Goal: Task Accomplishment & Management: Manage account settings

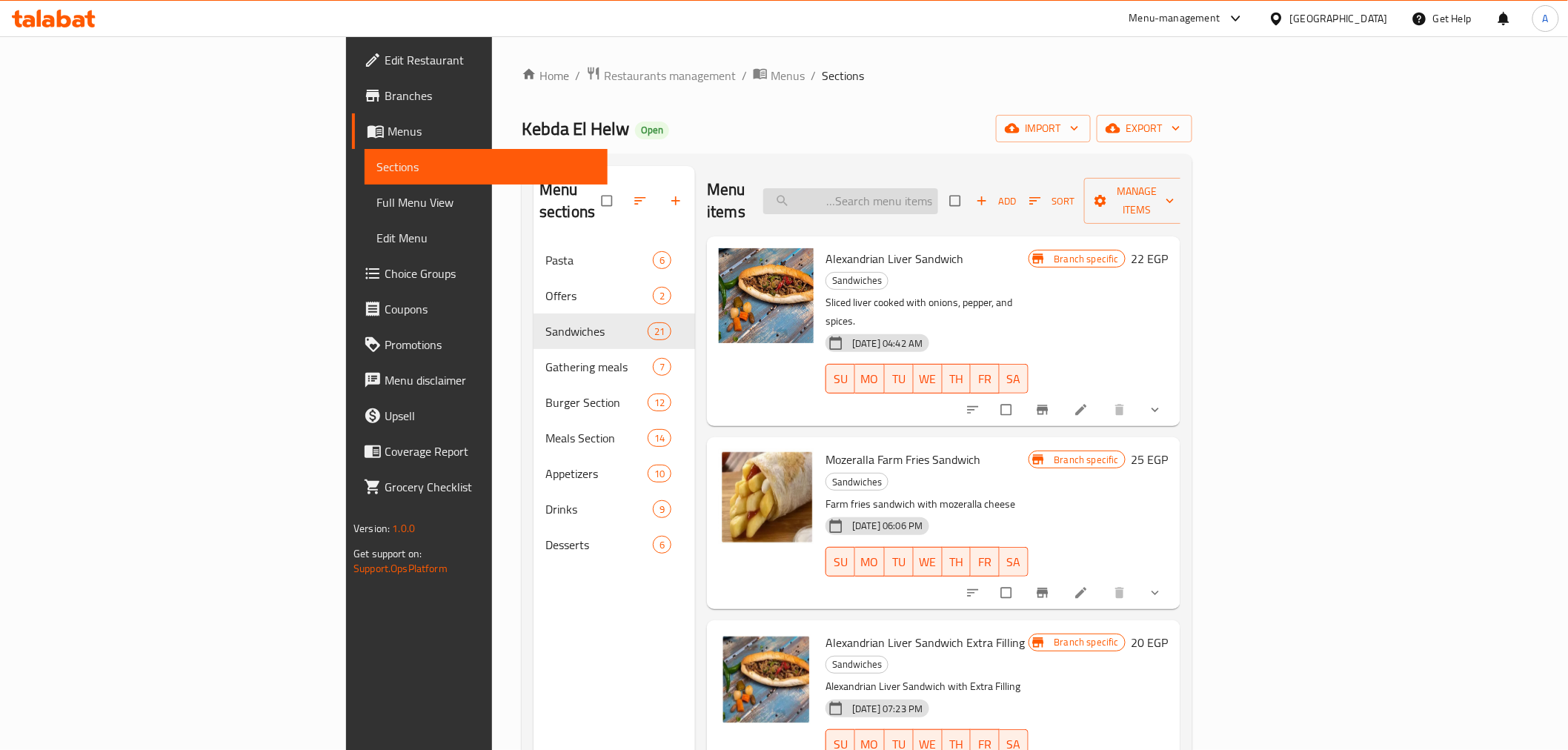
click at [938, 188] on input "search" at bounding box center [851, 201] width 175 height 26
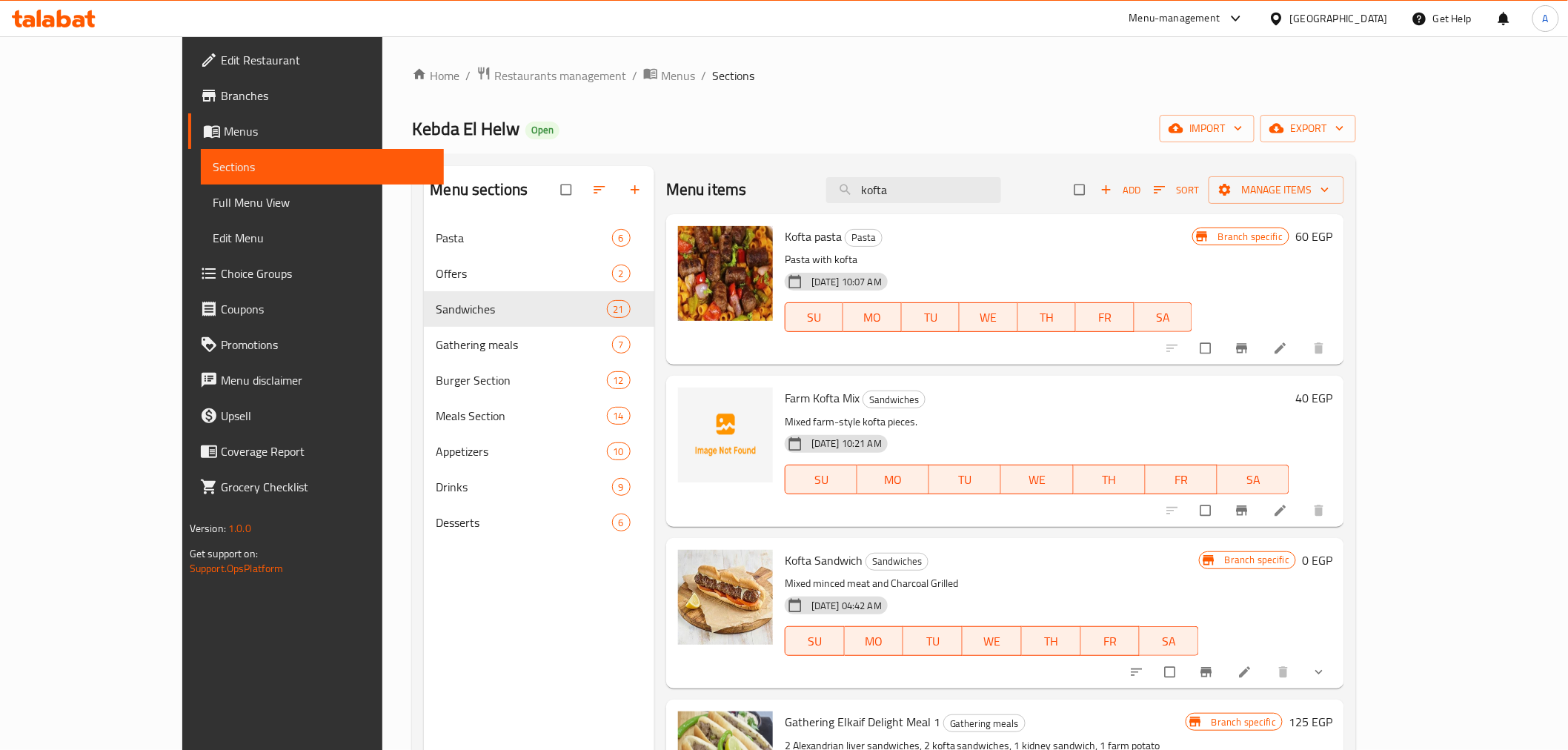
click at [993, 422] on p "Mixed farm-style kofta pieces." at bounding box center [1037, 422] width 504 height 19
click at [785, 403] on span "Farm Kofta Mix" at bounding box center [822, 398] width 75 height 23
click at [931, 195] on input "kofta" at bounding box center [914, 191] width 175 height 26
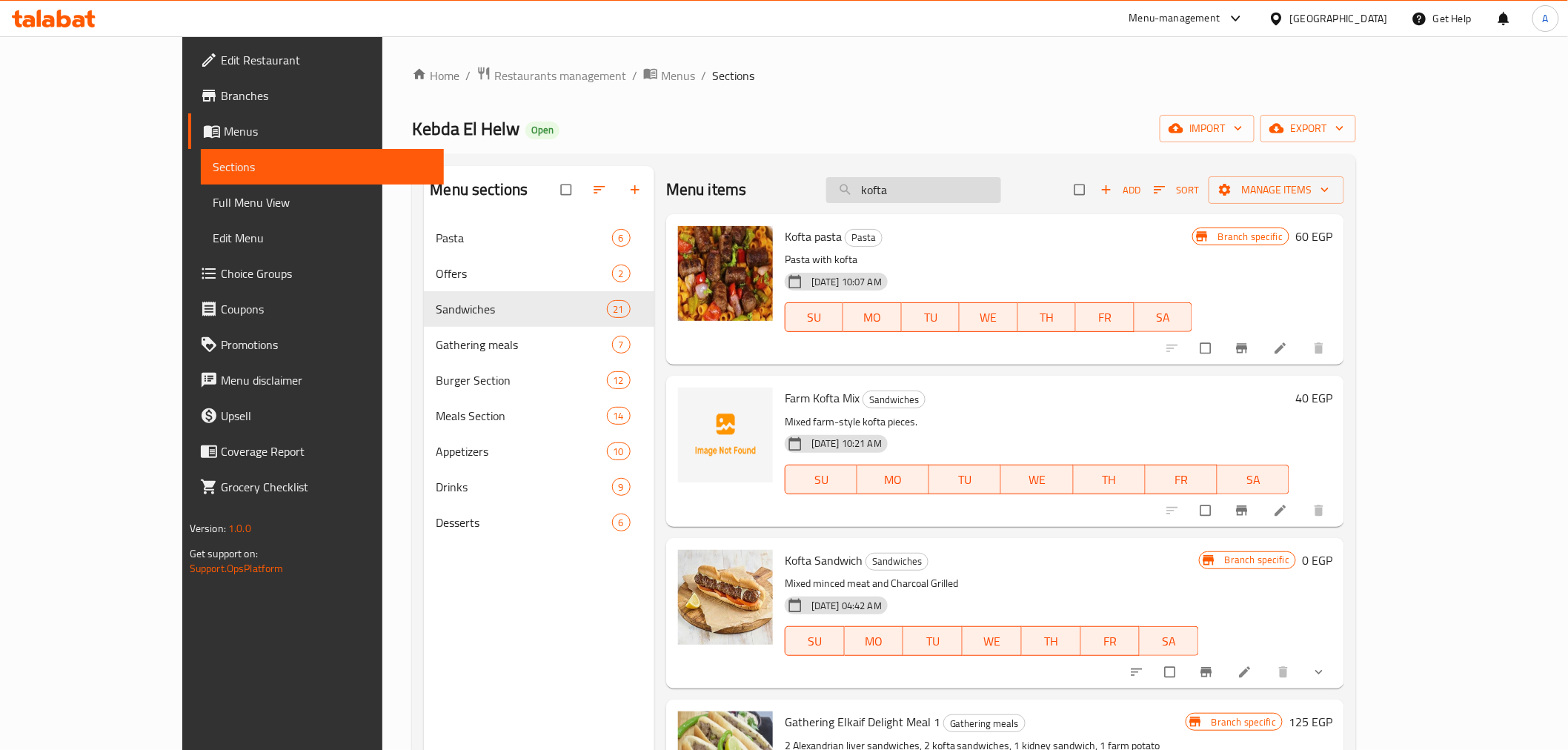
click at [931, 195] on input "kofta" at bounding box center [914, 191] width 175 height 26
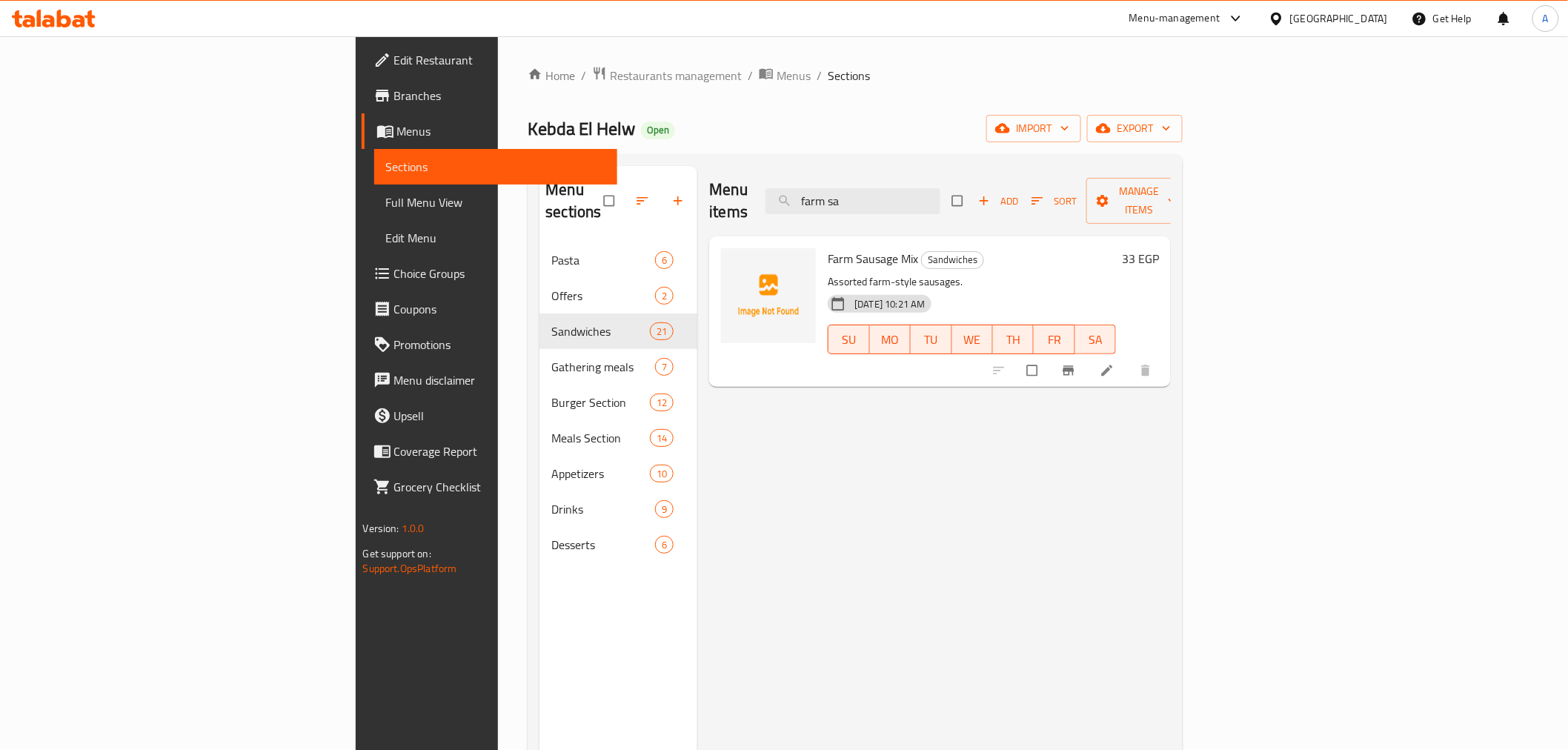
type input "farm sa"
click at [1074, 366] on icon "Branch-specific-item" at bounding box center [1068, 371] width 11 height 9
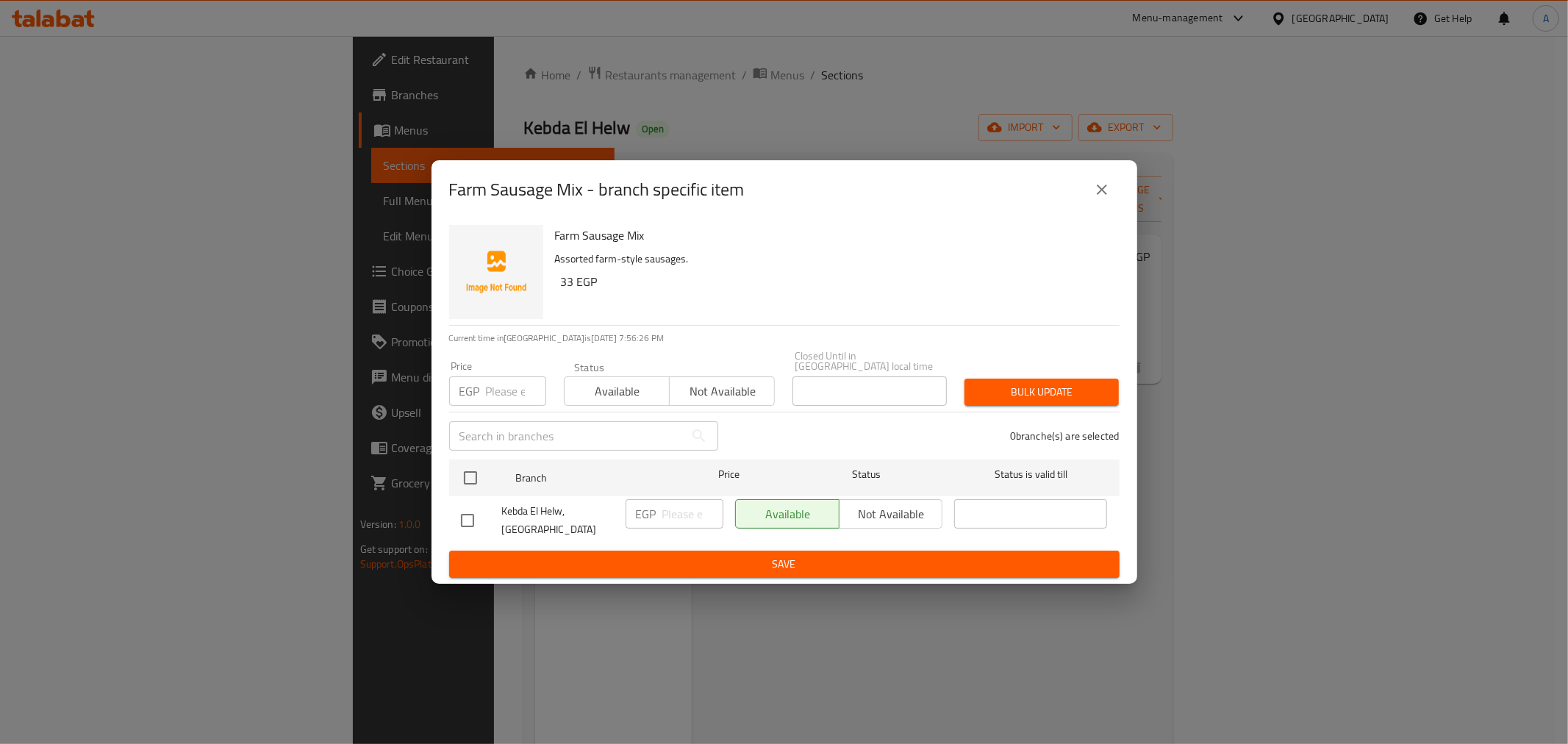
click at [1107, 198] on icon "close" at bounding box center [1102, 189] width 18 height 18
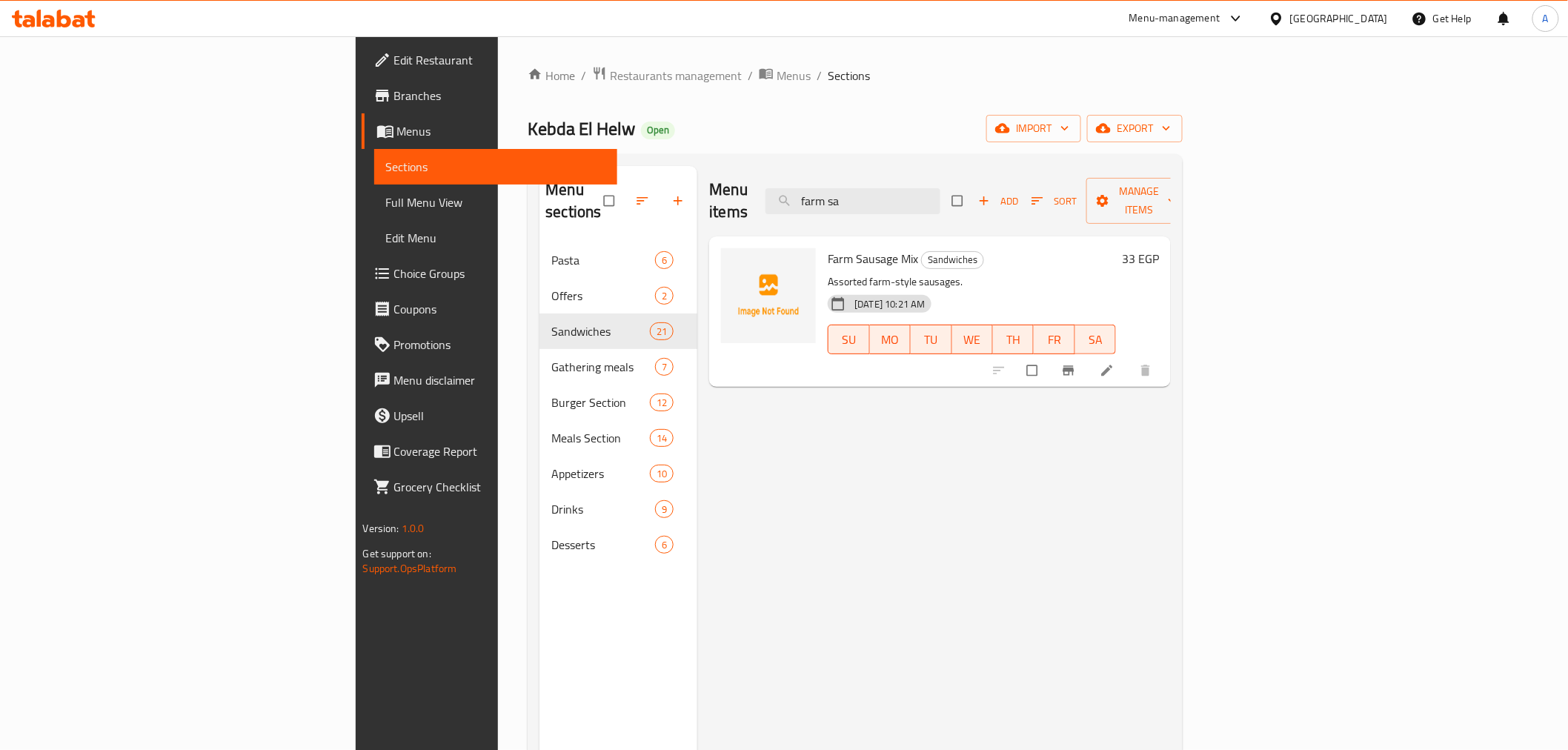
click at [828, 248] on span "Farm Sausage Mix" at bounding box center [873, 259] width 90 height 23
copy h6 "Farm Sausage Mix"
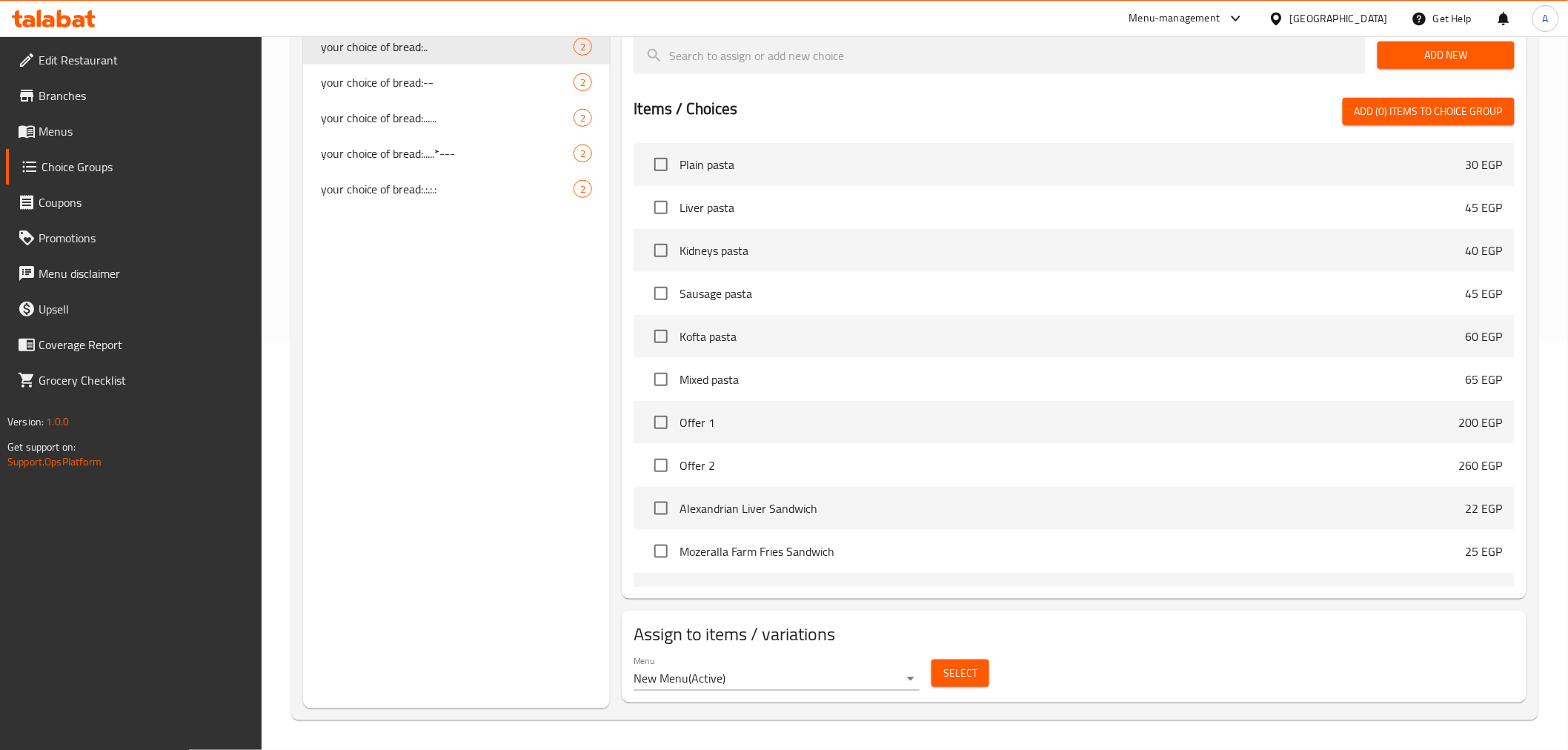
scroll to position [1070, 0]
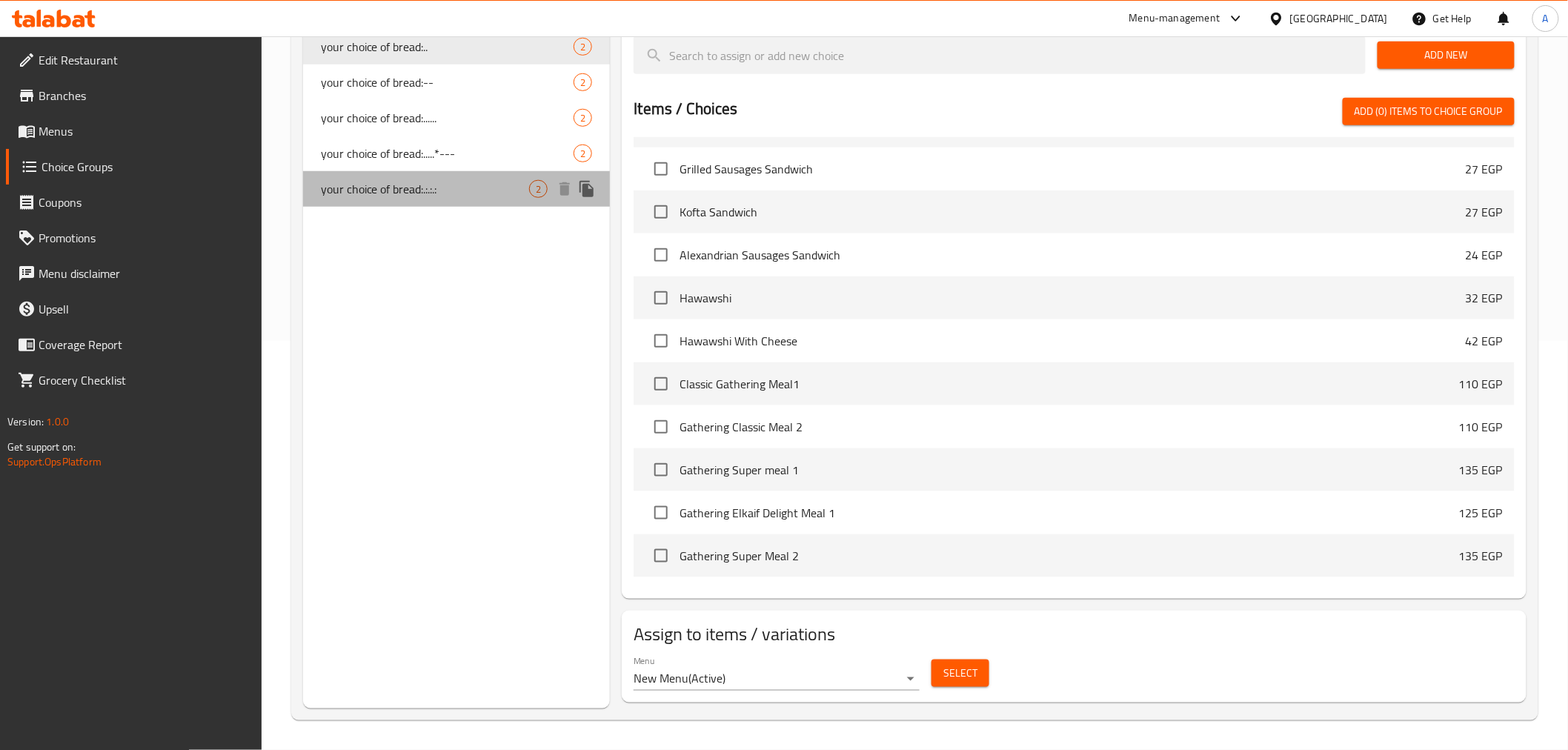
click at [434, 183] on span "your choice of bread:.:.:.:" at bounding box center [425, 189] width 209 height 18
type input "your choice of bread:.:.:.:"
type input "اختيارك من الخبز:.:.:.:"
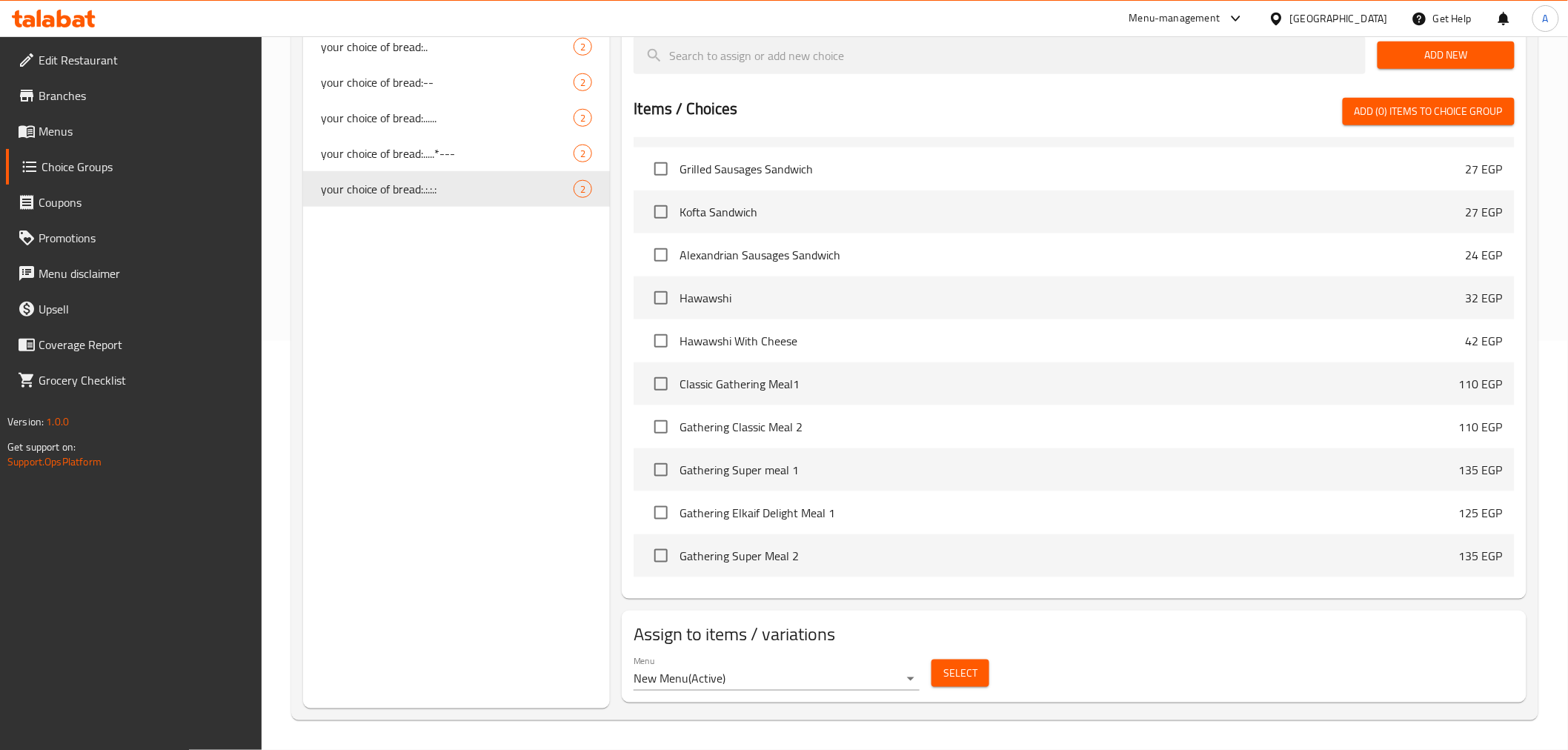
scroll to position [0, 0]
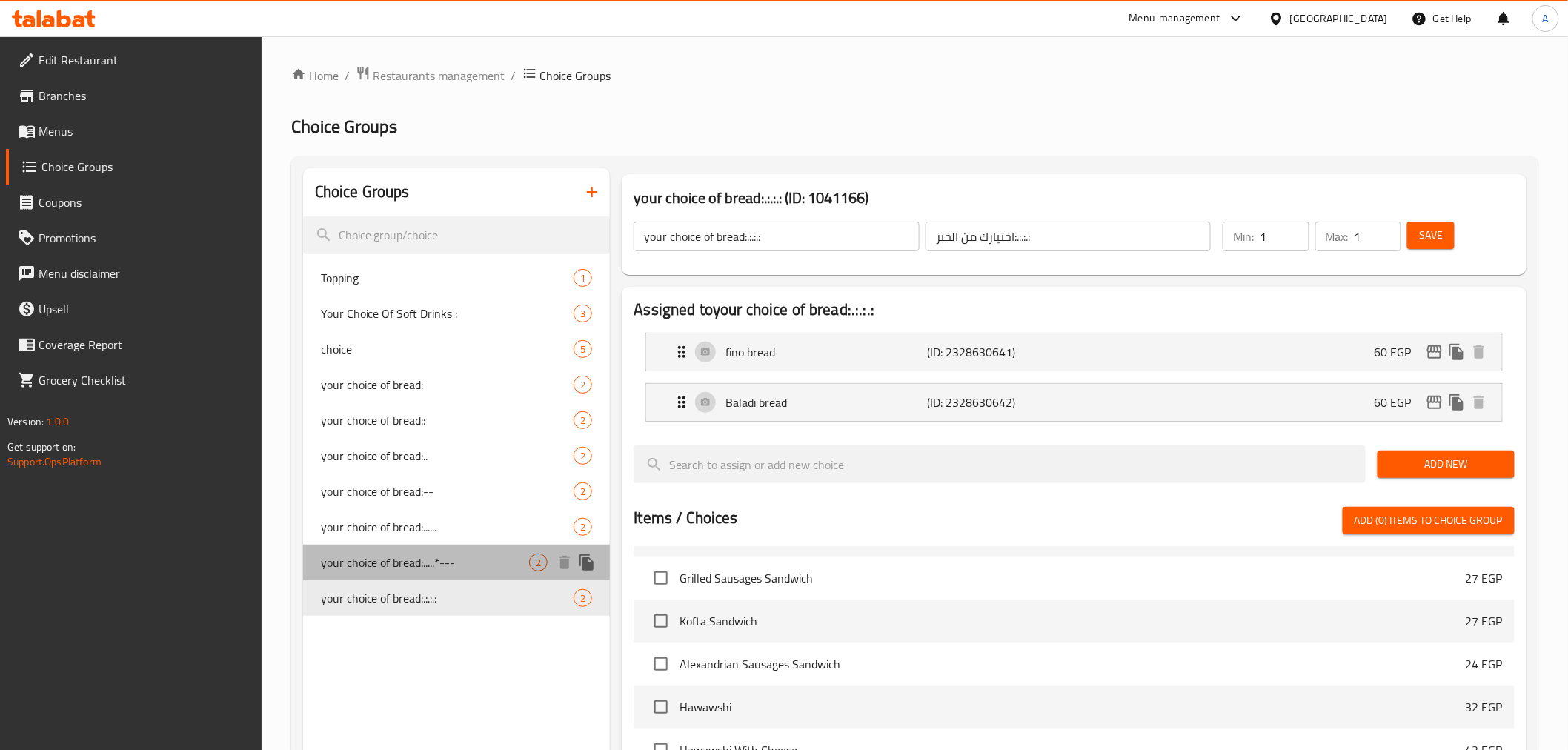
click at [383, 557] on span "your choice of bread:.....*---" at bounding box center [425, 562] width 209 height 18
type input "your choice of bread:.....*---"
type input "اختيارك من الخبز:.....*---"
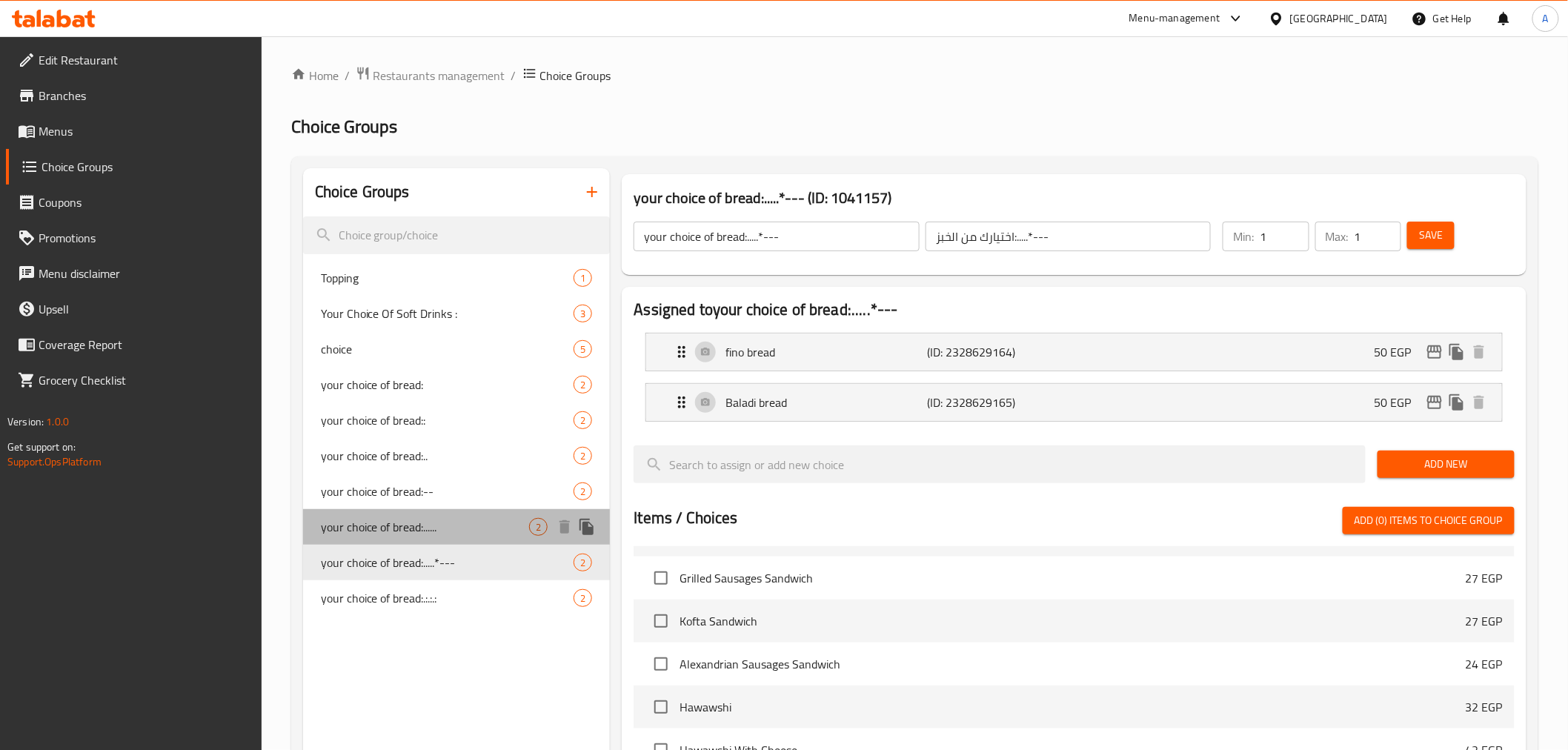
click at [386, 528] on span "your choice of bread:......" at bounding box center [425, 527] width 209 height 18
type input "your choice of bread:......"
type input "اختيارك من الخبز:......"
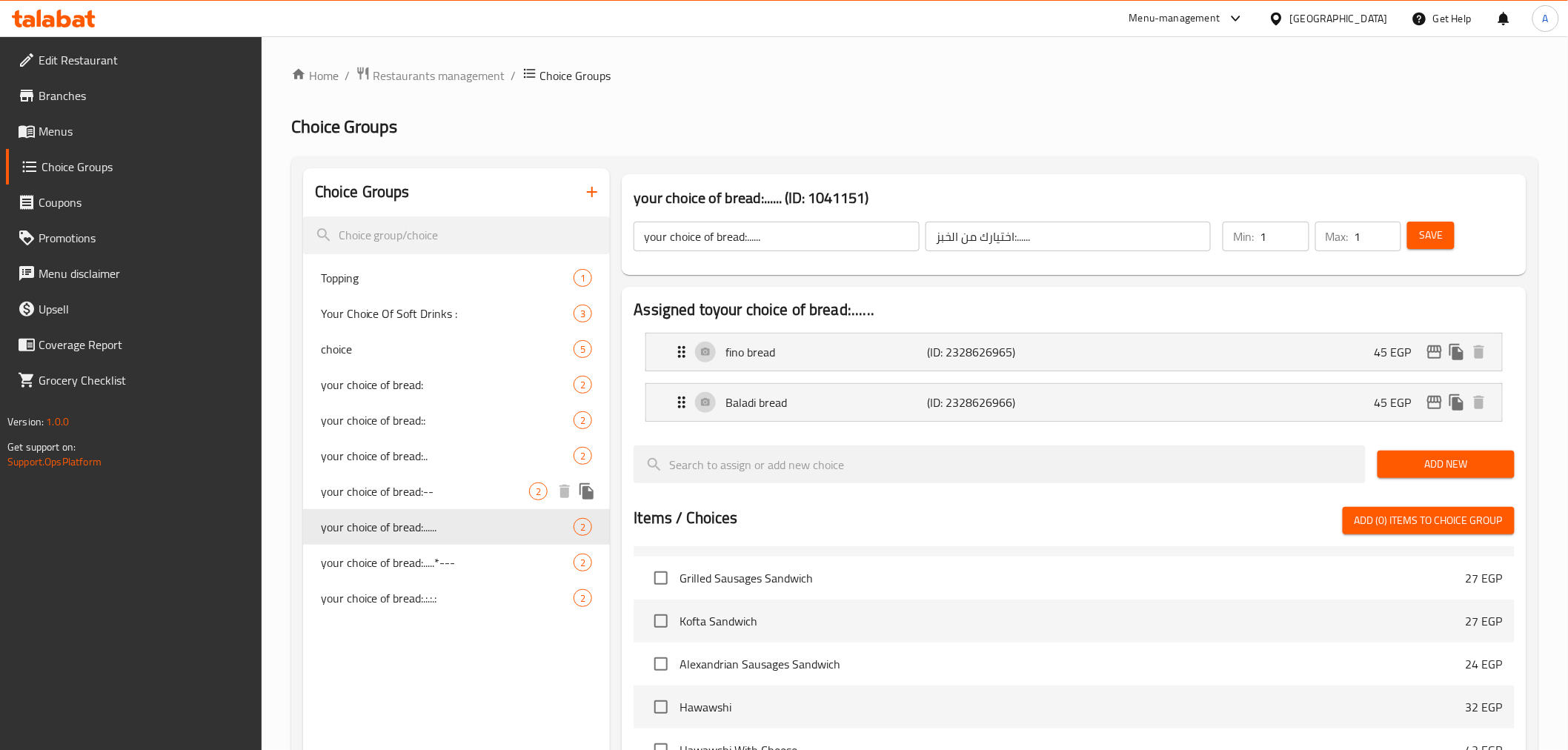
click at [398, 497] on span "your choice of bread:--" at bounding box center [425, 491] width 209 height 18
type input "your choice of bread:--"
type input "اختيارك من الخبز:--"
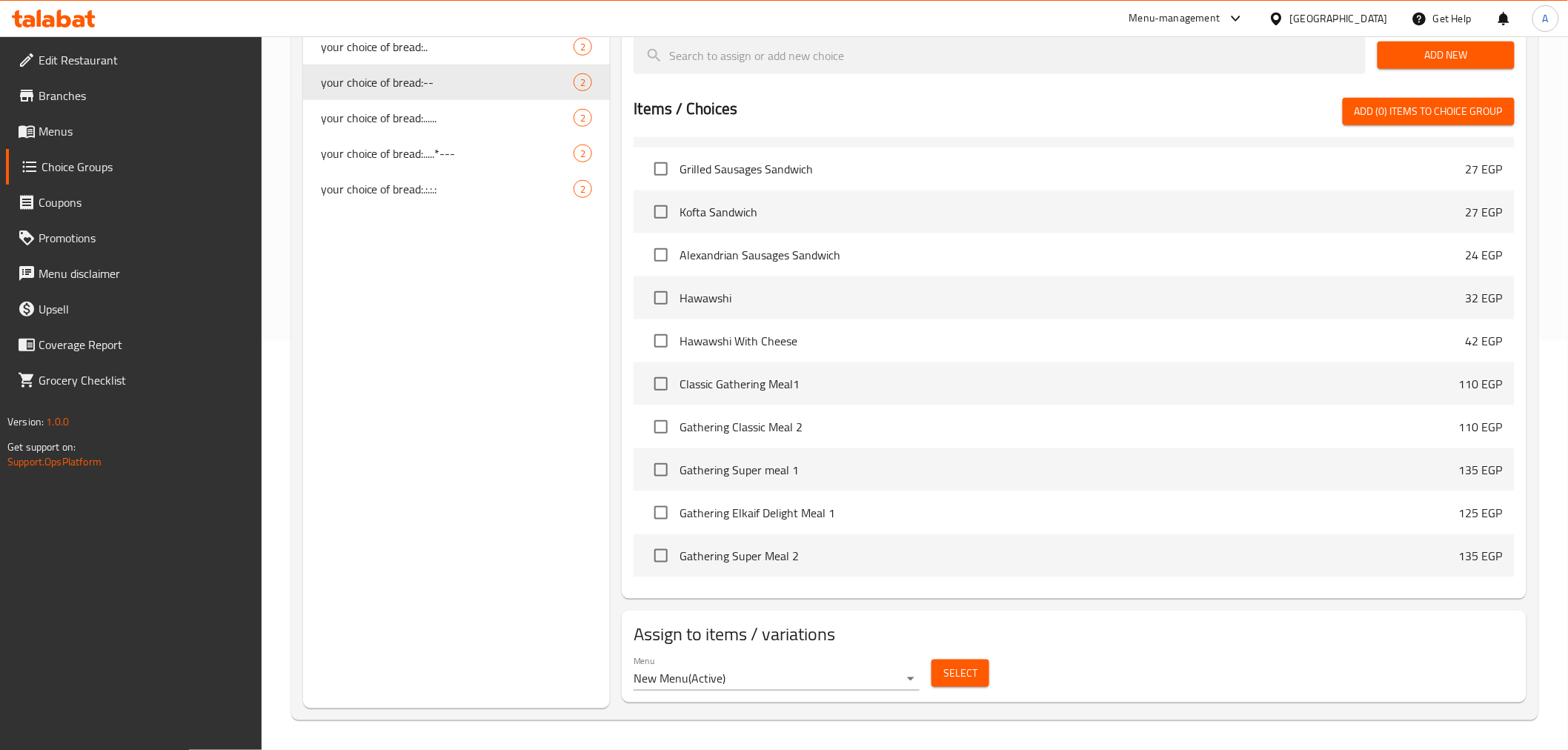
click at [945, 668] on span "Select" at bounding box center [961, 673] width 34 height 19
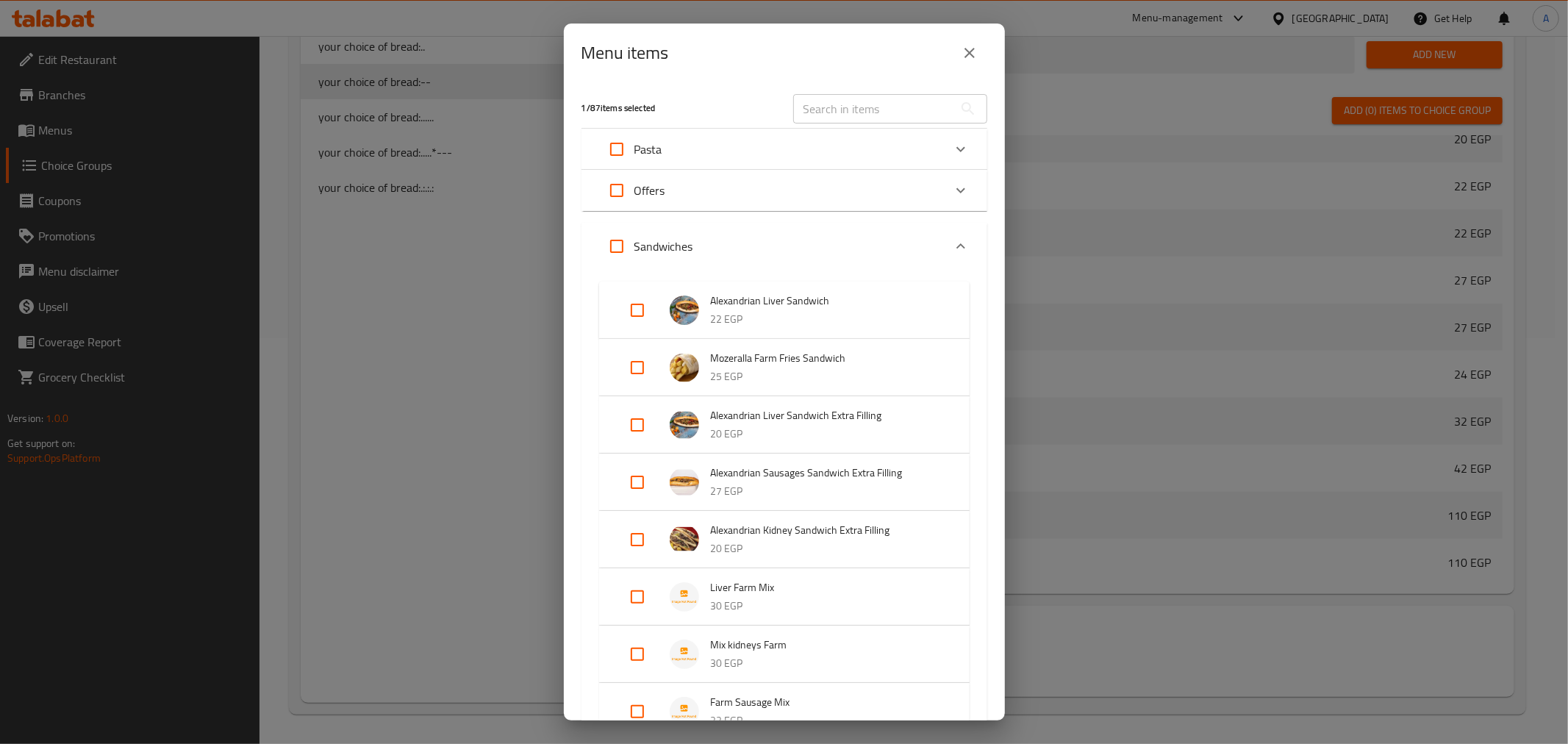
click at [893, 91] on div "​" at bounding box center [890, 109] width 211 height 47
click at [888, 120] on input "text" at bounding box center [874, 109] width 160 height 30
paste input "Farm Sausage Mix"
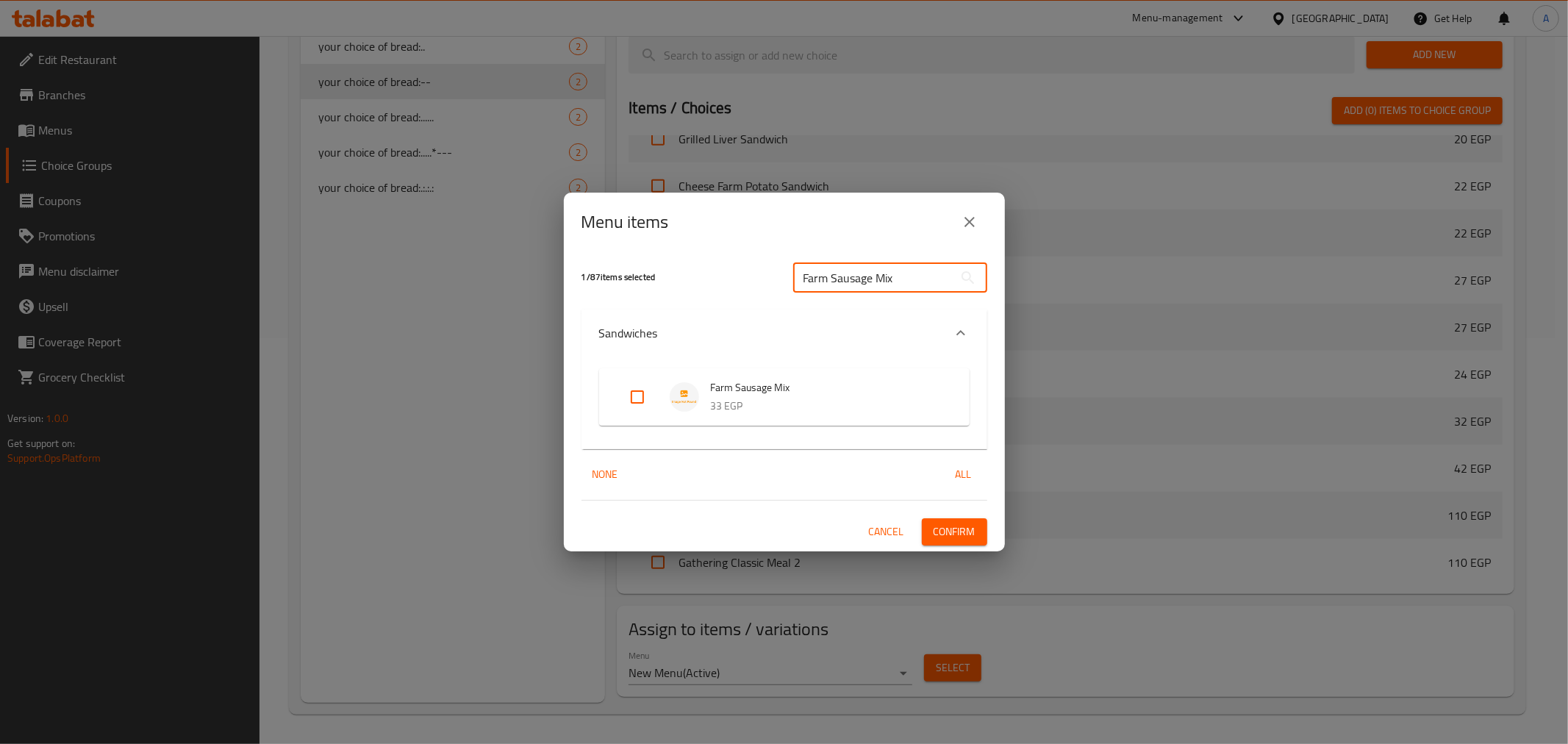
type input "Farm Sausage Mix"
click at [642, 395] on input "Expand" at bounding box center [637, 397] width 35 height 35
checkbox input "true"
click at [934, 525] on span "Confirm" at bounding box center [954, 532] width 42 height 19
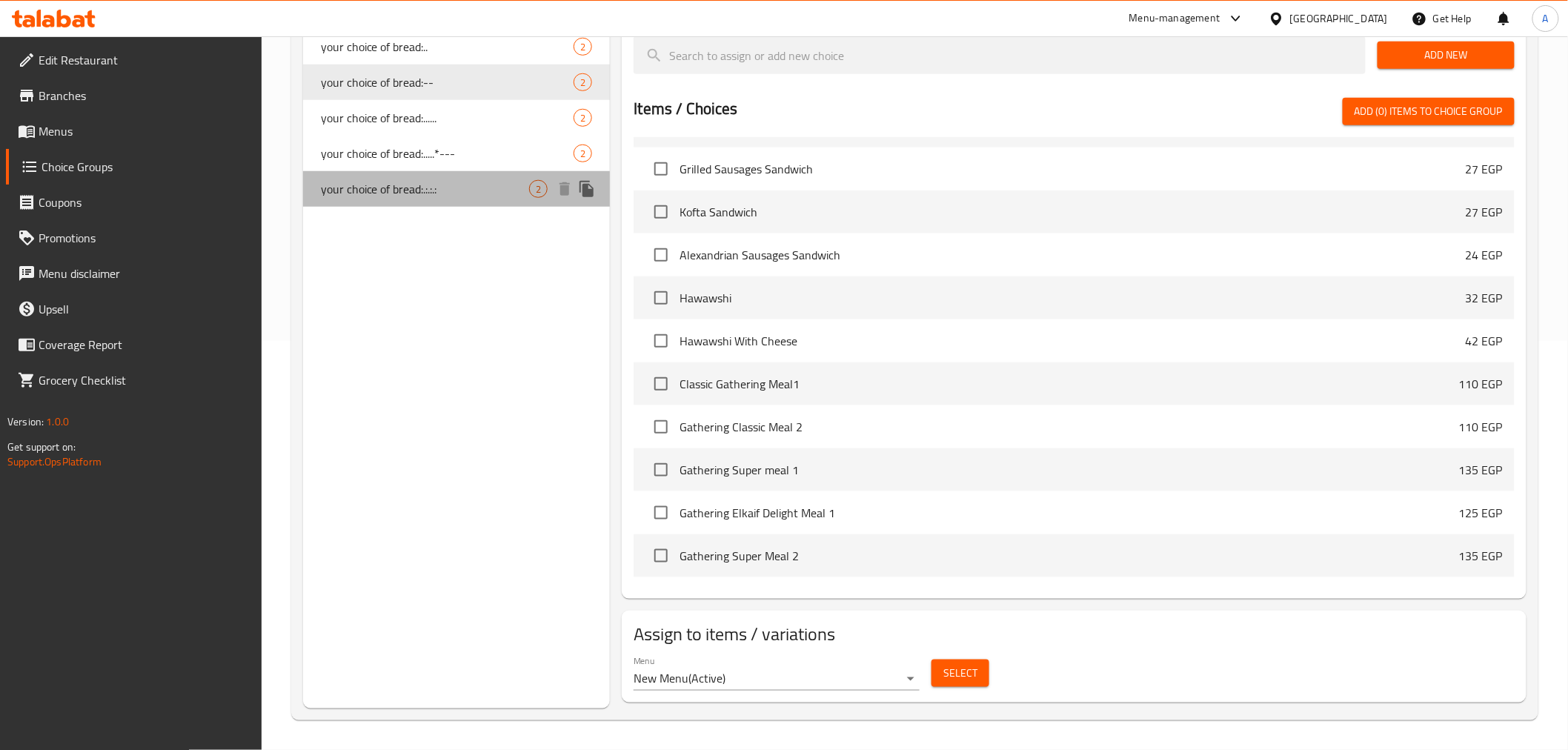
click at [440, 198] on div "your choice of bread:.:.:.: 2" at bounding box center [457, 189] width 308 height 36
type input "your choice of bread:.:.:.:"
type input "اختيارك من الخبز:.:.:.:"
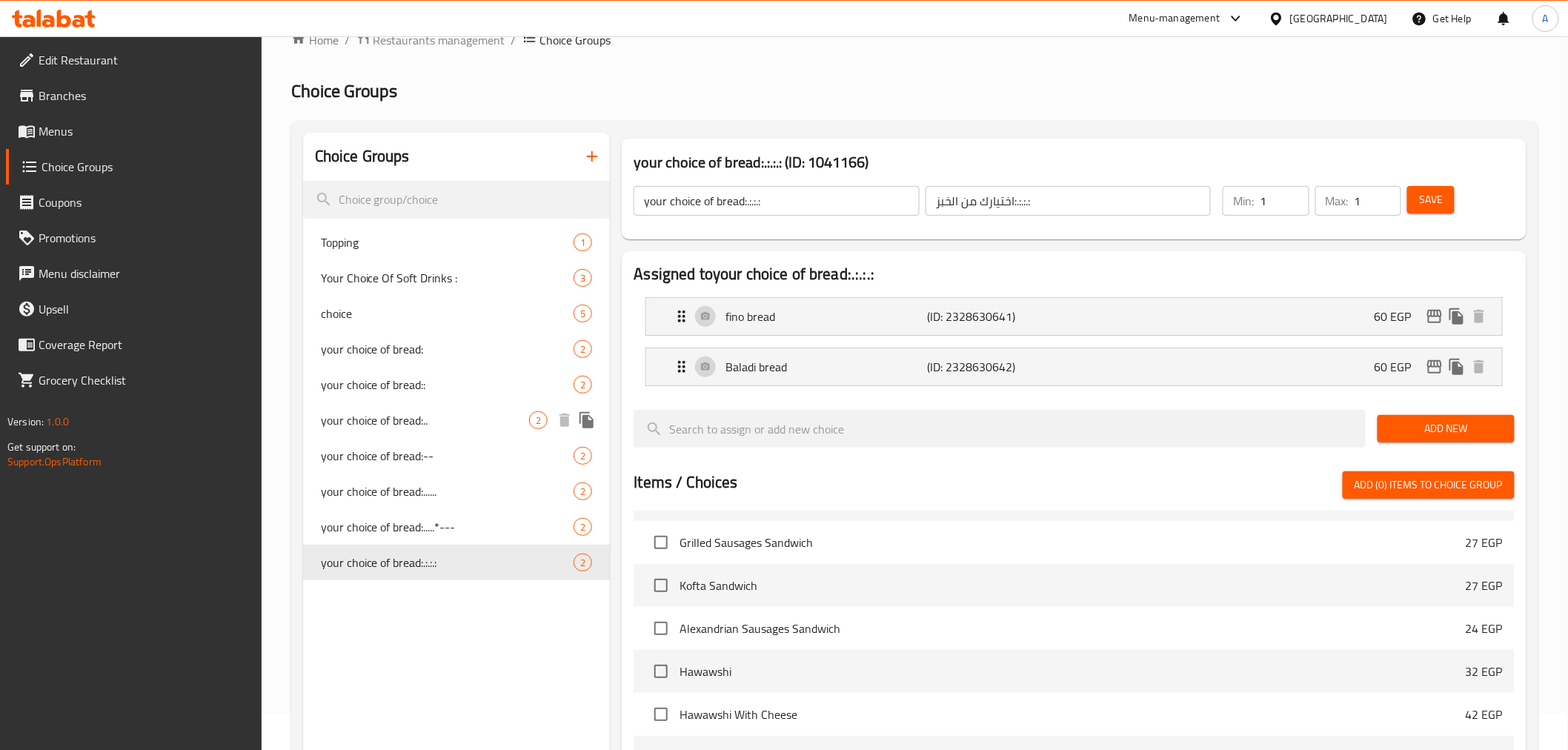
scroll to position [0, 0]
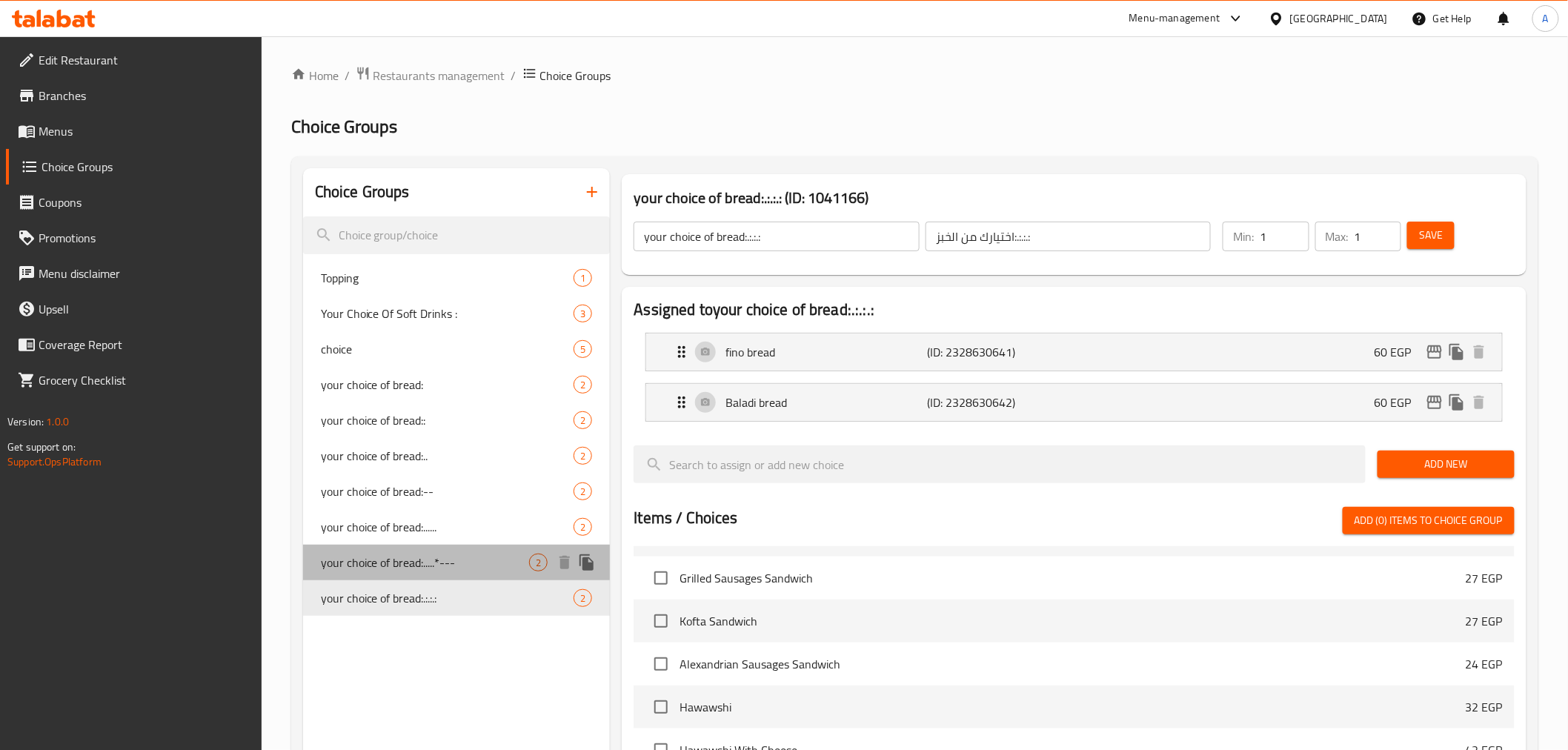
click at [353, 560] on span "your choice of bread:.....*---" at bounding box center [425, 562] width 209 height 18
type input "your choice of bread:.....*---"
type input "اختيارك من الخبز:.....*---"
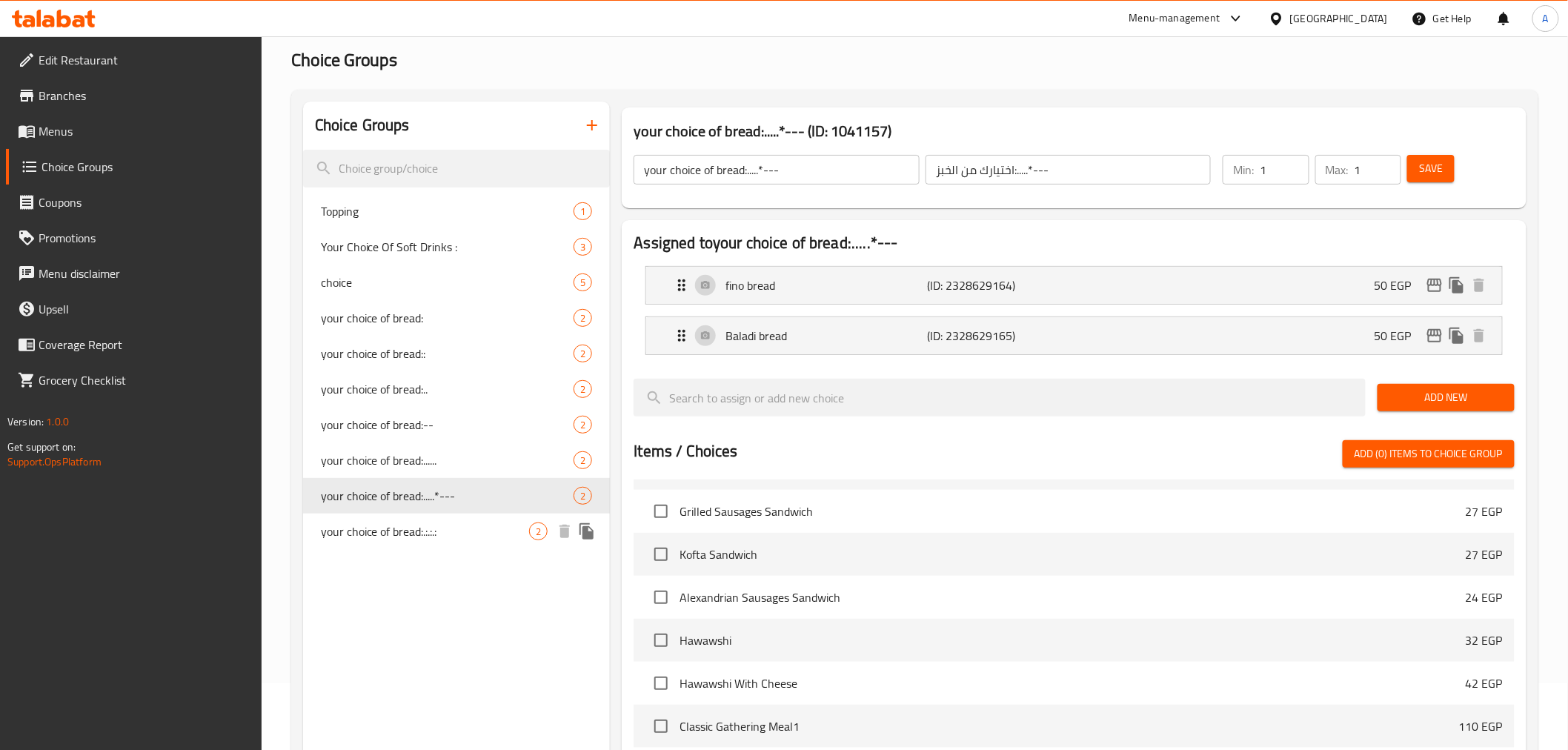
scroll to position [409, 0]
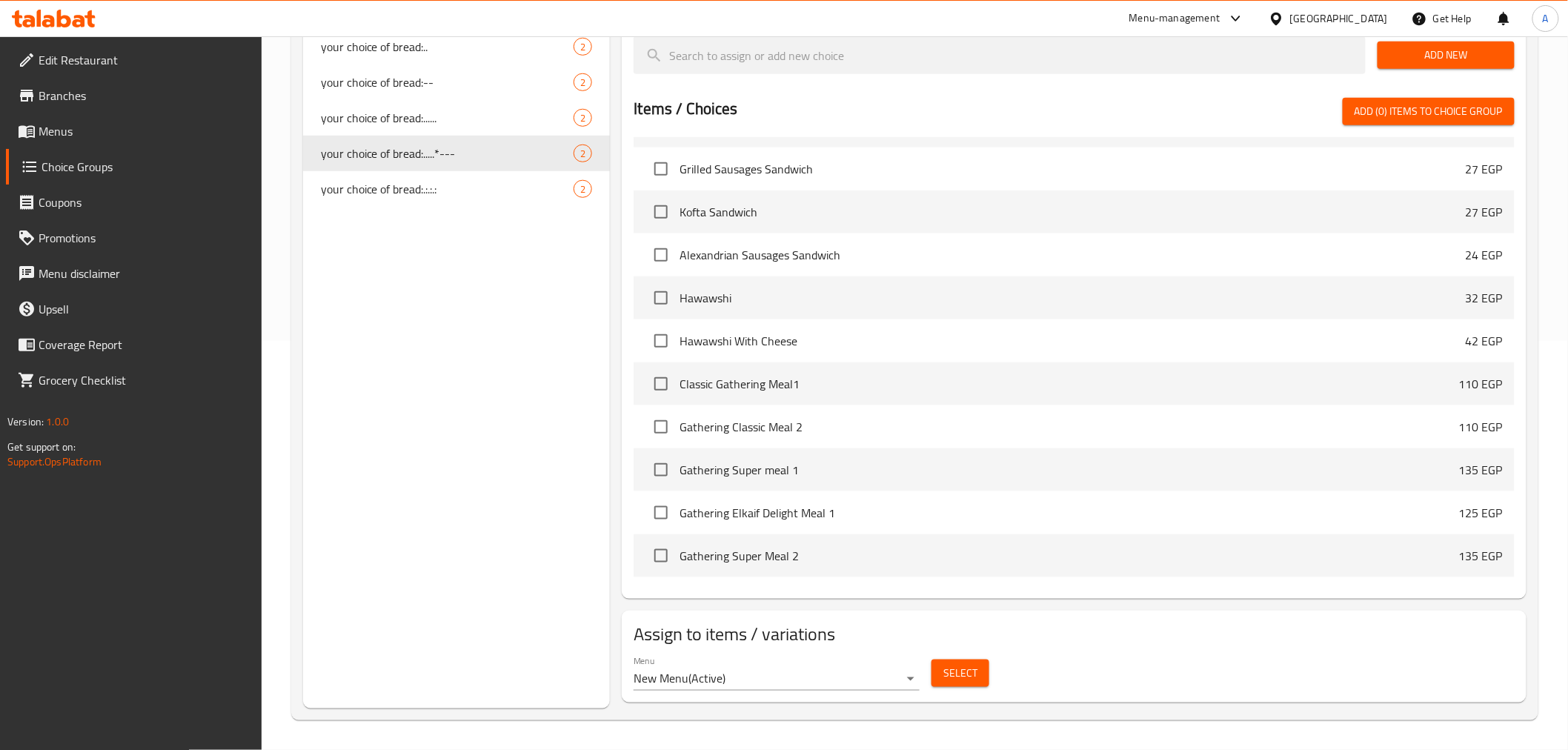
click at [966, 679] on span "Select" at bounding box center [961, 673] width 34 height 19
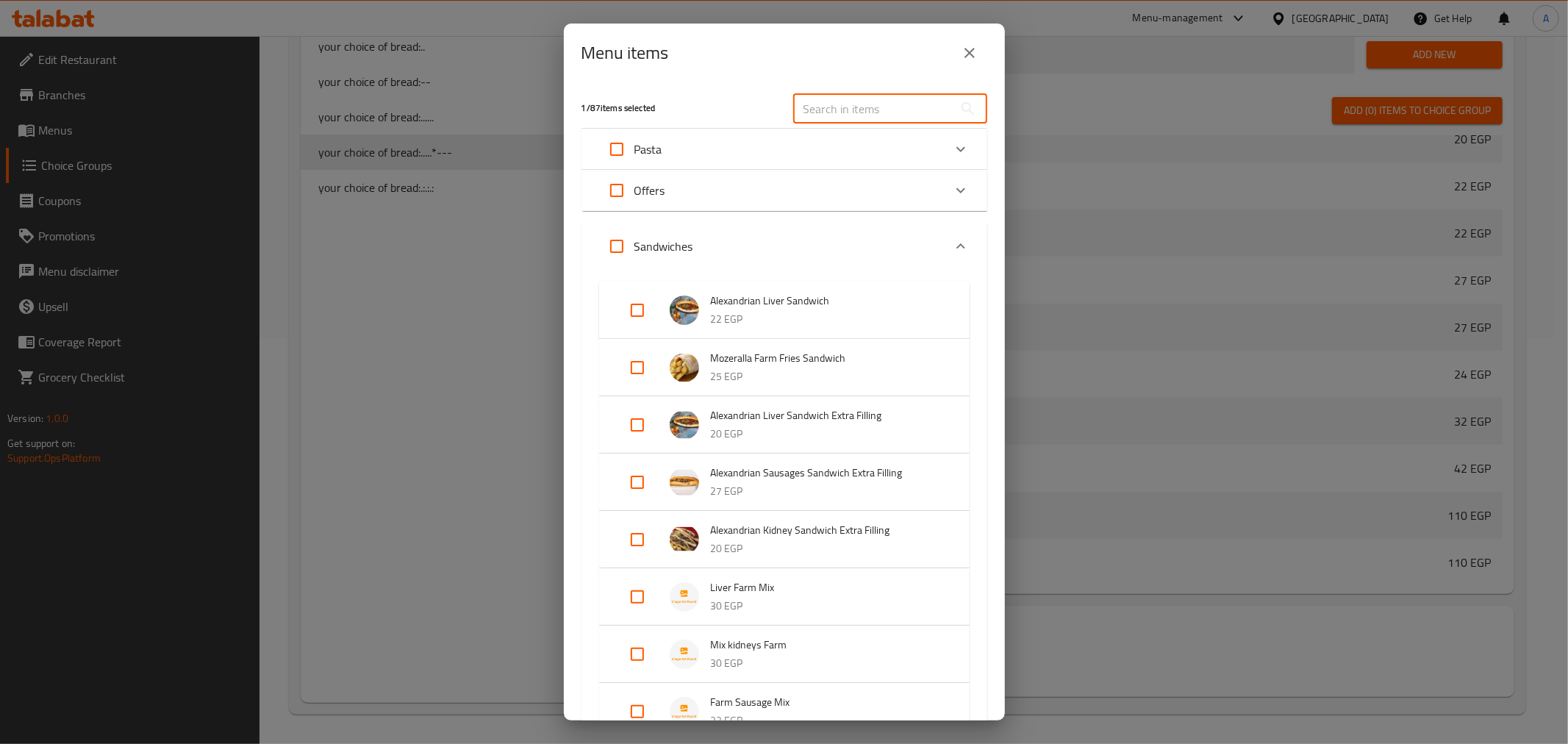
click at [811, 114] on input "text" at bounding box center [874, 109] width 160 height 30
paste input "Farm Kofta Mix"
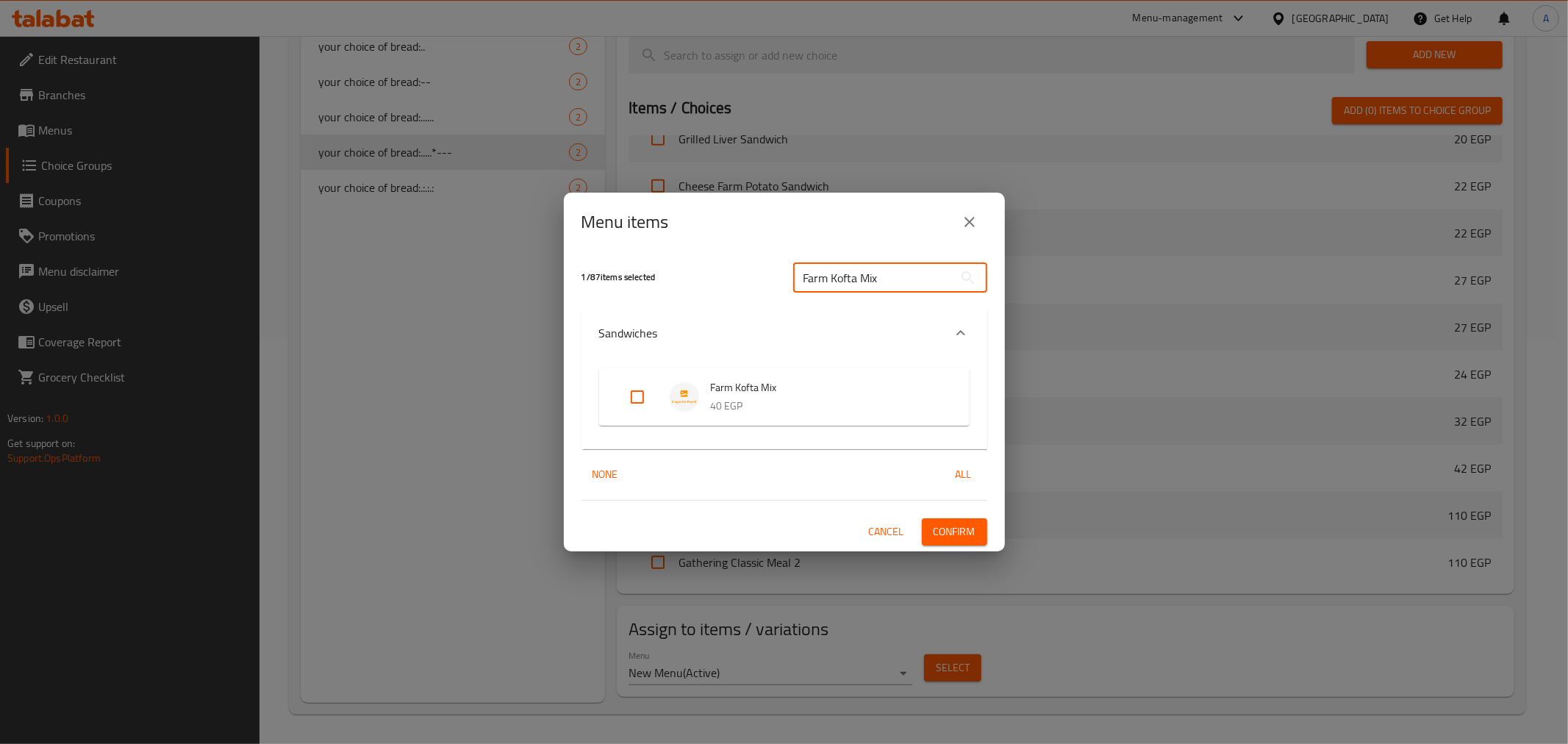
type input "Farm Kofta Mix"
click at [634, 398] on input "Expand" at bounding box center [637, 397] width 35 height 35
checkbox input "true"
click at [951, 530] on span "Confirm" at bounding box center [954, 532] width 42 height 19
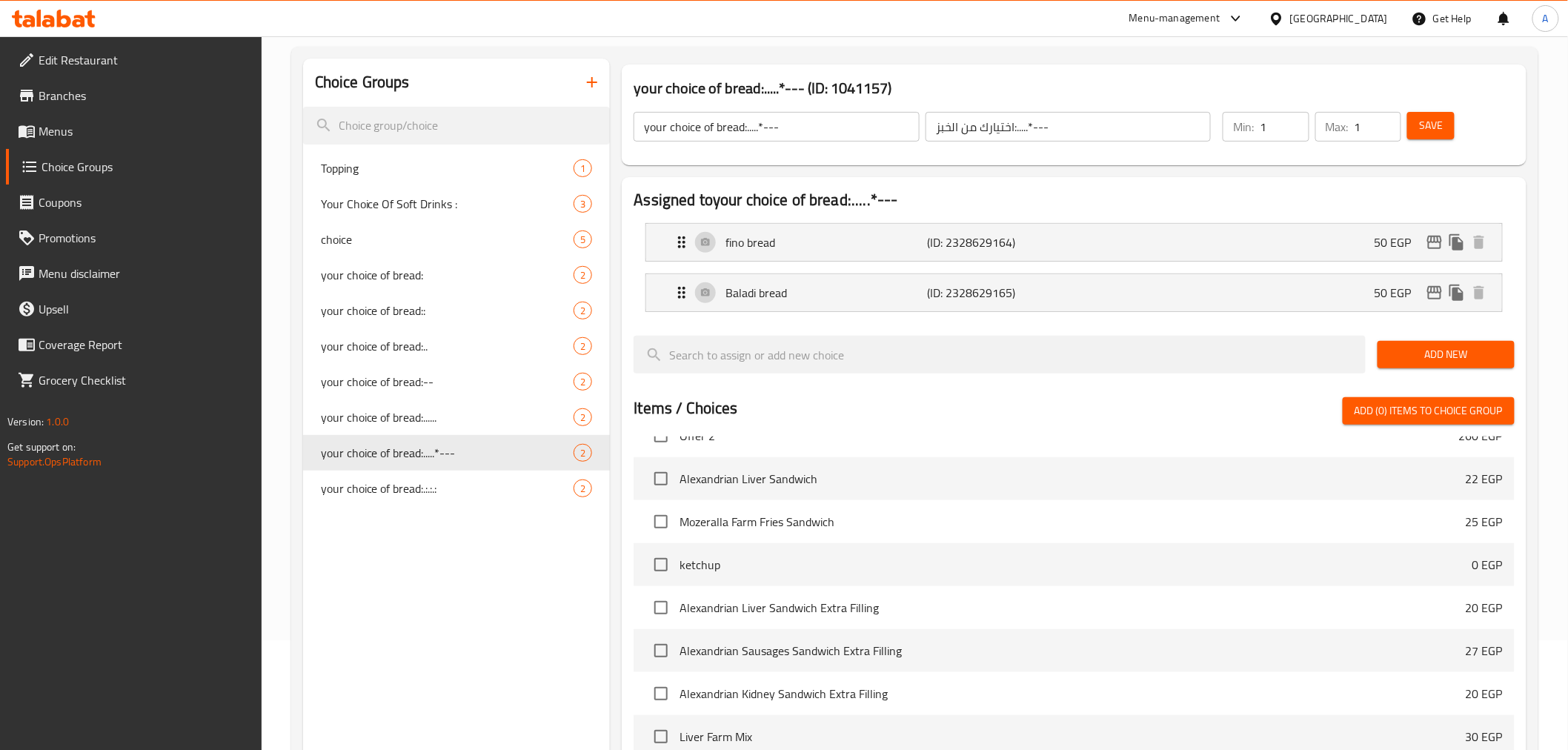
scroll to position [0, 0]
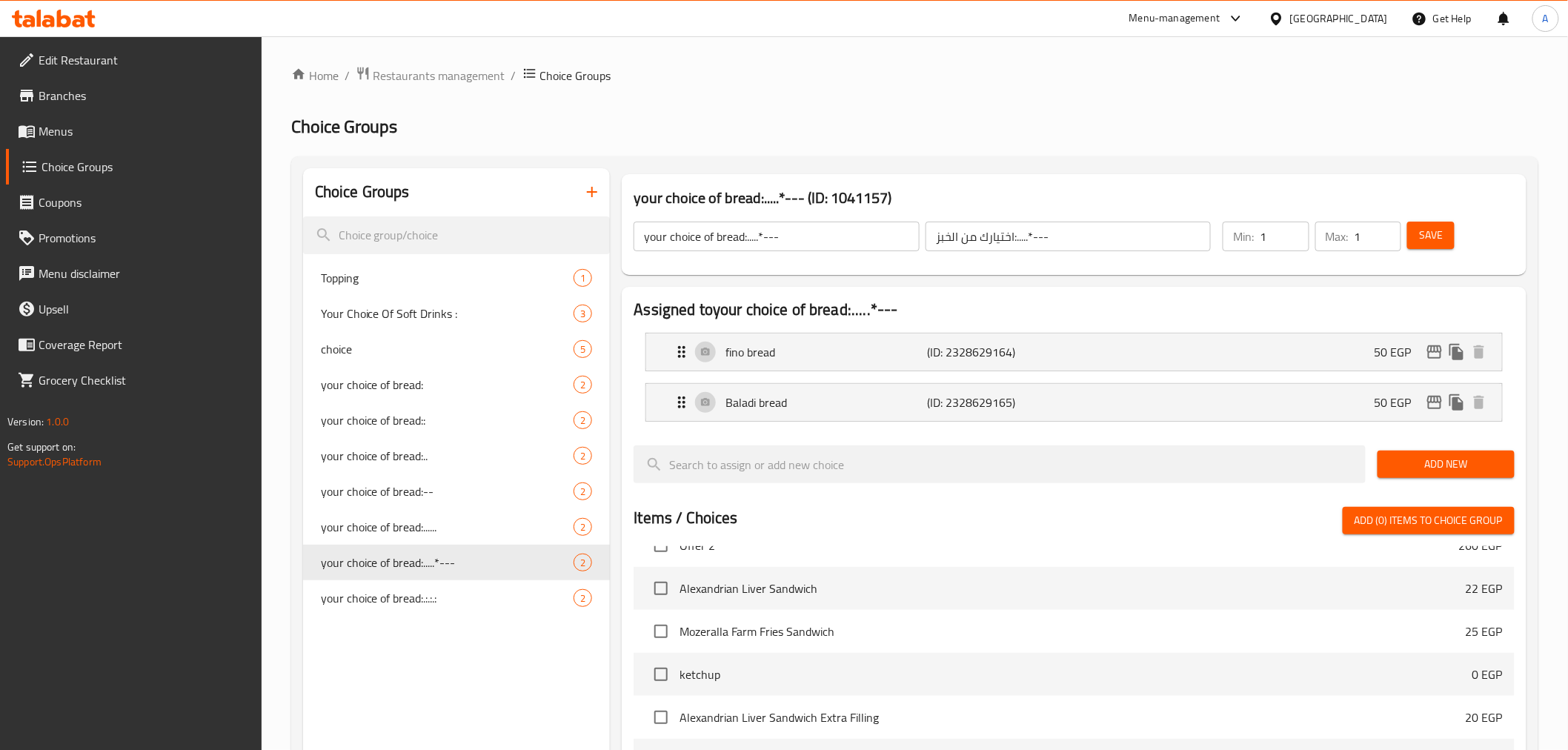
click at [590, 195] on icon "button" at bounding box center [592, 191] width 18 height 18
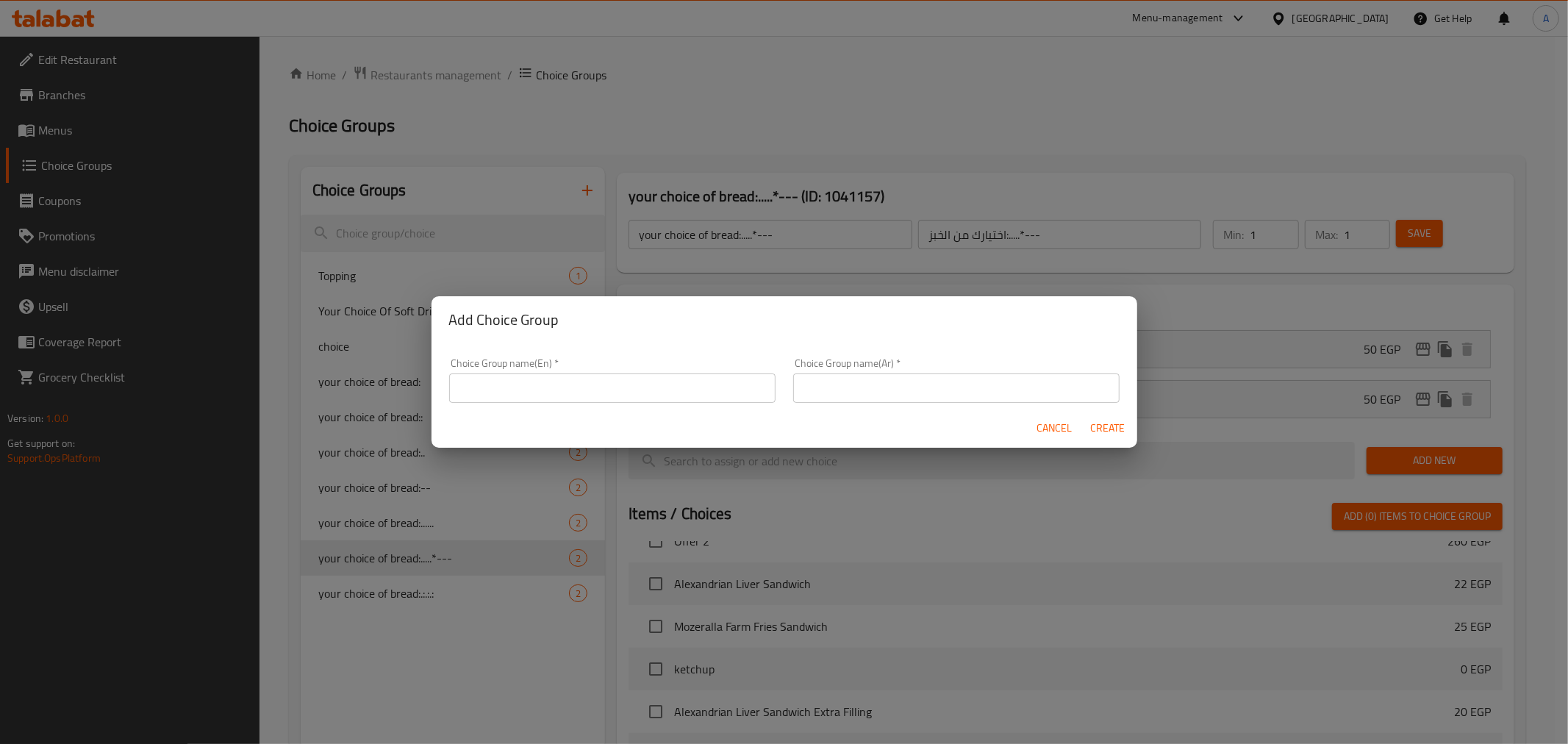
click at [1050, 431] on span "Cancel" at bounding box center [1056, 428] width 35 height 19
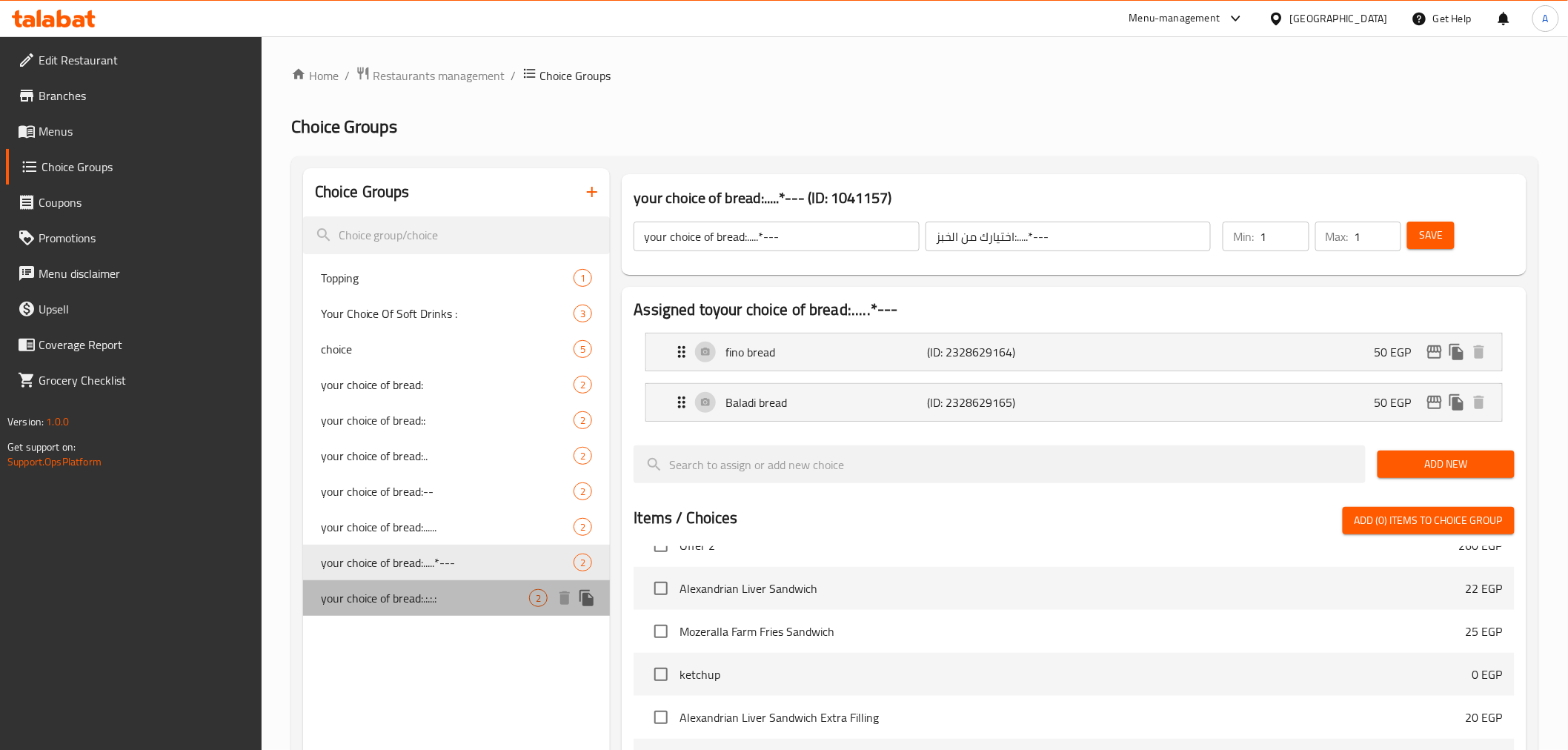
click at [454, 609] on div "your choice of bread:.:.:.: 2" at bounding box center [457, 598] width 308 height 36
type input "your choice of bread:.:.:.:"
type input "اختيارك من الخبز:.:.:.:"
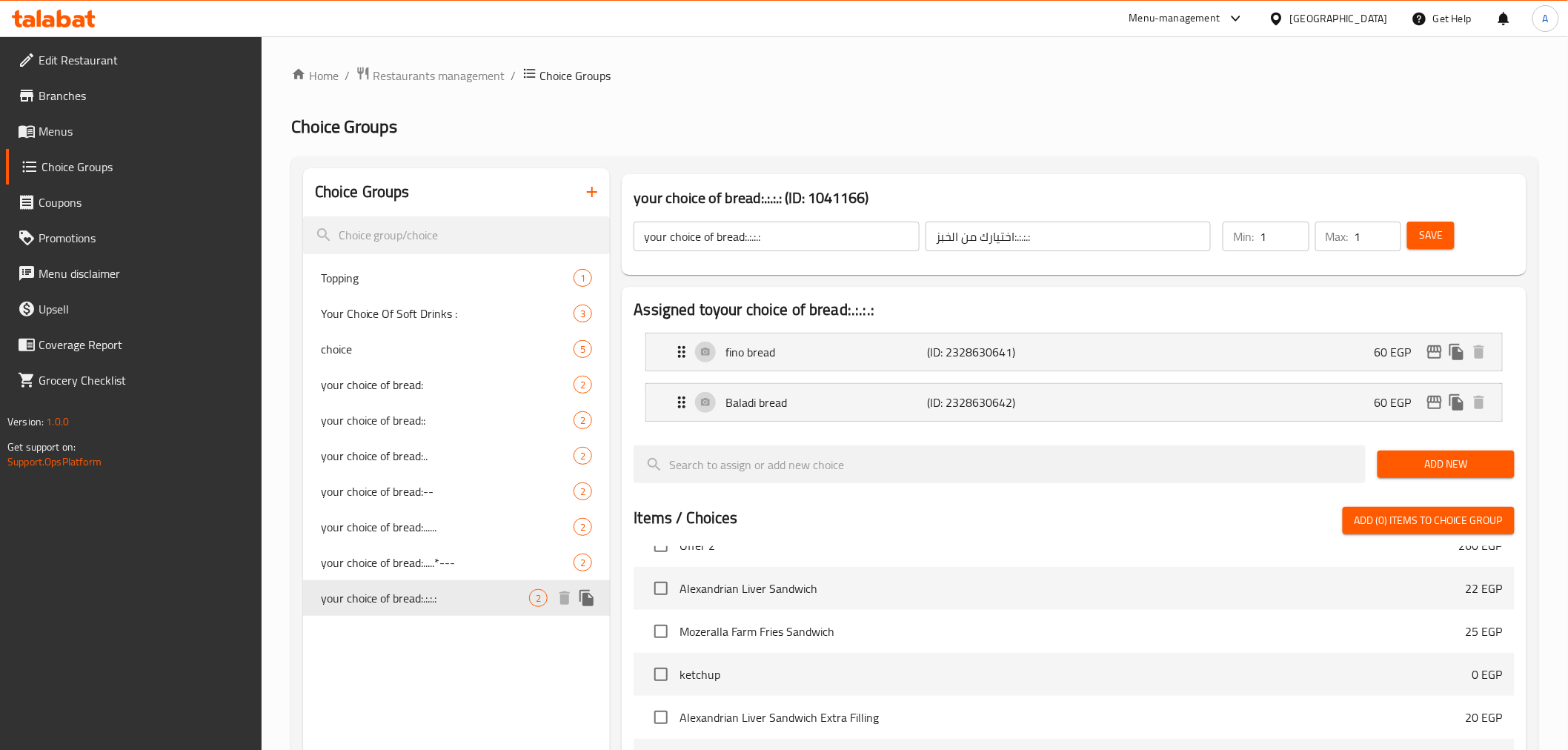
click at [586, 593] on icon "duplicate" at bounding box center [586, 597] width 14 height 16
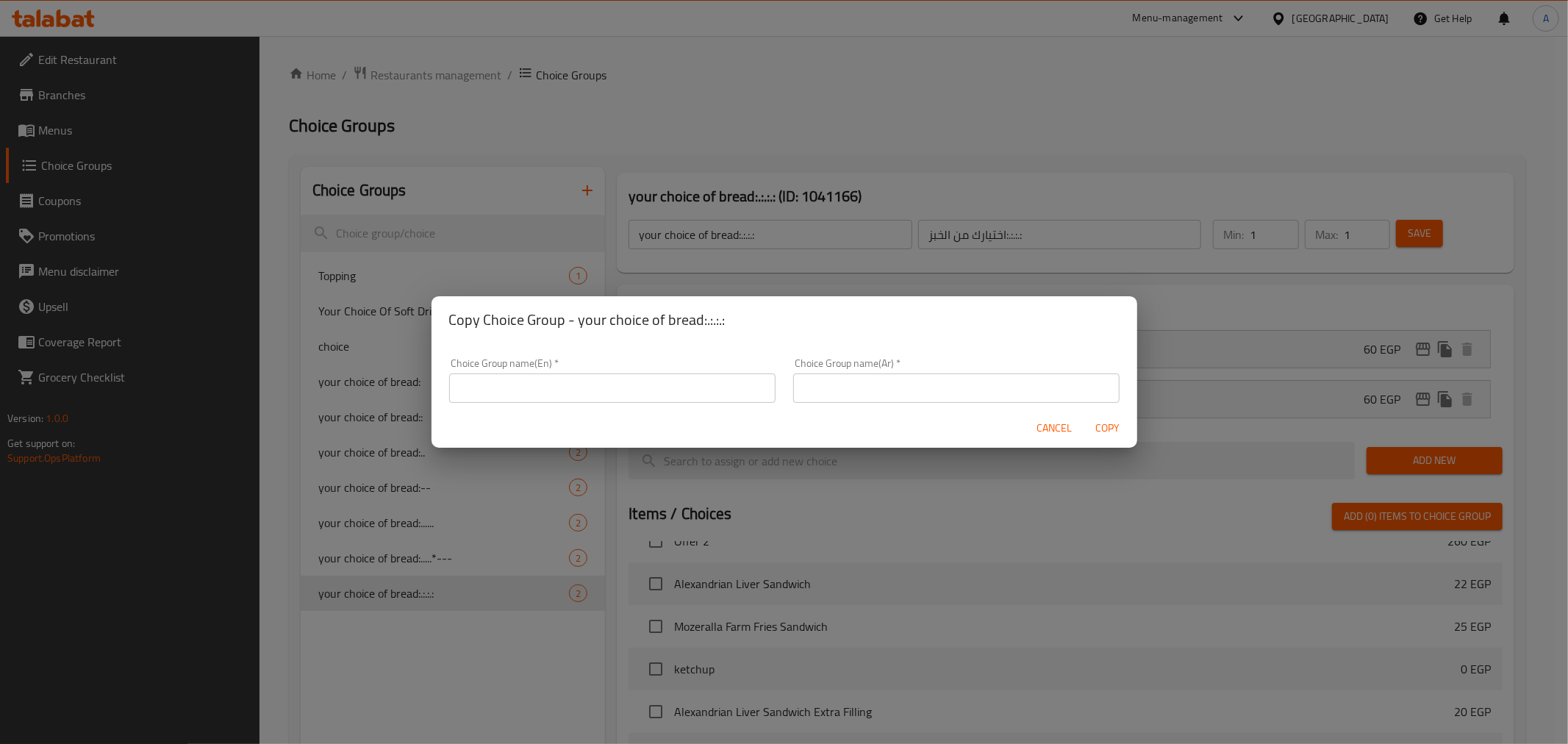
click at [591, 397] on input "text" at bounding box center [612, 388] width 326 height 30
type input "your choice of bread:**"
click at [824, 402] on div "Choice Group name(Ar)   * Choice Group name(Ar) *" at bounding box center [956, 380] width 344 height 62
click at [834, 386] on input "text" at bounding box center [957, 388] width 326 height 30
type input "اختيارك من الخبز:**"
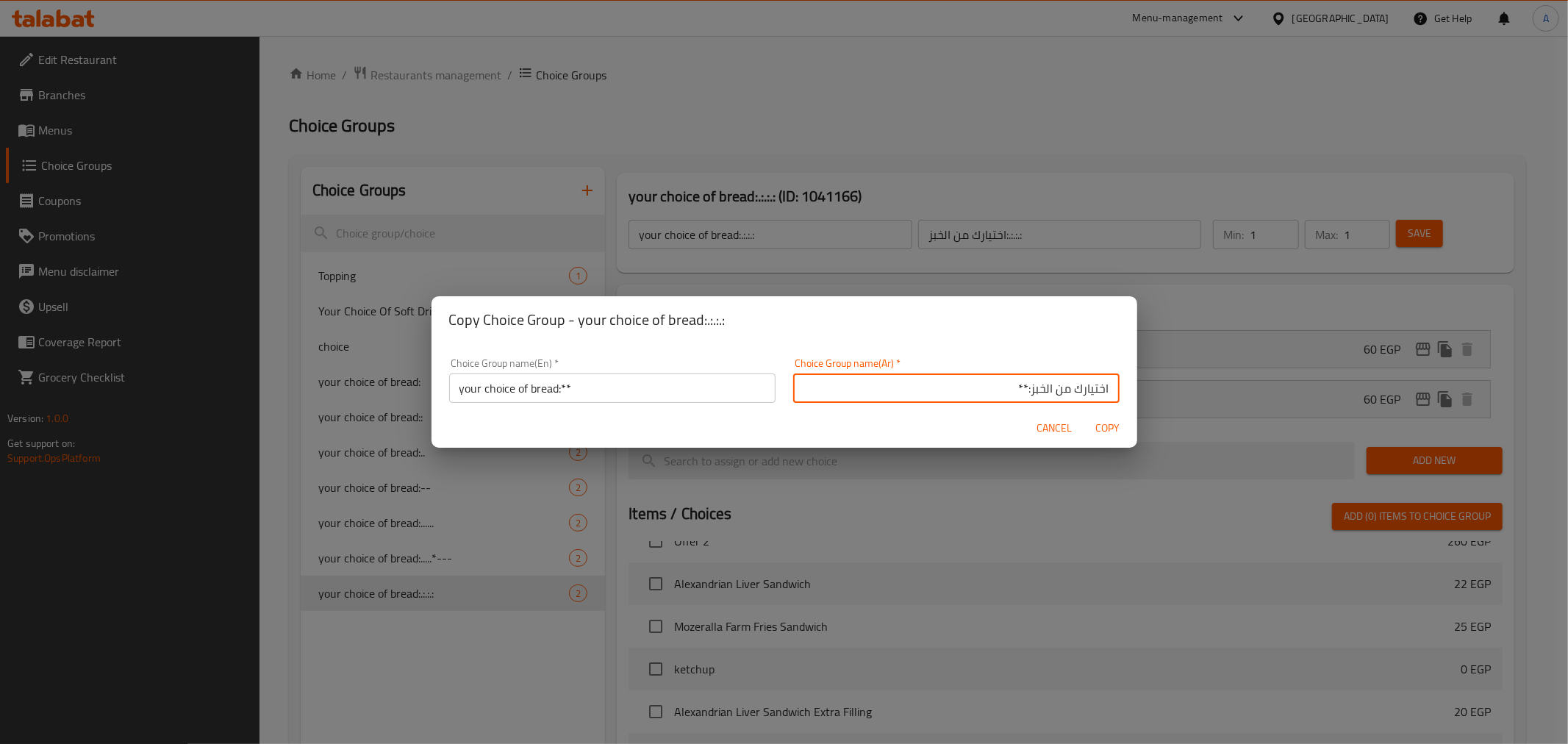
click at [878, 426] on div "Cancel Copy" at bounding box center [784, 428] width 706 height 39
click at [1111, 423] on span "Copy" at bounding box center [1108, 428] width 35 height 19
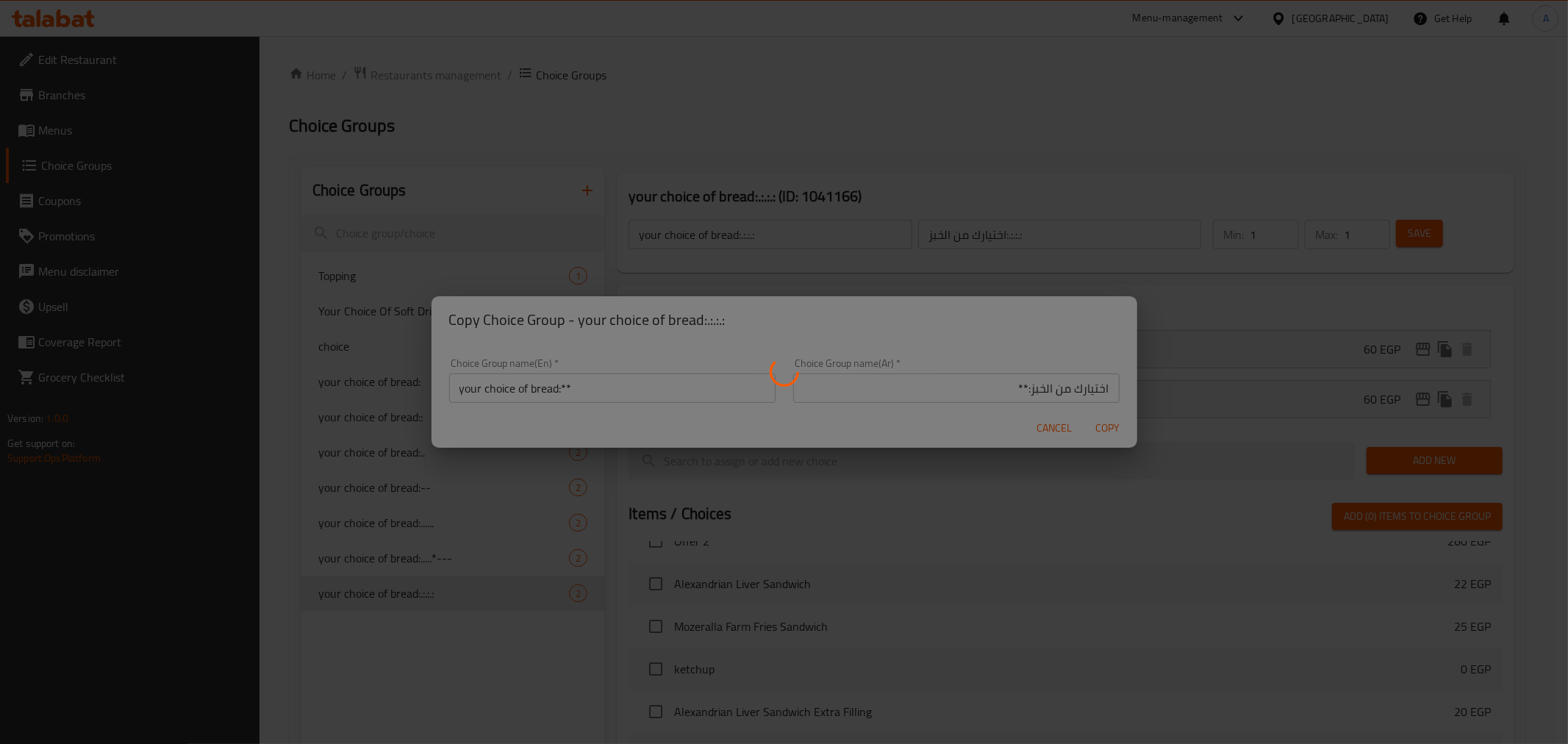
type input "your choice of bread:**"
type input "اختيارك من الخبز:**"
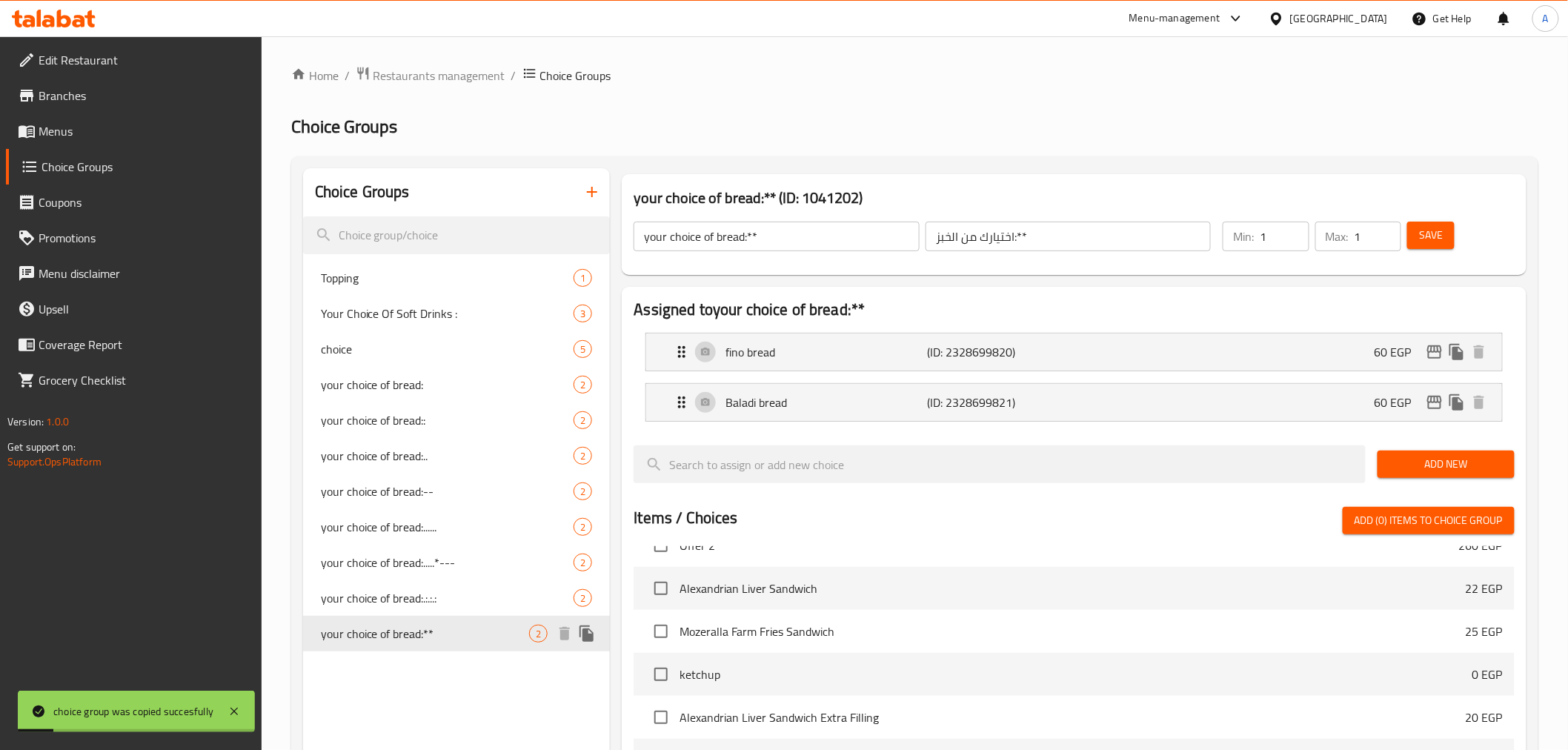
click at [409, 638] on span "your choice of bread:**" at bounding box center [425, 633] width 209 height 18
click at [1432, 346] on icon "edit" at bounding box center [1435, 352] width 15 height 13
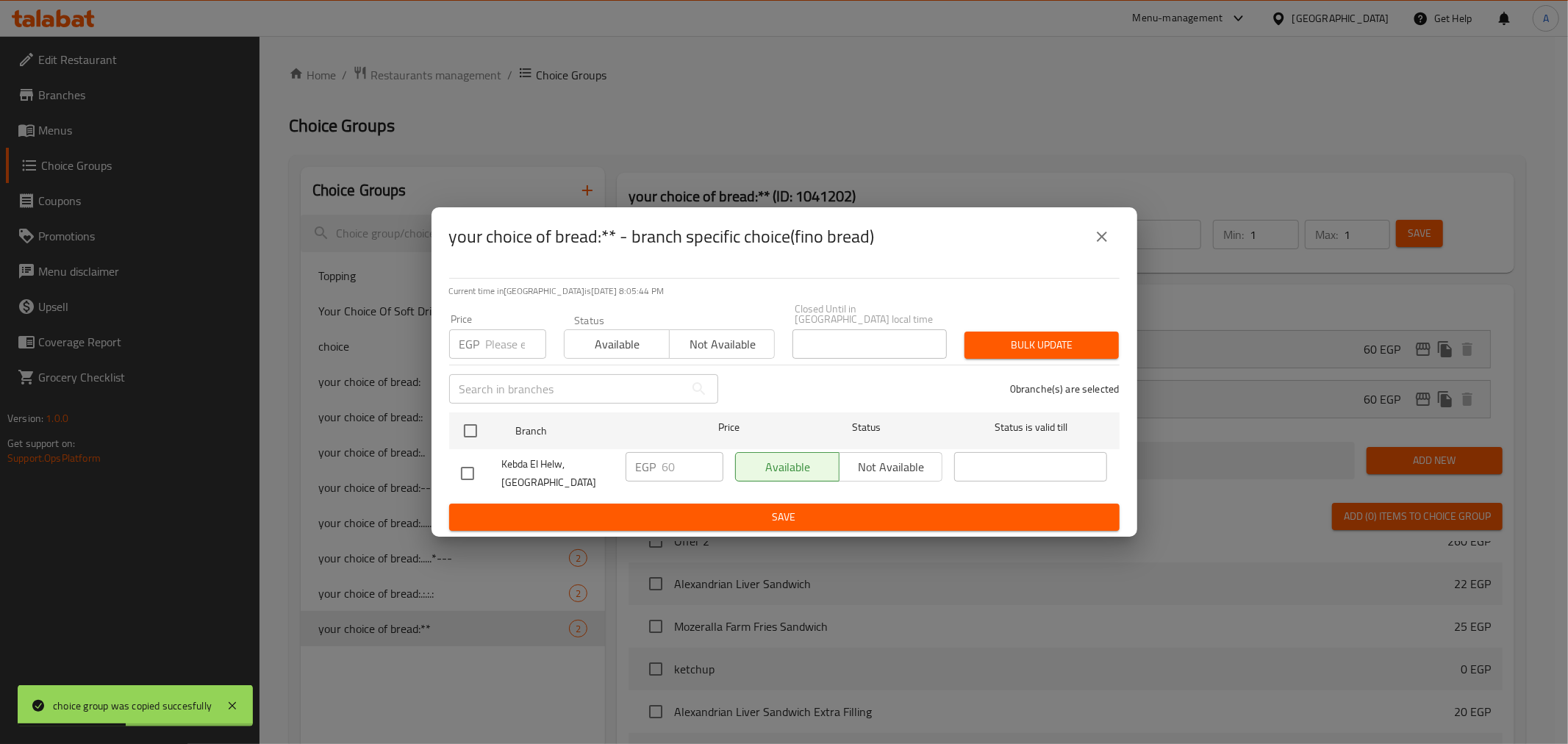
click at [500, 351] on input "number" at bounding box center [516, 345] width 61 height 30
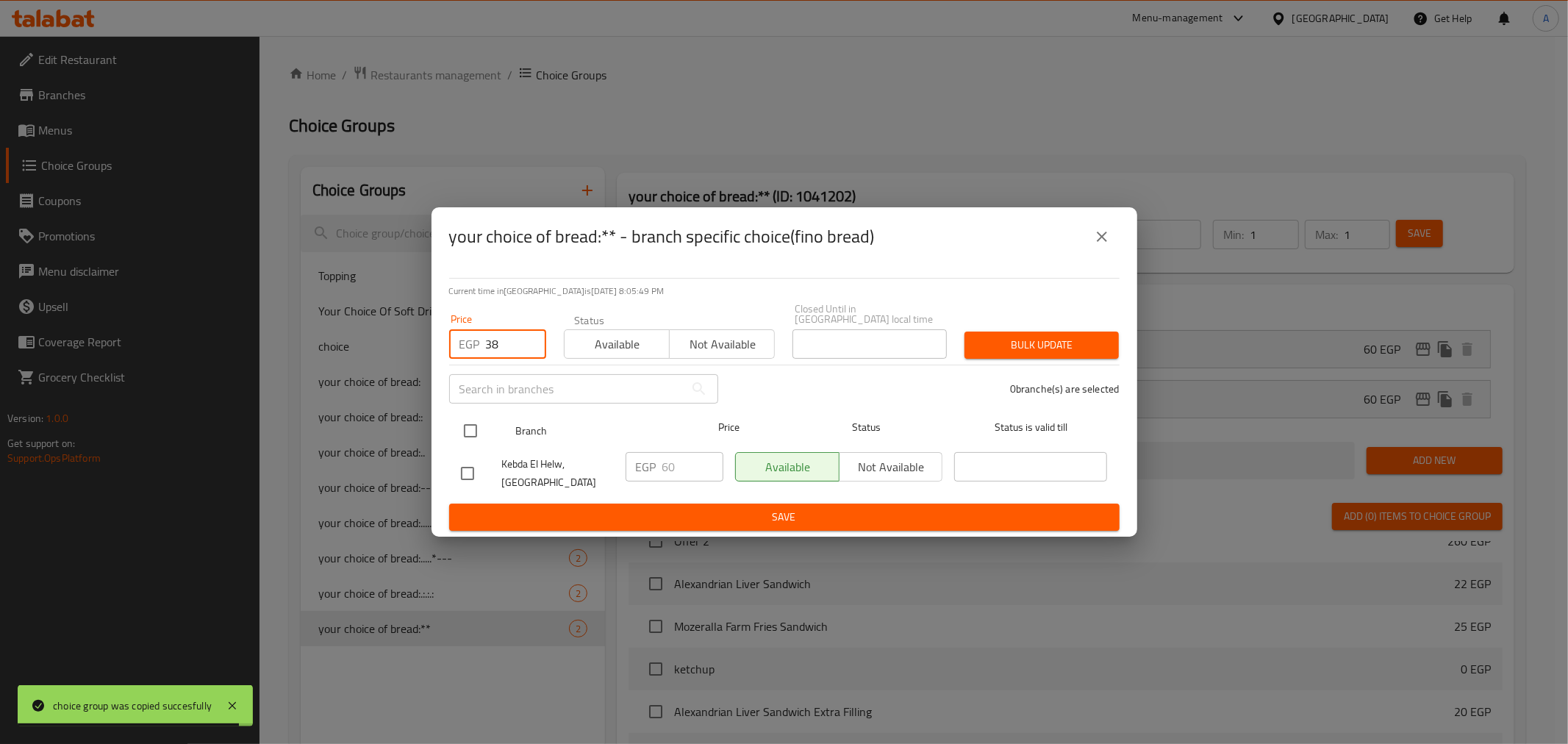
type input "38"
click at [467, 416] on input "checkbox" at bounding box center [470, 430] width 31 height 31
checkbox input "true"
click at [848, 391] on div "1 branche(s) are selected" at bounding box center [928, 388] width 402 height 53
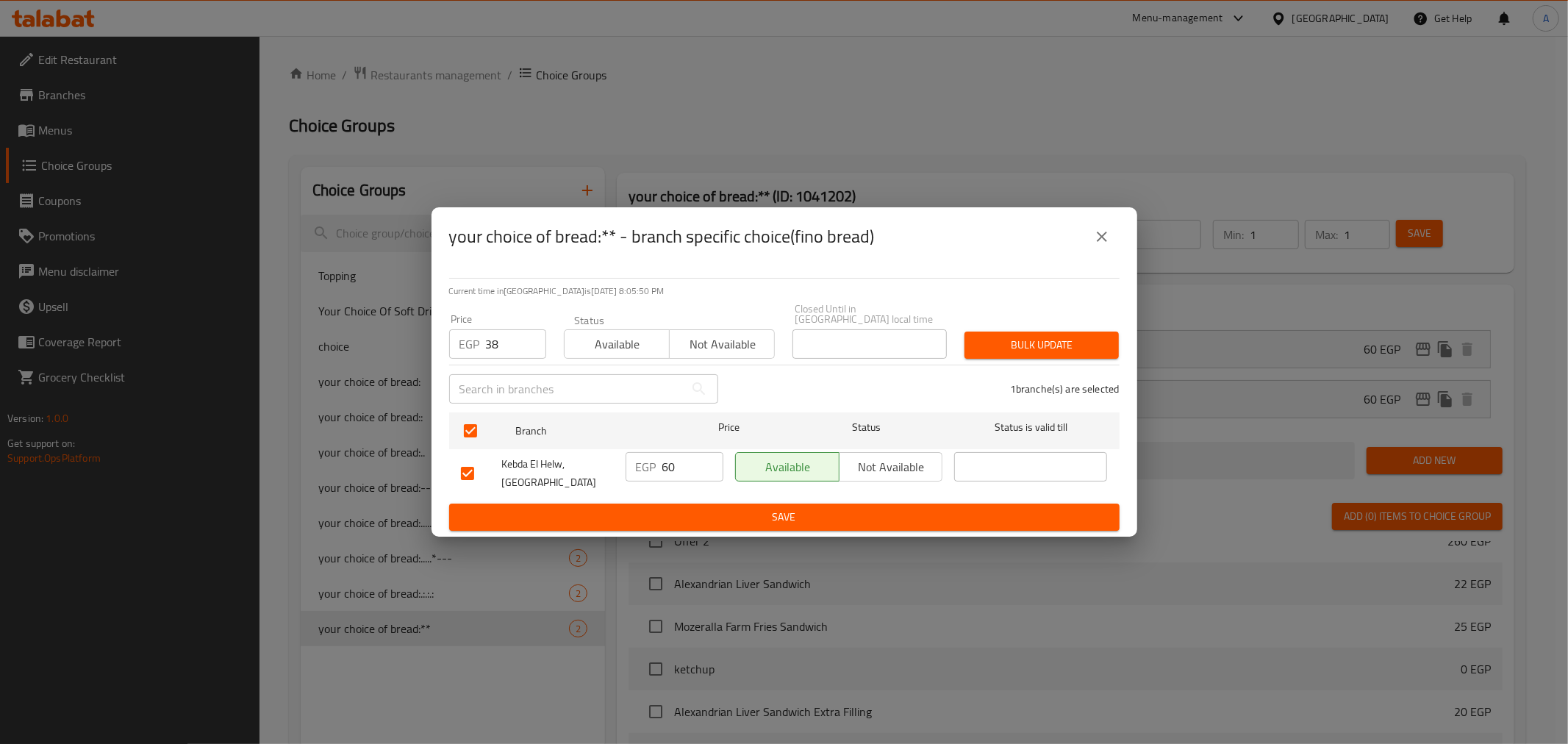
click at [1073, 336] on span "Bulk update" at bounding box center [1042, 345] width 130 height 19
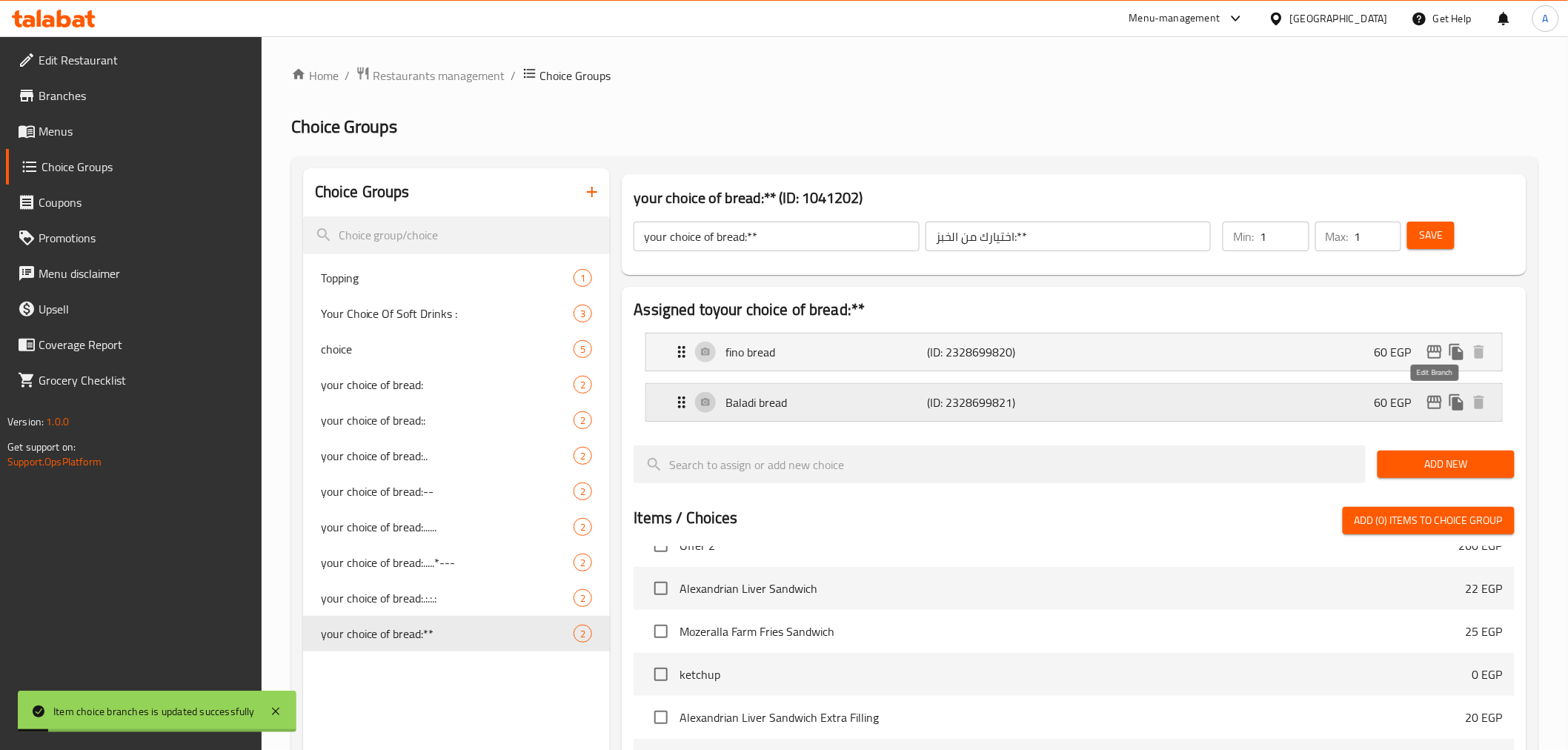
click at [1425, 396] on button "edit" at bounding box center [1435, 403] width 23 height 23
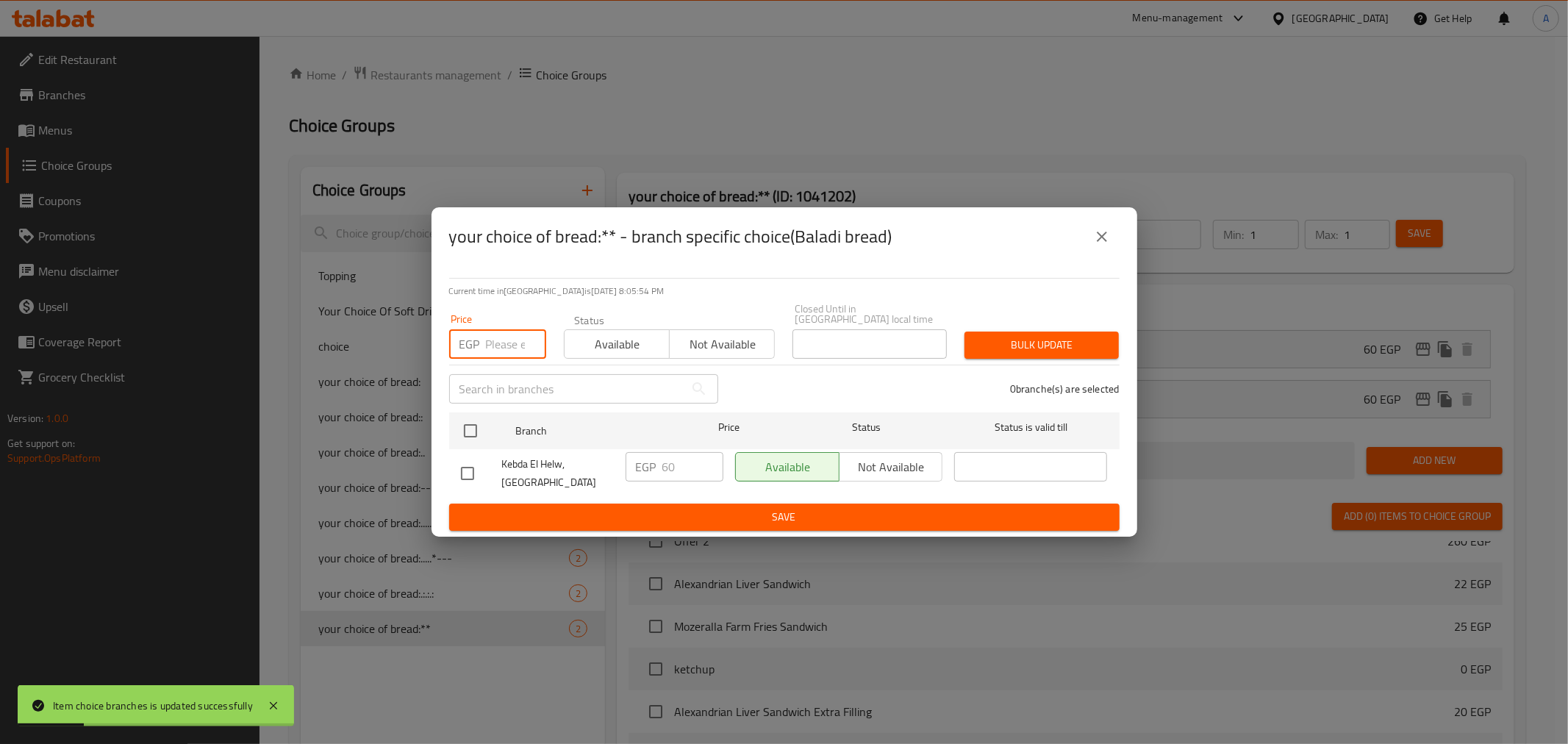
click at [500, 346] on input "number" at bounding box center [516, 345] width 61 height 30
type input "38"
click at [471, 427] on input "checkbox" at bounding box center [470, 430] width 31 height 31
checkbox input "true"
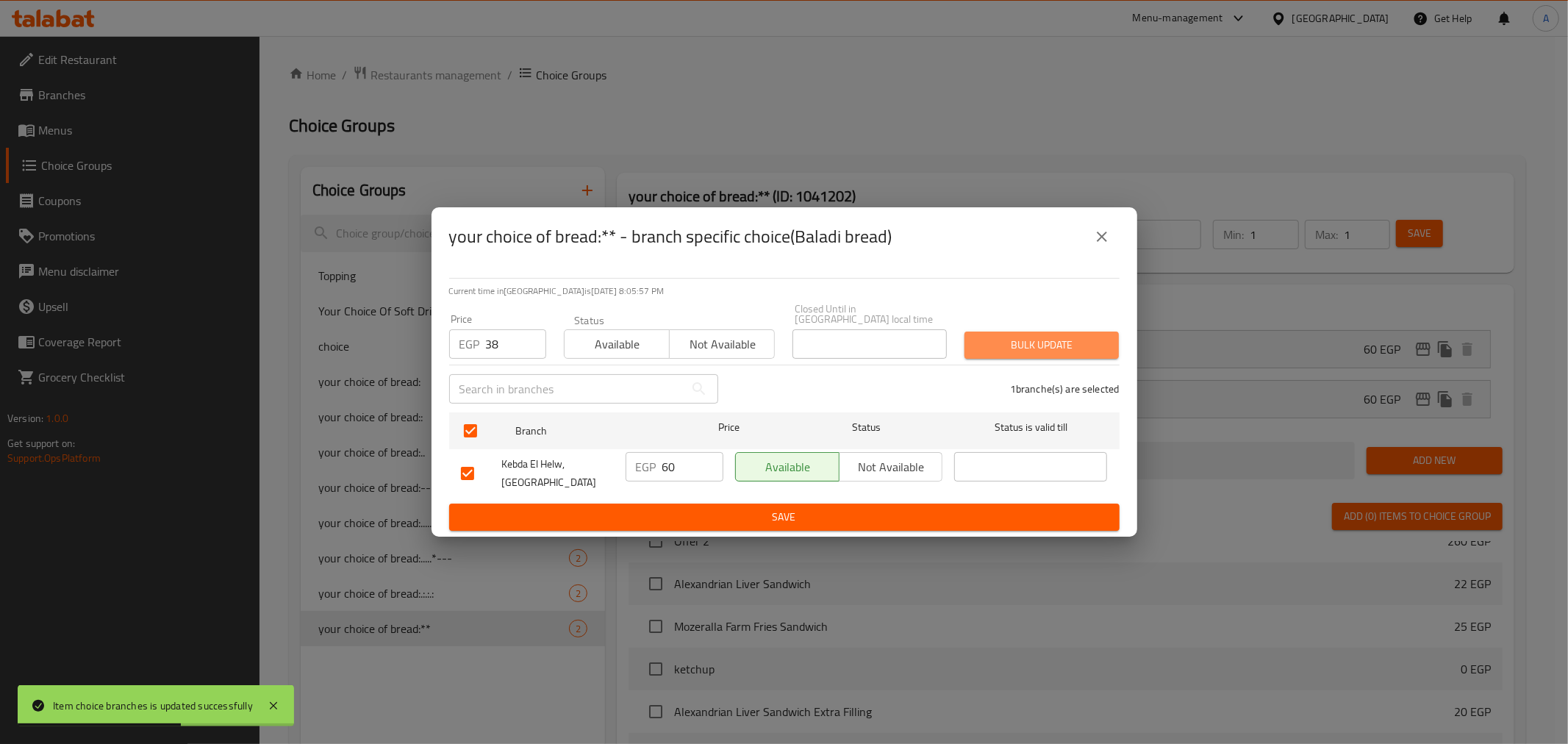
click at [997, 338] on span "Bulk update" at bounding box center [1042, 345] width 130 height 19
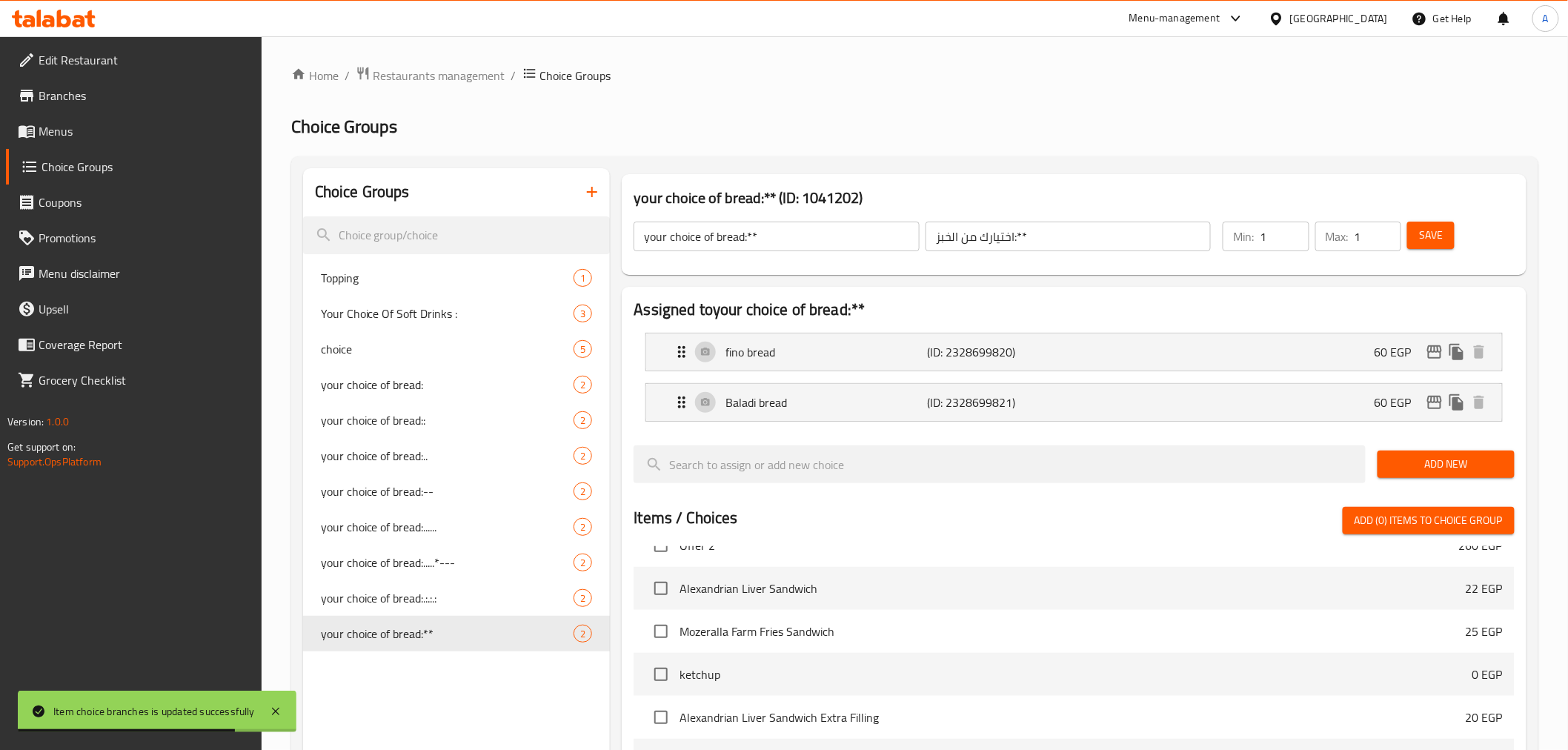
click at [1401, 350] on nav "fino bread (ID: 2328699820) 60 EGP Name (En) fino bread Name (En) Name (Ar) عيش…" at bounding box center [1074, 377] width 881 height 113
click at [1407, 338] on div "fino bread (ID: 2328699820) 60 EGP" at bounding box center [1078, 351] width 810 height 37
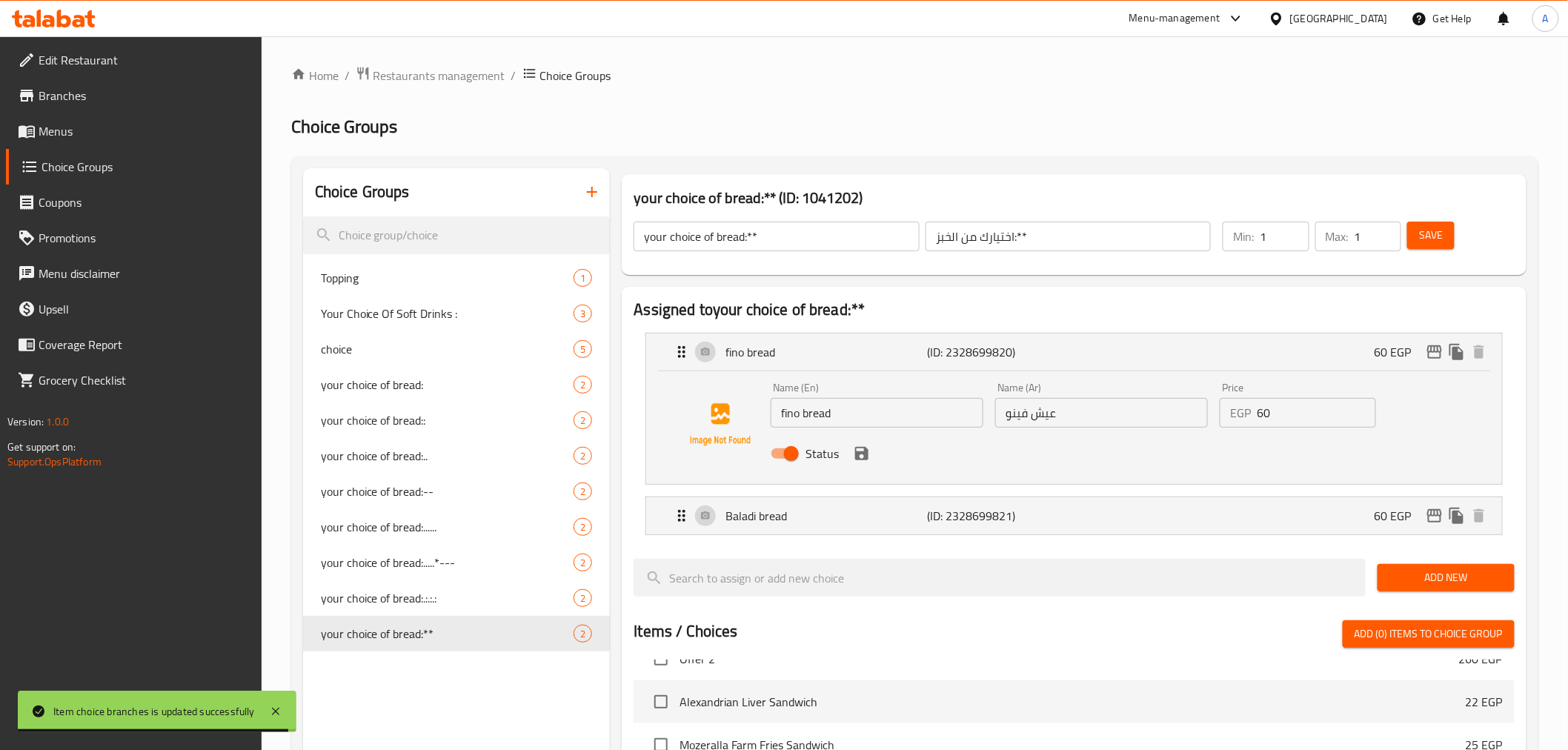
click at [1276, 415] on input "60" at bounding box center [1315, 413] width 119 height 30
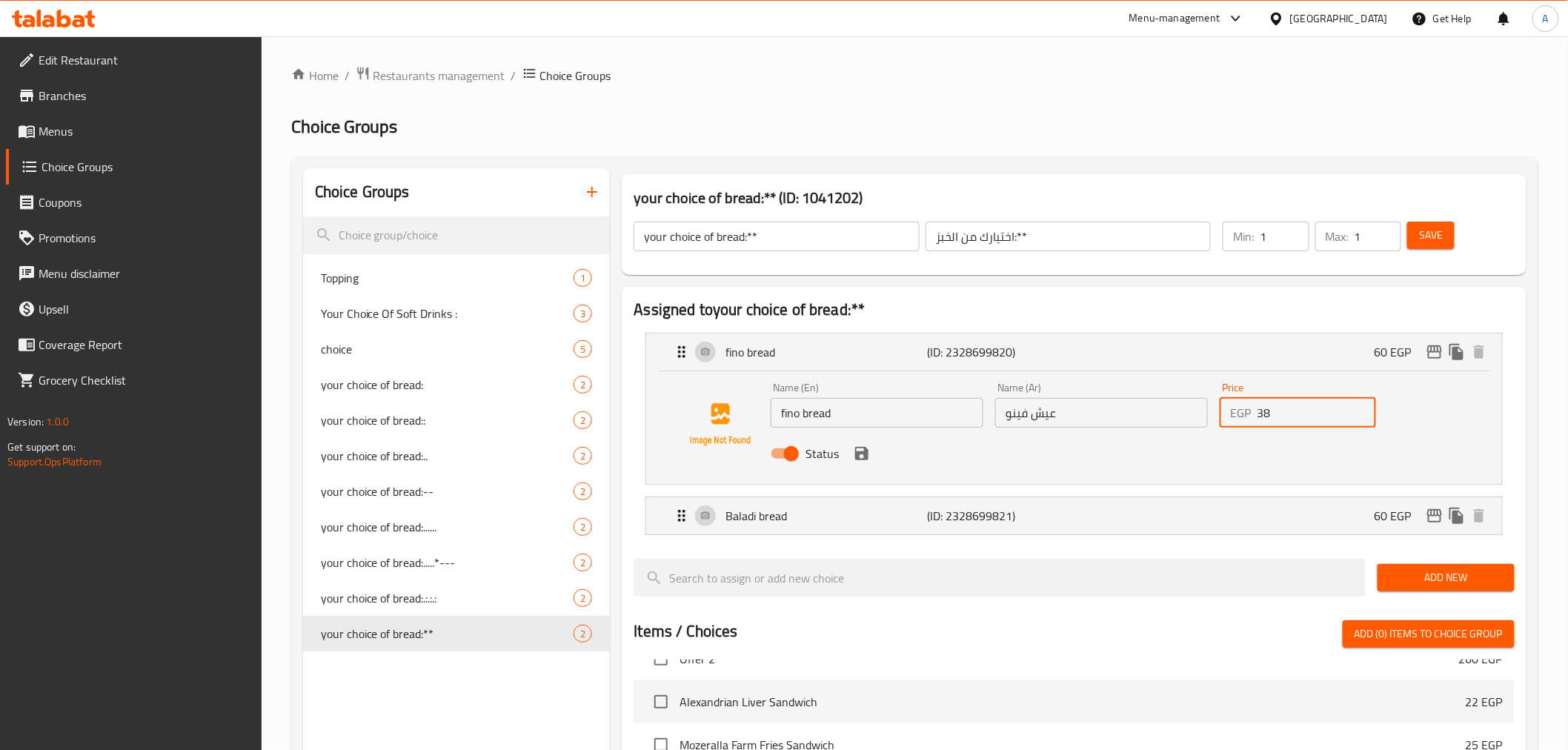
click at [860, 456] on icon "save" at bounding box center [861, 453] width 18 height 18
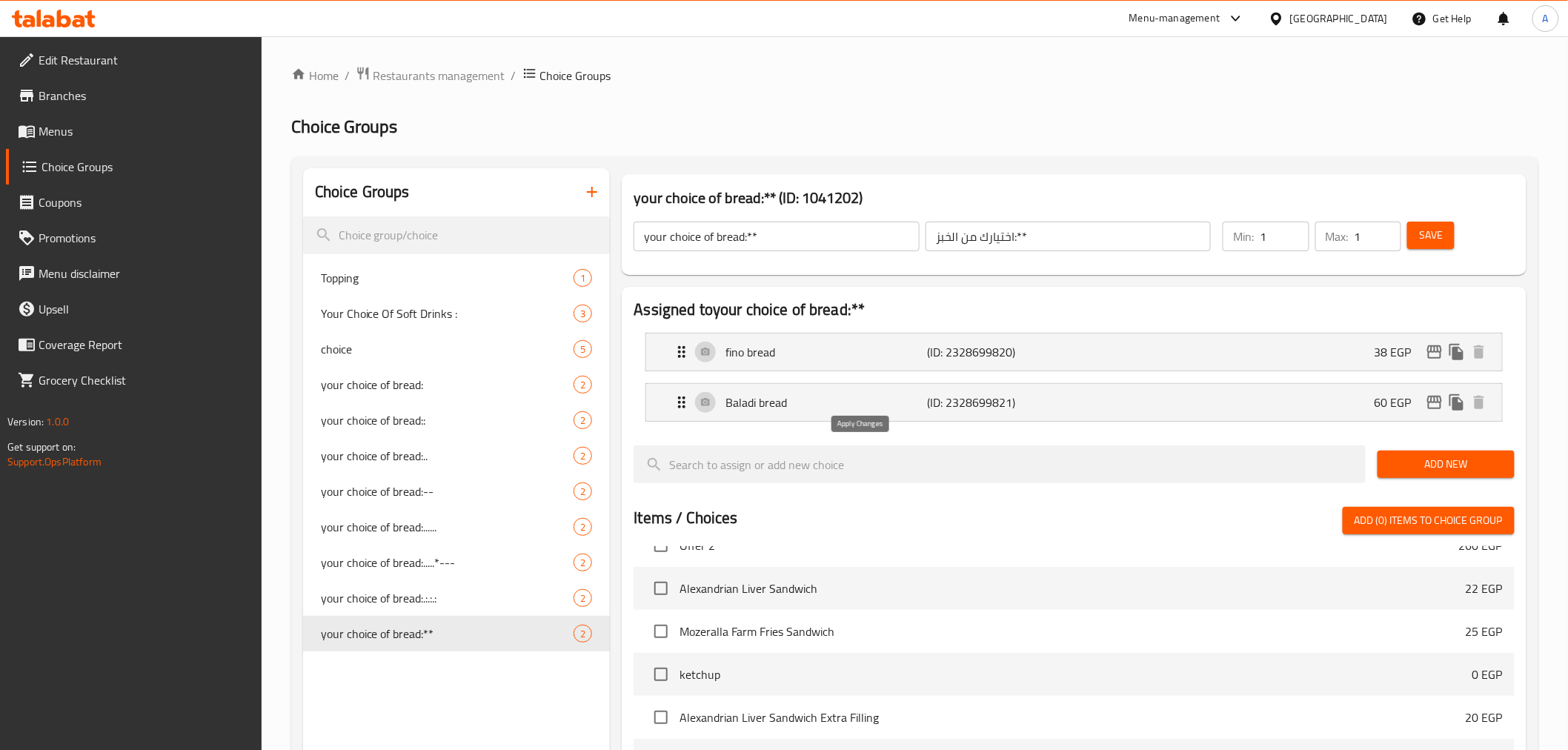
type input "38"
click at [912, 400] on p "Baladi bread" at bounding box center [826, 402] width 202 height 18
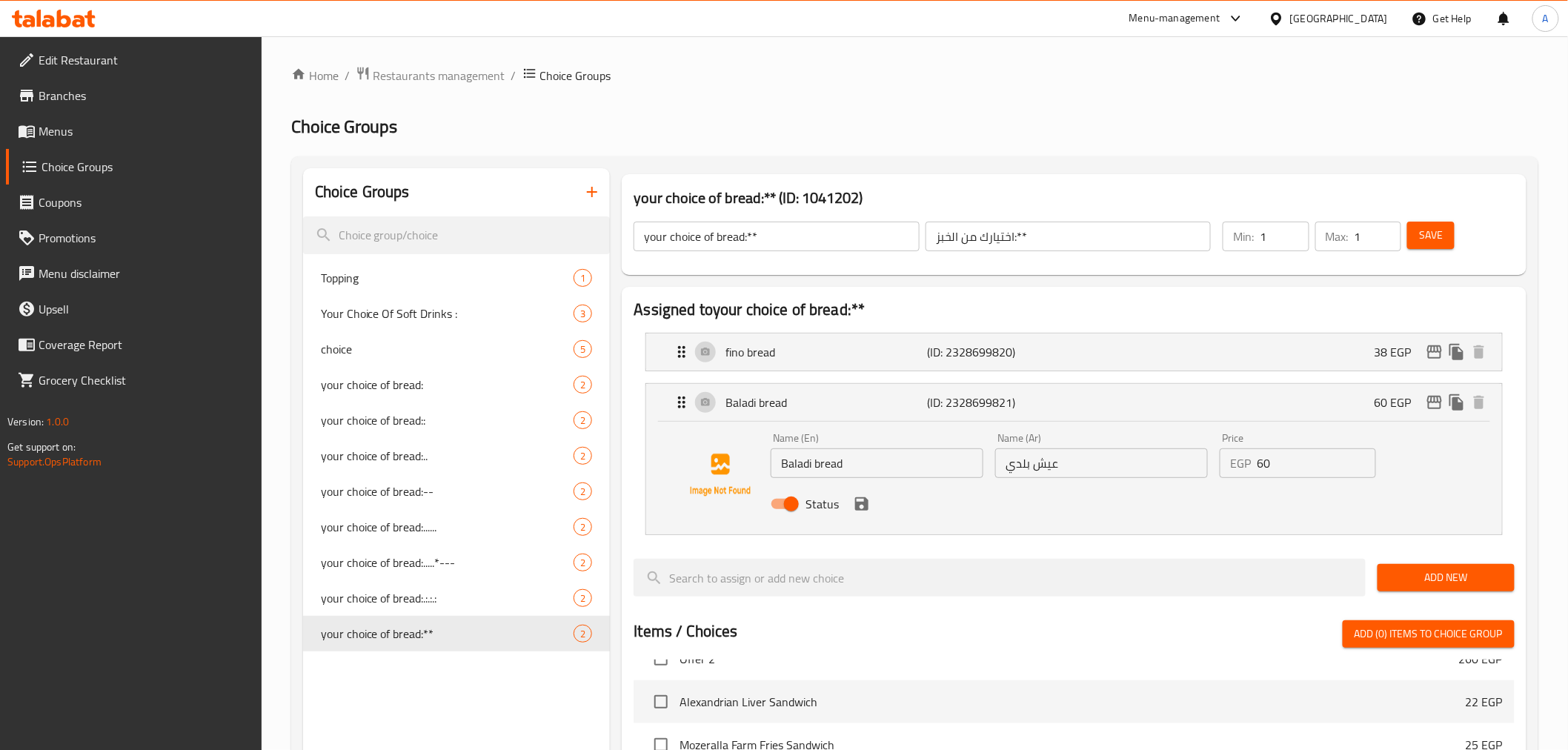
click at [1296, 467] on input "60" at bounding box center [1315, 463] width 119 height 30
click at [858, 500] on icon "save" at bounding box center [861, 503] width 18 height 18
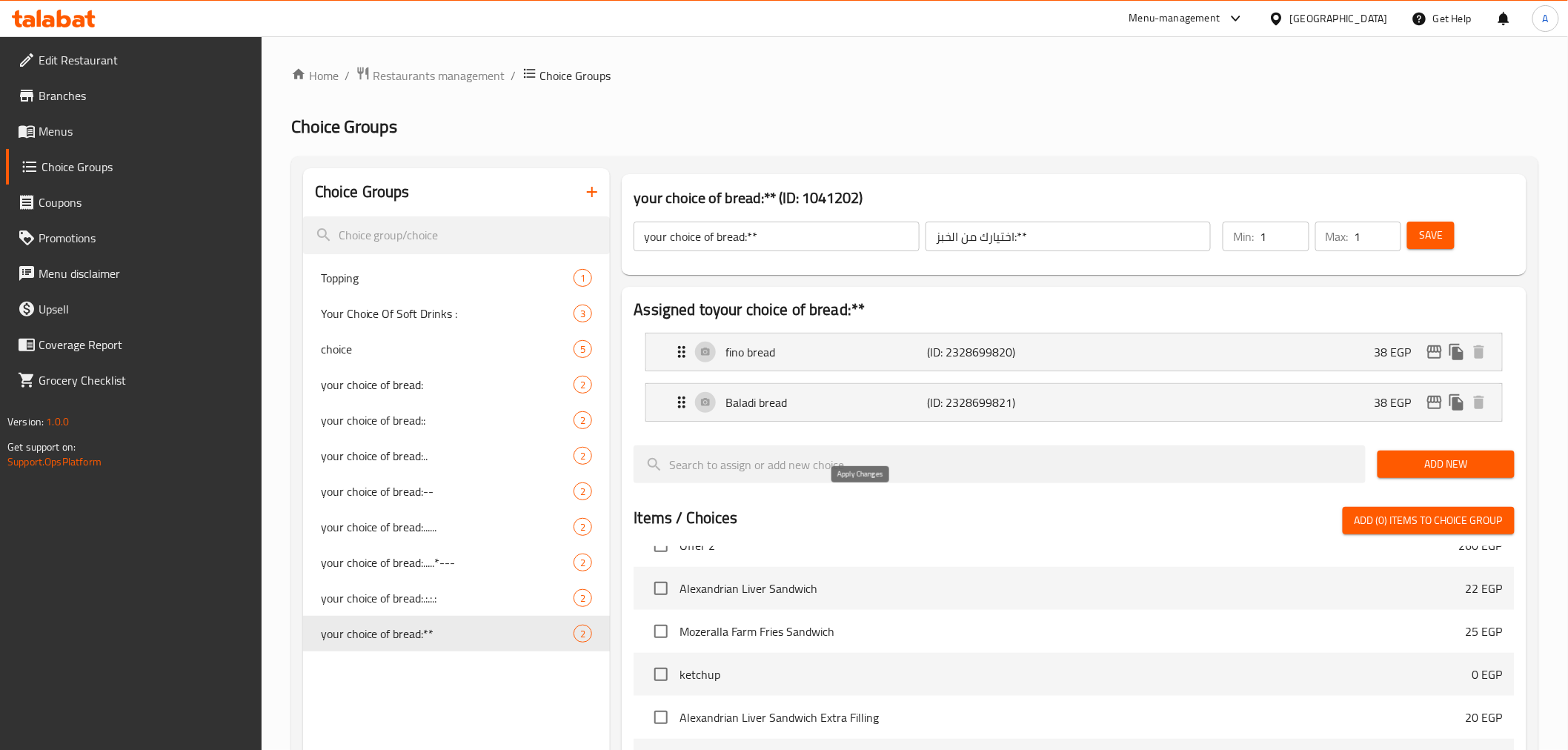
type input "38"
click at [1443, 243] on span "Save" at bounding box center [1430, 236] width 23 height 19
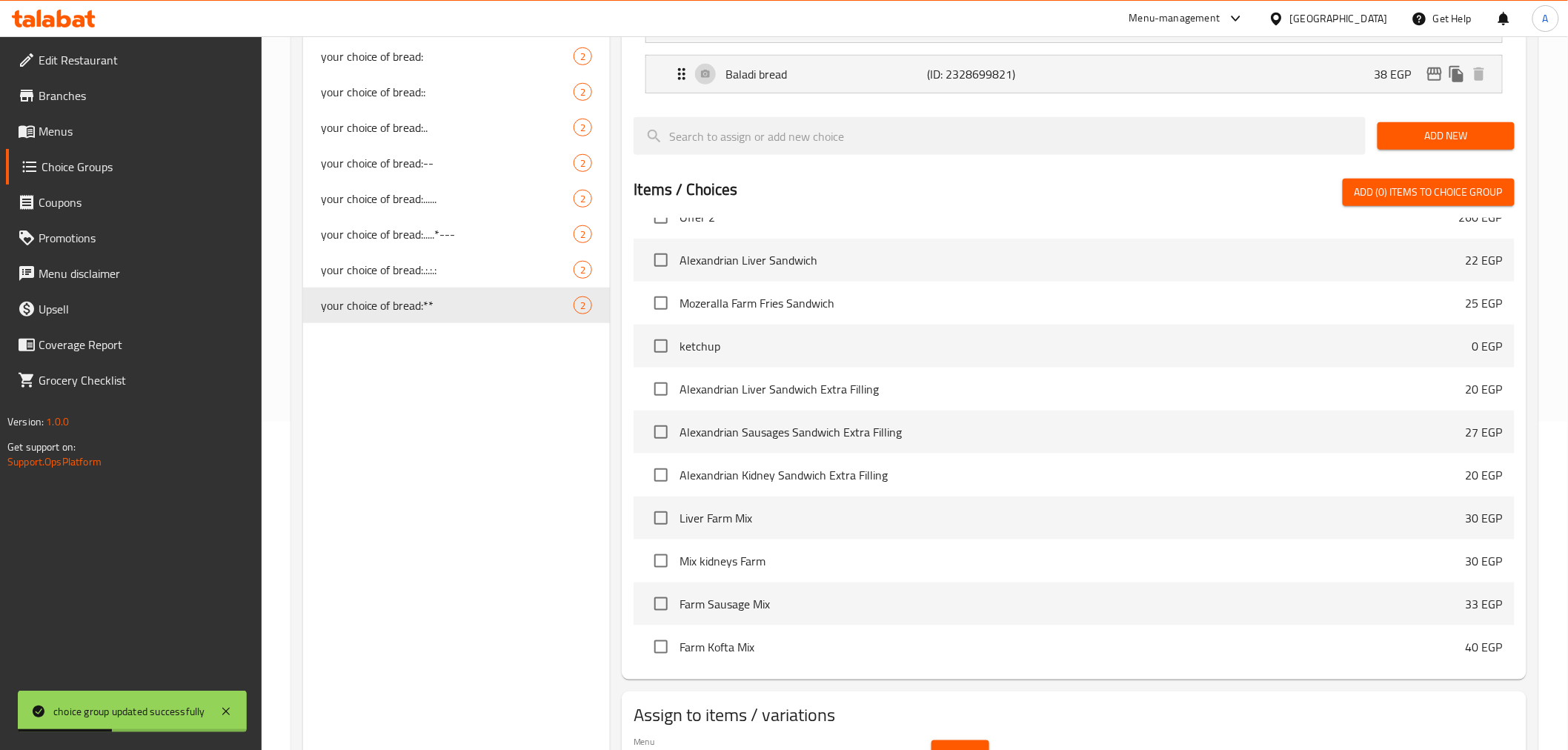
scroll to position [409, 0]
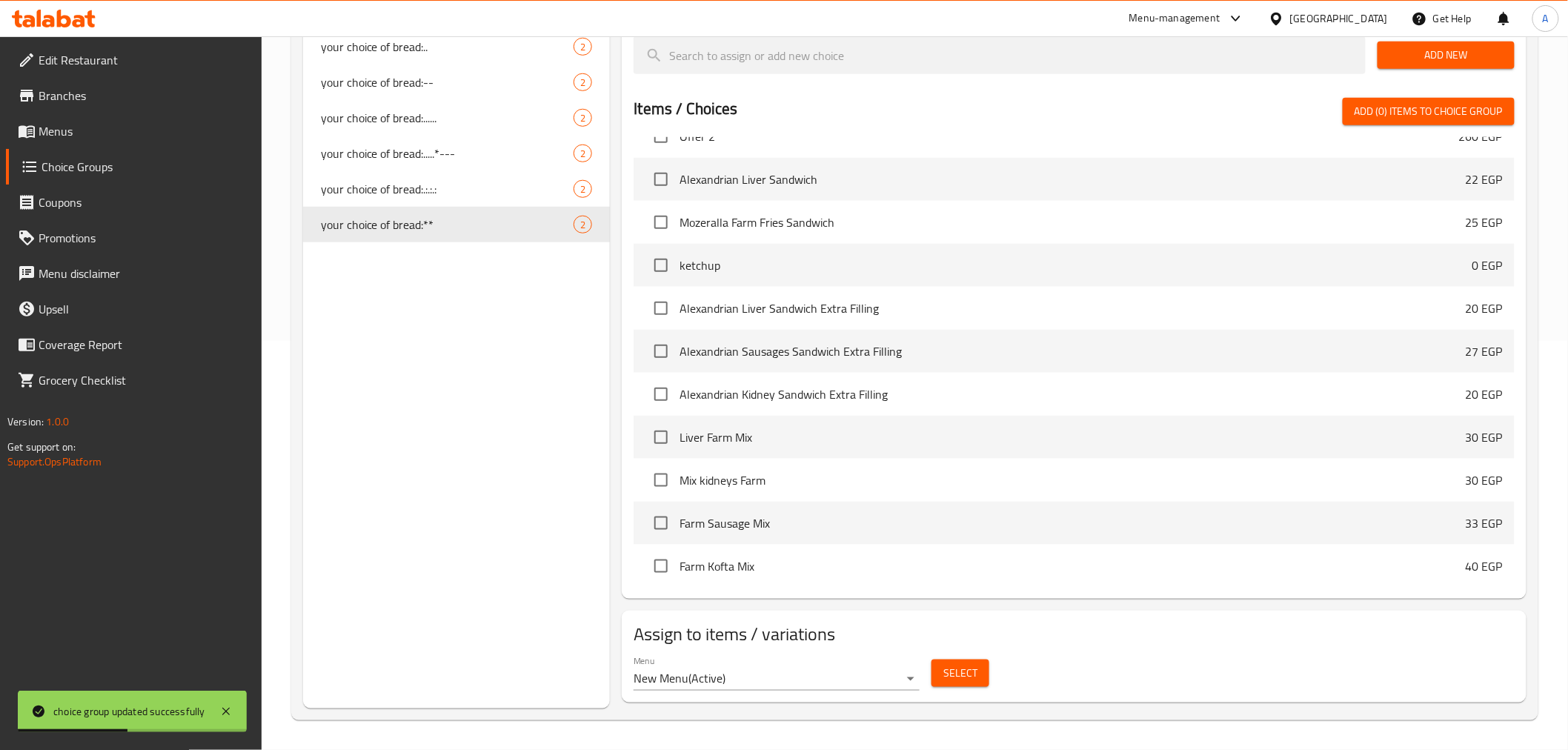
click at [958, 671] on span "Select" at bounding box center [961, 673] width 34 height 19
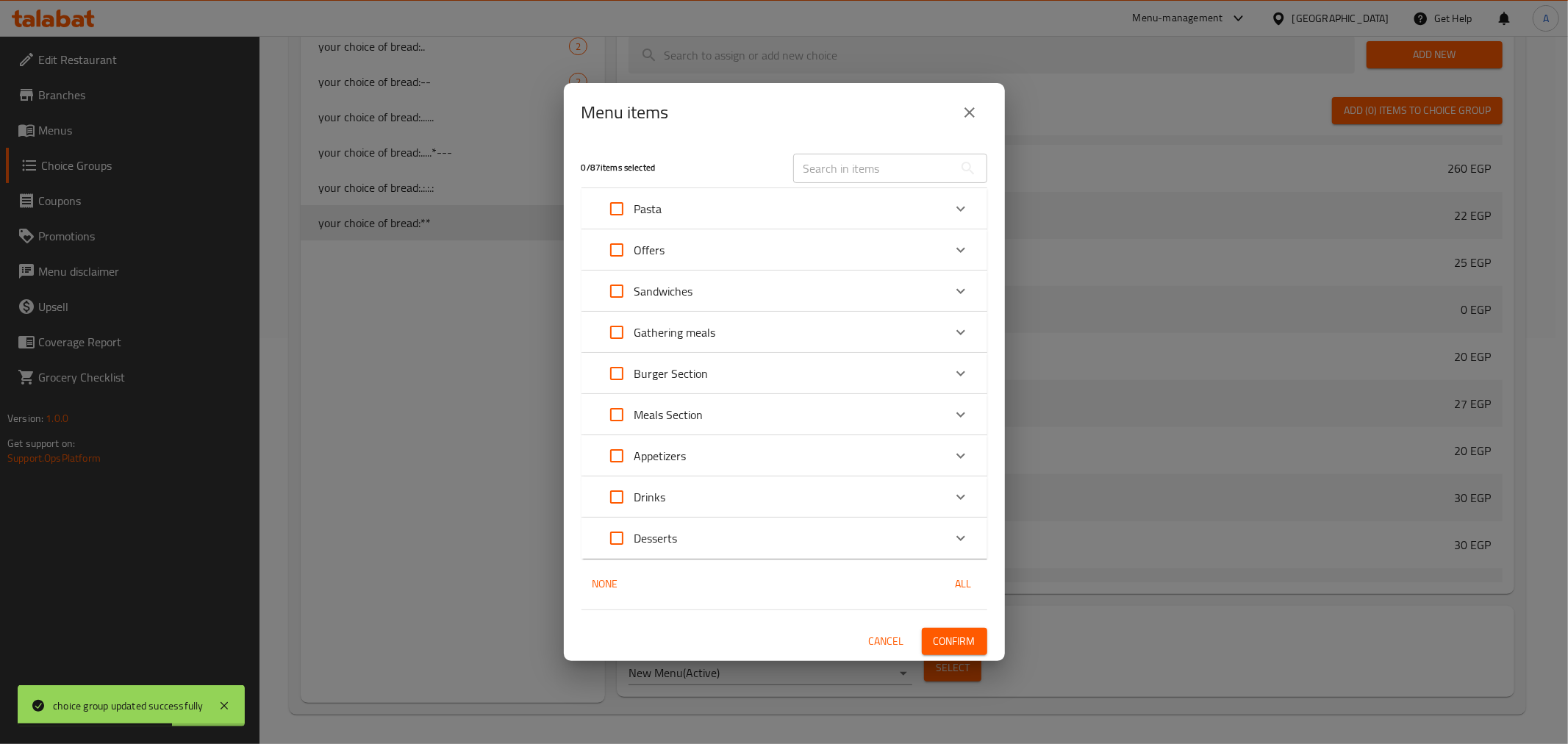
click at [880, 217] on div at bounding box center [784, 372] width 1568 height 744
click at [885, 172] on input "text" at bounding box center [874, 169] width 160 height 30
paste input "Liver and sausage mix"
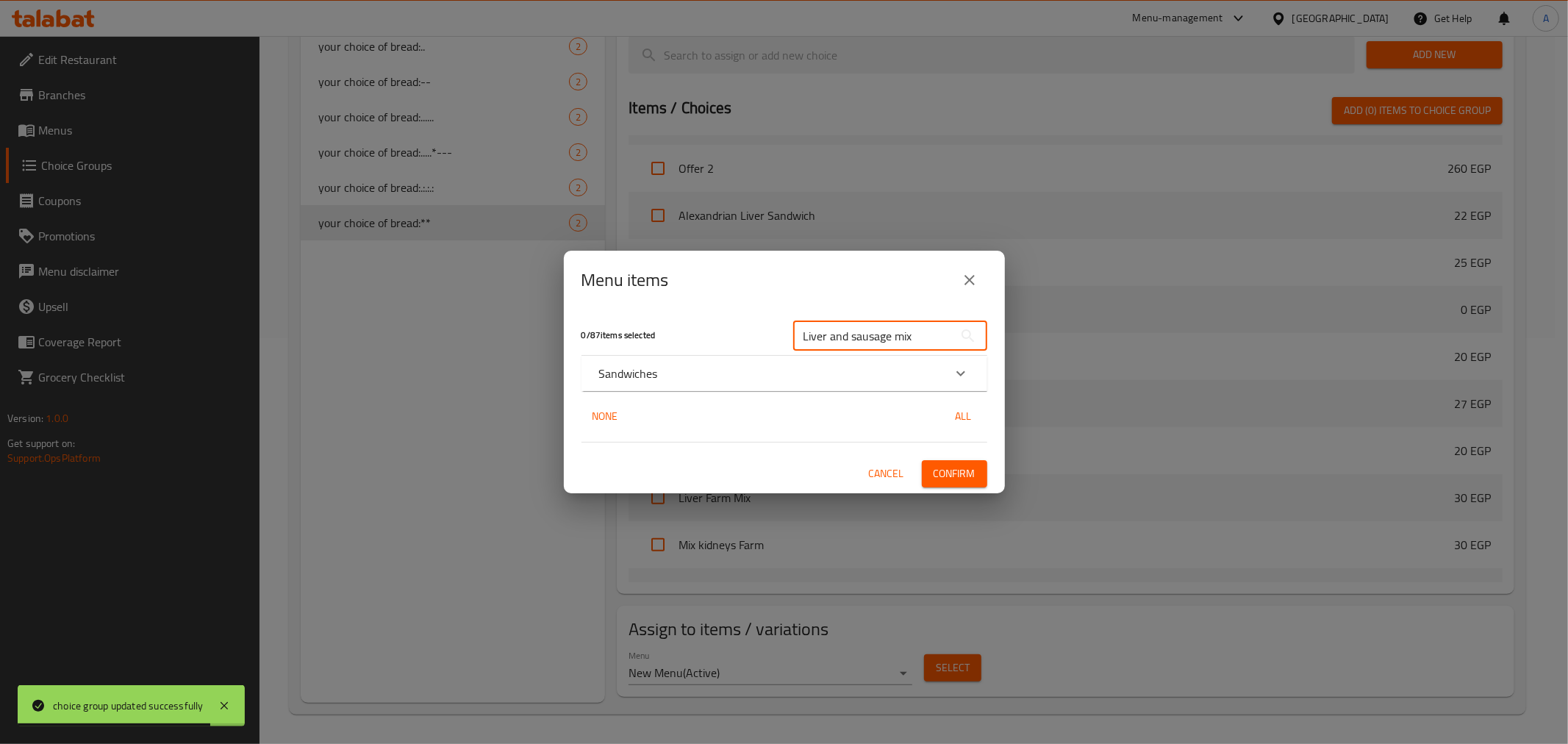
type input "Liver and sausage mix"
click at [666, 381] on div "Sandwiches" at bounding box center [770, 372] width 344 height 18
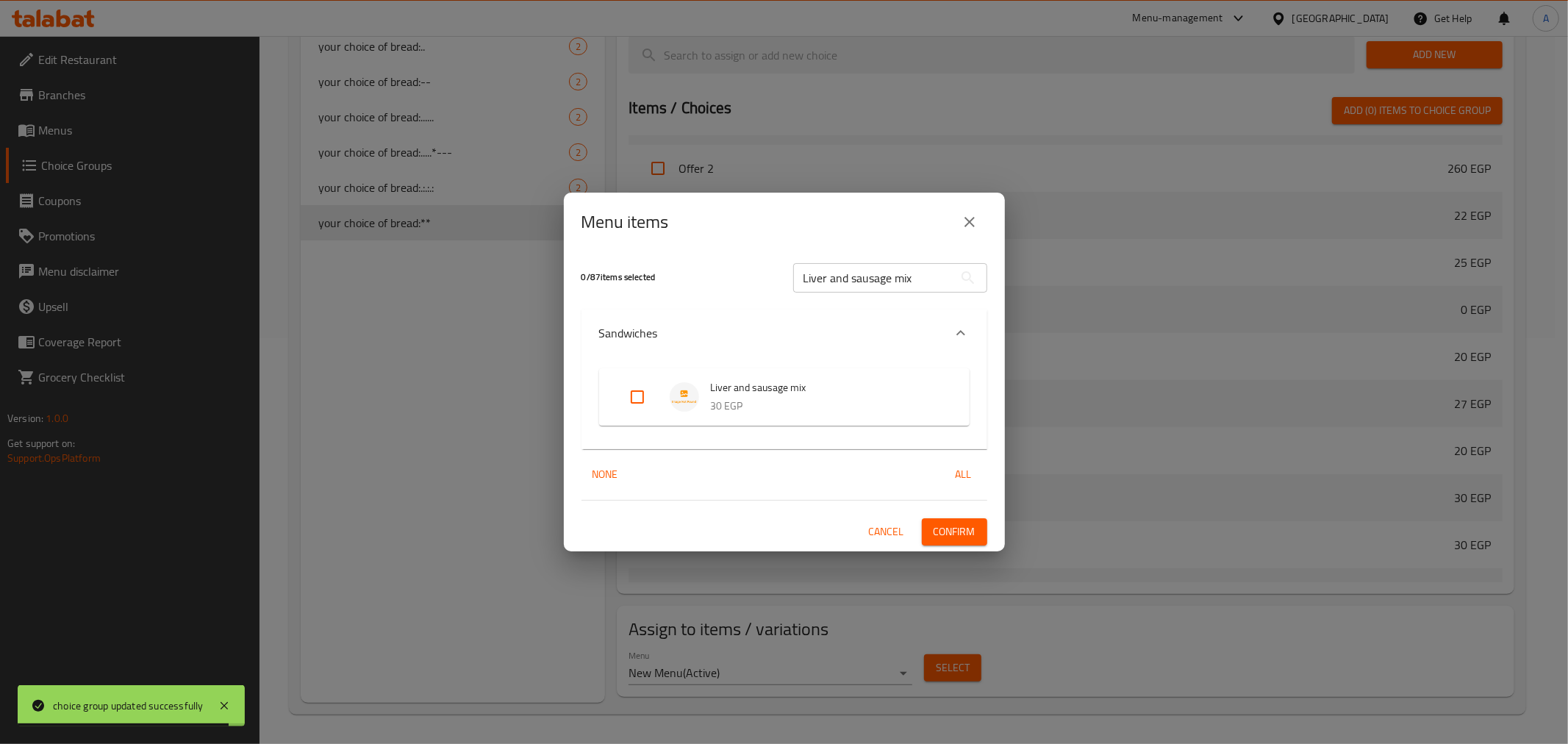
click at [635, 386] on input "Expand" at bounding box center [637, 397] width 35 height 35
checkbox input "true"
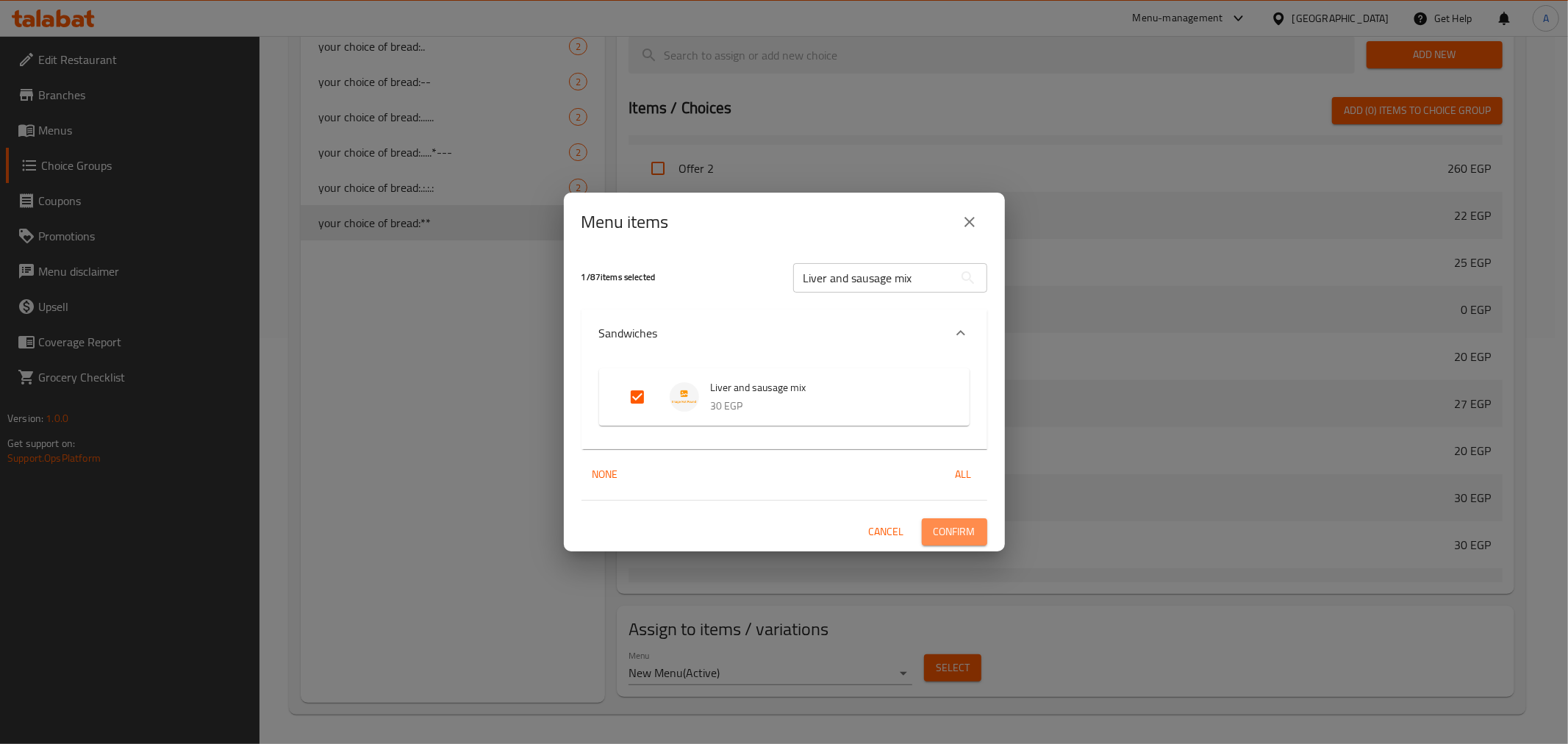
click at [953, 518] on button "Confirm" at bounding box center [955, 531] width 65 height 27
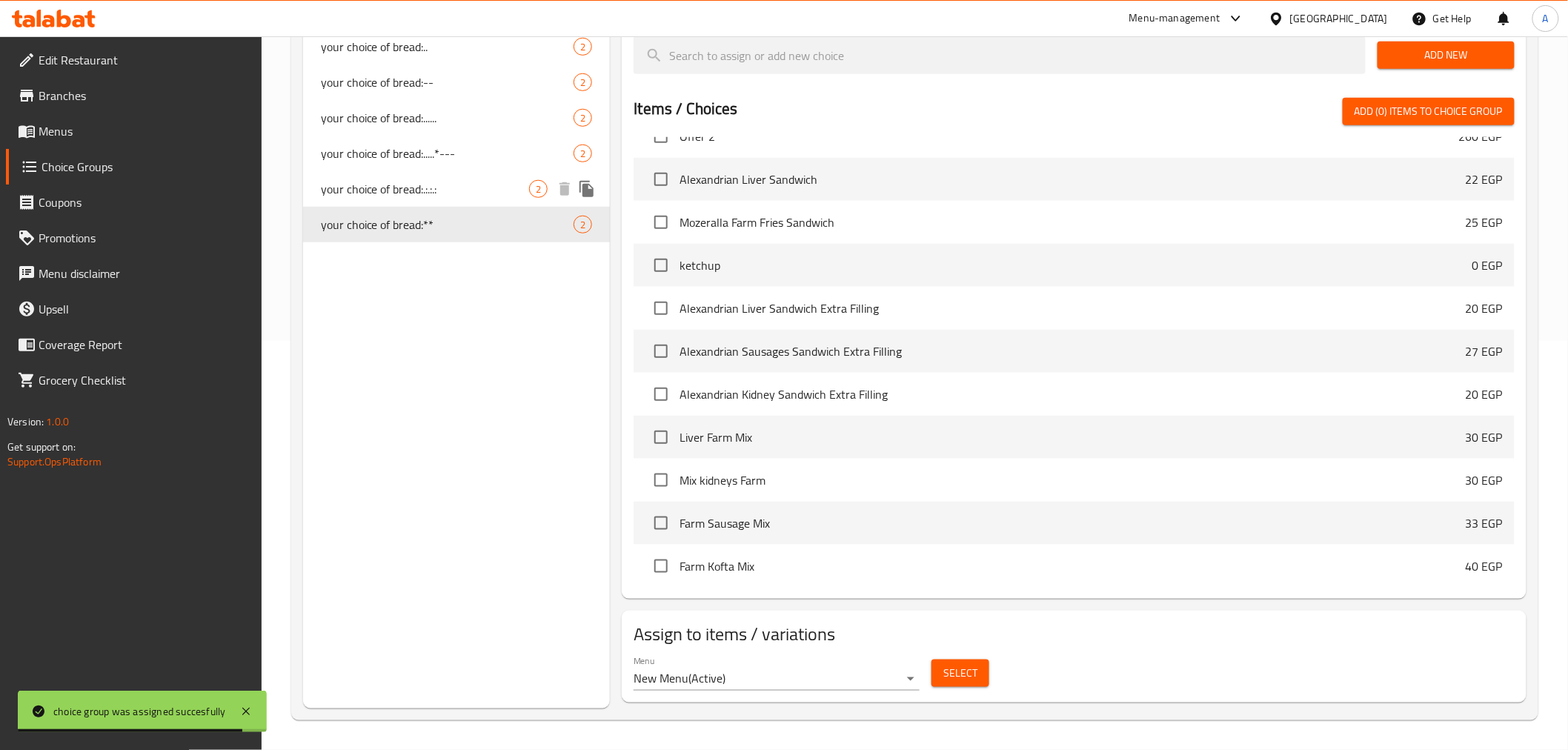
click at [480, 185] on span "your choice of bread:.:.:.:" at bounding box center [425, 189] width 209 height 18
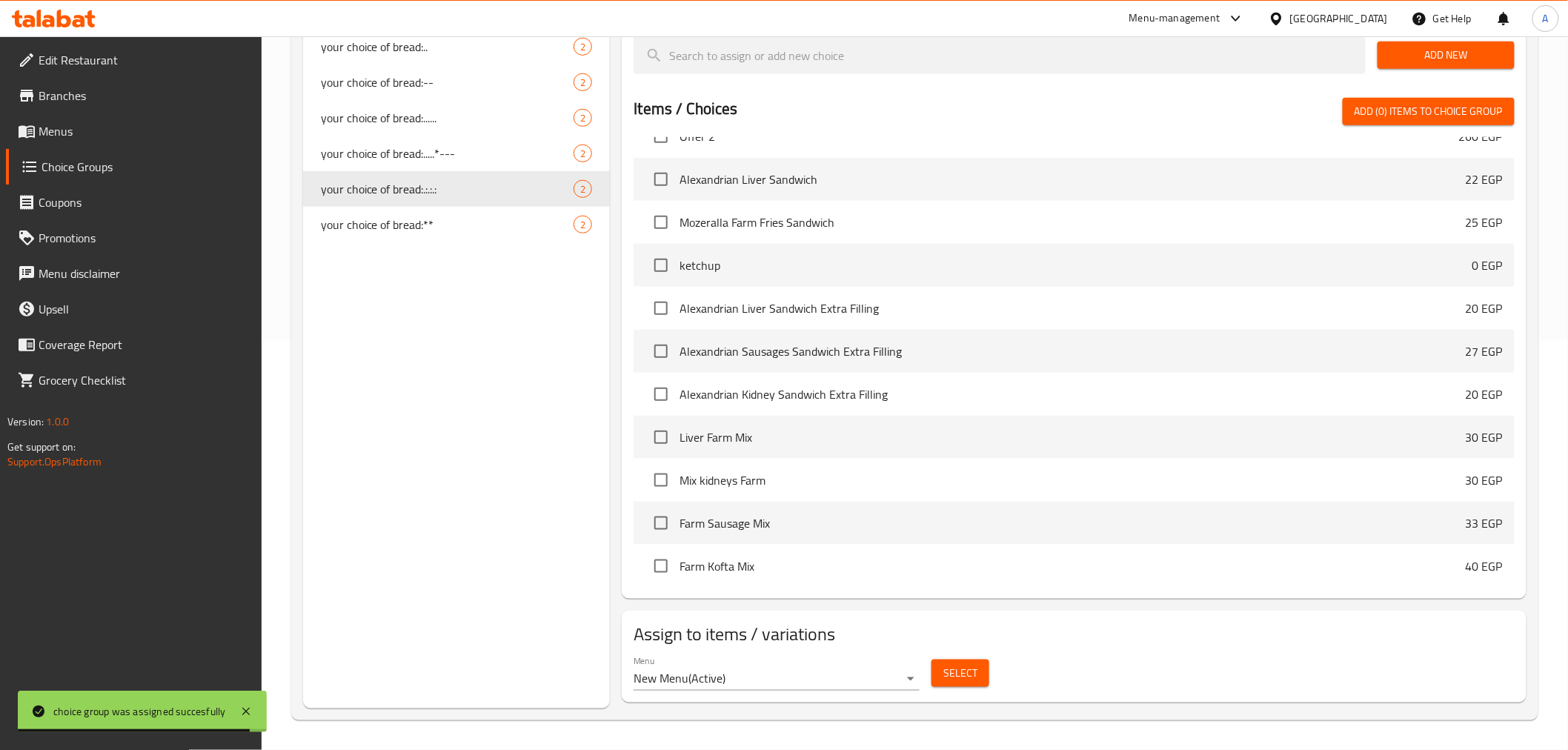
type input "your choice of bread:.:.:.:"
type input "اختيارك من الخبز:.:.:.:"
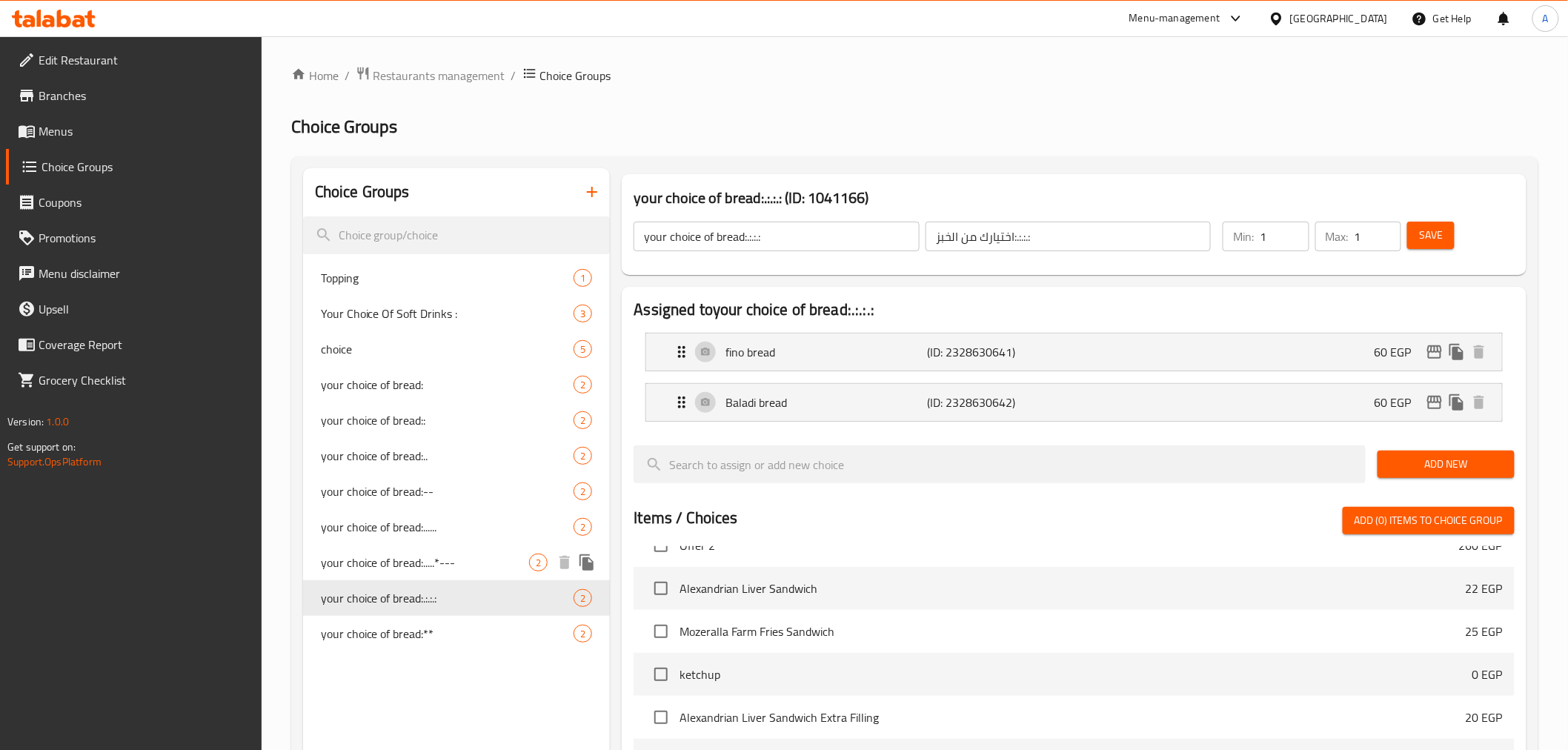
click at [390, 559] on span "your choice of bread:.....*---" at bounding box center [425, 562] width 209 height 18
type input "your choice of bread:.....*---"
type input "اختيارك من الخبز:.....*---"
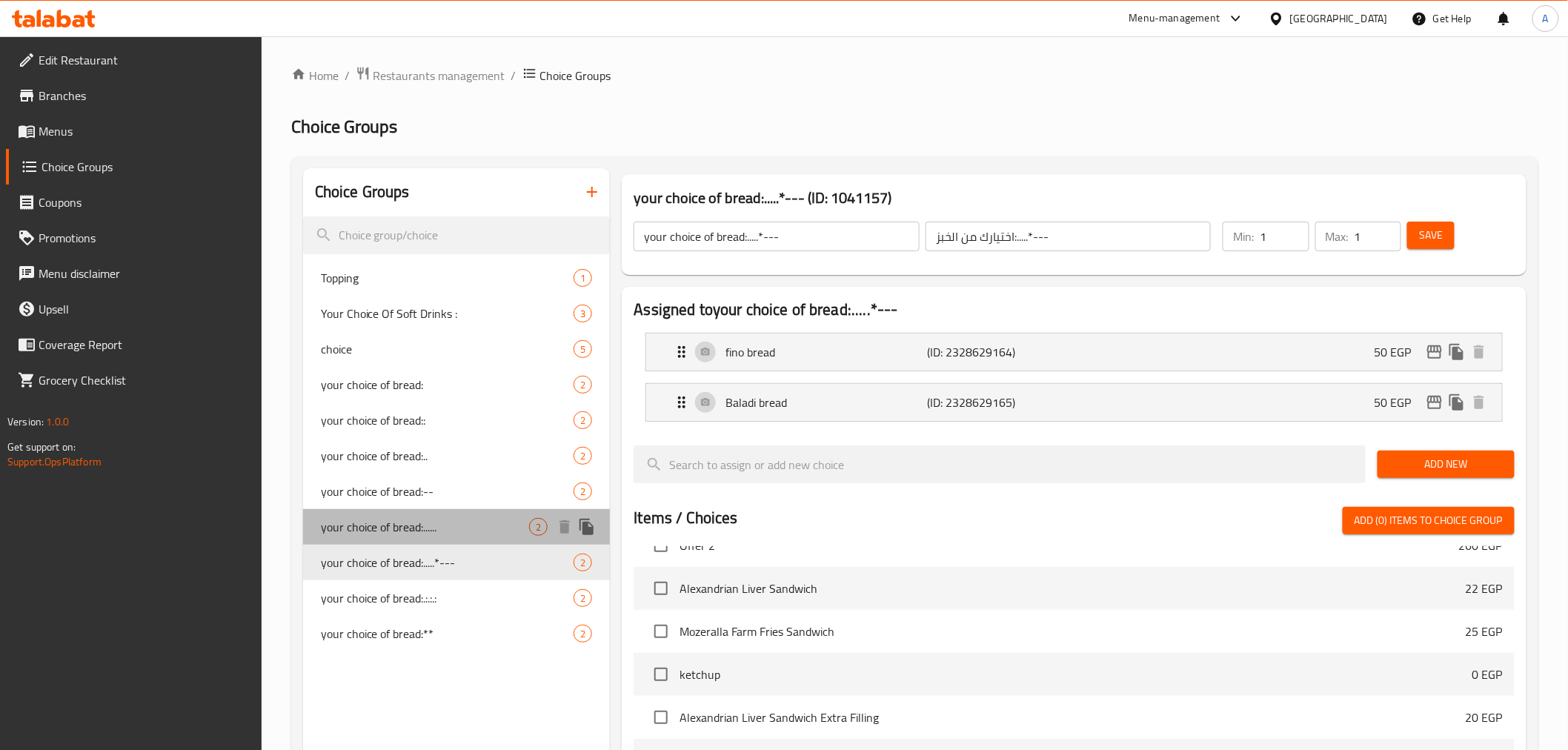
click at [395, 528] on span "your choice of bread:......" at bounding box center [425, 527] width 209 height 18
type input "your choice of bread:......"
type input "اختيارك من الخبز:......"
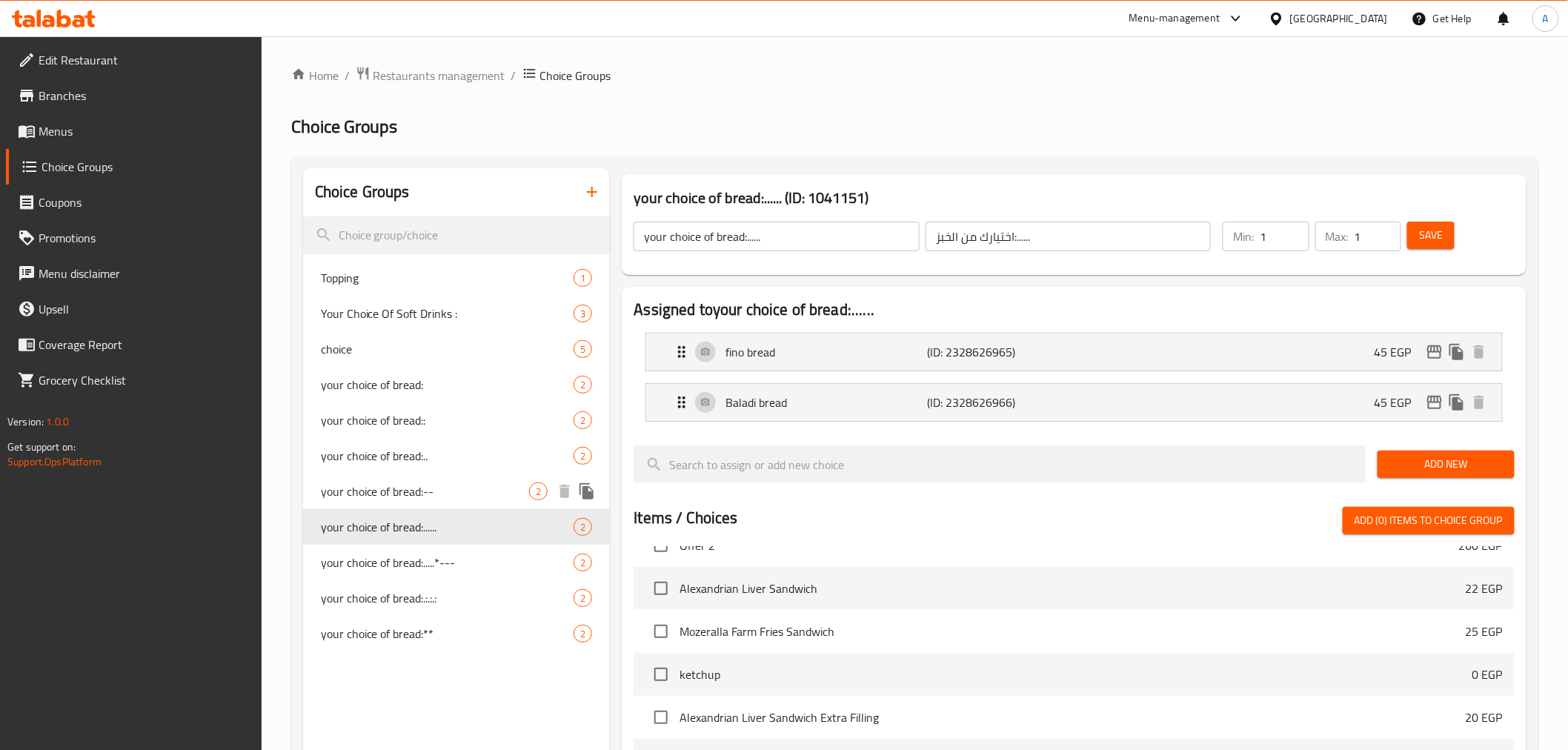
click at [401, 497] on span "your choice of bread:--" at bounding box center [425, 491] width 209 height 18
type input "your choice of bread:--"
type input "اختيارك من الخبز:--"
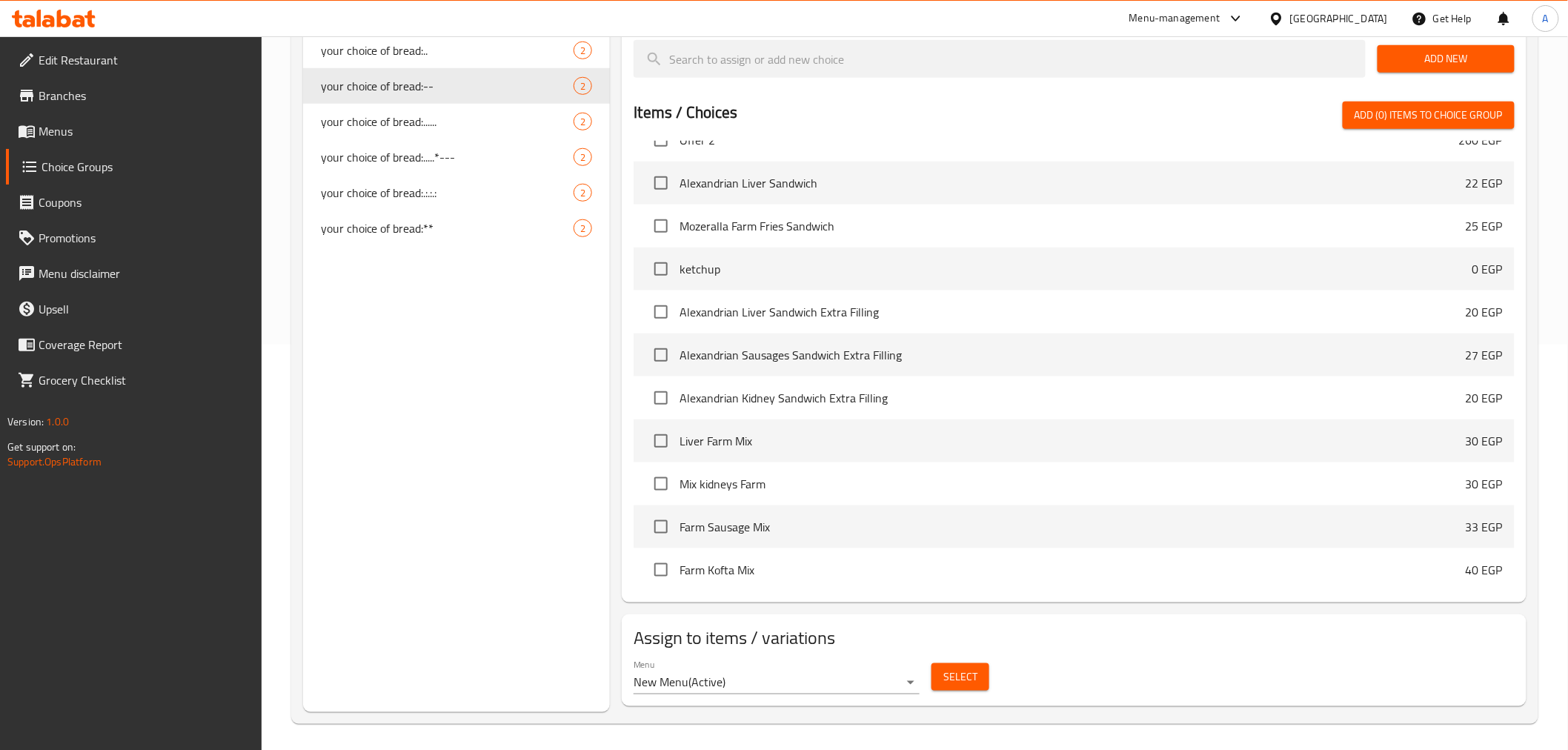
scroll to position [409, 0]
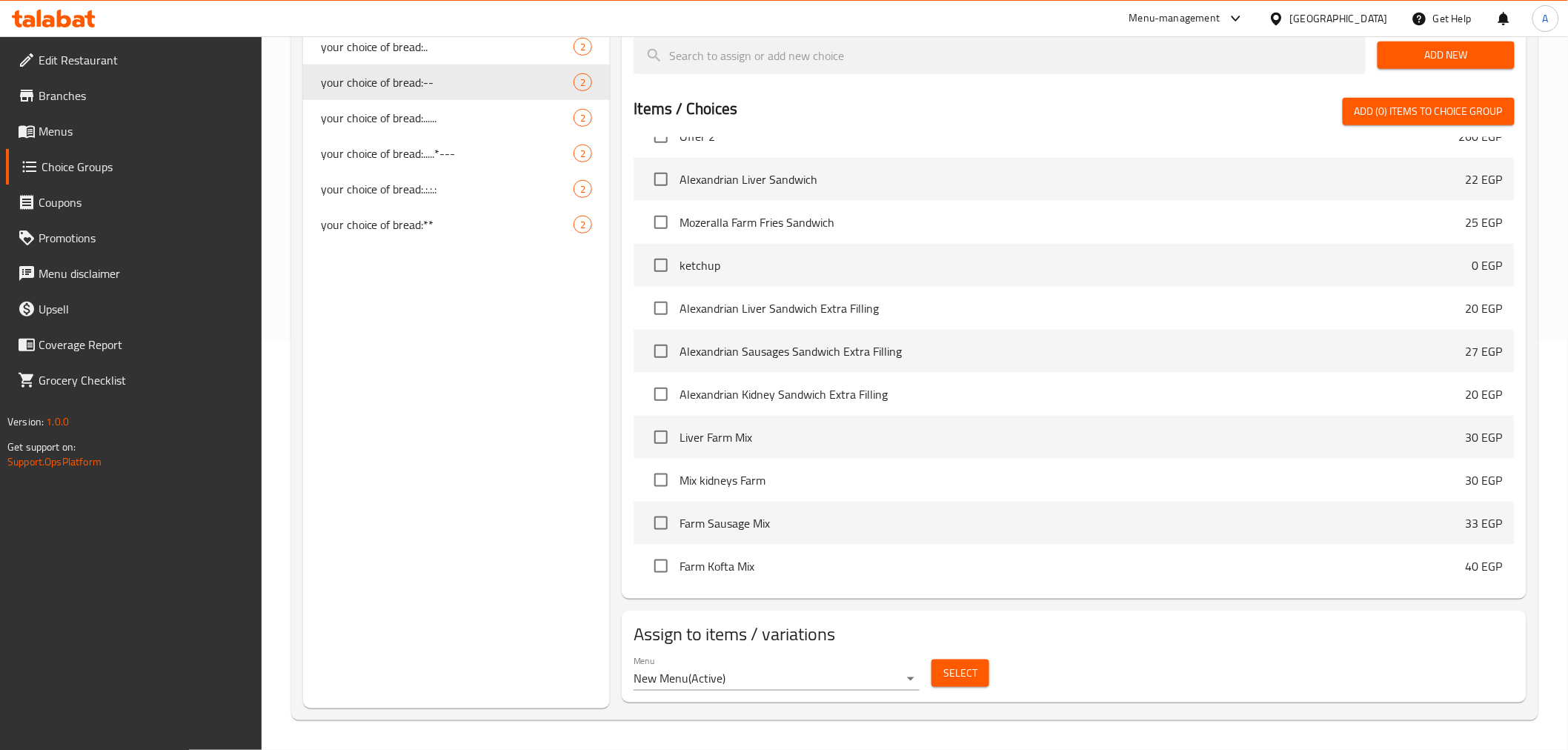
click at [979, 677] on button "Select" at bounding box center [961, 672] width 58 height 27
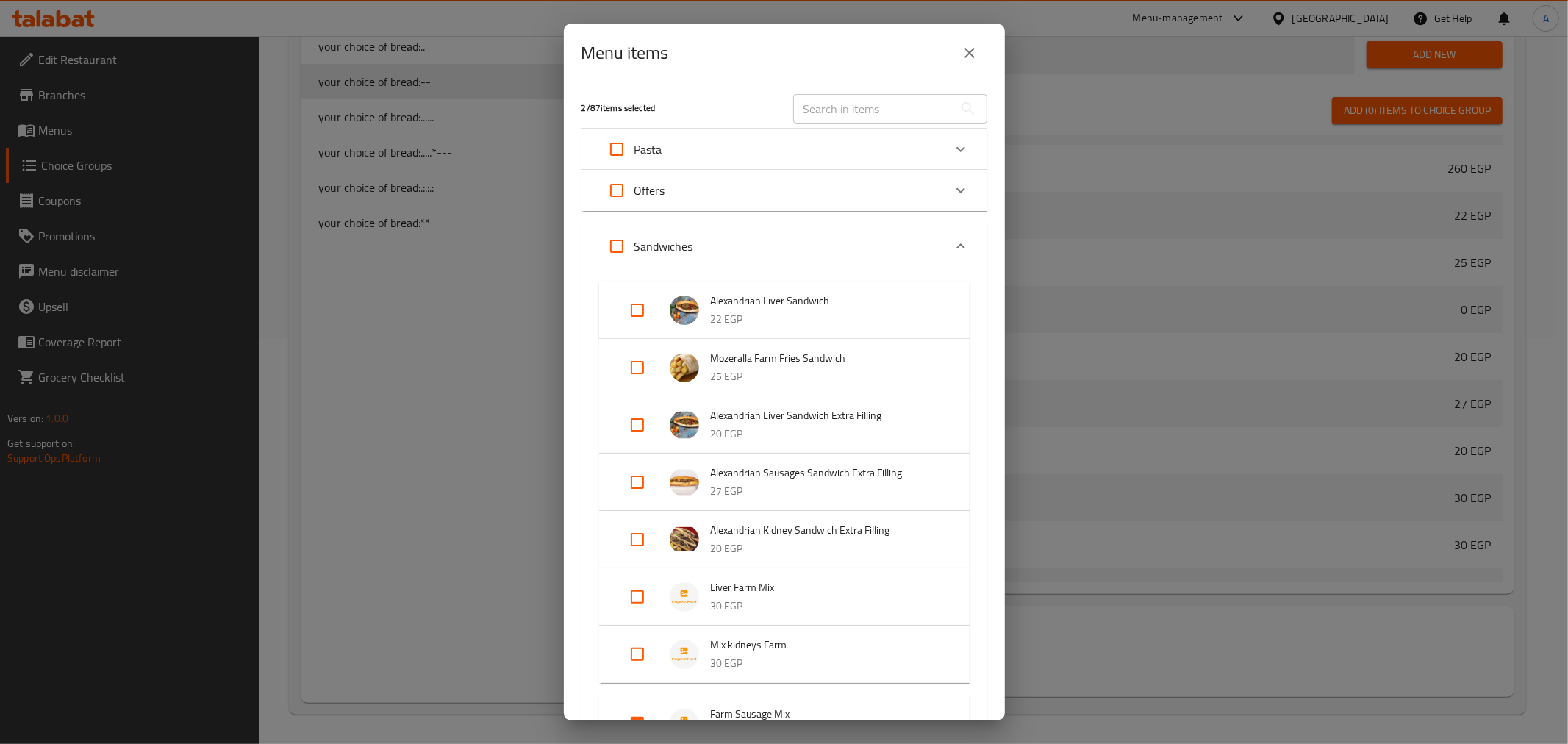
click at [846, 110] on input "text" at bounding box center [874, 109] width 160 height 30
click at [813, 114] on input "text" at bounding box center [874, 109] width 160 height 30
paste input "Liver, sausage, and kidney mix"
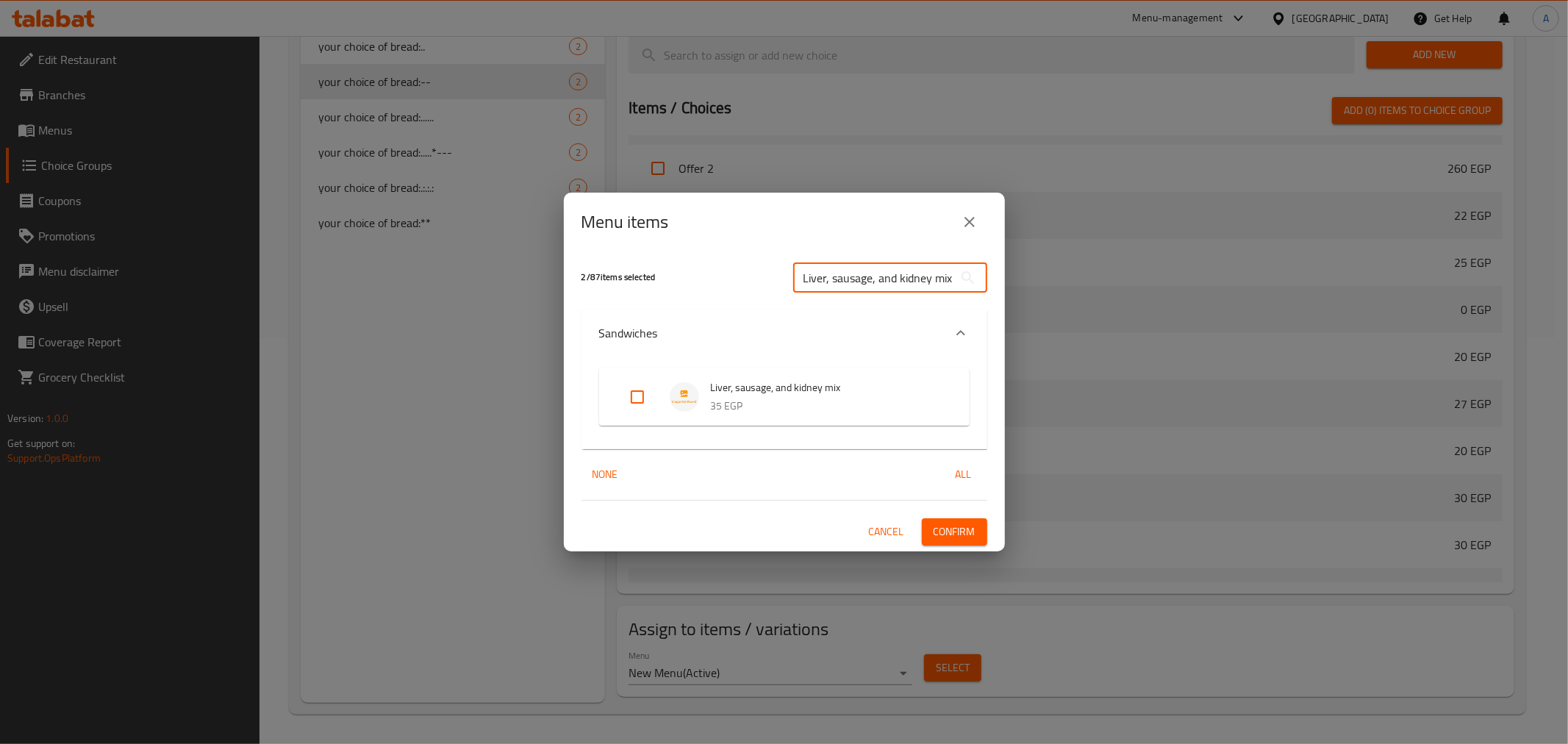
type input "Liver, sausage, and kidney mix"
click at [636, 392] on input "Expand" at bounding box center [637, 397] width 35 height 35
checkbox input "true"
click at [964, 544] on button "Confirm" at bounding box center [955, 531] width 65 height 27
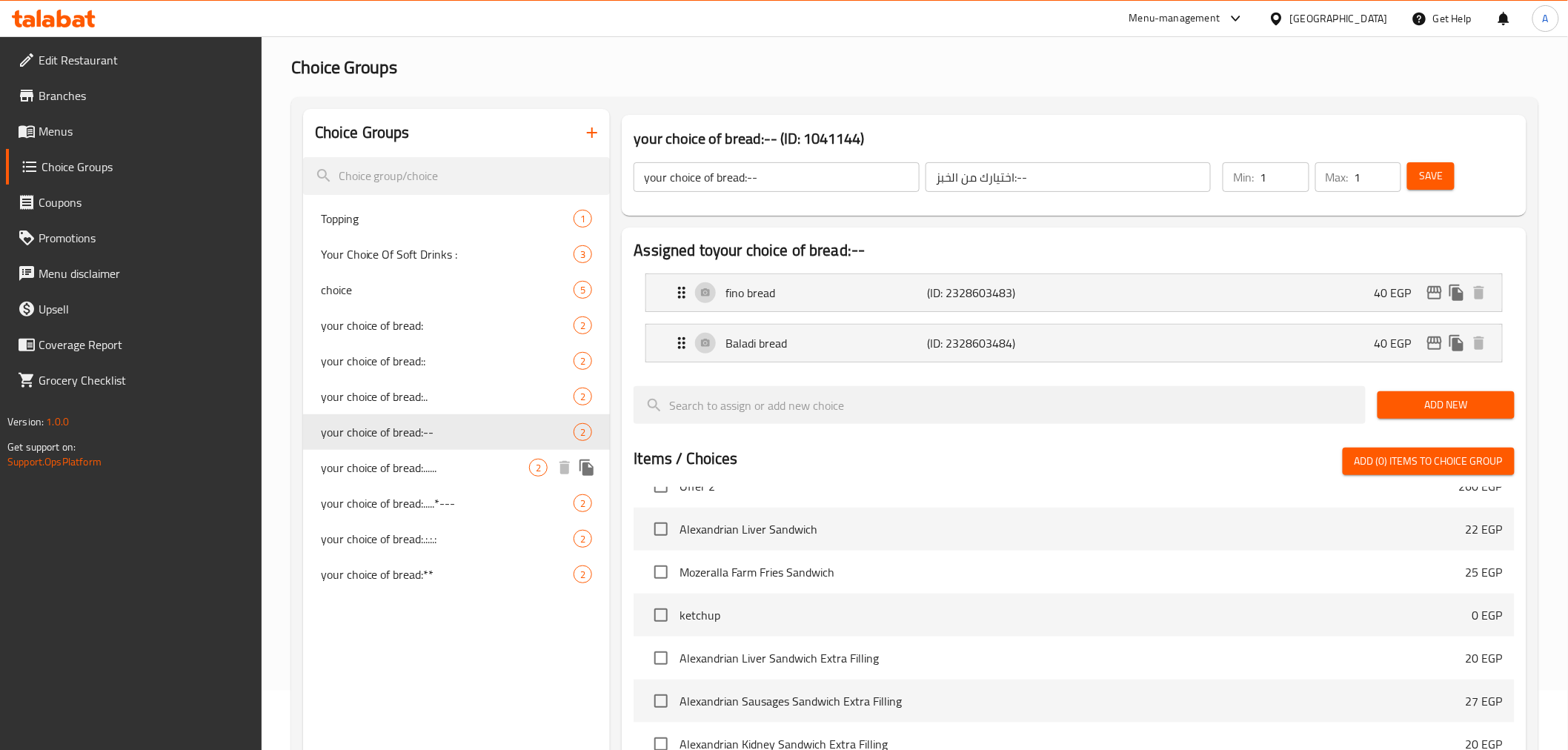
scroll to position [0, 0]
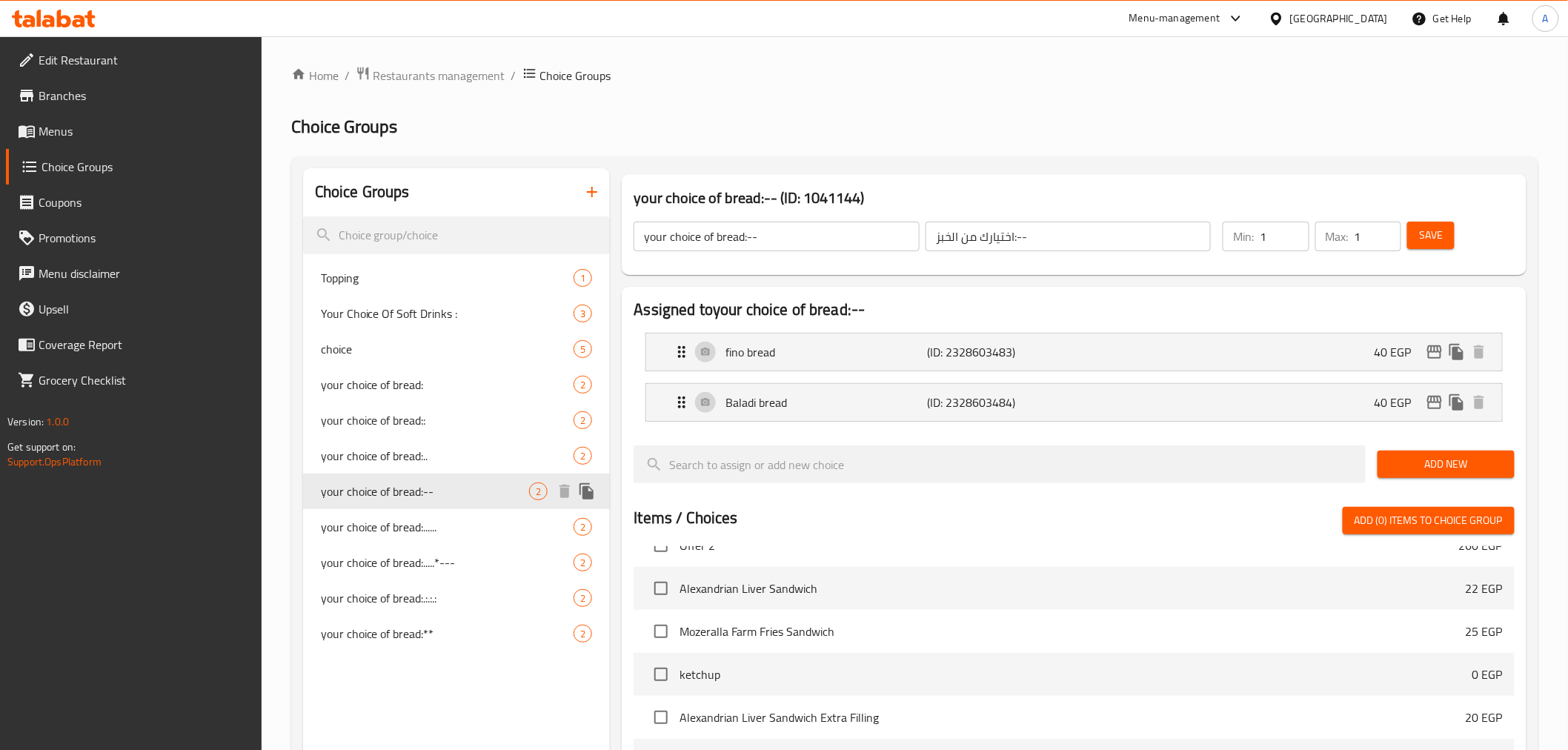
click at [406, 494] on span "your choice of bread:--" at bounding box center [425, 491] width 209 height 18
click at [404, 523] on span "your choice of bread:......" at bounding box center [425, 527] width 209 height 18
type input "your choice of bread:......"
type input "اختيارك من الخبز:......"
click at [407, 493] on span "your choice of bread:--" at bounding box center [425, 491] width 209 height 18
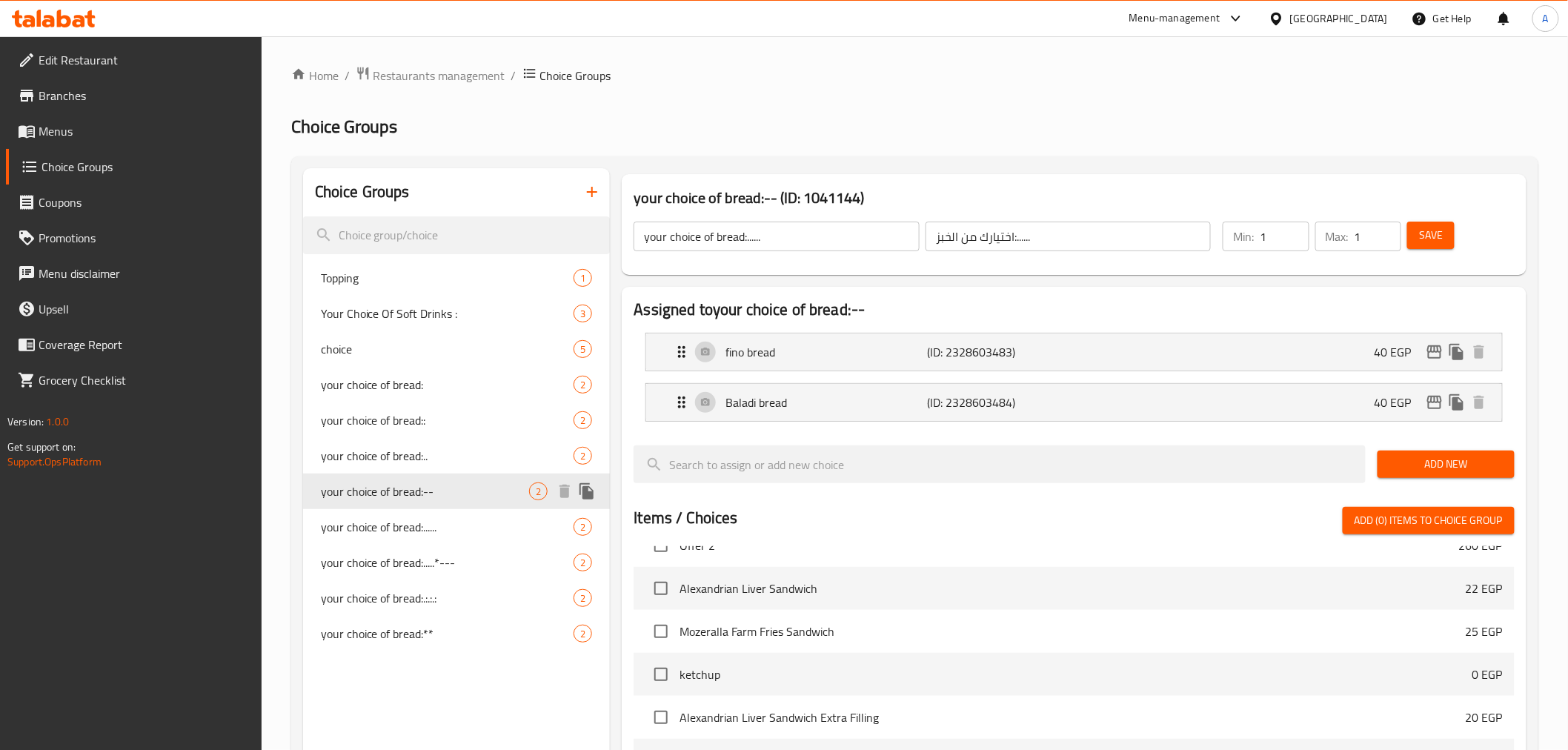
type input "your choice of bread:--"
type input "اختيارك من الخبز:--"
click at [417, 459] on span "your choice of bread:.." at bounding box center [425, 455] width 209 height 18
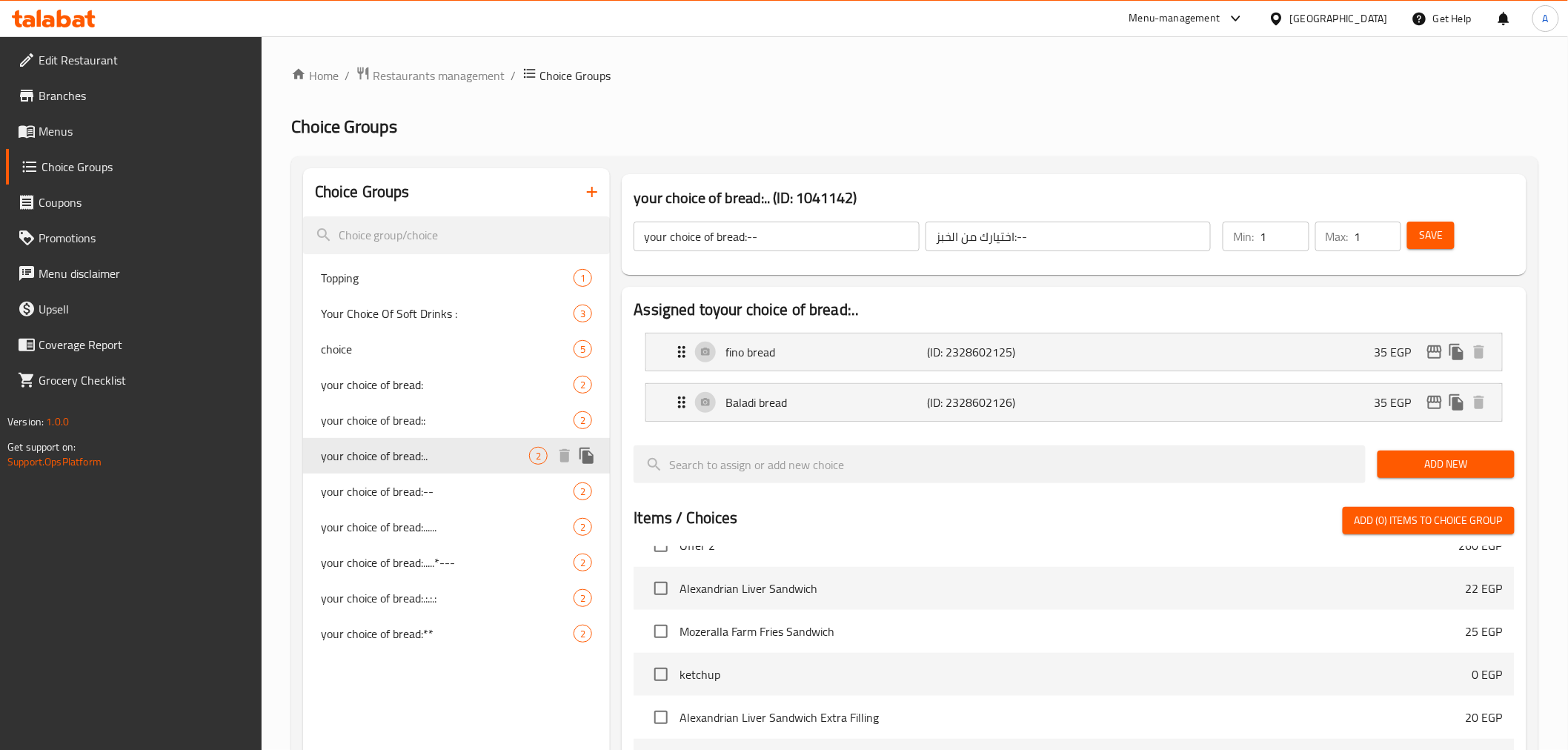
type input "your choice of bread:.."
type input "اختيارك من الخبز:.."
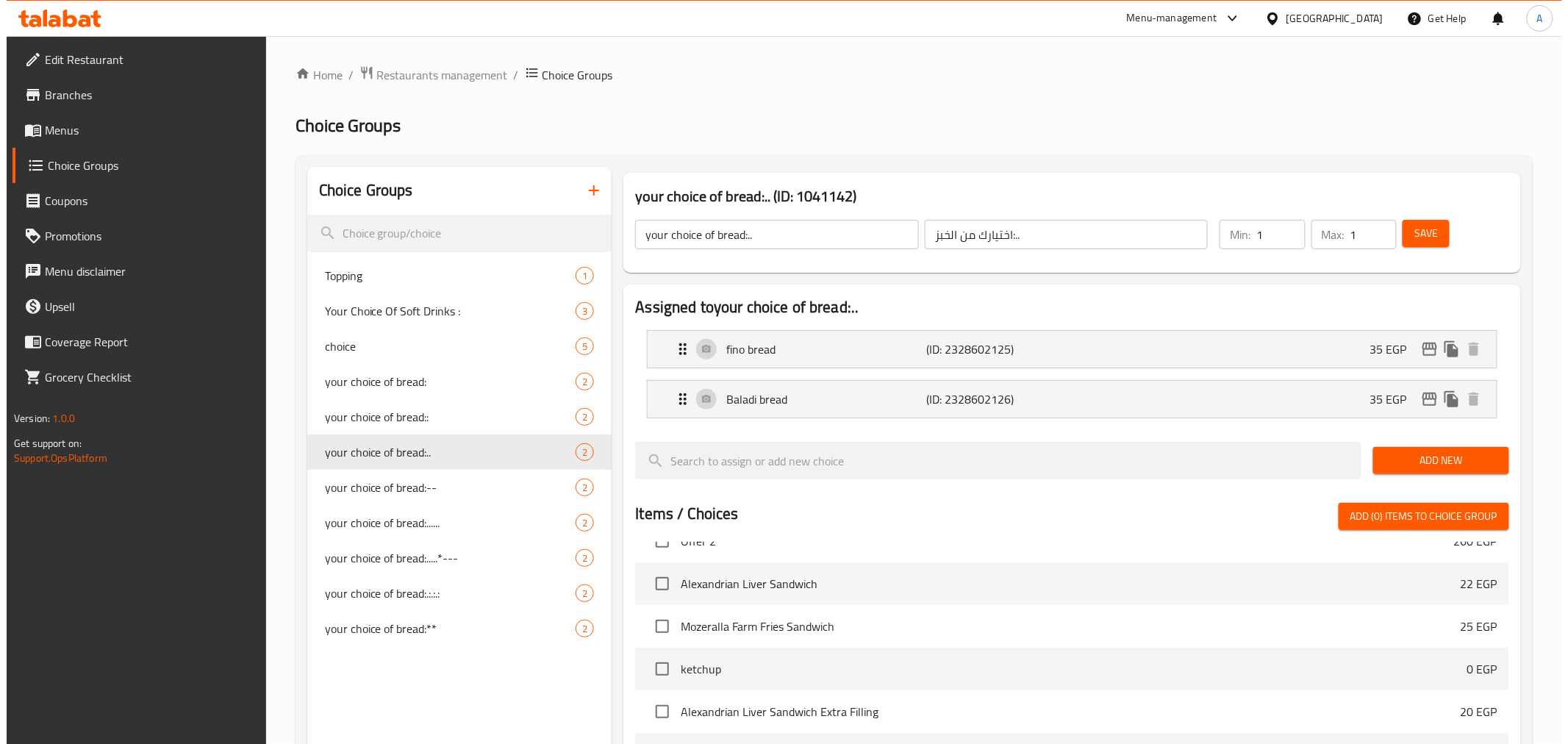
scroll to position [406, 0]
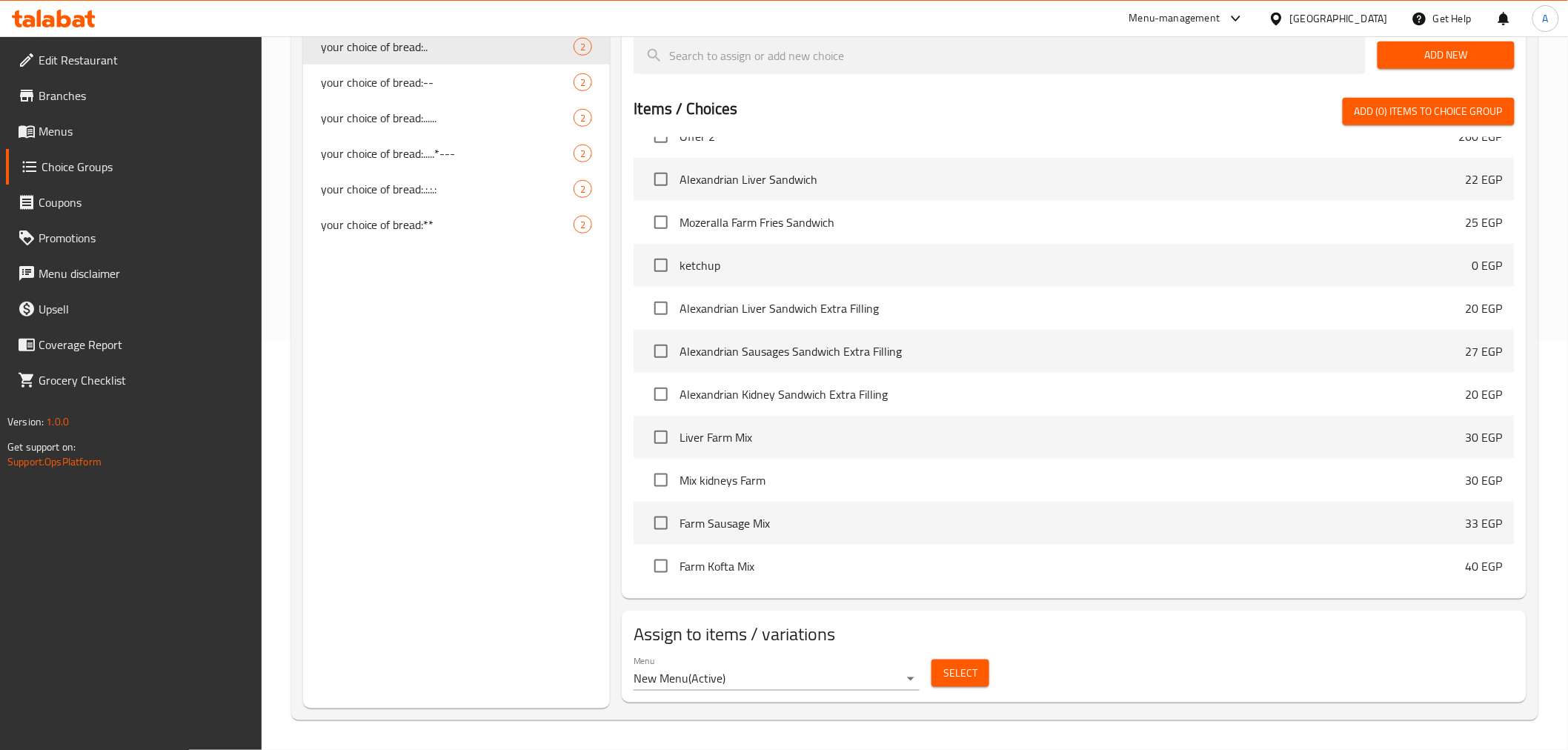
click at [967, 668] on span "Select" at bounding box center [961, 673] width 34 height 19
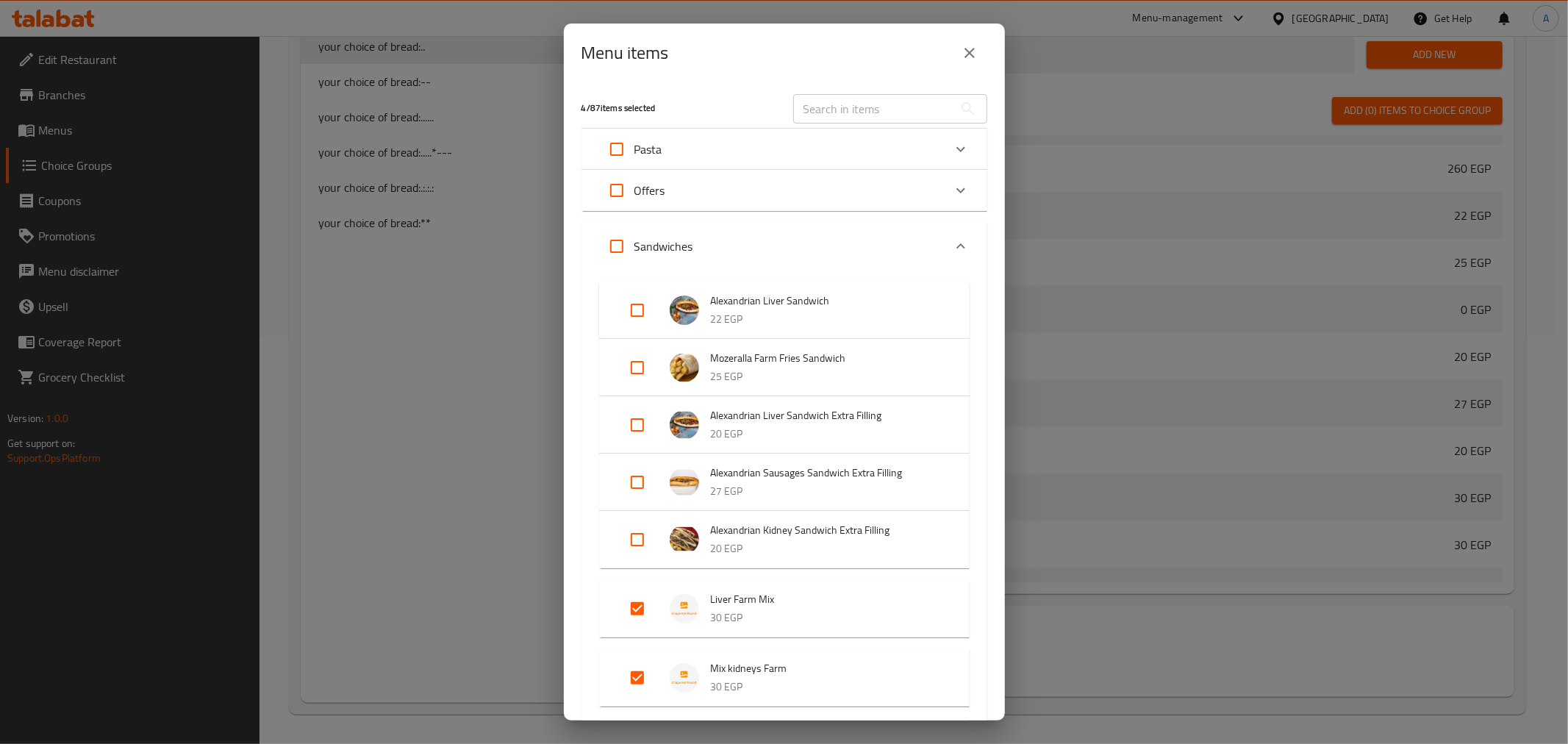
click at [853, 113] on input "text" at bounding box center [874, 109] width 160 height 30
paste input "Alexandrian Kidney Sandwich Extra Filling"
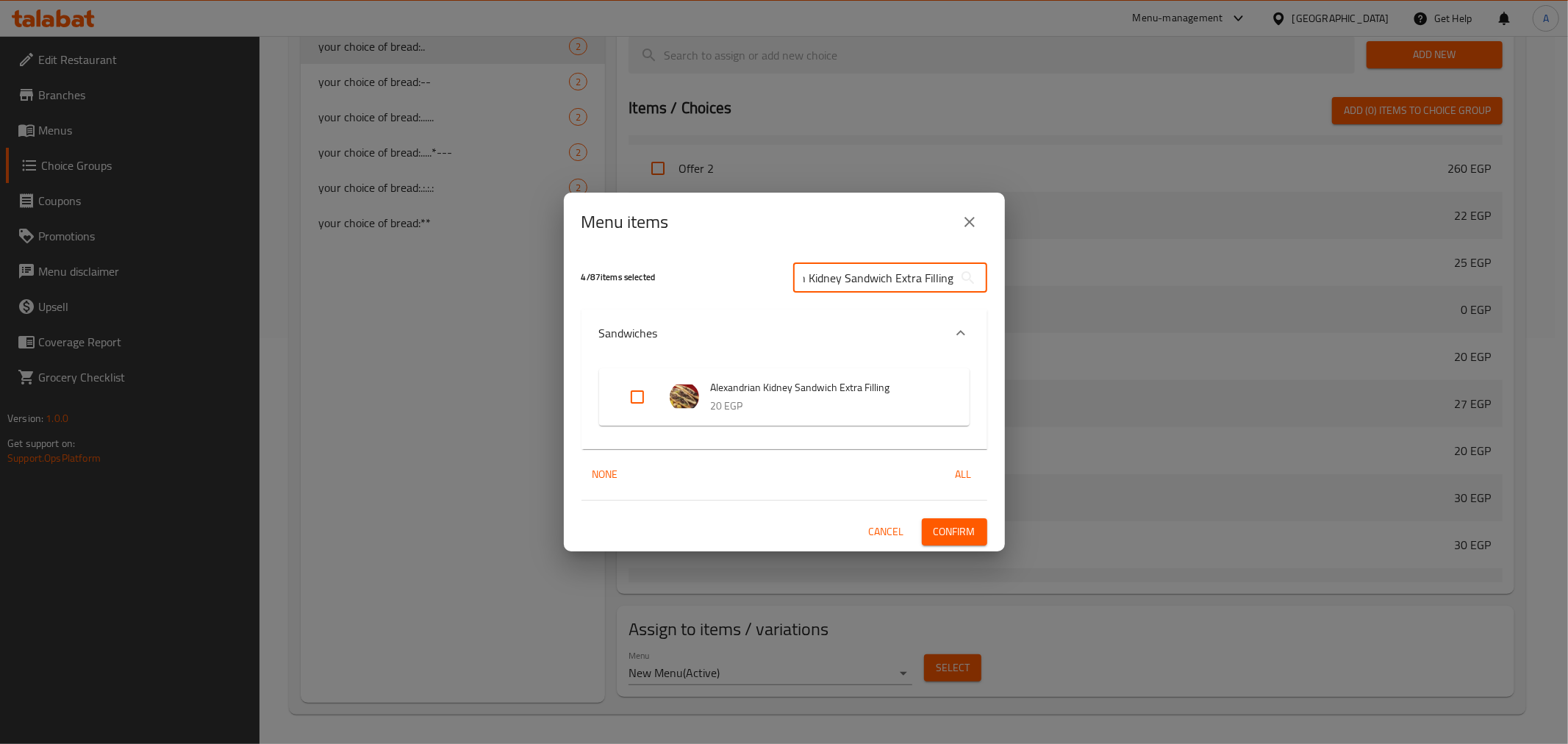
type input "Alexandrian Kidney Sandwich Extra Filling"
click at [628, 402] on input "Expand" at bounding box center [637, 397] width 35 height 35
checkbox input "true"
click at [923, 274] on input "Alexandrian Kidney Sandwich Extra Filling" at bounding box center [874, 278] width 160 height 30
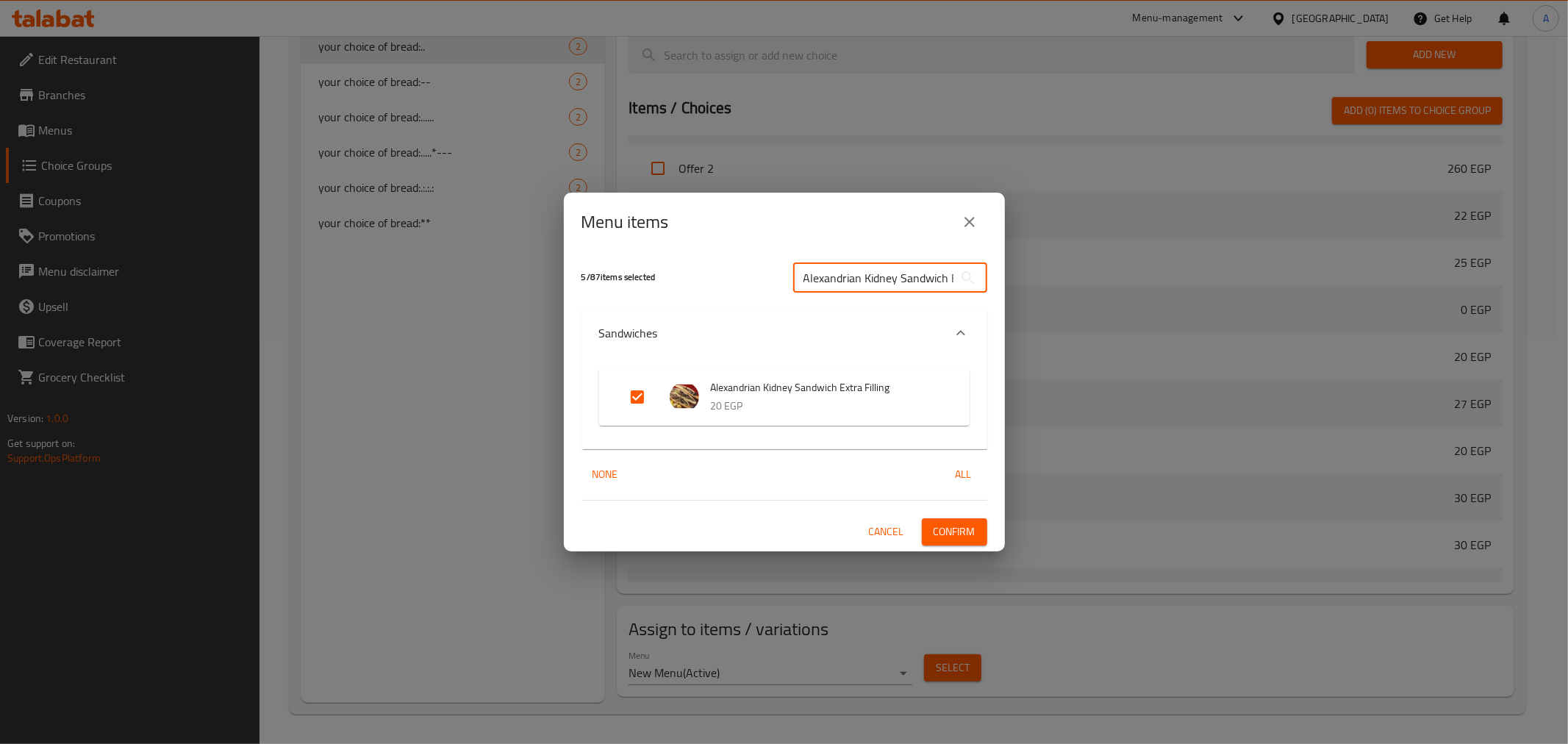
click at [923, 274] on input "Alexandrian Kidney Sandwich Extra Filling" at bounding box center [874, 278] width 160 height 30
paste input "Liver"
type input "Alexandrian Liver Sandwich Extra Filling"
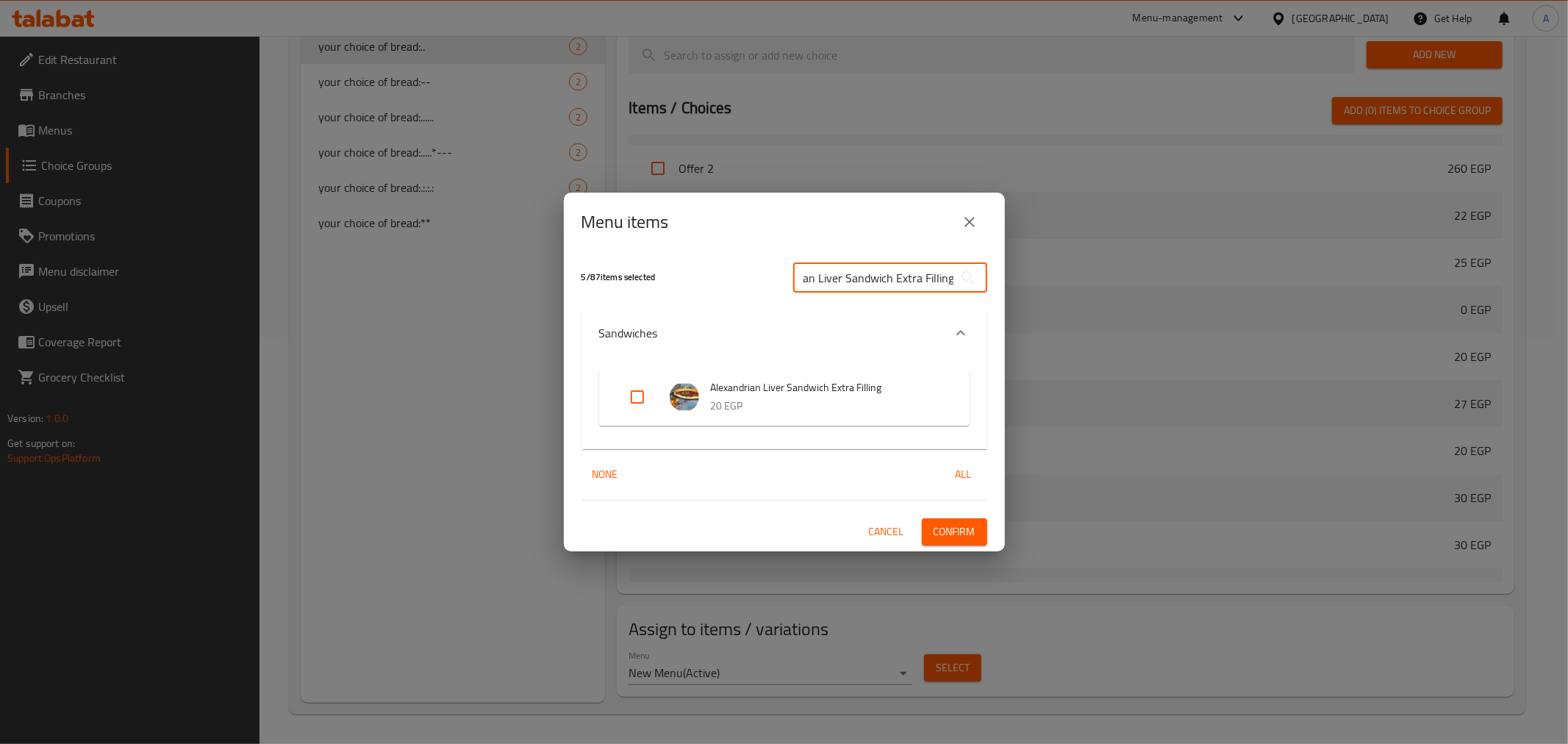
click at [642, 405] on input "Expand" at bounding box center [637, 397] width 35 height 35
checkbox input "true"
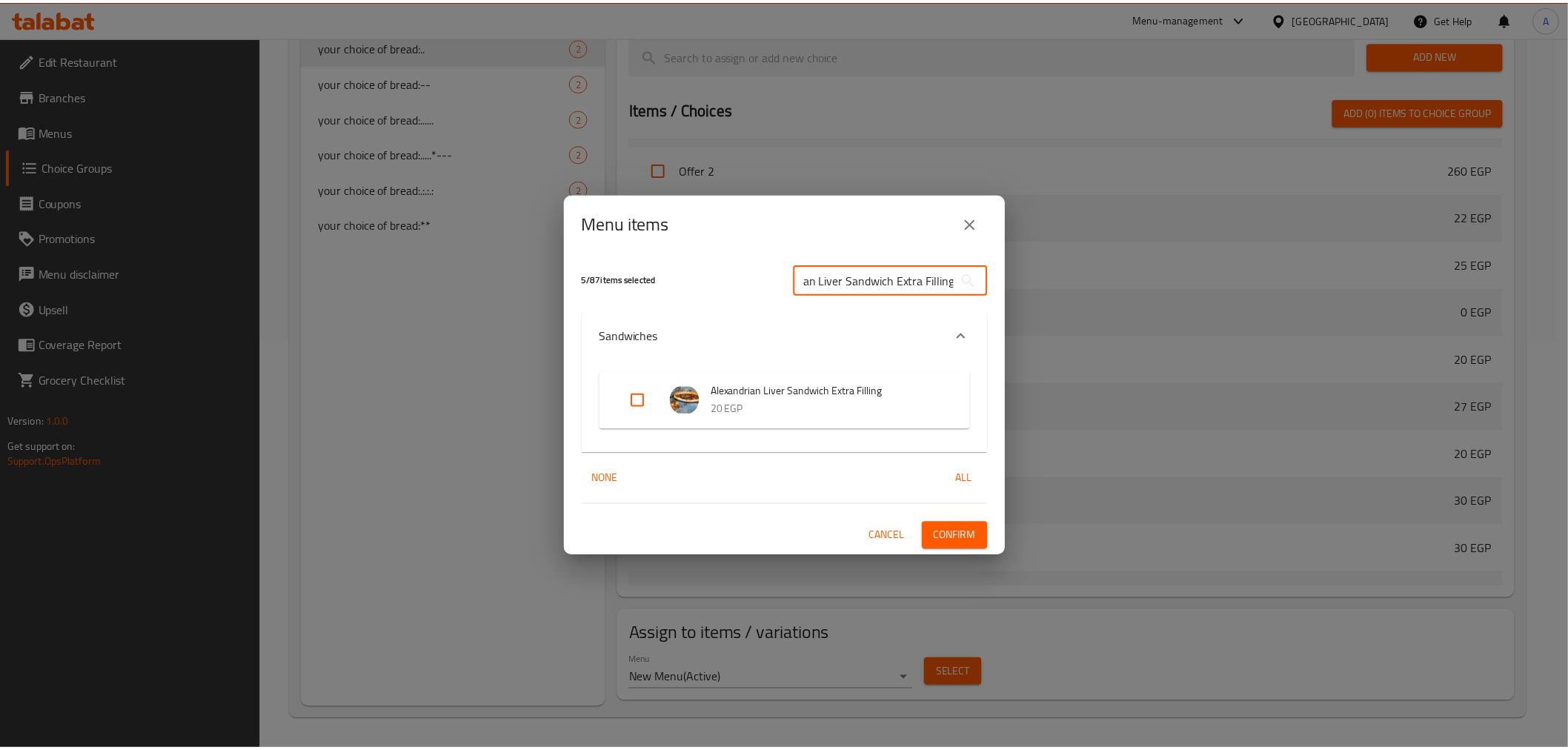
scroll to position [0, 0]
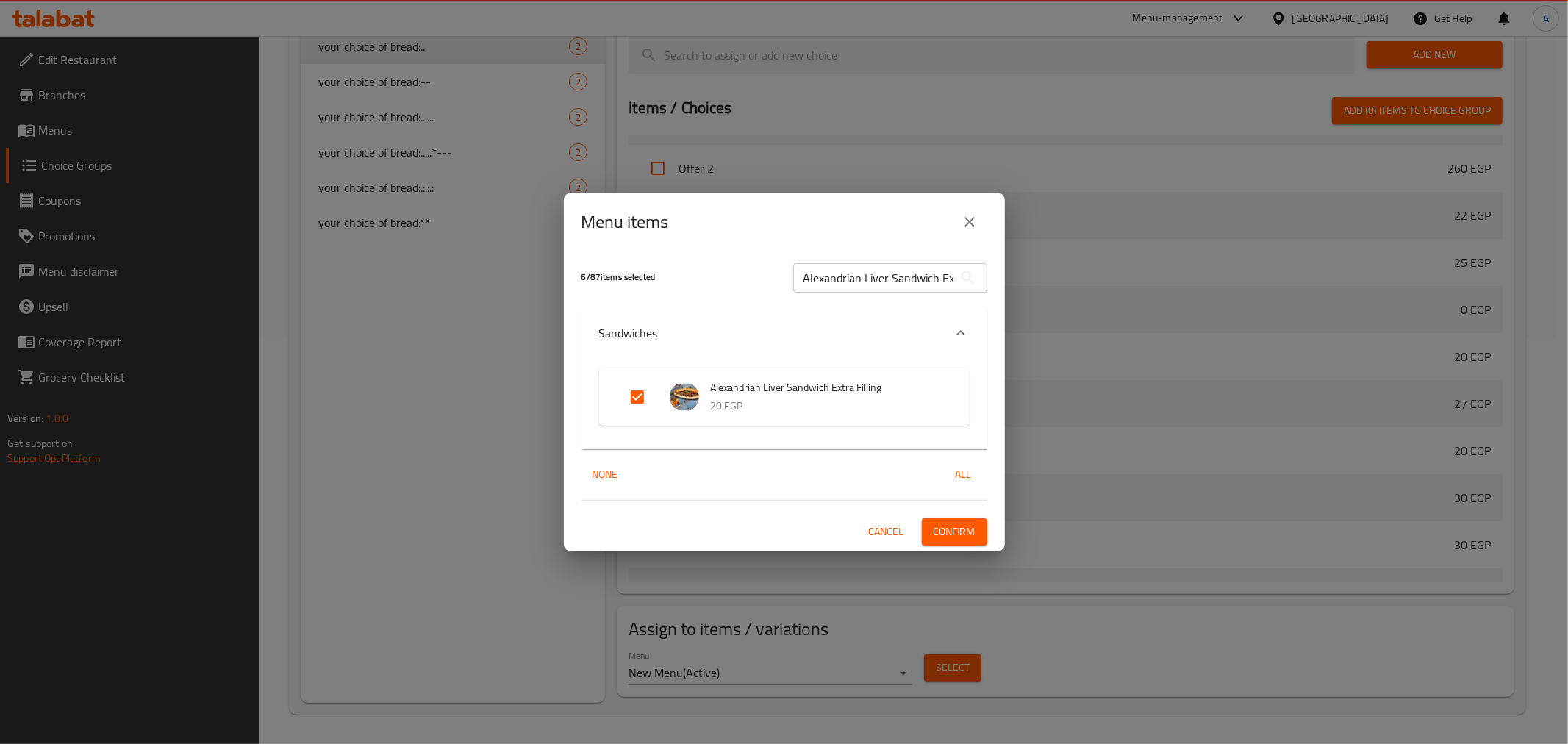
click at [956, 532] on span "Confirm" at bounding box center [954, 532] width 42 height 19
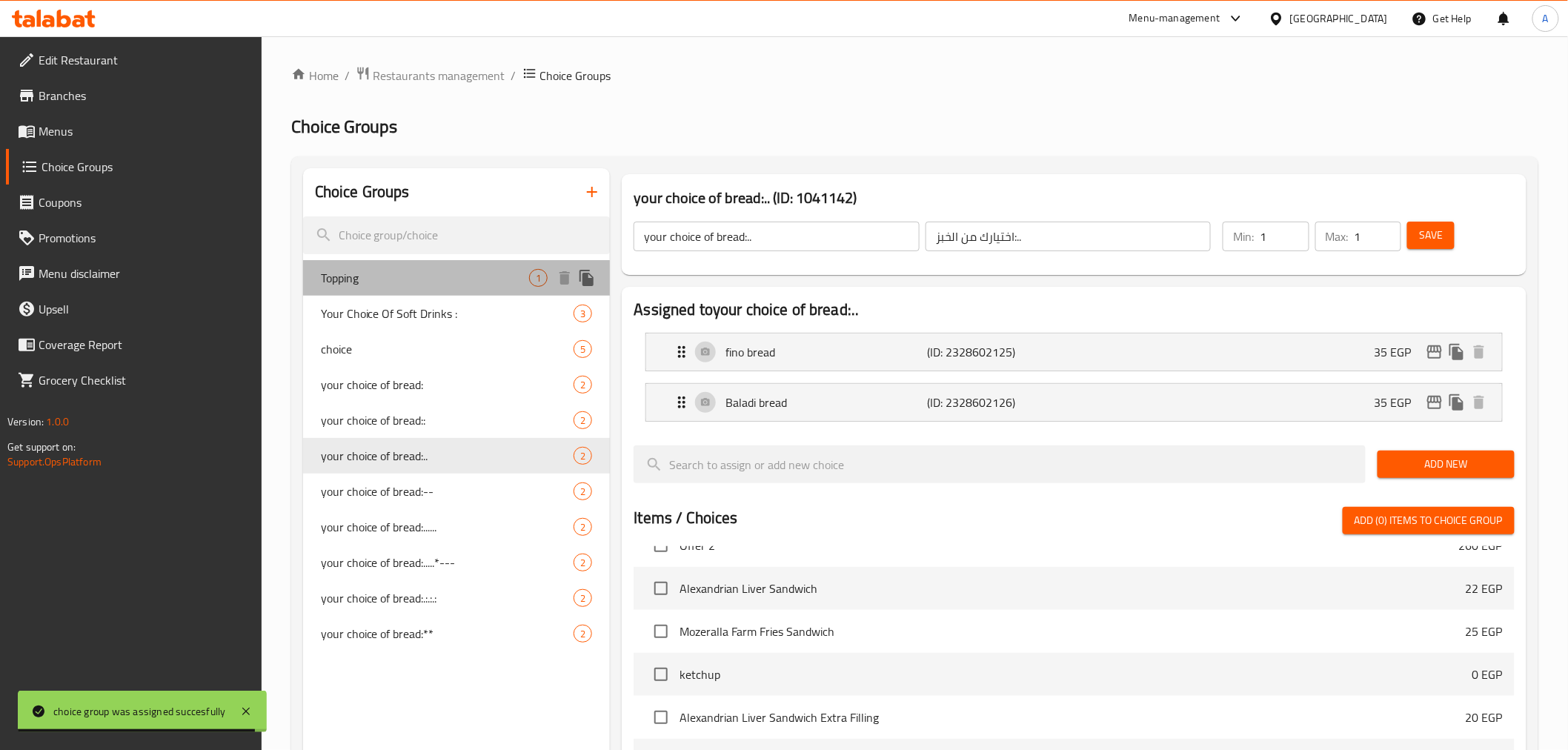
click at [396, 271] on span "Topping" at bounding box center [425, 277] width 209 height 18
type input "Topping"
type input "اضافات"
type input "0"
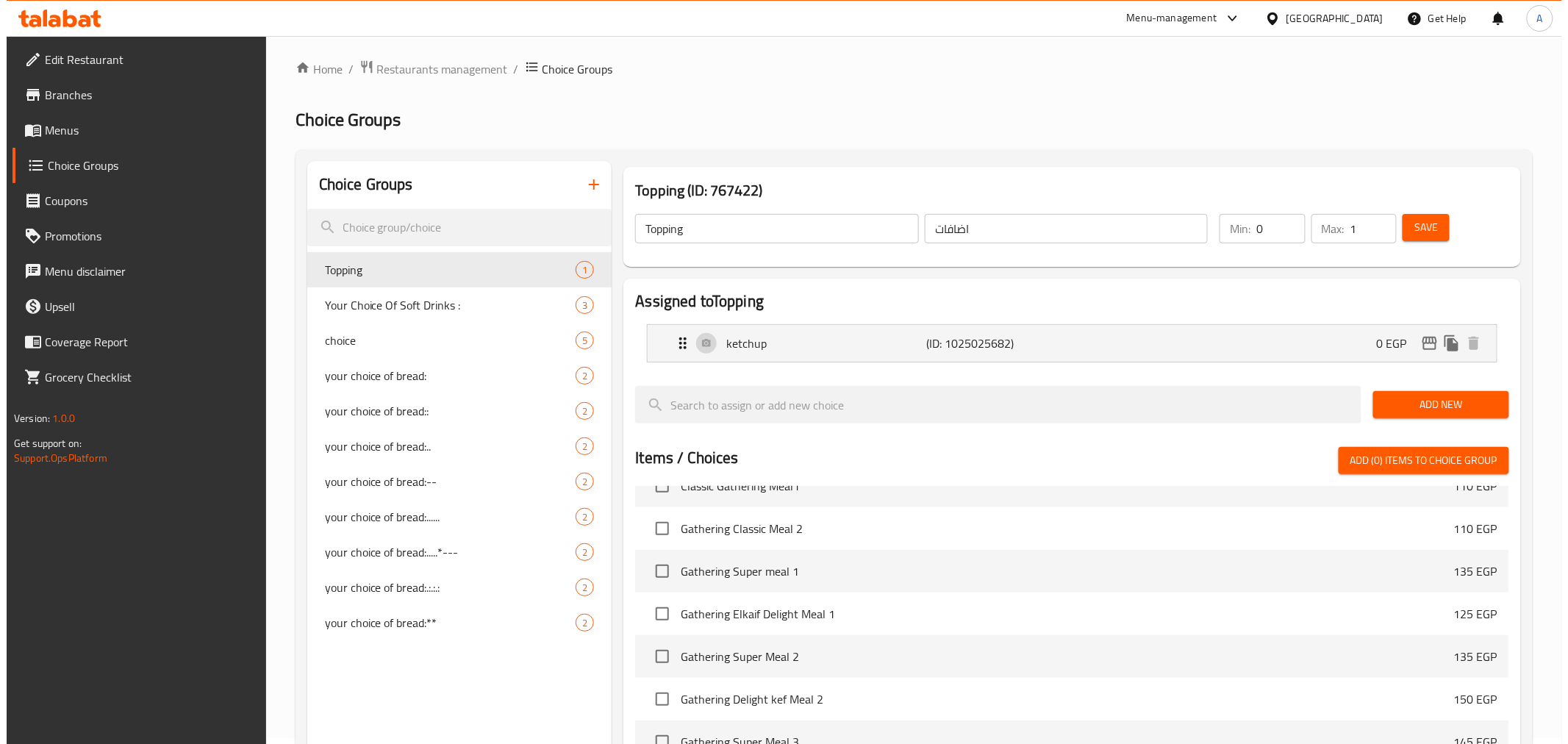
scroll to position [356, 0]
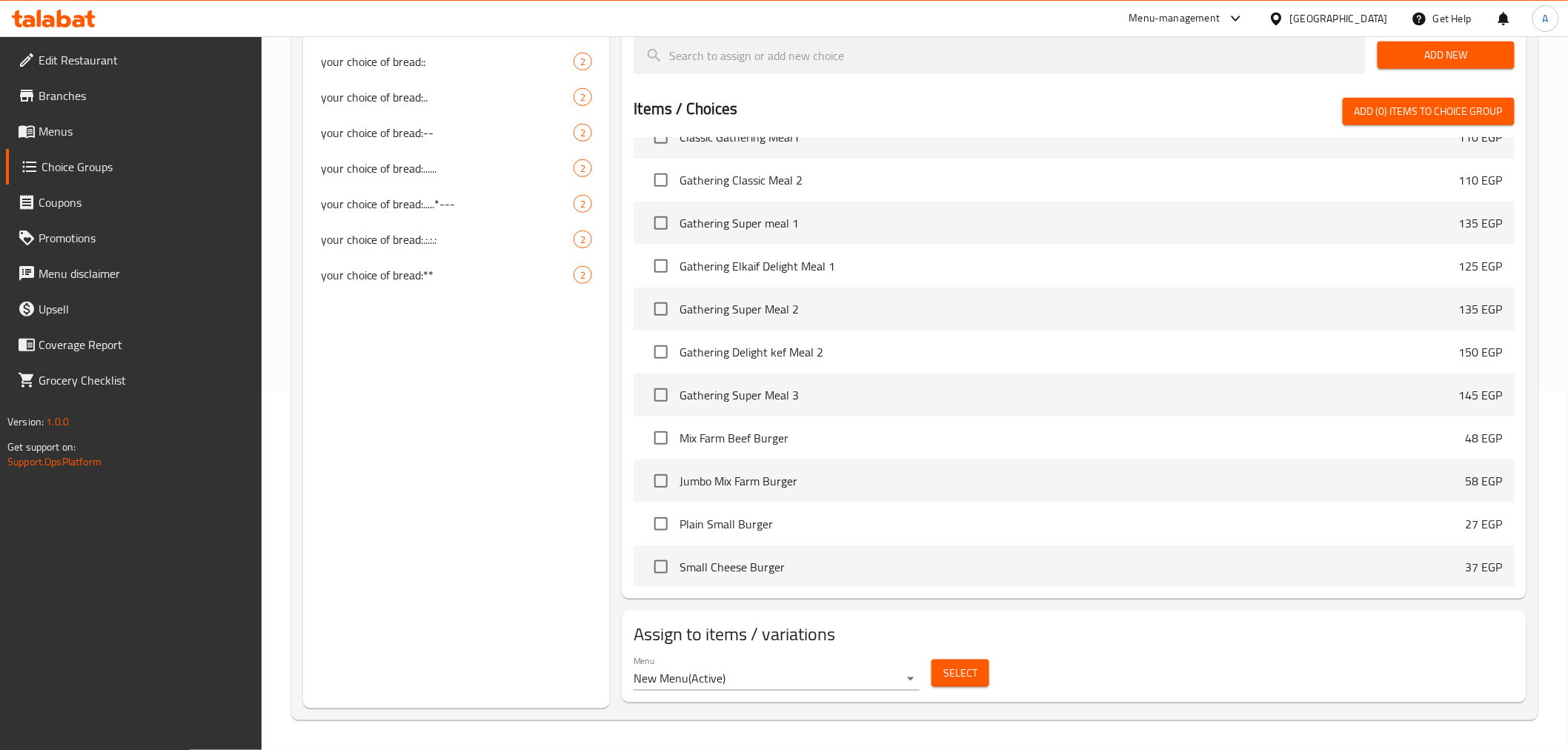
click at [968, 679] on span "Select" at bounding box center [961, 673] width 34 height 19
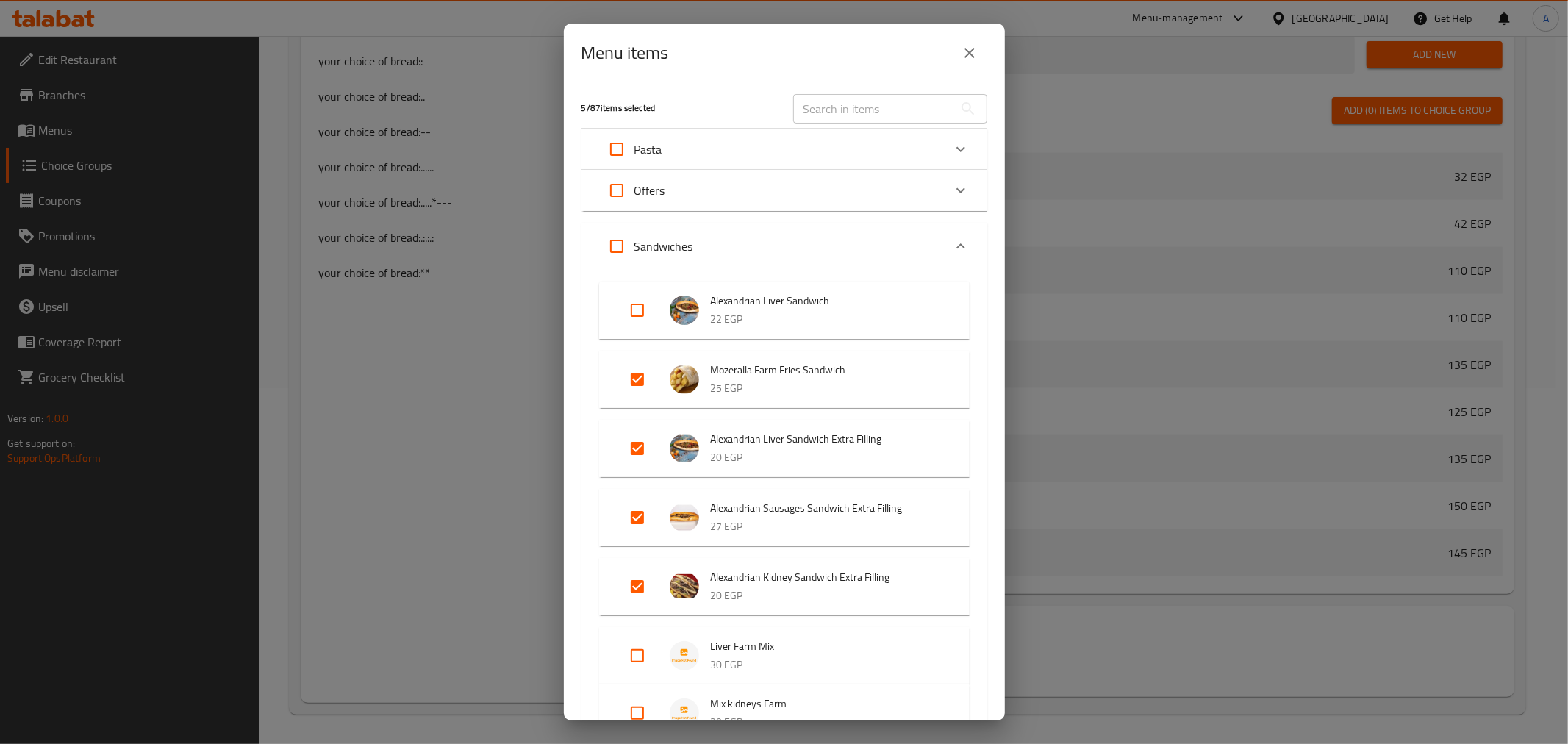
click at [640, 451] on input "Expand" at bounding box center [637, 448] width 35 height 35
checkbox input "false"
click at [631, 515] on input "Expand" at bounding box center [637, 518] width 35 height 35
checkbox input "false"
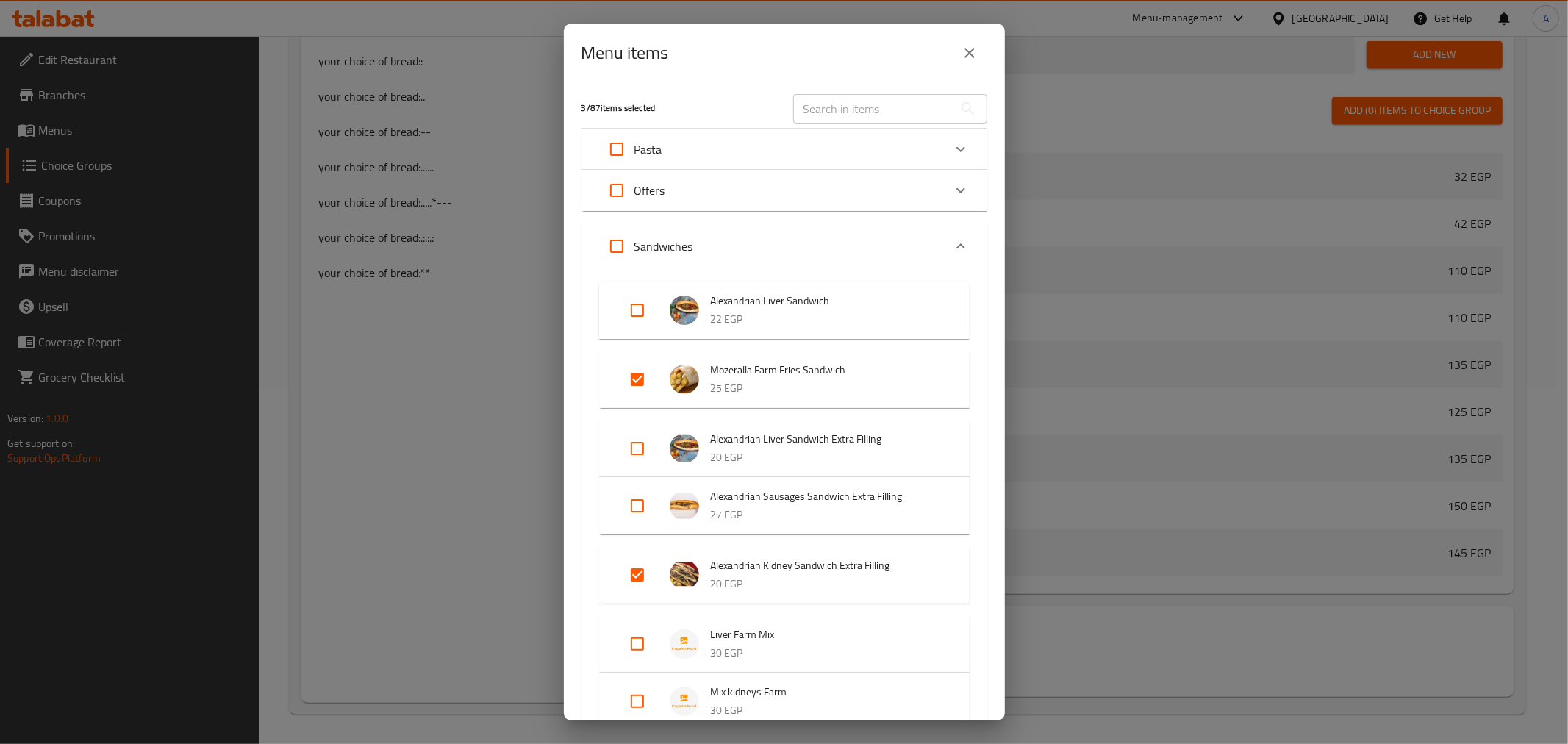
click at [634, 580] on input "Expand" at bounding box center [637, 575] width 35 height 35
checkbox input "false"
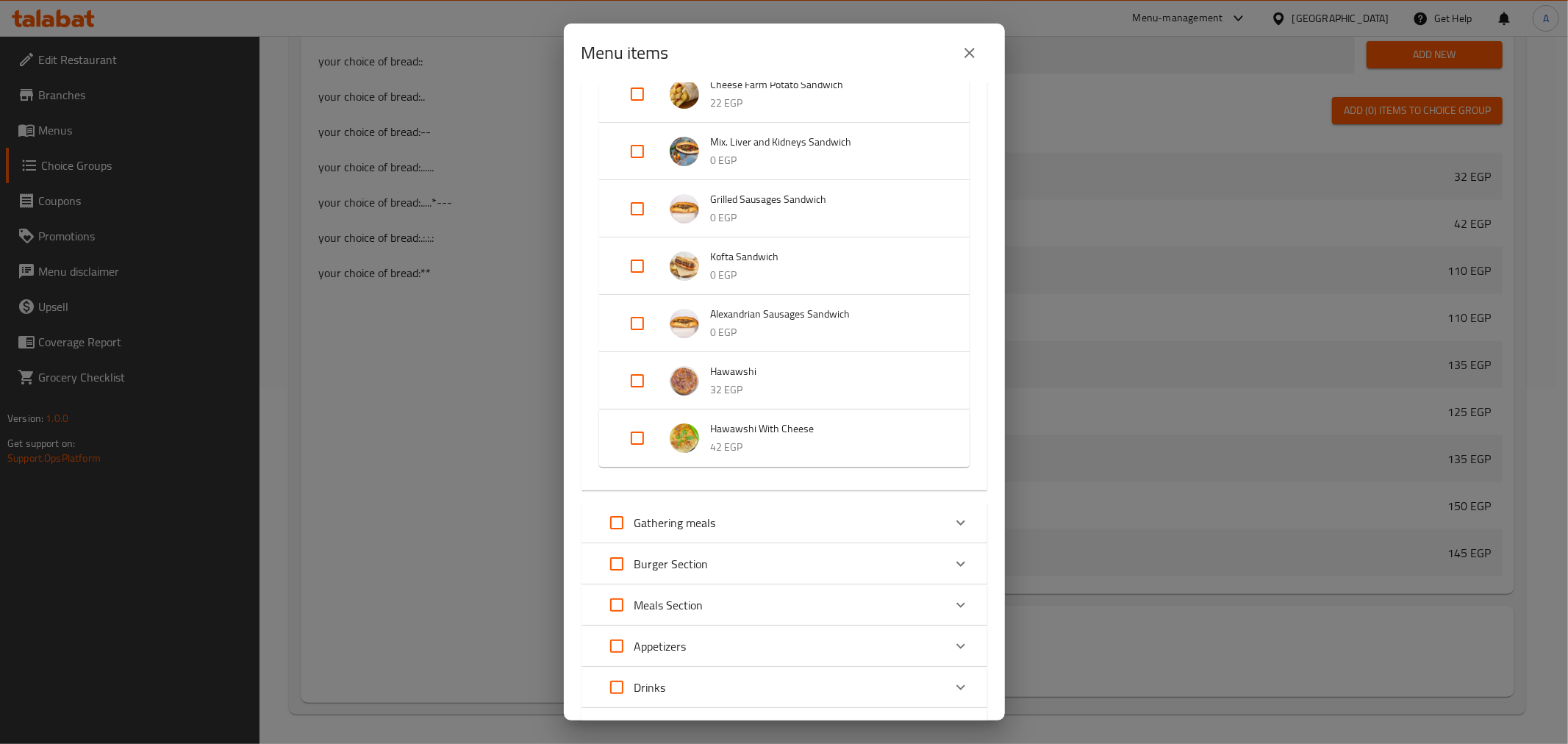
scroll to position [1194, 0]
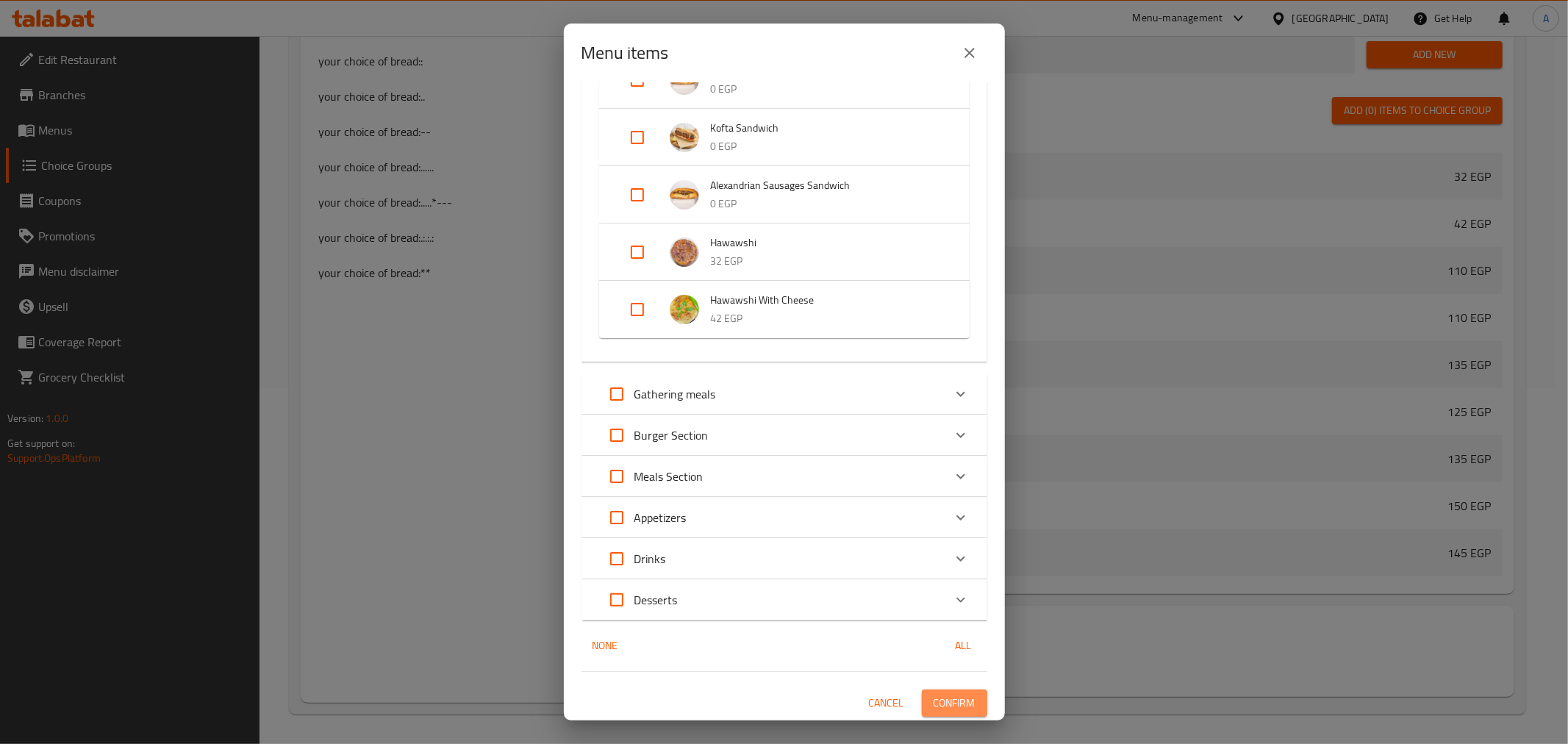
click at [941, 699] on span "Confirm" at bounding box center [954, 703] width 42 height 19
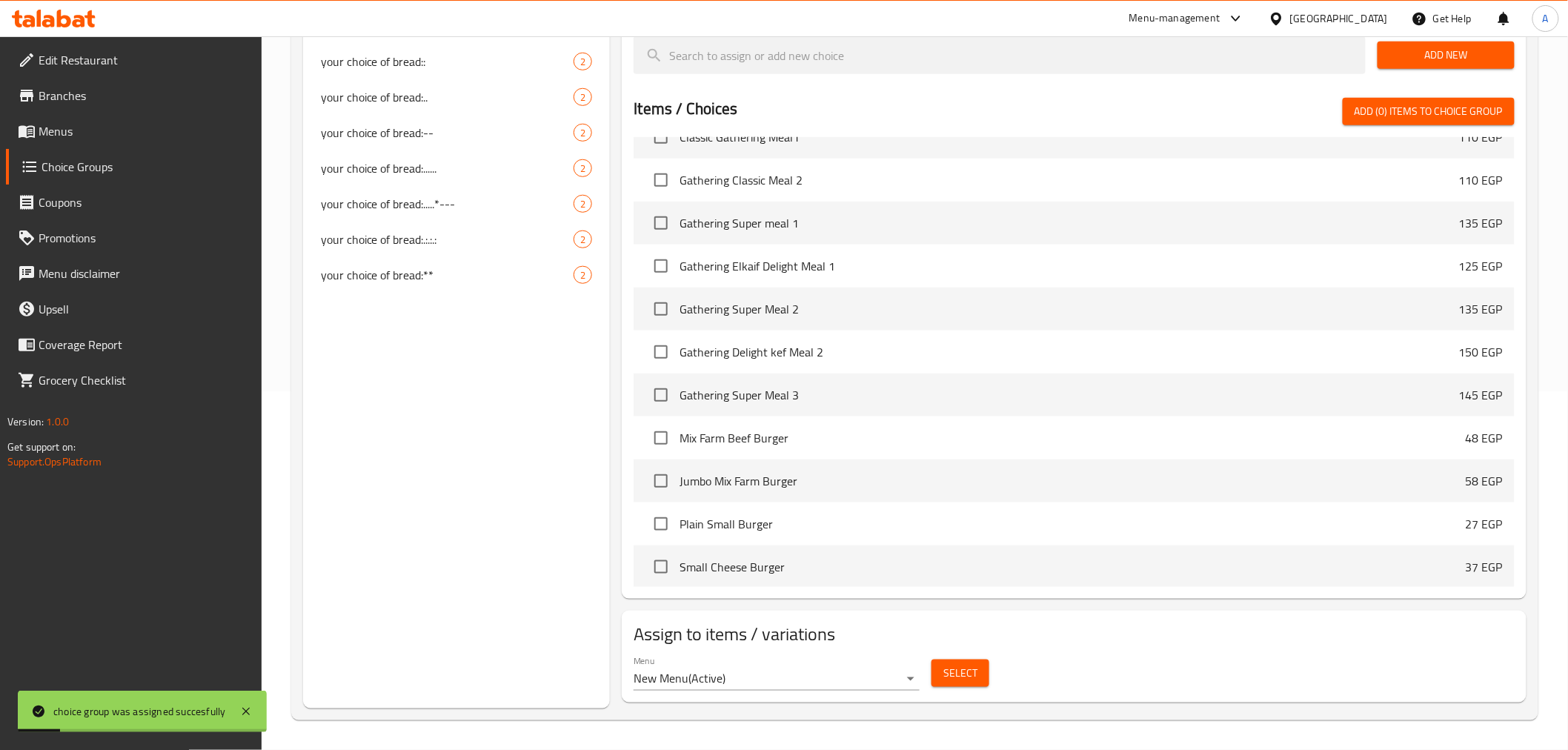
click at [943, 674] on button "Select" at bounding box center [961, 672] width 58 height 27
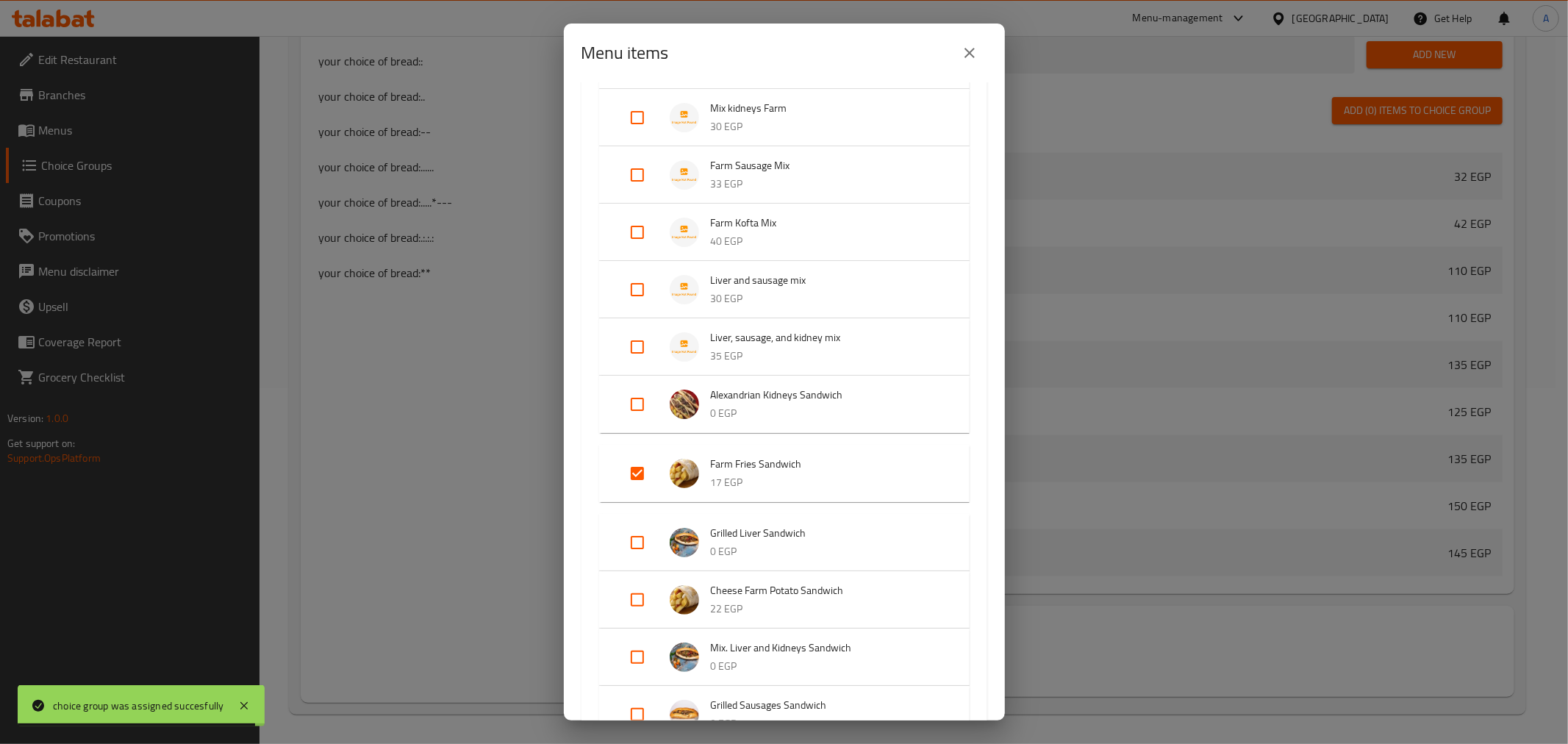
scroll to position [605, 0]
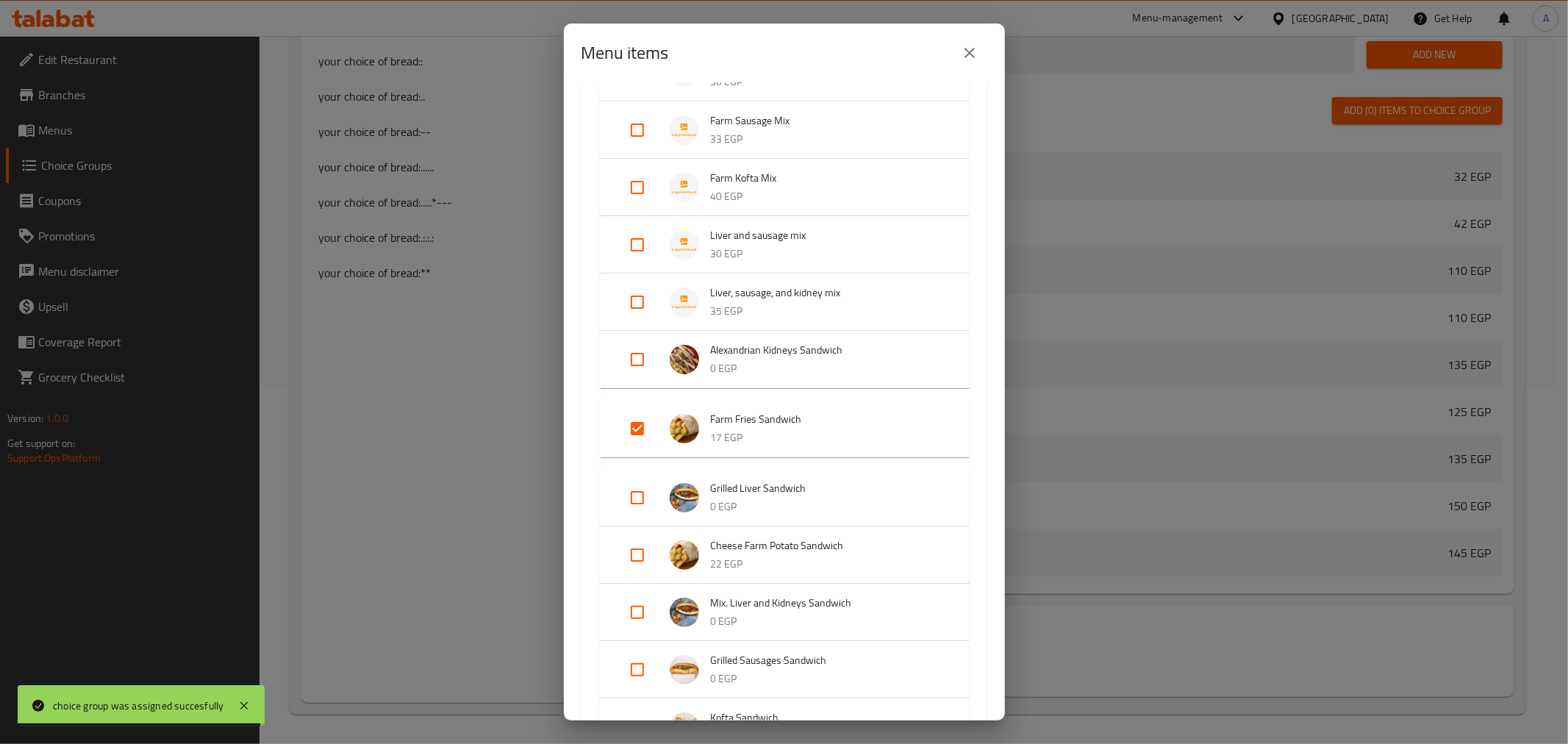
click at [967, 522] on div "Alexandrian Liver Sandwich 22 EGP Mozeralla Farm Fries Sandwich 25 EGP Alexandr…" at bounding box center [784, 307] width 406 height 1285
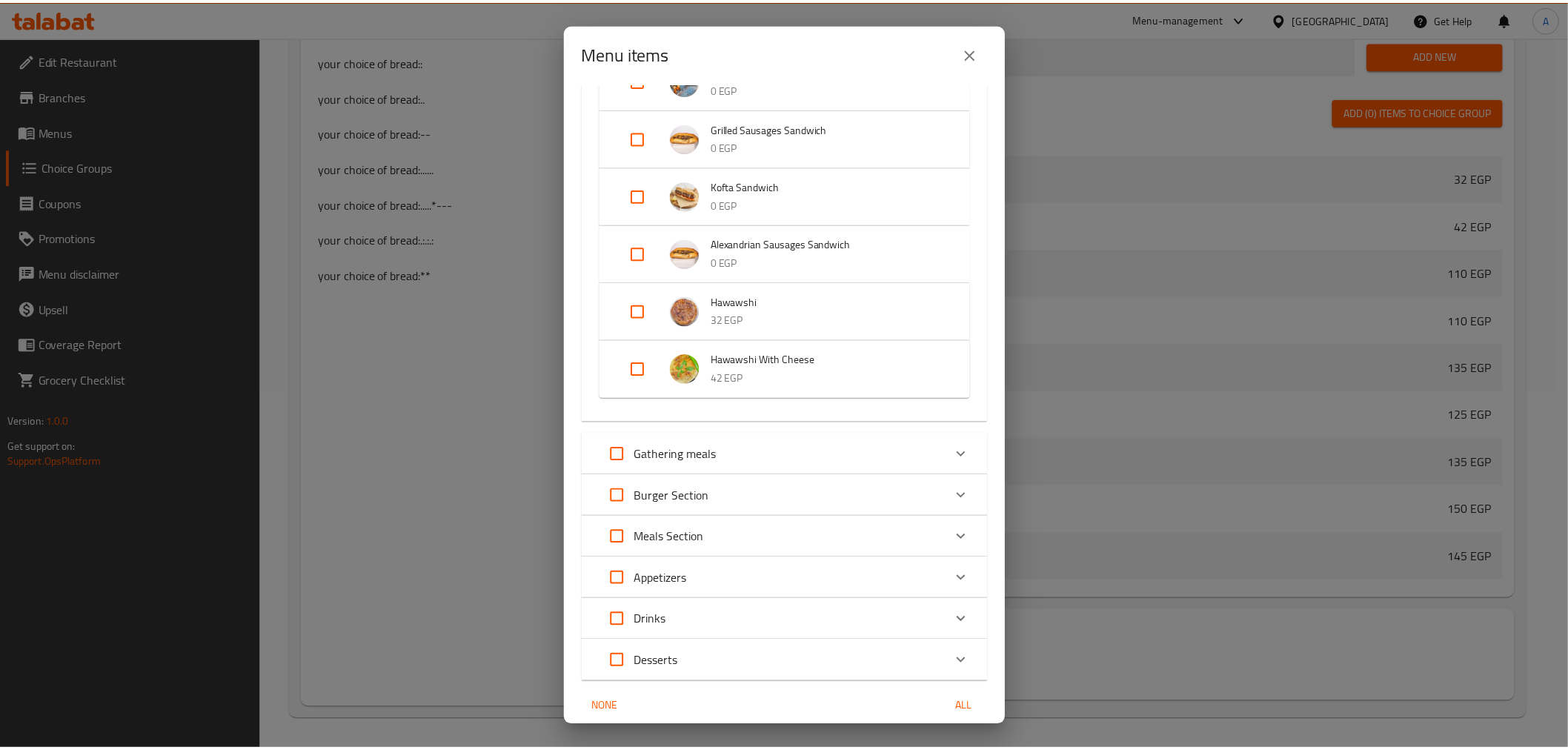
scroll to position [0, 0]
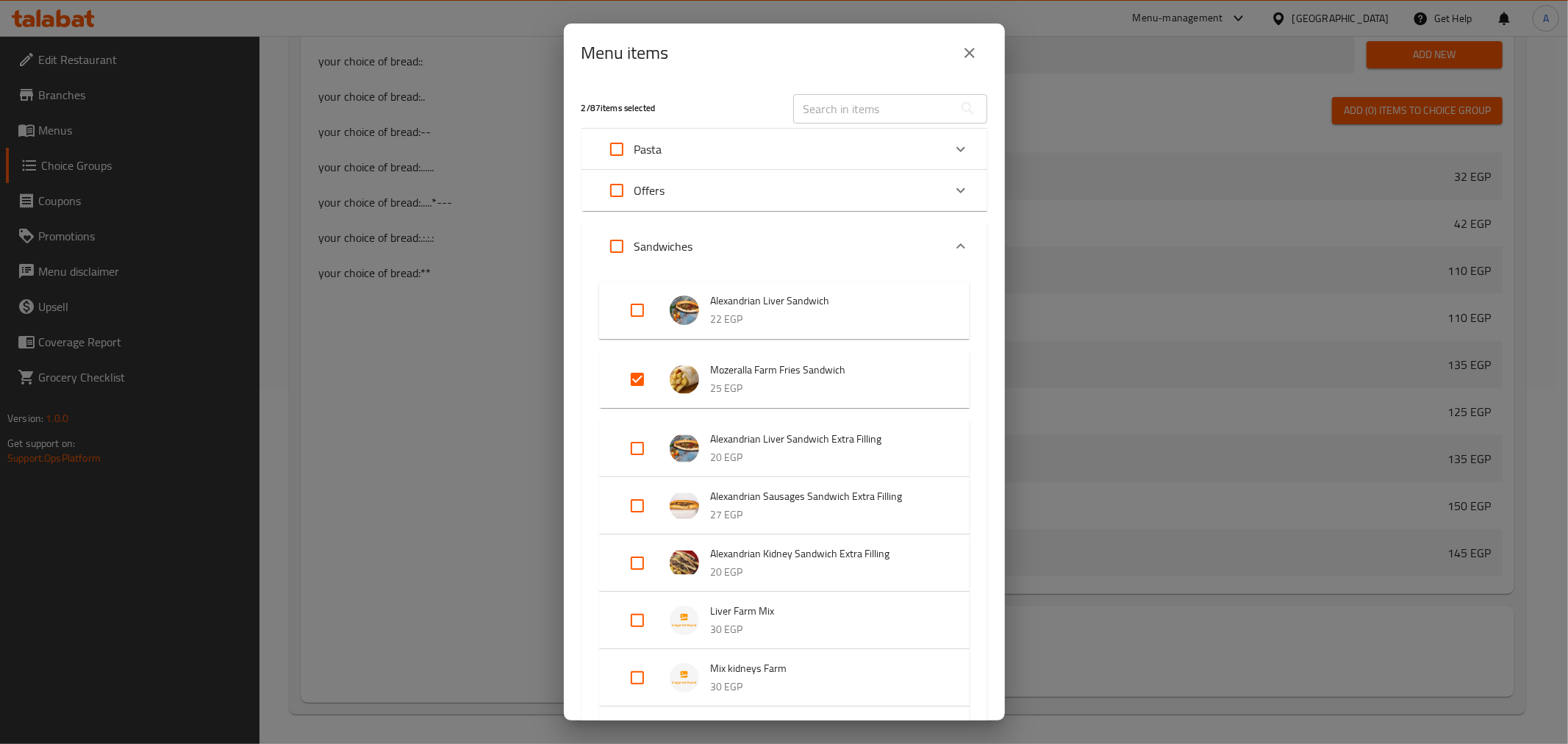
click at [981, 52] on button "close" at bounding box center [970, 53] width 35 height 35
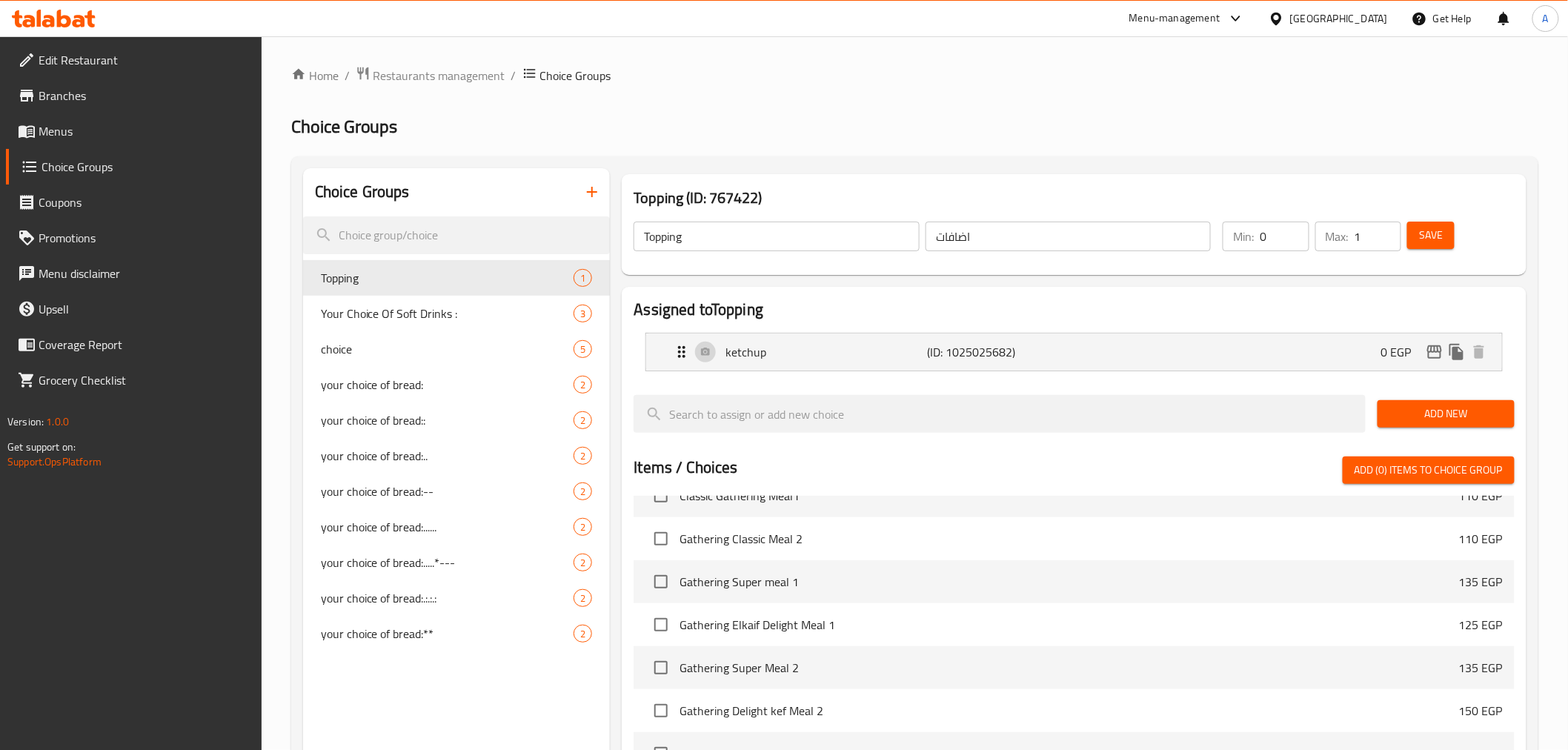
click at [1437, 242] on span "Save" at bounding box center [1430, 236] width 23 height 19
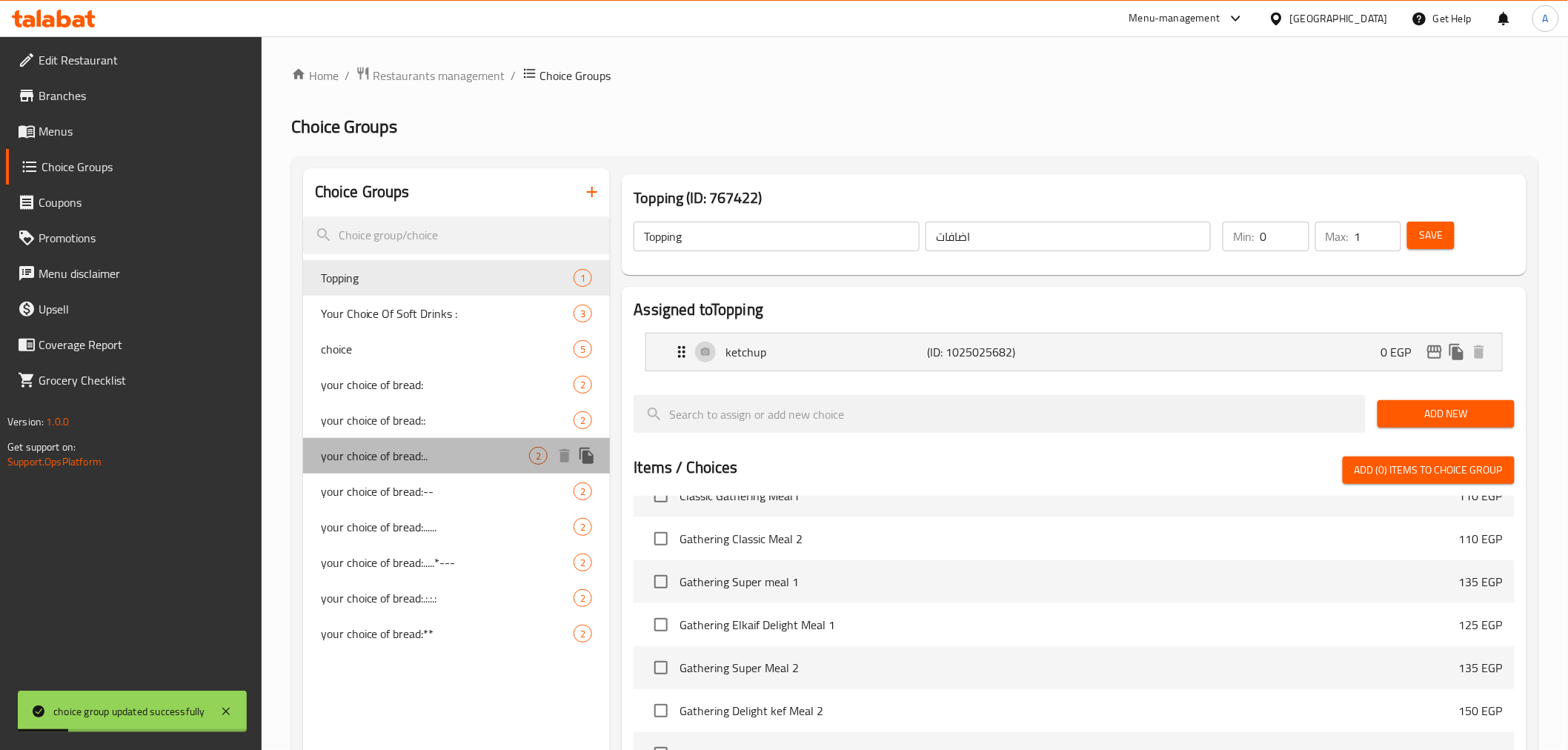
click at [400, 458] on span "your choice of bread:.." at bounding box center [425, 455] width 209 height 18
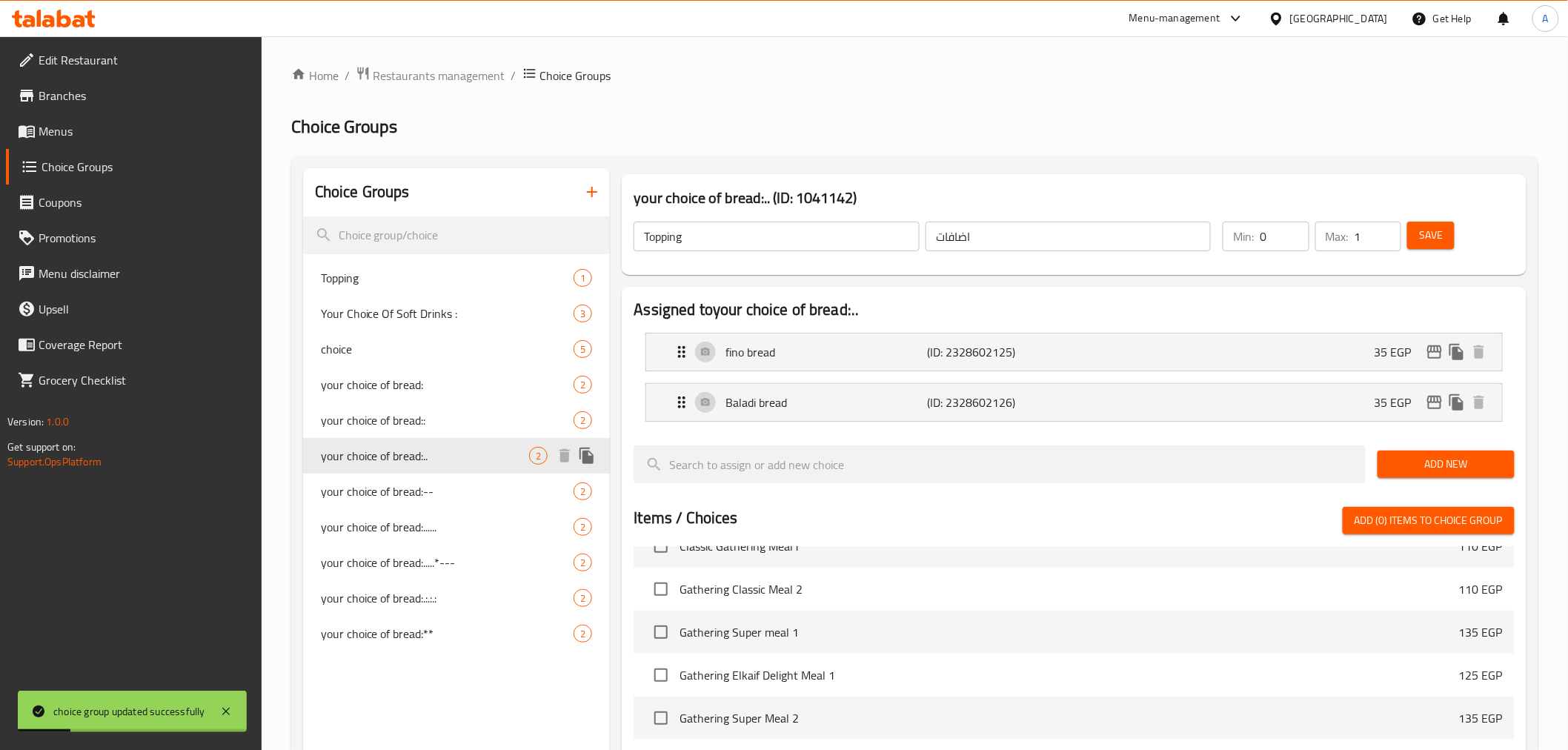
type input "your choice of bread:.."
type input "اختيارك من الخبز:.."
type input "1"
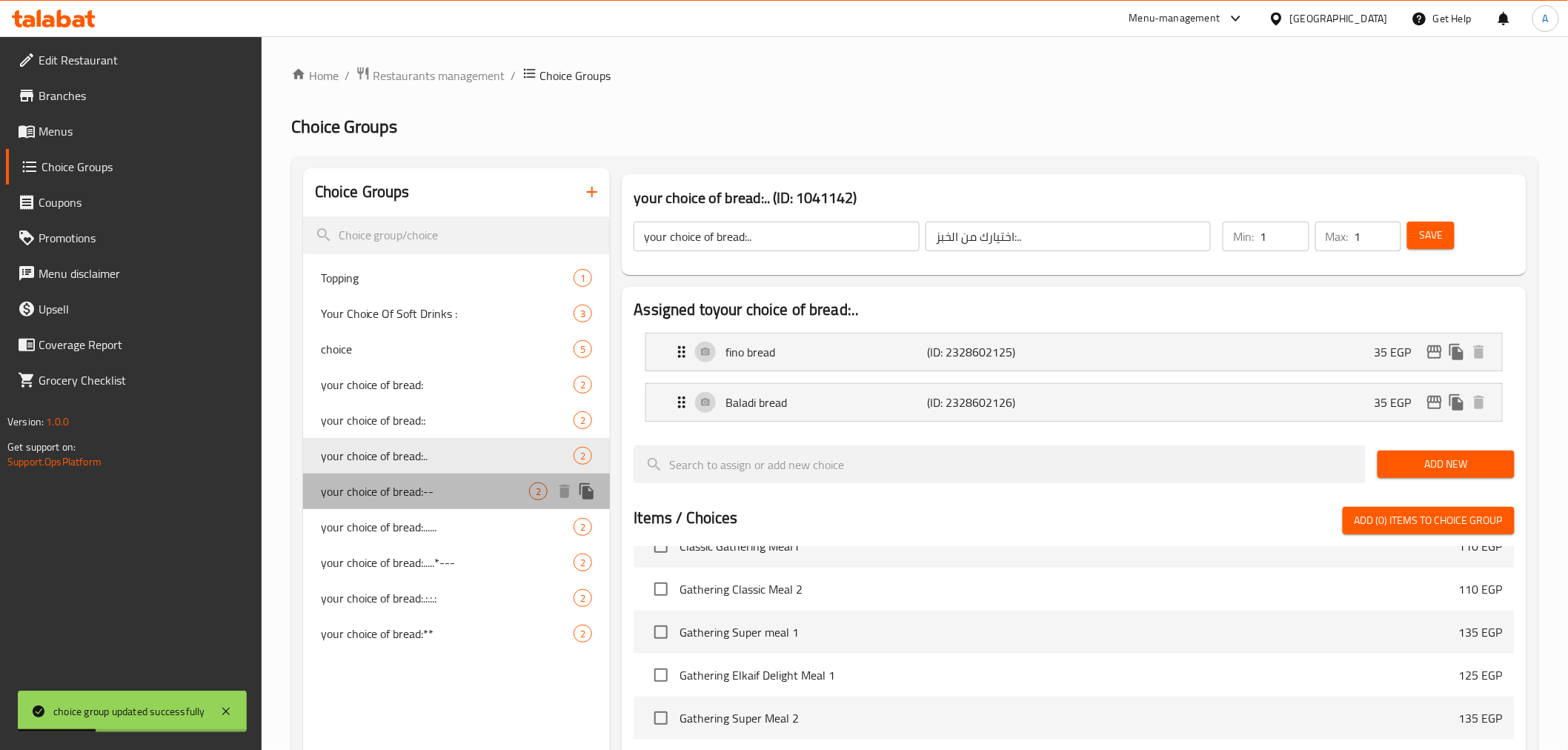
click at [393, 487] on span "your choice of bread:--" at bounding box center [425, 491] width 209 height 18
type input "your choice of bread:--"
type input "اختيارك من الخبز:--"
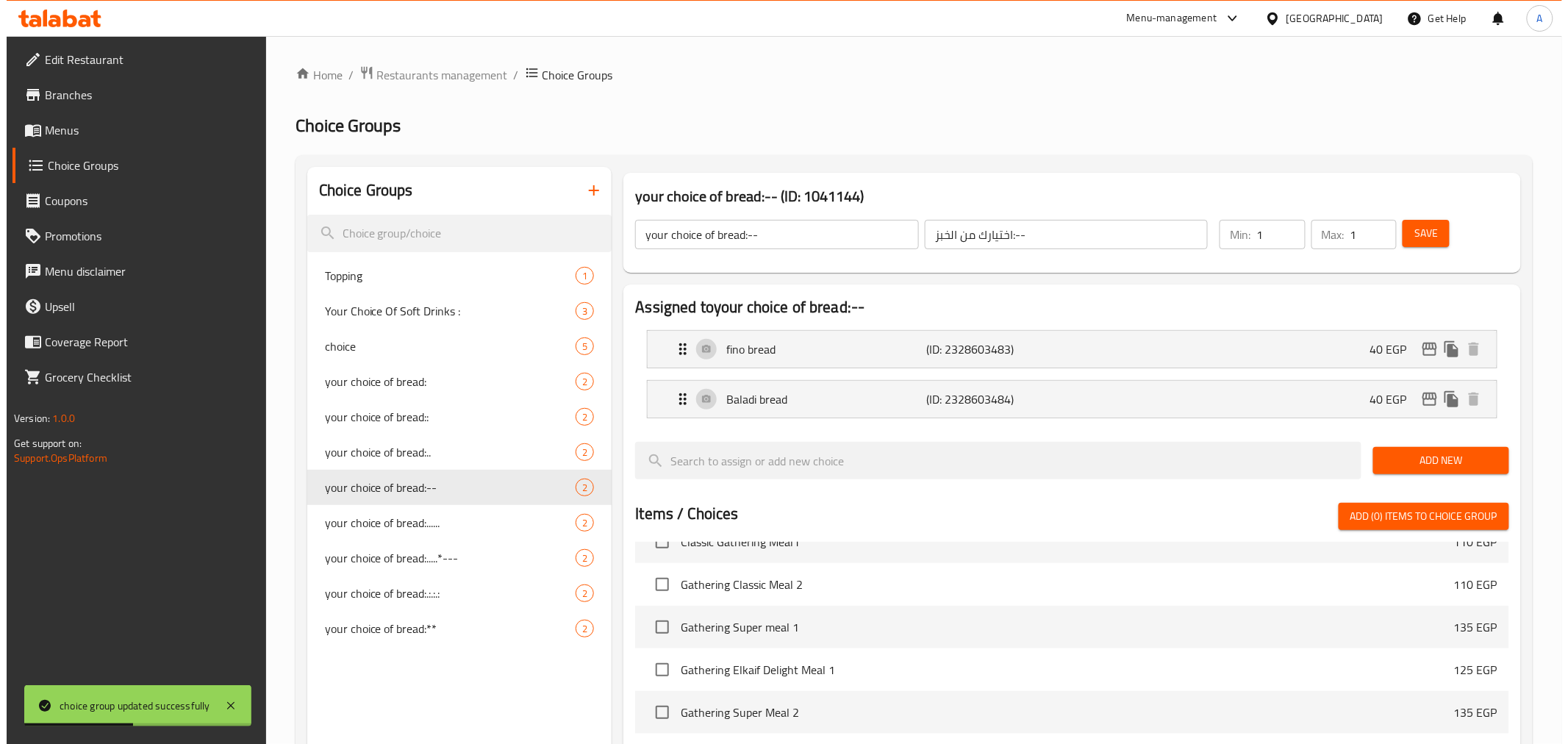
scroll to position [406, 0]
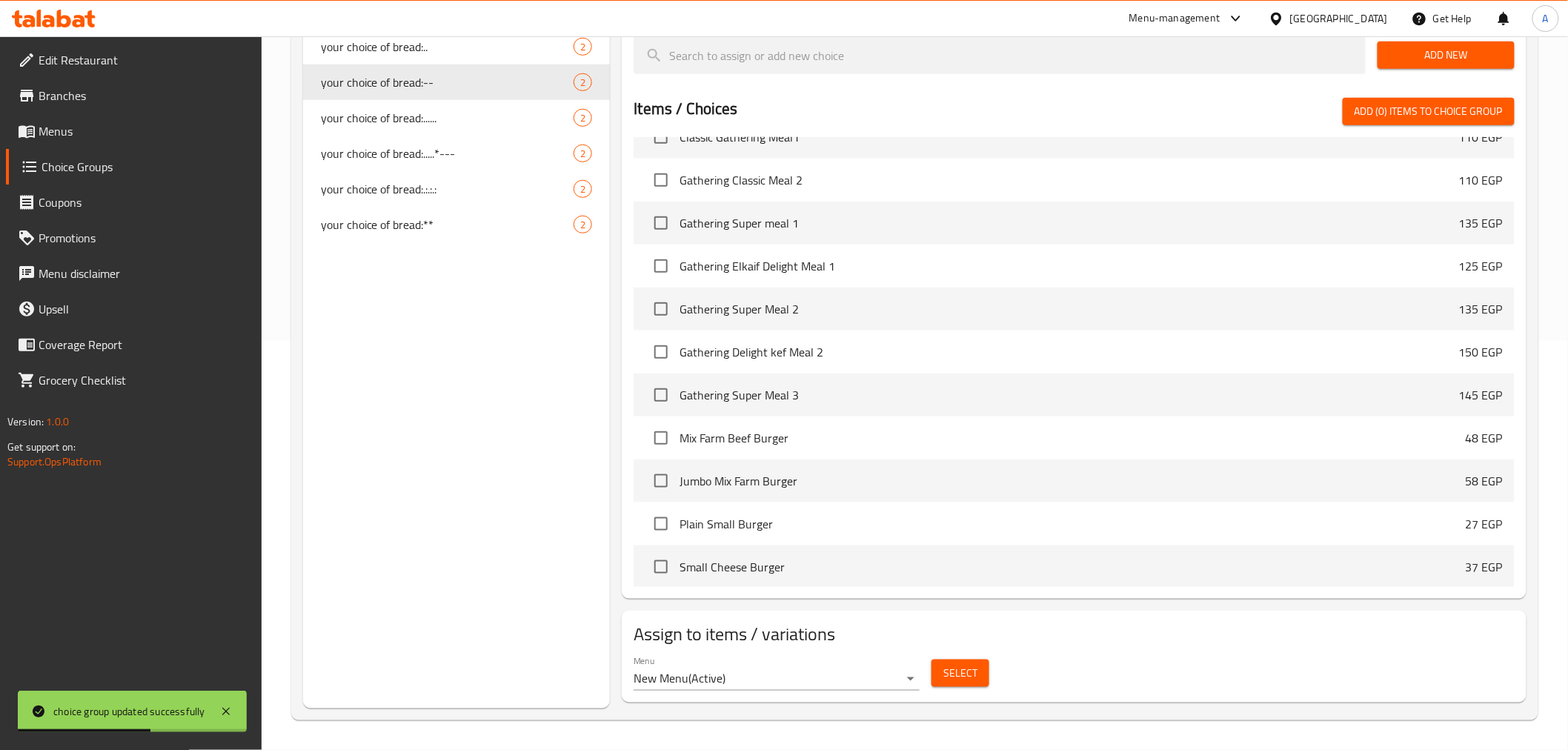
click at [959, 675] on span "Select" at bounding box center [961, 673] width 34 height 19
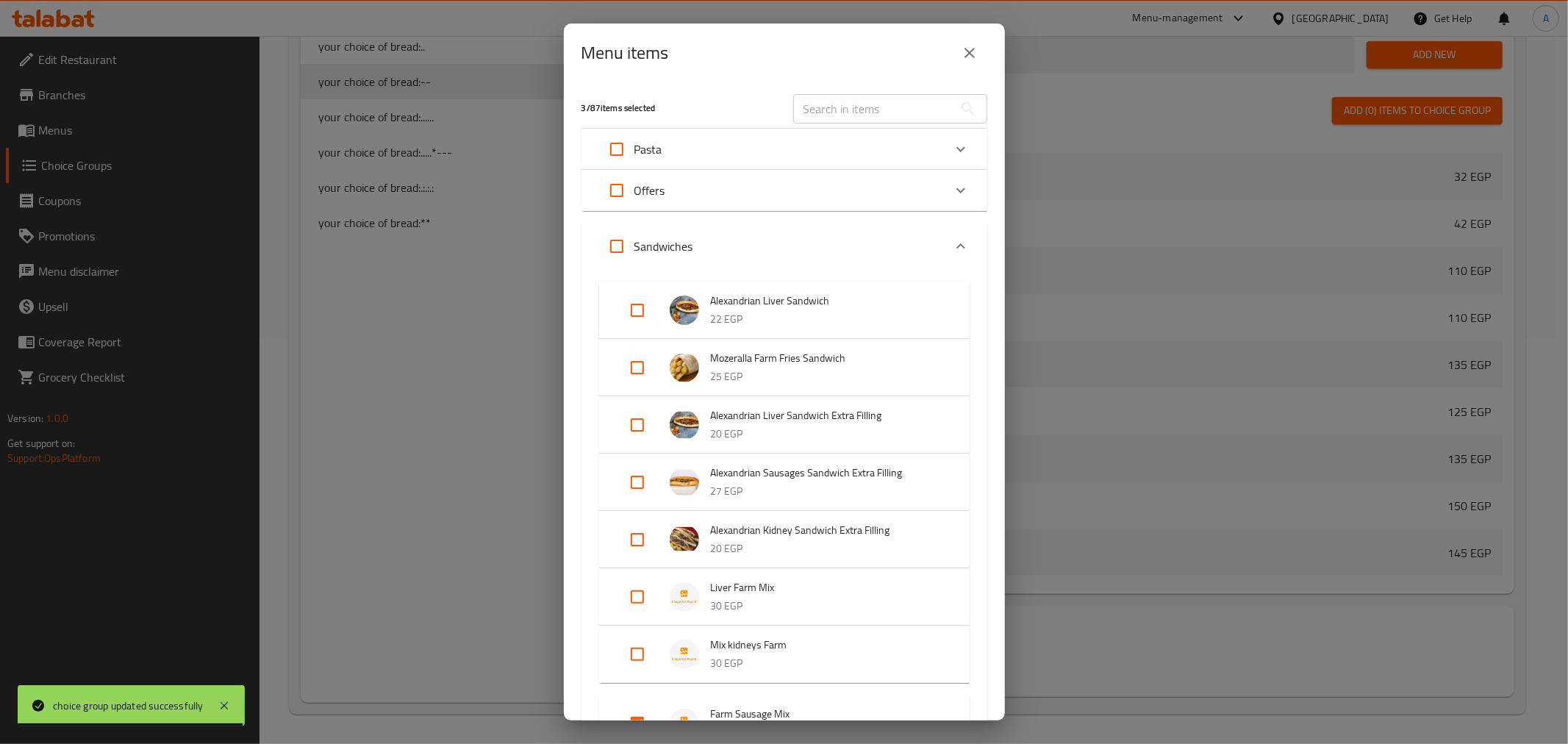
click at [892, 111] on input "text" at bounding box center [874, 109] width 160 height 30
paste input "Alexandrian Sausages Sandwich Extra Filling"
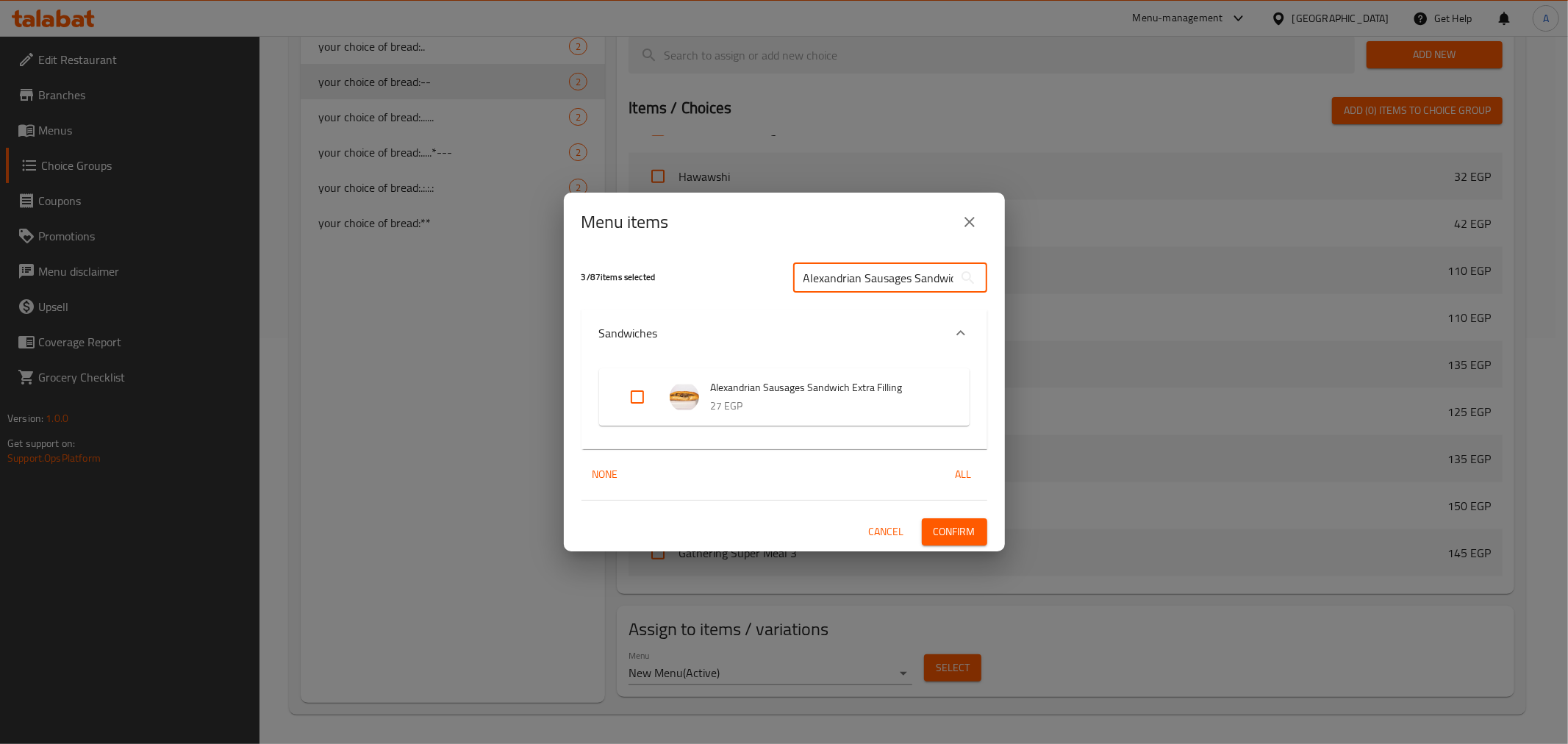
scroll to position [0, 70]
type input "Alexandrian Sausages Sandwich Extra Filling"
click at [644, 400] on input "Expand" at bounding box center [637, 397] width 35 height 35
checkbox input "true"
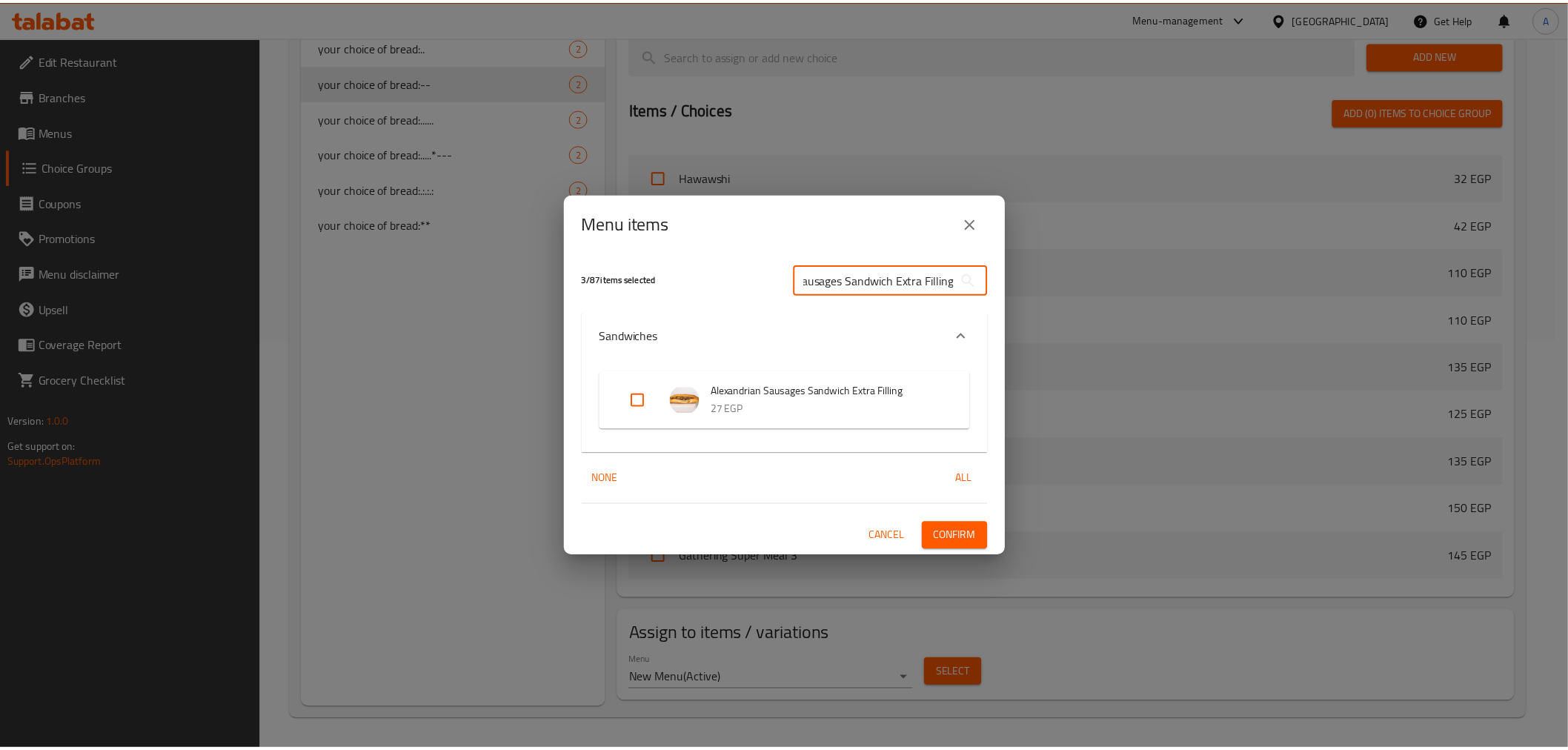
scroll to position [0, 0]
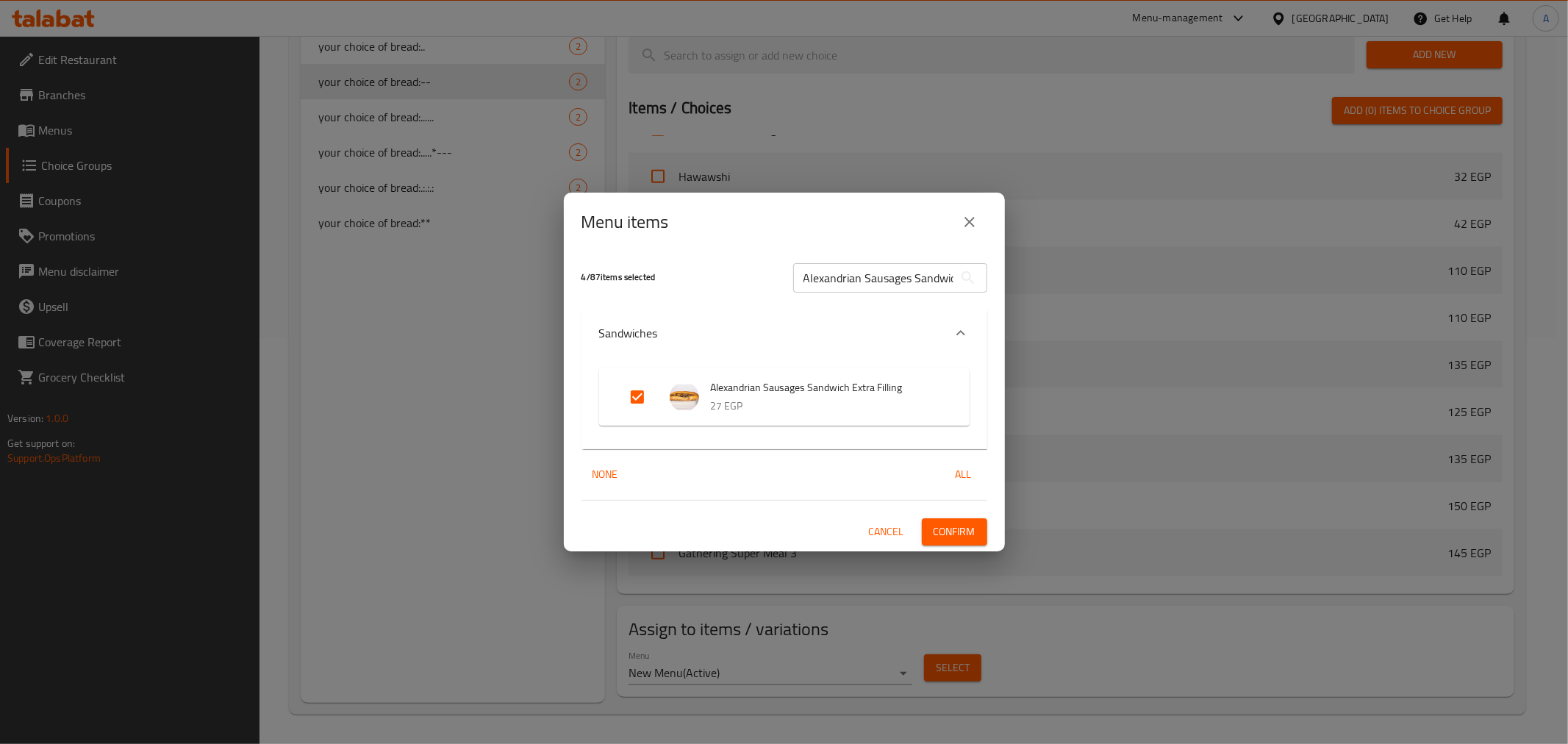
click at [972, 538] on span "Confirm" at bounding box center [954, 532] width 42 height 19
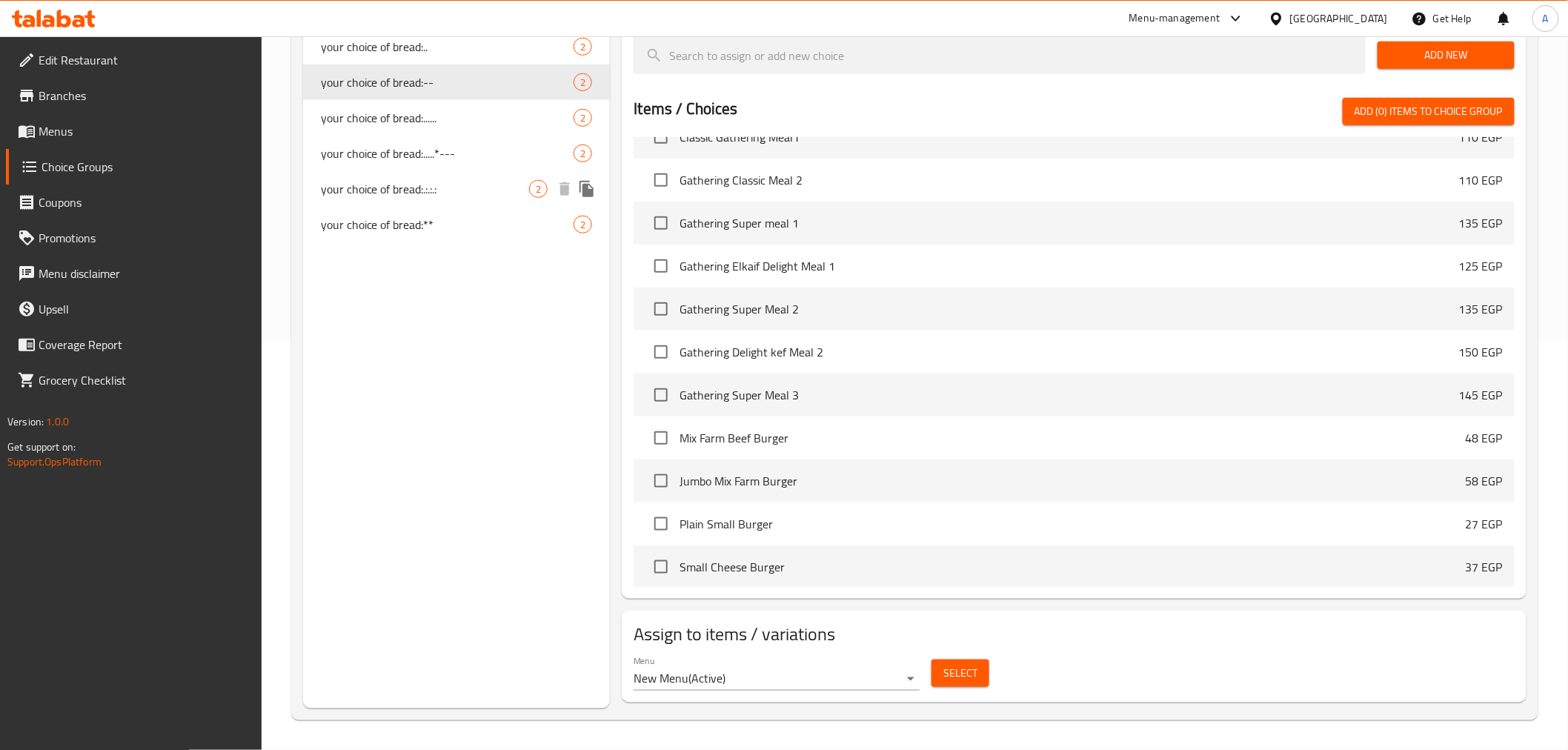
click at [438, 185] on span "your choice of bread:.:.:.:" at bounding box center [425, 189] width 209 height 18
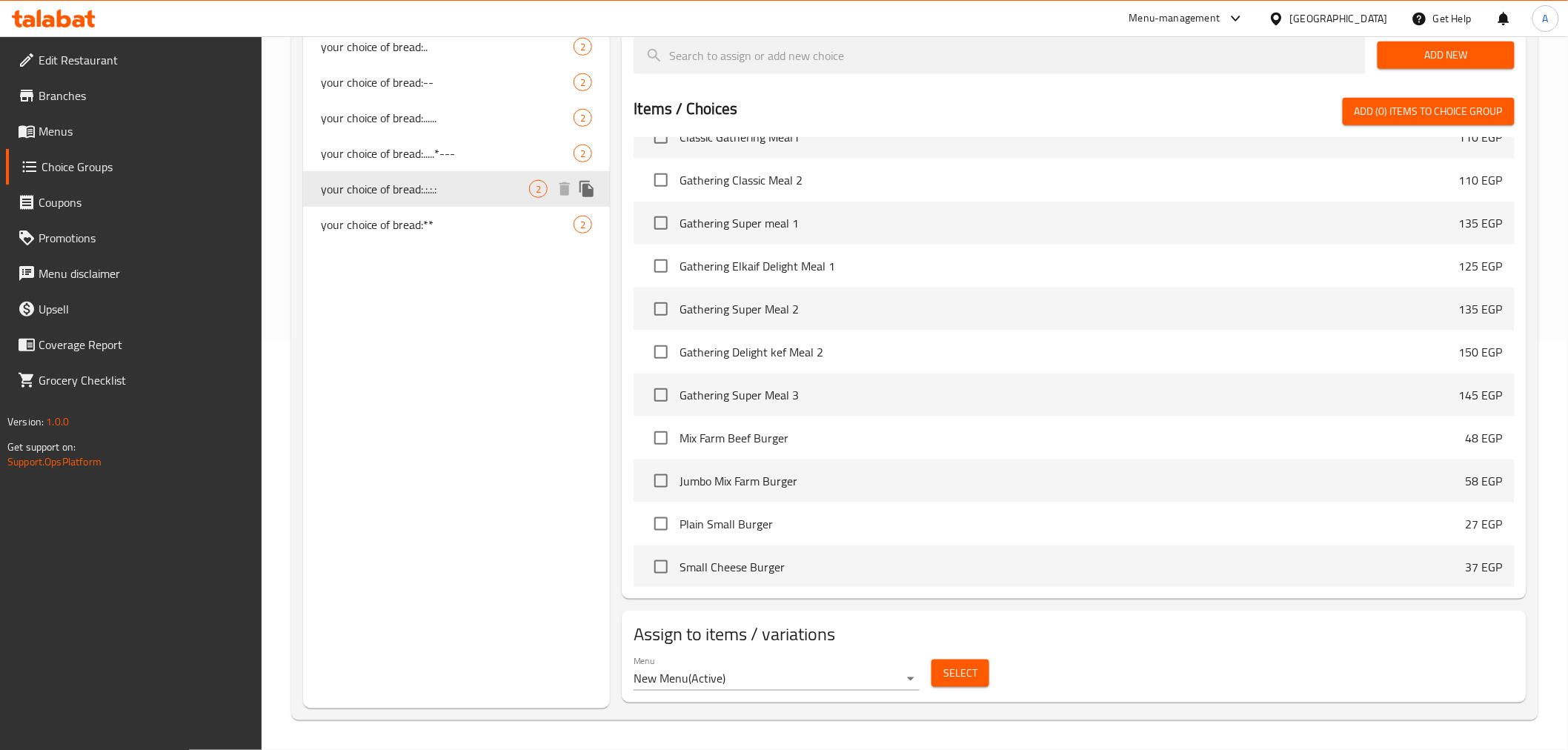
type input "your choice of bread:.:.:.:"
type input "اختيارك من الخبز:.:.:.:"
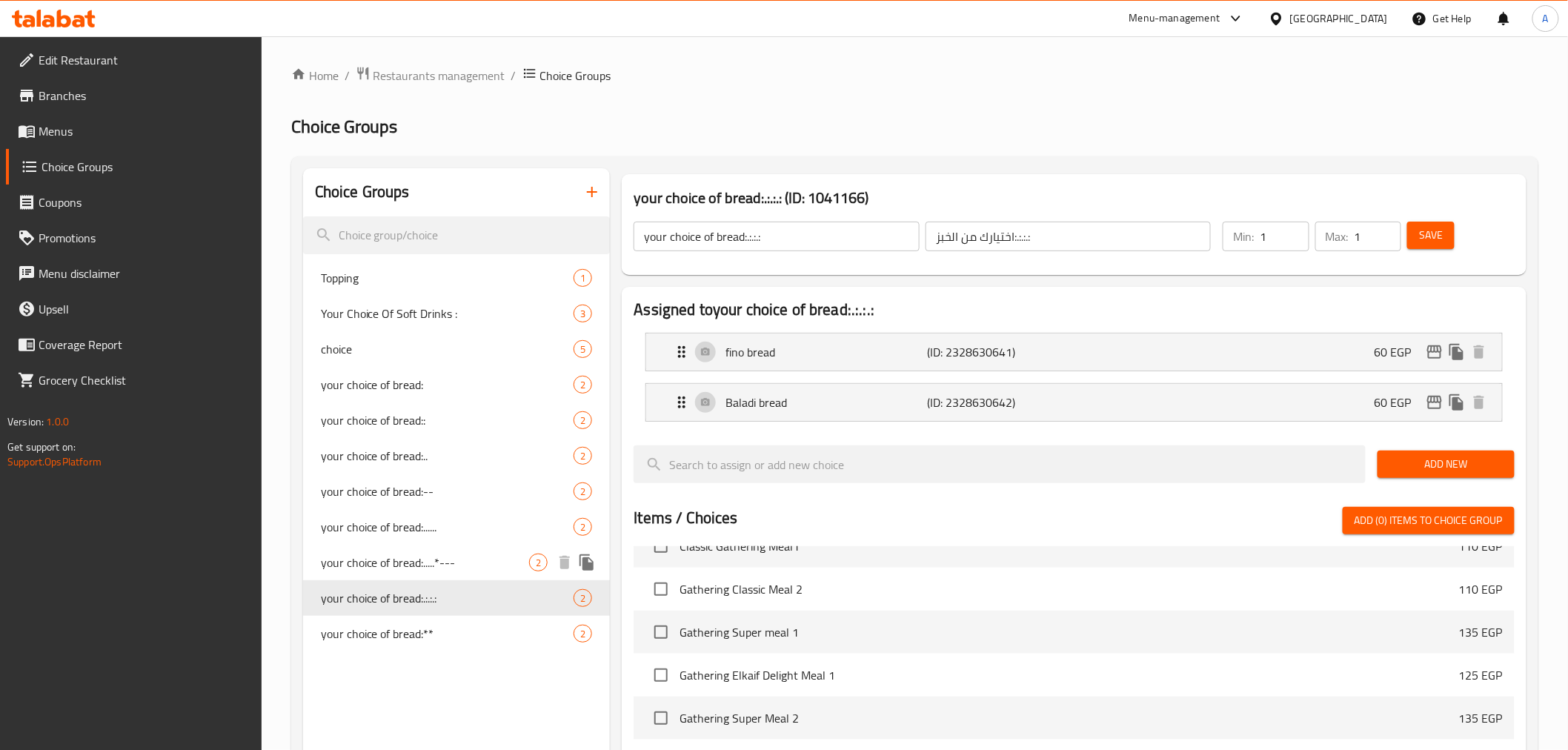
click at [357, 561] on span "your choice of bread:.....*---" at bounding box center [425, 562] width 209 height 18
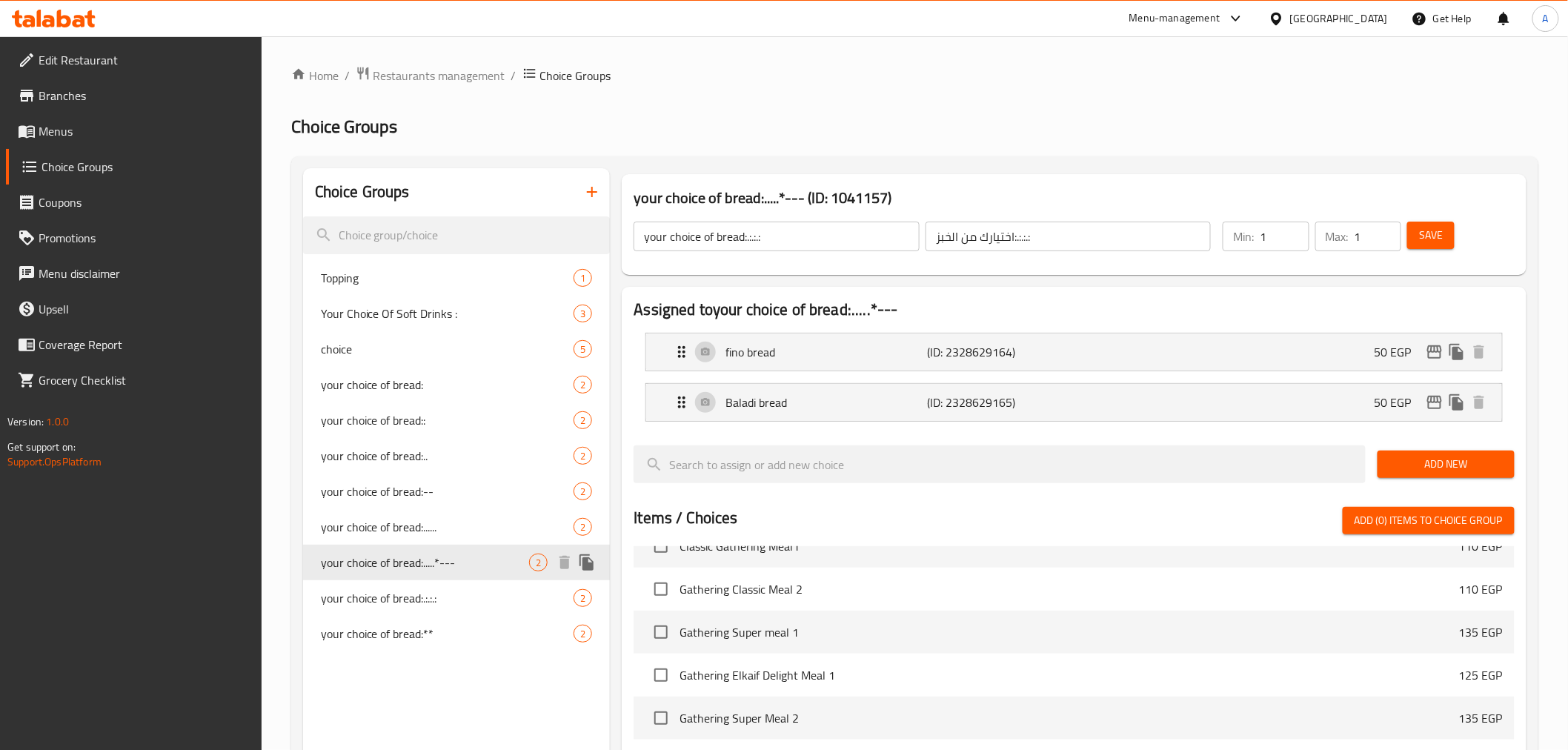
type input "your choice of bread:.....*---"
type input "اختيارك من الخبز:.....*---"
click at [373, 526] on span "your choice of bread:......" at bounding box center [425, 527] width 209 height 18
type input "your choice of bread:......"
type input "اختيارك من الخبز:......"
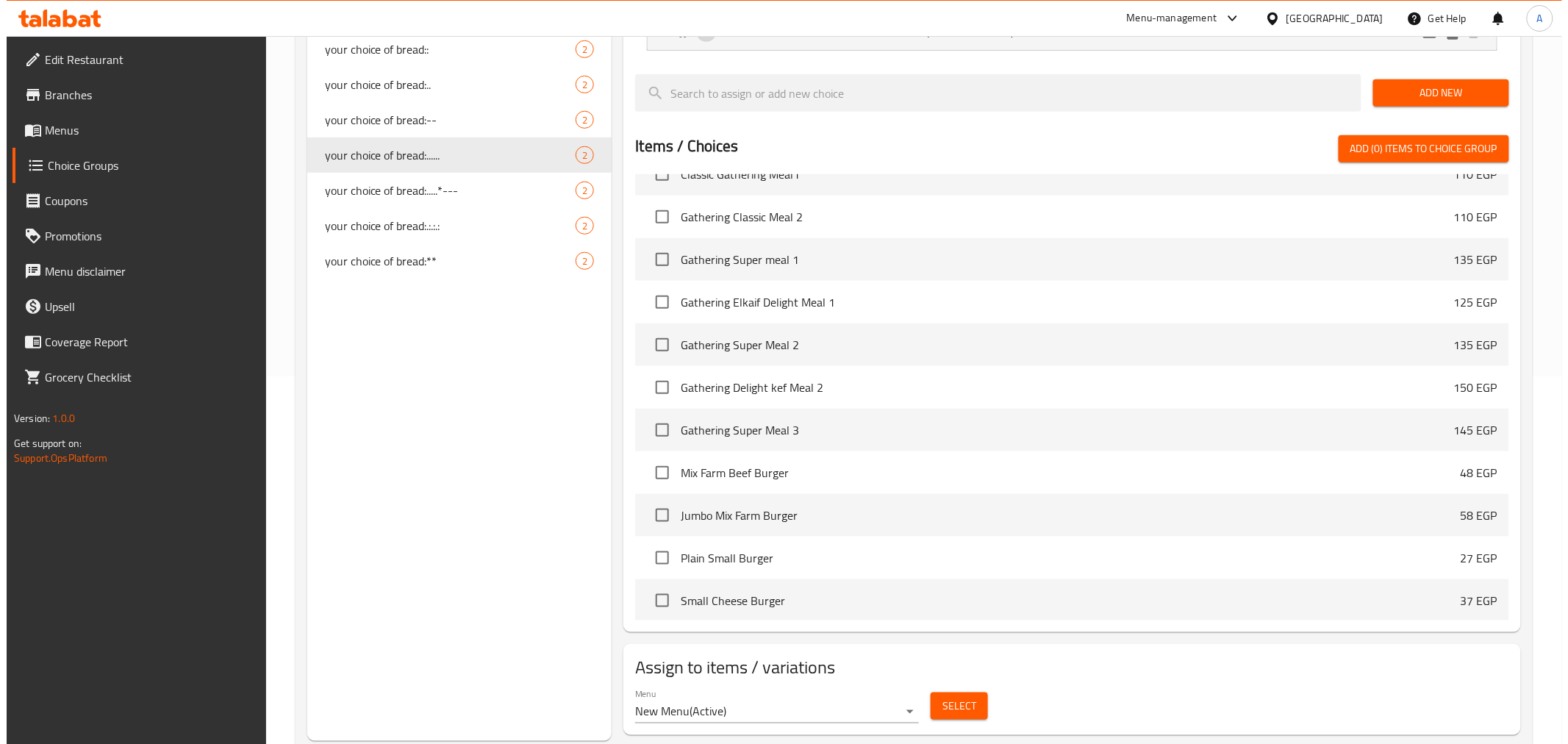
scroll to position [406, 0]
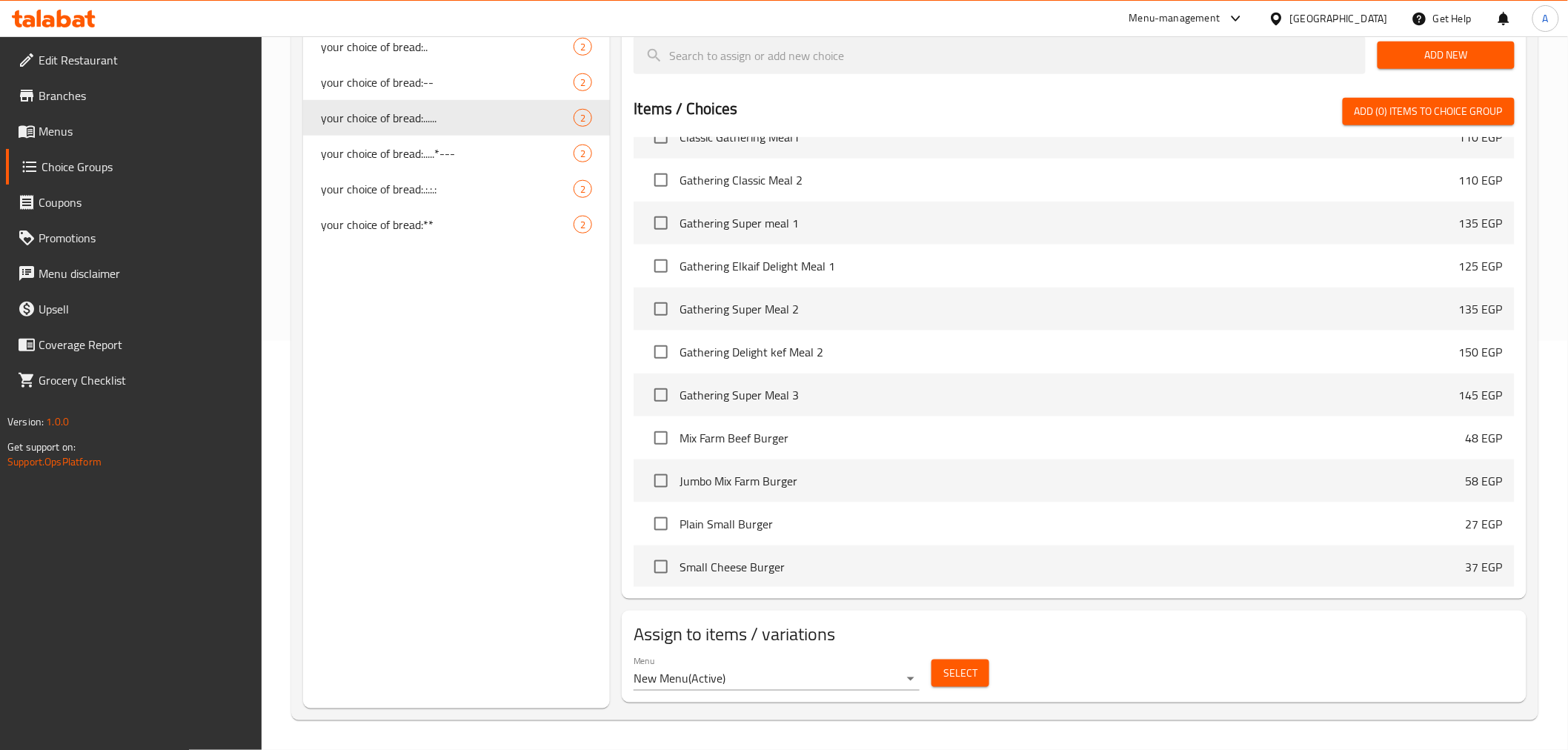
click at [979, 675] on button "Select" at bounding box center [961, 672] width 58 height 27
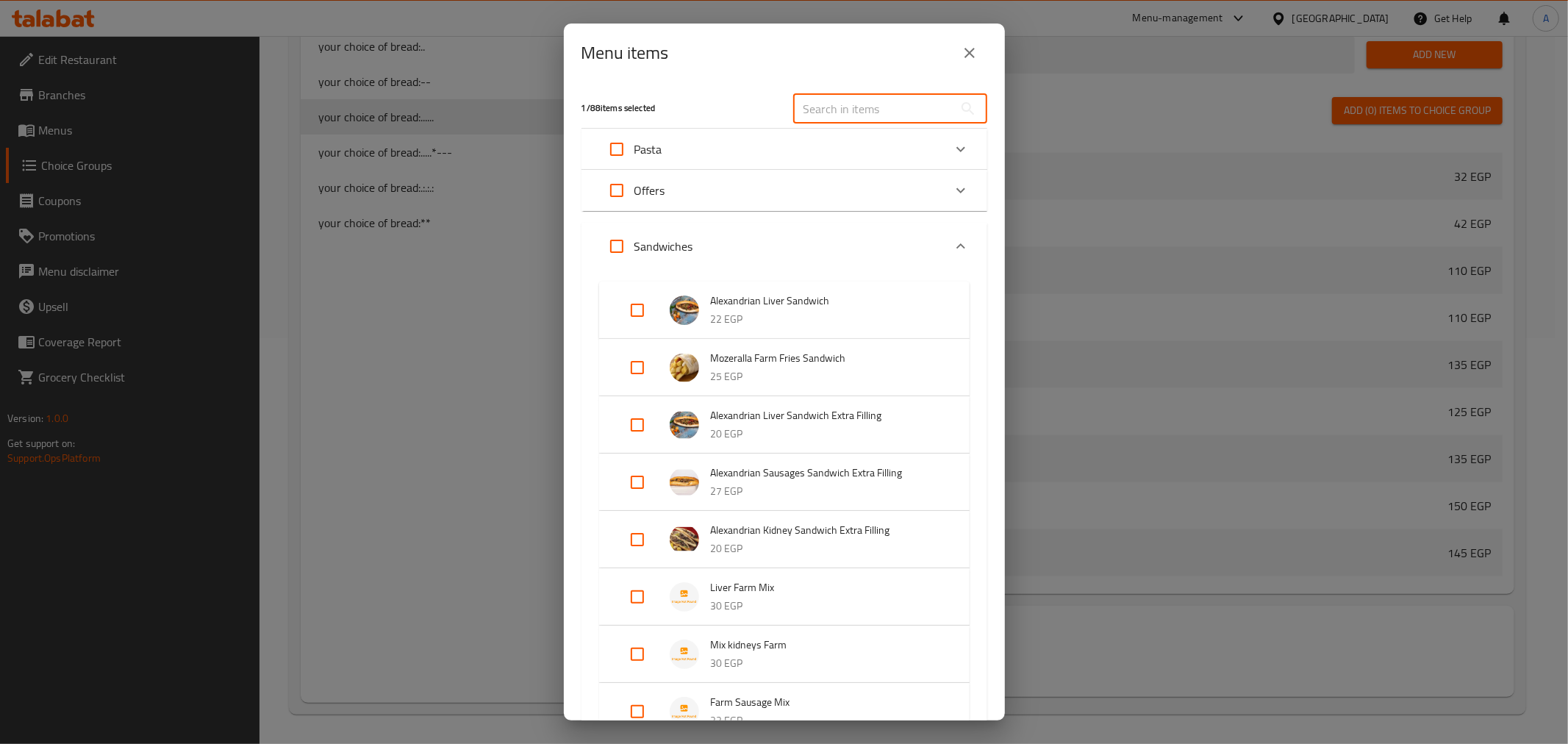
click at [897, 100] on input "text" at bounding box center [874, 109] width 160 height 30
paste input "Grilled Sausages Sandwich Extra Filling"
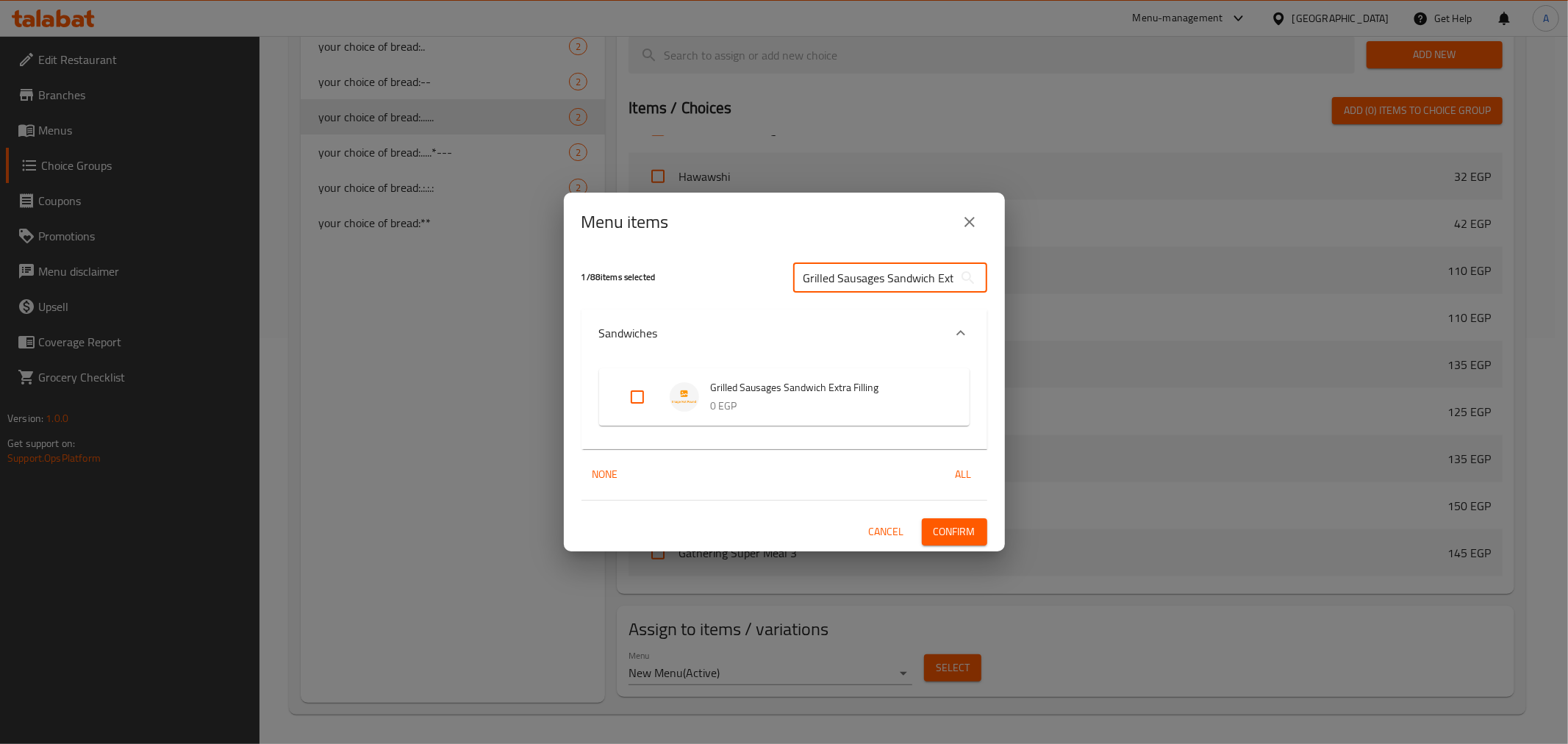
scroll to position [0, 44]
type input "Grilled Sausages Sandwich Extra Filling"
click at [629, 392] on input "Expand" at bounding box center [637, 397] width 35 height 35
checkbox input "true"
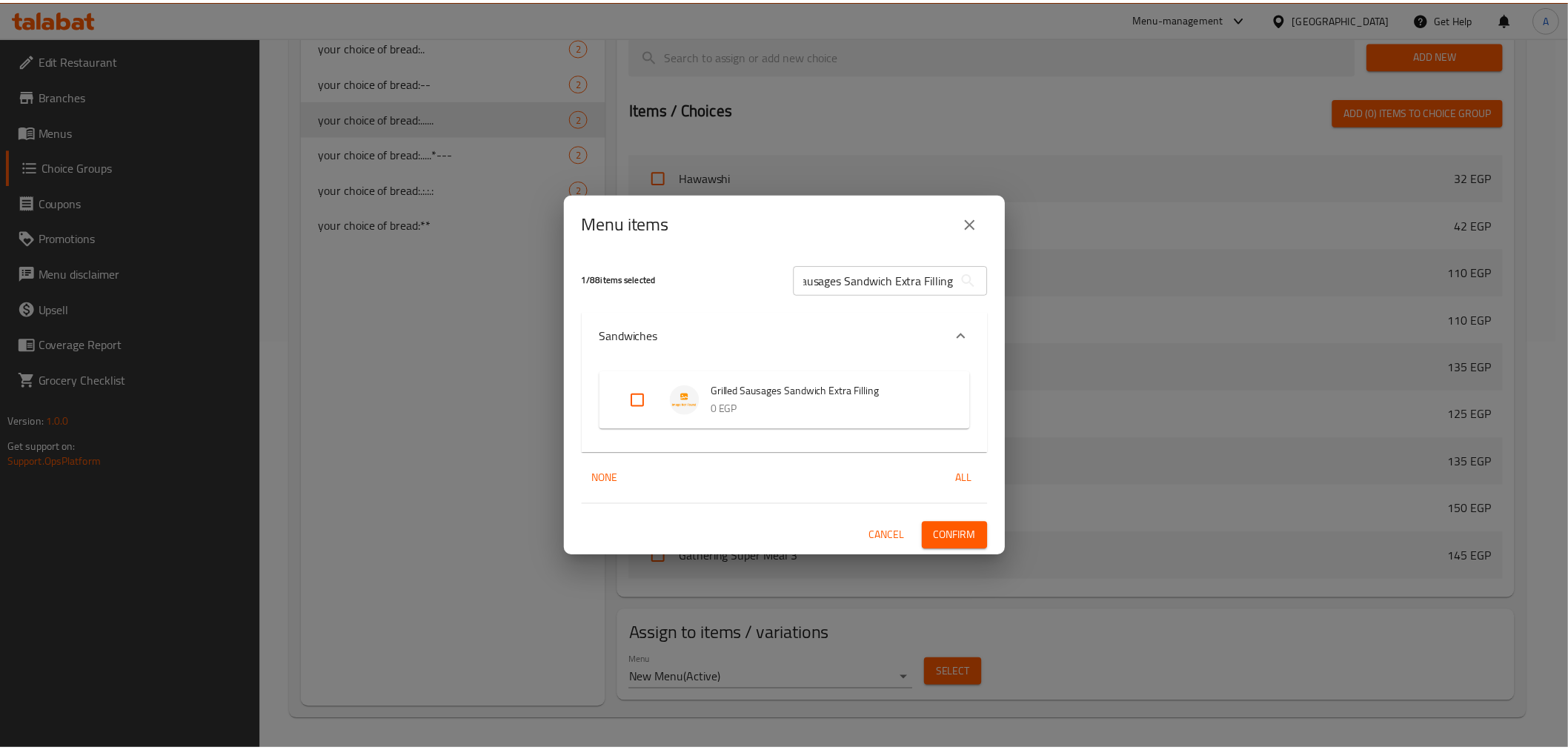
scroll to position [0, 0]
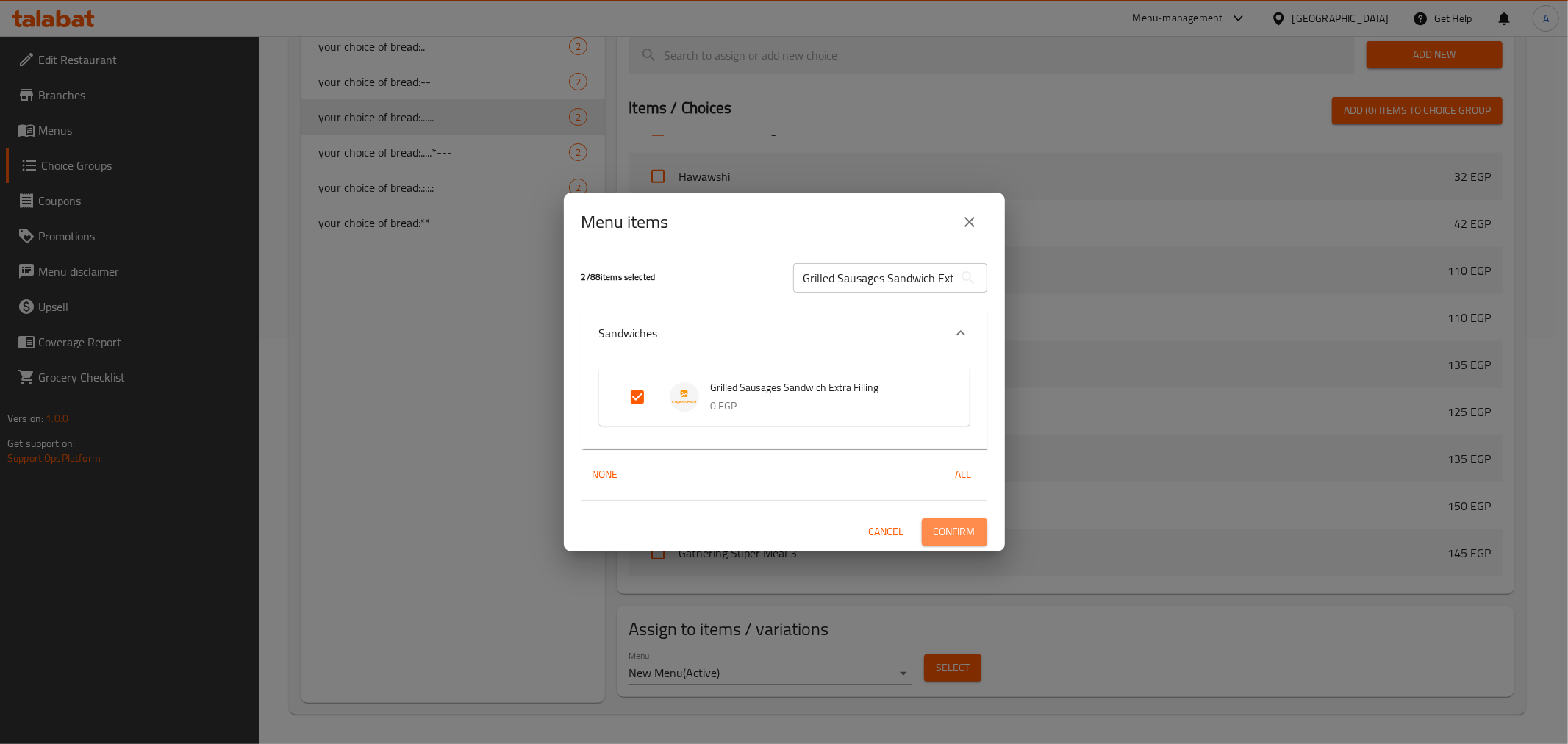
click at [950, 532] on span "Confirm" at bounding box center [954, 532] width 42 height 19
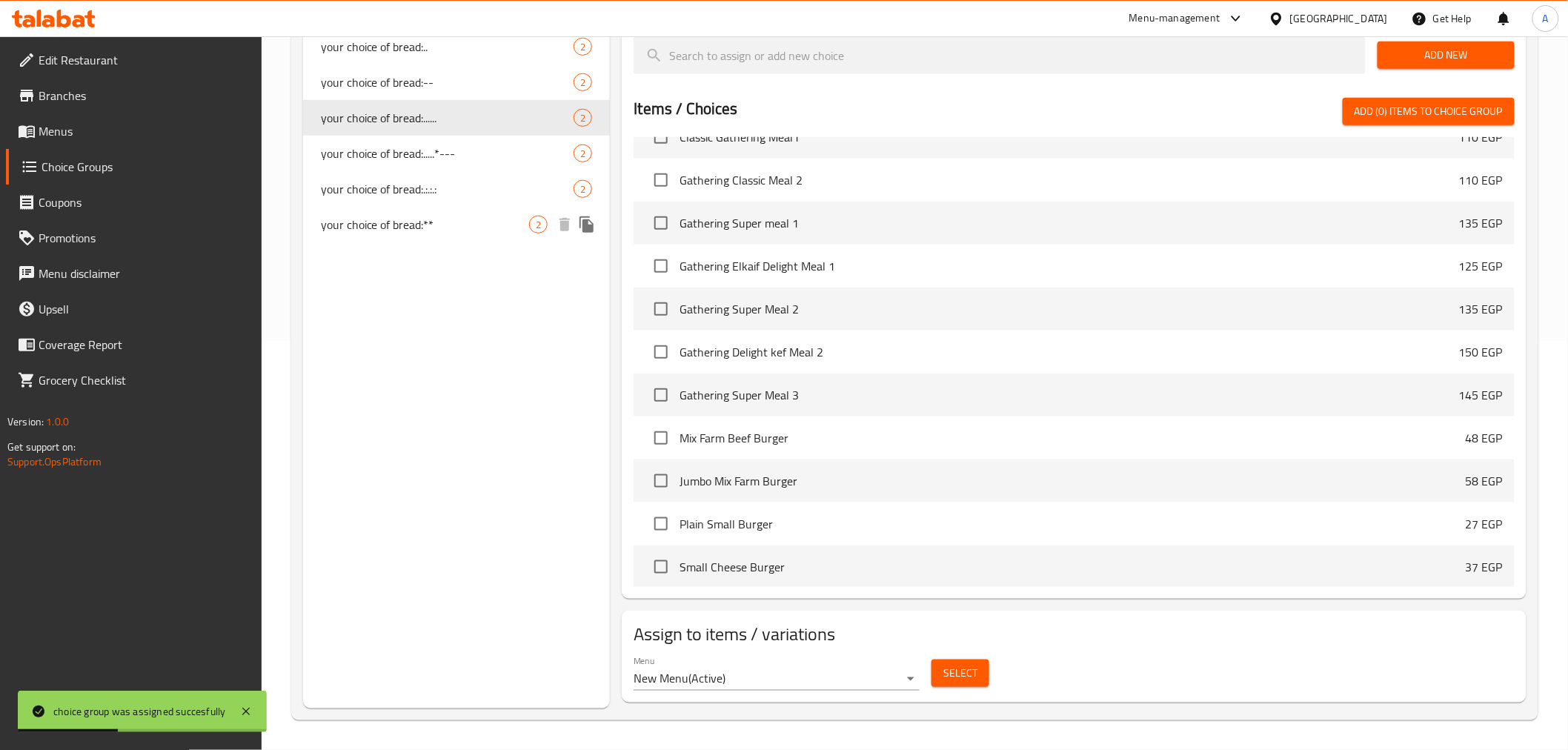
click at [438, 230] on span "your choice of bread:**" at bounding box center [425, 224] width 209 height 18
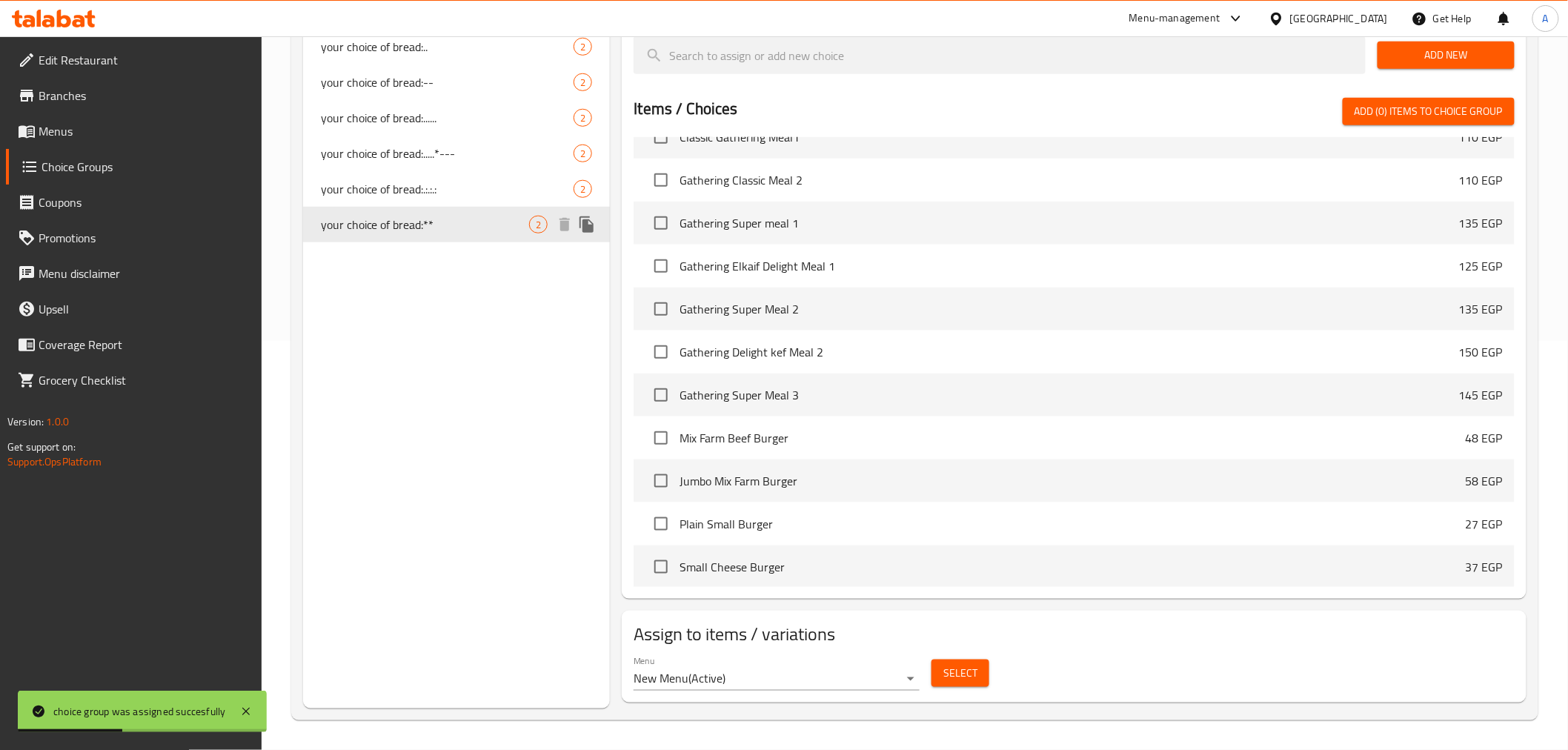
type input "your choice of bread:**"
type input "اختيارك من الخبز:**"
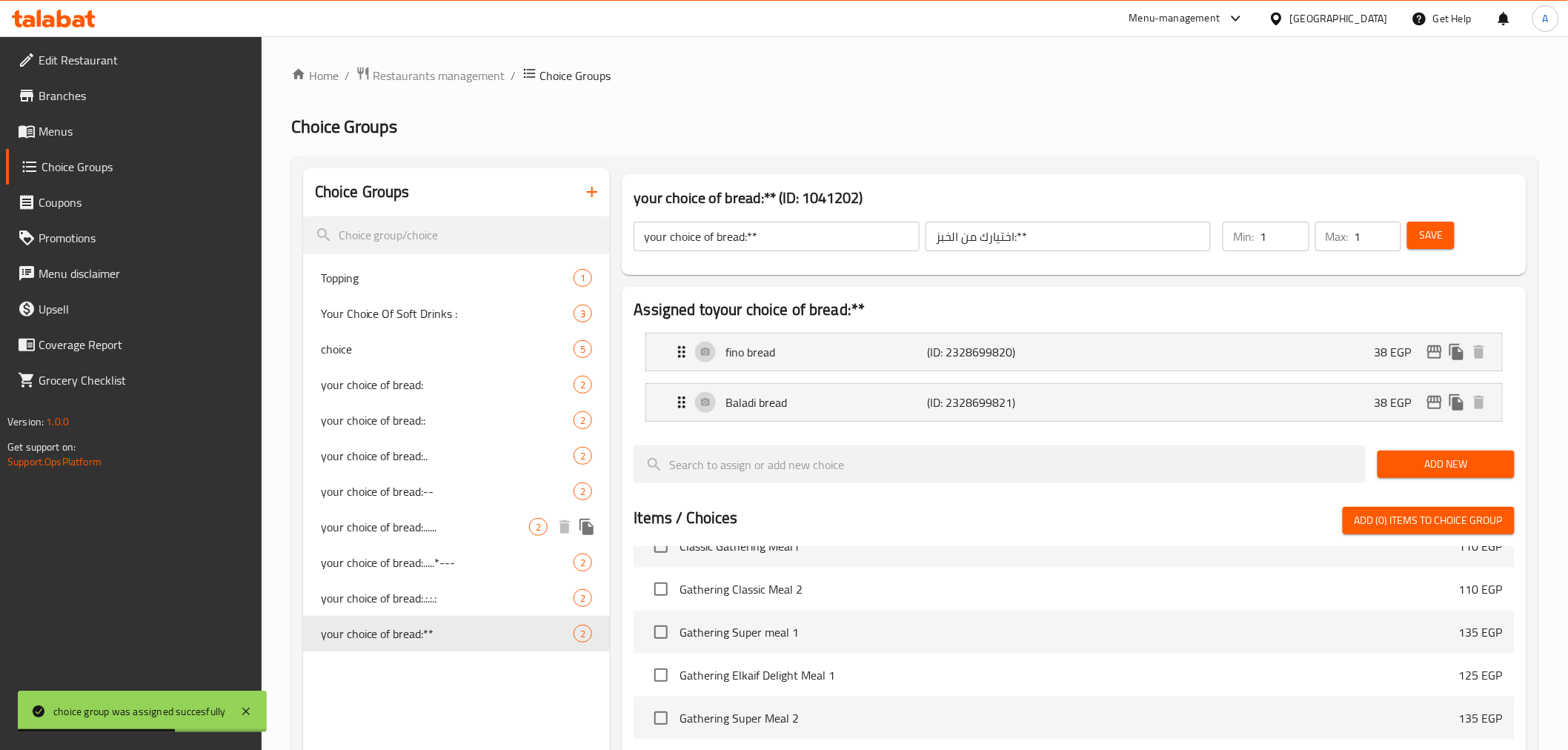
click at [404, 526] on span "your choice of bread:......" at bounding box center [425, 527] width 209 height 18
type input "your choice of bread:......"
type input "اختيارك من الخبز:......"
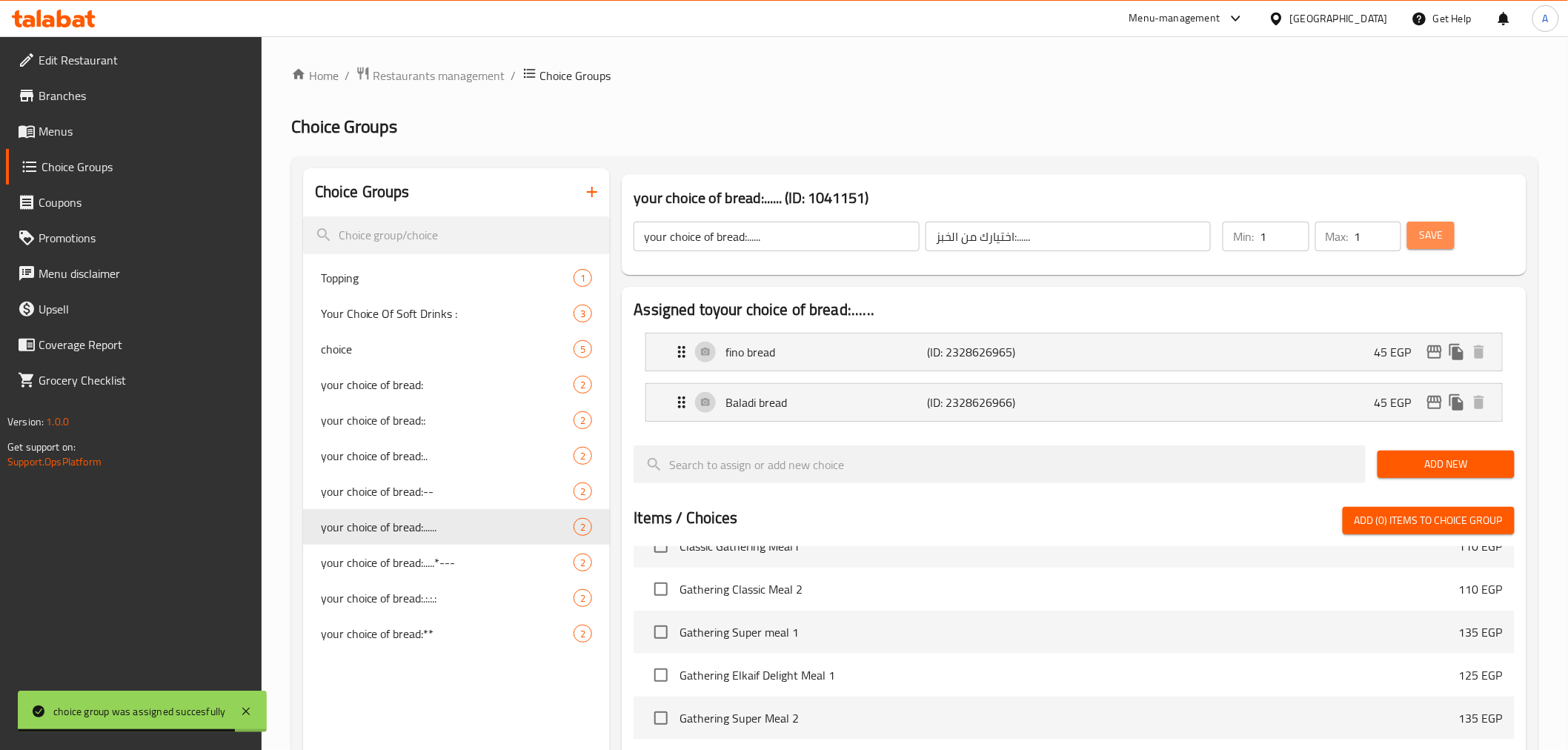
click at [1436, 237] on span "Save" at bounding box center [1430, 236] width 23 height 19
click at [397, 637] on span "your choice of bread:**" at bounding box center [425, 633] width 209 height 18
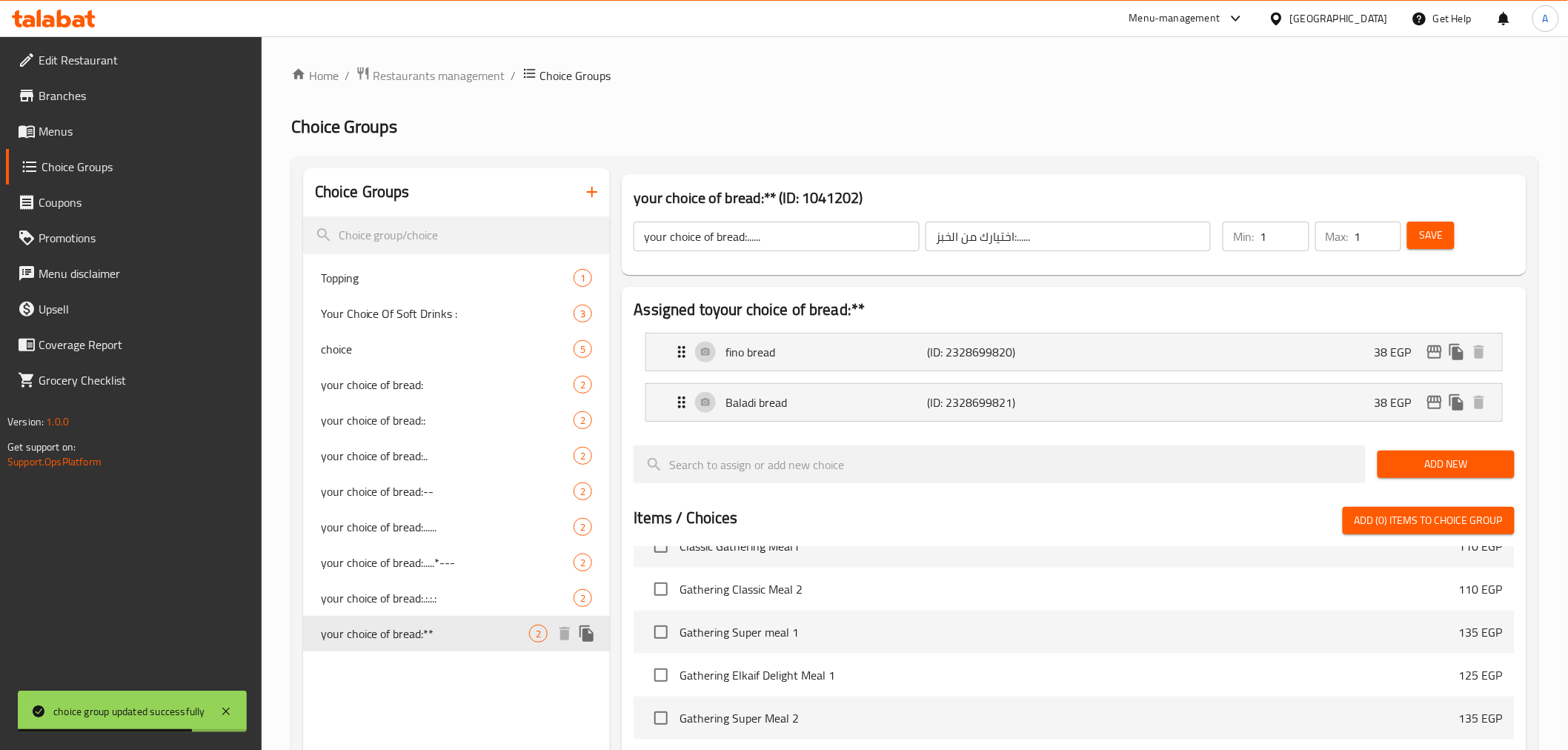
type input "your choice of bread:**"
type input "اختيارك من الخبز:**"
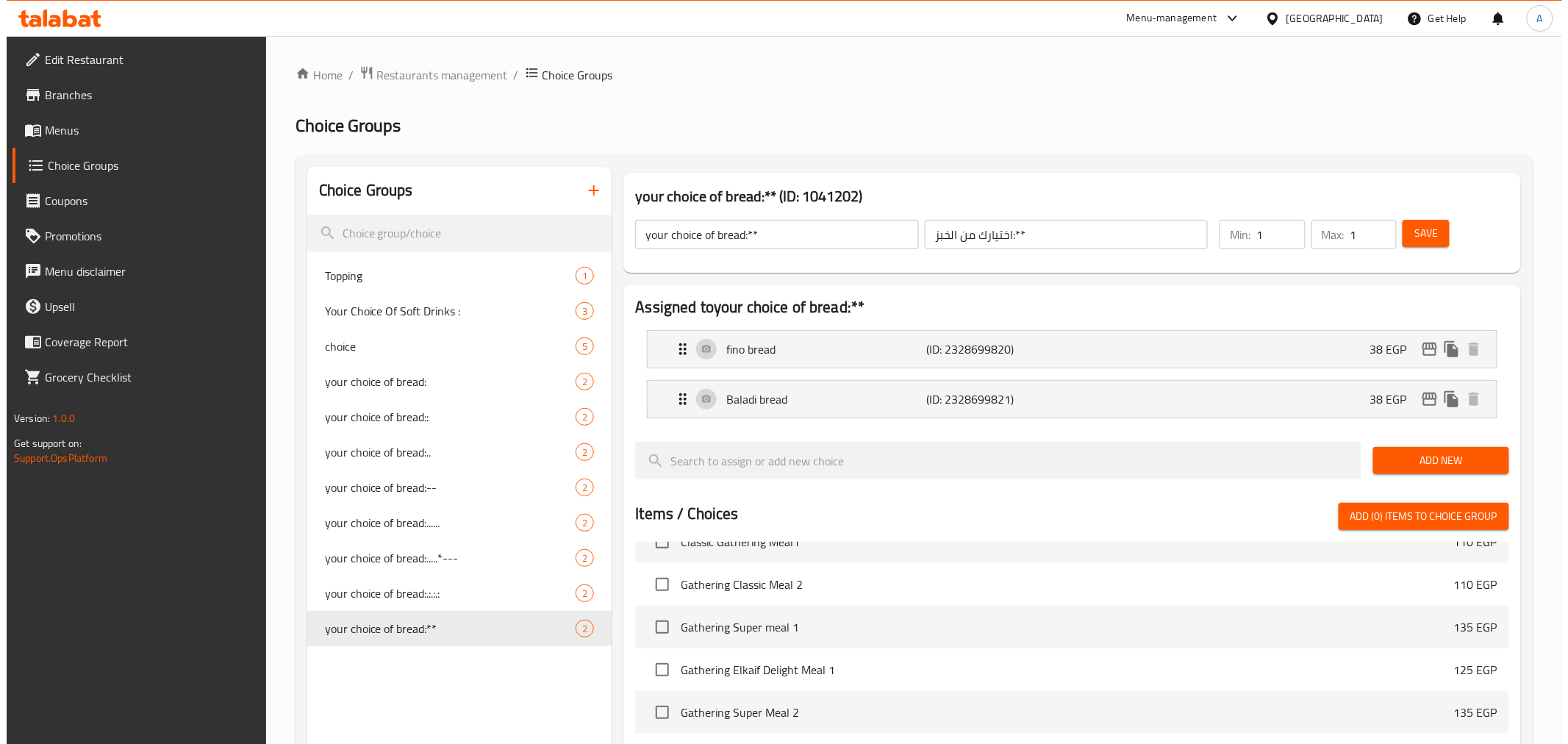
scroll to position [406, 0]
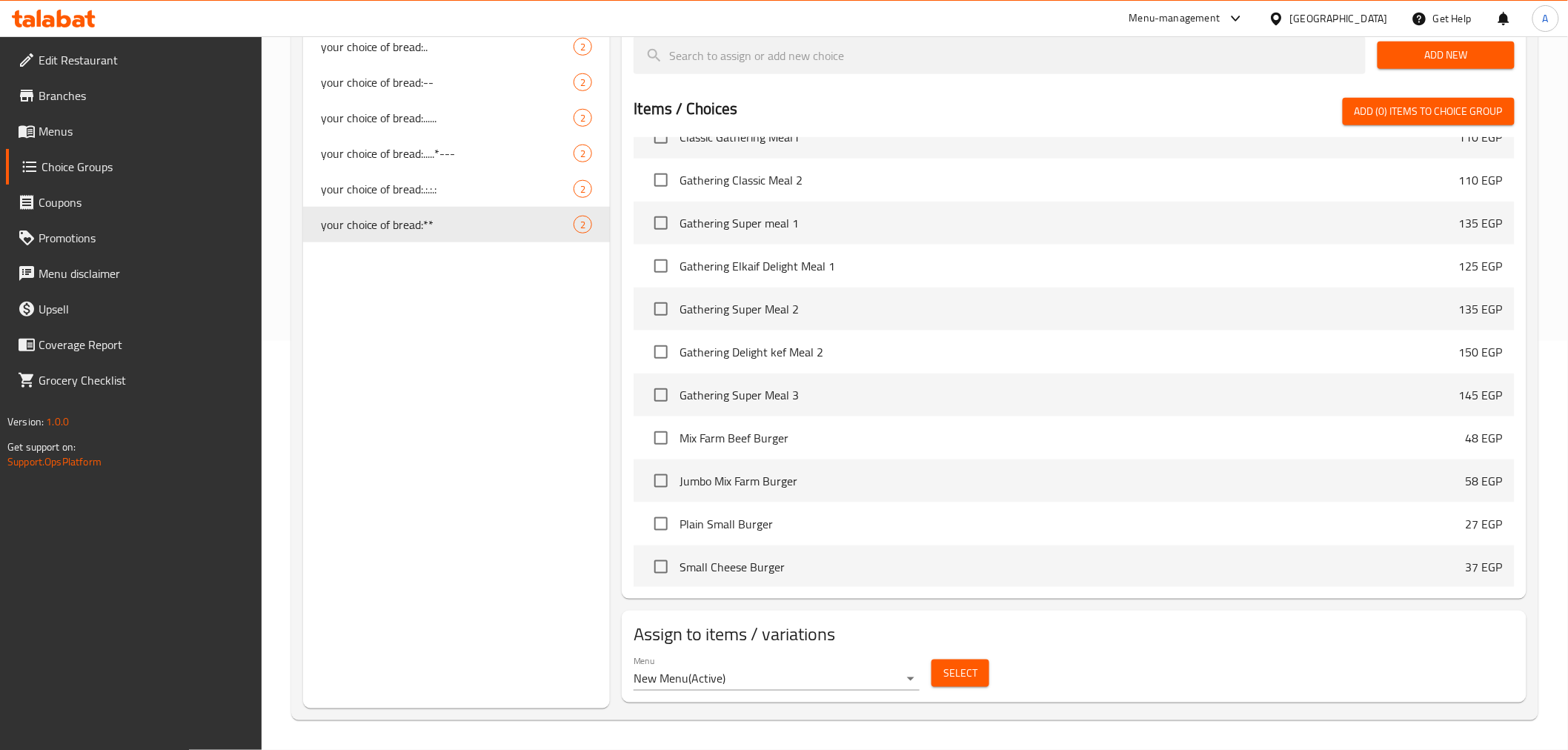
click at [953, 677] on span "Select" at bounding box center [961, 673] width 34 height 19
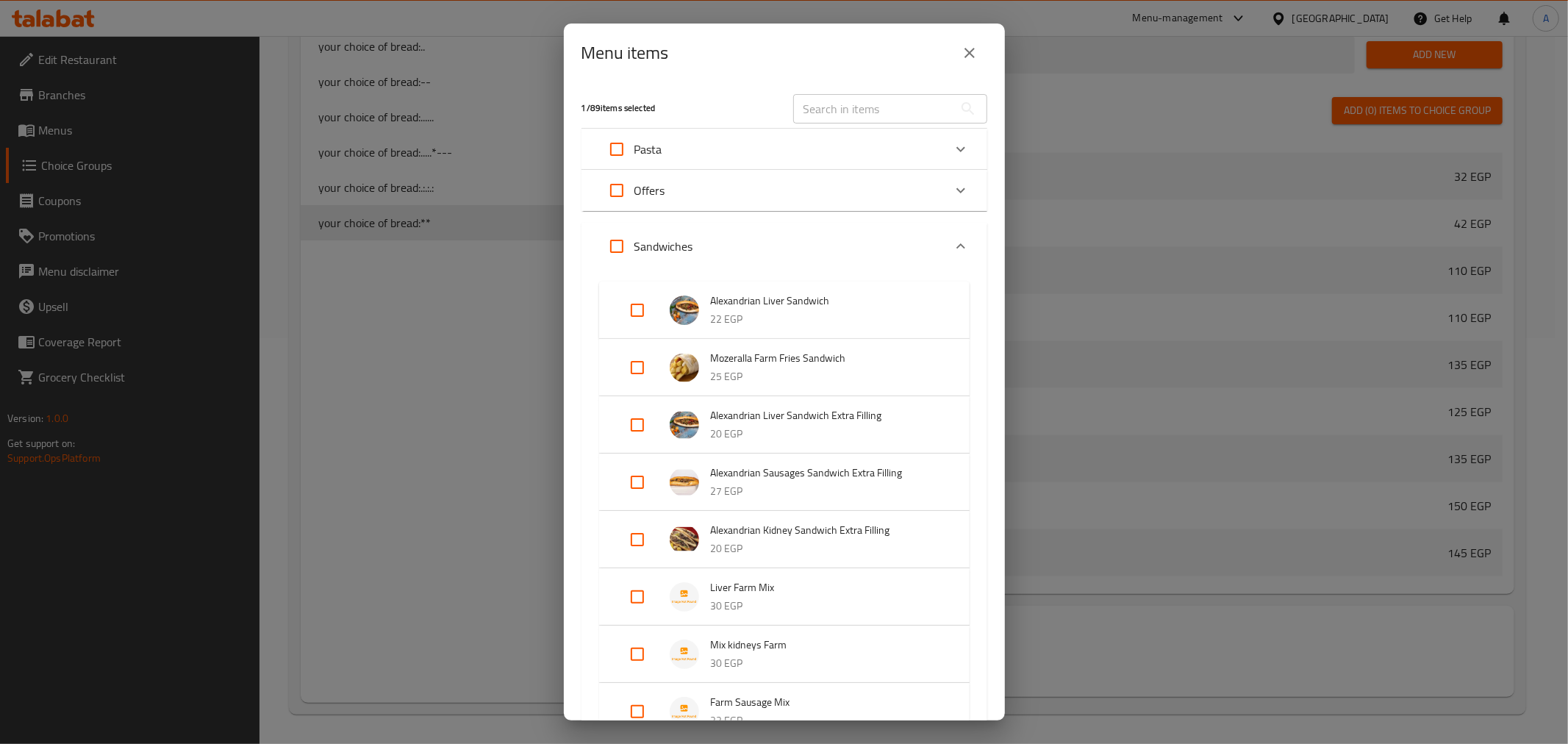
click at [867, 214] on div "1 / 89 items selected ​ Pasta Plain pasta 30 EGP Liver pasta 45 EGP Kidneys pas…" at bounding box center [784, 400] width 442 height 638
click at [844, 107] on input "text" at bounding box center [874, 109] width 160 height 30
paste input "Grilled Sausages Sandwich Extra Filling"
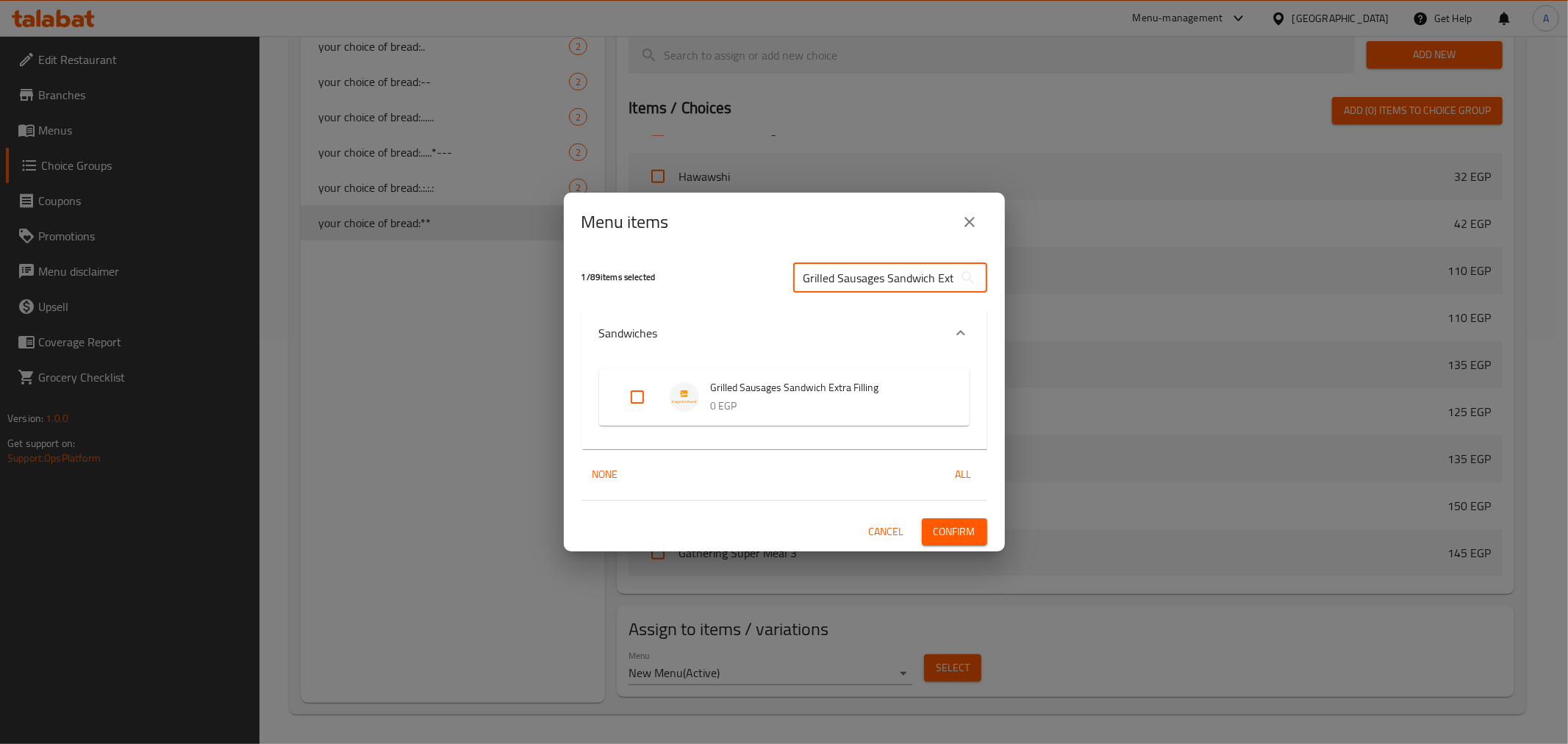
scroll to position [0, 44]
click at [825, 280] on input "Grilled Sausages Sandwich Extra Filling" at bounding box center [874, 278] width 160 height 30
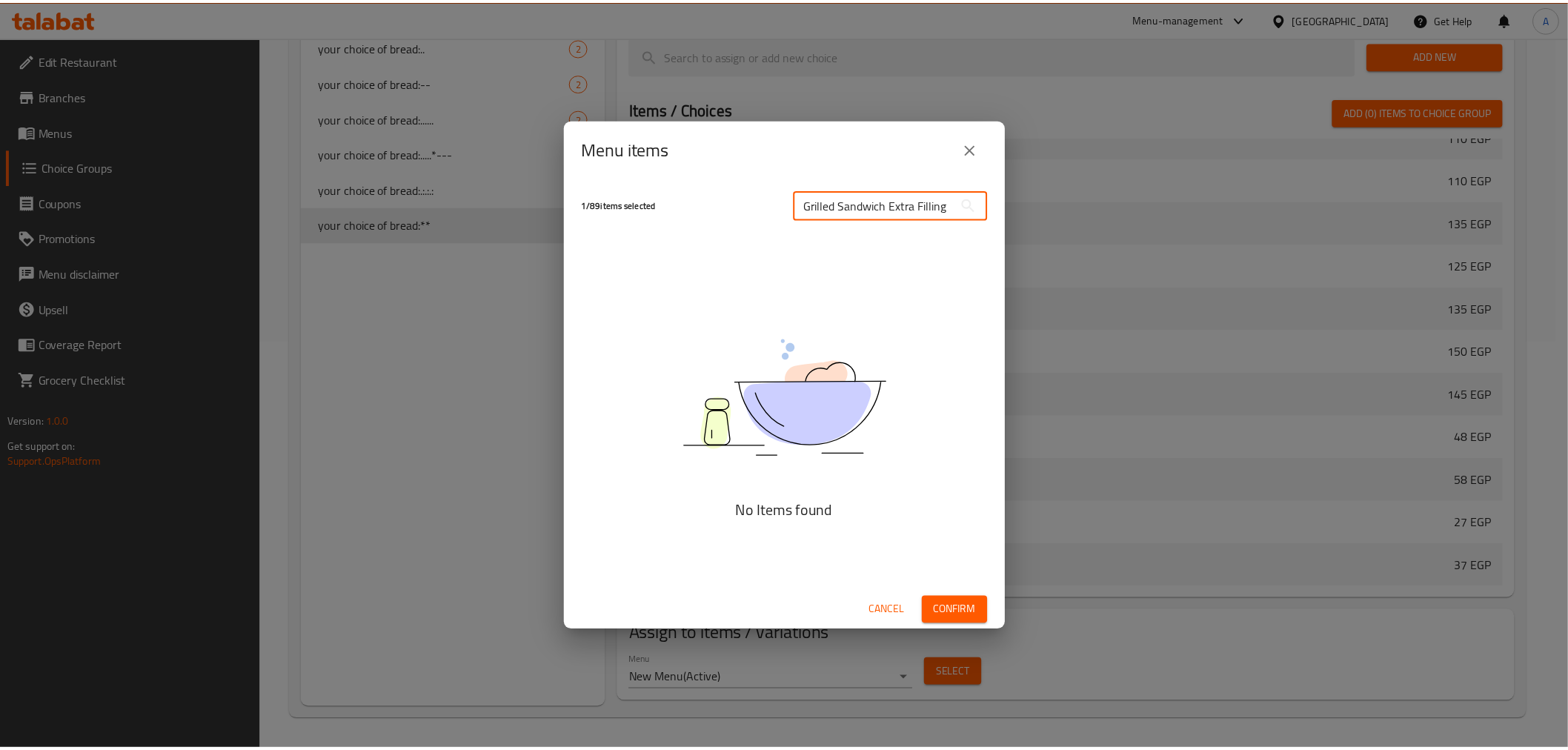
scroll to position [0, 0]
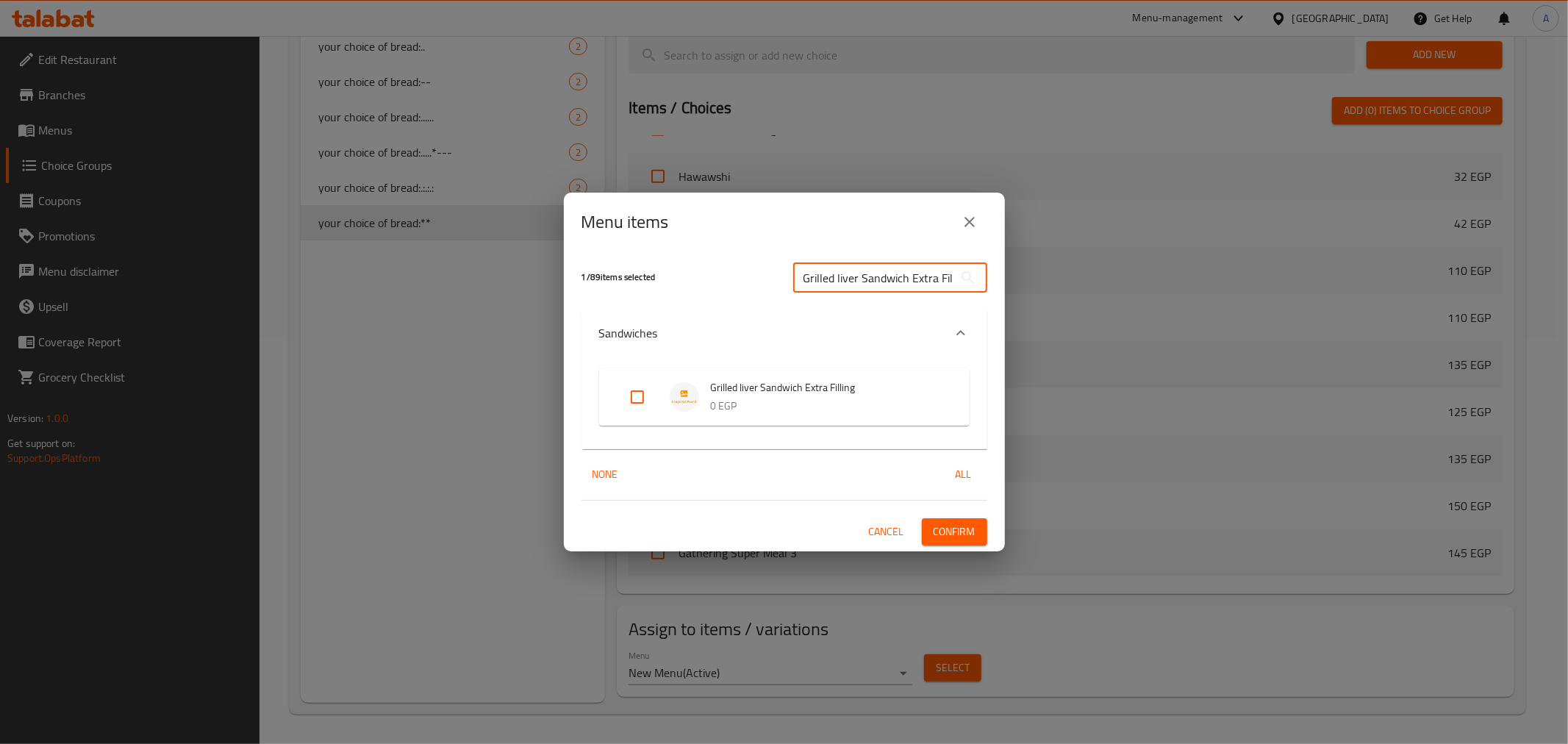
type input "Grilled liver Sandwich Extra Filling"
click at [630, 395] on input "Expand" at bounding box center [637, 397] width 35 height 35
checkbox input "true"
click at [976, 535] on button "Confirm" at bounding box center [955, 531] width 65 height 27
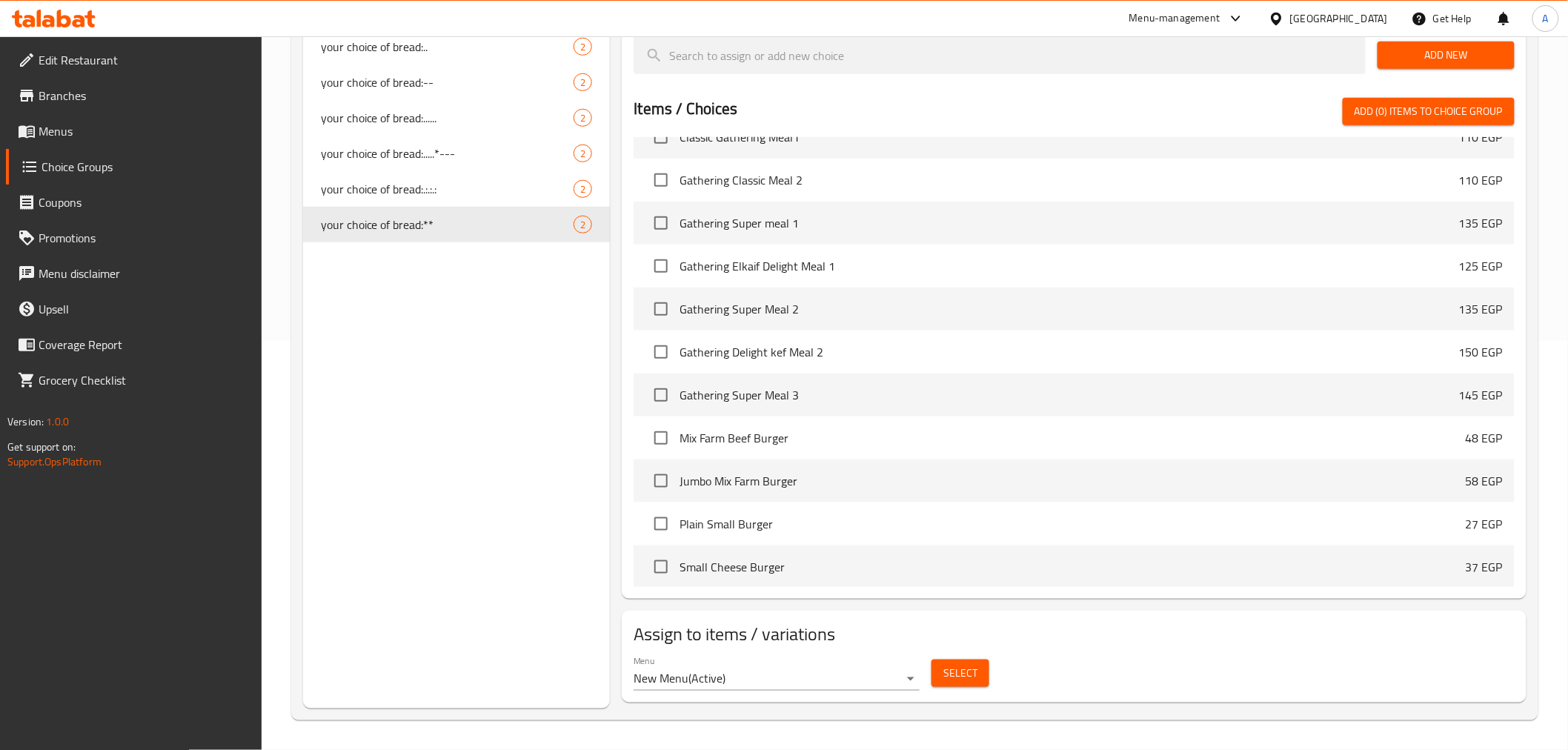
click at [371, 436] on div "Choice Groups Topping 1 Your Choice Of Soft Drinks : 3 choice 5 your choice of …" at bounding box center [457, 234] width 308 height 949
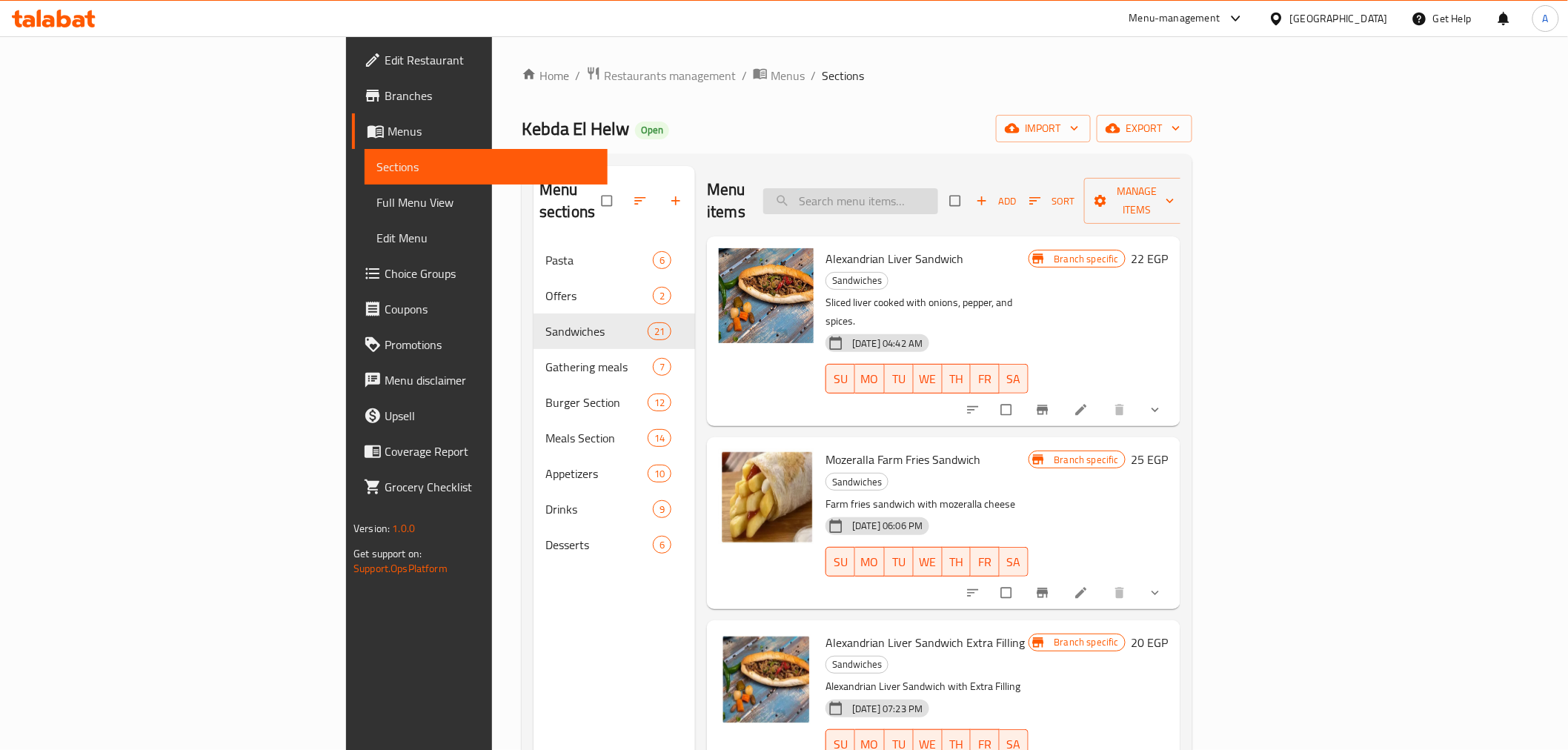
click at [938, 191] on input "search" at bounding box center [851, 201] width 175 height 26
paste input "Farm Sausage Mix"
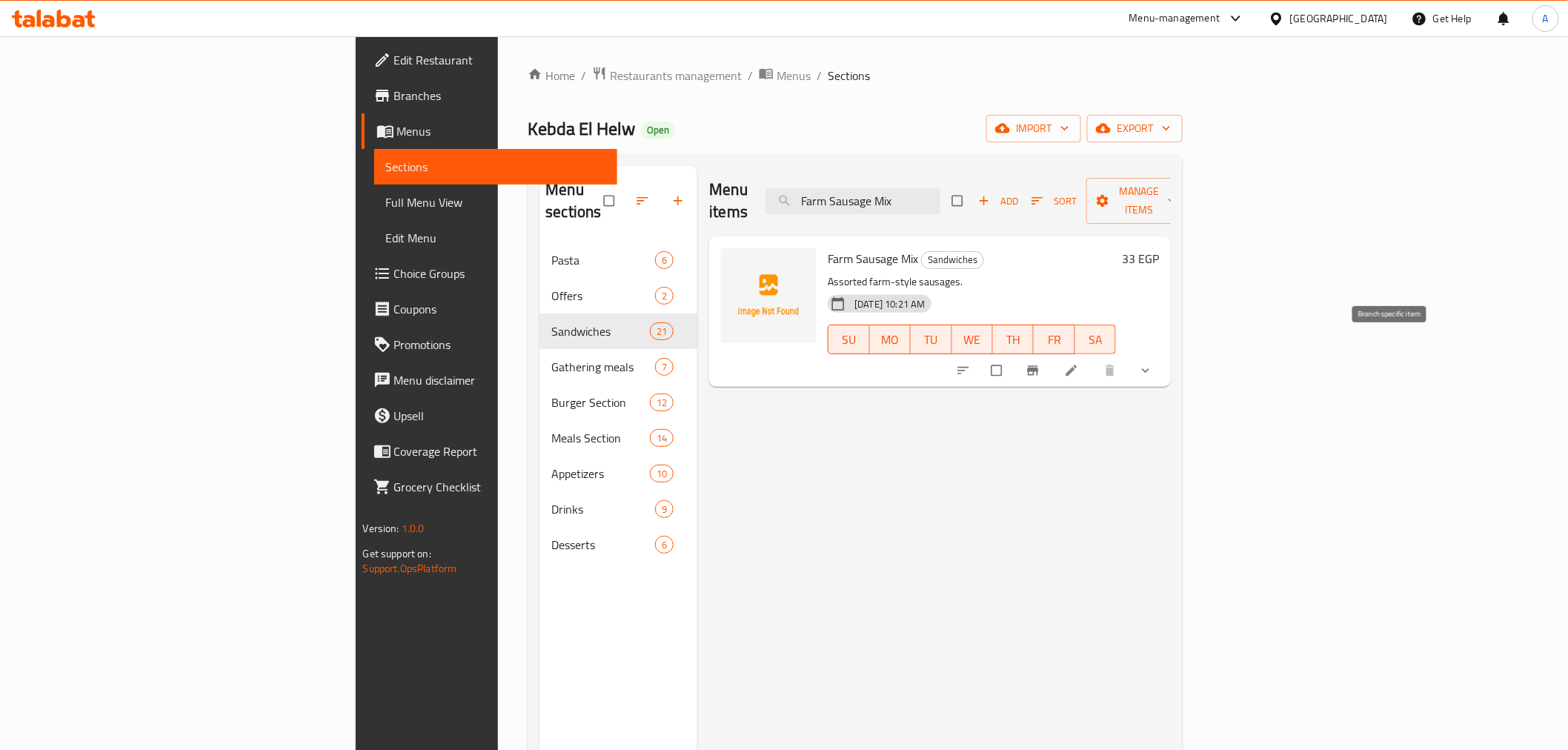
type input "Farm Sausage Mix"
click at [1040, 363] on icon "Branch-specific-item" at bounding box center [1033, 371] width 15 height 15
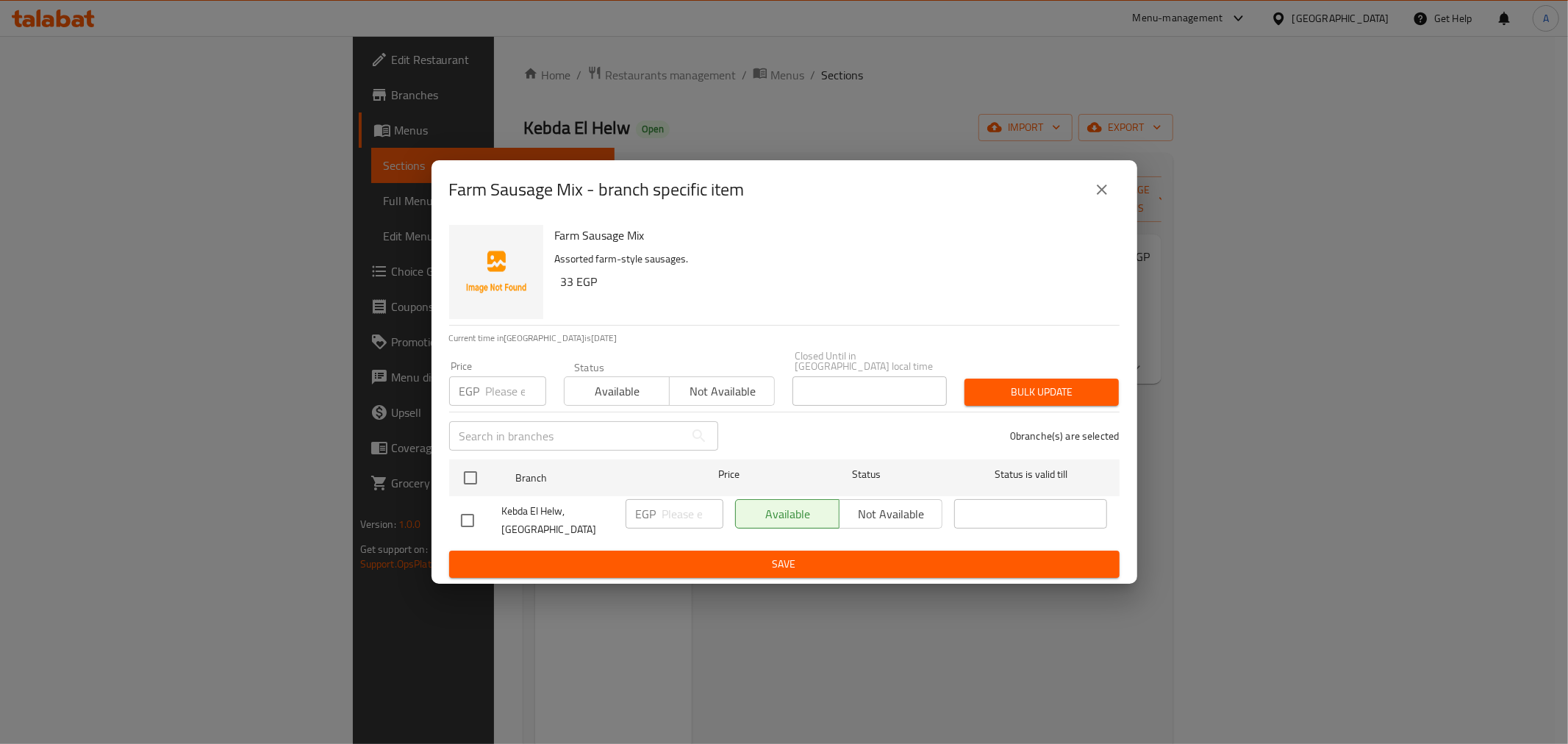
click at [502, 388] on input "number" at bounding box center [516, 391] width 61 height 30
type input "0"
click at [474, 480] on input "checkbox" at bounding box center [470, 477] width 31 height 31
checkbox input "true"
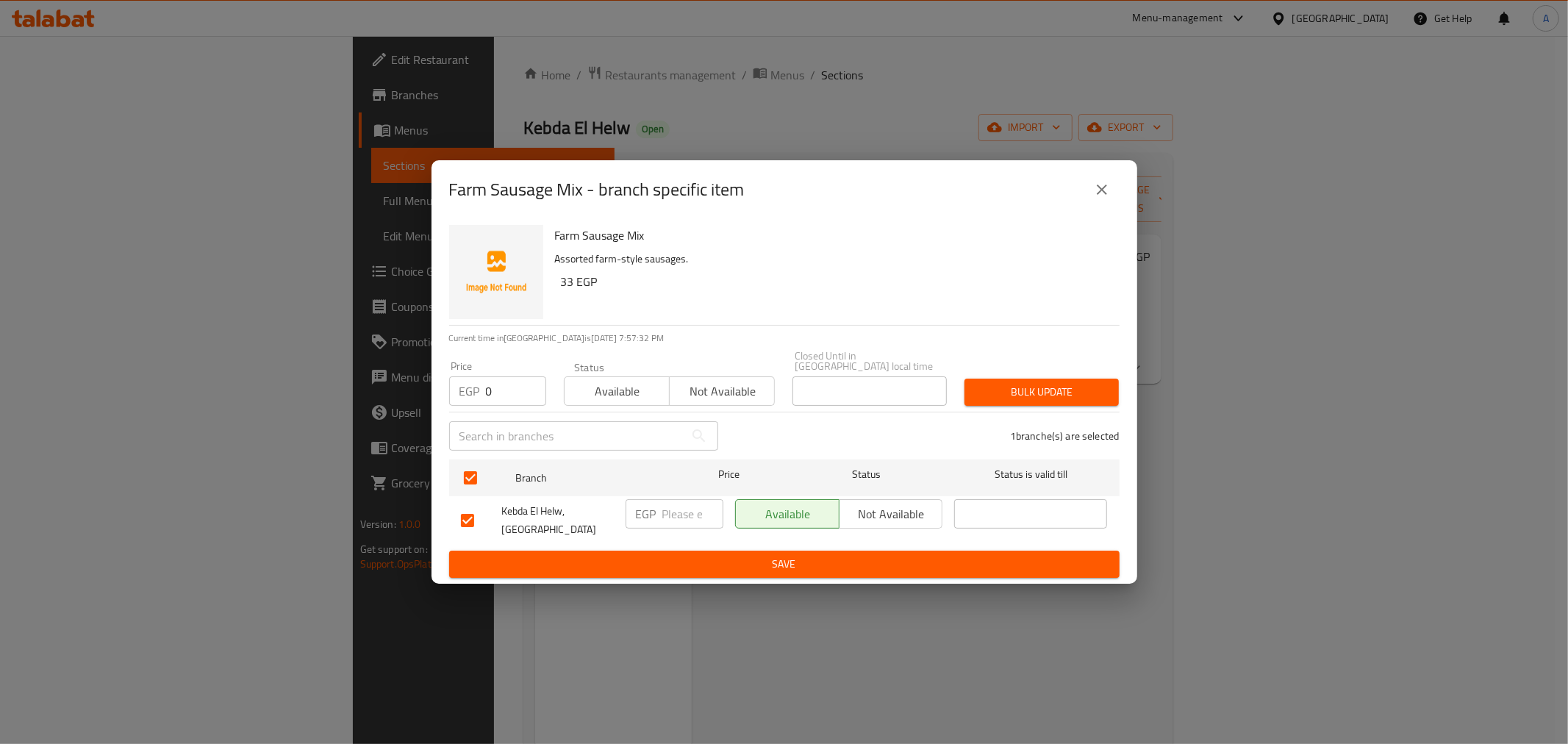
click at [1062, 390] on span "Bulk update" at bounding box center [1042, 392] width 130 height 19
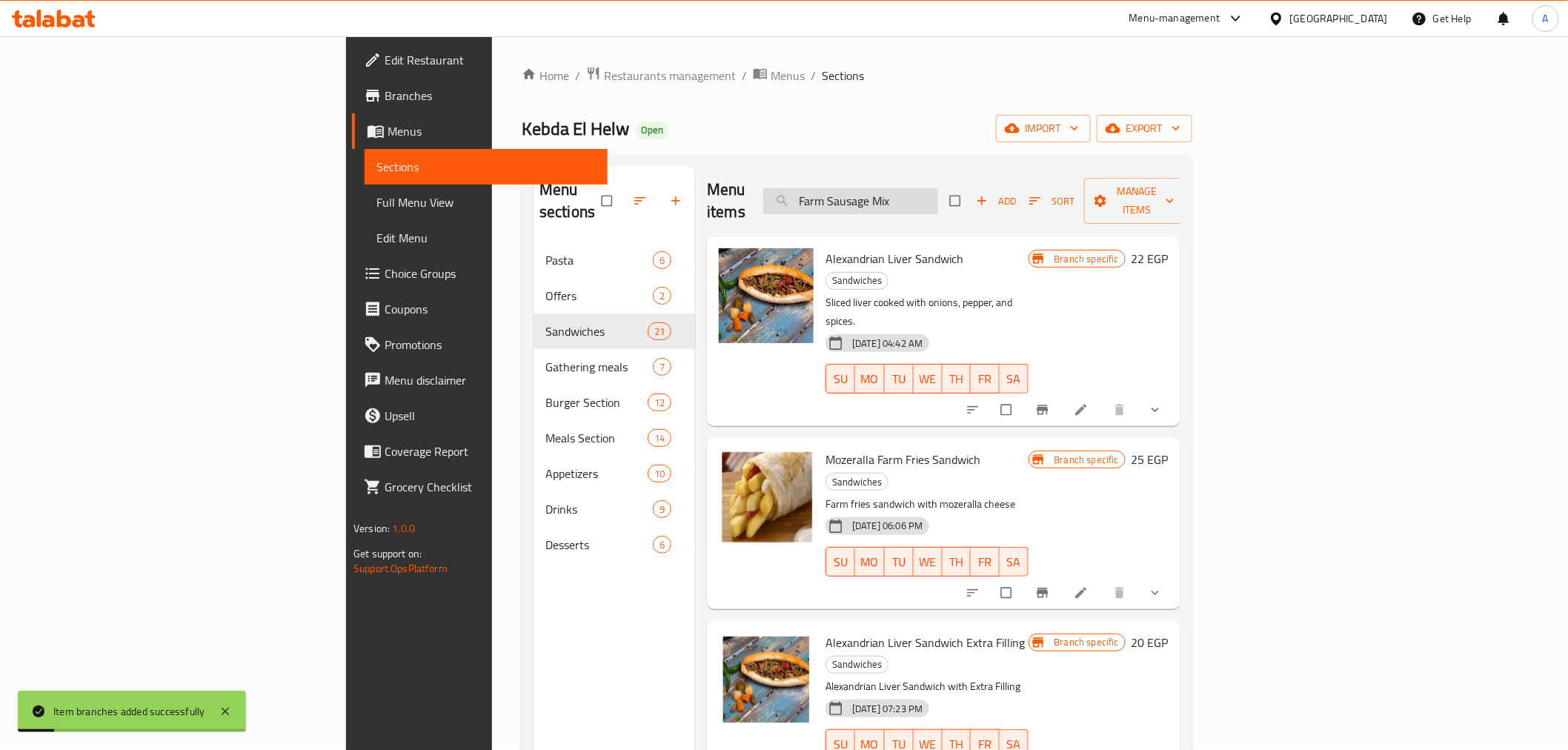
click at [938, 191] on input "Farm Sausage Mix" at bounding box center [851, 201] width 175 height 26
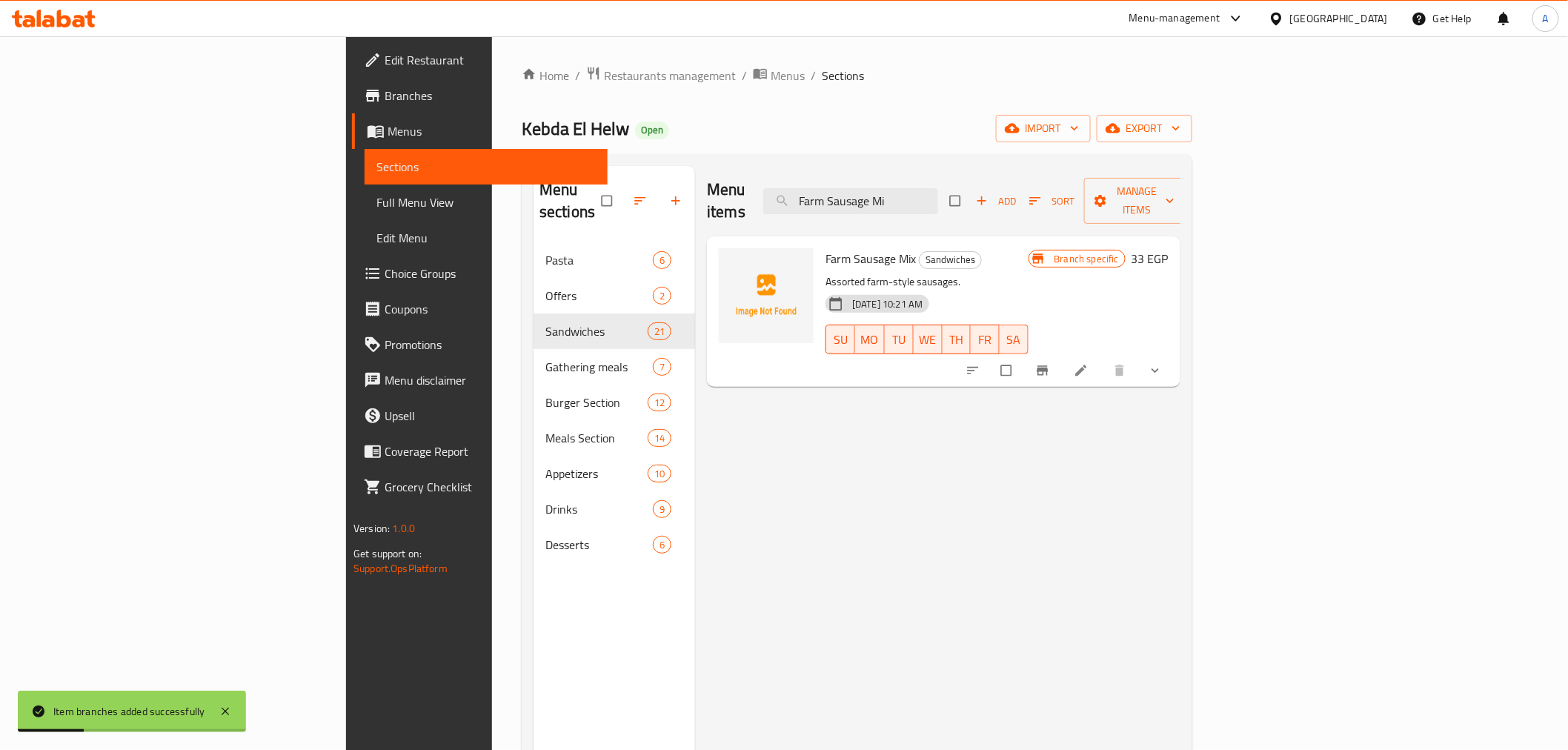
click at [825, 248] on span "Farm Sausage Mix" at bounding box center [870, 259] width 90 height 23
copy h6 "Farm Sausage Mix"
click at [932, 191] on input "Farm Sausage Mi" at bounding box center [851, 201] width 175 height 26
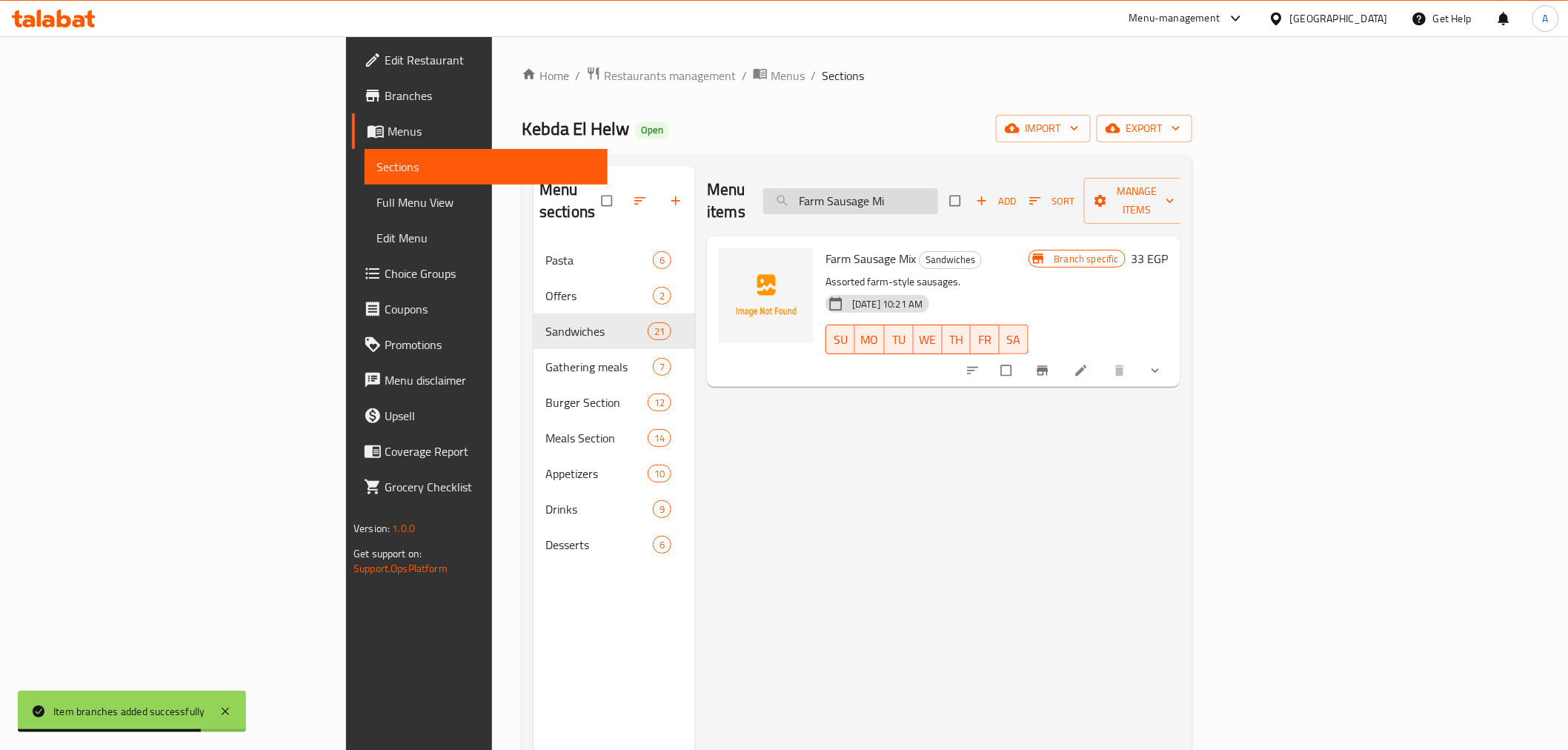
click at [938, 191] on input "Farm Sausage Mi" at bounding box center [851, 201] width 175 height 26
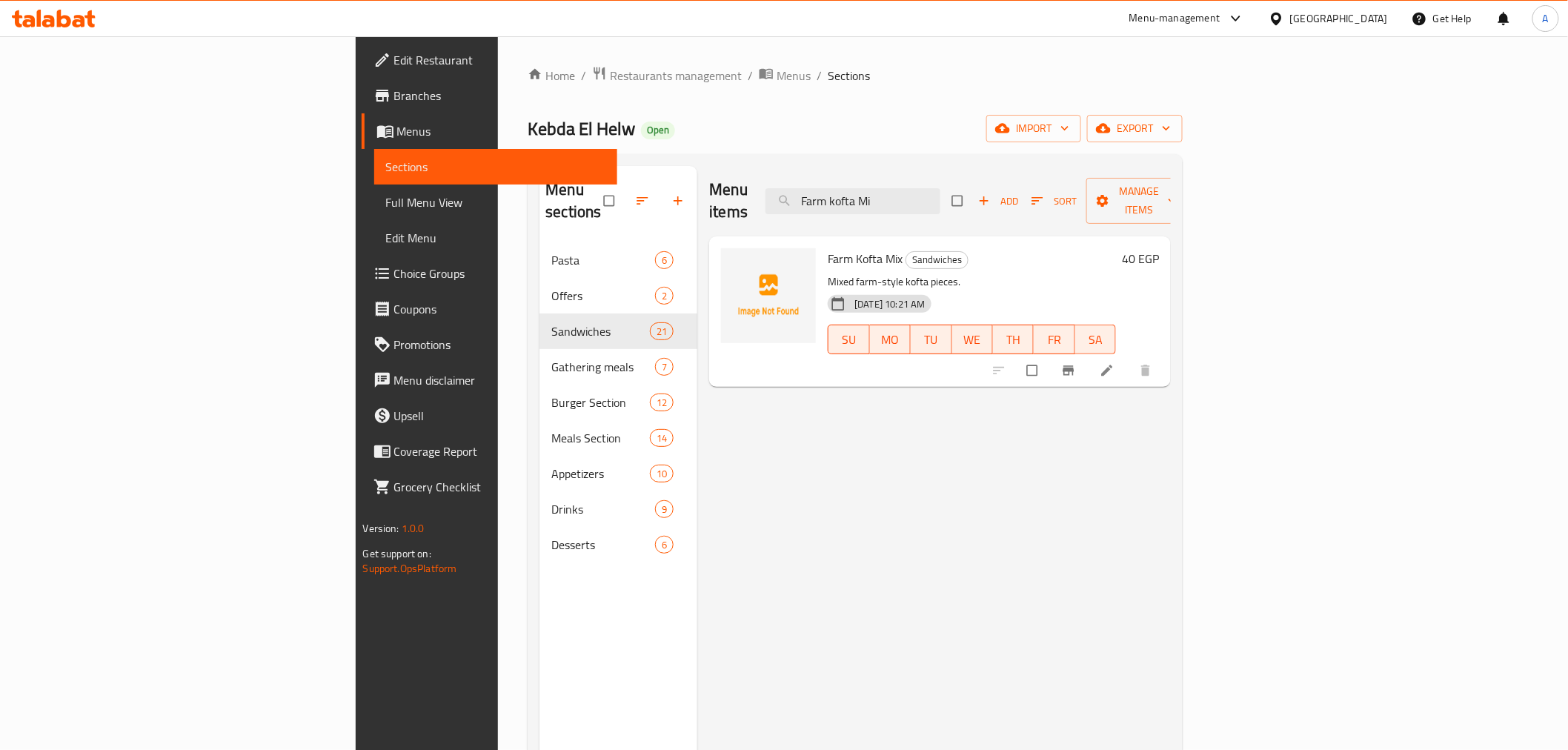
type input "Farm kofta Mi"
click at [954, 248] on h6 "Farm Kofta Mix Sandwiches" at bounding box center [972, 258] width 288 height 21
click at [811, 419] on div "Menu items Farm kofta Mi Add Sort Manage items Farm Kofta Mix Sandwiches Mixed …" at bounding box center [934, 541] width 473 height 750
click at [828, 248] on span "Farm Kofta Mix" at bounding box center [866, 259] width 75 height 23
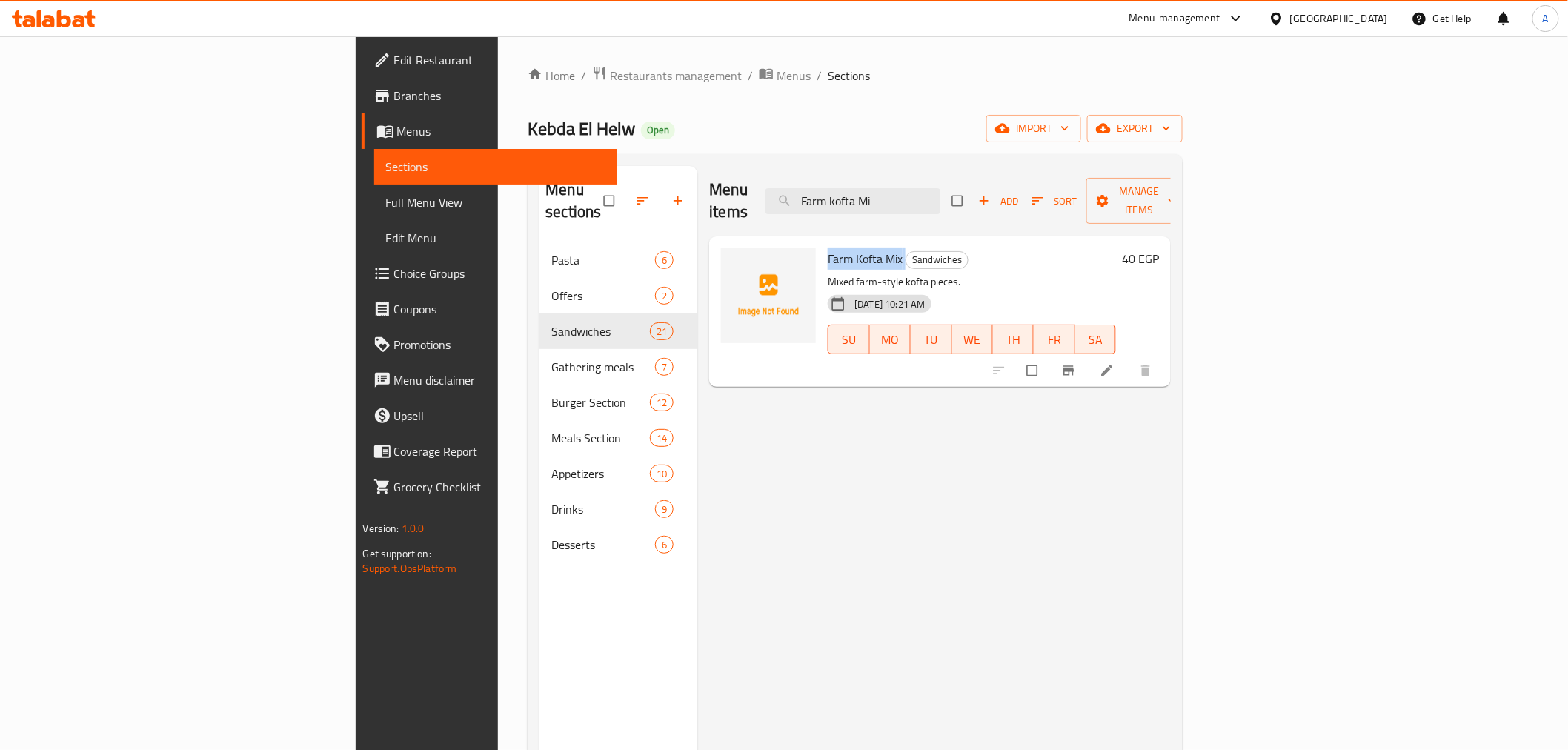
click at [828, 248] on span "Farm Kofta Mix" at bounding box center [866, 259] width 75 height 23
copy h6 "Farm Kofta Mix"
click at [1088, 354] on button "Branch-specific-item" at bounding box center [1070, 370] width 36 height 33
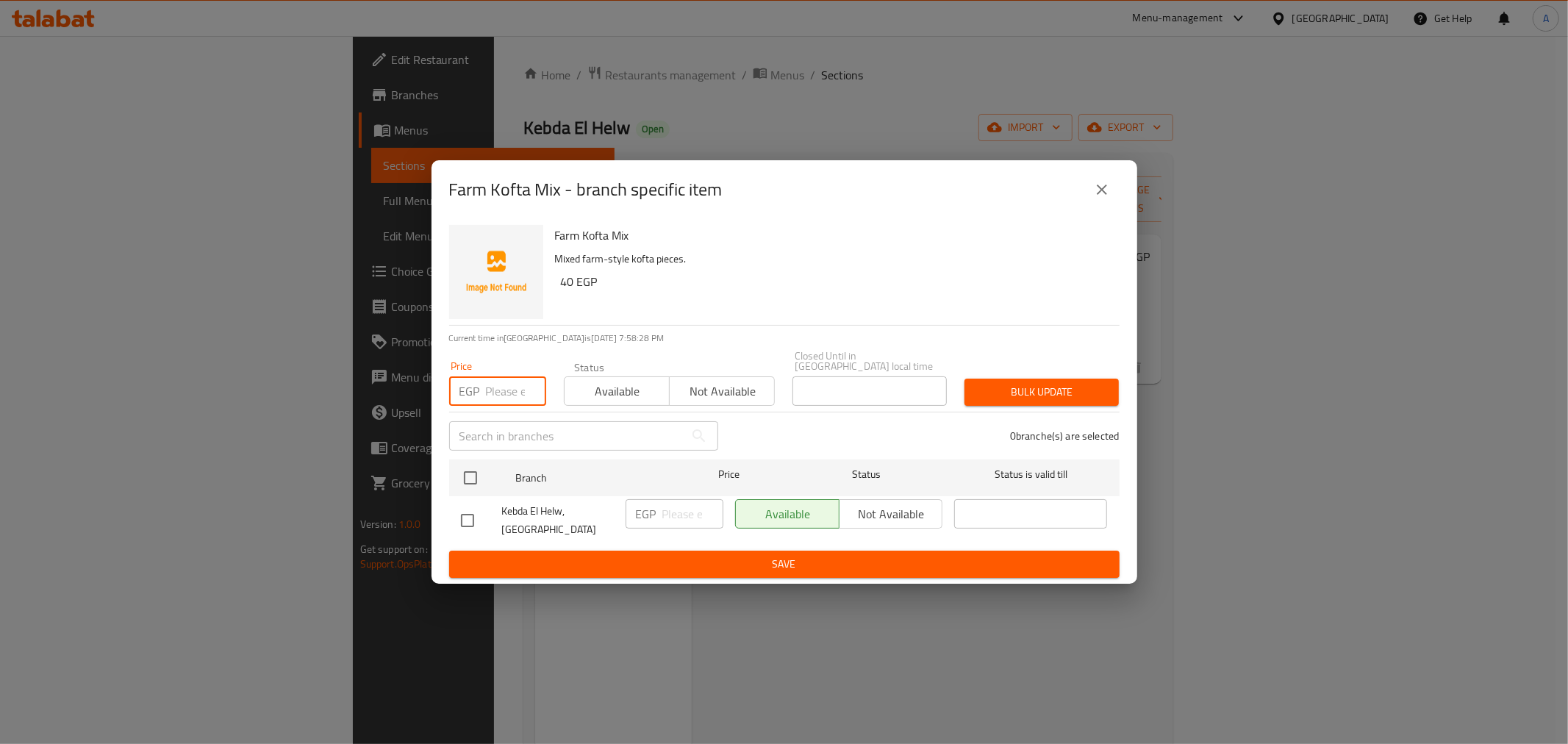
click at [500, 378] on input "number" at bounding box center [516, 391] width 61 height 30
type input "0"
click at [478, 486] on input "checkbox" at bounding box center [470, 477] width 31 height 31
checkbox input "true"
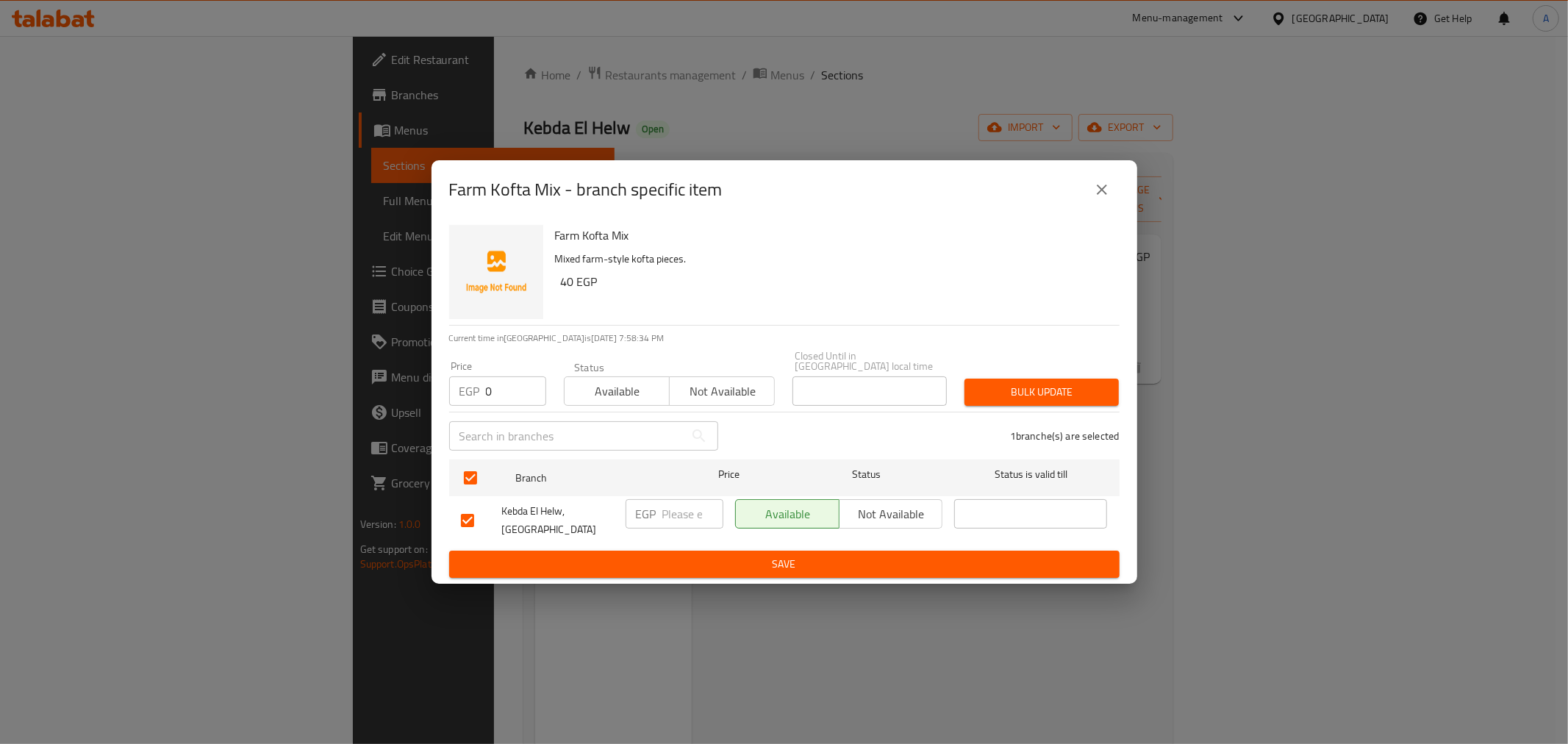
click at [1057, 378] on button "Bulk update" at bounding box center [1042, 391] width 155 height 27
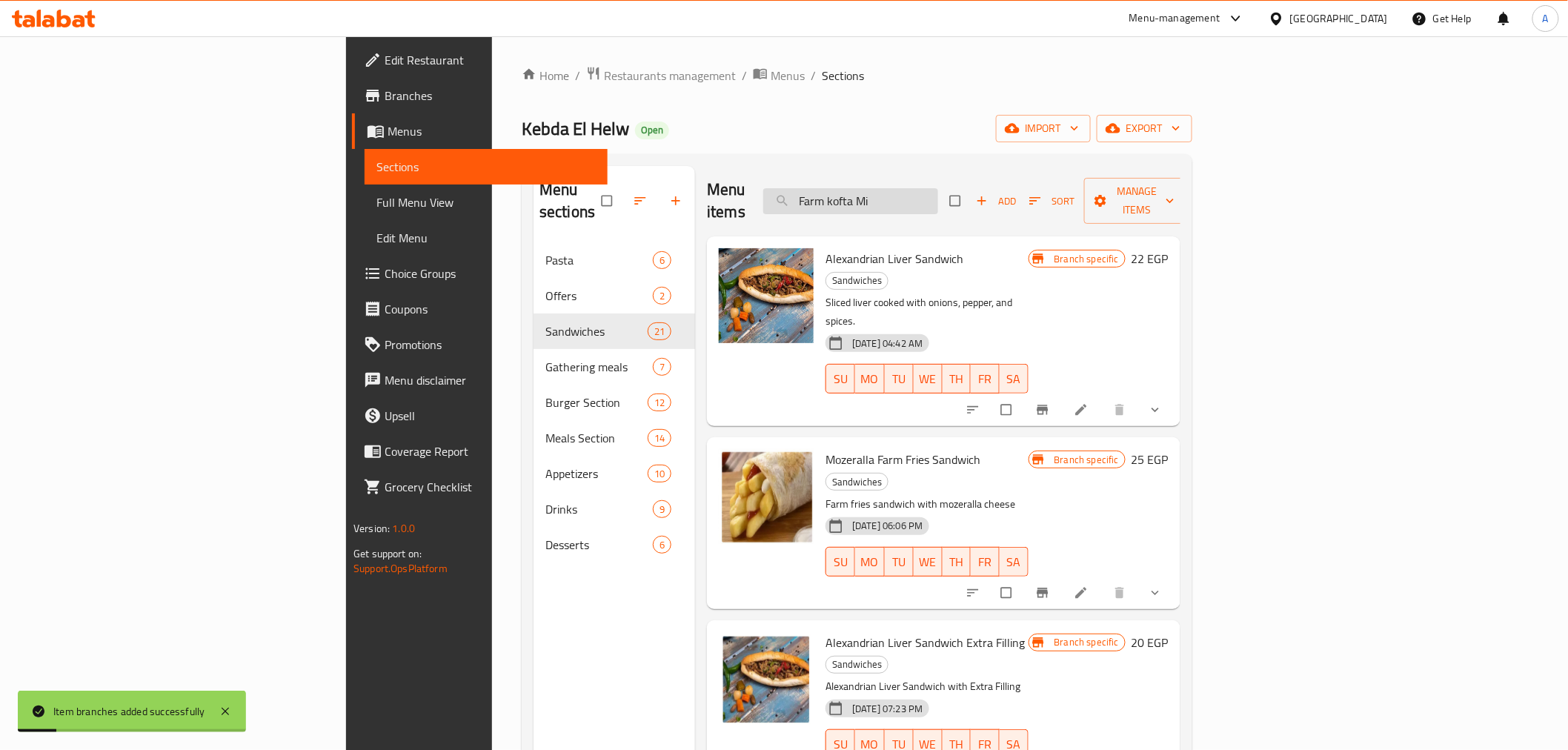
click at [938, 193] on input "Farm kofta Mi" at bounding box center [851, 201] width 175 height 26
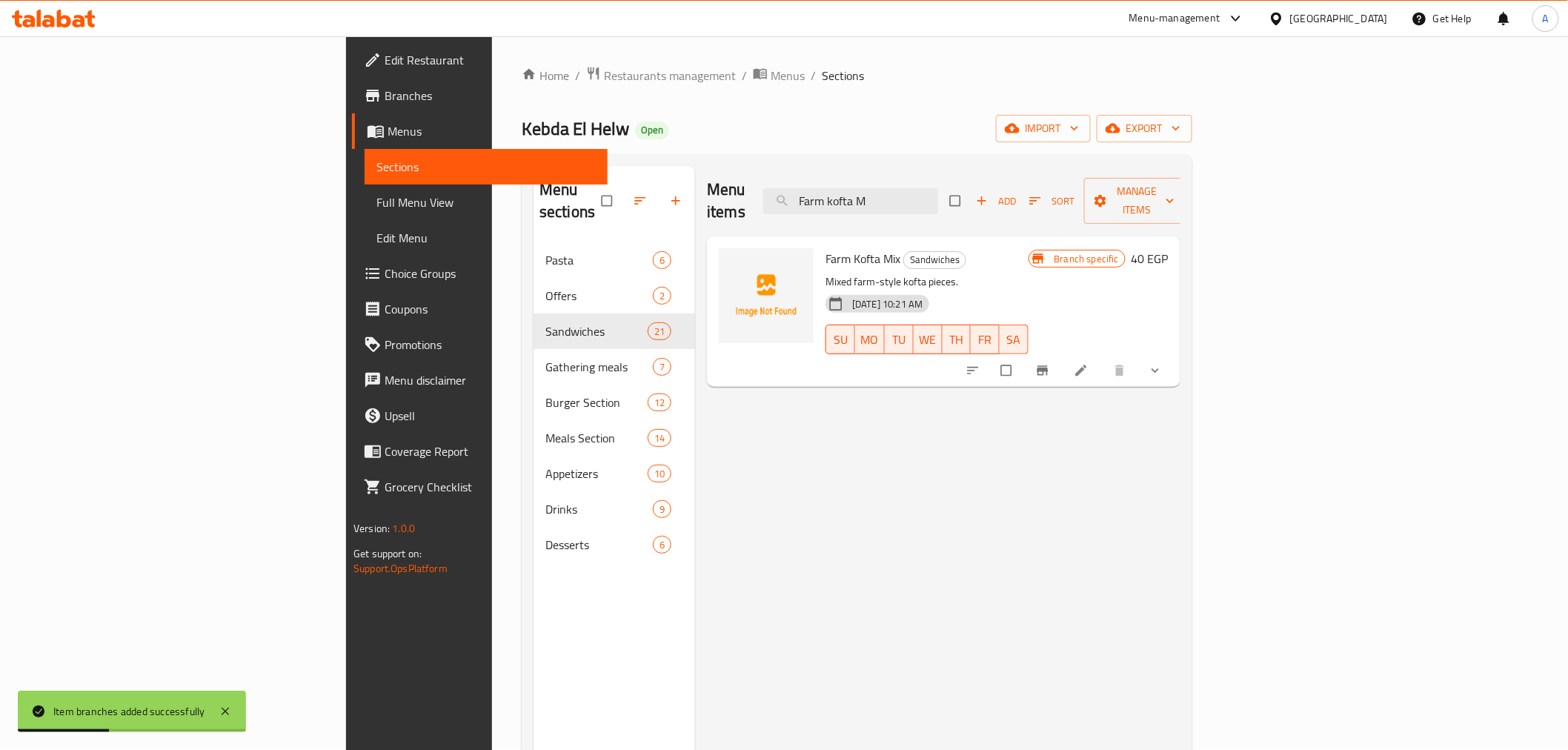
type input "Farm kofta M"
click at [1050, 363] on icon "Branch-specific-item" at bounding box center [1043, 371] width 15 height 15
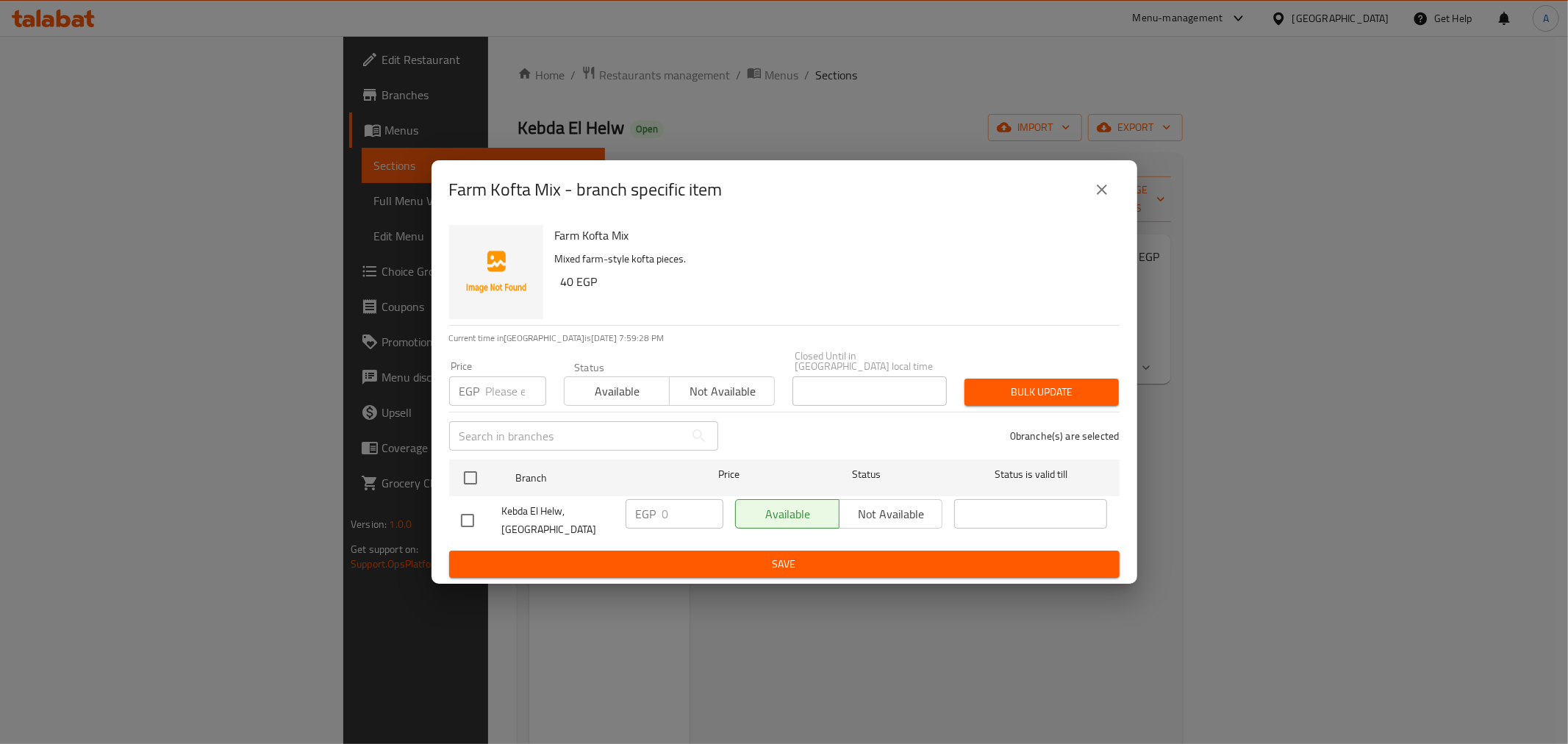
click at [1093, 208] on button "close" at bounding box center [1102, 190] width 35 height 35
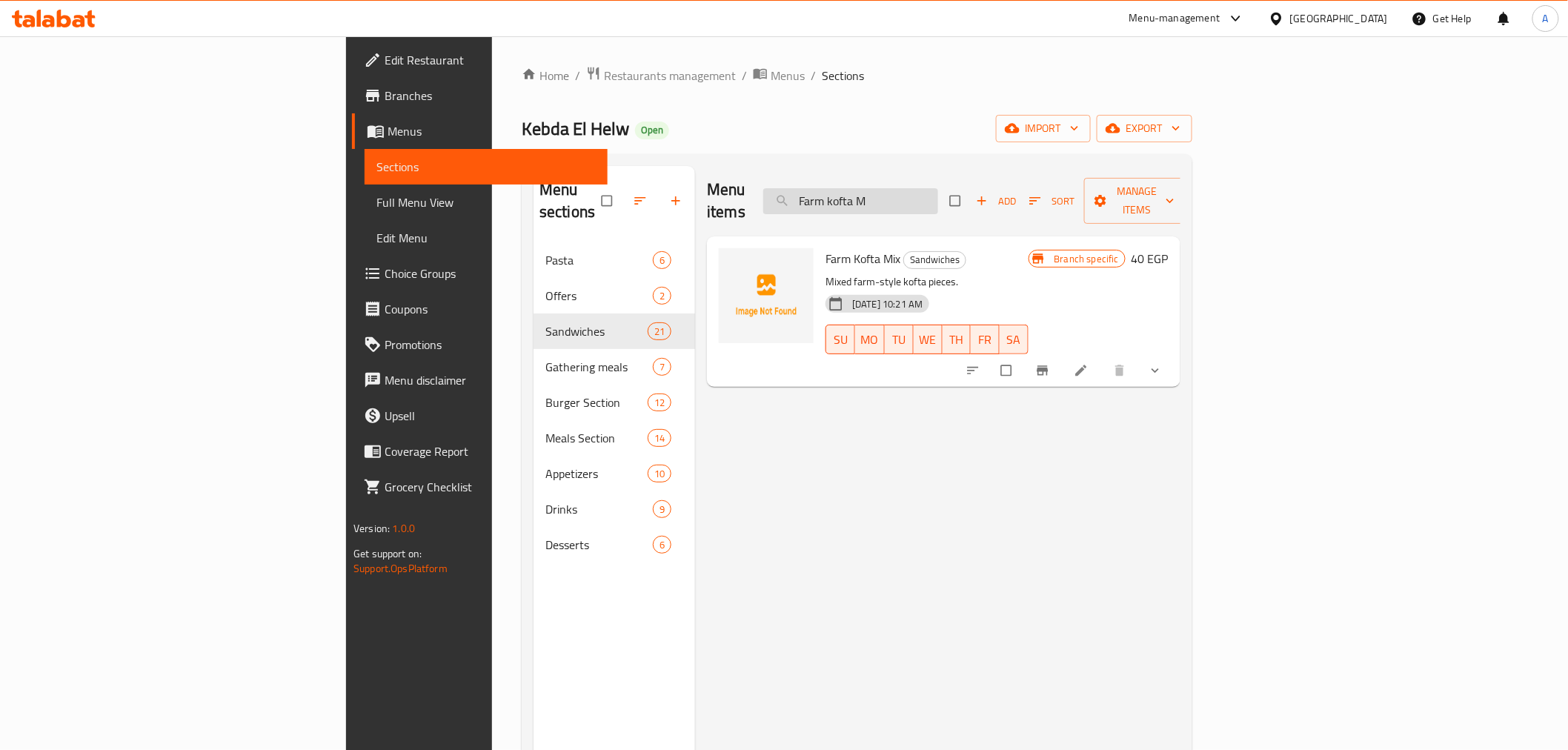
click at [938, 188] on input "Farm kofta M" at bounding box center [851, 201] width 175 height 26
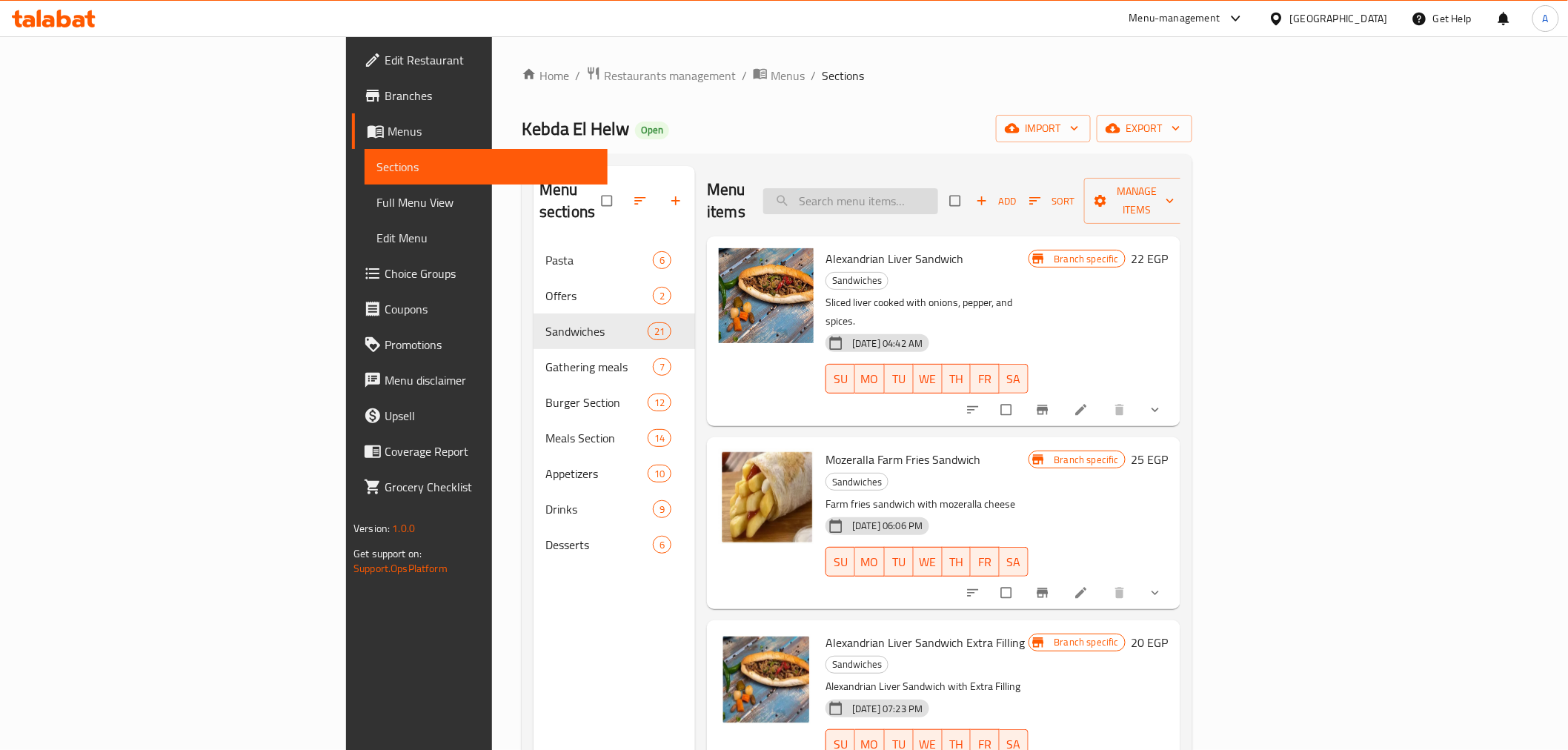
click at [938, 195] on input "search" at bounding box center [851, 201] width 175 height 26
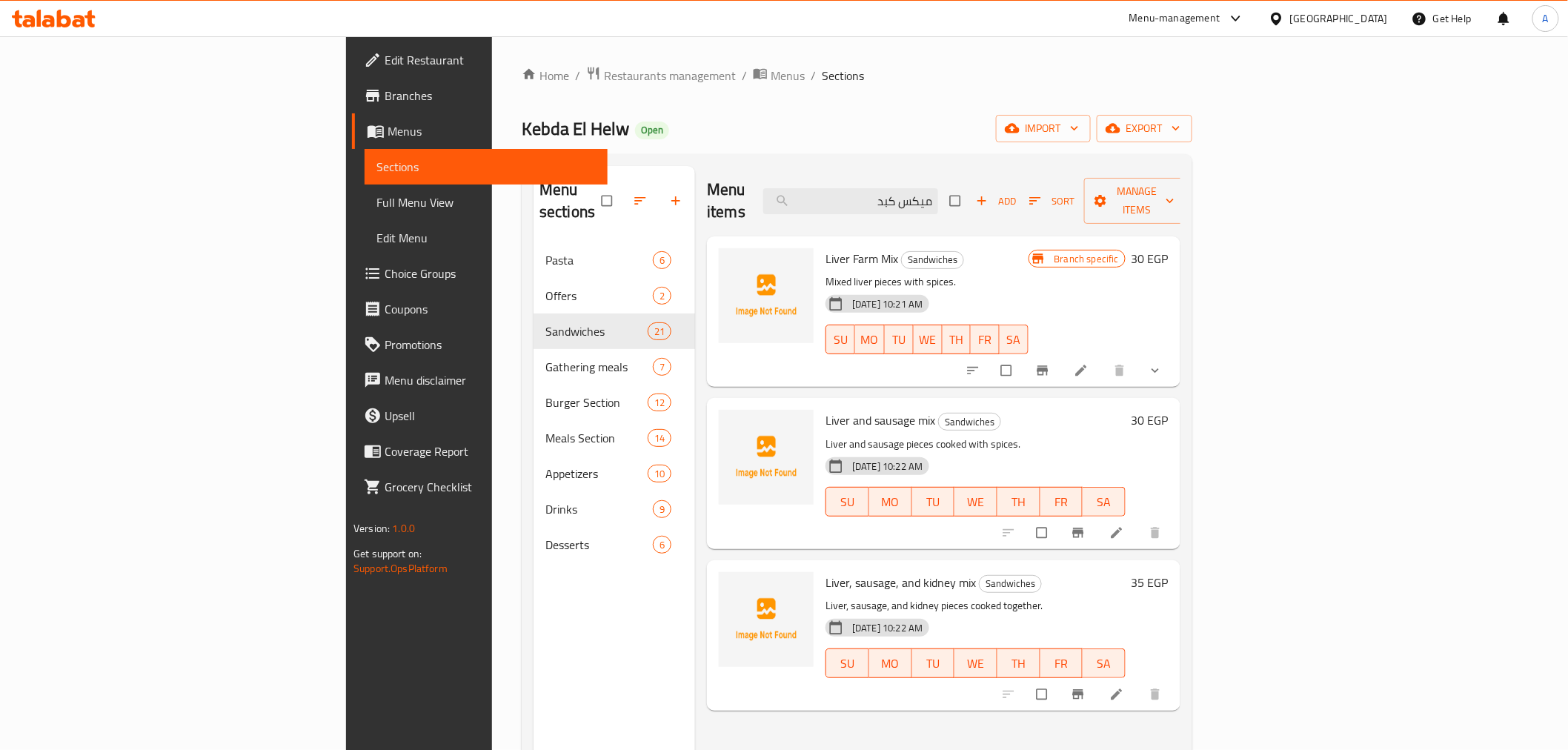
type input "ميكس كبد"
click at [825, 409] on span "Liver and sausage mix" at bounding box center [880, 421] width 110 height 23
copy h6 "Liver and sausage mix"
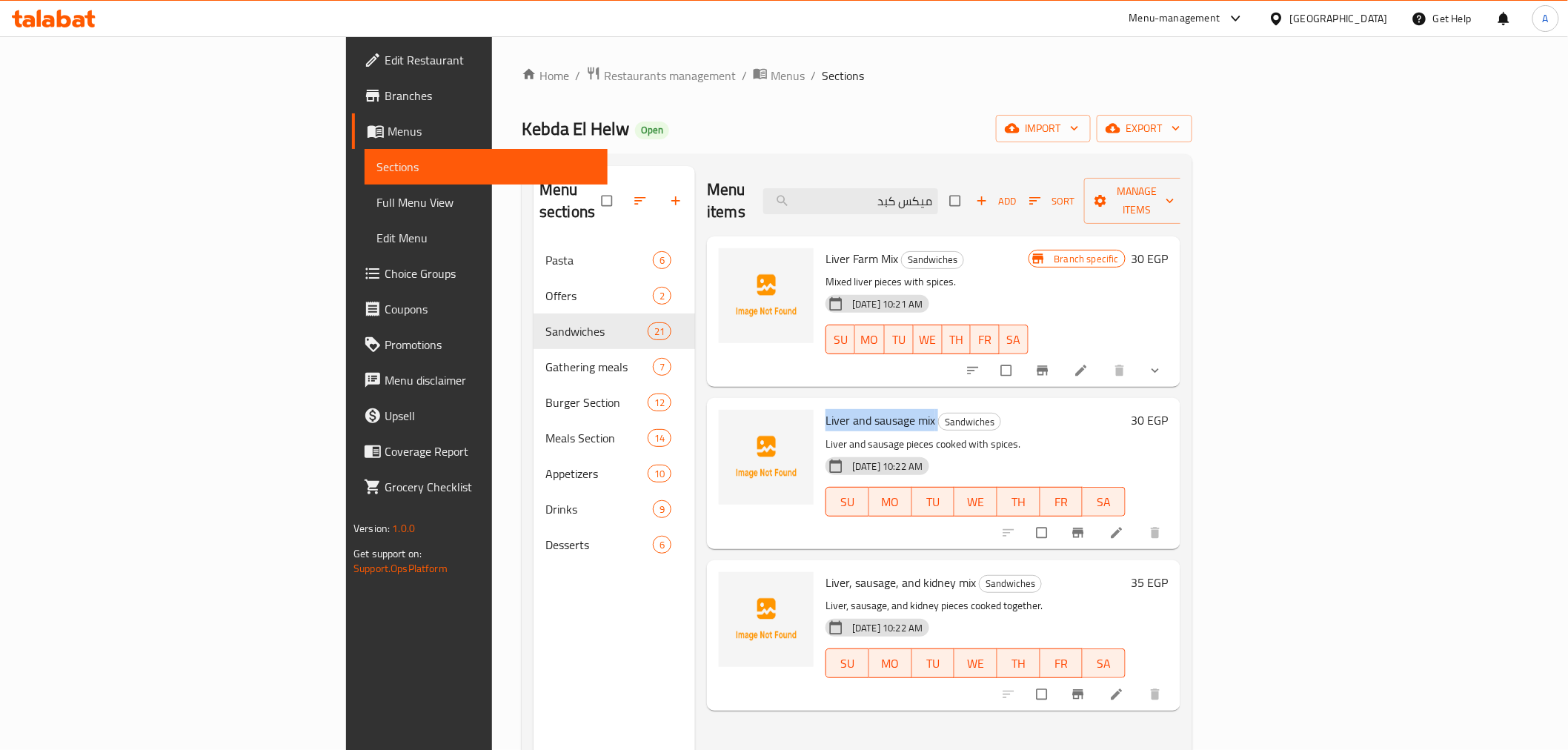
click at [825, 409] on span "Liver and sausage mix" at bounding box center [880, 421] width 110 height 23
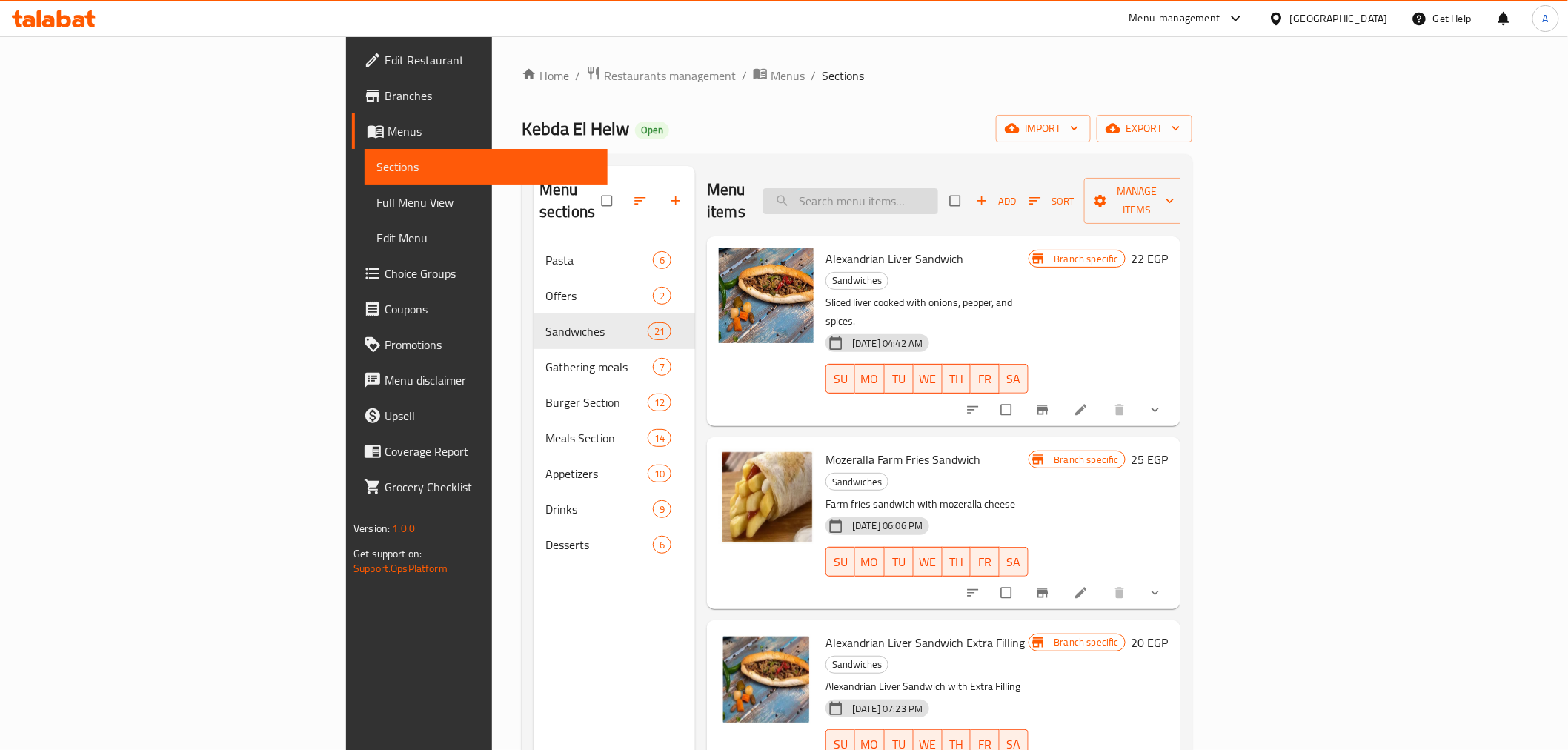
click at [938, 193] on input "search" at bounding box center [851, 201] width 175 height 26
paste input "Liver and sausage mix"
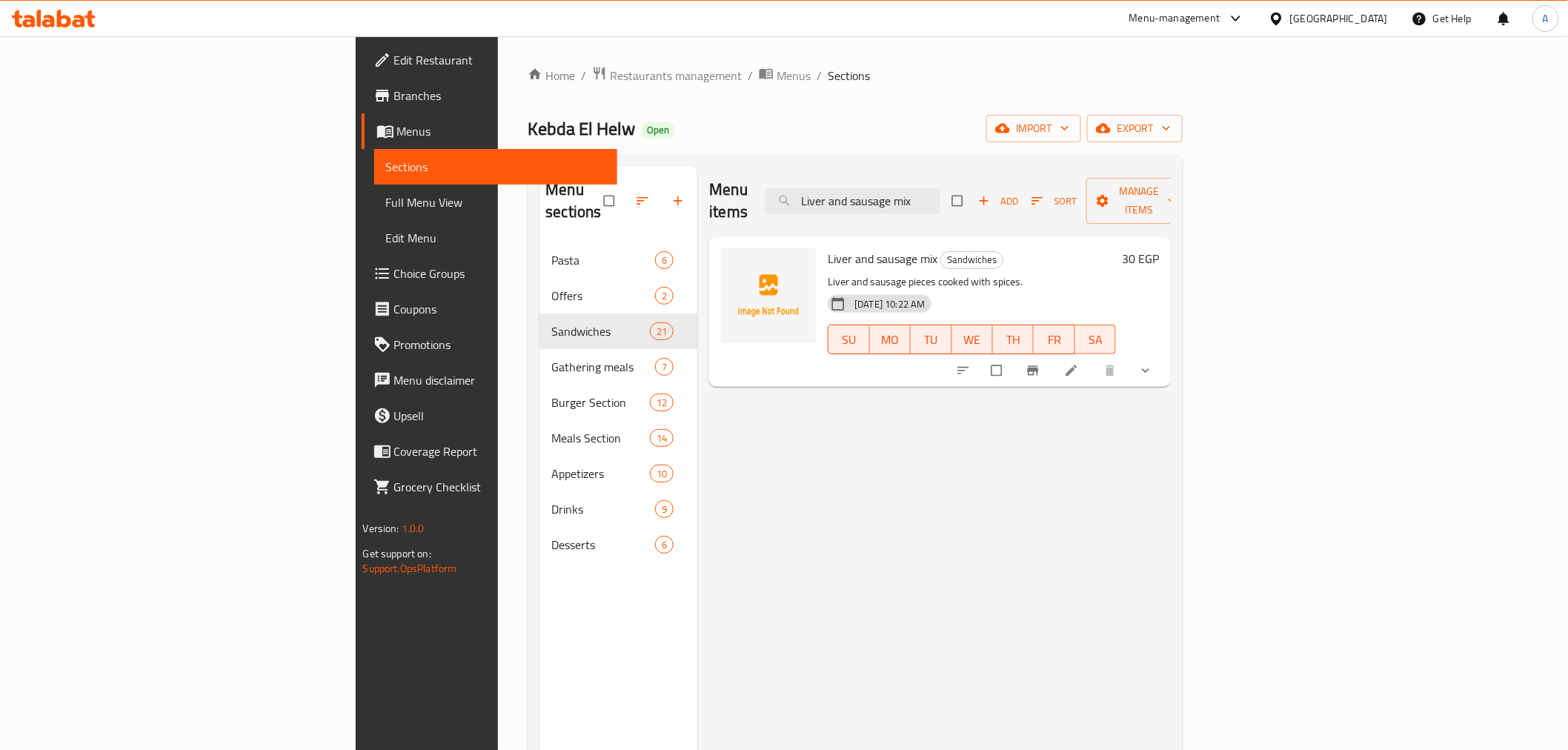
type input "Liver and sausage mix"
click at [1038, 366] on icon "Branch-specific-item" at bounding box center [1034, 371] width 11 height 9
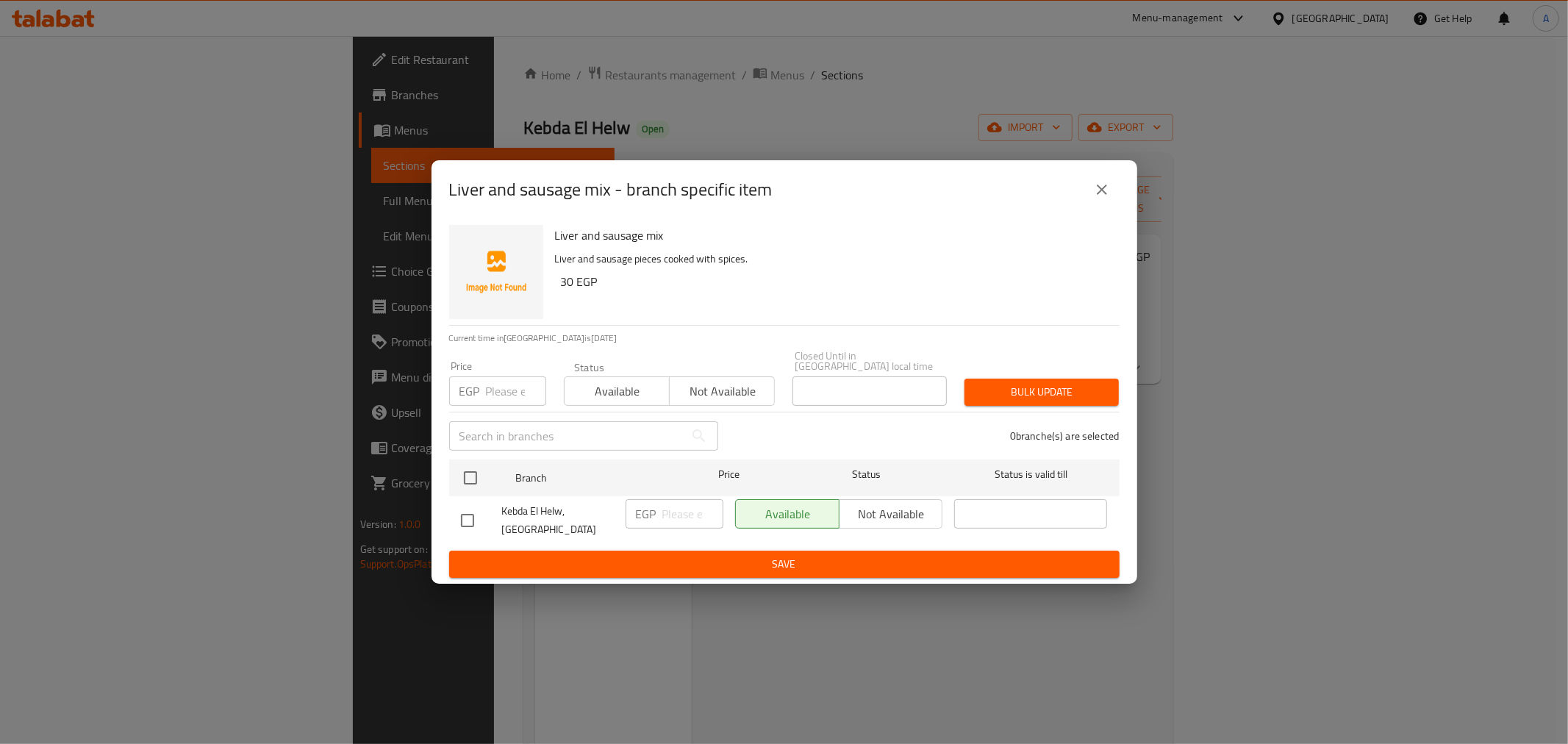
click at [508, 386] on input "number" at bounding box center [516, 391] width 61 height 30
type input "0"
click at [480, 466] on input "checkbox" at bounding box center [470, 477] width 31 height 31
checkbox input "true"
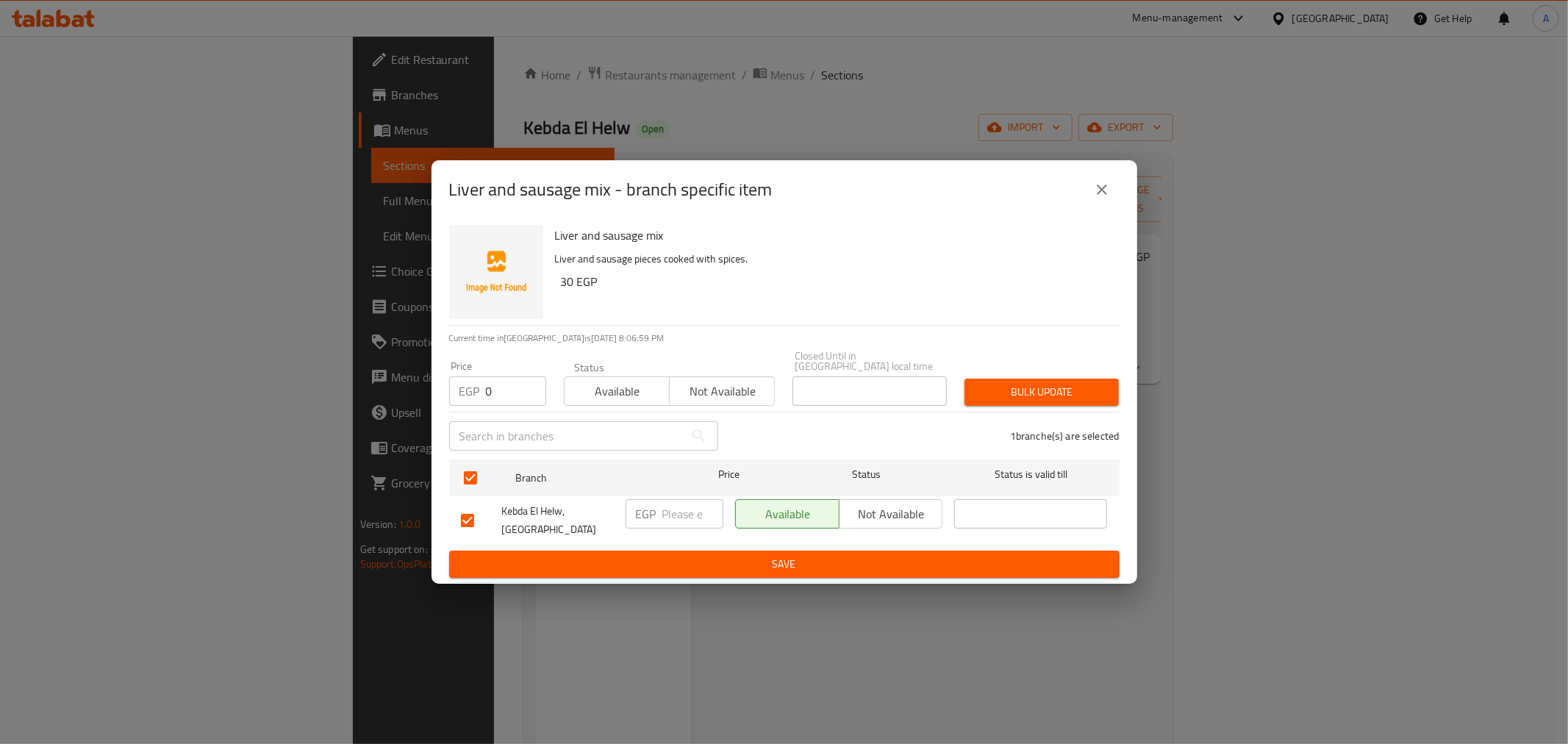
click at [993, 397] on button "Bulk update" at bounding box center [1042, 391] width 155 height 27
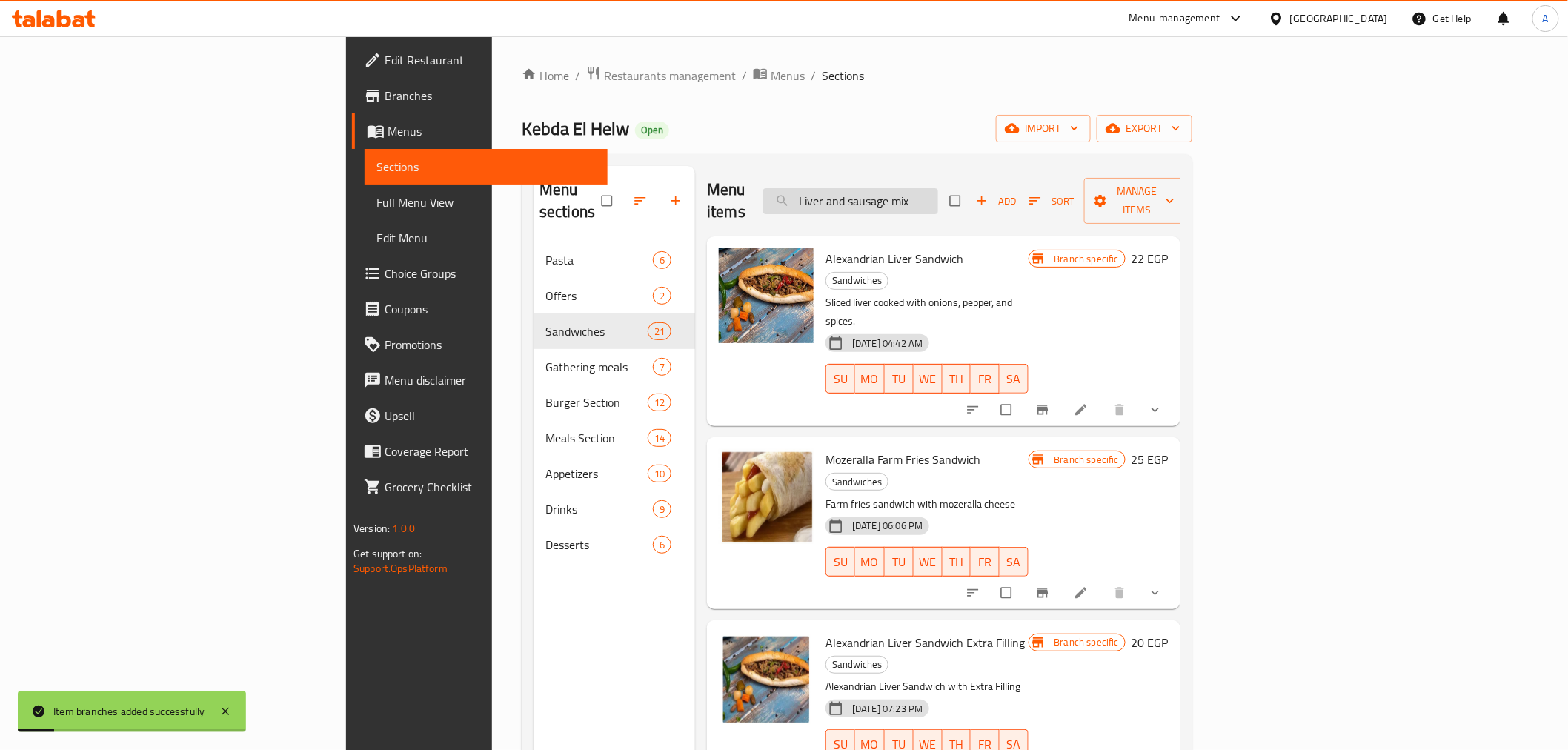
click at [938, 188] on input "Liver and sausage mix" at bounding box center [851, 201] width 175 height 26
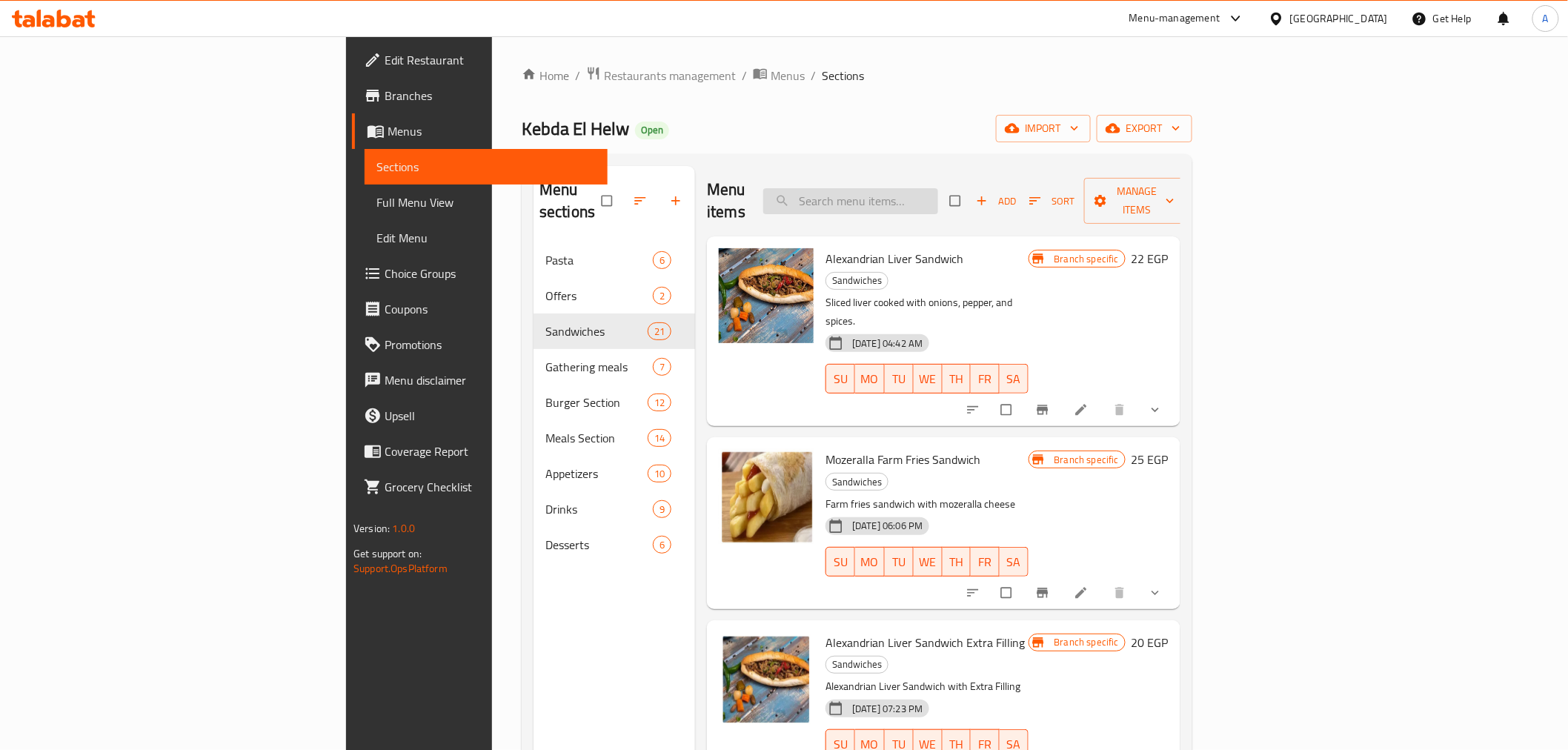
click at [938, 188] on input "search" at bounding box center [851, 201] width 175 height 26
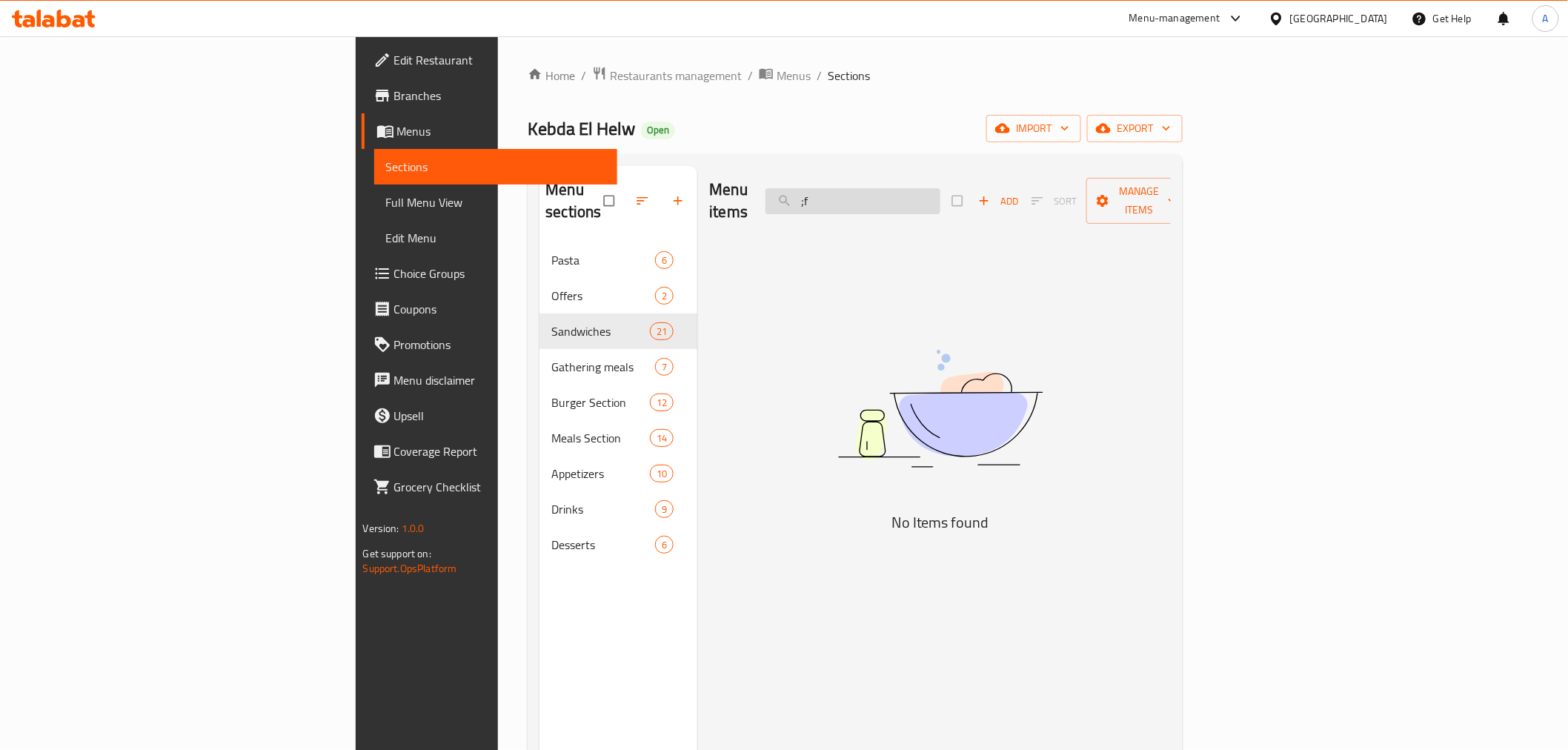
type input ";"
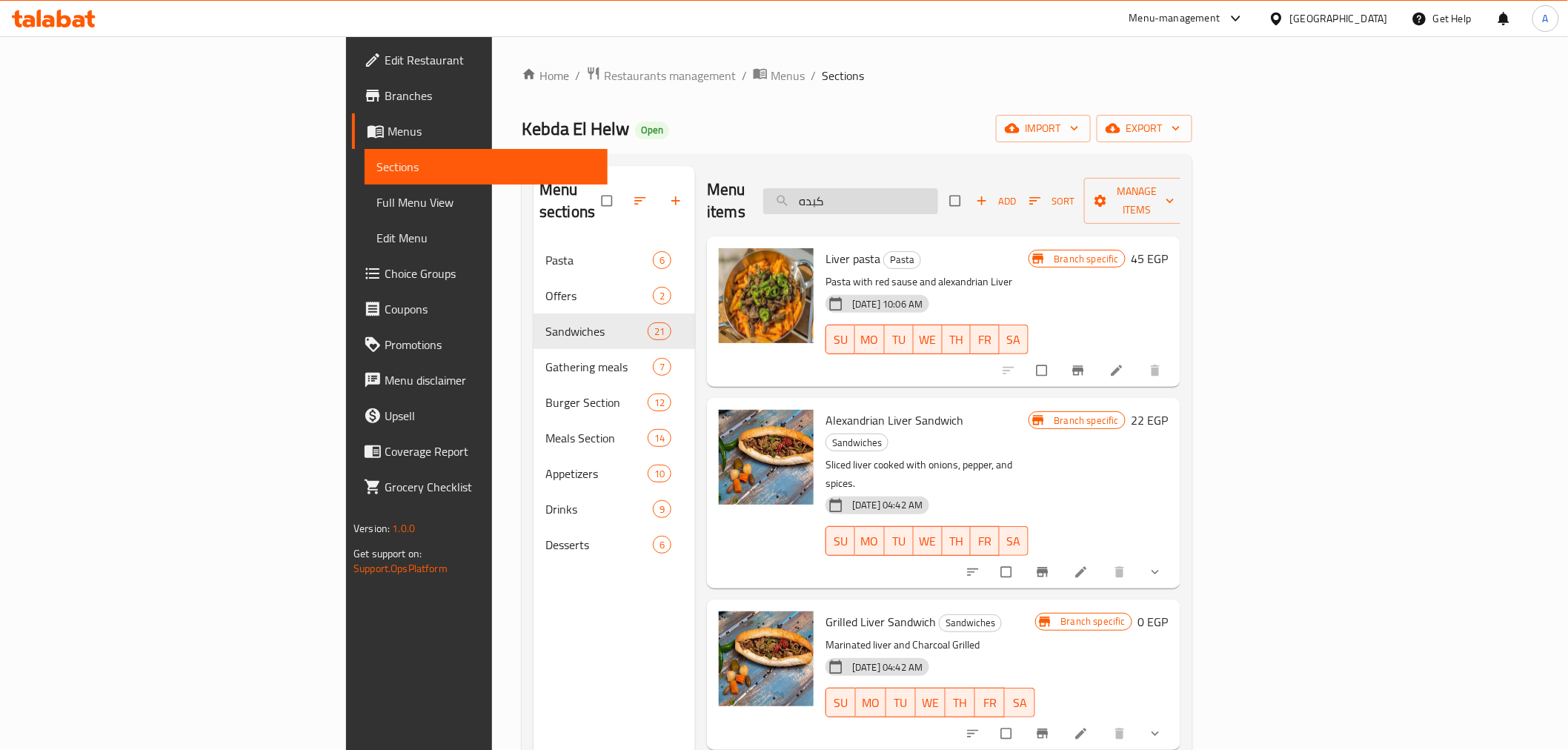
click at [938, 188] on input "كبده" at bounding box center [851, 201] width 175 height 26
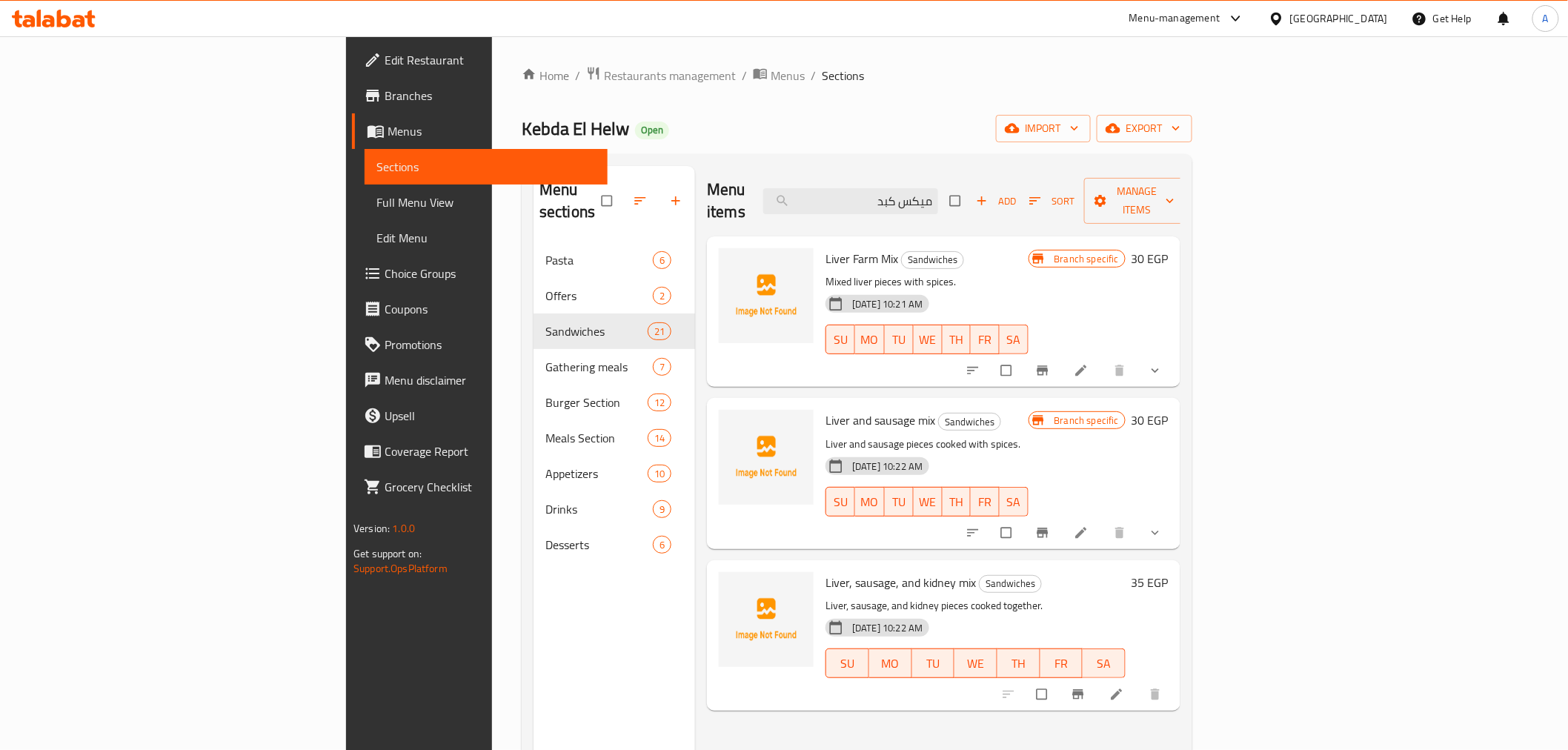
type input "ميكس كبد"
click at [996, 596] on p "Liver, sausage, and kidney pieces cooked together." at bounding box center [976, 605] width 300 height 19
click at [1048, 528] on icon "Branch-specific-item" at bounding box center [1042, 532] width 11 height 9
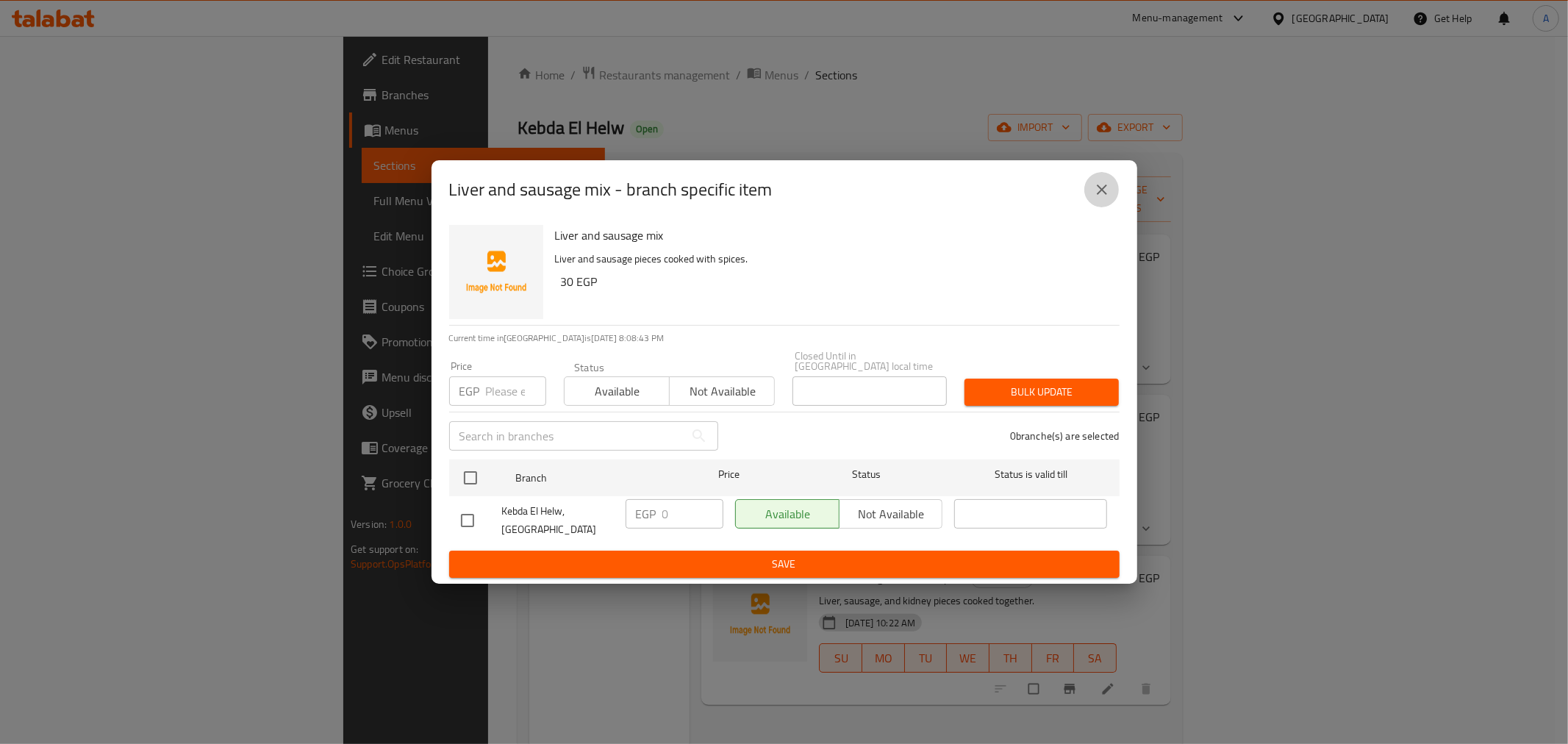
click at [1108, 198] on icon "close" at bounding box center [1102, 189] width 18 height 18
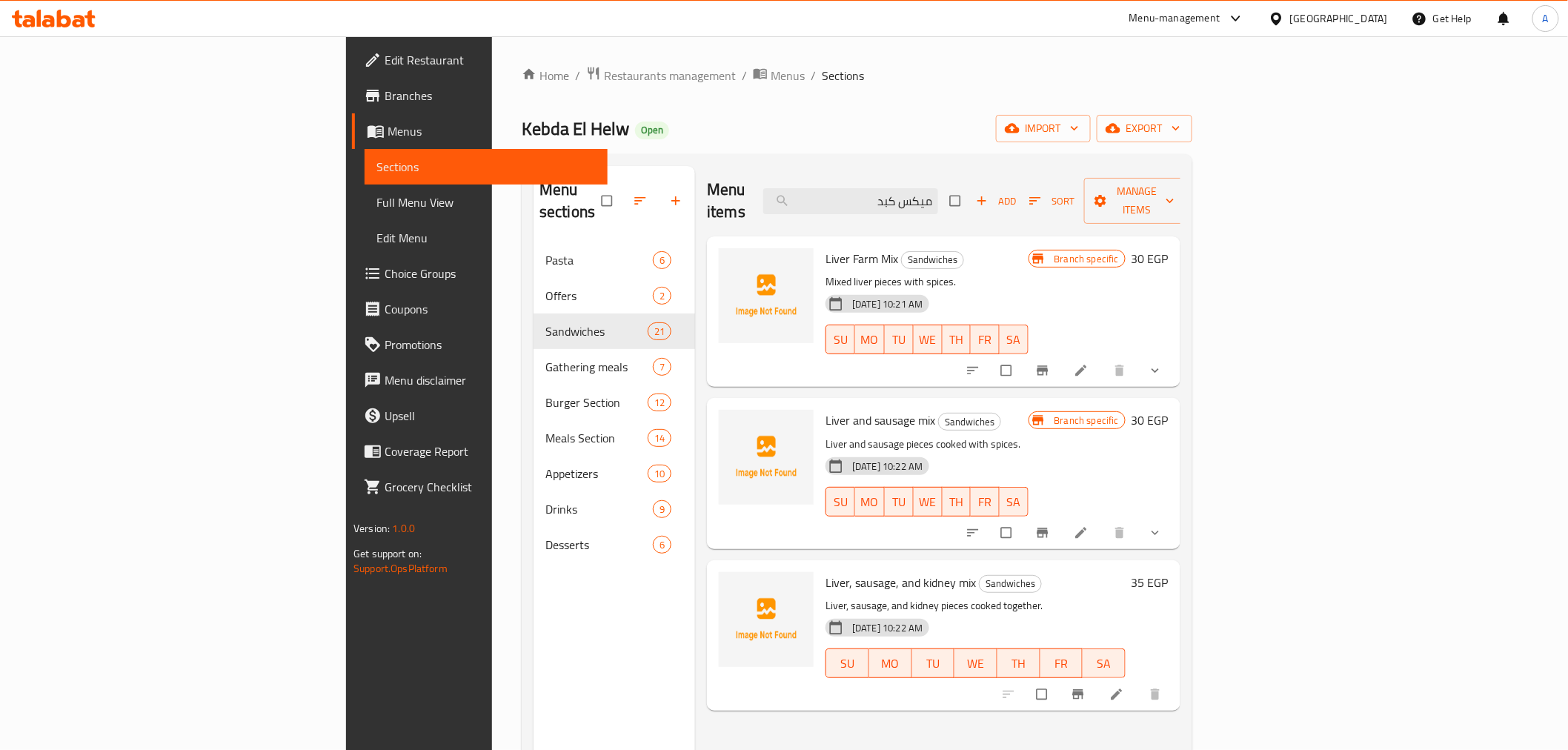
click at [827, 571] on span "Liver, sausage, and kidney mix" at bounding box center [900, 582] width 150 height 23
copy h6 "Liver, sausage, and kidney mix"
click at [1084, 690] on icon "Branch-specific-item" at bounding box center [1078, 695] width 11 height 9
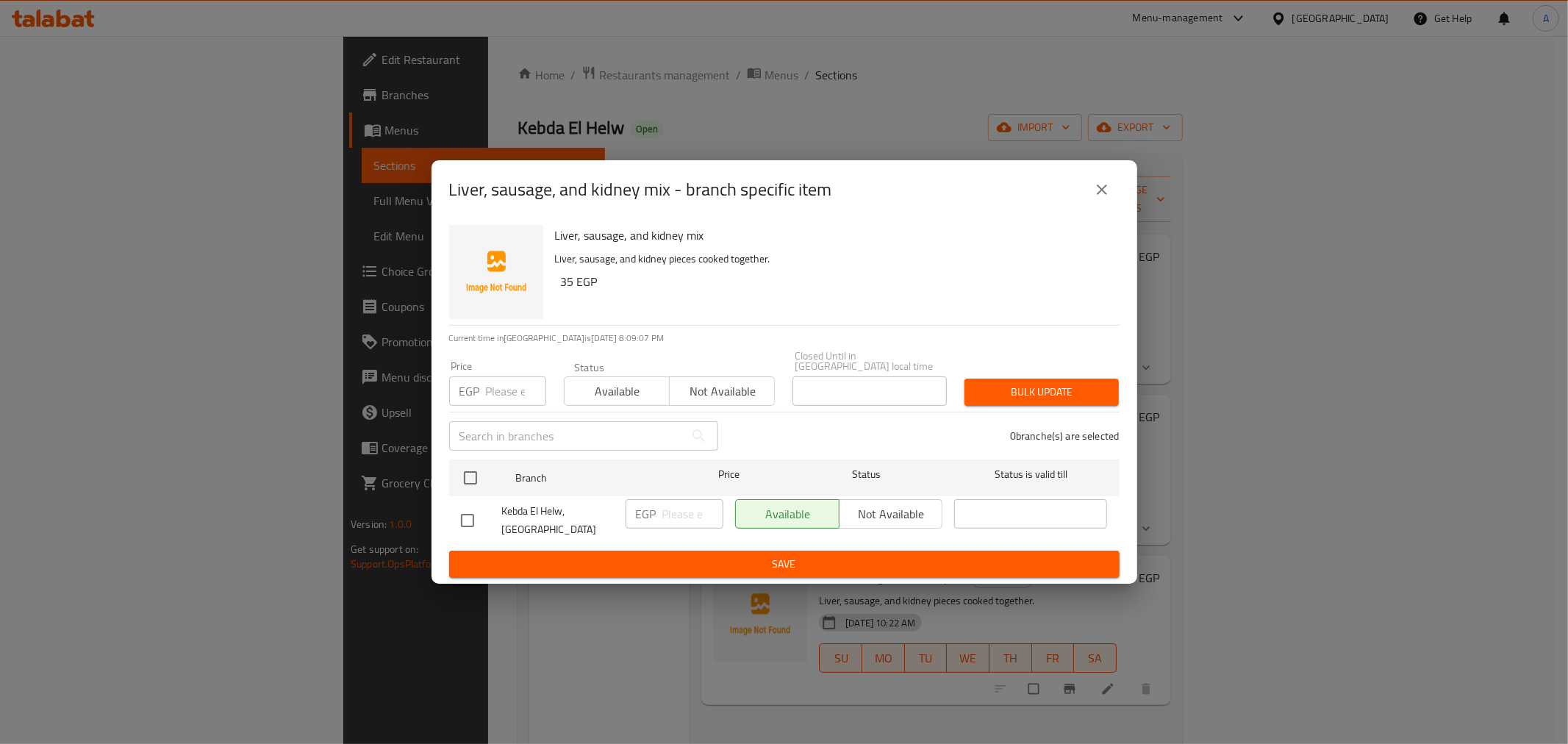
drag, startPoint x: 508, startPoint y: 402, endPoint x: 511, endPoint y: 386, distance: 16.3
click at [506, 402] on div "Price EGP Price" at bounding box center [498, 383] width 115 height 62
click at [511, 384] on input "number" at bounding box center [516, 391] width 61 height 30
type input "0"
click at [464, 480] on input "checkbox" at bounding box center [470, 477] width 31 height 31
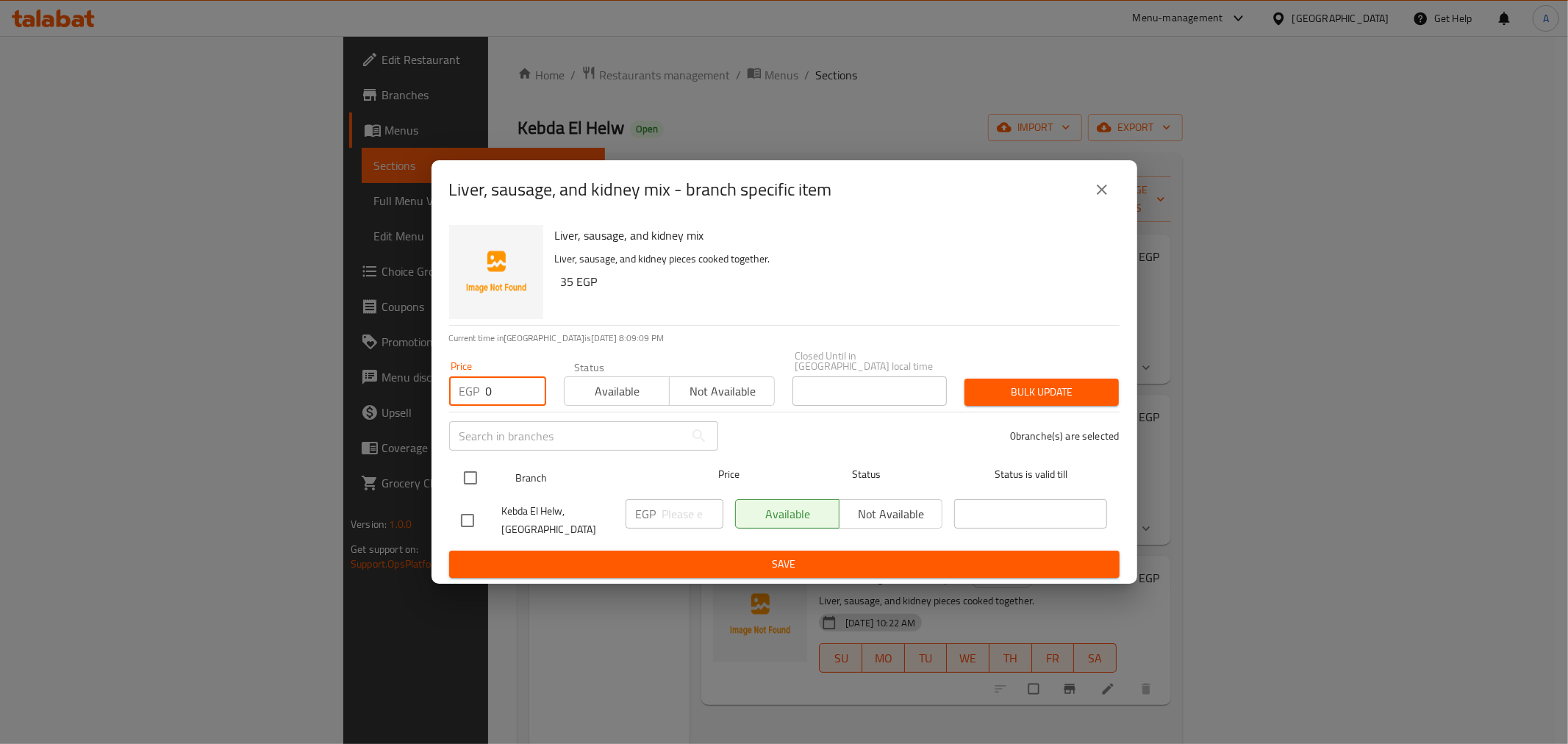
checkbox input "true"
click at [1018, 397] on button "Bulk update" at bounding box center [1042, 391] width 155 height 27
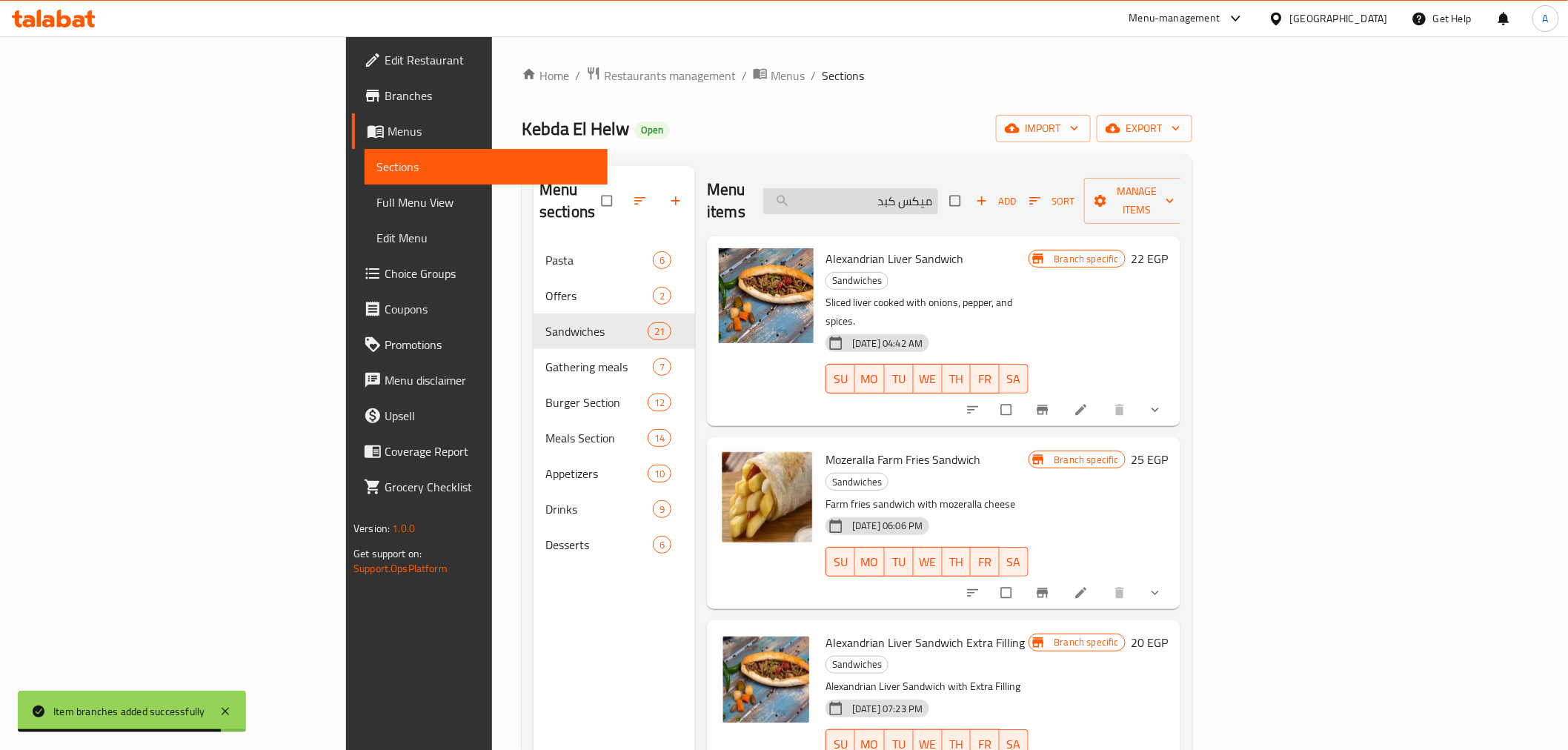
click at [938, 191] on input "ميكس كبد" at bounding box center [851, 201] width 175 height 26
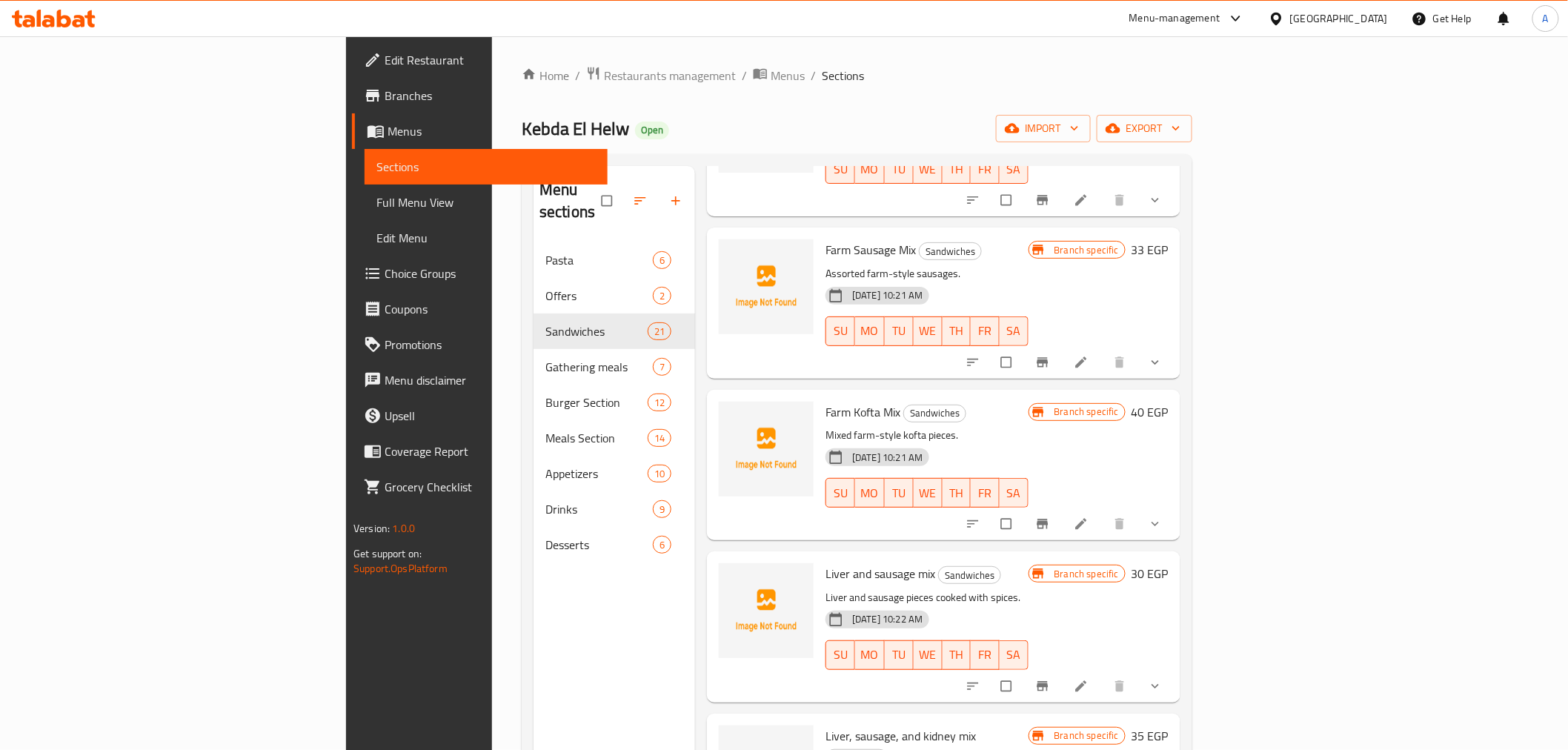
scroll to position [1316, 0]
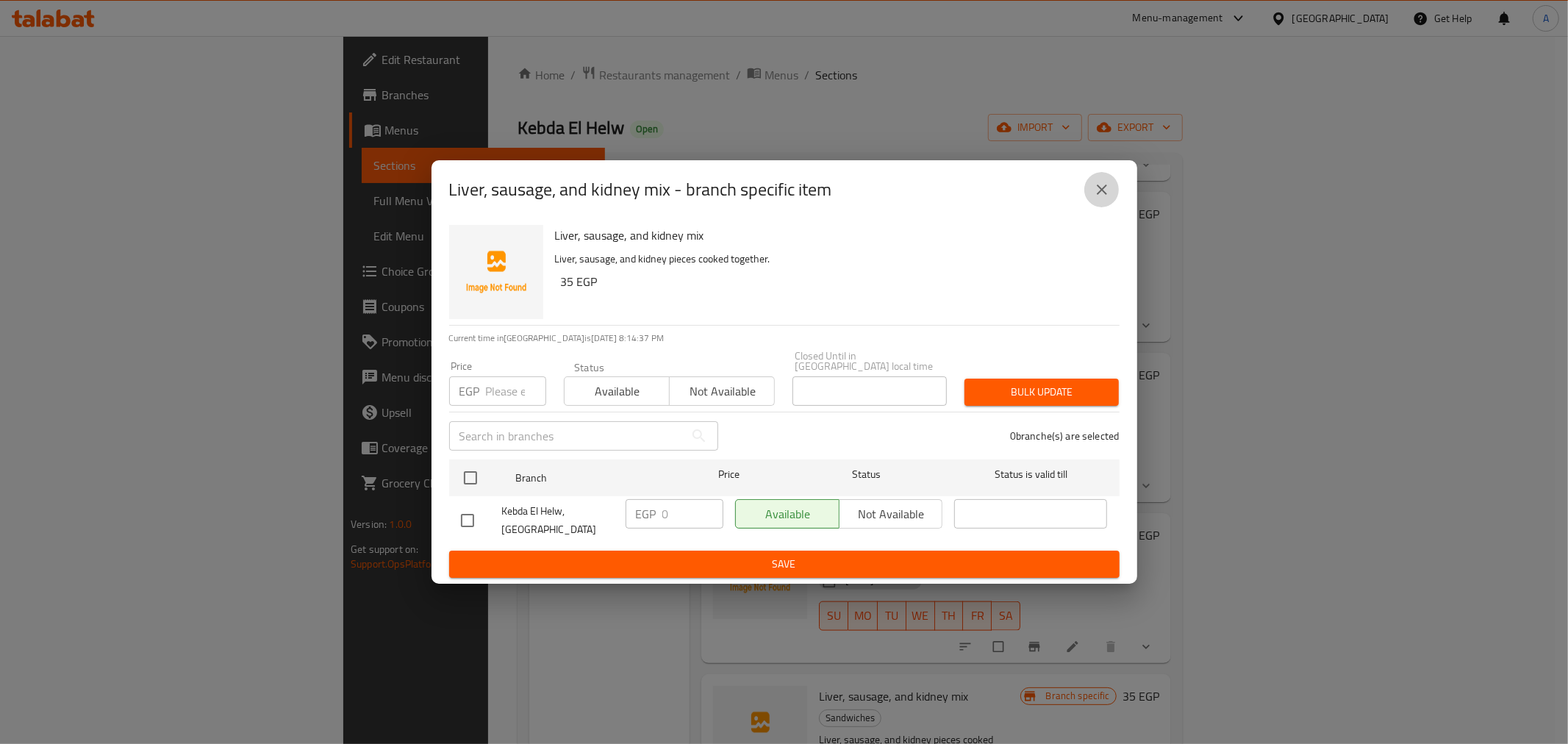
click at [1100, 195] on icon "close" at bounding box center [1101, 189] width 10 height 10
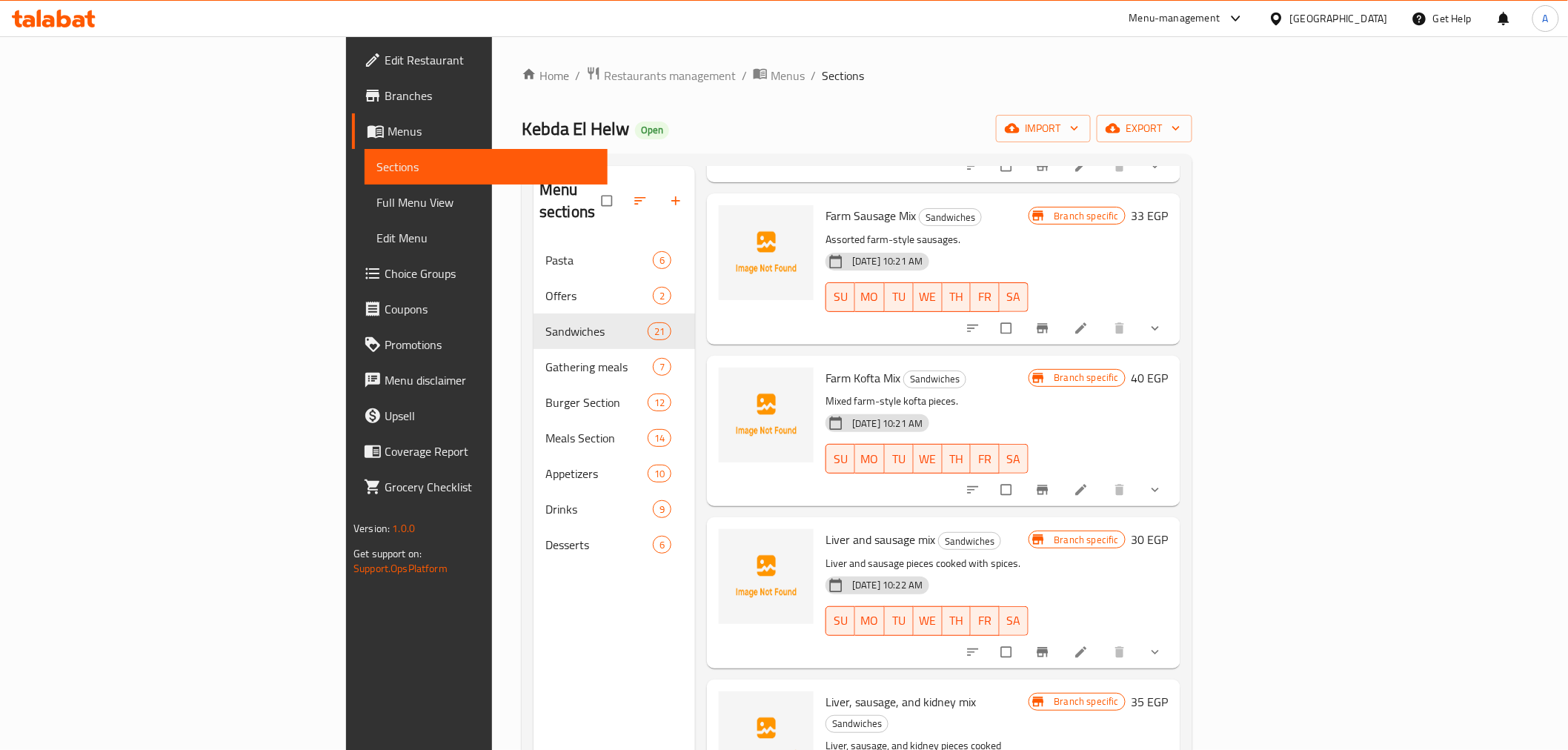
scroll to position [0, 0]
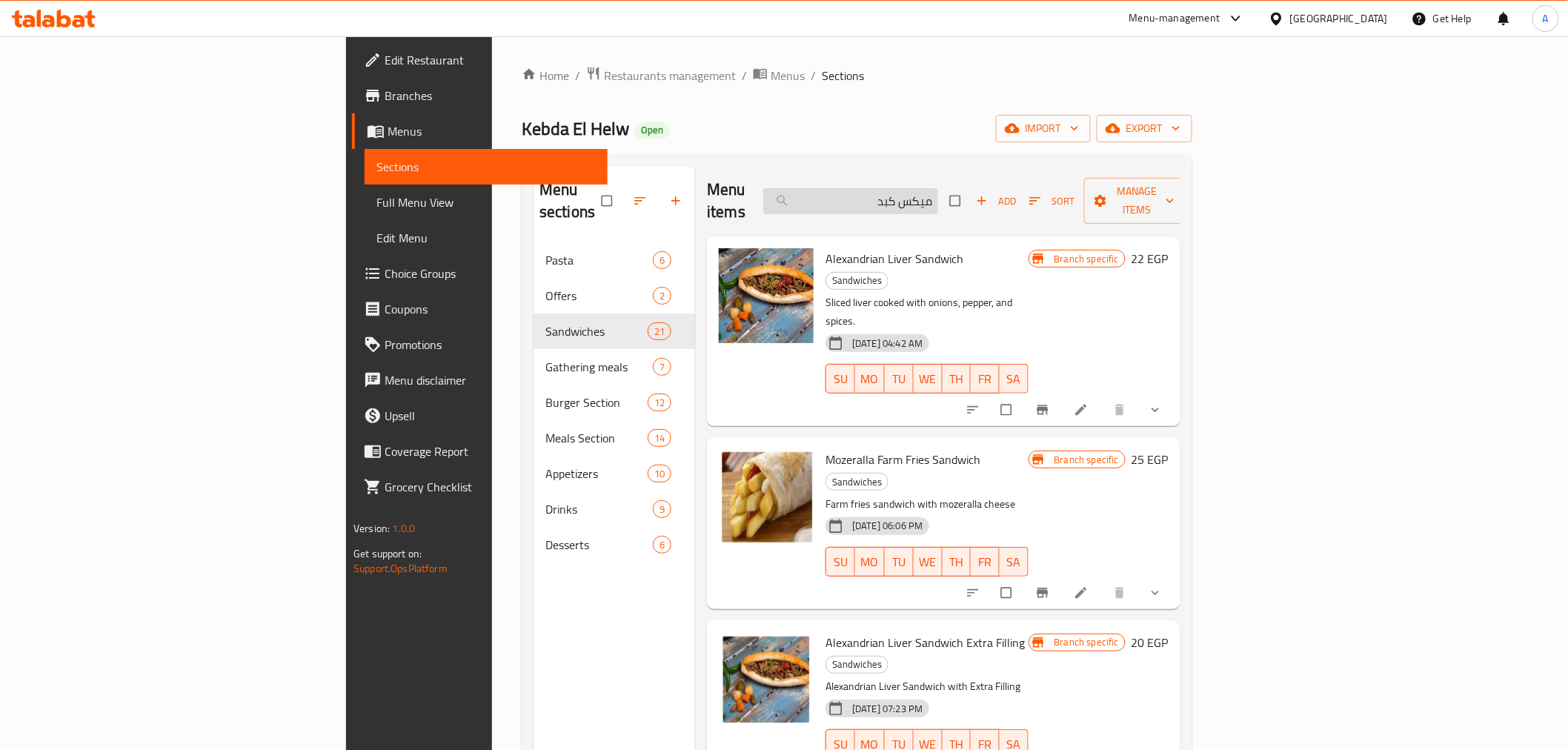
click at [938, 197] on input "ميكس كبد" at bounding box center [851, 201] width 175 height 26
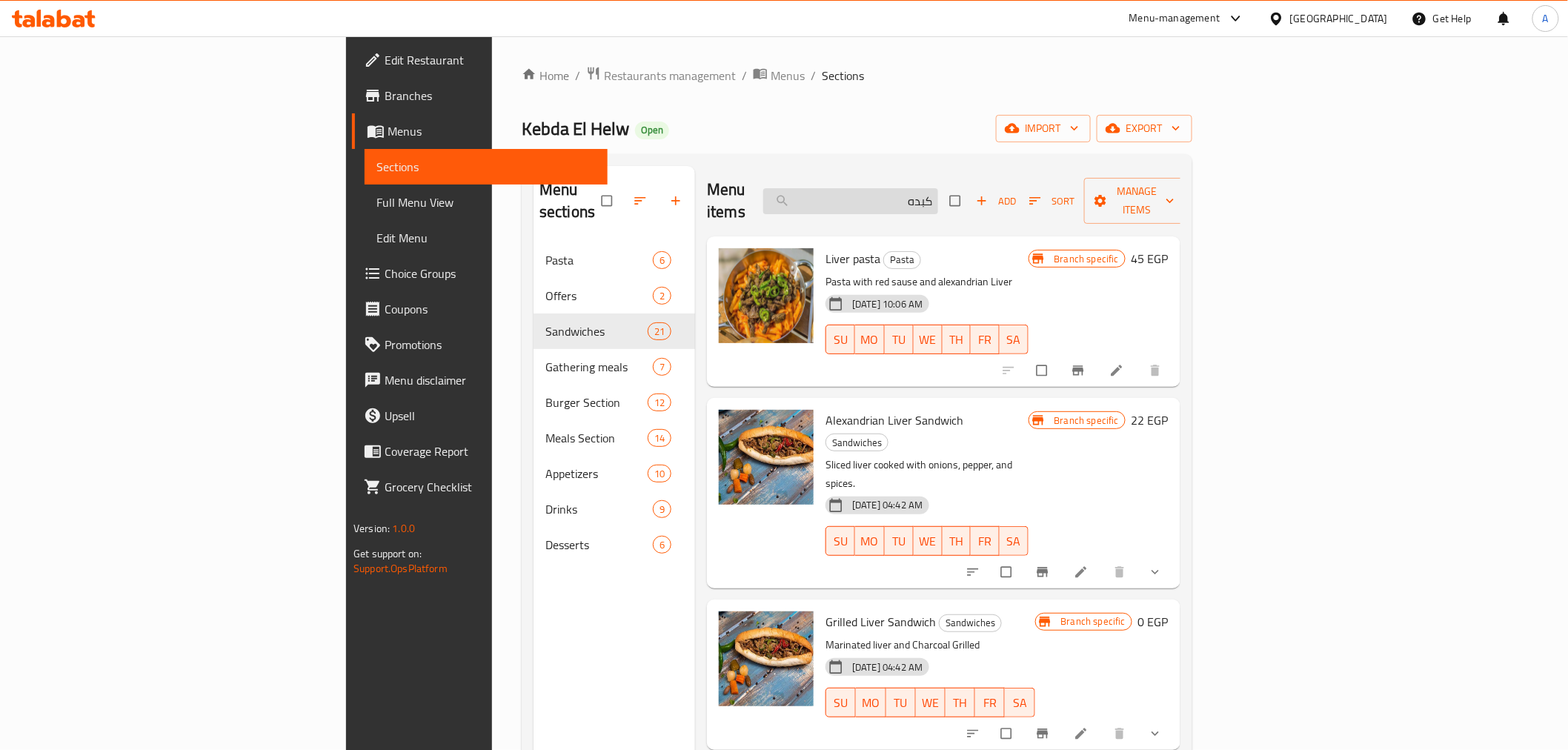
click at [938, 200] on input "كبده" at bounding box center [851, 201] width 175 height 26
type input "ك"
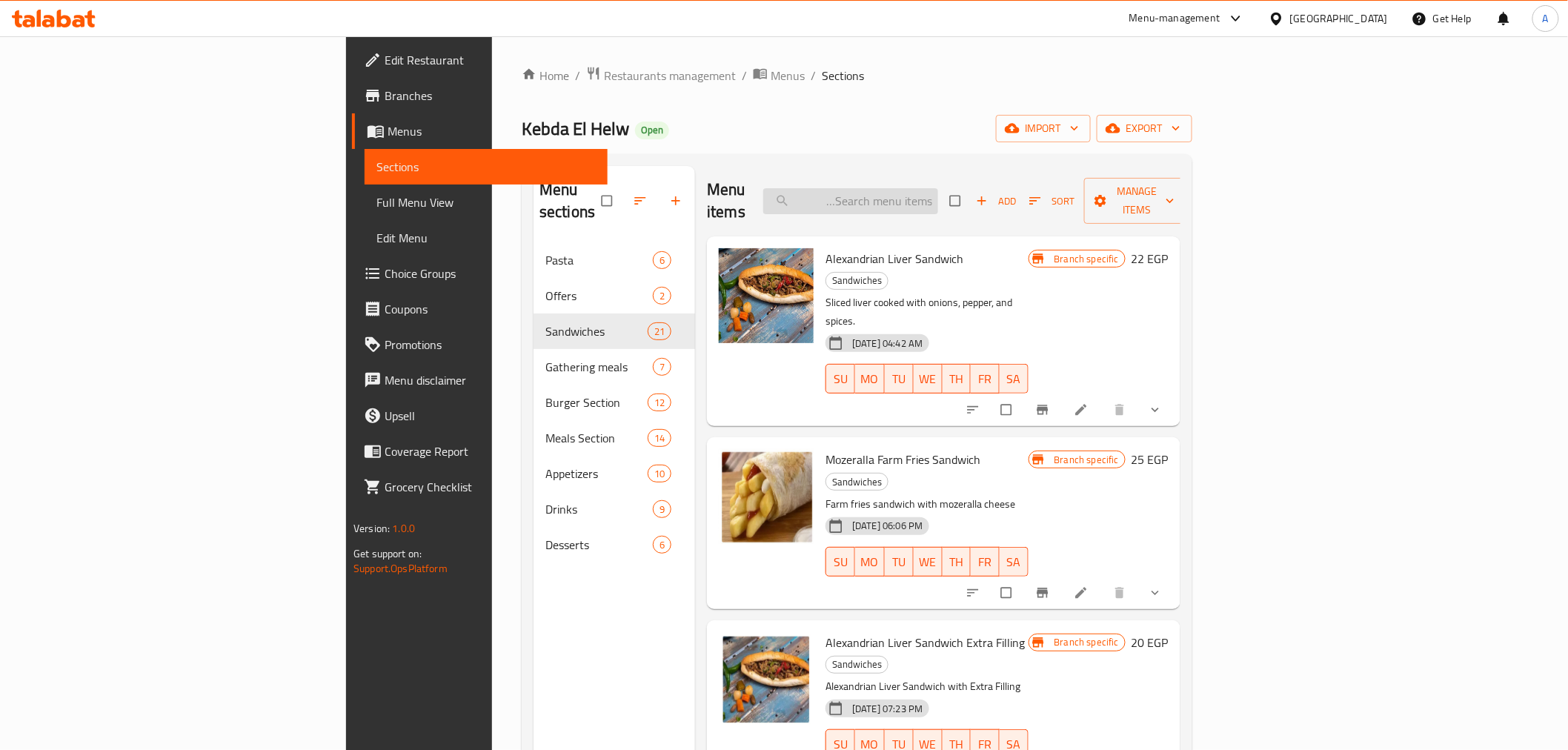
type input "أ"
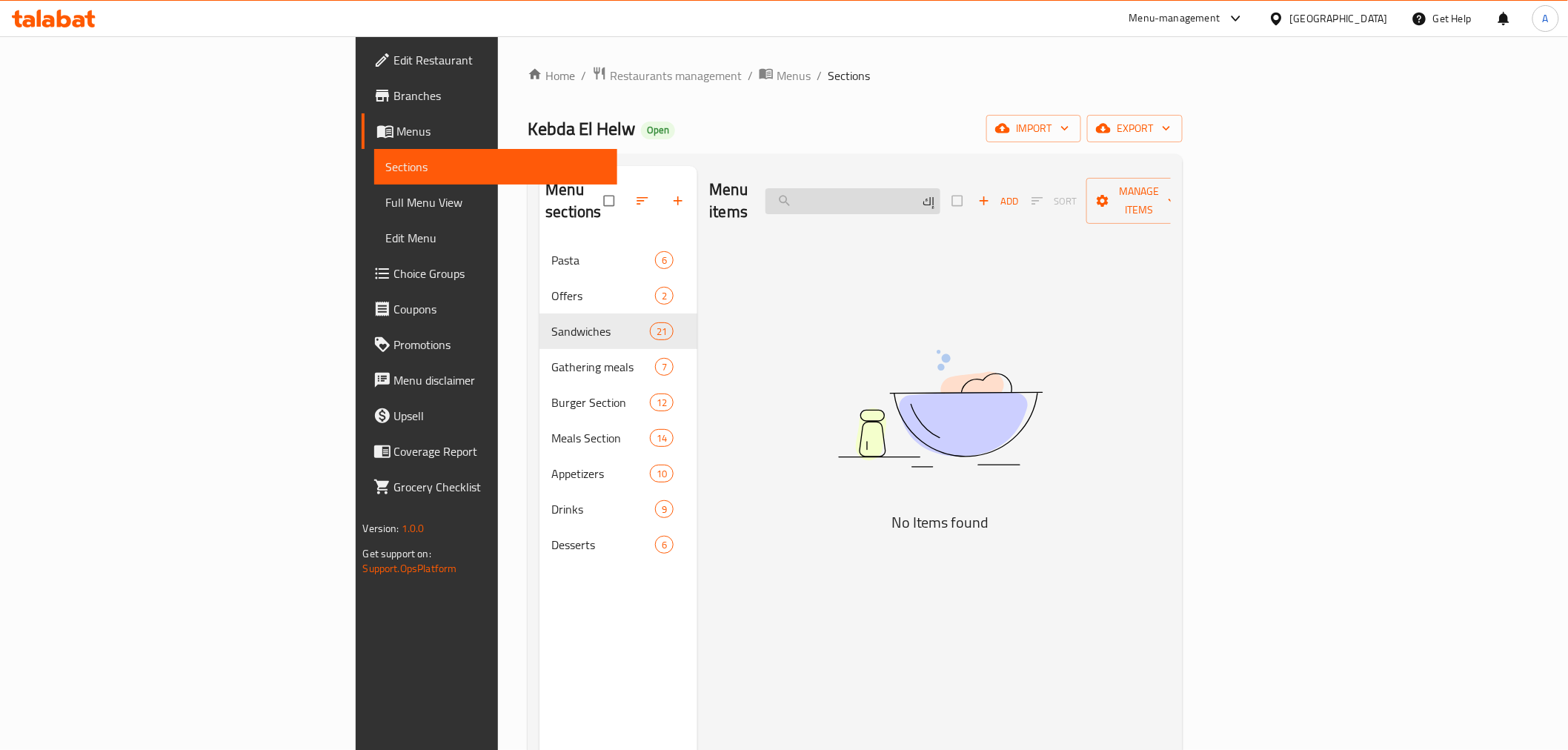
type input "إ"
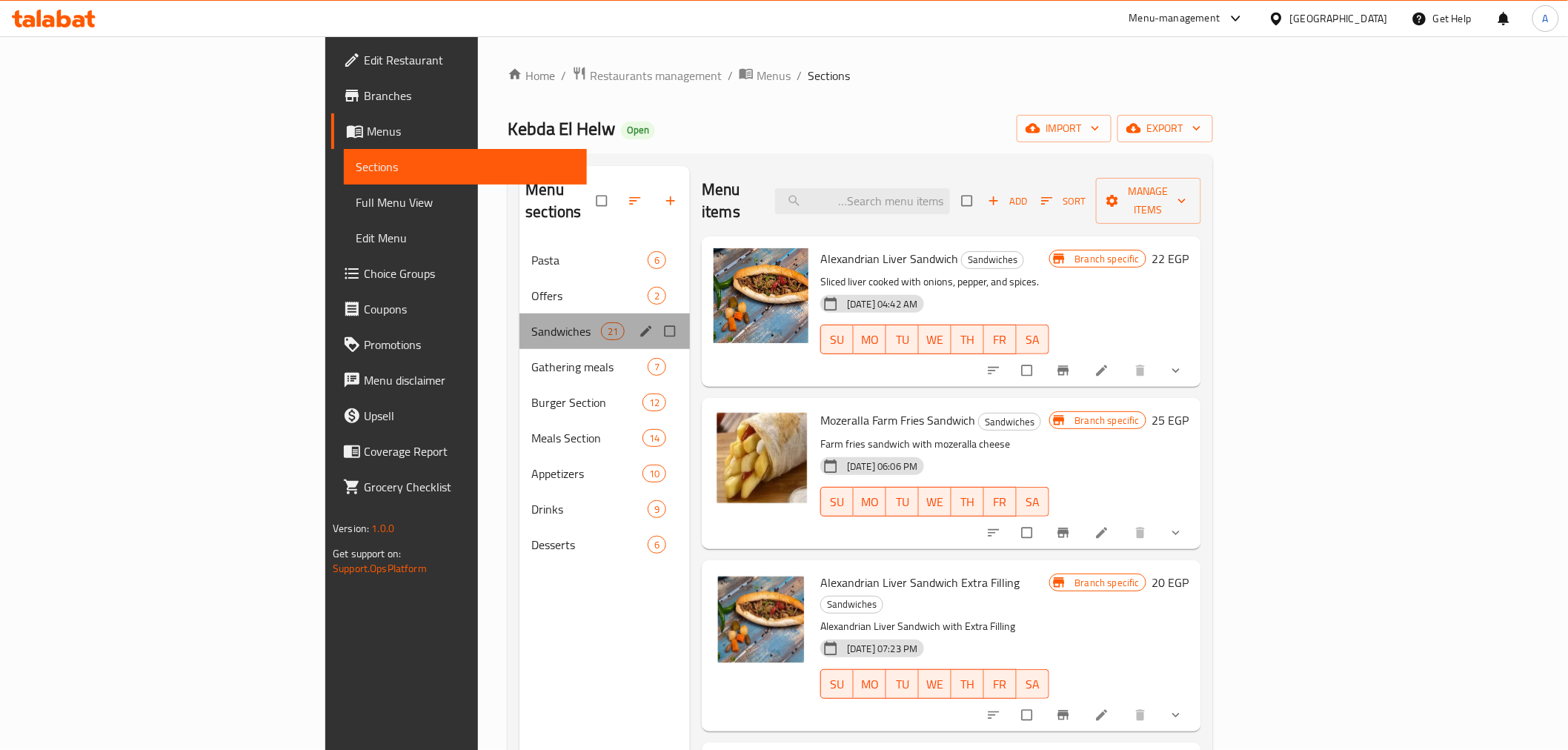
click at [519, 319] on div "Sandwiches 21" at bounding box center [605, 331] width 171 height 36
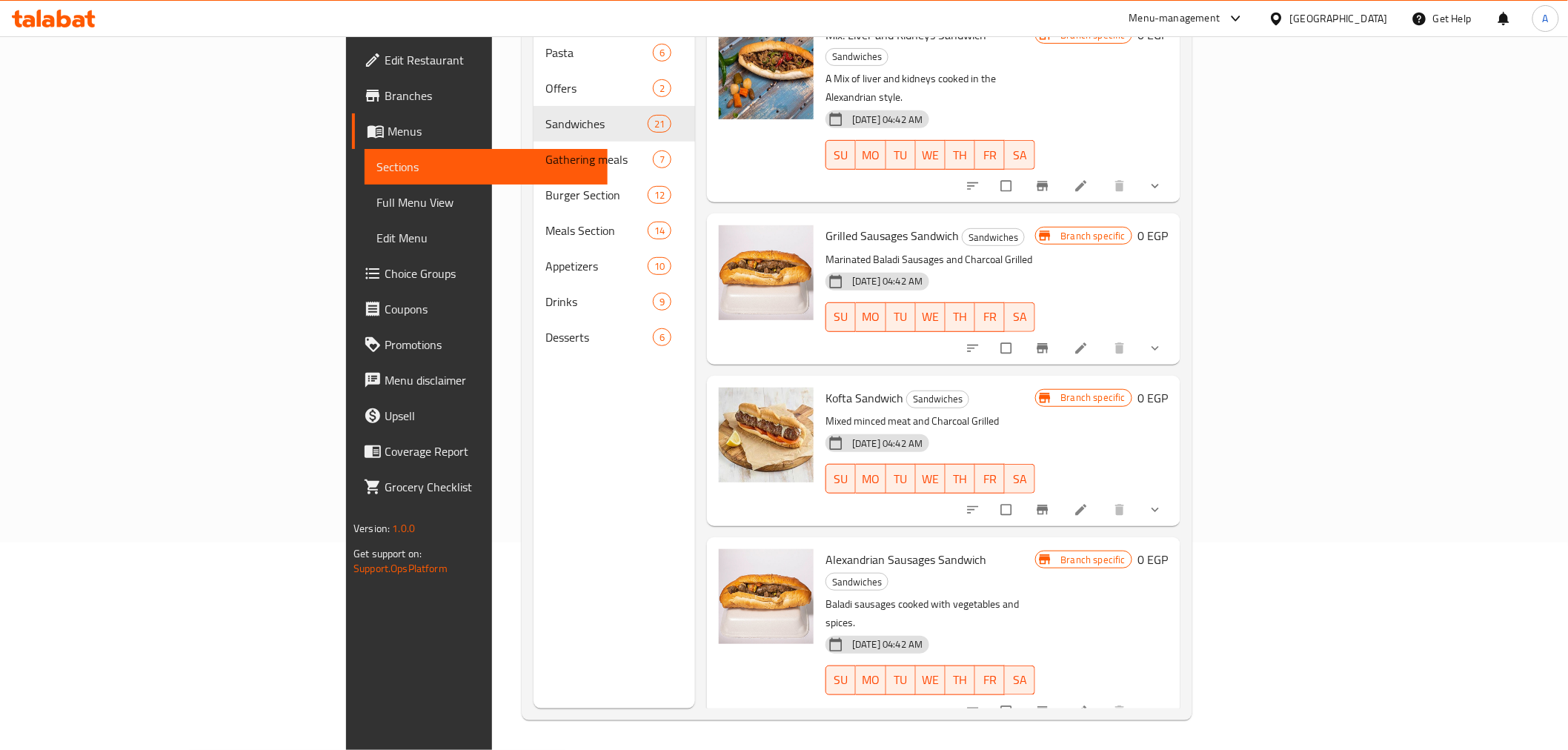
scroll to position [1284, 0]
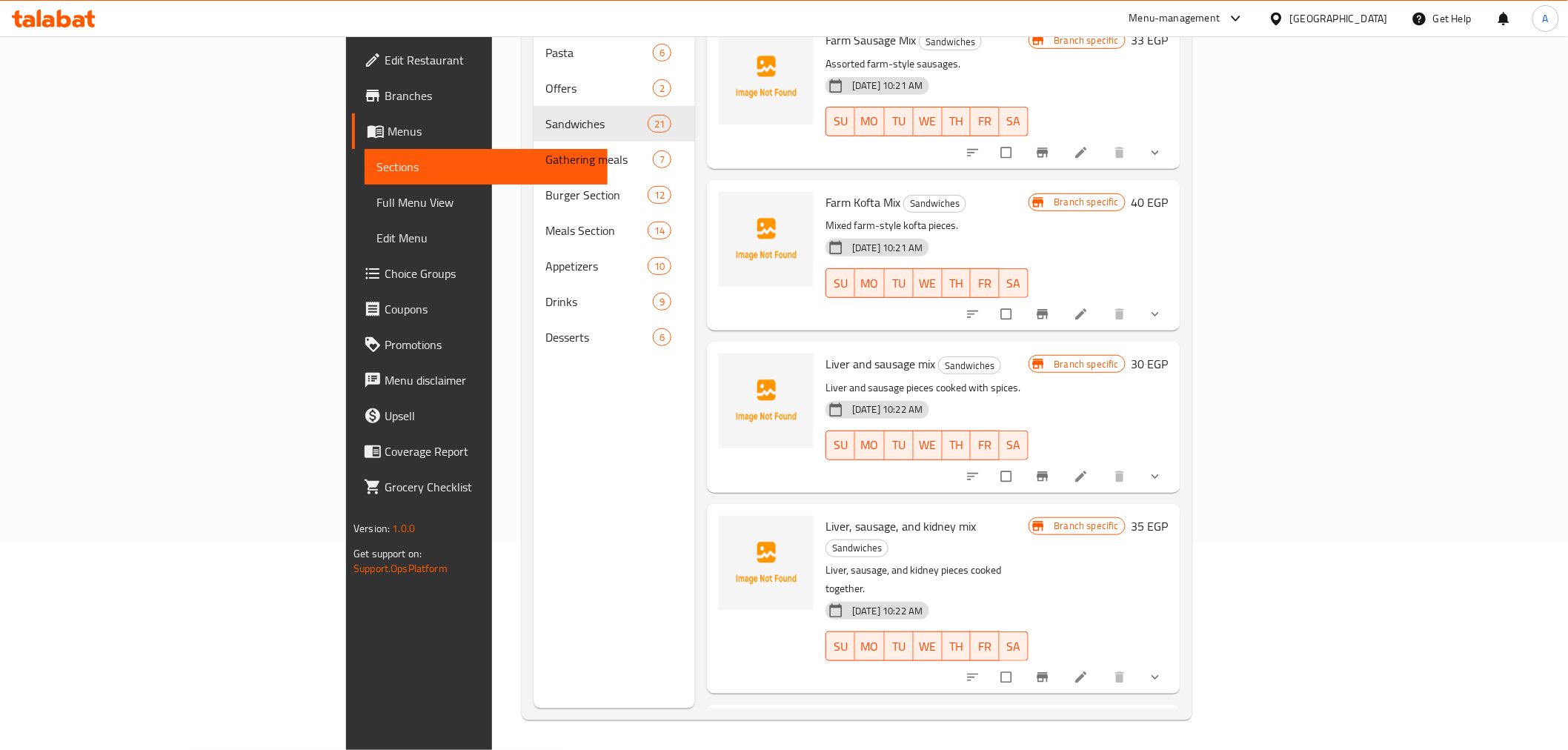
click at [1023, 510] on div "Liver, sausage, and kidney mix Sandwiches Liver, sausage, and kidney pieces coo…" at bounding box center [927, 598] width 214 height 177
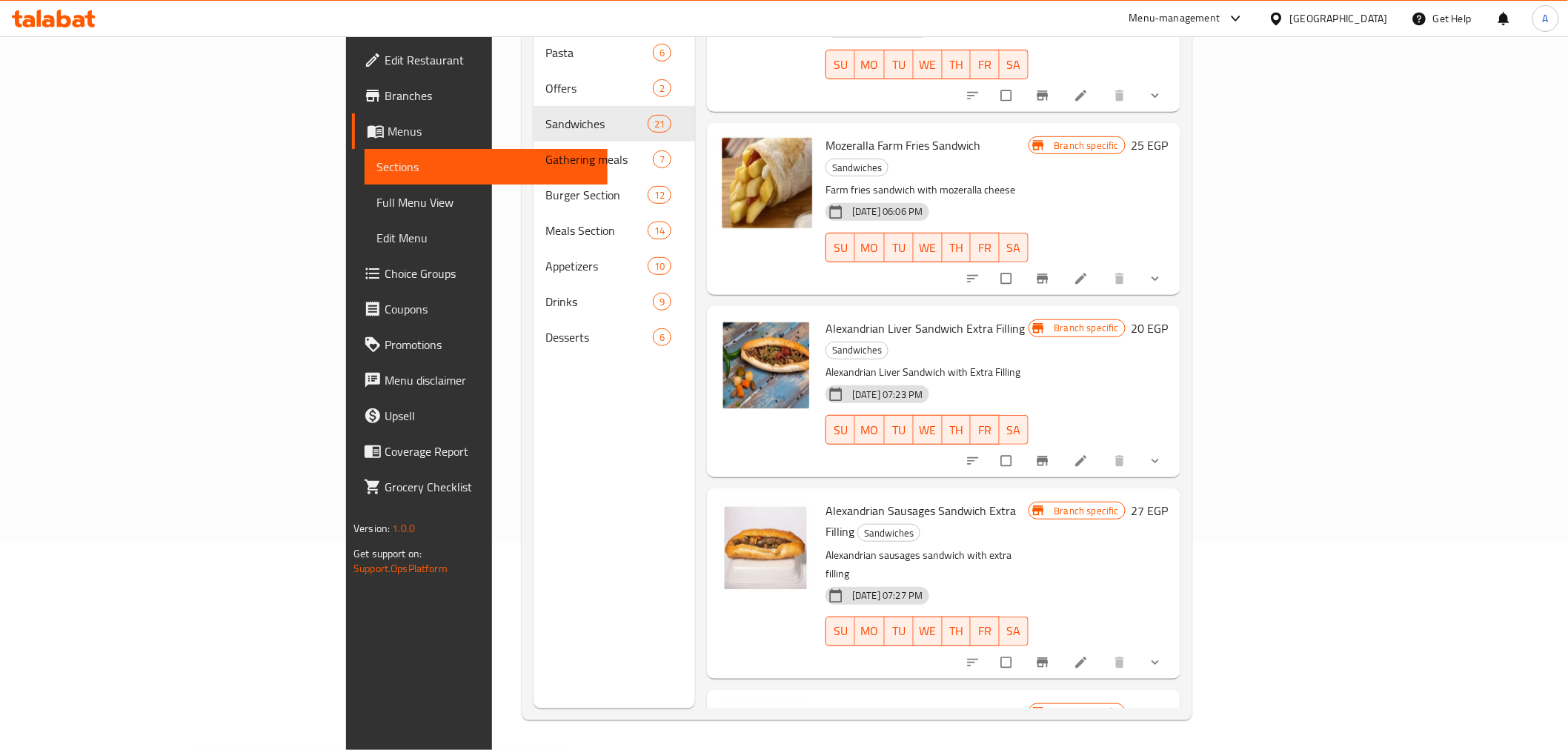
scroll to position [0, 0]
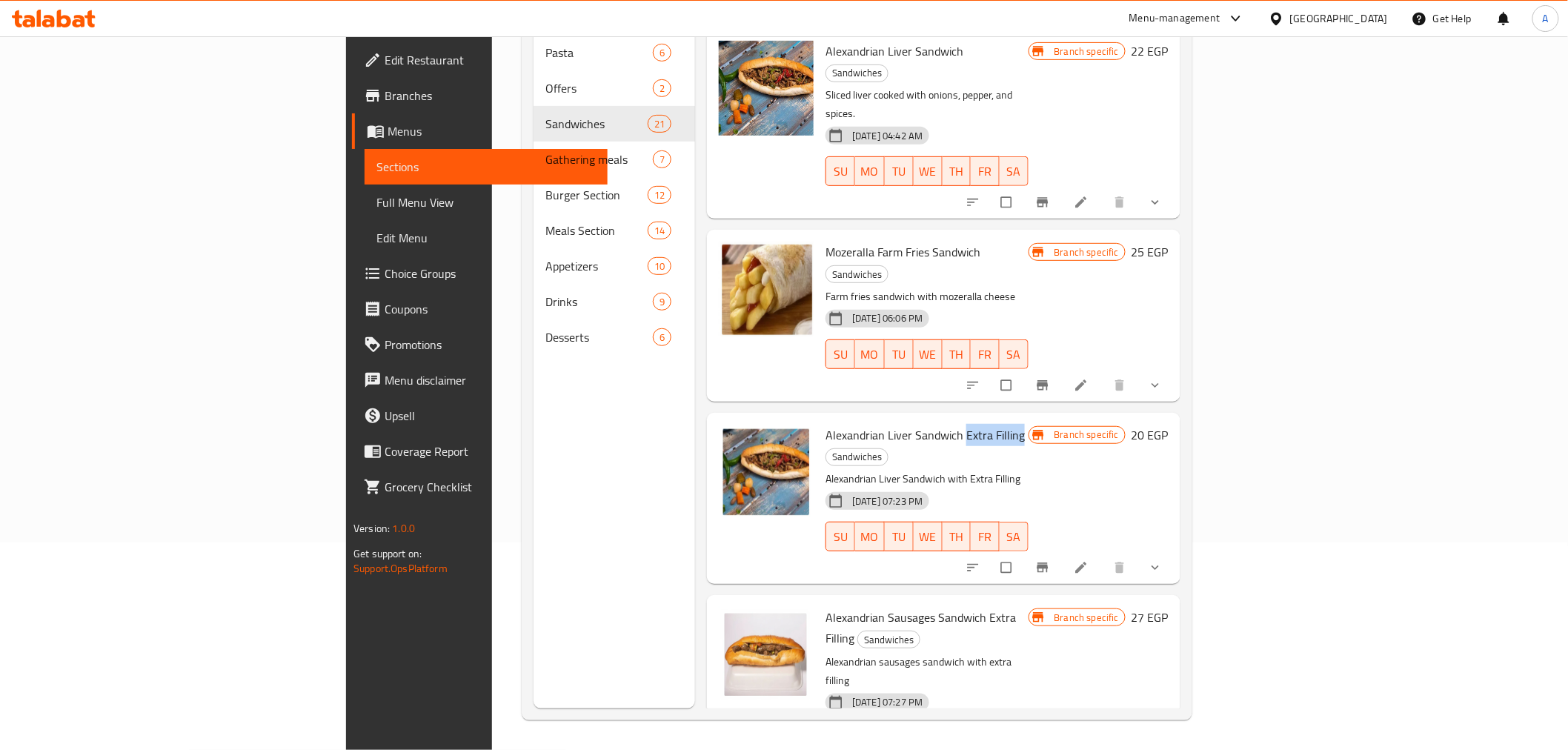
copy span "Extra Filling"
drag, startPoint x: 877, startPoint y: 357, endPoint x: 933, endPoint y: 358, distance: 56.0
click at [933, 423] on span "Alexandrian Liver Sandwich Extra Filling" at bounding box center [925, 435] width 199 height 23
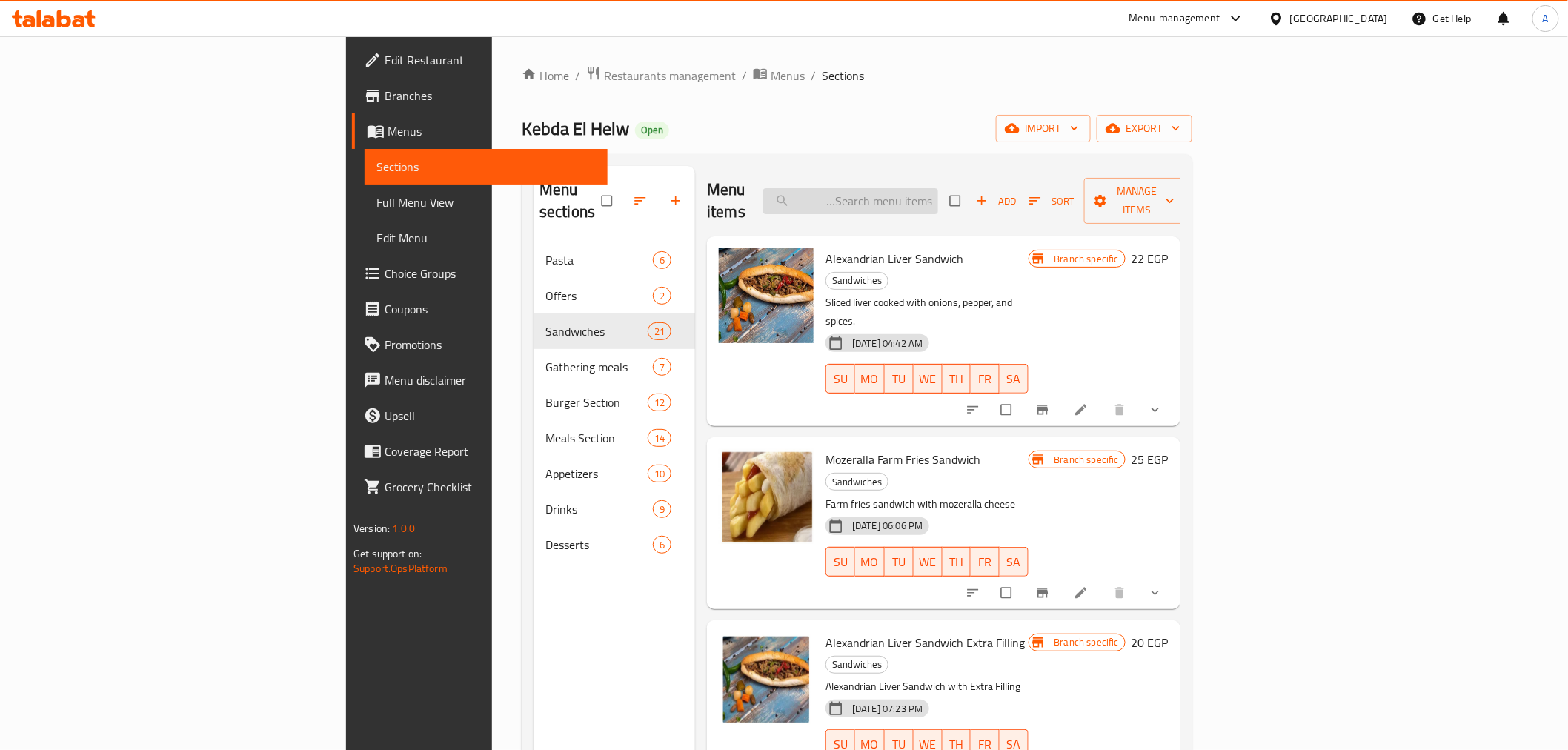
click at [938, 191] on input "search" at bounding box center [851, 201] width 175 height 26
paste input "Extra Filling"
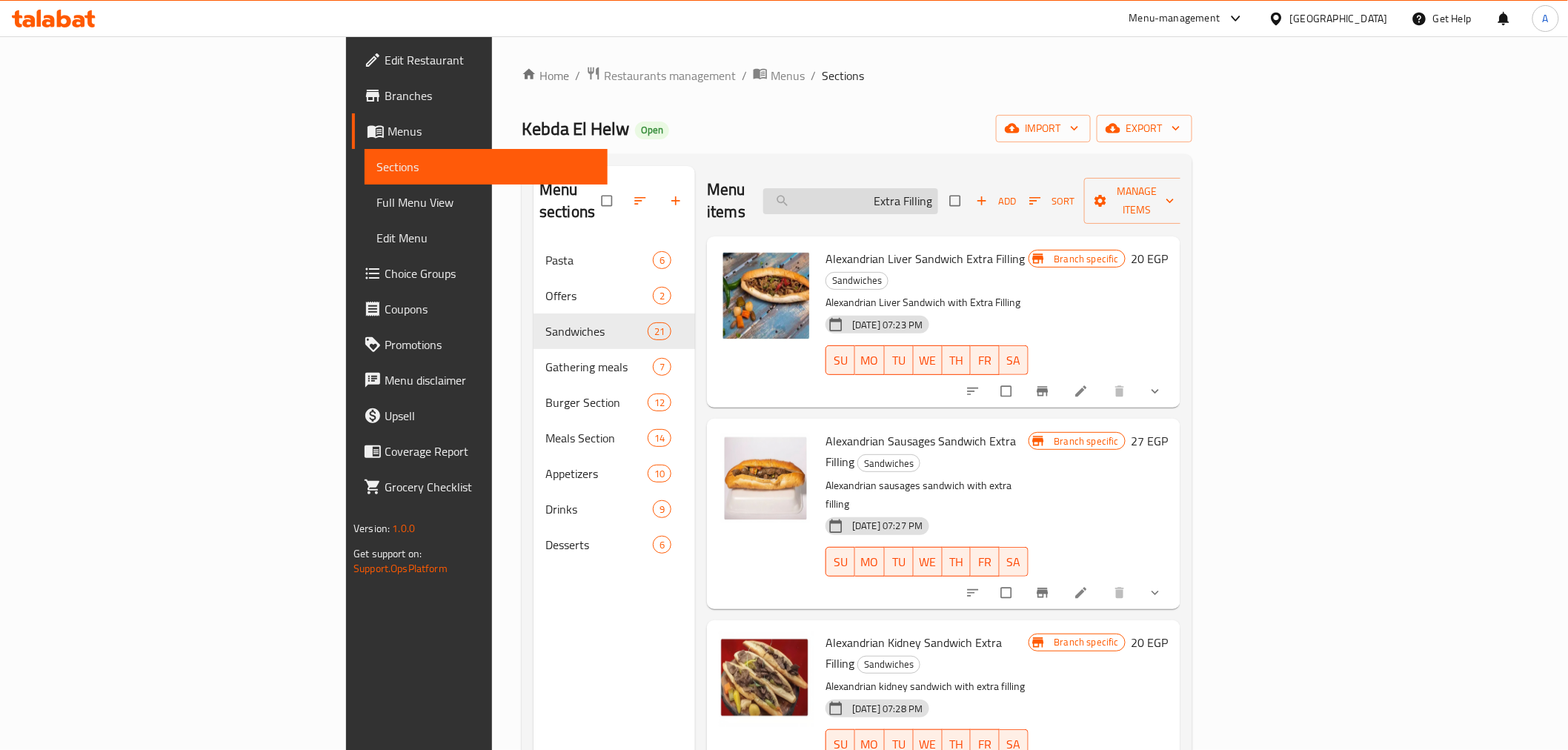
click at [930, 195] on input "Extra Filling" at bounding box center [851, 201] width 175 height 26
type input "Extra Filling"
click at [1028, 248] on h6 "Alexandrian Liver Sandwich Extra Filling Sandwiches" at bounding box center [926, 268] width 202 height 41
click at [825, 248] on span "Alexandrian Liver Sandwich Extra Filling" at bounding box center [925, 259] width 199 height 23
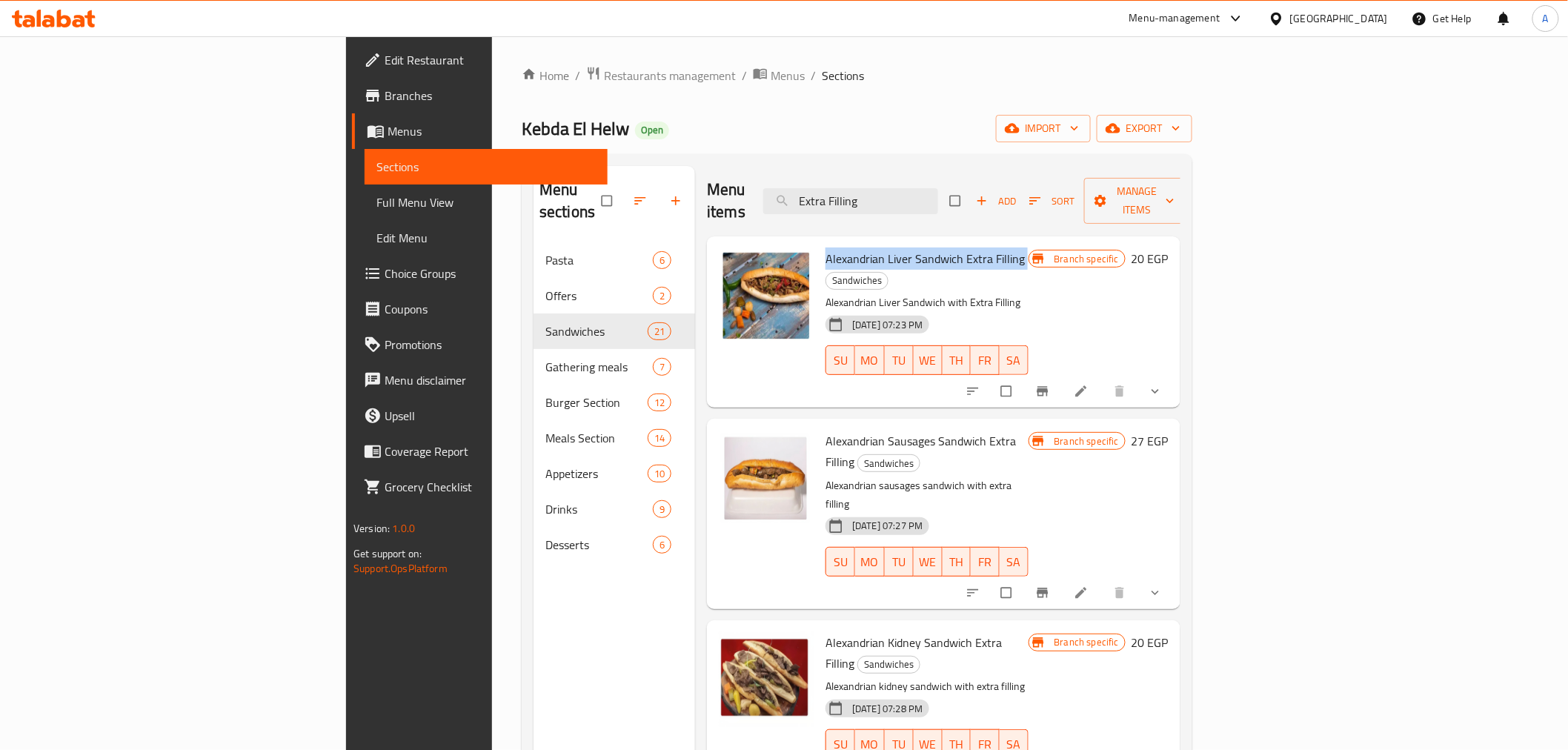
click at [825, 248] on span "Alexandrian Liver Sandwich Extra Filling" at bounding box center [925, 259] width 199 height 23
copy h6 "Alexandrian Liver Sandwich Extra Filling"
click at [820, 626] on div "Alexandrian Kidney Sandwich Extra Filling Sandwiches Alexandrian kidney sandwic…" at bounding box center [927, 706] width 214 height 160
click at [825, 631] on span "Alexandrian Kidney Sandwich Extra Filling" at bounding box center [914, 652] width 177 height 43
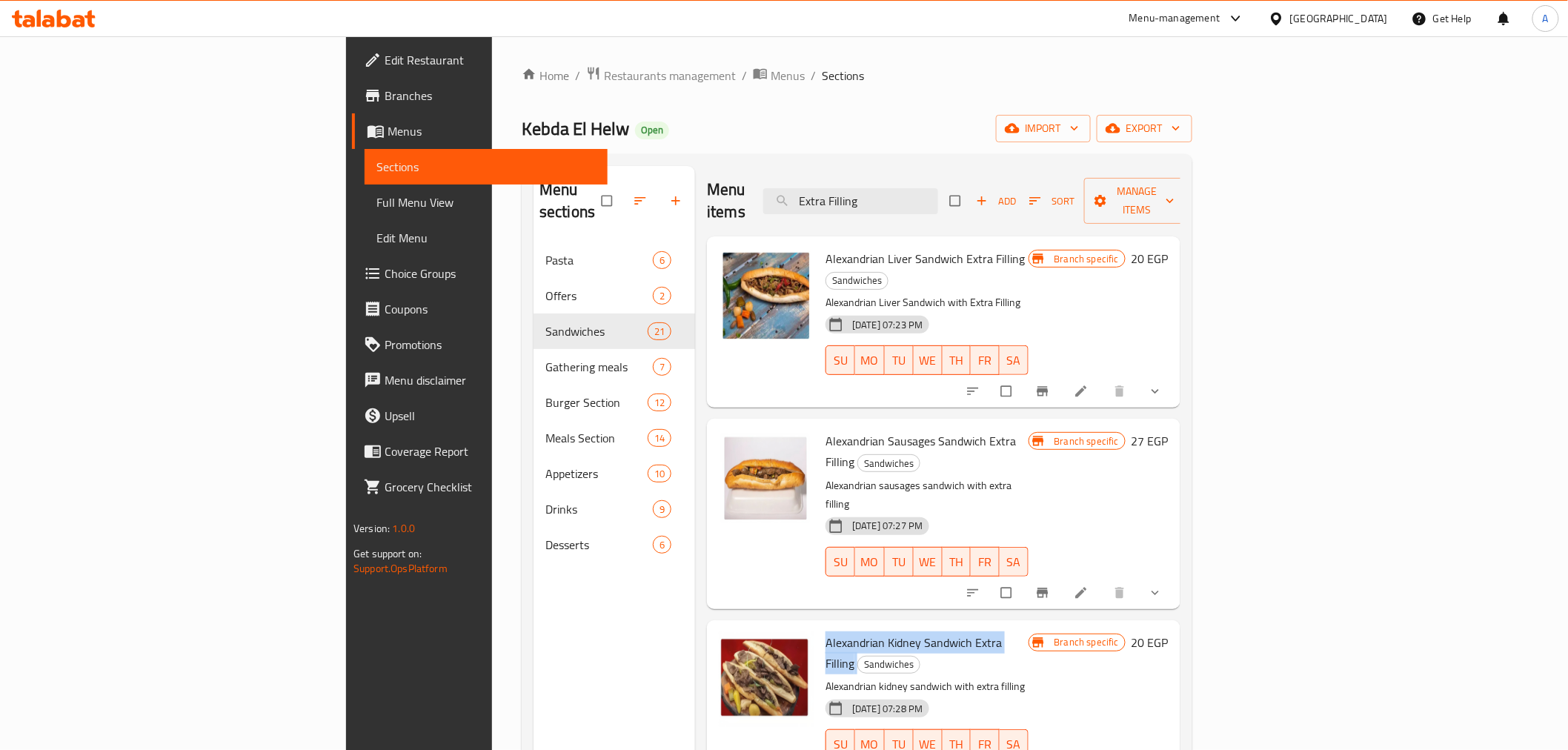
click at [825, 631] on span "Alexandrian Kidney Sandwich Extra Filling" at bounding box center [914, 652] width 177 height 43
copy h6 "Alexandrian Kidney Sandwich Extra Filling"
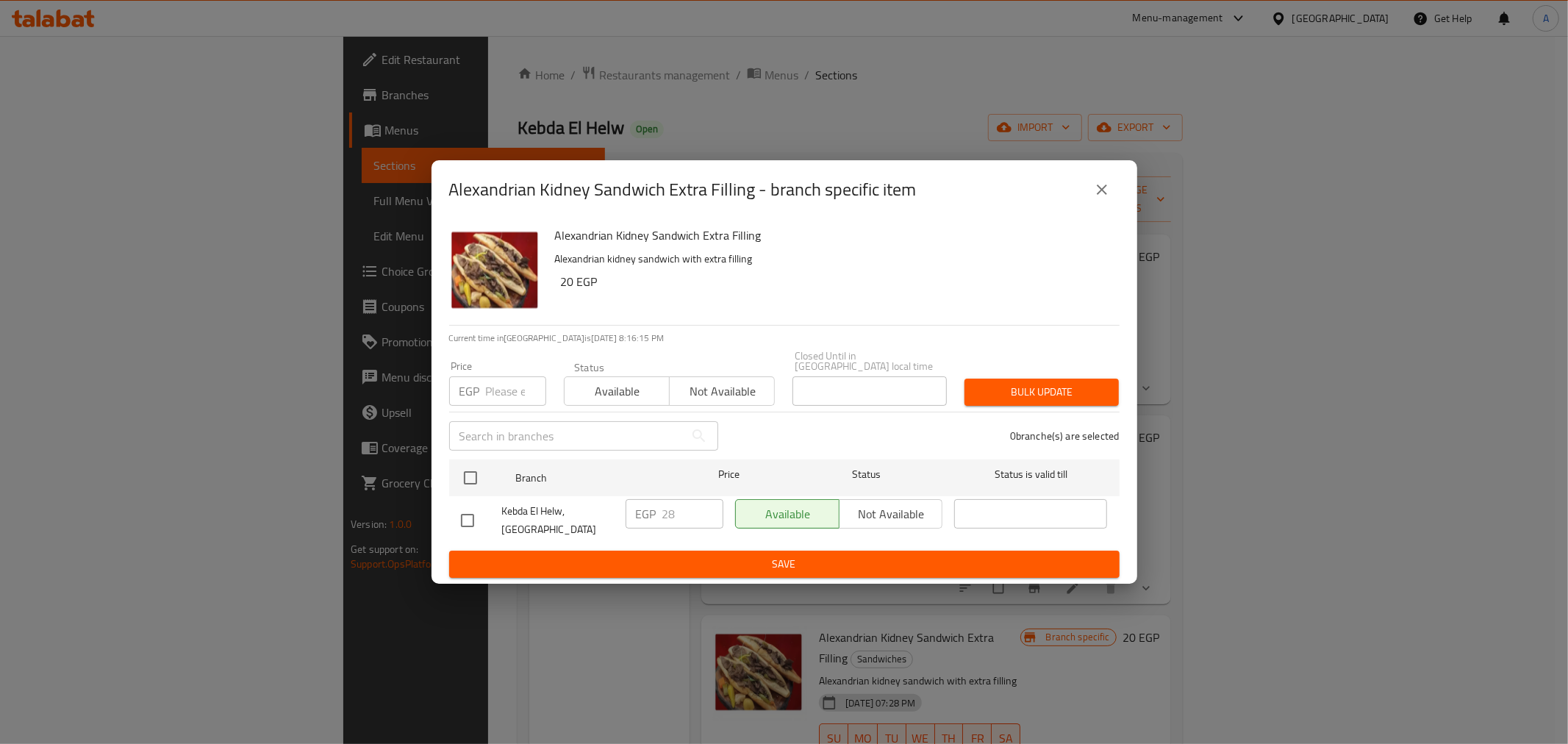
click at [494, 381] on input "number" at bounding box center [516, 391] width 61 height 30
type input "0"
click at [466, 462] on input "checkbox" at bounding box center [470, 477] width 31 height 31
checkbox input "true"
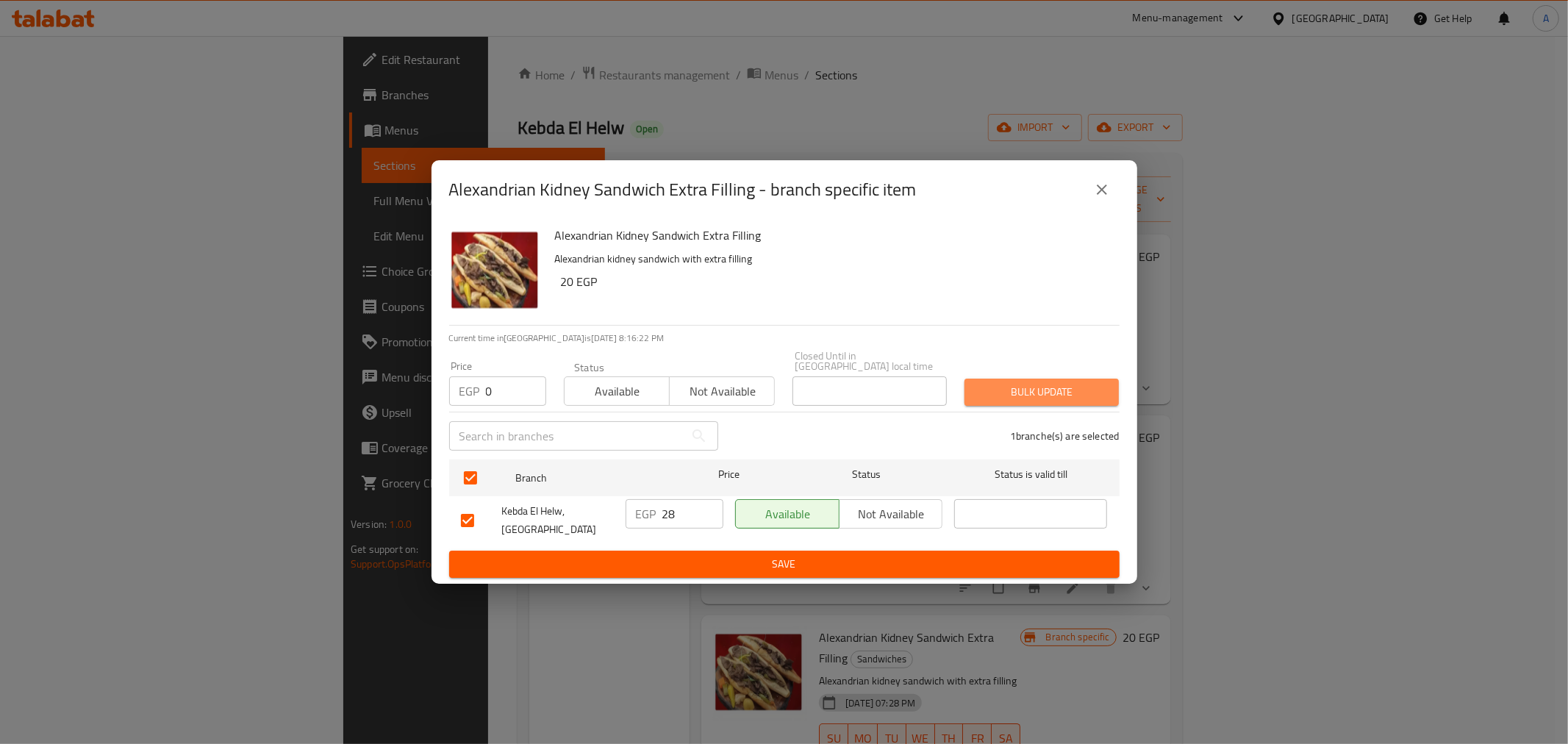
click at [986, 383] on span "Bulk update" at bounding box center [1042, 392] width 130 height 19
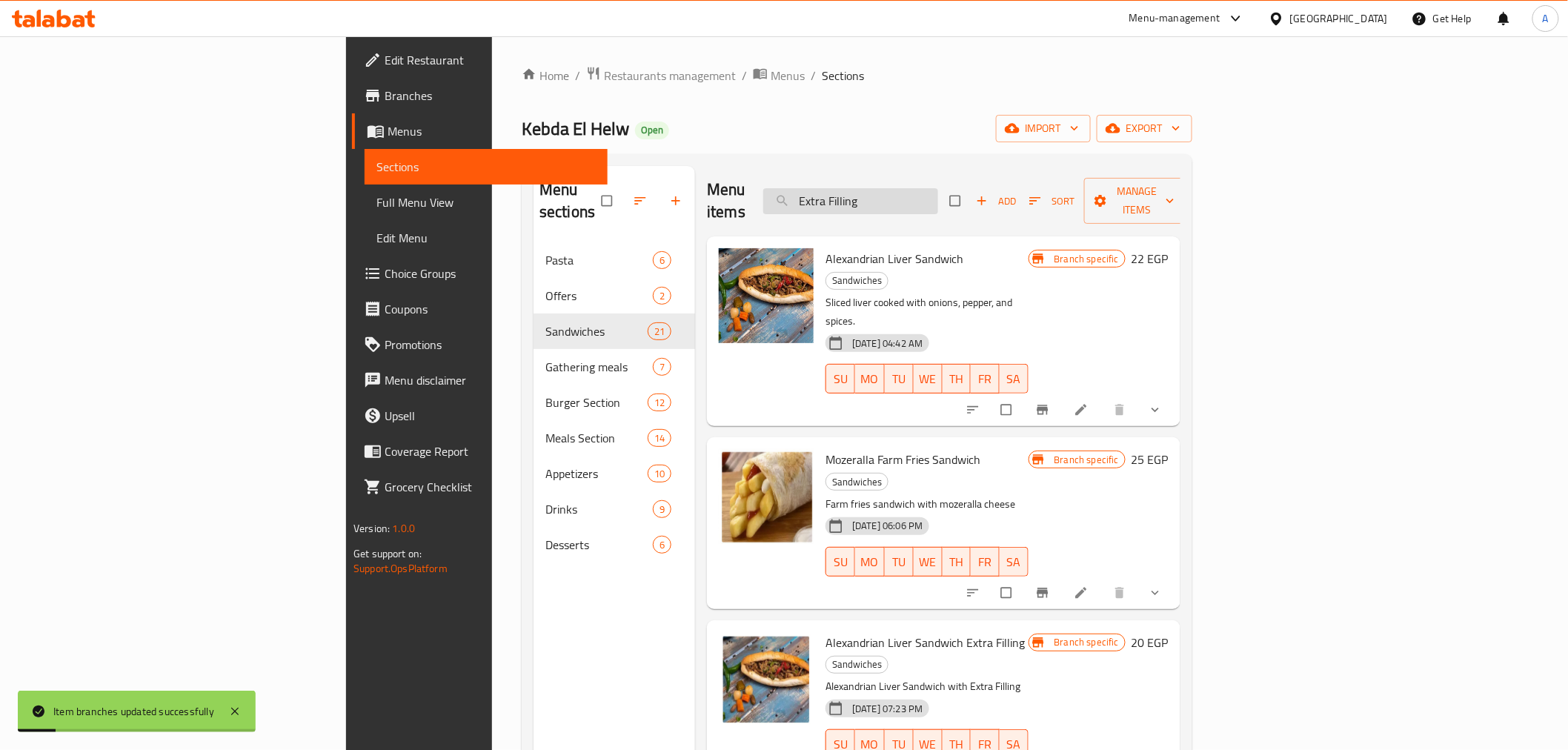
click at [938, 188] on input "Extra Filling" at bounding box center [851, 201] width 175 height 26
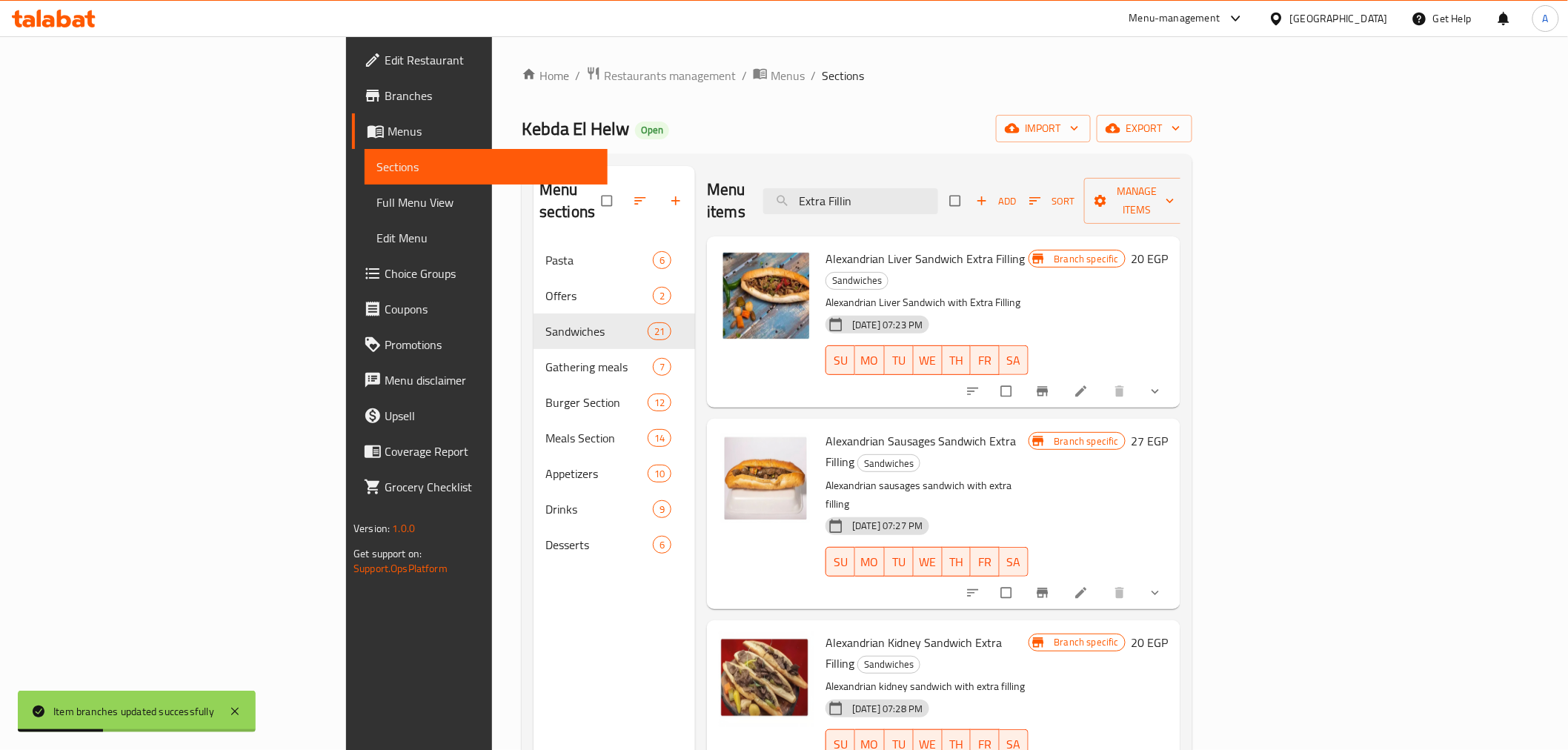
type input "Extra Fillin"
click at [1028, 431] on h6 "Alexandrian Sausages Sandwich Extra Filling Sandwiches" at bounding box center [926, 452] width 202 height 41
click at [1062, 375] on button "Branch-specific-item" at bounding box center [1044, 390] width 36 height 33
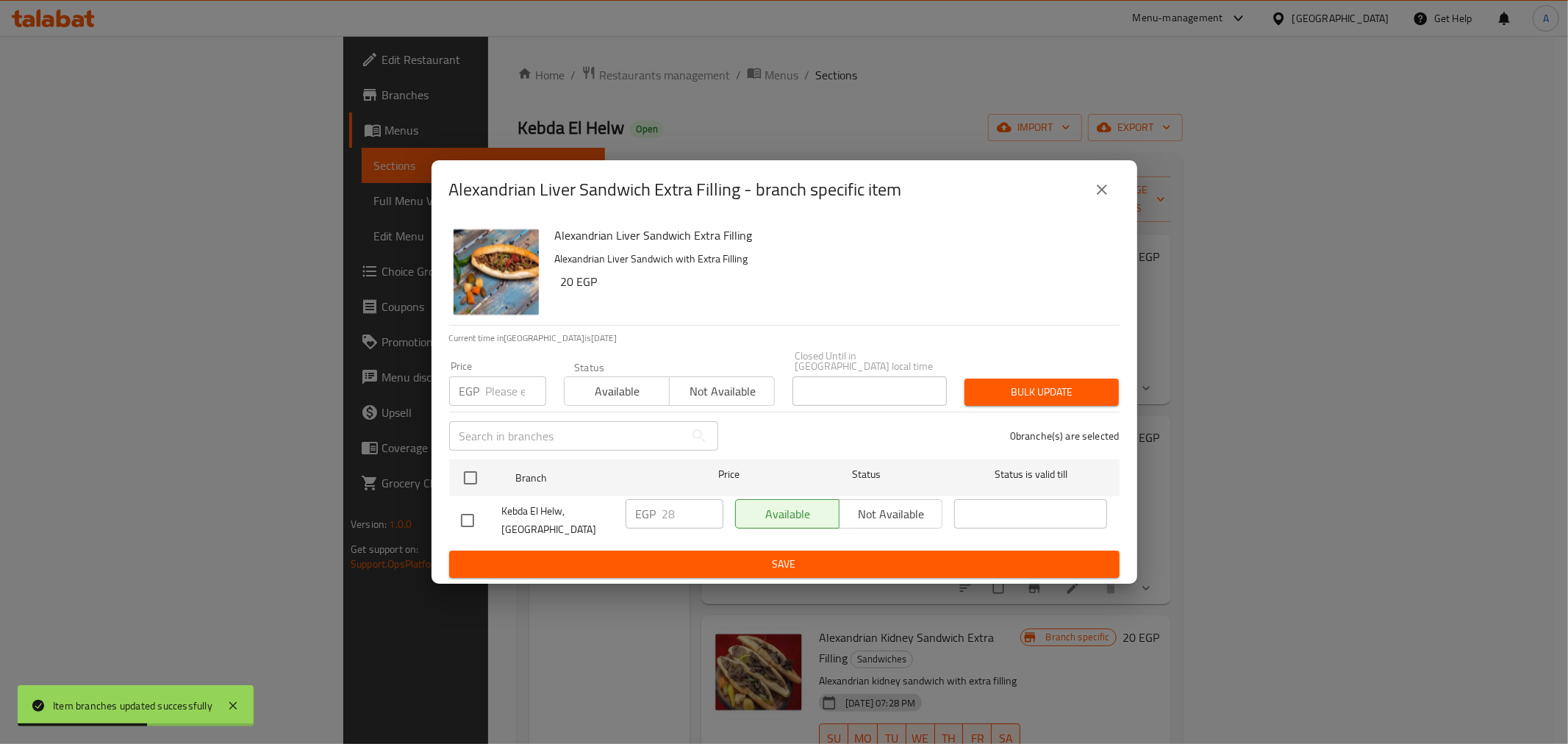
click at [502, 385] on input "number" at bounding box center [516, 391] width 61 height 30
type input "0"
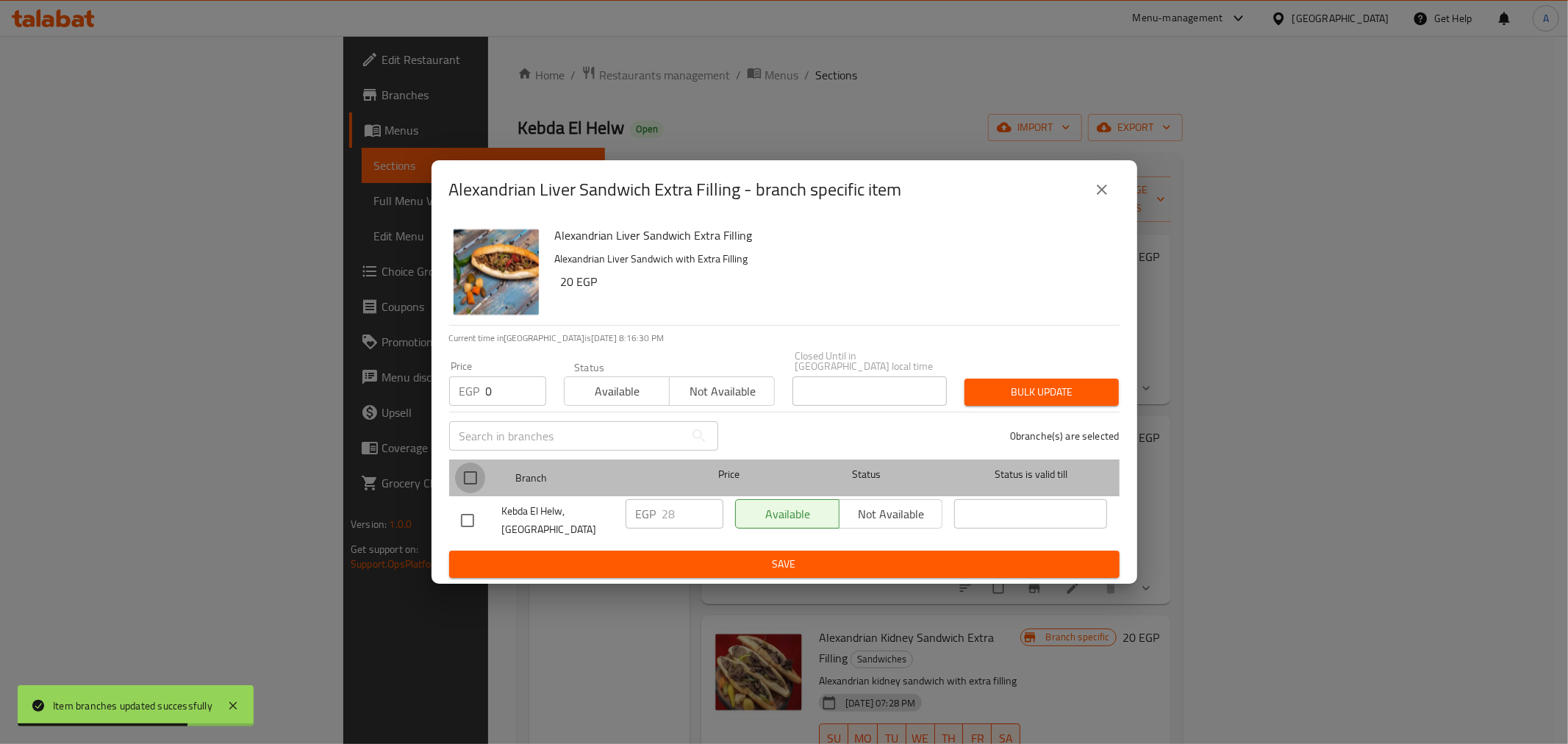
click at [471, 473] on input "checkbox" at bounding box center [470, 477] width 31 height 31
checkbox input "true"
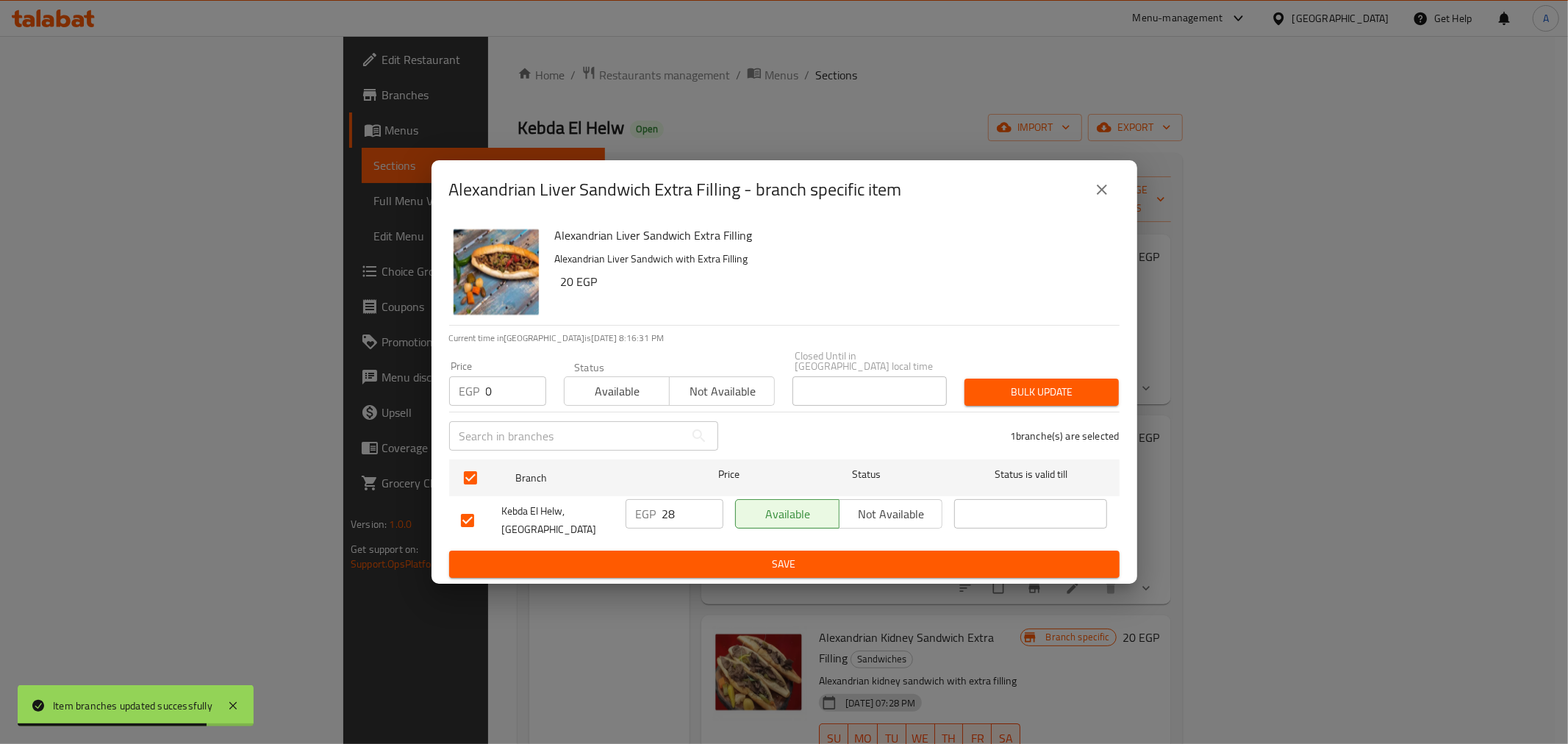
click at [980, 390] on span "Bulk update" at bounding box center [1042, 392] width 130 height 19
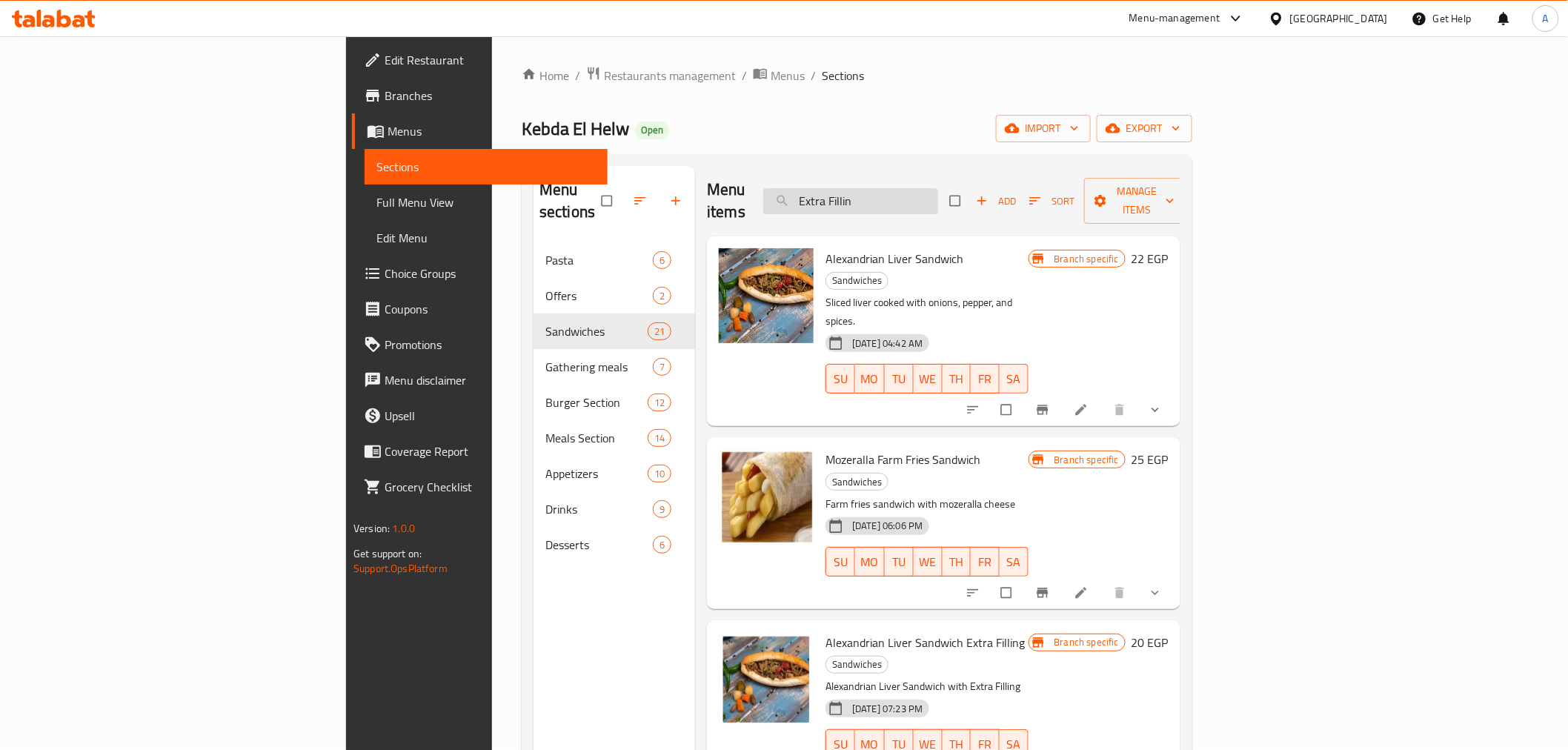
click at [938, 188] on input "Extra Fillin" at bounding box center [851, 201] width 175 height 26
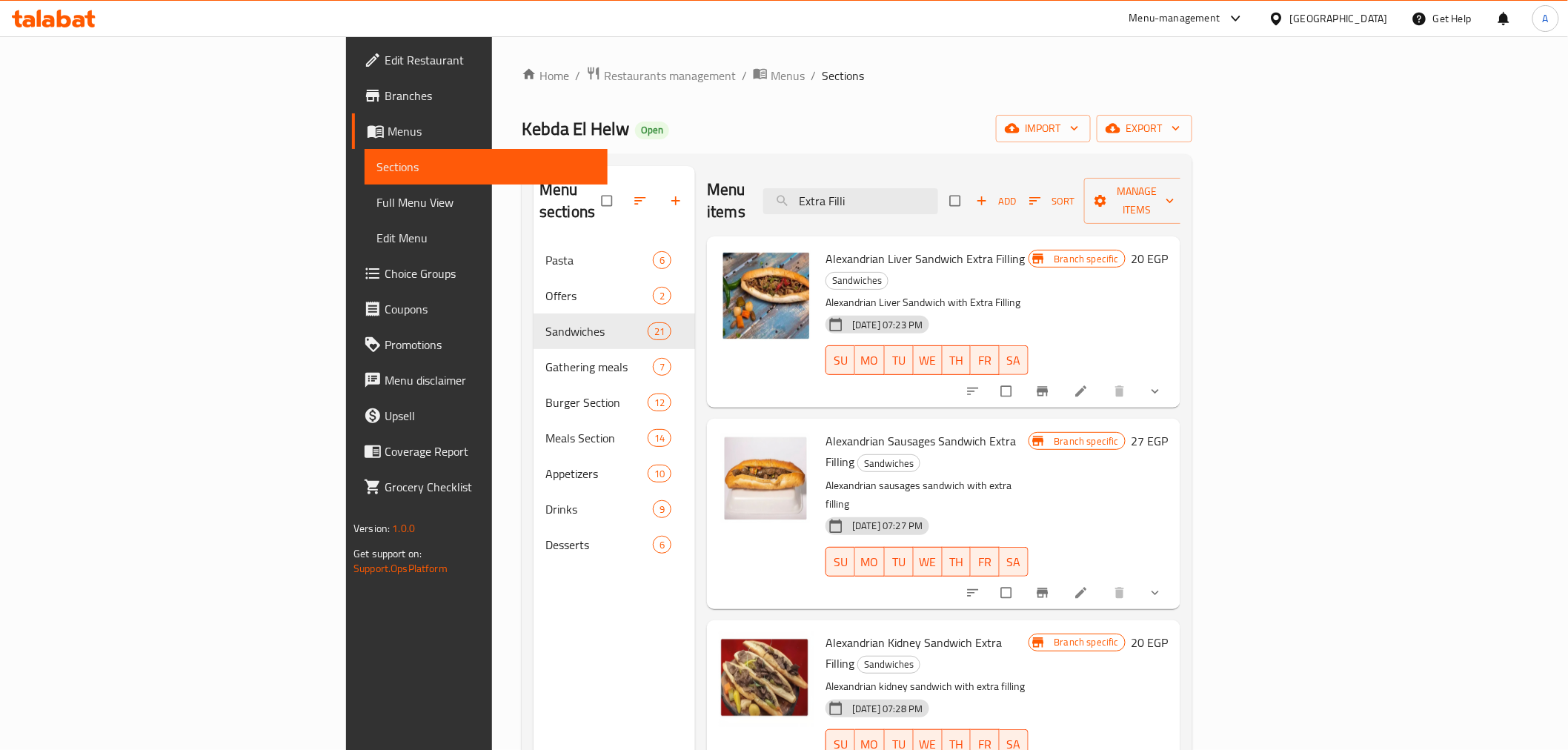
type input "Extra Filli"
click at [849, 430] on span "Alexandrian Sausages Sandwich Extra Filling" at bounding box center [920, 452] width 191 height 43
copy h6 "Alexandrian Sausages Sandwich Extra Filling"
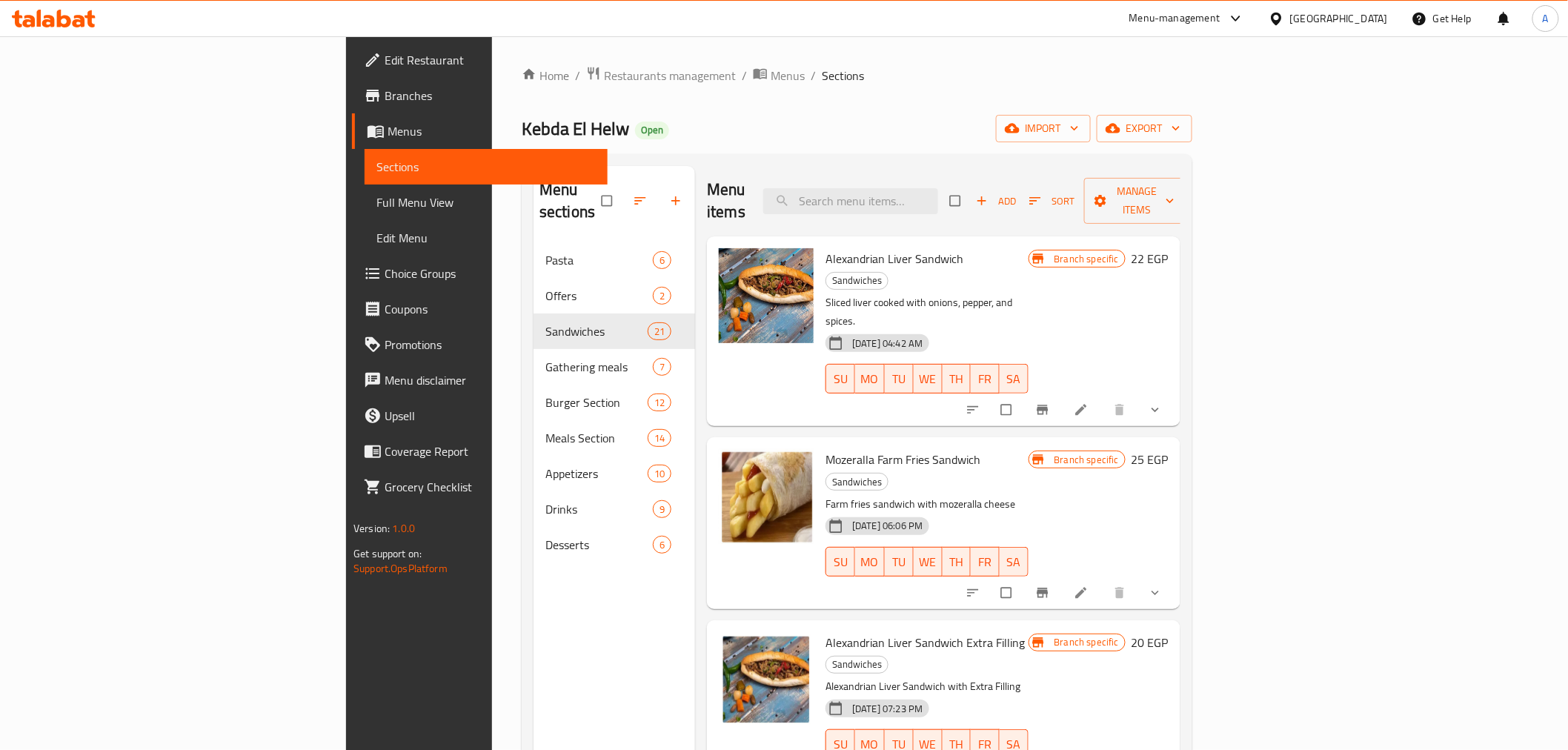
click at [1008, 176] on div "Menu items Add Sort Manage items" at bounding box center [944, 201] width 473 height 70
click at [938, 188] on input "search" at bounding box center [851, 201] width 175 height 26
paste input "Alexandrian Sausages Sandwich Extra Filling"
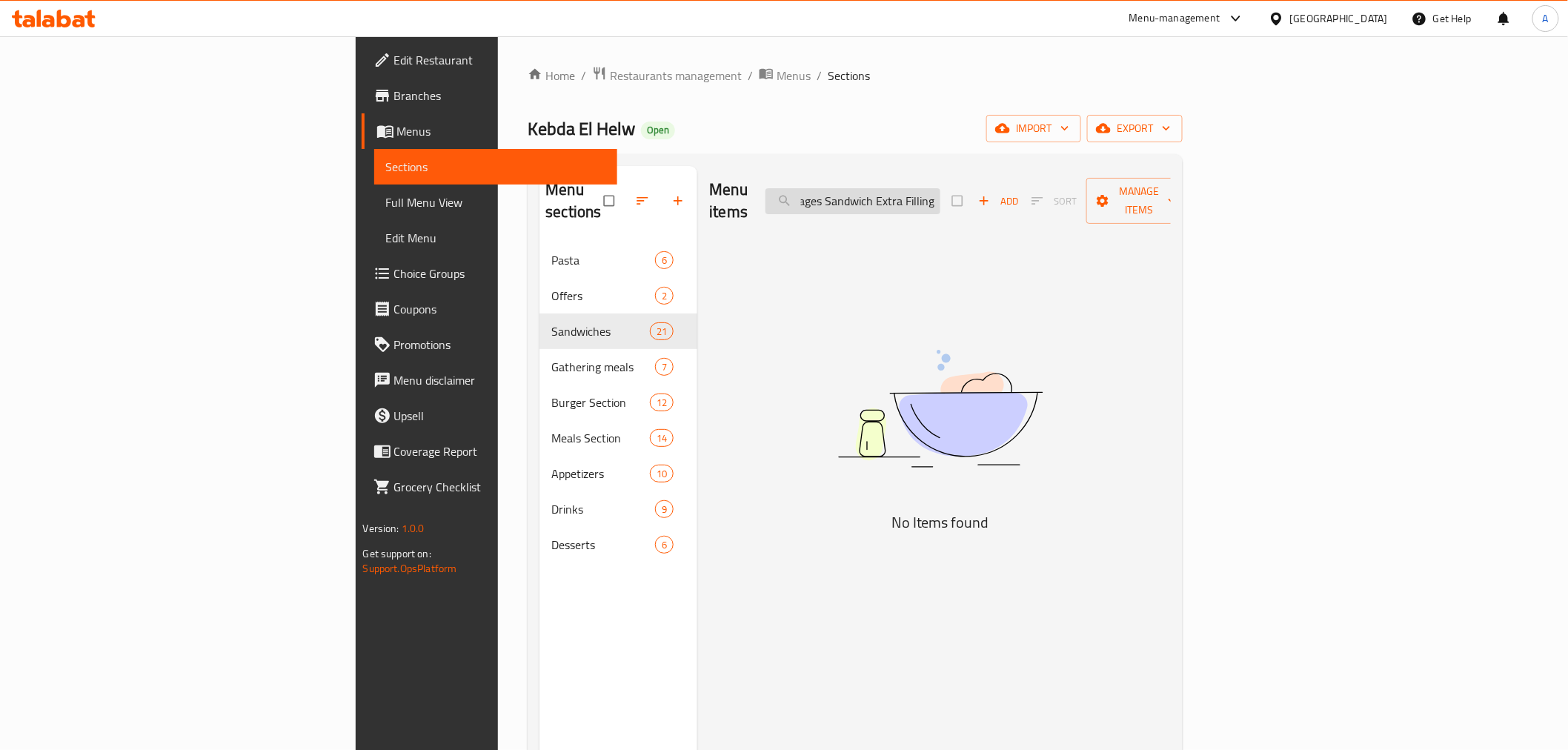
scroll to position [0, 86]
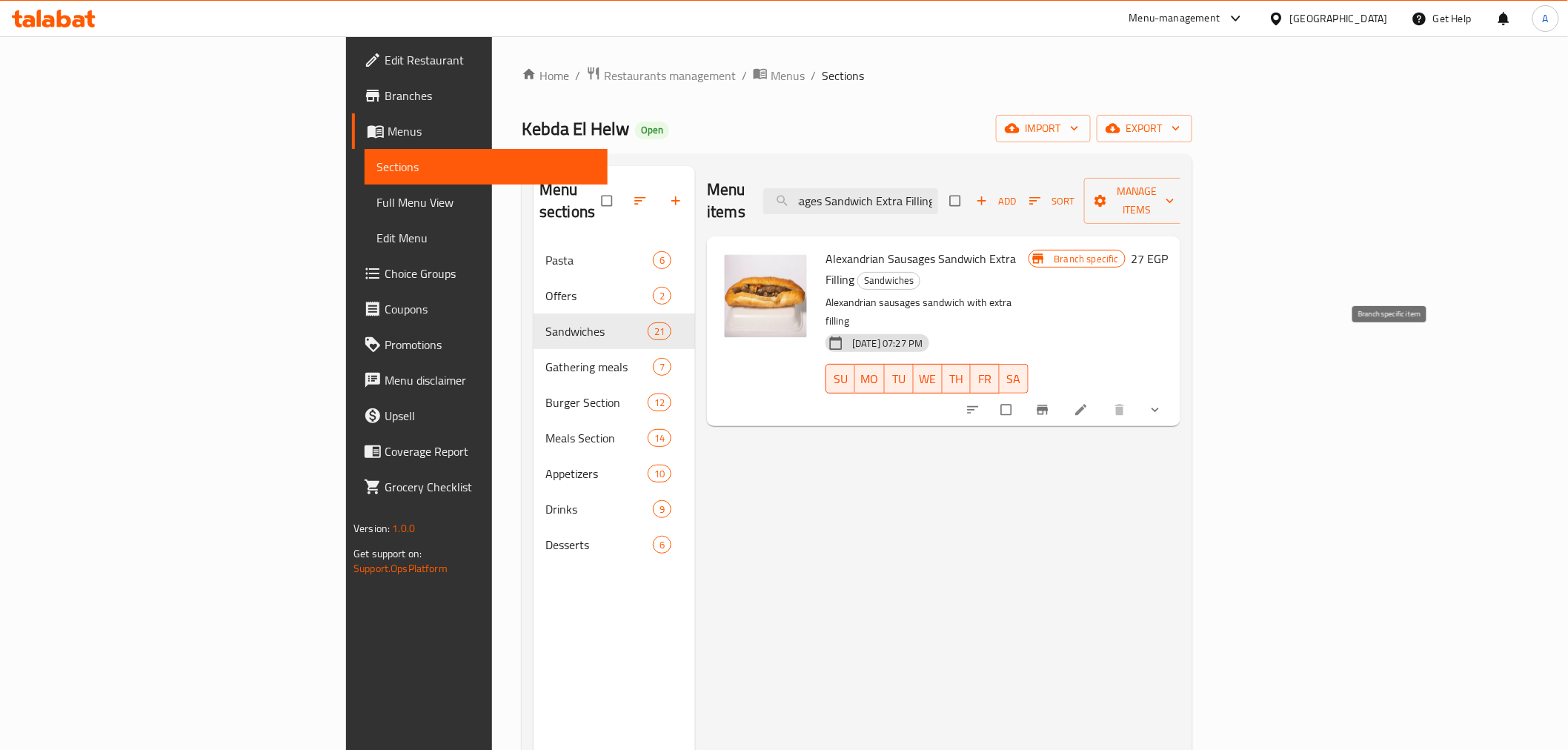
type input "Alexandrian Sausages Sandwich Extra Filling"
click at [1062, 393] on button "Branch-specific-item" at bounding box center [1044, 409] width 36 height 33
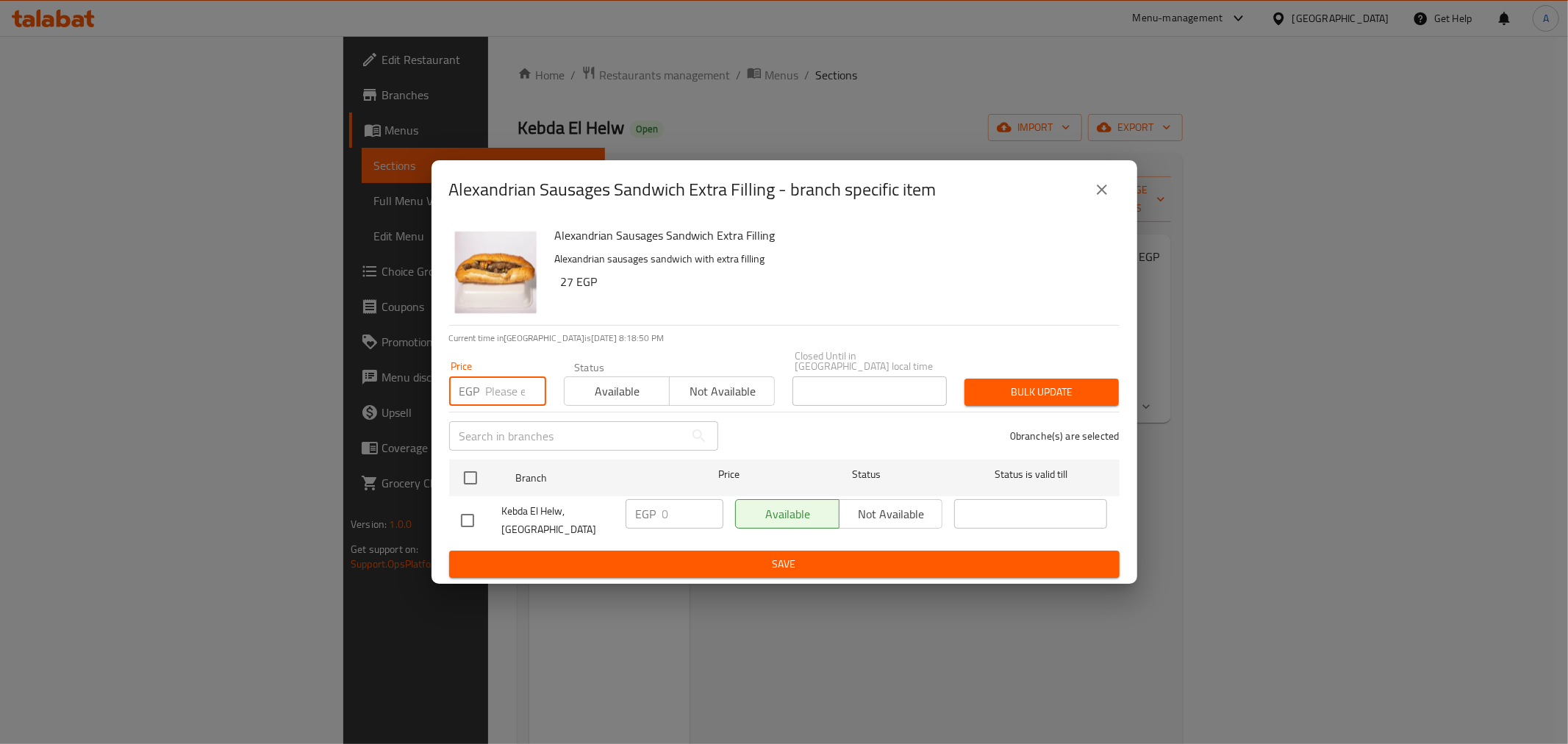
click at [503, 392] on input "number" at bounding box center [516, 391] width 61 height 30
type input "0"
click at [472, 473] on input "checkbox" at bounding box center [470, 477] width 31 height 31
checkbox input "true"
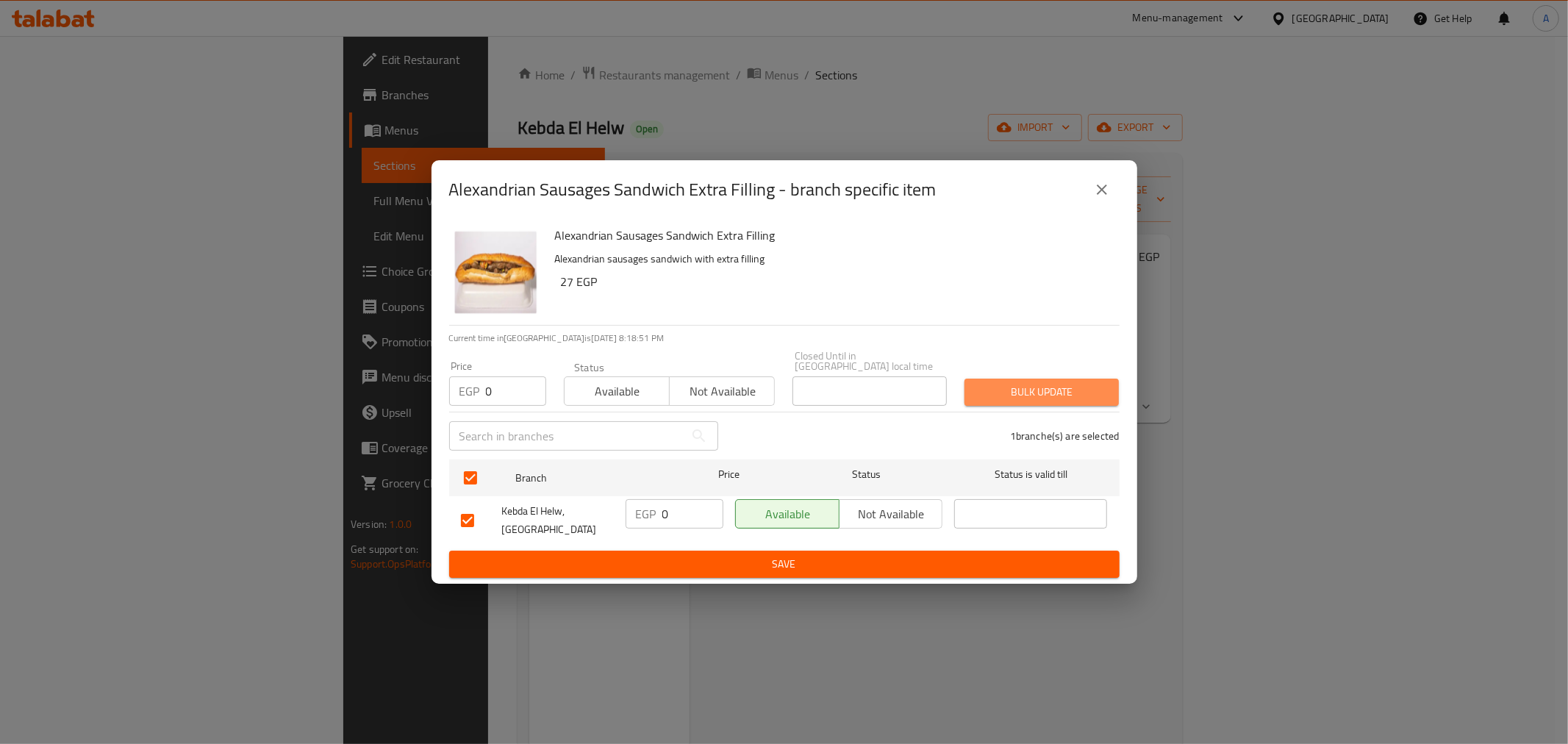
click at [1015, 383] on span "Bulk update" at bounding box center [1042, 392] width 130 height 19
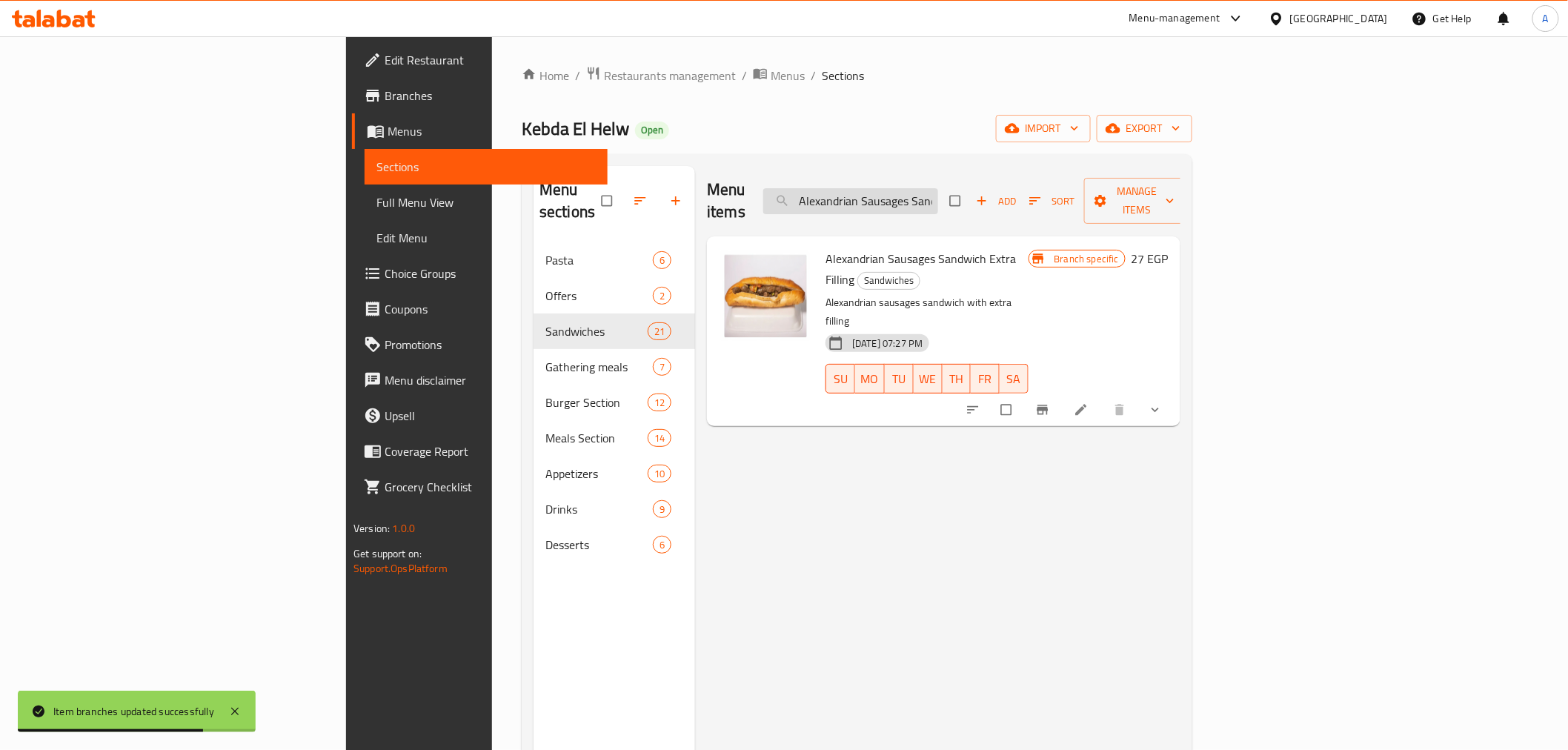
click at [938, 202] on input "Alexandrian Sausages Sandwich Extra Filling" at bounding box center [851, 201] width 175 height 26
click at [938, 198] on input "Alexandrian Sausages Sandwich Extra Filling" at bounding box center [851, 201] width 175 height 26
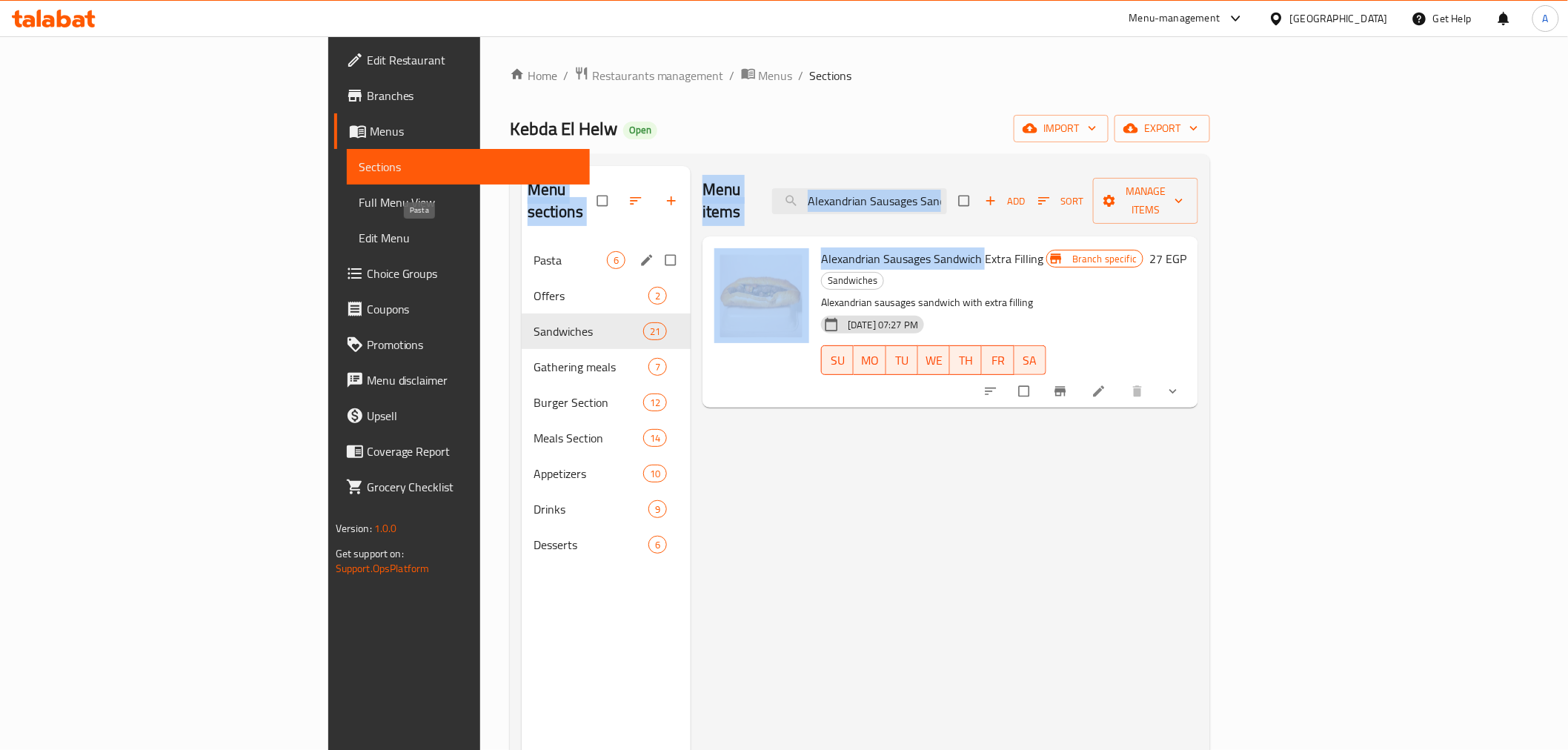
drag, startPoint x: 901, startPoint y: 237, endPoint x: 508, endPoint y: 233, distance: 393.0
click at [522, 233] on div "Menu sections Pasta 6 Offers 2 Sandwiches 21 Gathering meals 7 Burger Section 1…" at bounding box center [860, 541] width 677 height 750
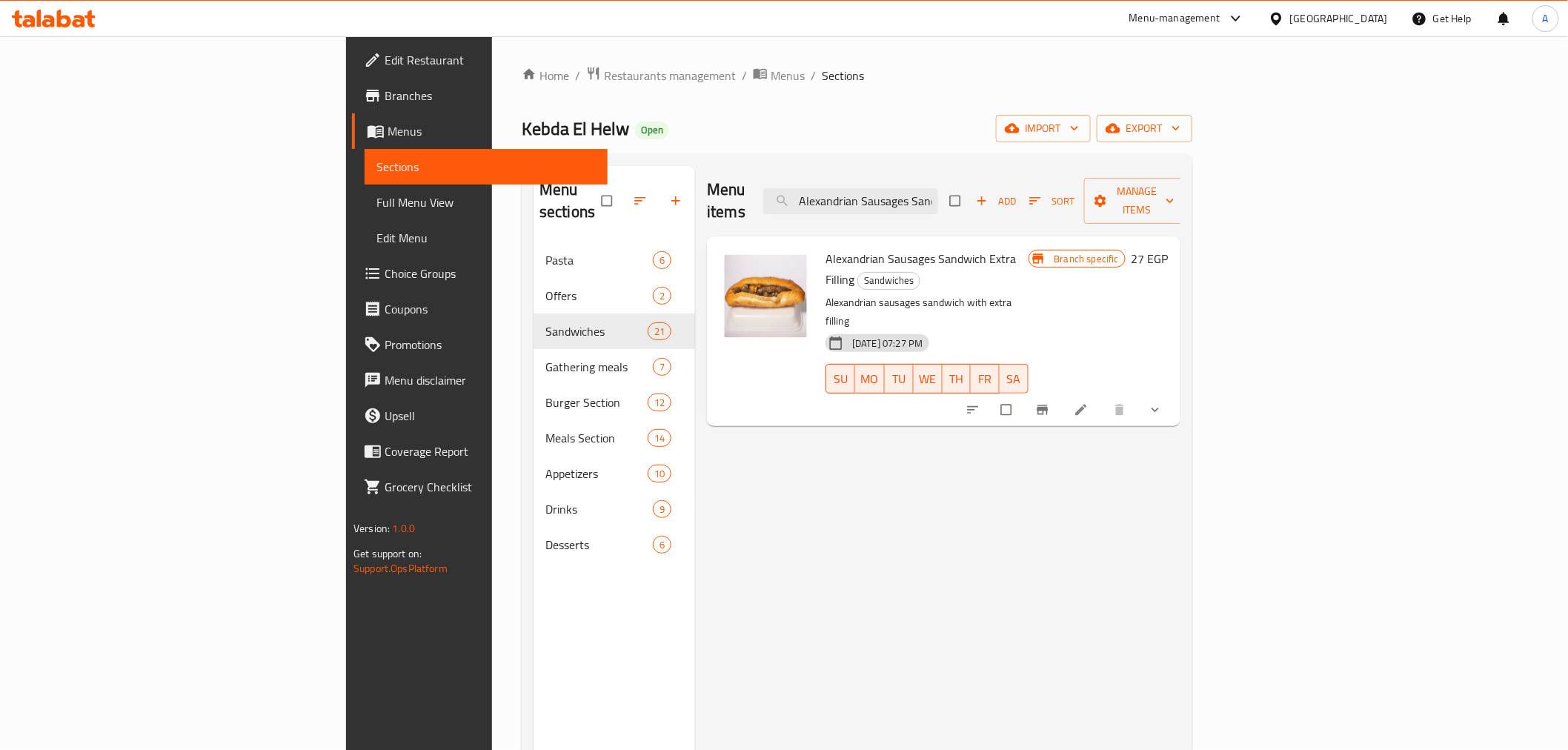
click at [923, 248] on span "Alexandrian Sausages Sandwich Extra Filling" at bounding box center [920, 269] width 191 height 43
drag, startPoint x: 1053, startPoint y: 191, endPoint x: 730, endPoint y: 161, distance: 324.4
click at [730, 161] on div "Menu sections Pasta 6 Offers 2 Sandwiches 21 Gathering meals 7 Burger Section 1…" at bounding box center [857, 541] width 670 height 773
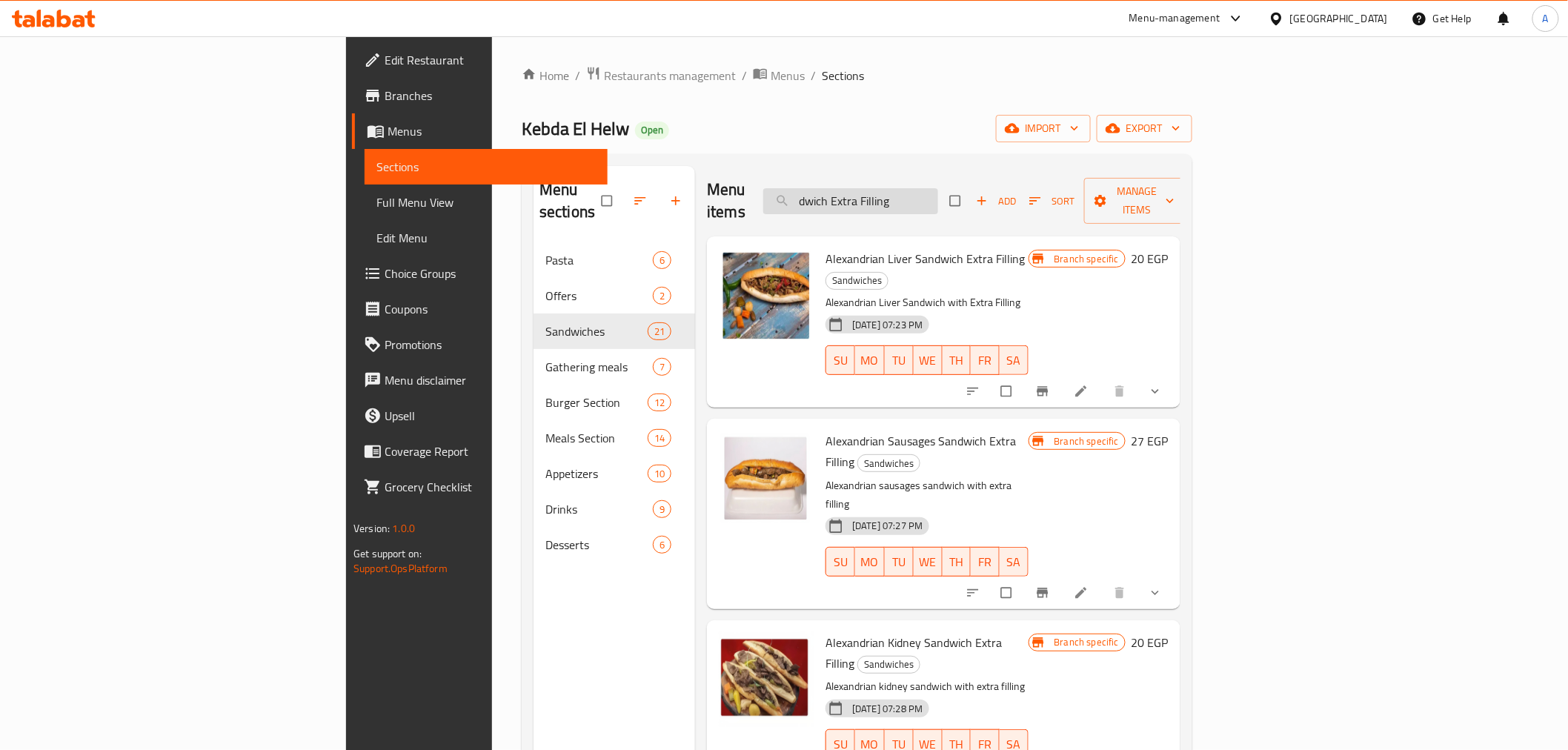
click at [938, 194] on input "dwich Extra Filling" at bounding box center [851, 201] width 175 height 26
click at [1028, 476] on p "Alexandrian sausages sandwich with extra filling" at bounding box center [926, 494] width 202 height 37
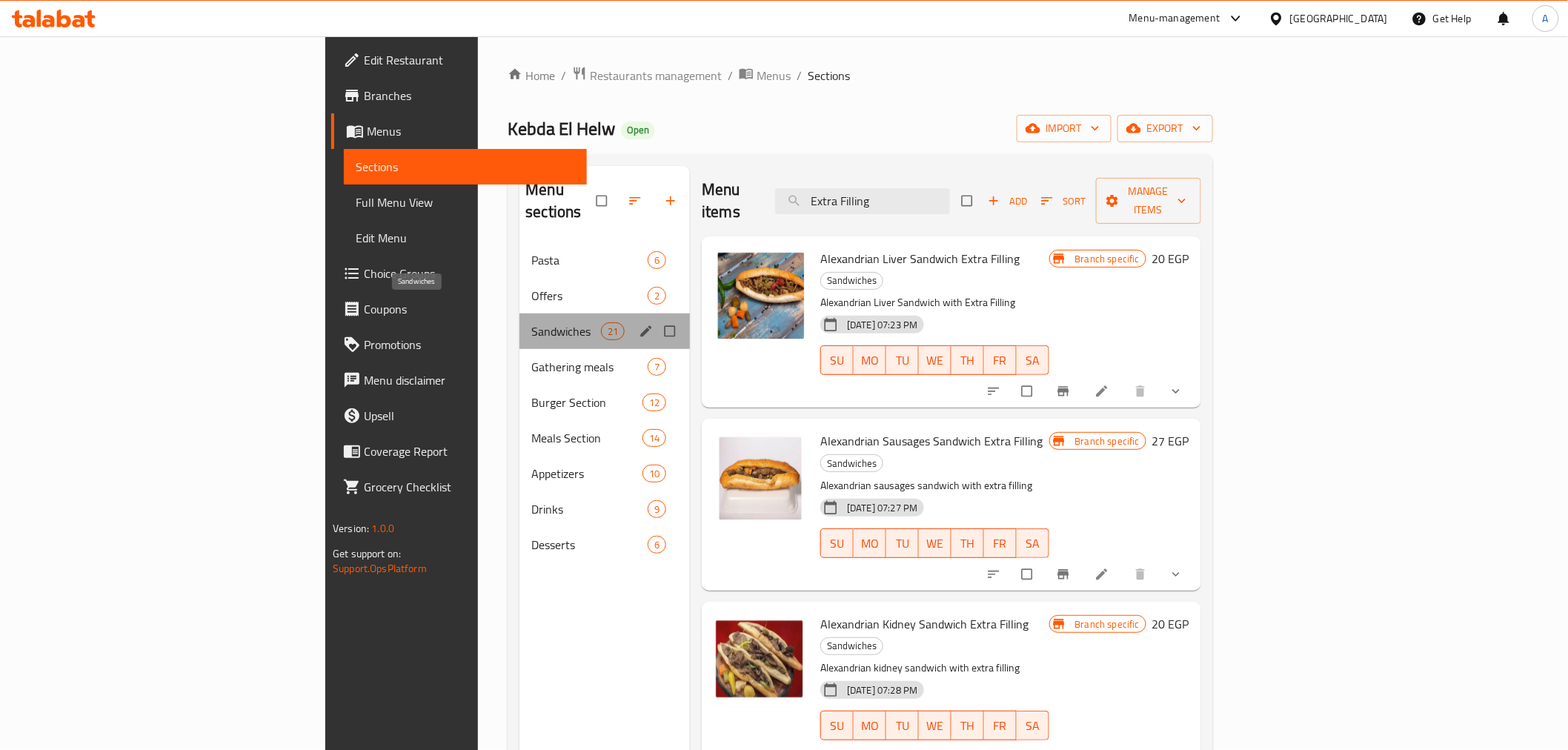
click at [531, 322] on span "Sandwiches" at bounding box center [566, 330] width 69 height 18
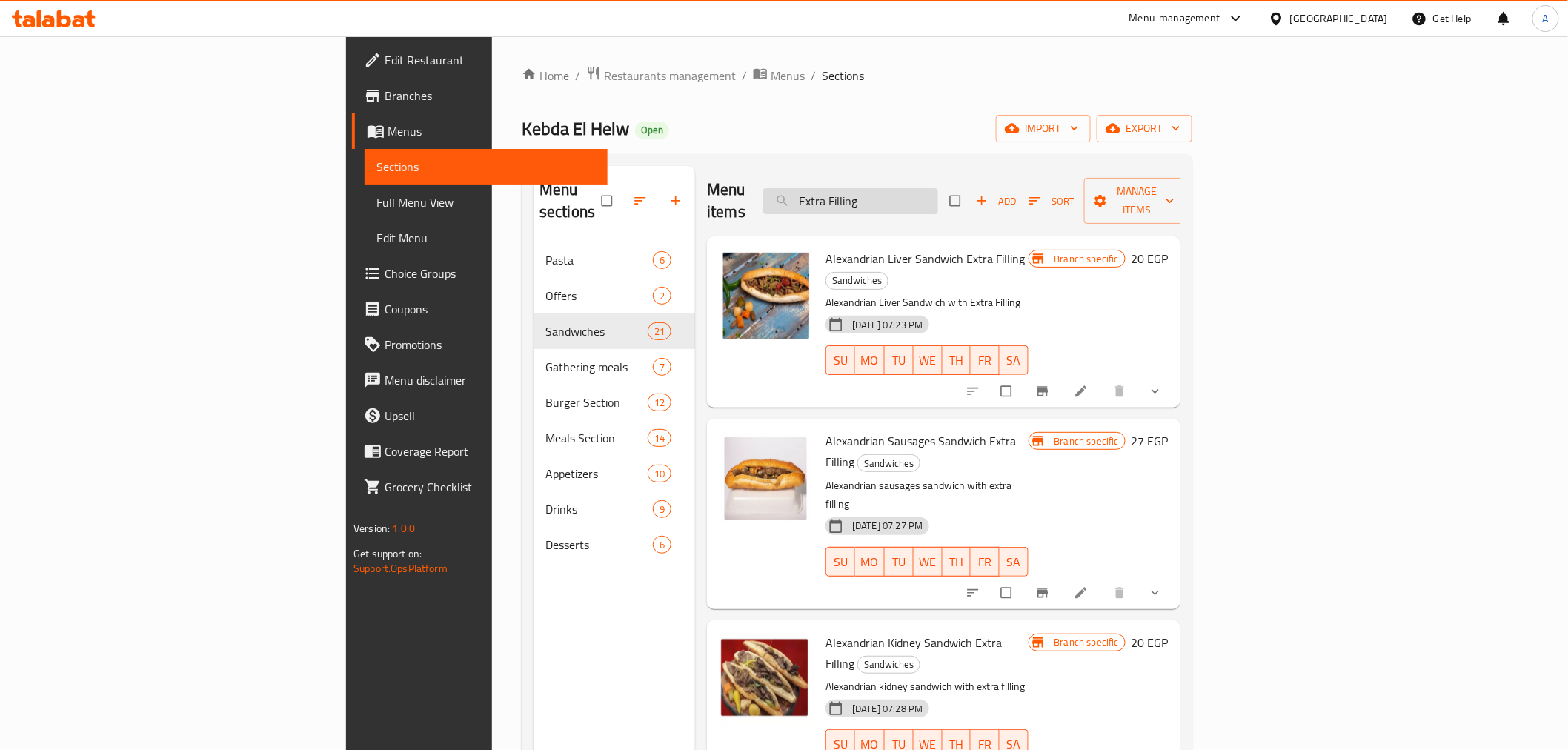
click at [938, 195] on input "Extra Filling" at bounding box center [851, 201] width 175 height 26
type input "E"
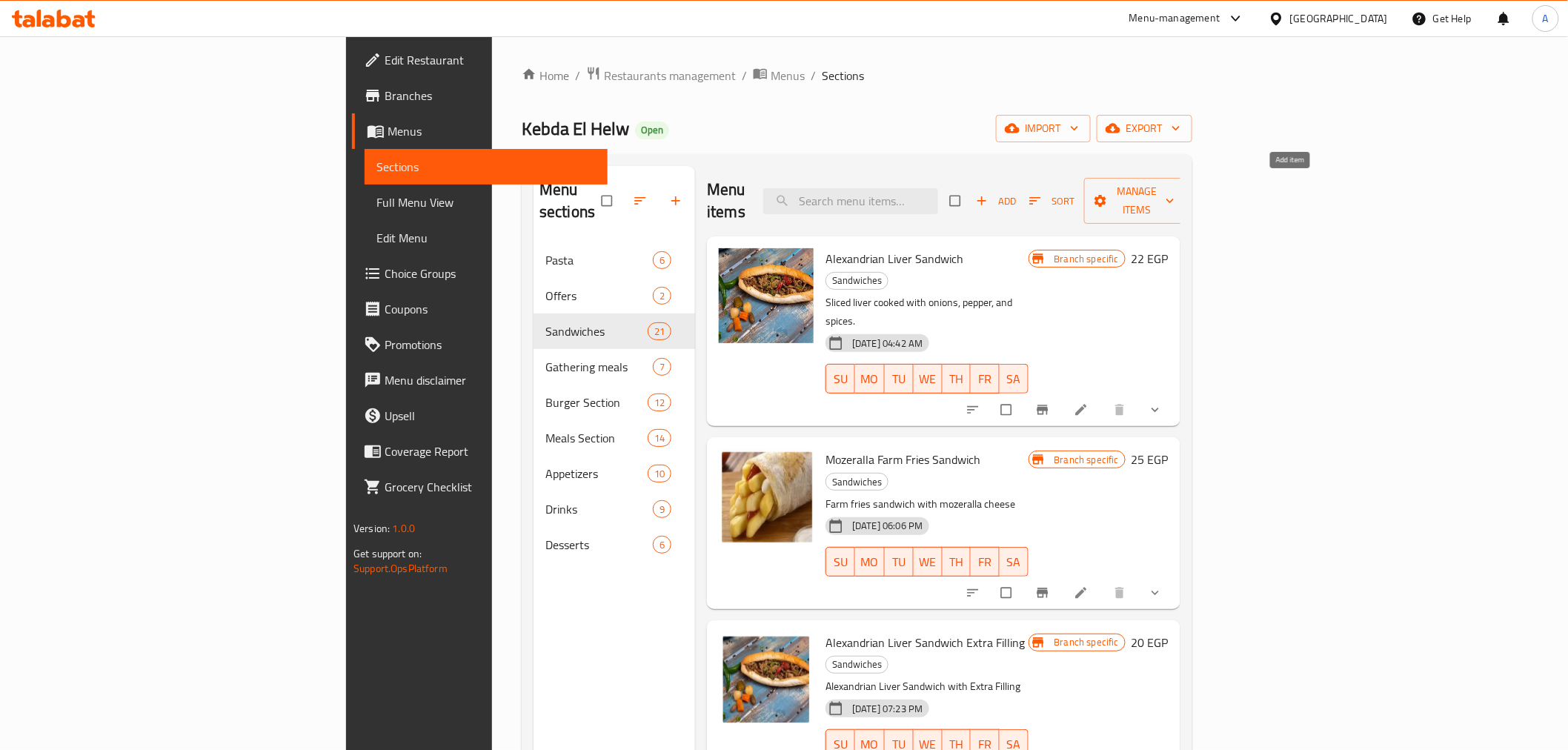
click at [1016, 192] on span "Add" at bounding box center [995, 201] width 40 height 17
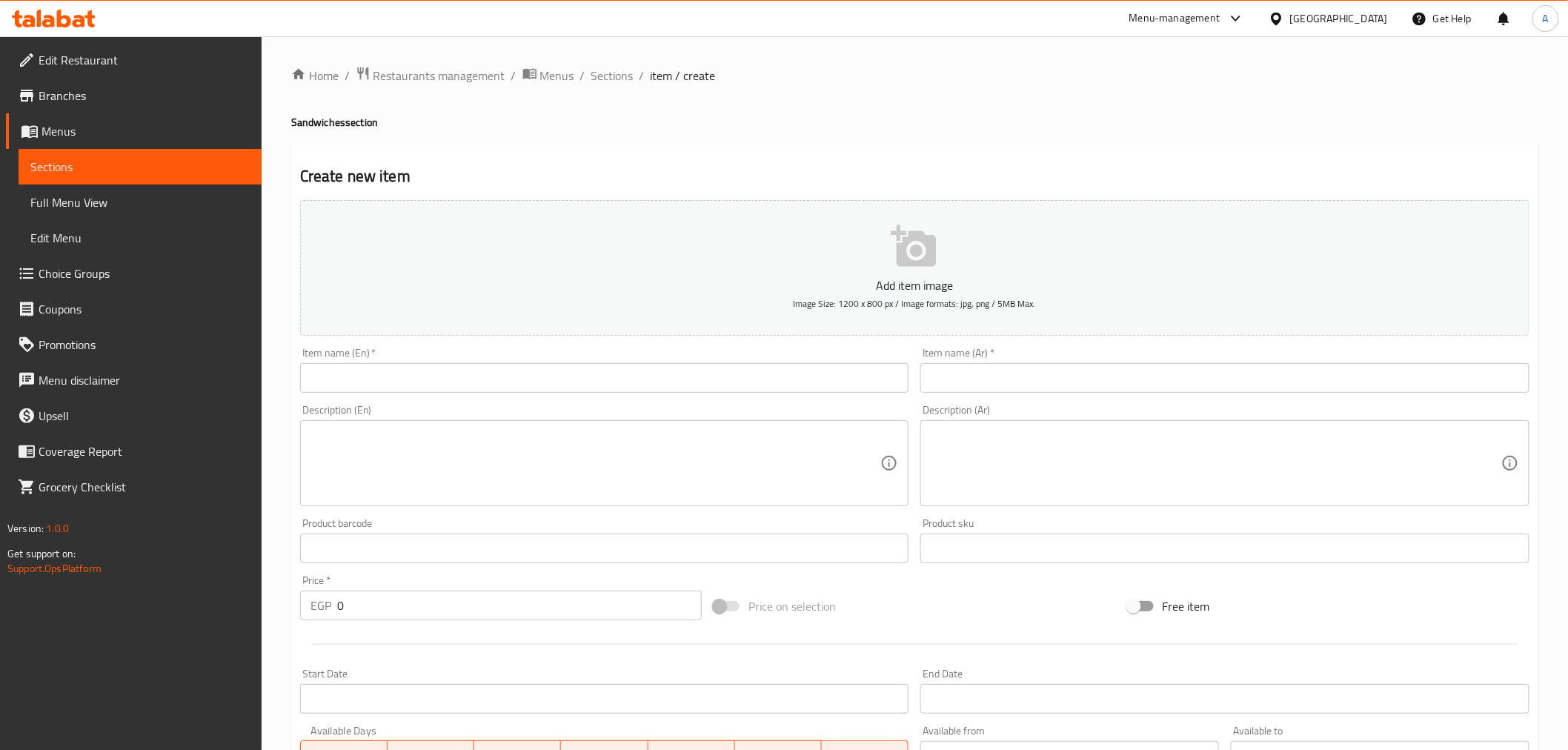
click at [1075, 371] on input "text" at bounding box center [1224, 378] width 609 height 30
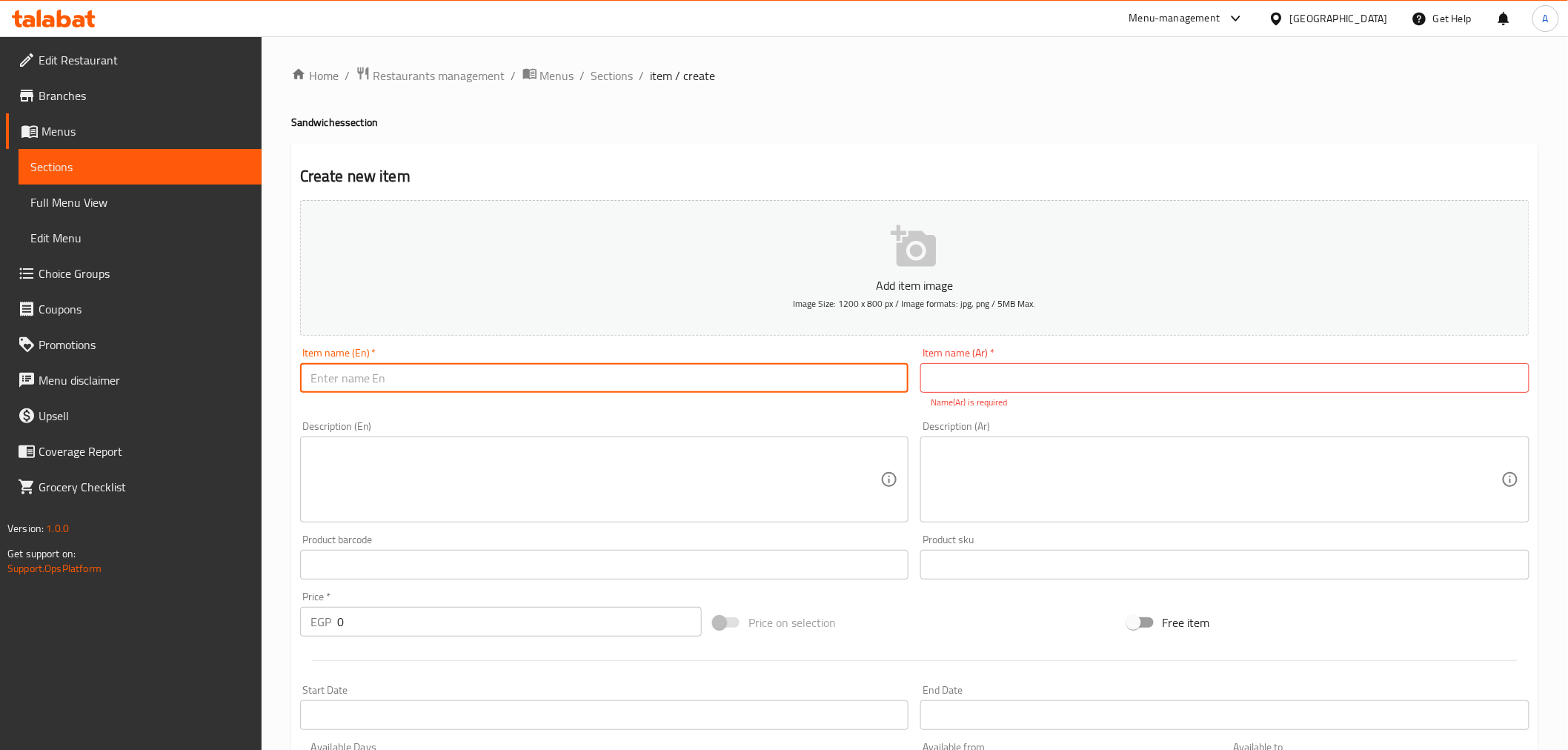
click at [684, 373] on input "text" at bounding box center [605, 378] width 609 height 30
paste input "Alexandrian Sausages Sandwich Extra Filling"
click at [521, 415] on div "Item name (En)   * Alexandrian Sausages Sandwich Extra Filling Item name (En) *" at bounding box center [604, 378] width 621 height 73
click at [324, 376] on input "Alexandrian Sausages Sandwich Extra Filling" at bounding box center [605, 378] width 609 height 30
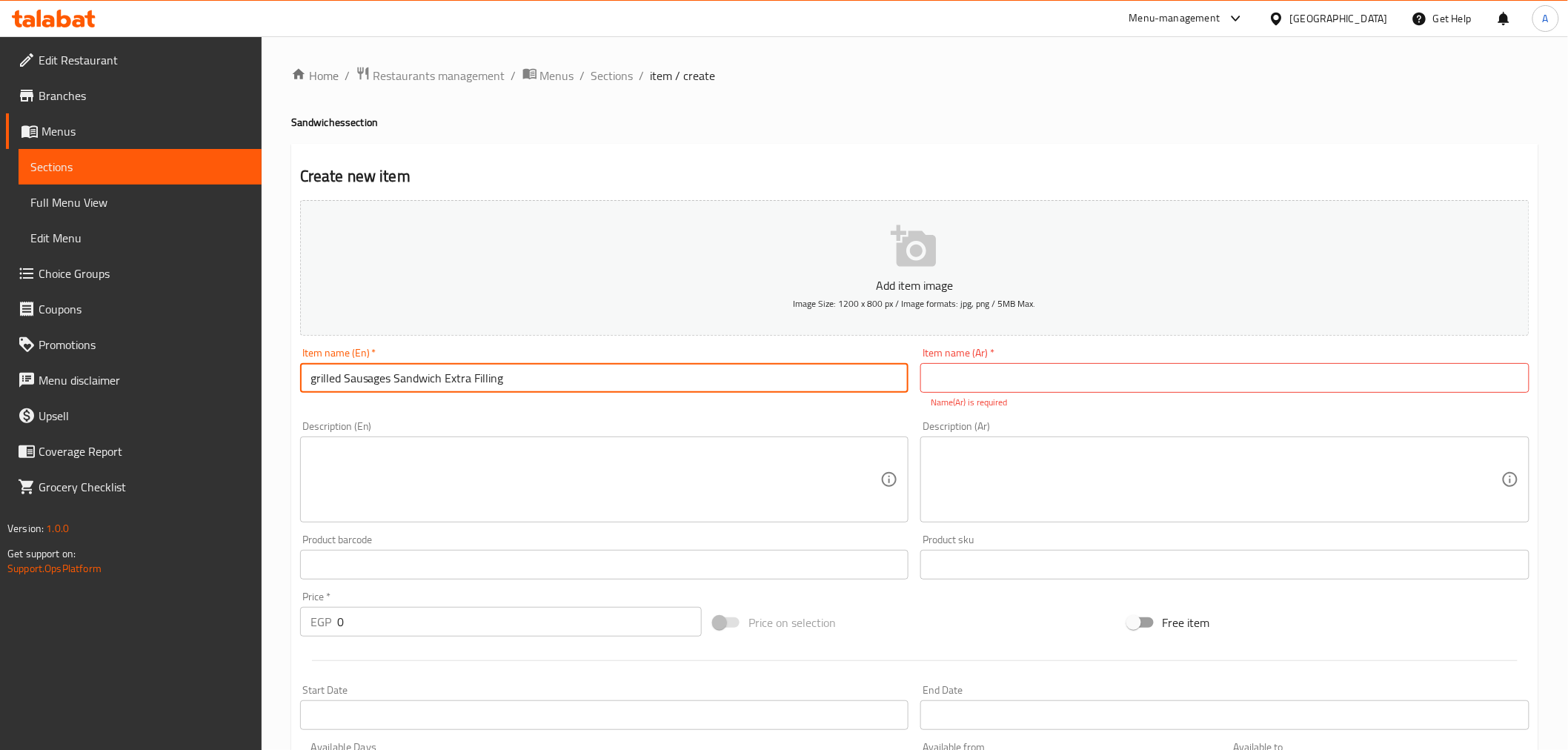
click at [316, 379] on input "grilled Sausages Sandwich Extra Filling" at bounding box center [605, 378] width 609 height 30
click at [434, 377] on input "Grilled Sausages Sandwich Extra Filling" at bounding box center [605, 378] width 609 height 30
type input "Grilled Sausages Sandwich Extra Filling"
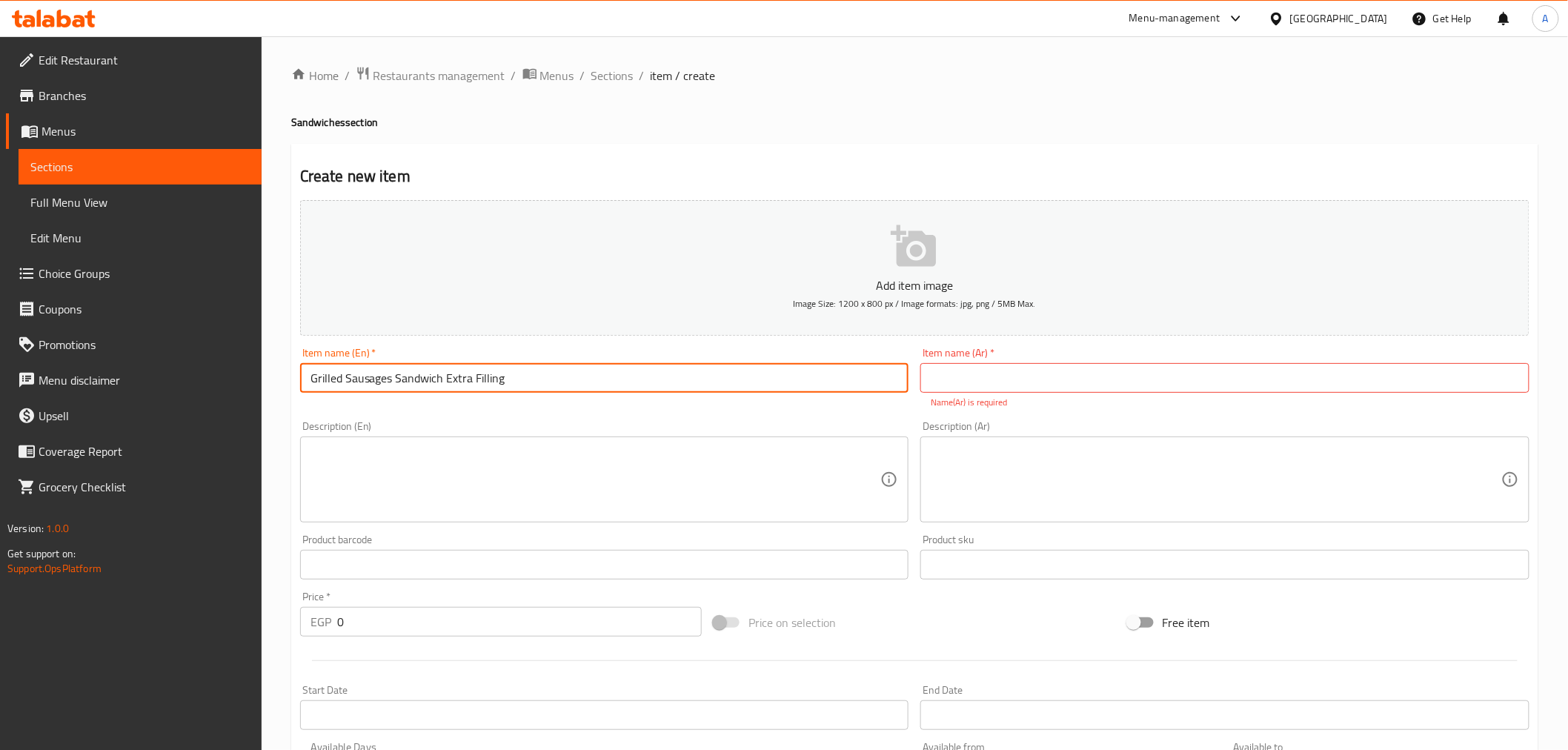
click at [992, 386] on input "text" at bounding box center [1224, 378] width 609 height 30
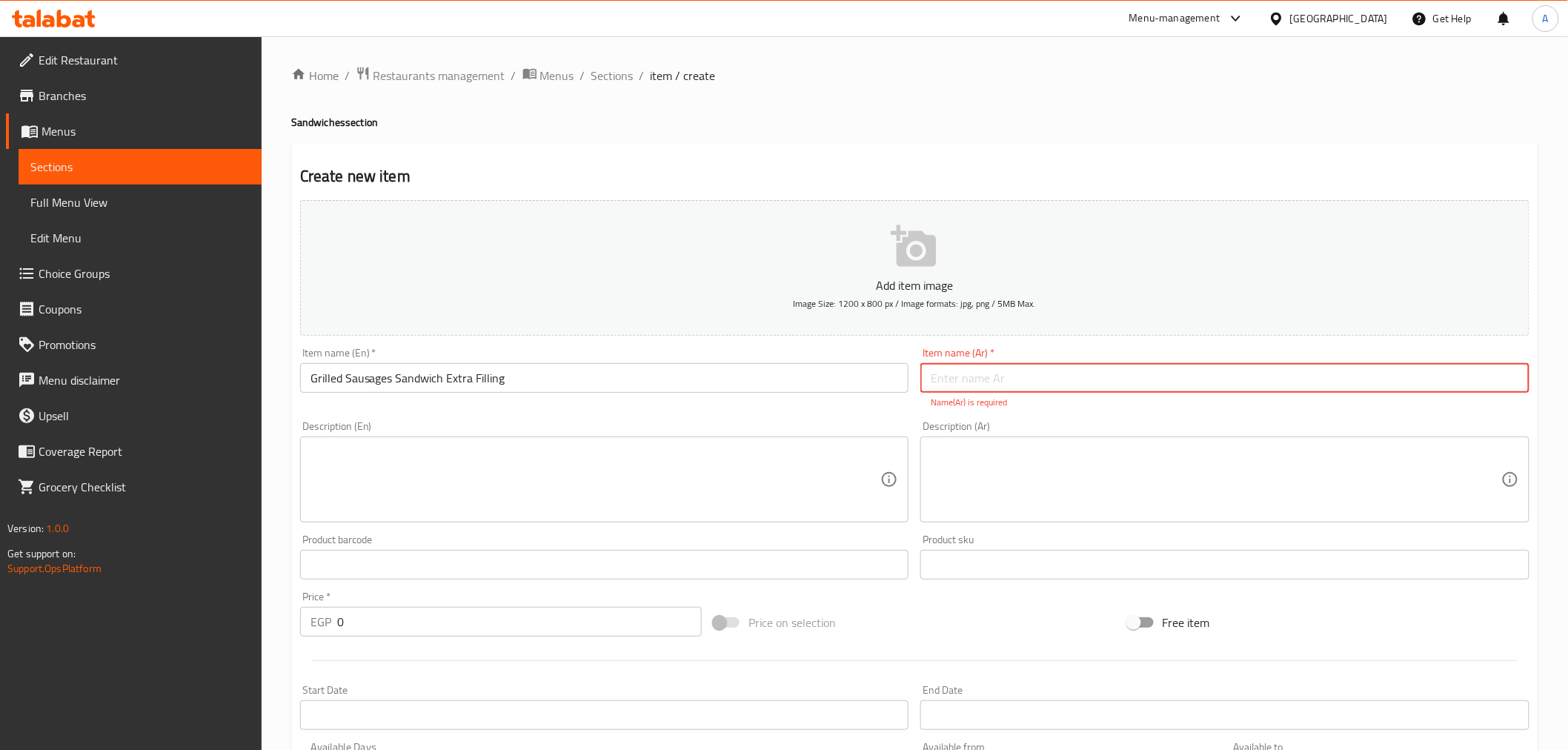
paste input "ساندويتش نقانق مشوية مع حشوة إضافية"
click at [972, 392] on input "ساندويتش نقانق مشوية مع حشوة إضافية" at bounding box center [1224, 378] width 609 height 30
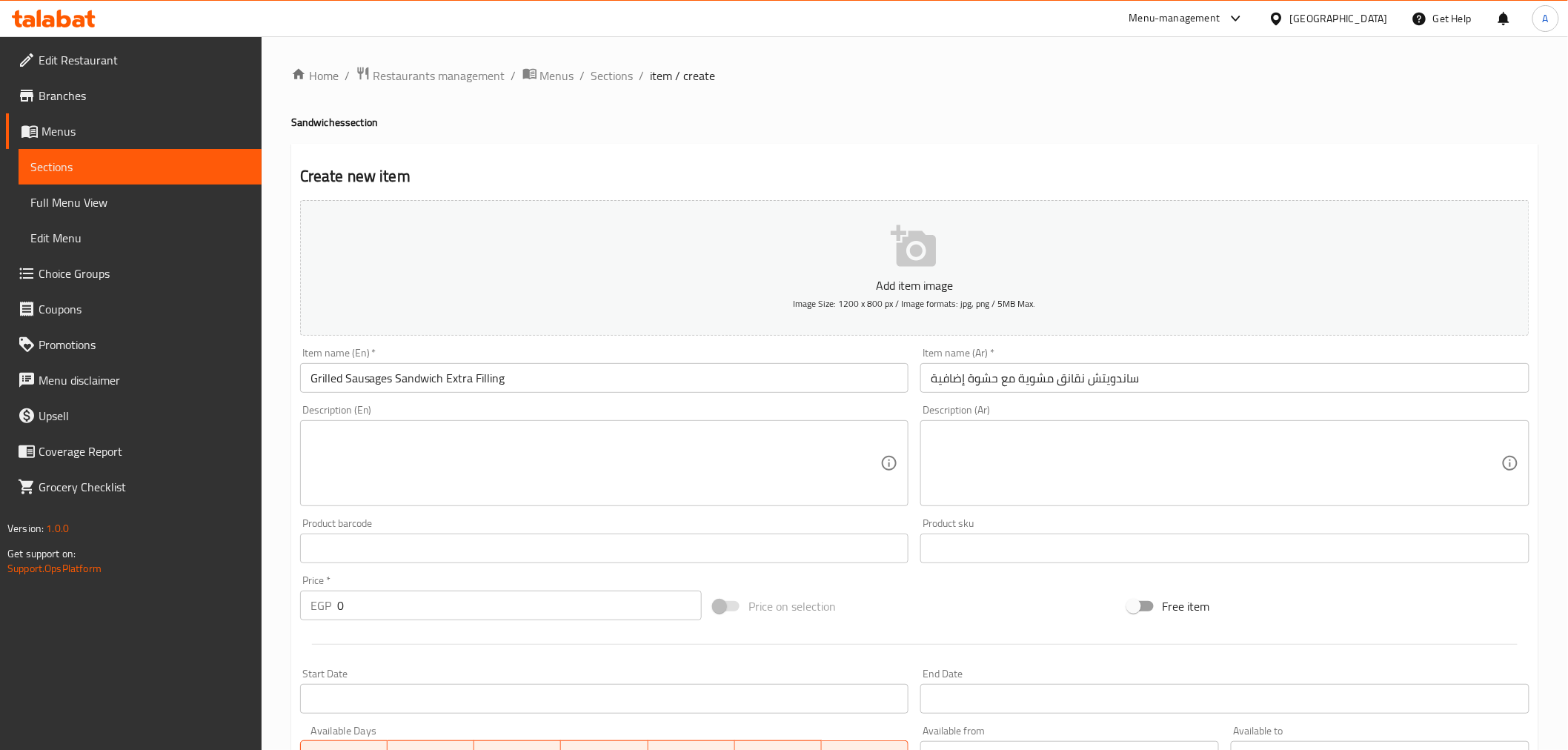
click at [1009, 409] on div "Add item image Image Size: 1200 x 800 px / Image formats: jpg, png / 5MB Max. I…" at bounding box center [915, 513] width 1241 height 638
click at [1117, 384] on input "ساندويتش نقانق مشوية مع حشوة إضافية" at bounding box center [1224, 378] width 609 height 30
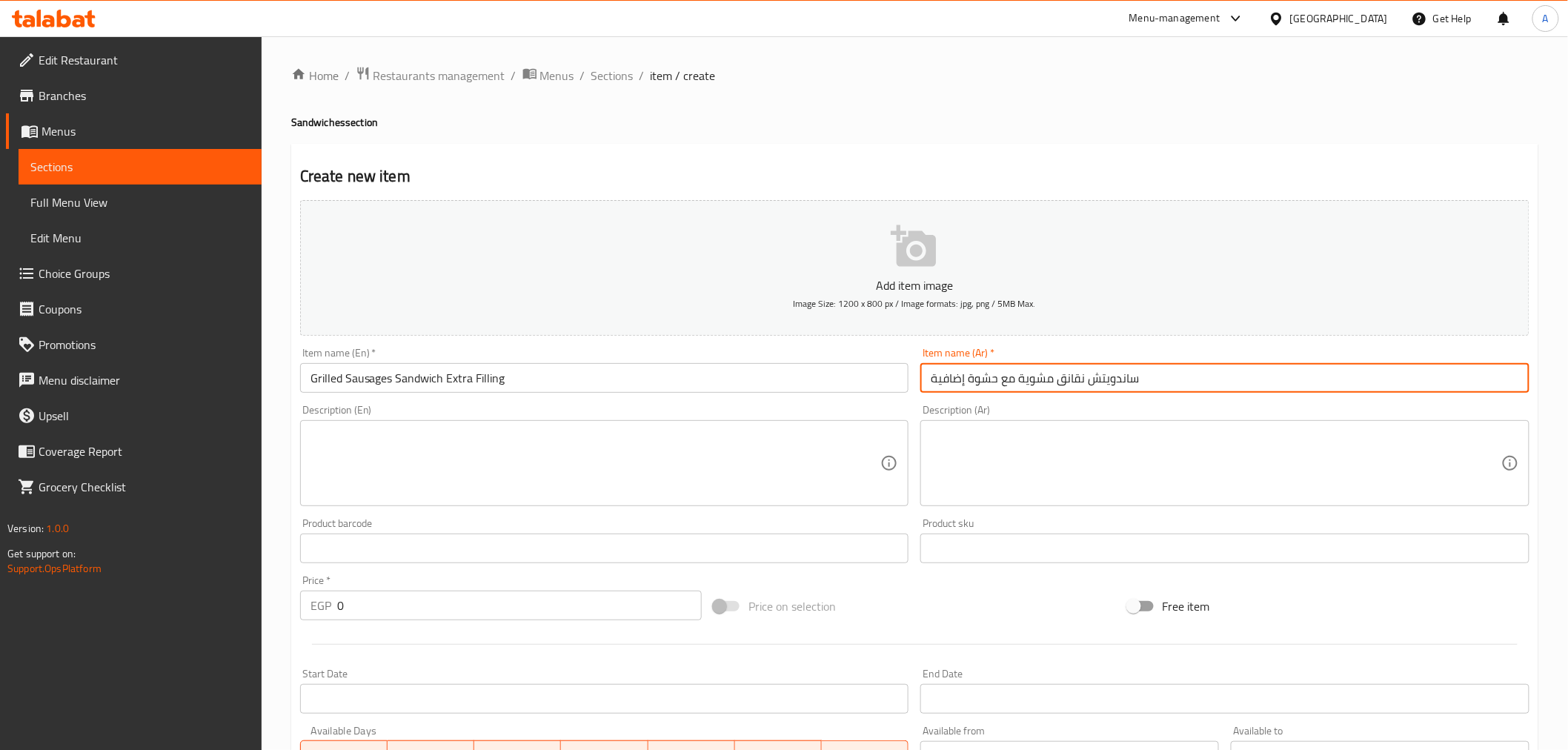
click at [417, 385] on input "Grilled Sausages Sandwich Extra Filling" at bounding box center [605, 378] width 609 height 30
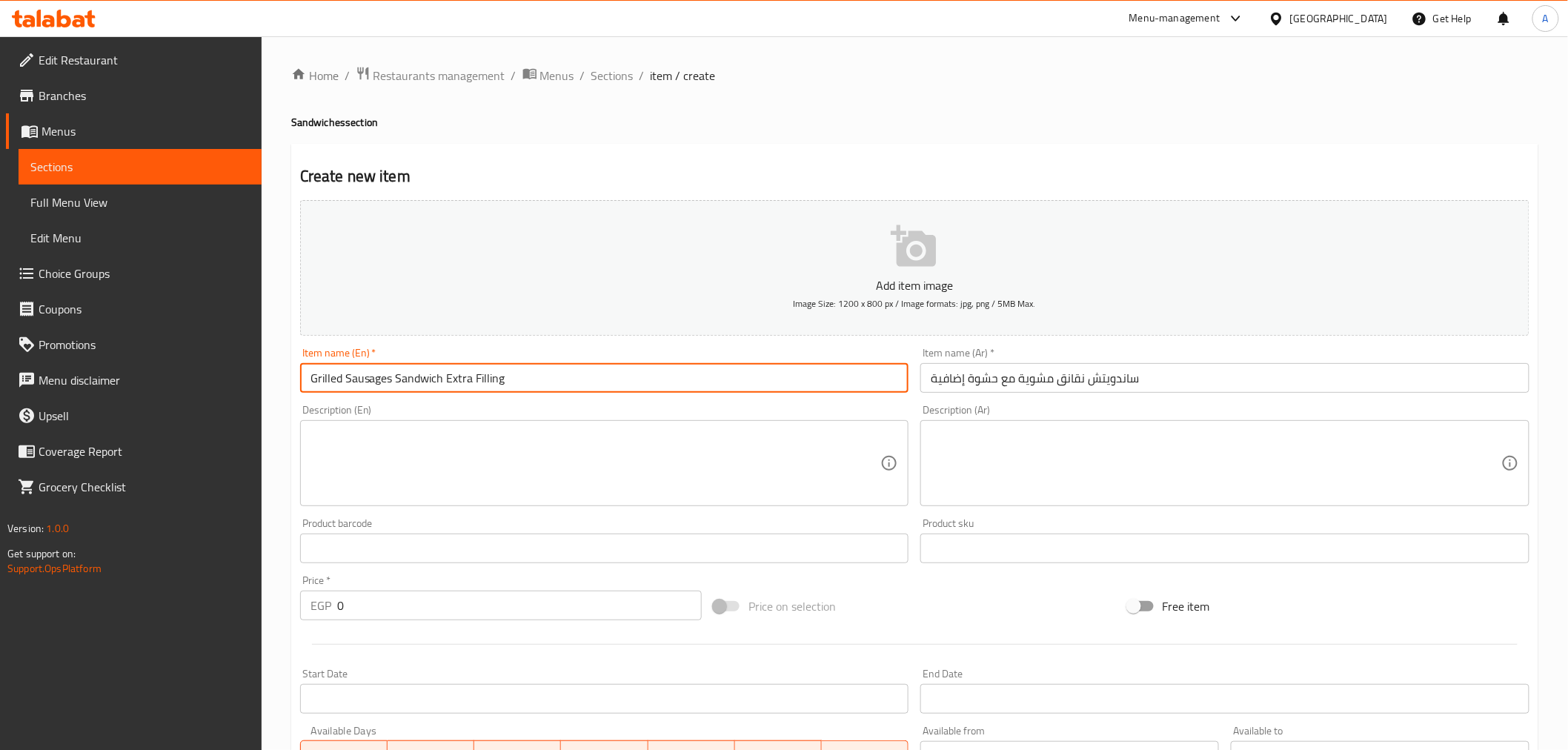
click at [1113, 377] on input "ساندويتش نقانق مشوية مع حشوة إضافية" at bounding box center [1224, 378] width 609 height 30
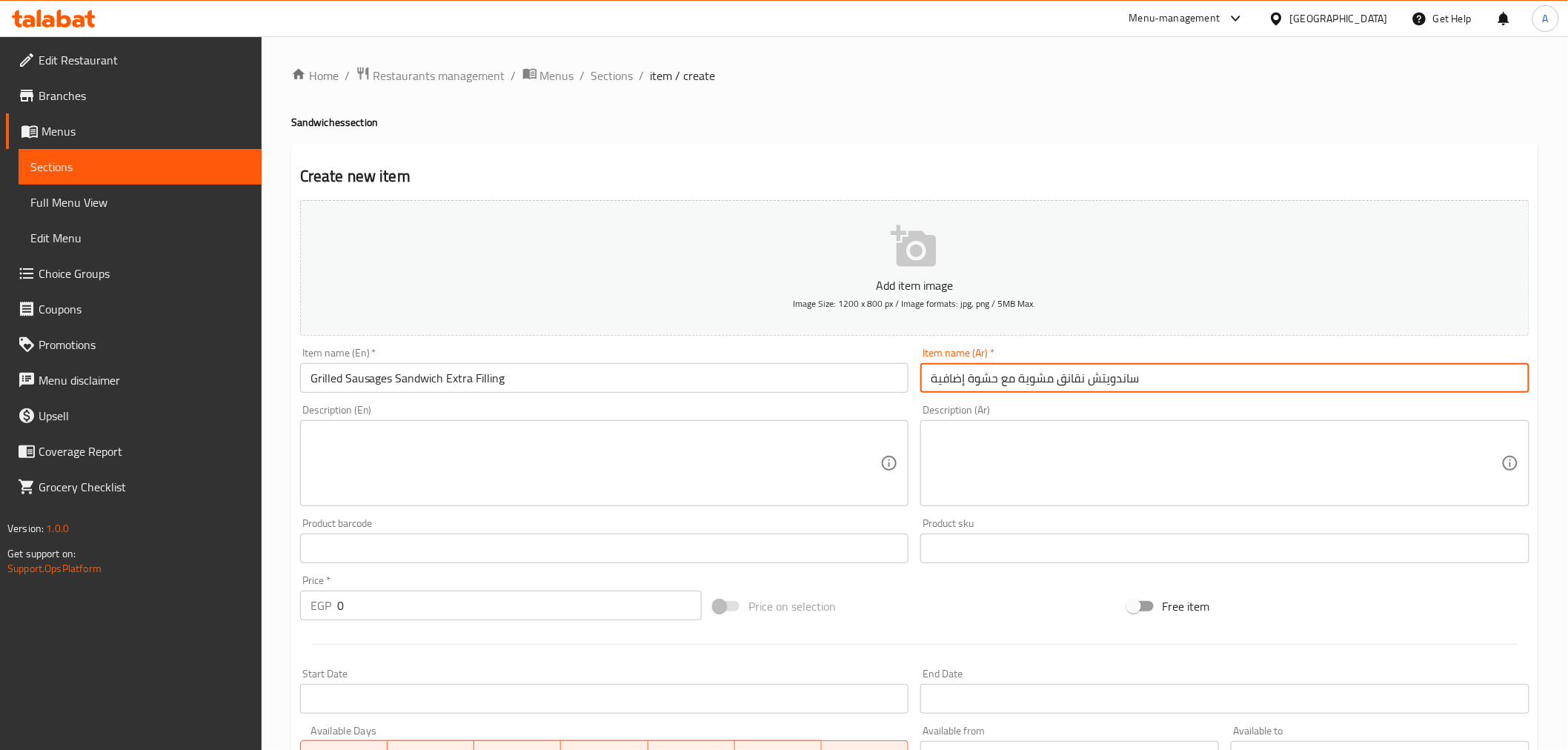
paste input "text"
click at [1453, 383] on input "ساندوتش نقانق مشوية مع حشوة إضافية" at bounding box center [1224, 378] width 609 height 30
click at [1376, 384] on input "ساندوتش سجق مشوي مع حشوة إضافية" at bounding box center [1224, 378] width 609 height 30
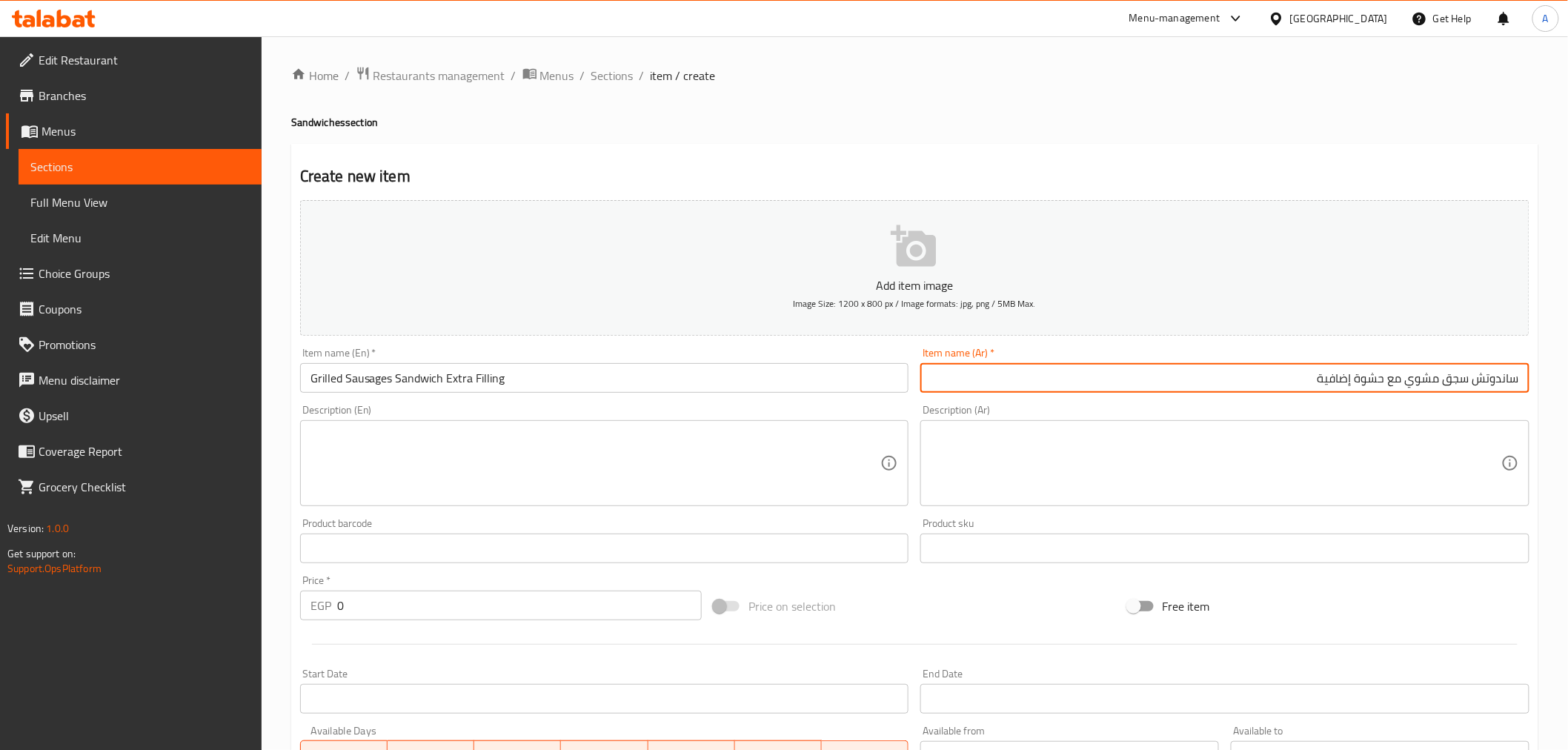
click at [1313, 381] on input "ساندوتش سجق مشوي مع حشوة إضافية" at bounding box center [1224, 378] width 609 height 30
click at [1345, 385] on input "ساندوتش سجق مشوي مع حشوة إكسترا" at bounding box center [1224, 378] width 609 height 30
click at [1384, 376] on input "ساندوتش سجق مشوي مع حشوة" at bounding box center [1224, 378] width 609 height 30
paste input "كسترا"
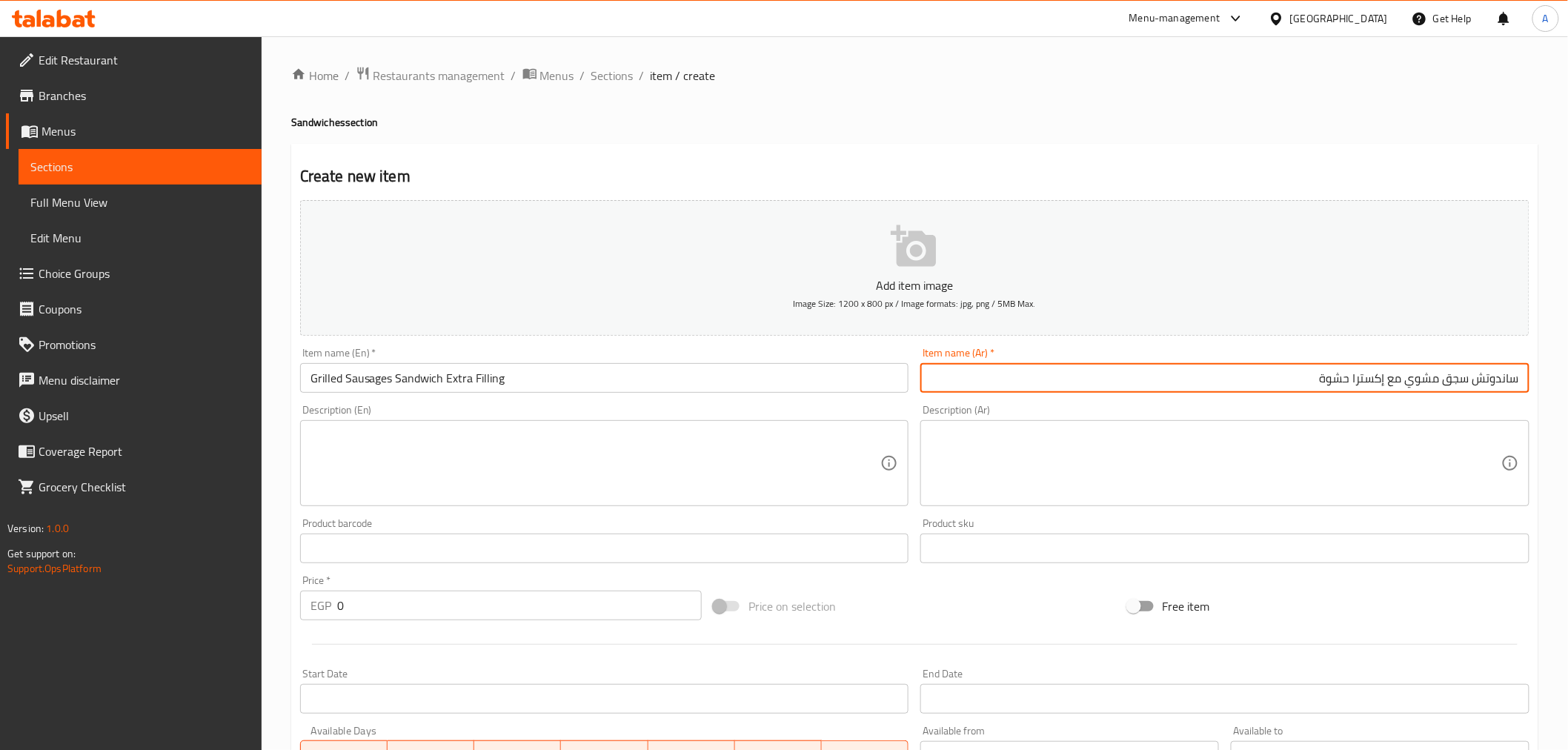
click at [1306, 367] on input "ساندوتش سجق مشوي مع إكسترا حشوة" at bounding box center [1224, 378] width 609 height 30
type input "ساندوتش سجق مشوي مع إكسترا حشو"
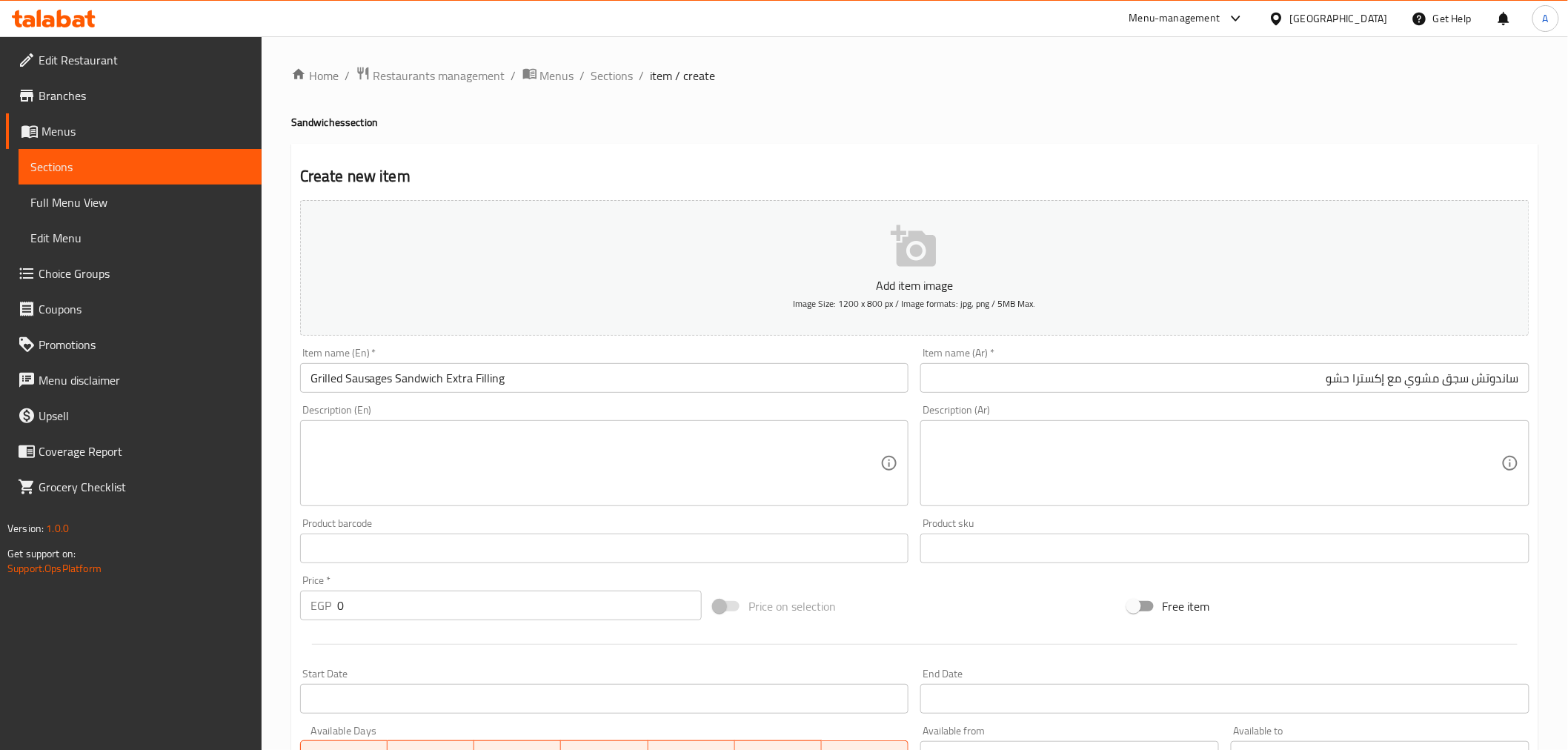
click at [1261, 408] on div "Description (Ar) Description (Ar)" at bounding box center [1224, 455] width 609 height 101
click at [951, 602] on div "Price on selection" at bounding box center [915, 605] width 413 height 40
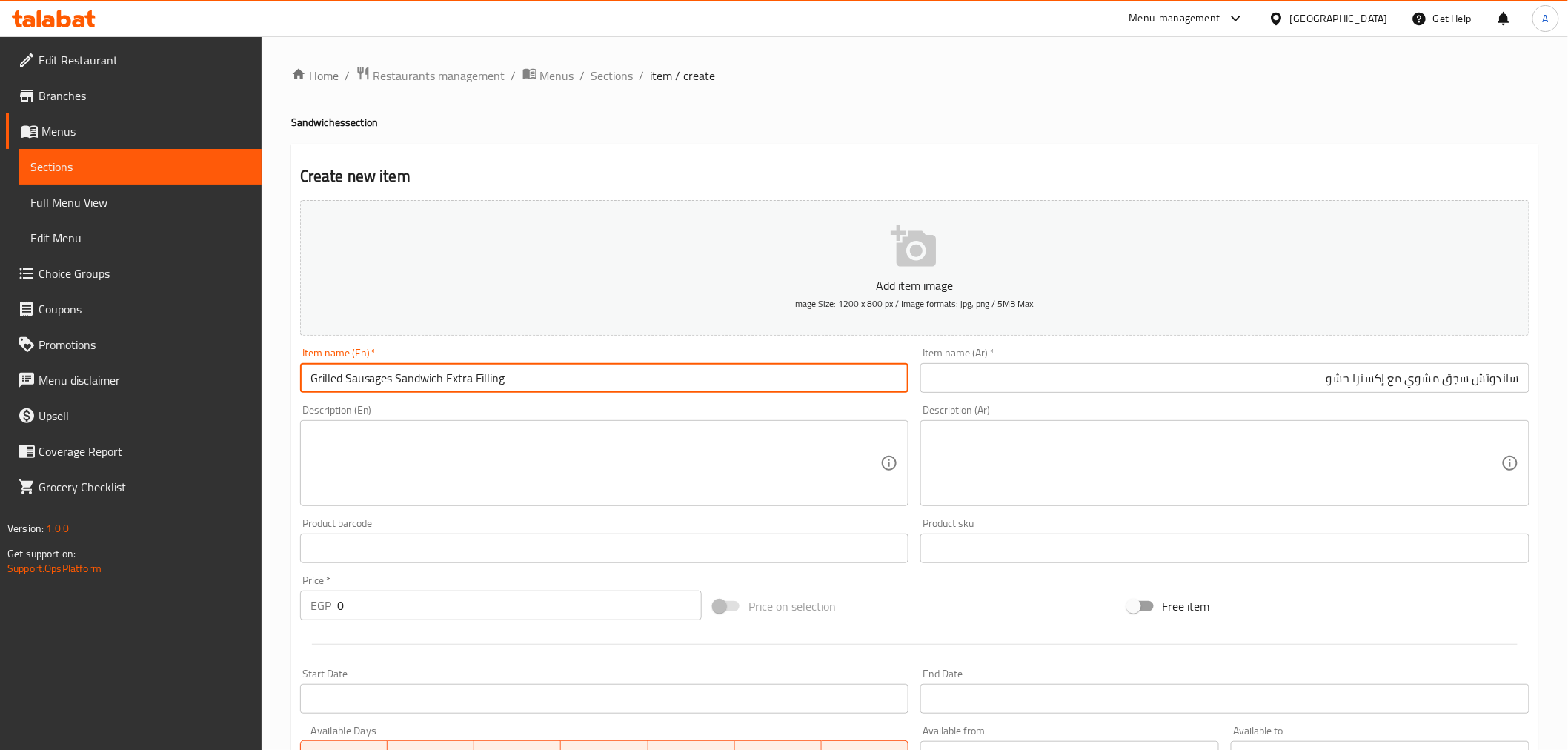
click at [470, 379] on input "Grilled Sausages Sandwich Extra Filling" at bounding box center [605, 378] width 609 height 30
click at [469, 379] on input "Grilled Sausages Sandwich Extra Filling" at bounding box center [605, 378] width 609 height 30
click at [579, 256] on button "Add item image Image Size: 1200 x 800 px / Image formats: jpg, png / 5MB Max." at bounding box center [915, 268] width 1229 height 135
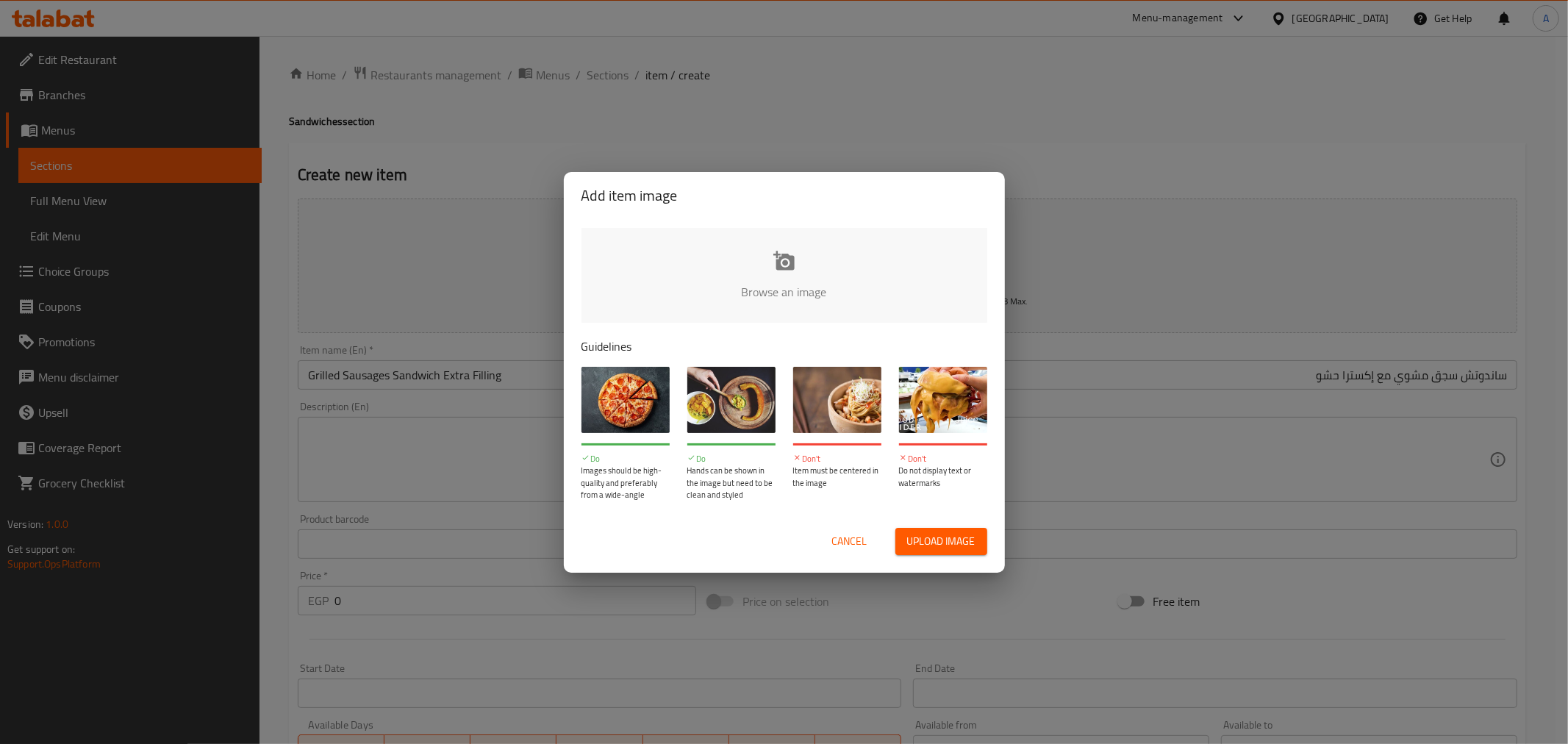
click at [844, 532] on span "Cancel" at bounding box center [850, 541] width 35 height 19
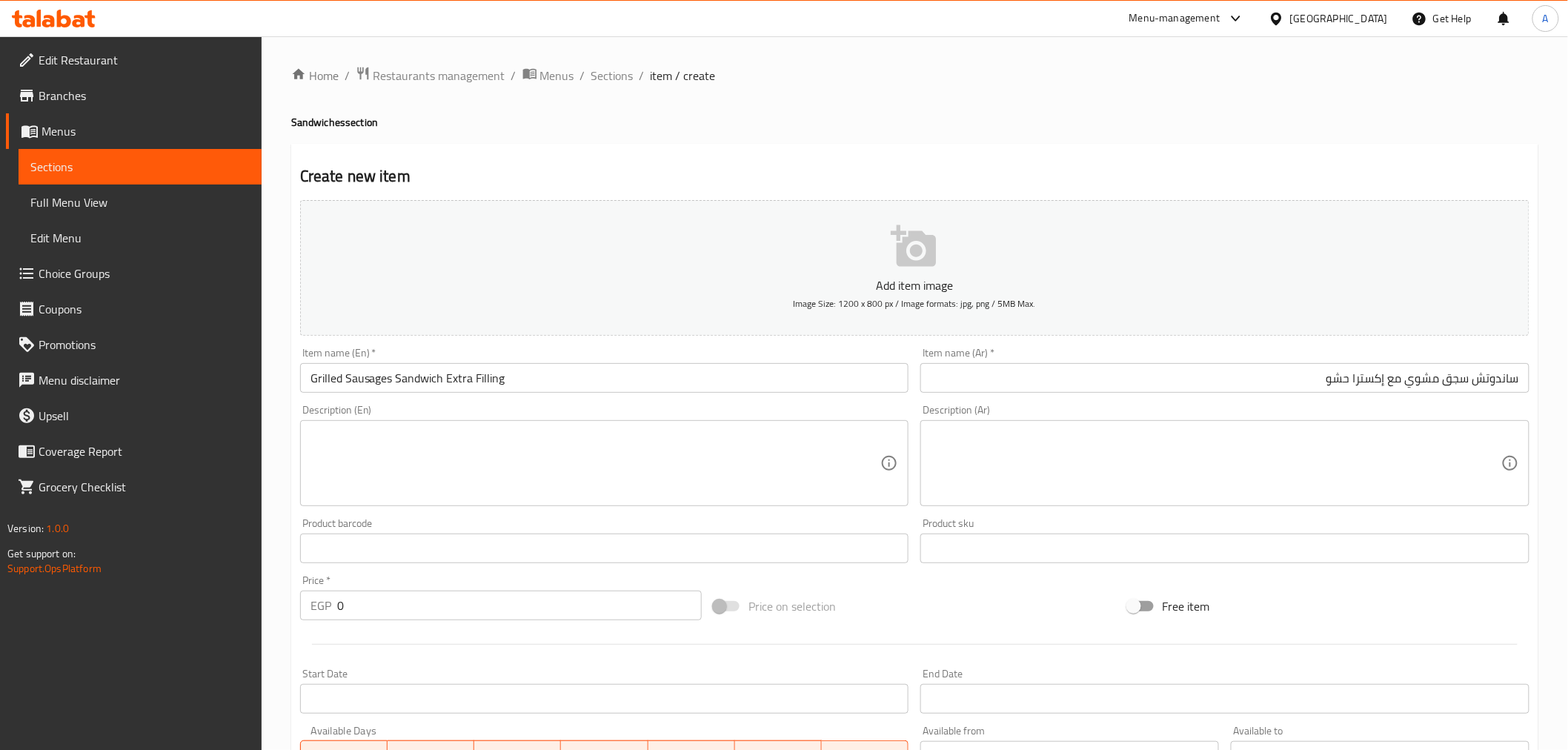
click at [858, 106] on div "Home / Restaurants management / Menus / Sections / item / create Sandwiches sec…" at bounding box center [915, 541] width 1247 height 951
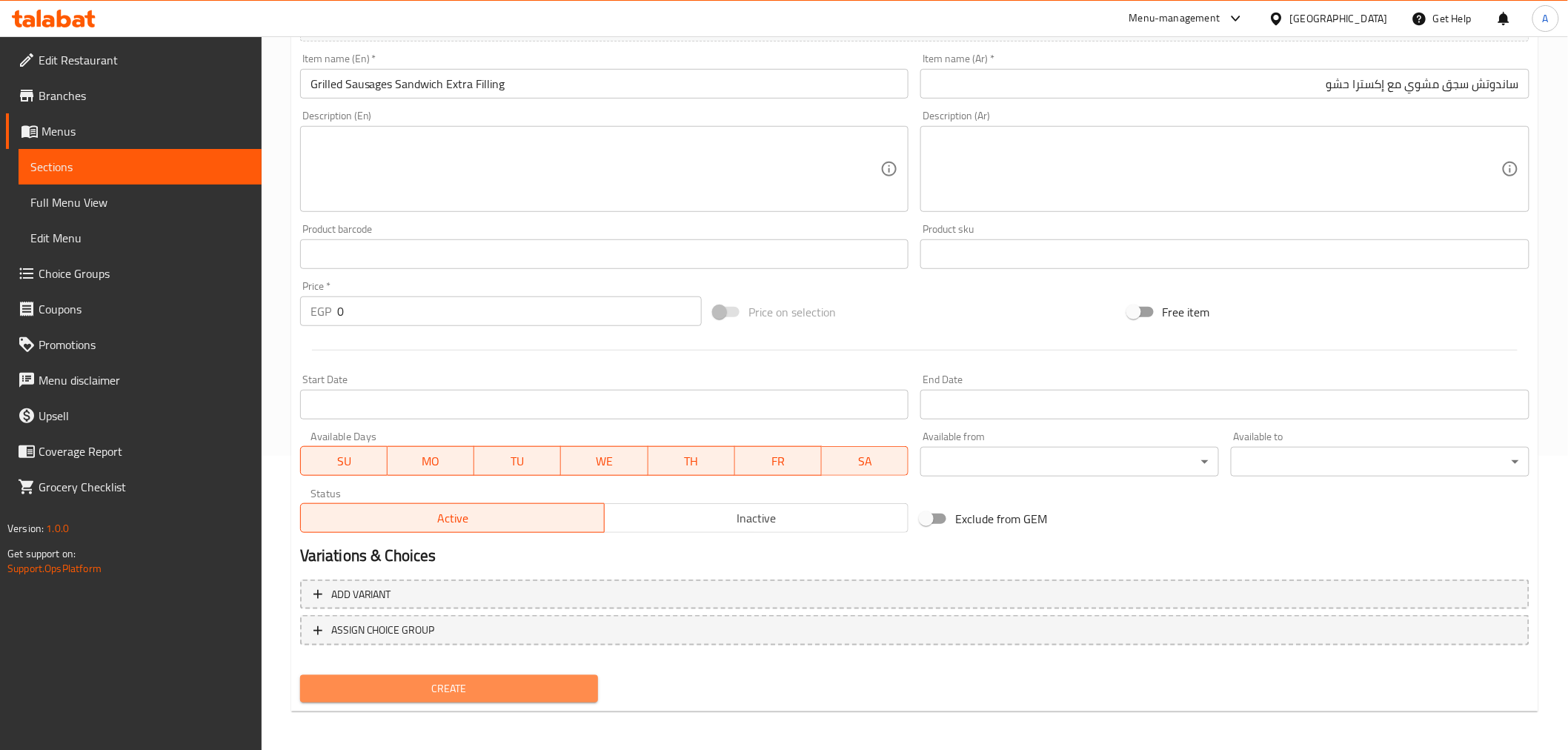
click at [366, 680] on span "Create" at bounding box center [449, 689] width 275 height 19
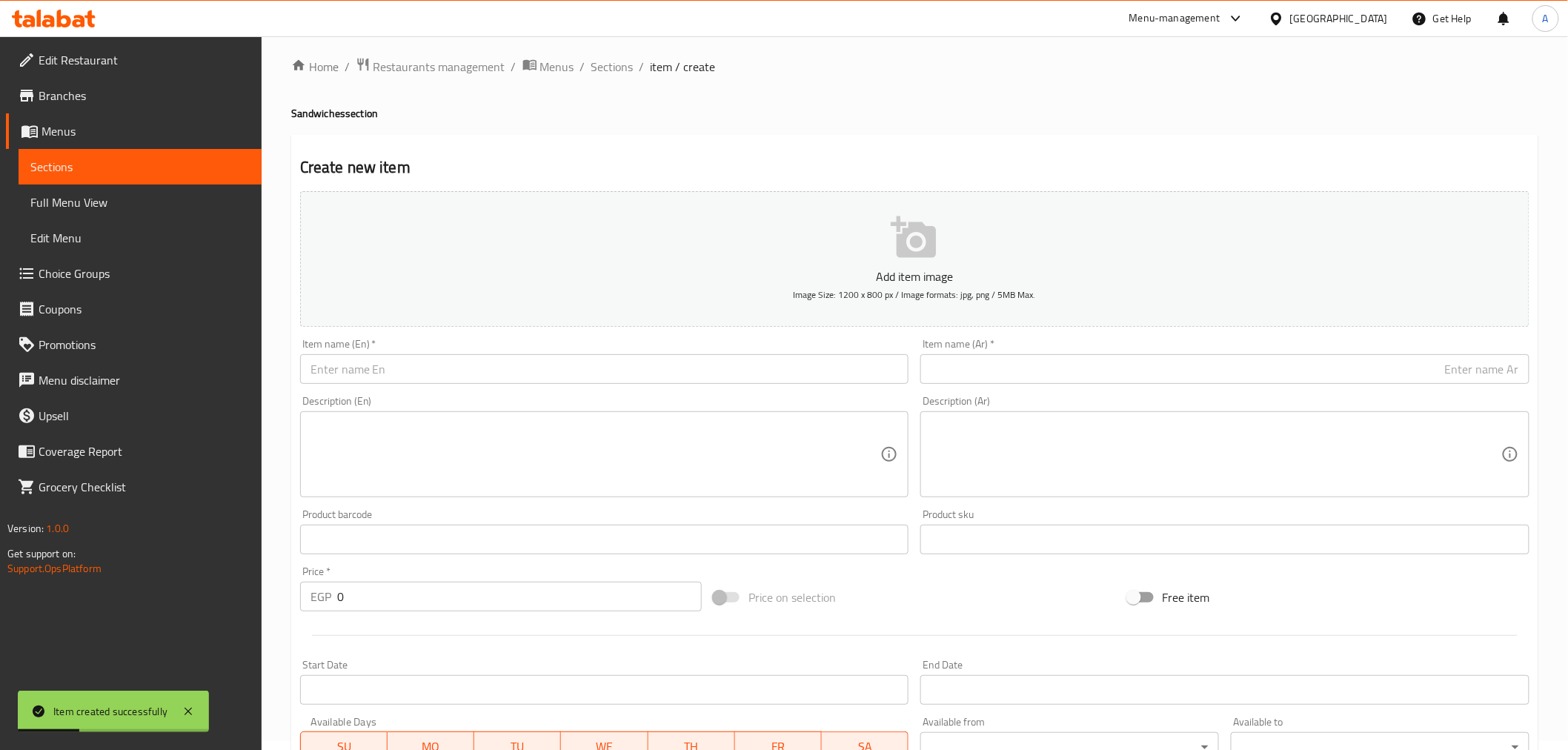
scroll to position [0, 0]
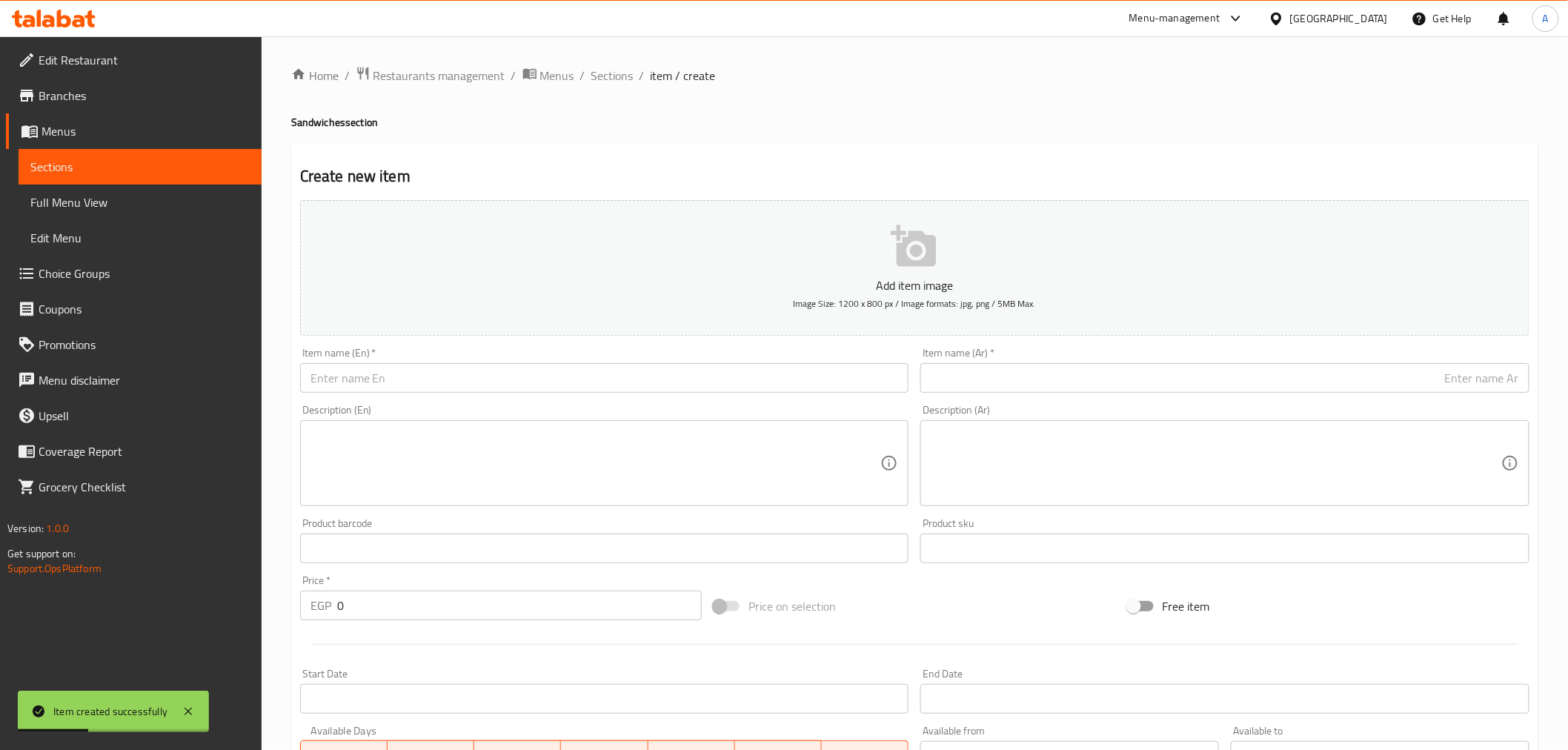
click at [197, 176] on link "Sections" at bounding box center [140, 167] width 243 height 36
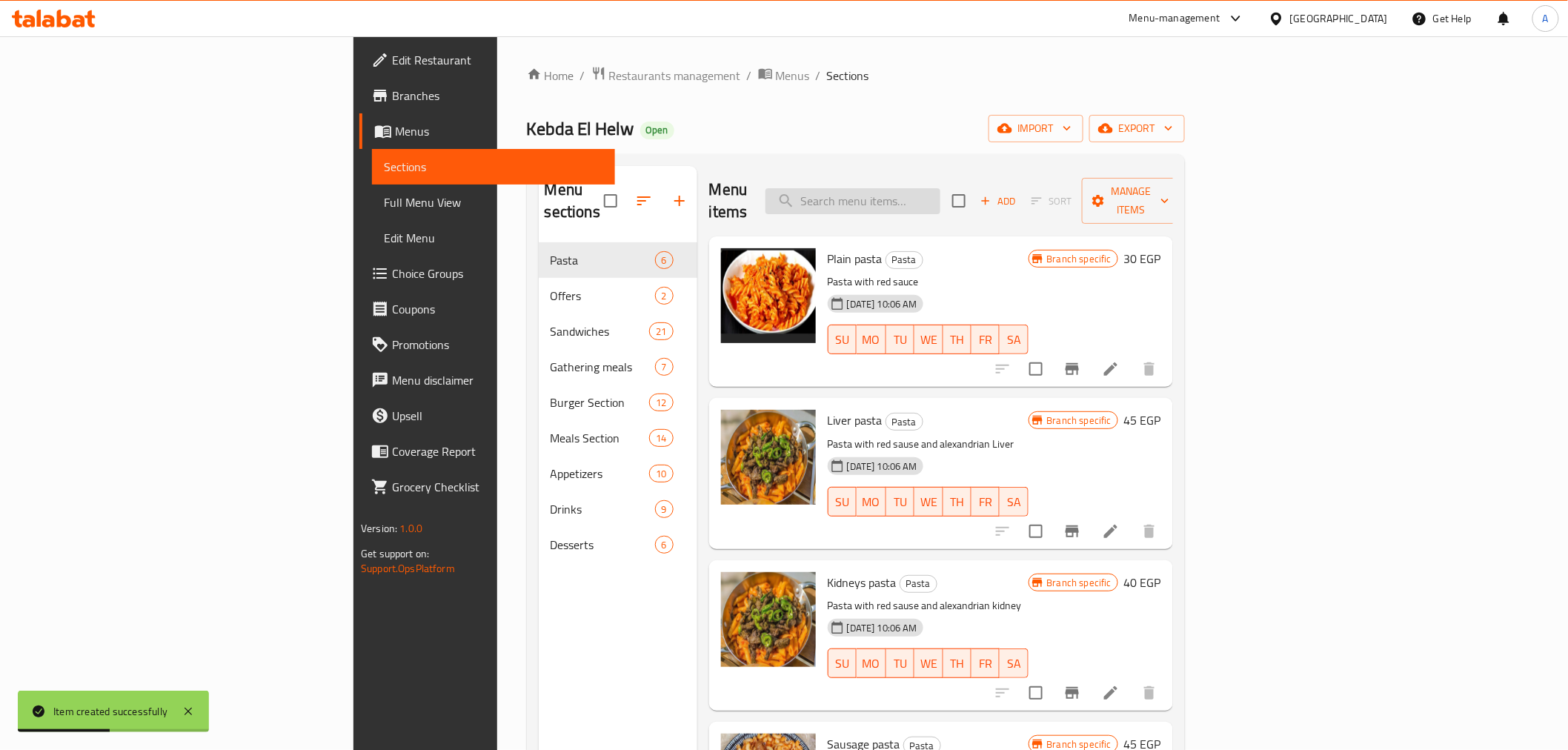
click at [940, 188] on input "search" at bounding box center [853, 201] width 175 height 26
paste input "Grilled Sausages Sandwich Extra Filling"
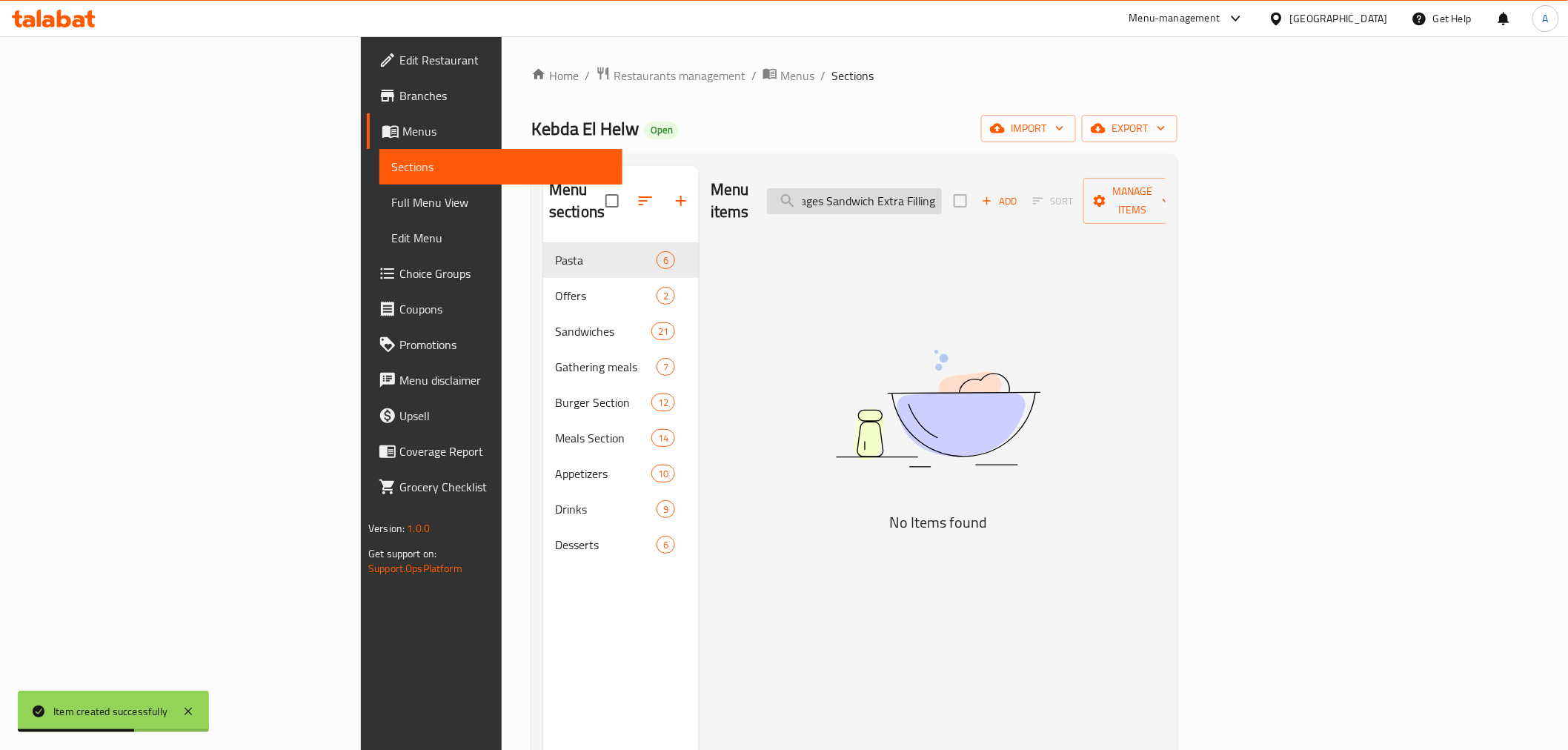
type input "Grilled Sausages Sandwich Extra Filling"
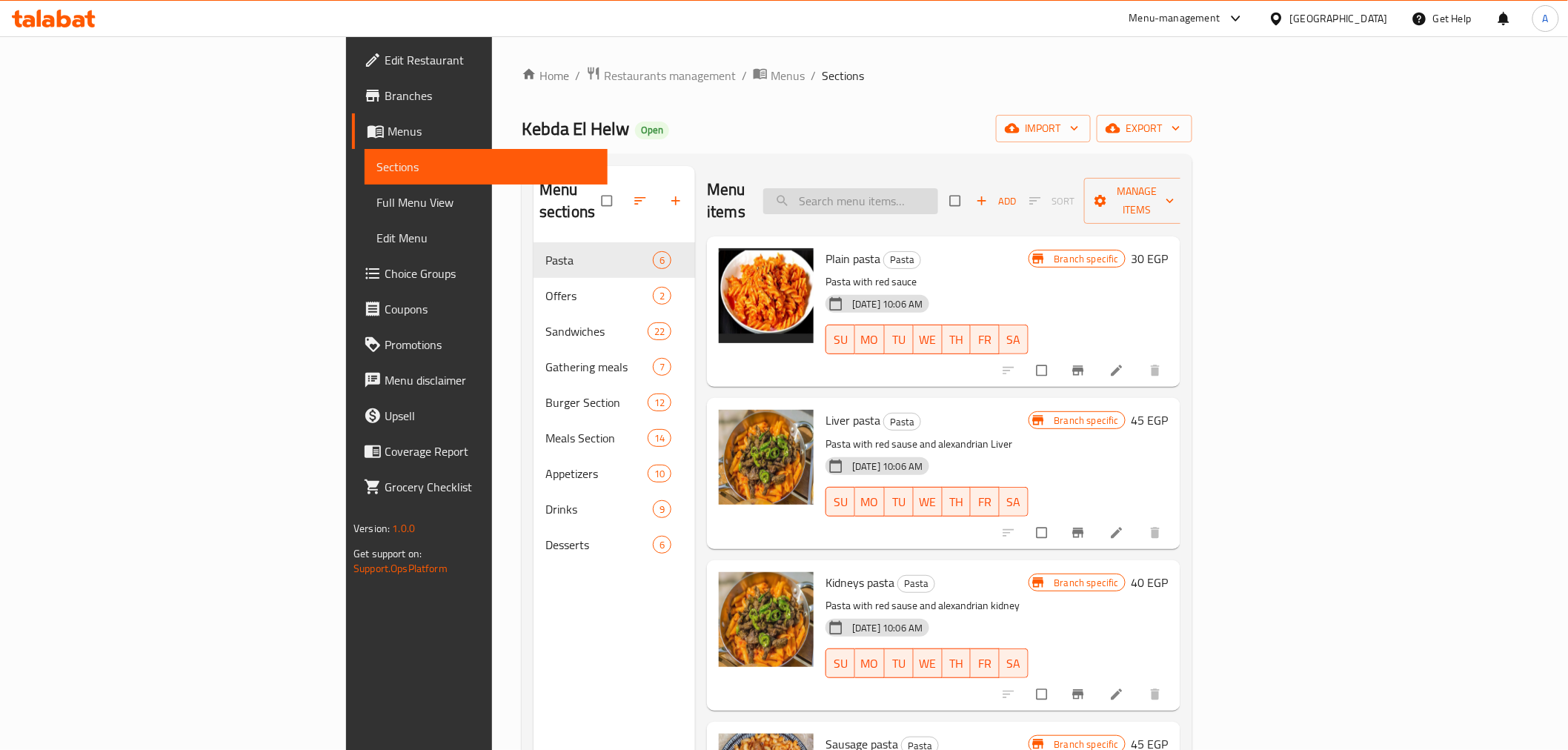
click at [935, 191] on input "search" at bounding box center [851, 201] width 175 height 26
paste input "Grilled Sausages Sandwich Extra Filling"
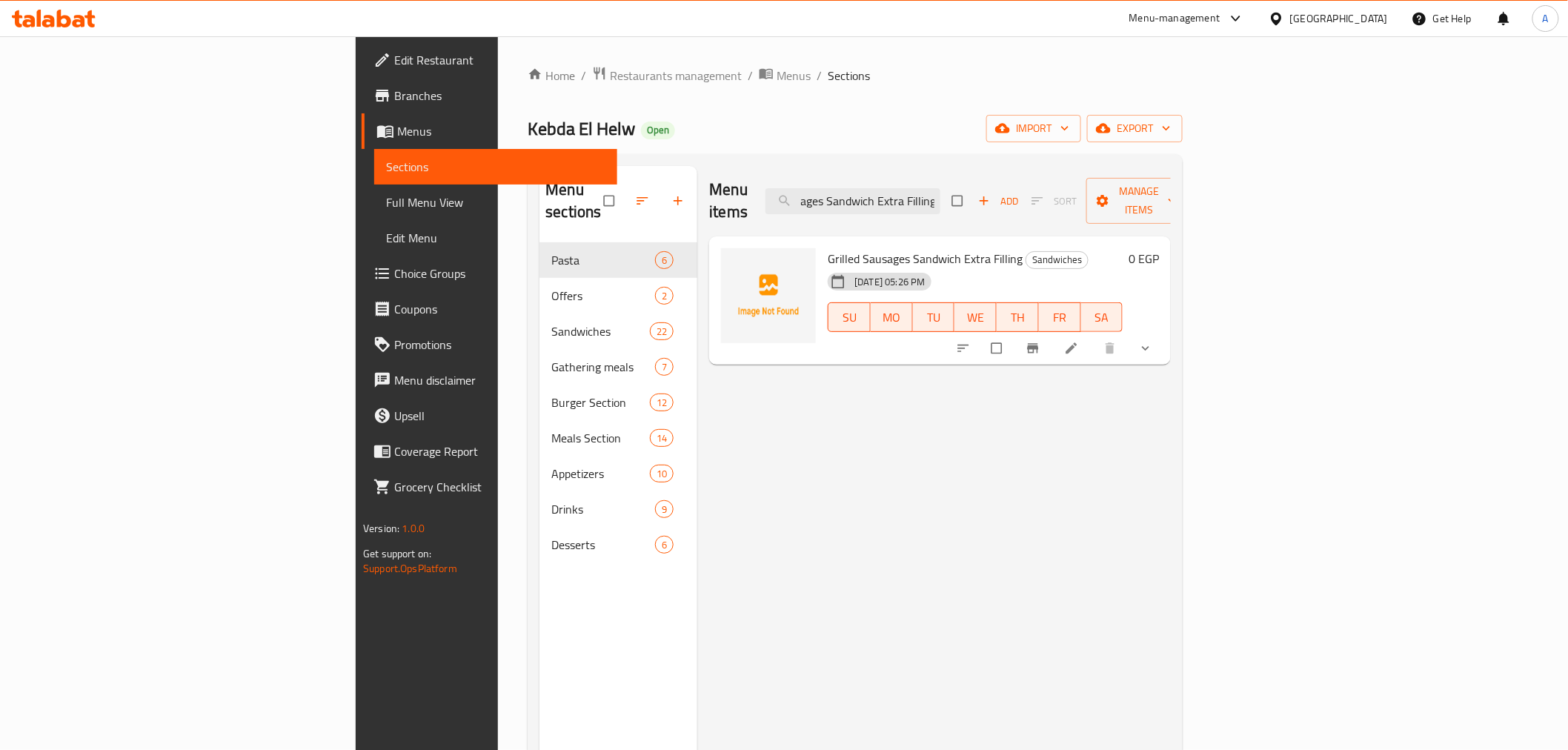
type input "Grilled Sausages Sandwich Extra Filling"
click at [878, 248] on span "Grilled Sausages Sandwich Extra Filling" at bounding box center [926, 259] width 195 height 23
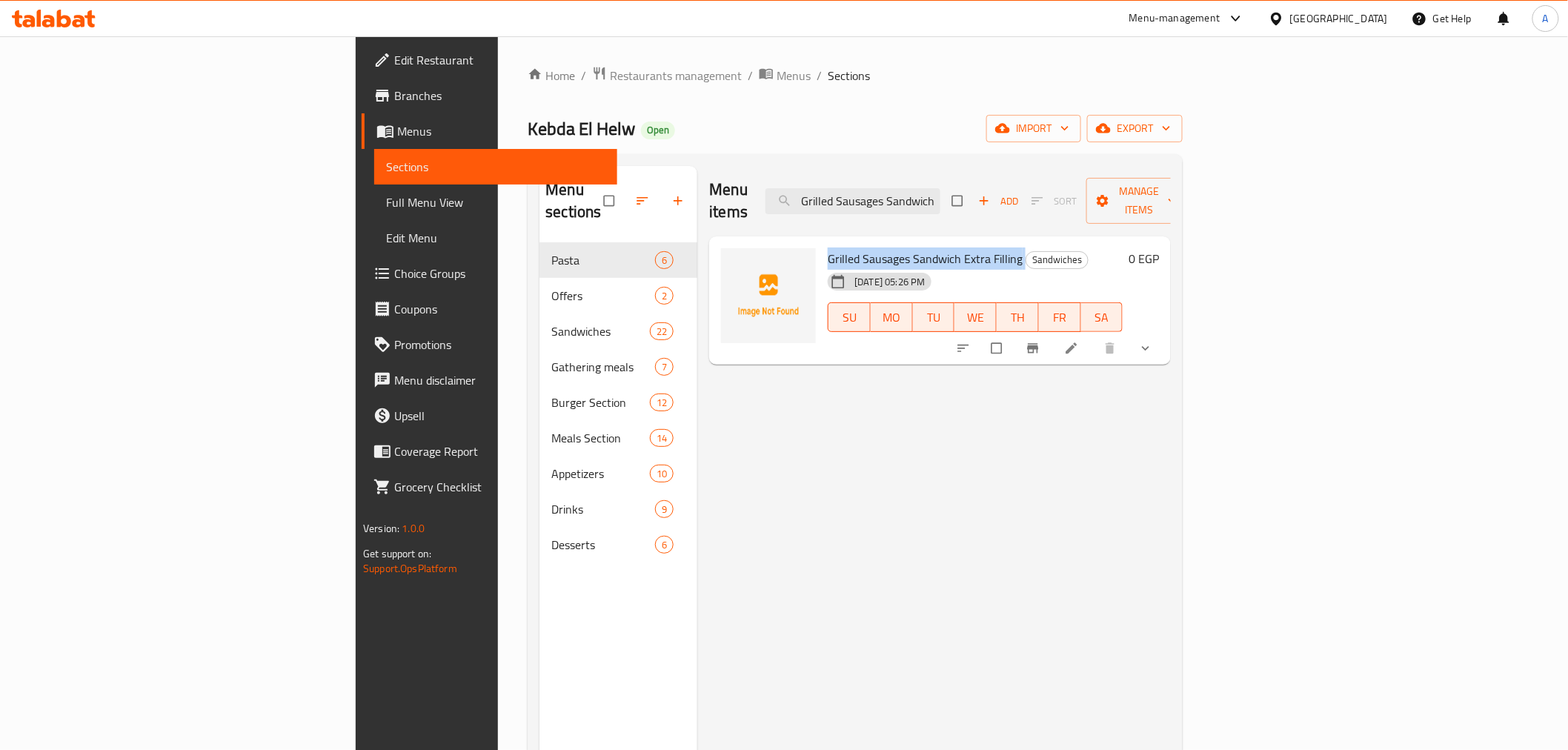
copy h6 "Grilled Sausages Sandwich Extra Filling"
click at [1053, 339] on button "Branch-specific-item" at bounding box center [1035, 348] width 36 height 33
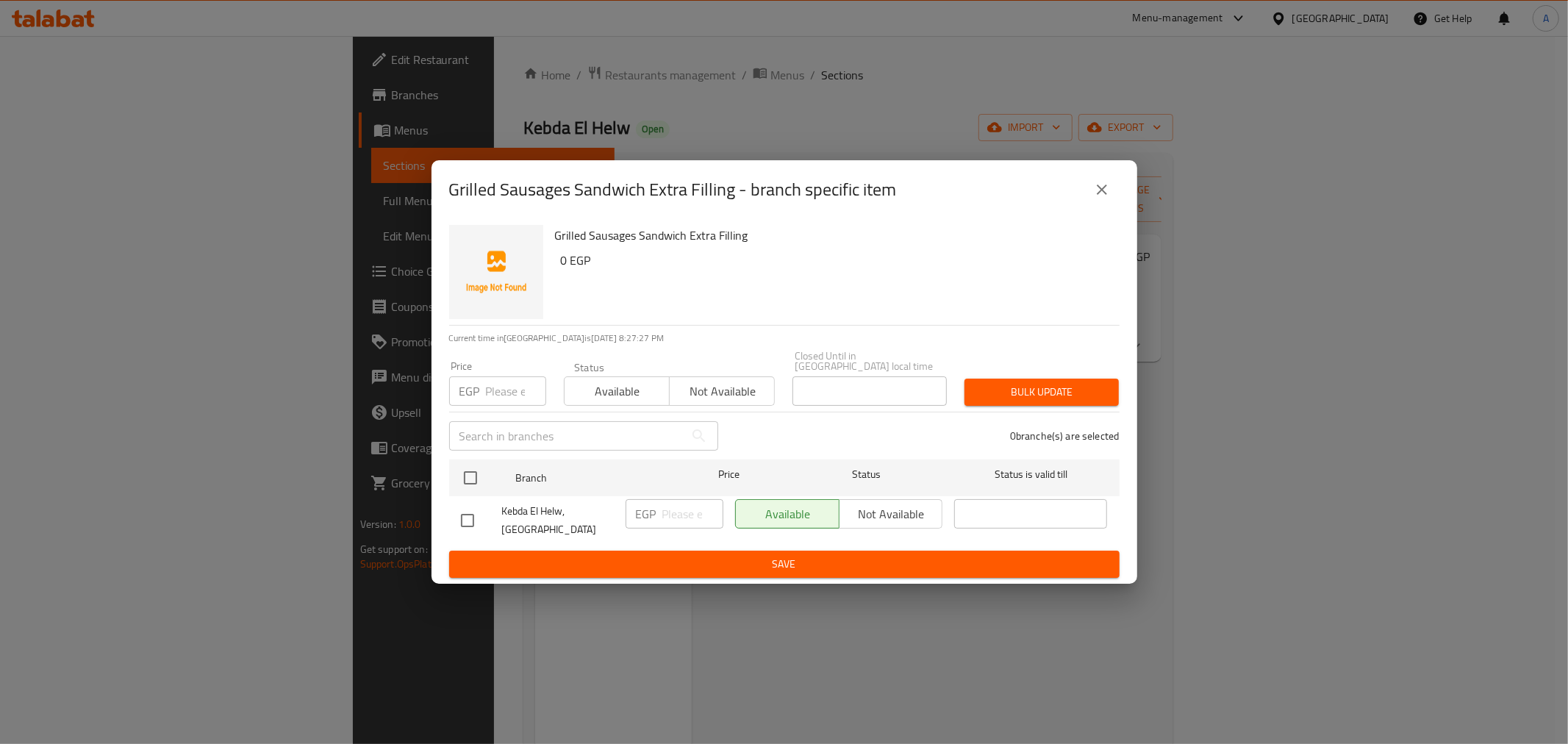
click at [1094, 195] on icon "close" at bounding box center [1102, 189] width 18 height 18
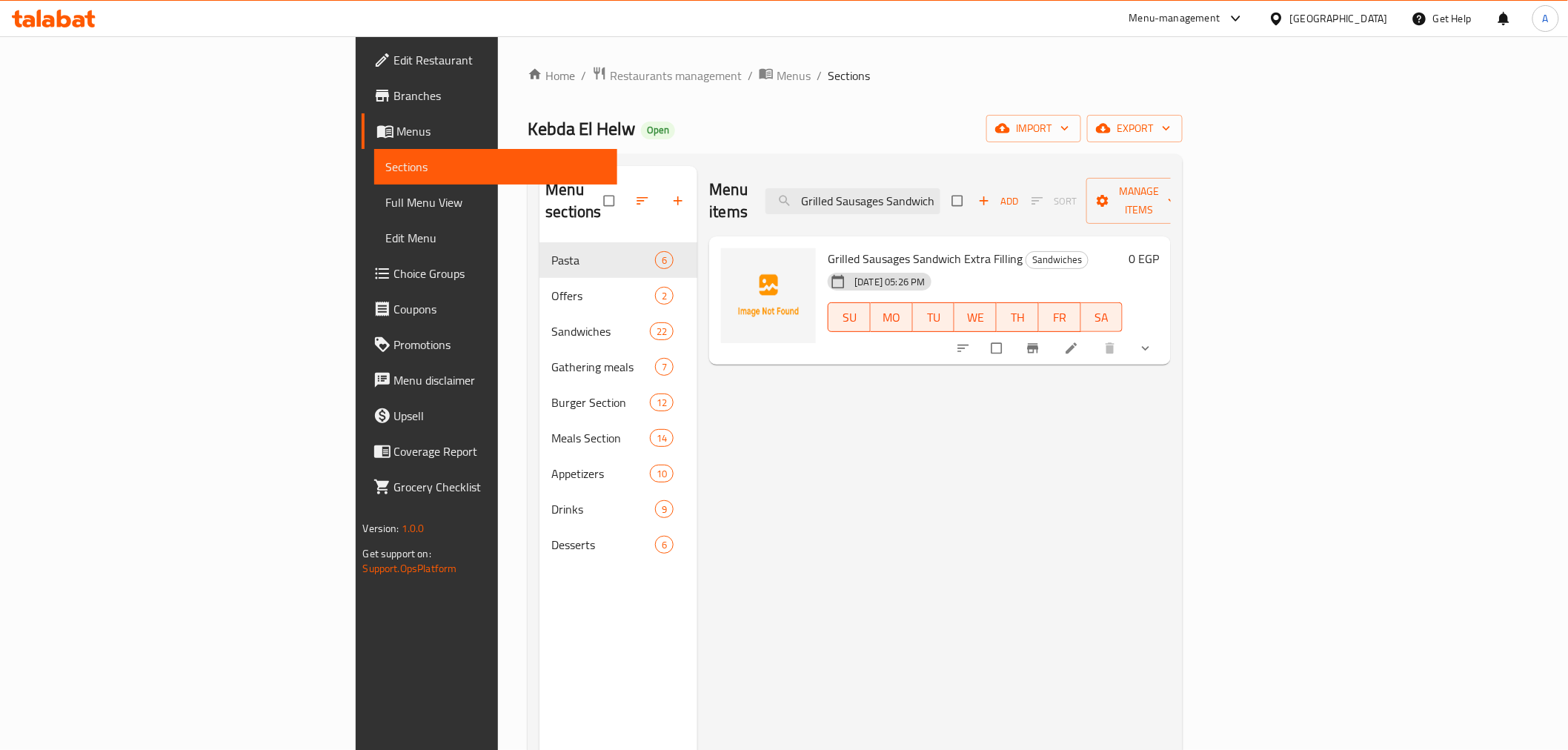
click at [1081, 267] on div "[DATE] 05:26 PM SU MO TU WE TH FR SA" at bounding box center [975, 306] width 307 height 80
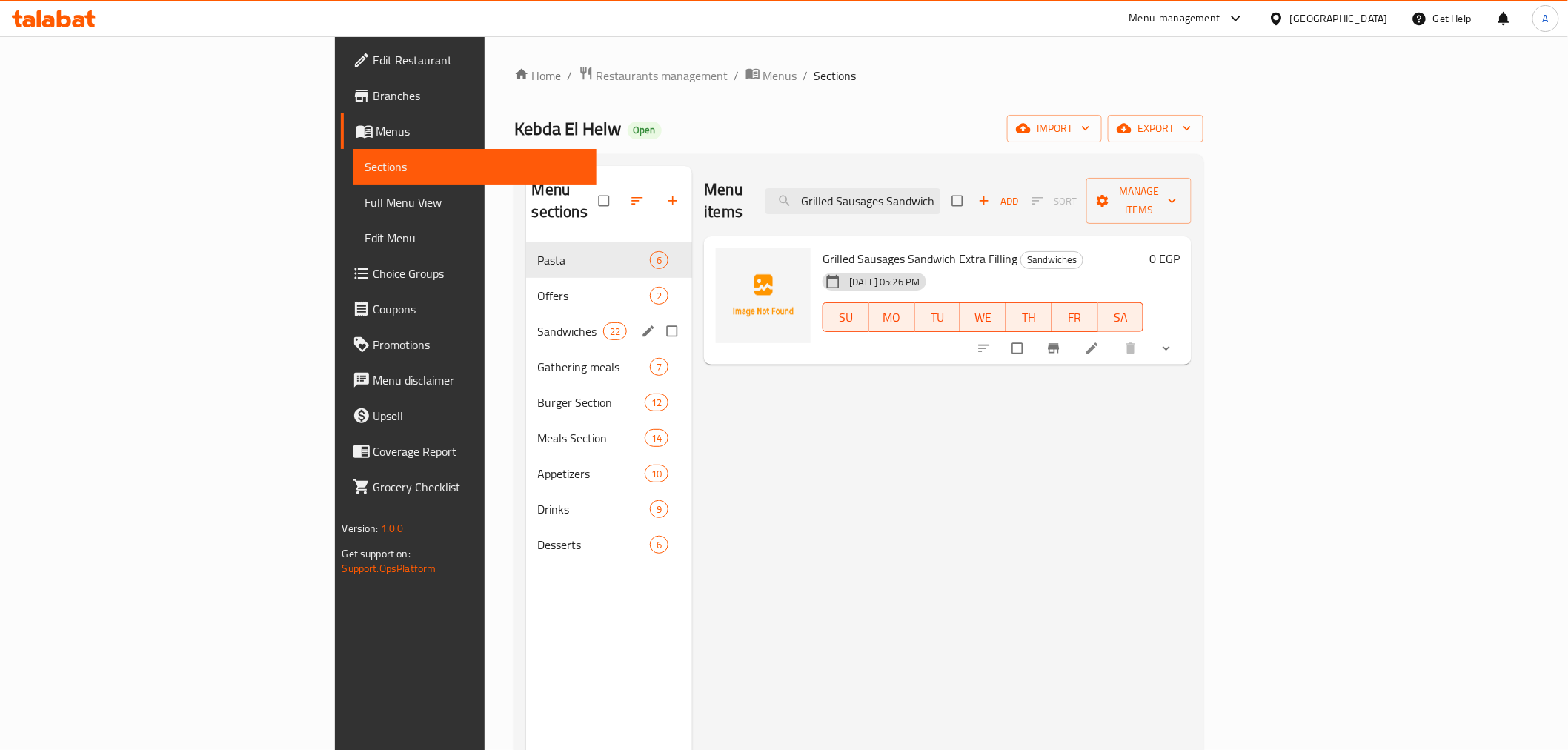
click at [526, 324] on div "Sandwiches 22" at bounding box center [609, 331] width 167 height 36
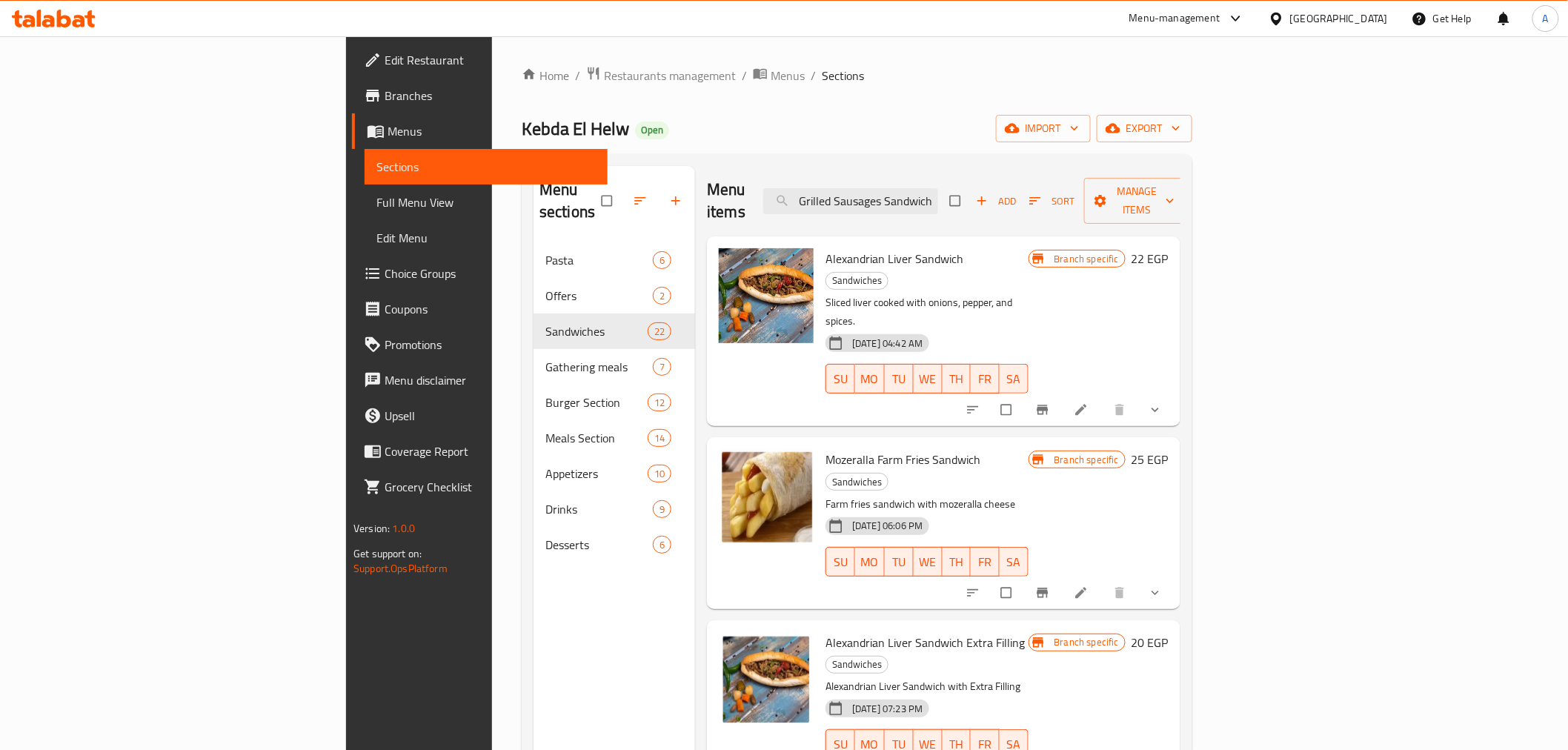
click at [992, 193] on span "button" at bounding box center [983, 201] width 18 height 15
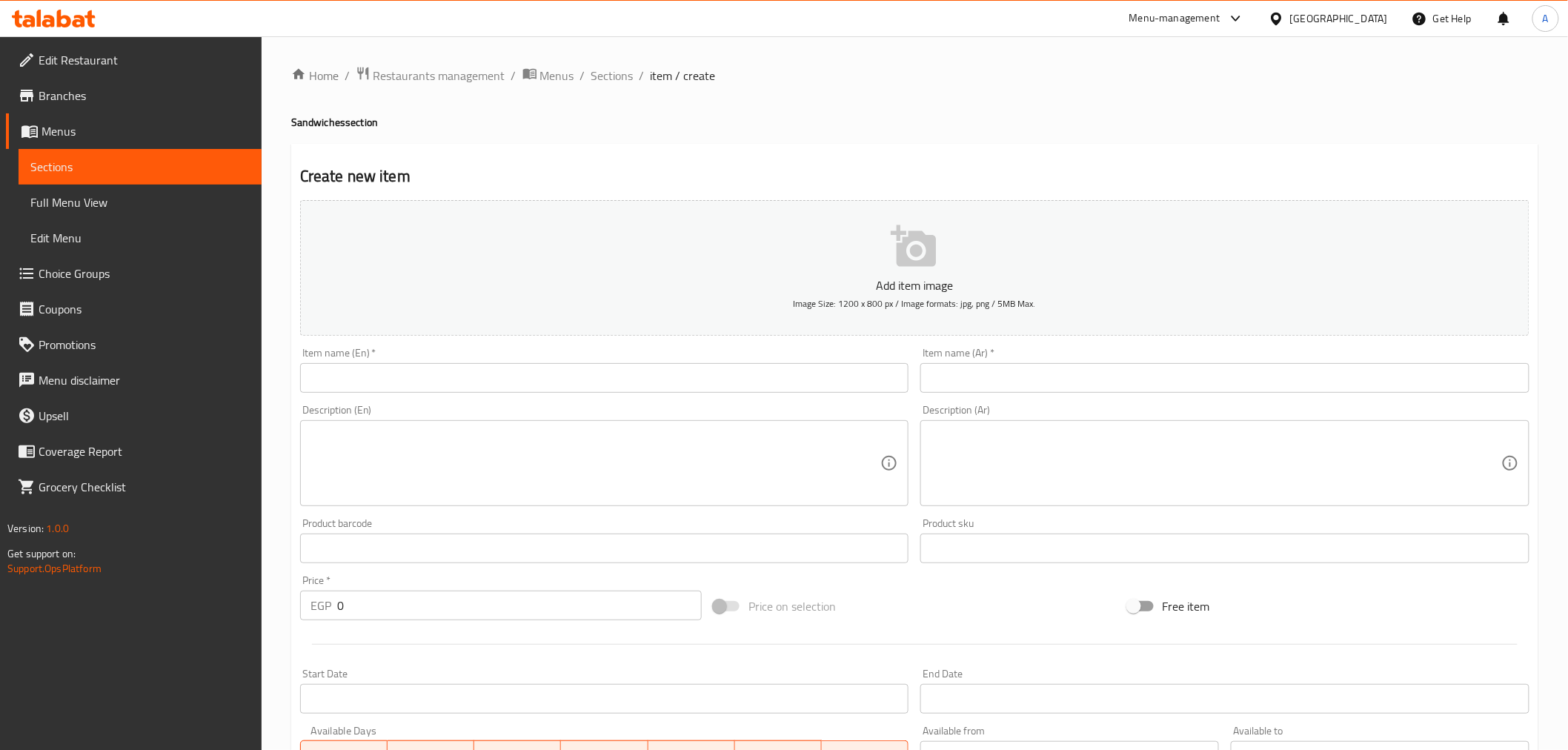
click at [413, 366] on input "text" at bounding box center [605, 378] width 609 height 30
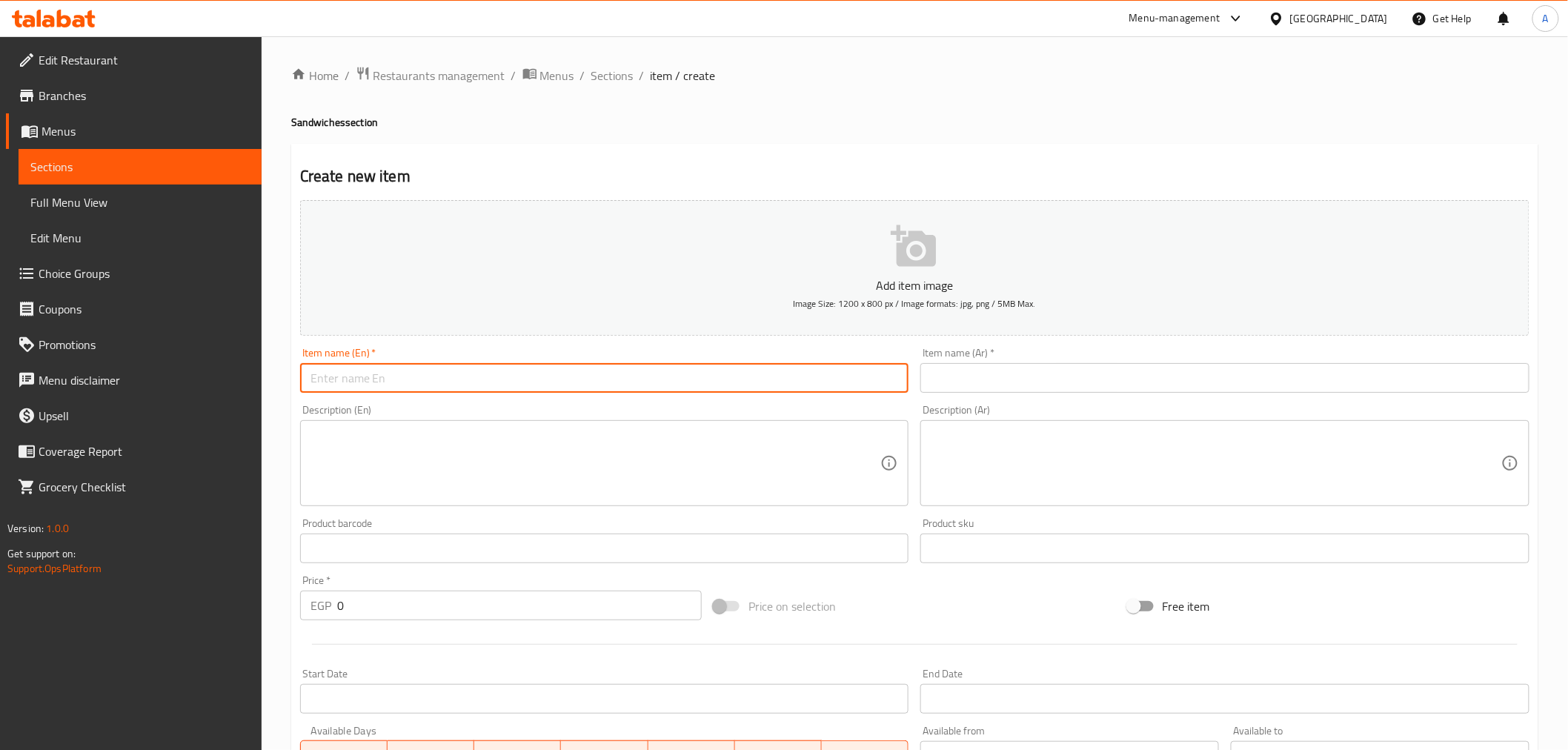
paste input "Grilled Sausages Sandwich Extra Filling"
click at [371, 386] on input "Grilled Sausages Sandwich Extra Filling" at bounding box center [605, 378] width 609 height 30
click at [371, 386] on input "Grilled مهرثق Sandwich Extra Filling" at bounding box center [605, 378] width 609 height 30
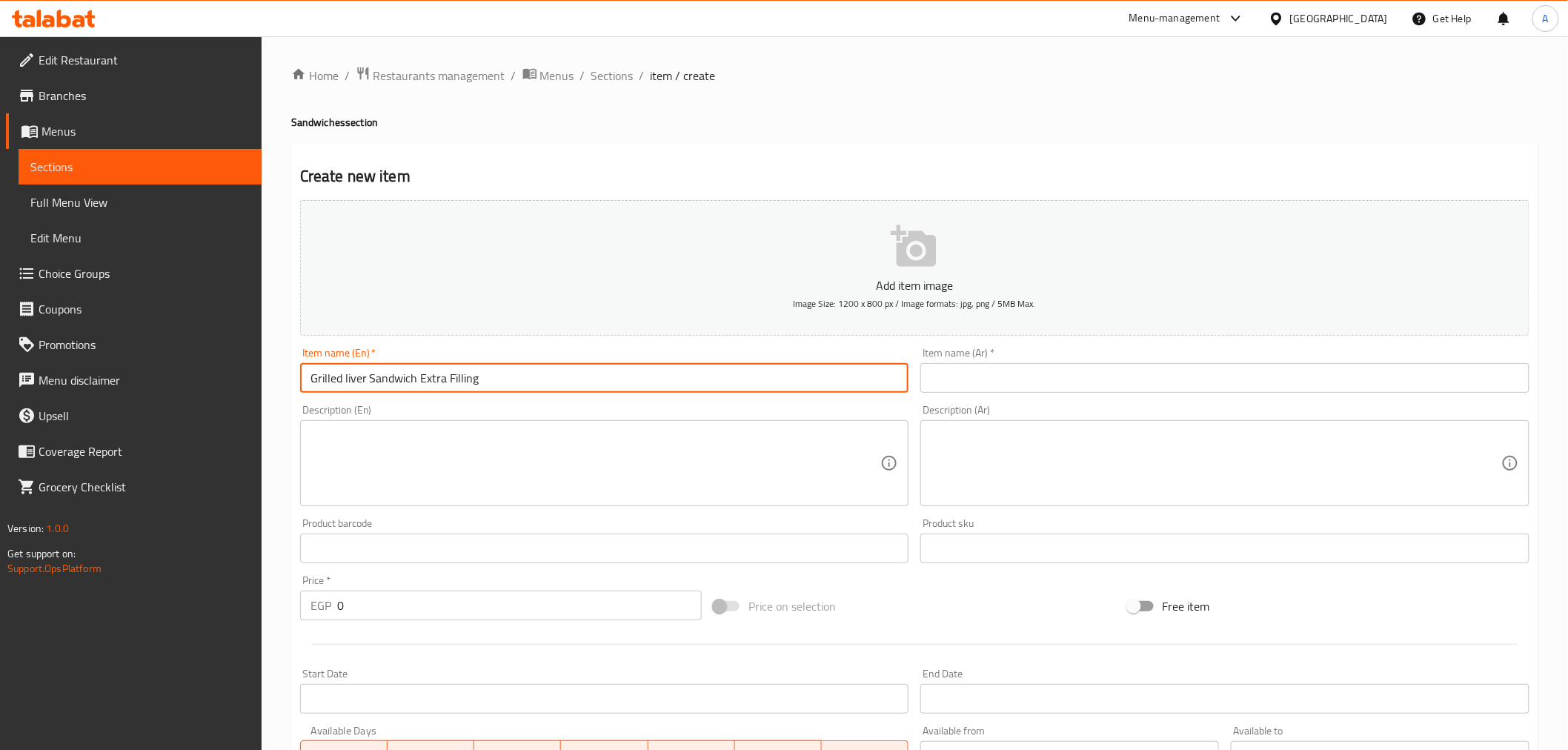
type input "Grilled liver Sandwich Extra Filling"
click at [381, 399] on div "Description (En) Description (En)" at bounding box center [604, 455] width 621 height 114
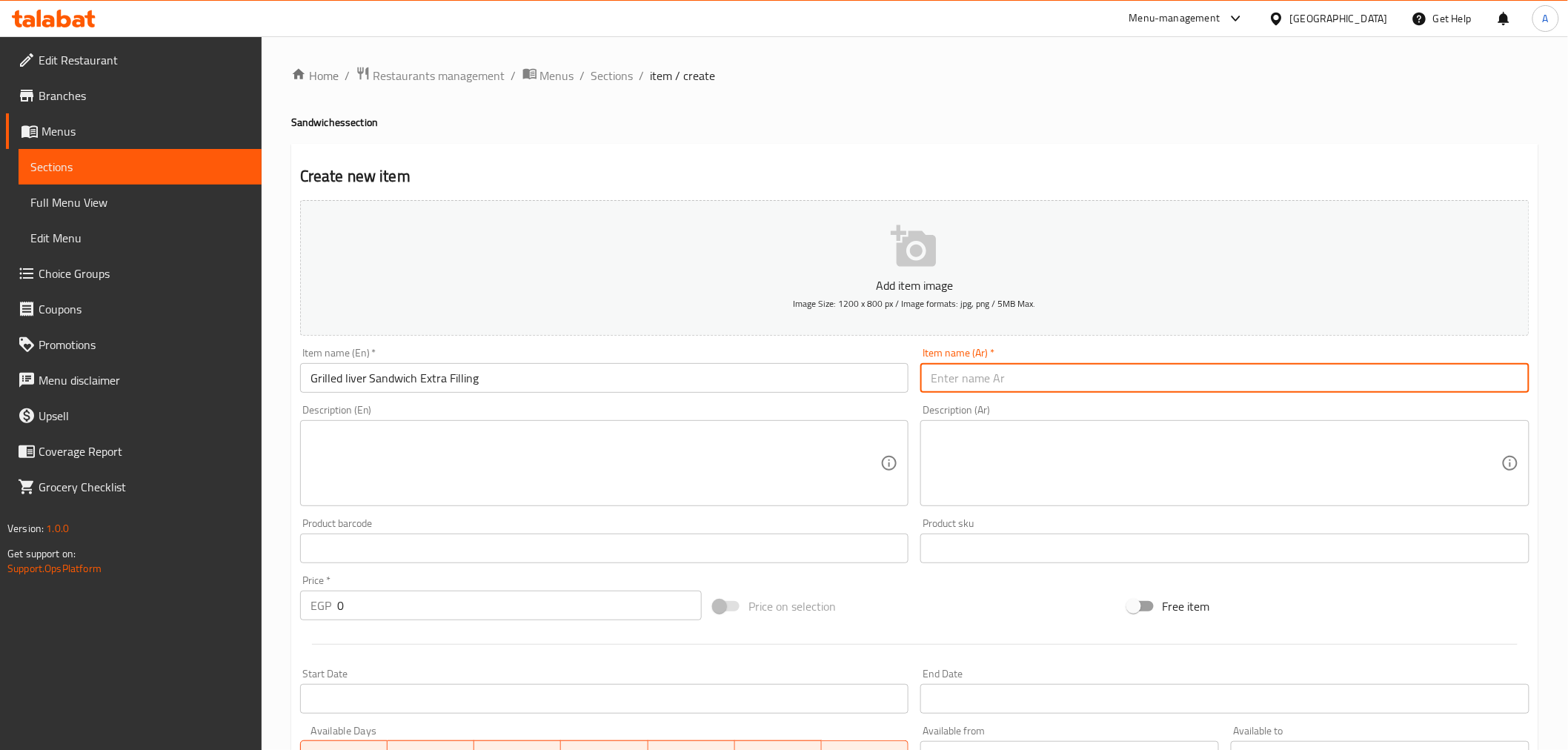
click at [1024, 376] on input "text" at bounding box center [1224, 378] width 609 height 30
paste input "ساندويتش نقانق مشوية مع حشوة إضافية"
click at [1443, 377] on input "ساندويتش نقانق مشوية مع حشوة إضافية" at bounding box center [1224, 378] width 609 height 30
click at [1405, 378] on input "ساندويتش كبده مشوية مع حشوة إضافية" at bounding box center [1224, 378] width 609 height 30
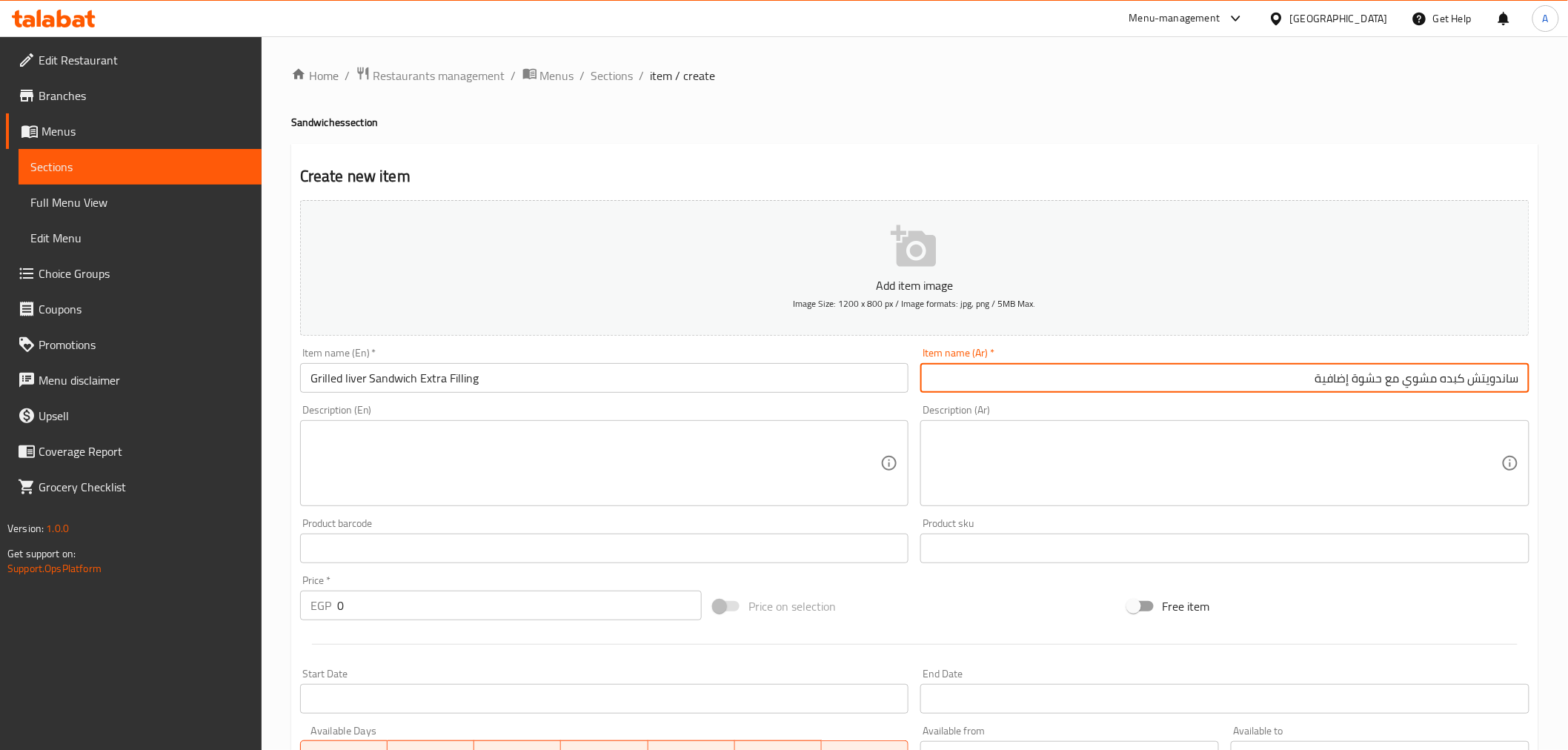
click at [1369, 381] on input "ساندويتش كبده مشوي مع حشوة إضافية" at bounding box center [1224, 378] width 609 height 30
click at [1337, 368] on input "ساندويتش كبده مشوي مع حشوة إضافية" at bounding box center [1224, 378] width 609 height 30
click at [1337, 383] on input "ساندويتش كبده مشوي مع حشوة إضافية" at bounding box center [1224, 378] width 609 height 30
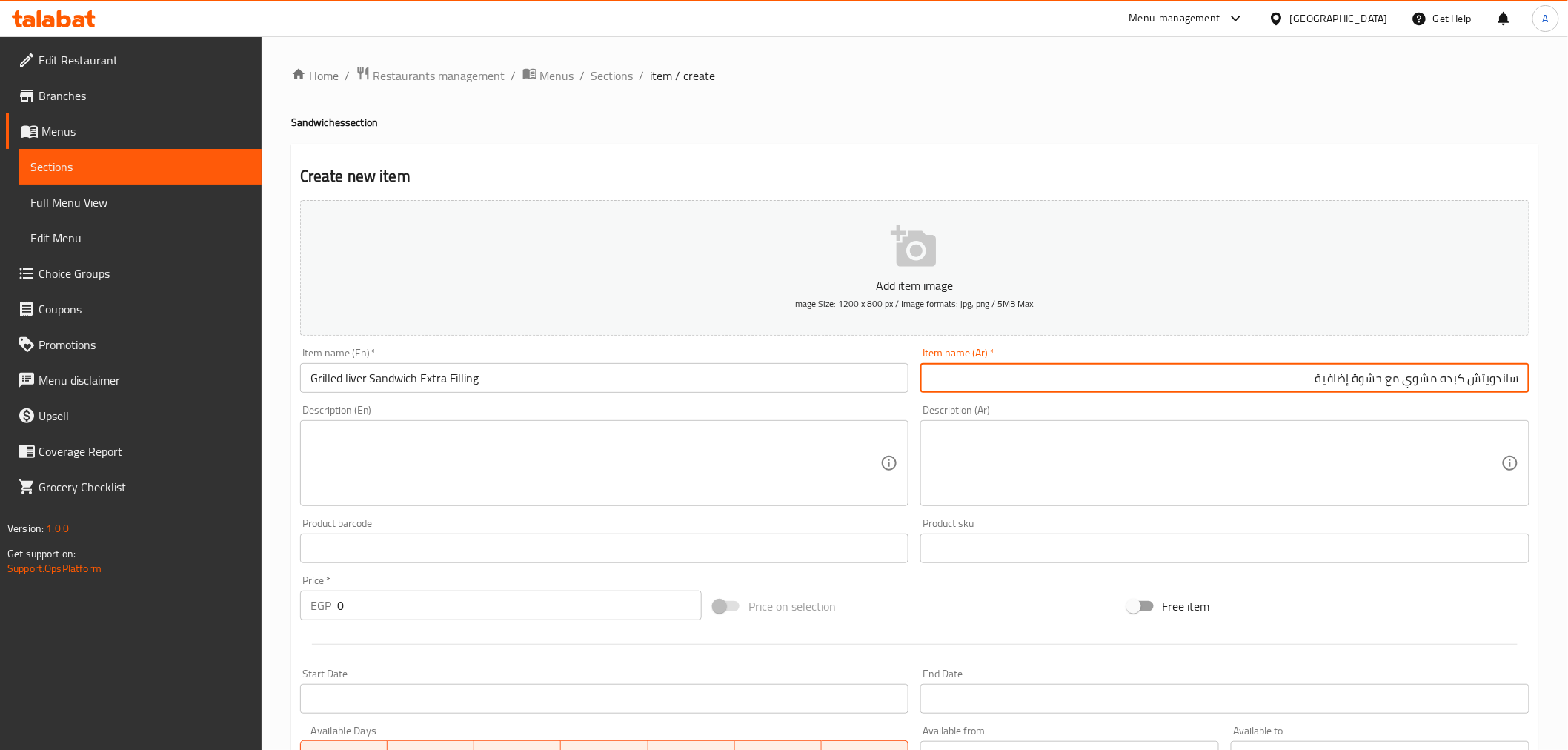
paste input "كسترا"
click at [1379, 375] on input "ساندويتش كبده مشوي مع حشوة إكسترا" at bounding box center [1224, 378] width 609 height 30
click at [1331, 385] on input "ساندويتش كبده مشوي مع إكسترا" at bounding box center [1224, 378] width 609 height 30
type input "ساندويتش كبده مشوي مع إكسترا حشو"
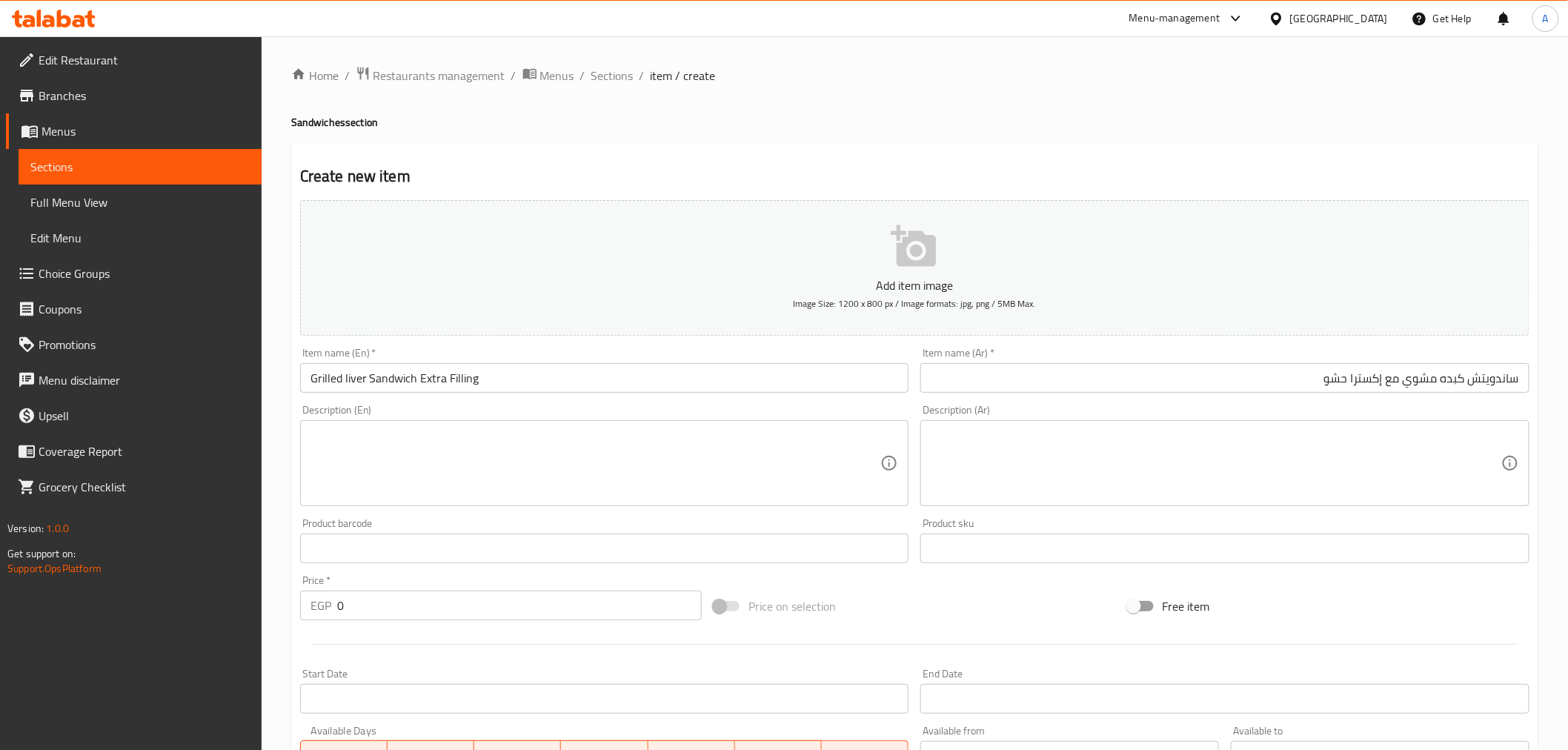
click at [849, 619] on div "Price on selection" at bounding box center [915, 605] width 413 height 40
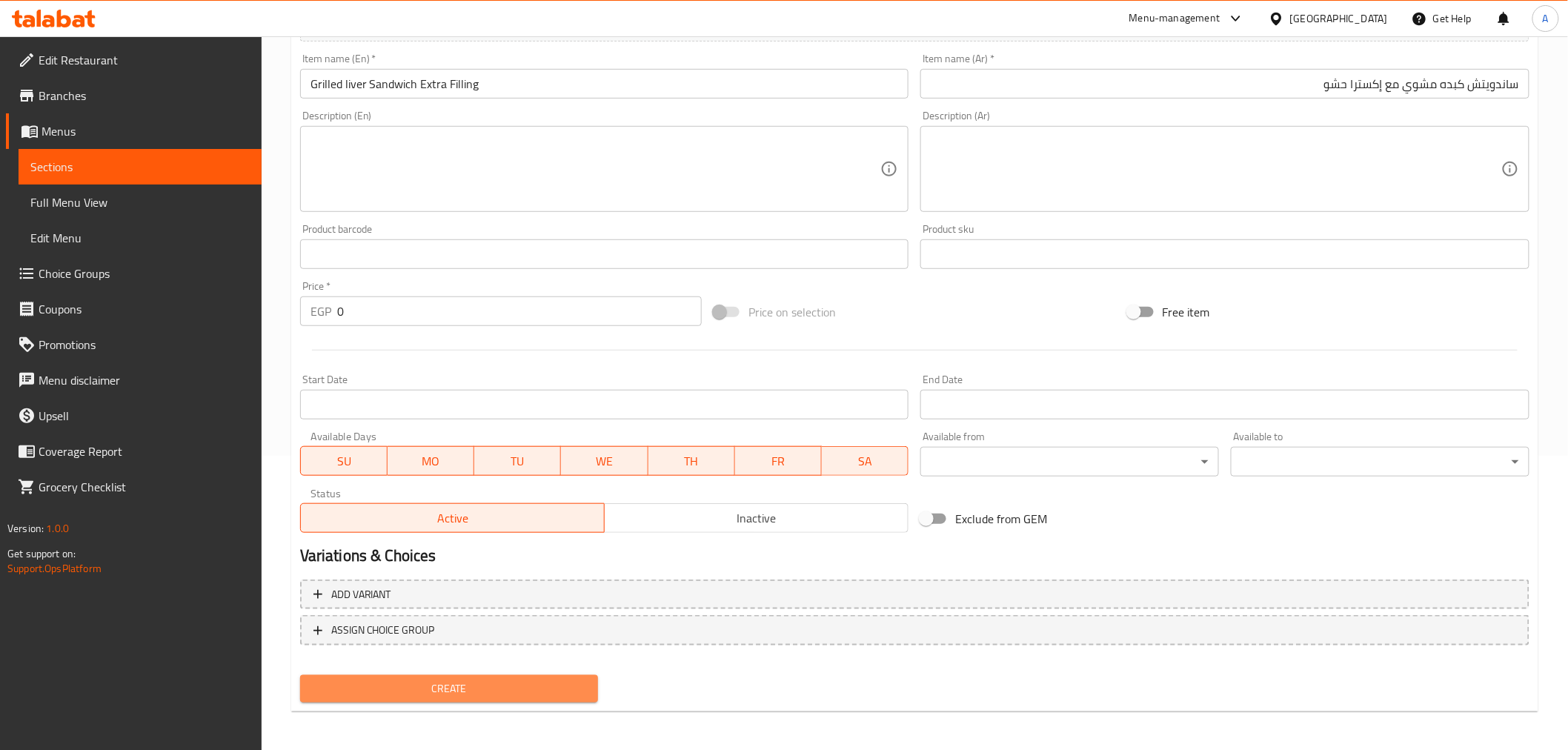
click at [371, 683] on span "Create" at bounding box center [449, 689] width 275 height 19
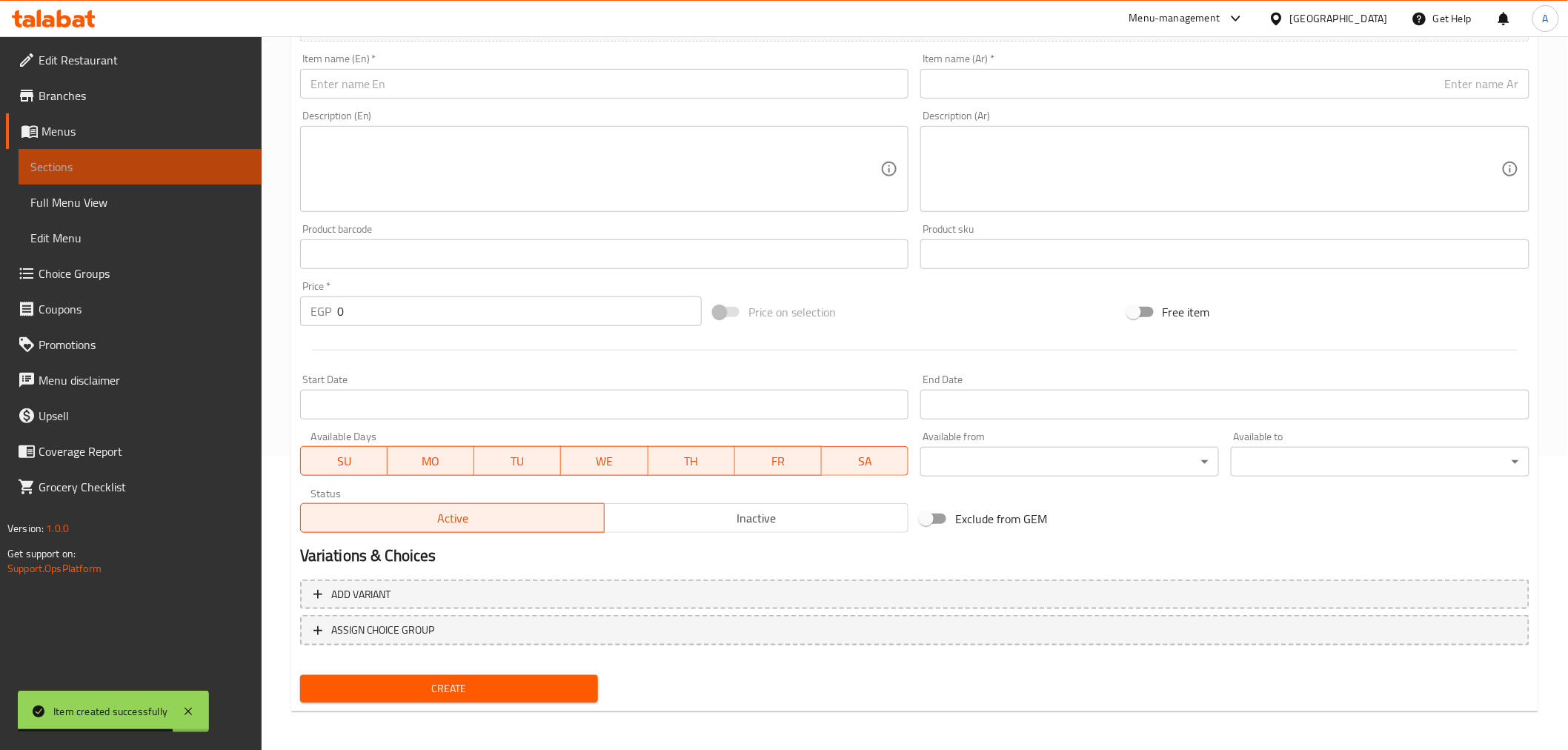
click at [121, 175] on span "Sections" at bounding box center [140, 166] width 220 height 18
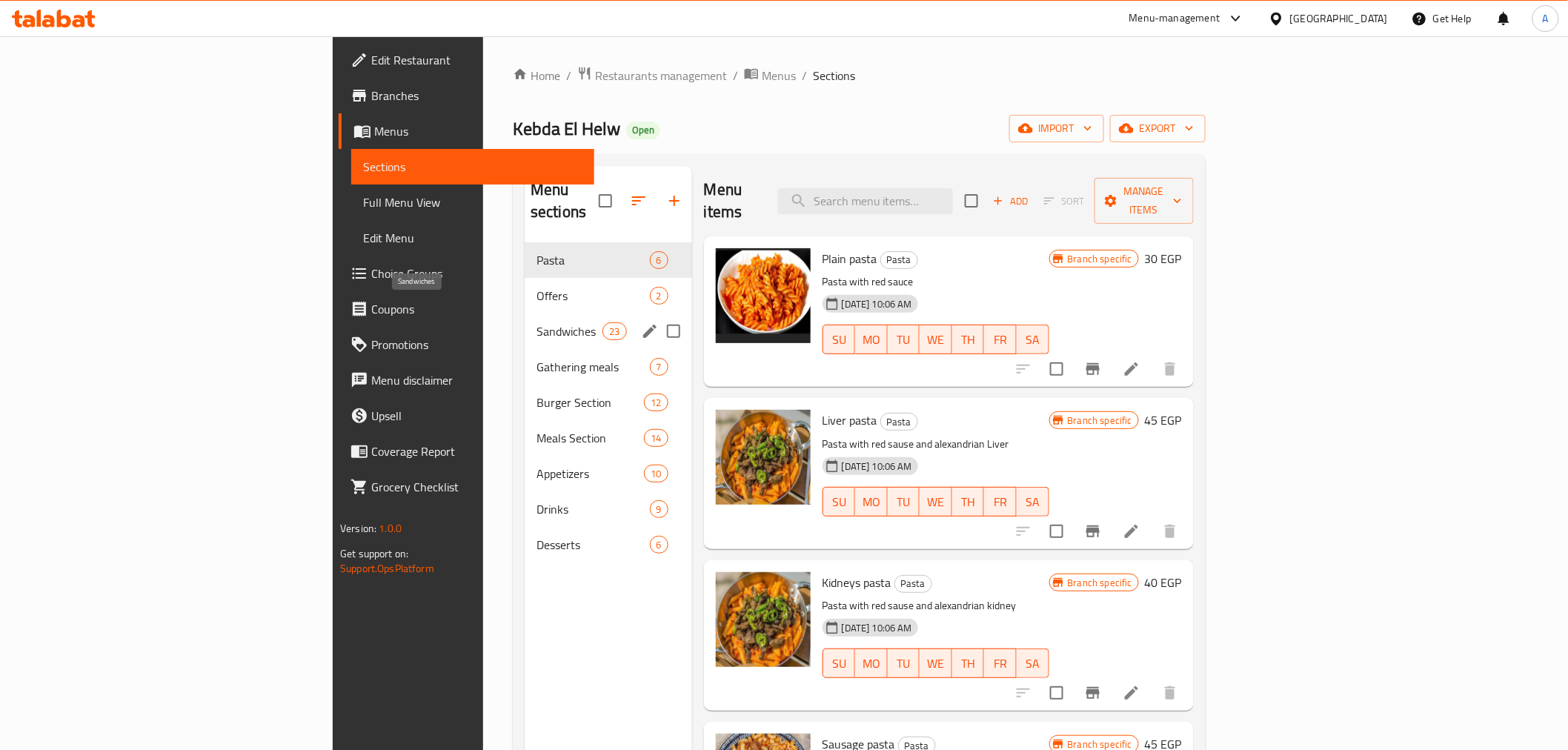
drag, startPoint x: 365, startPoint y: 308, endPoint x: 23, endPoint y: 390, distance: 351.7
click at [536, 322] on span "Sandwiches" at bounding box center [569, 330] width 66 height 18
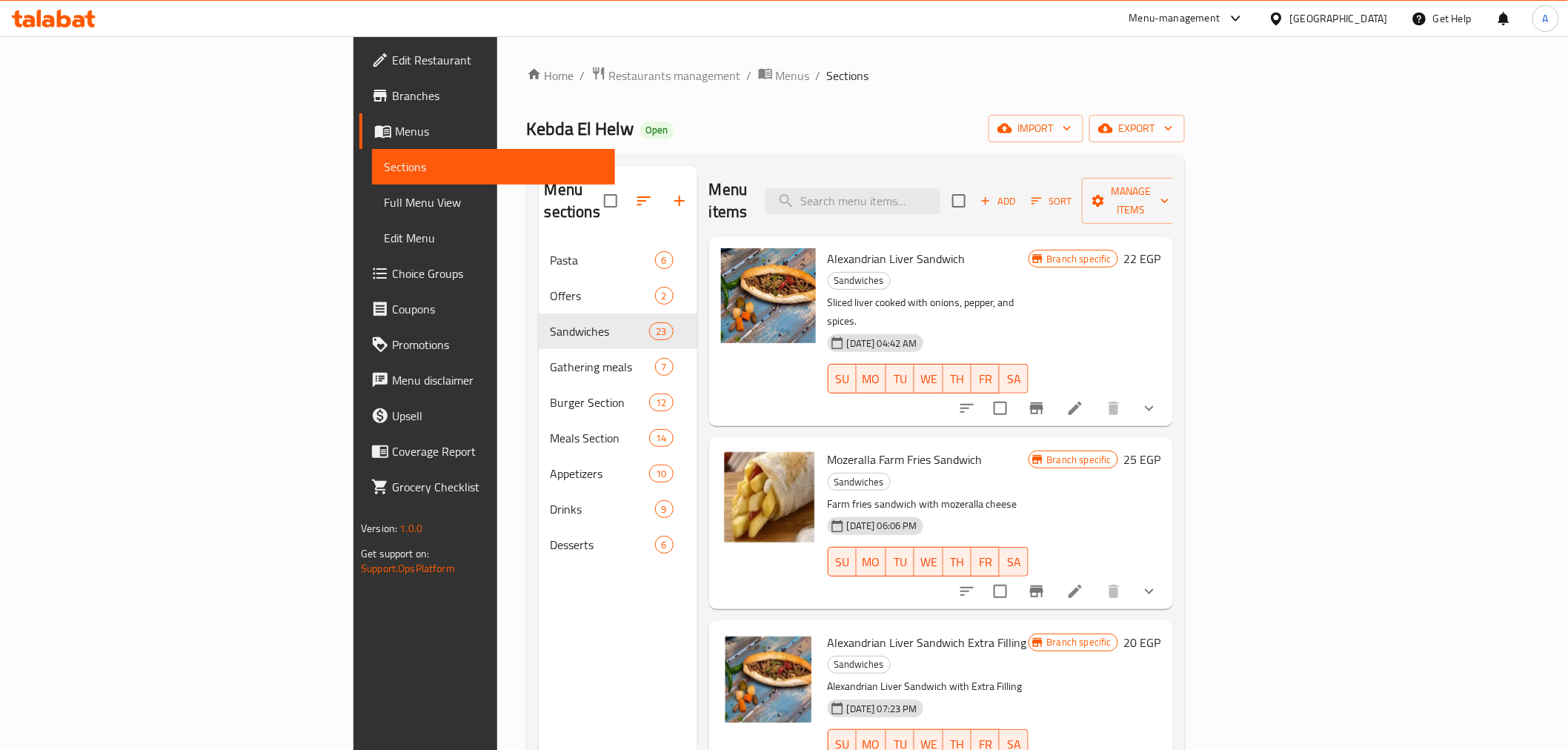
click at [1024, 294] on p "Sliced liver cooked with onions, pepper, and spices." at bounding box center [929, 312] width 201 height 37
click at [1035, 512] on div "04-04-2025 06:06 PM SU MO TU WE TH FR SA" at bounding box center [928, 551] width 212 height 80
click at [1001, 495] on p "Farm fries sandwich with mozeralla cheese" at bounding box center [929, 504] width 201 height 19
click at [1035, 512] on div "04-04-2025 06:06 PM SU MO TU WE TH FR SA" at bounding box center [928, 551] width 212 height 80
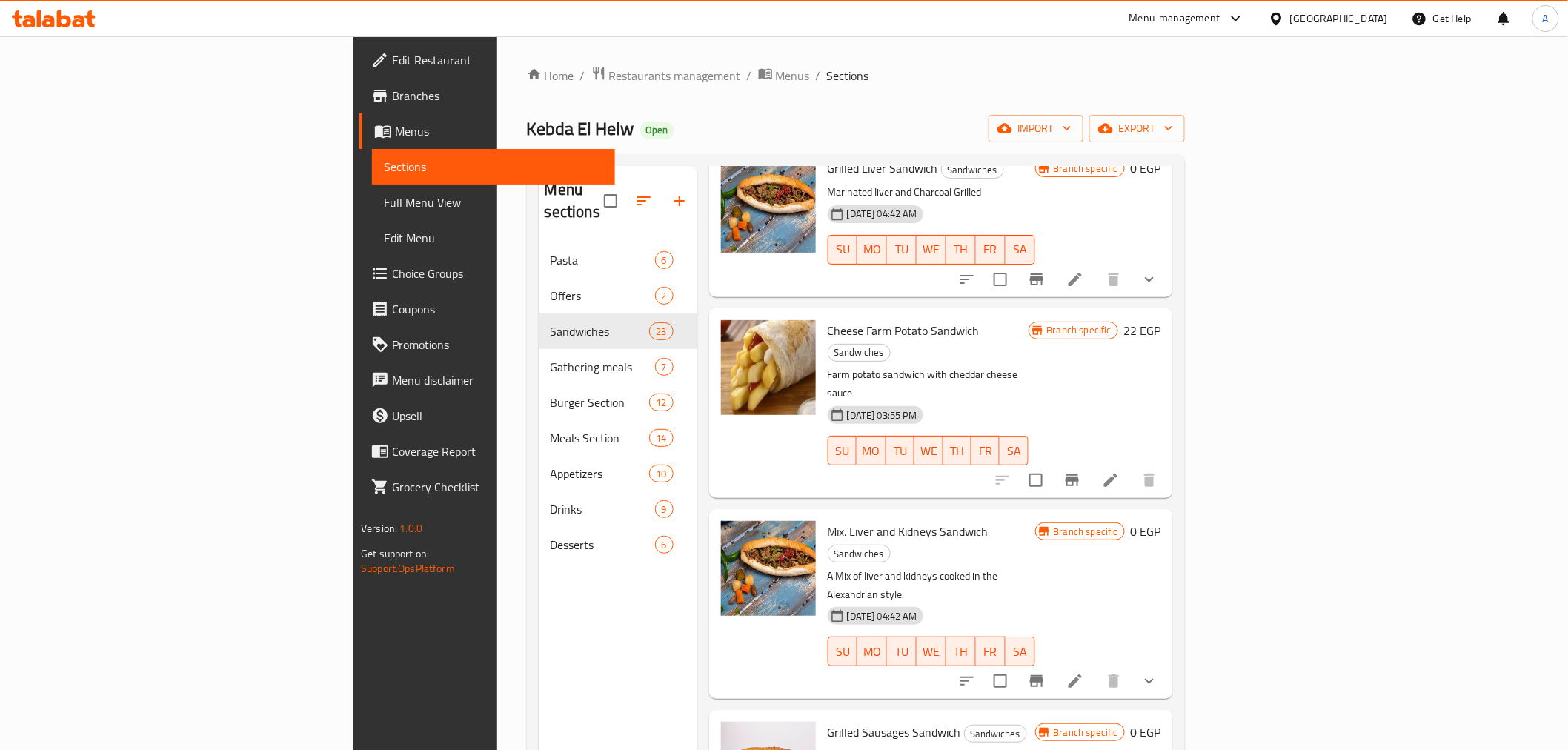
scroll to position [2716, 0]
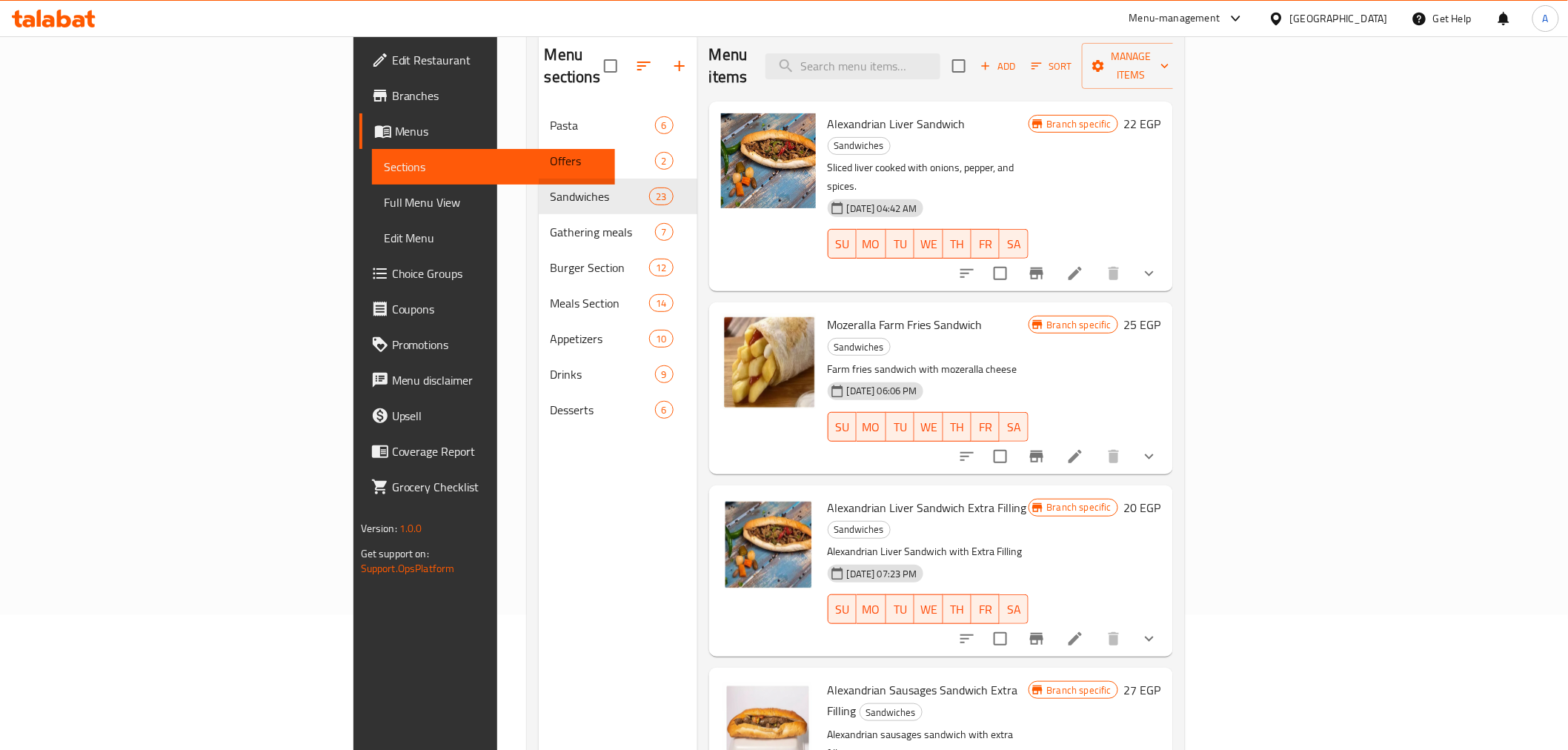
scroll to position [0, 0]
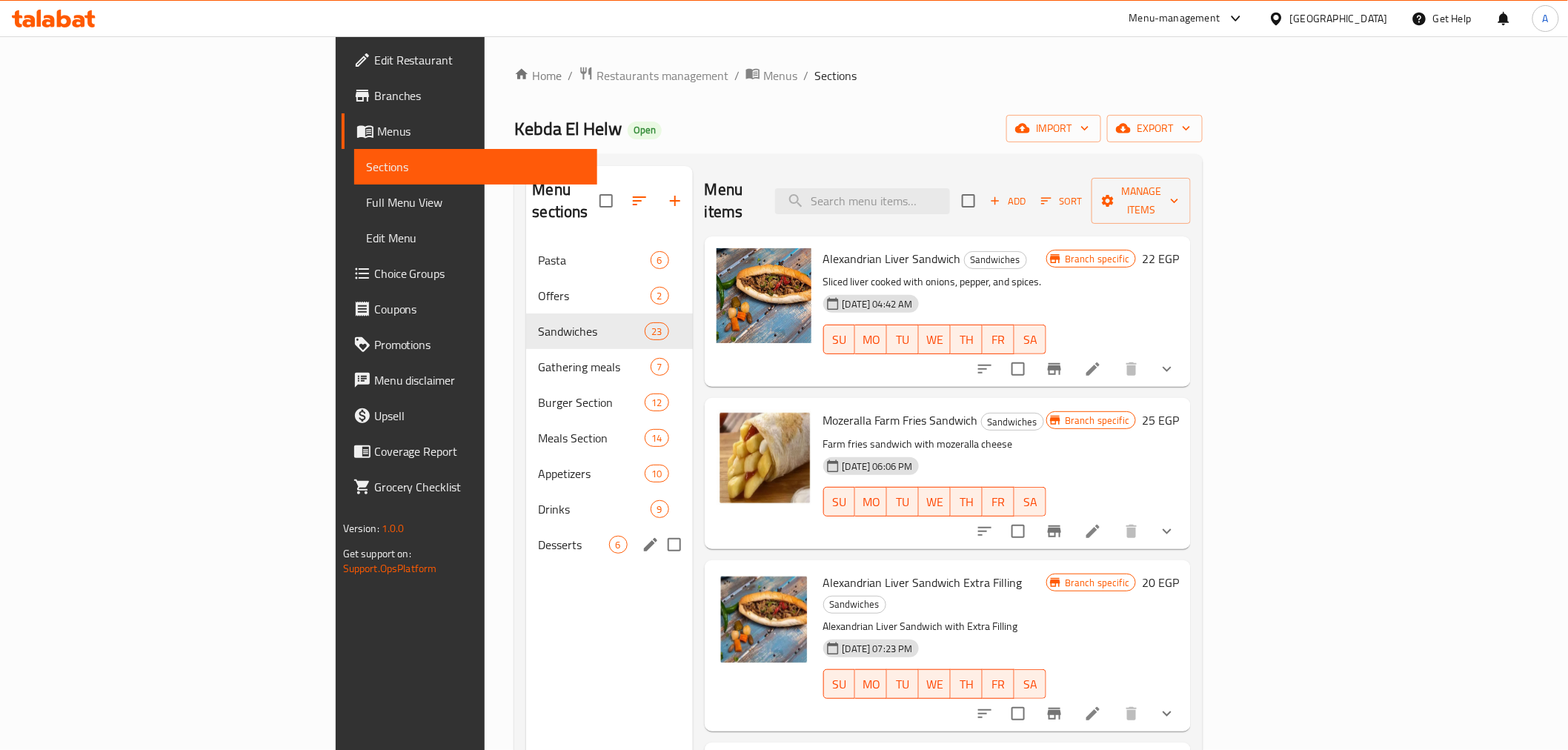
click at [526, 652] on div "Menu sections Pasta 6 Offers 2 Sandwiches 23 Gathering meals 7 Burger Section 1…" at bounding box center [608, 541] width 166 height 750
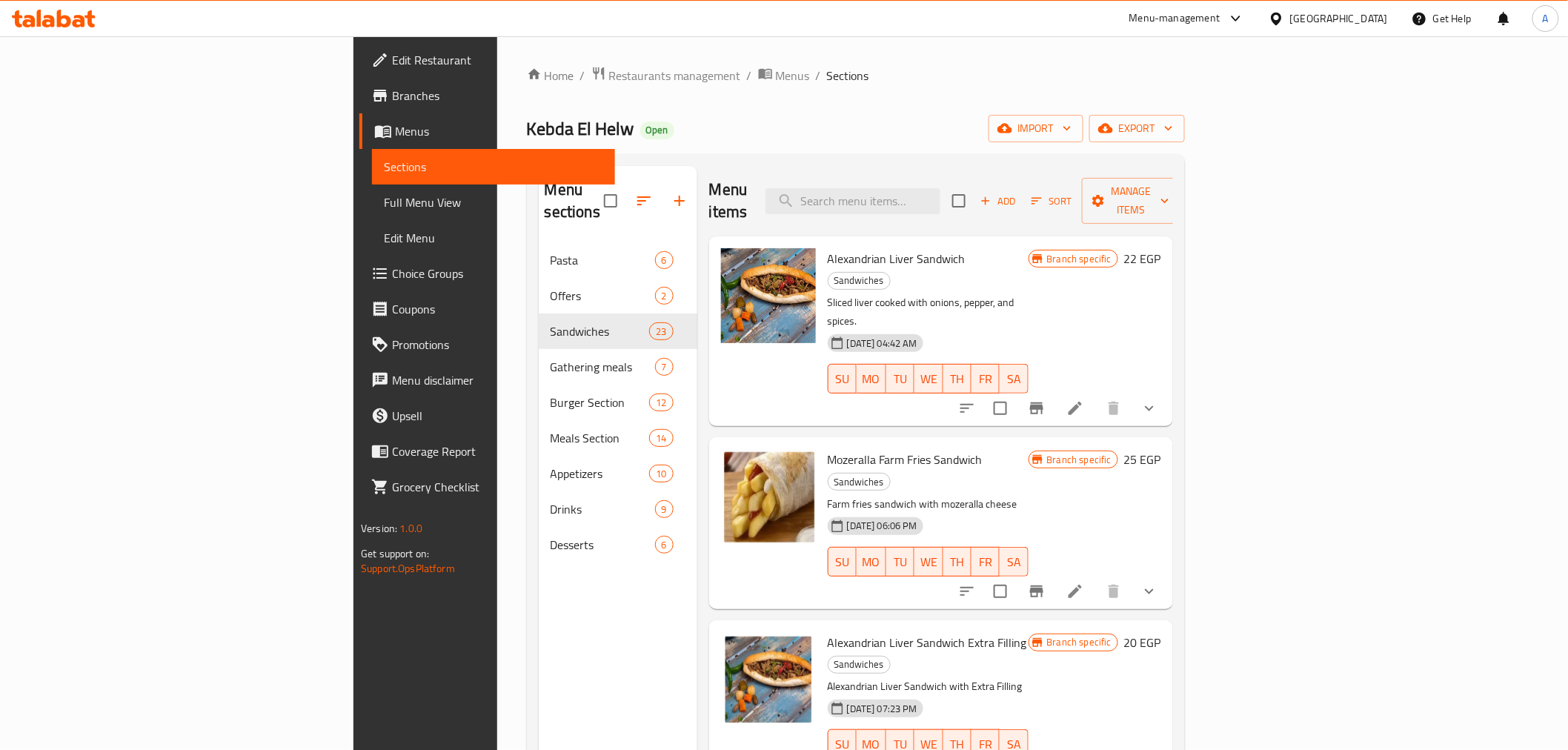
click at [869, 80] on ol "Home / Restaurants management / Menus / Sections" at bounding box center [855, 75] width 658 height 20
click at [539, 628] on div "Menu sections Pasta 6 Offers 2 Sandwiches 23 Gathering meals 7 Burger Section 1…" at bounding box center [618, 541] width 159 height 750
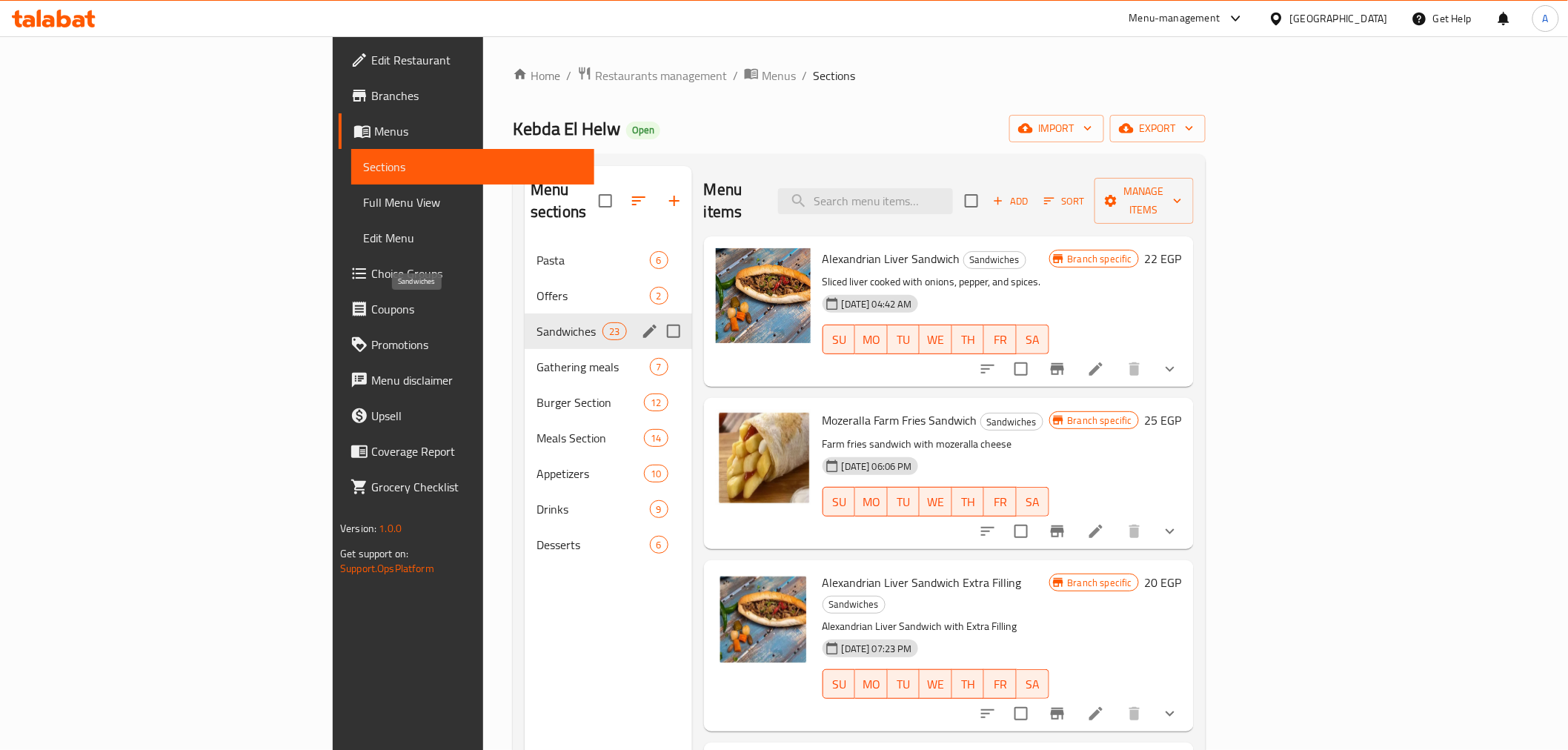
click at [536, 322] on span "Sandwiches" at bounding box center [569, 330] width 66 height 18
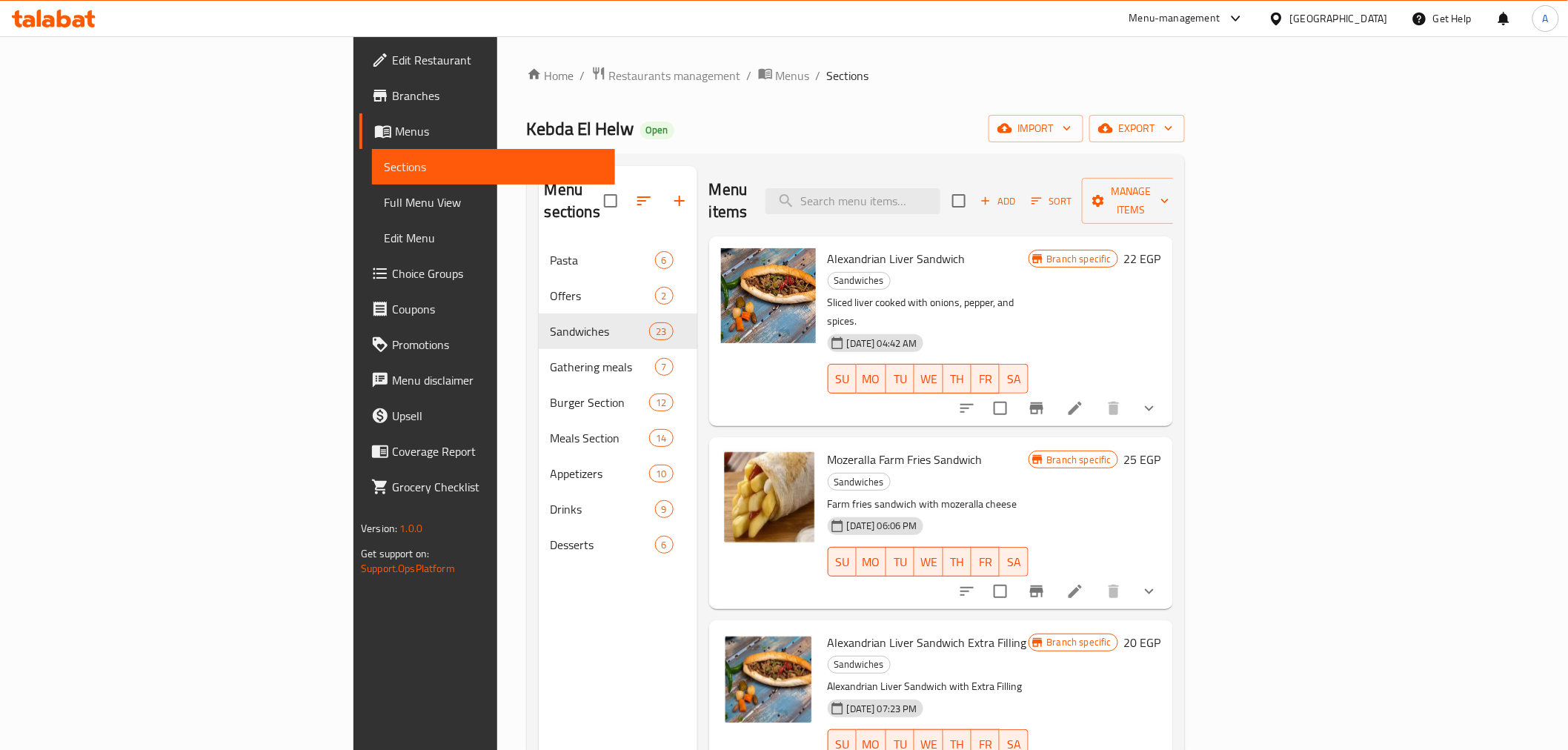
click at [1028, 495] on p "Farm fries sandwich with mozeralla cheese" at bounding box center [929, 504] width 201 height 19
click at [1016, 575] on input "checkbox" at bounding box center [1000, 590] width 31 height 31
checkbox input "true"
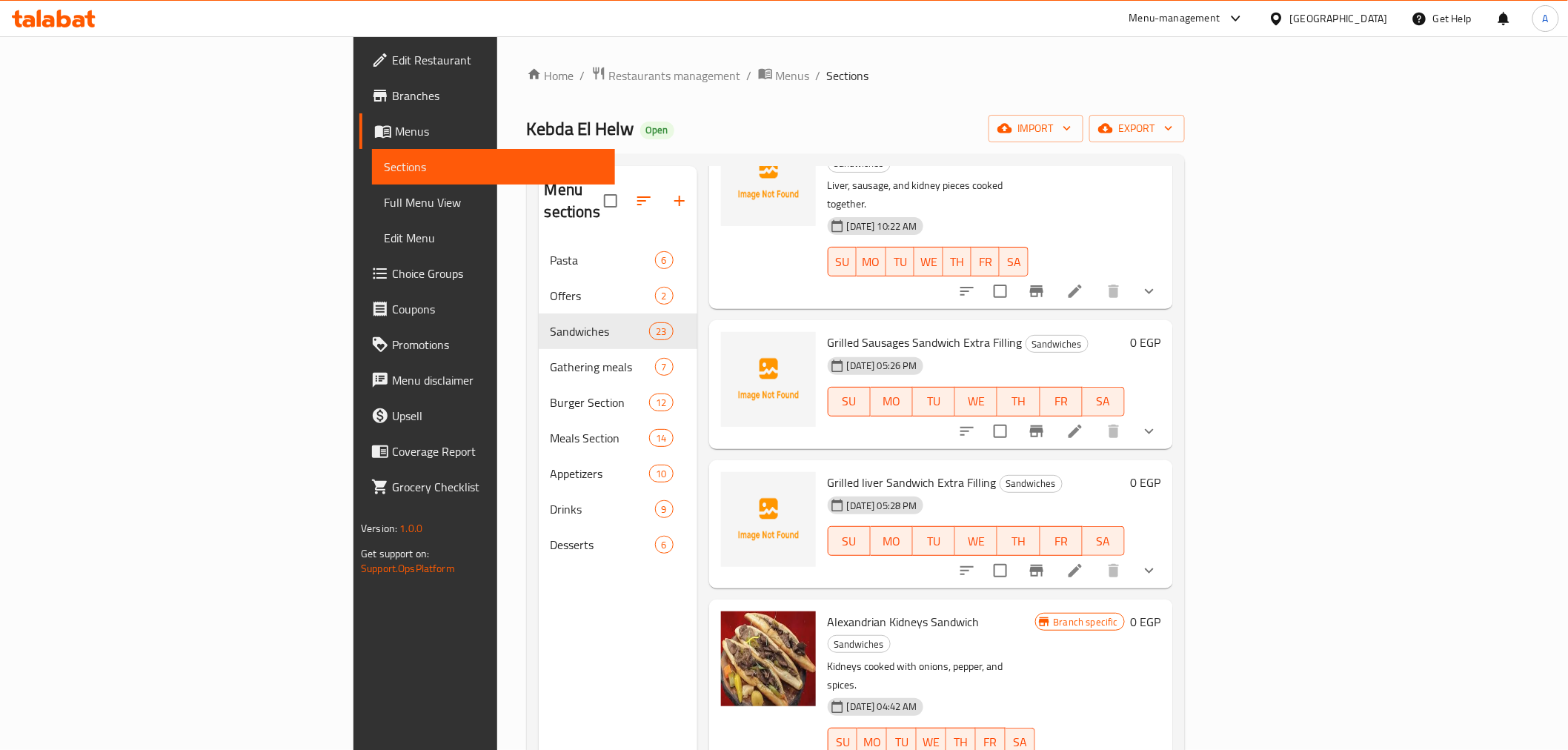
scroll to position [1952, 0]
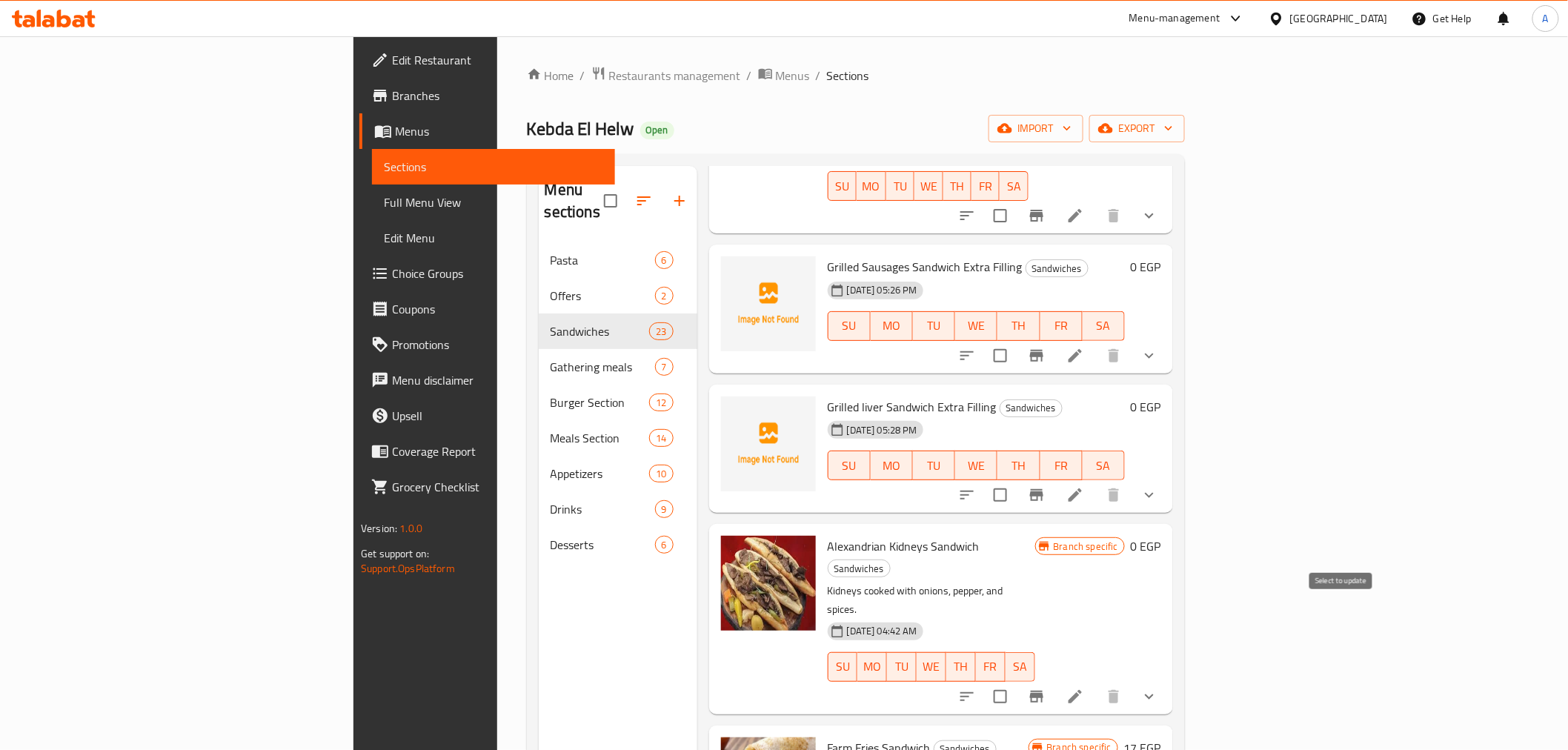
checkbox input "true"
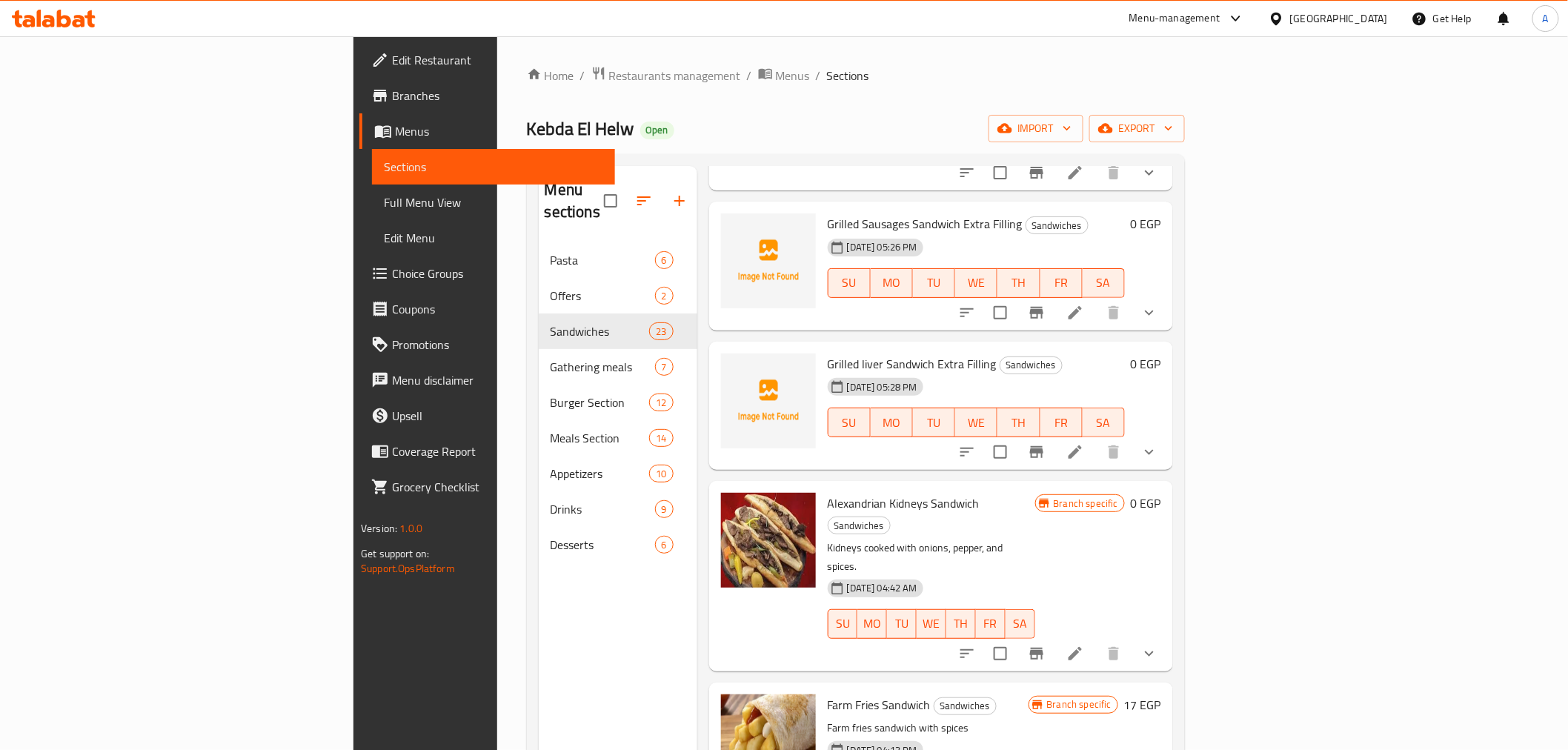
scroll to position [2009, 0]
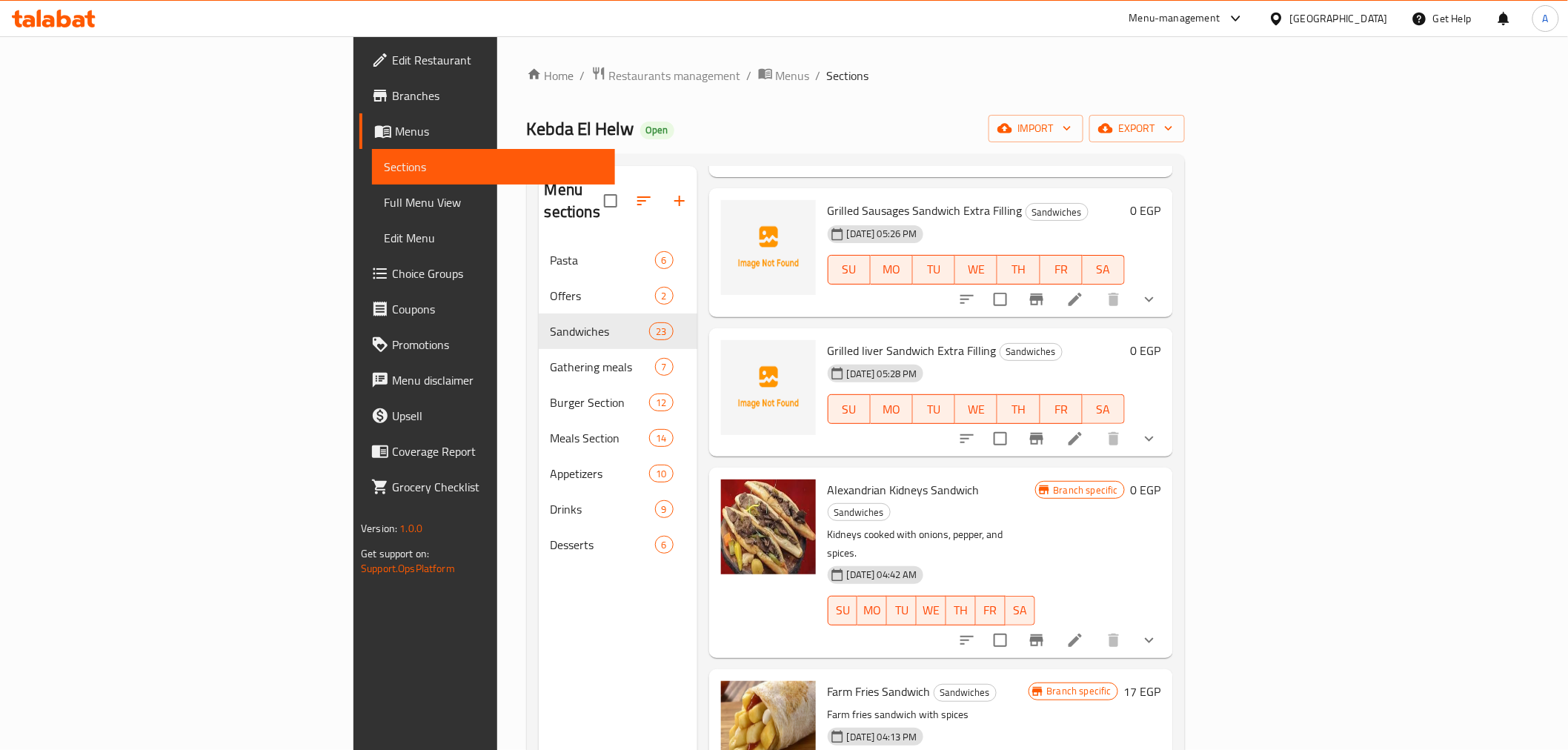
click at [968, 705] on p "Farm fries sandwich with spices" at bounding box center [929, 714] width 201 height 19
click at [1028, 681] on h6 "Farm Fries Sandwich Sandwiches" at bounding box center [929, 691] width 201 height 21
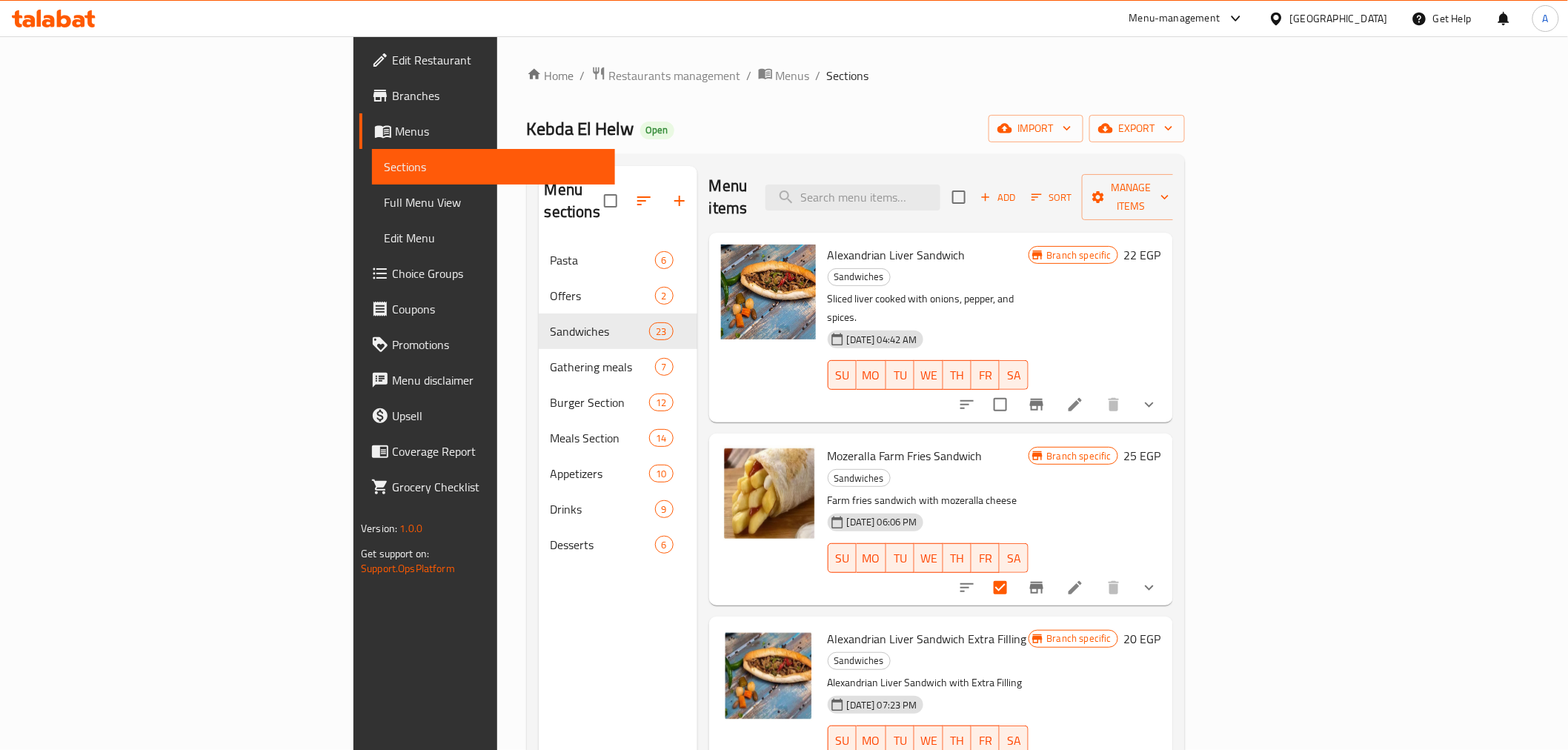
scroll to position [0, 0]
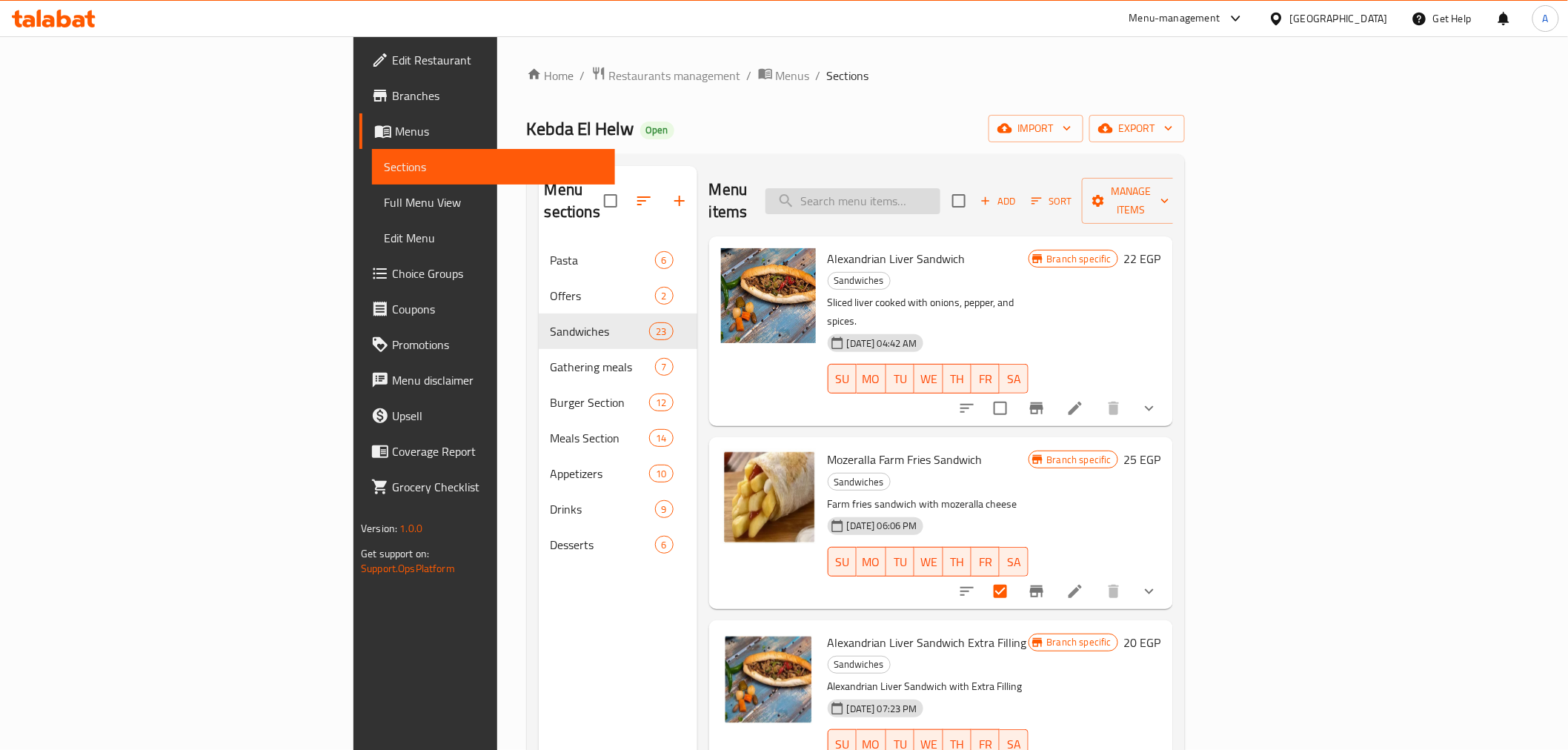
click at [940, 191] on input "search" at bounding box center [853, 201] width 175 height 26
click at [940, 190] on input "search" at bounding box center [853, 201] width 175 height 26
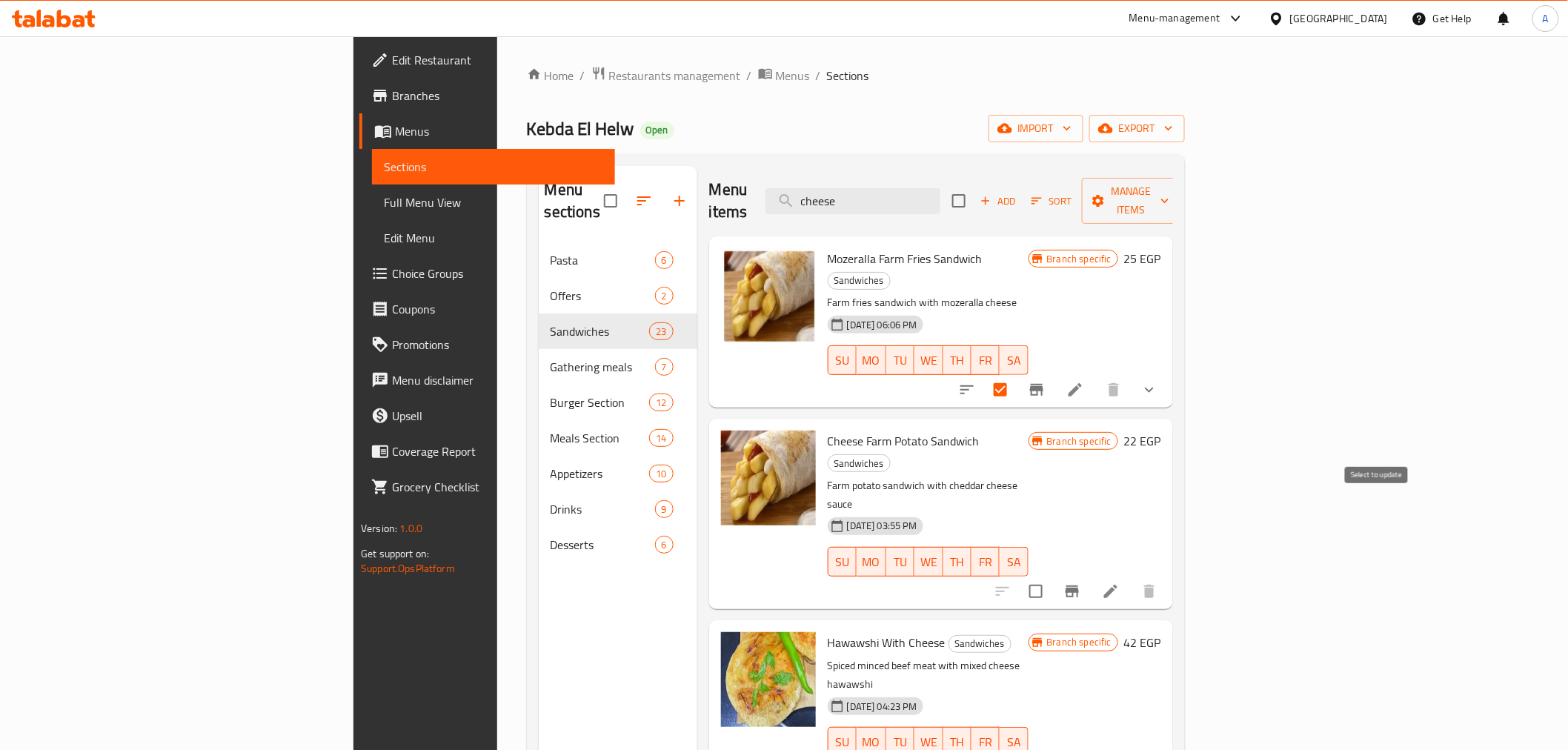
type input "cheese"
click at [1052, 575] on input "checkbox" at bounding box center [1036, 590] width 31 height 31
checkbox input "true"
click at [1181, 177] on button "Manage items" at bounding box center [1131, 200] width 100 height 46
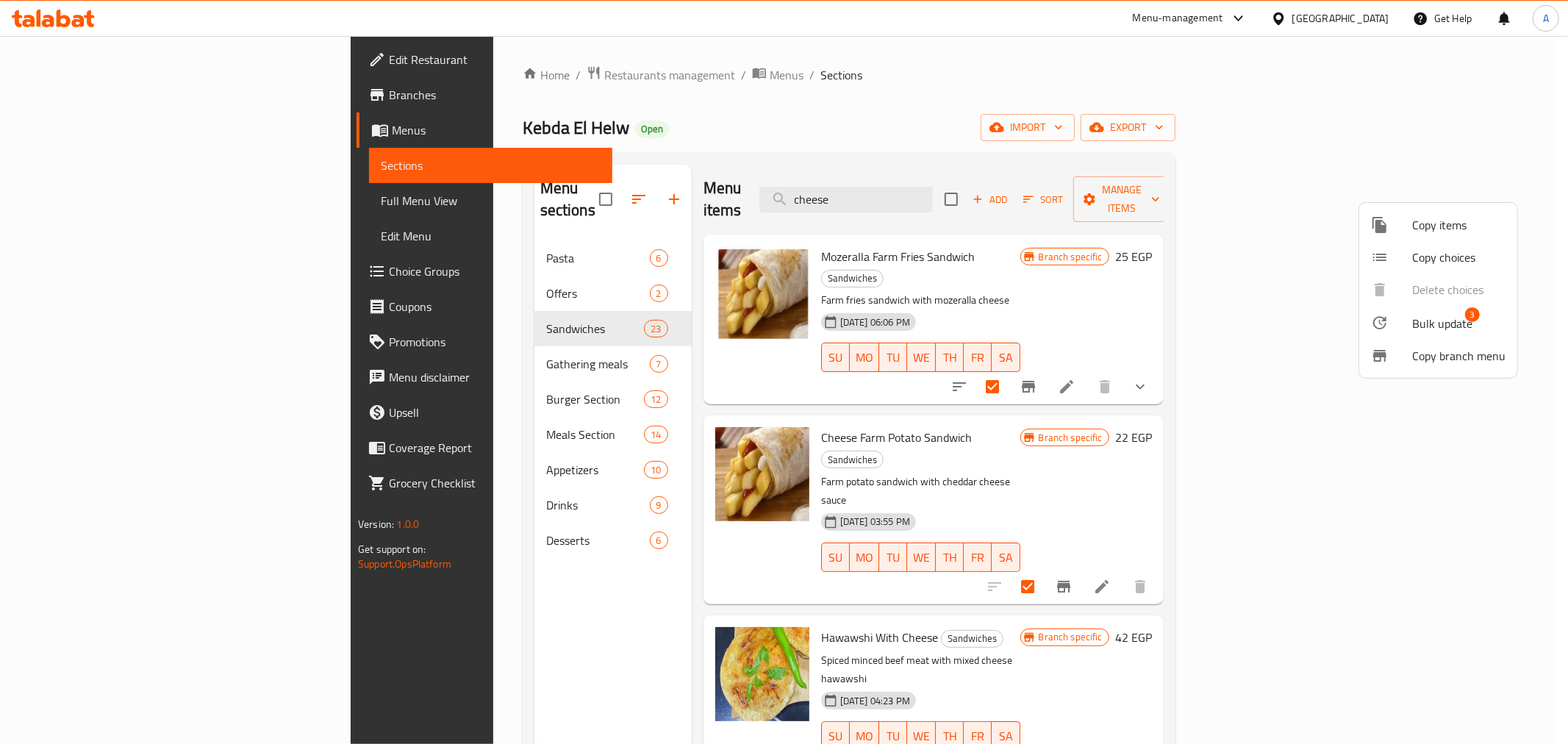
click at [1386, 319] on icon at bounding box center [1380, 322] width 13 height 13
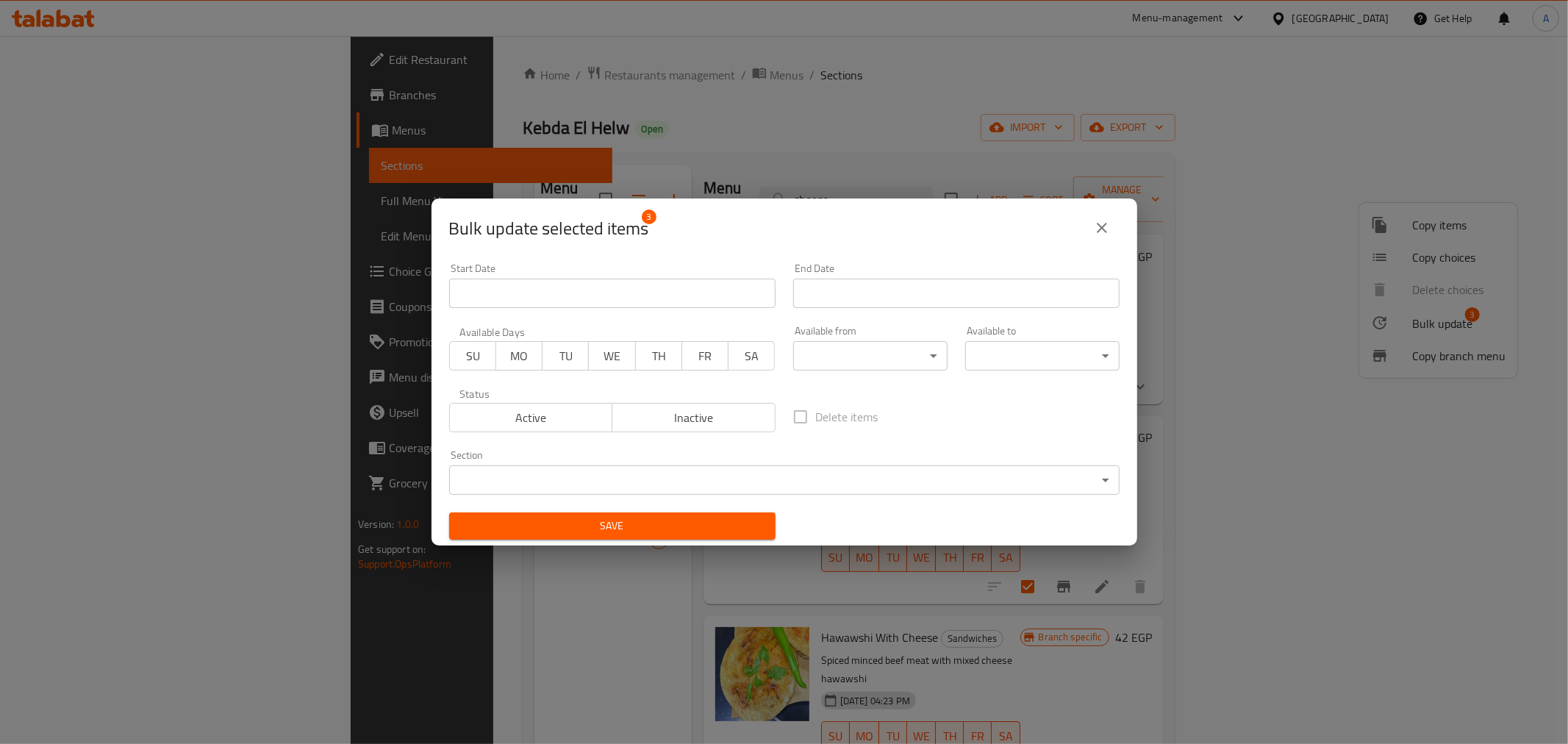
click at [636, 420] on span "Inactive" at bounding box center [694, 417] width 152 height 21
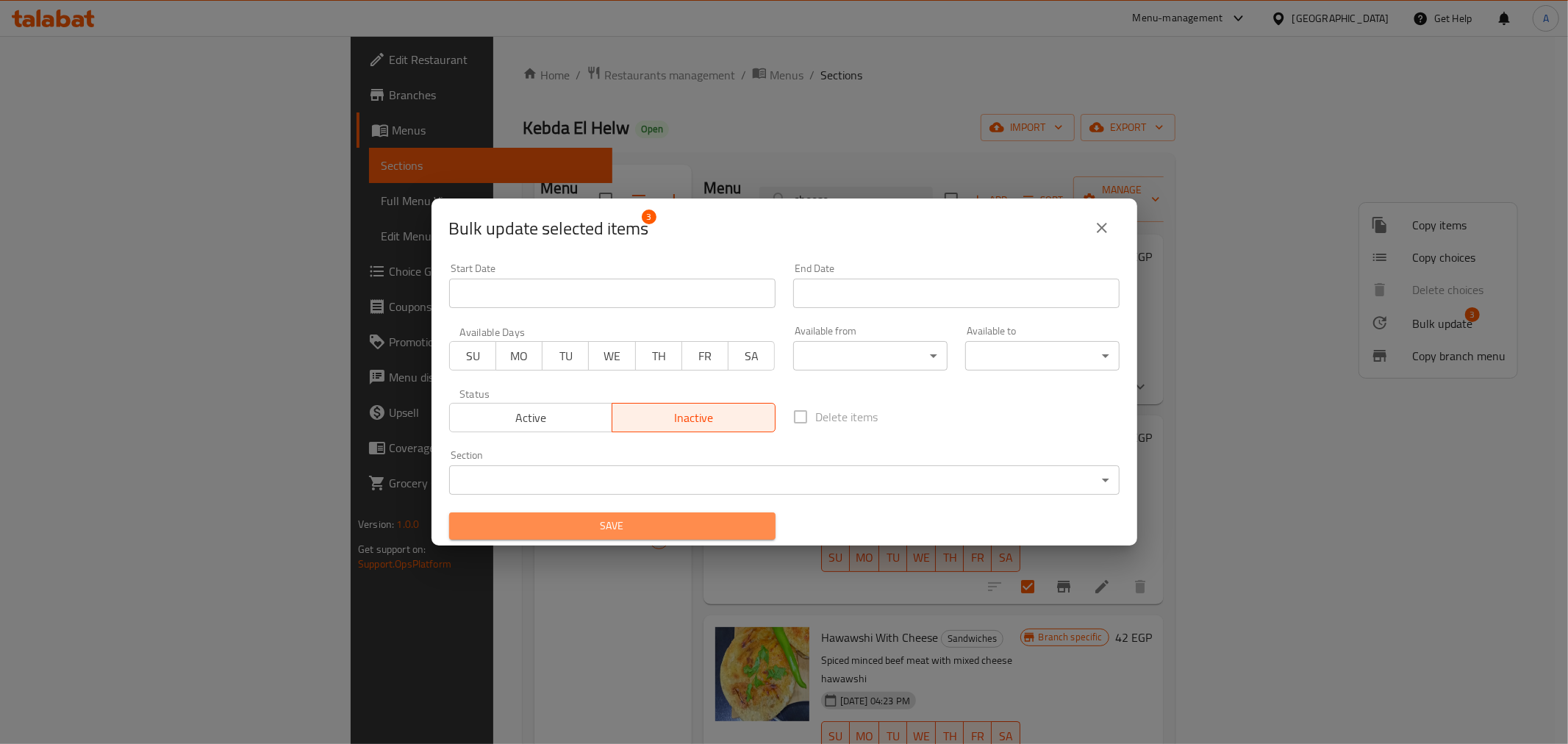
click at [622, 512] on button "Save" at bounding box center [612, 525] width 326 height 27
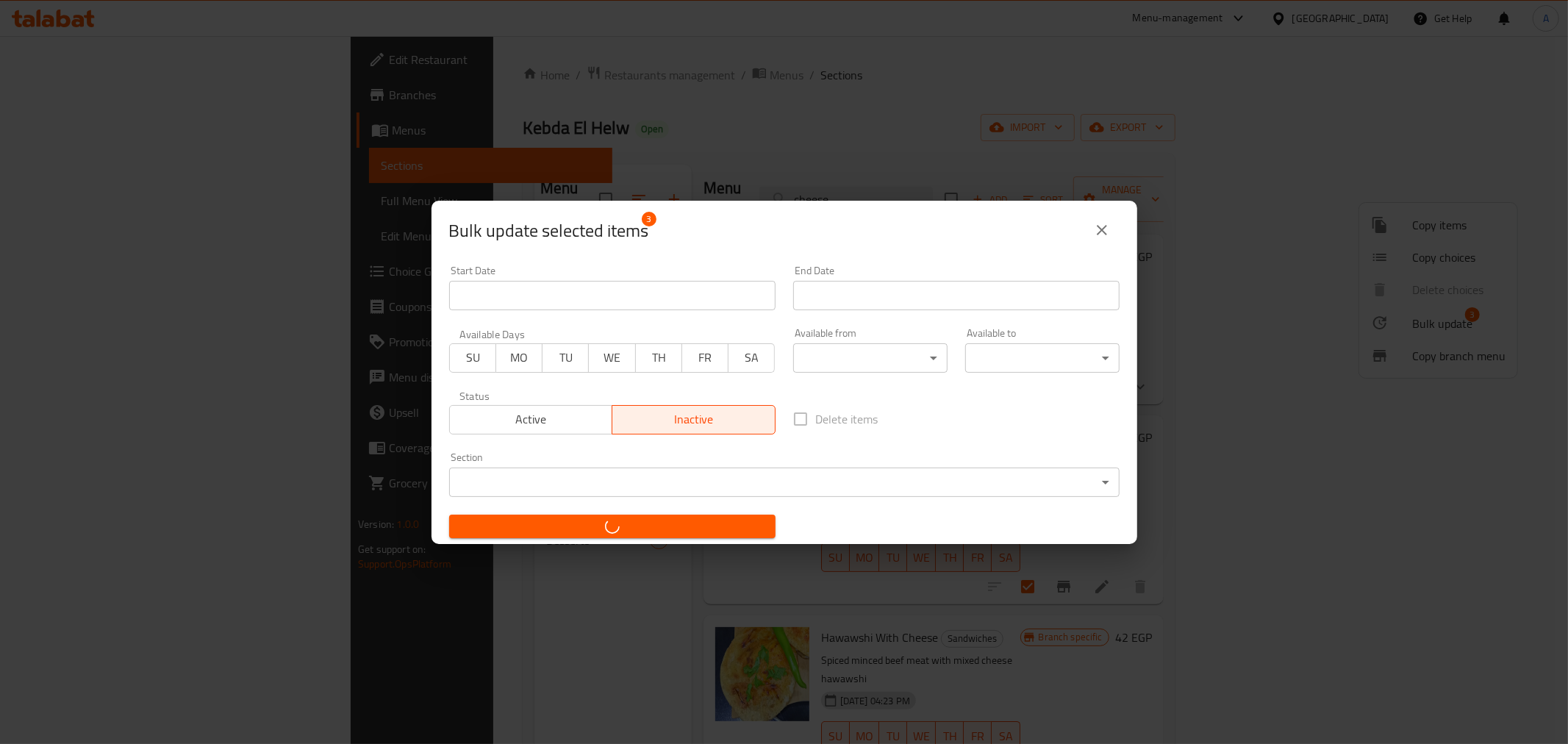
checkbox input "false"
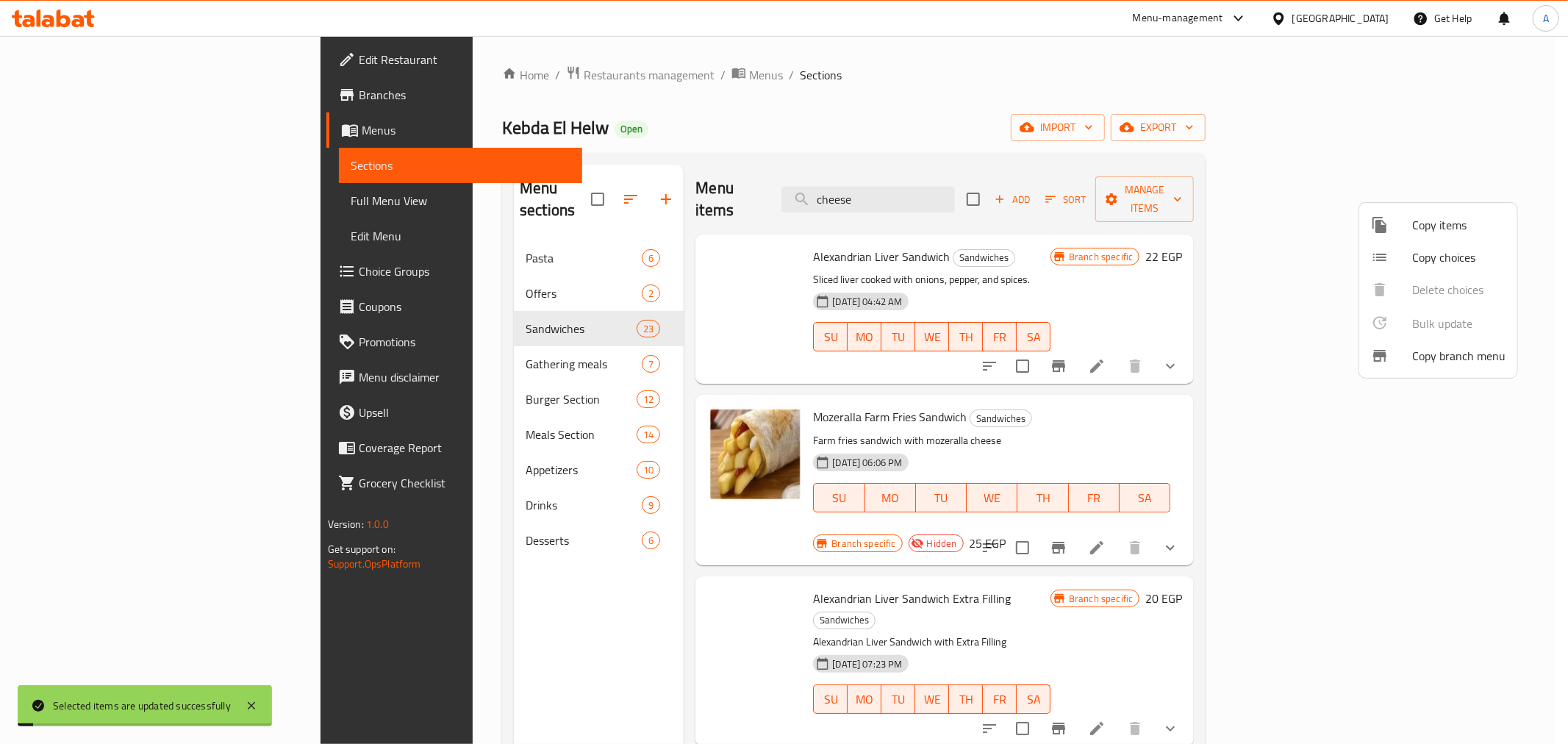
click at [431, 611] on div at bounding box center [784, 372] width 1568 height 744
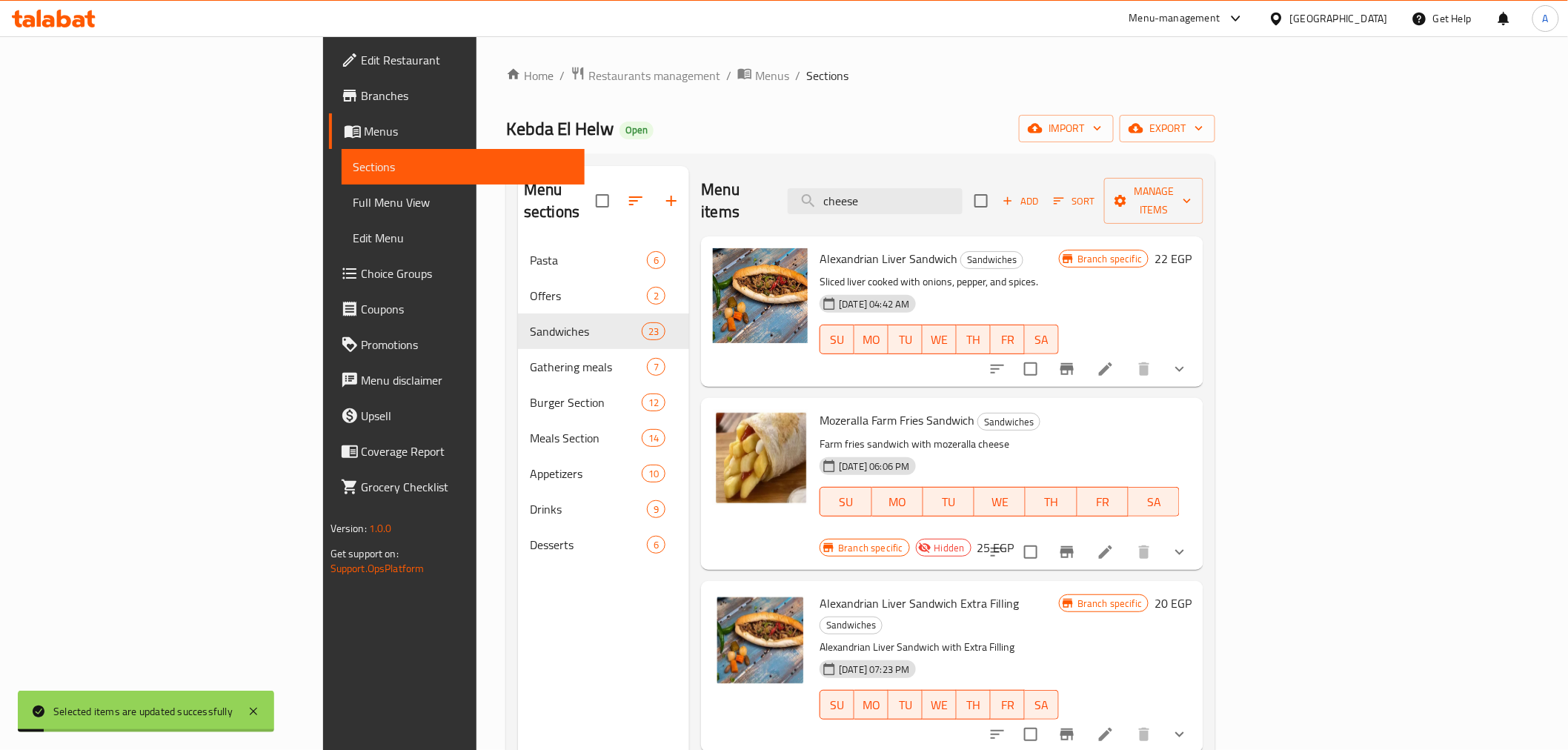
click at [1158, 435] on p "Farm fries sandwich with mozeralla cheese" at bounding box center [1000, 444] width 361 height 19
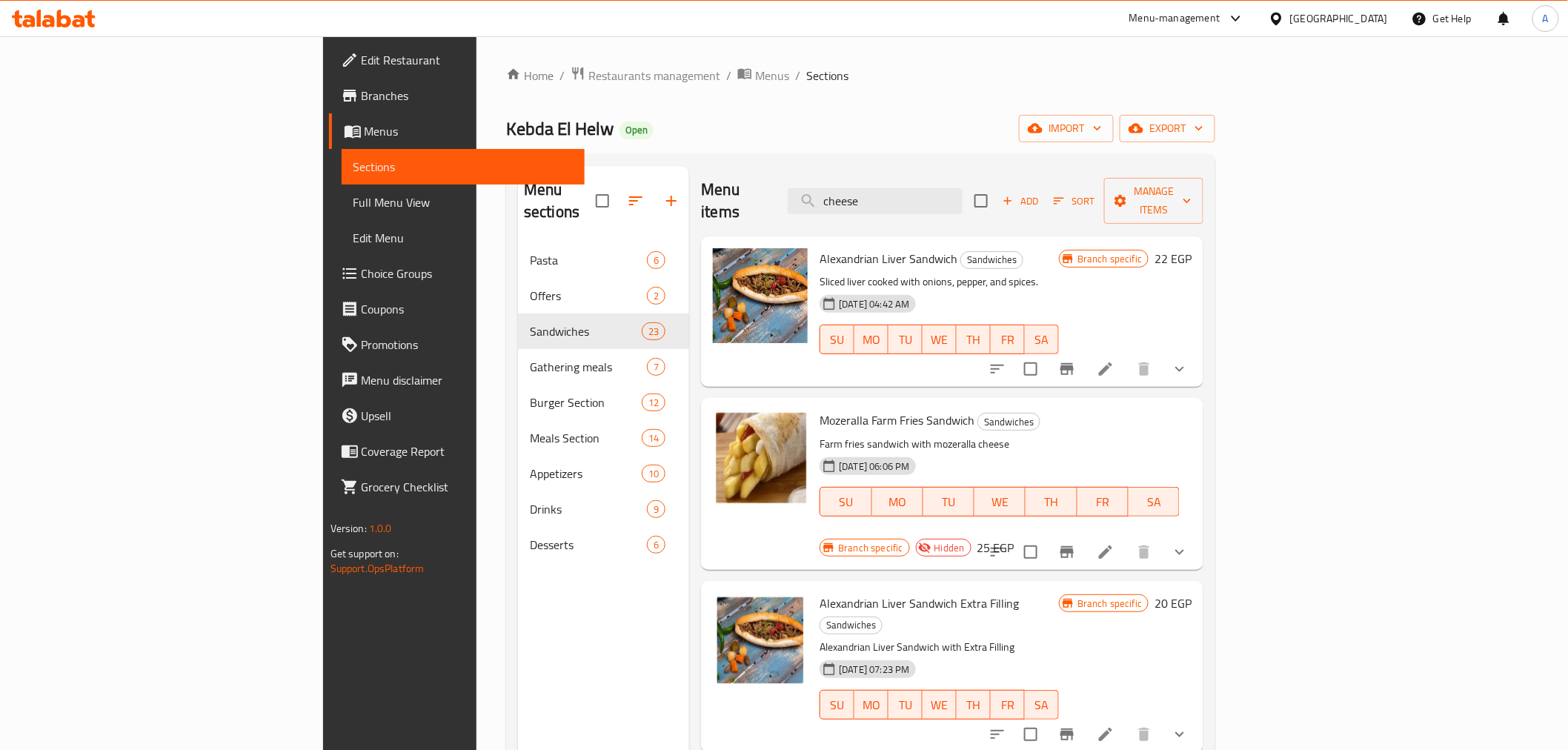
click at [518, 578] on div "Menu sections Pasta 6 Offers 2 Sandwiches 23 Gathering meals 7 Burger Section 1…" at bounding box center [604, 541] width 171 height 750
click at [518, 640] on div "Menu sections Pasta 6 Offers 2 Sandwiches 23 Gathering meals 7 Burger Section 1…" at bounding box center [604, 541] width 171 height 750
drag, startPoint x: 446, startPoint y: 618, endPoint x: 417, endPoint y: 620, distance: 29.1
click at [518, 620] on div "Menu sections Pasta 6 Offers 2 Sandwiches 23 Gathering meals 7 Burger Section 1…" at bounding box center [604, 541] width 171 height 750
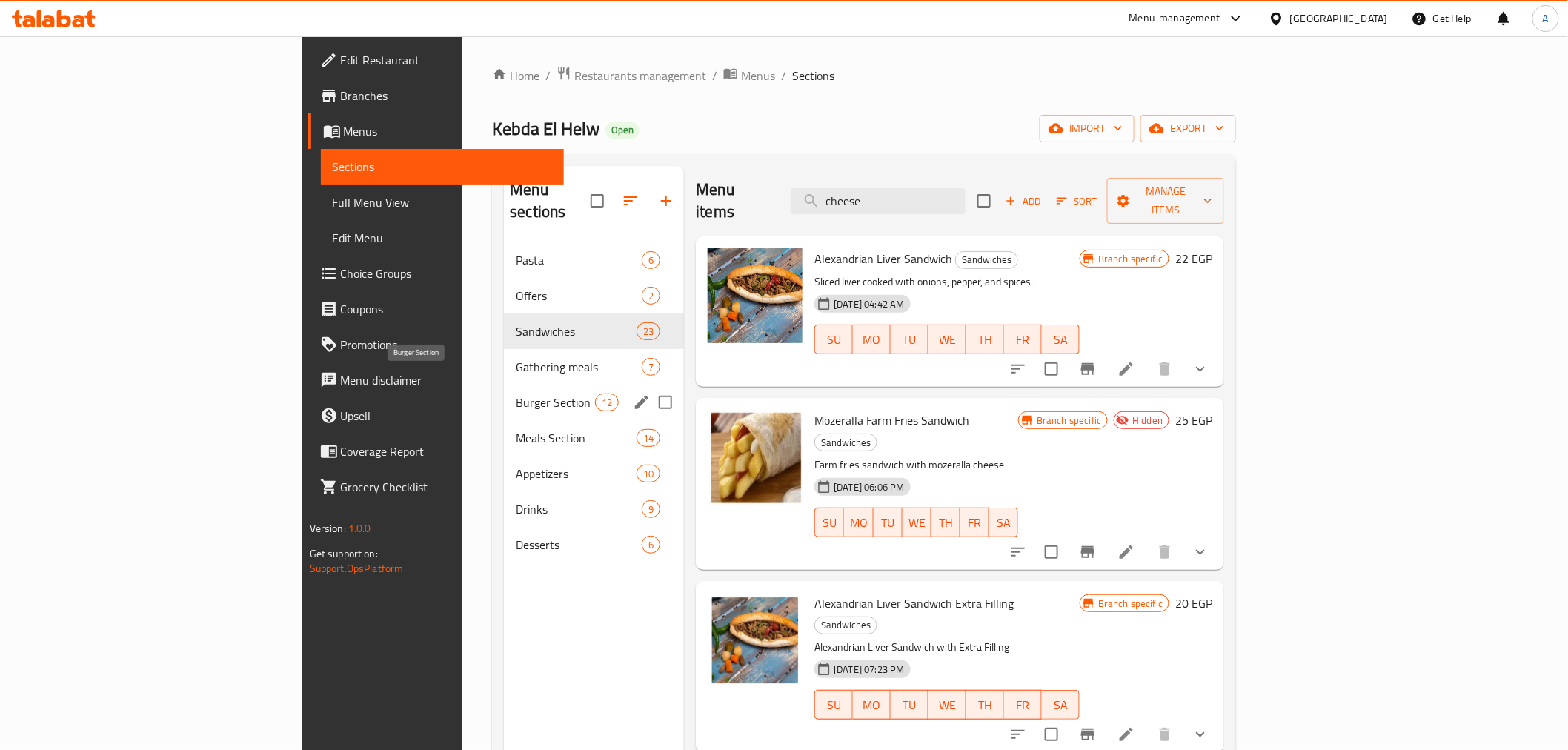
click at [515, 393] on span "Burger Section" at bounding box center [555, 402] width 79 height 18
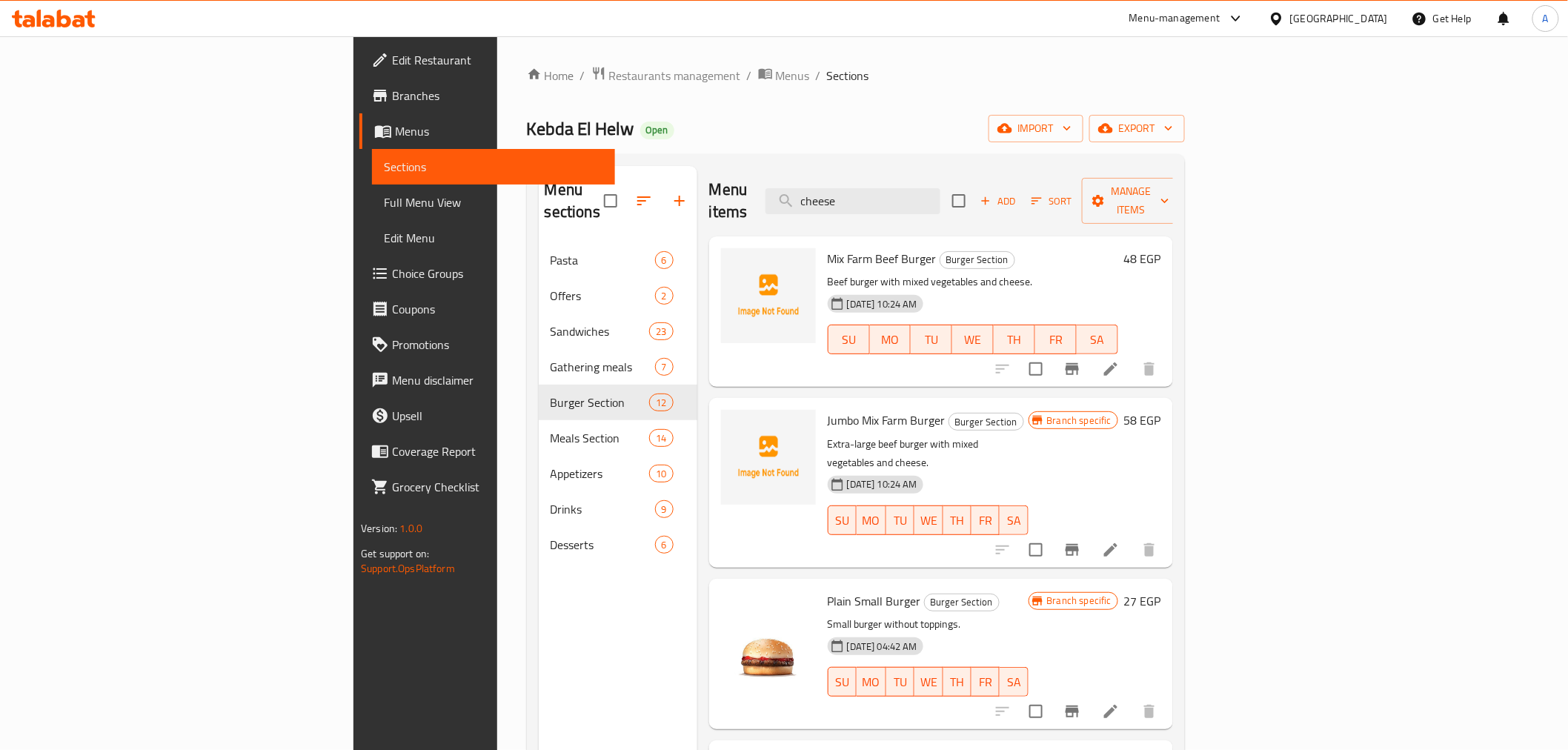
click at [998, 585] on div "Plain Small Burger Burger Section Small burger without toppings. 13-01-2025 04:…" at bounding box center [928, 654] width 212 height 139
click at [539, 665] on div "Menu sections Pasta 6 Offers 2 Sandwiches 23 Gathering meals 7 Burger Section 1…" at bounding box center [618, 541] width 159 height 750
click at [1028, 590] on h6 "Plain Small Burger Burger Section" at bounding box center [929, 601] width 201 height 21
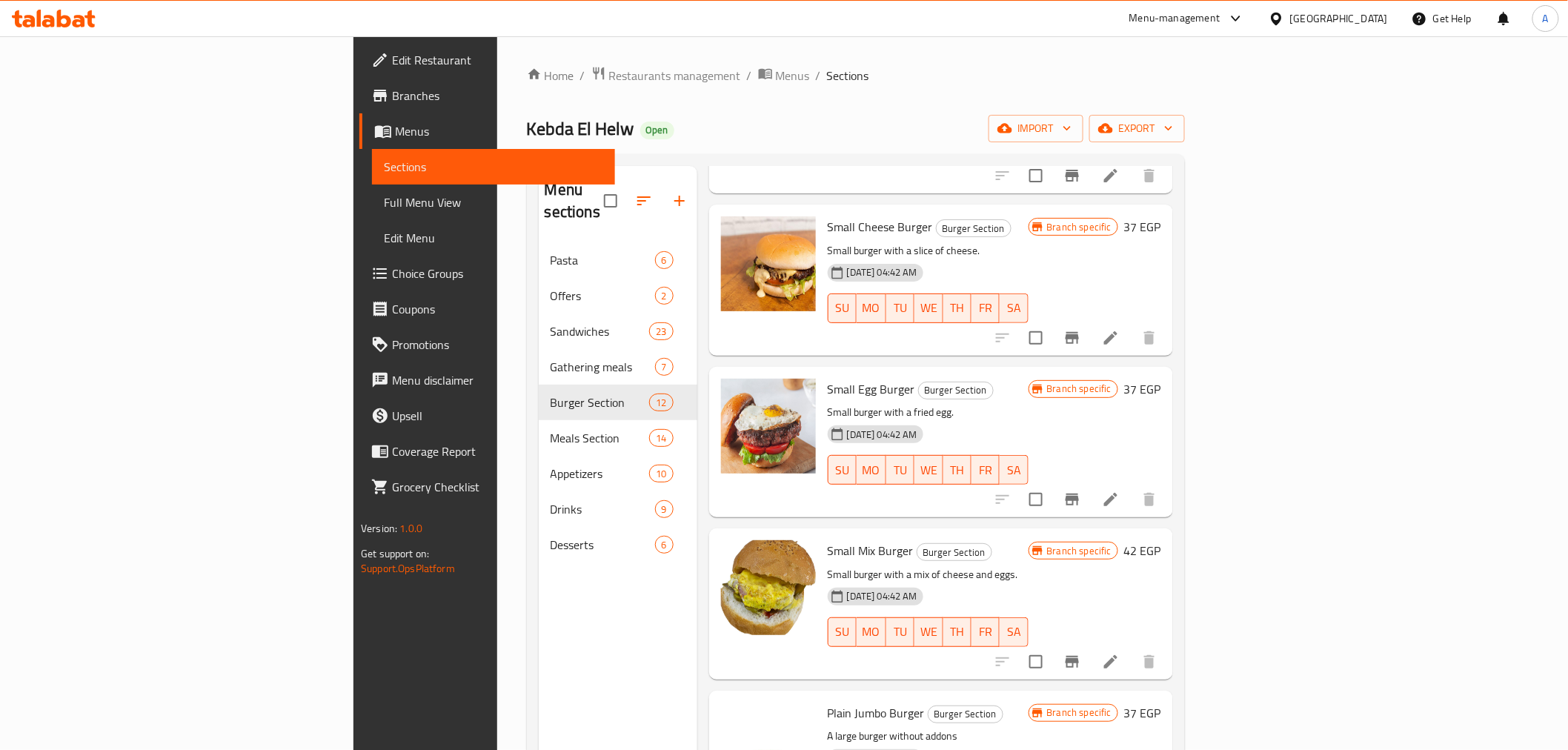
scroll to position [544, 0]
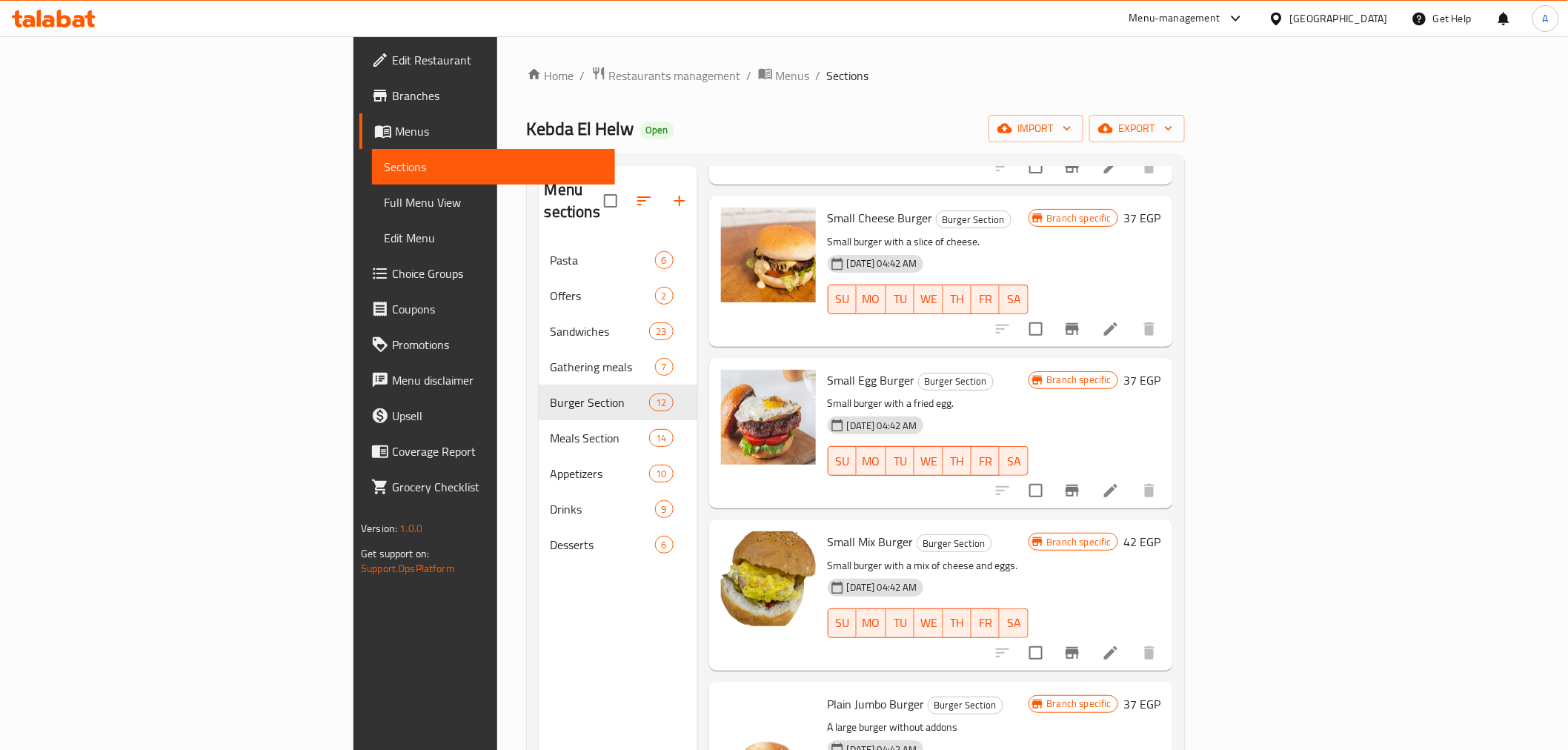
click at [539, 640] on div "Menu sections Pasta 6 Offers 2 Sandwiches 23 Gathering meals 7 Burger Section 1…" at bounding box center [618, 541] width 159 height 750
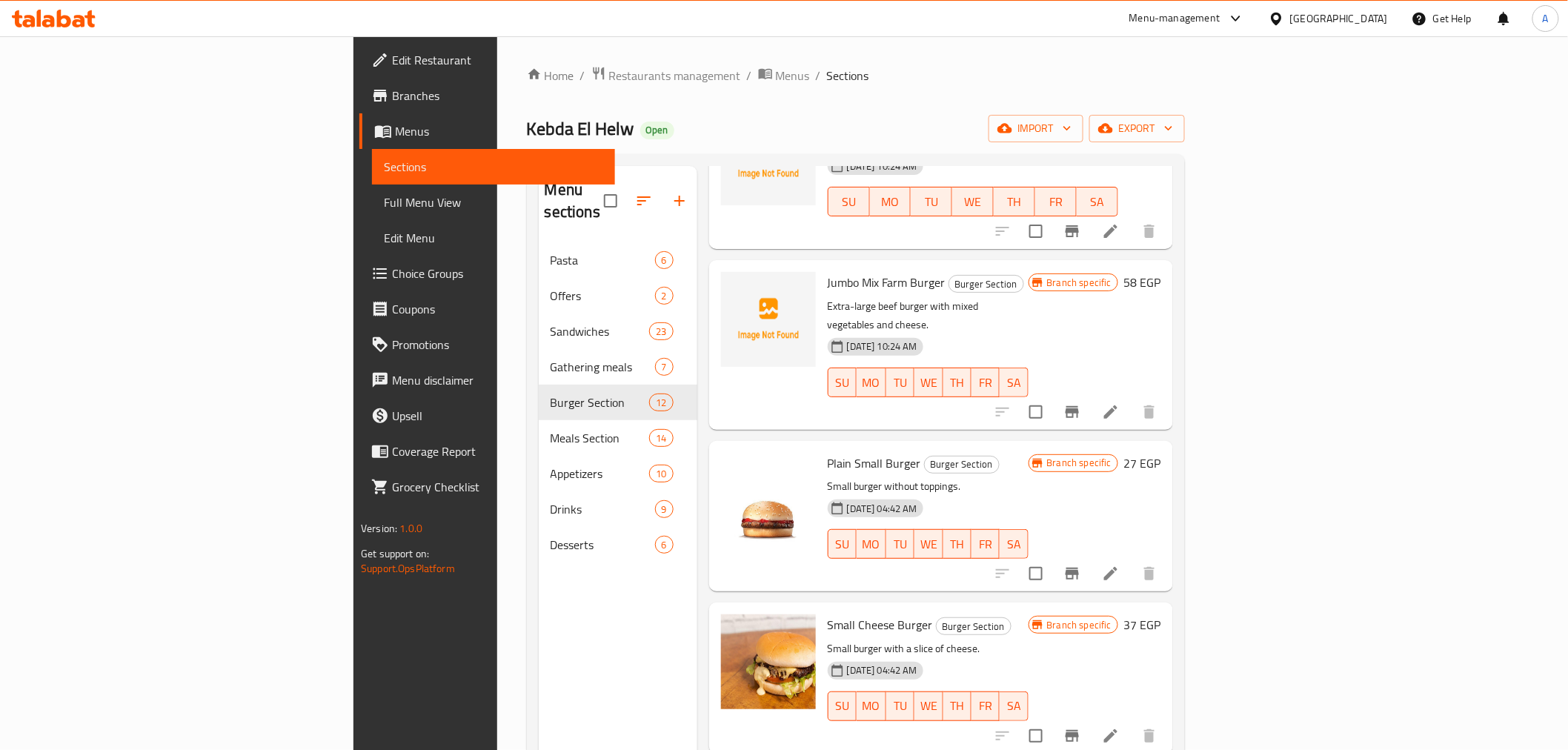
scroll to position [194, 0]
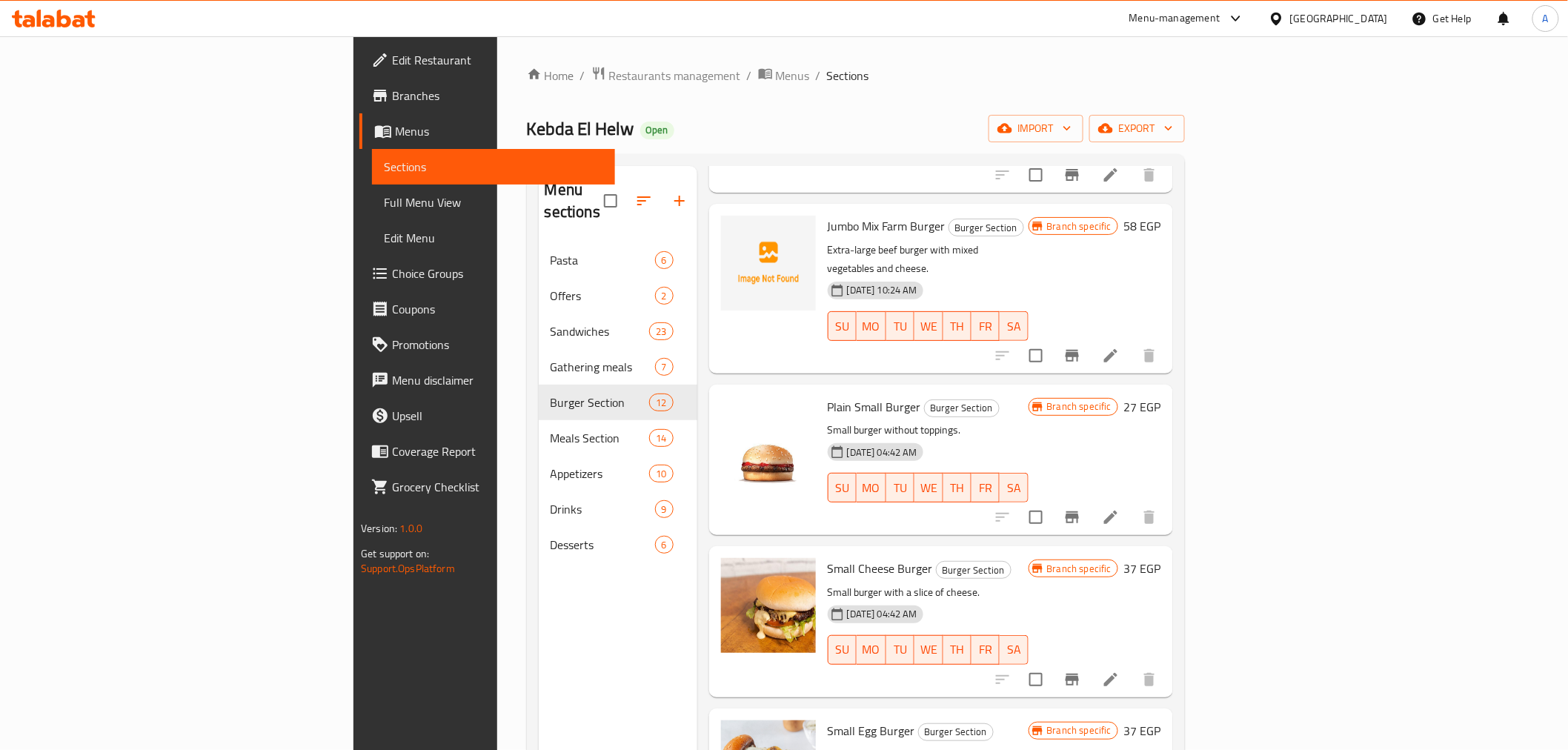
click at [1028, 421] on p "Small burger without toppings." at bounding box center [929, 430] width 201 height 19
click at [1079, 512] on icon "Branch-specific-item" at bounding box center [1072, 517] width 13 height 12
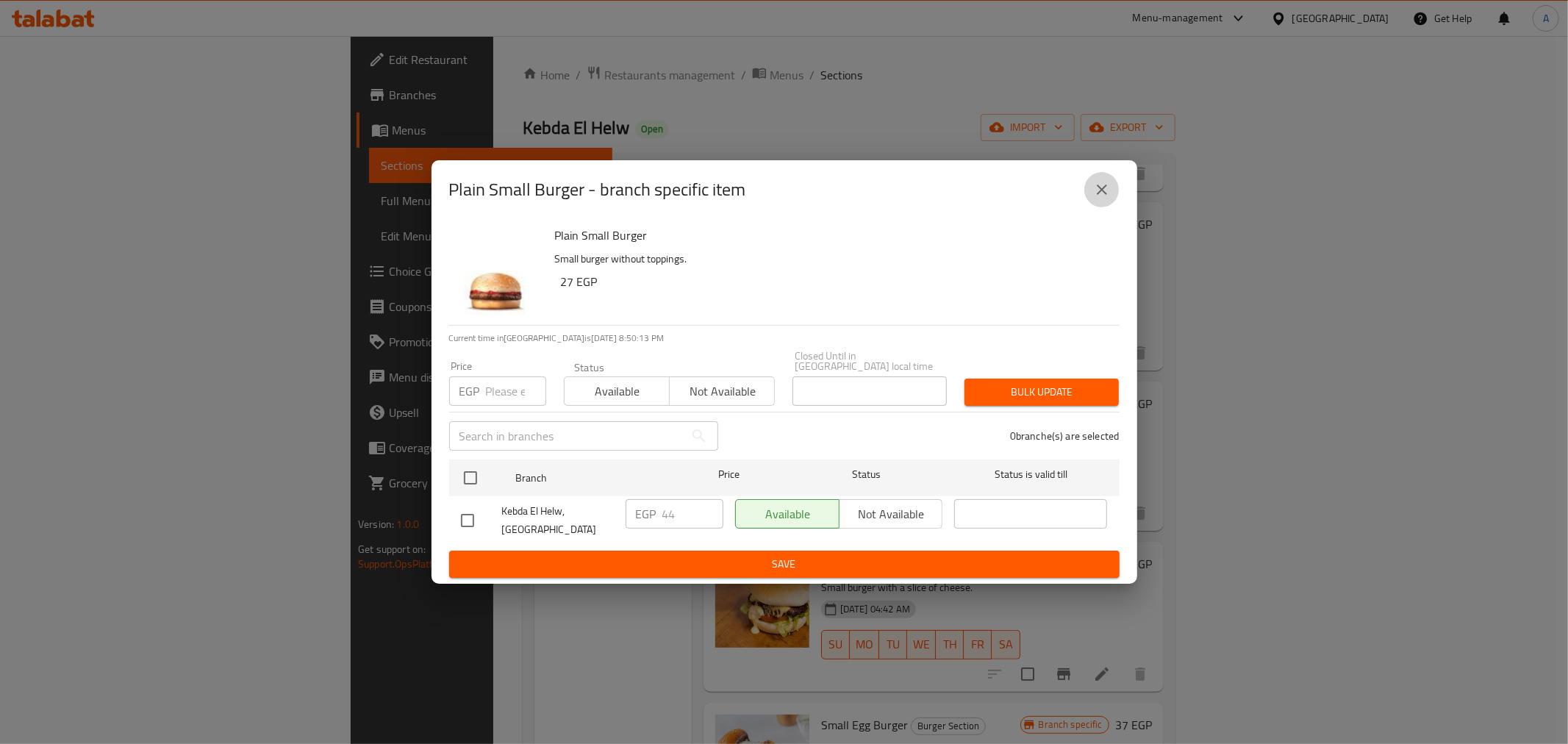
click at [1096, 198] on icon "close" at bounding box center [1102, 189] width 18 height 18
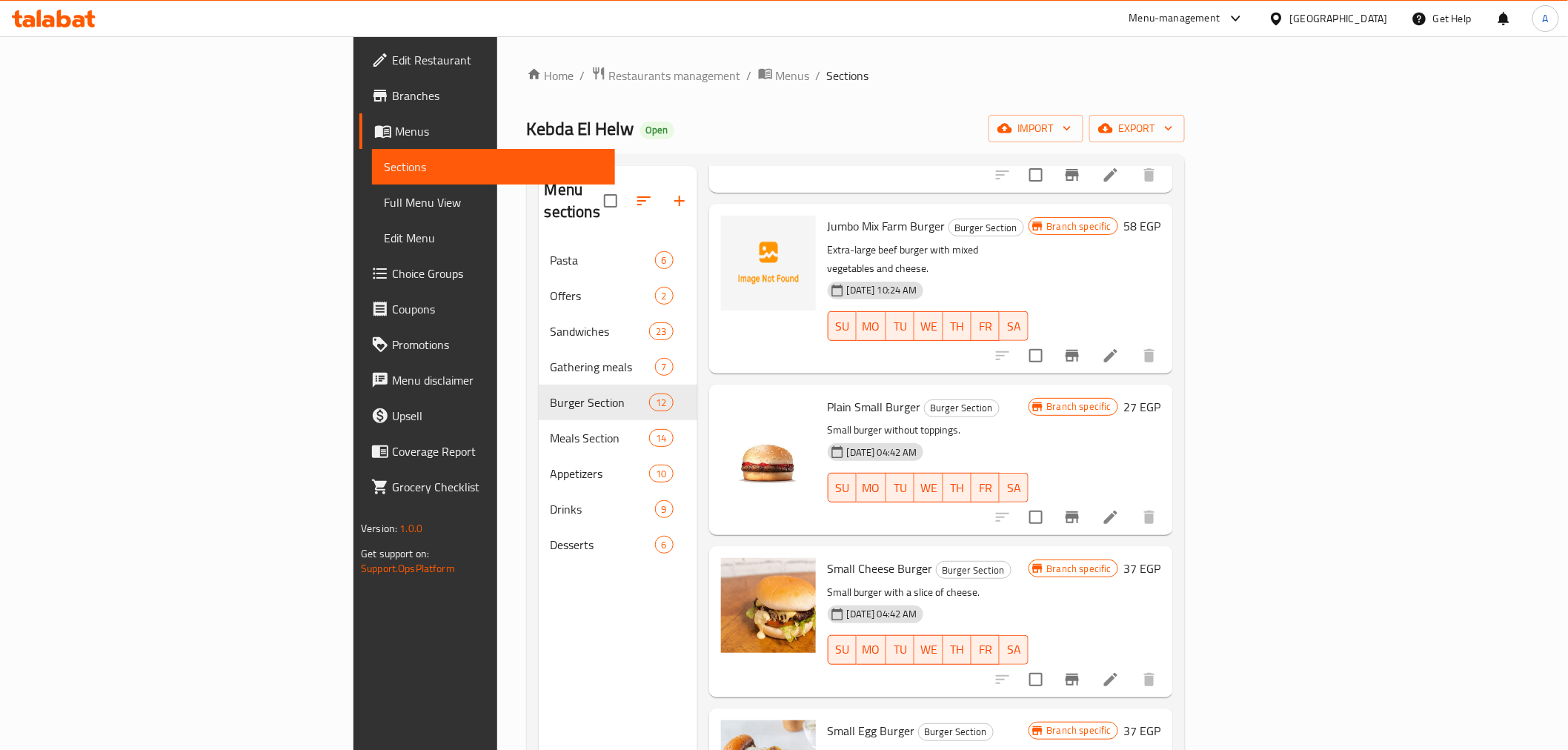
click at [1028, 421] on p "Small burger without toppings." at bounding box center [929, 430] width 201 height 19
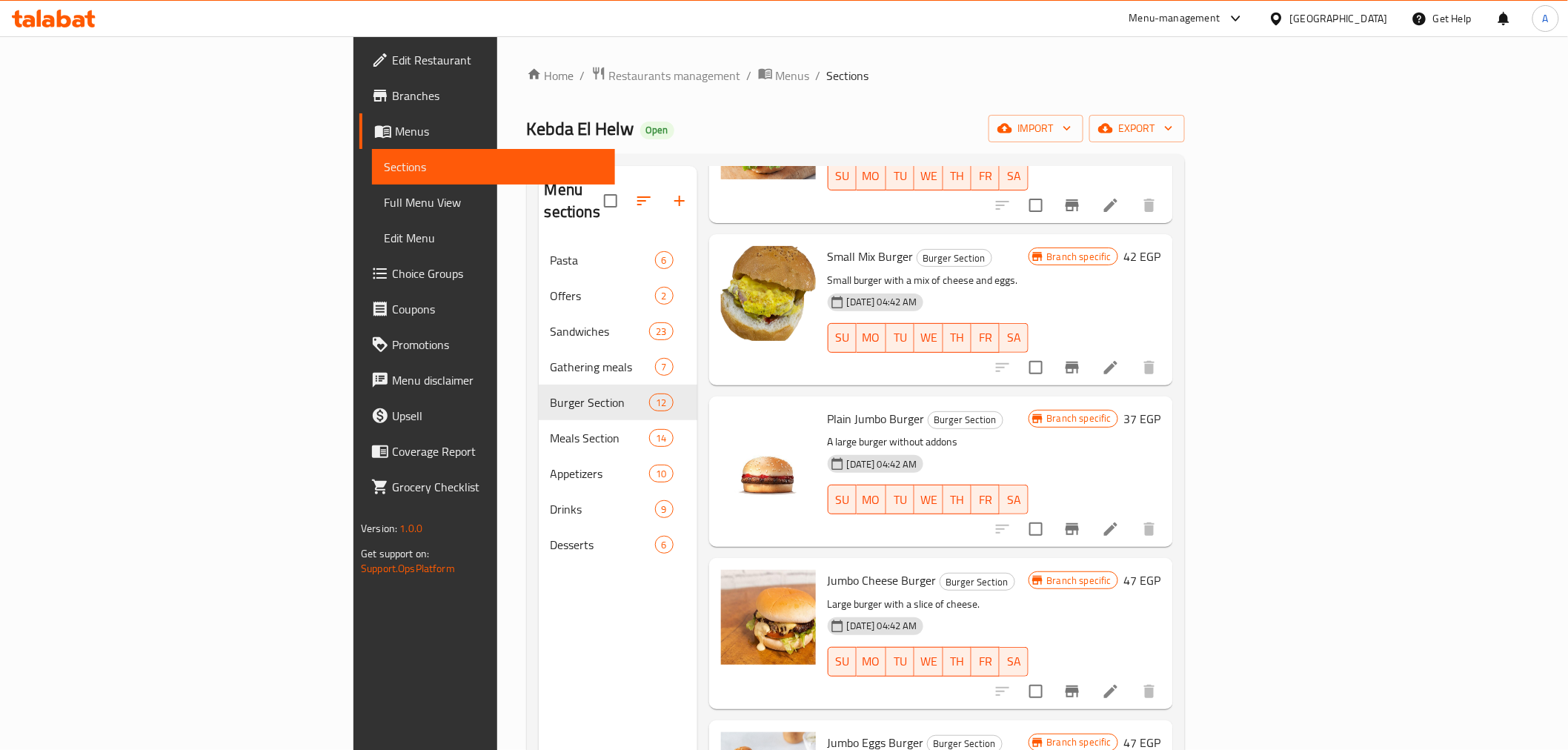
scroll to position [1228, 0]
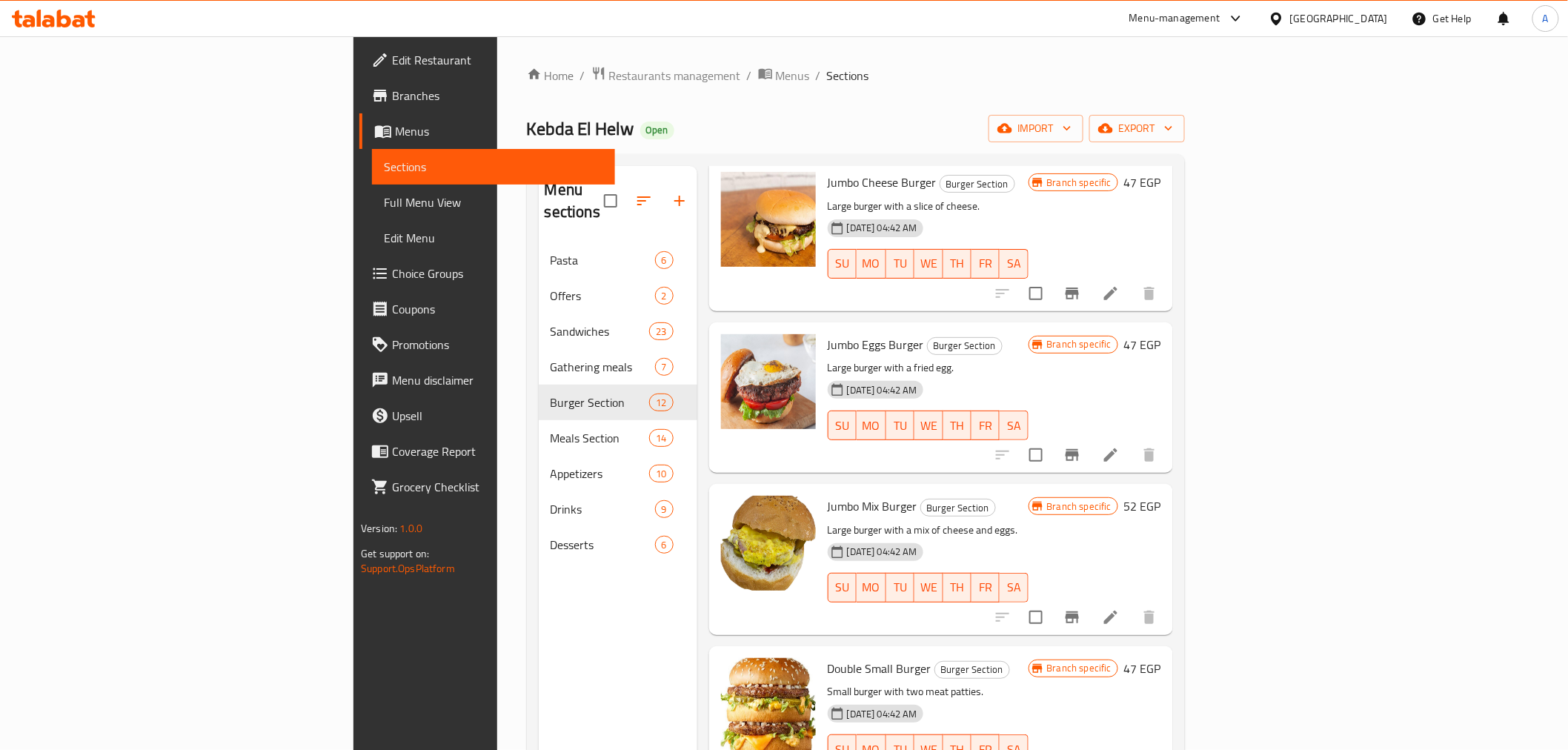
click at [1035, 537] on div "13-01-2025 04:42 AM SU MO TU WE TH FR SA" at bounding box center [928, 576] width 212 height 80
click at [856, 51] on div "Home / Restaurants management / Menus / Sections Kebda El Helw Open import expo…" at bounding box center [856, 497] width 717 height 921
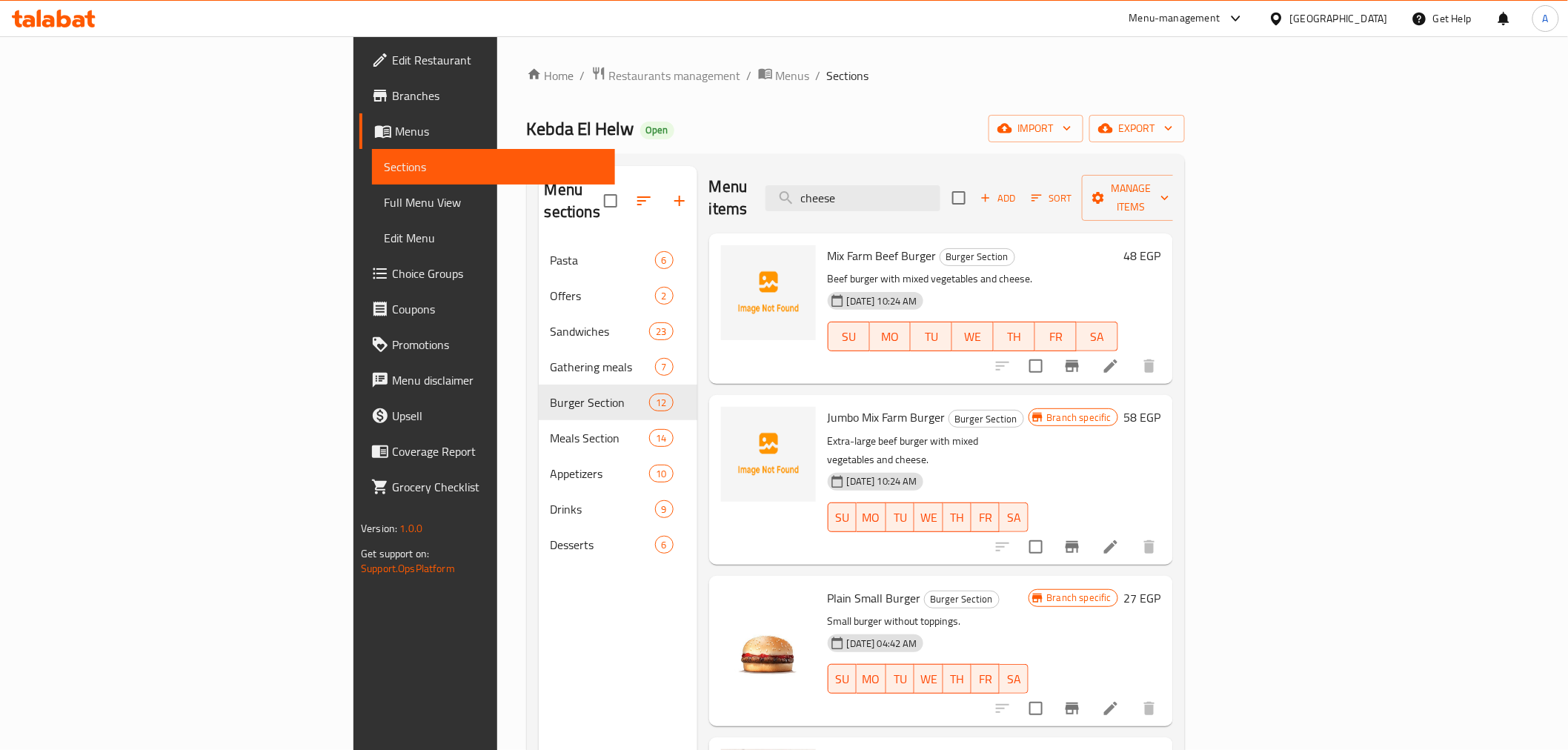
scroll to position [0, 0]
click at [1035, 631] on div "13-01-2025 04:42 AM SU MO TU WE TH FR SA" at bounding box center [928, 670] width 212 height 80
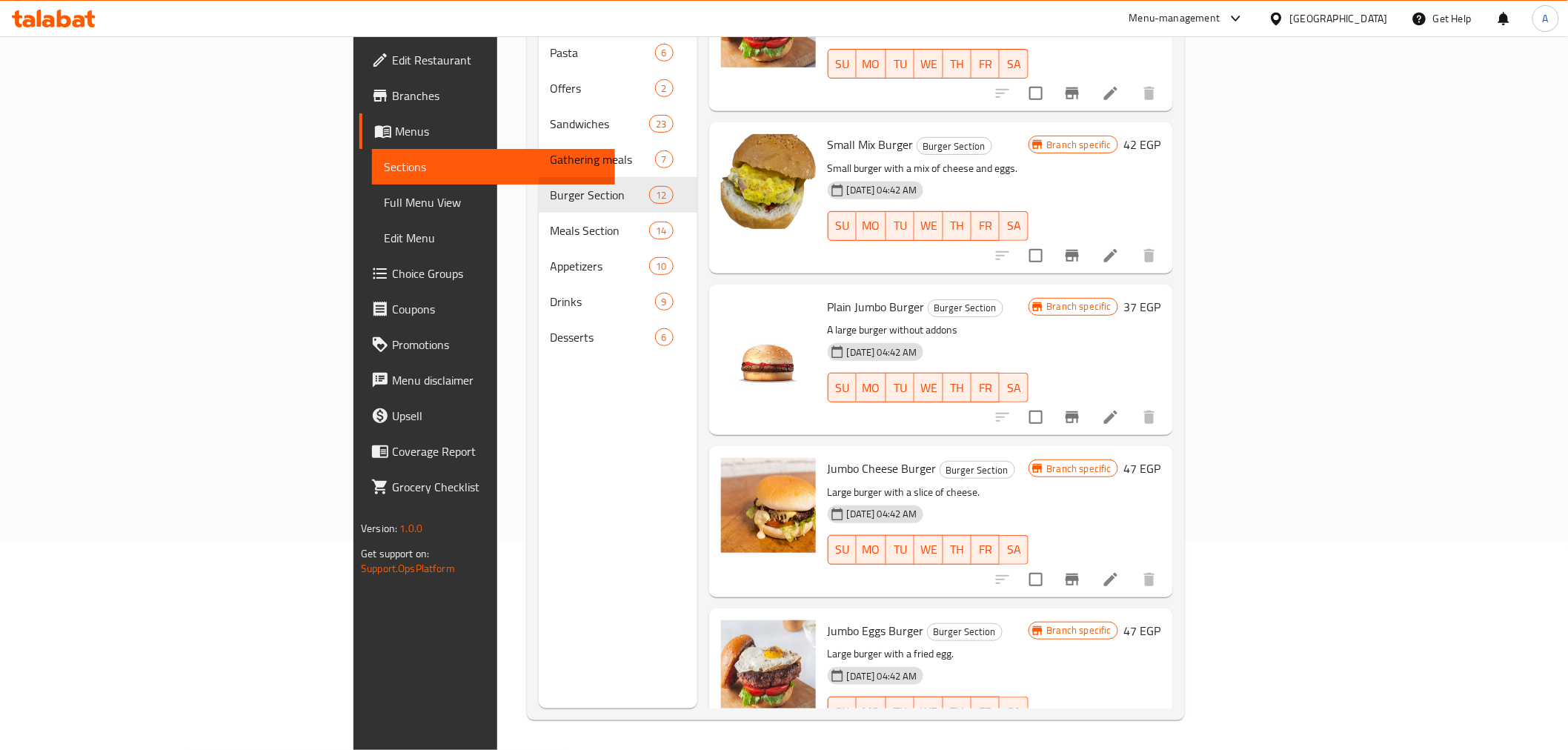
scroll to position [1228, 0]
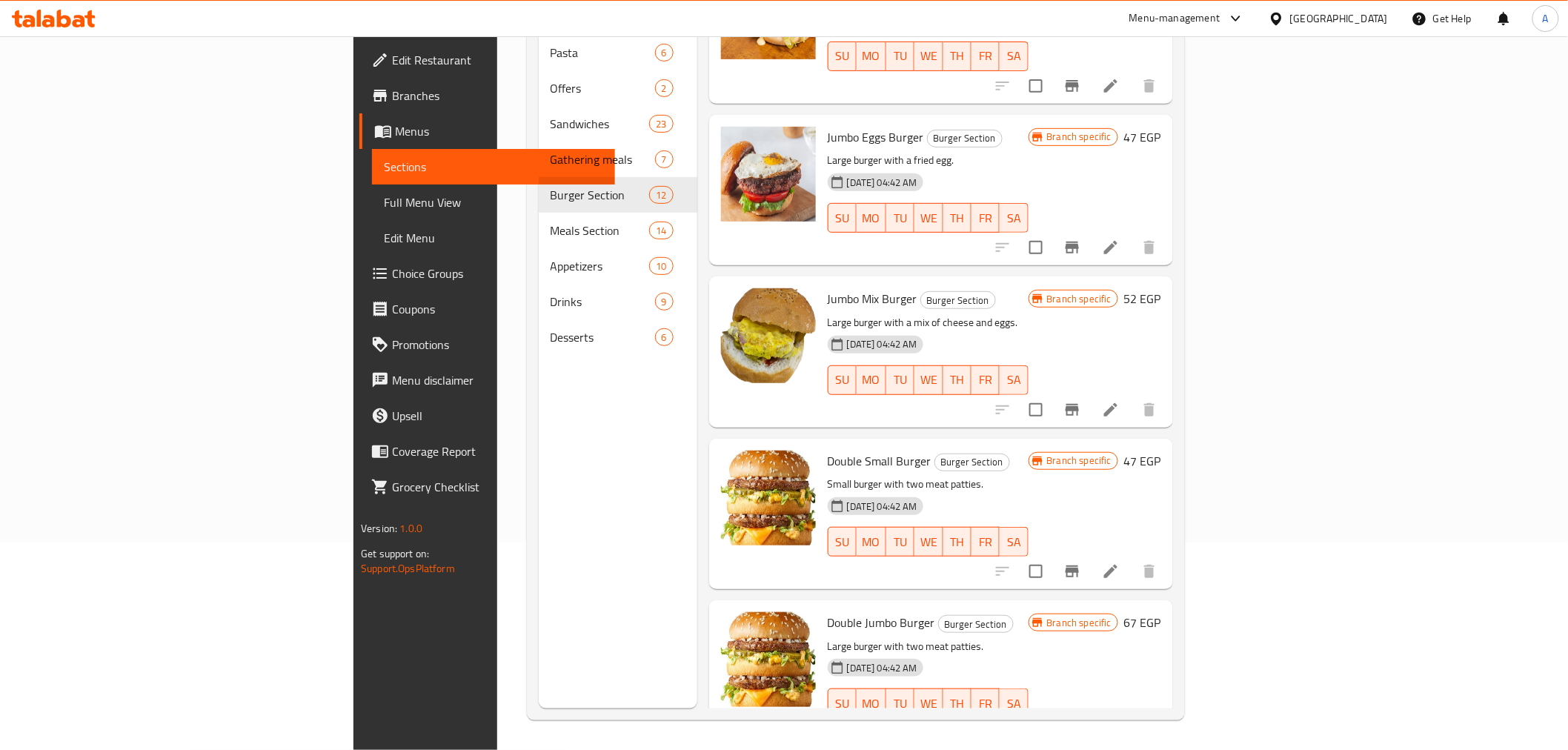
click at [995, 606] on div "Double Jumbo Burger Burger Section Large burger with two meat patties. 13-01-20…" at bounding box center [928, 676] width 212 height 139
click at [539, 421] on div "Menu sections Pasta 6 Offers 2 Sandwiches 23 Gathering meals 7 Burger Section 1…" at bounding box center [618, 333] width 159 height 750
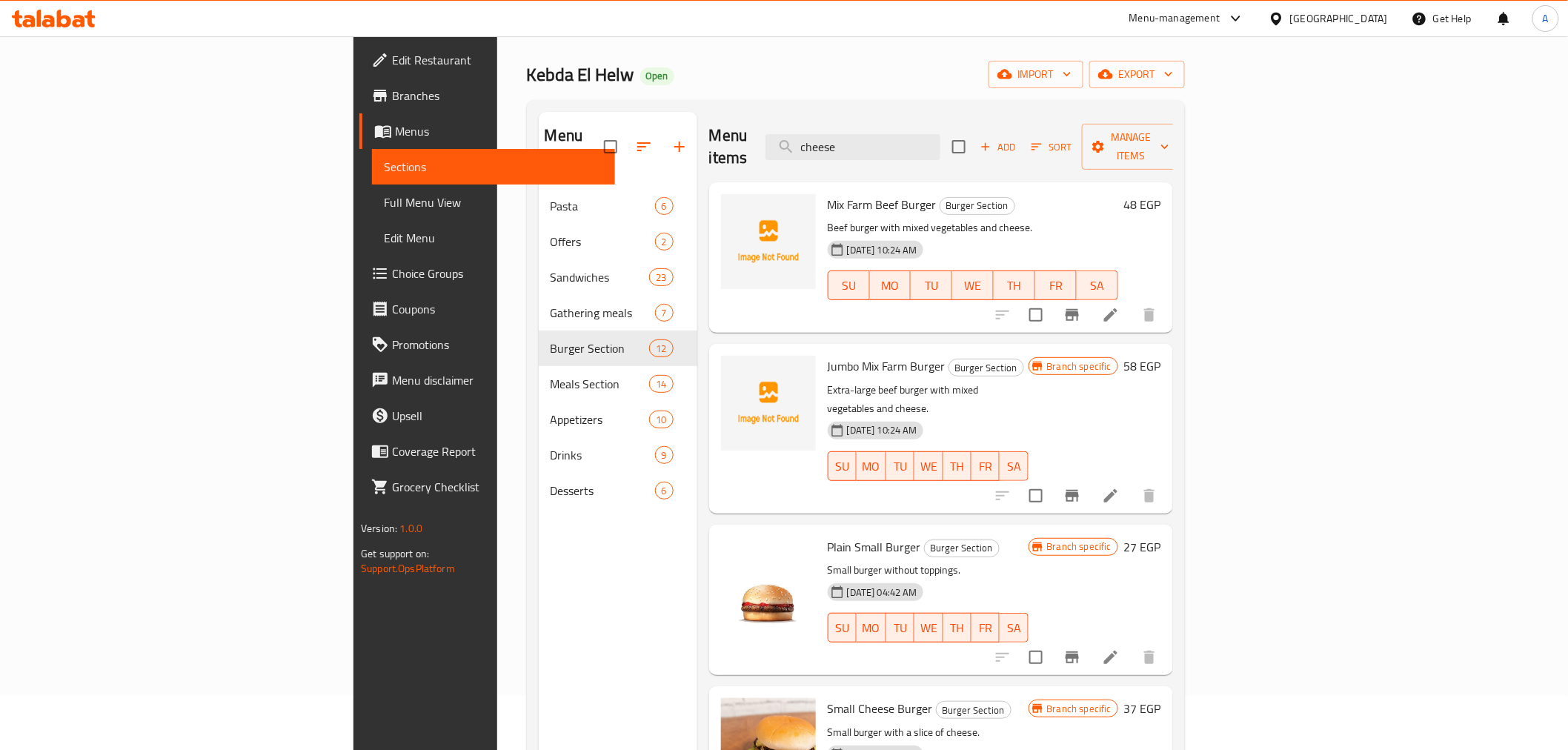
scroll to position [0, 0]
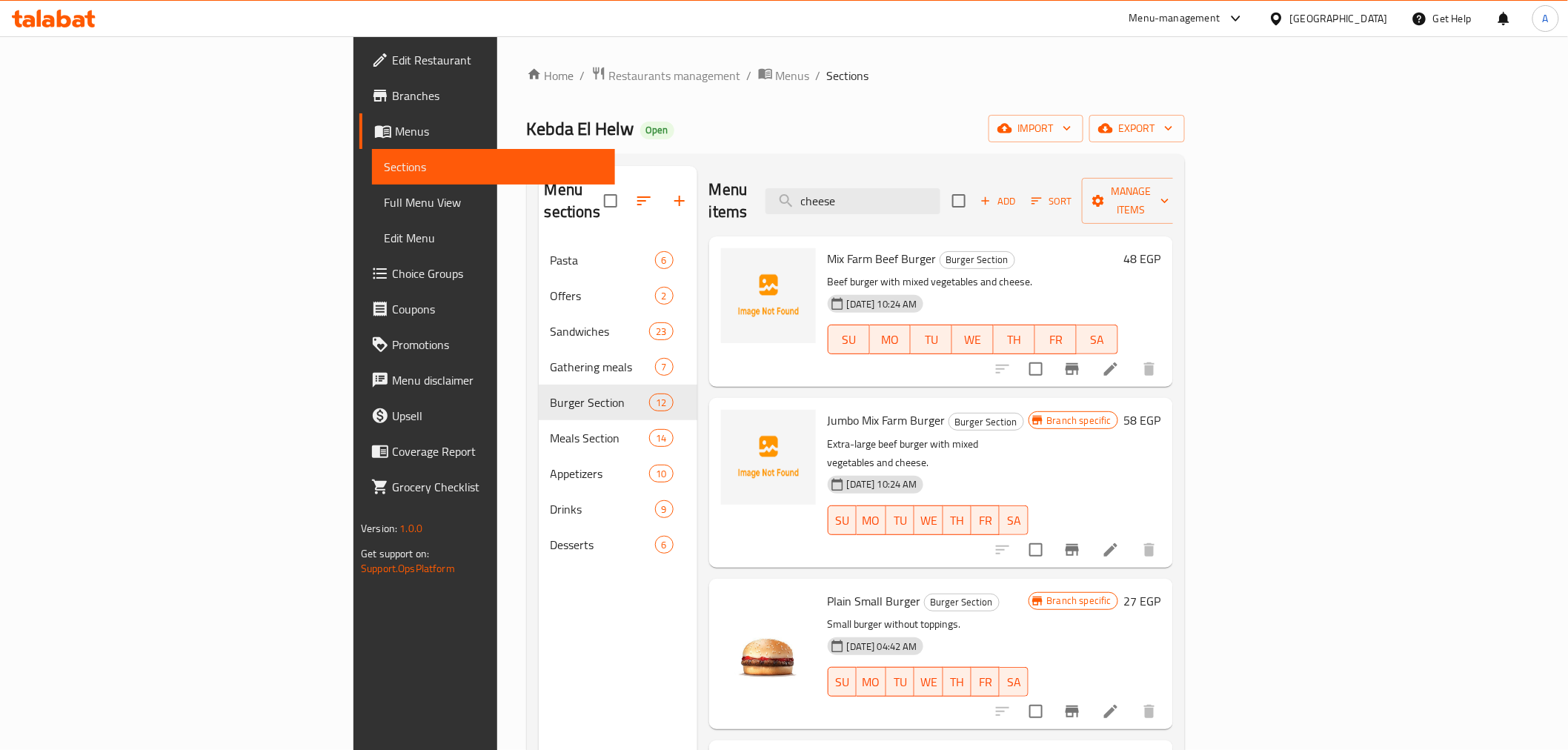
click at [828, 589] on span "Plain Small Burger" at bounding box center [874, 601] width 93 height 23
copy h6 "Plain Small Burger"
click at [828, 749] on span "Small Cheese Burger" at bounding box center [881, 762] width 105 height 23
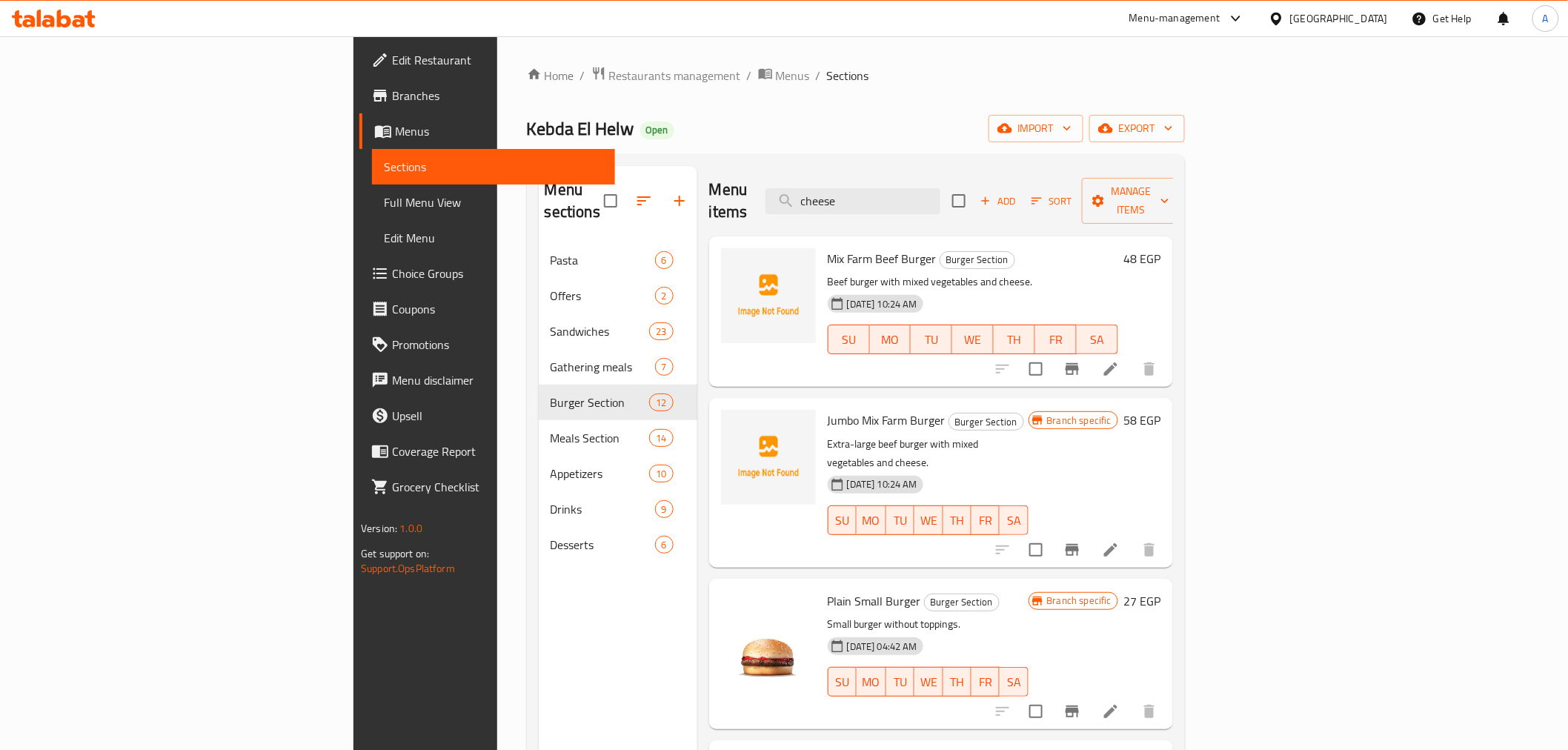
click at [828, 749] on span "Small Cheese Burger" at bounding box center [881, 762] width 105 height 23
copy h6 "Small Cheese Burger"
click at [828, 749] on span "Small Cheese Burger" at bounding box center [881, 762] width 105 height 23
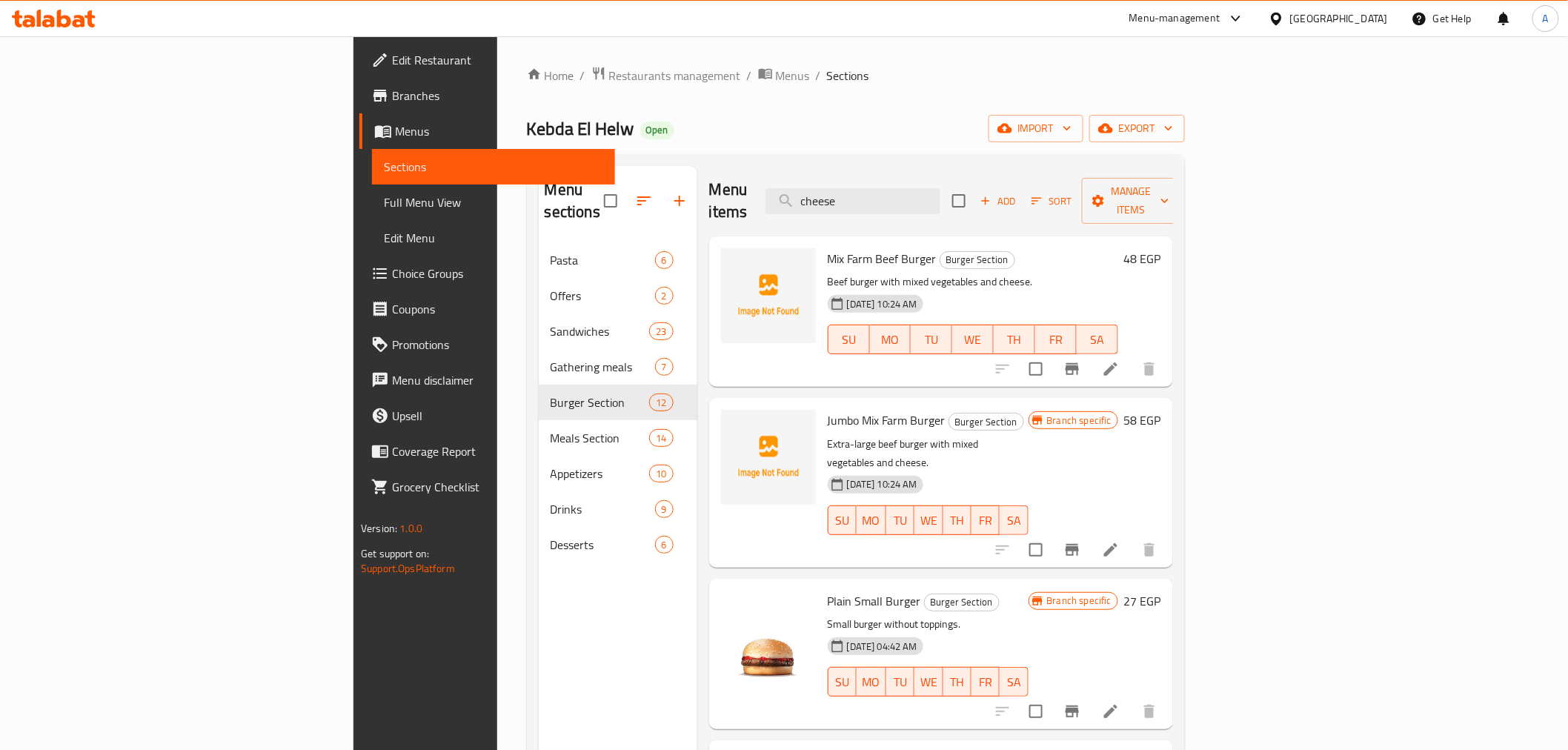
click at [828, 749] on span "Small Cheese Burger" at bounding box center [881, 762] width 105 height 23
copy h6 "Small Cheese Burger"
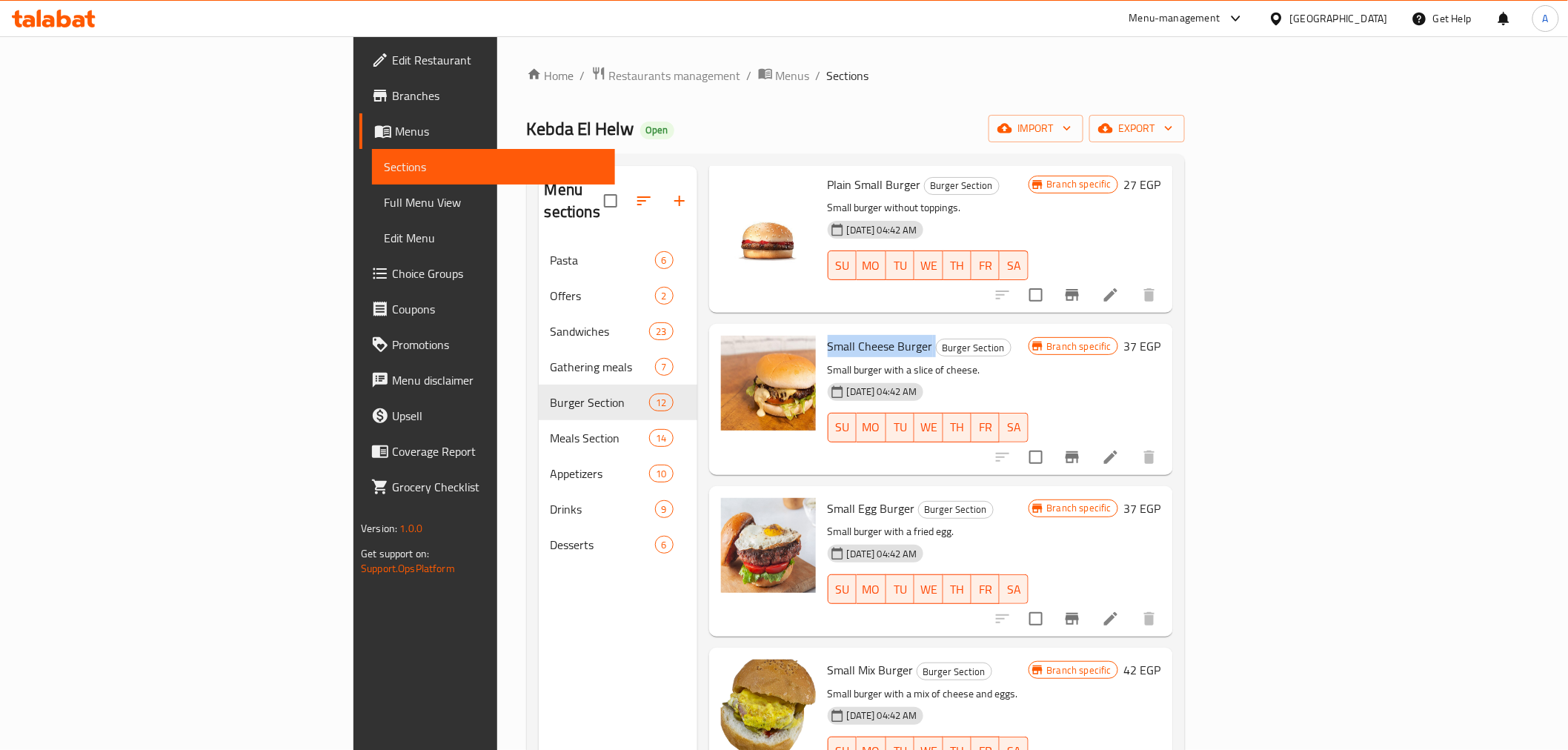
scroll to position [434, 0]
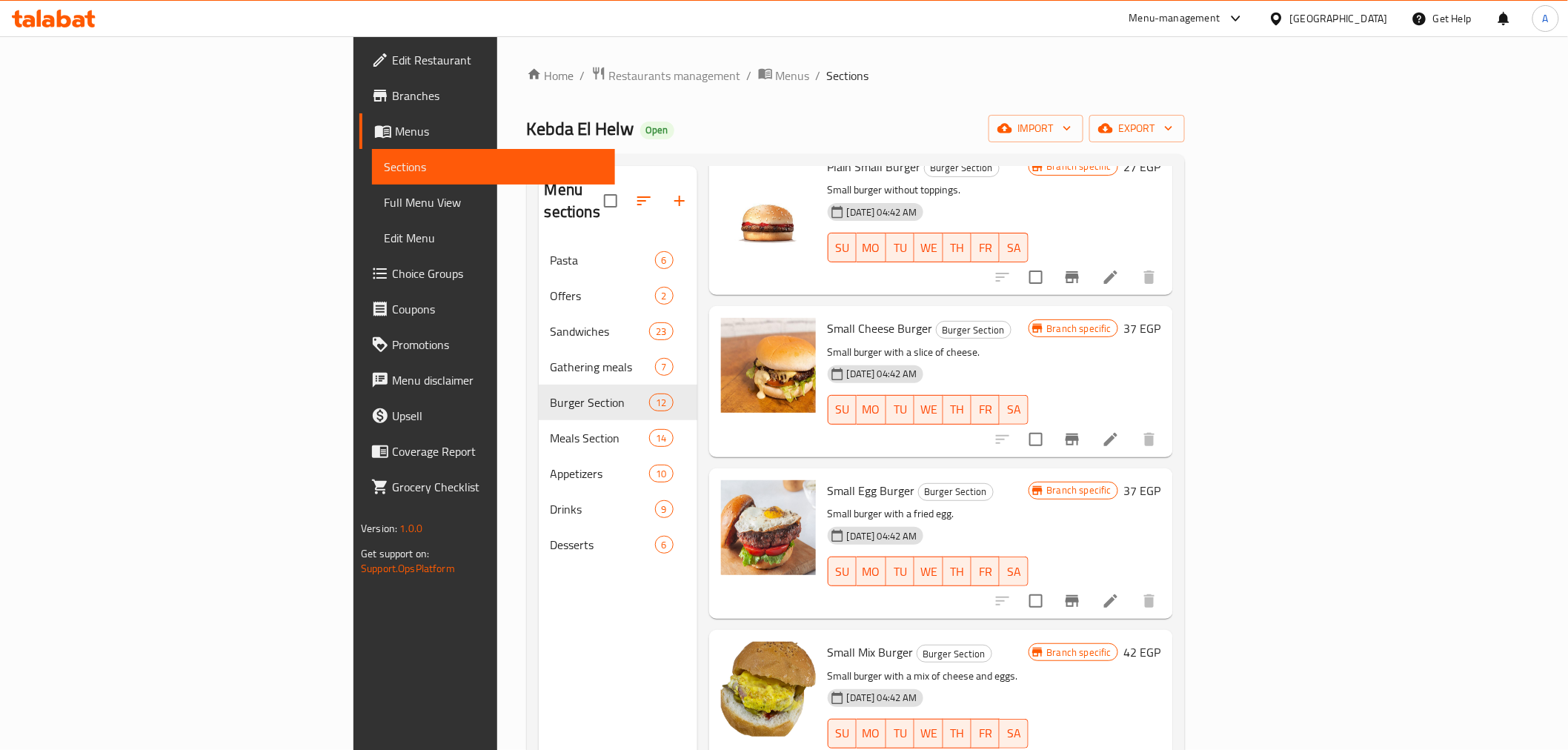
click at [1035, 474] on div "Small Egg Burger Burger Section Small burger with a fried egg. 13-01-2025 04:42…" at bounding box center [928, 543] width 212 height 139
click at [828, 480] on span "Small Egg Burger" at bounding box center [871, 491] width 87 height 23
copy h6 "Small Egg Burger"
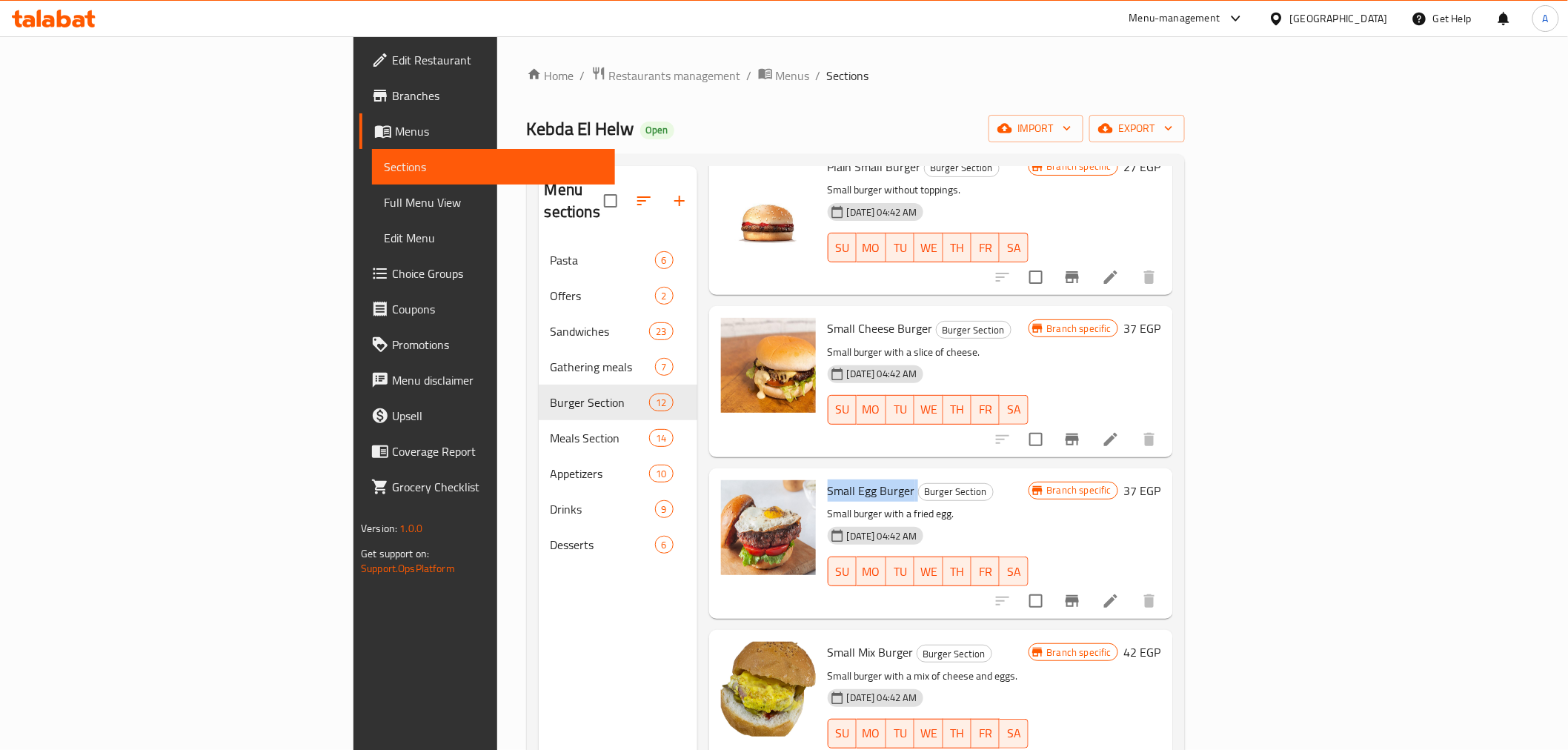
click at [965, 504] on p "Small burger with a fried egg." at bounding box center [929, 513] width 201 height 19
click at [1031, 521] on div "13-01-2025 04:42 AM SU MO TU WE TH FR SA" at bounding box center [928, 560] width 212 height 80
click at [828, 641] on span "Small Mix Burger" at bounding box center [871, 652] width 86 height 23
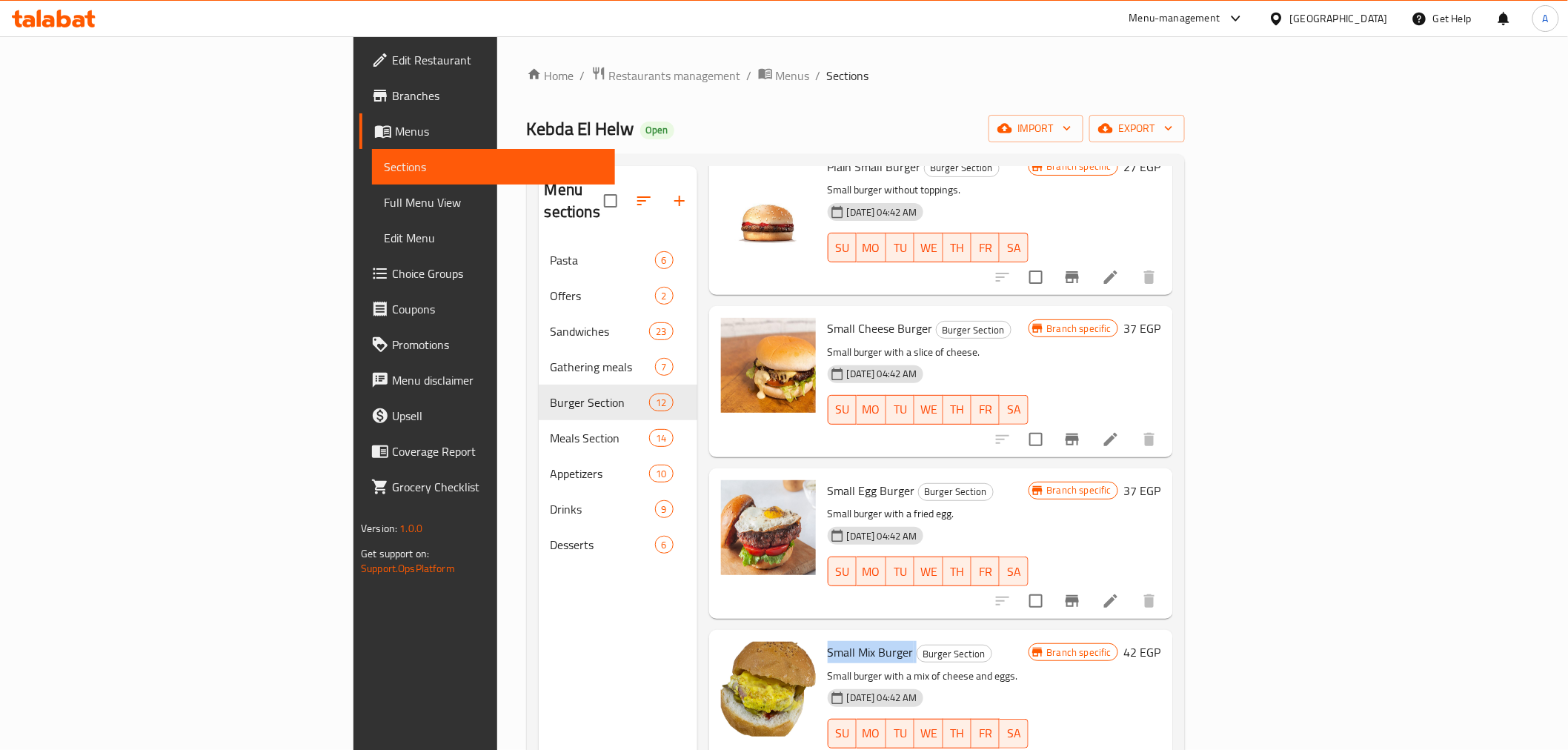
click at [828, 641] on span "Small Mix Burger" at bounding box center [871, 652] width 86 height 23
copy h6 "Small Mix Burger"
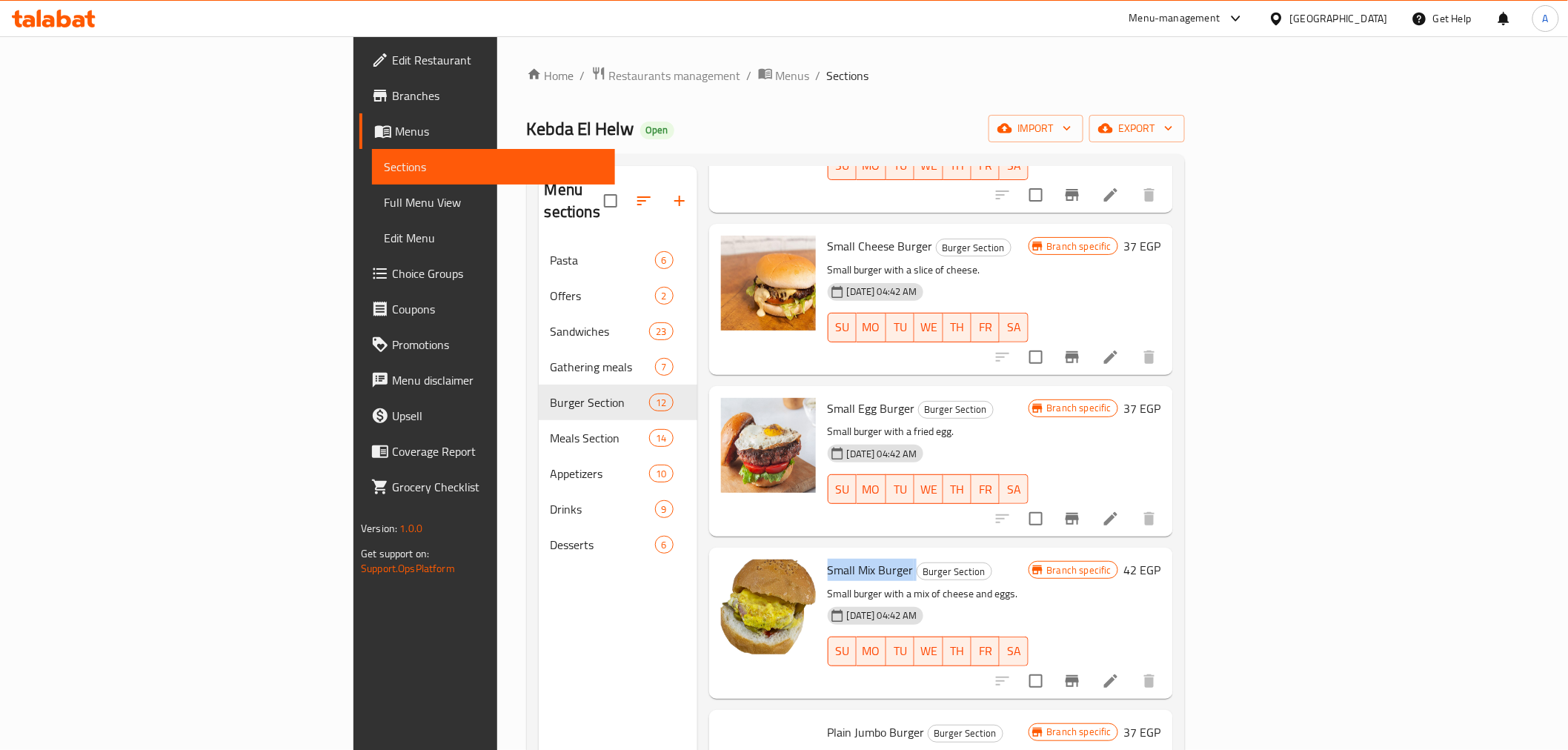
click at [999, 559] on h6 "Small Mix Burger Burger Section" at bounding box center [929, 570] width 201 height 21
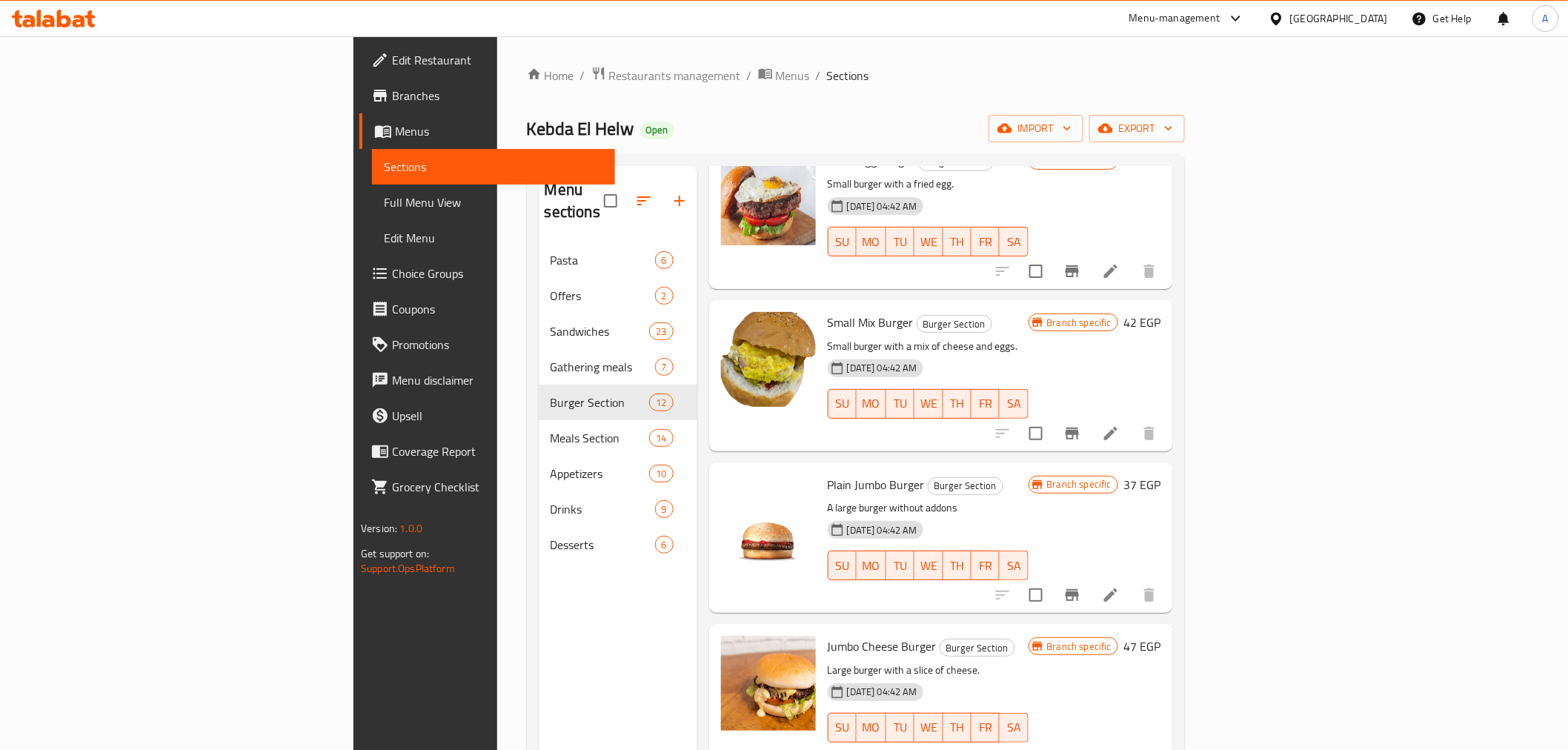
click at [963, 498] on p "A large burger without addons" at bounding box center [929, 508] width 201 height 19
click at [1010, 635] on h6 "Jumbo Cheese Burger Burger Section" at bounding box center [929, 646] width 201 height 21
click at [944, 514] on div "13-01-2025 04:42 AM SU MO TU WE TH FR SA" at bounding box center [928, 554] width 212 height 80
click at [1081, 586] on icon "Branch-specific-item" at bounding box center [1071, 594] width 18 height 18
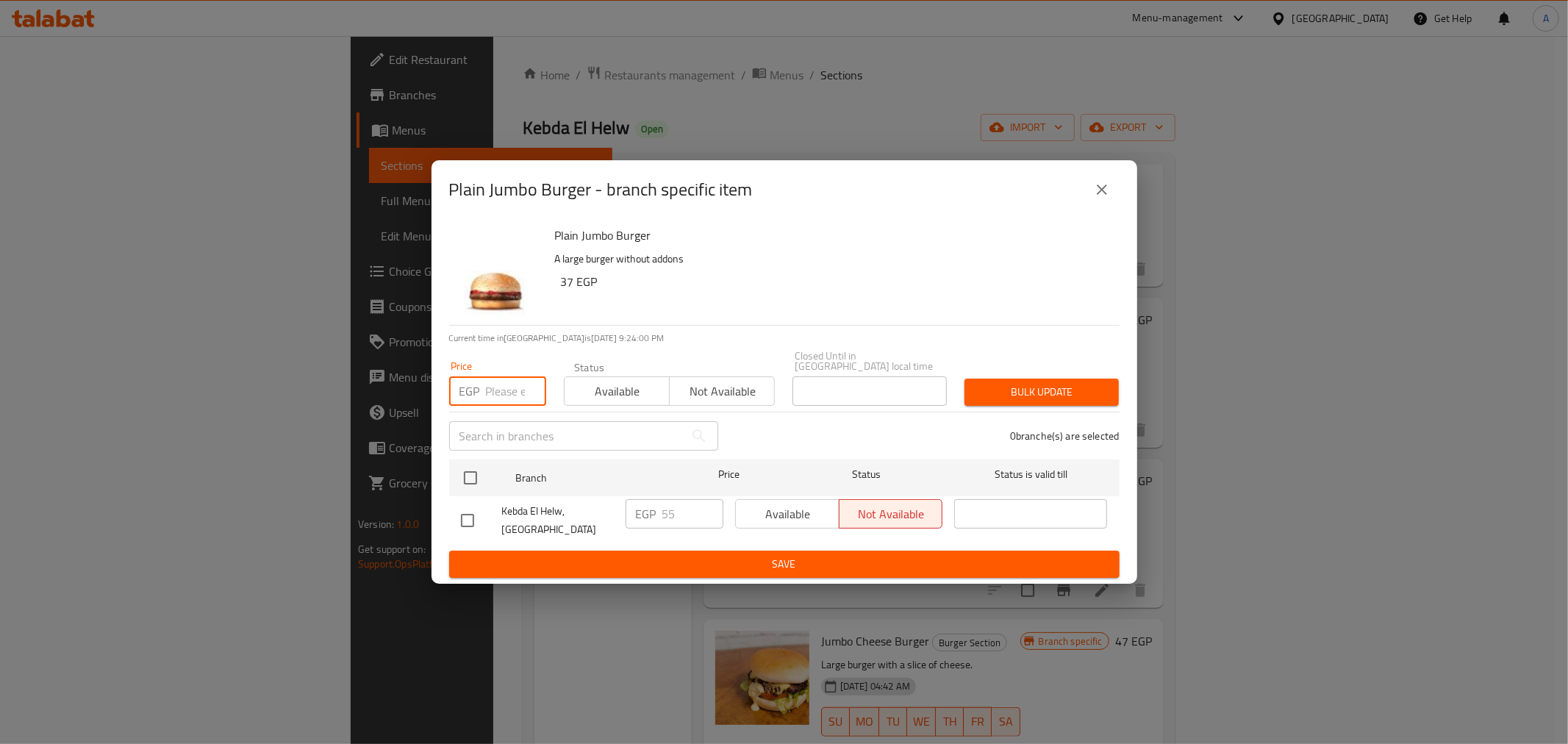
click at [510, 389] on input "number" at bounding box center [516, 391] width 61 height 30
type input "70"
click at [822, 429] on div "0 branche(s) are selected" at bounding box center [928, 436] width 402 height 53
click at [464, 472] on input "checkbox" at bounding box center [470, 477] width 31 height 31
checkbox input "true"
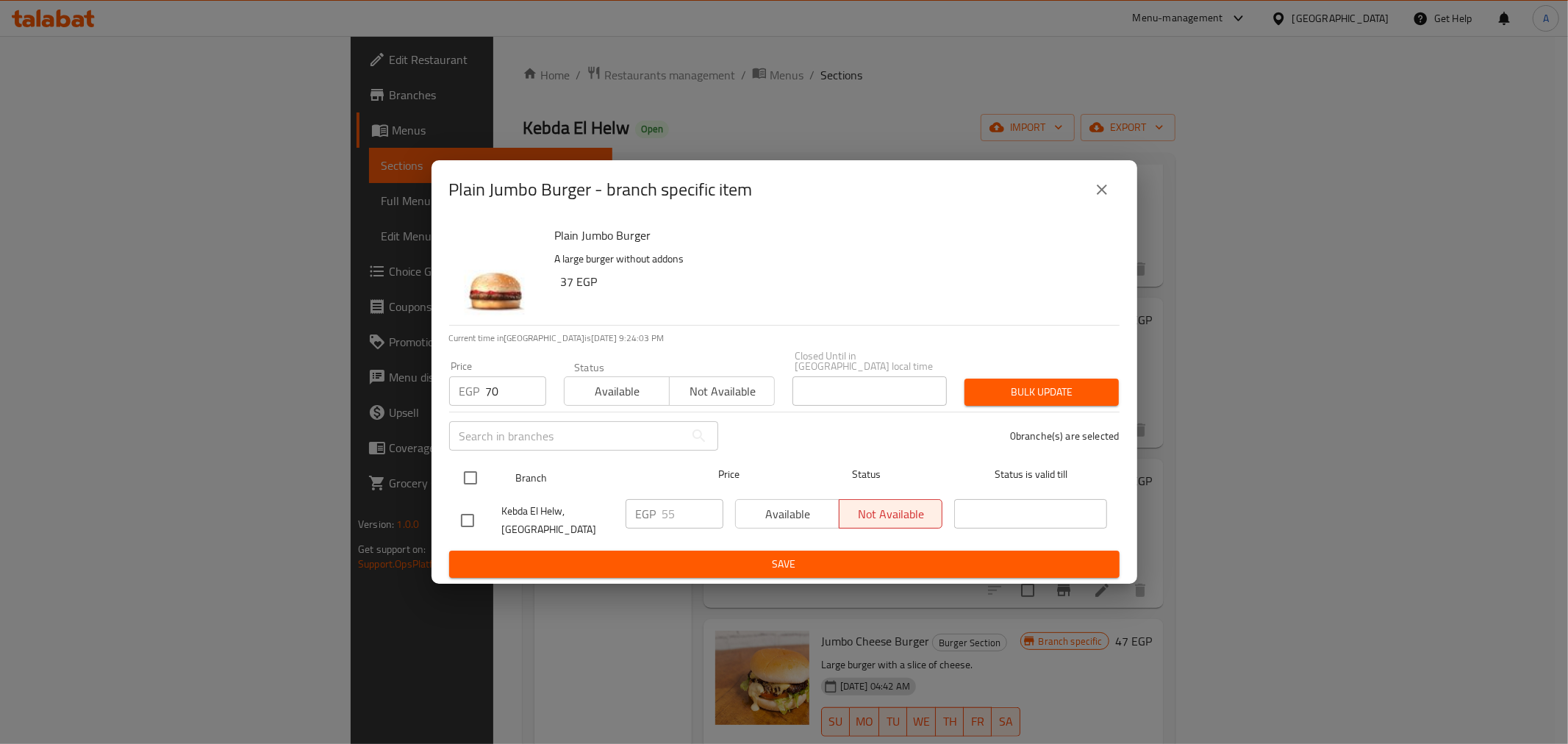
checkbox input "true"
click at [723, 427] on div "​" at bounding box center [584, 436] width 287 height 47
click at [725, 427] on div "​" at bounding box center [584, 436] width 287 height 47
click at [986, 395] on span "Bulk update" at bounding box center [1042, 392] width 130 height 19
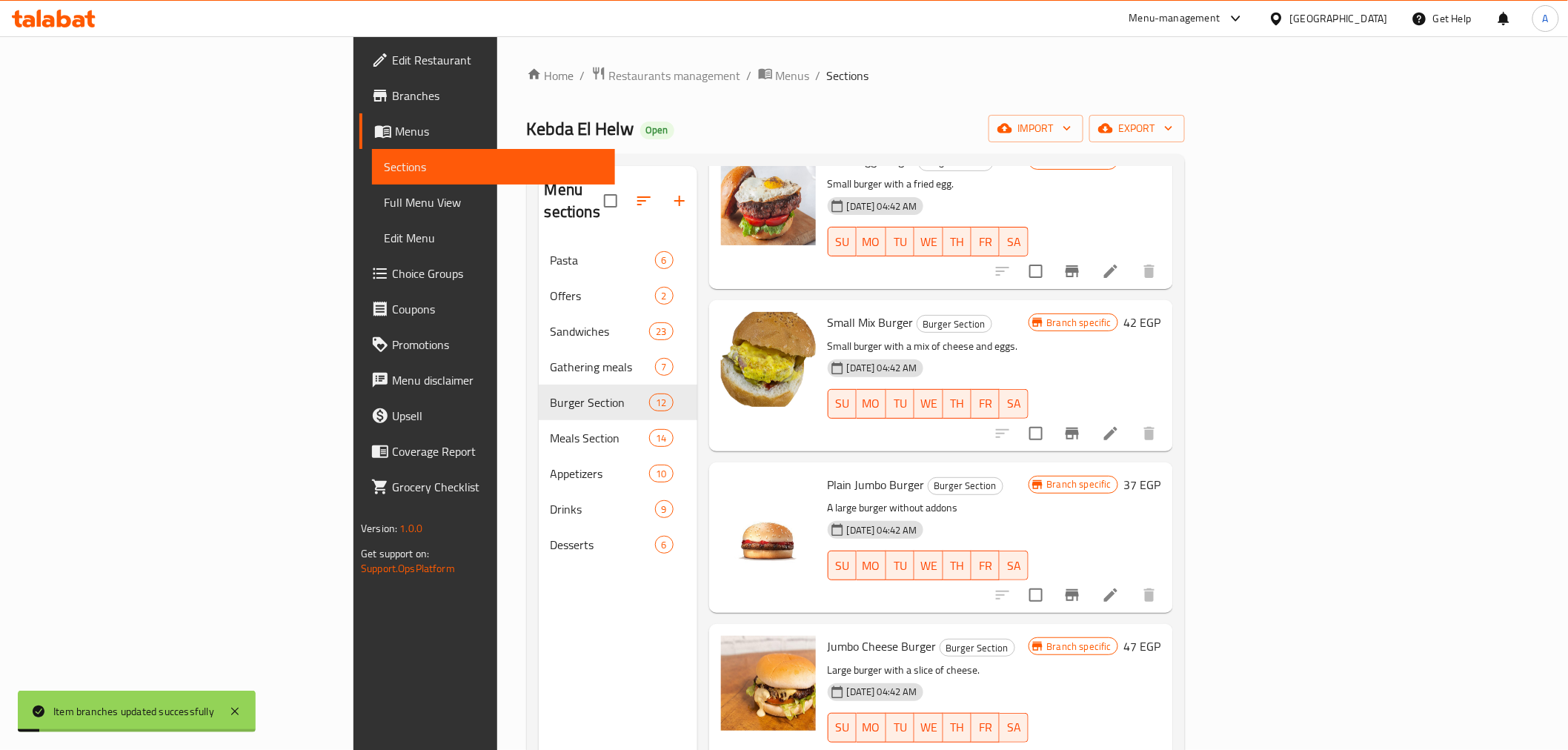
click at [916, 474] on h6 "Plain Jumbo Burger Burger Section" at bounding box center [929, 484] width 201 height 21
click at [1079, 589] on icon "Branch-specific-item" at bounding box center [1072, 594] width 13 height 12
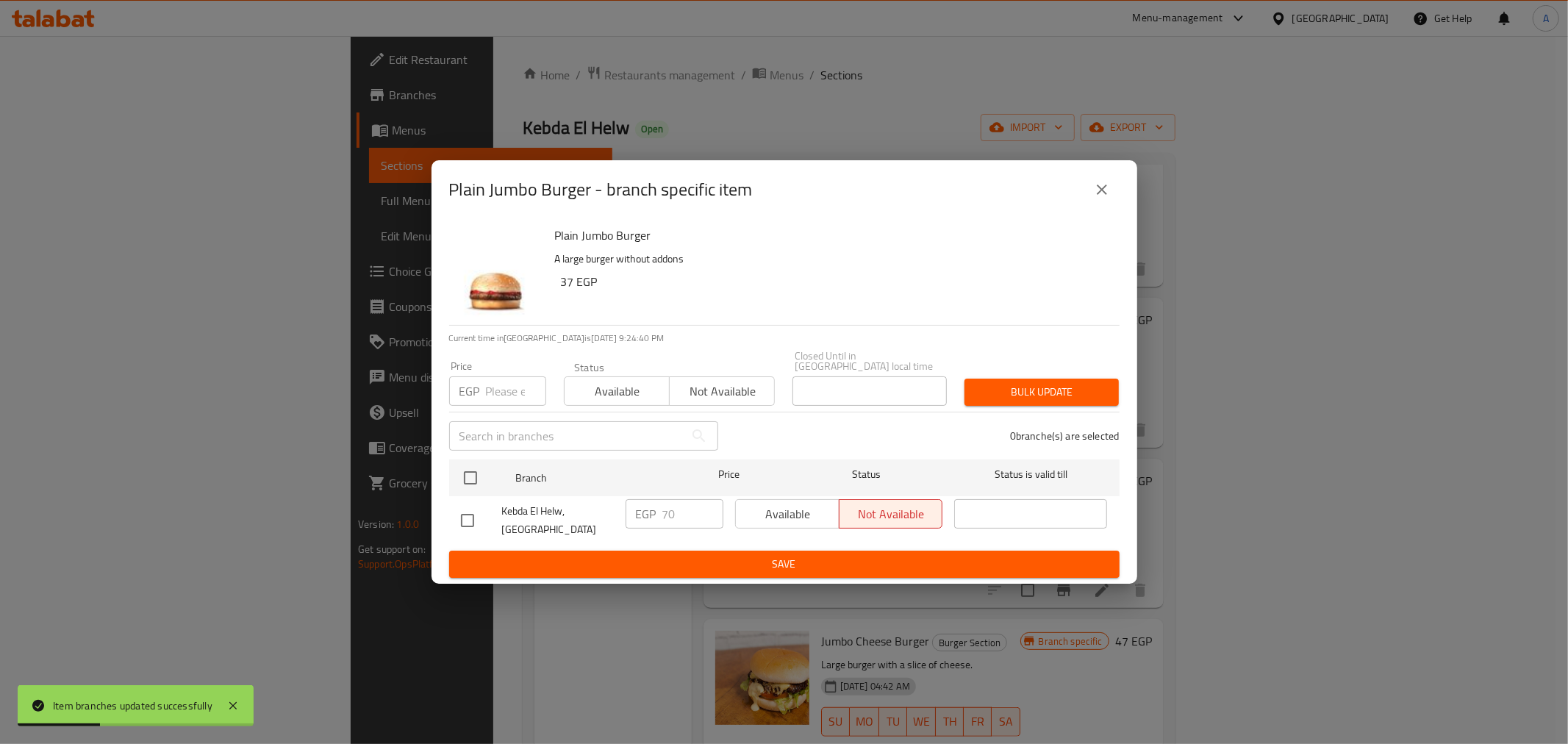
click at [820, 416] on div "0 branche(s) are selected" at bounding box center [928, 436] width 402 height 53
click at [608, 239] on h6 "Plain Jumbo Burger" at bounding box center [831, 235] width 552 height 20
copy h6 "Plain Jumbo Burger"
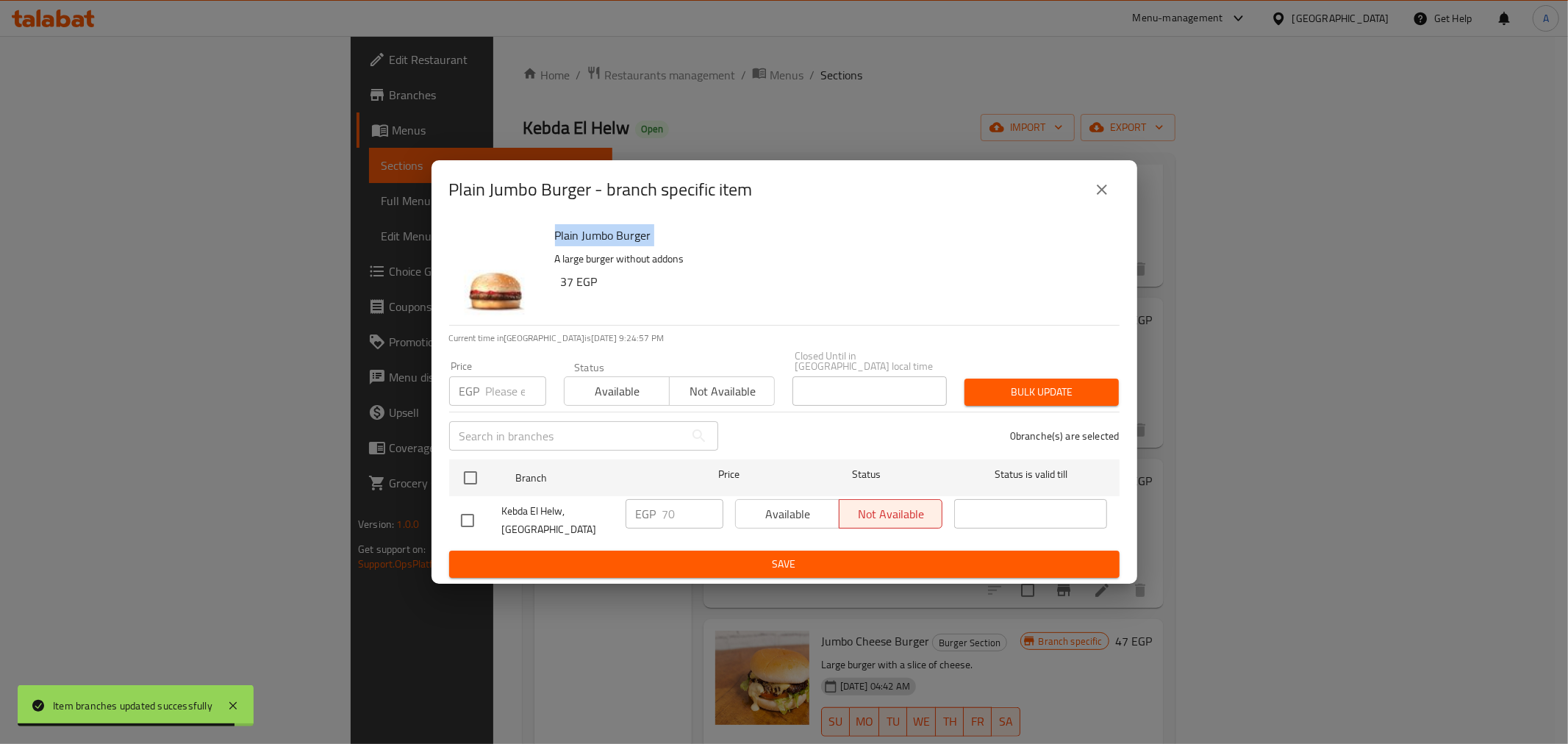
click at [466, 507] on input "checkbox" at bounding box center [467, 520] width 31 height 31
checkbox input "true"
click at [1025, 393] on span "Bulk update" at bounding box center [1042, 392] width 130 height 19
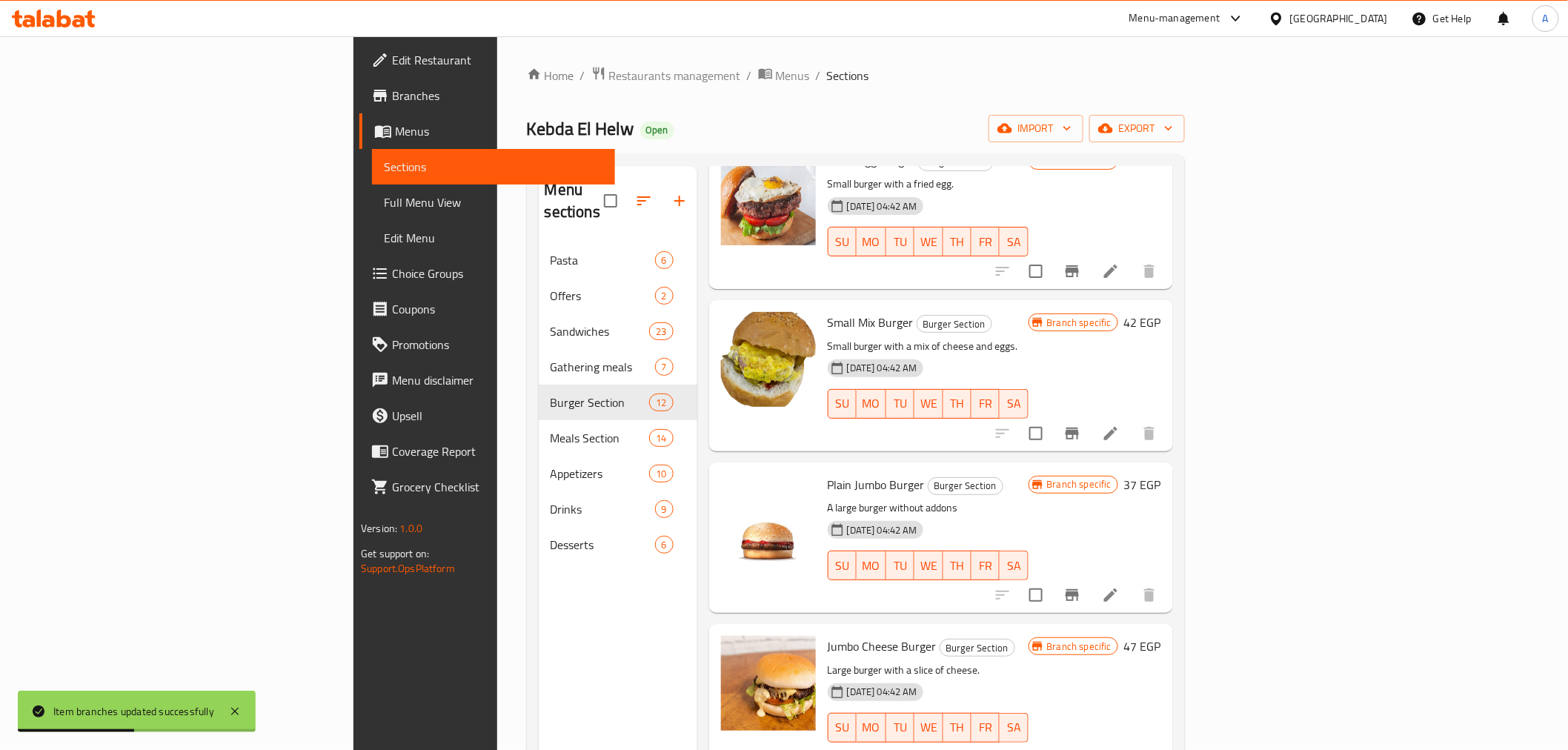
click at [1131, 582] on li at bounding box center [1111, 595] width 41 height 26
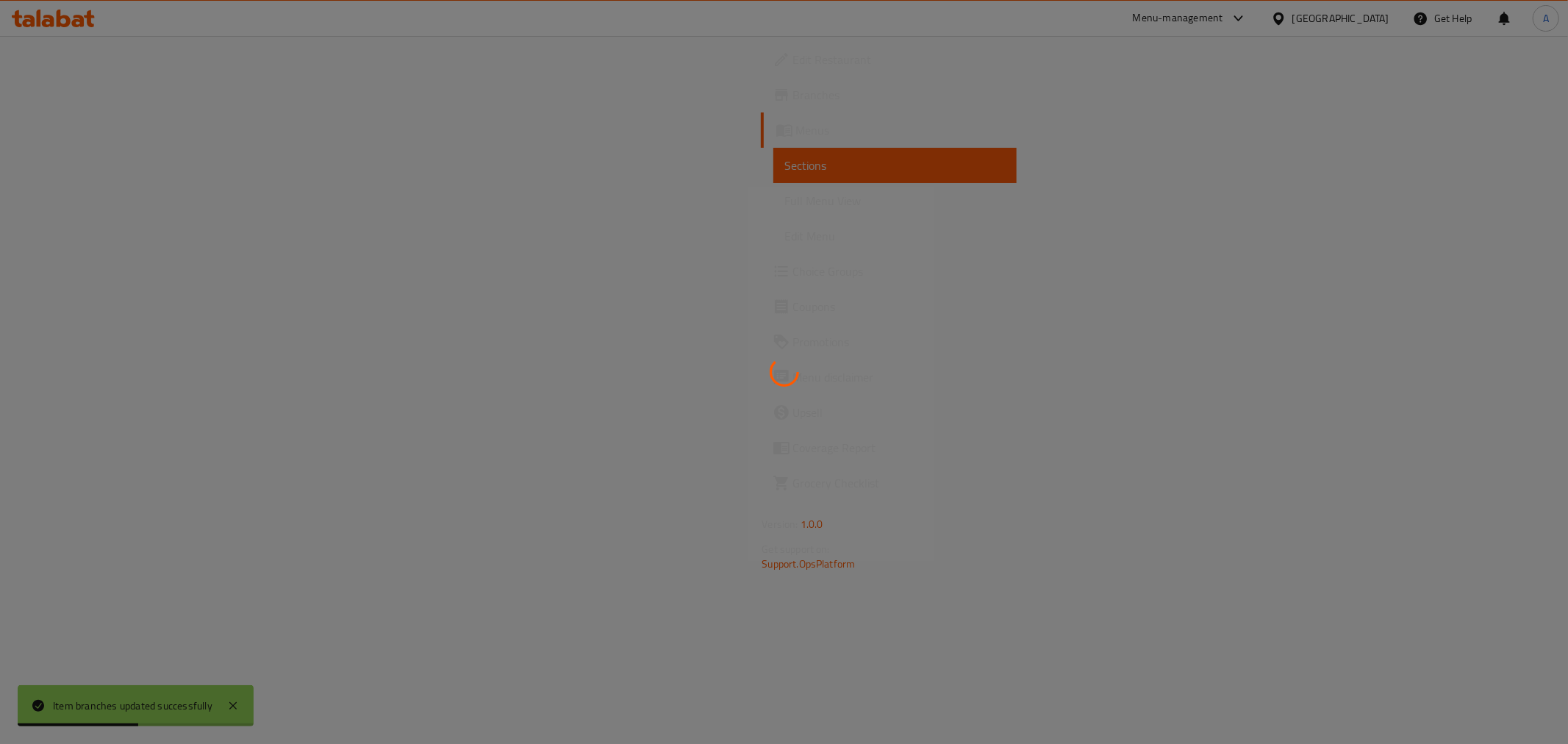
click at [1409, 551] on div at bounding box center [784, 372] width 1568 height 744
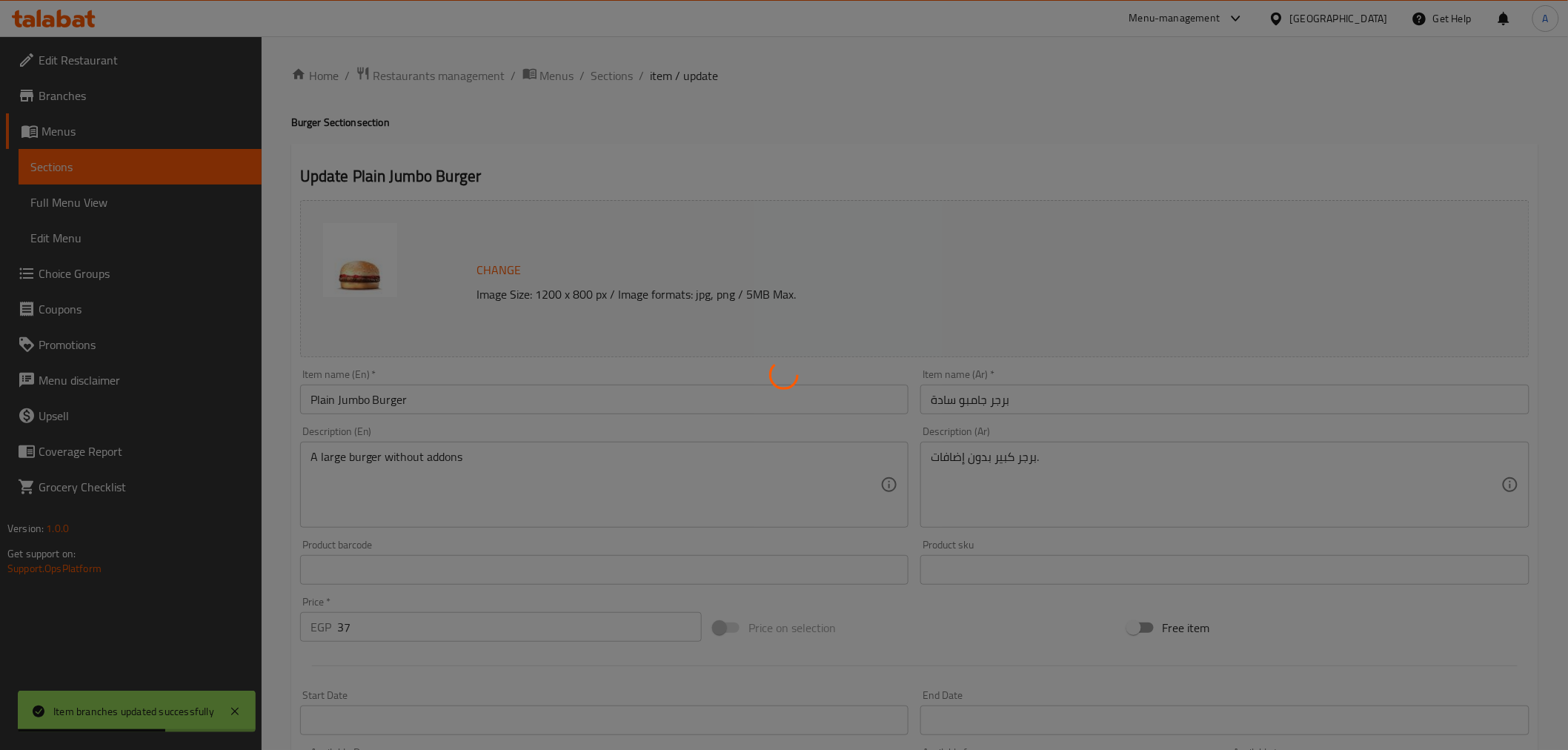
click at [85, 171] on div at bounding box center [784, 375] width 1568 height 750
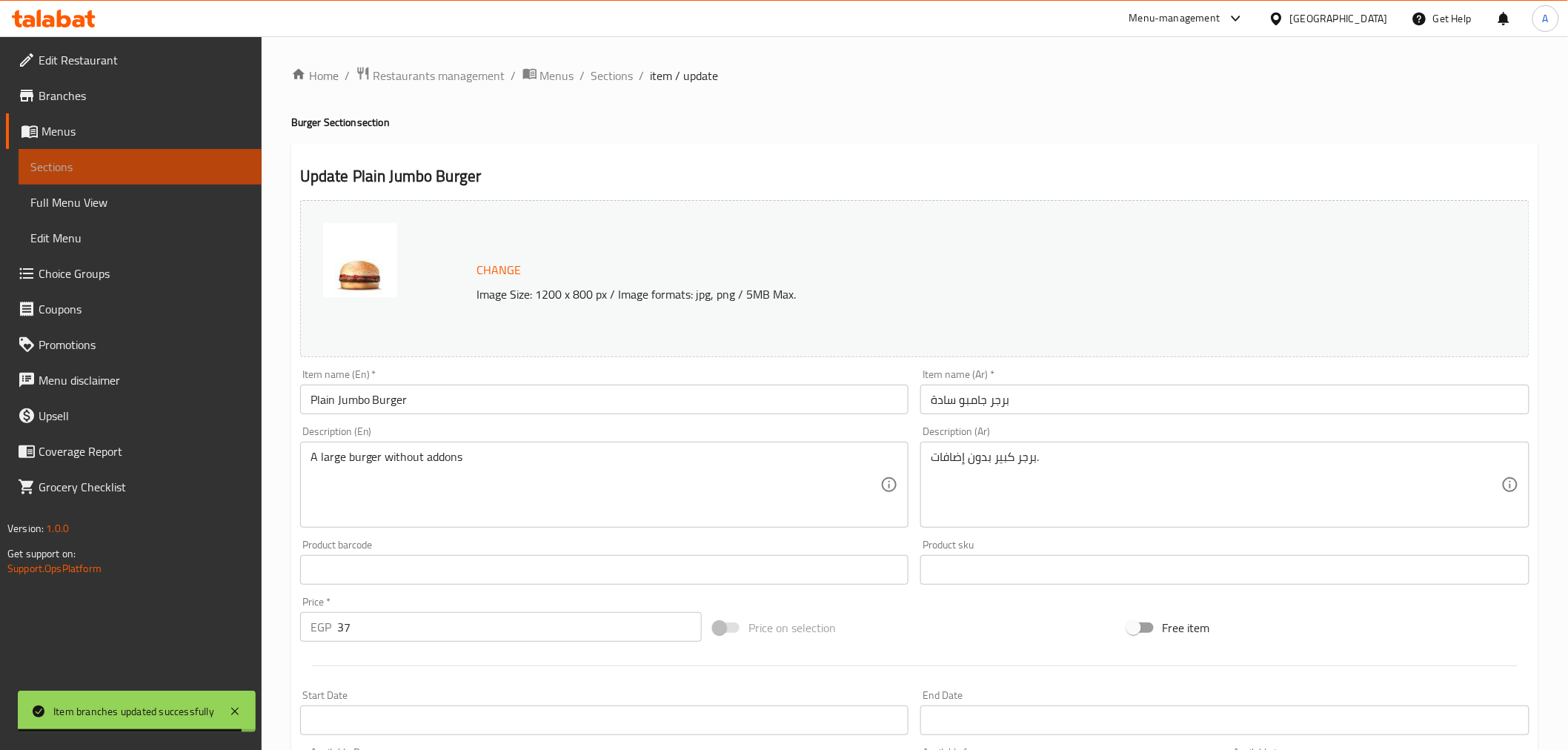
click at [85, 171] on span "Sections" at bounding box center [140, 166] width 220 height 18
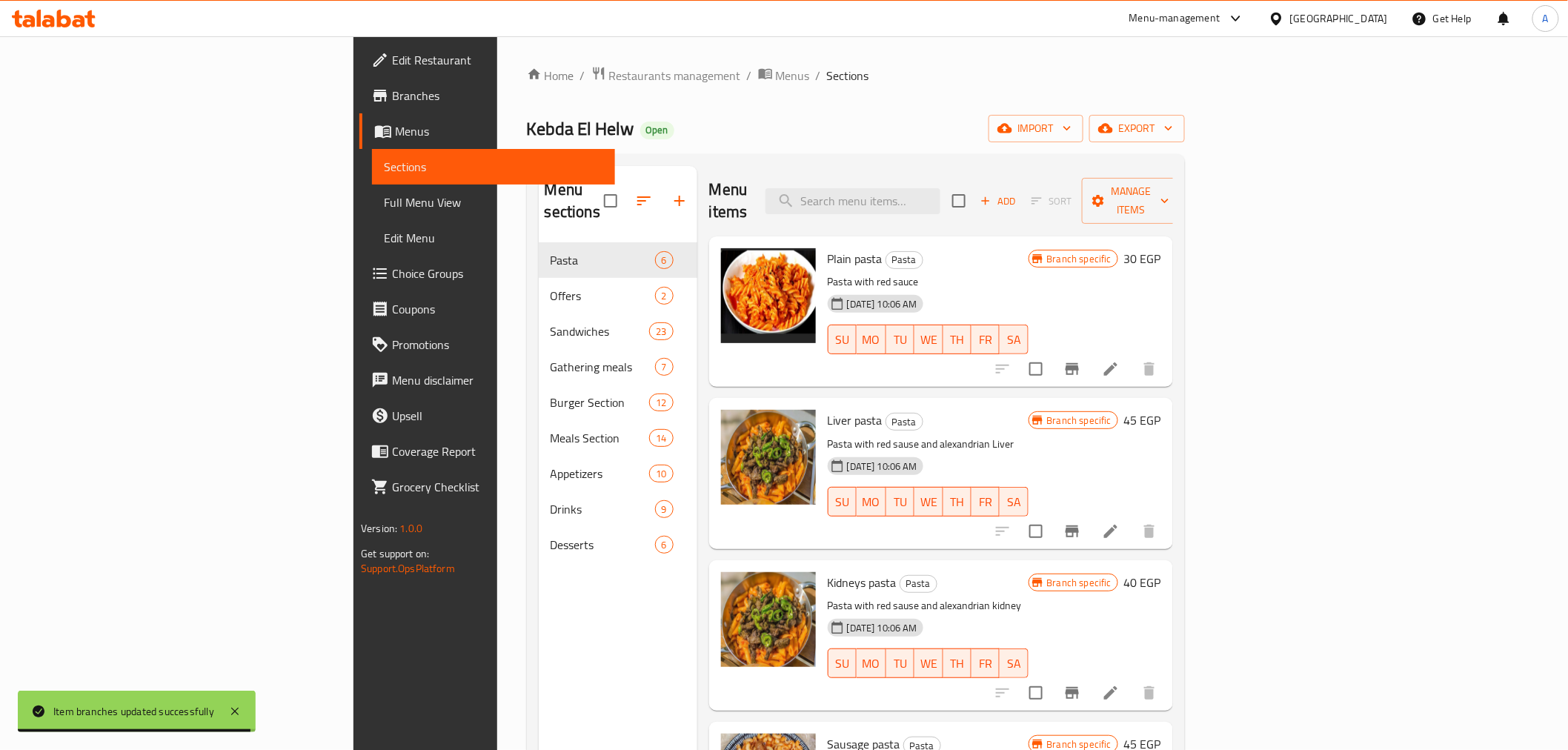
click at [1028, 435] on p "Pasta with red sause and alexandrian Liver" at bounding box center [929, 444] width 201 height 19
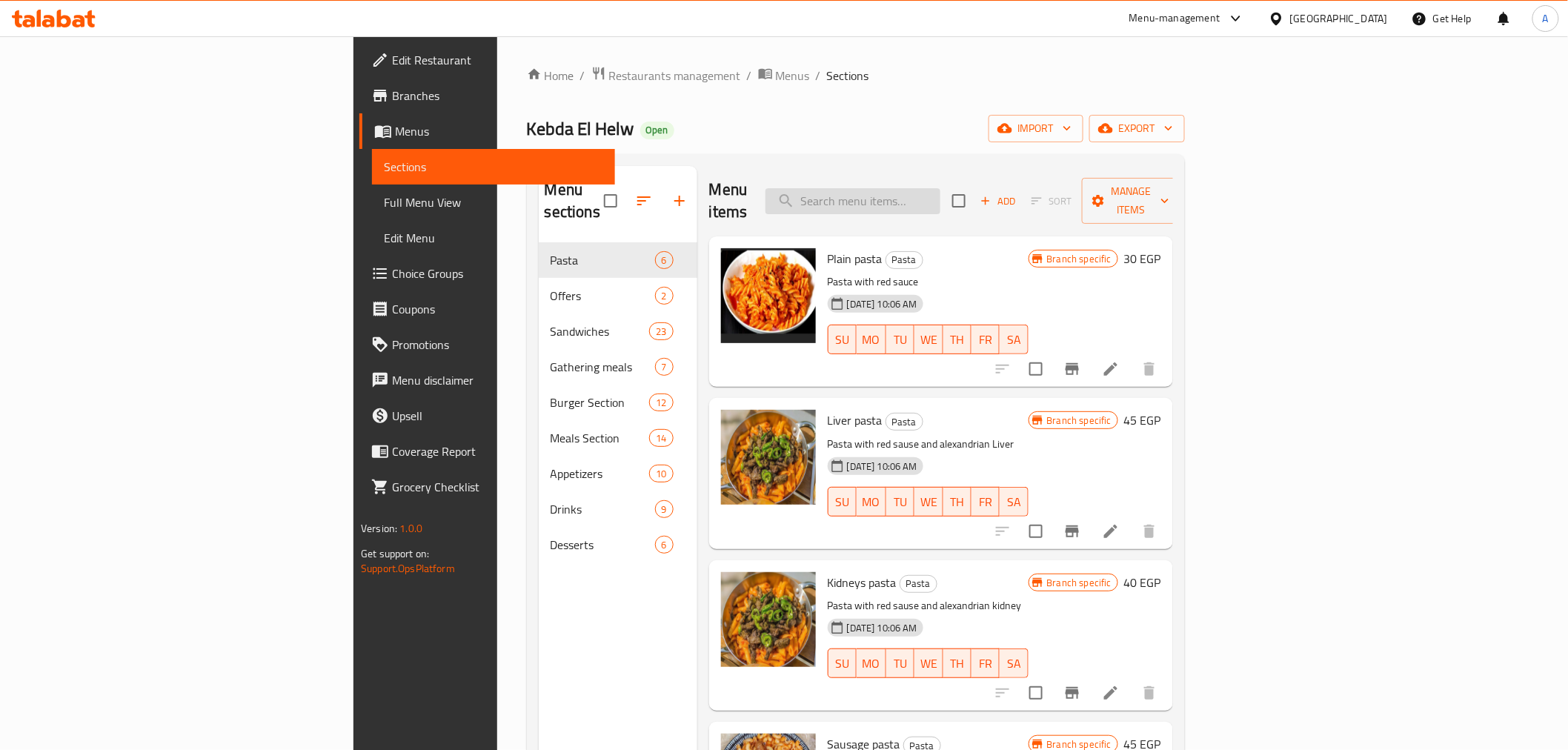
click at [940, 188] on input "search" at bounding box center [853, 201] width 175 height 26
paste input "Plain Jumbo Burger"
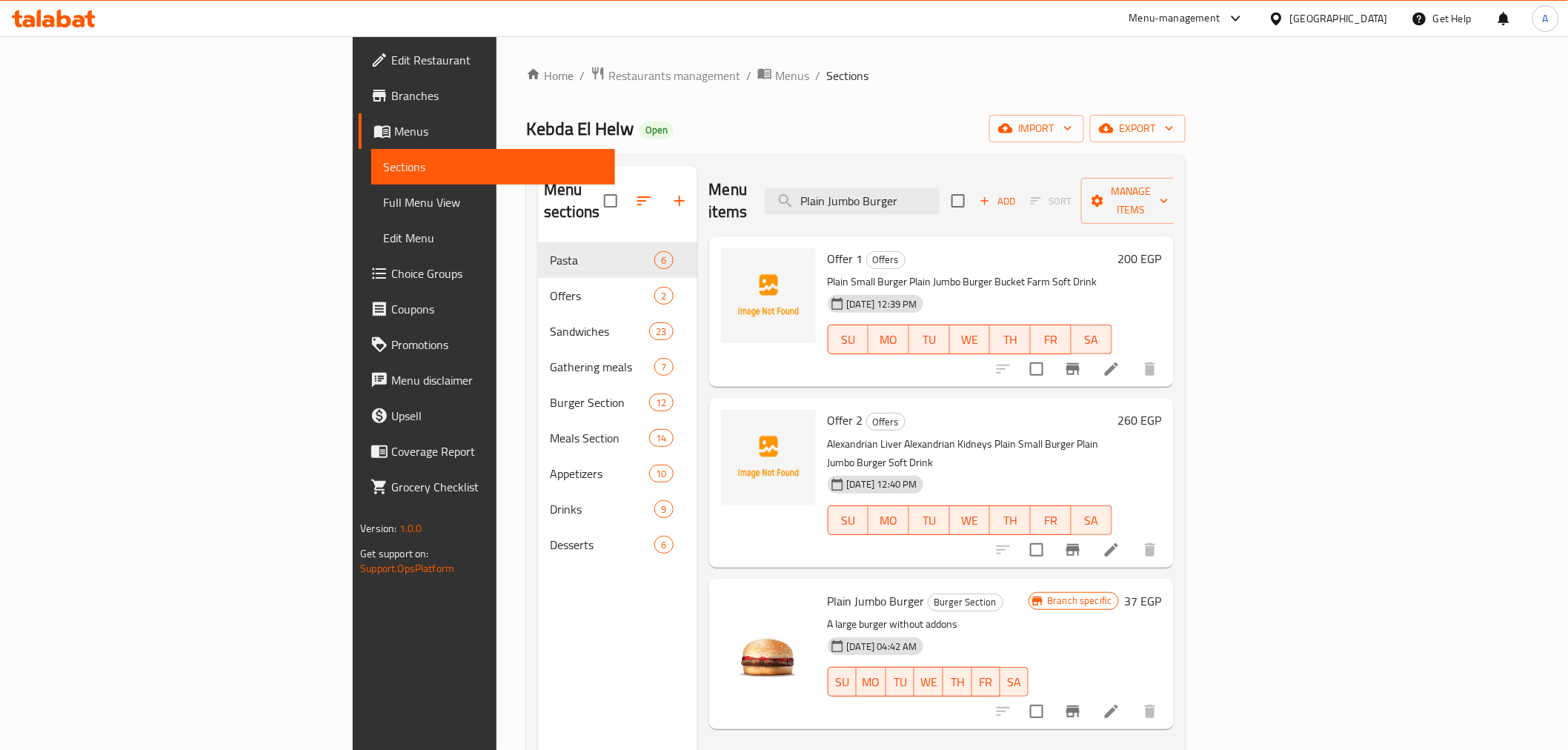
type input "Plain Jumbo Burger"
click at [1091, 694] on button "Branch-specific-item" at bounding box center [1073, 712] width 36 height 36
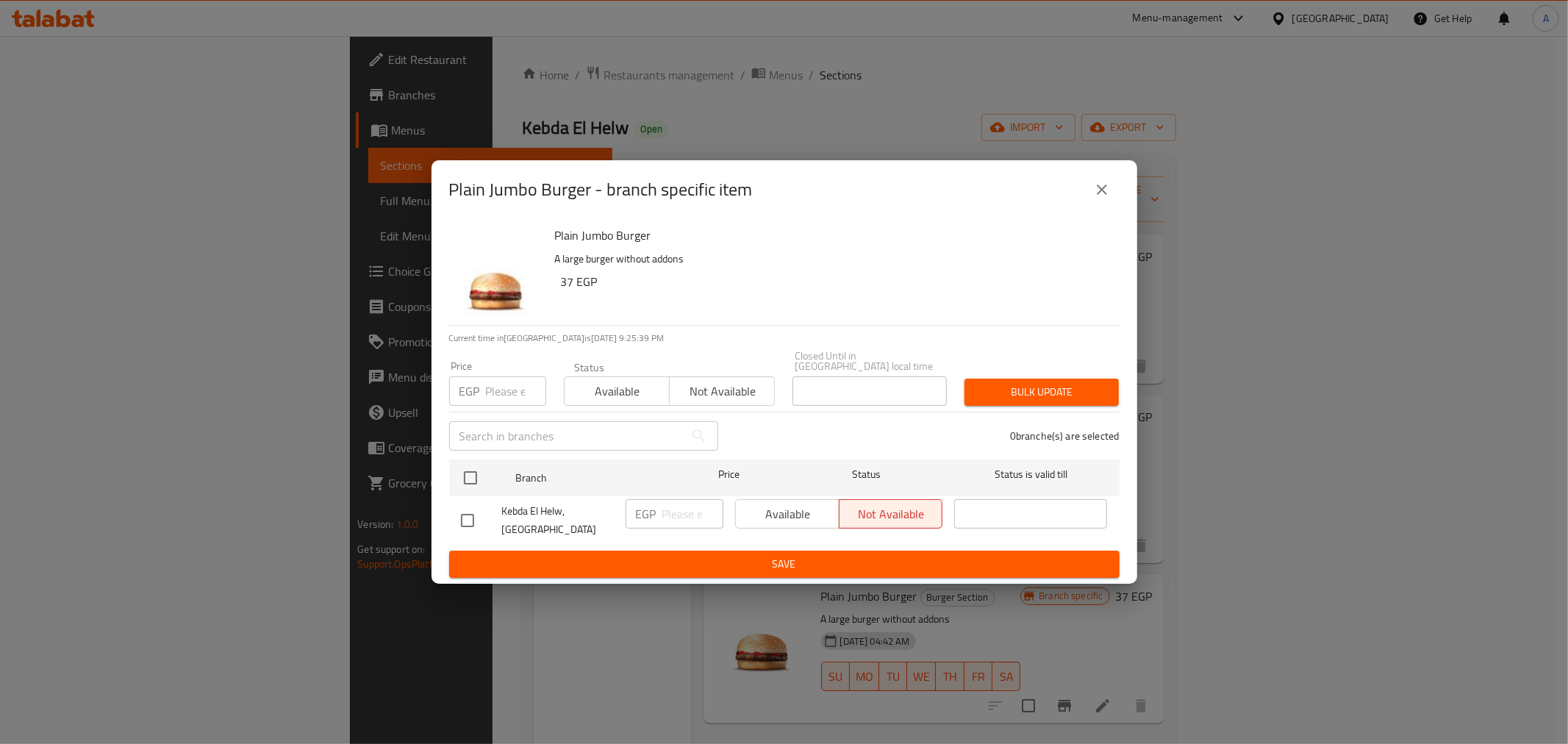
click at [473, 505] on input "checkbox" at bounding box center [467, 520] width 31 height 31
checkbox input "true"
click at [598, 402] on div "Status Available Not available" at bounding box center [670, 384] width 229 height 61
click at [625, 370] on div "Available Not available" at bounding box center [669, 383] width 211 height 44
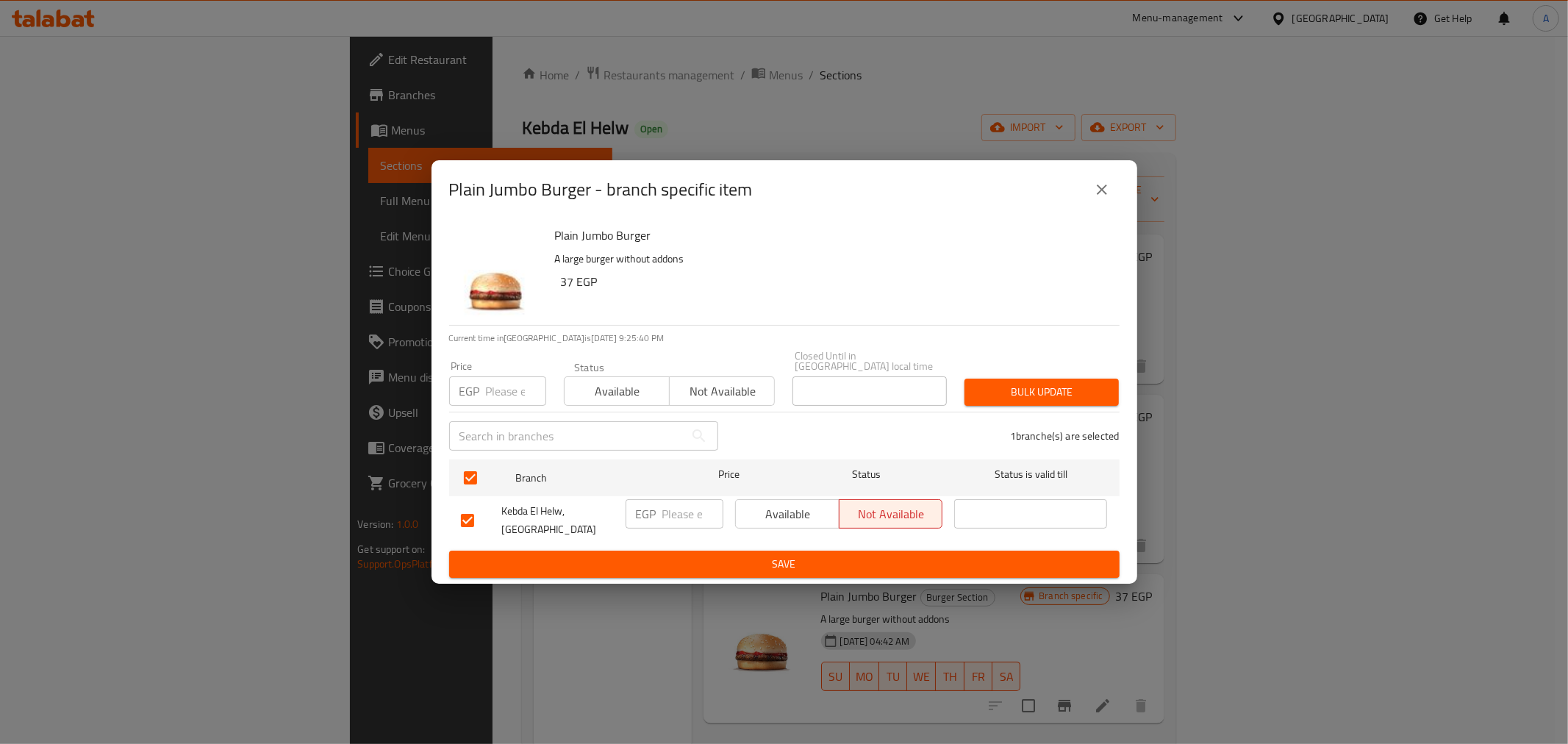
click at [635, 383] on span "Available" at bounding box center [617, 391] width 93 height 21
click at [1056, 389] on span "Bulk update" at bounding box center [1042, 392] width 130 height 19
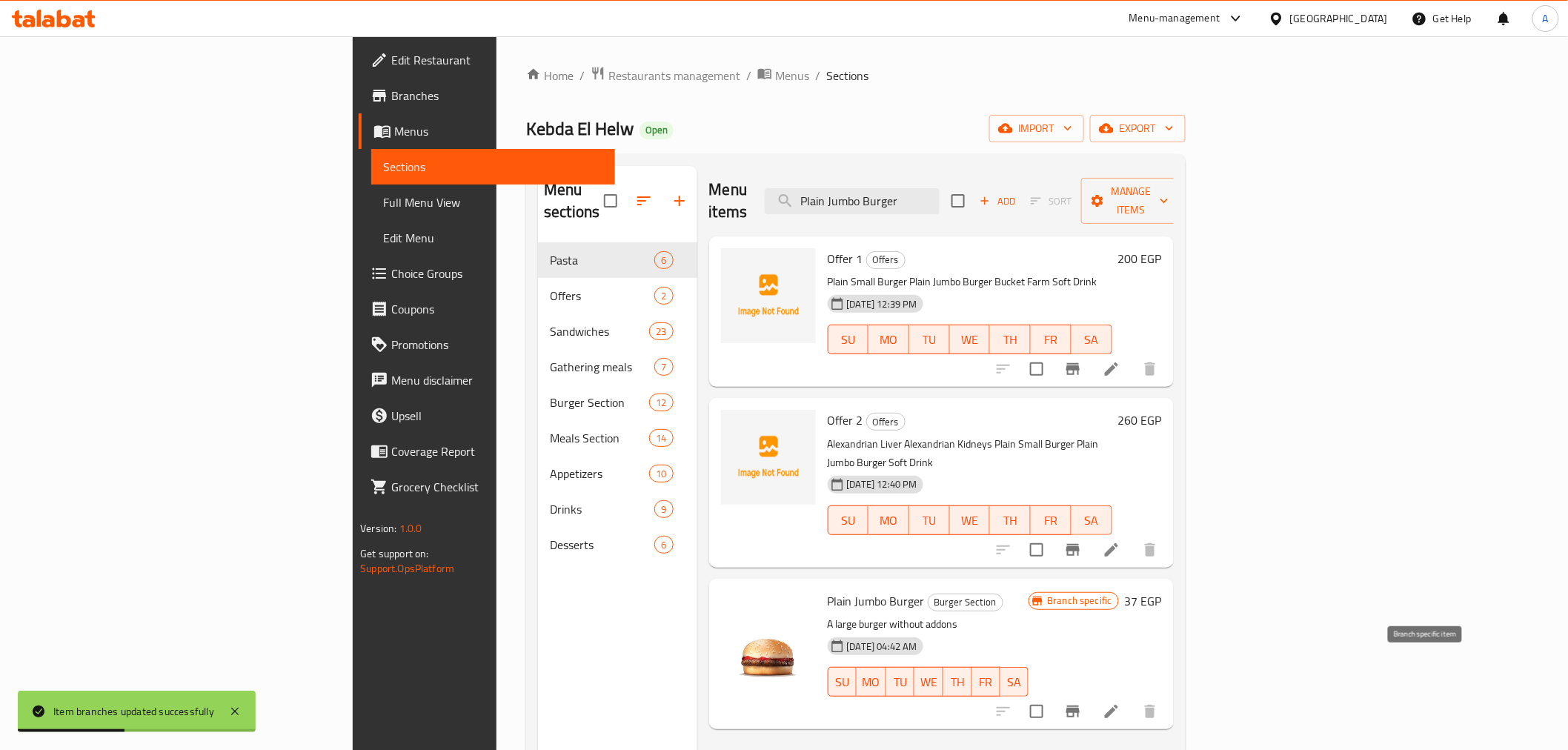
click at [1080, 705] on icon "Branch-specific-item" at bounding box center [1073, 711] width 13 height 12
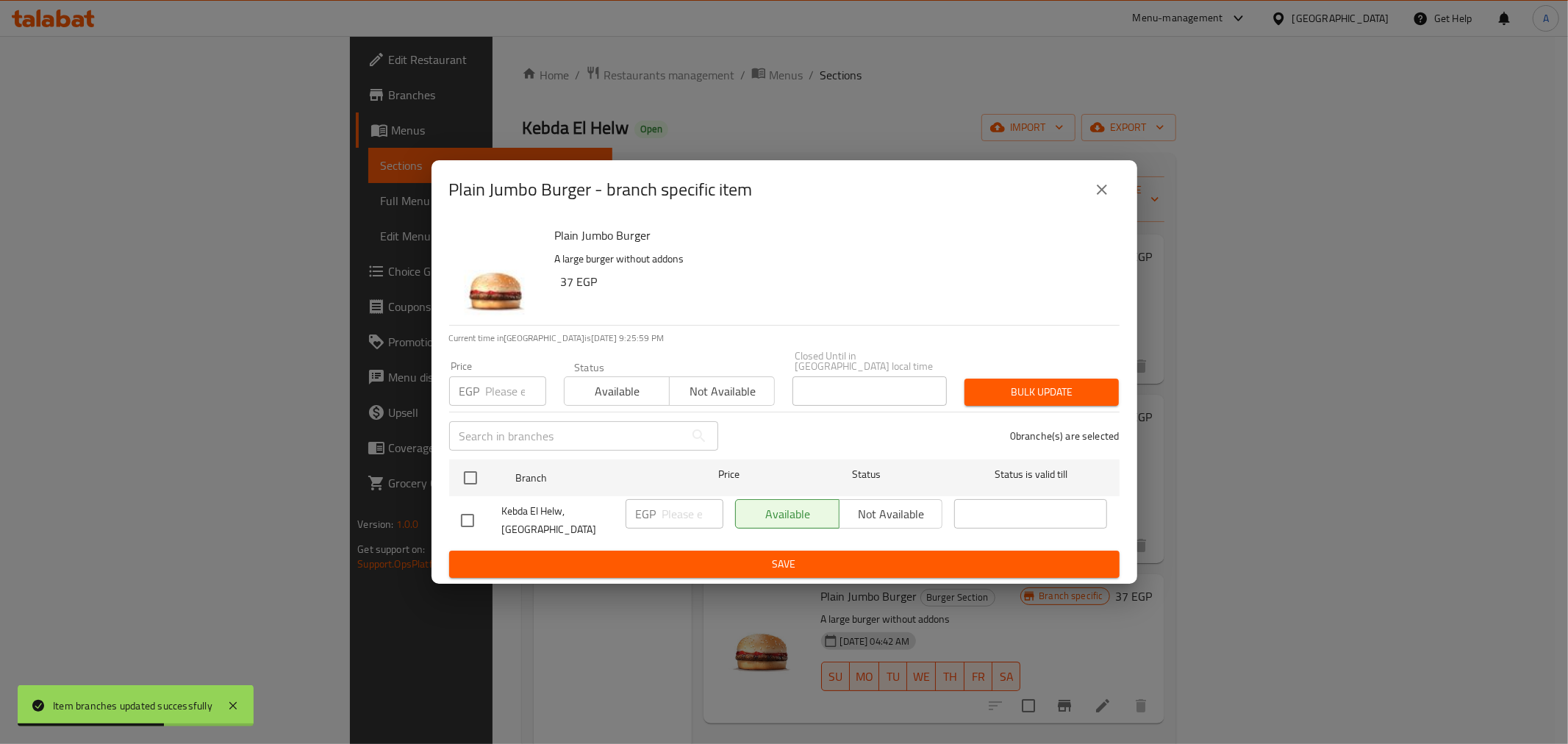
click at [505, 389] on input "number" at bounding box center [516, 391] width 61 height 30
type input "70"
drag, startPoint x: 789, startPoint y: 434, endPoint x: 780, endPoint y: 435, distance: 9.1
click at [788, 434] on div "0 branche(s) are selected" at bounding box center [928, 436] width 402 height 53
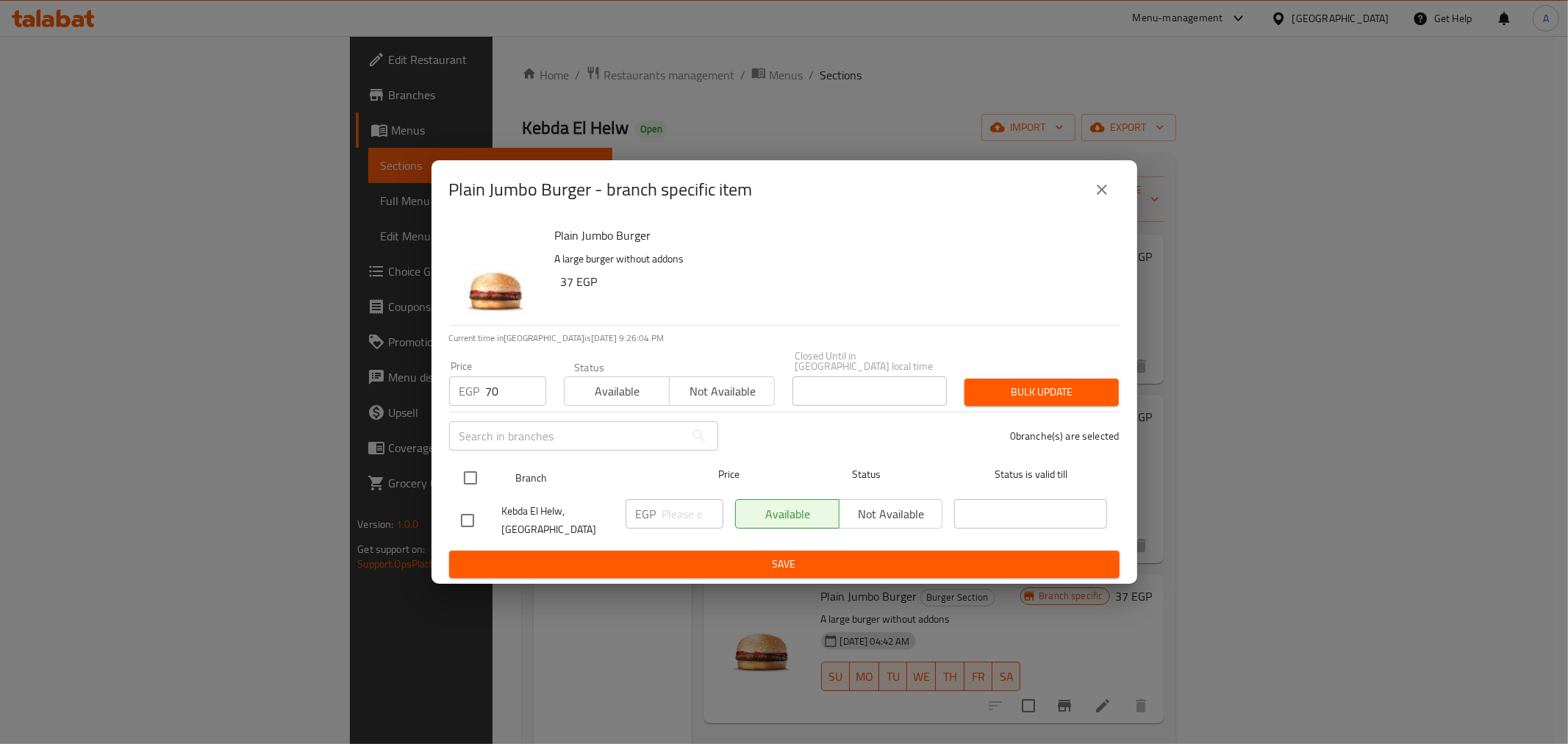
click at [471, 467] on input "checkbox" at bounding box center [470, 477] width 31 height 31
checkbox input "true"
click at [1047, 378] on button "Bulk update" at bounding box center [1042, 391] width 155 height 27
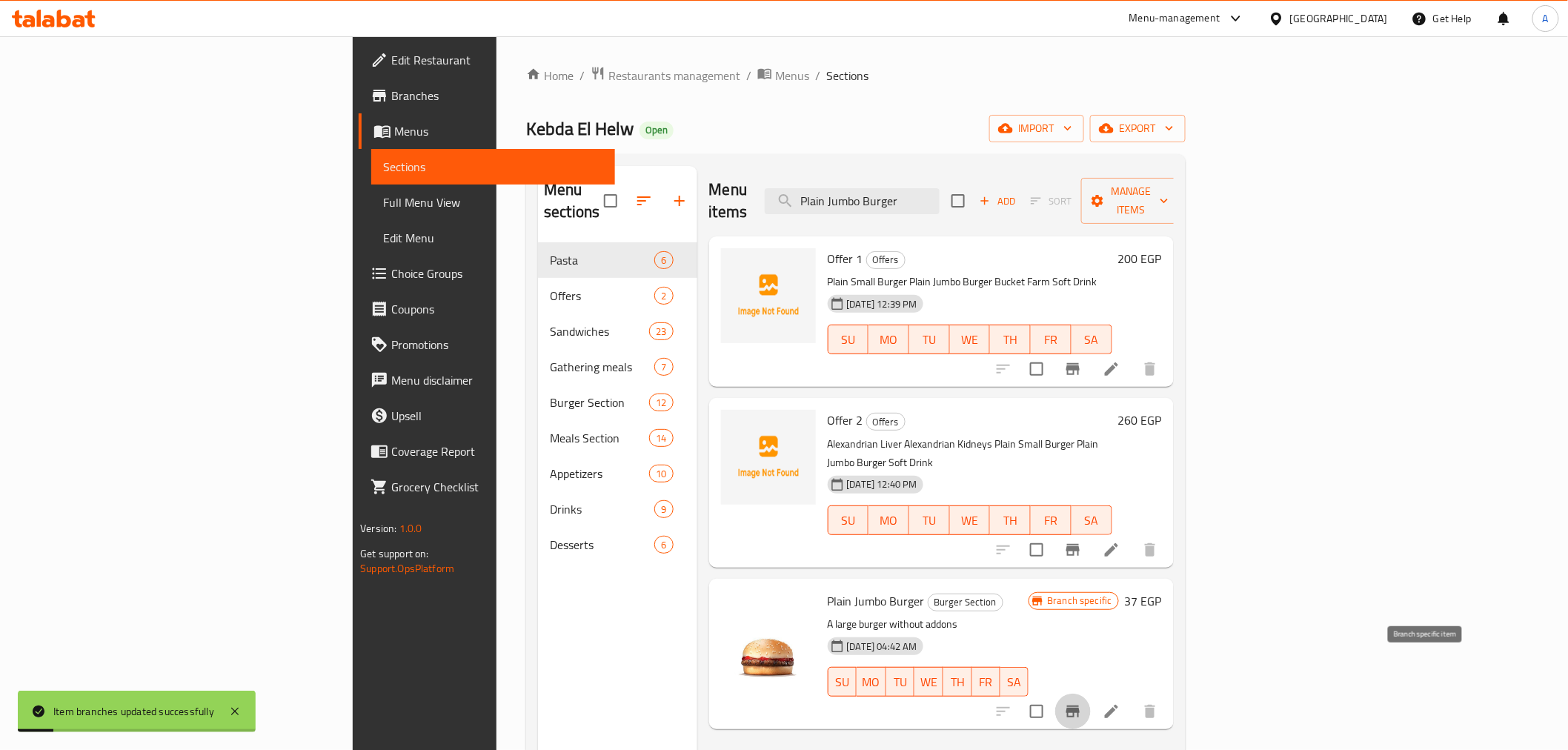
click at [1091, 694] on button "Branch-specific-item" at bounding box center [1073, 712] width 36 height 36
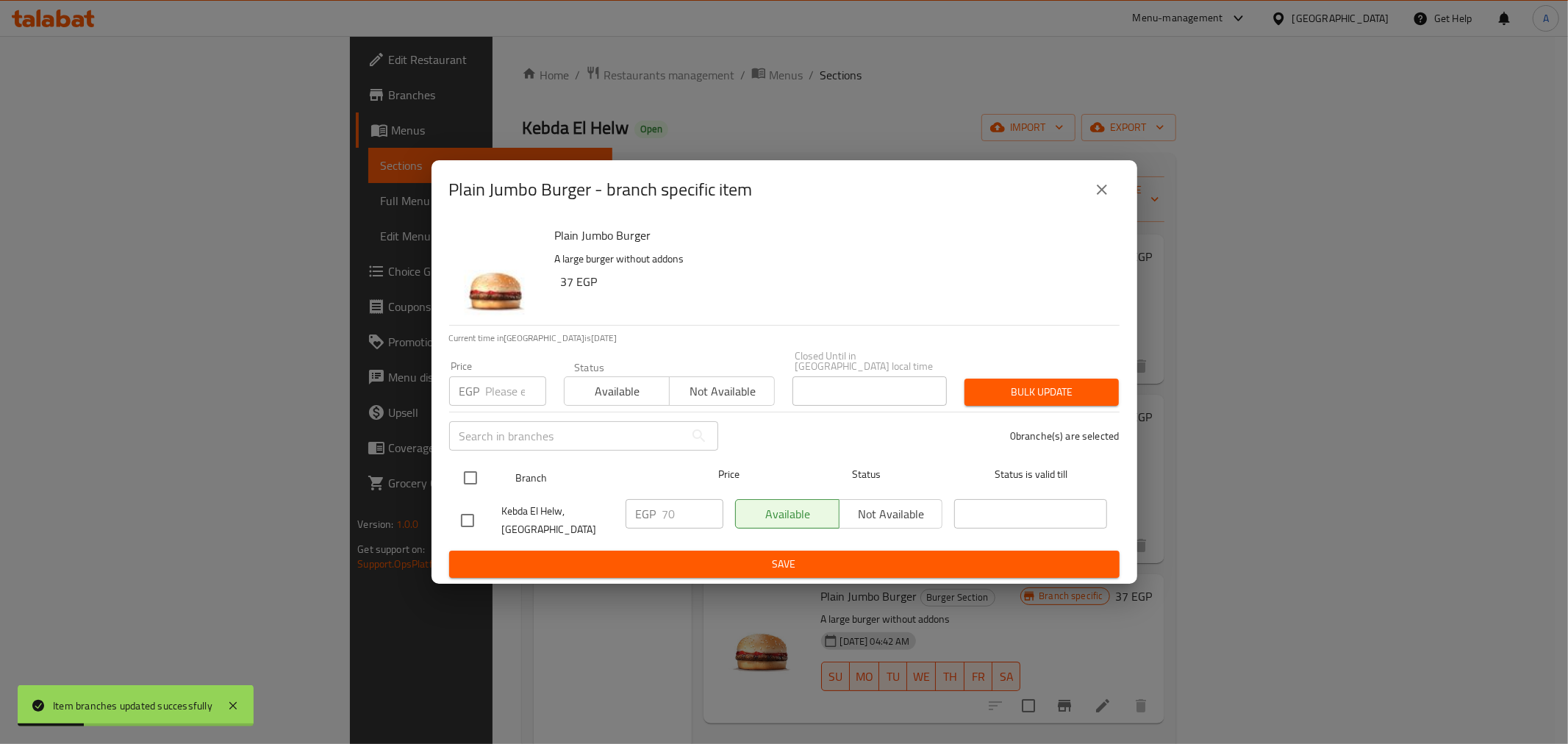
click at [634, 456] on div "Branch" at bounding box center [592, 478] width 165 height 43
click at [908, 441] on div "0 branche(s) are selected" at bounding box center [928, 436] width 402 height 53
click at [1098, 195] on icon "close" at bounding box center [1101, 189] width 10 height 10
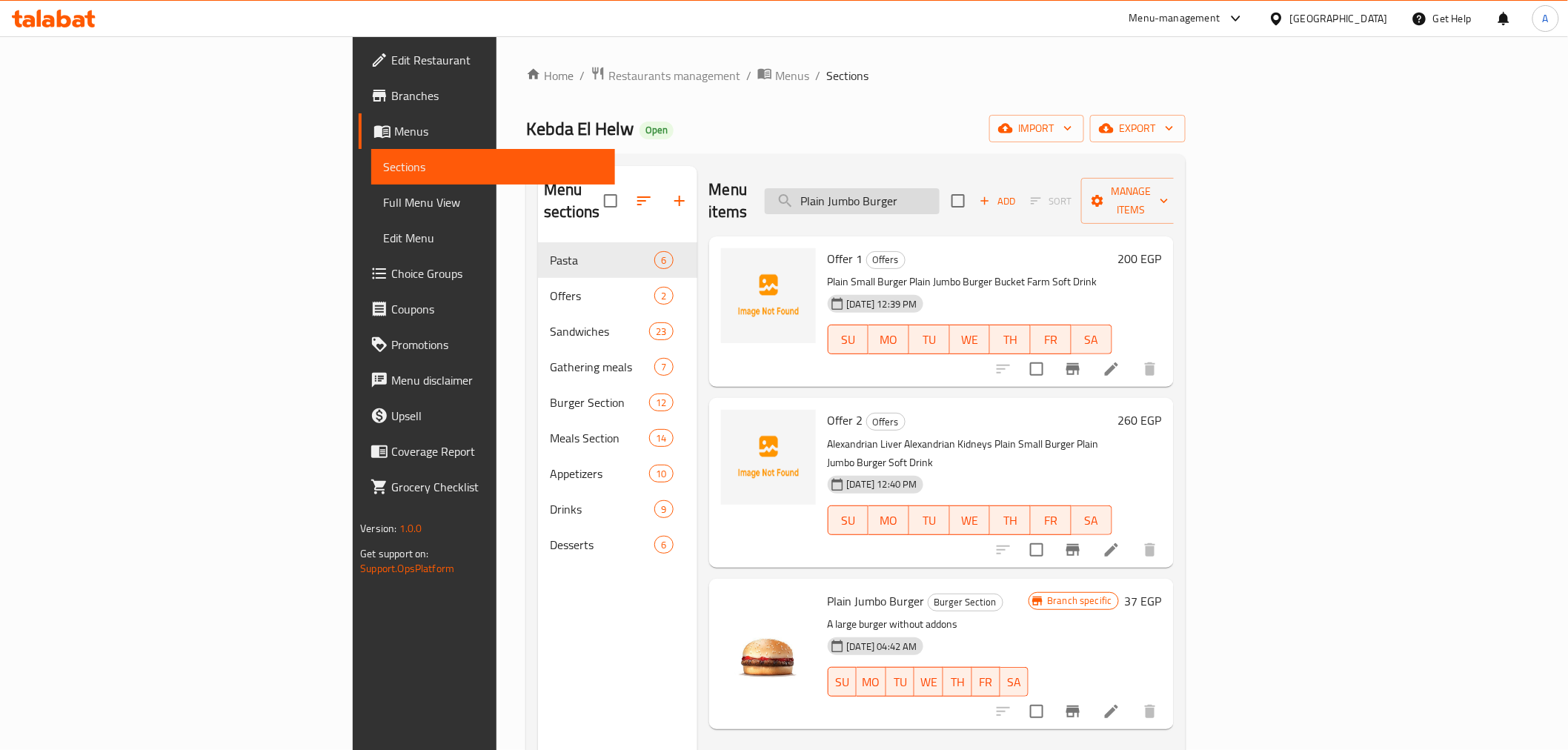
click at [940, 191] on input "Plain Jumbo Burger" at bounding box center [852, 201] width 175 height 26
click at [940, 188] on input "Plain Jumbo Burger" at bounding box center [852, 201] width 175 height 26
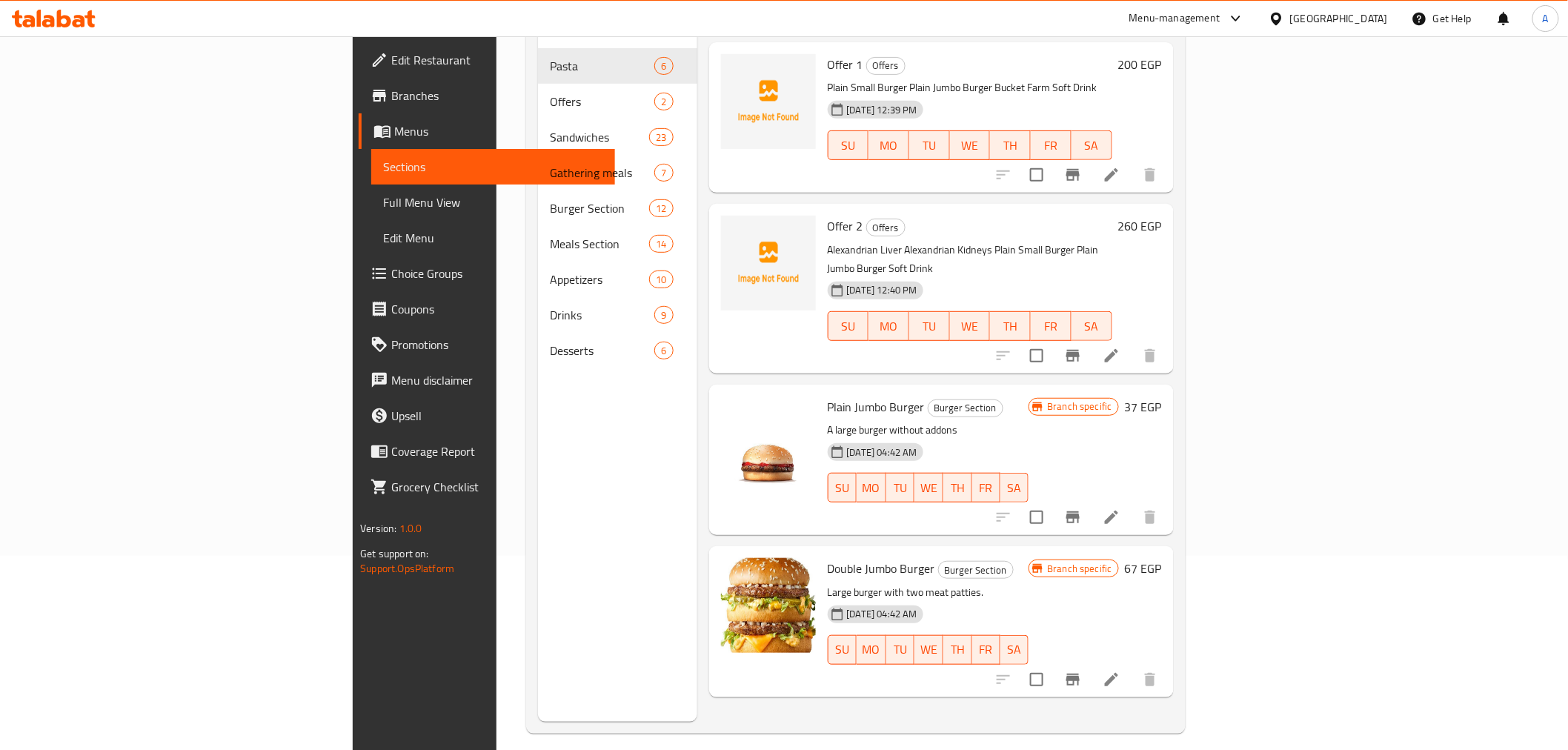
scroll to position [207, 0]
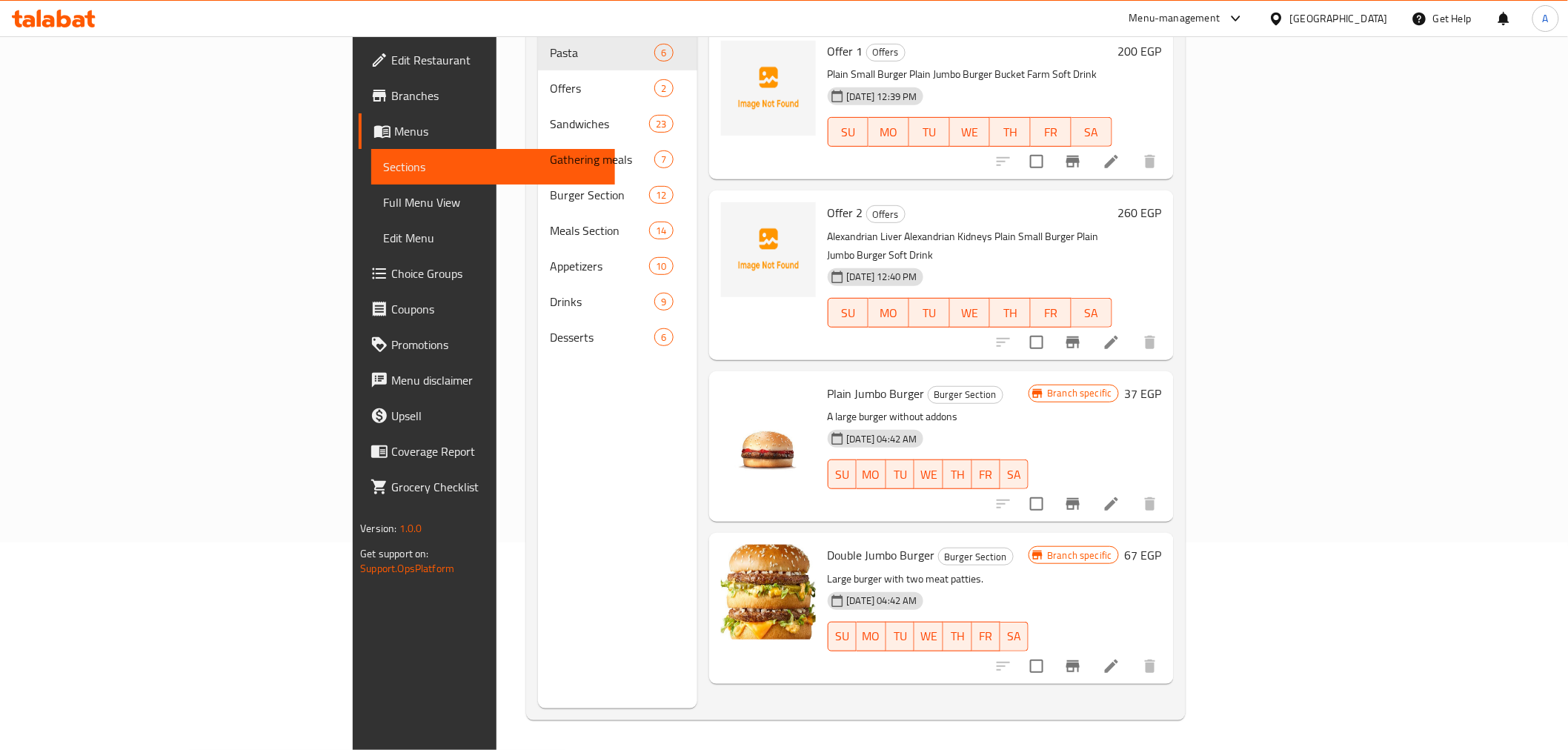
click at [988, 544] on h6 "Double Jumbo Burger Burger Section" at bounding box center [929, 555] width 202 height 21
click at [930, 423] on div "13-01-2025 04:42 AM SU MO TU WE TH FR SA" at bounding box center [928, 463] width 213 height 80
drag, startPoint x: 832, startPoint y: 353, endPoint x: 766, endPoint y: 344, distance: 66.6
click at [828, 382] on span "Plain Jumbo Burger" at bounding box center [876, 393] width 97 height 23
click at [992, 423] on div "13-01-2025 04:42 AM SU MO TU WE TH FR SA" at bounding box center [928, 463] width 213 height 80
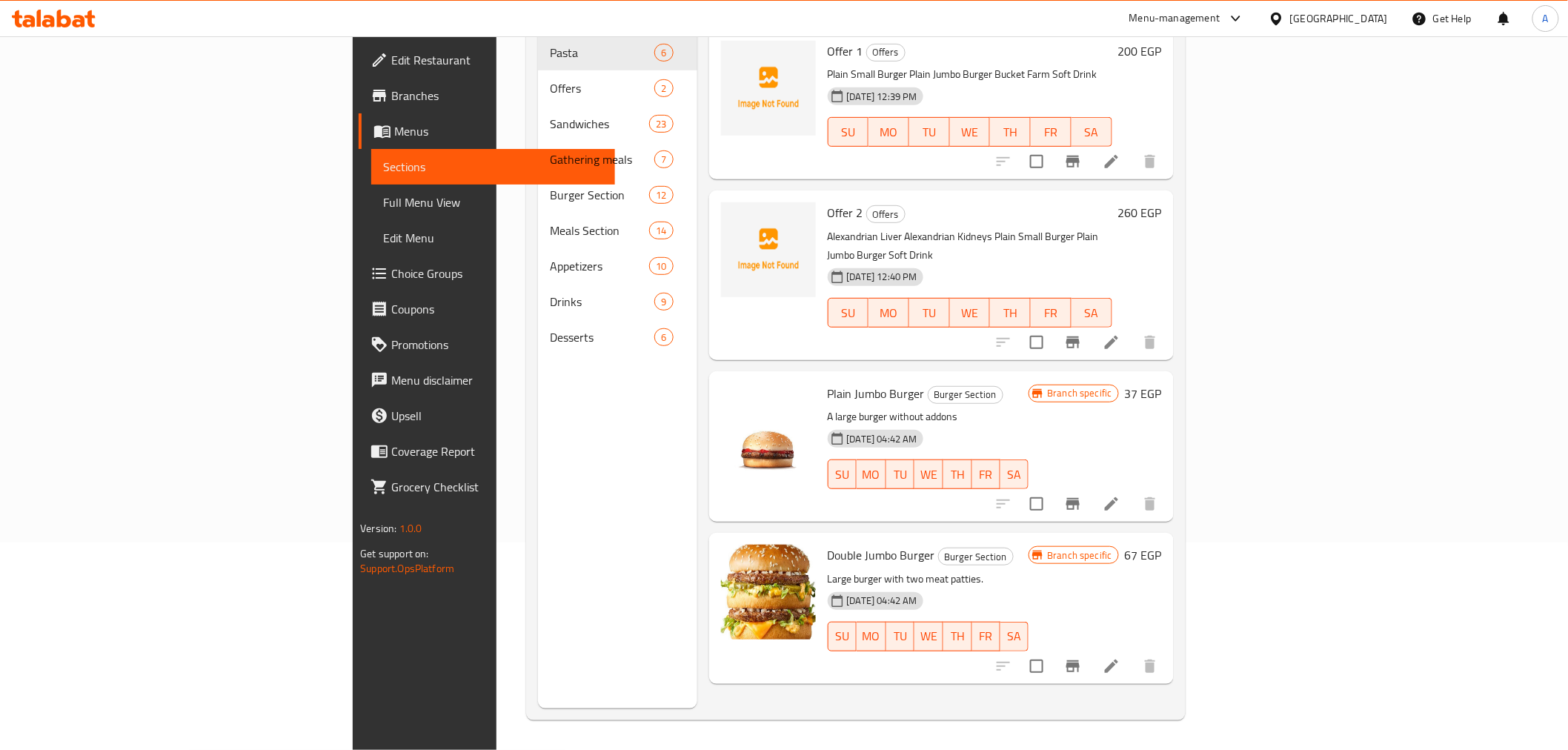
click at [1019, 532] on div "Double Jumbo Burger Burger Section Large burger with two meat patties. 13-01-20…" at bounding box center [941, 607] width 465 height 150
click at [1022, 489] on div "Menu items Jumbo Burger Add Sort Manage items Offer 1 Offers Plain Small Burger…" at bounding box center [935, 333] width 476 height 750
click at [961, 383] on h6 "Plain Jumbo Burger Burger Section" at bounding box center [929, 393] width 202 height 21
click at [538, 426] on div "Menu sections Pasta 6 Offers 2 Sandwiches 23 Gathering meals 7 Burger Section 1…" at bounding box center [617, 333] width 159 height 750
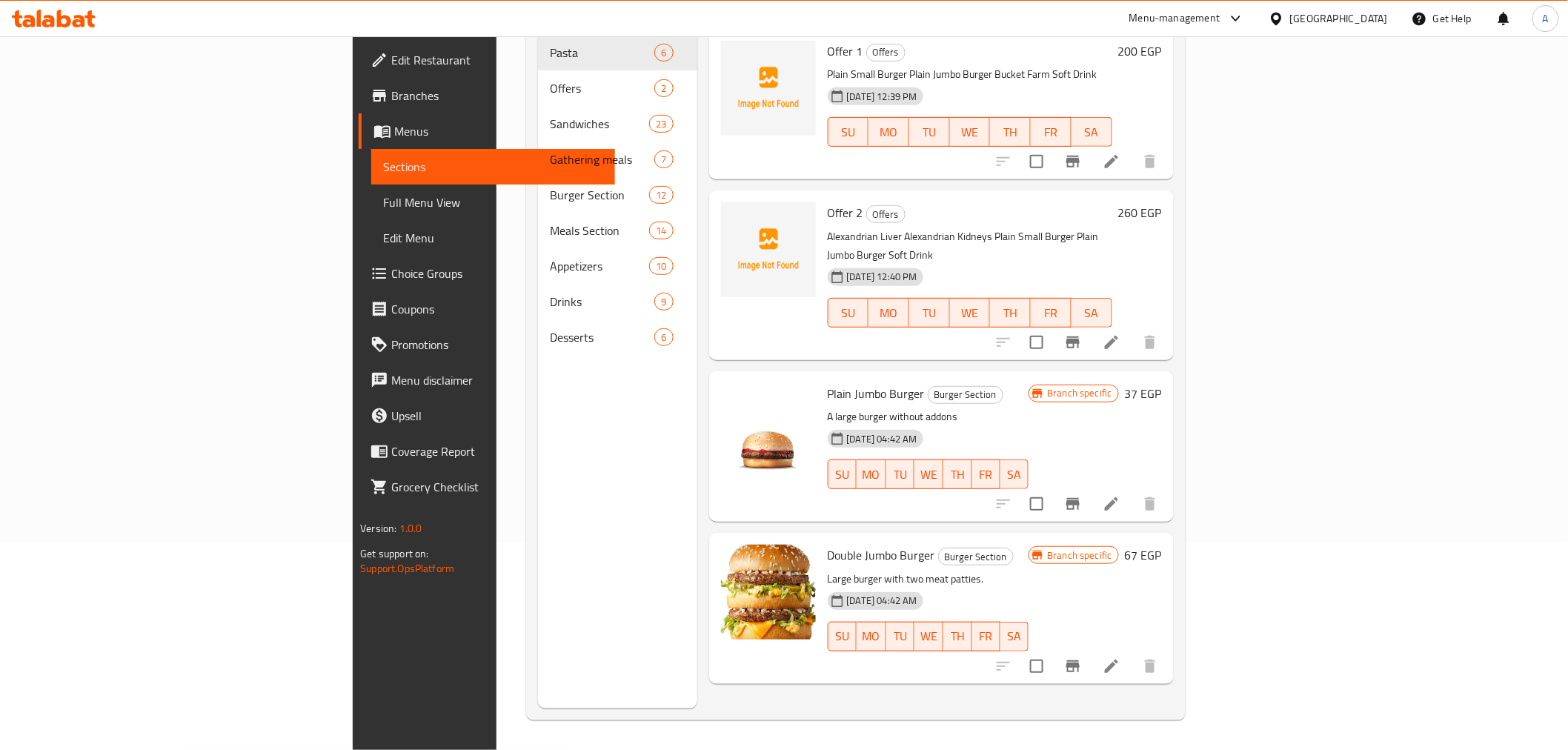
click at [538, 426] on div "Menu sections Pasta 6 Offers 2 Sandwiches 23 Gathering meals 7 Burger Section 1…" at bounding box center [617, 333] width 159 height 750
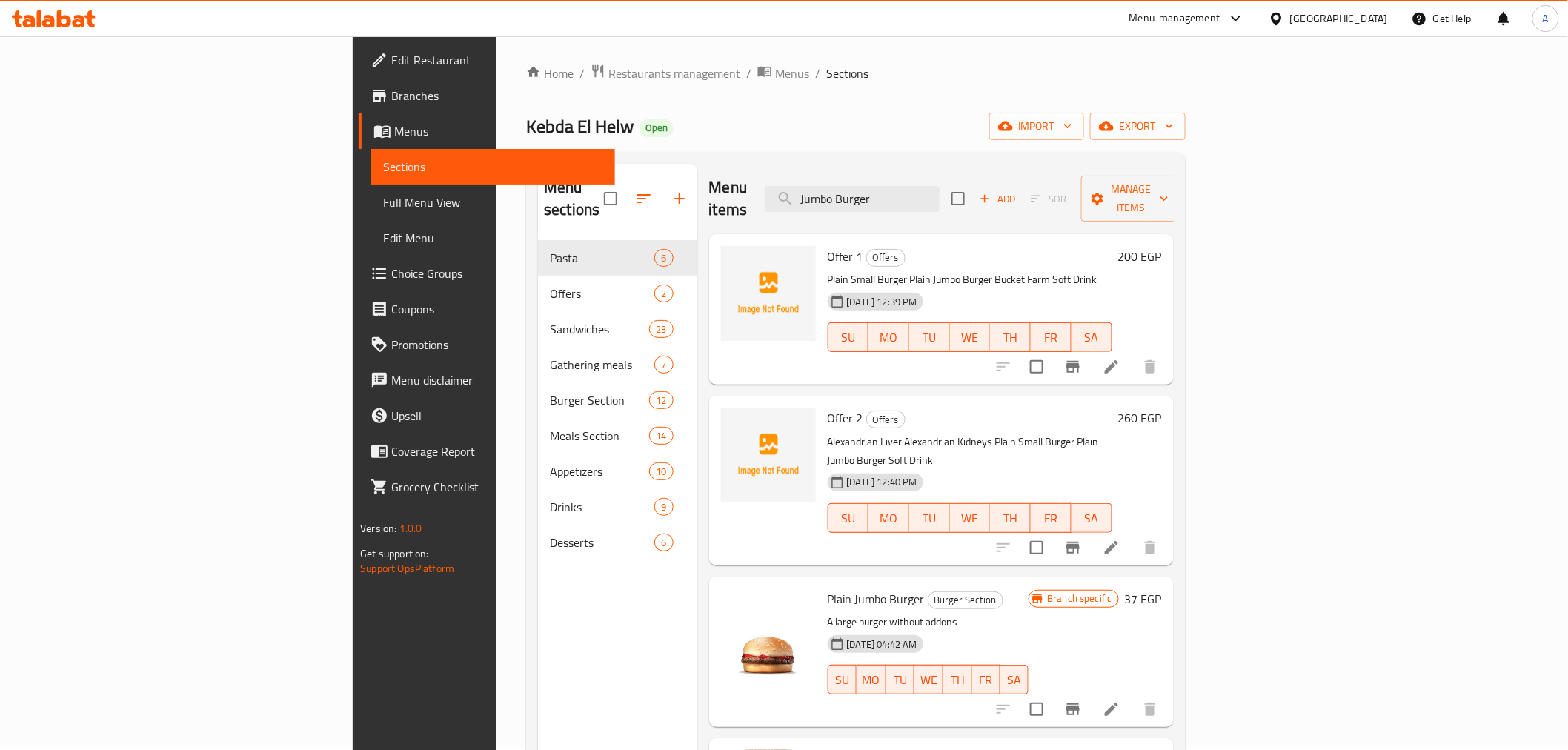
scroll to position [0, 0]
click at [940, 190] on input "Jumbo Burger" at bounding box center [852, 201] width 175 height 26
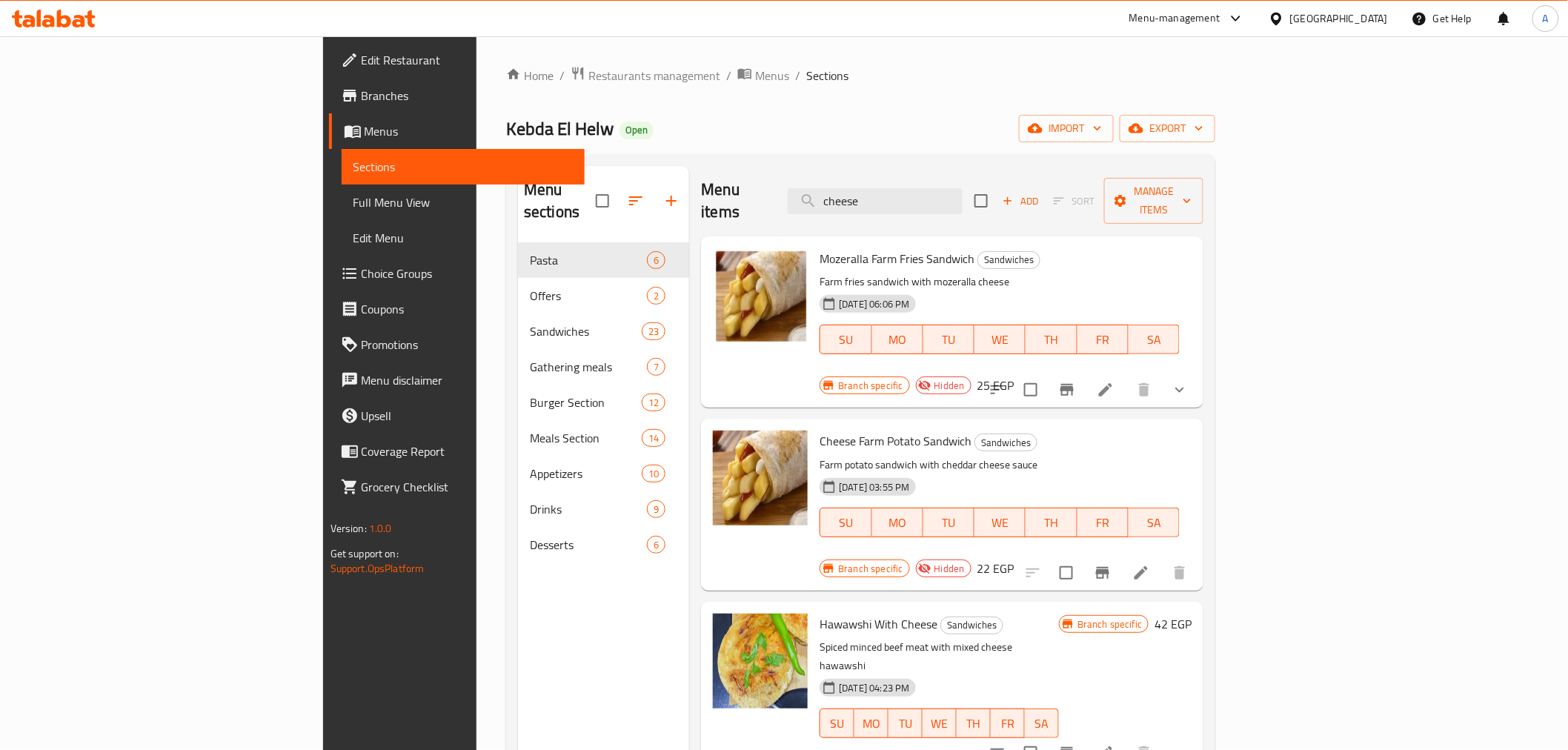
type input "cheese"
click at [1026, 613] on h6 "Hawawshi With Cheese Sandwiches" at bounding box center [939, 623] width 239 height 21
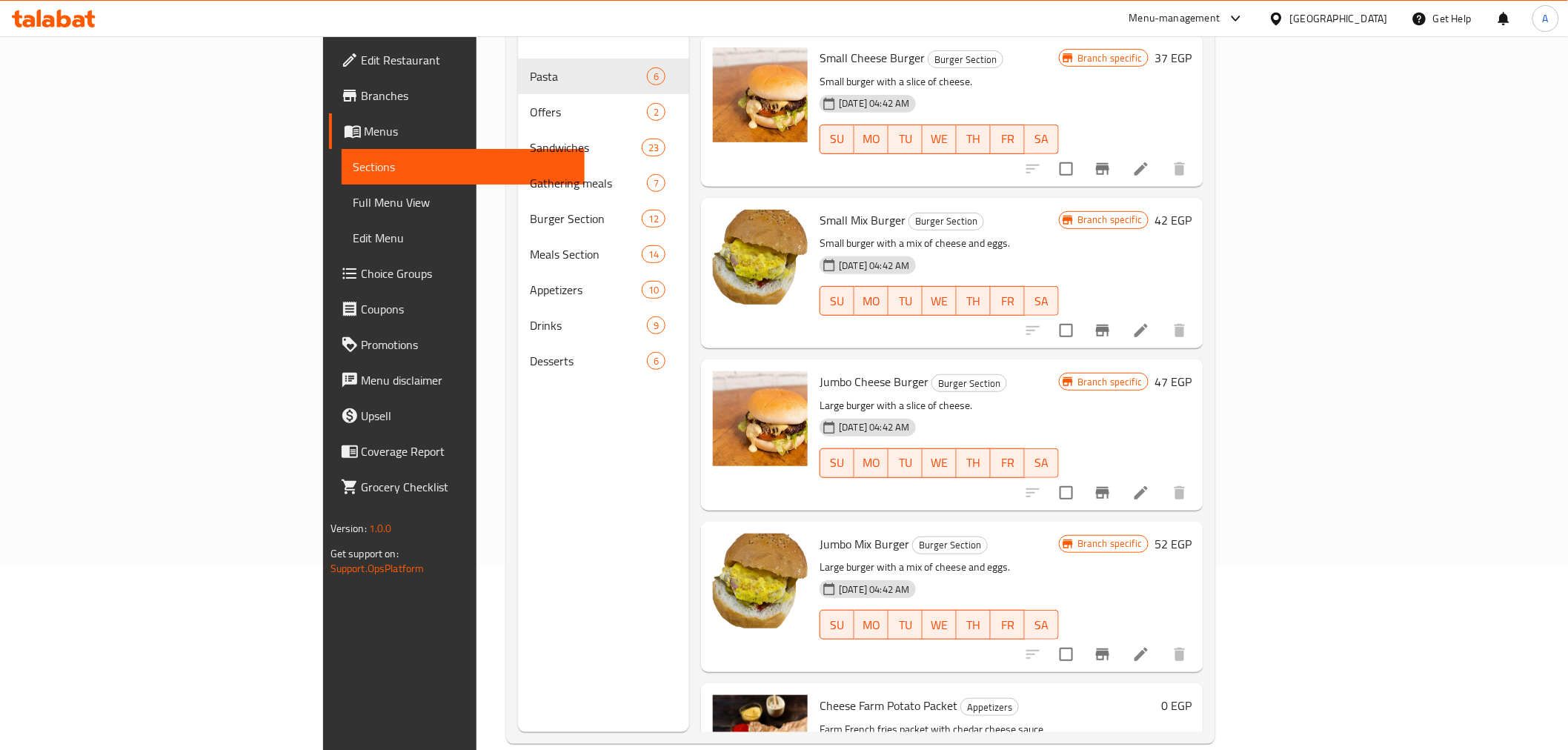
scroll to position [207, 0]
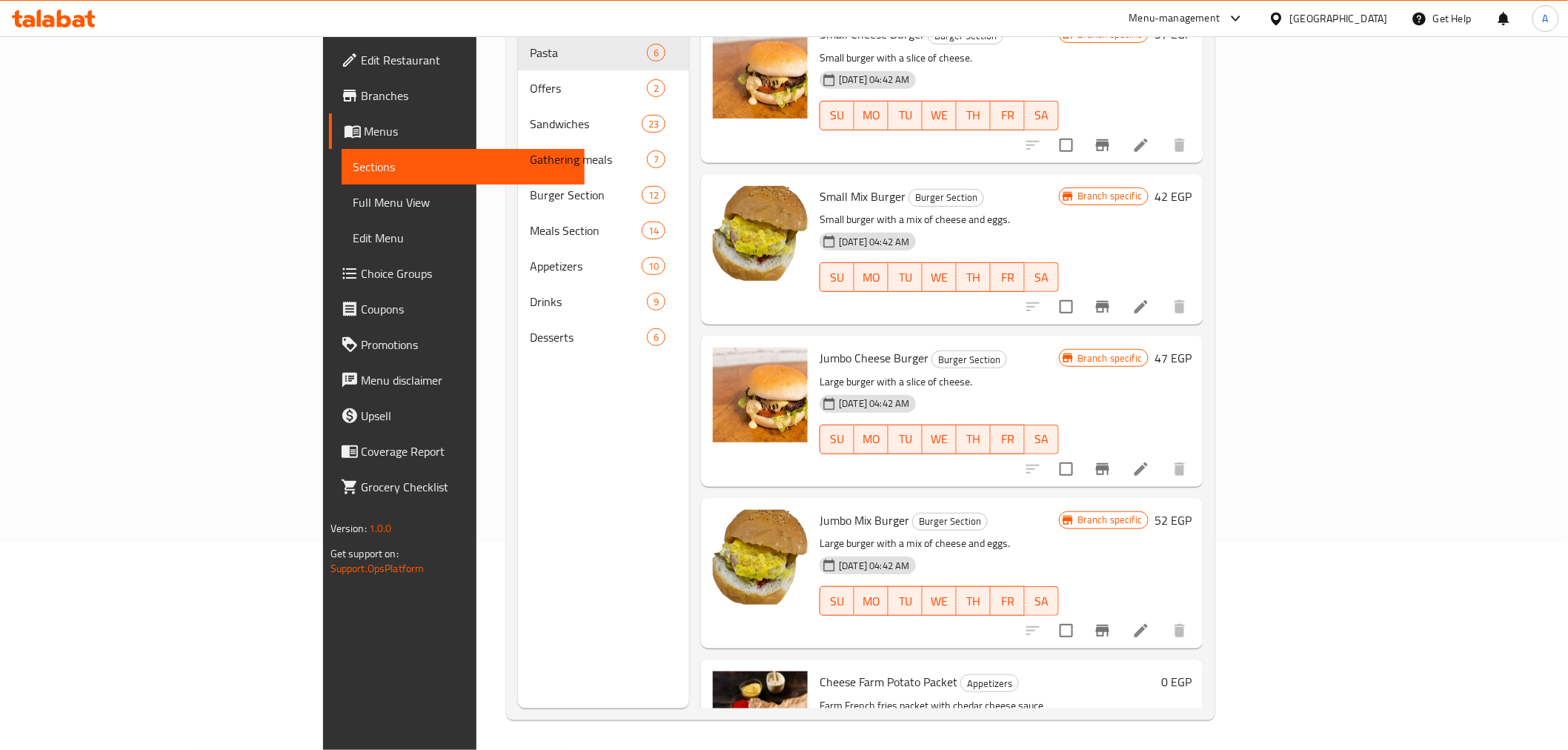
click at [1035, 534] on p "Large burger with a mix of cheese and eggs." at bounding box center [939, 543] width 239 height 19
click at [1035, 510] on h6 "Jumbo Mix Burger Burger Section" at bounding box center [939, 520] width 239 height 21
click at [820, 346] on span "Jumbo Cheese Burger" at bounding box center [874, 358] width 109 height 23
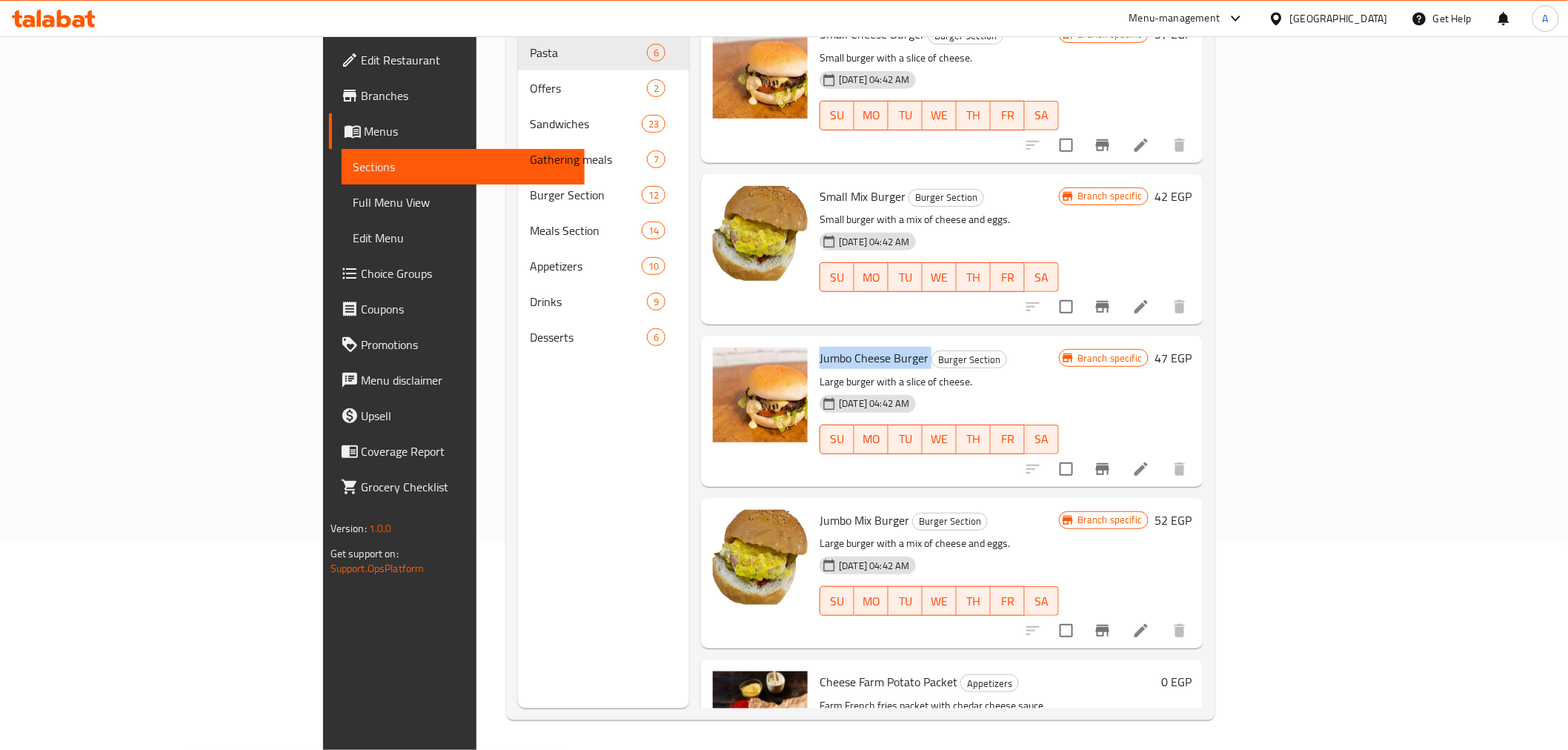
click at [1120, 452] on button "Branch-specific-item" at bounding box center [1102, 469] width 36 height 36
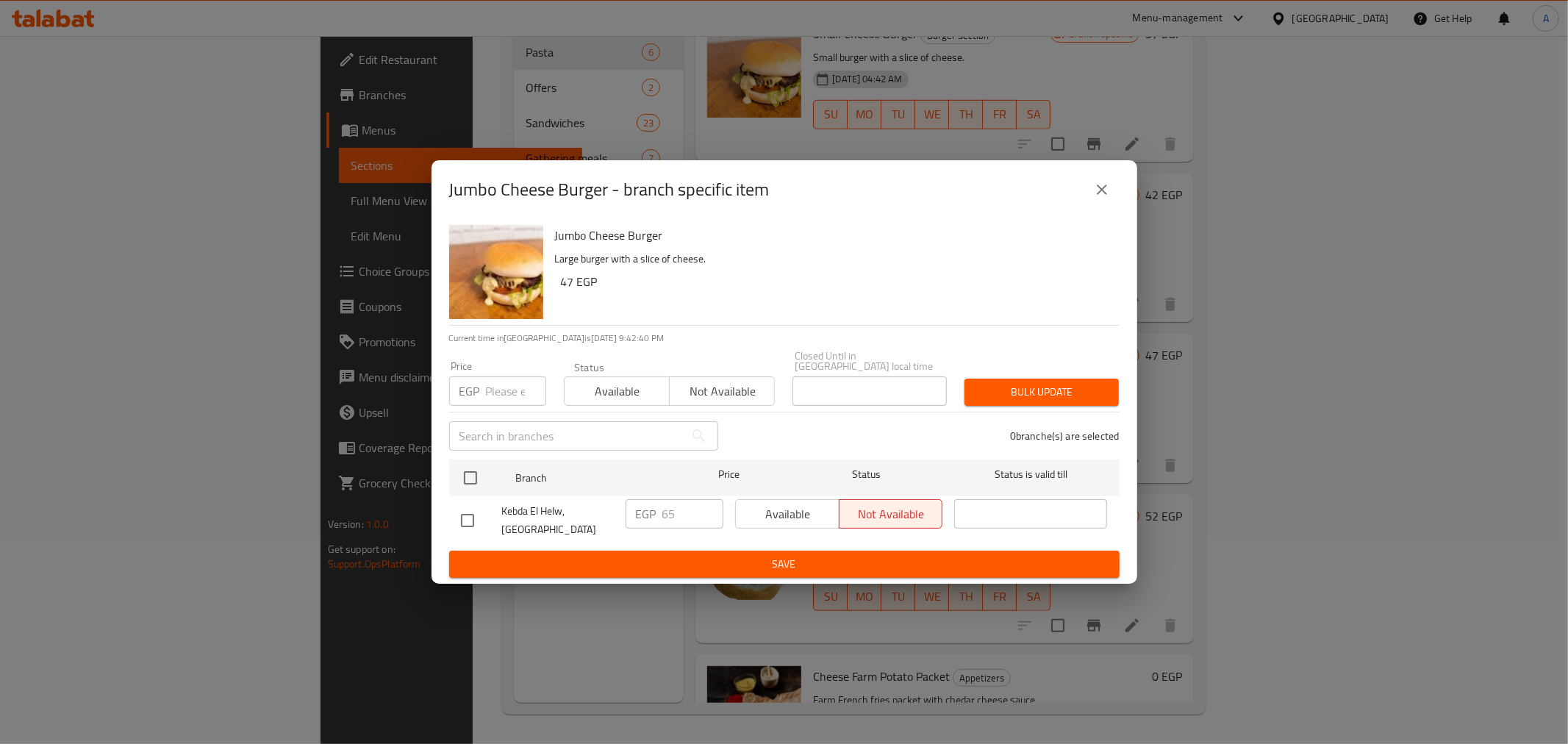
click at [498, 381] on input "number" at bounding box center [516, 391] width 61 height 30
type input "80"
click at [828, 434] on div "0 branche(s) are selected" at bounding box center [928, 436] width 402 height 53
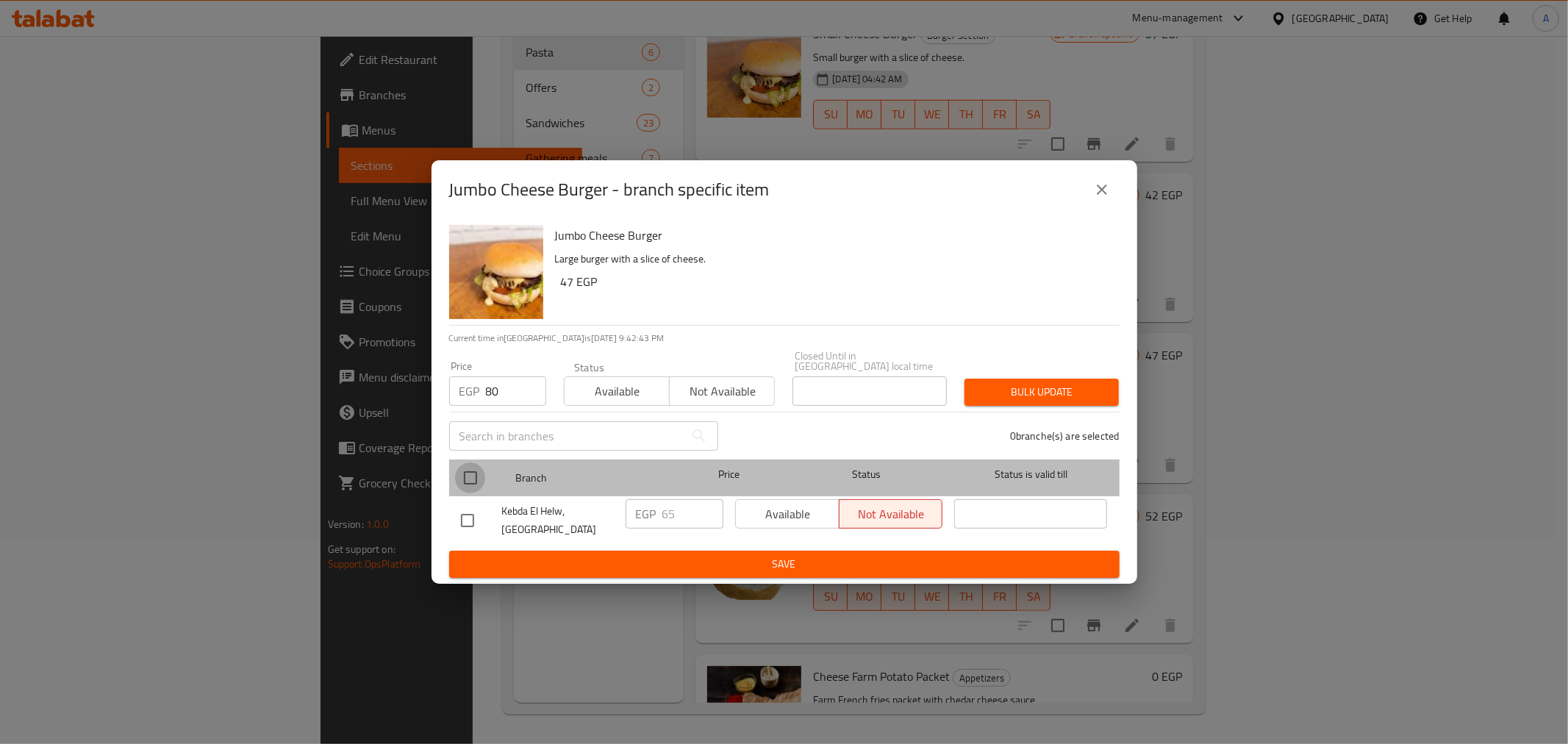
click at [484, 468] on input "checkbox" at bounding box center [470, 477] width 31 height 31
checkbox input "true"
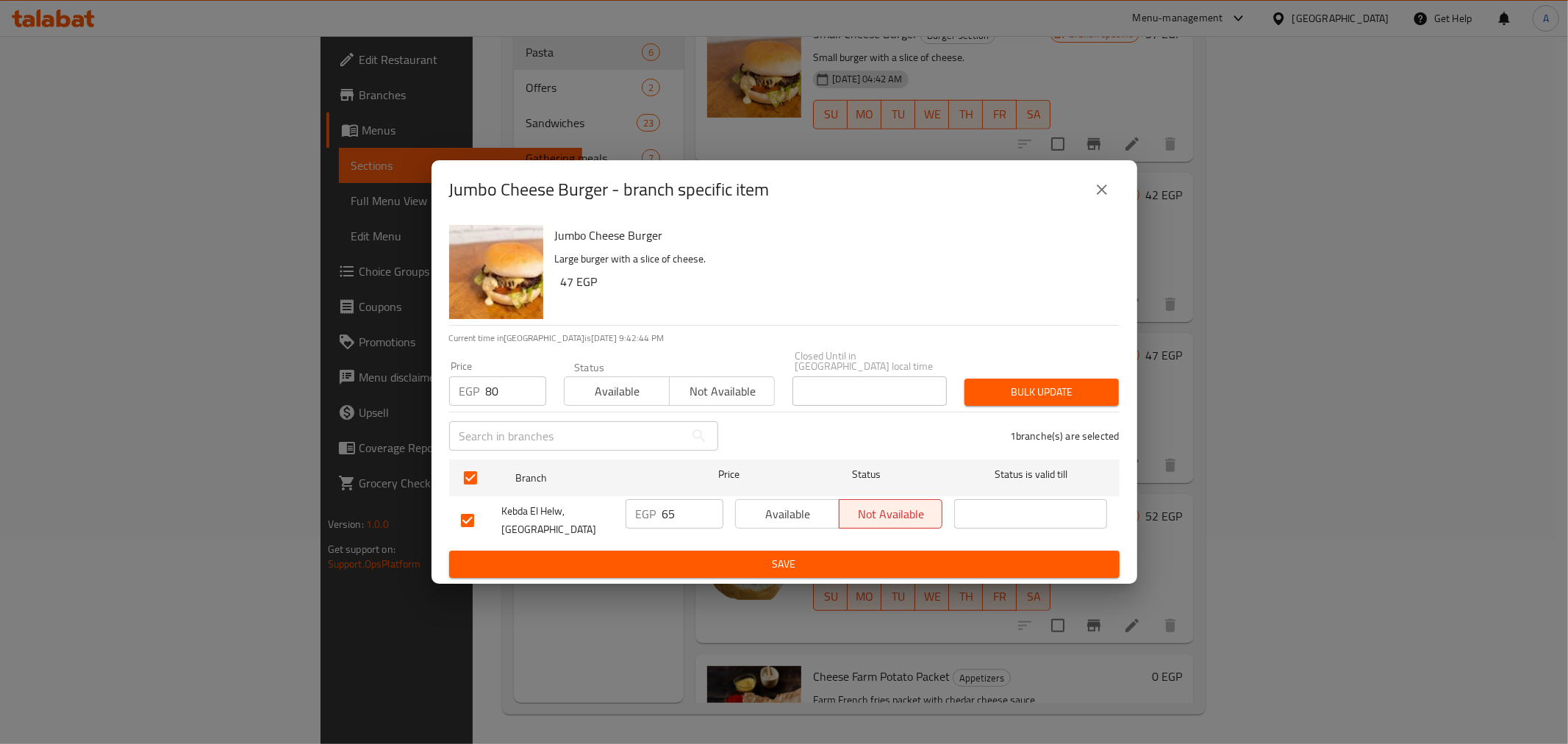
click at [1025, 386] on span "Bulk update" at bounding box center [1042, 392] width 130 height 19
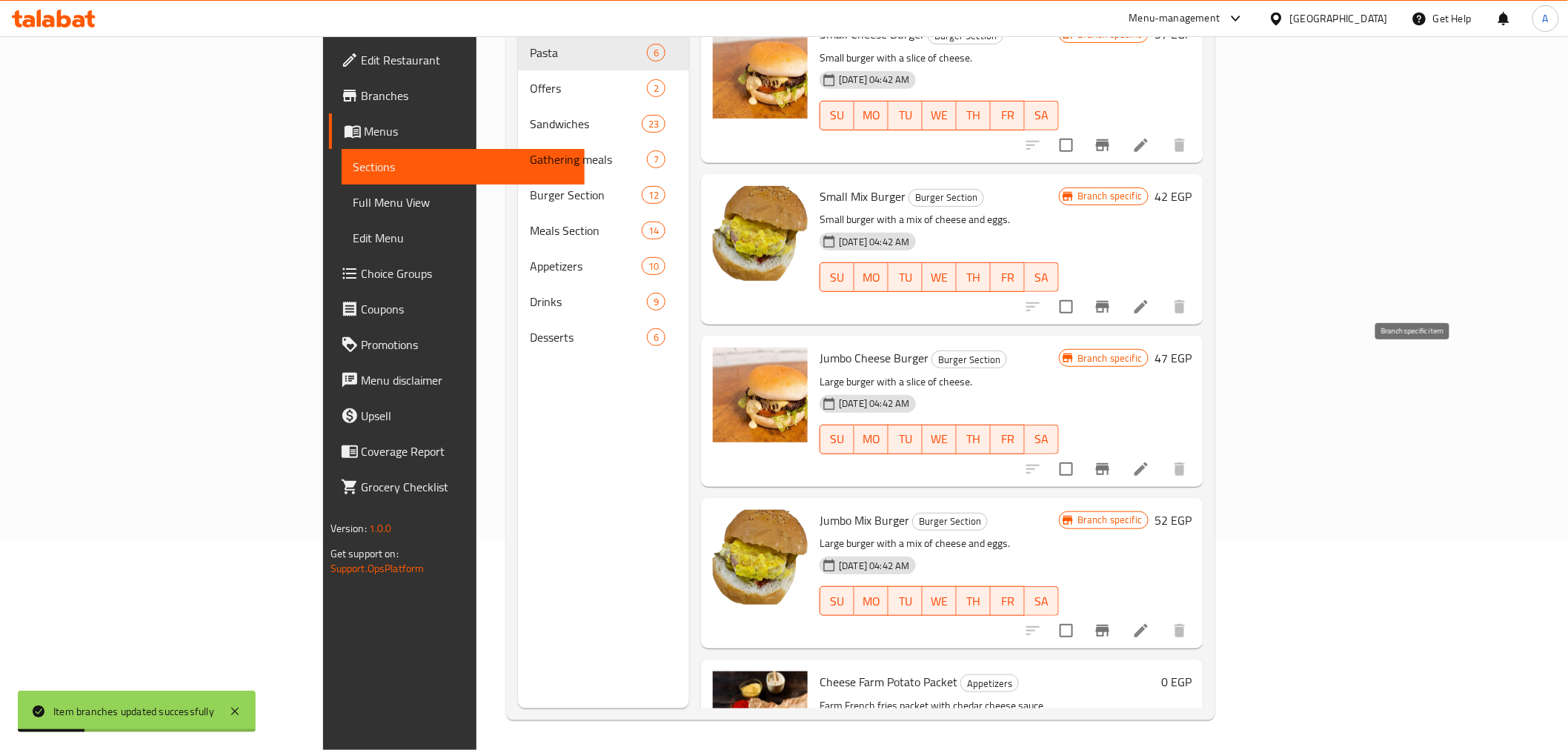
click at [1109, 463] on icon "Branch-specific-item" at bounding box center [1102, 468] width 13 height 12
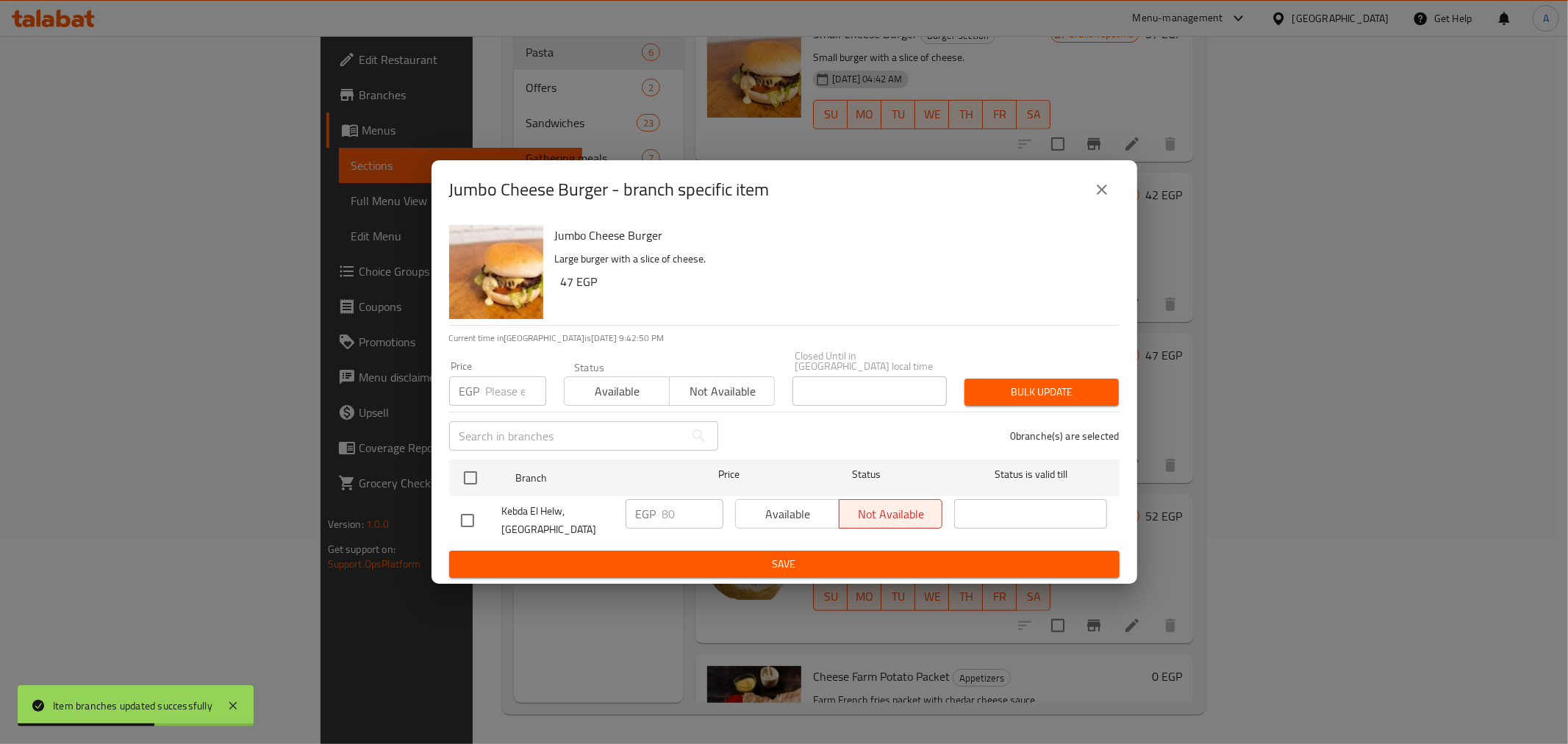
click at [468, 516] on input "checkbox" at bounding box center [467, 520] width 31 height 31
checkbox input "true"
click at [631, 383] on span "Available" at bounding box center [617, 391] width 93 height 21
click at [1013, 383] on span "Bulk update" at bounding box center [1042, 392] width 130 height 19
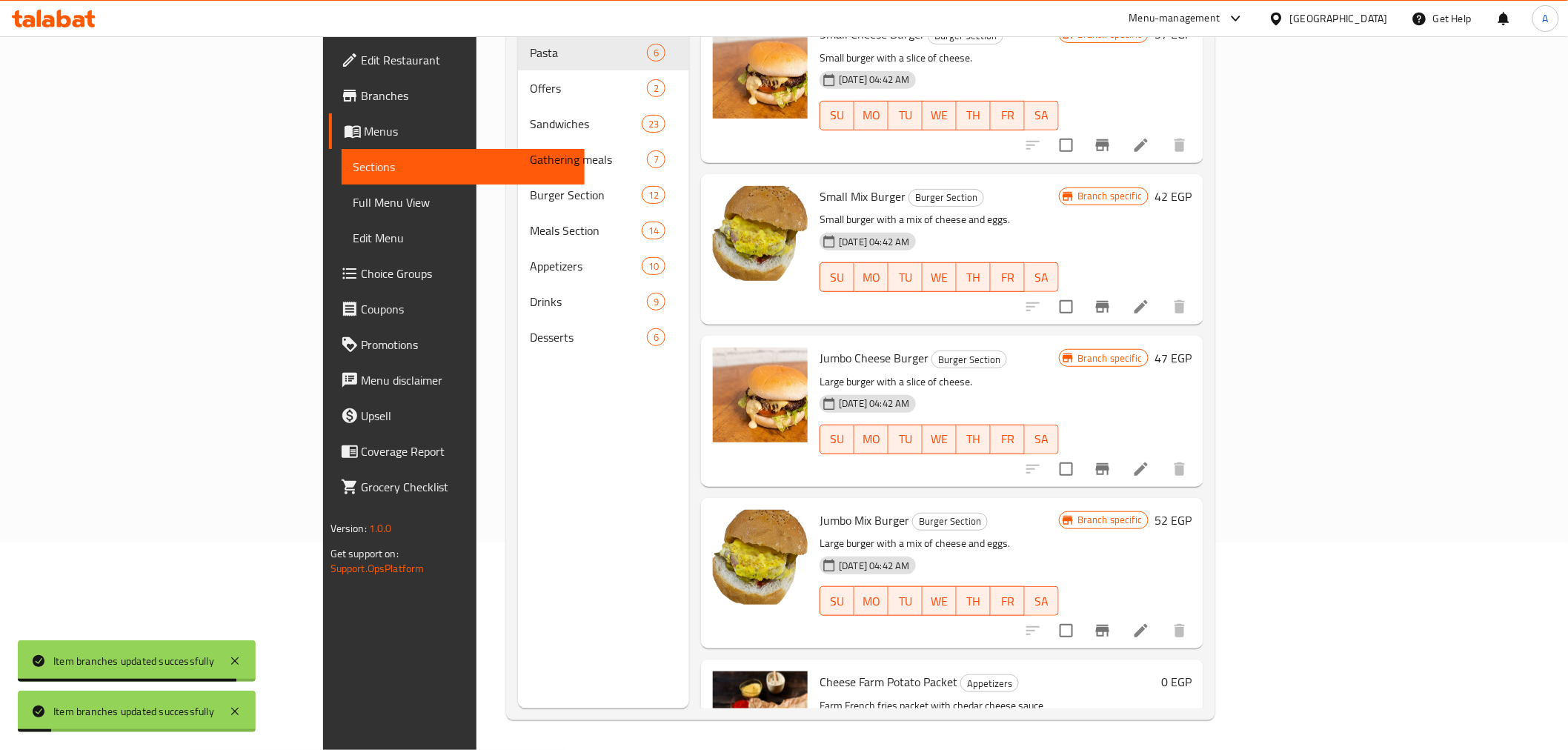
click at [1056, 510] on h6 "Jumbo Mix Burger Burger Section" at bounding box center [939, 520] width 239 height 21
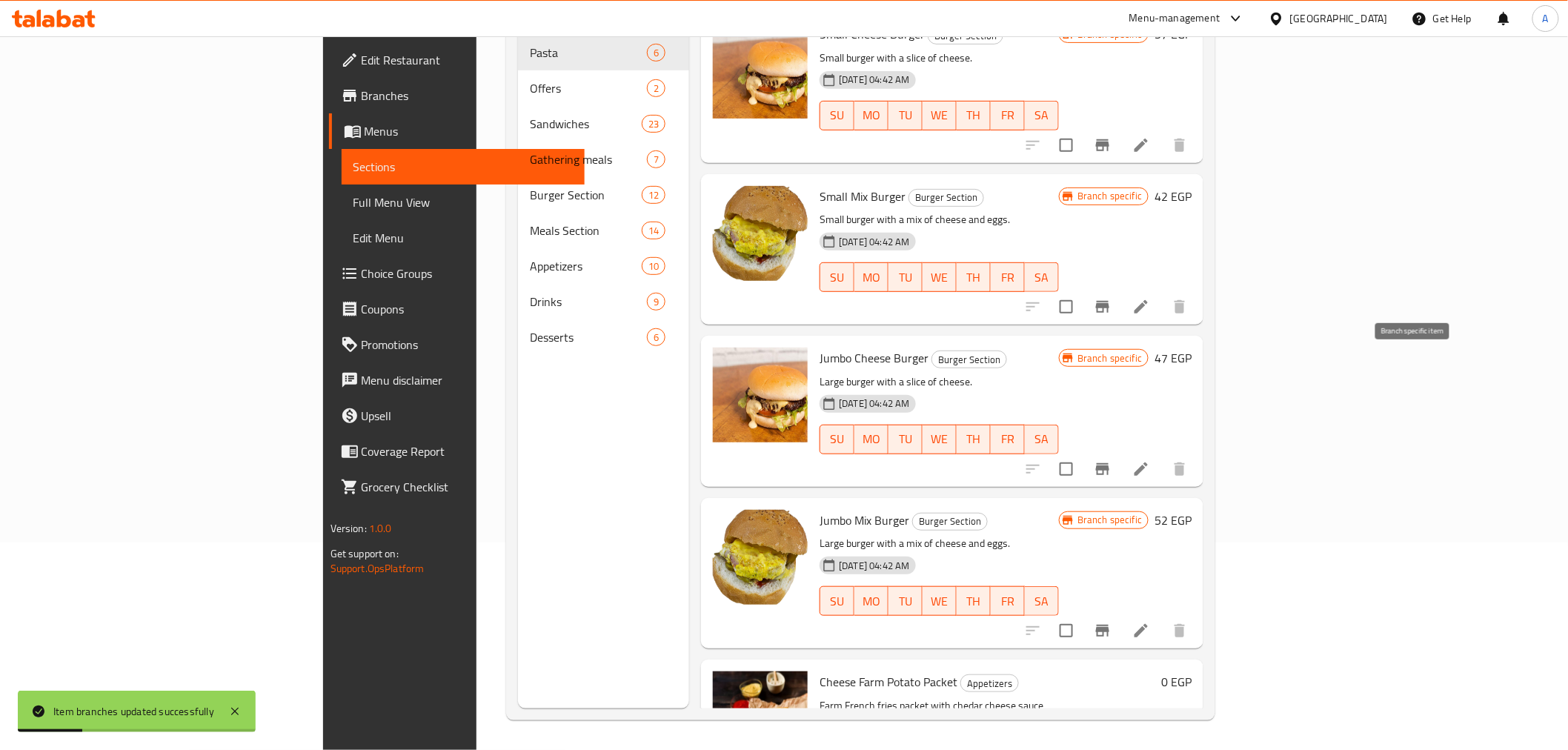
click at [1109, 463] on icon "Branch-specific-item" at bounding box center [1102, 468] width 13 height 12
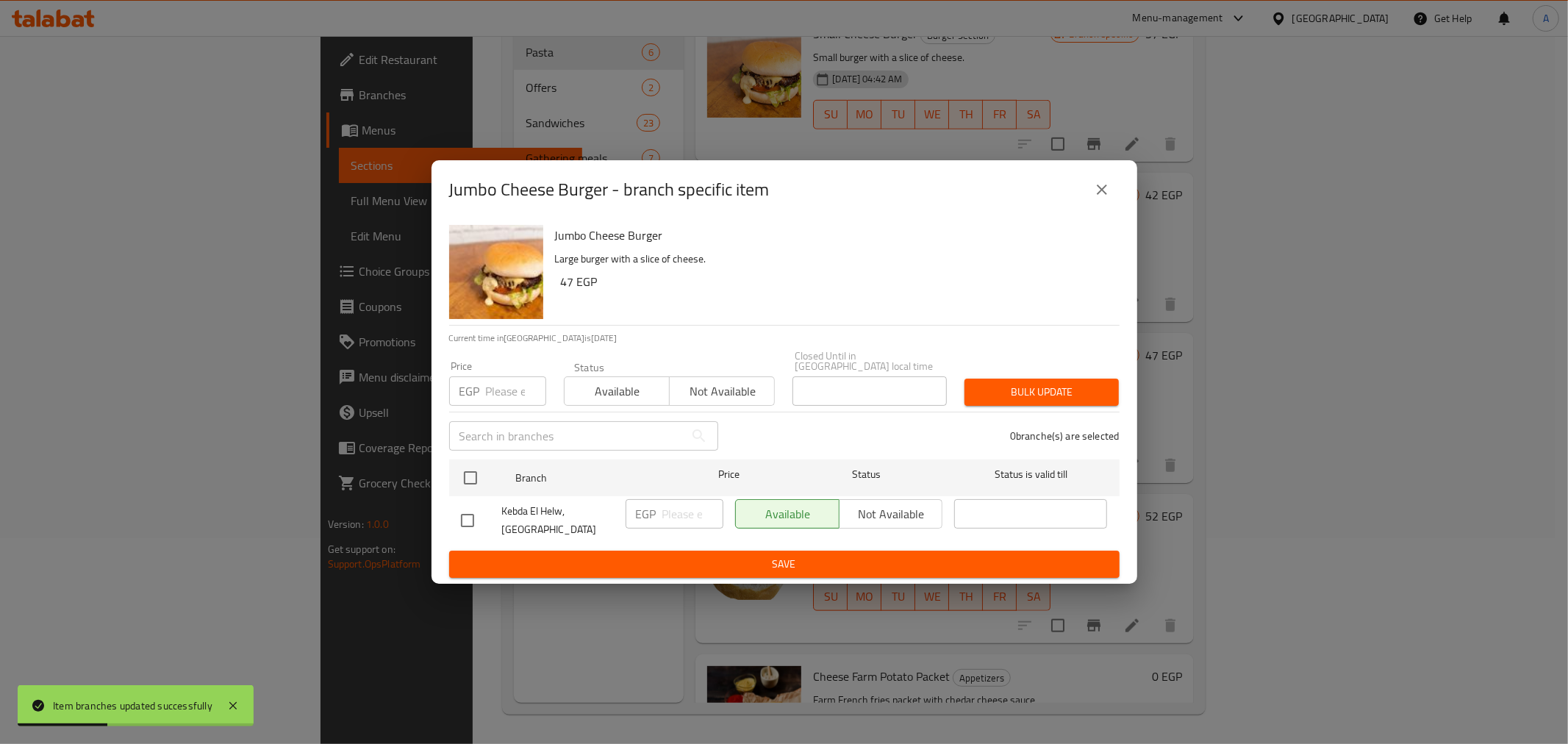
click at [510, 384] on input "number" at bounding box center [516, 391] width 61 height 30
type input "80"
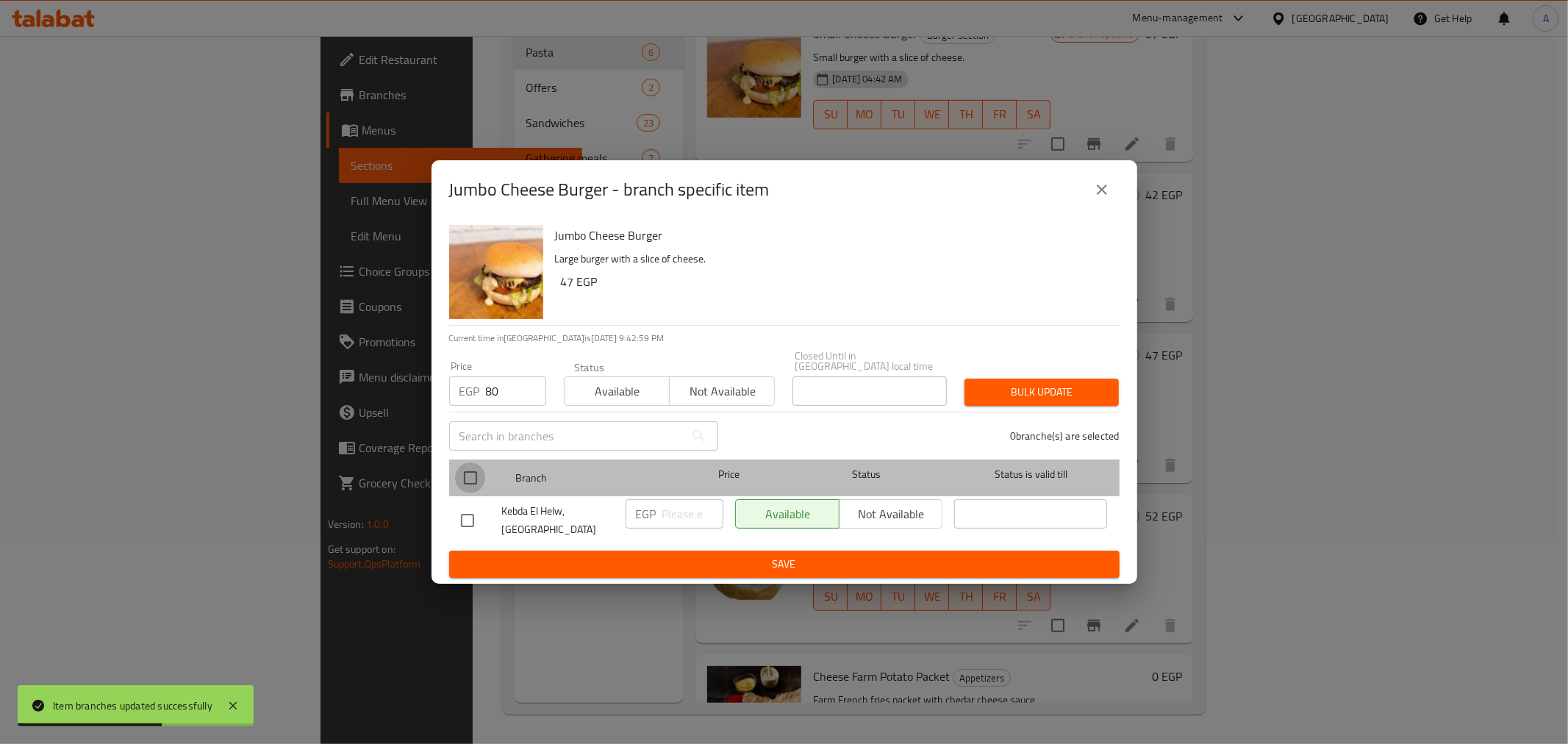
click at [466, 483] on input "checkbox" at bounding box center [470, 477] width 31 height 31
checkbox input "true"
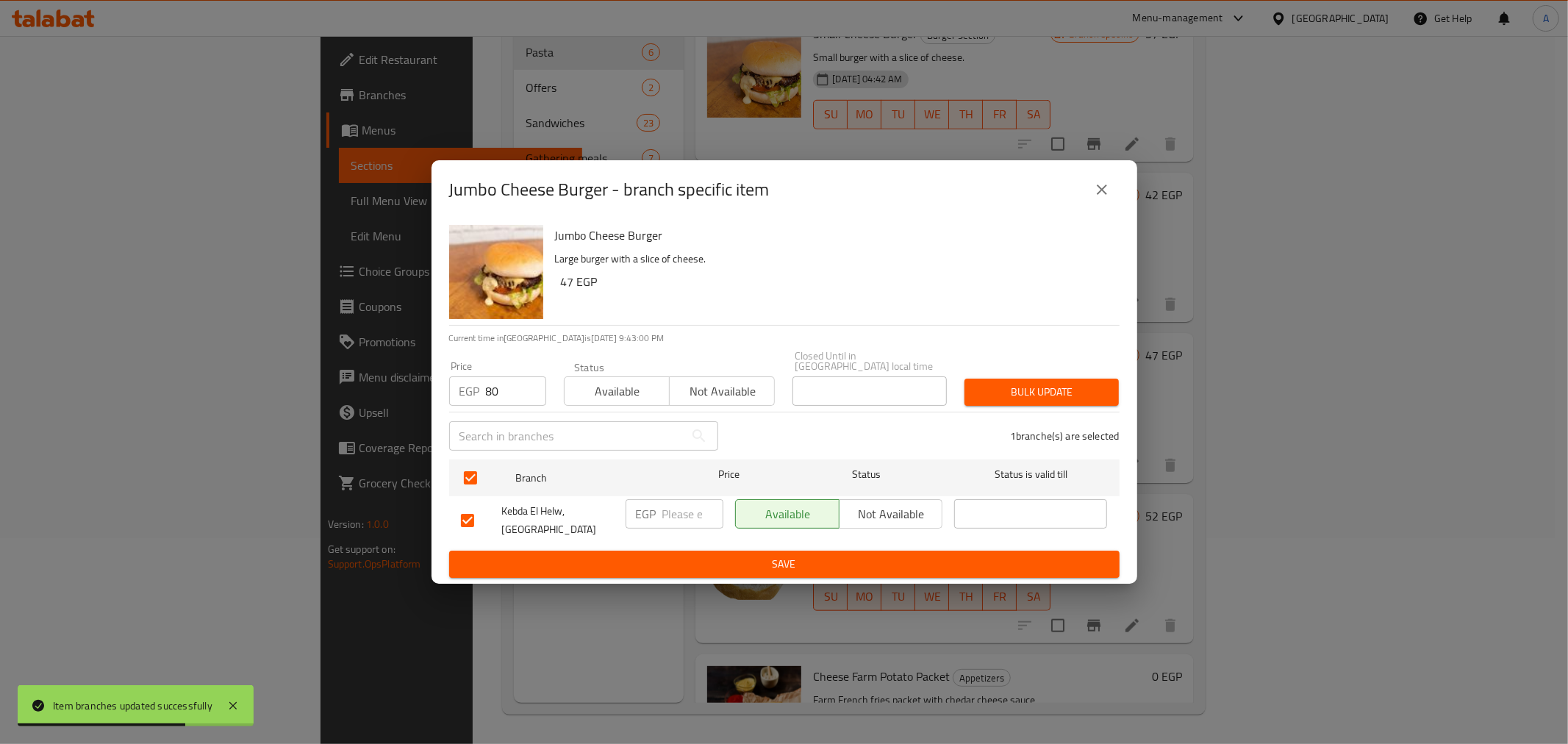
click at [1002, 386] on span "Bulk update" at bounding box center [1042, 392] width 130 height 19
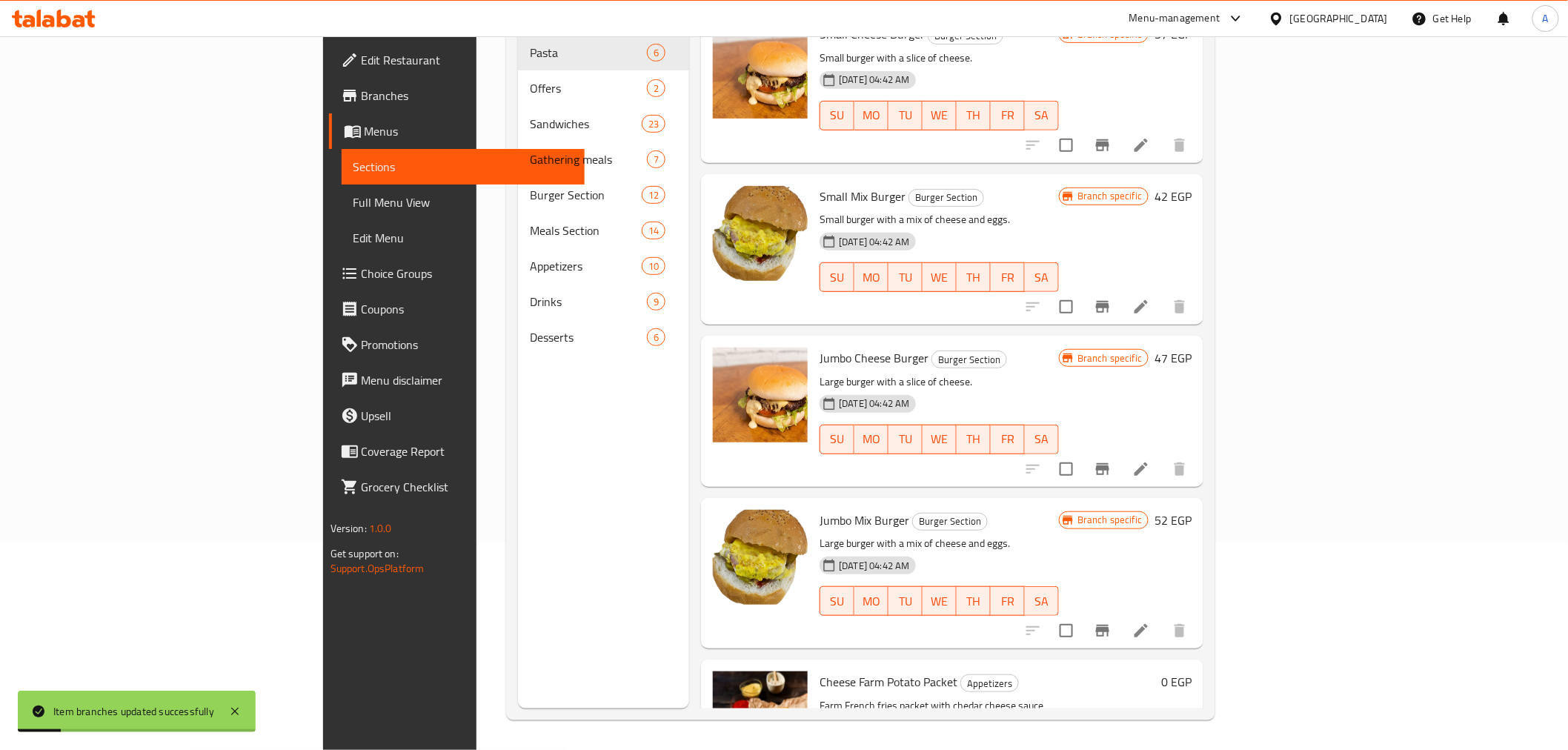
click at [820, 346] on span "Jumbo Cheese Burger" at bounding box center [874, 358] width 109 height 23
copy h6 "Jumbo Cheese Burger"
click at [966, 534] on p "Large burger with a mix of cheese and eggs." at bounding box center [939, 543] width 239 height 19
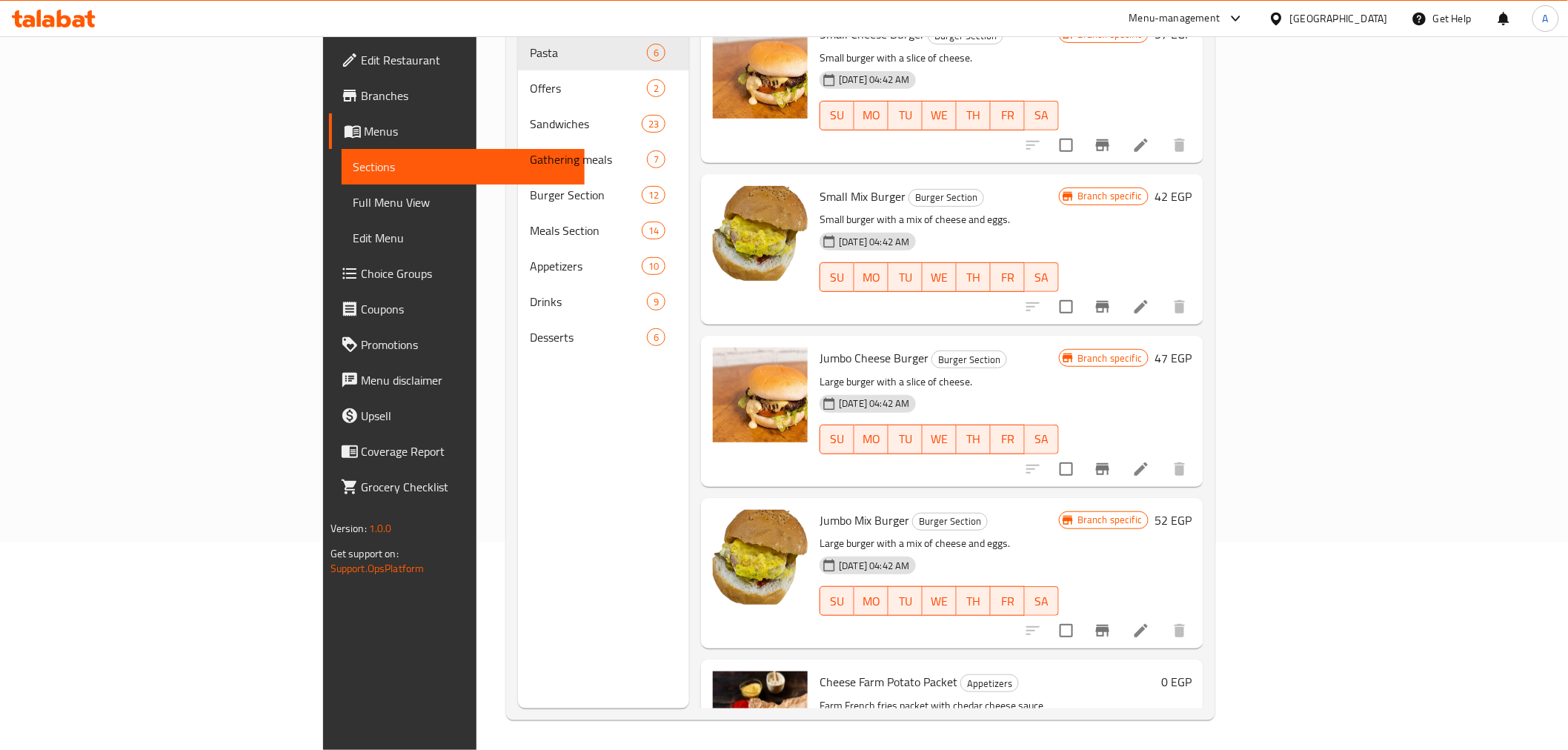
click at [820, 509] on span "Jumbo Mix Burger" at bounding box center [864, 520] width 89 height 23
copy span "Jumbo"
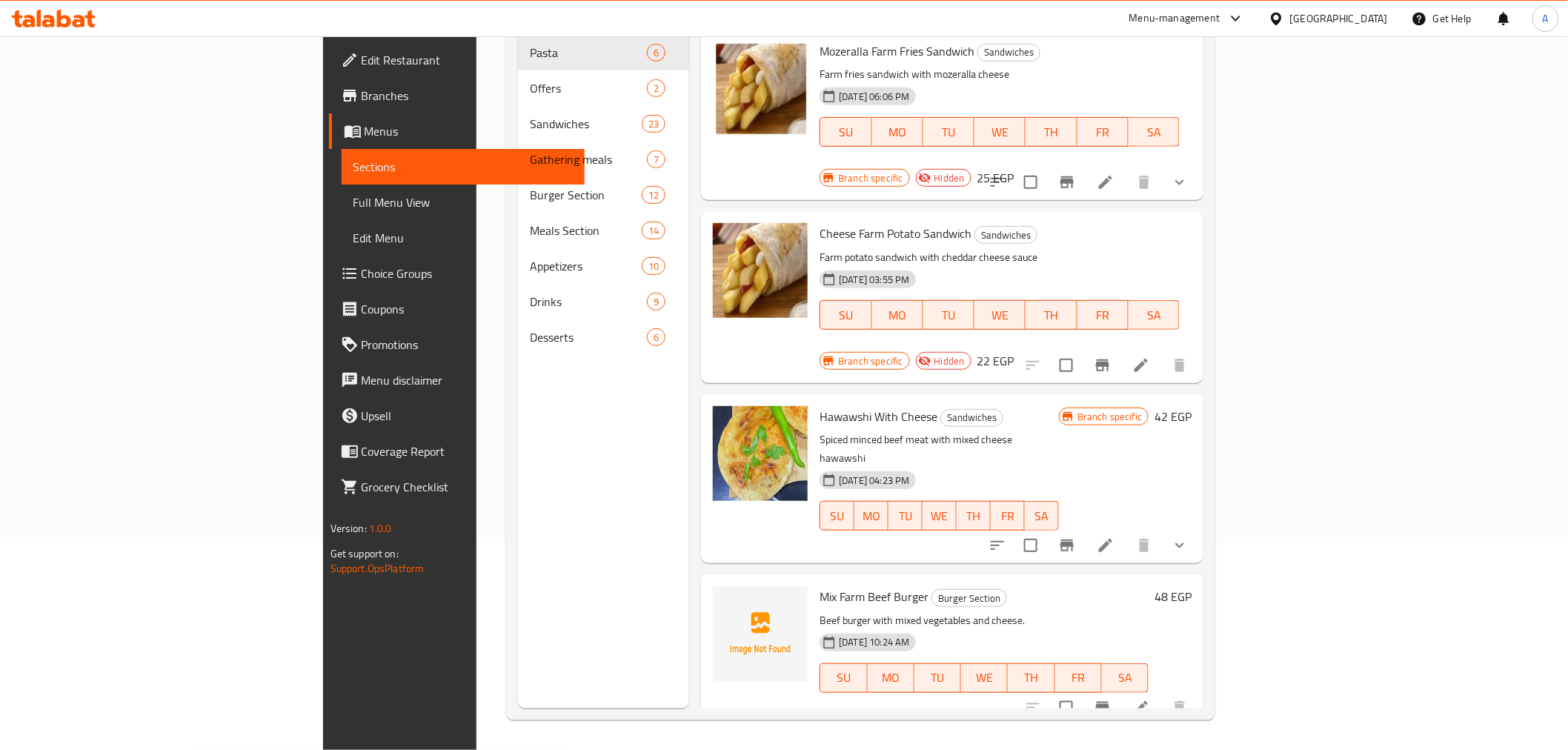
scroll to position [0, 0]
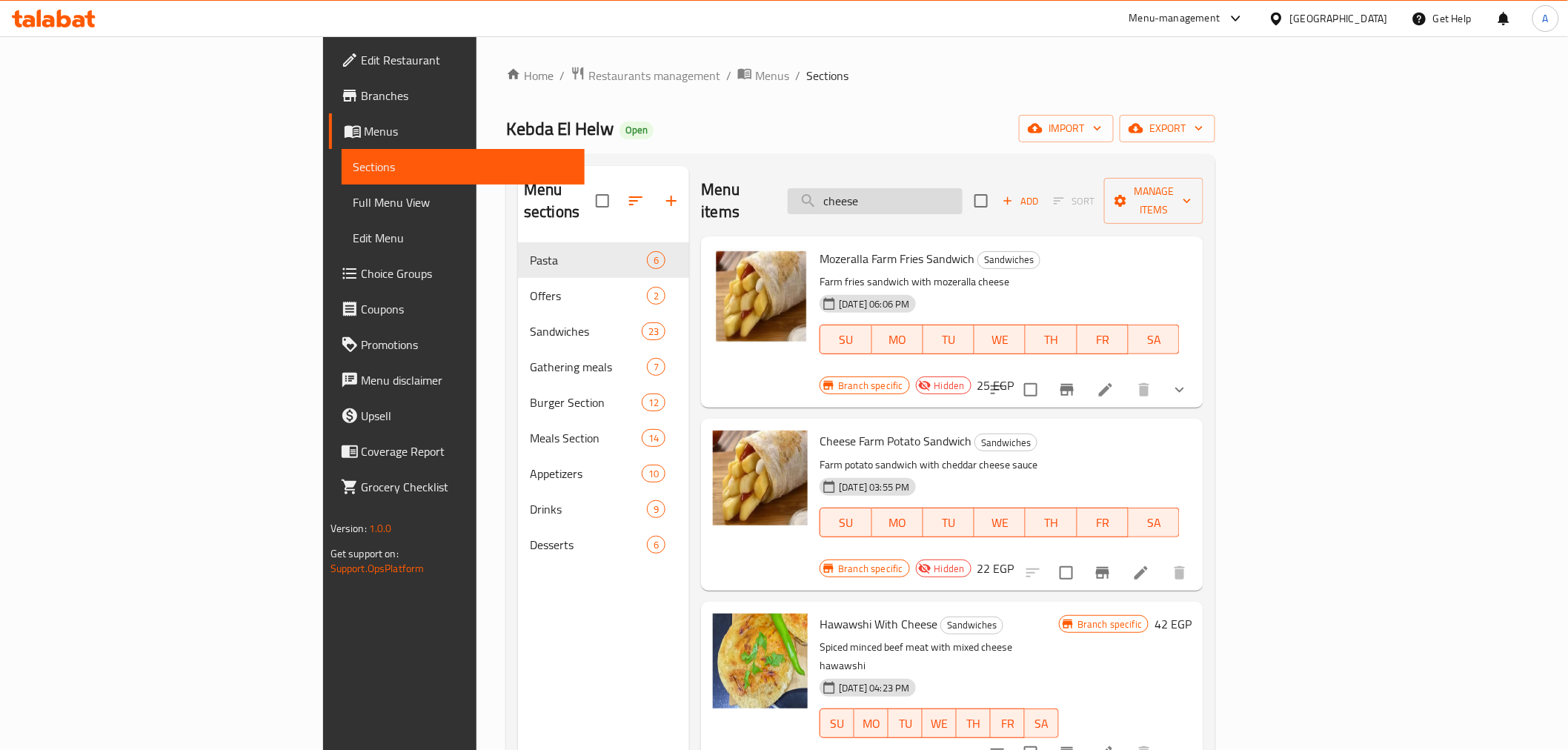
click at [962, 188] on input "cheese" at bounding box center [875, 201] width 175 height 26
paste input "Jumbo"
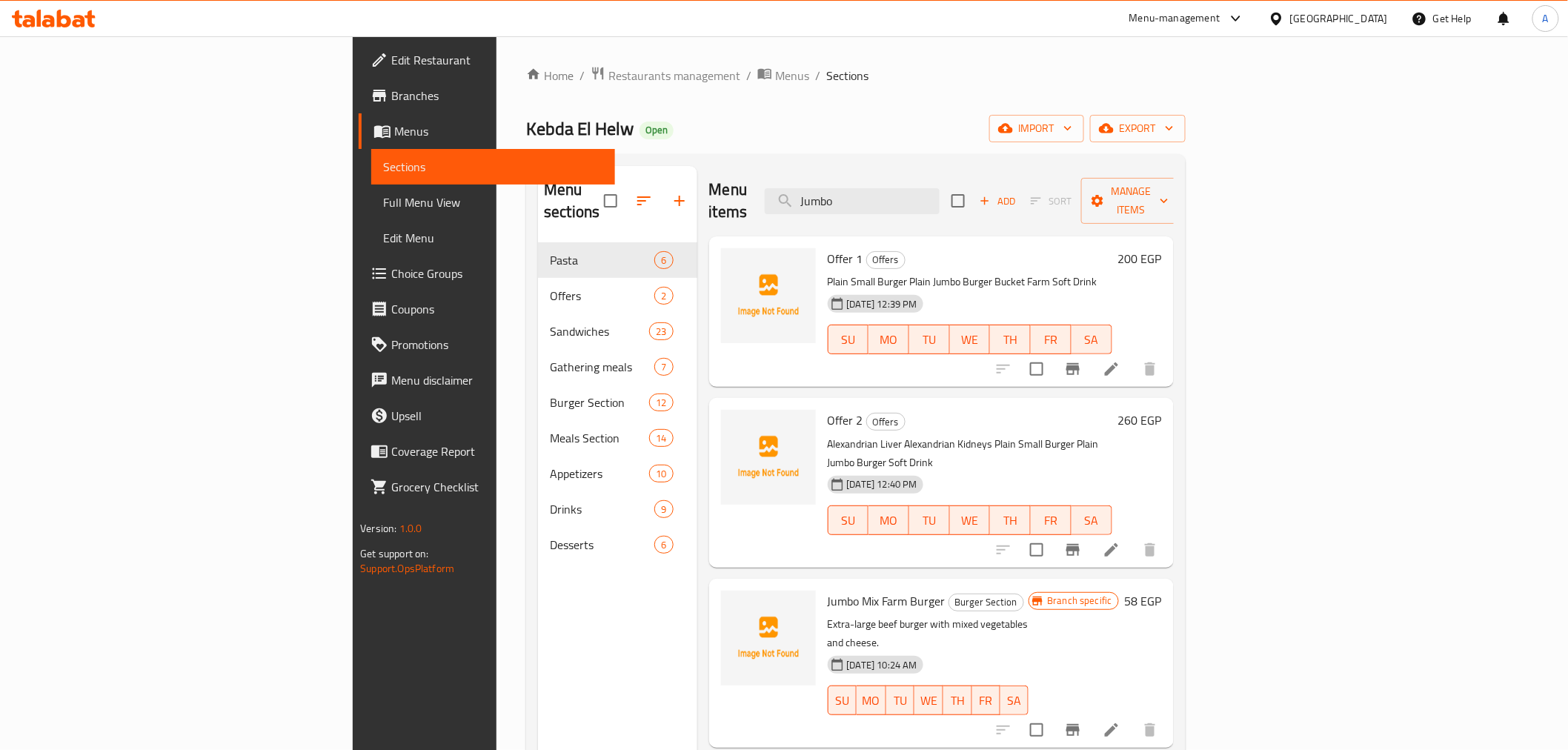
type input "Jumbo"
click at [996, 248] on h6 "Offer 1 Offers" at bounding box center [970, 258] width 284 height 21
click at [979, 590] on h6 "Jumbo Mix Farm Burger Burger Section" at bounding box center [929, 601] width 202 height 21
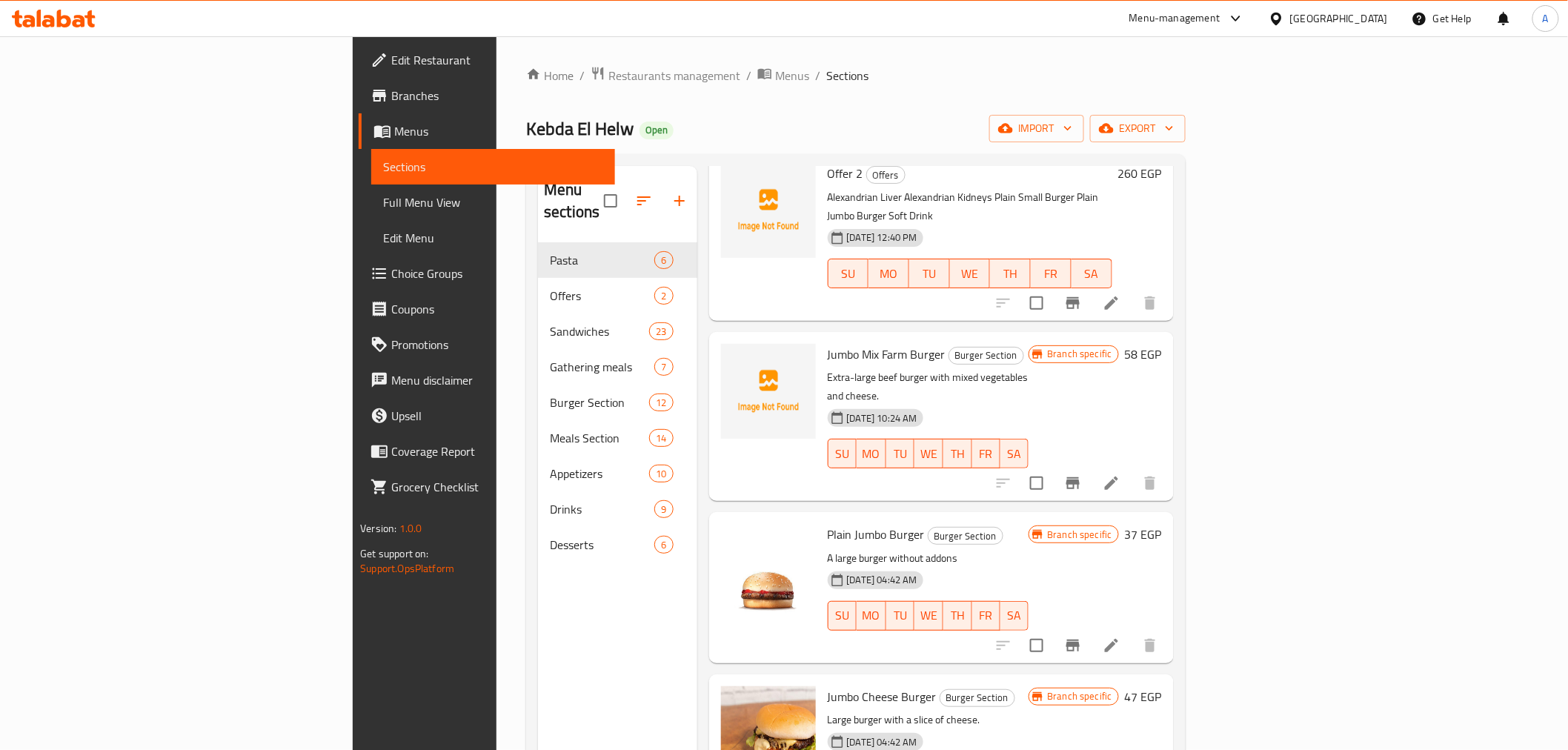
scroll to position [581, 0]
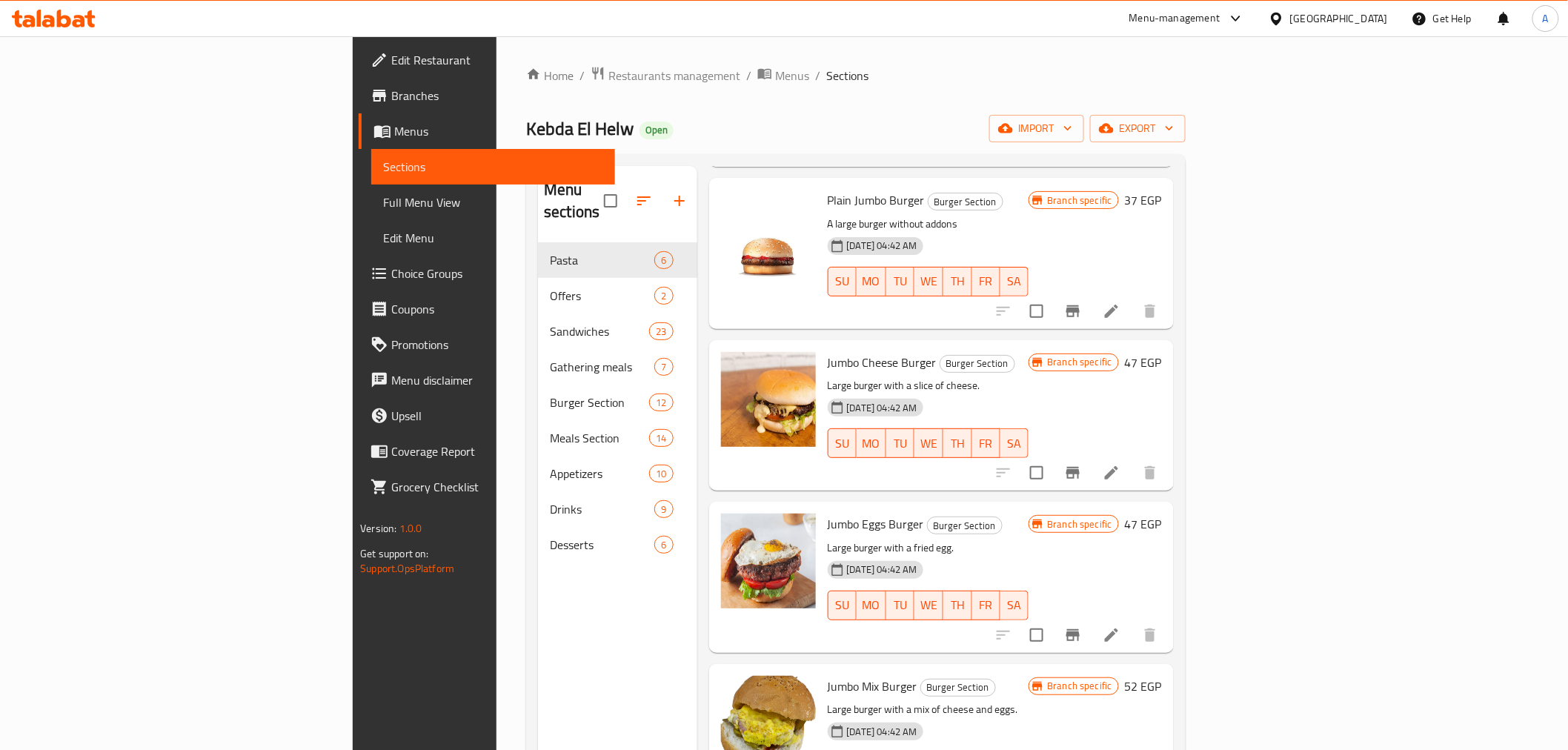
click at [942, 555] on div "13-01-2025 04:42 AM SU MO TU WE TH FR SA" at bounding box center [928, 594] width 213 height 80
click at [1082, 626] on icon "Branch-specific-item" at bounding box center [1072, 635] width 18 height 18
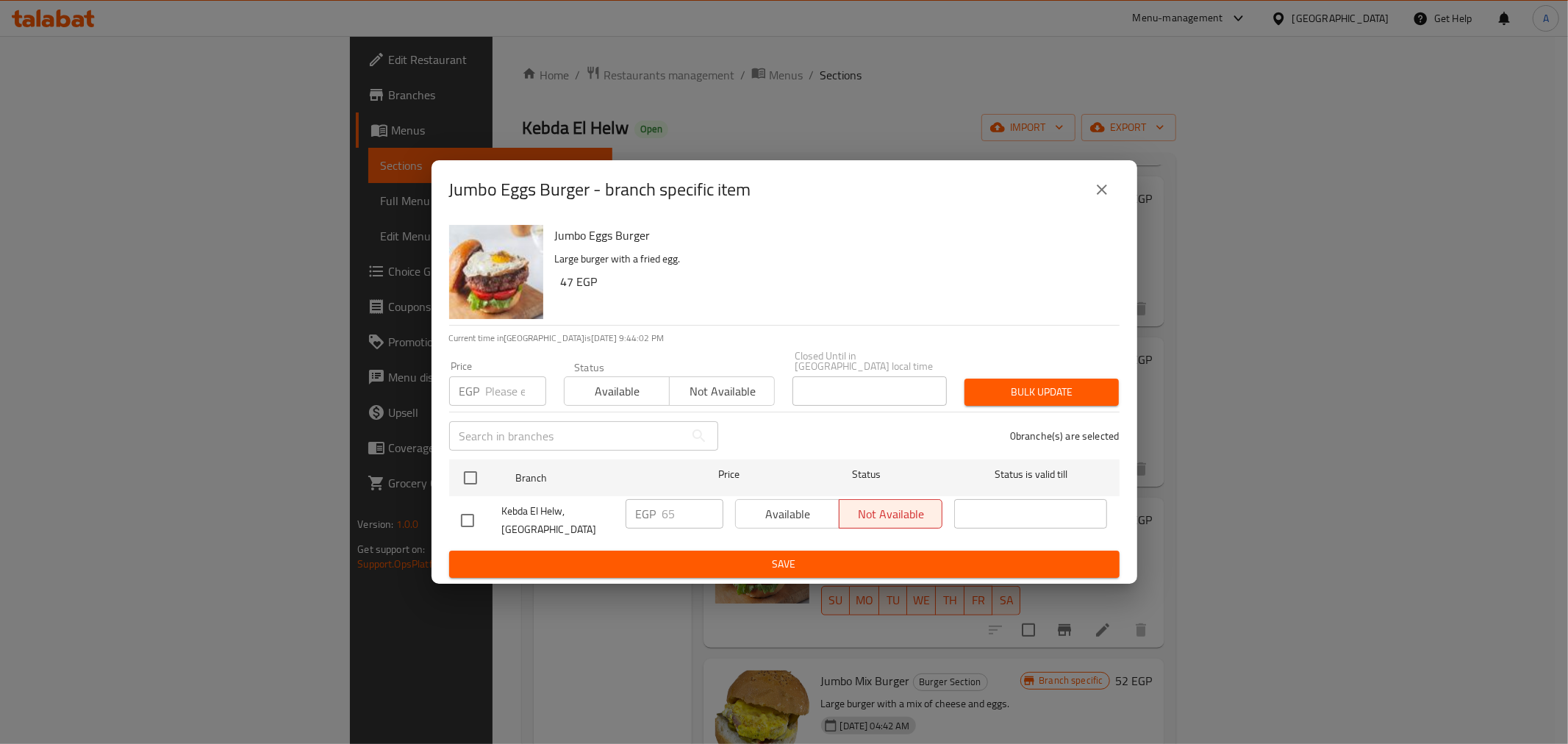
click at [963, 437] on div "0 branche(s) are selected" at bounding box center [928, 436] width 402 height 53
click at [466, 466] on input "checkbox" at bounding box center [470, 477] width 31 height 31
checkbox input "true"
click at [495, 385] on input "number" at bounding box center [516, 391] width 61 height 30
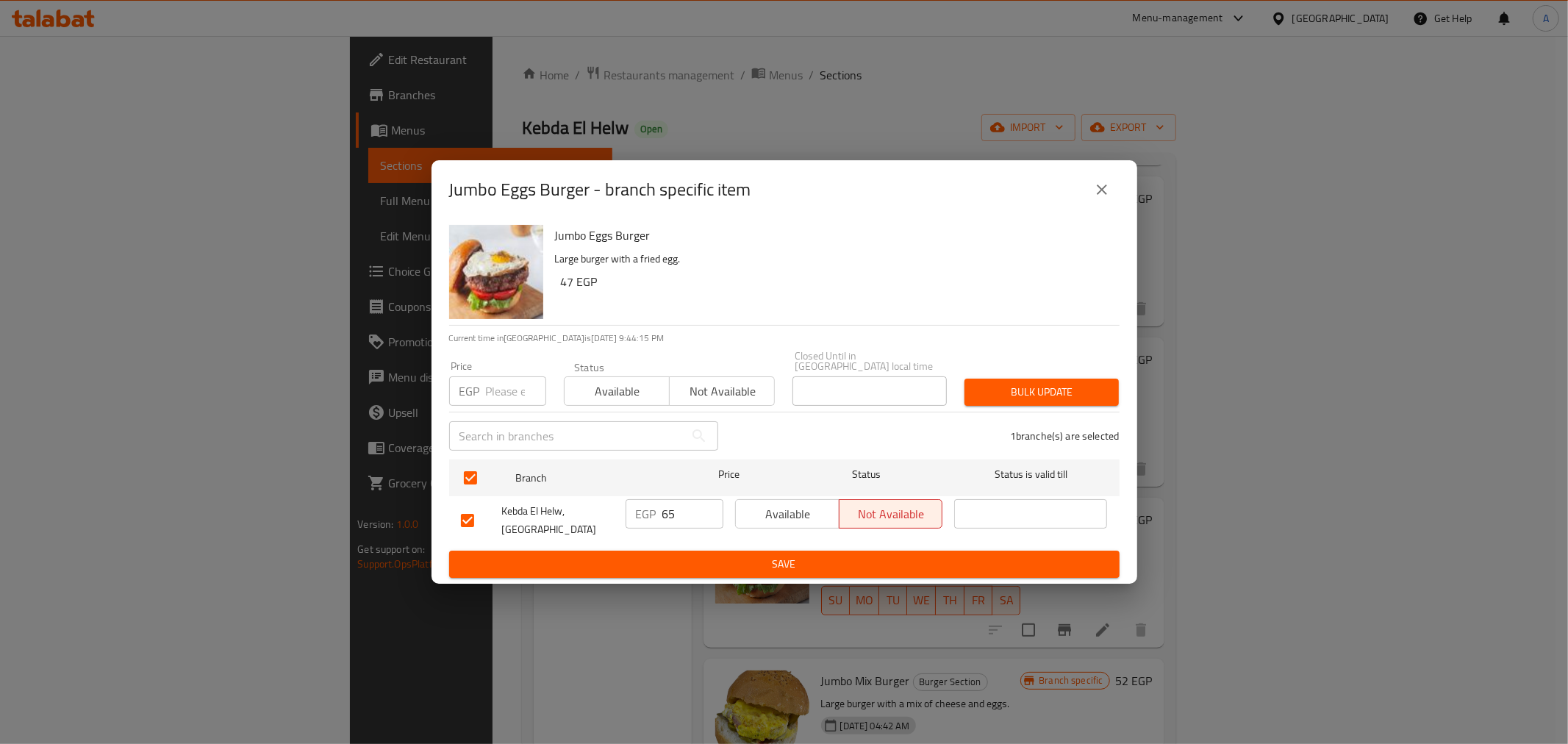
click at [486, 376] on input "number" at bounding box center [516, 391] width 61 height 30
type input "80"
drag, startPoint x: 635, startPoint y: 296, endPoint x: 622, endPoint y: 334, distance: 40.2
click at [635, 291] on h6 "47 EGP" at bounding box center [834, 281] width 547 height 20
click at [1033, 393] on span "Bulk update" at bounding box center [1042, 392] width 130 height 19
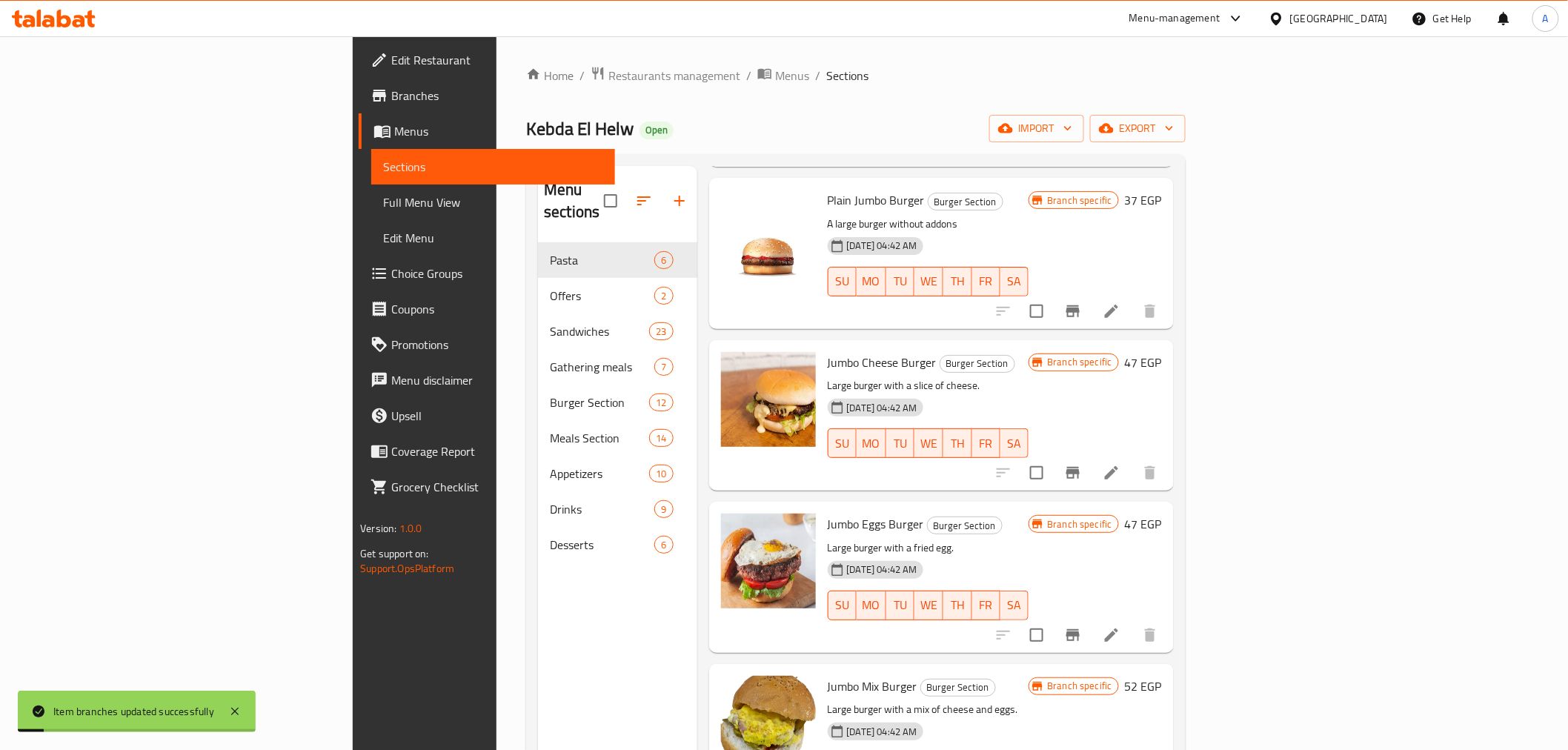
click at [1029, 513] on h6 "Jumbo Eggs Burger Burger Section" at bounding box center [929, 524] width 202 height 21
click at [1080, 629] on icon "Branch-specific-item" at bounding box center [1073, 635] width 13 height 12
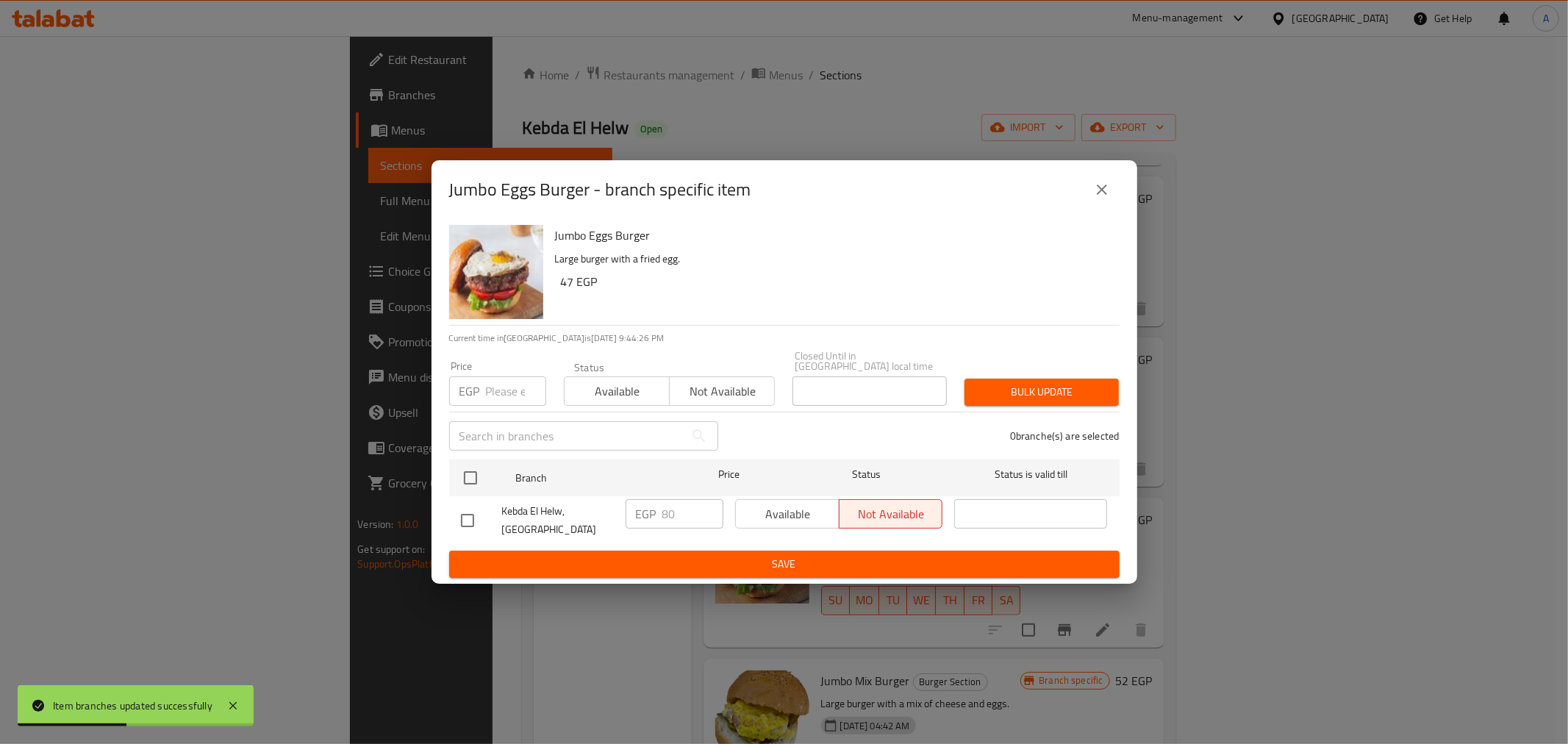
click at [464, 521] on input "checkbox" at bounding box center [467, 520] width 31 height 31
checkbox input "true"
click at [622, 363] on div "Available Not available" at bounding box center [669, 383] width 211 height 44
click at [626, 381] on span "Available" at bounding box center [617, 391] width 93 height 21
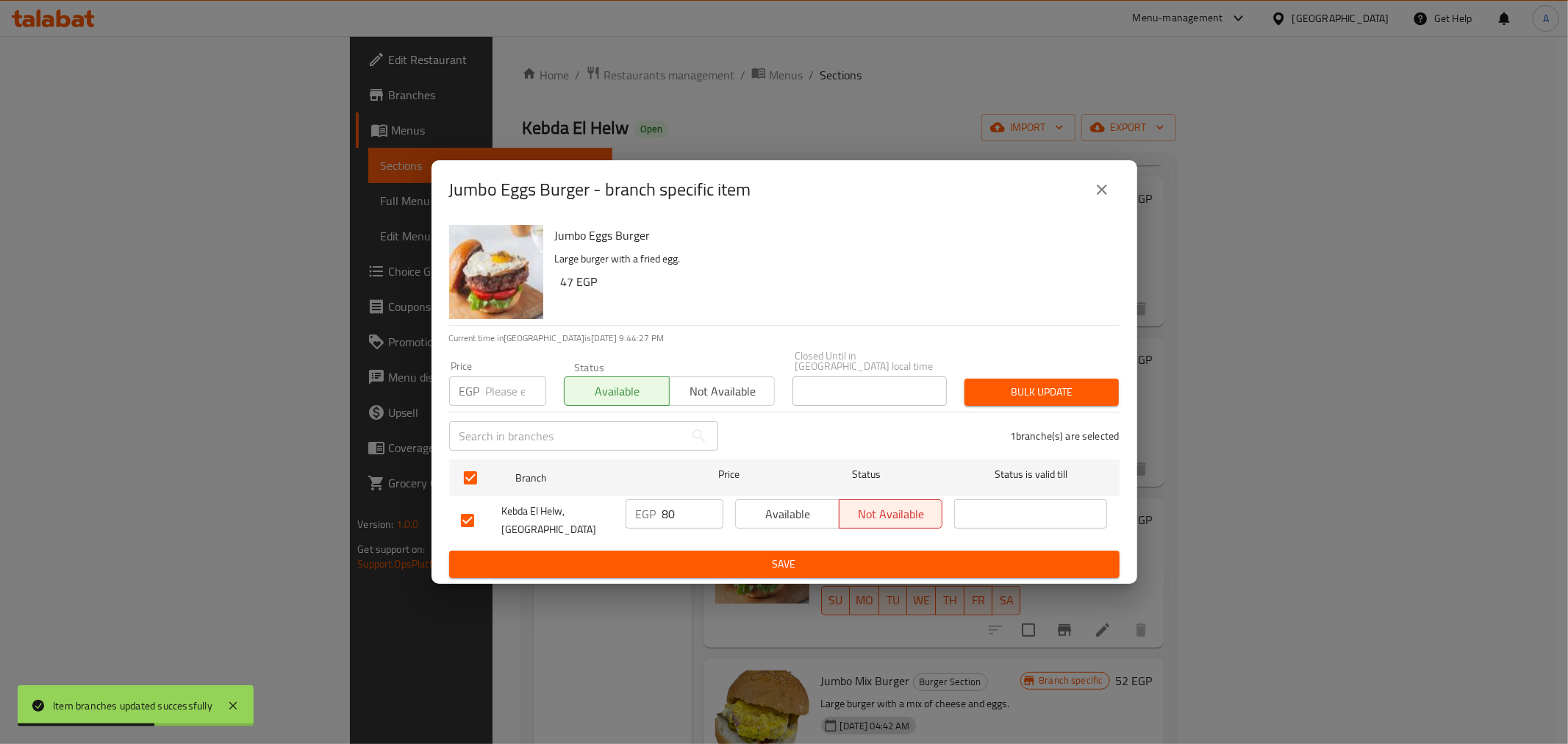
click at [1038, 393] on span "Bulk update" at bounding box center [1042, 392] width 130 height 19
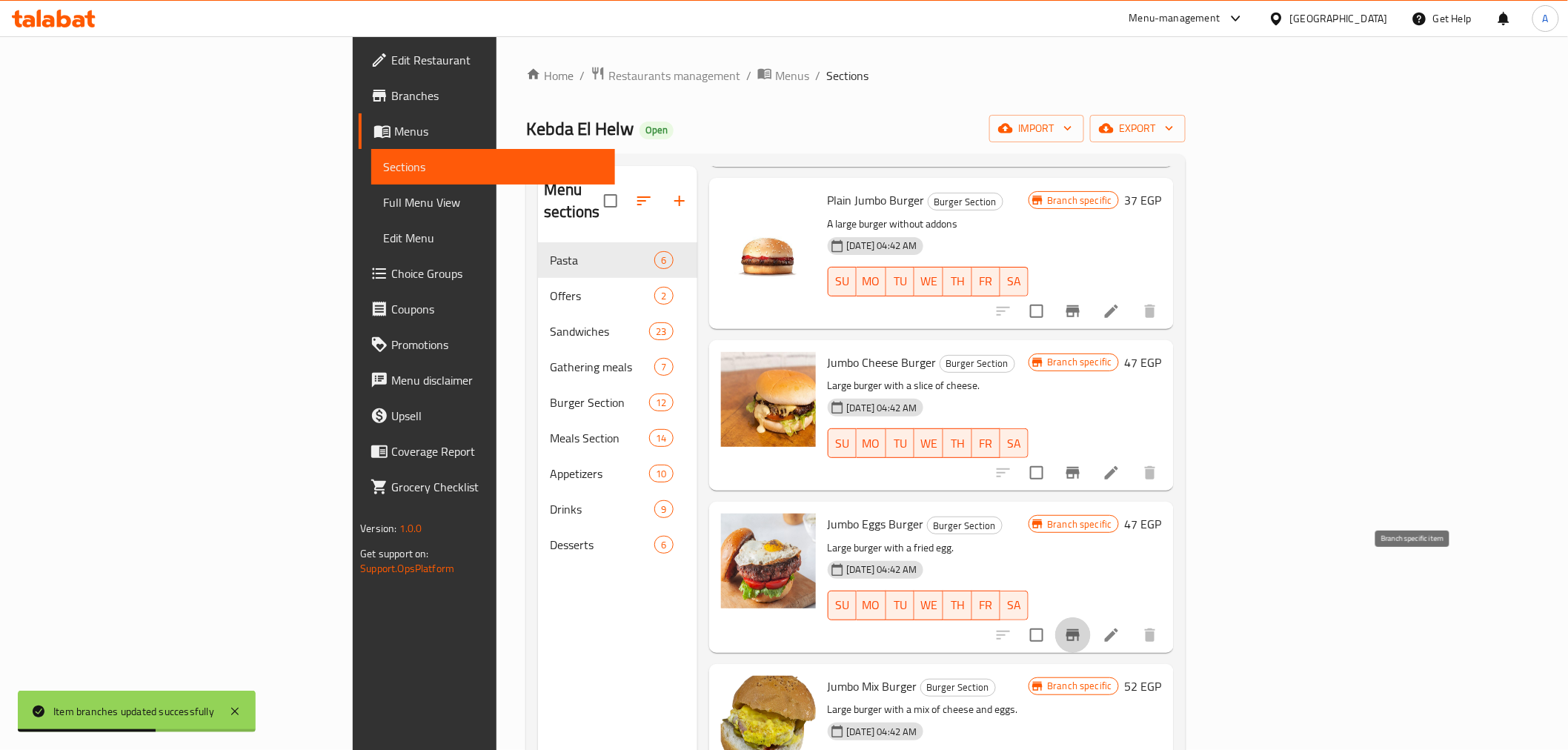
click at [1080, 629] on icon "Branch-specific-item" at bounding box center [1073, 635] width 13 height 12
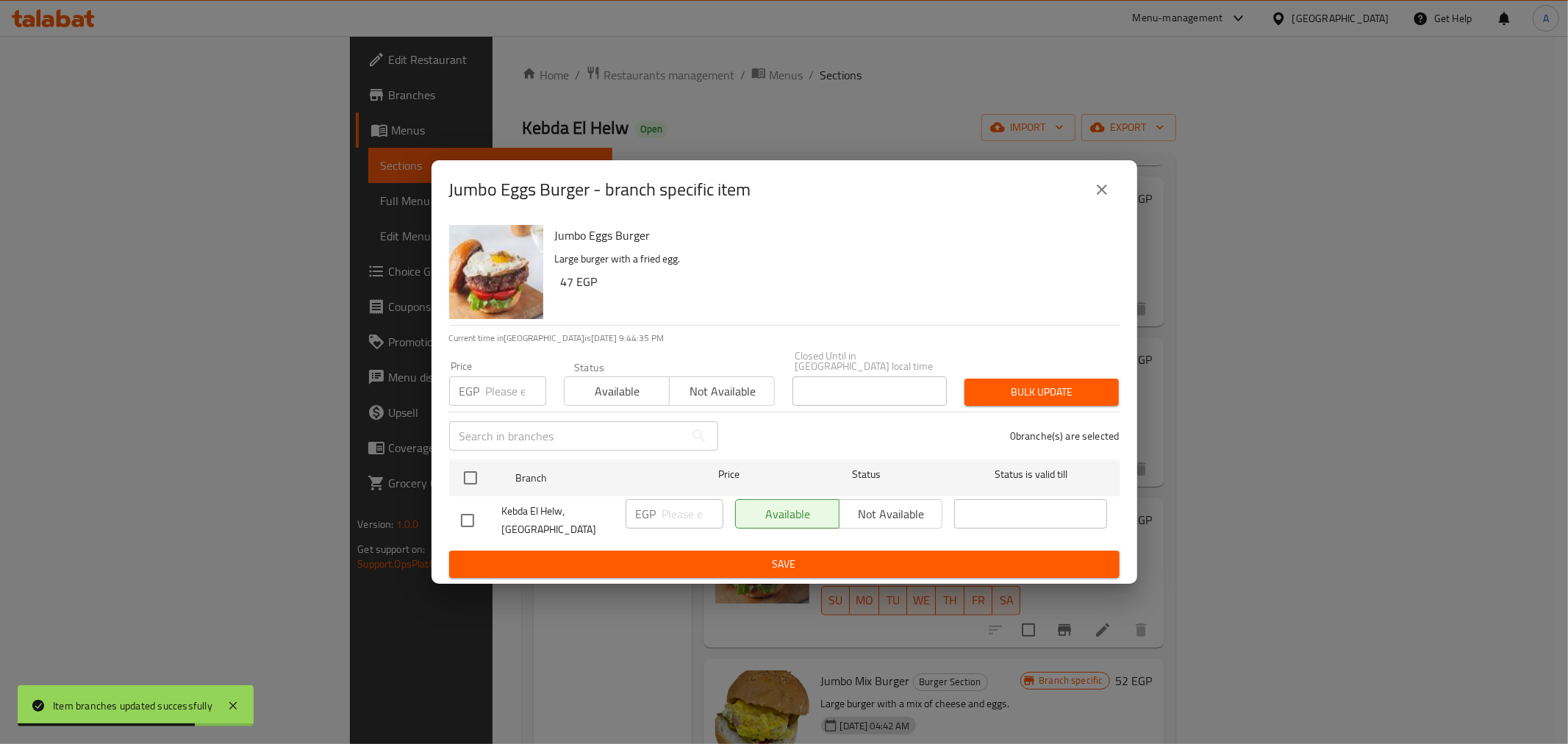
click at [498, 392] on input "number" at bounding box center [516, 391] width 61 height 30
type input "80"
click at [467, 479] on input "checkbox" at bounding box center [470, 477] width 31 height 31
checkbox input "true"
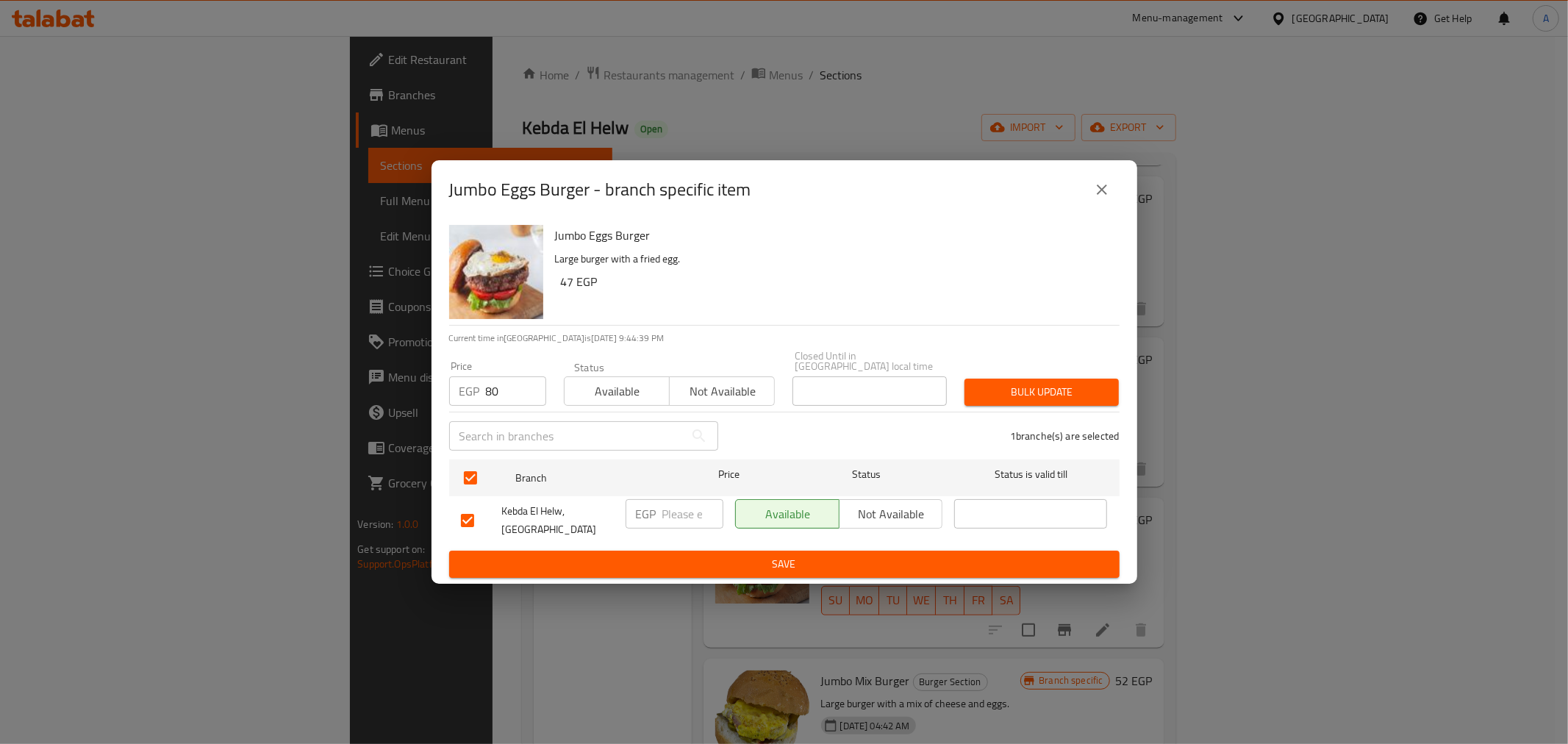
click at [991, 392] on span "Bulk update" at bounding box center [1042, 392] width 130 height 19
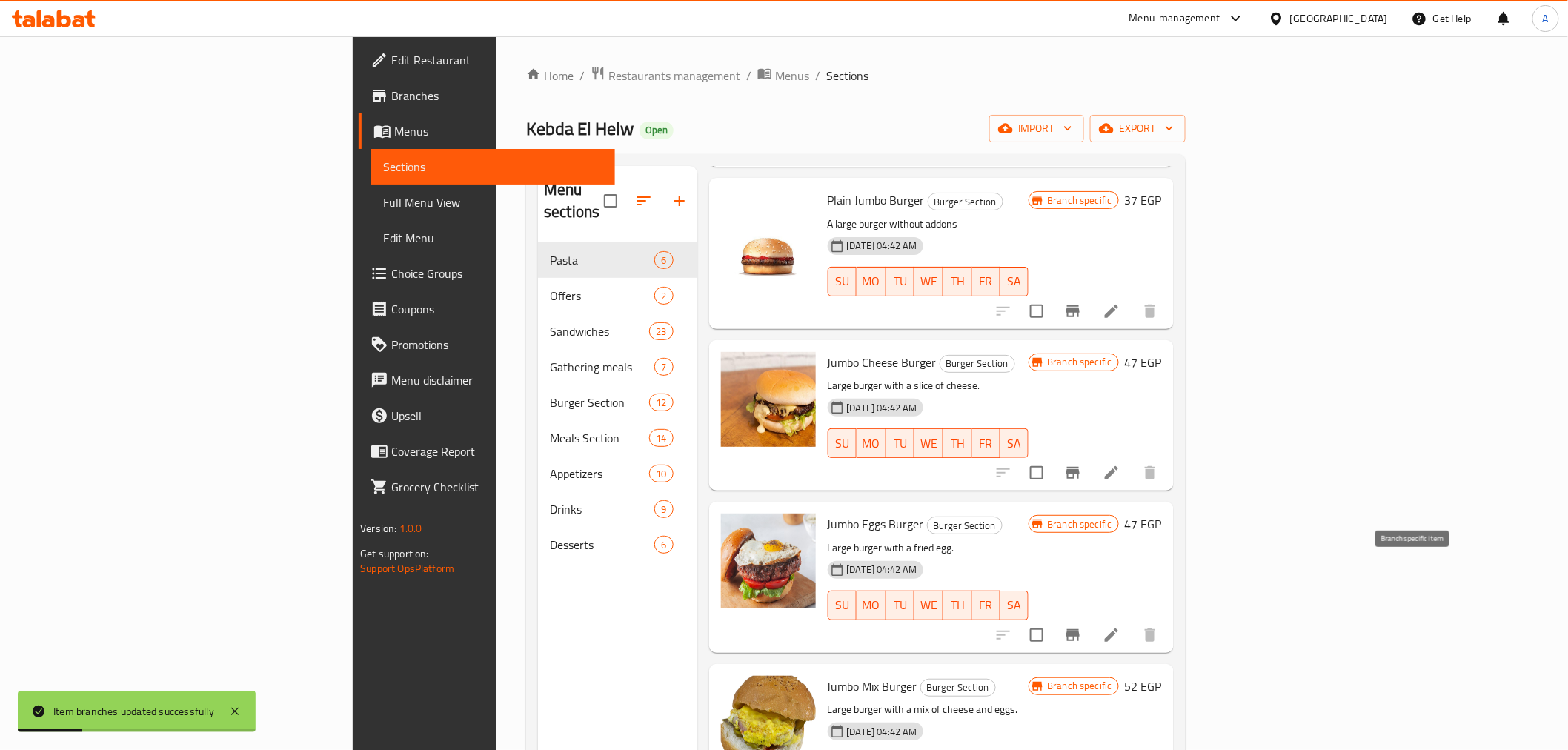
click at [1082, 626] on icon "Branch-specific-item" at bounding box center [1072, 635] width 18 height 18
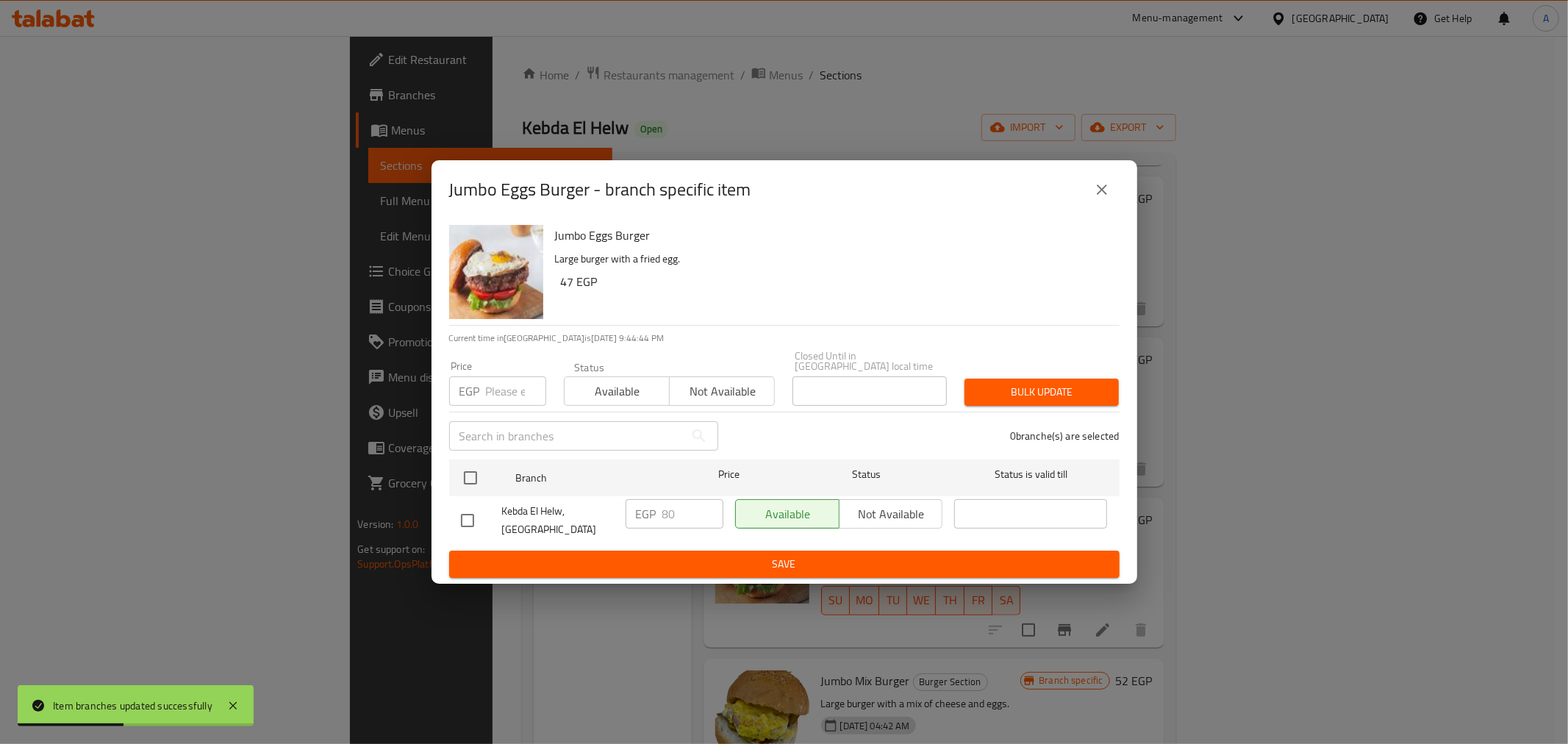
click at [590, 238] on h6 "Jumbo Eggs Burger" at bounding box center [831, 235] width 552 height 20
copy h6 "Jumbo Eggs Burger"
click at [1099, 195] on icon "close" at bounding box center [1101, 189] width 10 height 10
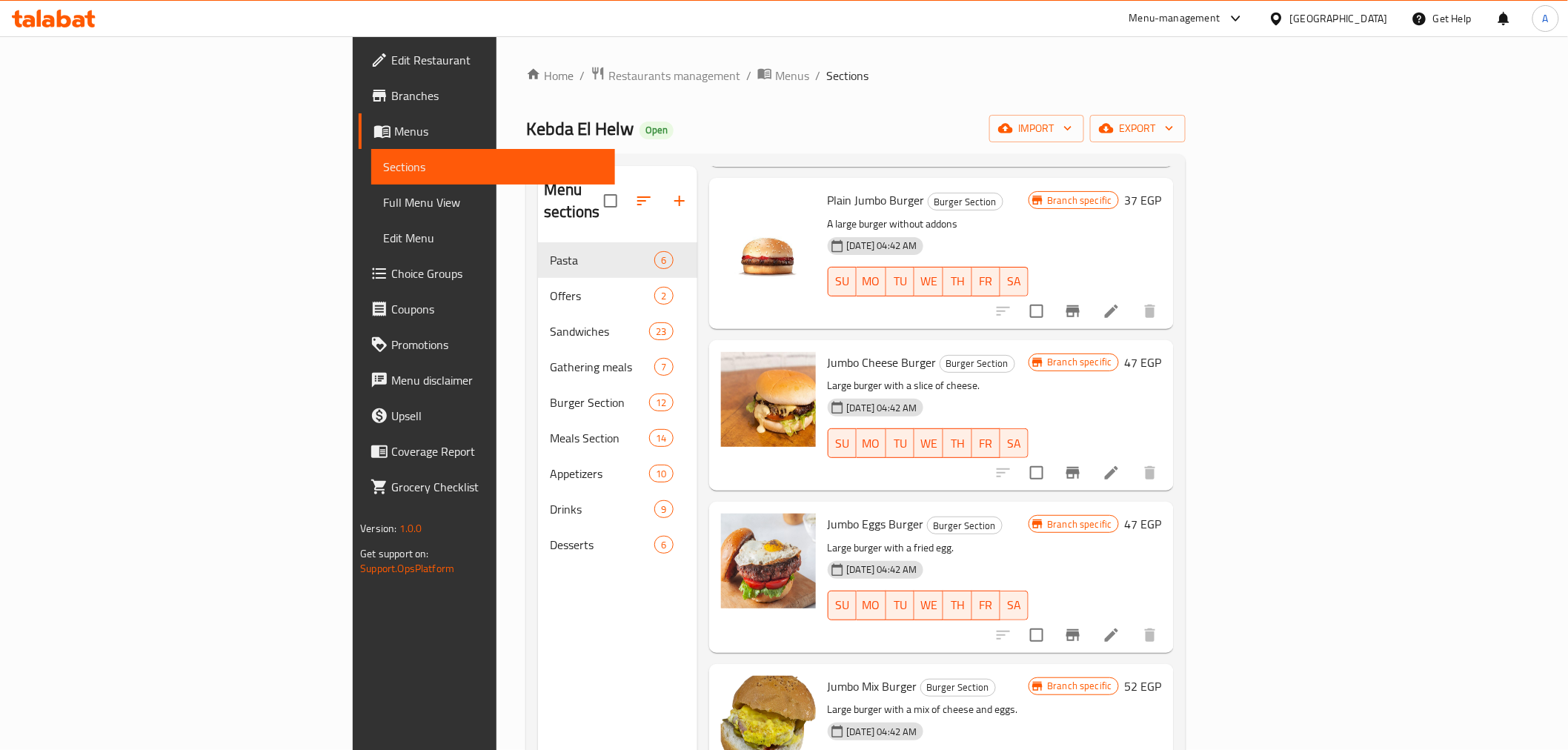
click at [920, 700] on p "Large burger with a mix of cheese and eggs." at bounding box center [929, 710] width 202 height 19
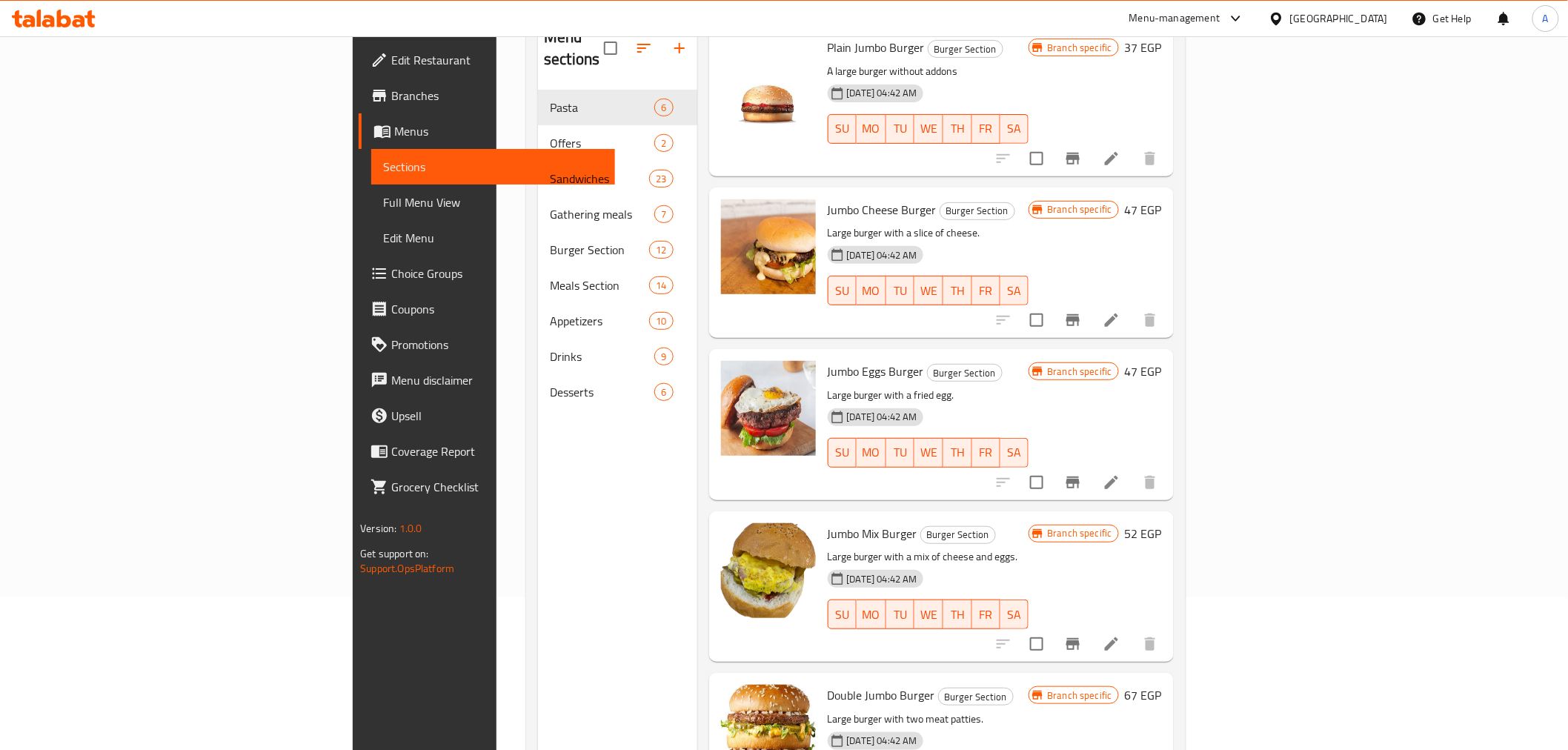
scroll to position [207, 0]
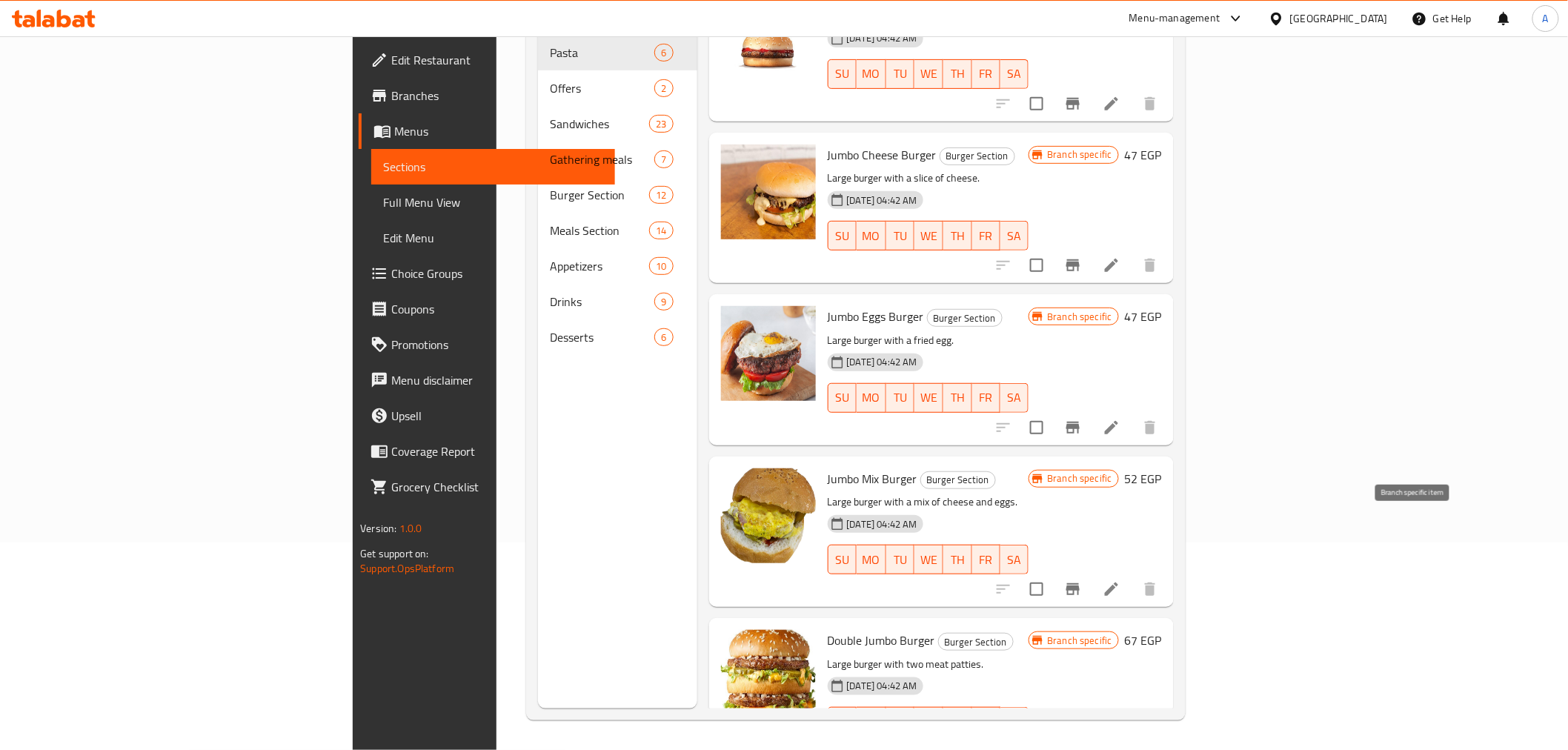
click at [1082, 580] on icon "Branch-specific-item" at bounding box center [1072, 589] width 18 height 18
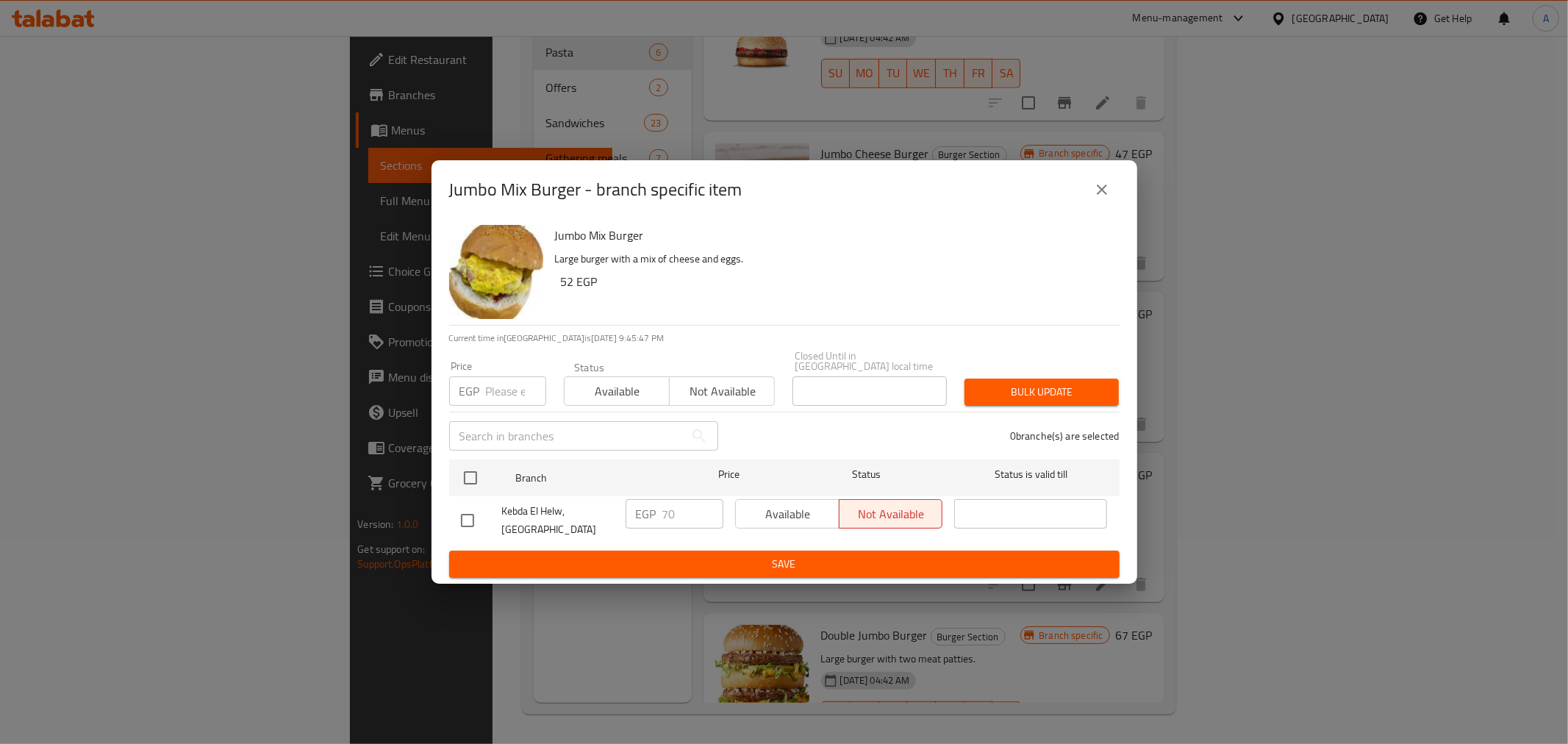
click at [463, 518] on input "checkbox" at bounding box center [467, 520] width 31 height 31
checkbox input "true"
click at [602, 386] on span "Available" at bounding box center [617, 391] width 93 height 21
click at [500, 382] on input "number" at bounding box center [516, 391] width 61 height 30
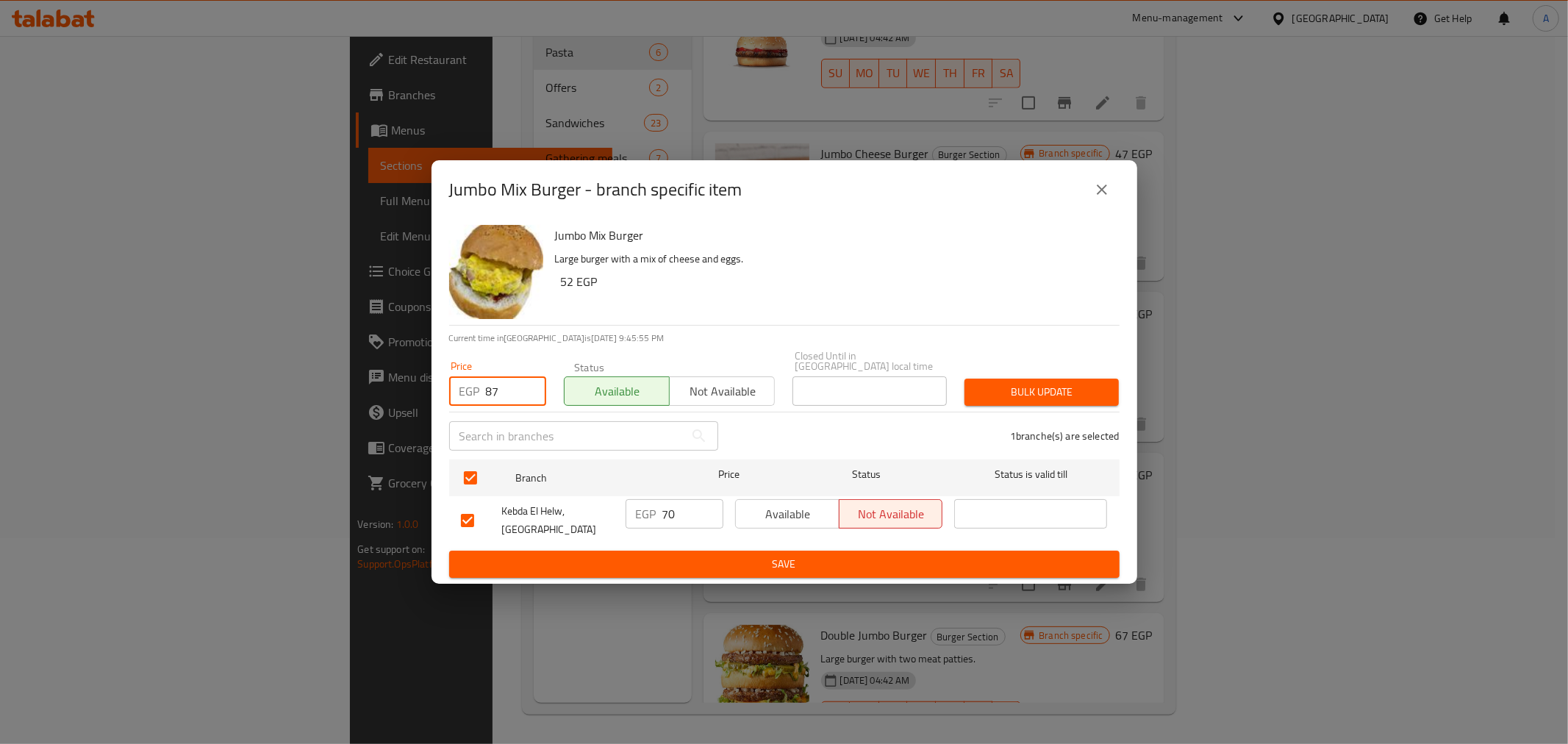
type input "87"
click at [646, 312] on div "Jumbo Mix Burger Large burger with a mix of cheese and eggs. 52 EGP" at bounding box center [832, 272] width 565 height 106
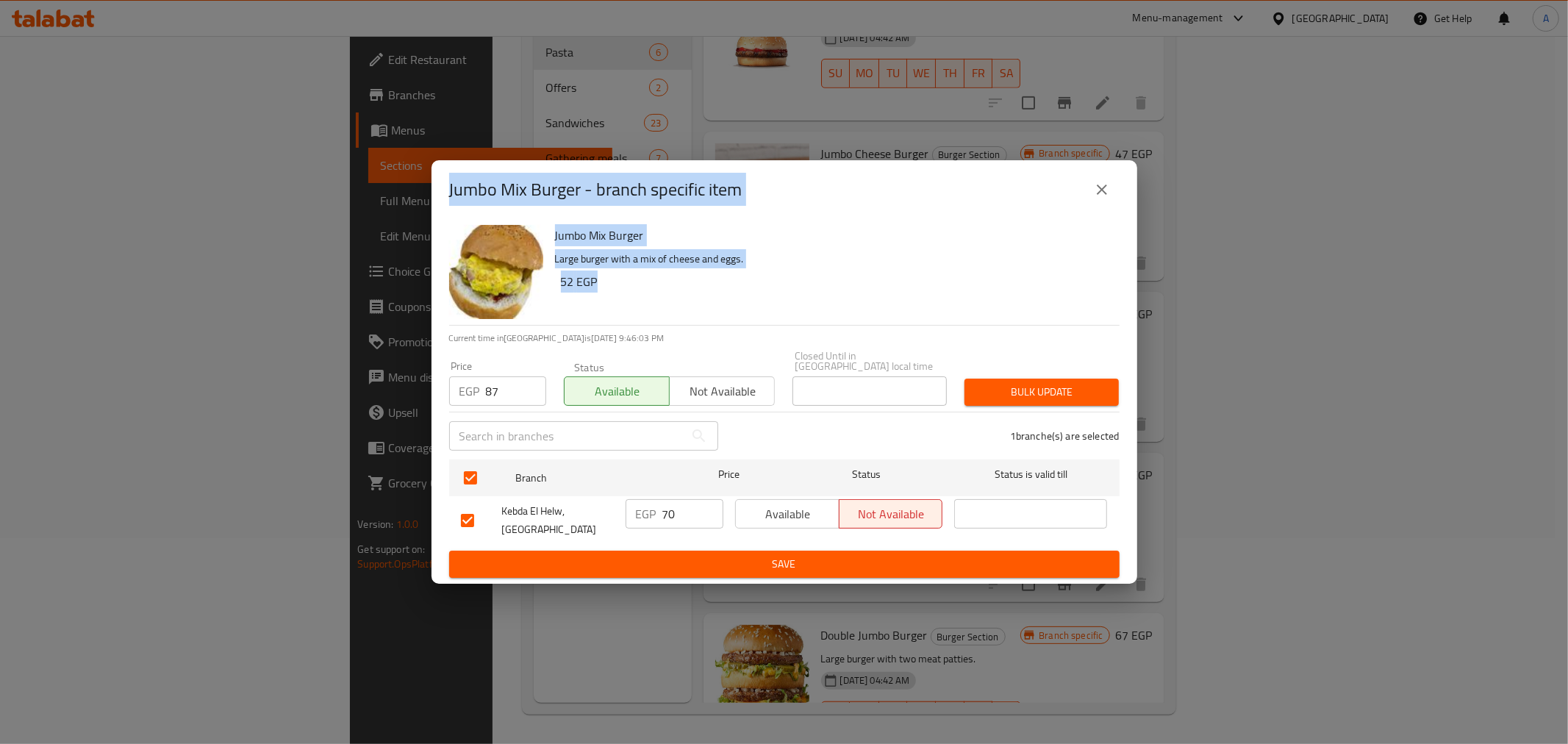
drag, startPoint x: 602, startPoint y: 298, endPoint x: 400, endPoint y: 199, distance: 225.0
click at [400, 199] on div "Jumbo Mix Burger - branch specific item Jumbo Mix Burger Large burger with a mi…" at bounding box center [784, 372] width 1568 height 744
click at [814, 303] on div "Jumbo Mix Burger Large burger with a mix of cheese and eggs. 52 EGP" at bounding box center [832, 272] width 565 height 106
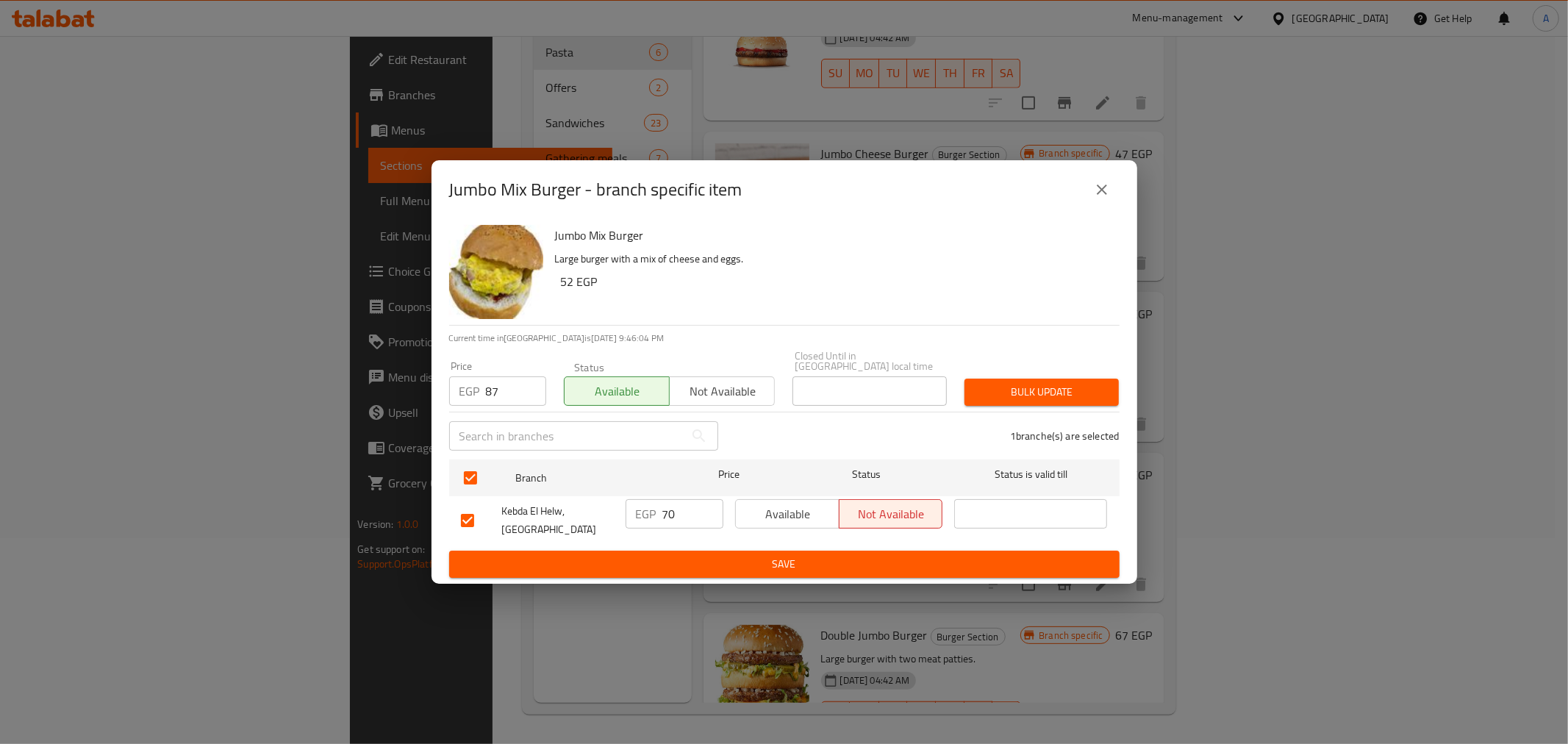
click at [855, 300] on div "Jumbo Mix Burger Large burger with a mix of cheese and eggs. 52 EGP" at bounding box center [832, 272] width 565 height 106
click at [776, 414] on div "1 branche(s) are selected" at bounding box center [928, 436] width 402 height 53
click at [1005, 383] on span "Bulk update" at bounding box center [1042, 392] width 130 height 19
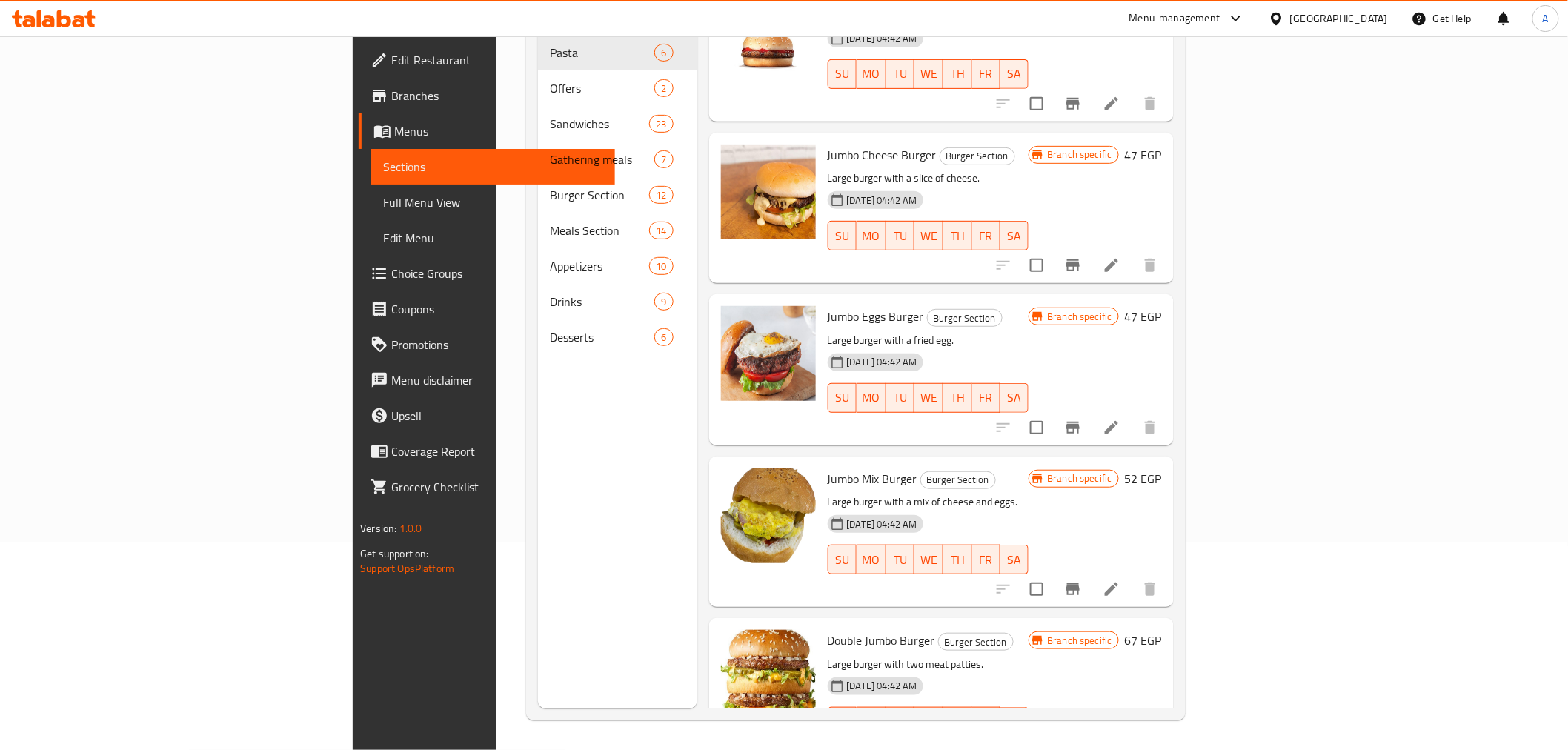
drag, startPoint x: 1179, startPoint y: 574, endPoint x: 1338, endPoint y: 553, distance: 160.4
click at [1029, 630] on h6 "Double Jumbo Burger Burger Section" at bounding box center [929, 640] width 202 height 21
click at [1082, 580] on icon "Branch-specific-item" at bounding box center [1072, 589] width 18 height 18
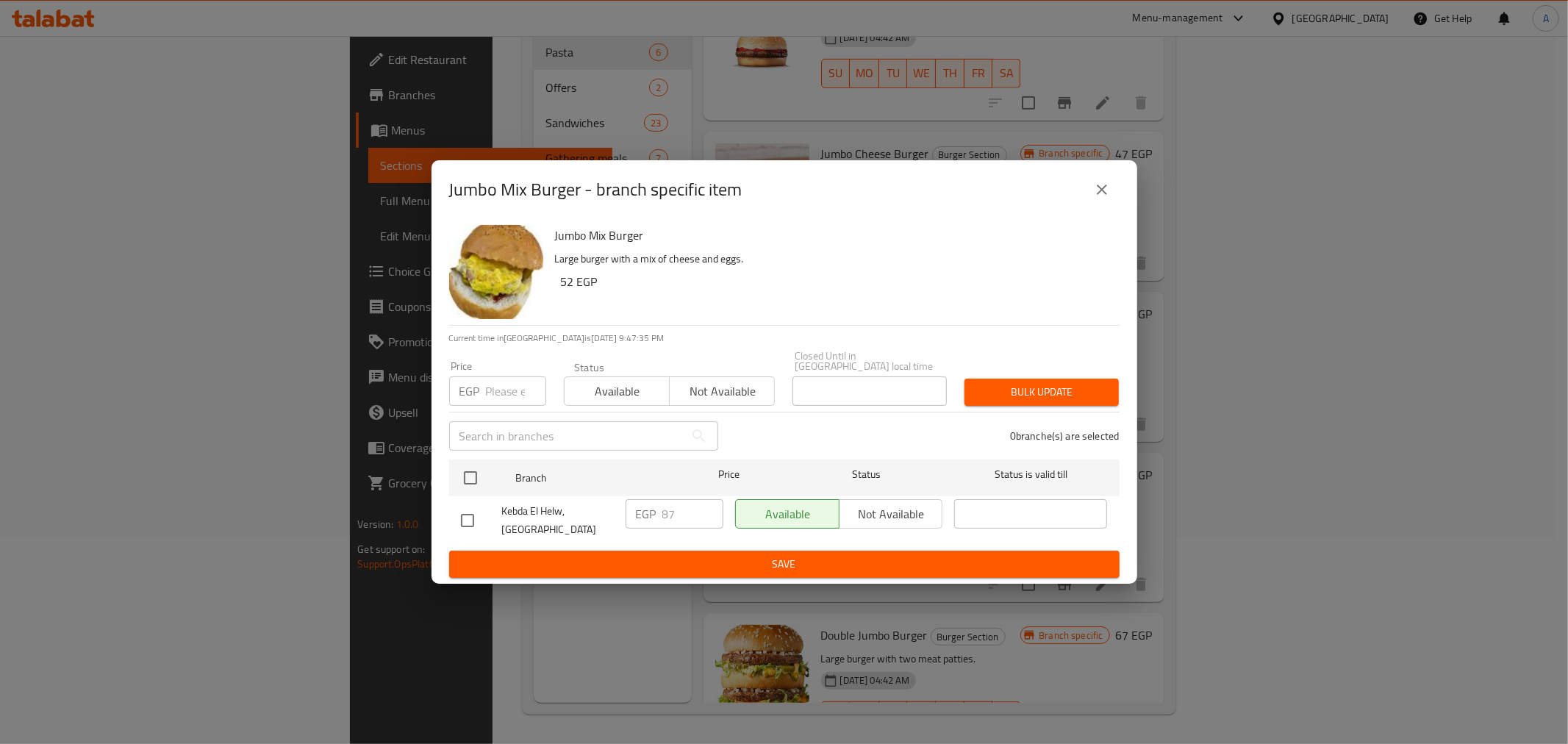
click at [612, 243] on h6 "Jumbo Mix Burger" at bounding box center [831, 235] width 552 height 20
click at [1101, 197] on icon "close" at bounding box center [1102, 189] width 18 height 18
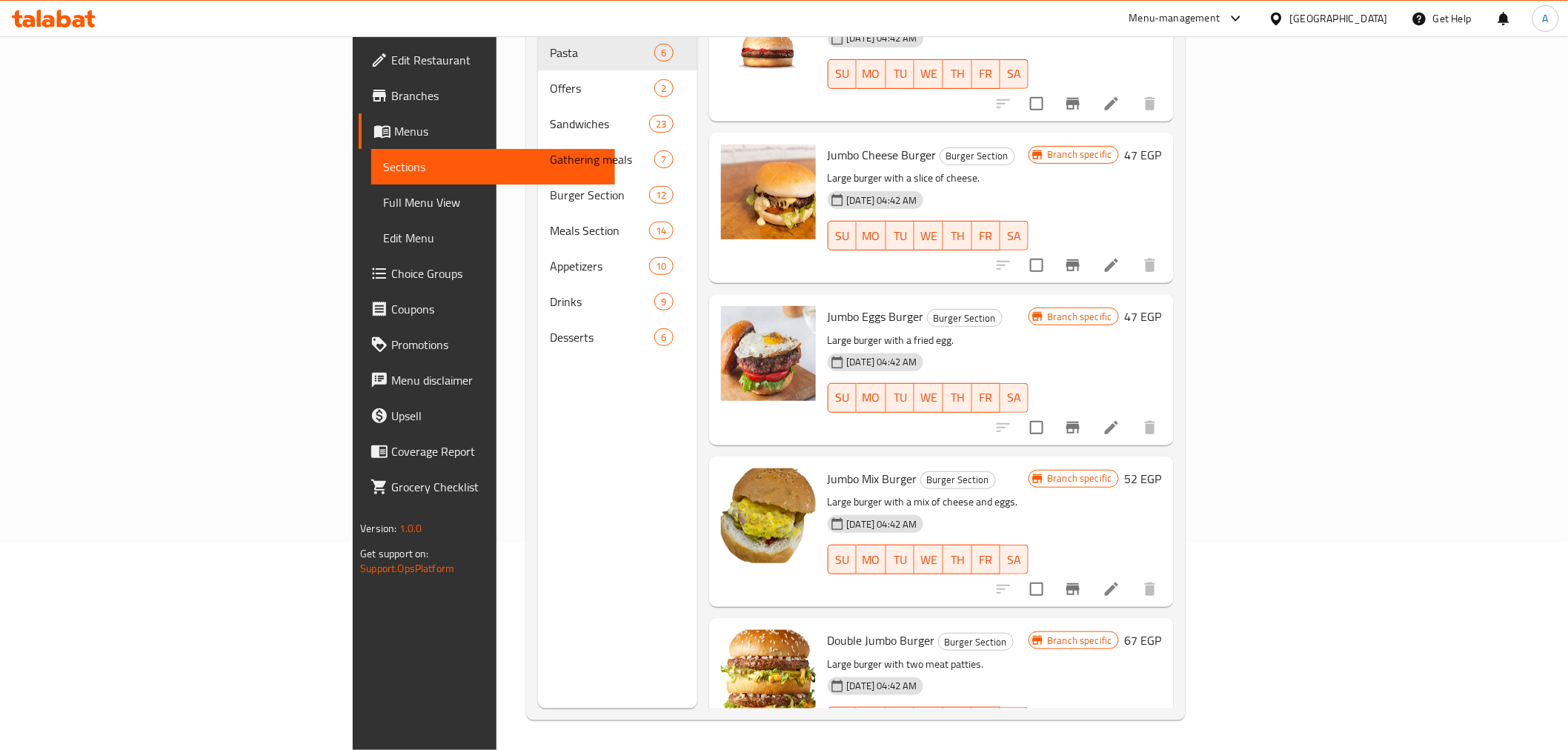
click at [1029, 655] on p "Large burger with two meat patties." at bounding box center [929, 665] width 202 height 19
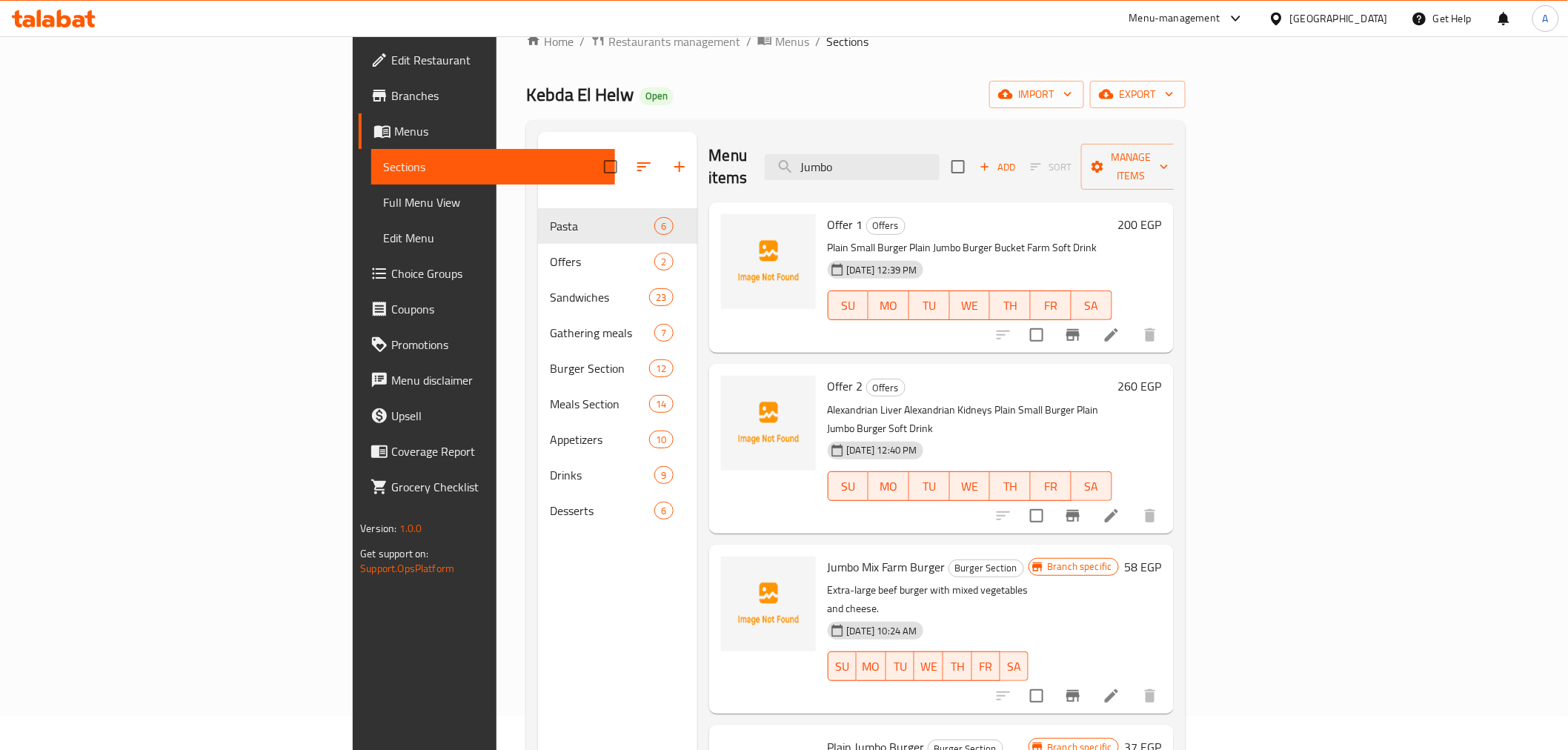
scroll to position [0, 0]
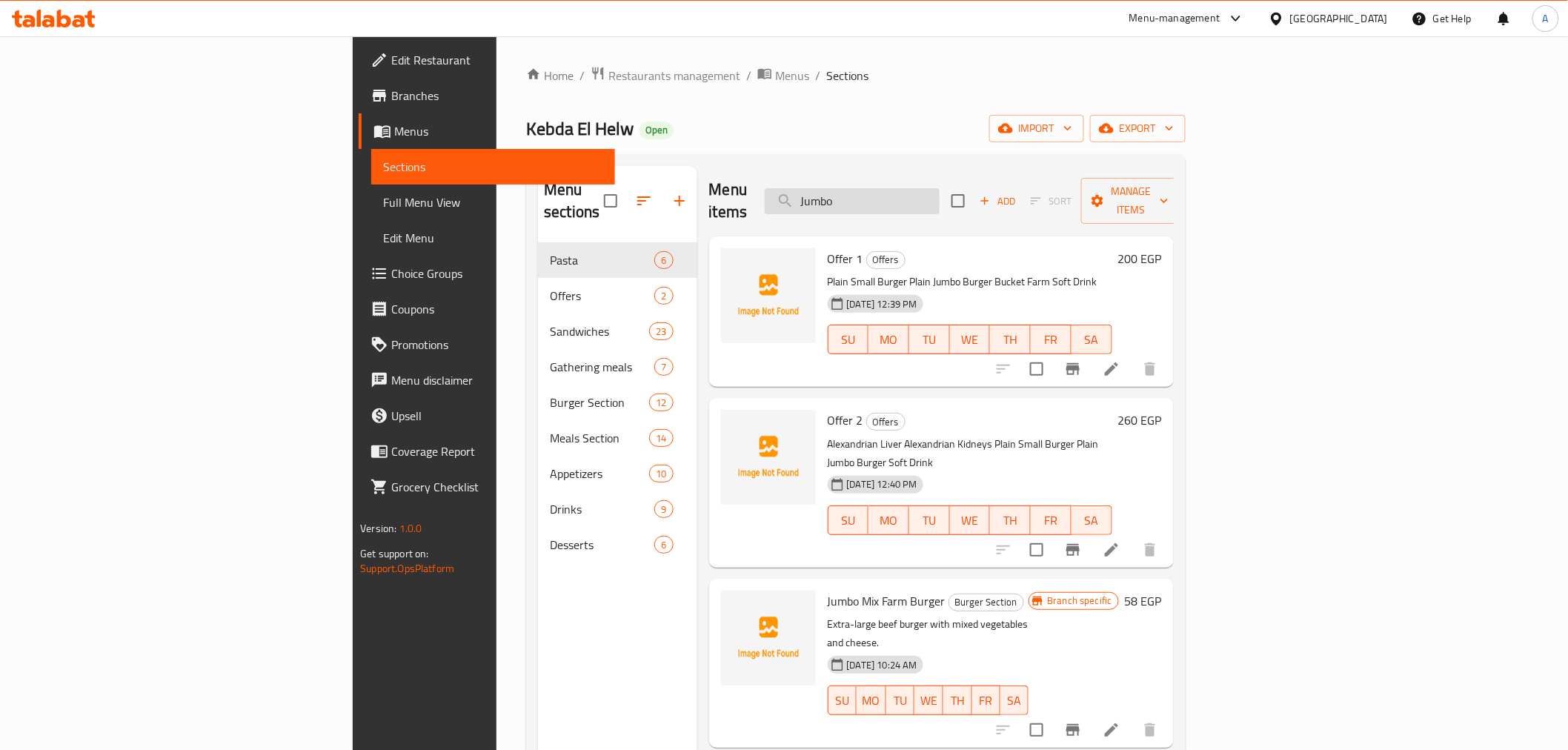
click at [940, 193] on input "Jumbo" at bounding box center [852, 201] width 175 height 26
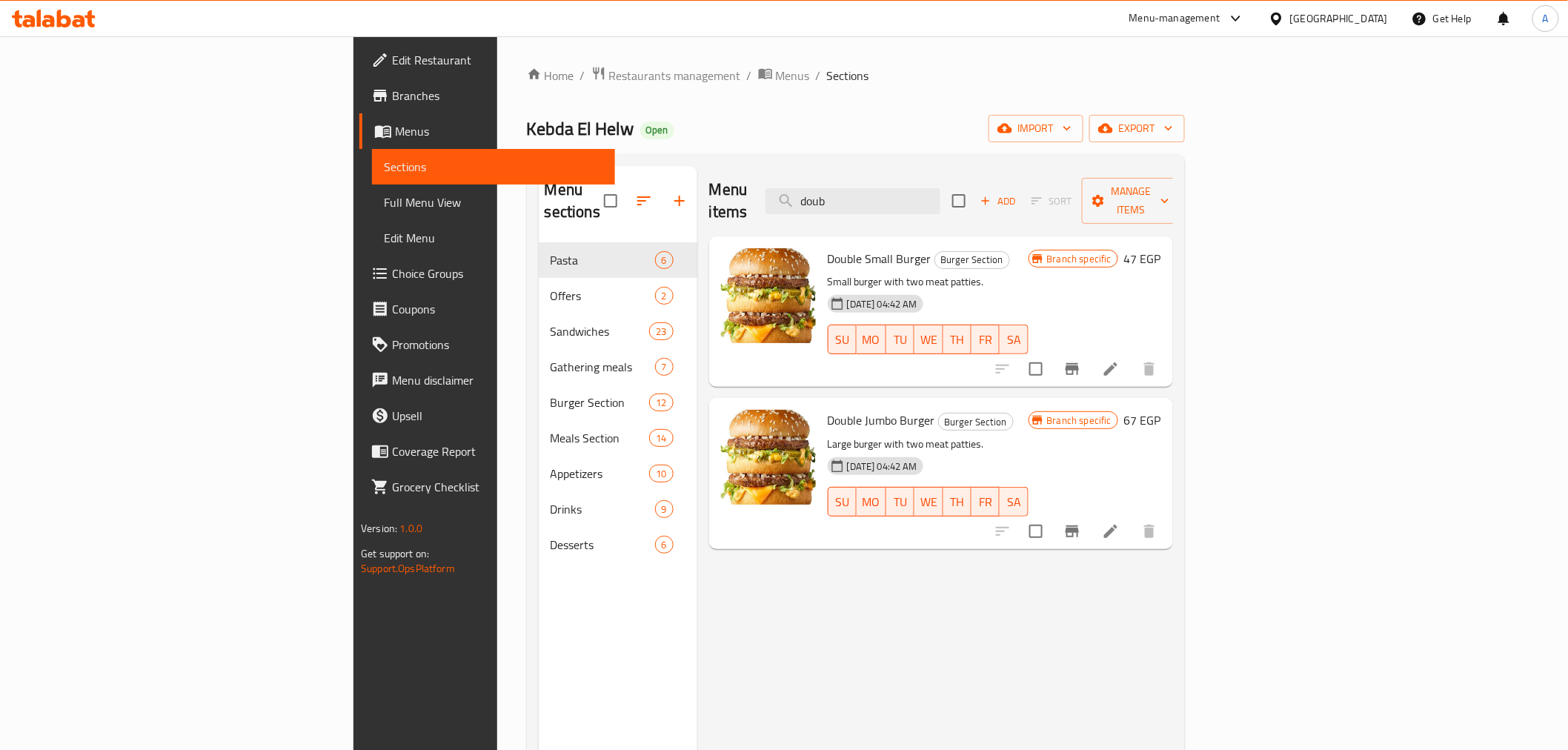
type input "doub"
click at [1081, 360] on icon "Branch-specific-item" at bounding box center [1071, 369] width 18 height 18
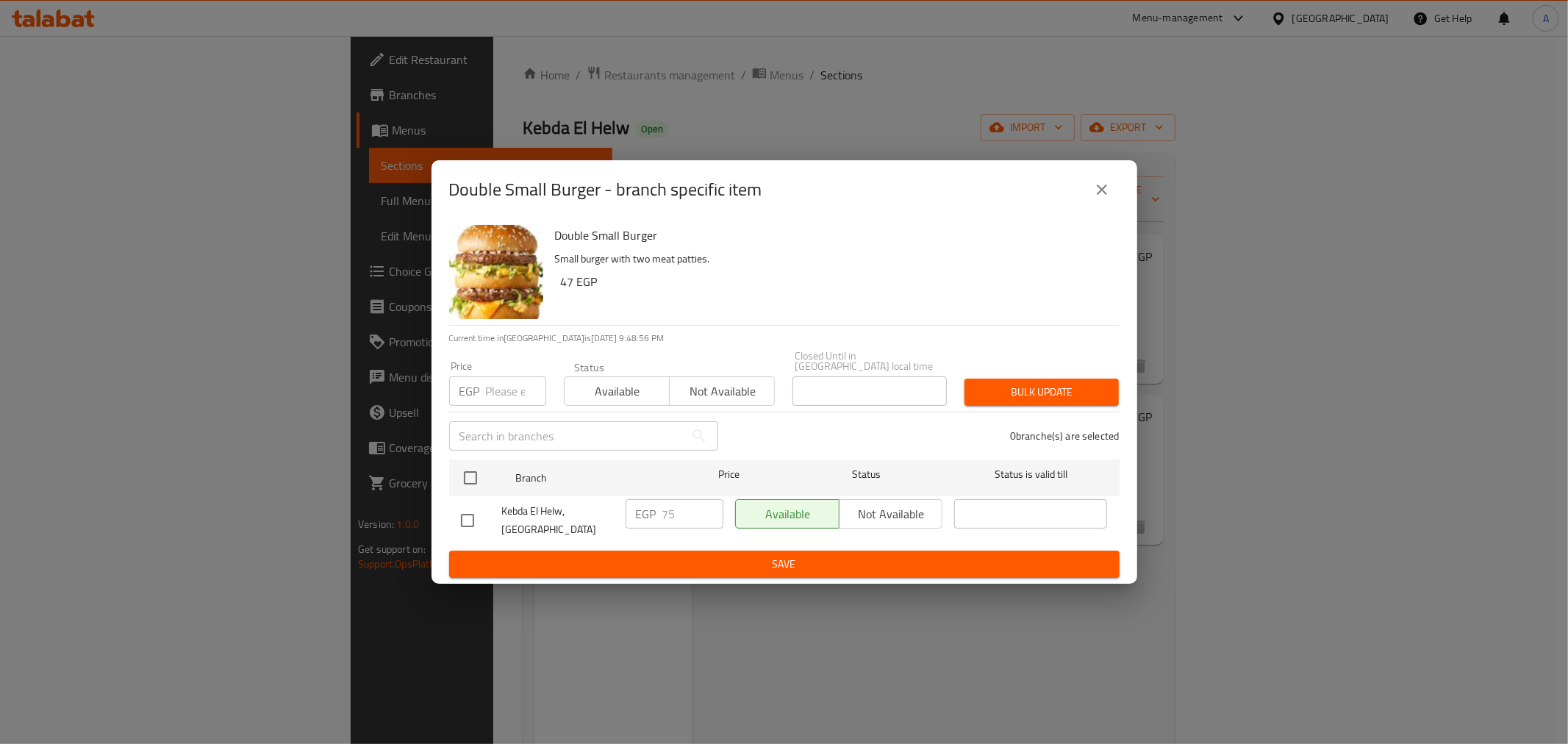
click at [501, 379] on input "number" at bounding box center [516, 391] width 61 height 30
type input "90"
click at [828, 440] on div "0 branche(s) are selected" at bounding box center [928, 436] width 402 height 53
click at [457, 471] on input "checkbox" at bounding box center [470, 477] width 31 height 31
checkbox input "true"
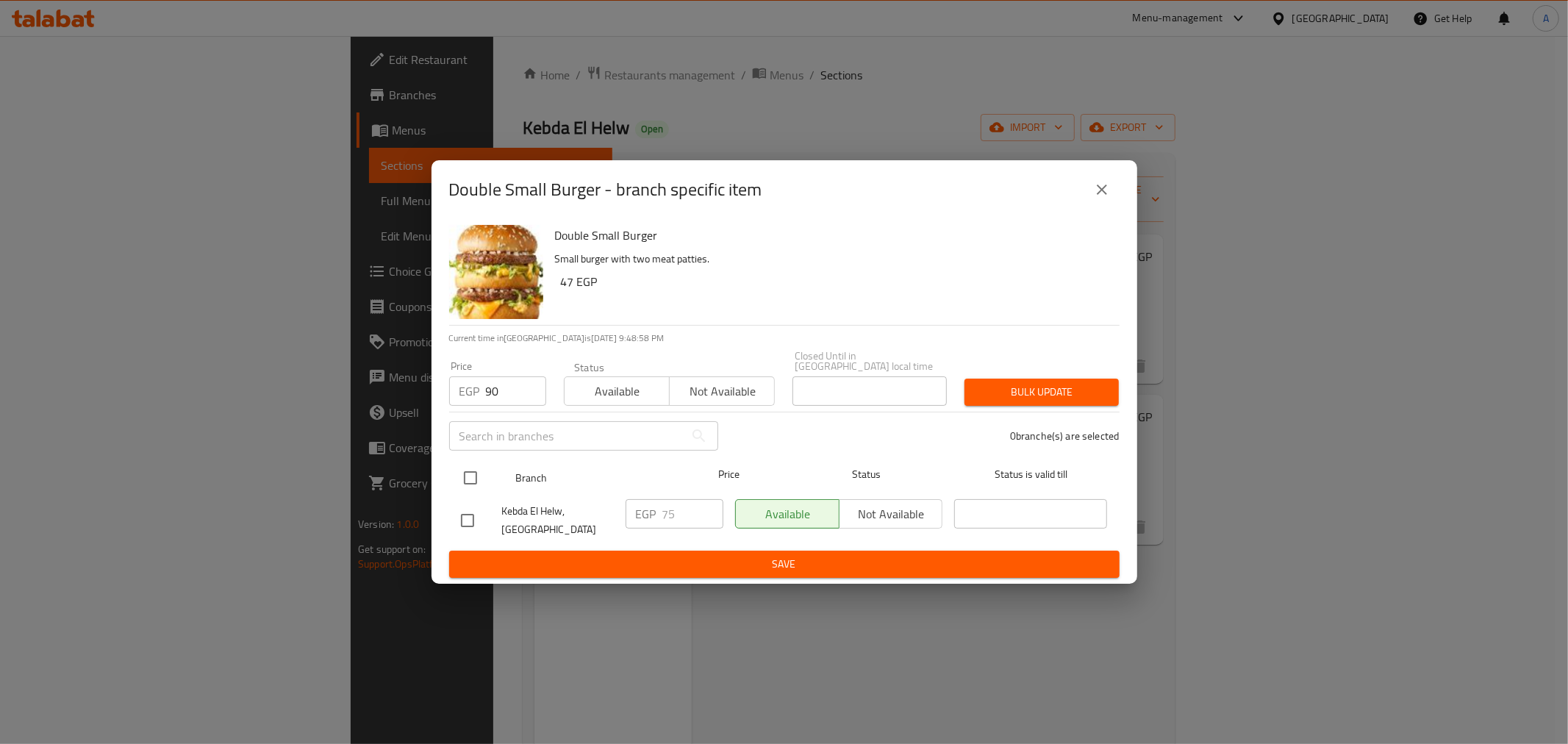
checkbox input "true"
click at [1028, 383] on span "Bulk update" at bounding box center [1042, 392] width 130 height 19
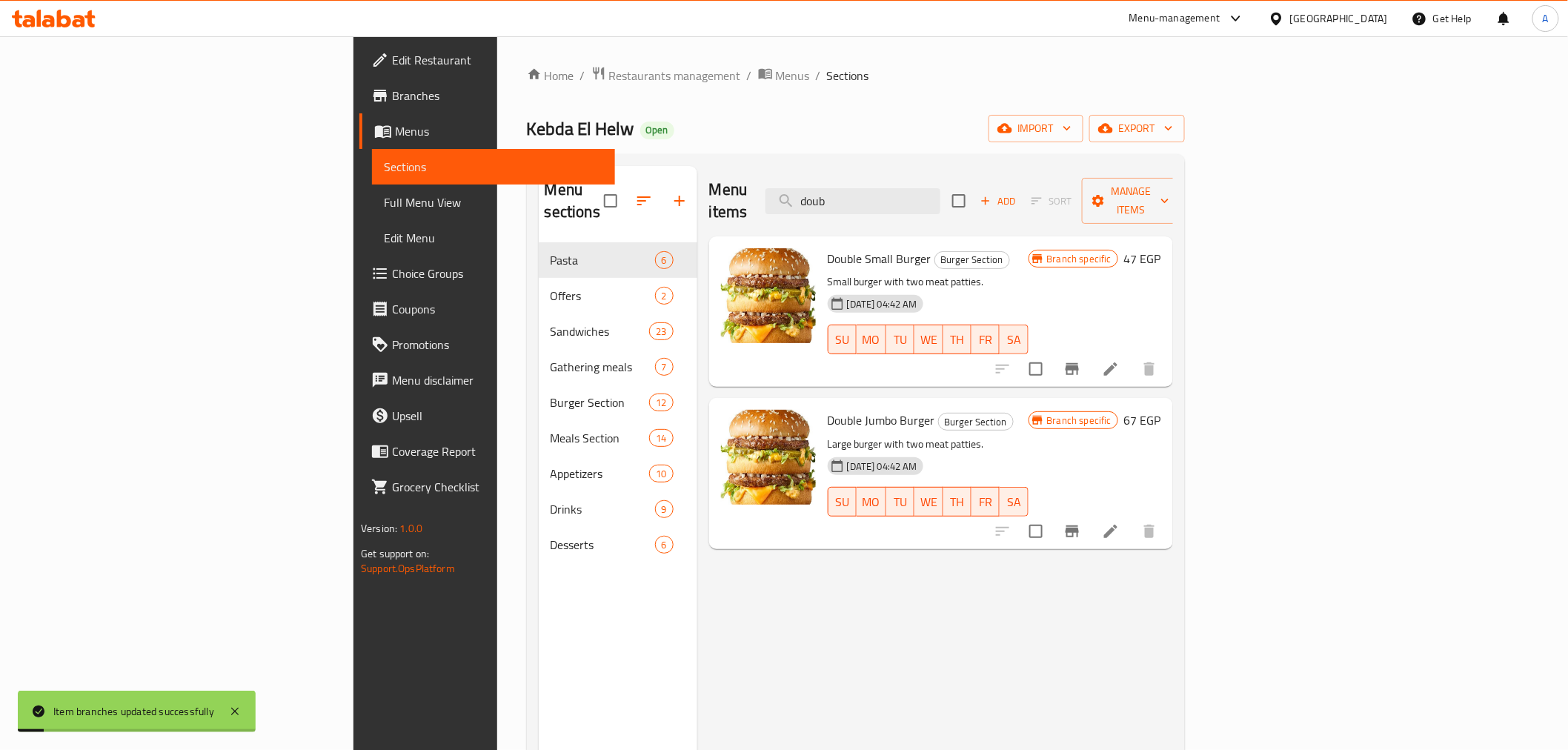
click at [1028, 248] on h6 "Double Small Burger Burger Section" at bounding box center [929, 258] width 201 height 21
click at [1081, 360] on icon "Branch-specific-item" at bounding box center [1071, 369] width 18 height 18
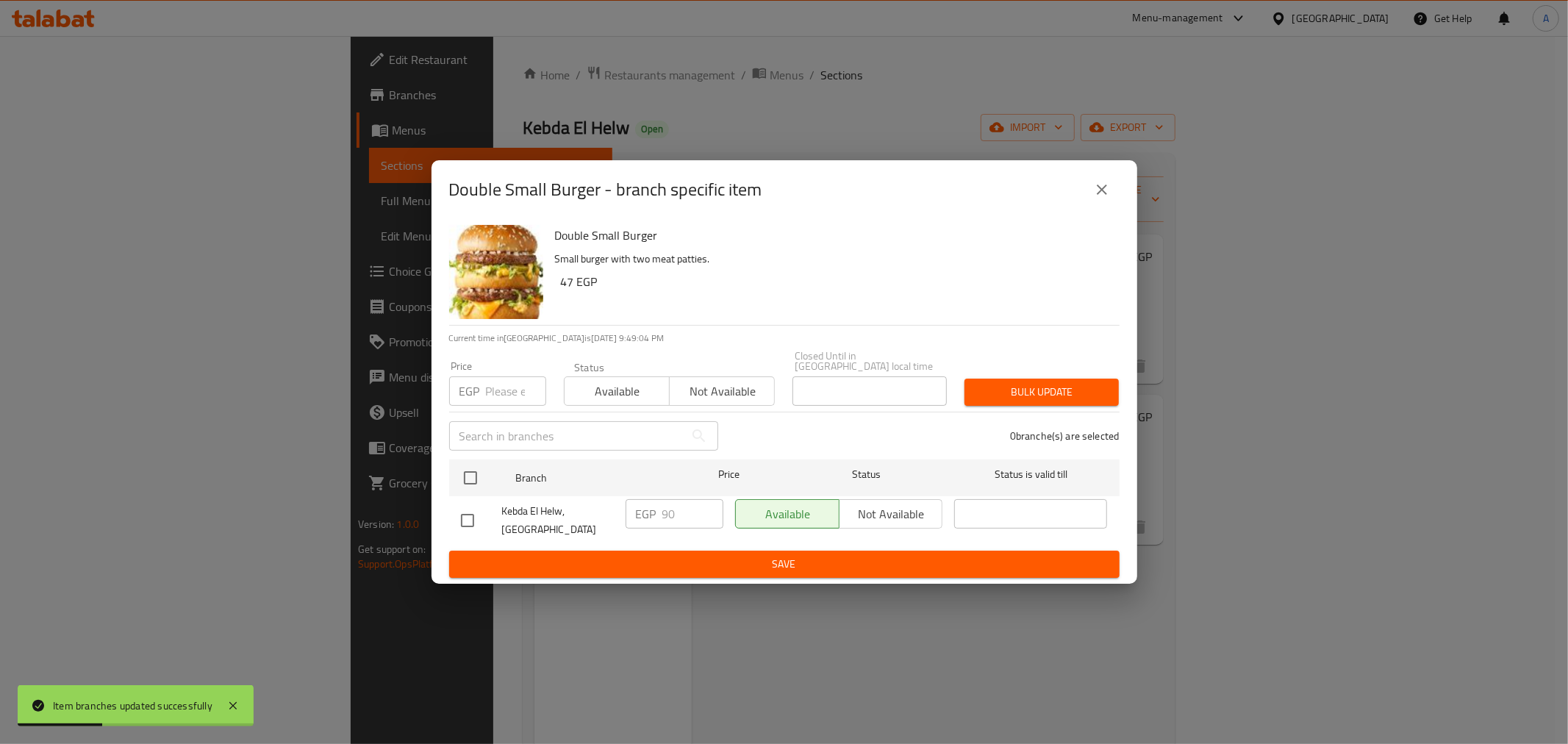
click at [585, 234] on h6 "Double Small Burger" at bounding box center [831, 235] width 552 height 20
click at [1104, 195] on icon "close" at bounding box center [1102, 189] width 18 height 18
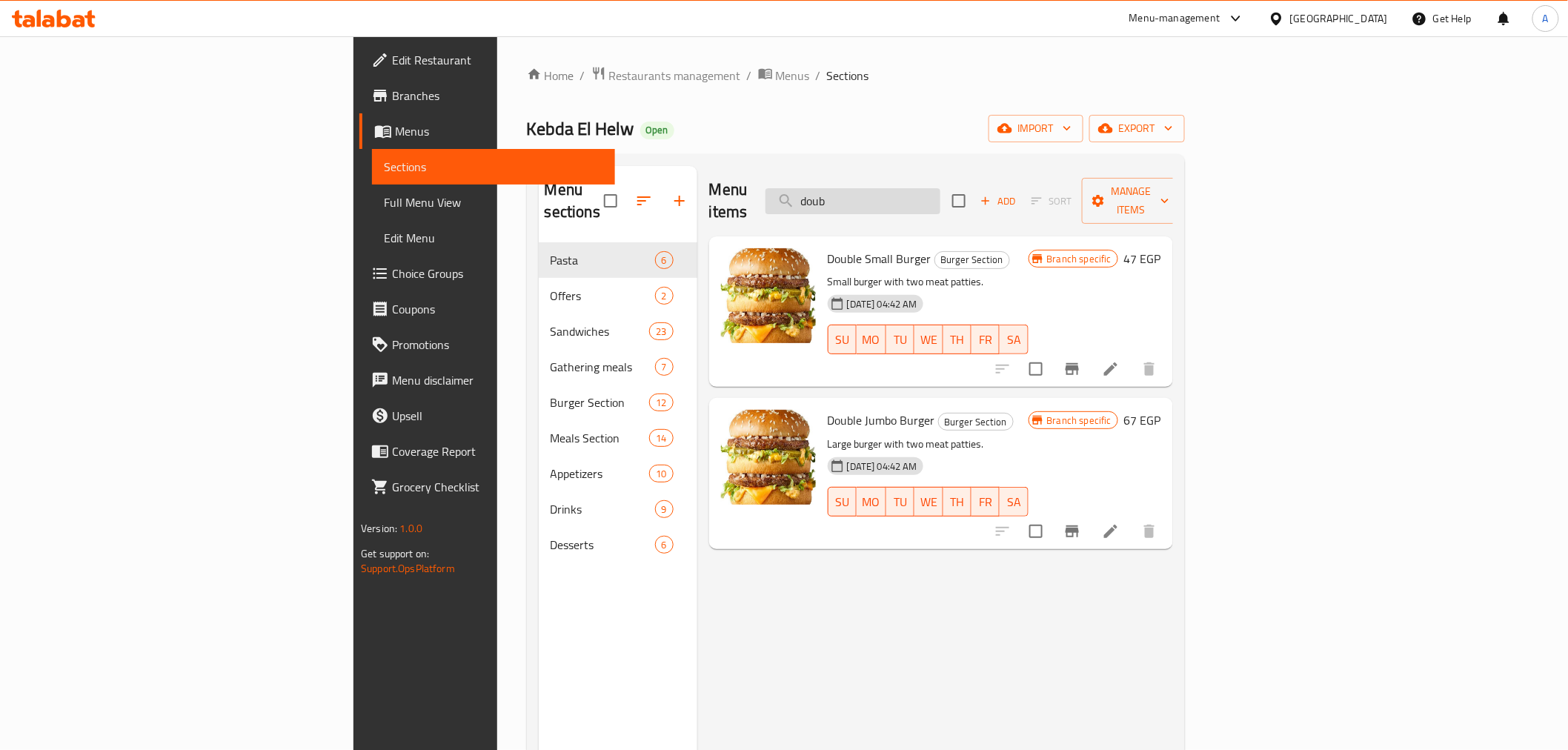
click at [940, 188] on input "doub" at bounding box center [853, 201] width 175 height 26
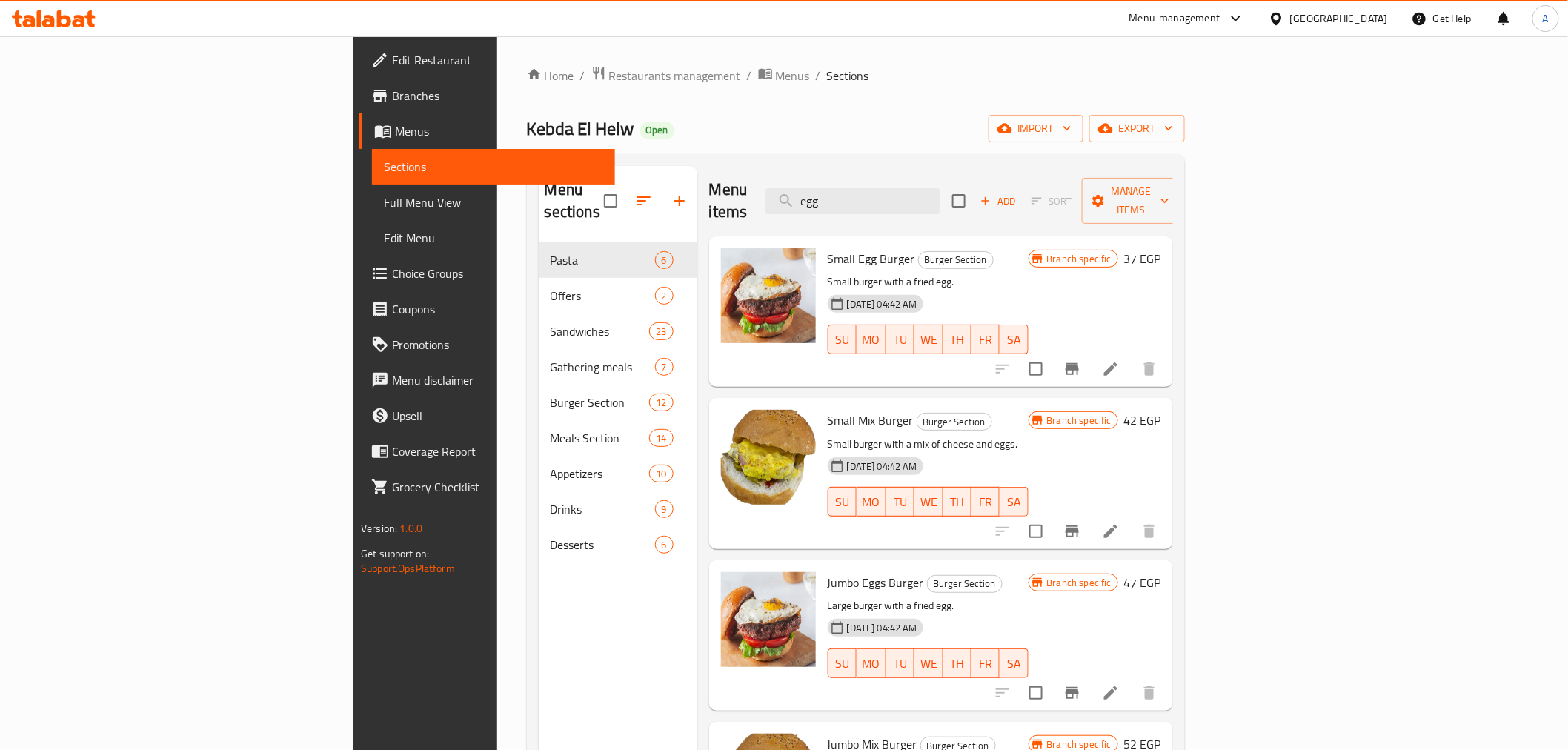
scroll to position [207, 0]
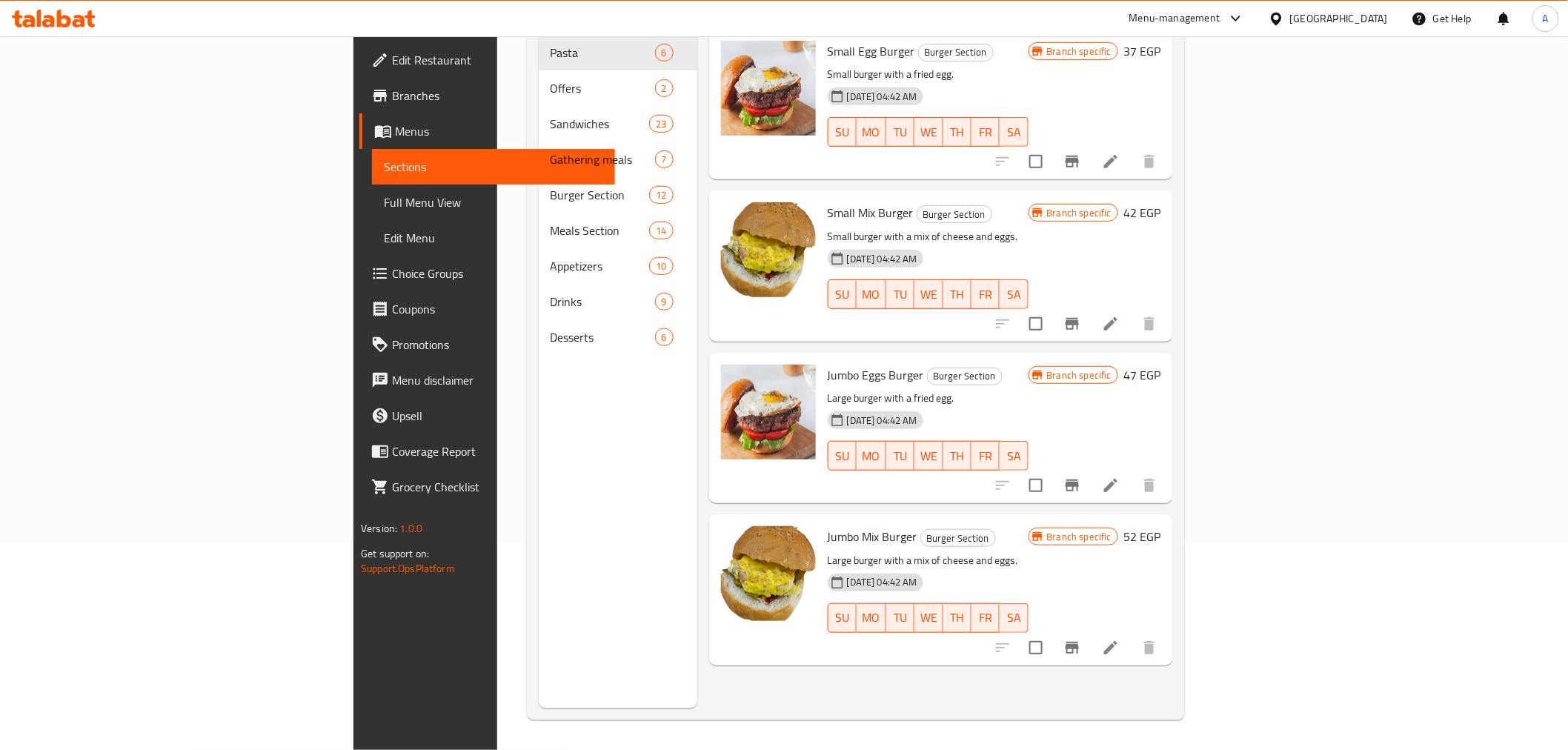
type input "egg"
click at [906, 406] on div "13-01-2025 04:42 AM SU MO TU WE TH FR SA" at bounding box center [928, 445] width 212 height 80
click at [539, 447] on div "Menu sections Pasta 6 Offers 2 Sandwiches 23 Gathering meals 7 Burger Section 1…" at bounding box center [618, 333] width 159 height 750
click at [539, 519] on div "Menu sections Pasta 6 Offers 2 Sandwiches 23 Gathering meals 7 Burger Section 1…" at bounding box center [618, 333] width 159 height 750
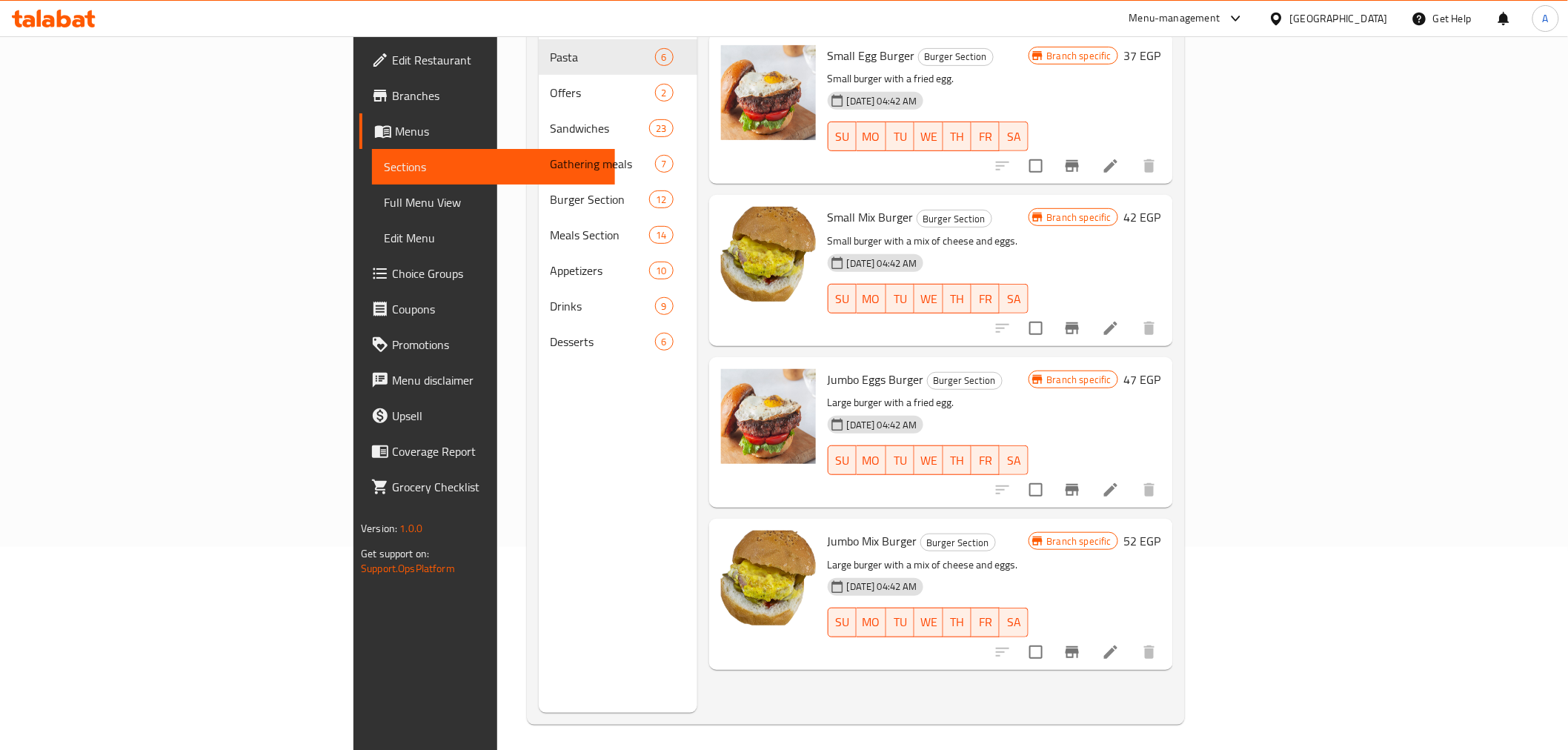
scroll to position [0, 0]
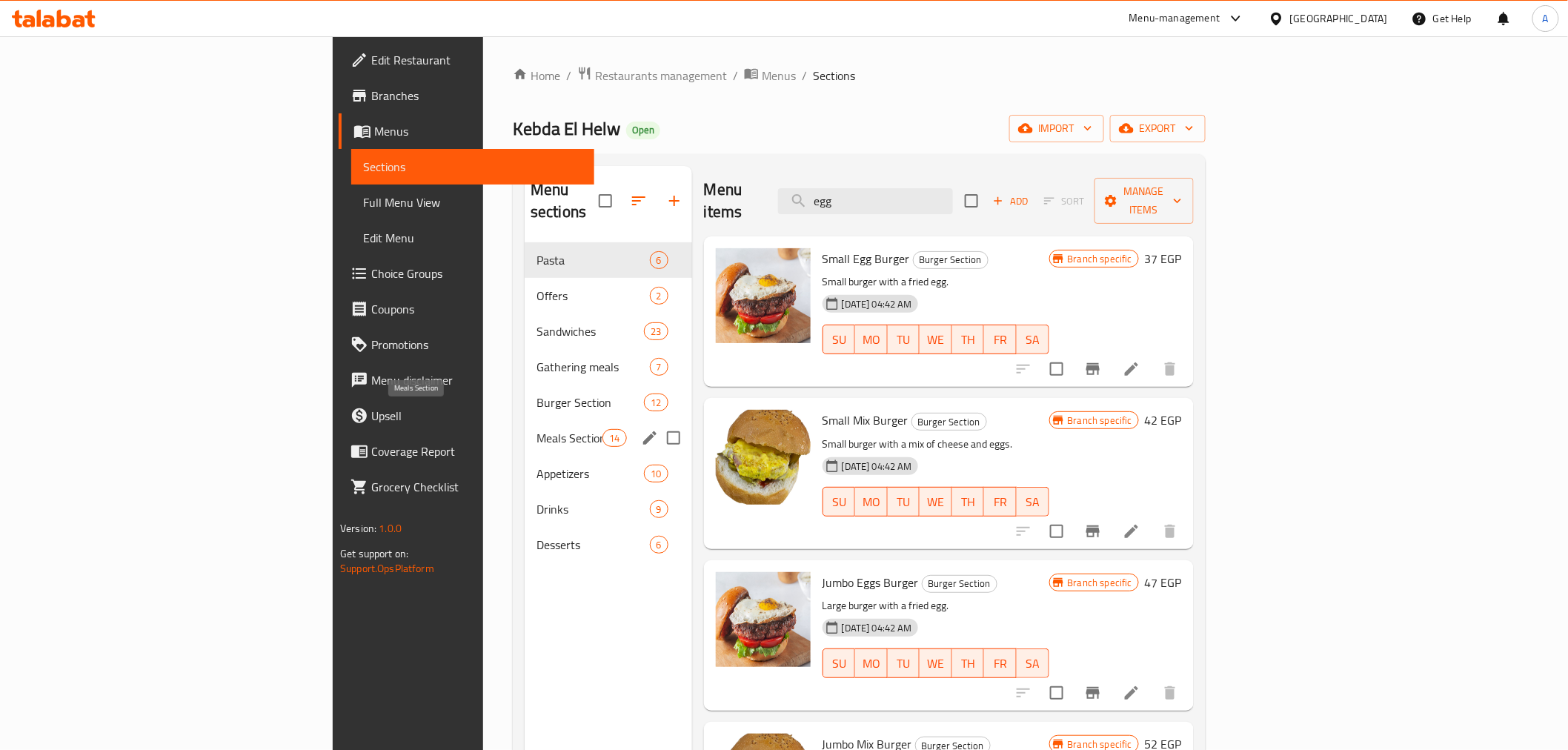
click at [536, 429] on span "Meals Section" at bounding box center [569, 437] width 66 height 18
click at [536, 393] on span "Burger Section" at bounding box center [590, 402] width 107 height 18
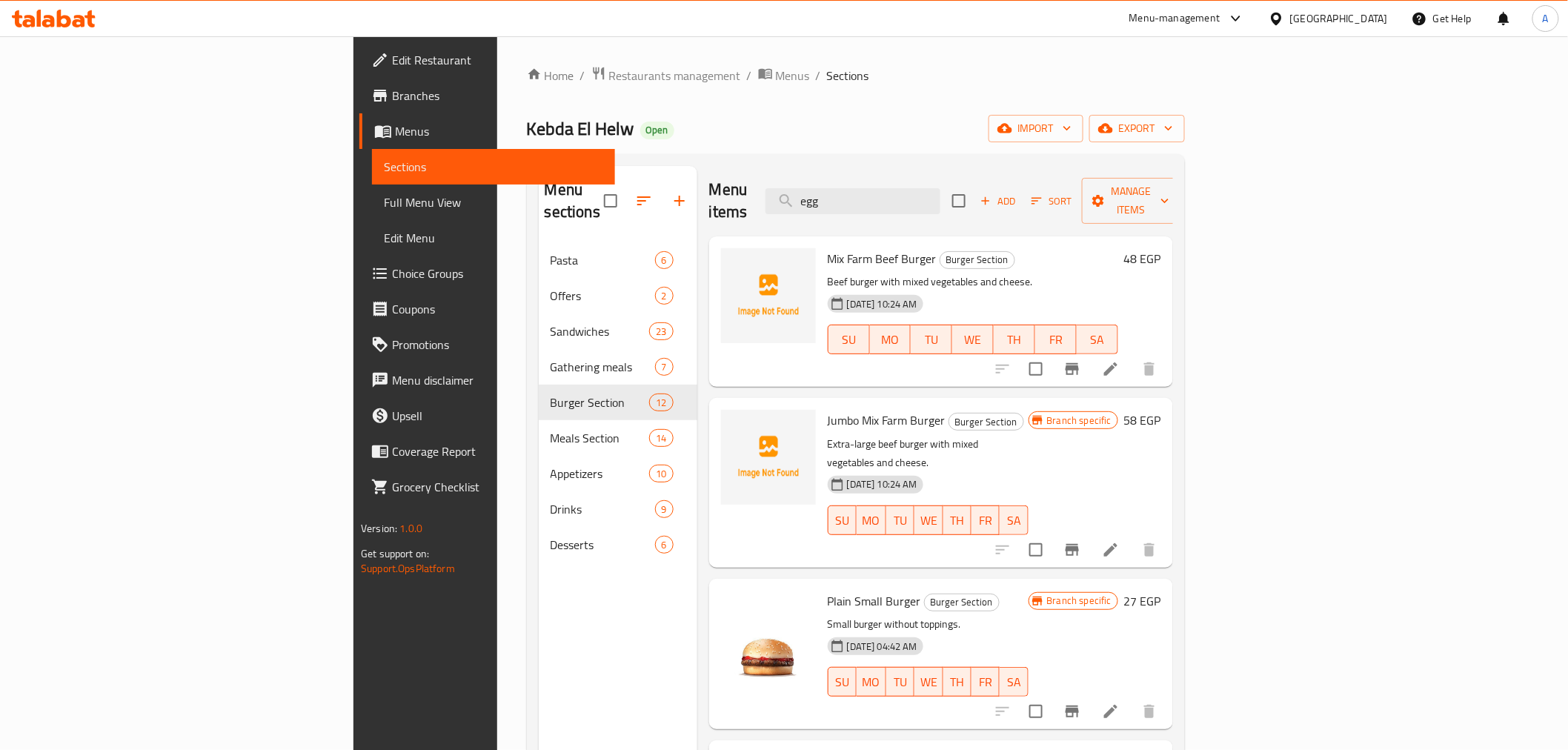
click at [1032, 272] on p "Beef burger with mixed vegetables and cheese." at bounding box center [973, 282] width 290 height 19
click at [1079, 363] on icon "Branch-specific-item" at bounding box center [1072, 369] width 13 height 12
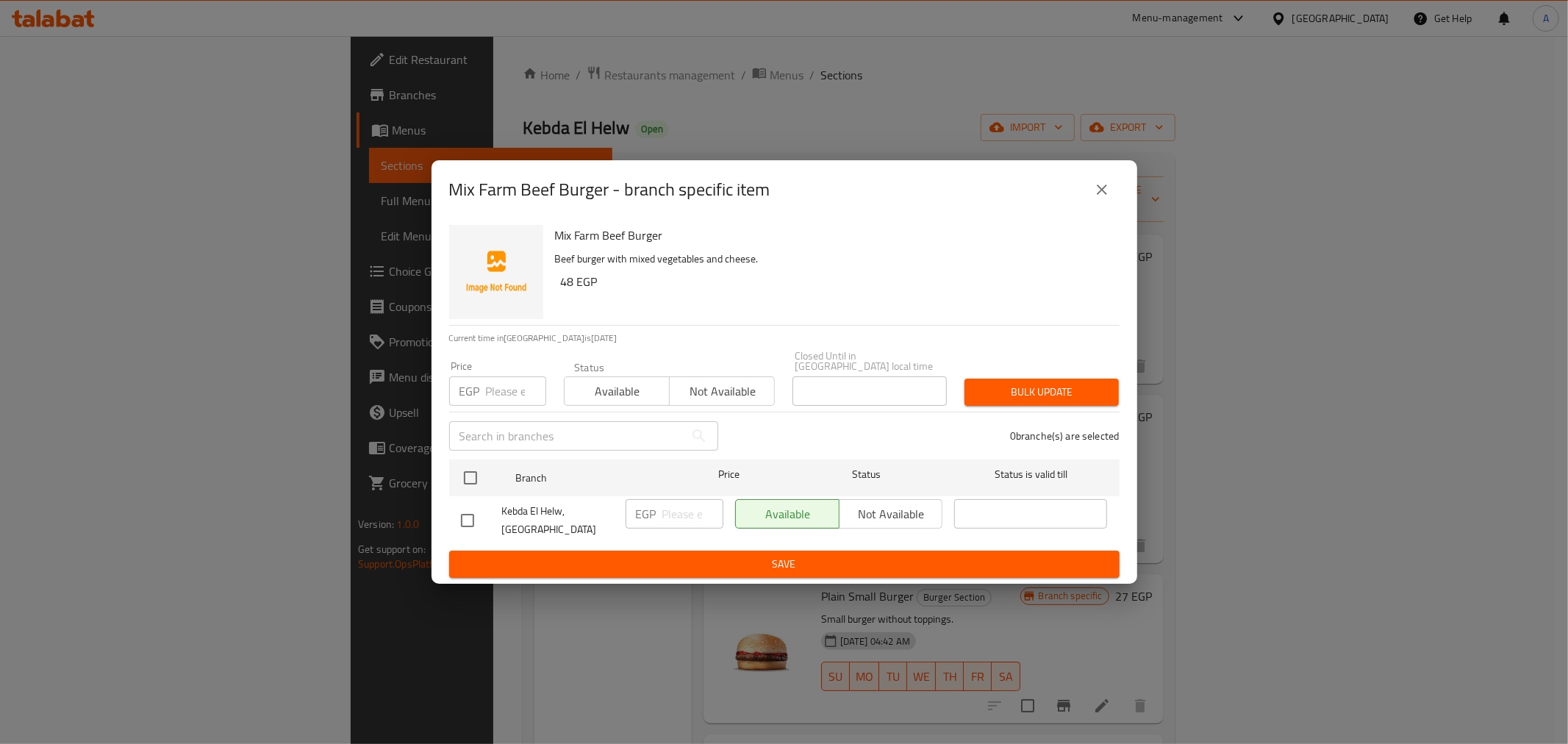
click at [1104, 195] on icon "close" at bounding box center [1102, 189] width 18 height 18
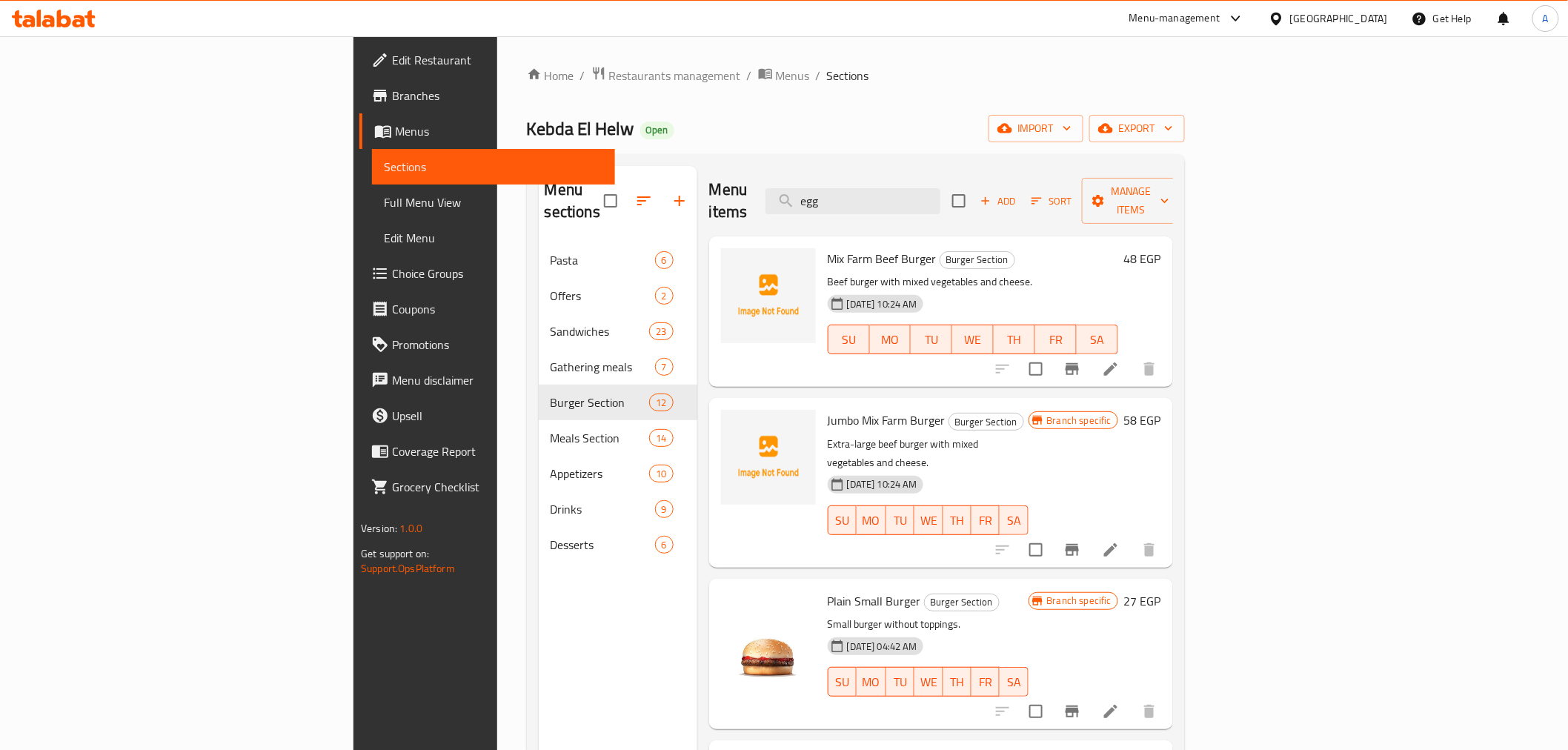
click at [1118, 272] on p "Beef burger with mixed vegetables and cheese." at bounding box center [973, 282] width 290 height 19
click at [1018, 168] on div "Menu items egg Add Sort Manage items" at bounding box center [941, 201] width 464 height 70
click at [940, 192] on input "egg" at bounding box center [853, 201] width 175 height 26
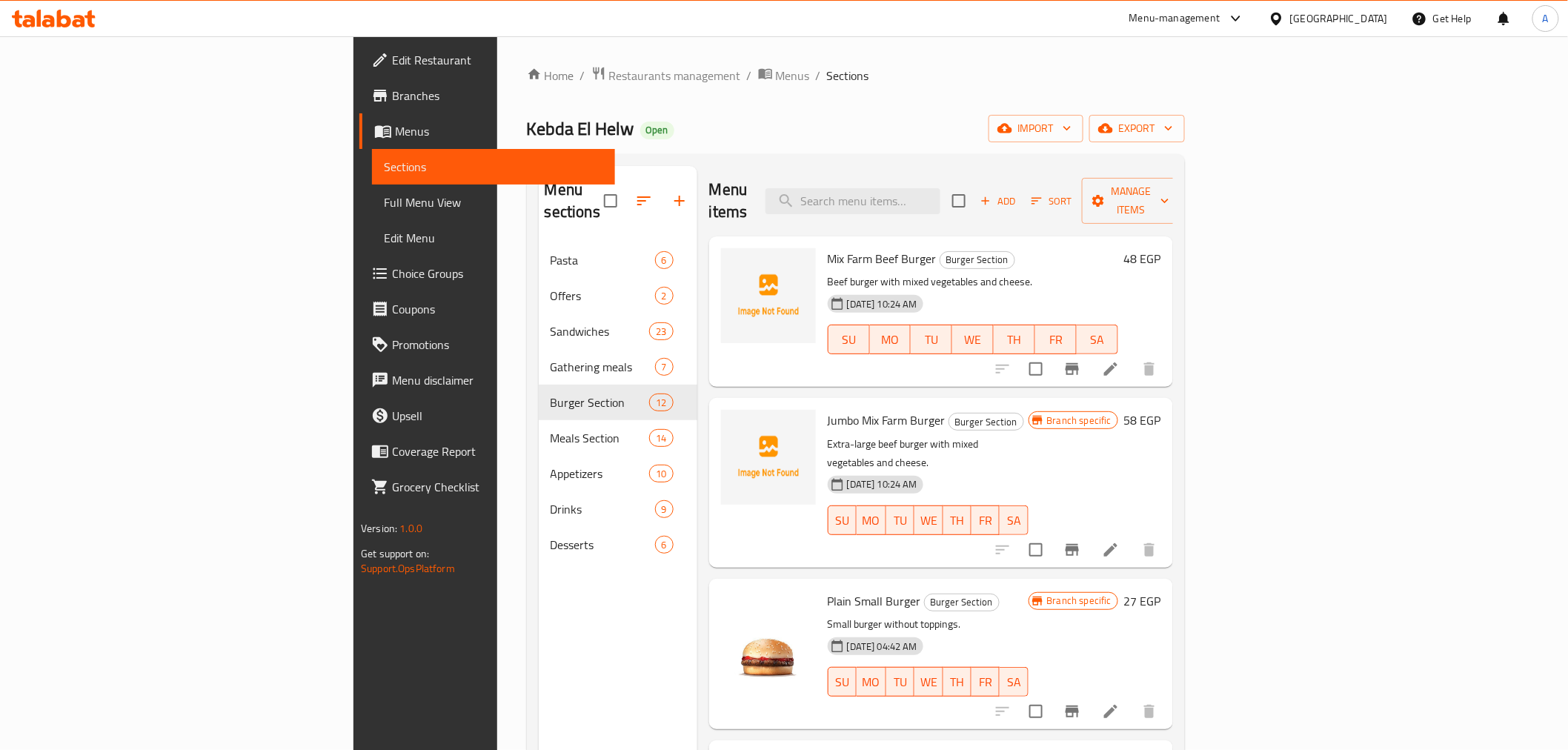
click at [1008, 272] on p "Beef burger with mixed vegetables and cheese." at bounding box center [973, 282] width 290 height 19
click at [1017, 289] on div "12-06-2025 10:24 AM SU MO TU WE TH FR SA" at bounding box center [973, 329] width 302 height 80
click at [1052, 353] on input "checkbox" at bounding box center [1036, 368] width 31 height 31
checkbox input "true"
click at [1052, 534] on input "checkbox" at bounding box center [1036, 549] width 31 height 31
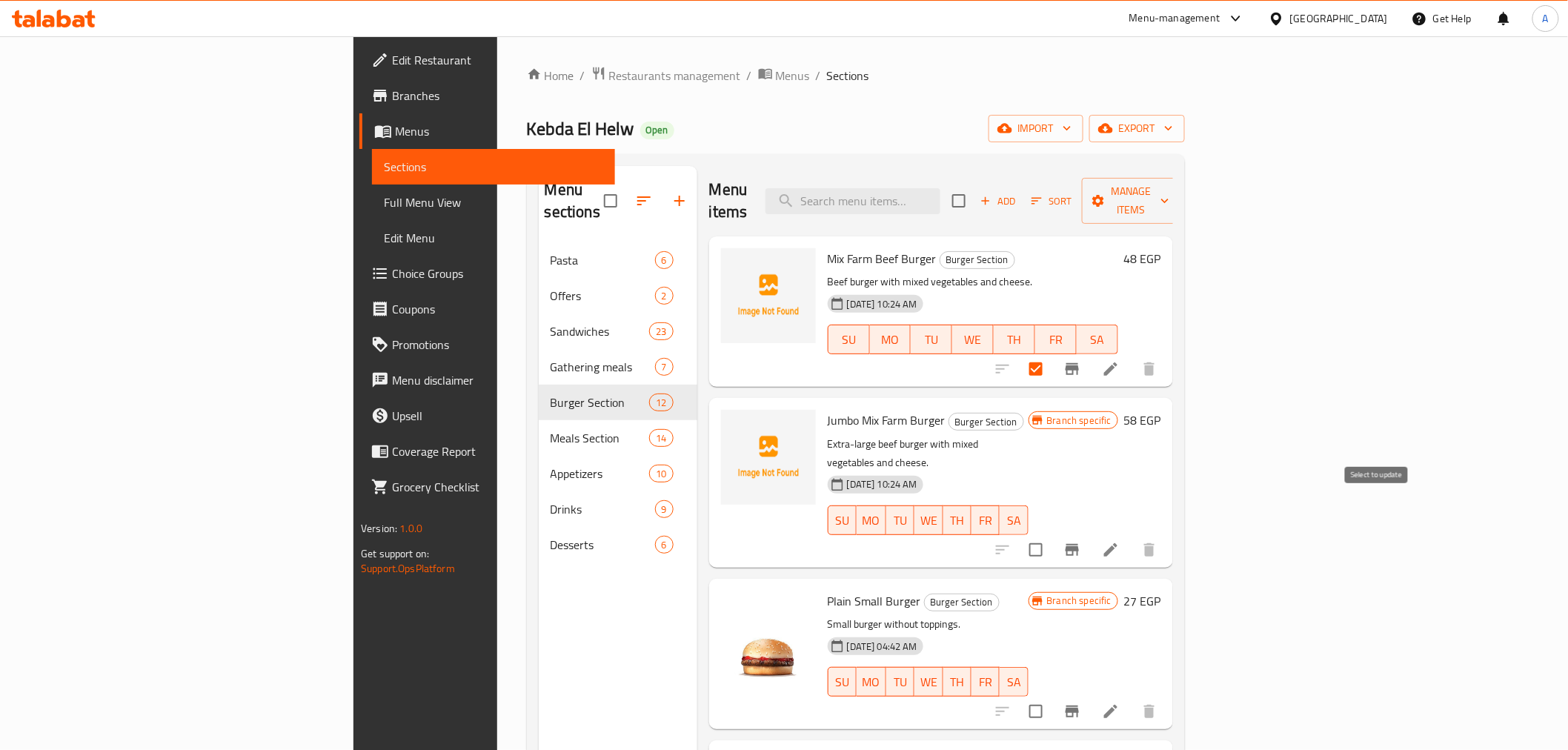
checkbox input "true"
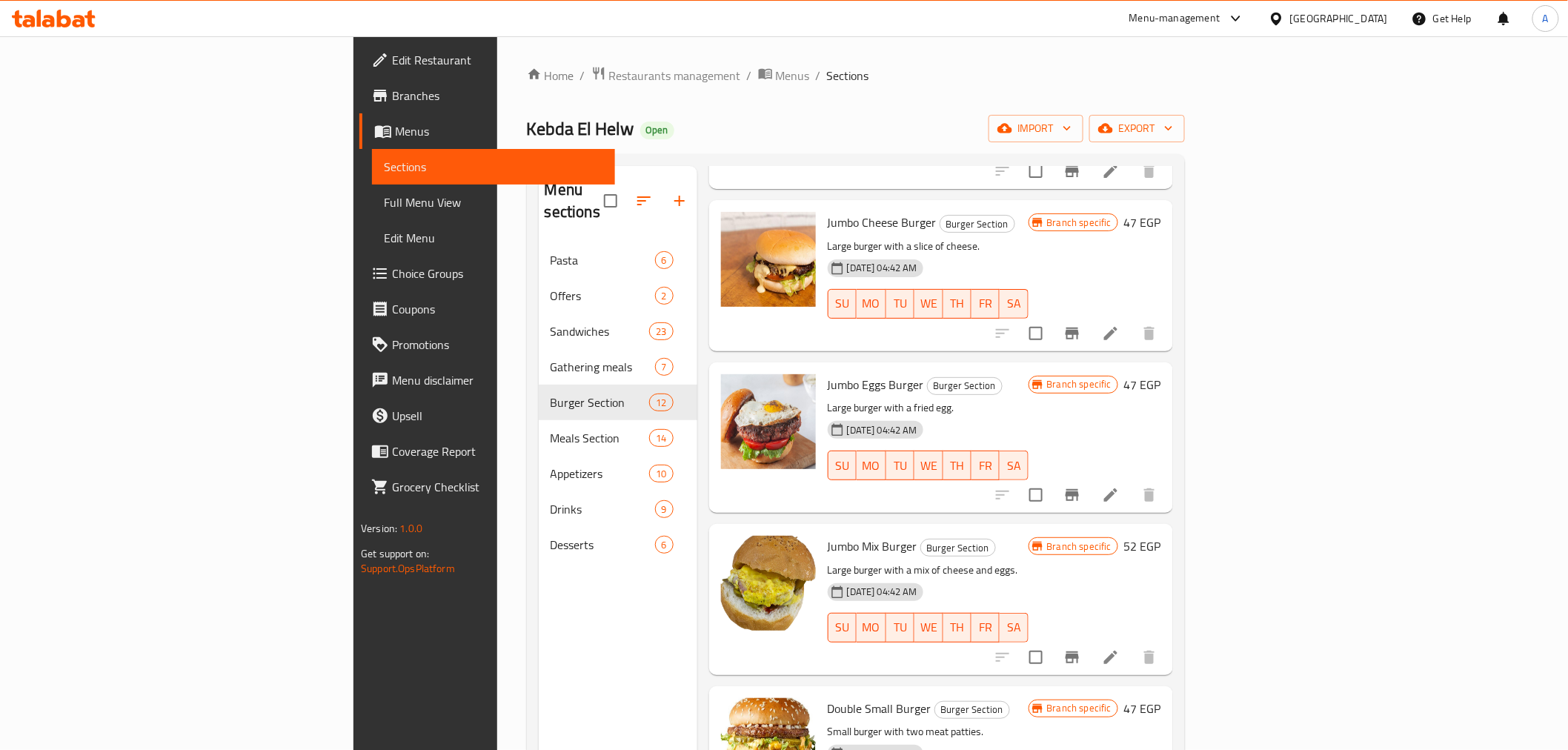
scroll to position [1228, 0]
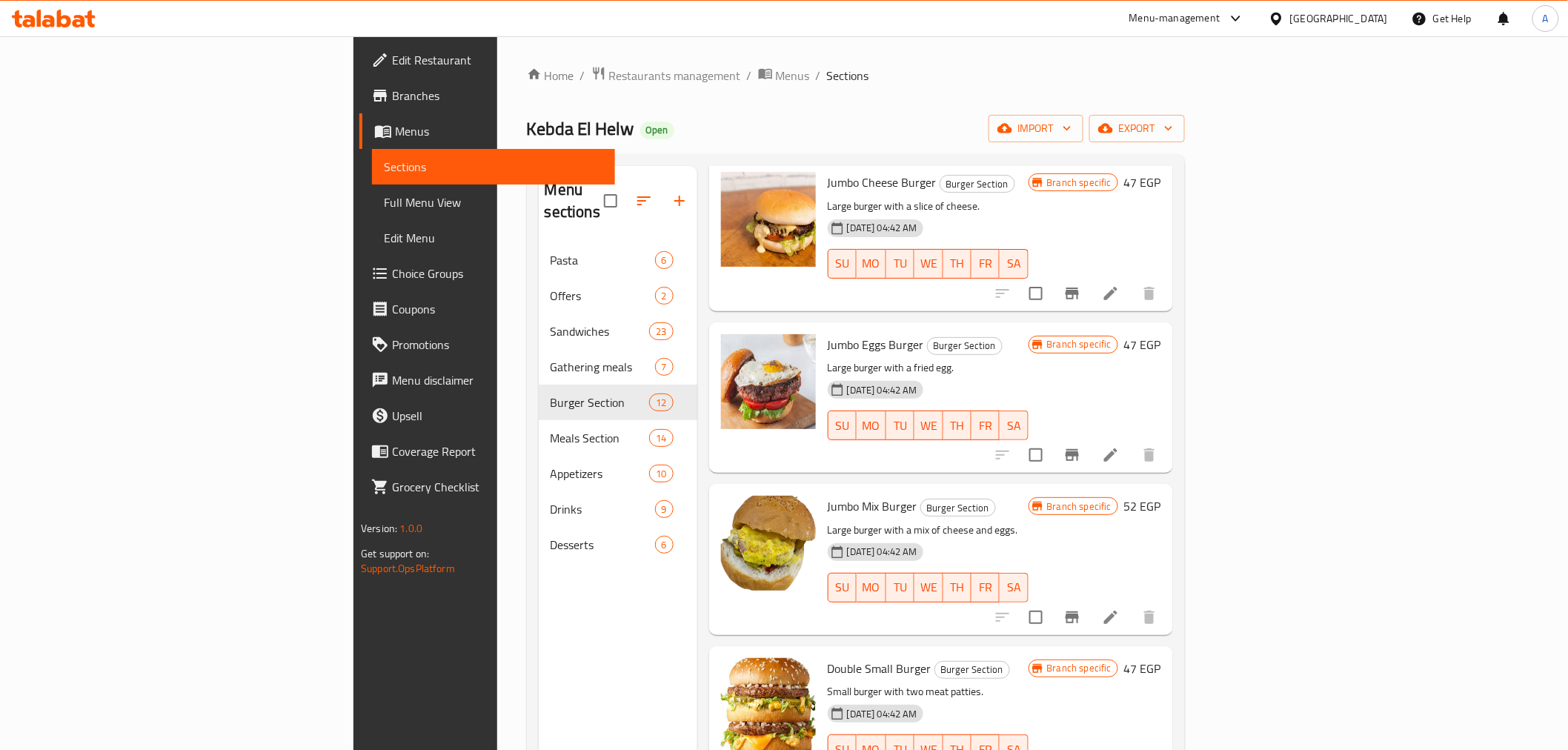
click at [1027, 658] on h6 "Double Small Burger Burger Section" at bounding box center [929, 668] width 201 height 21
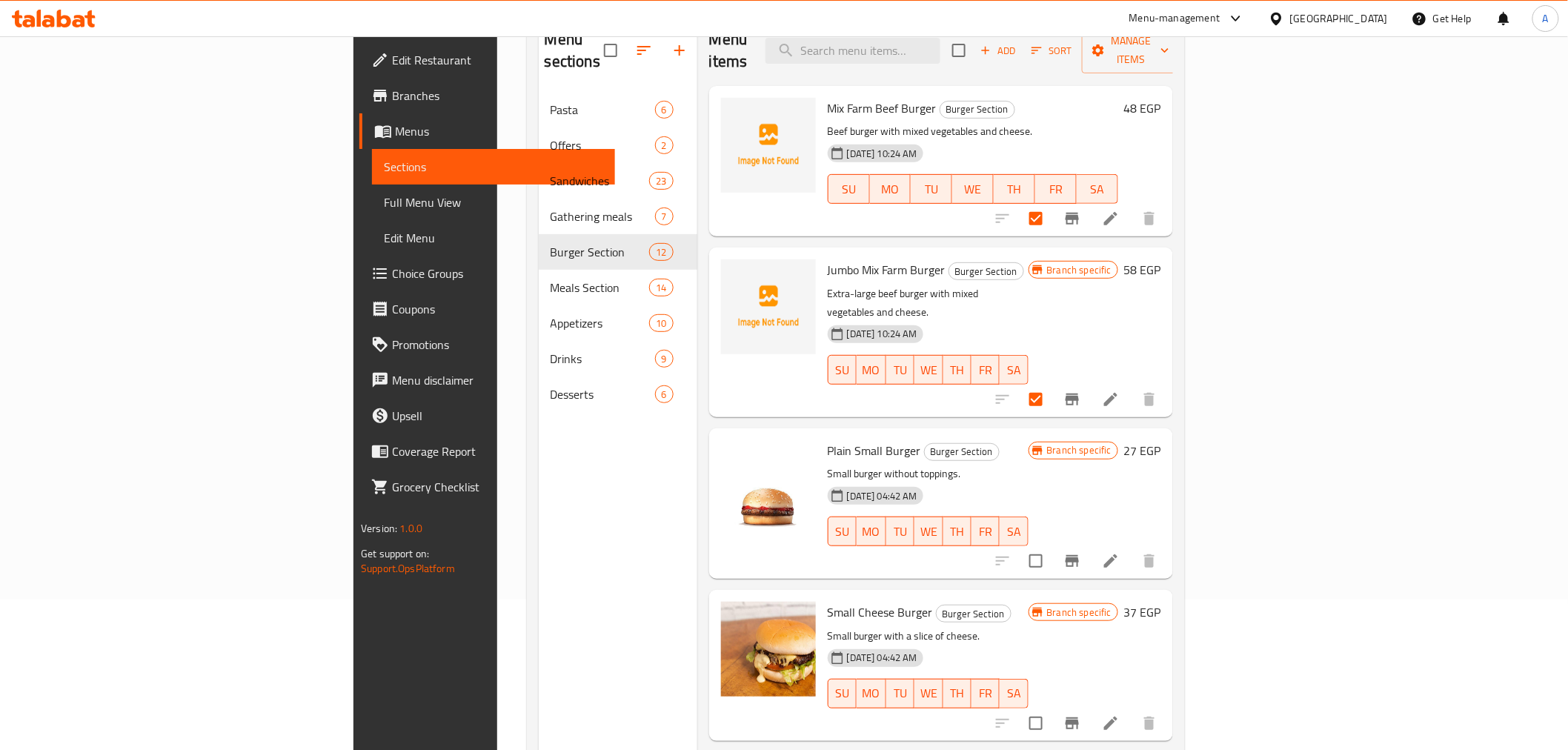
scroll to position [0, 0]
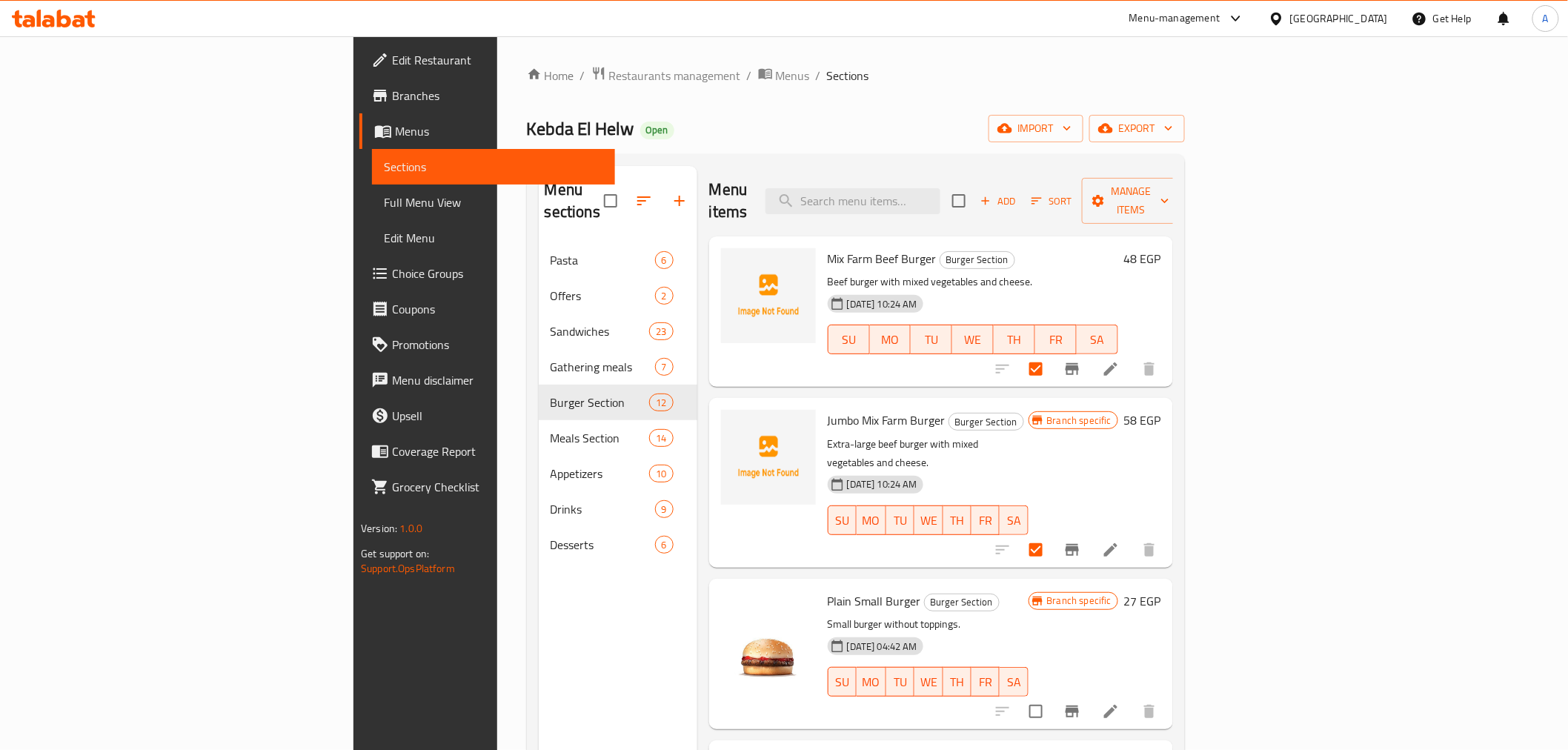
click at [1127, 398] on div "Jumbo Mix Farm Burger Burger Section Extra-large beef burger with mixed vegetab…" at bounding box center [941, 482] width 464 height 169
click at [1028, 435] on p "Extra-large beef burger with mixed vegetables and cheese." at bounding box center [929, 452] width 201 height 37
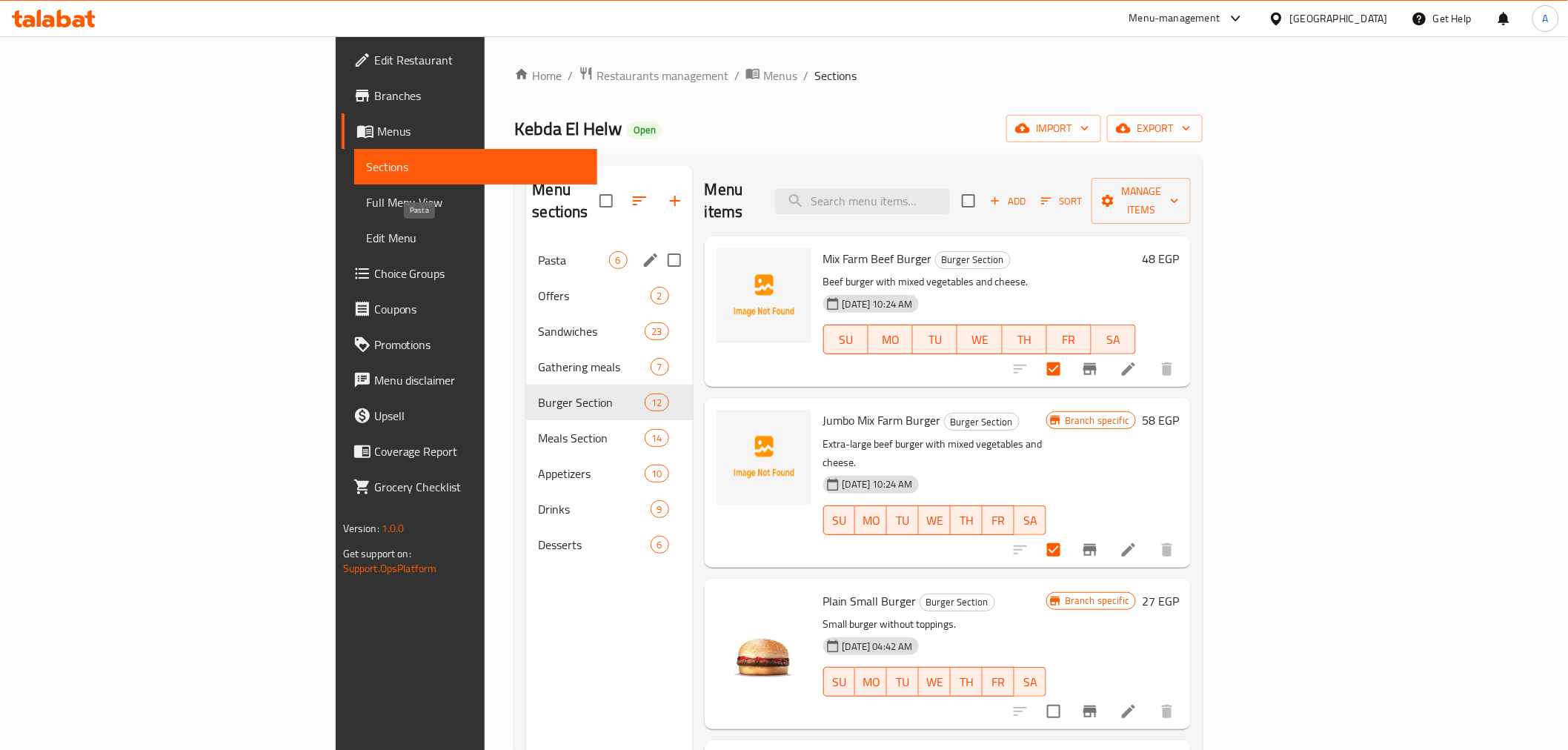
click at [538, 252] on span "Pasta" at bounding box center [573, 260] width 70 height 18
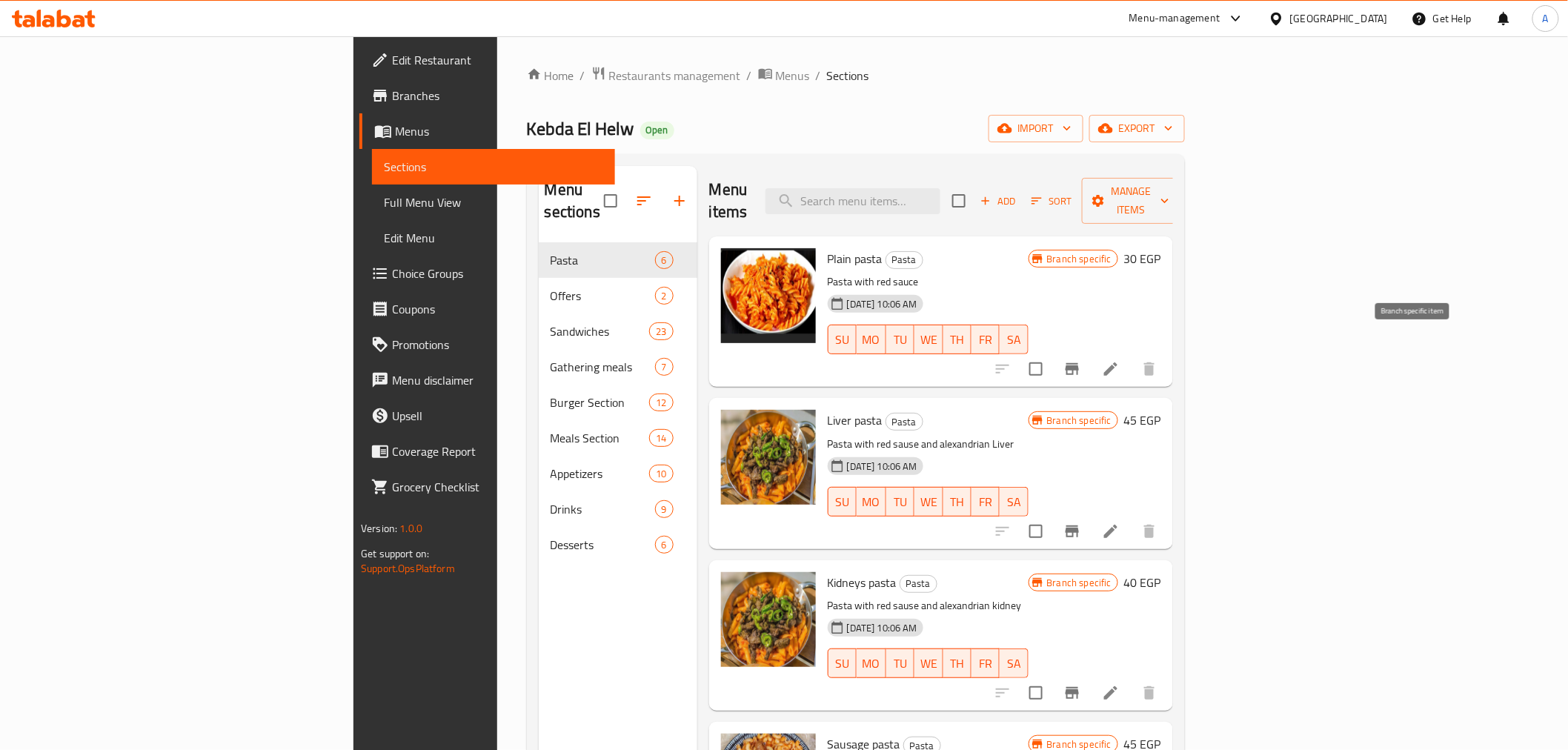
click at [1079, 363] on icon "Branch-specific-item" at bounding box center [1072, 369] width 13 height 12
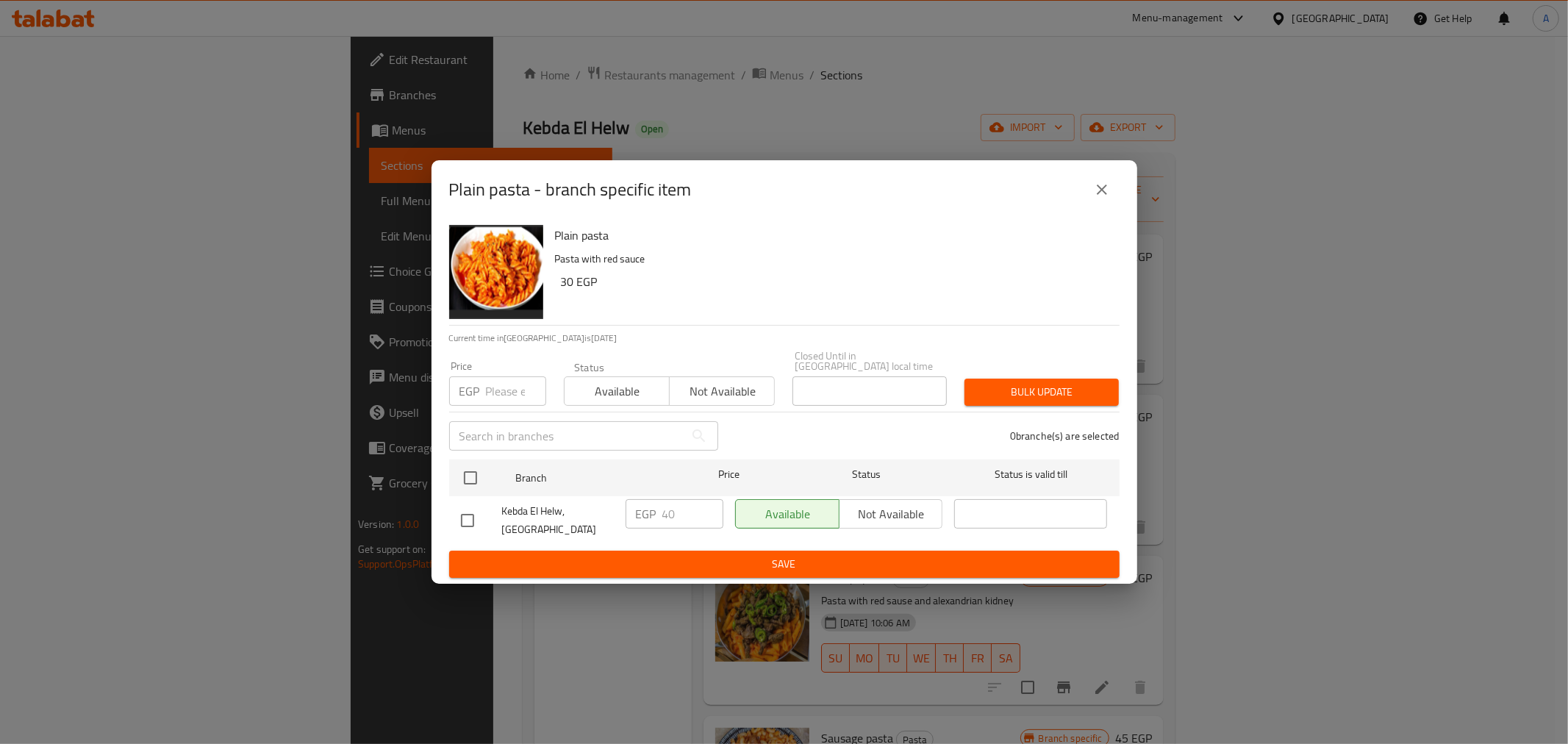
click at [504, 385] on input "number" at bounding box center [516, 391] width 61 height 30
type input "45"
click at [464, 478] on input "checkbox" at bounding box center [470, 477] width 31 height 31
checkbox input "true"
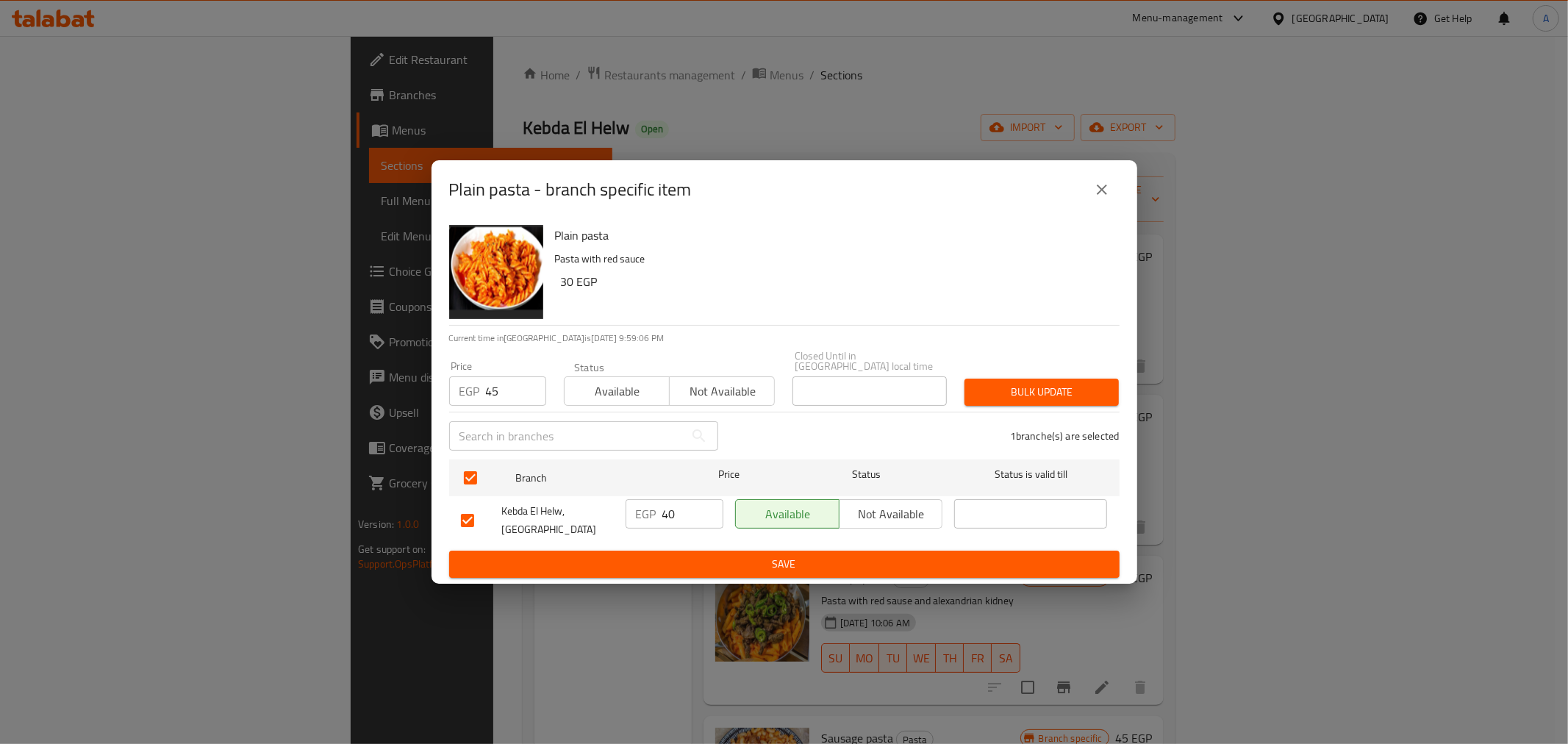
click at [741, 430] on div "1 branche(s) are selected" at bounding box center [928, 436] width 402 height 53
click at [1016, 399] on button "Bulk update" at bounding box center [1042, 391] width 155 height 27
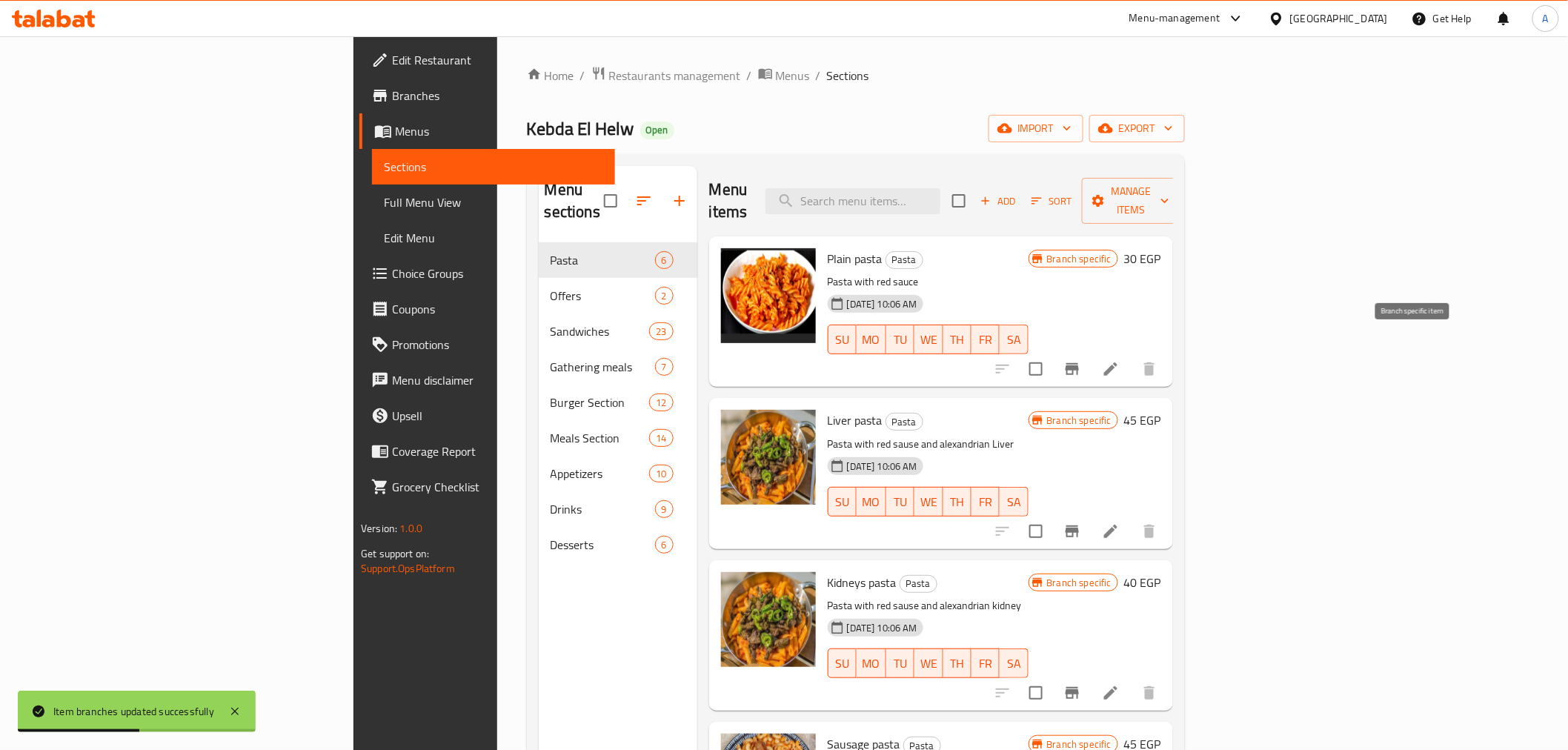
click at [1081, 360] on icon "Branch-specific-item" at bounding box center [1071, 369] width 18 height 18
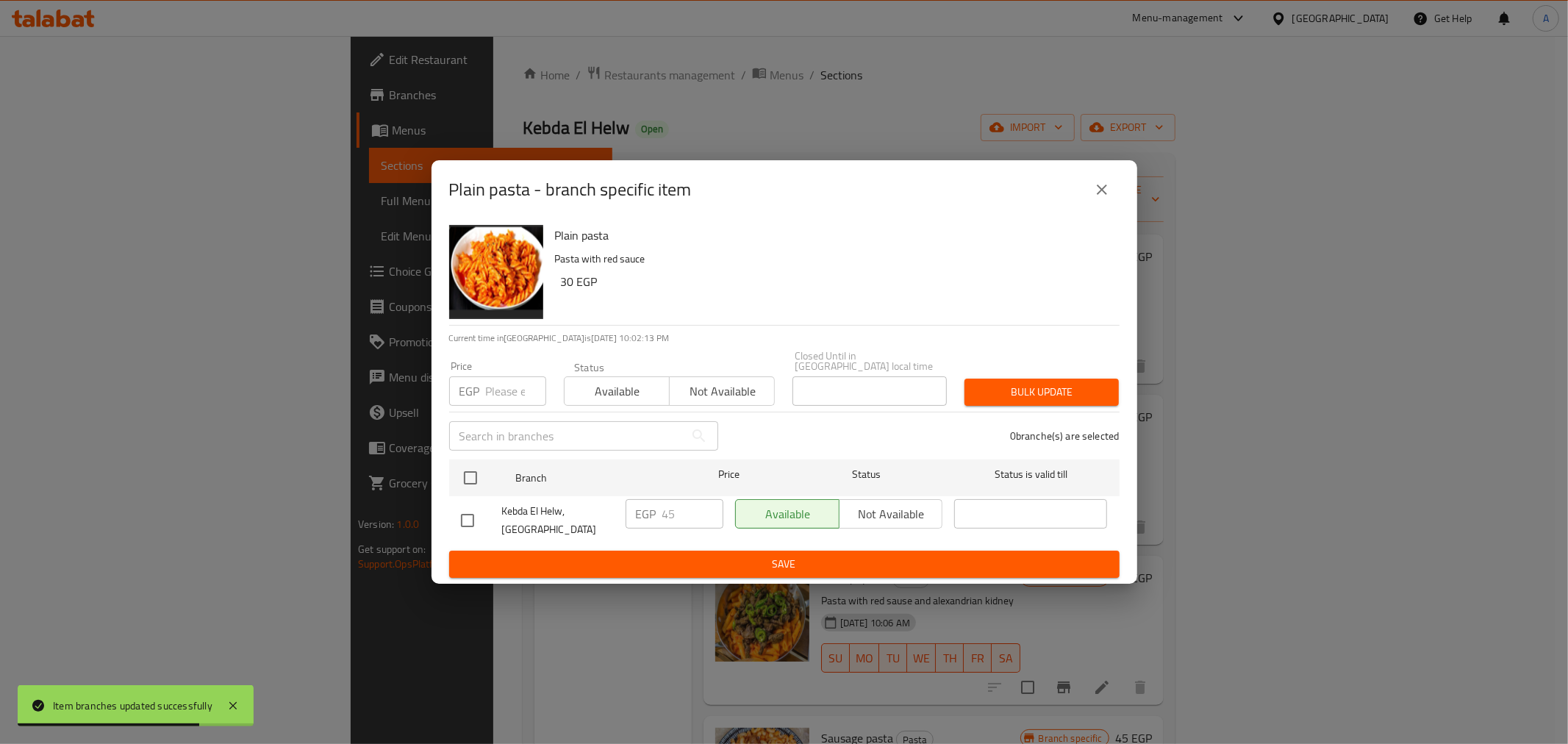
click at [590, 242] on h6 "Plain pasta" at bounding box center [831, 235] width 552 height 20
click at [1100, 192] on icon "close" at bounding box center [1102, 189] width 18 height 18
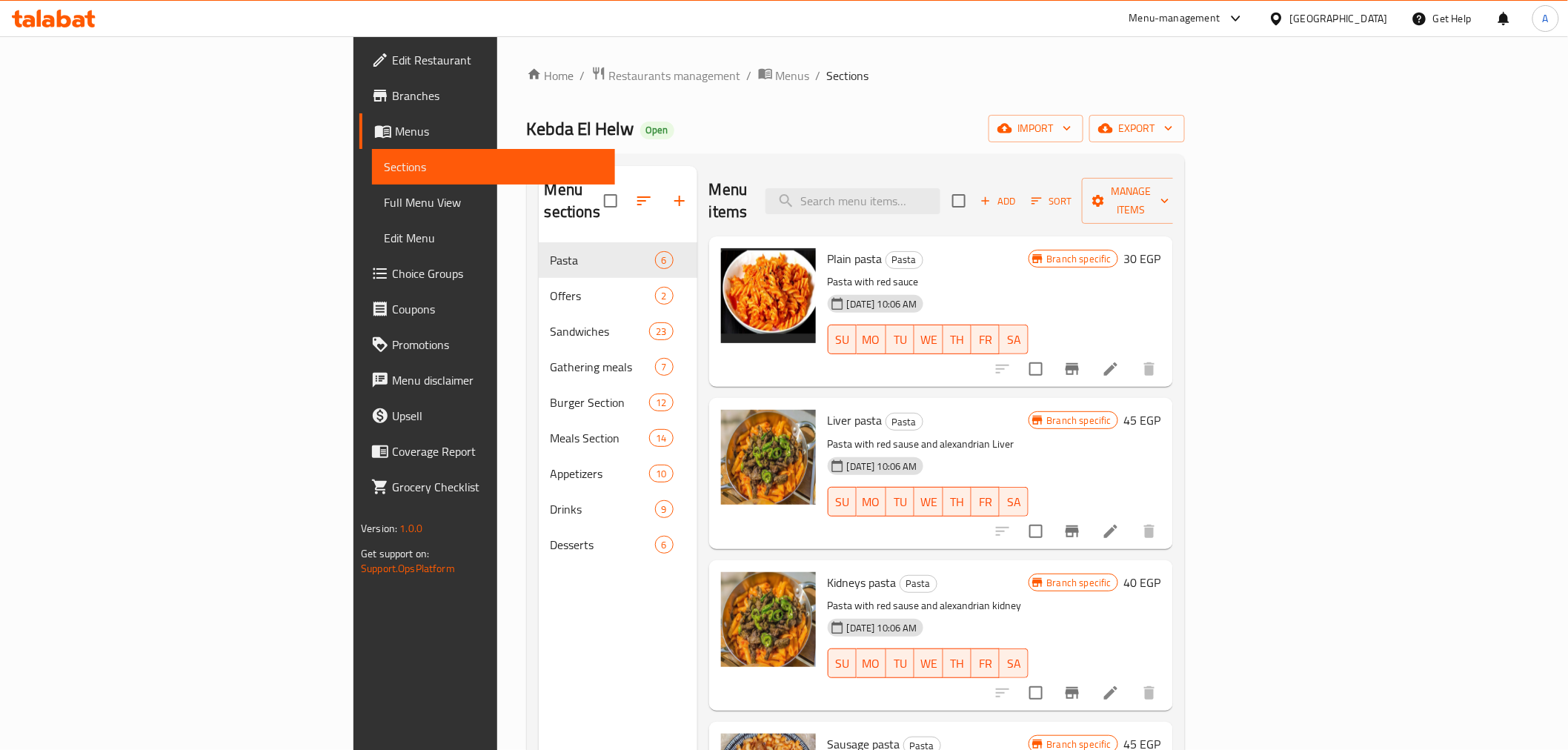
click at [1002, 289] on div "04-03-2025 10:06 AM SU MO TU WE TH FR SA" at bounding box center [928, 329] width 212 height 80
click at [1079, 526] on icon "Branch-specific-item" at bounding box center [1072, 531] width 13 height 12
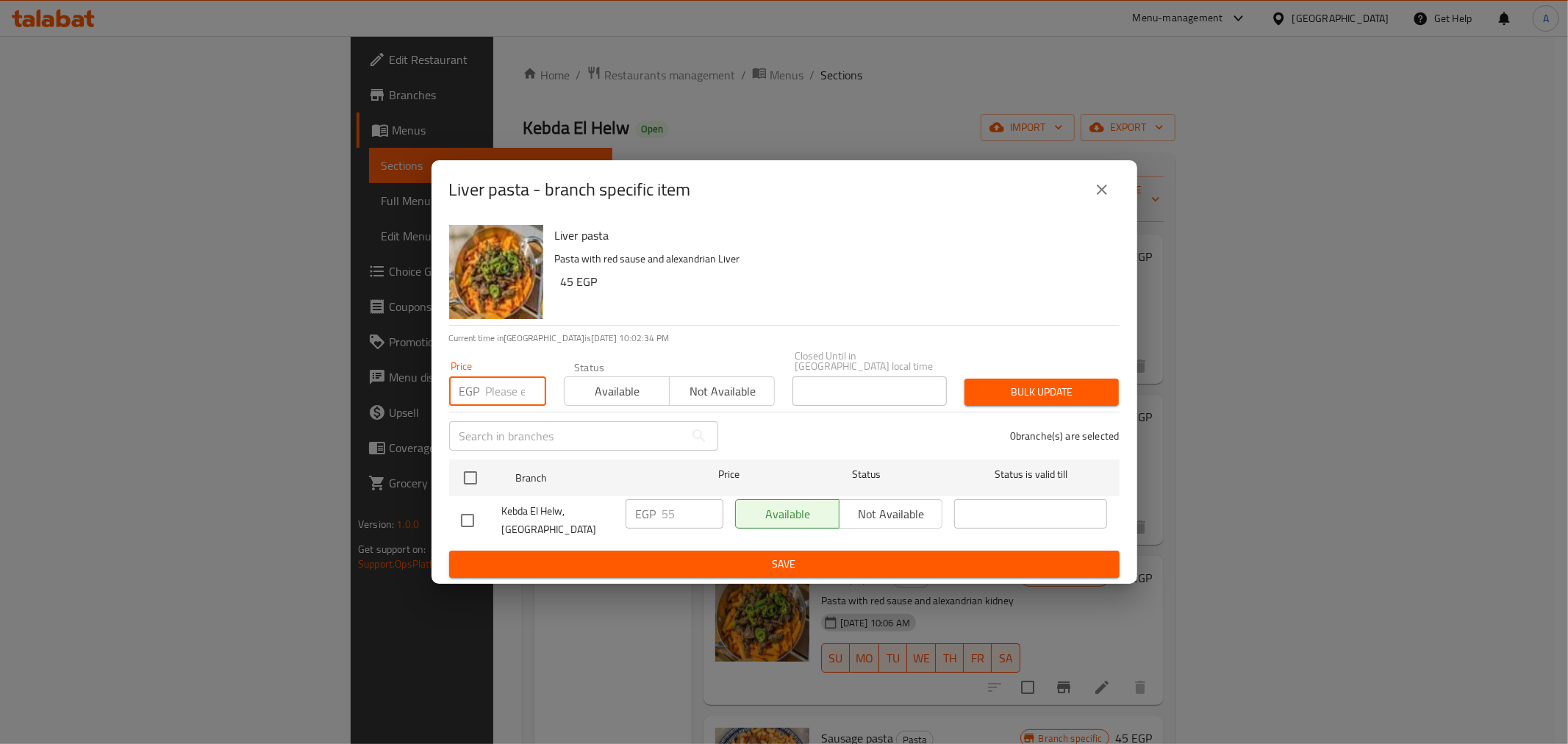
click at [508, 386] on input "number" at bounding box center [516, 391] width 61 height 30
type input "60"
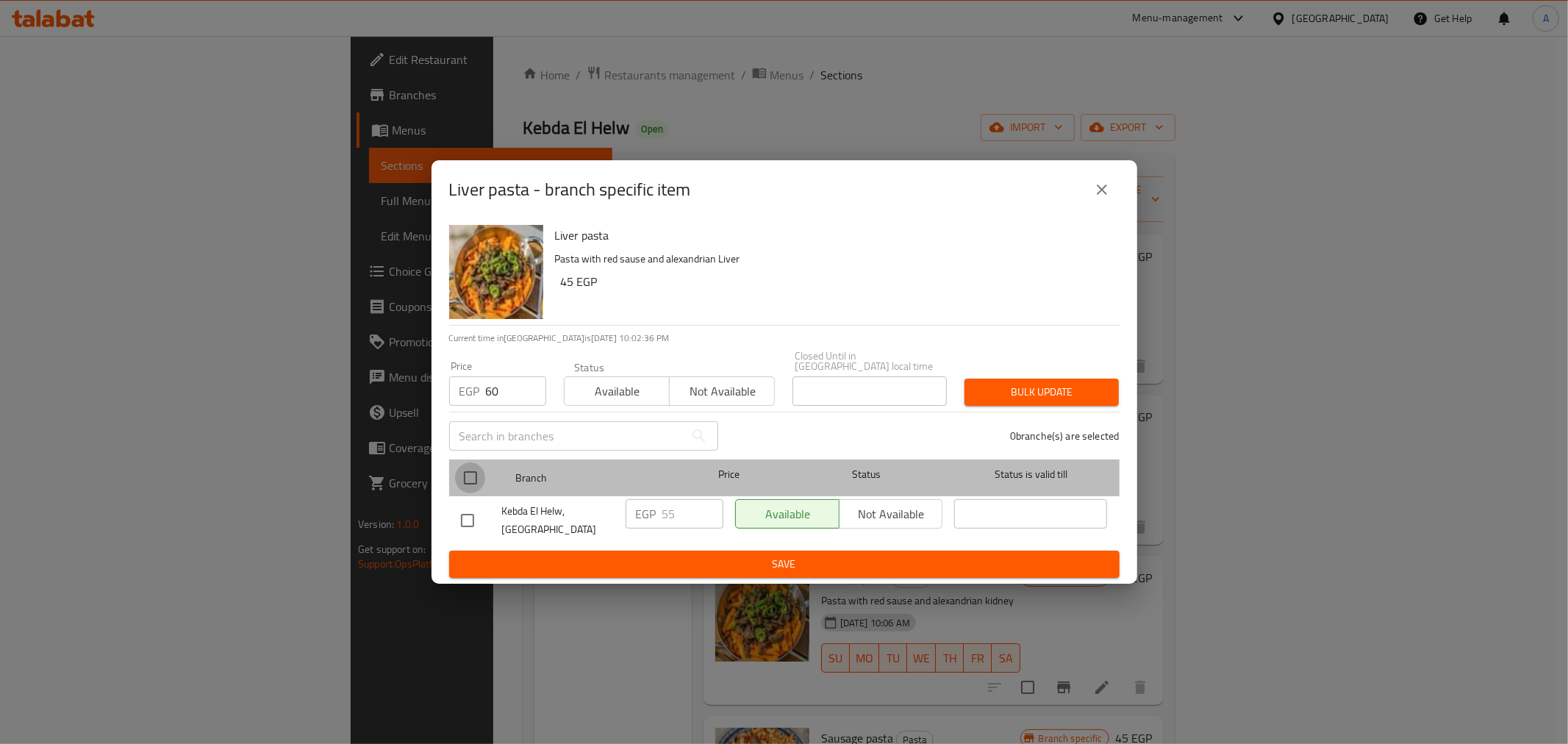
drag, startPoint x: 471, startPoint y: 469, endPoint x: 489, endPoint y: 466, distance: 18.2
click at [470, 469] on input "checkbox" at bounding box center [470, 477] width 31 height 31
checkbox input "true"
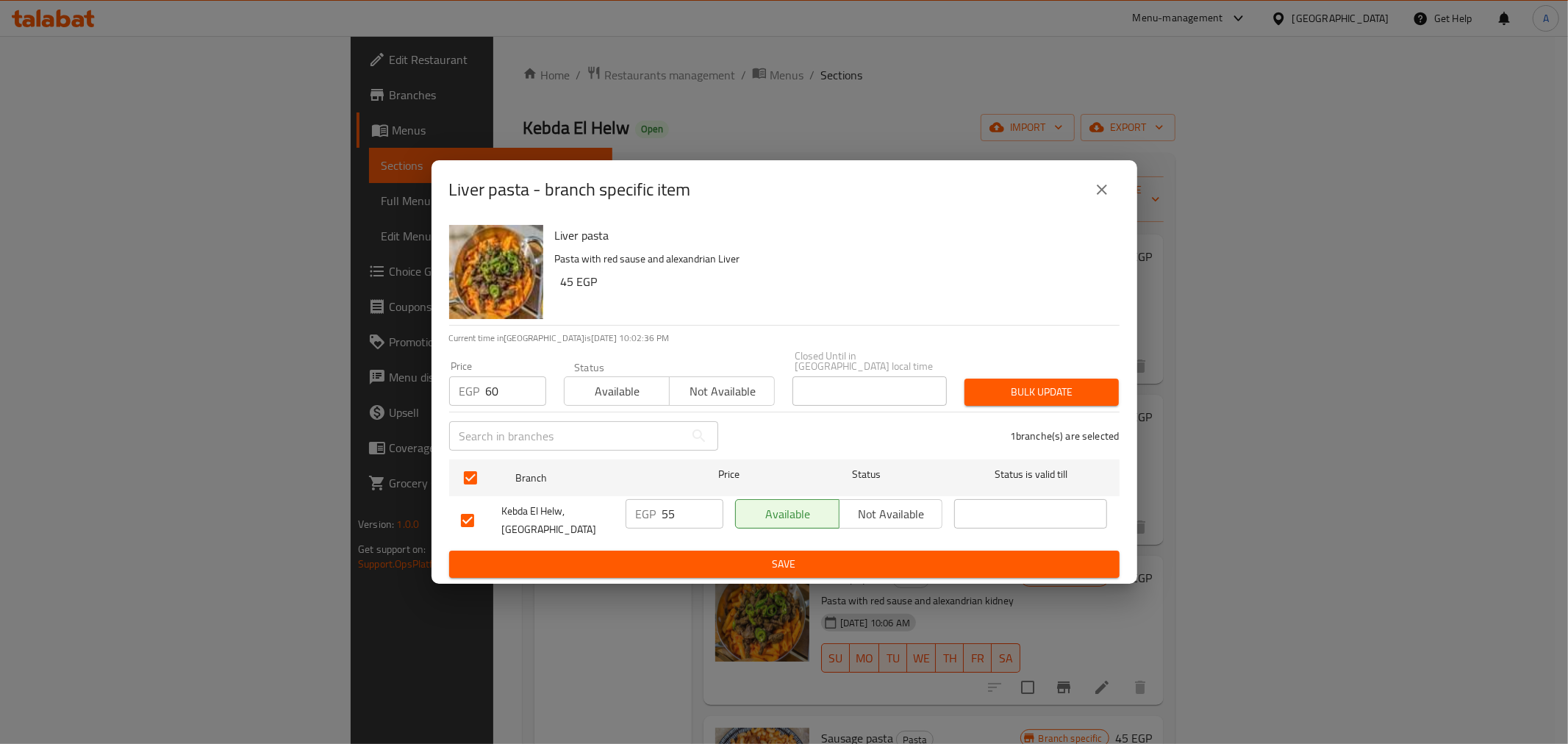
click at [835, 410] on div "1 branche(s) are selected" at bounding box center [928, 436] width 402 height 53
click at [992, 387] on span "Bulk update" at bounding box center [1042, 392] width 130 height 19
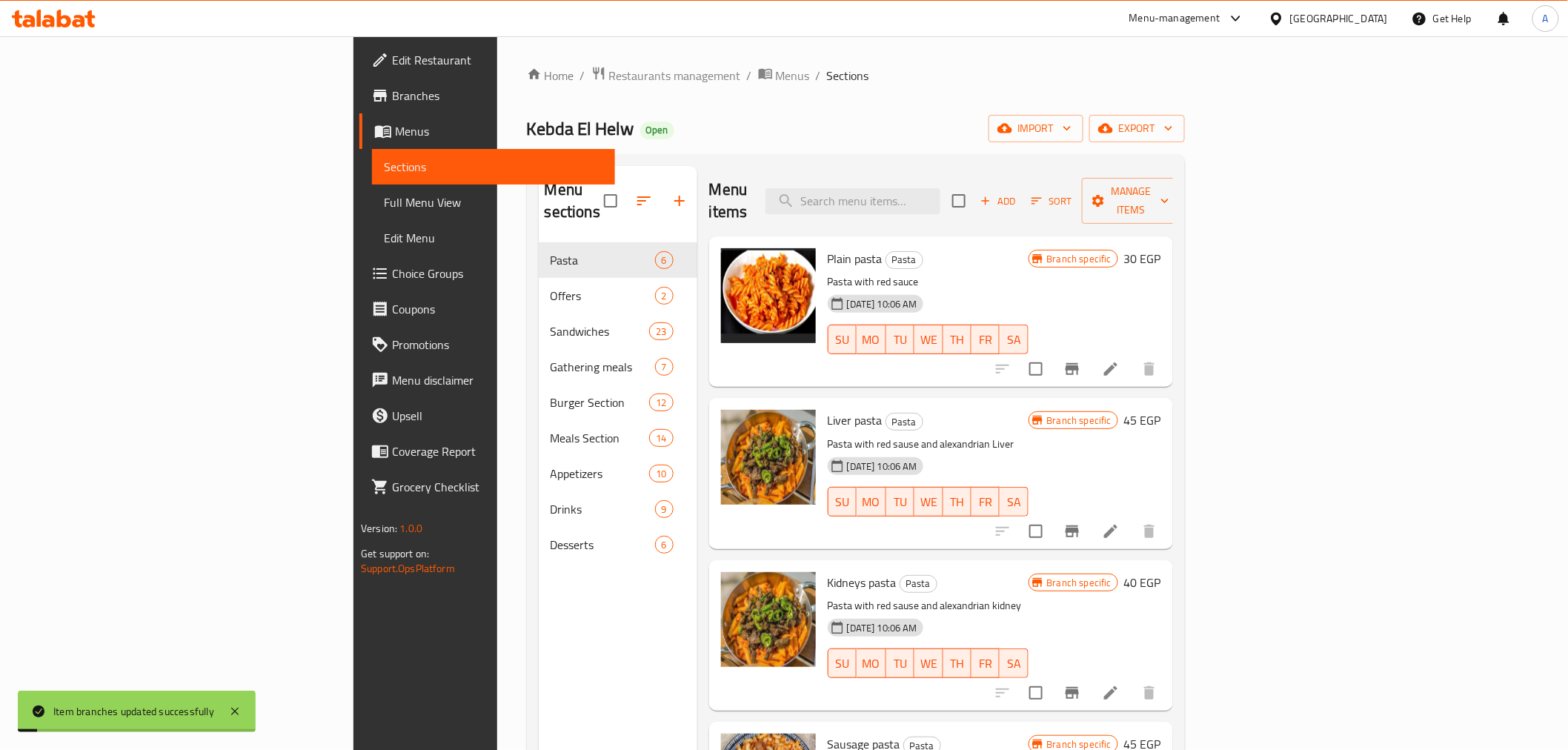
click at [828, 409] on span "Liver pasta" at bounding box center [855, 421] width 54 height 23
click at [976, 452] on div "04-03-2025 10:06 AM SU MO TU WE TH FR SA" at bounding box center [928, 491] width 212 height 80
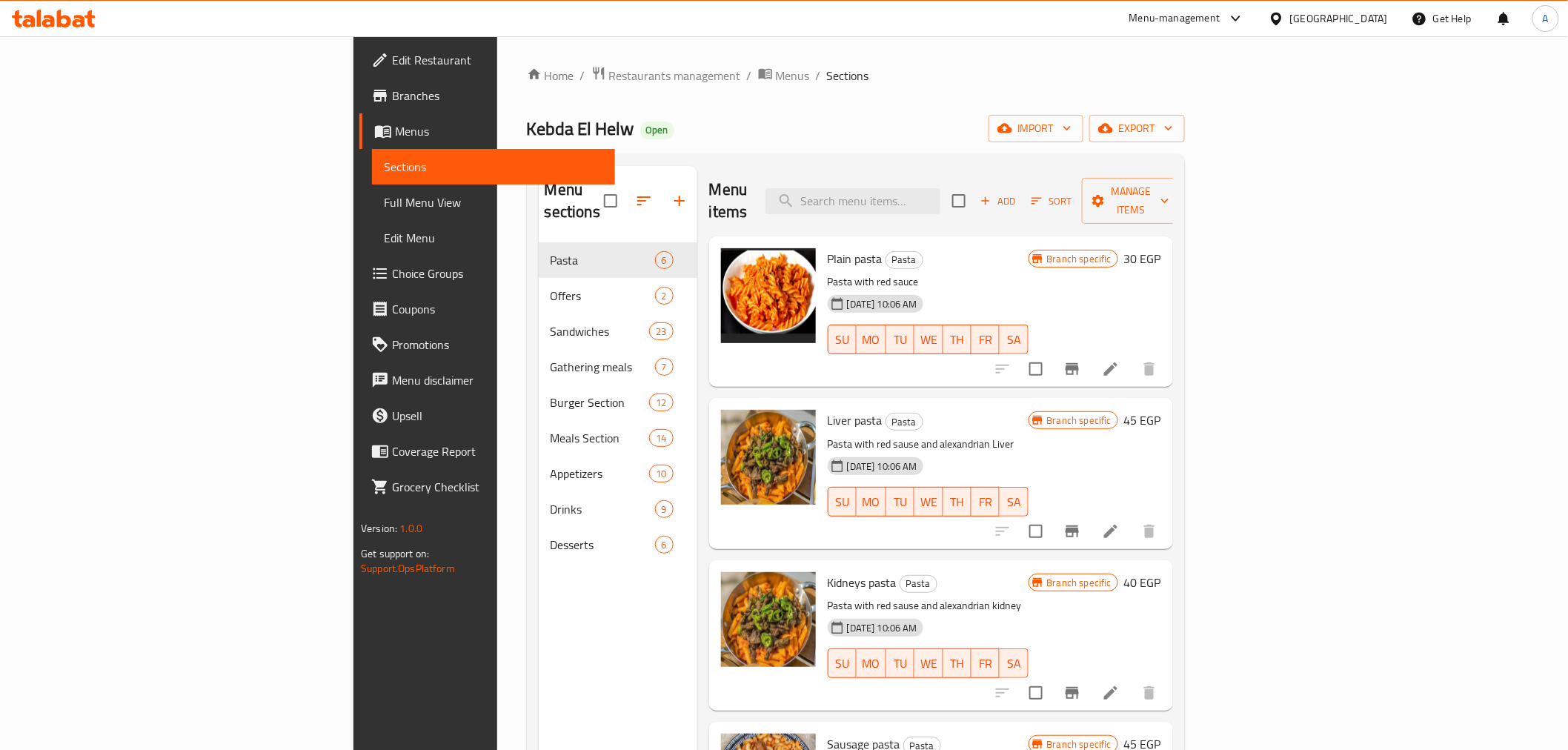
click at [539, 607] on div "Menu sections Pasta 6 Offers 2 Sandwiches 23 Gathering meals 7 Burger Section 1…" at bounding box center [618, 541] width 159 height 750
click at [539, 578] on div "Menu sections Pasta 6 Offers 2 Sandwiches 23 Gathering meals 7 Burger Section 1…" at bounding box center [618, 541] width 159 height 750
click at [968, 79] on ol "Home / Restaurants management / Menus / Sections" at bounding box center [855, 75] width 658 height 20
click at [967, 79] on ol "Home / Restaurants management / Menus / Sections" at bounding box center [855, 75] width 658 height 20
click at [964, 79] on ol "Home / Restaurants management / Menus / Sections" at bounding box center [855, 75] width 658 height 20
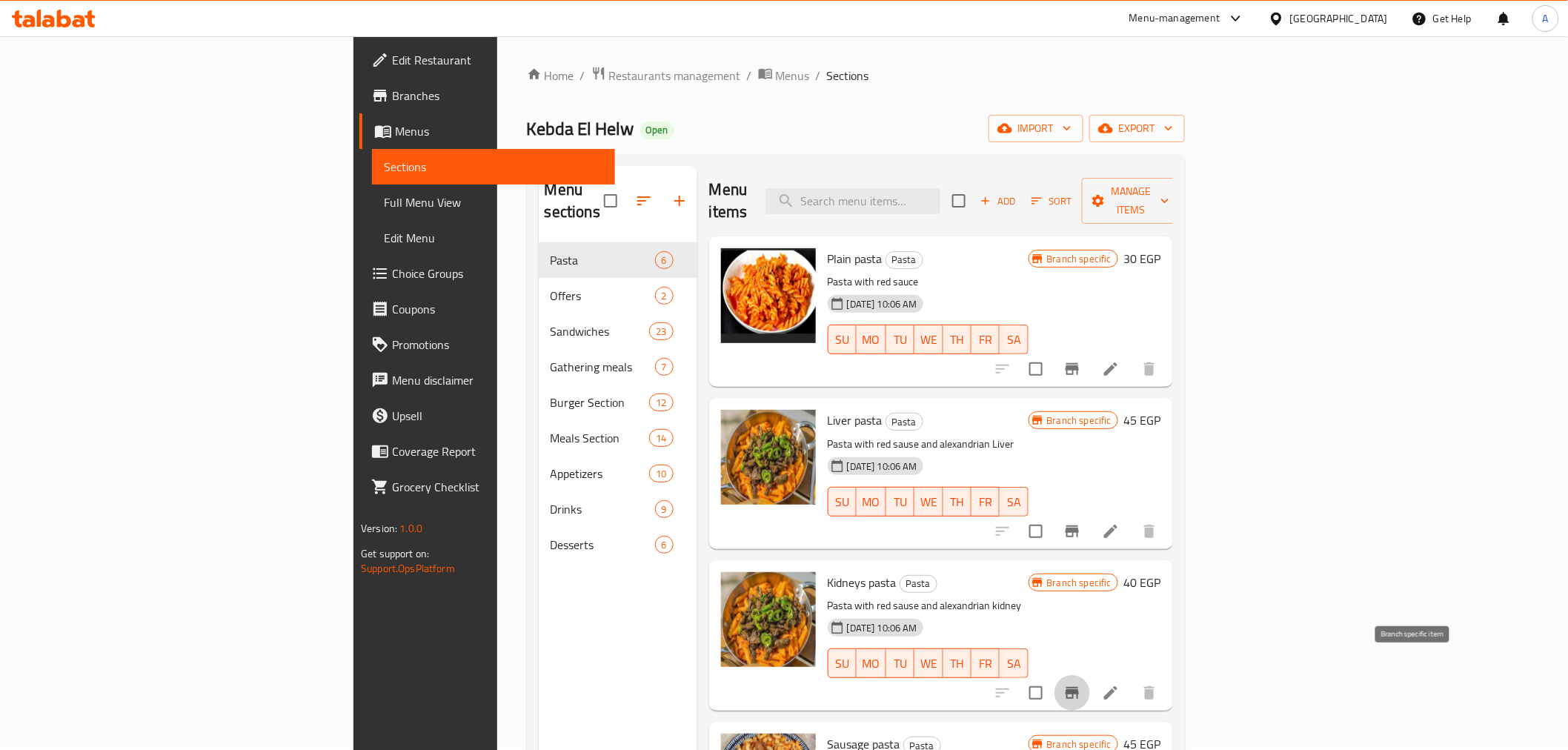
click at [1081, 683] on icon "Branch-specific-item" at bounding box center [1071, 692] width 18 height 18
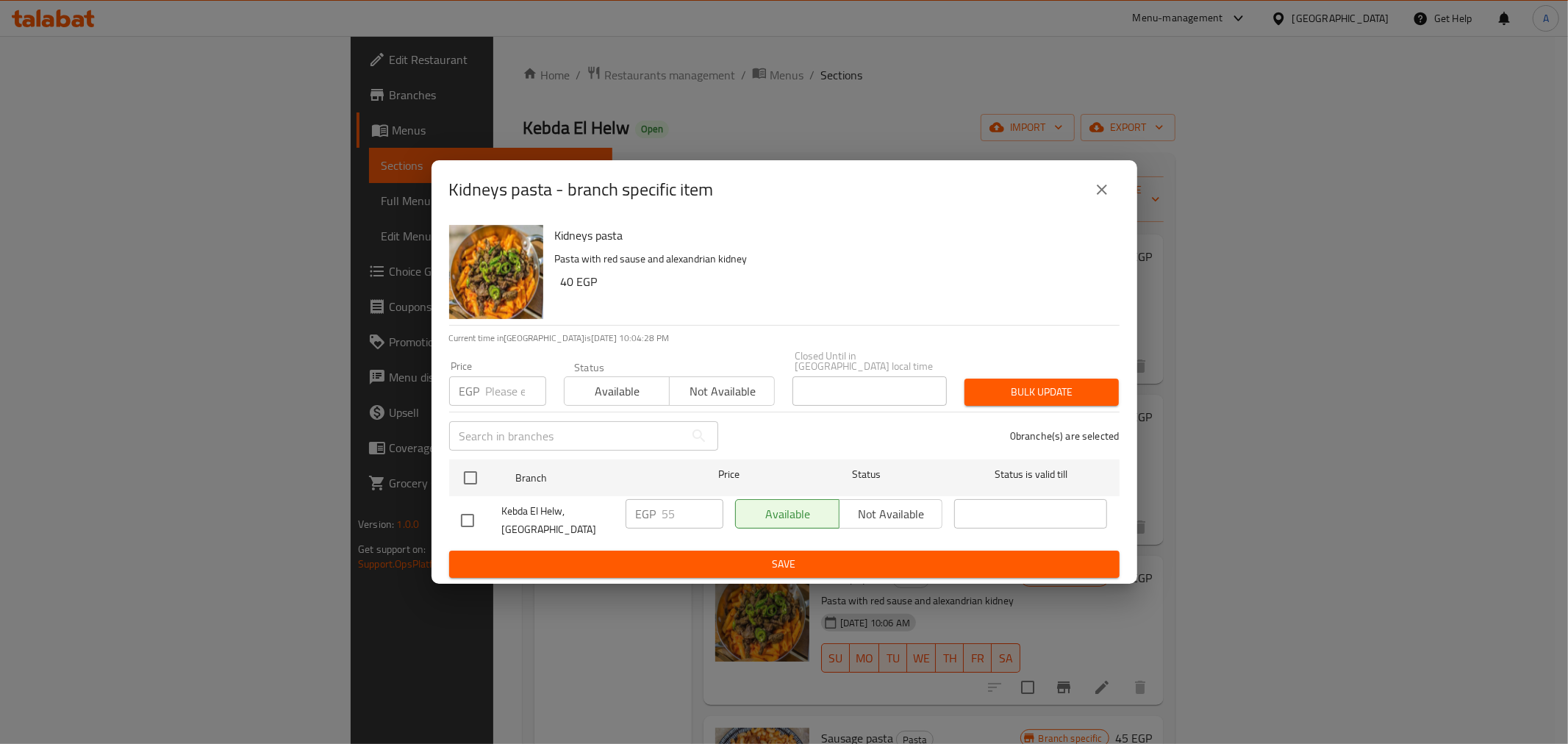
click at [496, 380] on input "number" at bounding box center [516, 391] width 61 height 30
type input "60"
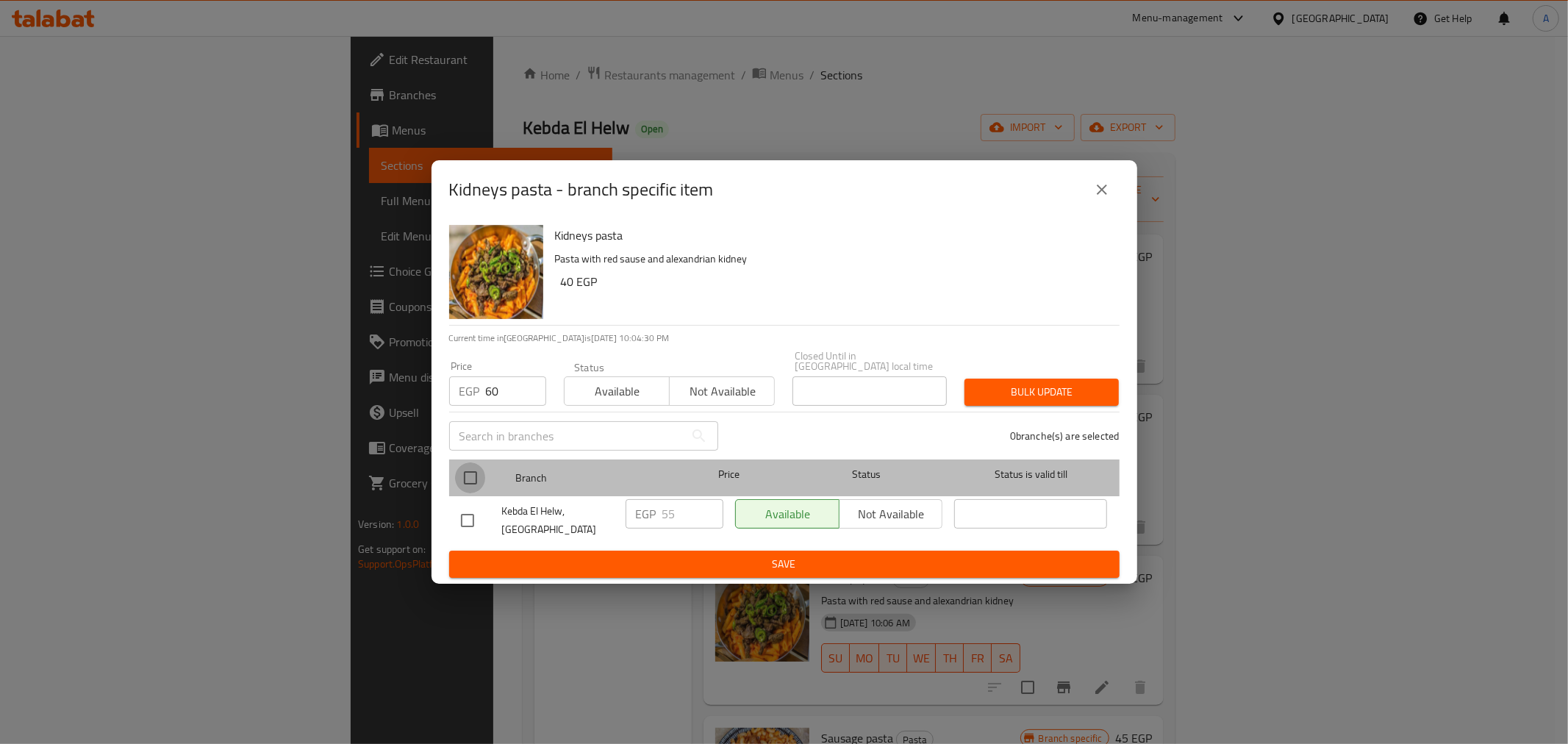
click at [484, 468] on input "checkbox" at bounding box center [470, 477] width 31 height 31
checkbox input "true"
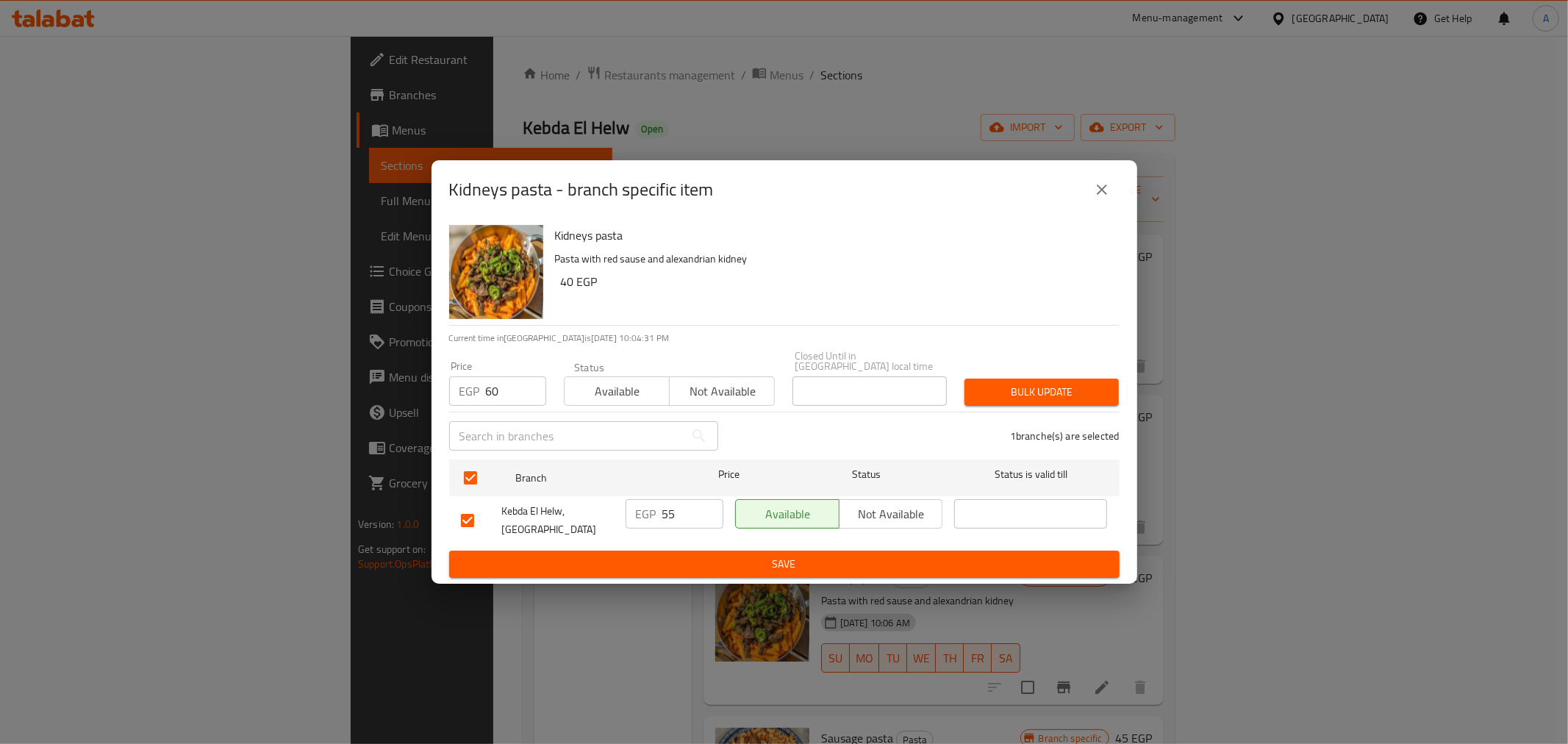
click at [852, 425] on div "1 branche(s) are selected" at bounding box center [928, 436] width 402 height 53
click at [1034, 387] on span "Bulk update" at bounding box center [1042, 392] width 130 height 19
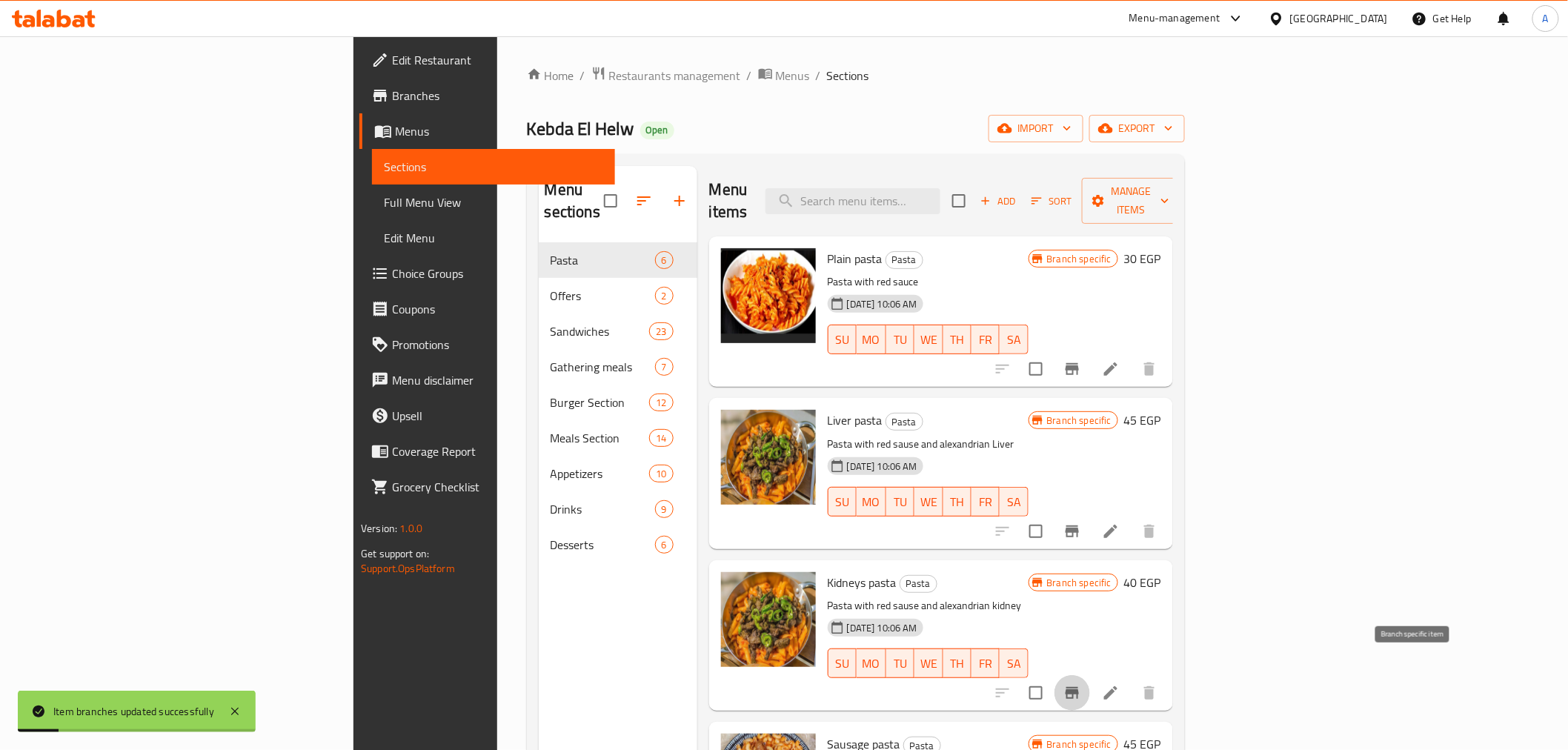
click at [1090, 675] on button "Branch-specific-item" at bounding box center [1072, 693] width 36 height 36
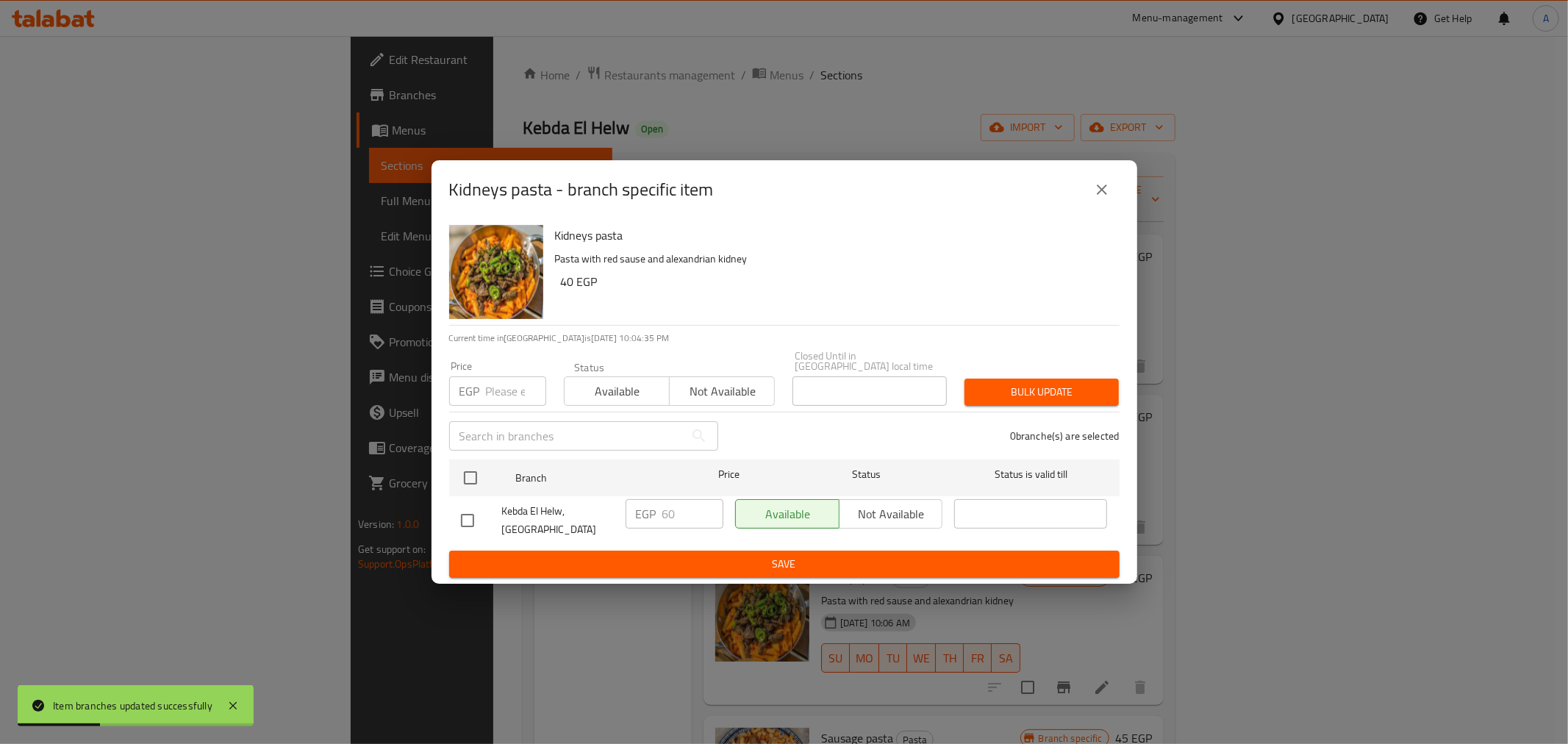
click at [1105, 183] on button "close" at bounding box center [1102, 190] width 35 height 35
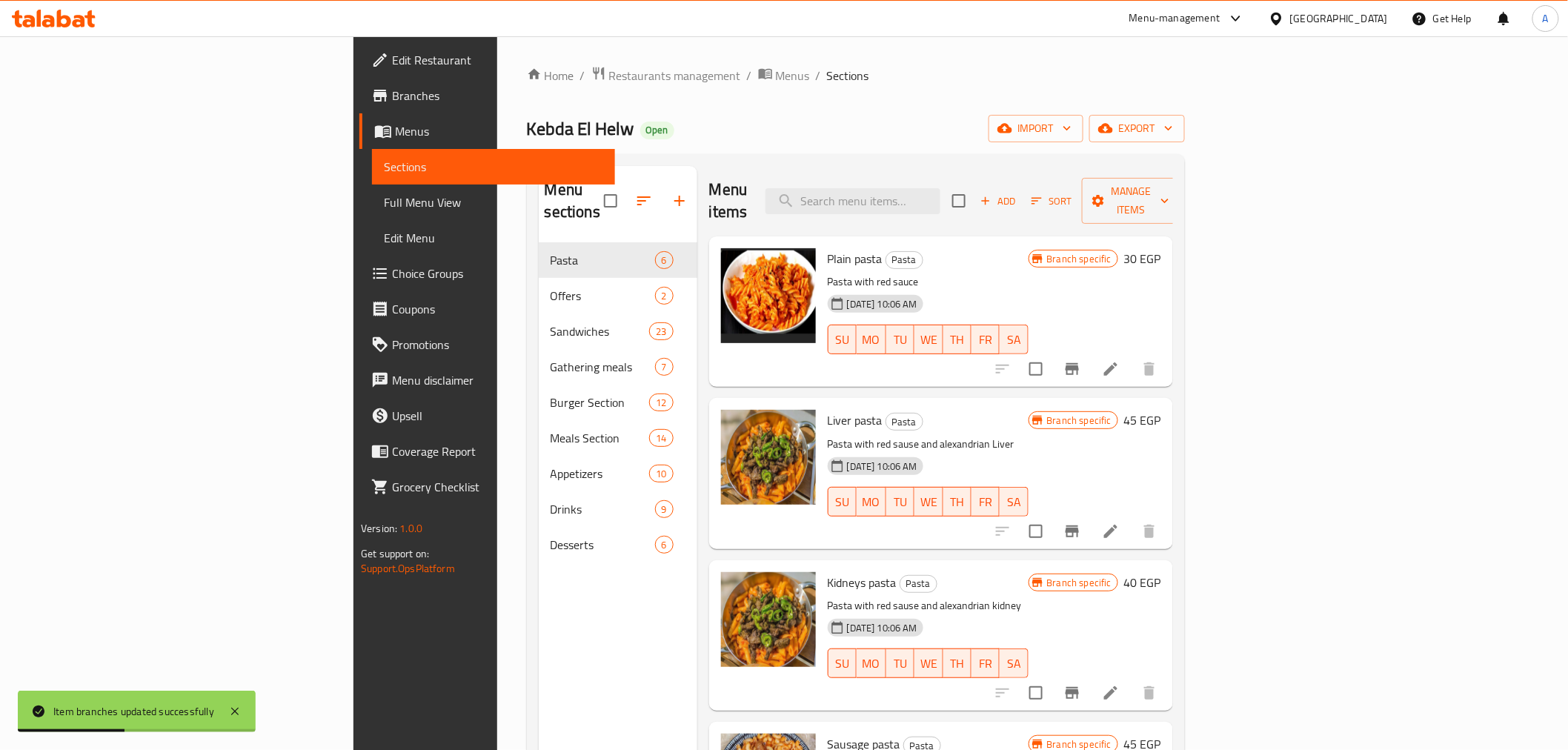
click at [583, 642] on div "Menu sections Pasta 6 Offers 2 Sandwiches 23 Gathering meals 7 Burger Section 1…" at bounding box center [618, 541] width 159 height 750
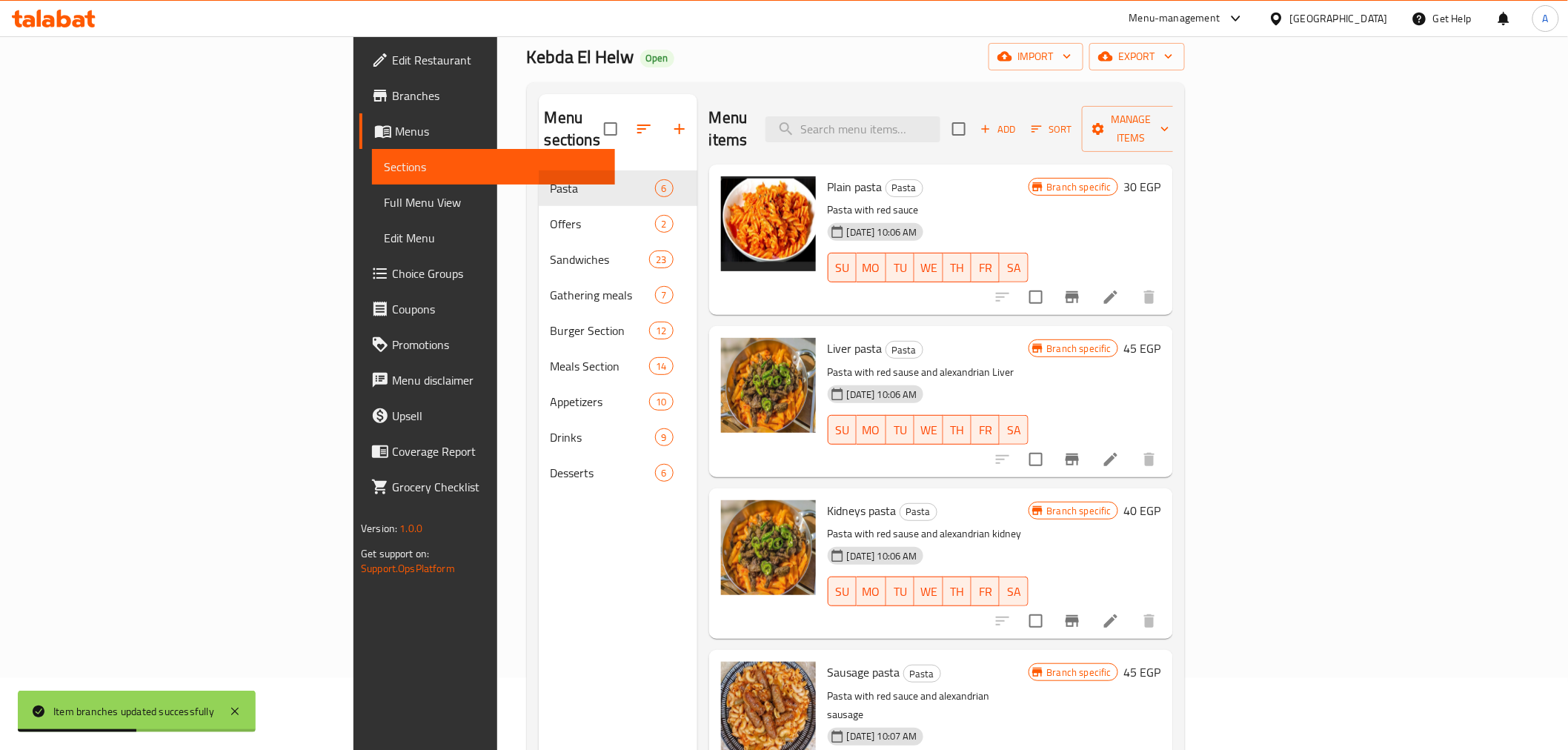
scroll to position [207, 0]
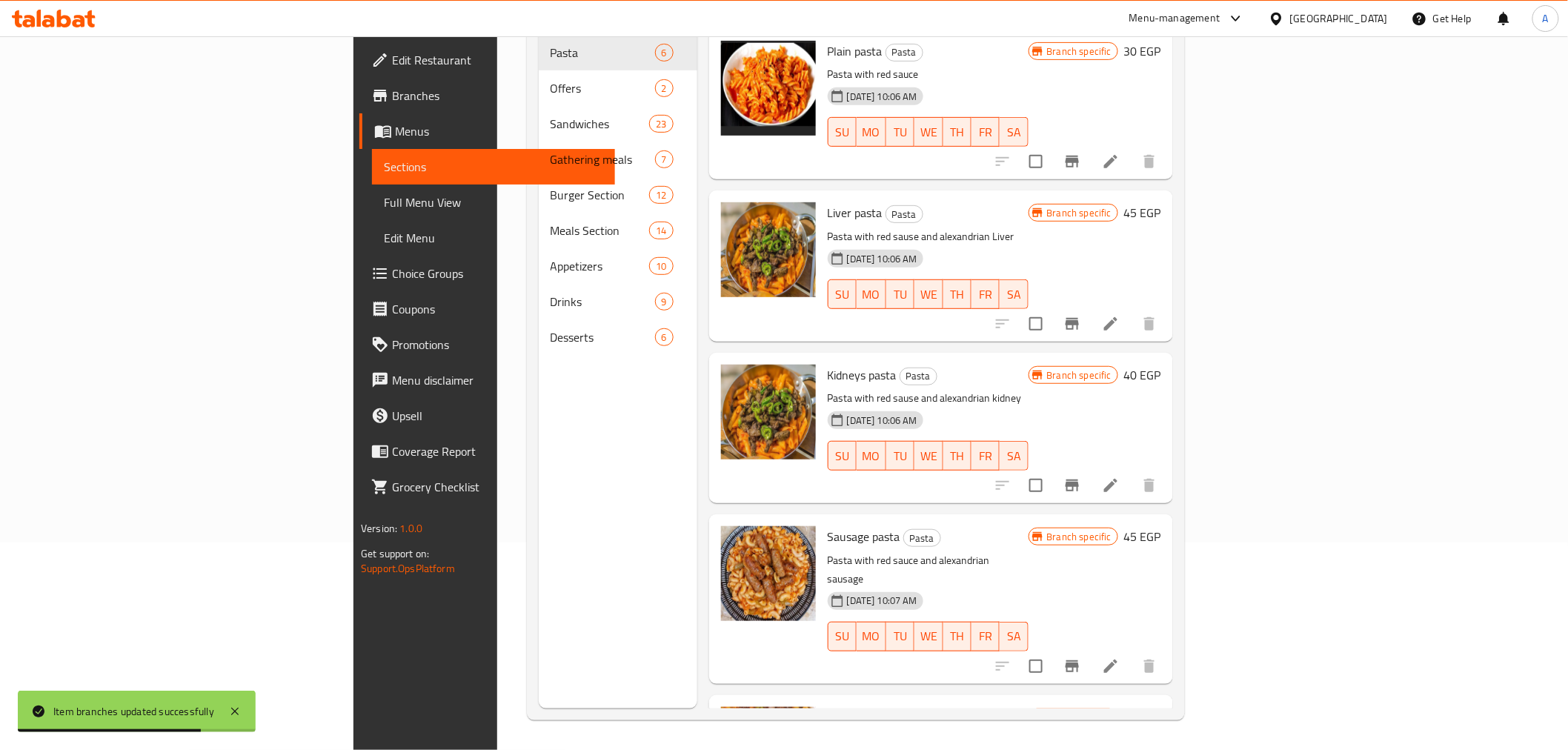
click at [1081, 657] on icon "Branch-specific-item" at bounding box center [1071, 666] width 18 height 18
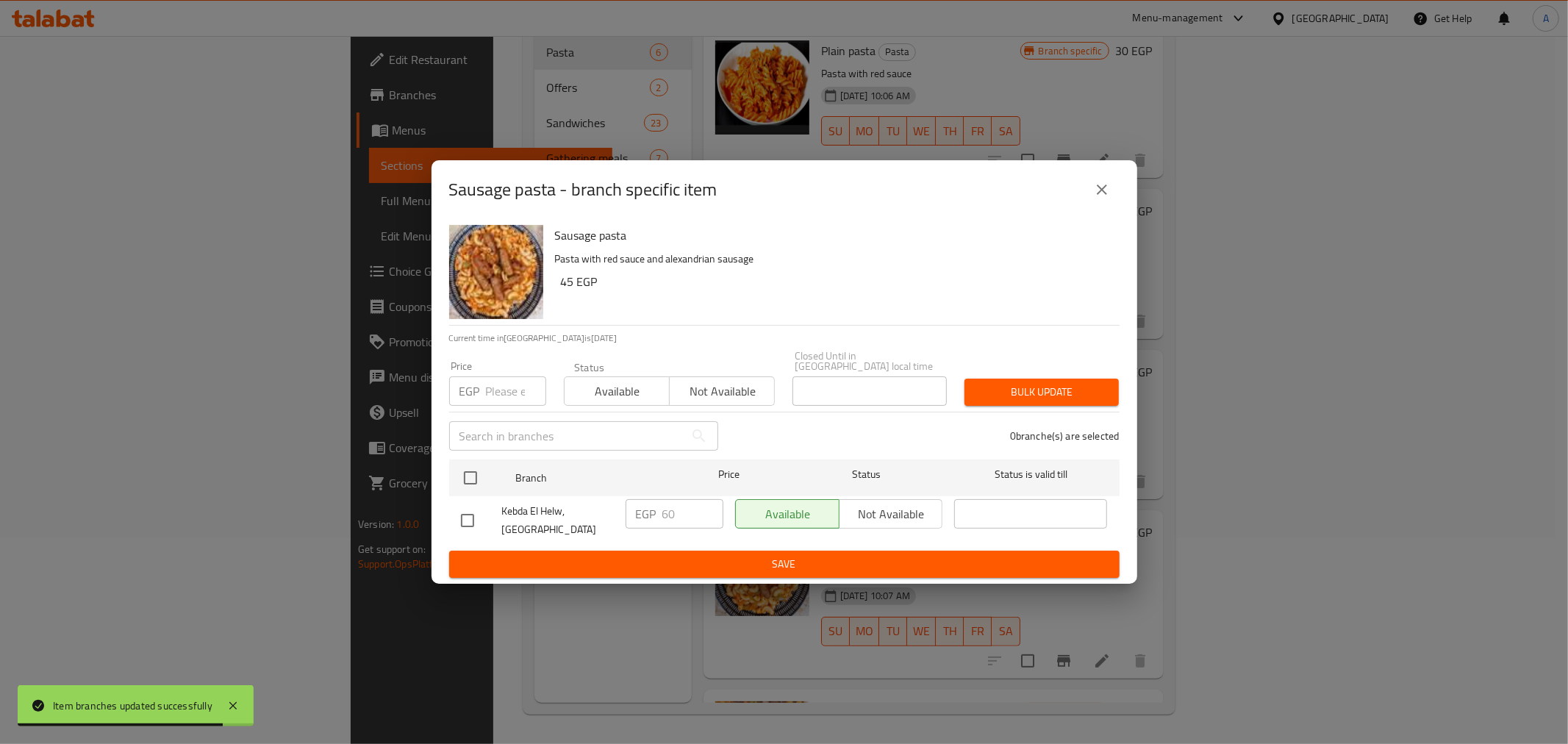
click at [509, 376] on input "number" at bounding box center [516, 391] width 61 height 30
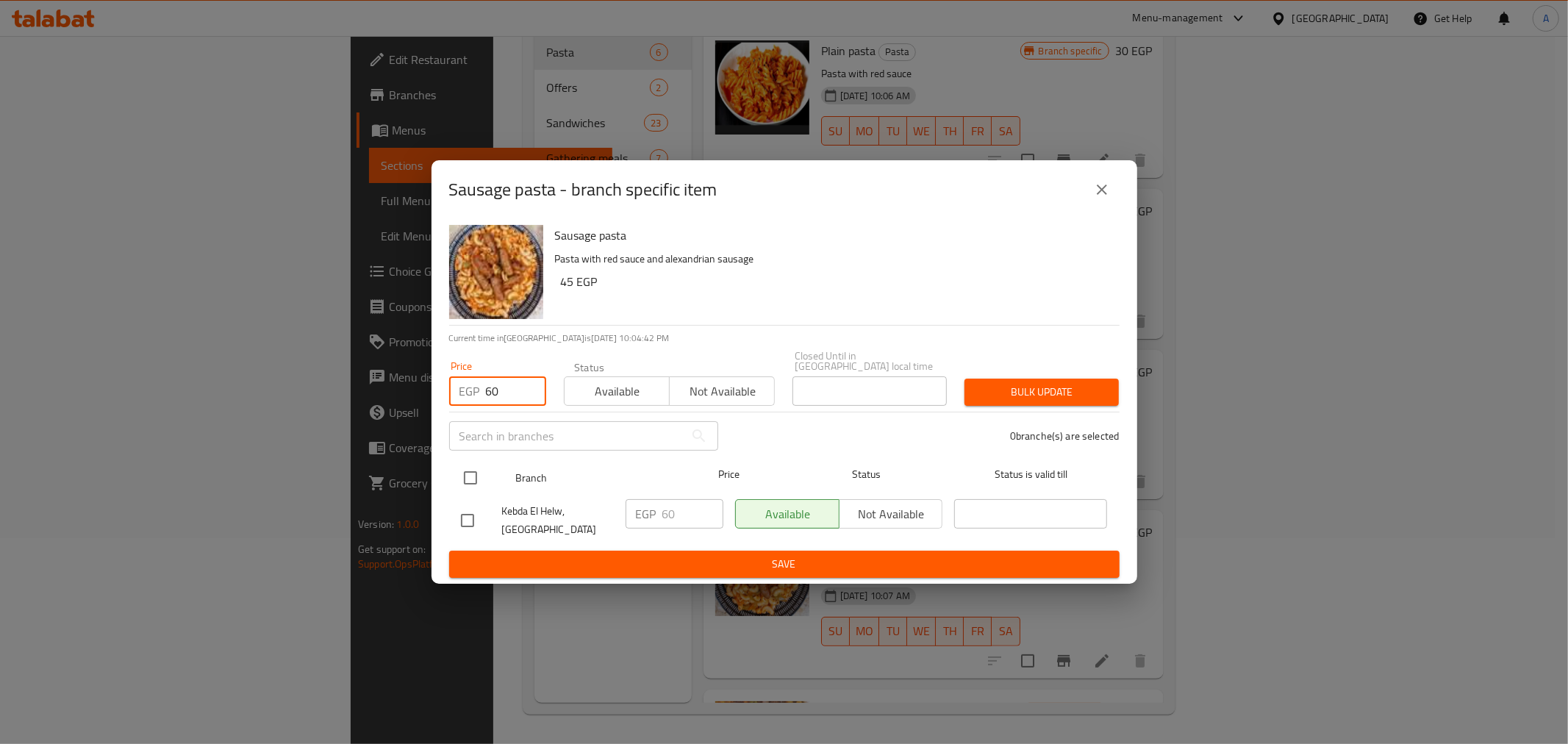
type input "60"
click at [466, 472] on input "checkbox" at bounding box center [470, 477] width 31 height 31
checkbox input "true"
click at [832, 438] on div "1 branche(s) are selected" at bounding box center [928, 436] width 402 height 53
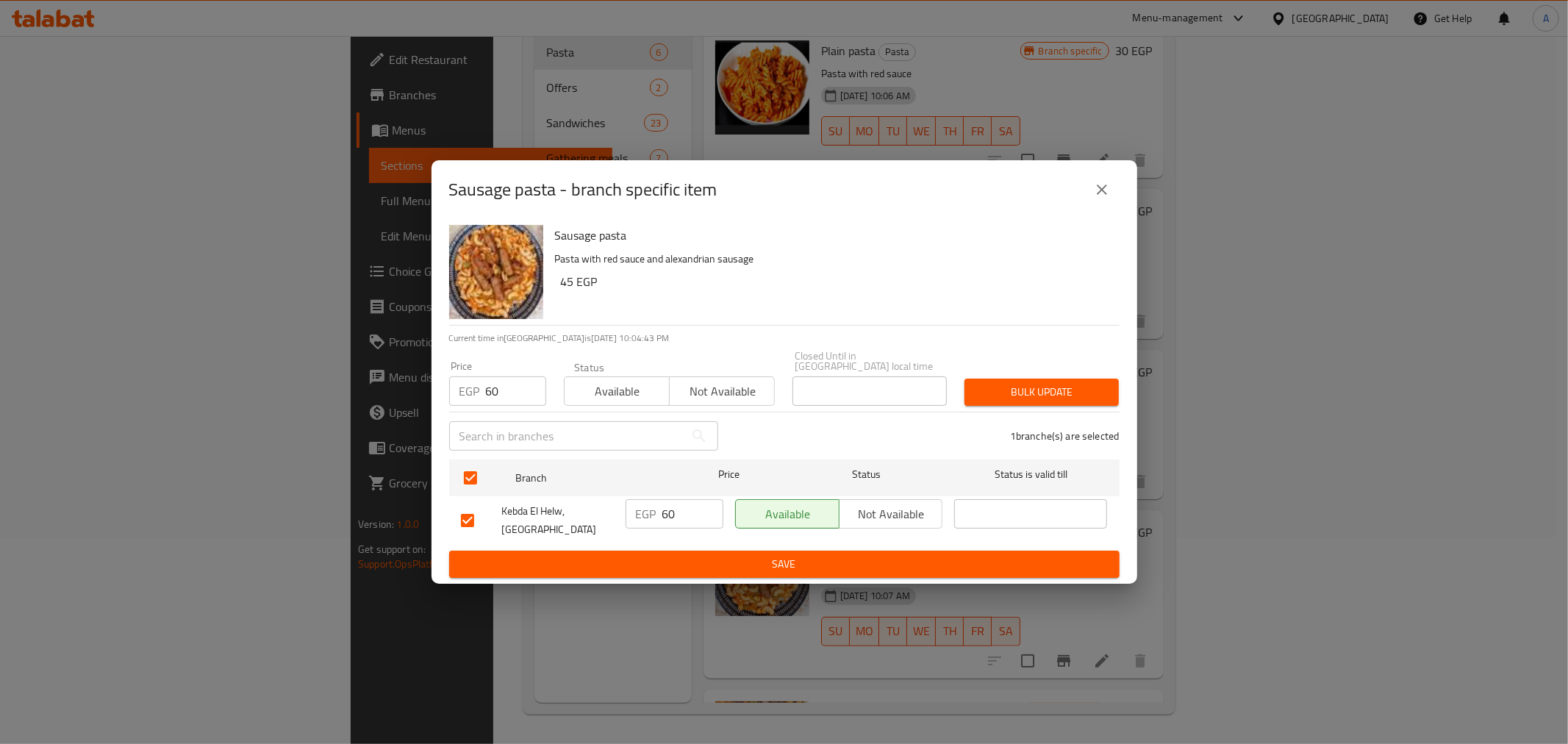
click at [1076, 364] on div "Price EGP 60 Price Status Available Not available Closed Until in Egypt local t…" at bounding box center [784, 378] width 689 height 73
click at [1071, 384] on span "Bulk update" at bounding box center [1042, 392] width 130 height 19
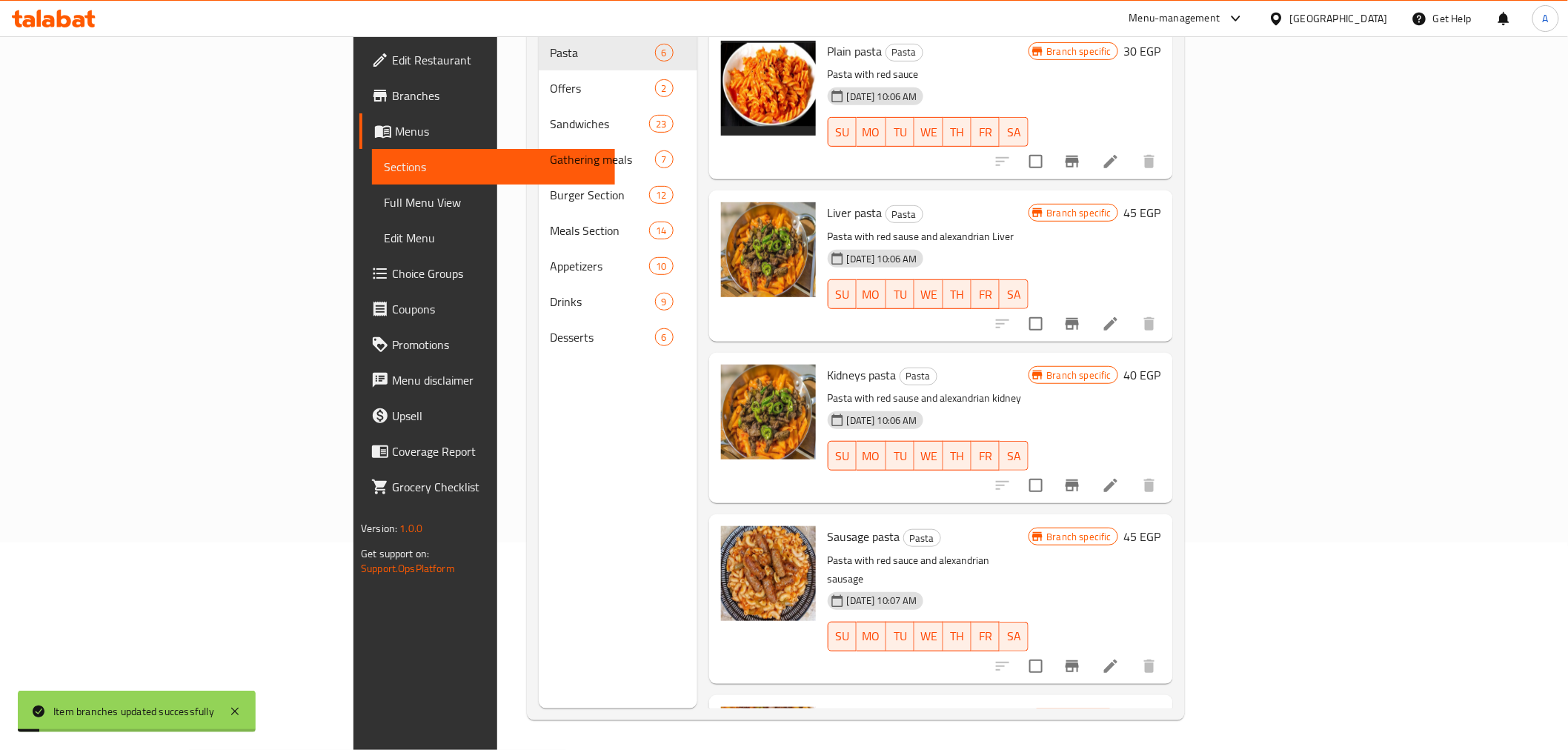
click at [1004, 526] on div "Sausage pasta Pasta Pasta with red sauce and alexandrian sausage 04-03-2025 10:…" at bounding box center [928, 598] width 212 height 157
click at [1090, 649] on button "Branch-specific-item" at bounding box center [1072, 666] width 36 height 36
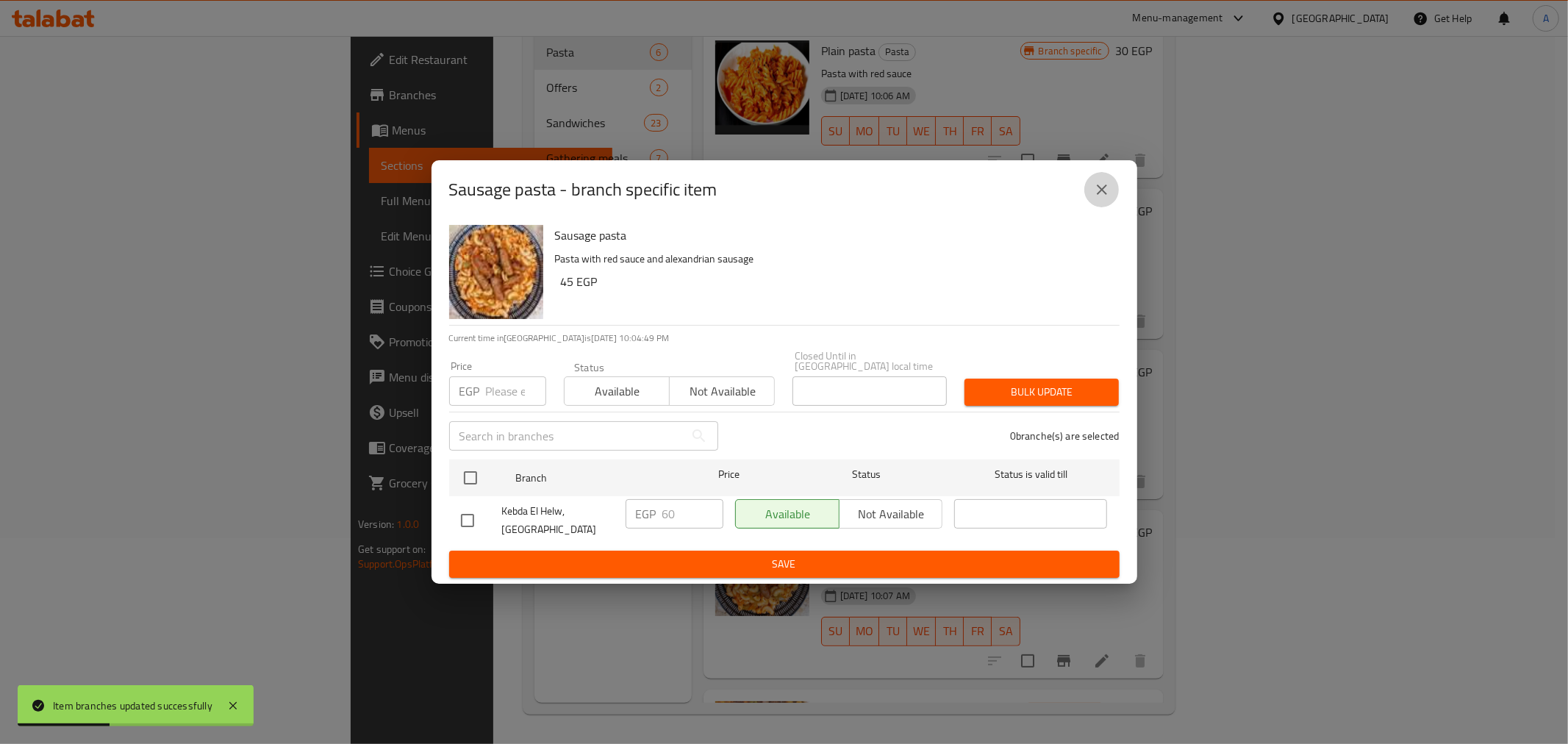
click at [1109, 198] on icon "close" at bounding box center [1102, 189] width 18 height 18
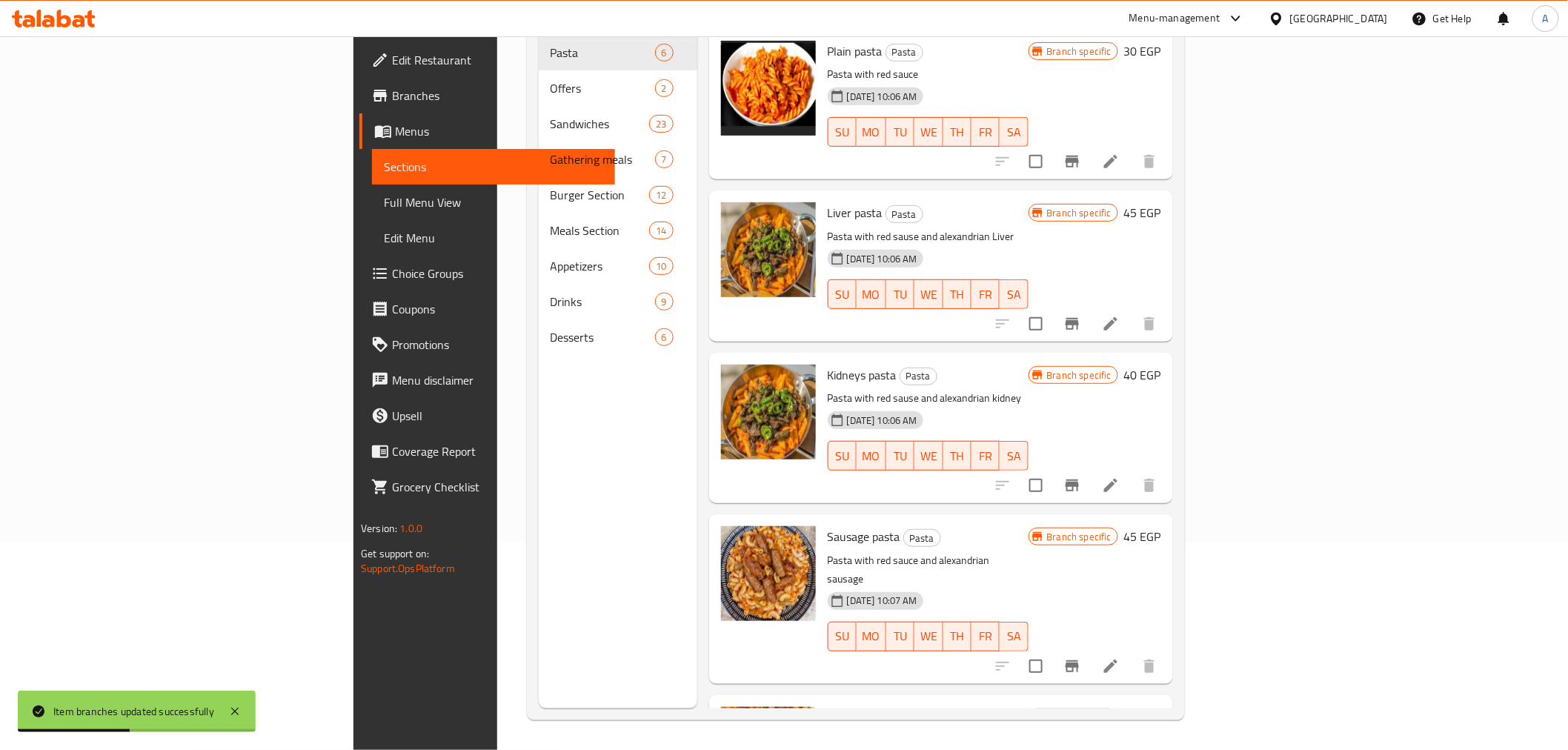
click at [1028, 526] on h6 "Sausage pasta Pasta" at bounding box center [929, 536] width 201 height 21
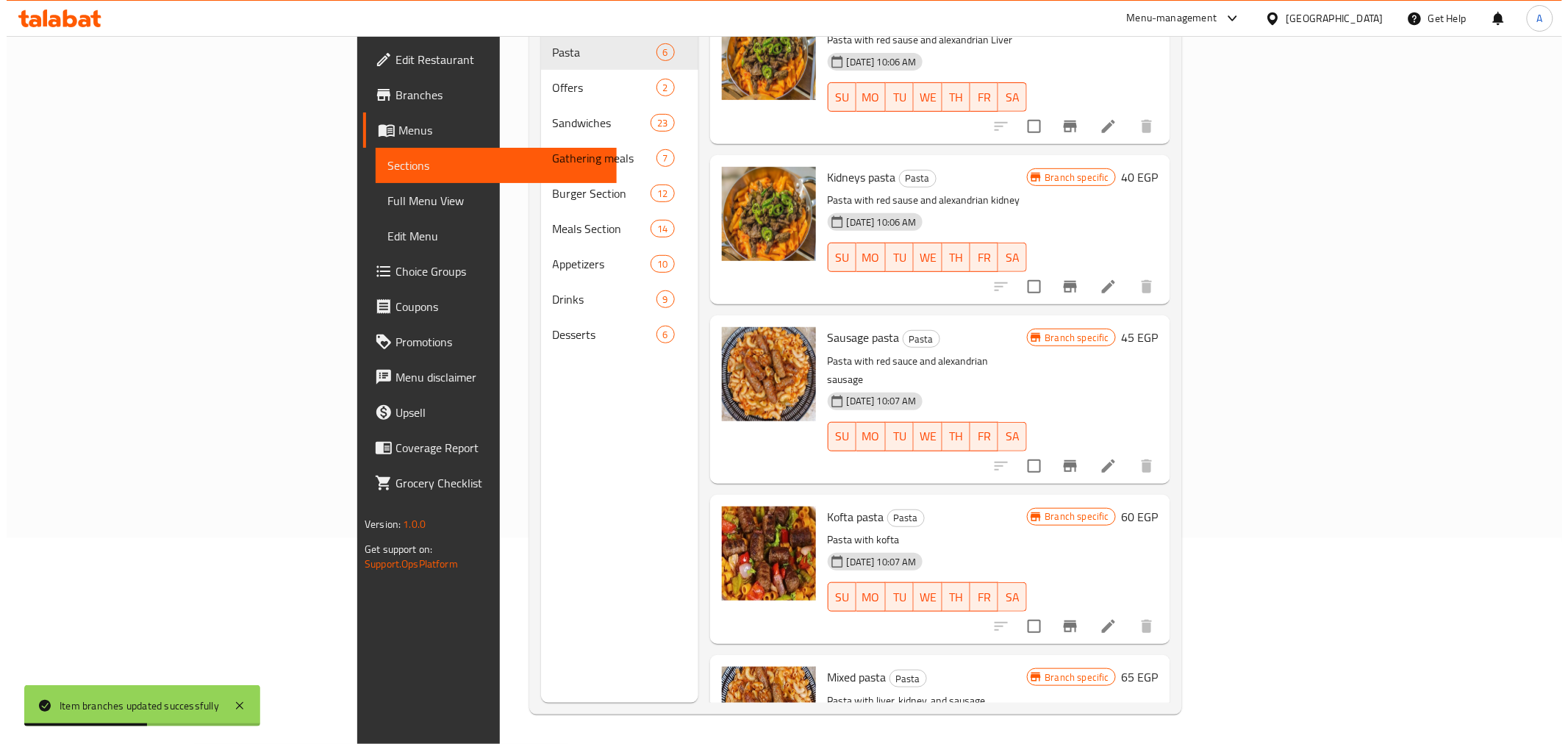
scroll to position [245, 0]
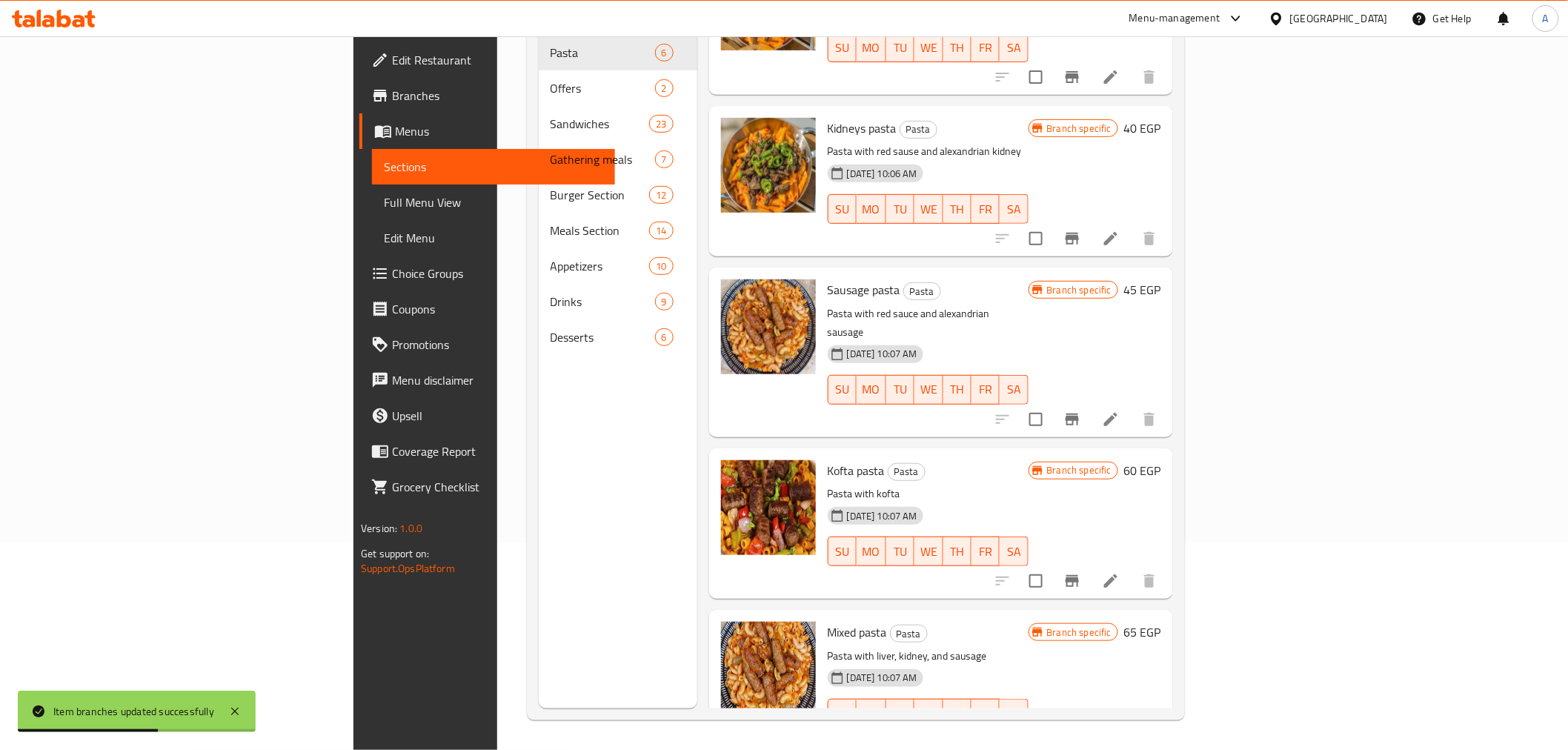
click at [991, 460] on h6 "Kofta pasta Pasta" at bounding box center [929, 470] width 201 height 21
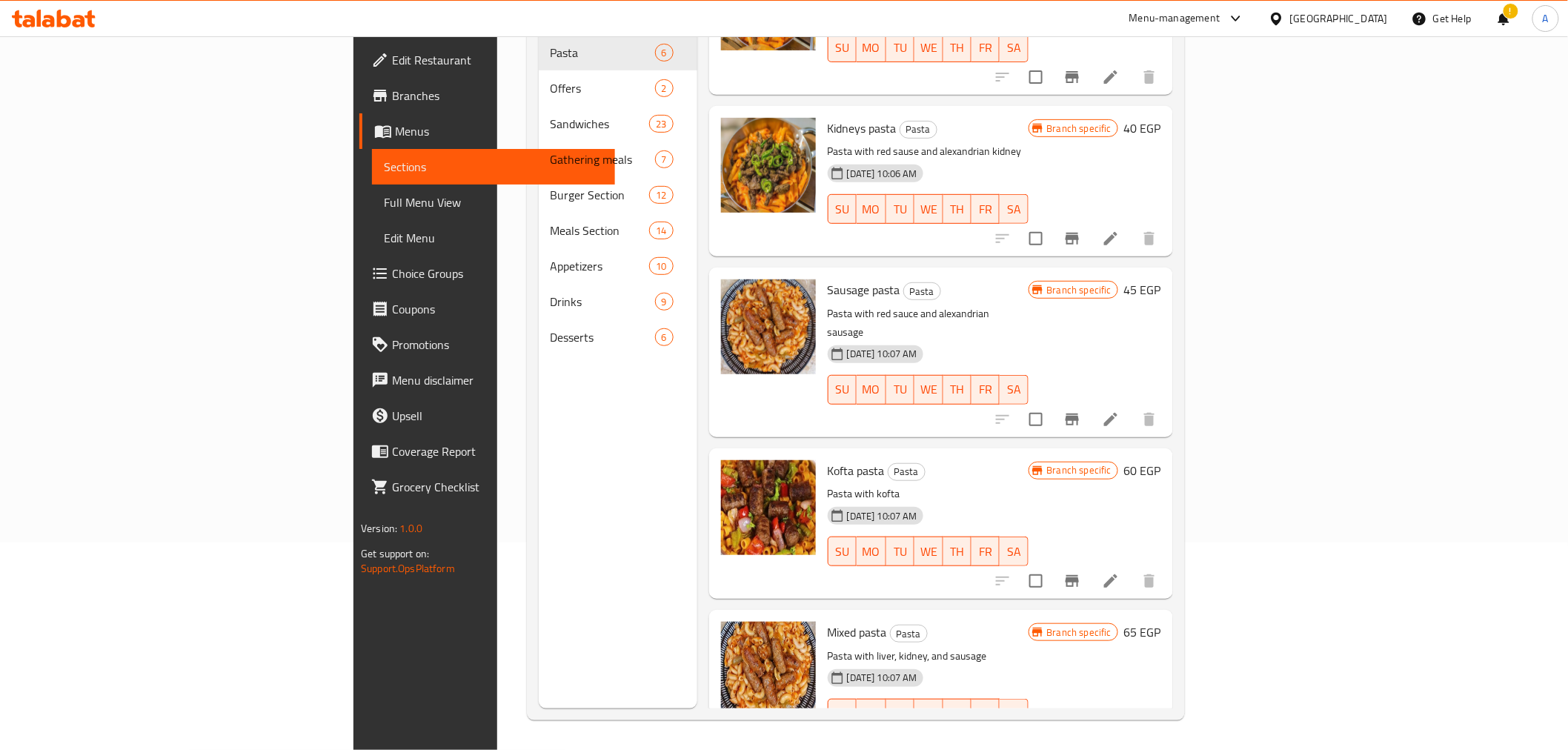
click at [1028, 304] on p "Pasta with red sauce and alexandrian sausage" at bounding box center [929, 322] width 201 height 37
click at [1081, 230] on icon "Branch-specific-item" at bounding box center [1071, 238] width 18 height 18
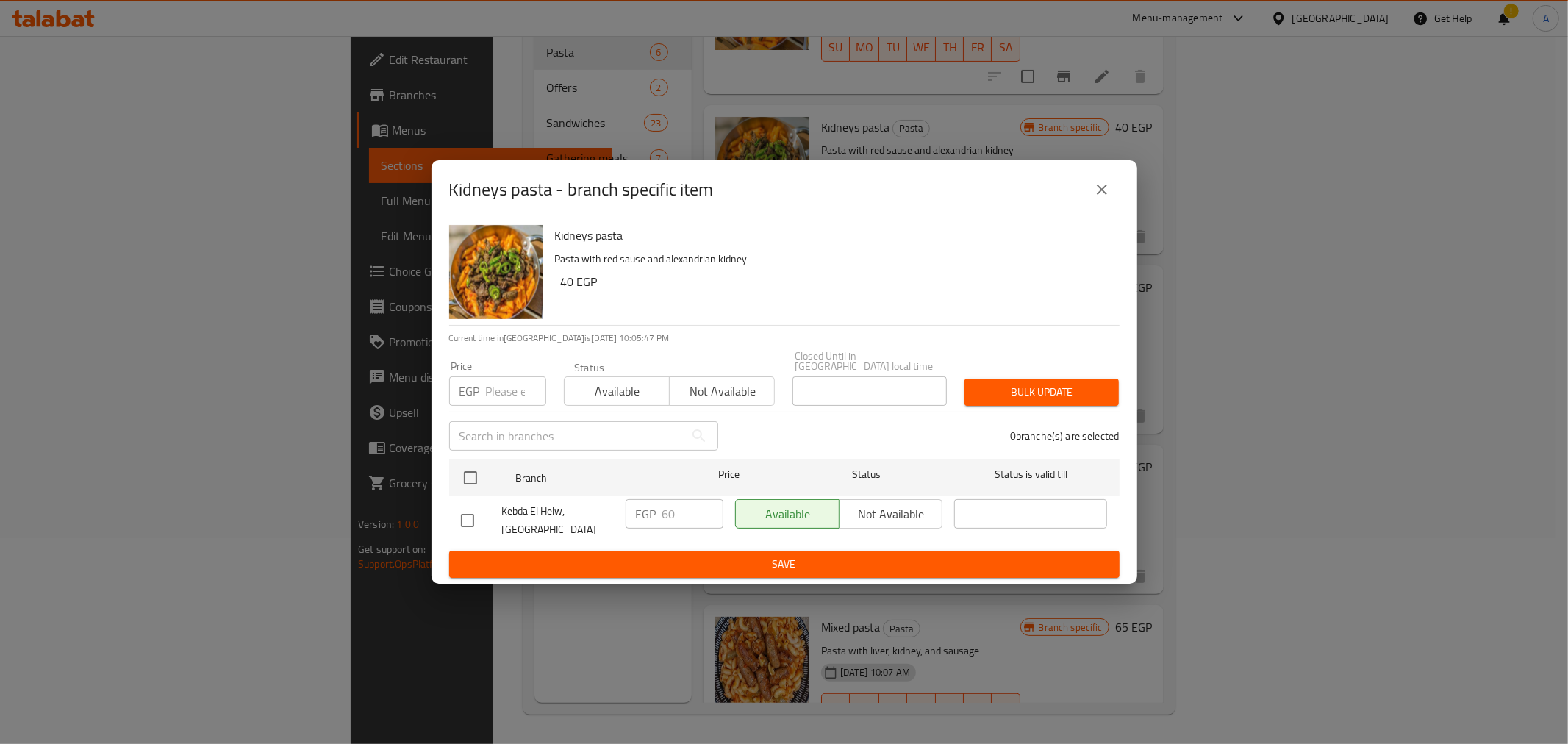
click at [1098, 195] on icon "close" at bounding box center [1101, 189] width 10 height 10
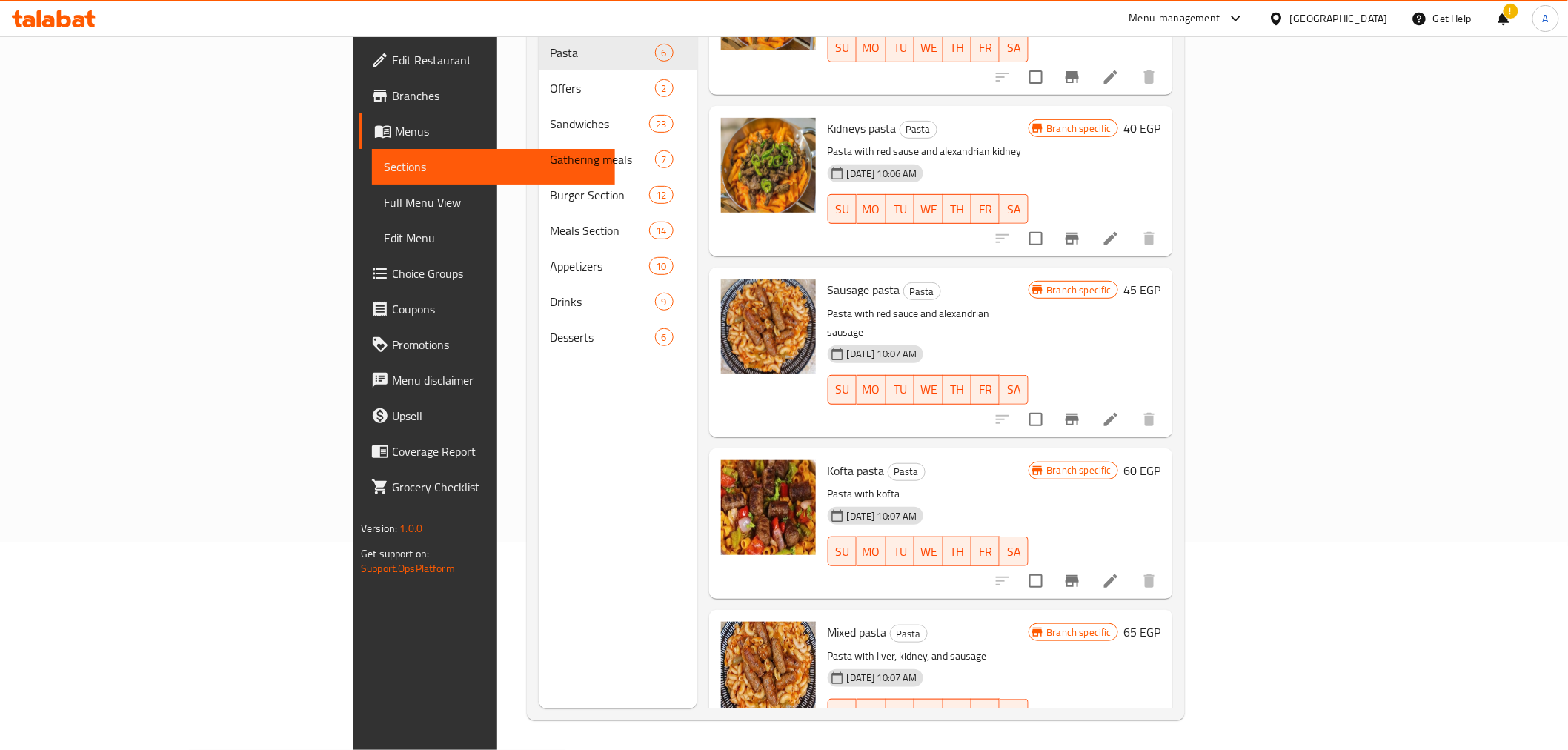
drag, startPoint x: 968, startPoint y: 272, endPoint x: 1038, endPoint y: 290, distance: 72.3
click at [966, 280] on h6 "Sausage pasta Pasta" at bounding box center [929, 290] width 201 height 21
click at [1081, 410] on icon "Branch-specific-item" at bounding box center [1071, 419] width 18 height 18
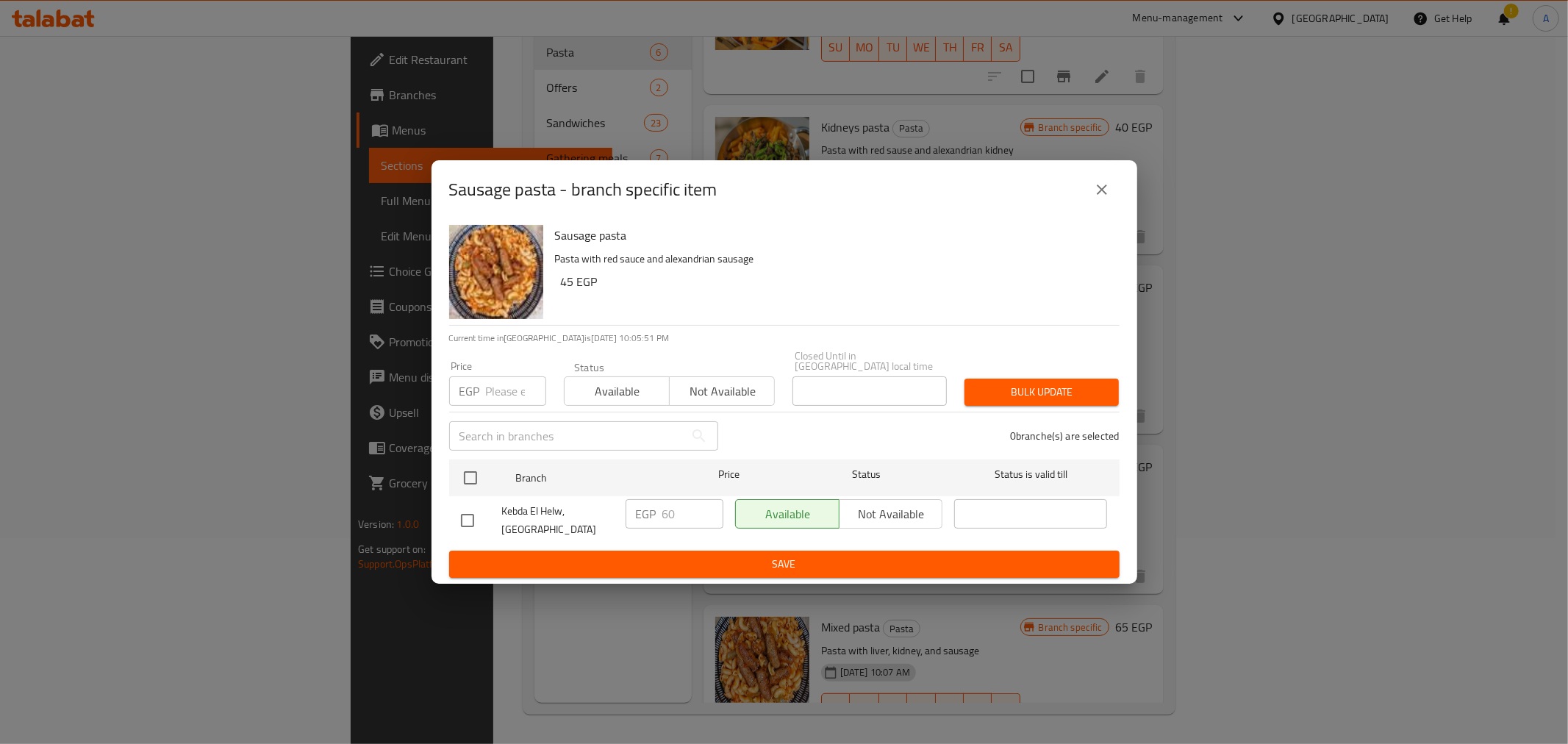
click at [1098, 195] on icon "close" at bounding box center [1102, 189] width 18 height 18
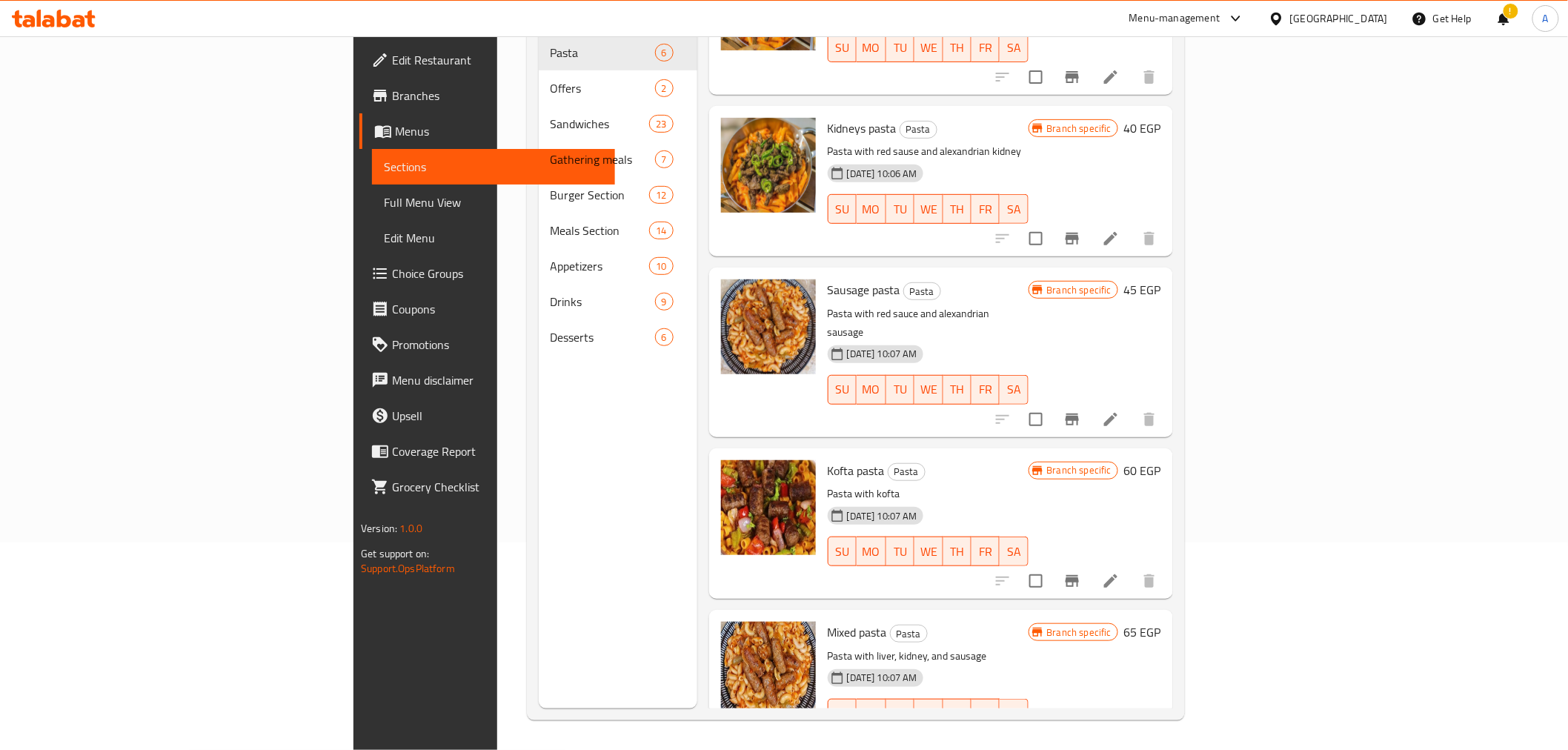
click at [1079, 574] on icon "Branch-specific-item" at bounding box center [1072, 580] width 13 height 12
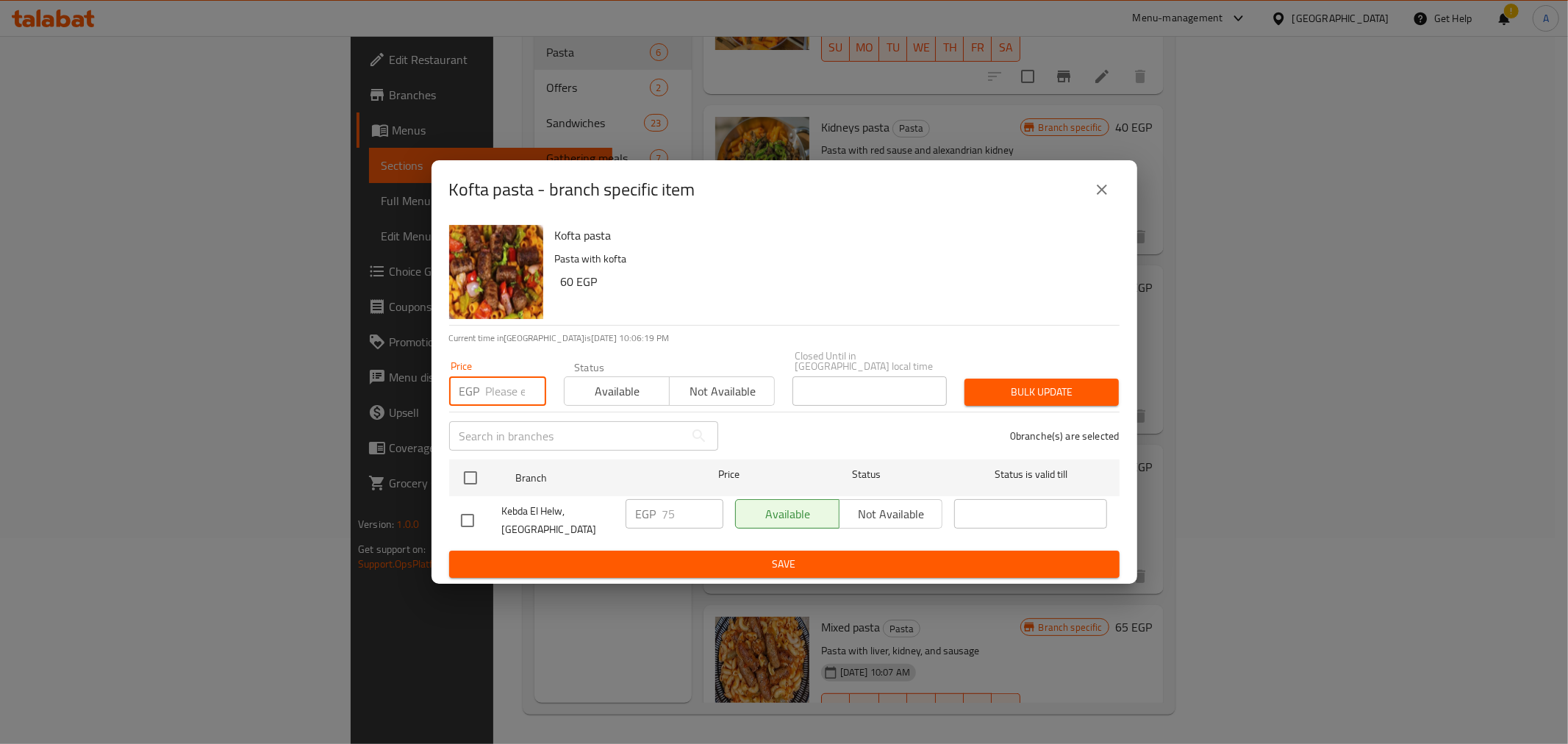
click at [503, 381] on input "number" at bounding box center [516, 391] width 61 height 30
click at [576, 237] on h6 "Kofta pasta" at bounding box center [831, 235] width 552 height 20
click at [916, 284] on h6 "60 EGP" at bounding box center [834, 281] width 547 height 20
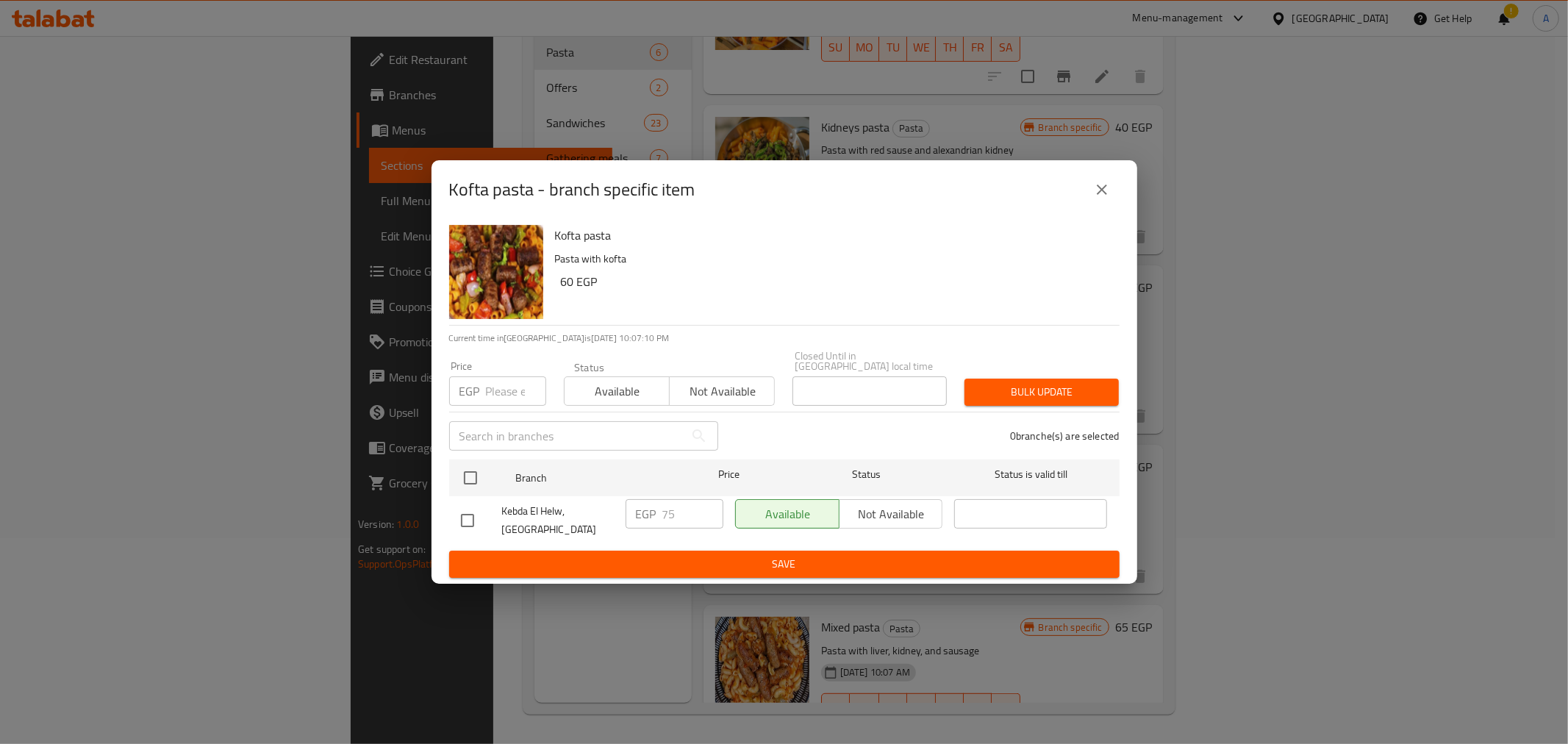
click at [1100, 191] on icon "close" at bounding box center [1102, 189] width 18 height 18
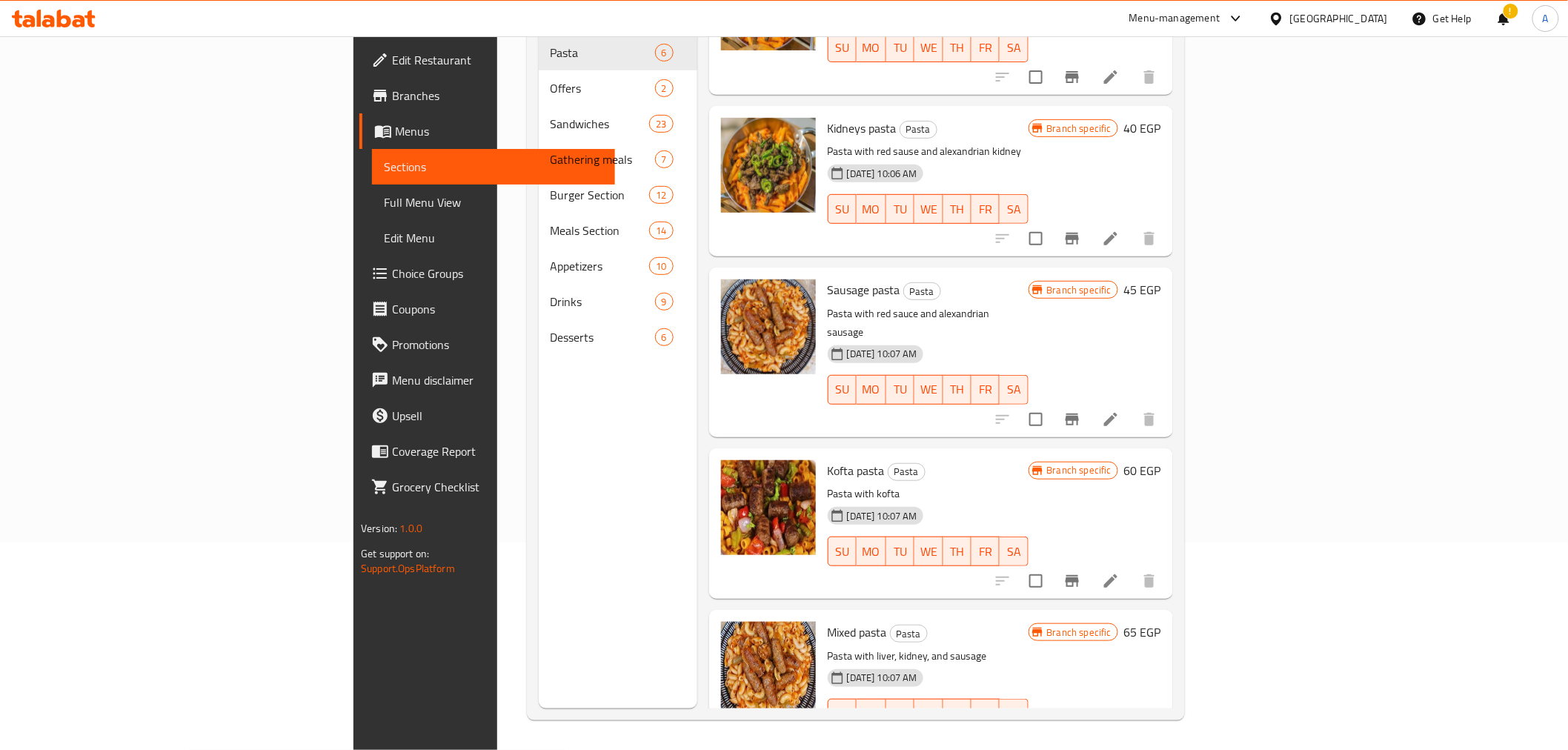
click at [1000, 460] on h6 "Kofta pasta Pasta" at bounding box center [929, 470] width 201 height 21
click at [1079, 737] on icon "Branch-specific-item" at bounding box center [1072, 742] width 13 height 12
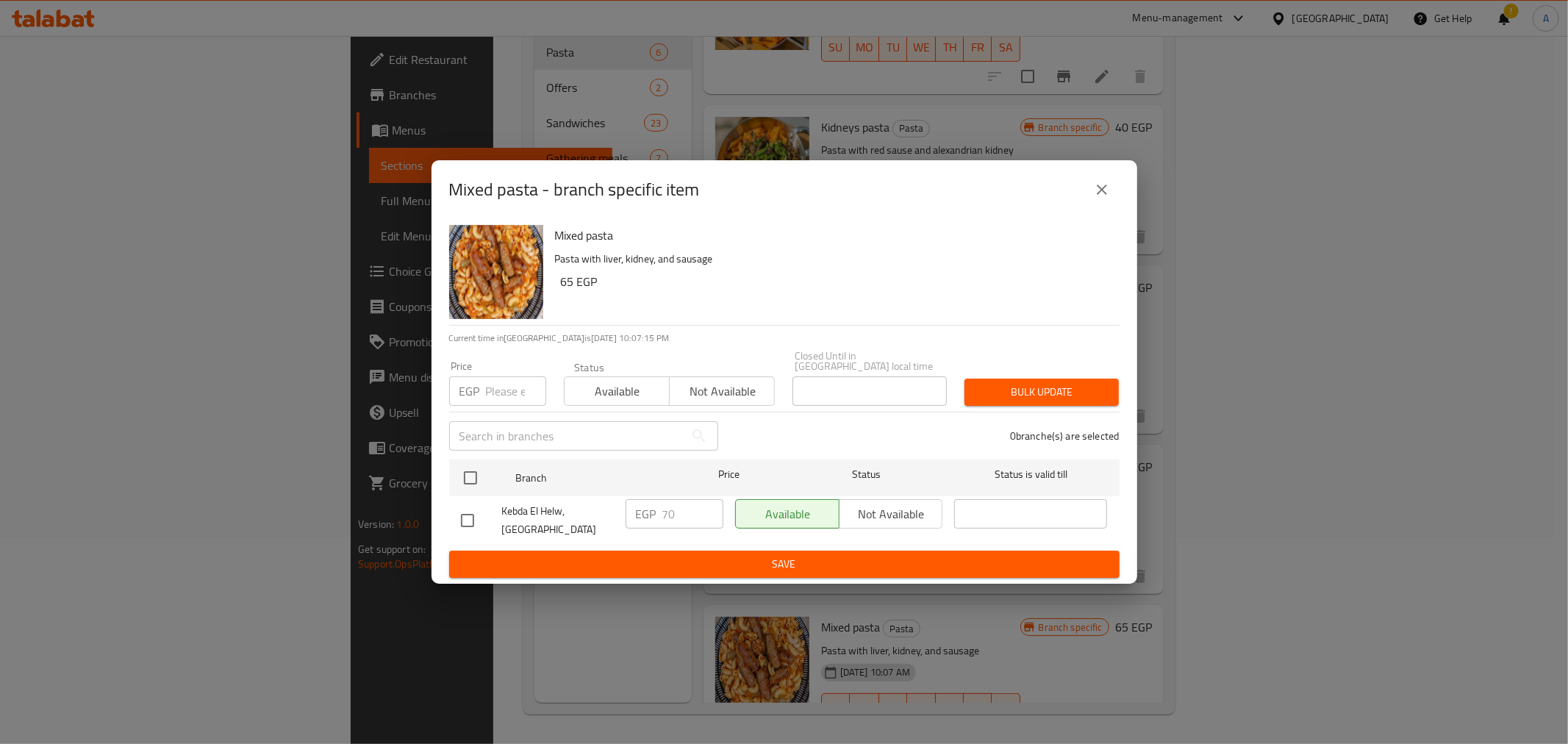
click at [508, 389] on input "number" at bounding box center [516, 391] width 61 height 30
type input "75"
click at [470, 467] on input "checkbox" at bounding box center [470, 477] width 31 height 31
checkbox input "true"
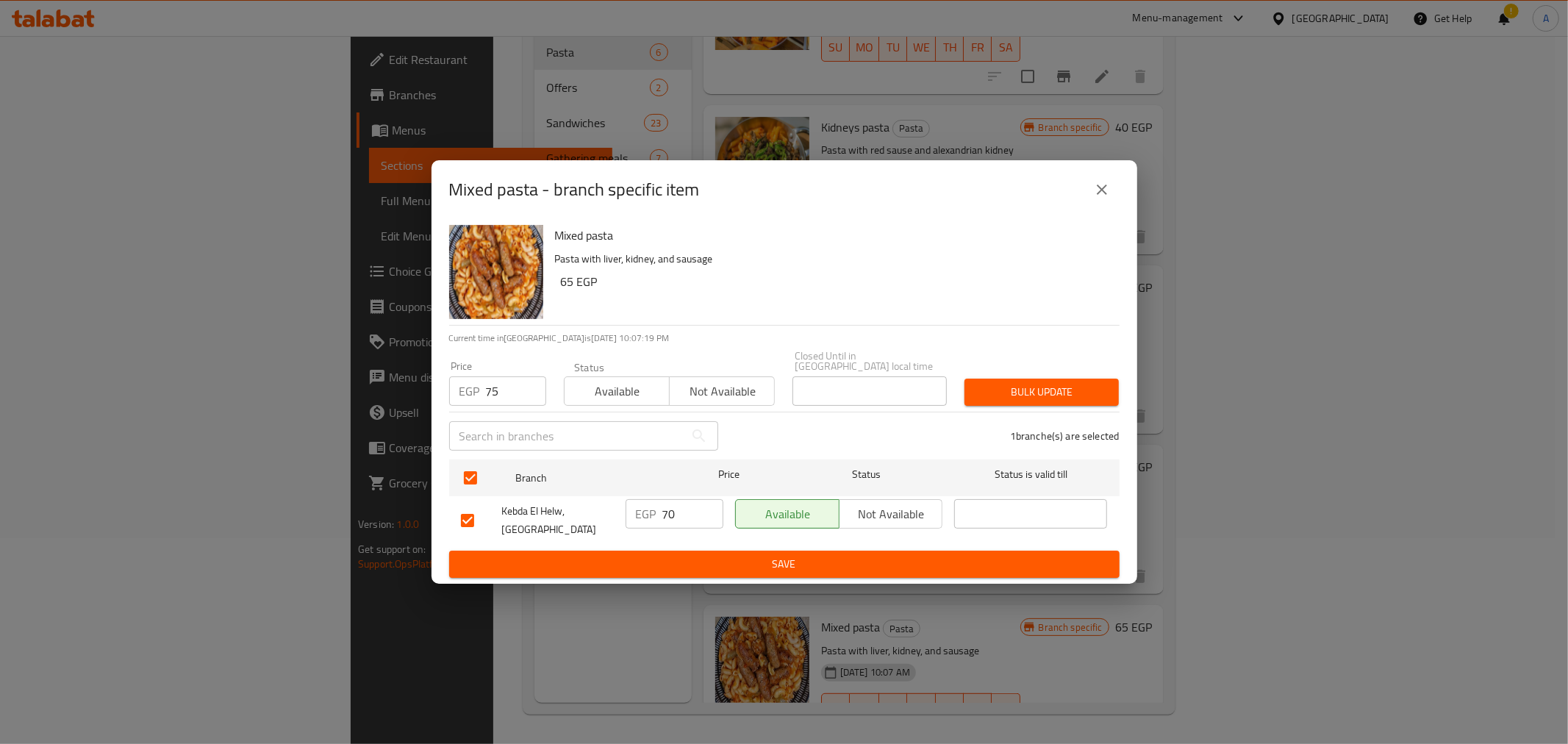
click at [761, 426] on div "1 branche(s) are selected" at bounding box center [928, 436] width 402 height 53
click at [1063, 396] on span "Bulk update" at bounding box center [1042, 392] width 130 height 19
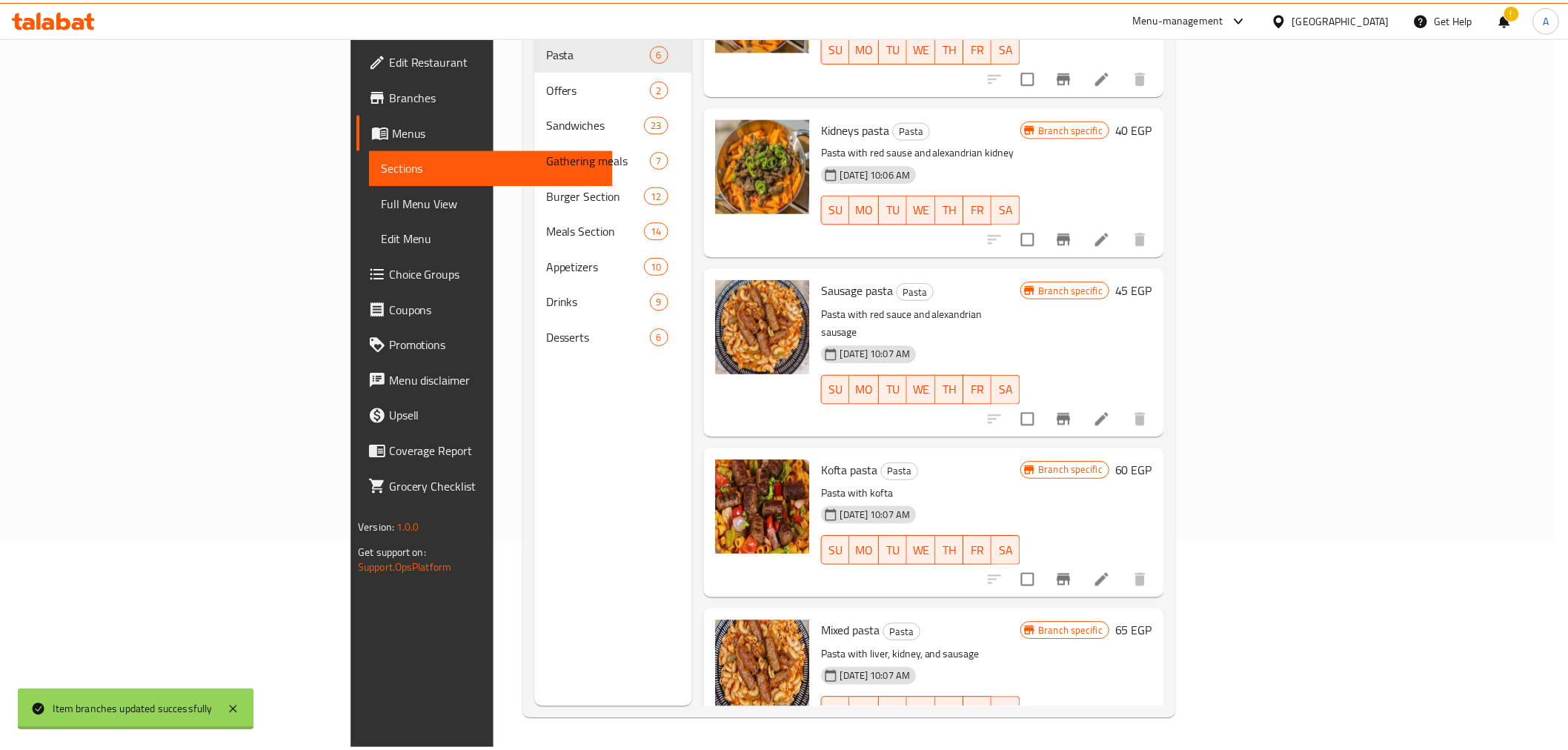
scroll to position [257, 0]
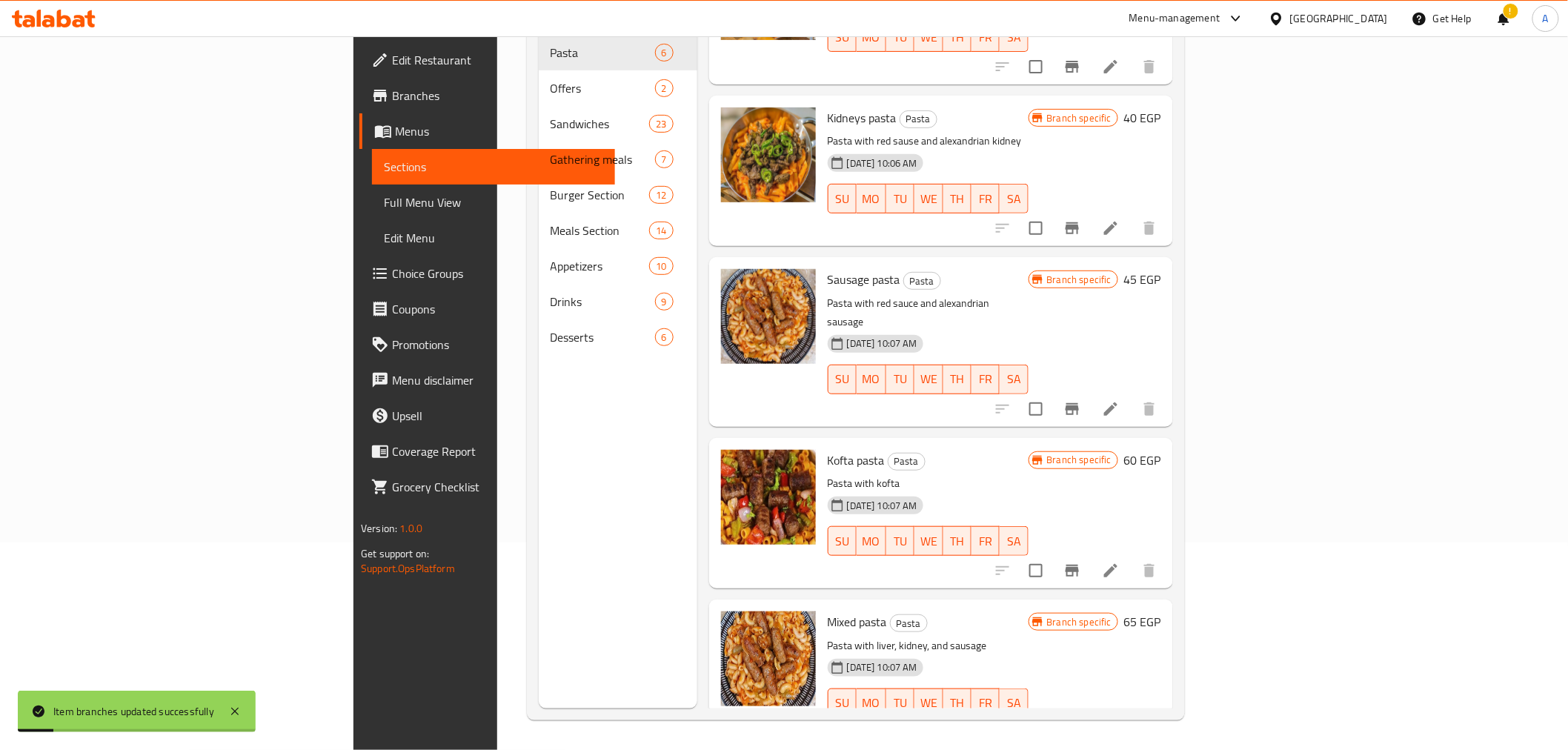
click at [1028, 611] on h6 "Mixed pasta Pasta" at bounding box center [929, 621] width 201 height 21
click at [1081, 724] on icon "Branch-specific-item" at bounding box center [1071, 732] width 18 height 18
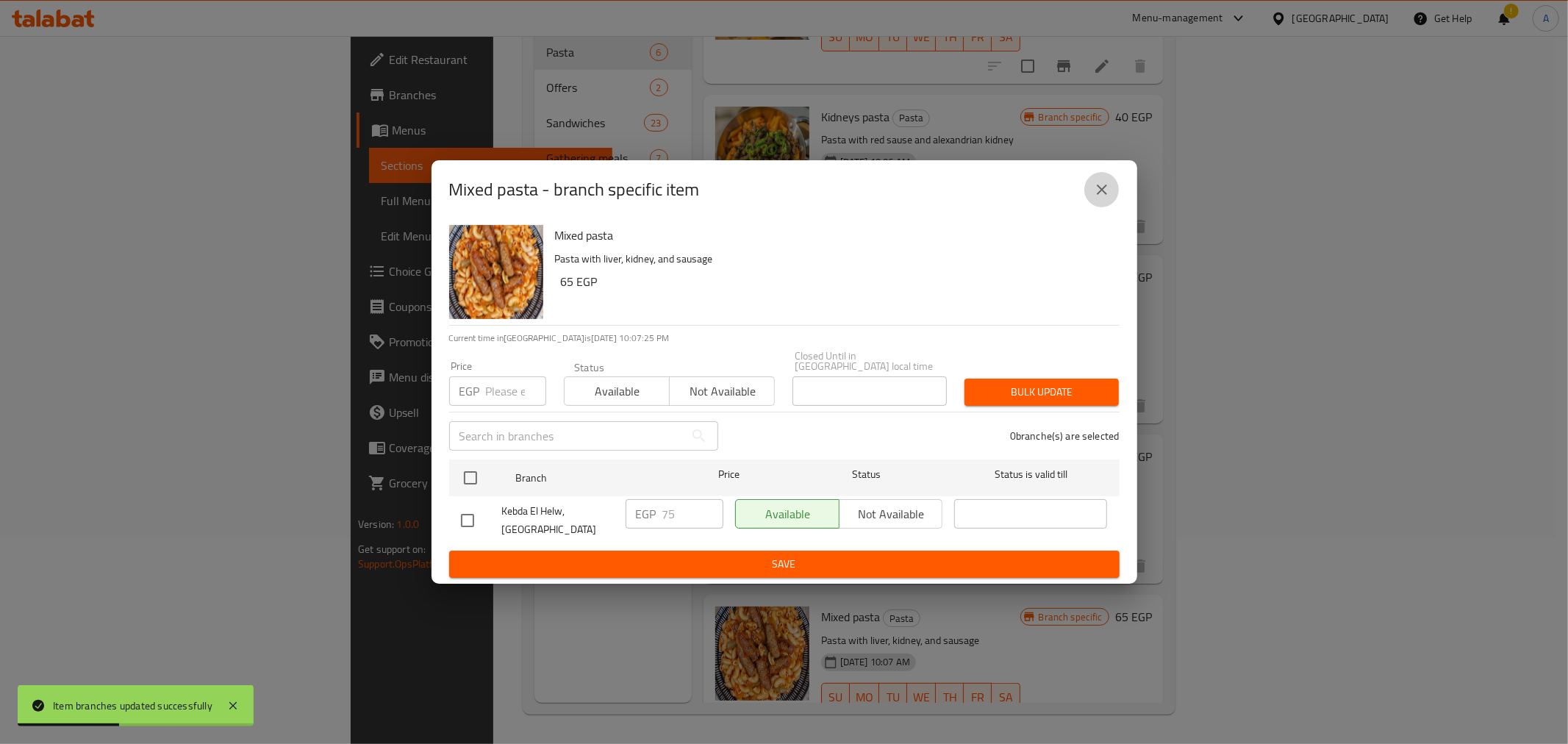
click at [1100, 198] on icon "close" at bounding box center [1102, 189] width 18 height 18
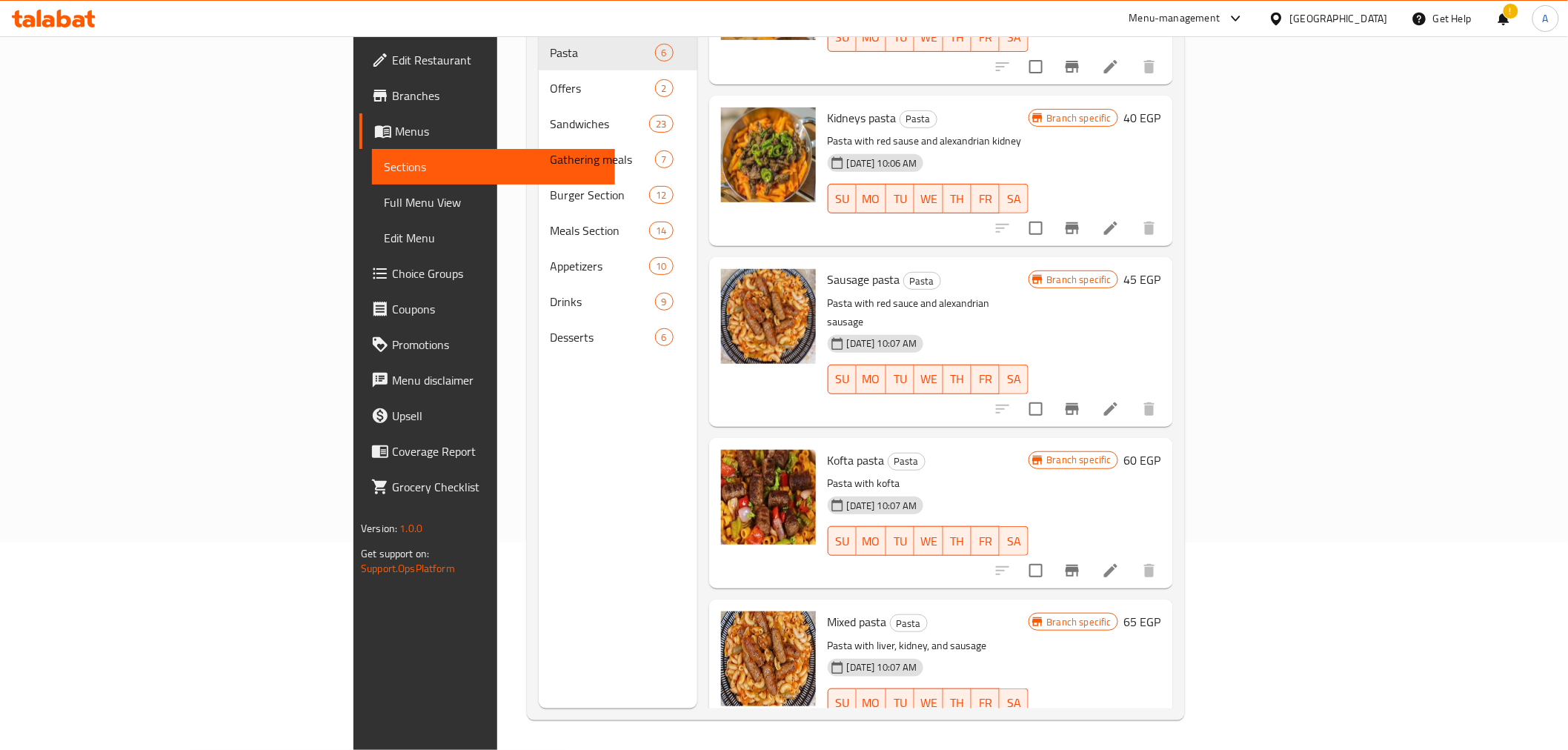
click at [539, 424] on div "Menu sections Pasta 6 Offers 2 Sandwiches 23 Gathering meals 7 Burger Section 1…" at bounding box center [618, 333] width 159 height 750
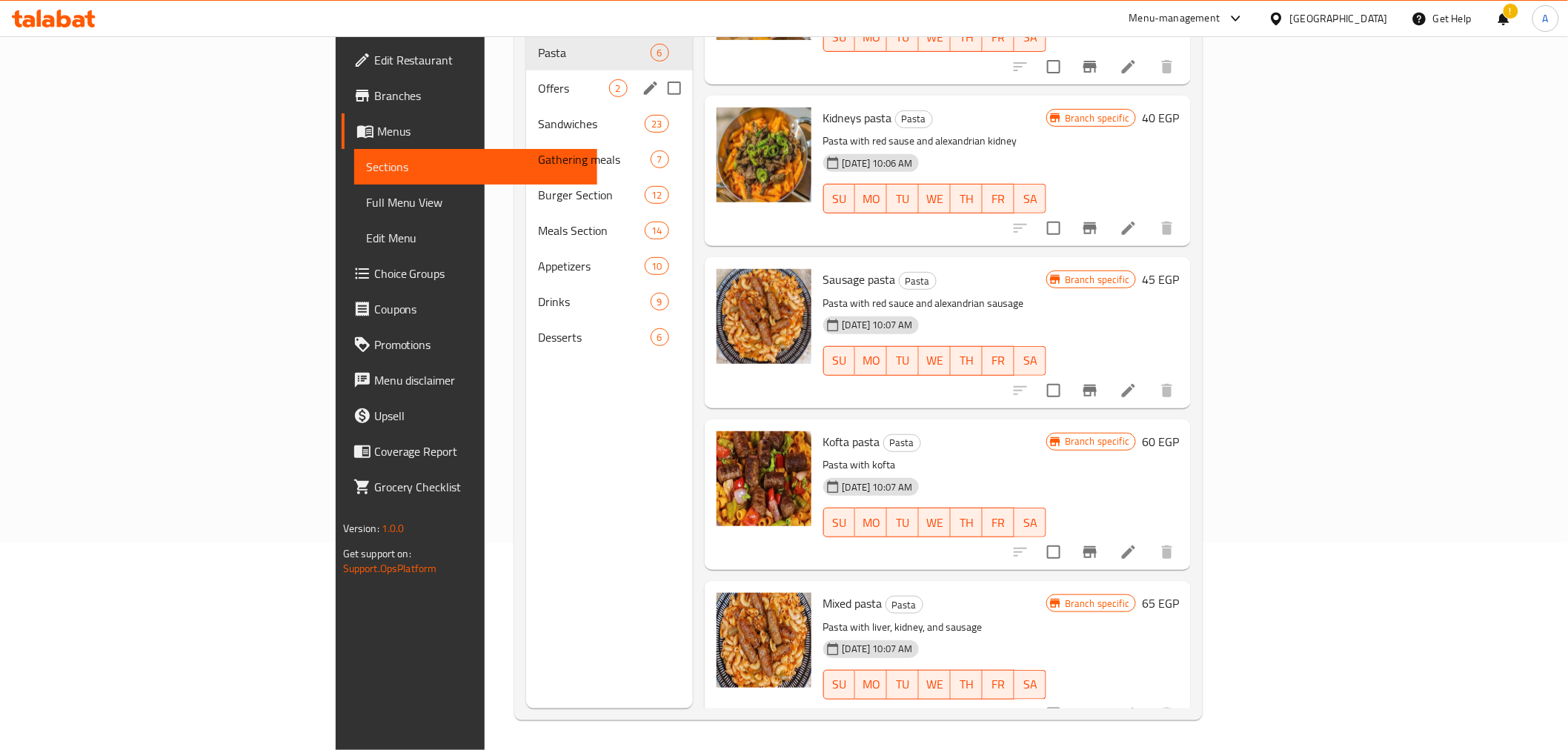
click at [538, 79] on span "Offers" at bounding box center [573, 87] width 70 height 18
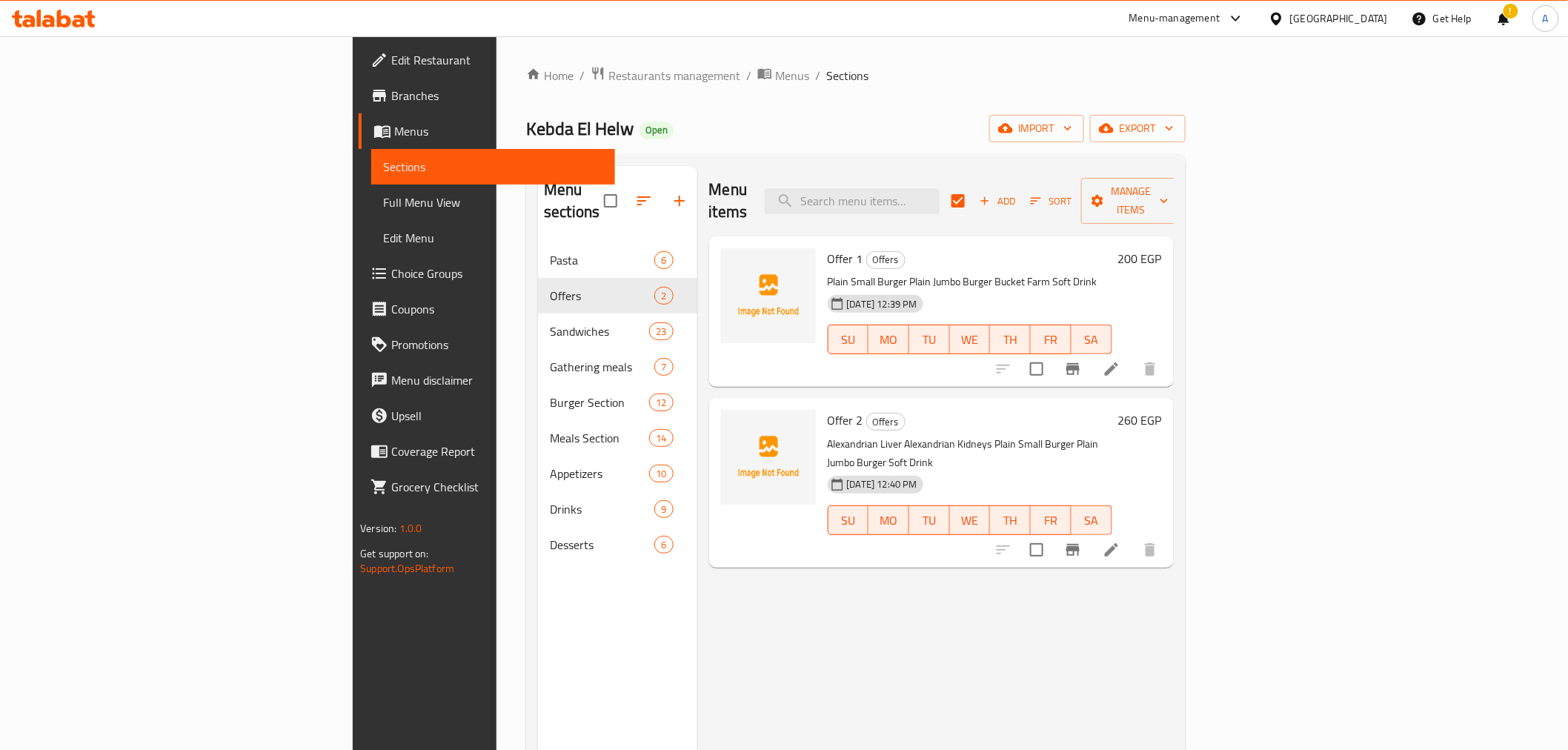
click at [863, 677] on div "Menu items Add Sort Manage items Offer 1 Offers Plain Small Burger Plain Jumbo …" at bounding box center [935, 541] width 476 height 750
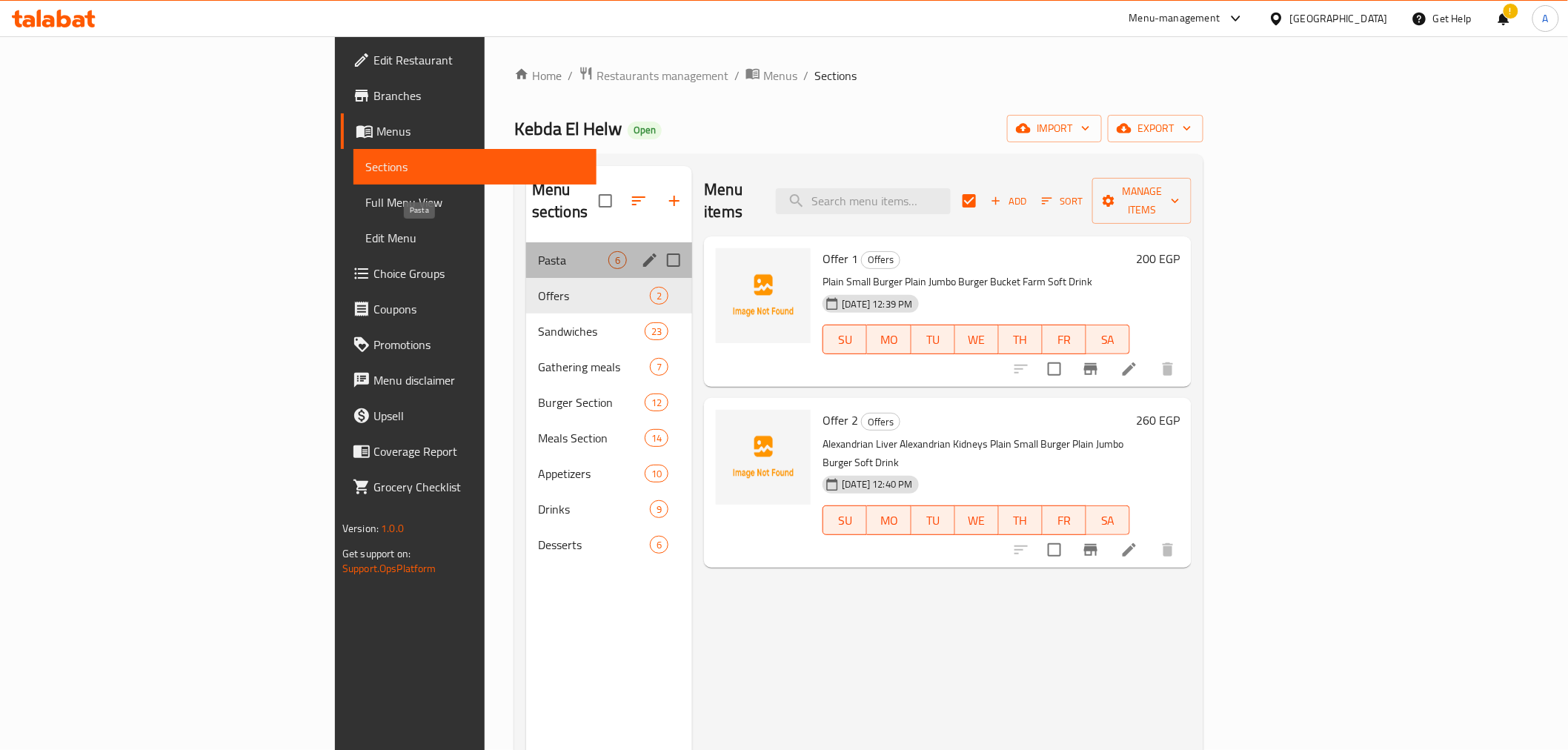
click at [538, 252] on span "Pasta" at bounding box center [573, 260] width 70 height 18
checkbox input "false"
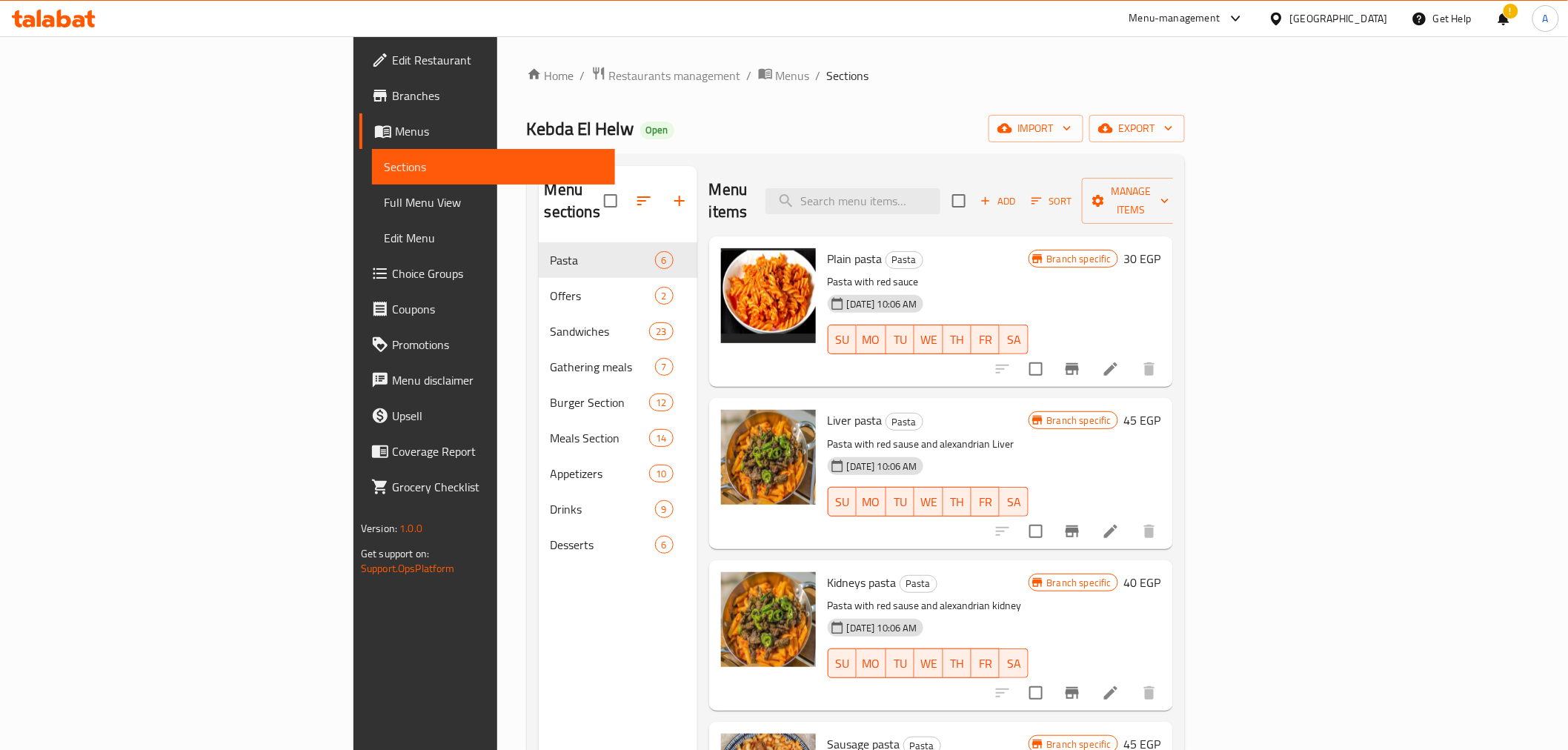
click at [921, 272] on p "Pasta with red sauce" at bounding box center [929, 282] width 201 height 19
click at [539, 635] on div "Menu sections Pasta 6 Offers 2 Sandwiches 23 Gathering meals 7 Burger Section 1…" at bounding box center [618, 541] width 159 height 750
click at [1035, 411] on div "Liver pasta Pasta Pasta with red sause and alexandrian Liver 04-03-2025 10:06 A…" at bounding box center [928, 473] width 212 height 139
click at [1028, 409] on h6 "Liver pasta Pasta" at bounding box center [929, 420] width 201 height 21
click at [1028, 272] on p "Pasta with red sauce" at bounding box center [929, 282] width 201 height 19
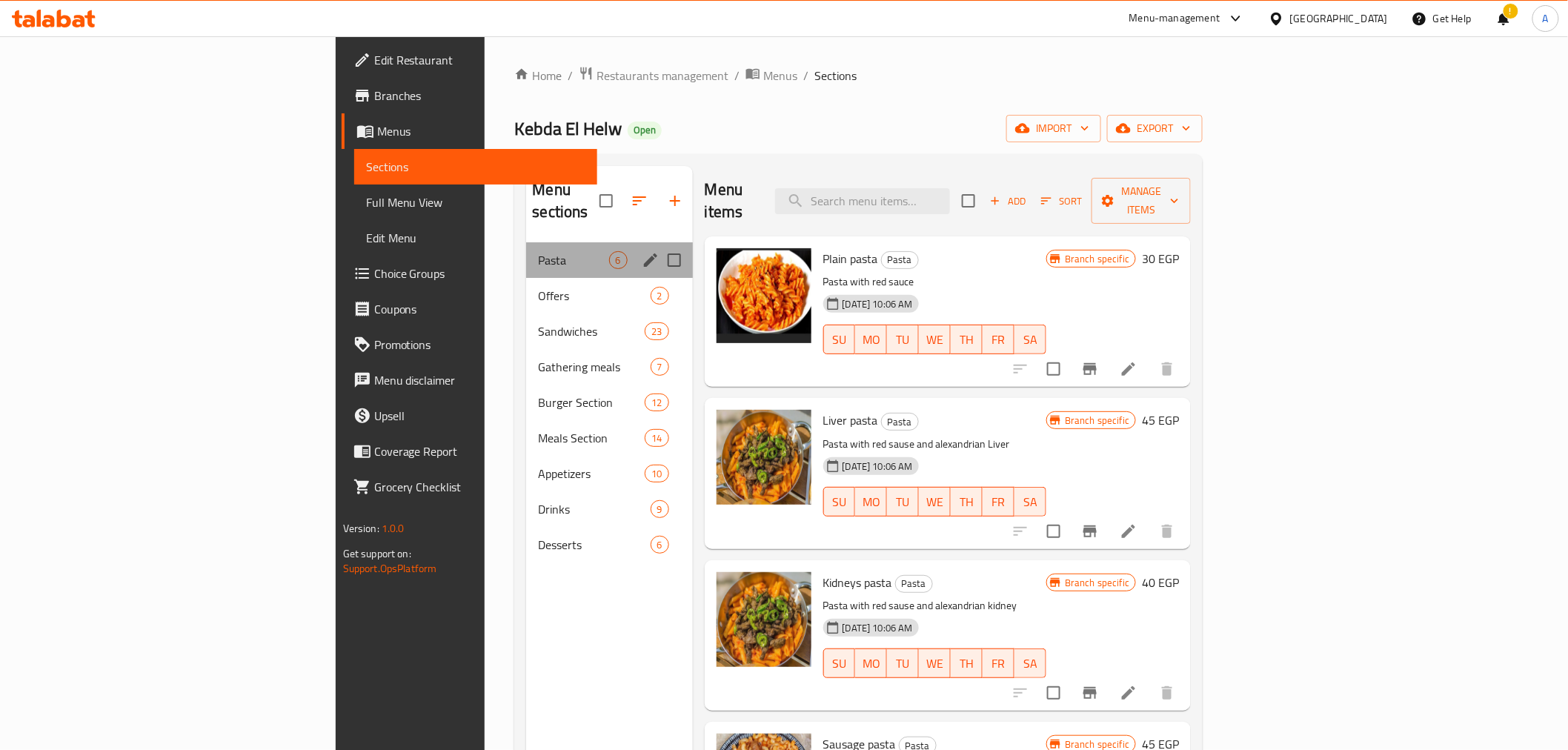
click at [526, 253] on div "Pasta 6" at bounding box center [608, 260] width 166 height 36
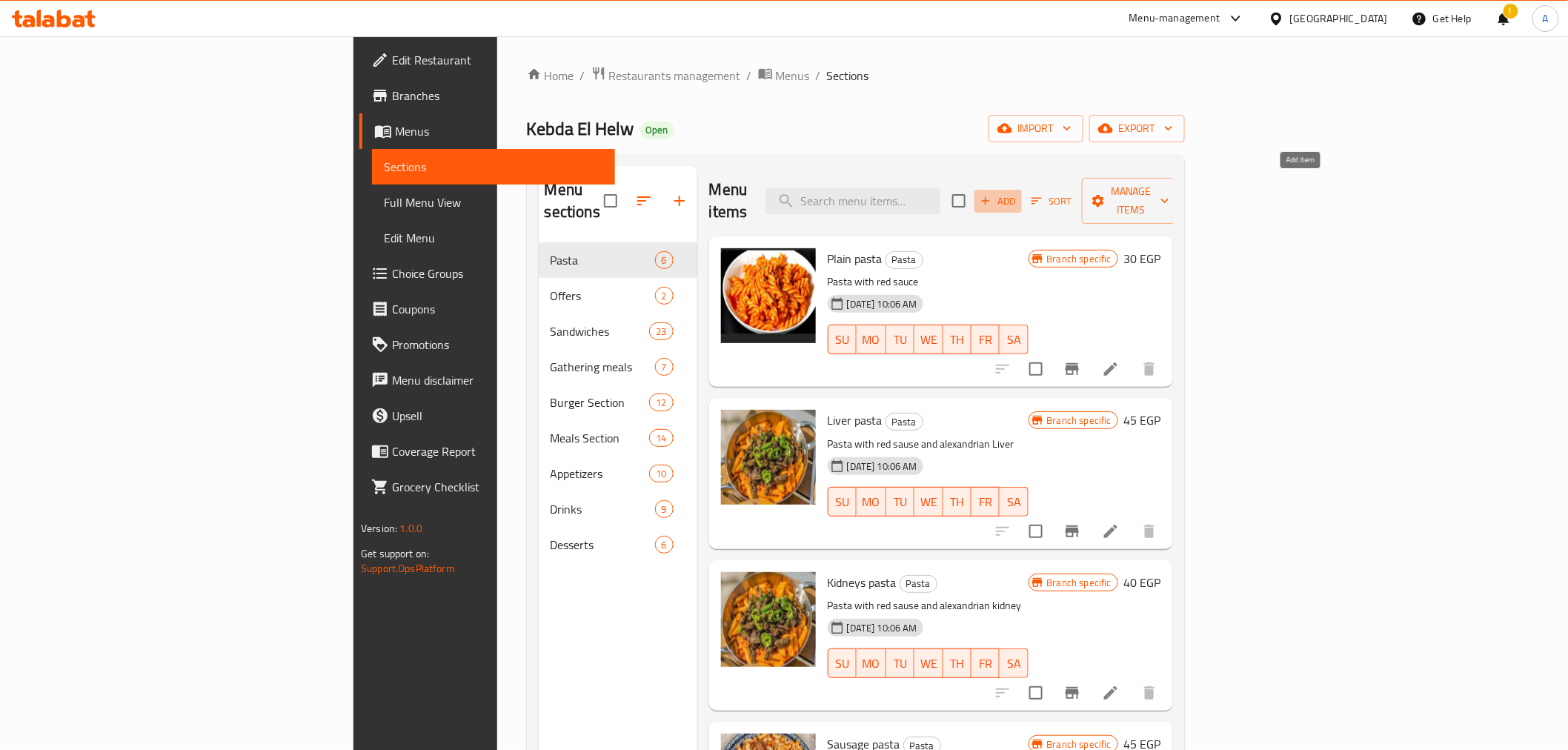
click at [1018, 192] on span "Add" at bounding box center [998, 201] width 40 height 17
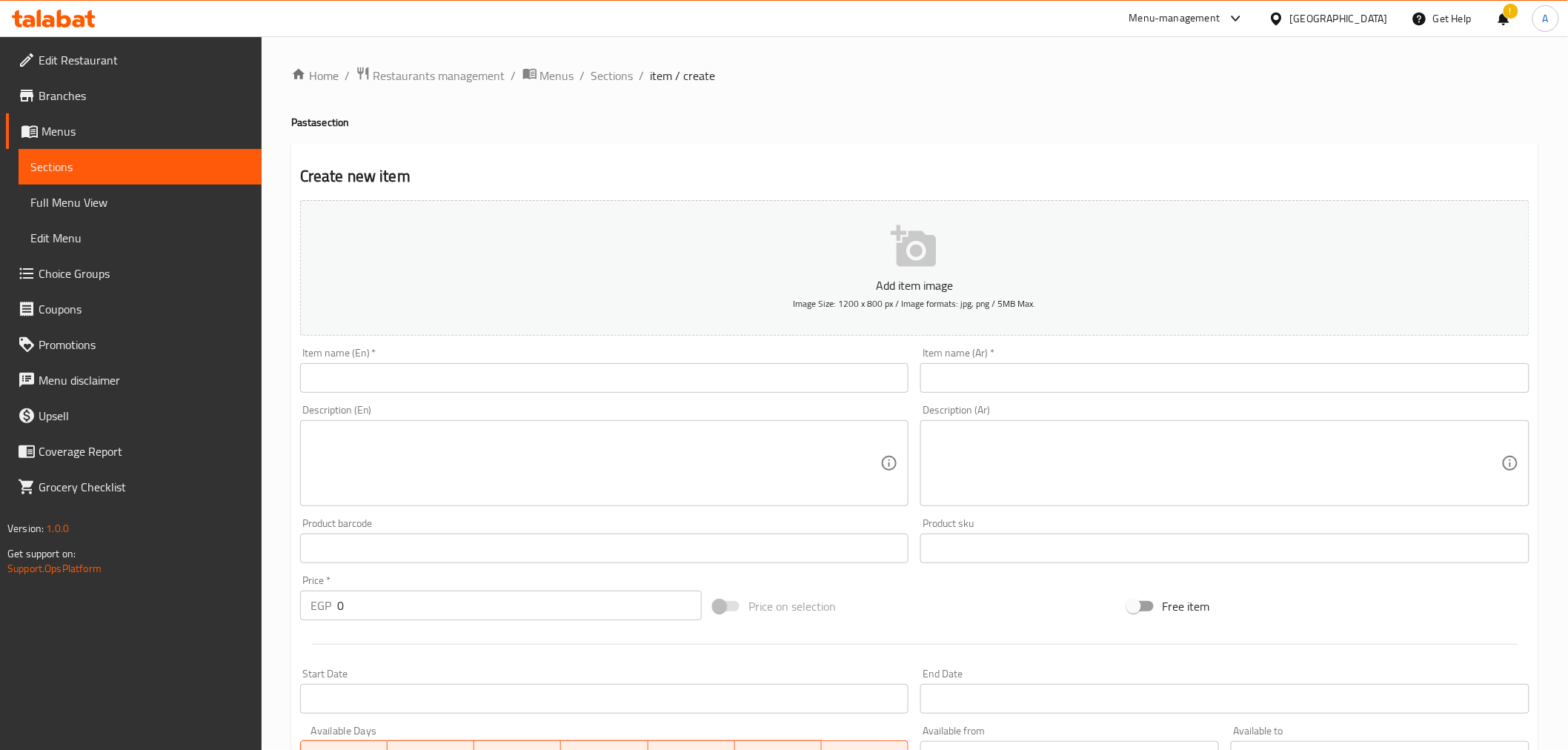
click at [973, 375] on input "text" at bounding box center [1224, 378] width 609 height 30
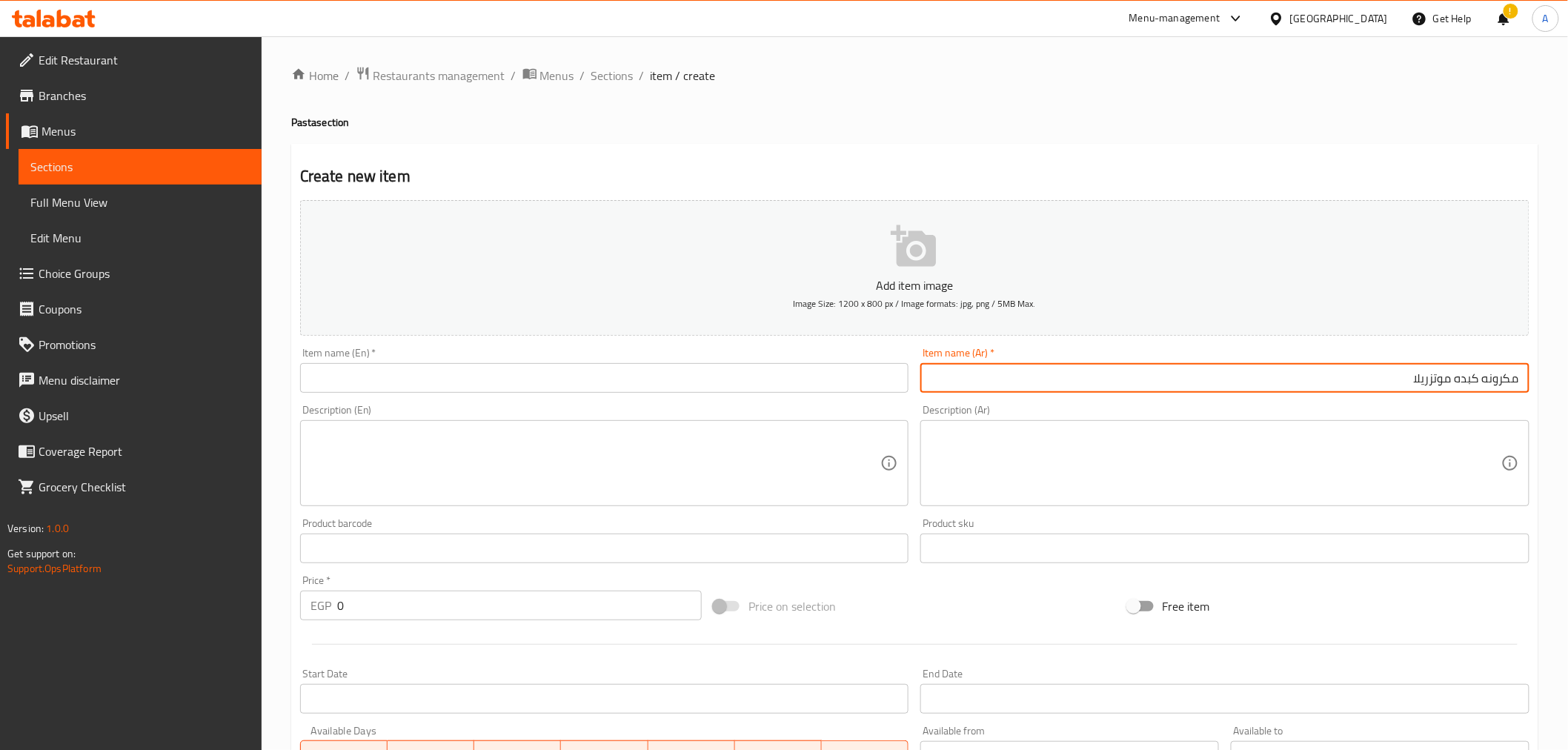
click at [1431, 375] on input "مكرونه كبده موتزريلا" at bounding box center [1224, 378] width 609 height 30
paste input "text"
type input "مكرونه كبده موتزاريلا"
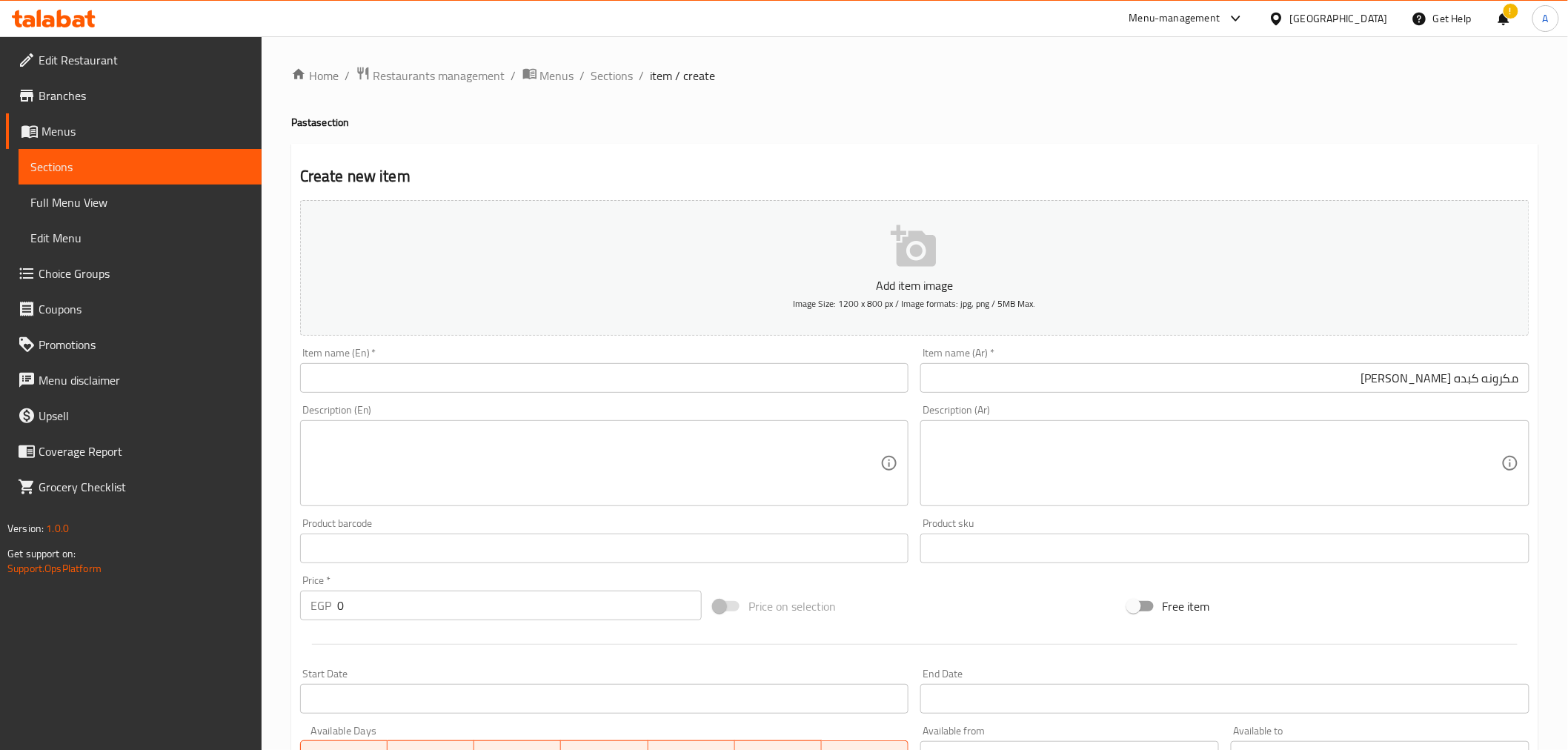
click at [1376, 406] on div "Description (Ar) Description (Ar)" at bounding box center [1224, 455] width 609 height 101
click at [1034, 377] on input "مكرونه كبده موتزاريلا" at bounding box center [1224, 378] width 609 height 30
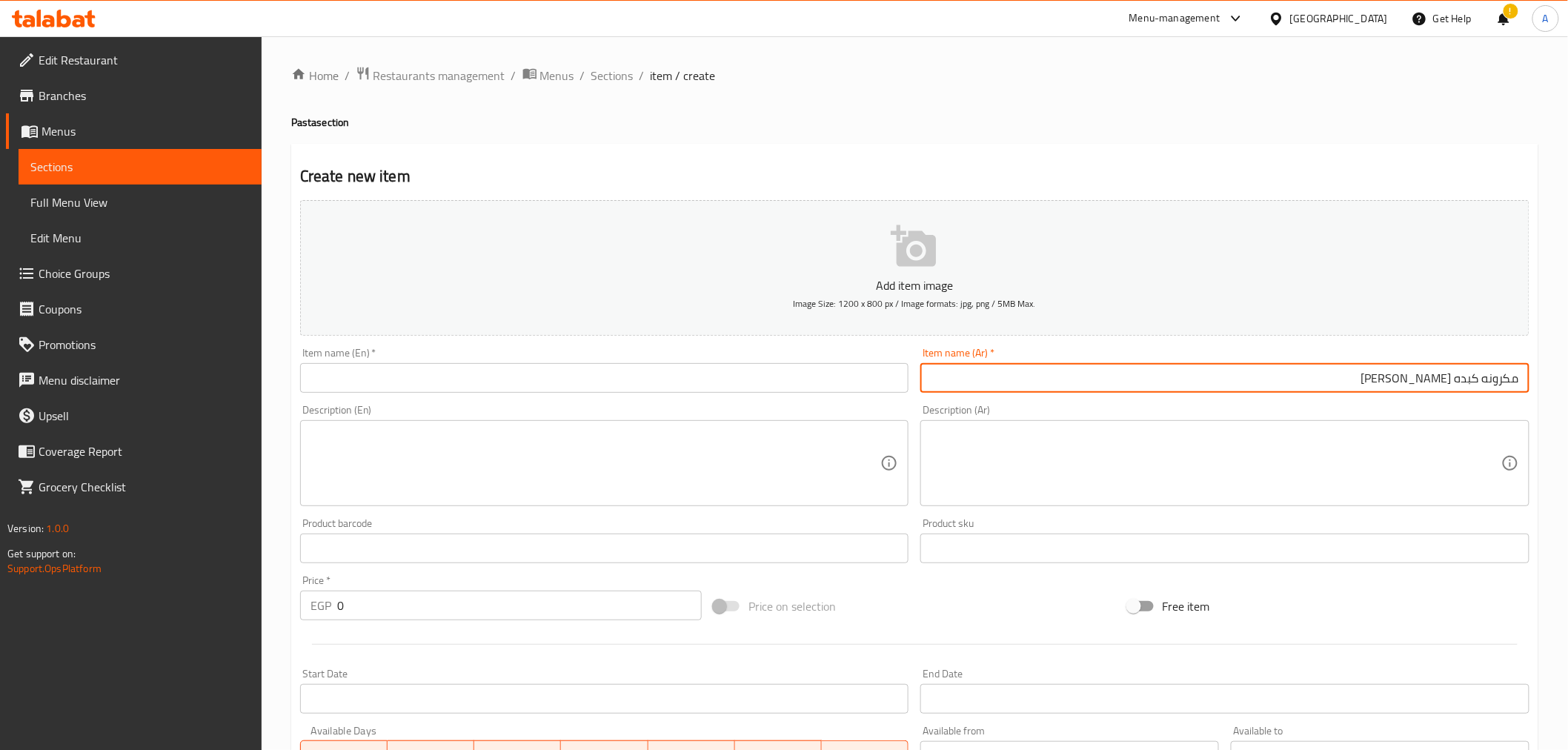
click at [1034, 377] on input "مكرونه كبده موتزاريلا" at bounding box center [1224, 378] width 609 height 30
click at [432, 367] on input "text" at bounding box center [605, 378] width 609 height 30
paste input "Liver and mozzarella pasta"
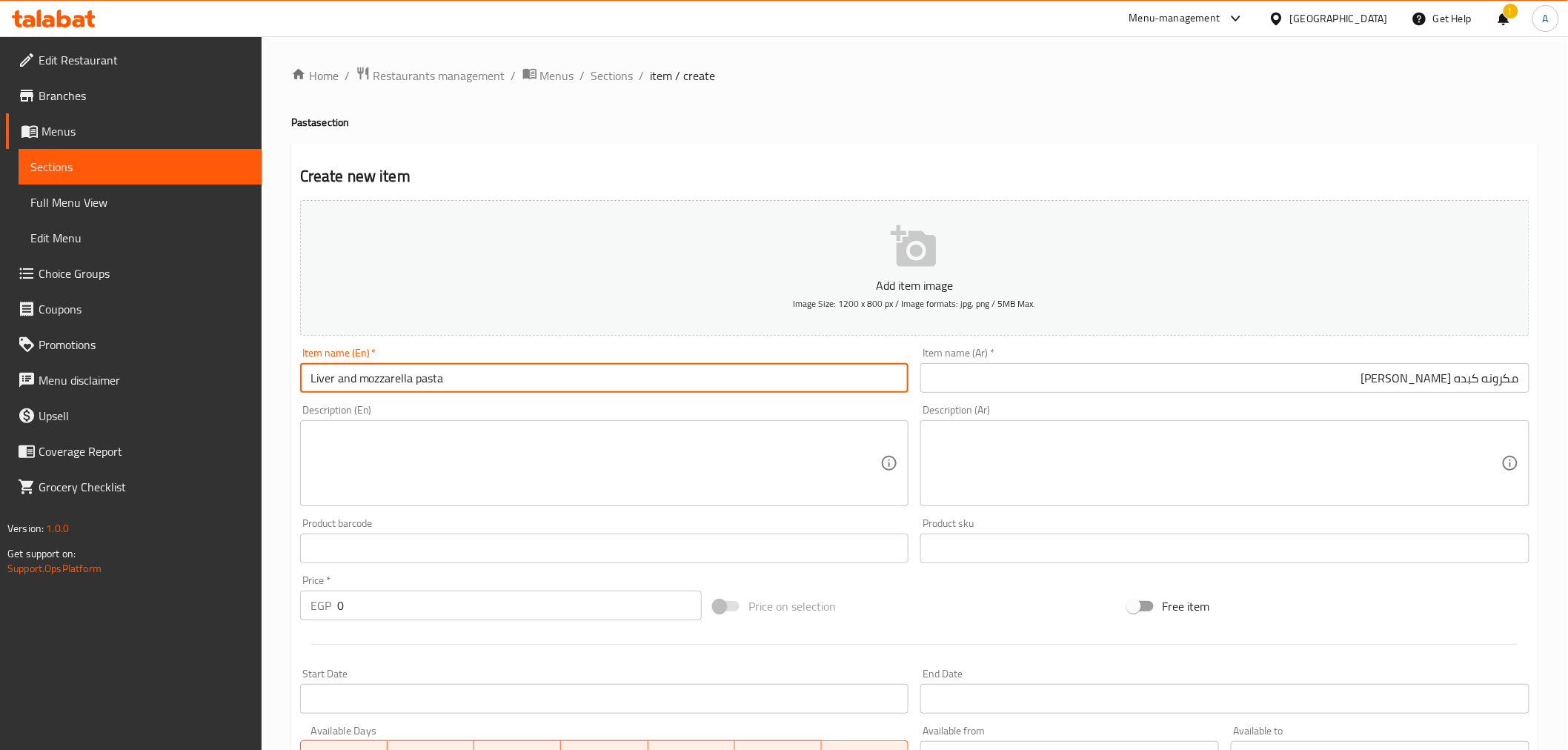
type input "Liver and mozzarella pasta"
click at [283, 408] on div "Home / Restaurants management / Menus / Sections / item / create Pasta section …" at bounding box center [915, 542] width 1306 height 1010
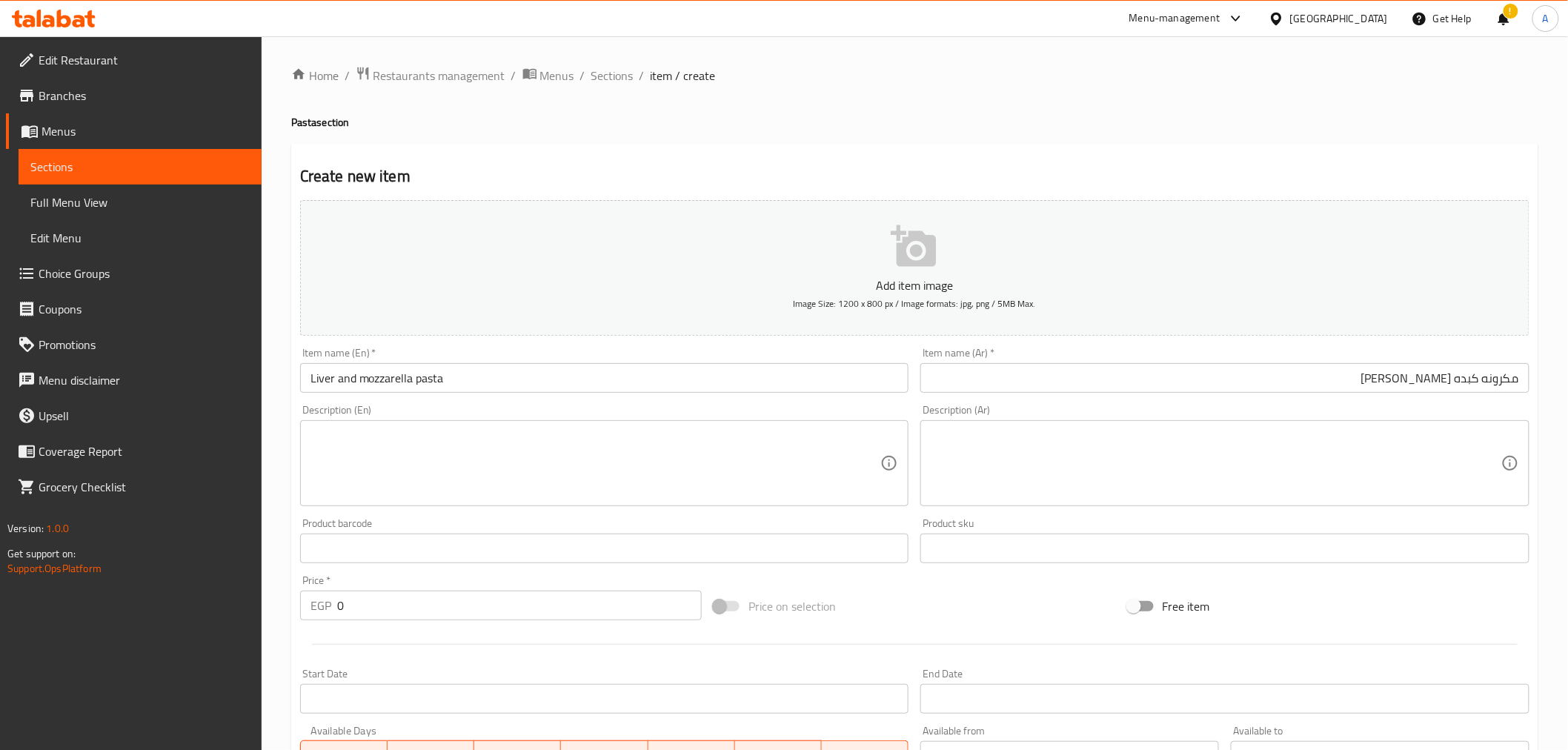
click at [283, 408] on div "Home / Restaurants management / Menus / Sections / item / create Pasta section …" at bounding box center [915, 542] width 1306 height 1010
click at [458, 409] on div "Description (En) Description (En)" at bounding box center [605, 455] width 609 height 101
click at [392, 617] on input "0" at bounding box center [519, 605] width 364 height 30
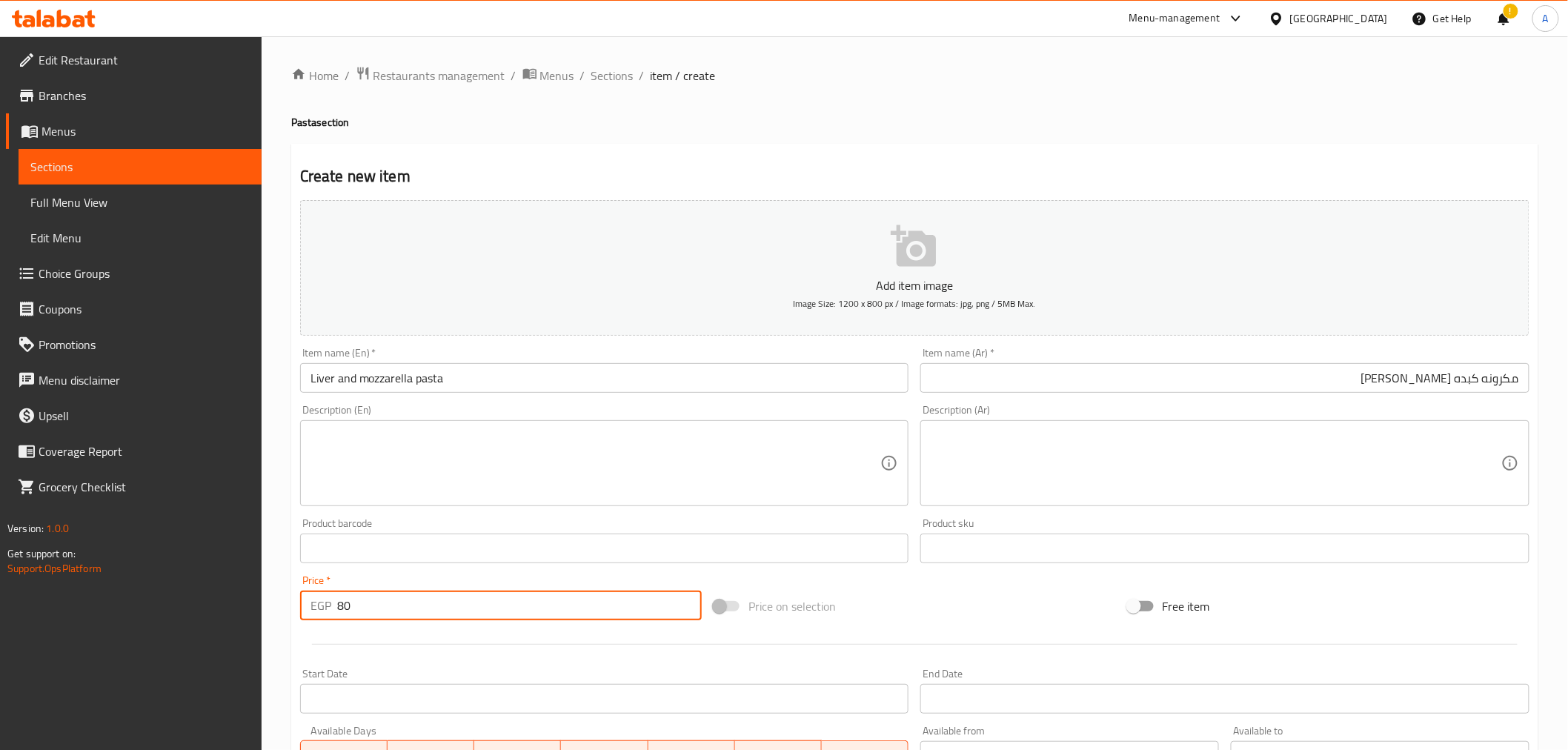
type input "80"
click at [365, 637] on div at bounding box center [915, 644] width 1241 height 37
click at [619, 403] on div "Description (En) Description (En)" at bounding box center [604, 455] width 621 height 114
click at [1505, 378] on input "مكرونه كبده موتزاريلا" at bounding box center [1224, 378] width 609 height 30
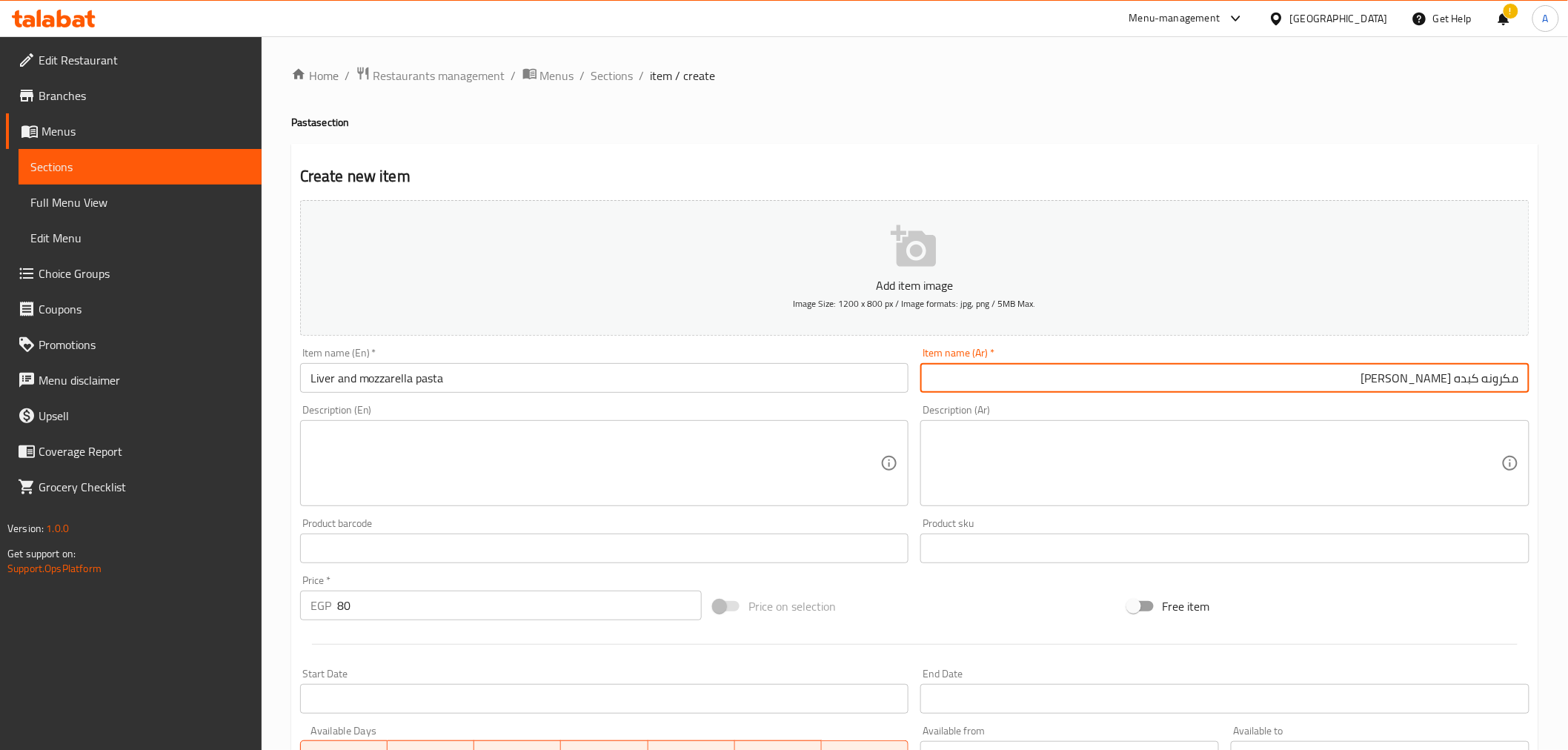
click at [1505, 378] on input "مكرونه كبده موتزاريلا" at bounding box center [1224, 378] width 609 height 30
click at [1174, 473] on textarea at bounding box center [1216, 463] width 571 height 70
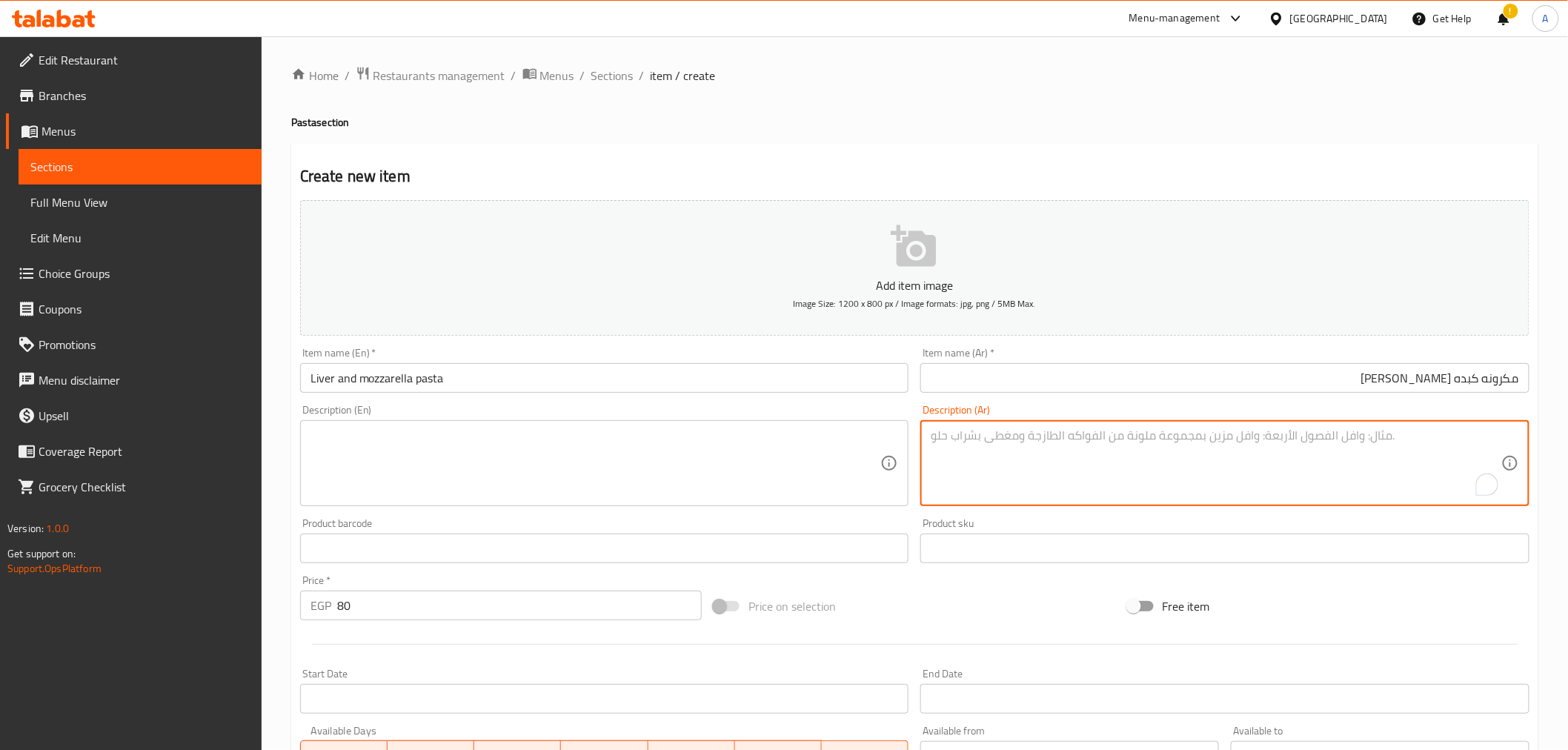
click at [378, 409] on div "Description (En) Description (En)" at bounding box center [605, 455] width 609 height 101
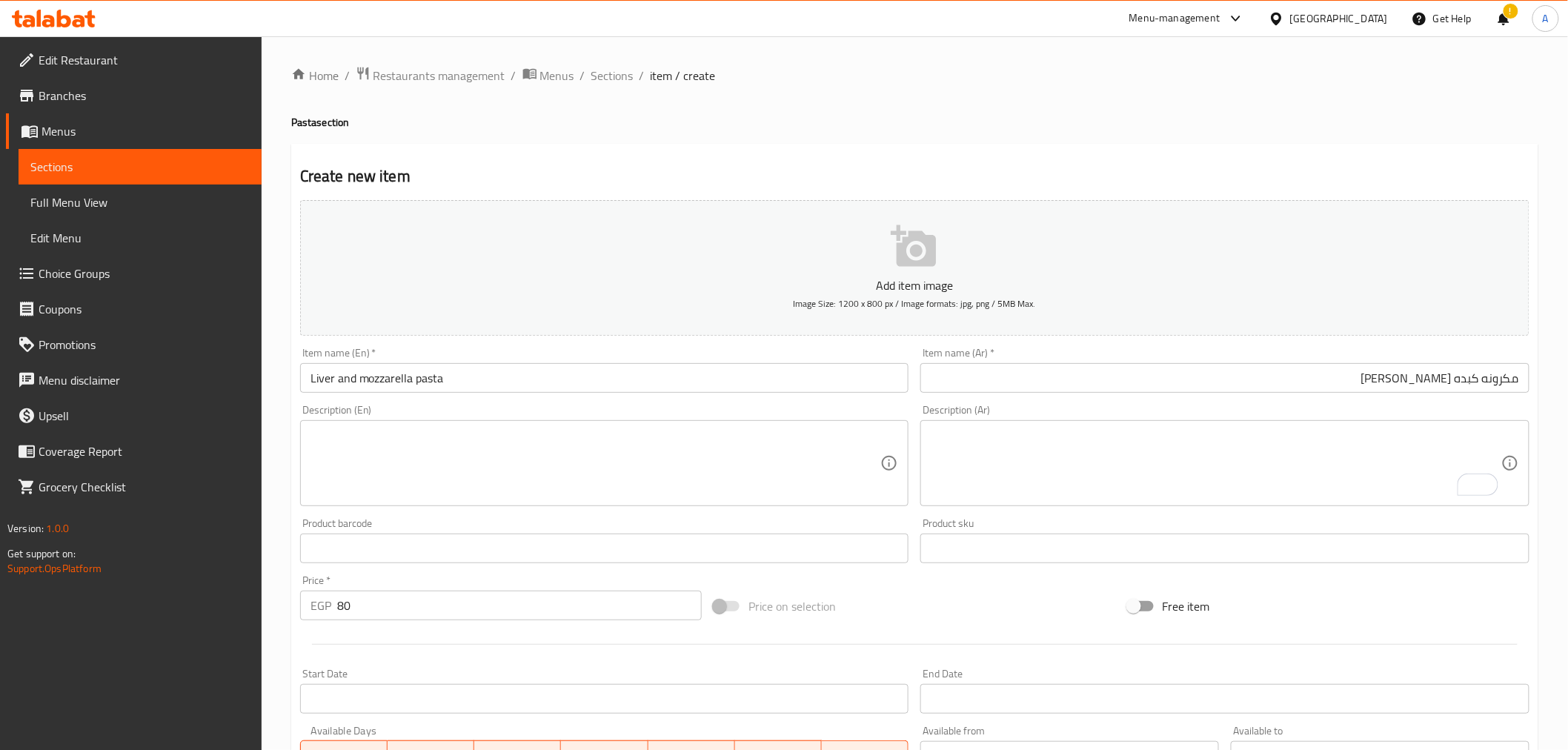
click at [982, 608] on div "Price on selection" at bounding box center [915, 605] width 413 height 40
click at [979, 608] on div "Price on selection" at bounding box center [915, 605] width 413 height 40
click at [359, 641] on div at bounding box center [915, 644] width 1241 height 37
click at [430, 375] on input "Liver and mozzarella pasta" at bounding box center [605, 378] width 609 height 30
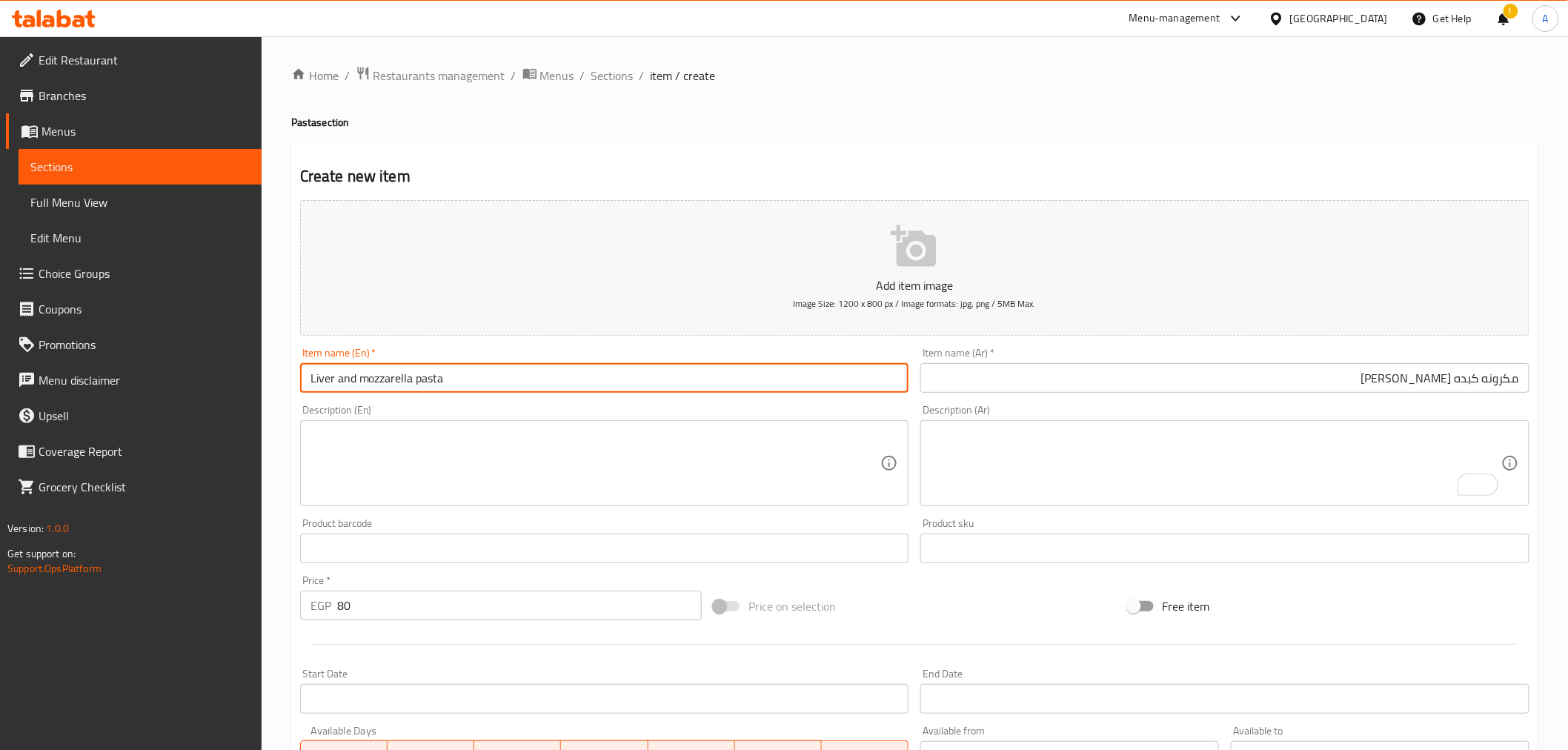
click at [430, 375] on input "Liver and mozzarella pasta" at bounding box center [605, 378] width 609 height 30
click at [448, 641] on div at bounding box center [915, 644] width 1241 height 37
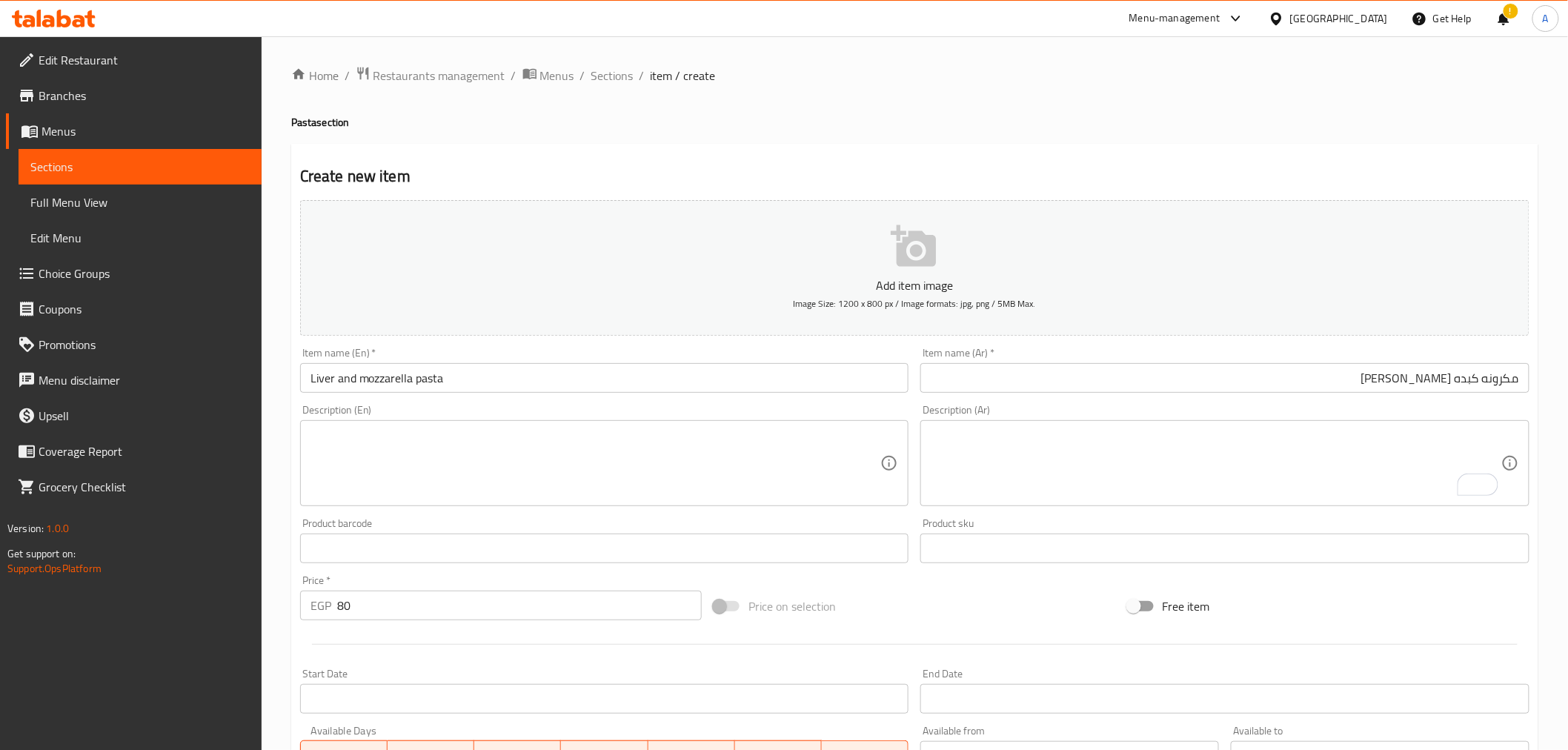
scroll to position [294, 0]
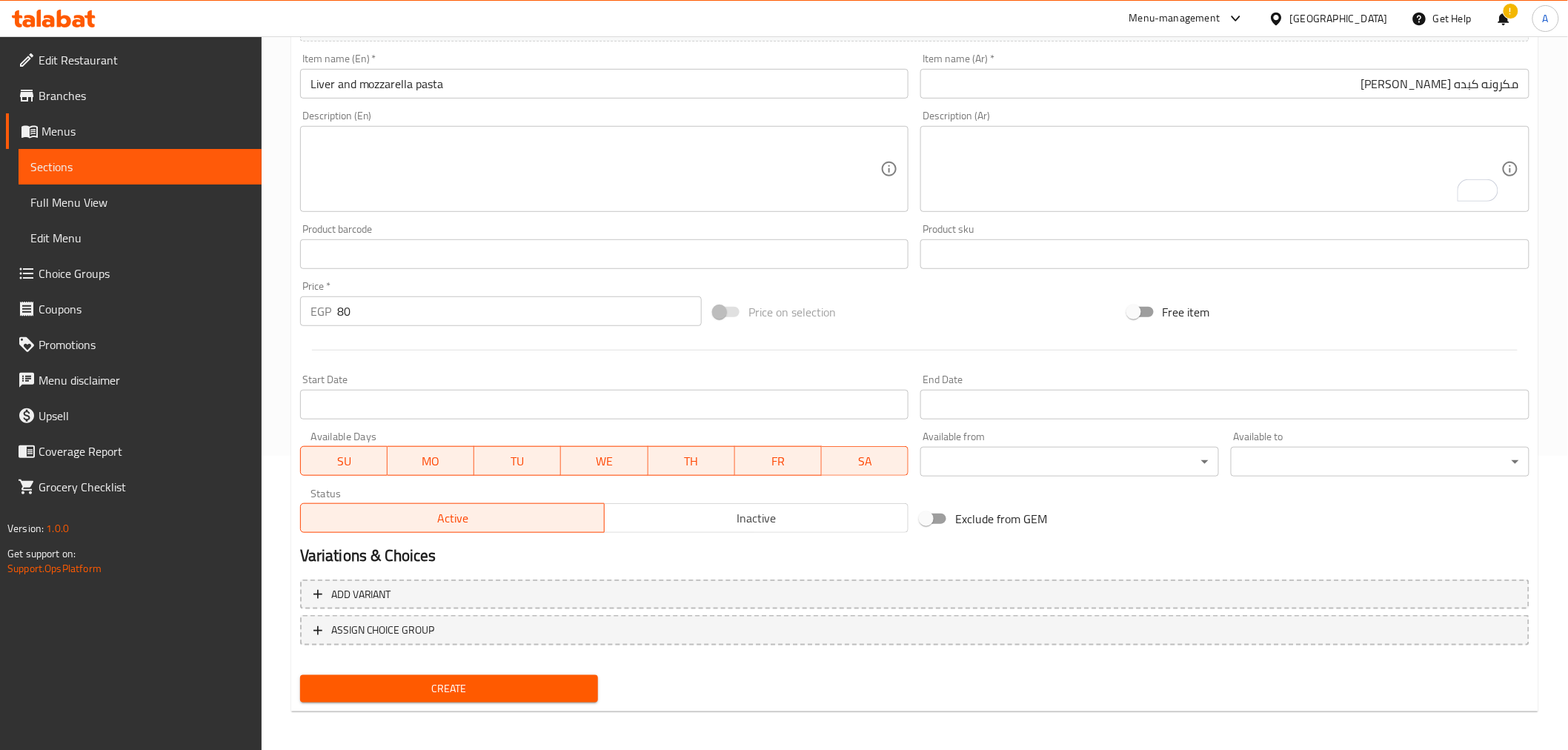
click at [413, 669] on div "Create" at bounding box center [449, 689] width 311 height 39
click at [417, 675] on button "Create" at bounding box center [450, 688] width 299 height 27
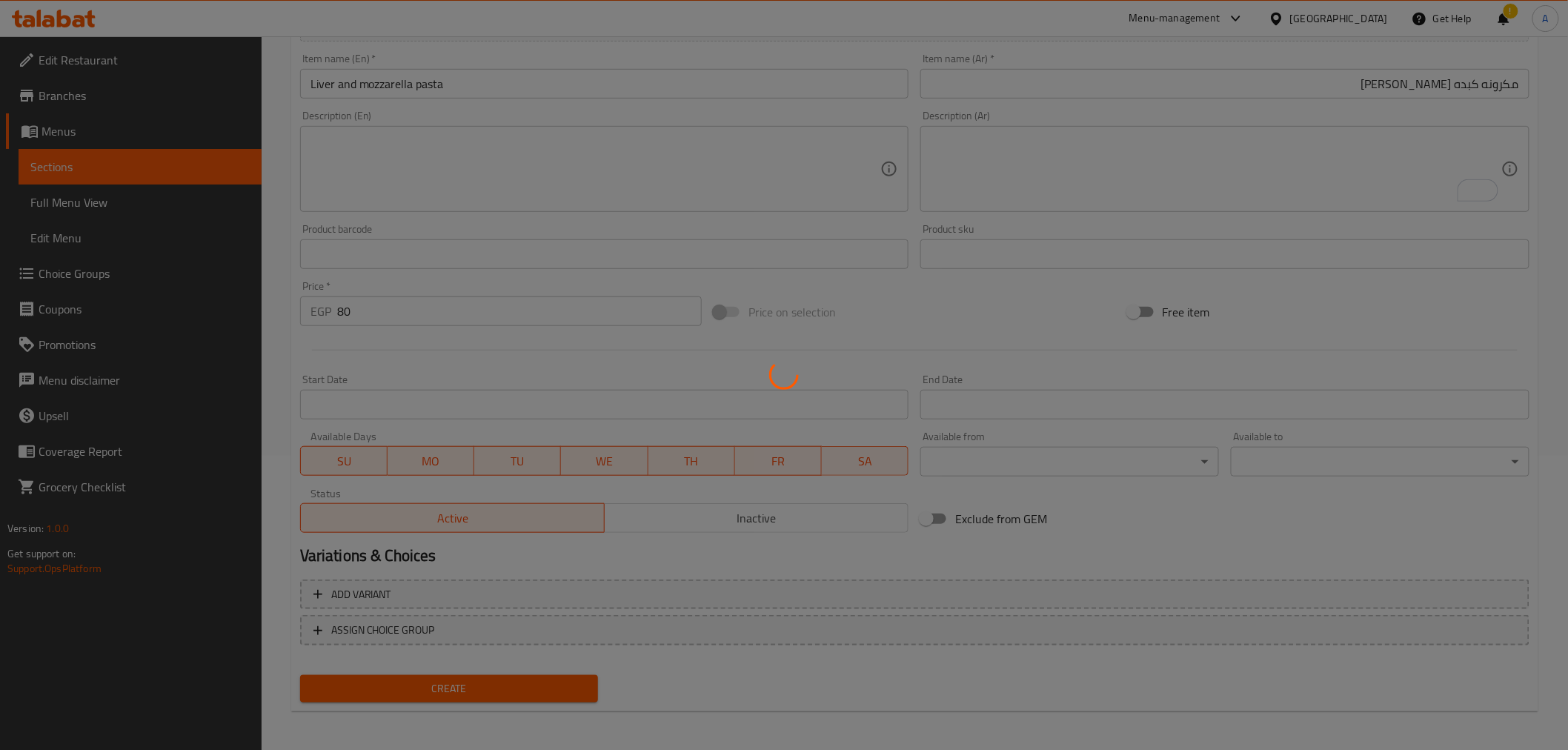
type input "0"
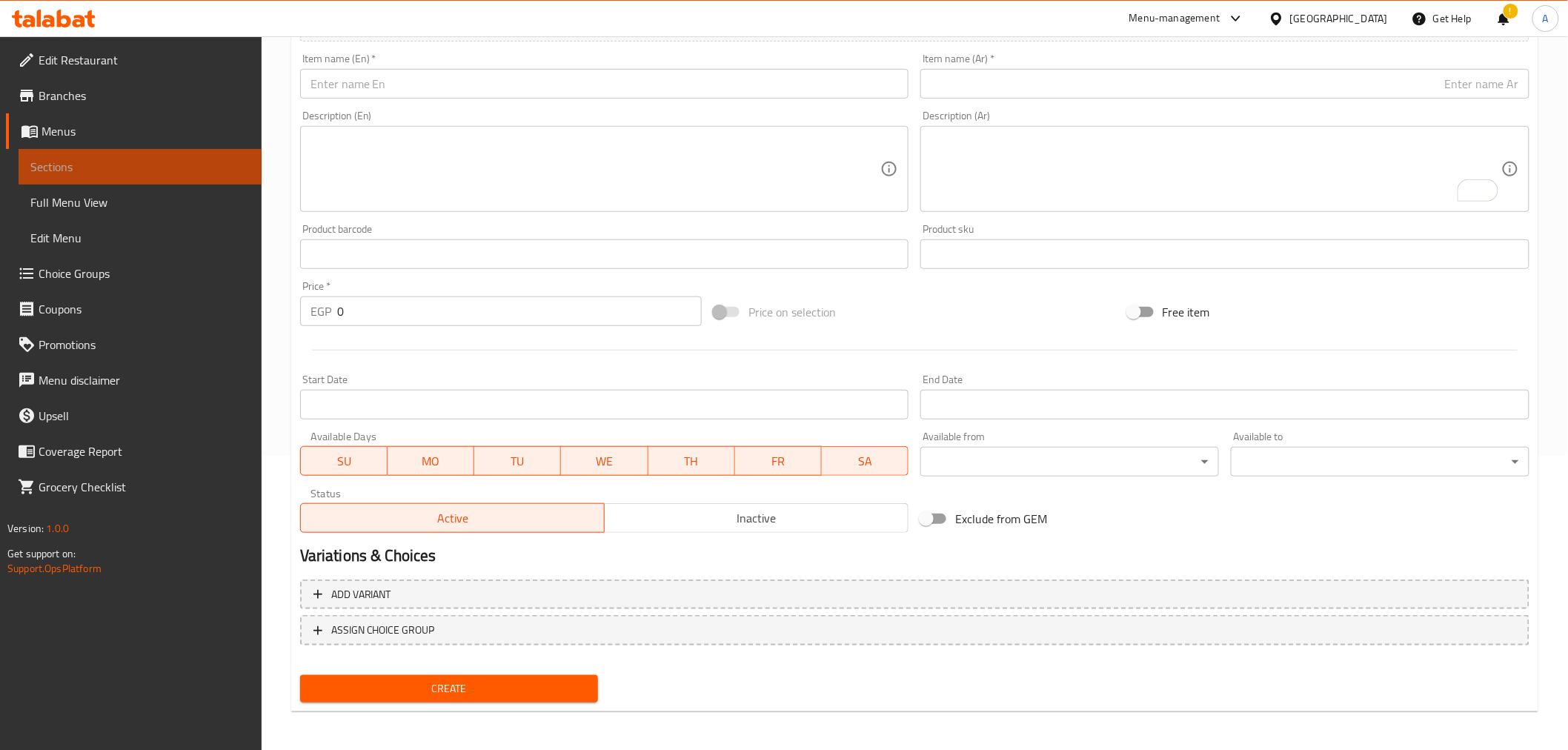
click at [144, 171] on span "Sections" at bounding box center [140, 166] width 220 height 18
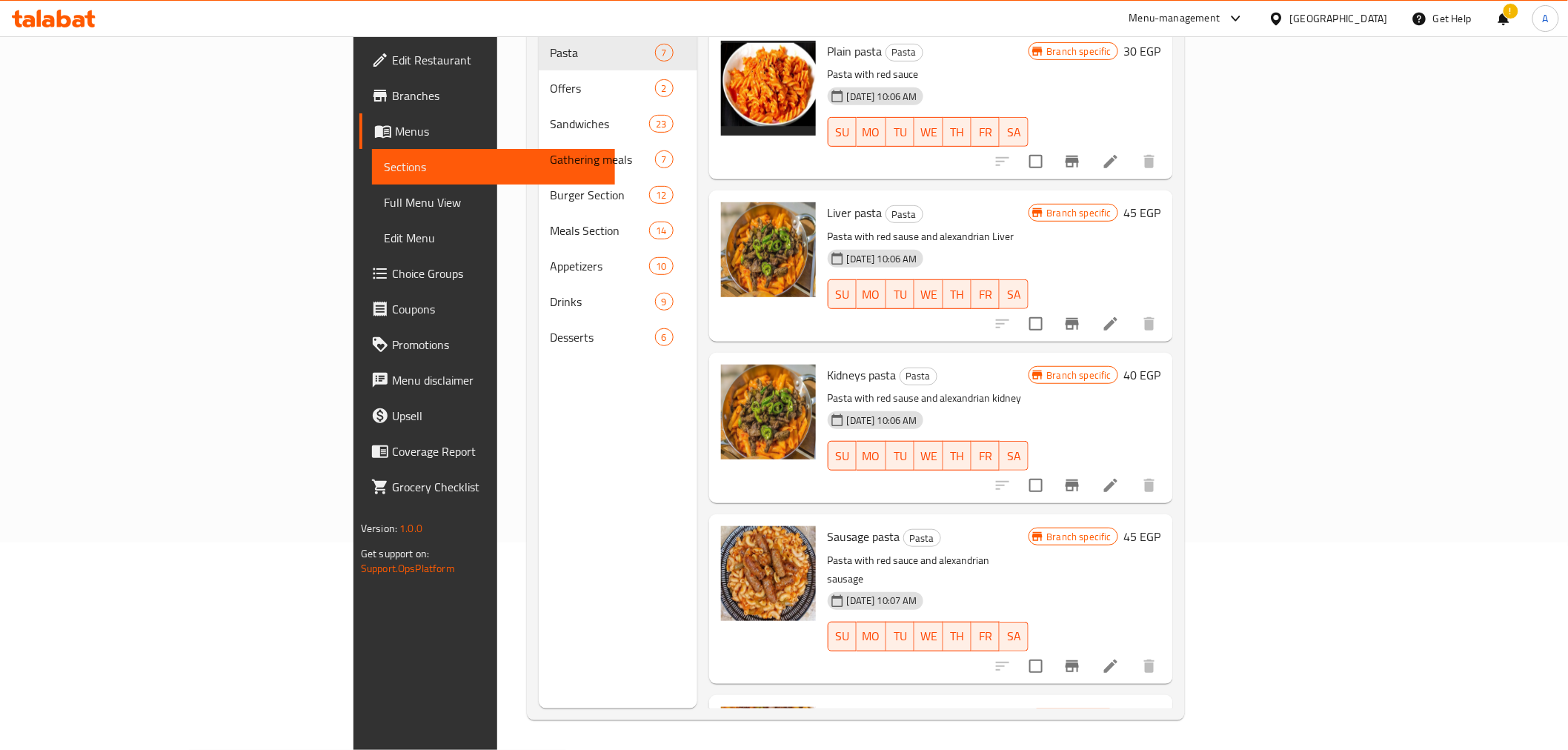
click at [539, 492] on div "Menu sections Pasta 7 Offers 2 Sandwiches 23 Gathering meals 7 Burger Section 1…" at bounding box center [618, 333] width 159 height 750
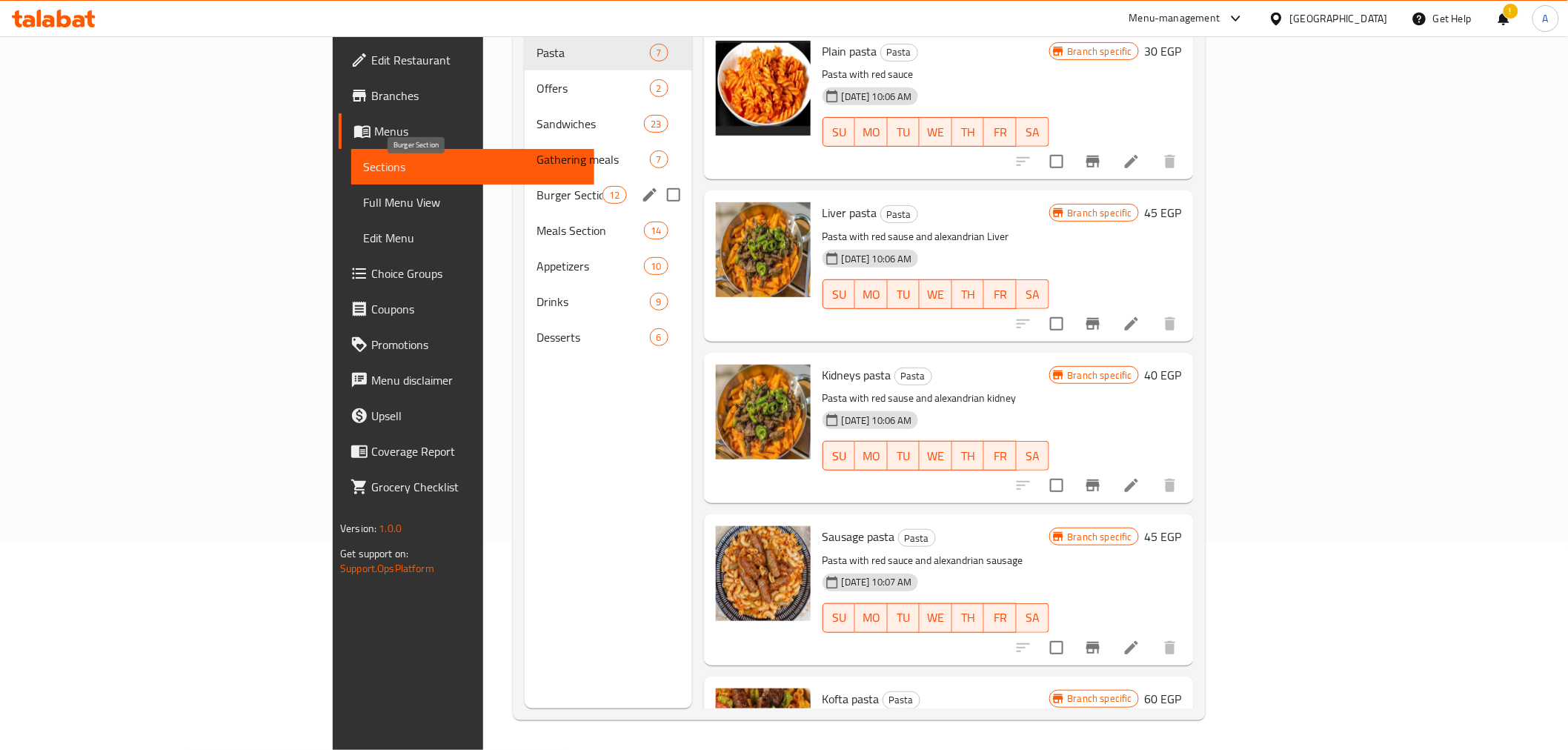
scroll to position [0, 0]
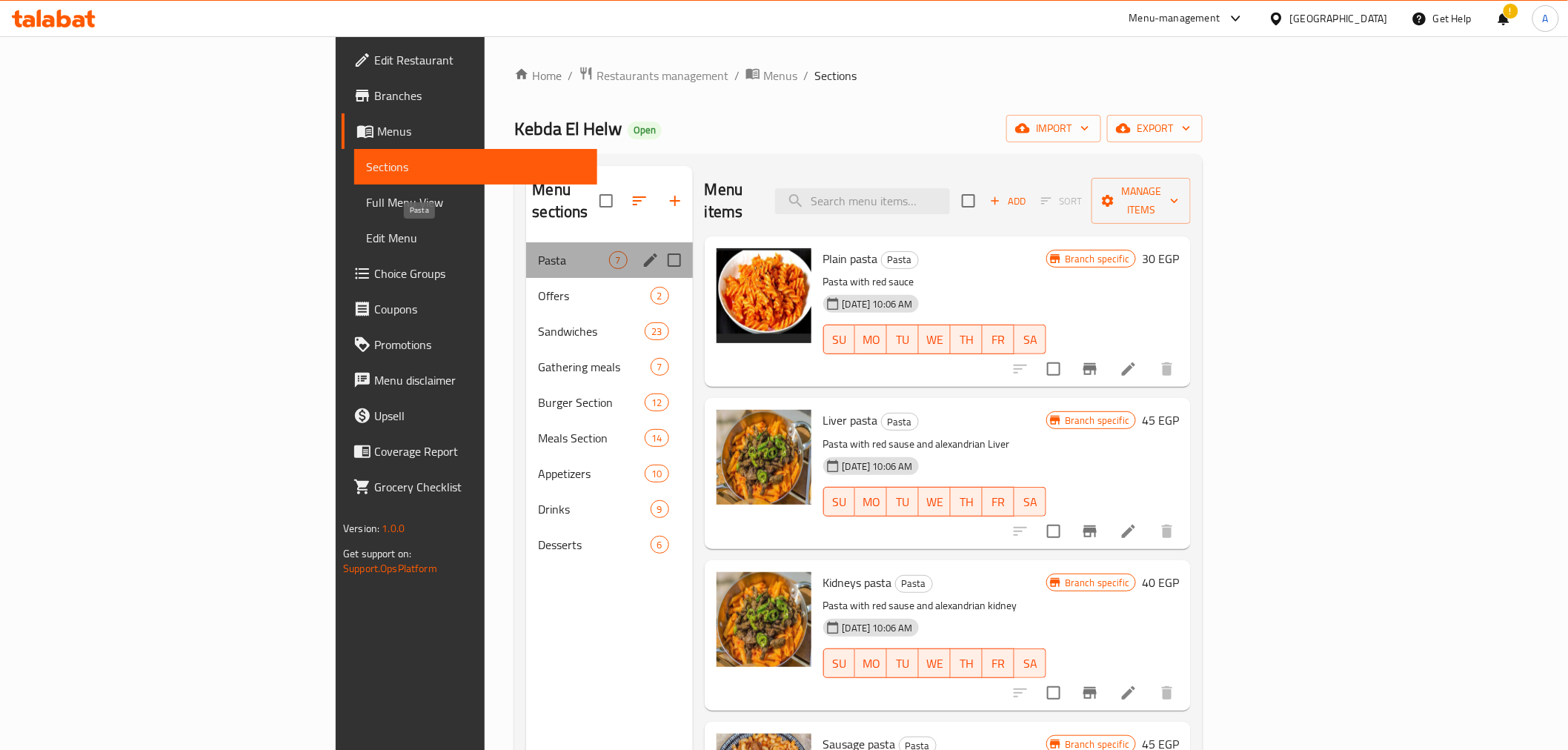
click at [538, 252] on span "Pasta" at bounding box center [573, 260] width 70 height 18
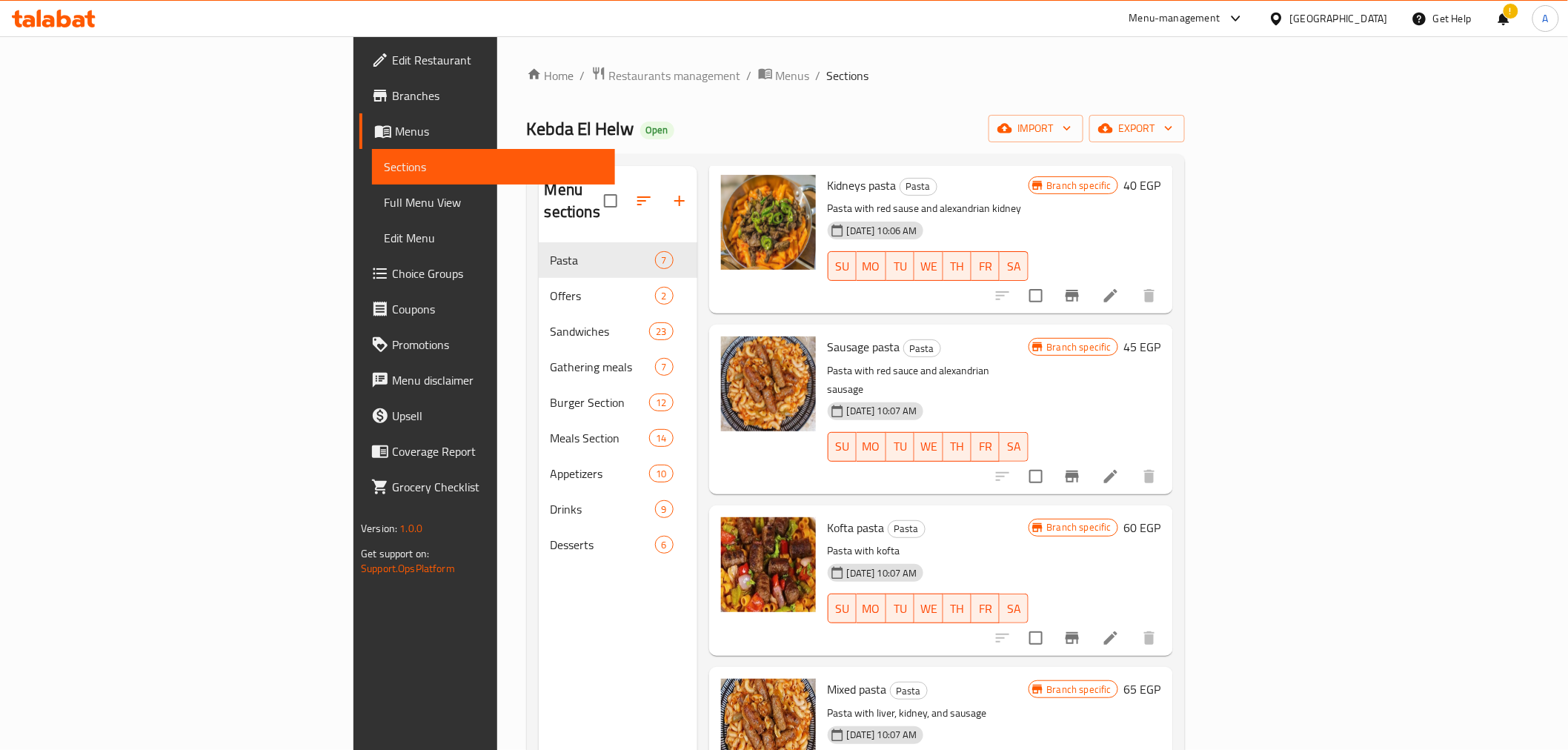
scroll to position [207, 0]
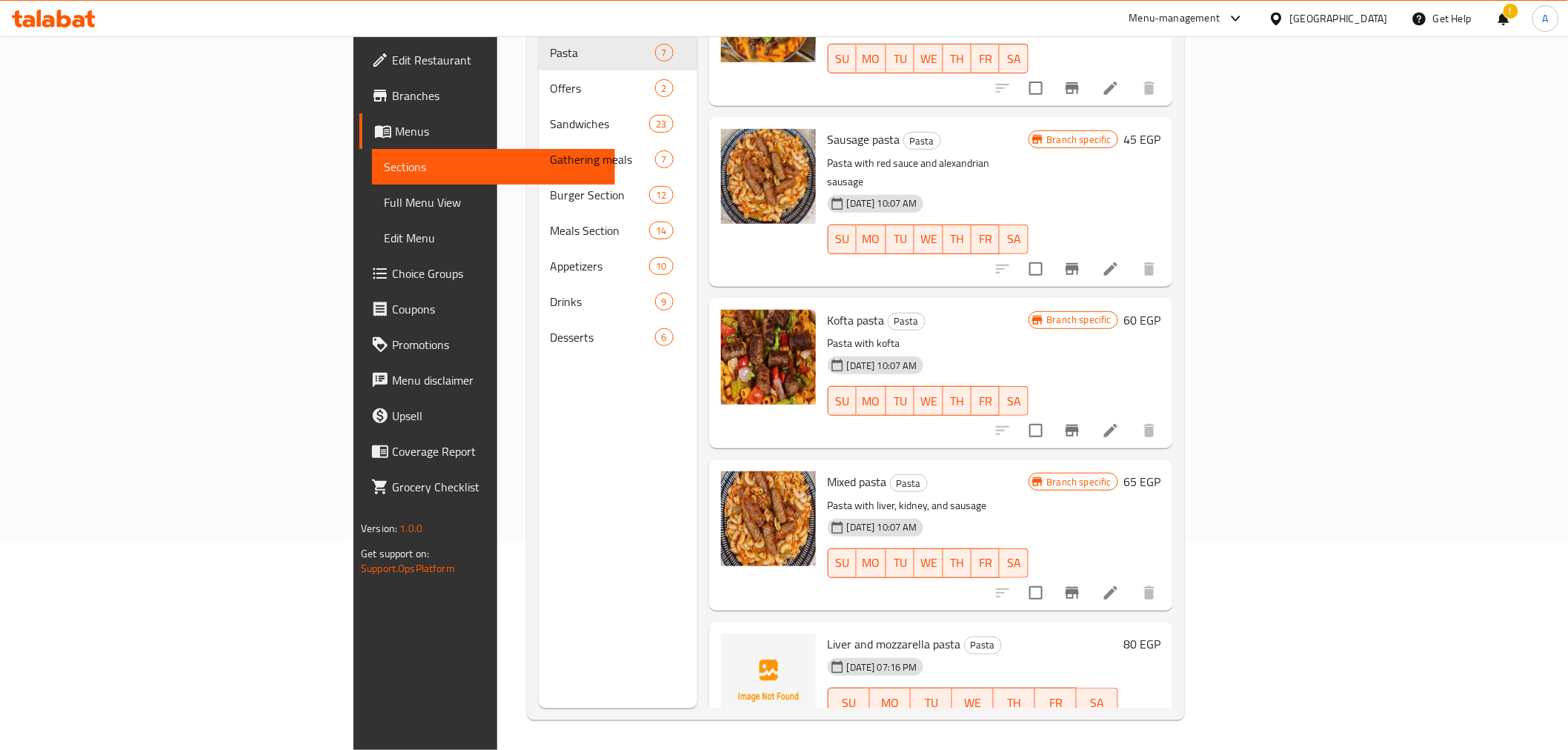
click at [1116, 627] on div "Liver and mozzarella pasta Pasta 06-10-2025 07:16 PM SU MO TU WE TH FR SA" at bounding box center [973, 685] width 302 height 117
click at [1081, 723] on icon "Branch-specific-item" at bounding box center [1071, 731] width 18 height 18
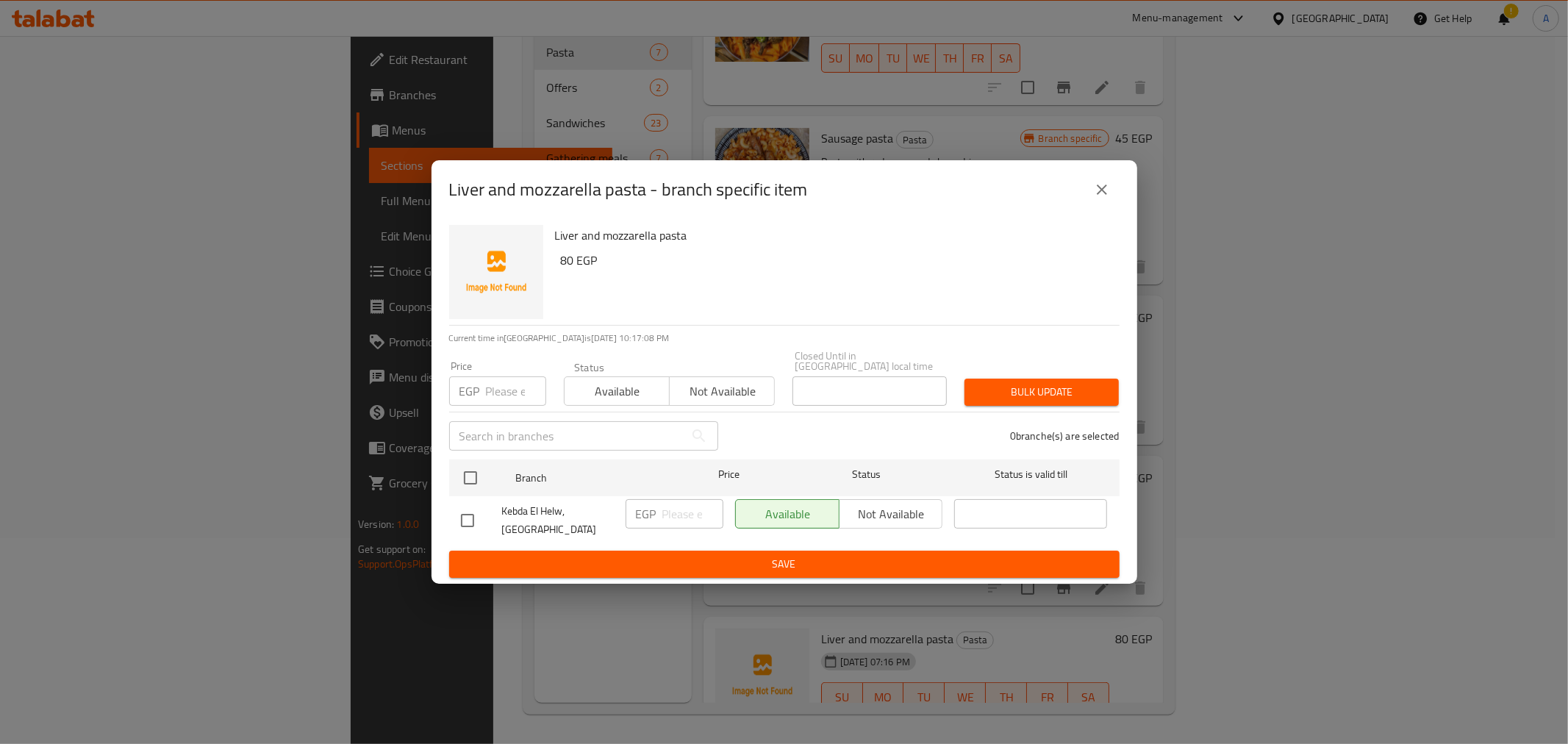
click at [486, 387] on input "number" at bounding box center [516, 391] width 61 height 30
type input "80"
click at [901, 437] on div "0 branche(s) are selected" at bounding box center [928, 436] width 402 height 53
click at [471, 480] on input "checkbox" at bounding box center [470, 477] width 31 height 31
checkbox input "true"
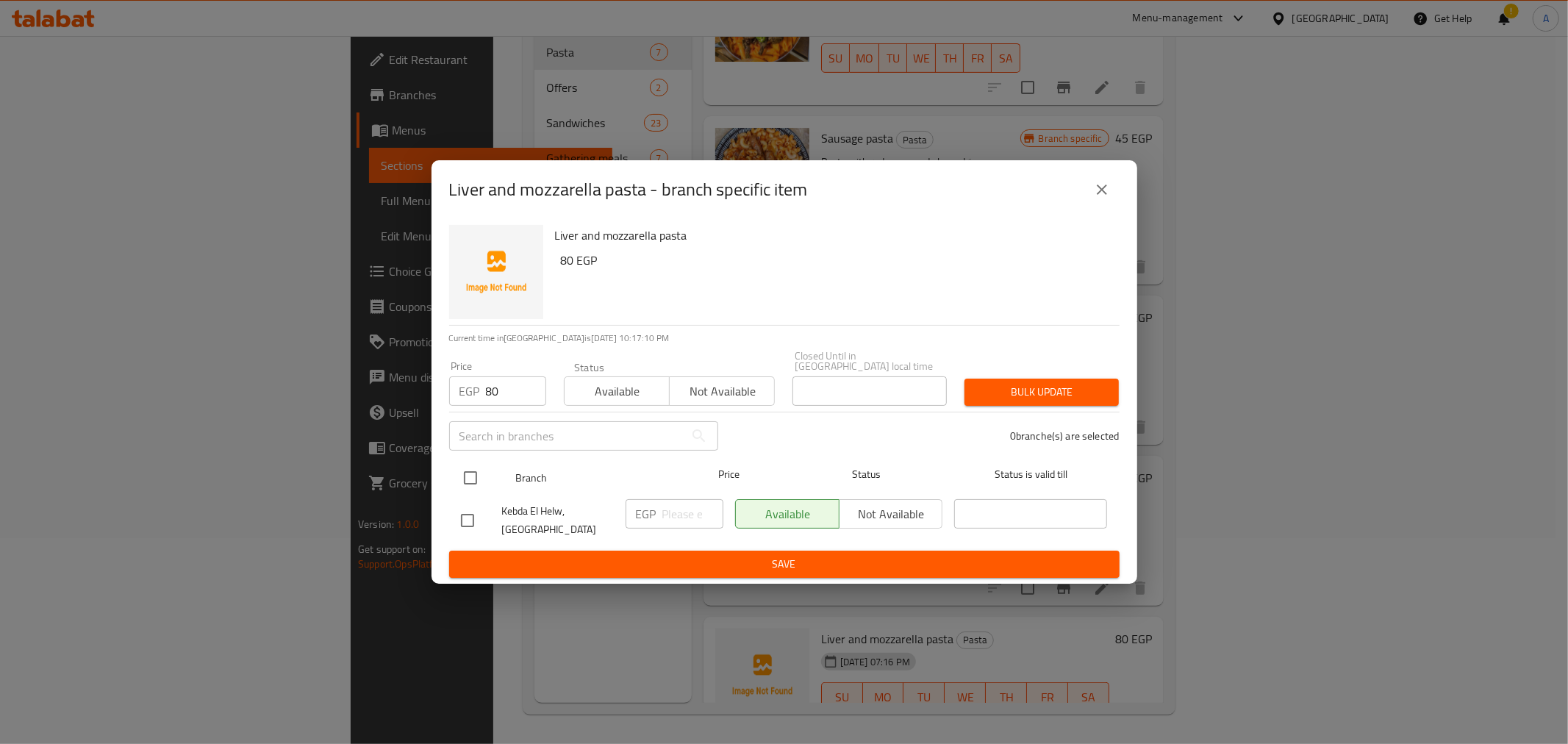
checkbox input "true"
click at [844, 444] on div "1 branche(s) are selected" at bounding box center [928, 436] width 402 height 53
click at [1019, 387] on span "Bulk update" at bounding box center [1042, 392] width 130 height 19
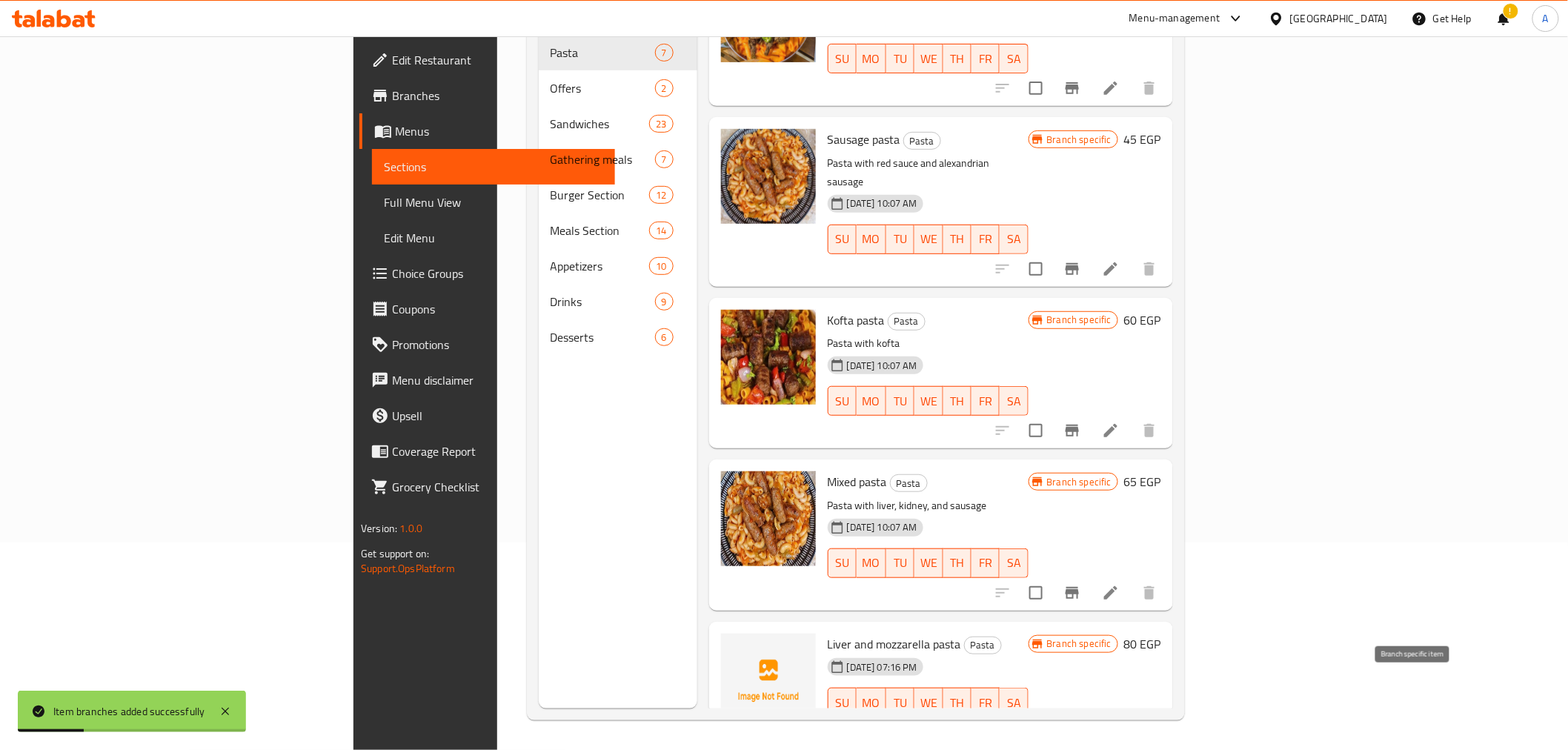
click at [1090, 714] on button "Branch-specific-item" at bounding box center [1072, 732] width 36 height 36
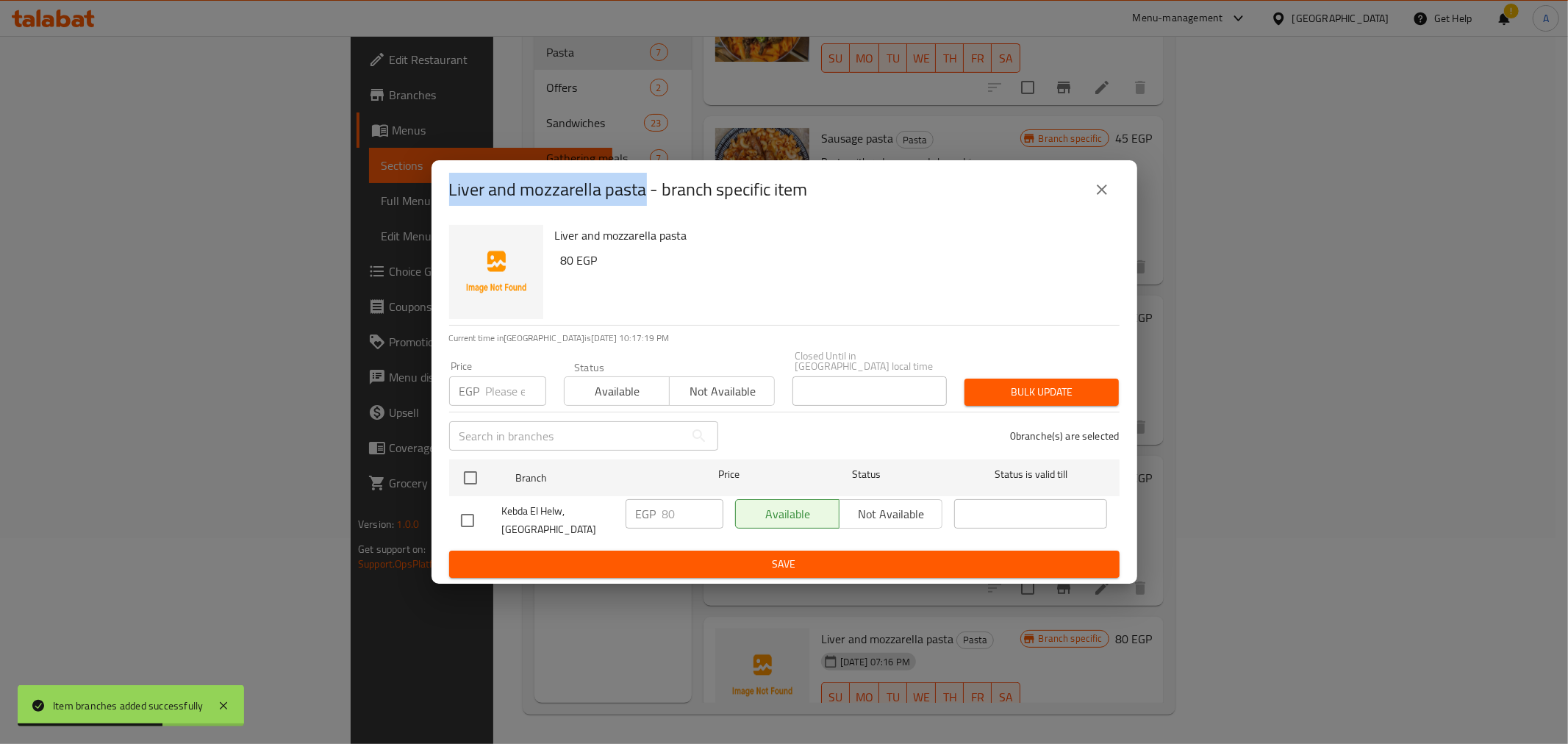
drag, startPoint x: 633, startPoint y: 196, endPoint x: 437, endPoint y: 185, distance: 196.3
click at [437, 185] on div "Liver and mozzarella pasta - branch specific item" at bounding box center [784, 189] width 706 height 59
click at [1107, 198] on icon "close" at bounding box center [1102, 189] width 18 height 18
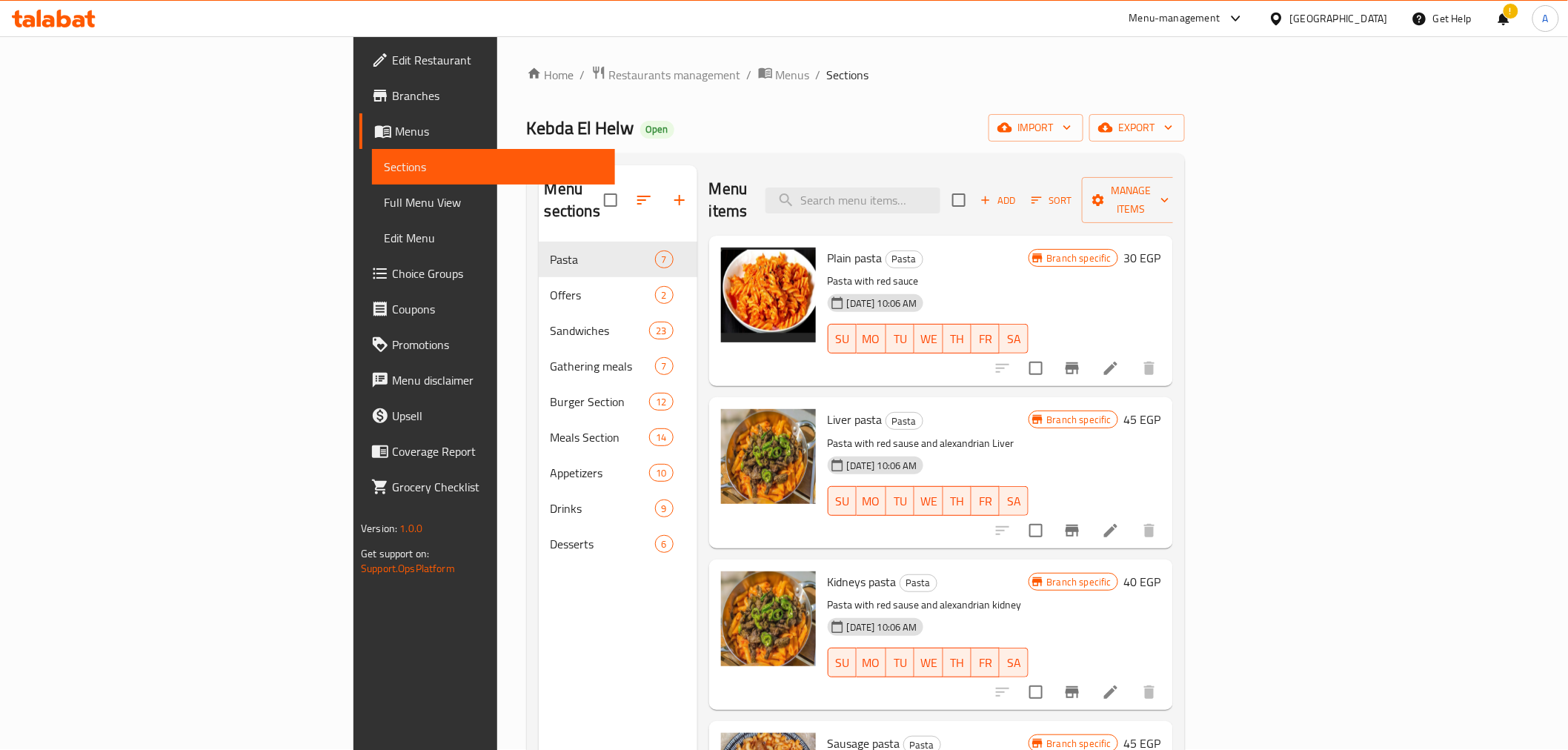
scroll to position [0, 0]
click at [1018, 195] on span "Add" at bounding box center [998, 201] width 40 height 17
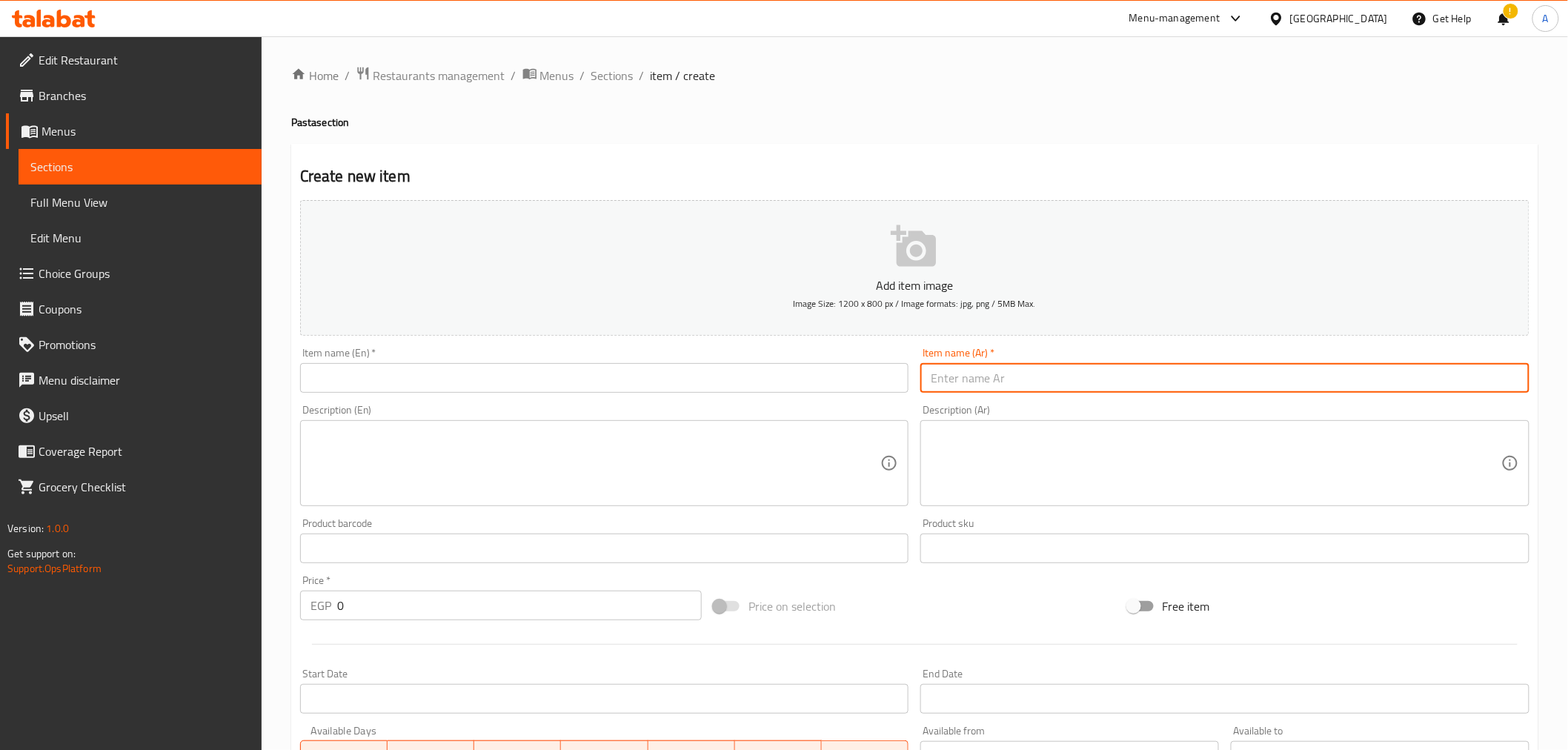
click at [990, 365] on input "text" at bounding box center [1224, 378] width 609 height 30
paste input "مكرونه كبده موتزاريلا"
click at [1433, 379] on input "مكرونه كبده موتزاريلا" at bounding box center [1224, 378] width 609 height 30
paste input "text"
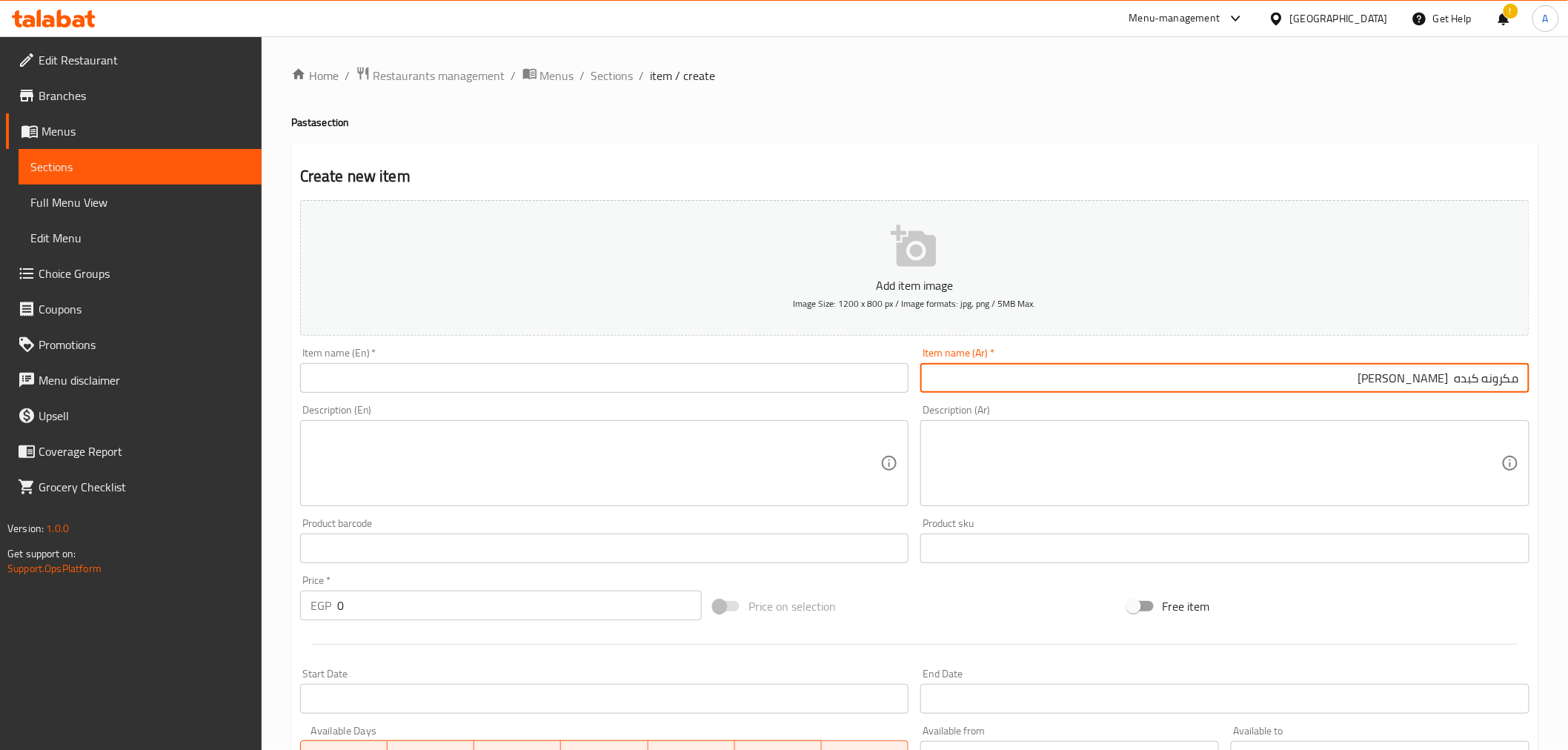
click at [1470, 375] on input "مكرونه كبده موتزاريلا" at bounding box center [1224, 378] width 609 height 30
type input "مكرونه سجق موتزاريلا"
click at [1450, 404] on div "Description (Ar) Description (Ar)" at bounding box center [1224, 455] width 621 height 114
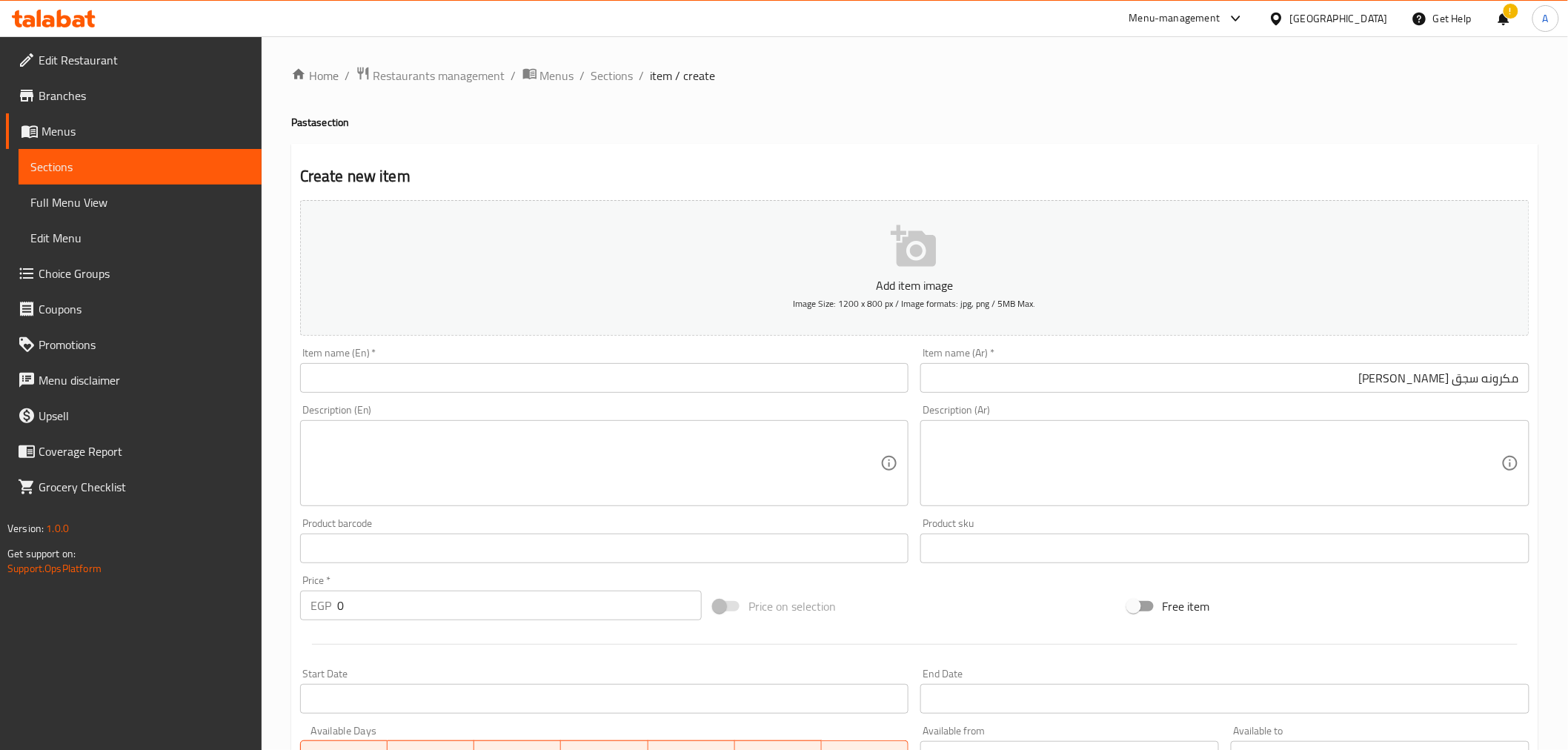
click at [651, 367] on input "text" at bounding box center [605, 378] width 609 height 30
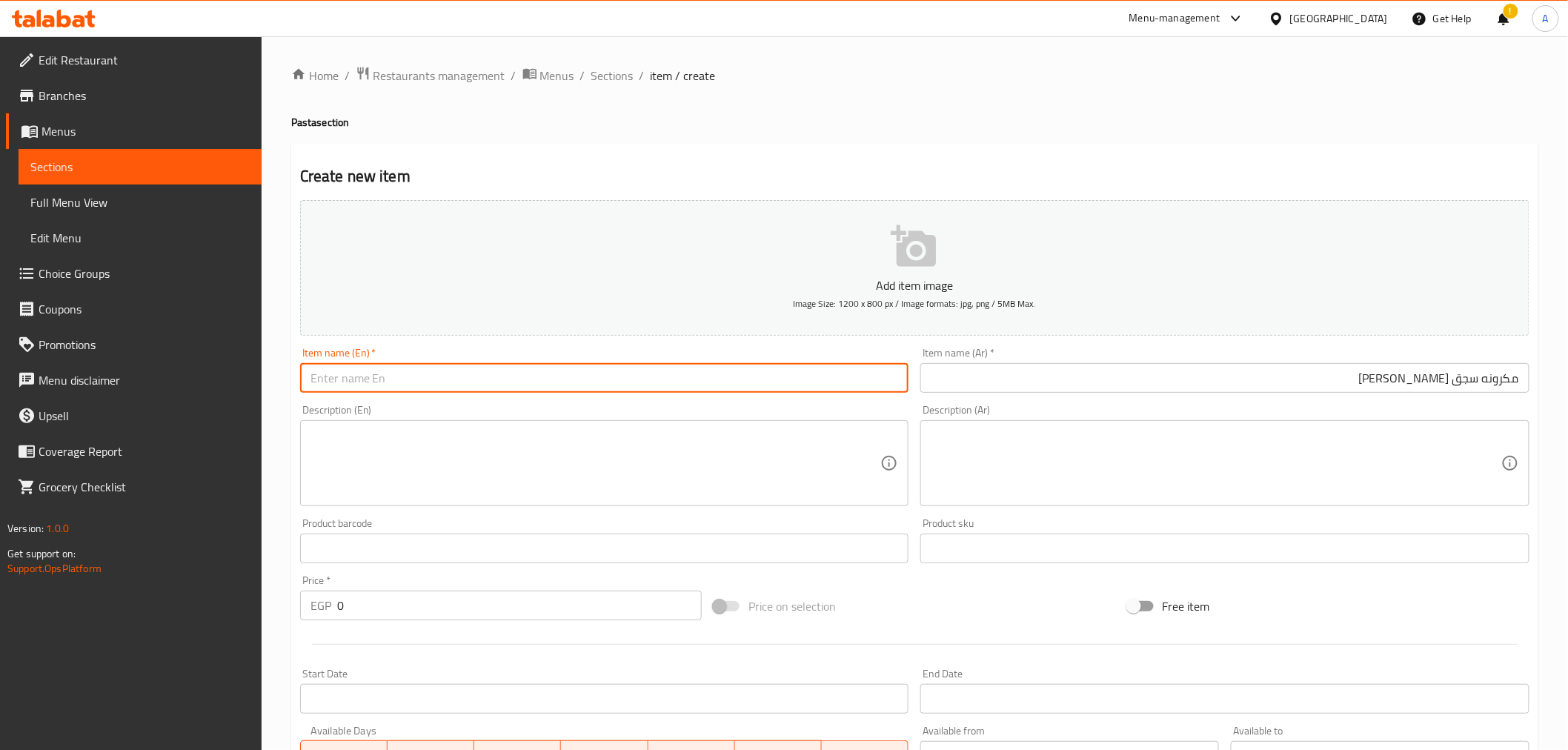
paste input "Liver and mozzarella pasta"
click at [321, 382] on input "Liver and mozzarella pasta" at bounding box center [605, 378] width 609 height 30
click at [320, 382] on input "Liver and mozzarella pasta" at bounding box center [605, 378] width 609 height 30
click at [1469, 378] on input "مكرونه سجق موتزاريلا" at bounding box center [1224, 378] width 609 height 30
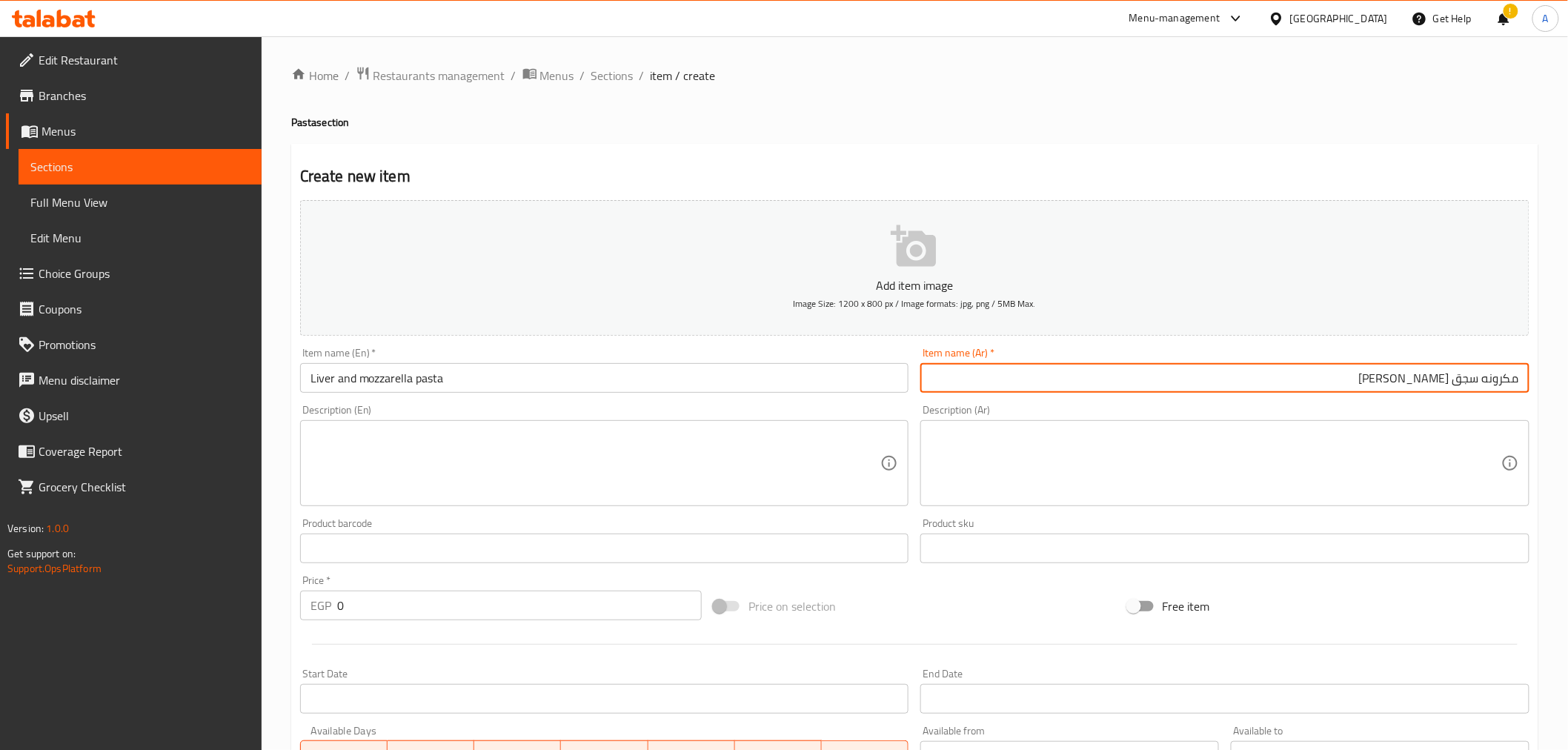
click at [1469, 377] on input "مكرونه سجق موتزاريلا" at bounding box center [1224, 378] width 609 height 30
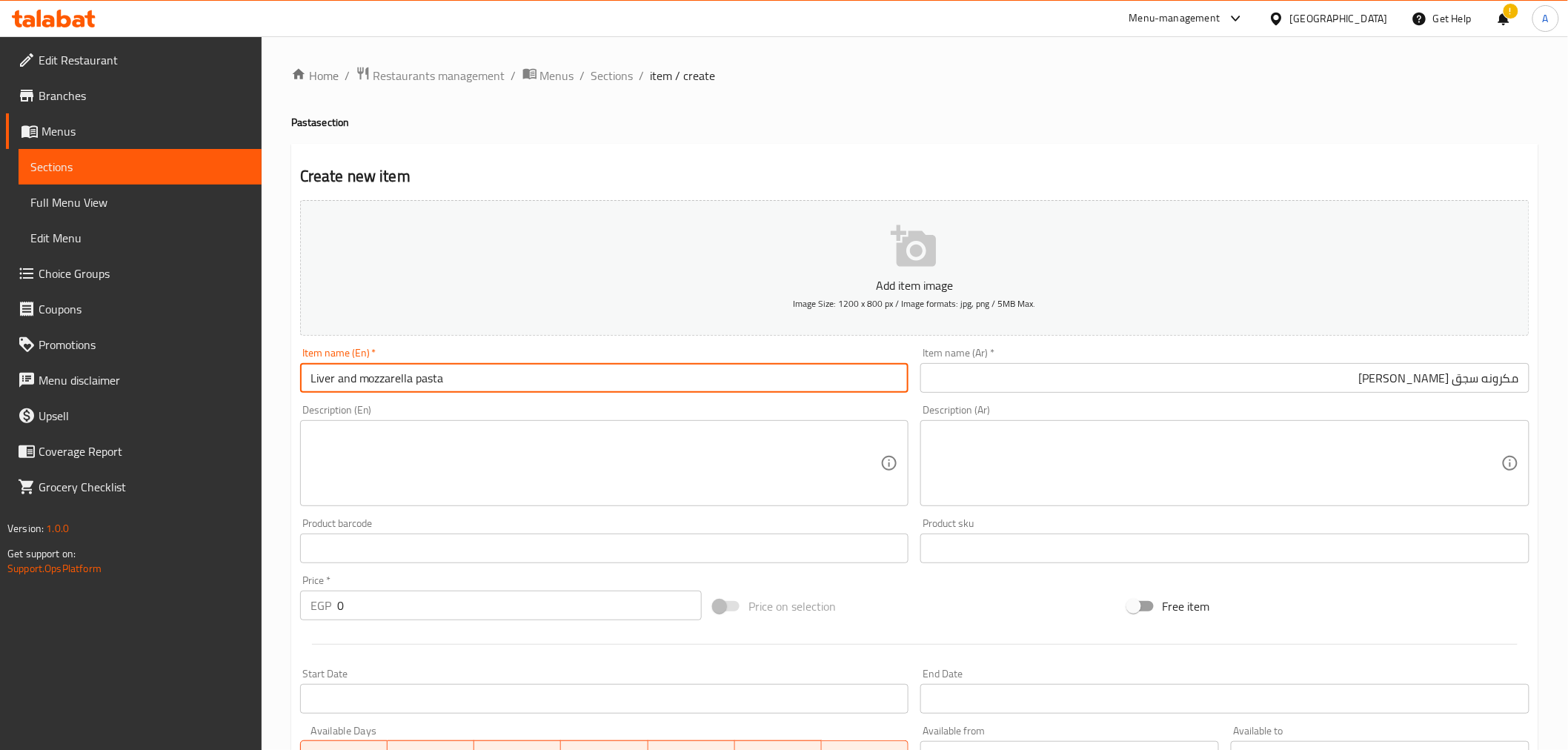
click at [318, 379] on input "Liver and mozzarella pasta" at bounding box center [605, 378] width 609 height 30
paste input "Sausage"
type input "Sausage and mozzarella pasta"
click at [348, 398] on div "Item name (En)   * Sausage and mozzarella pasta Item name (En) *" at bounding box center [604, 370] width 621 height 57
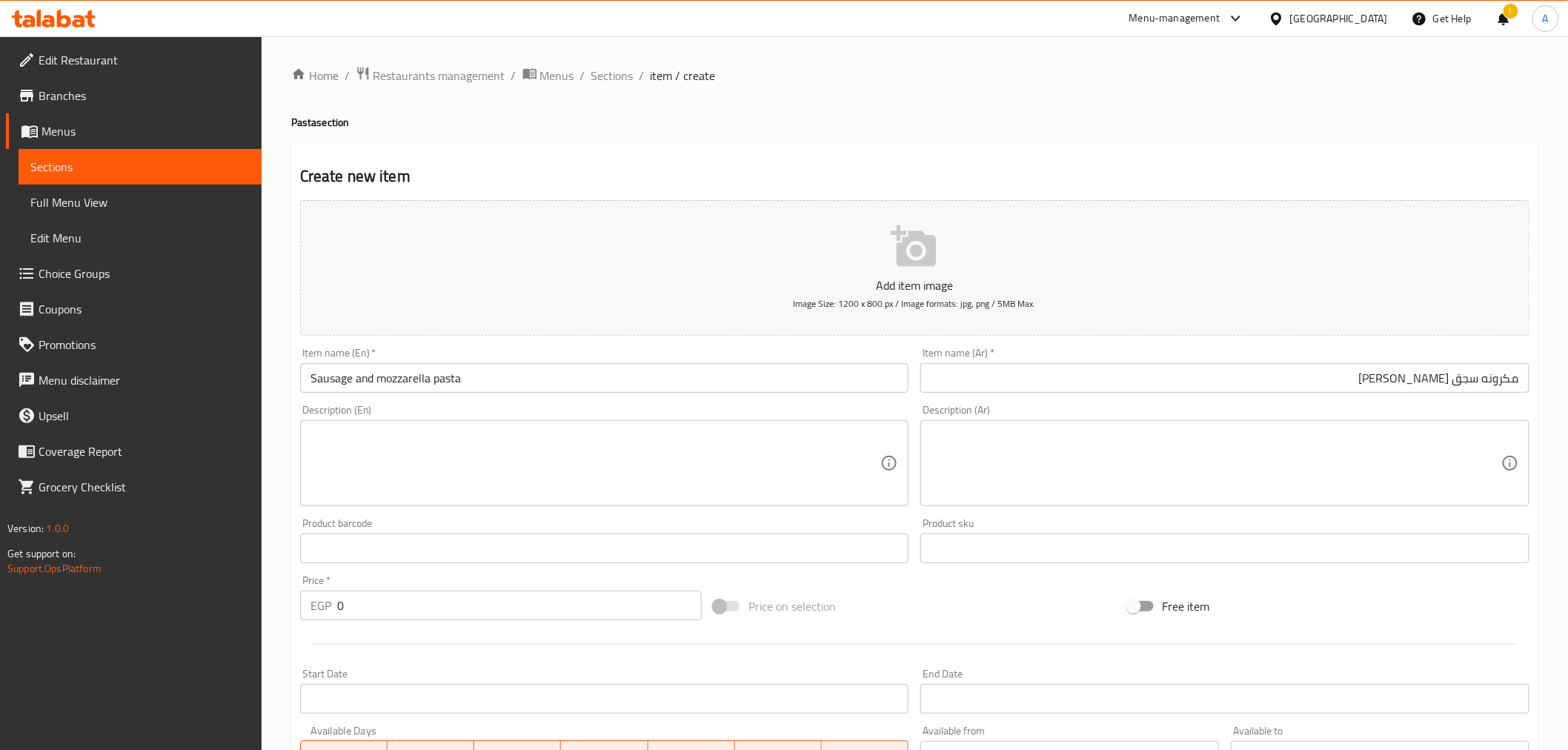
click at [381, 519] on div "Product barcode Product barcode" at bounding box center [605, 541] width 609 height 45
click at [384, 517] on div "Product barcode Product barcode" at bounding box center [604, 540] width 621 height 57
click at [384, 516] on div "Product barcode Product barcode" at bounding box center [604, 540] width 621 height 57
click at [383, 606] on input "0" at bounding box center [519, 605] width 364 height 30
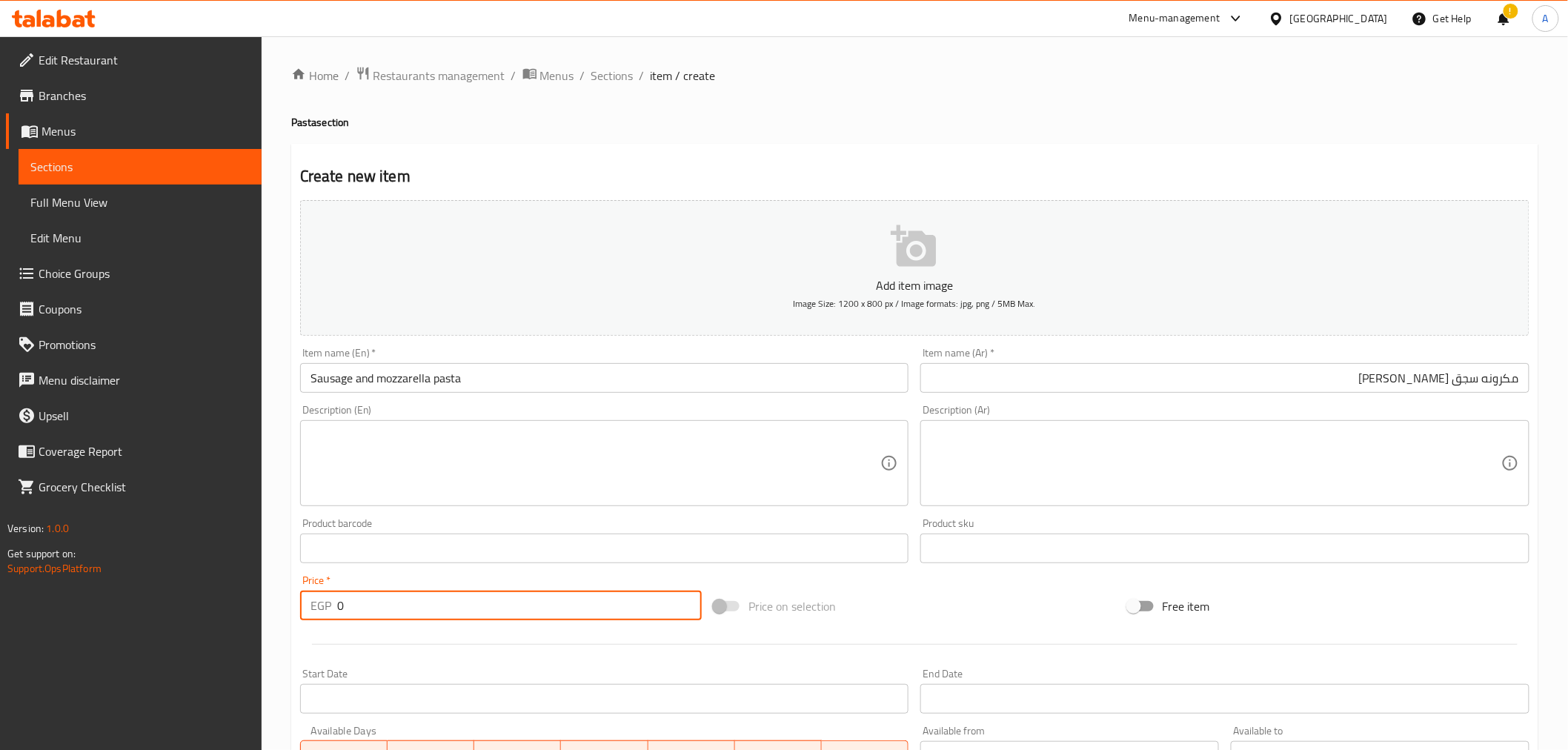
click at [383, 606] on input "0" at bounding box center [519, 605] width 364 height 30
type input "80"
click at [338, 637] on div at bounding box center [915, 644] width 1241 height 37
click at [1327, 590] on div "Free item" at bounding box center [1329, 605] width 413 height 40
click at [389, 389] on input "Sausage and mozzarella pasta" at bounding box center [605, 378] width 609 height 30
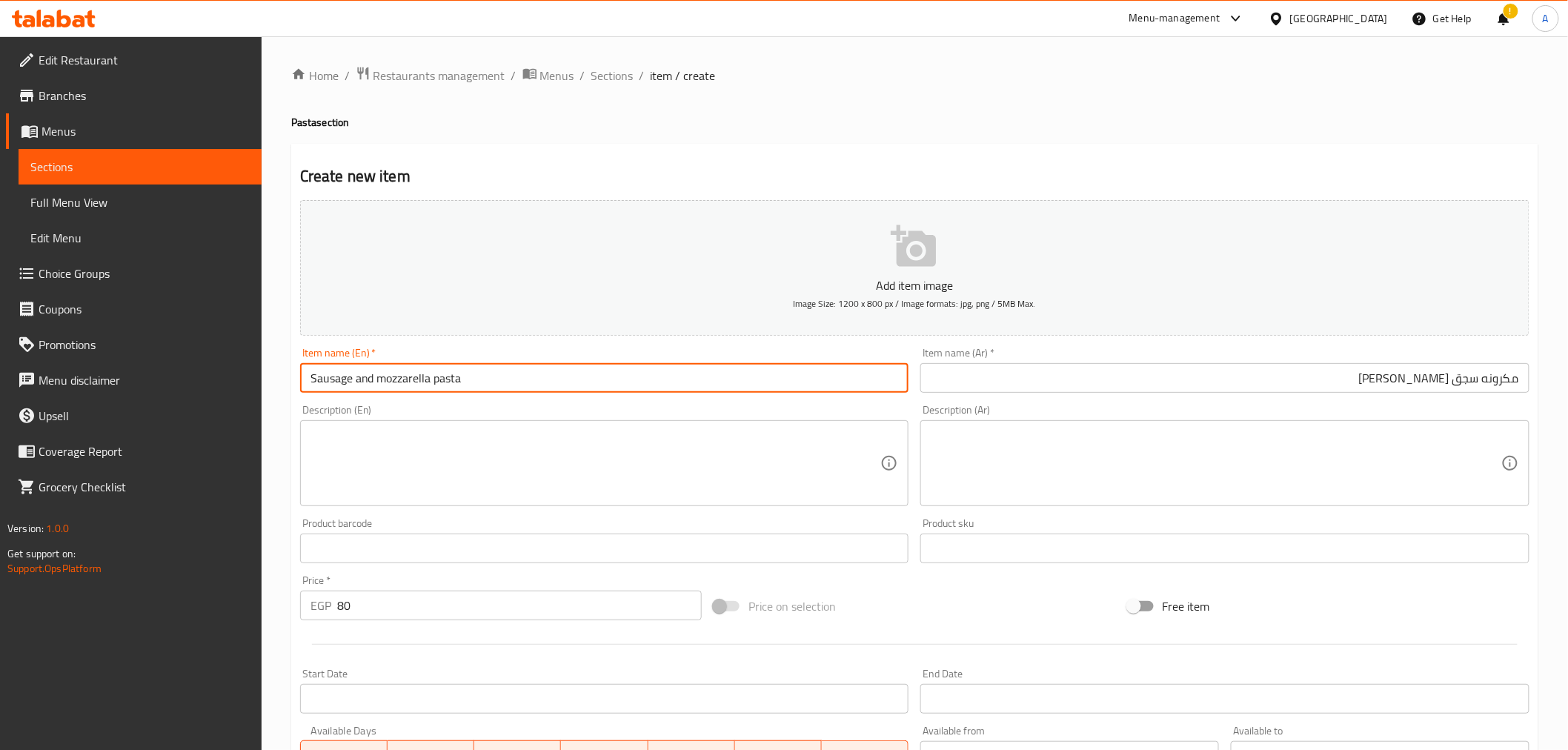
click at [389, 389] on input "Sausage and mozzarella pasta" at bounding box center [605, 378] width 609 height 30
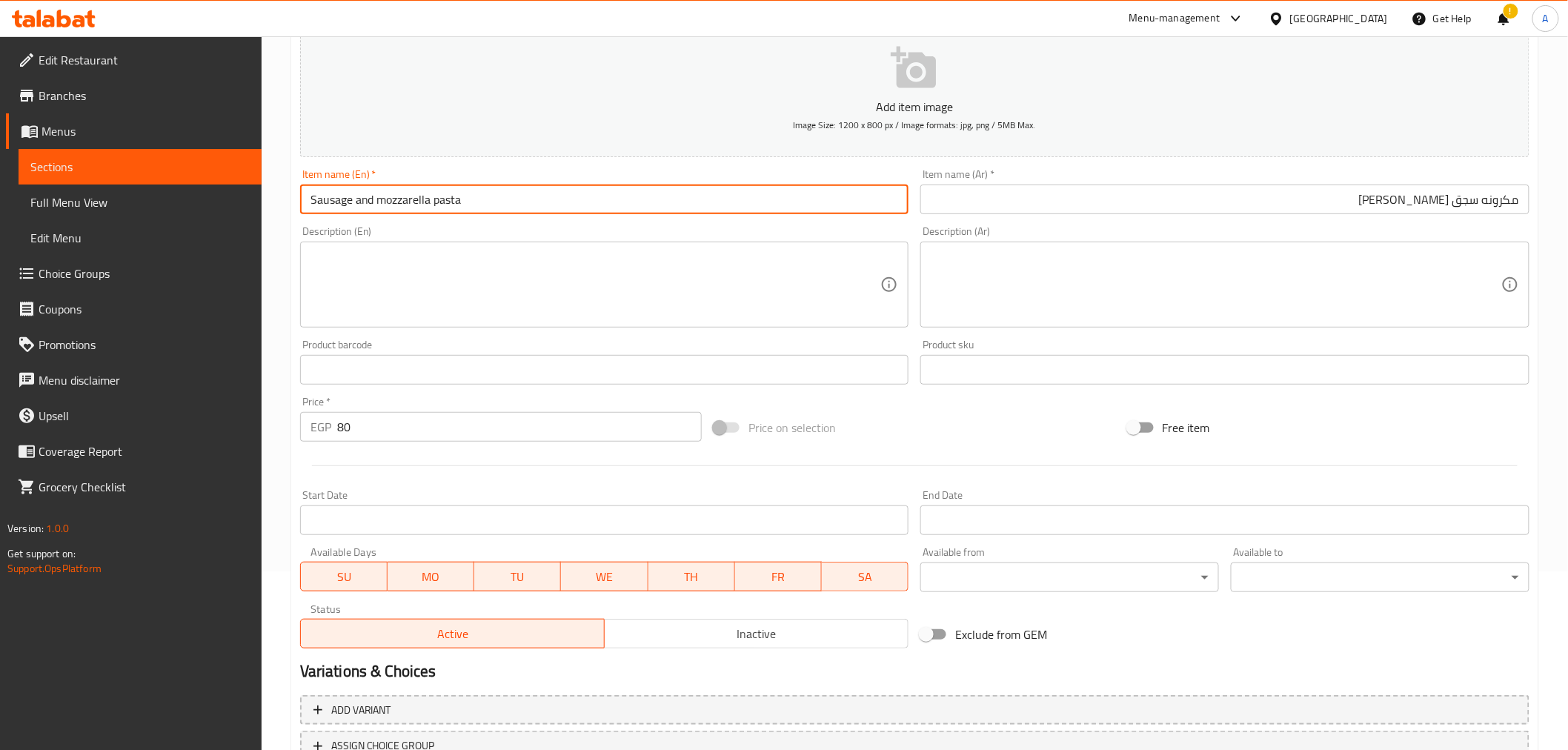
scroll to position [294, 0]
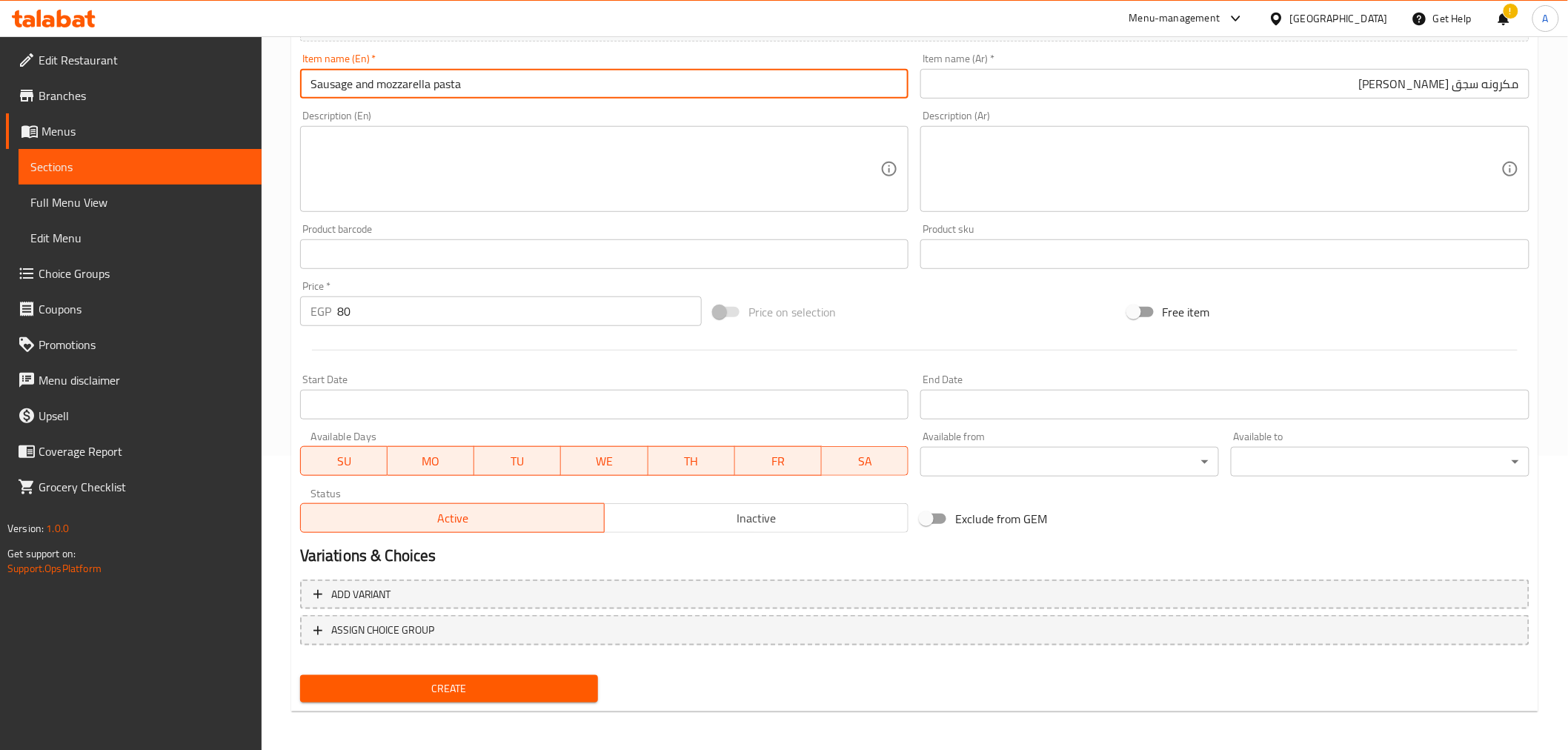
click at [426, 681] on span "Create" at bounding box center [449, 689] width 275 height 19
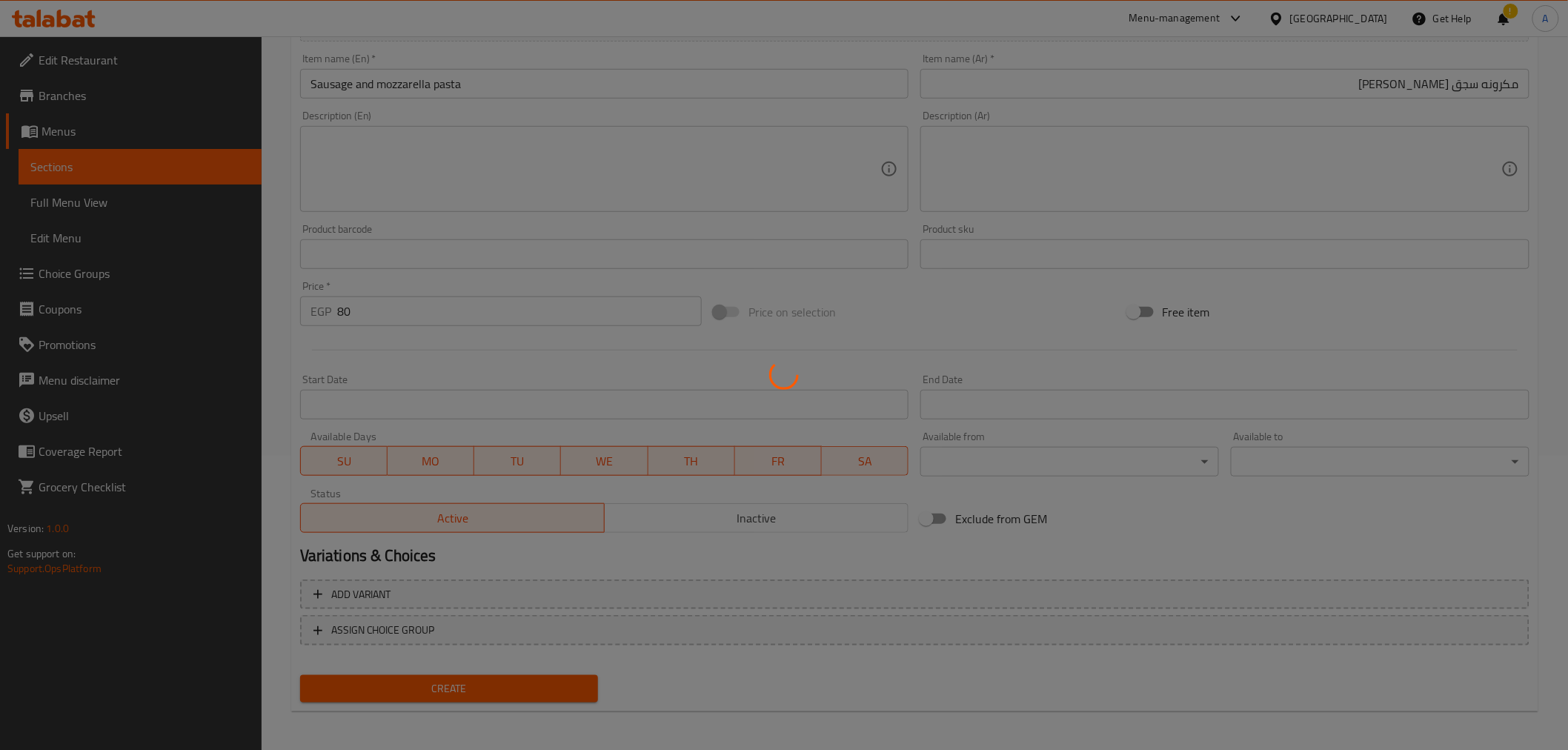
type input "0"
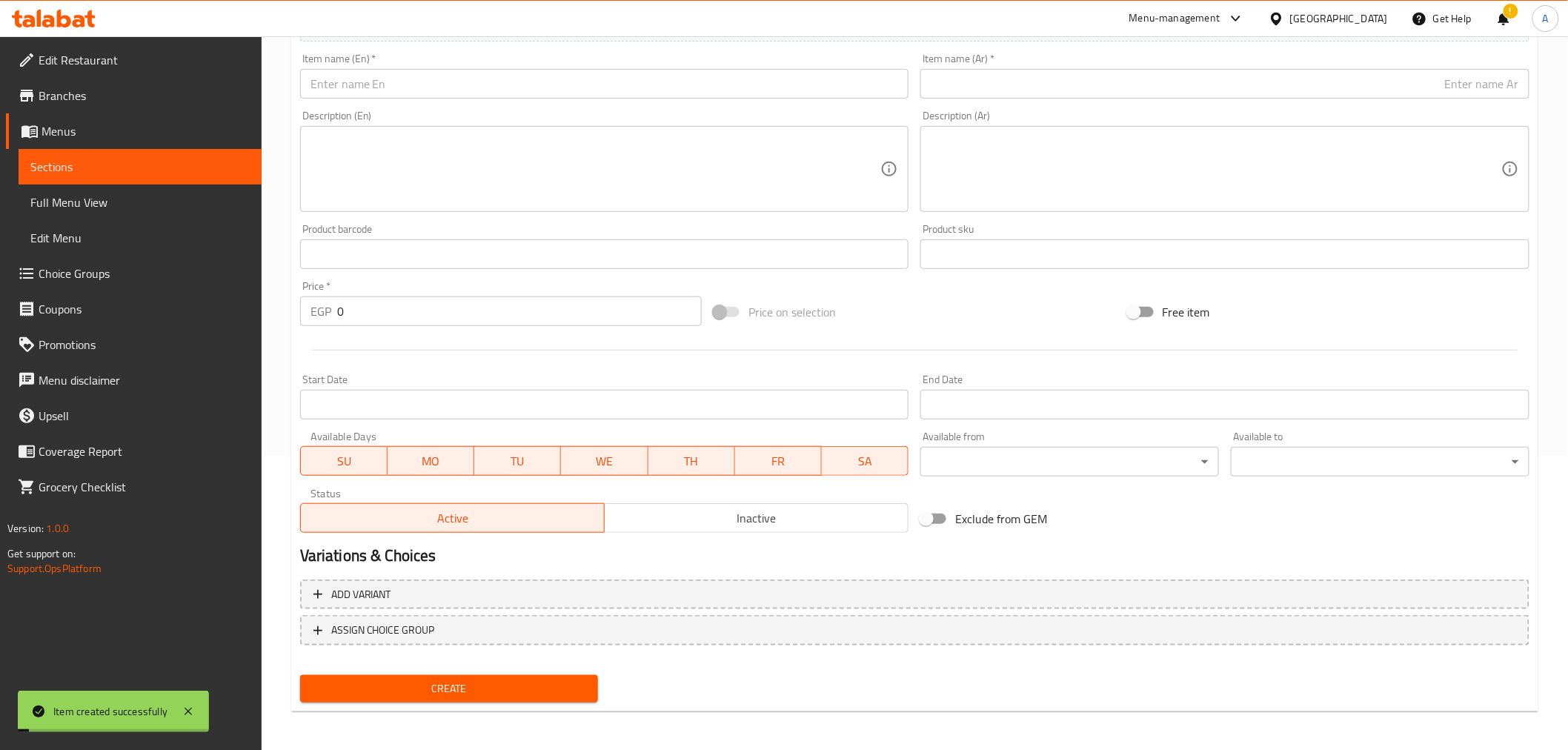
click at [36, 146] on link "Menus" at bounding box center [133, 131] width 255 height 36
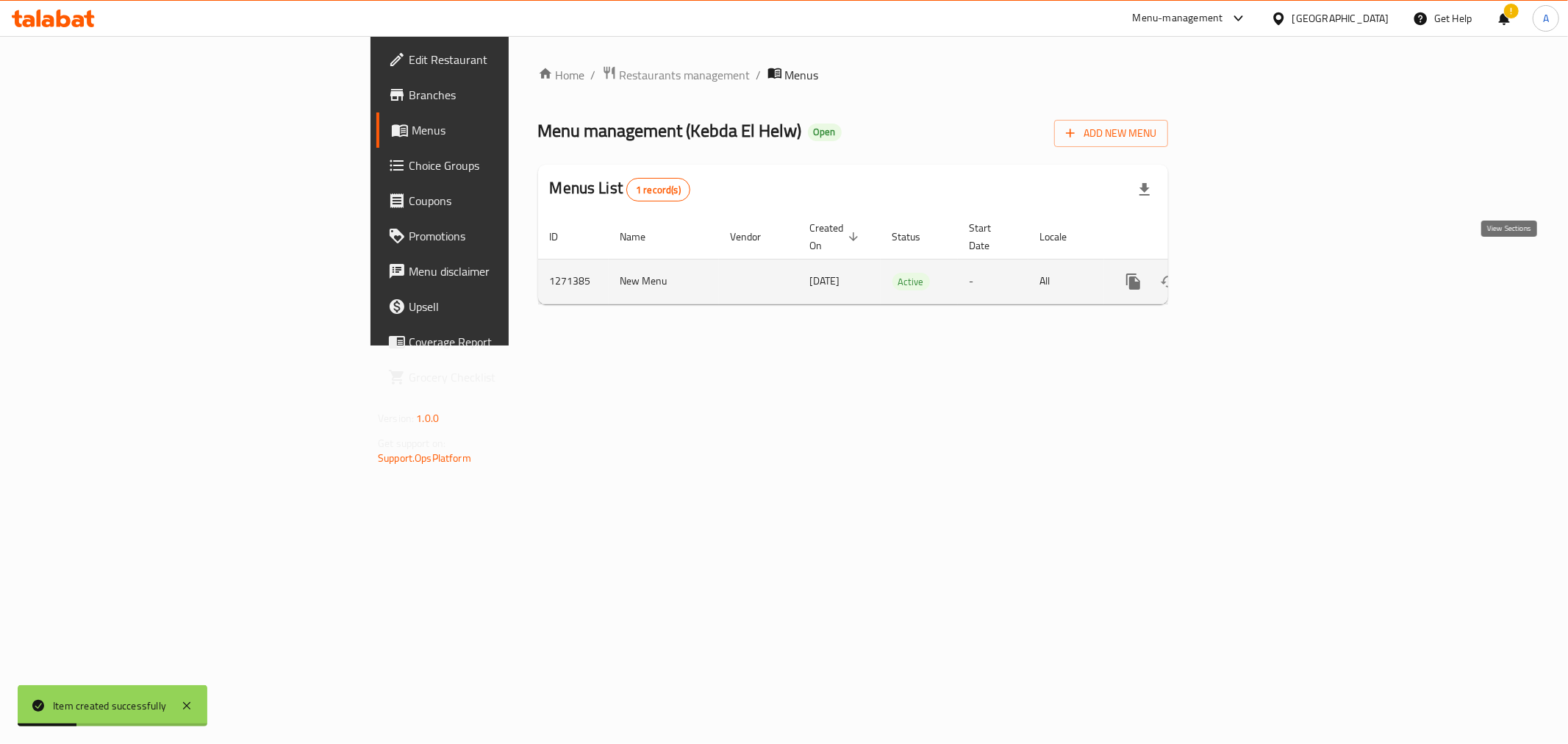
click at [1248, 273] on icon "enhanced table" at bounding box center [1239, 281] width 18 height 18
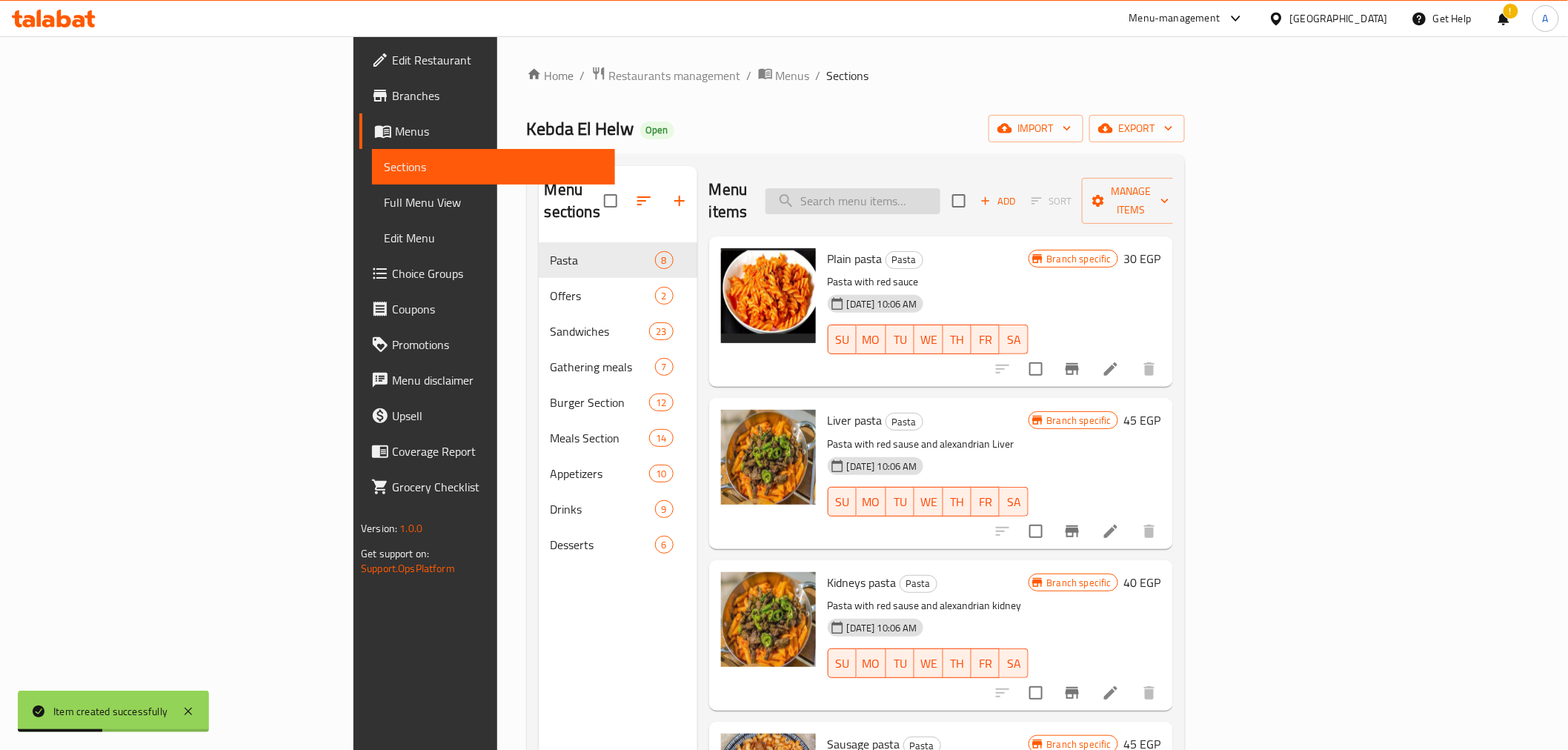
click at [940, 188] on input "search" at bounding box center [853, 201] width 175 height 26
paste input "Sausage and mozzarella pasta"
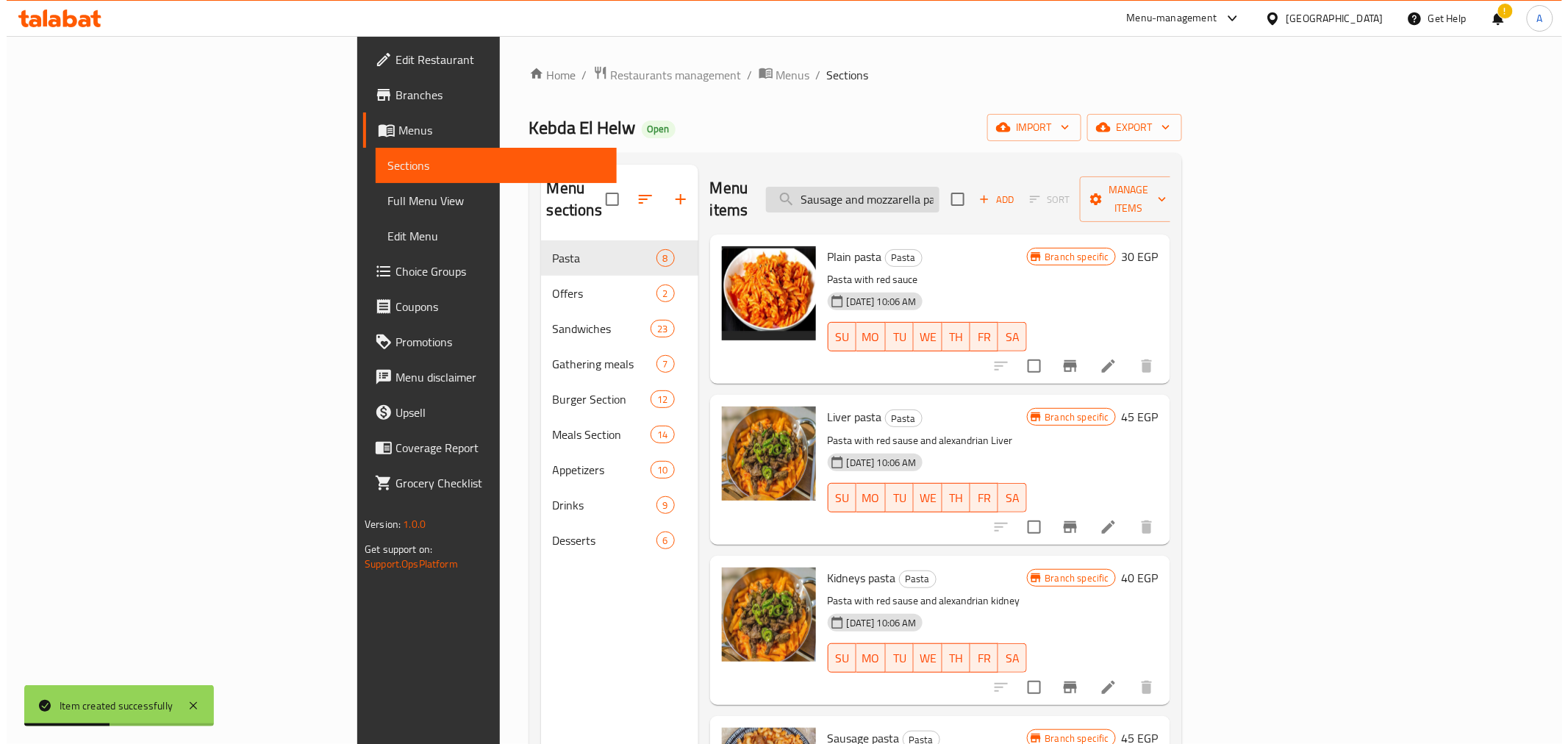
scroll to position [0, 18]
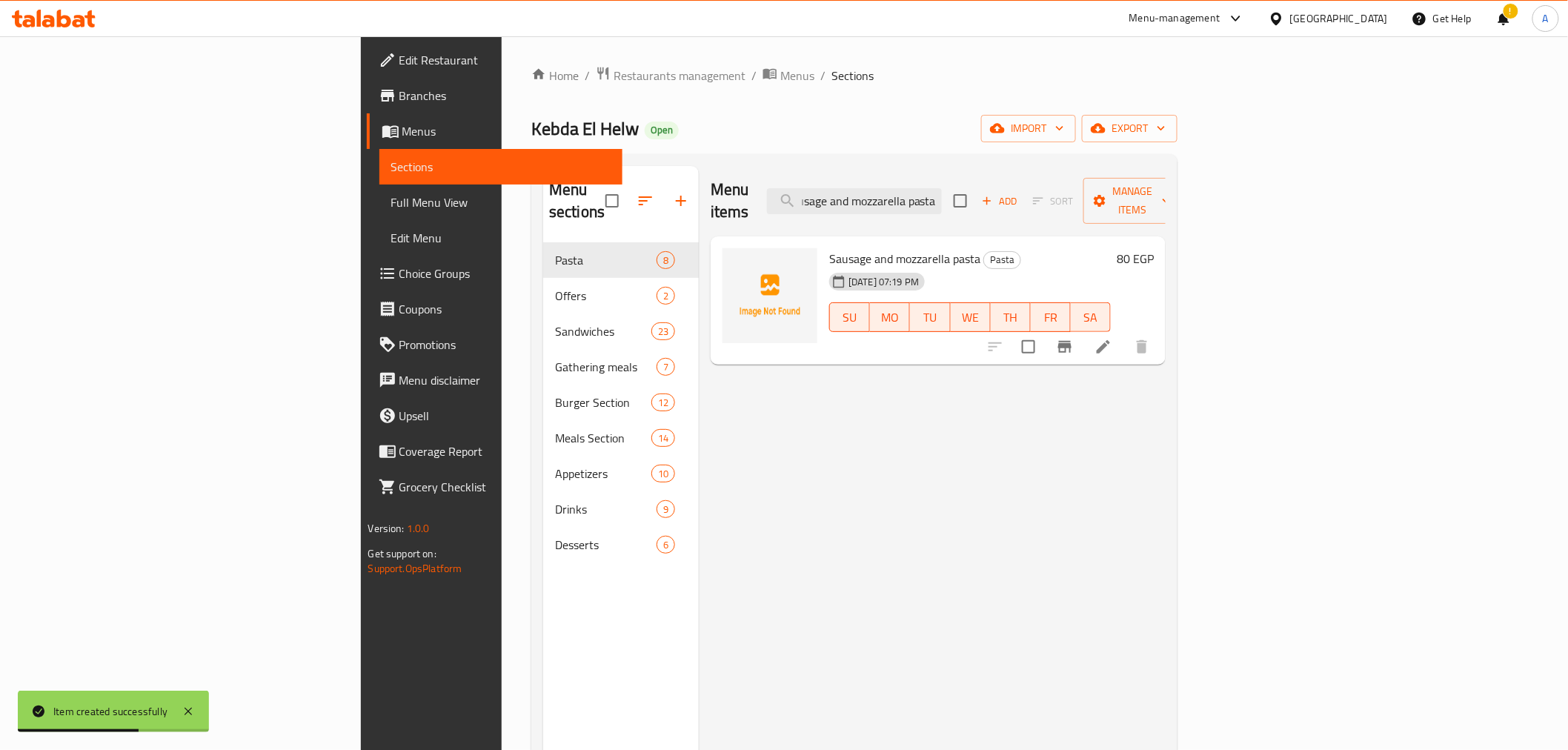
type input "Sausage and mozzarella pasta"
click at [1083, 336] on button "Branch-specific-item" at bounding box center [1065, 346] width 36 height 36
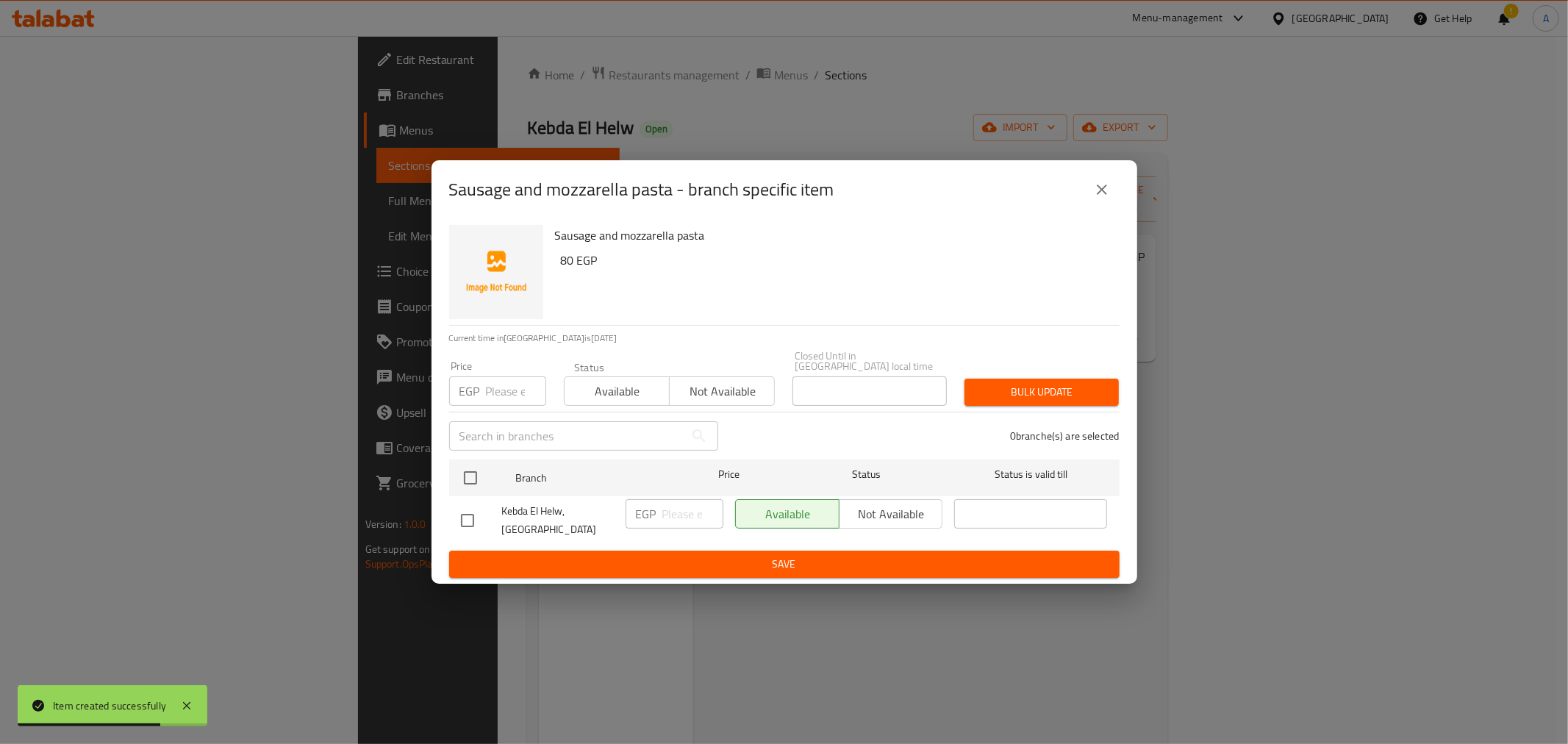
click at [504, 387] on input "number" at bounding box center [516, 391] width 61 height 30
type input "80"
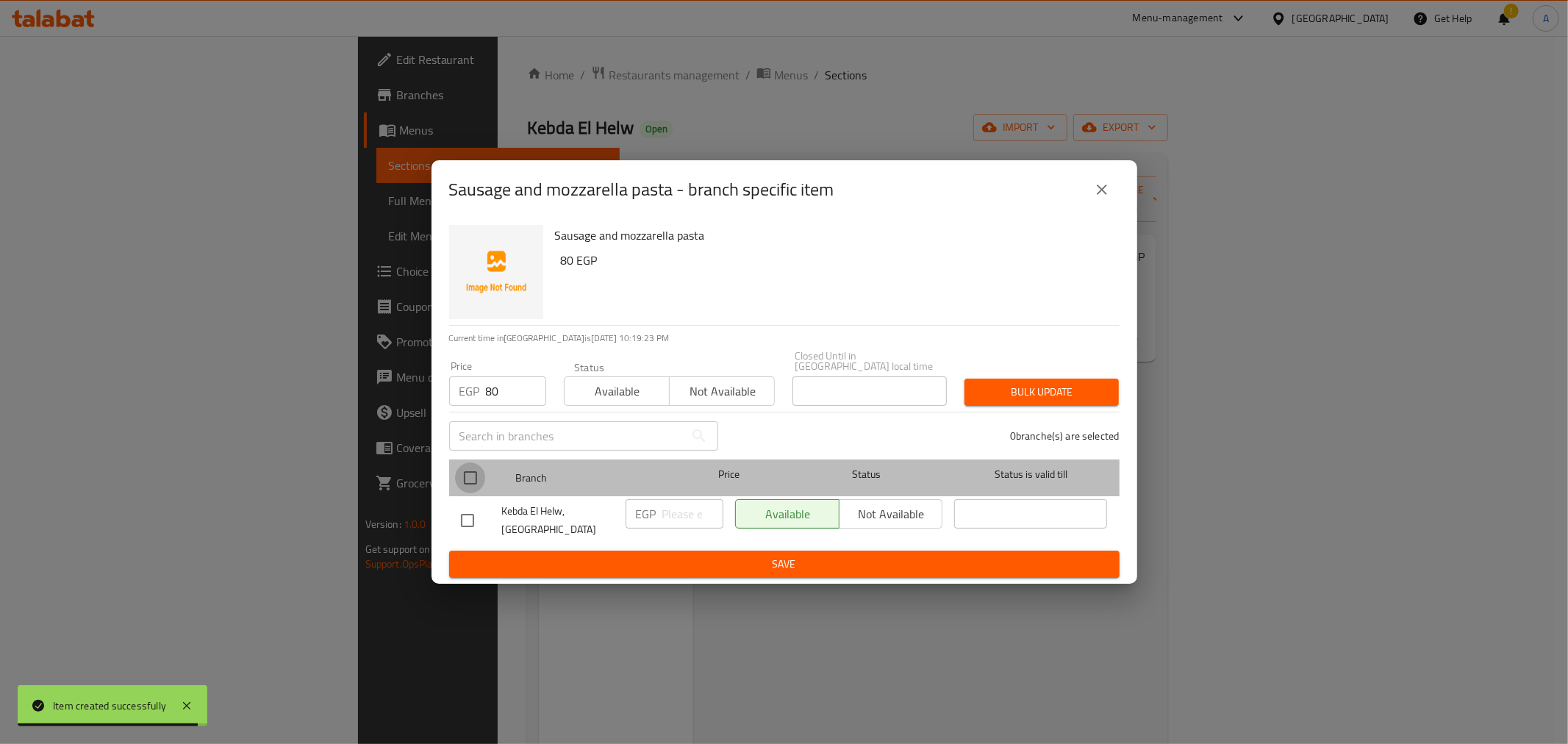
click at [472, 472] on input "checkbox" at bounding box center [470, 477] width 31 height 31
checkbox input "true"
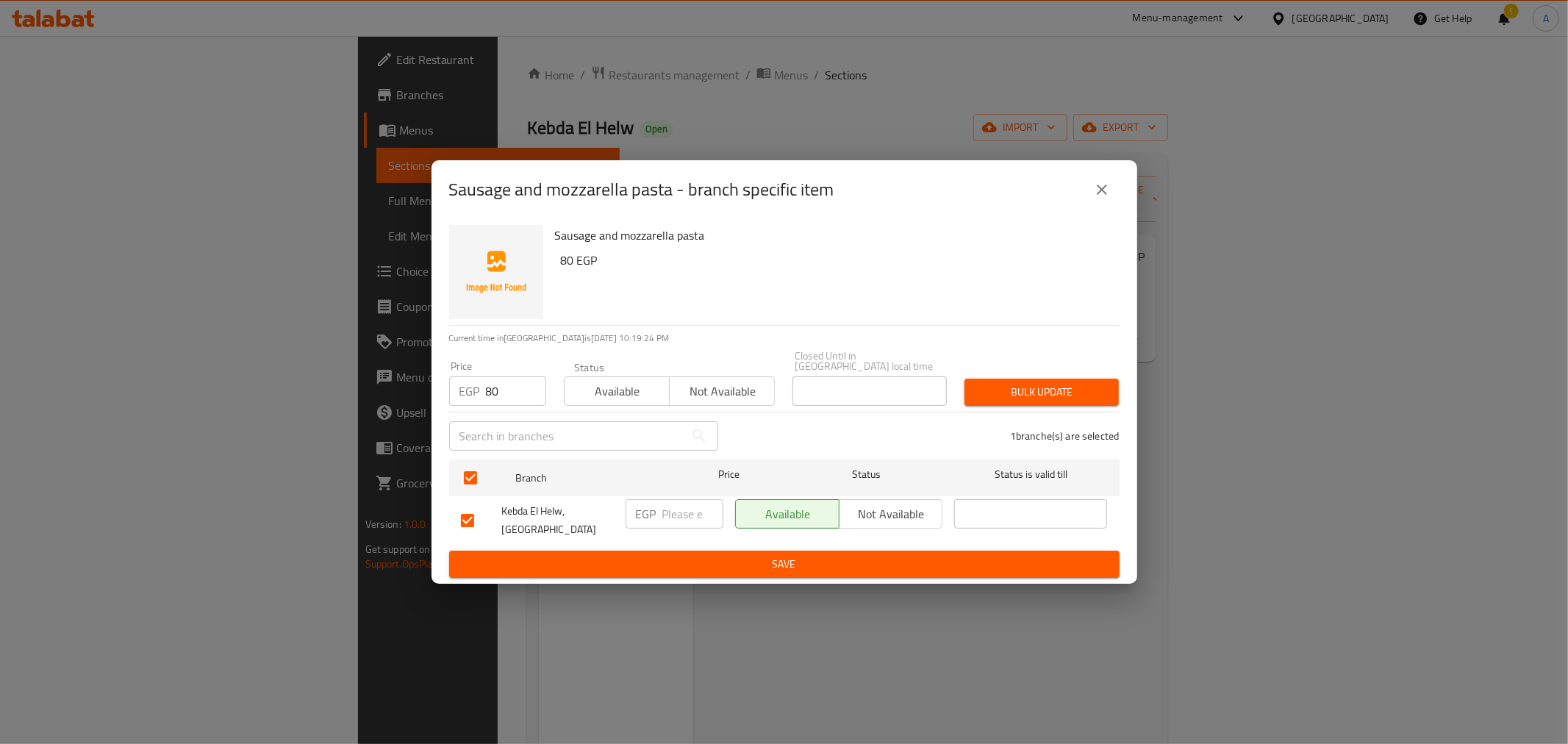
click at [1058, 399] on button "Bulk update" at bounding box center [1042, 391] width 155 height 27
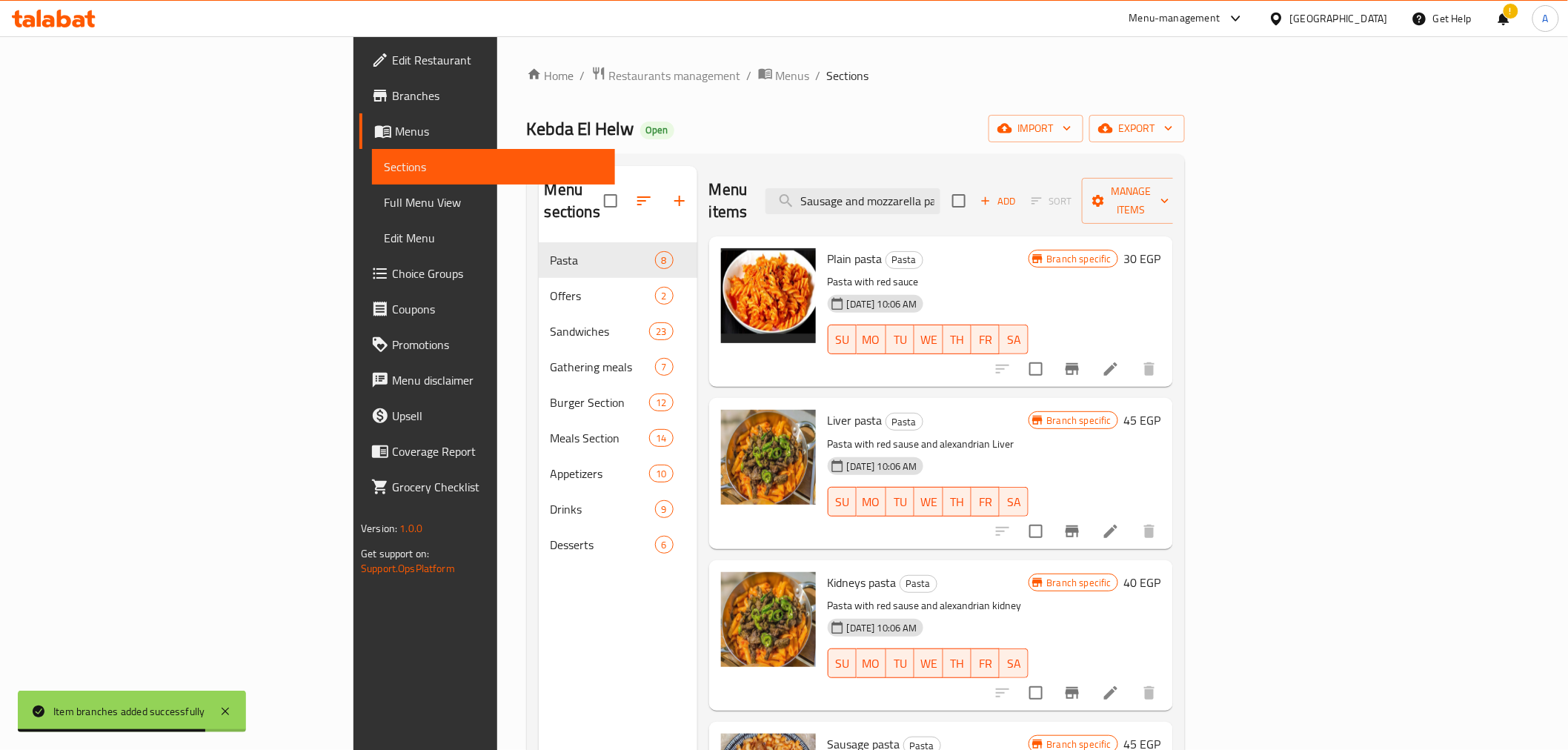
click at [992, 194] on icon "button" at bounding box center [986, 201] width 13 height 13
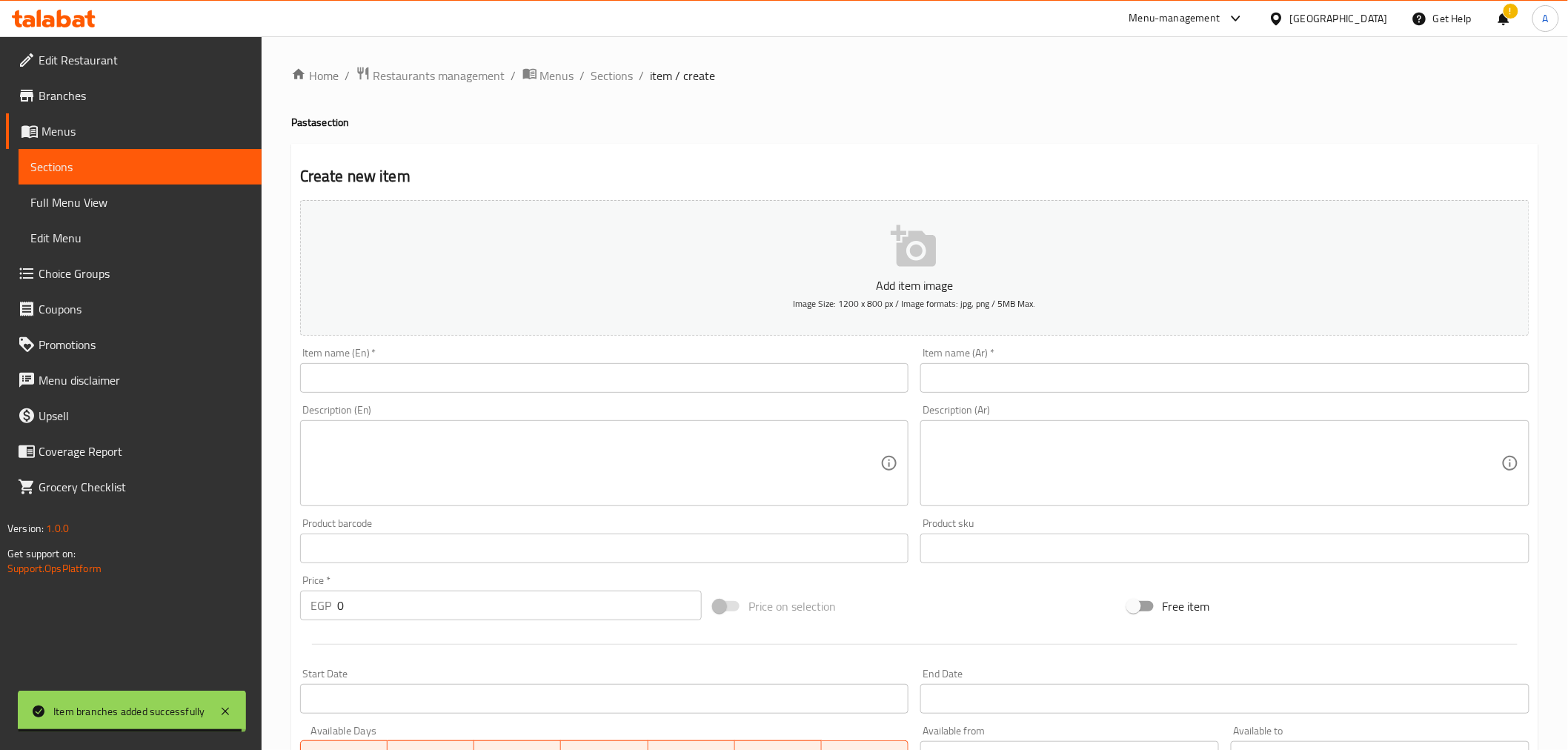
click at [1202, 387] on input "text" at bounding box center [1224, 378] width 609 height 30
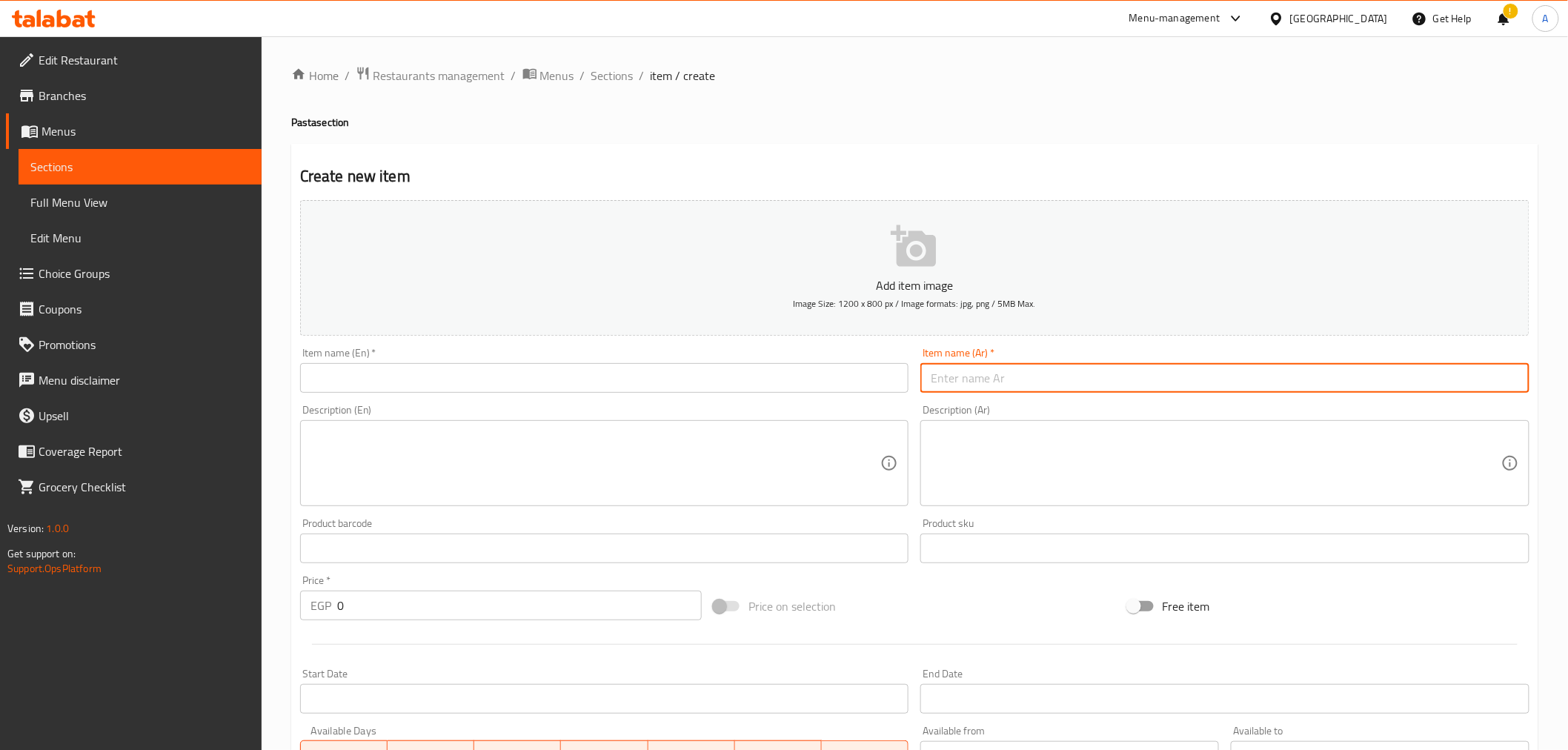
paste input "مكرونه كبده موتزاريلا"
type input "مكرونه كبده موتزاريلا"
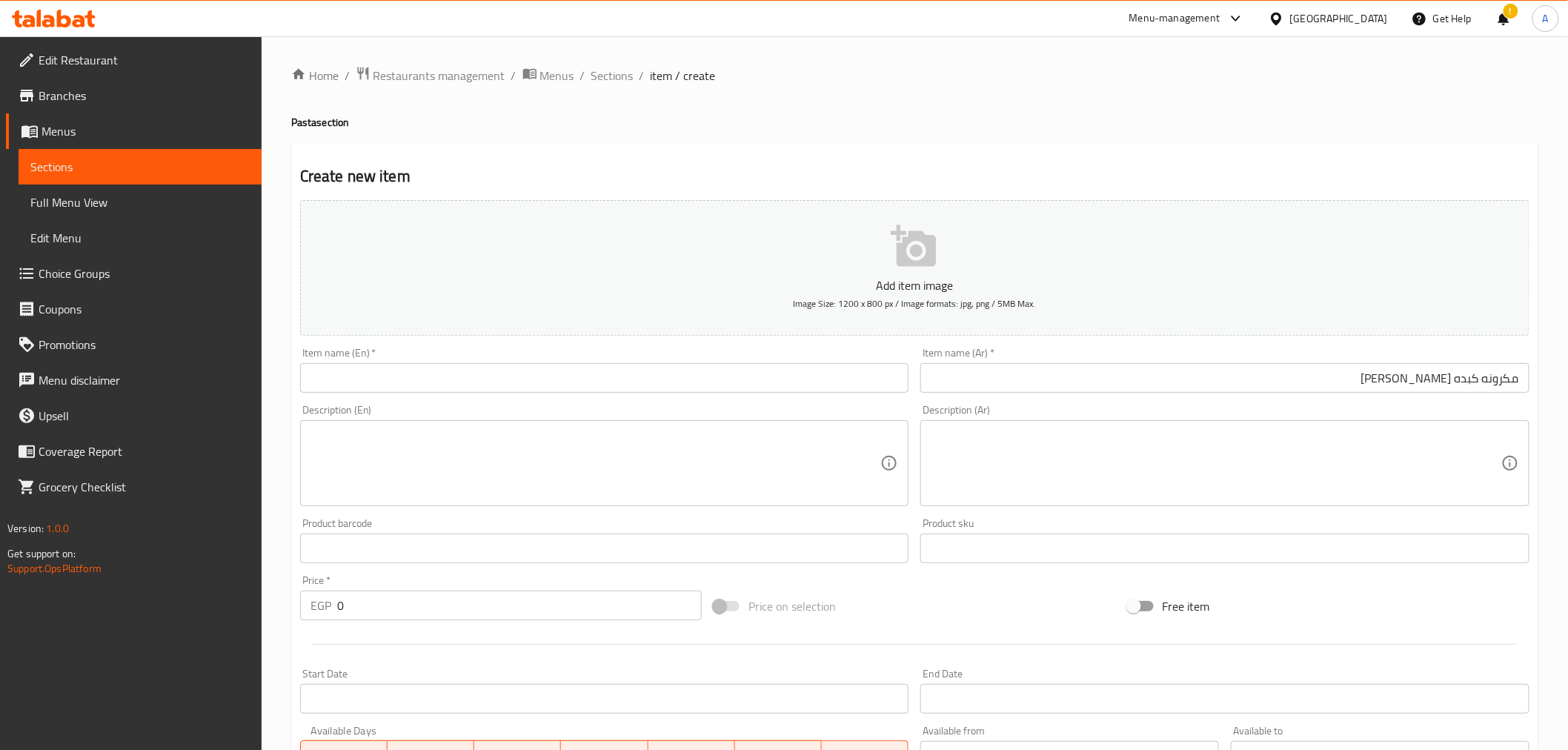
click at [1036, 605] on div "Price on selection" at bounding box center [915, 605] width 413 height 40
click at [381, 606] on input "0" at bounding box center [519, 605] width 364 height 30
click at [382, 607] on input "0" at bounding box center [519, 605] width 364 height 30
type input "80"
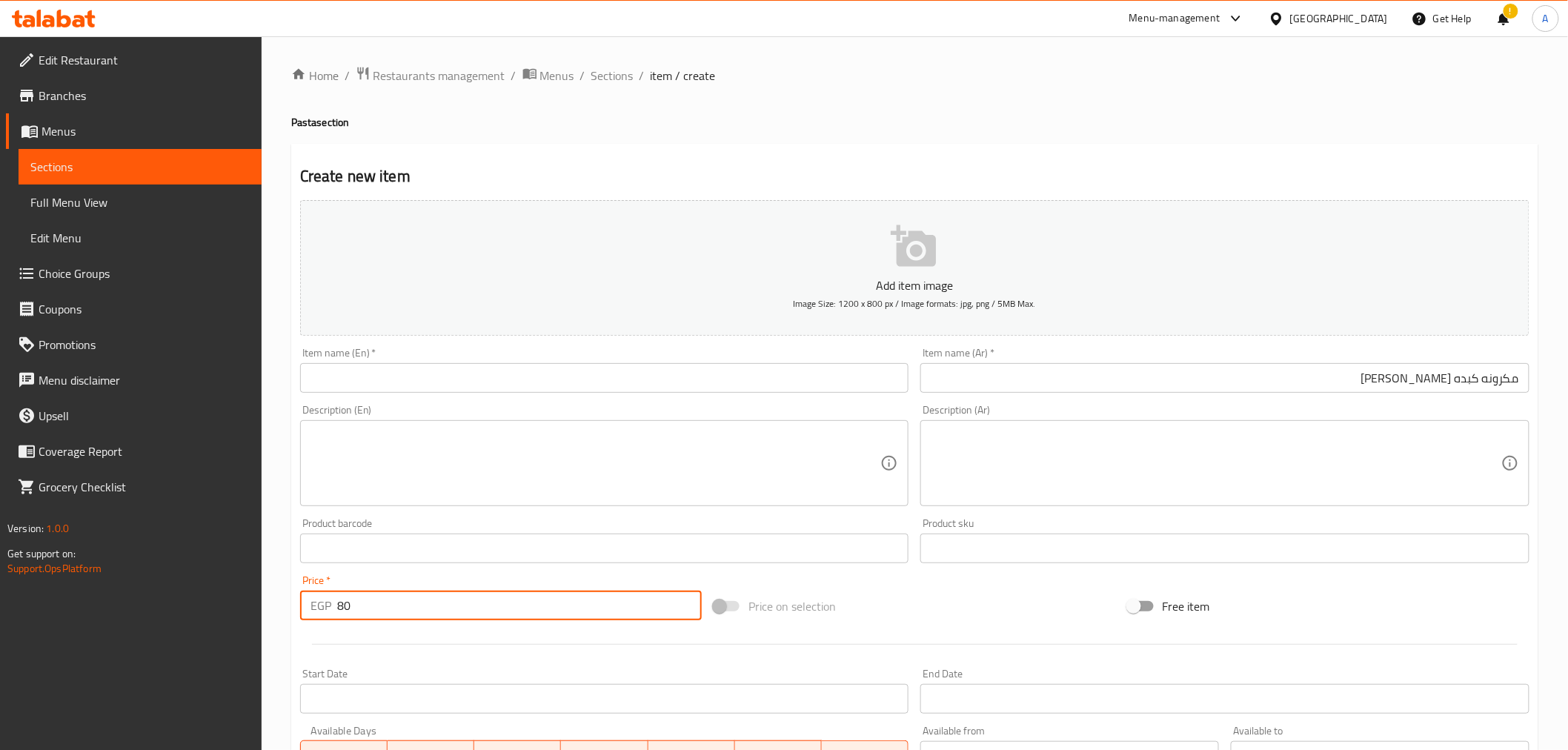
click at [387, 651] on div at bounding box center [915, 644] width 1241 height 37
click at [1473, 376] on input "مكرونه كبده موتزاريلا" at bounding box center [1224, 378] width 609 height 30
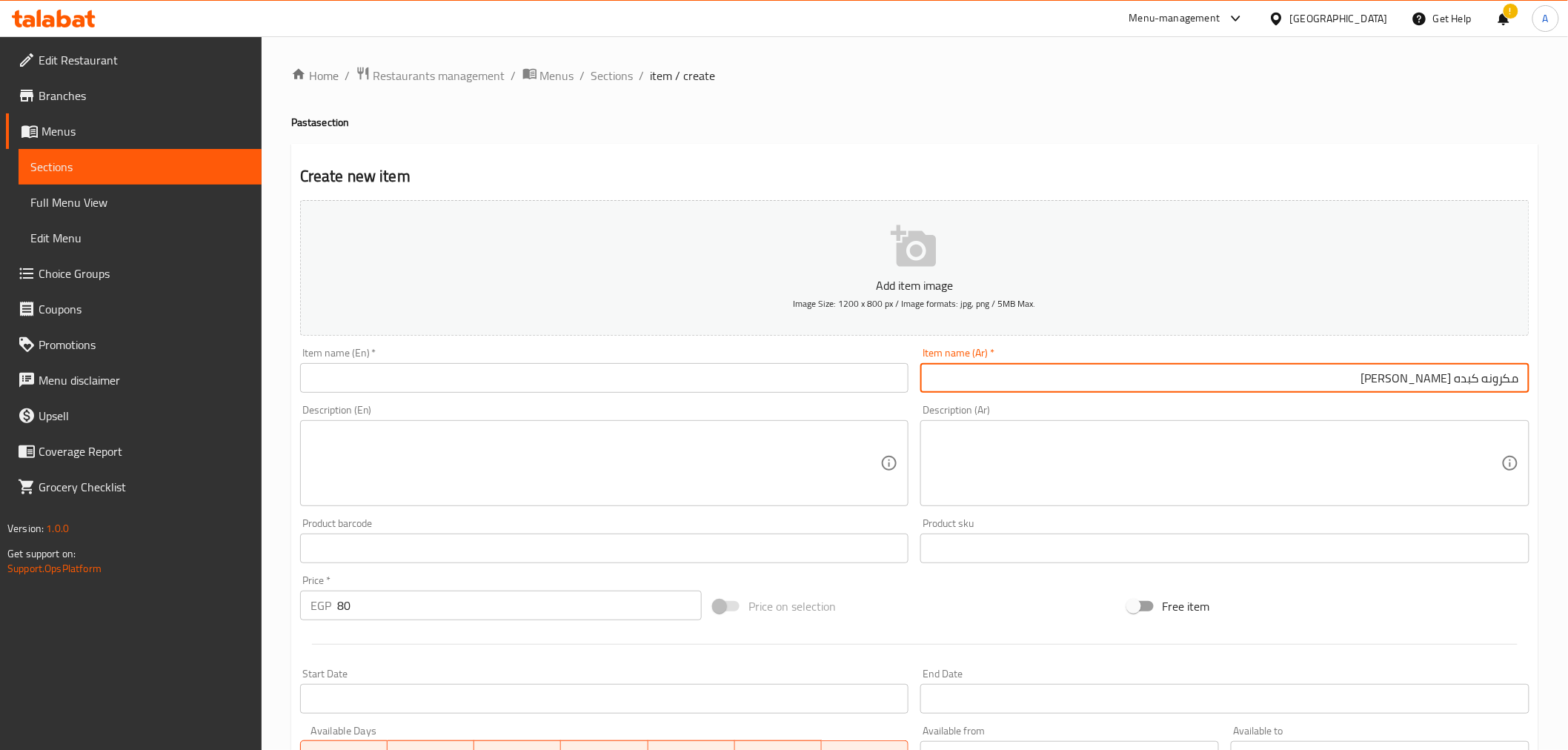
click at [1473, 376] on input "مكرونه كبده موتزاريلا" at bounding box center [1224, 378] width 609 height 30
click at [1431, 375] on input "مكرونه كلاوي موتزاريلا" at bounding box center [1224, 378] width 609 height 30
paste input "text"
type input "مكرونه [PERSON_NAME]"
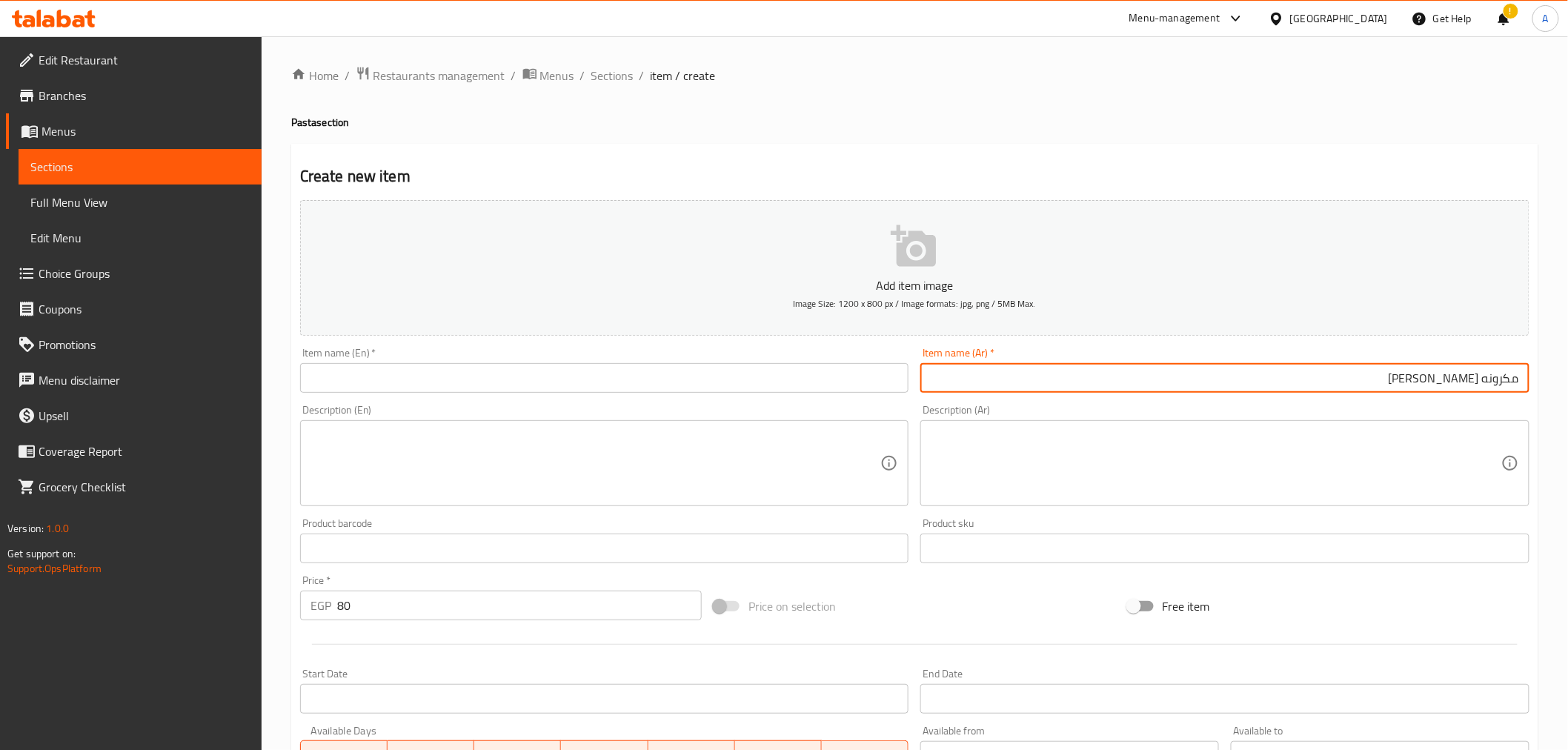
click at [1402, 578] on div "Add item image Image Size: 1200 x 800 px / Image formats: jpg, png / 5MB Max. I…" at bounding box center [915, 513] width 1241 height 638
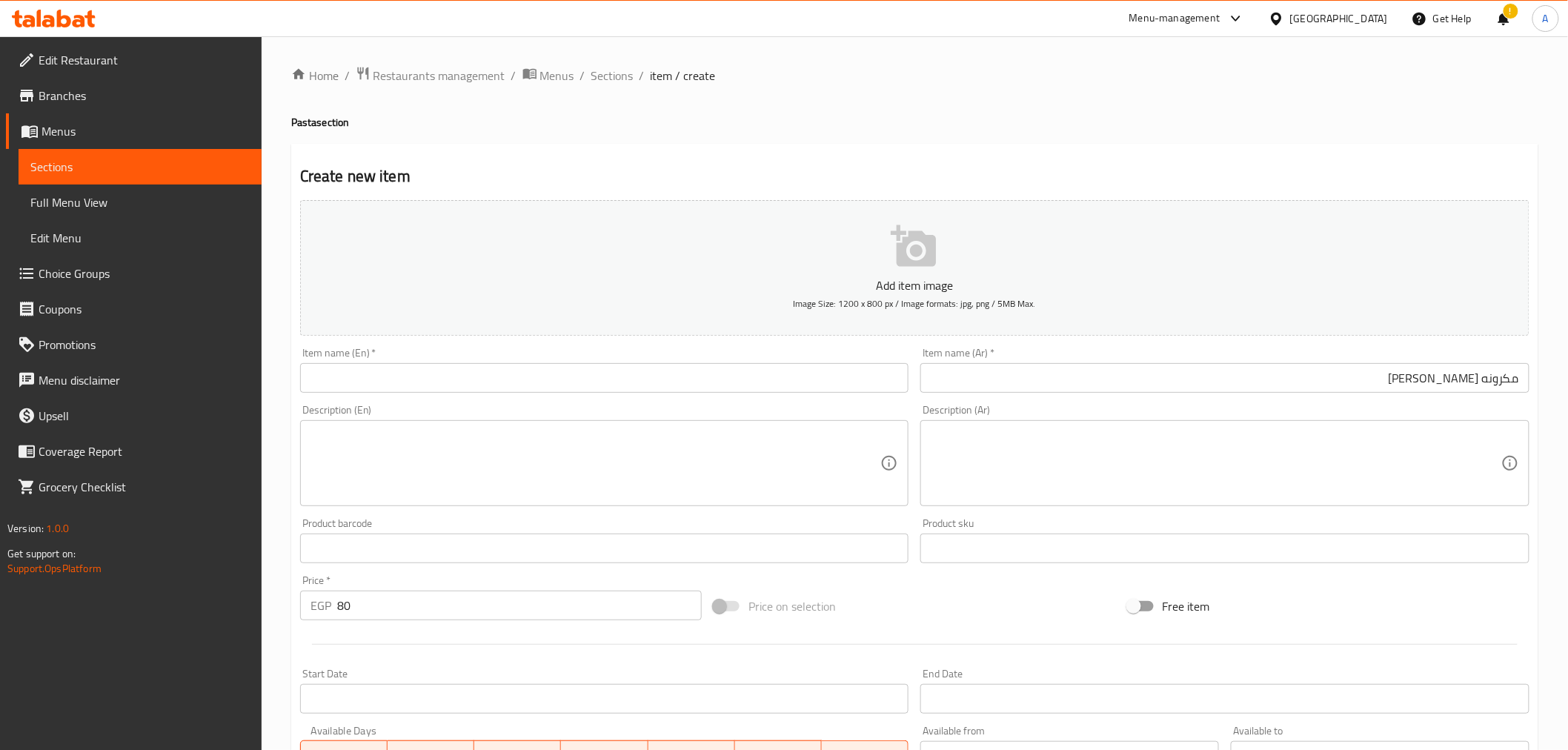
click at [1152, 372] on input "مكرونه [PERSON_NAME]" at bounding box center [1224, 378] width 609 height 30
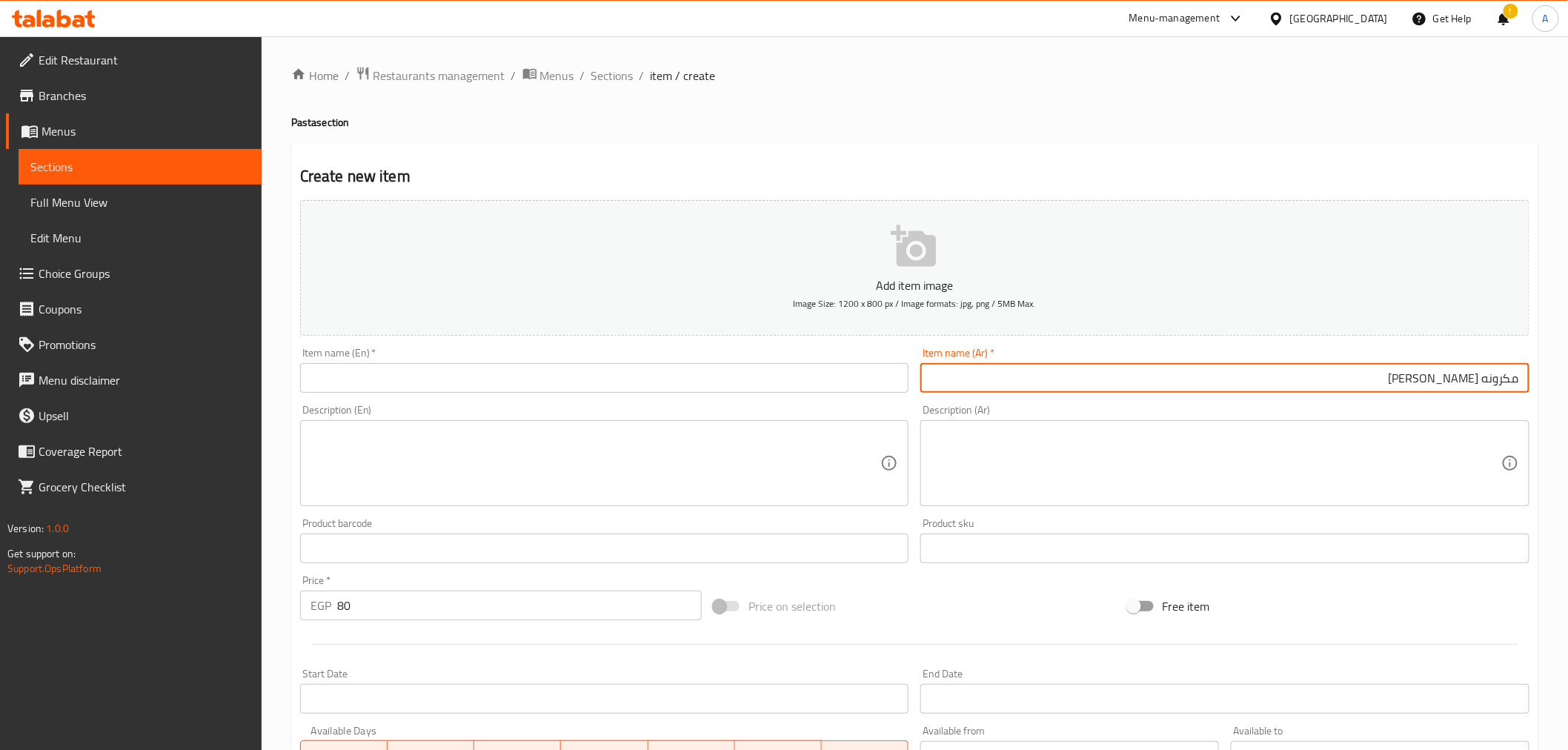
click at [1152, 372] on input "مكرونه [PERSON_NAME]" at bounding box center [1224, 378] width 609 height 30
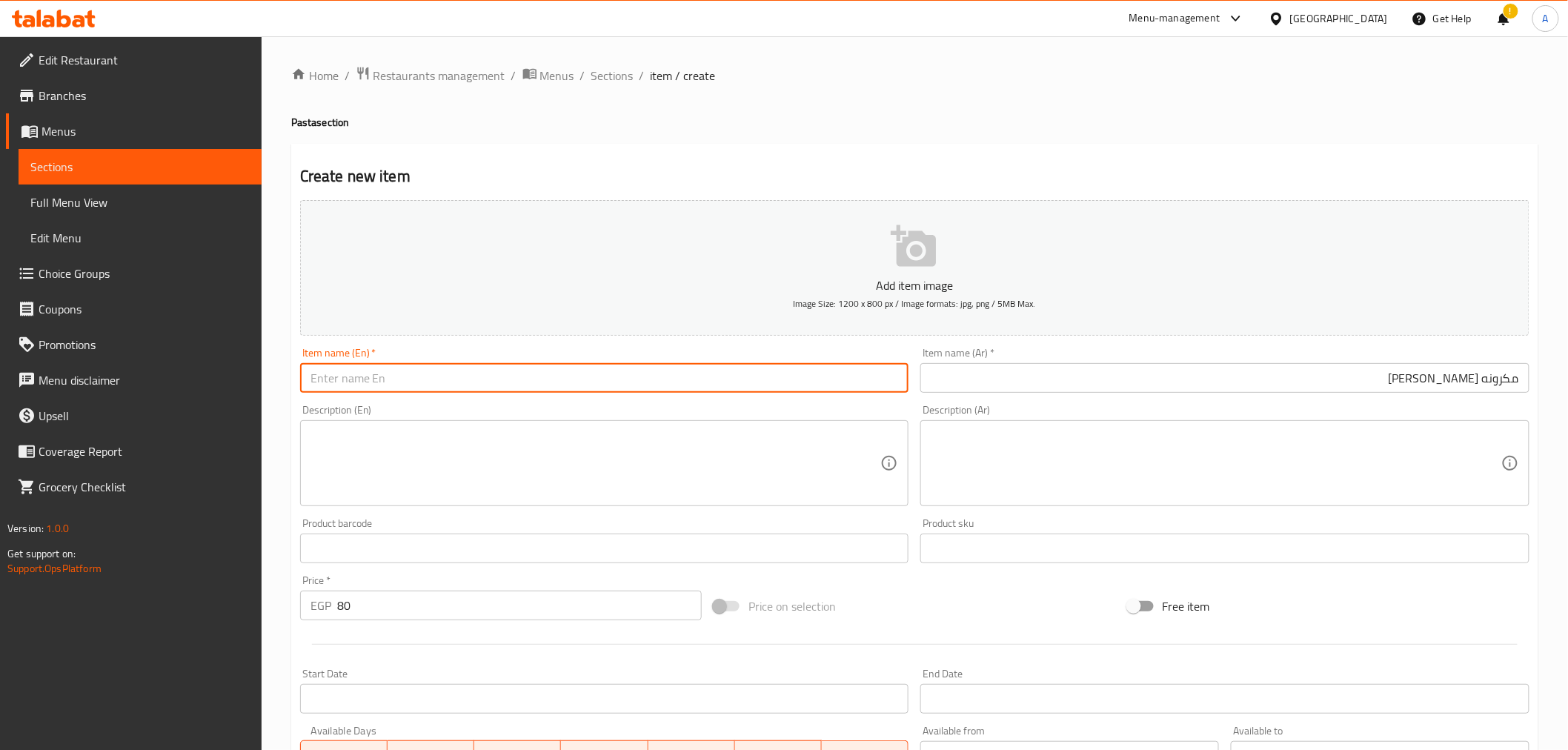
click at [626, 372] on input "text" at bounding box center [605, 378] width 609 height 30
paste input "Mozzarella kidney pasta"
type input "Mozzarella kidney pasta"
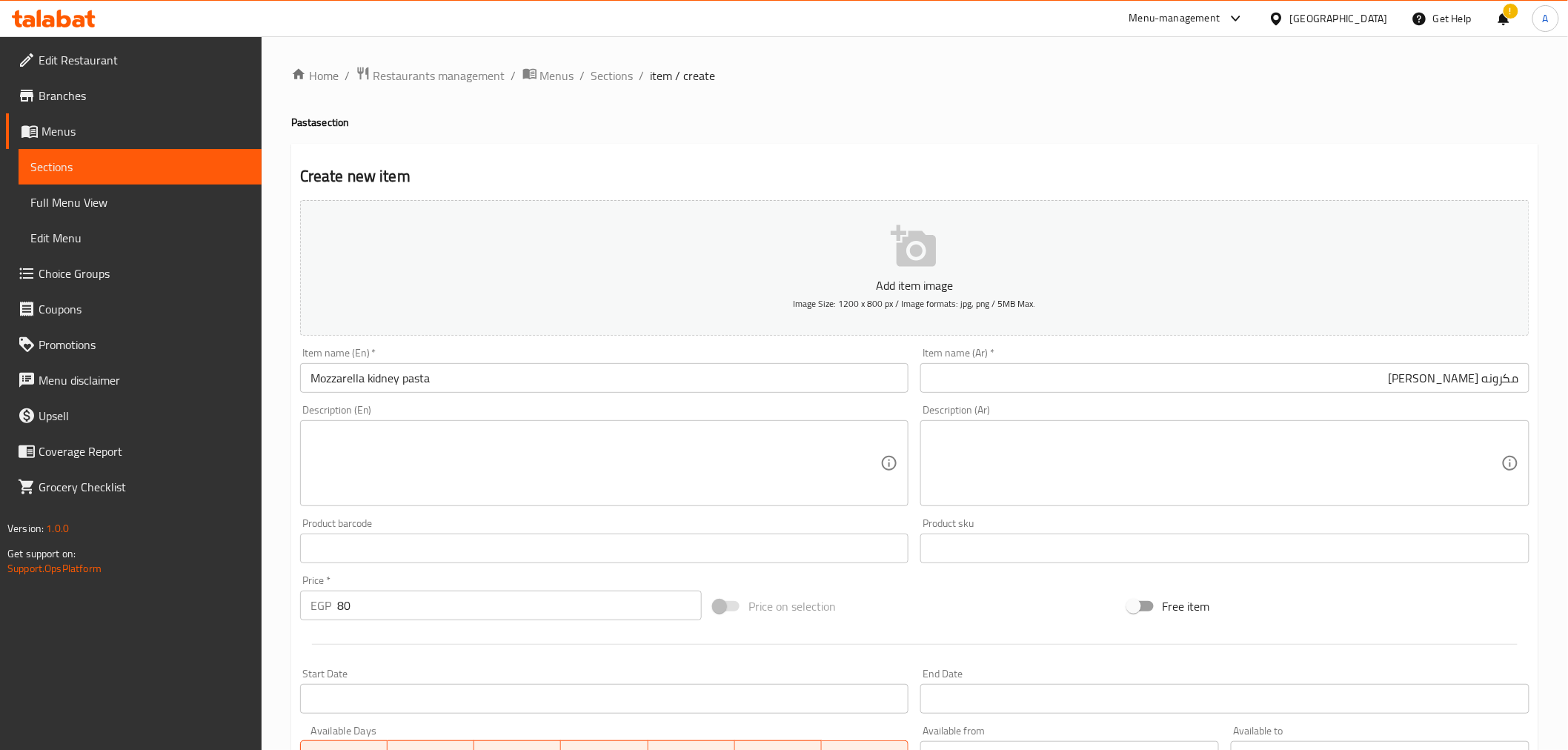
click at [610, 399] on div "Description (En) Description (En)" at bounding box center [604, 455] width 621 height 114
click at [423, 641] on div at bounding box center [915, 644] width 1241 height 37
click at [500, 574] on div "Price   * EGP 80 Price *" at bounding box center [500, 597] width 413 height 57
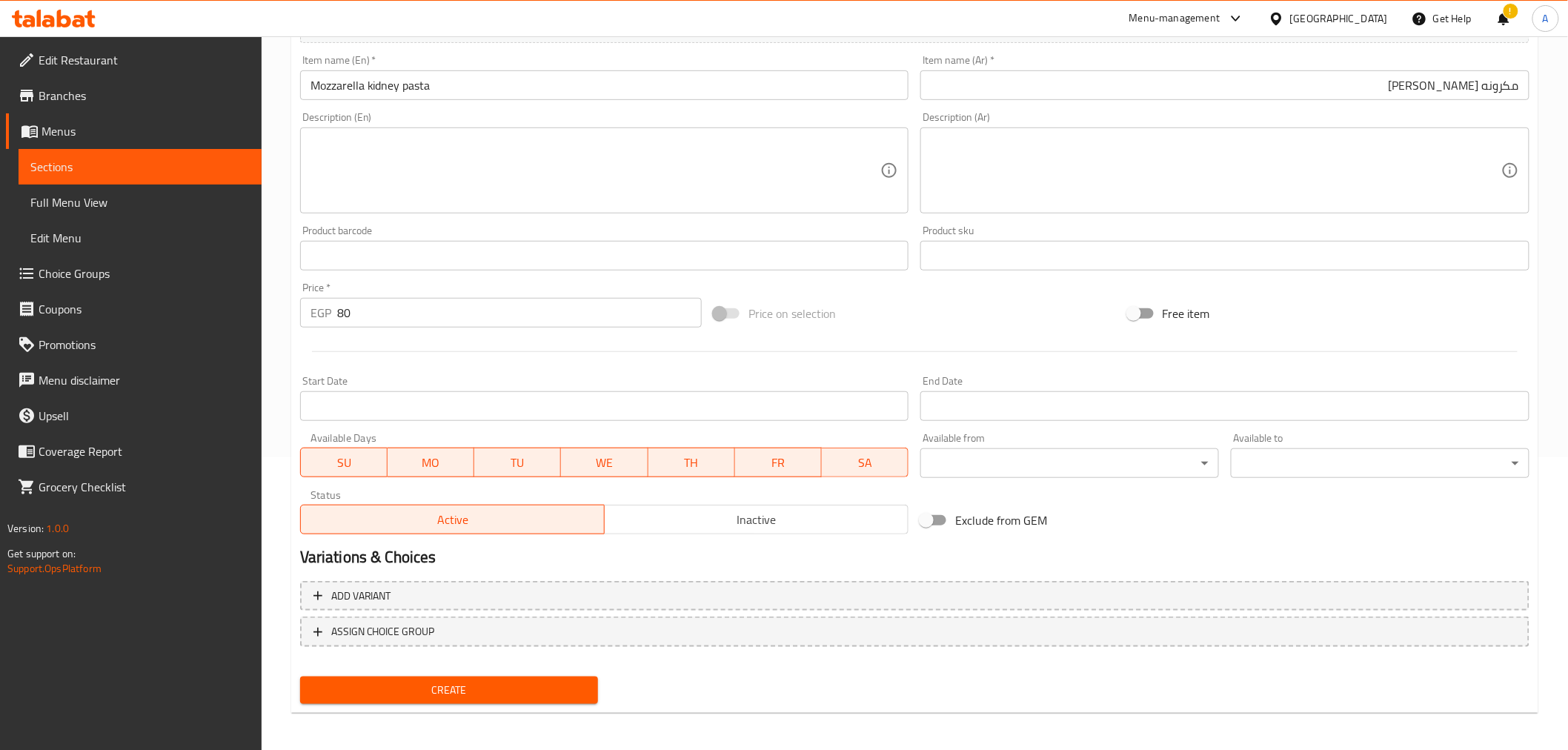
scroll to position [294, 0]
click at [550, 687] on span "Create" at bounding box center [449, 689] width 275 height 19
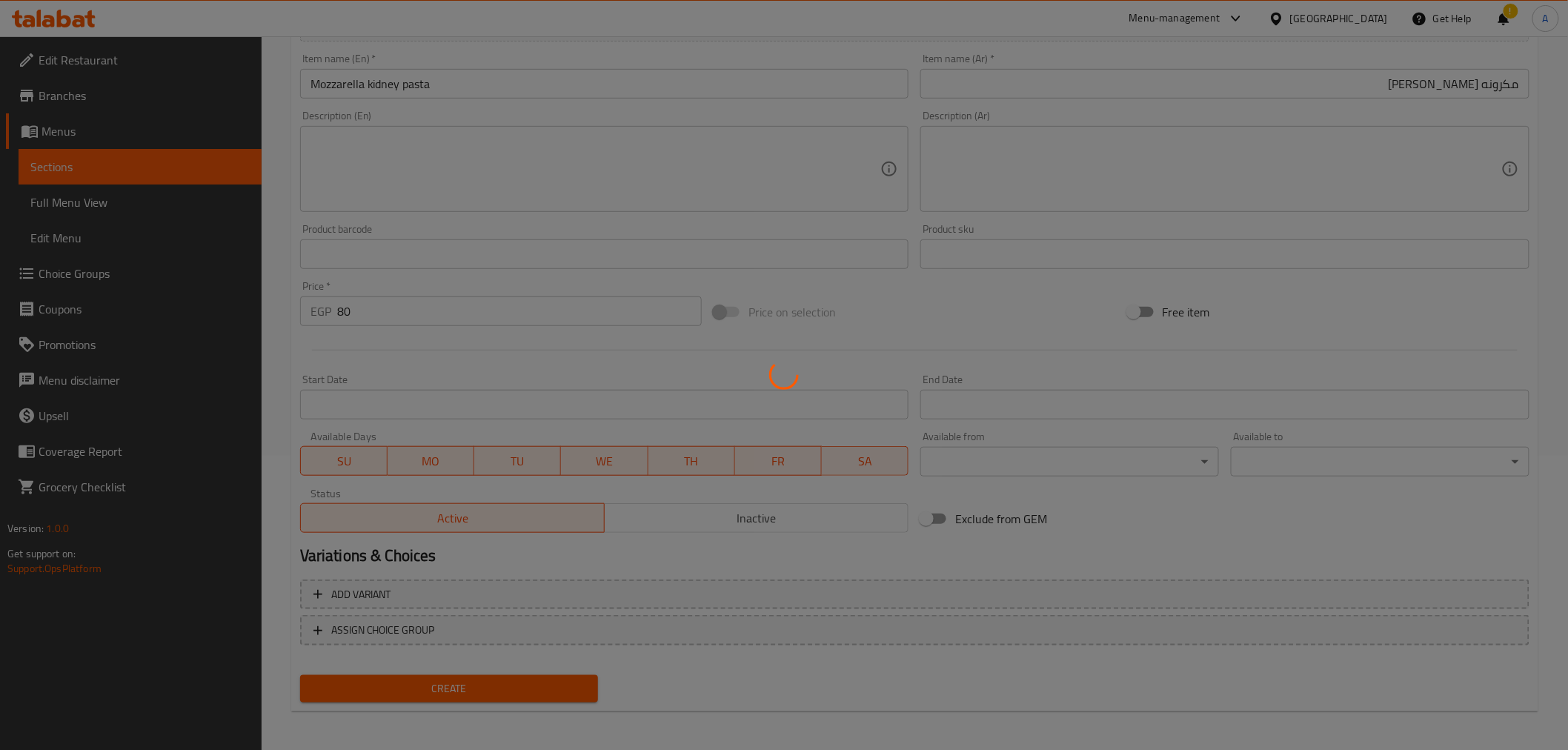
type input "0"
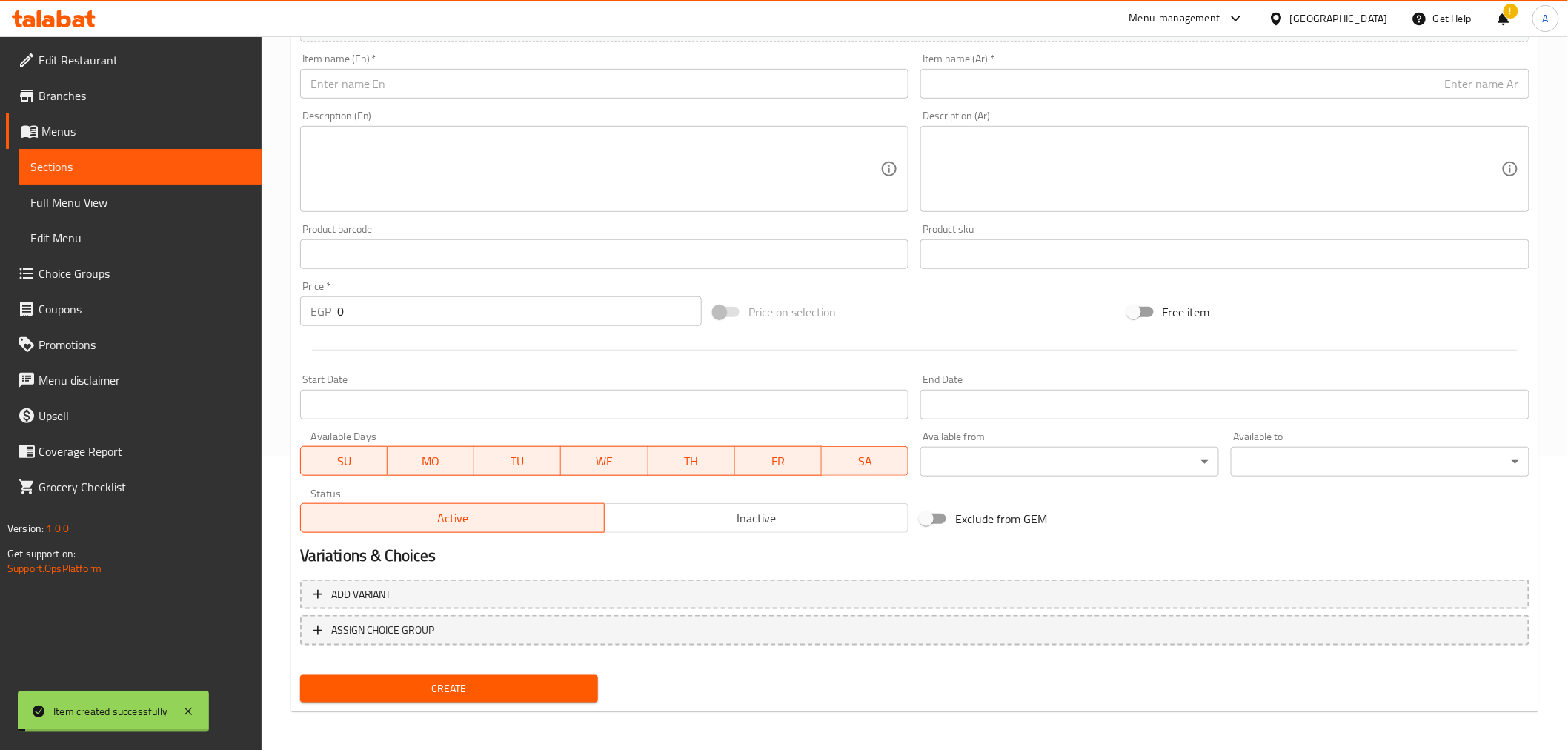
click at [143, 165] on span "Sections" at bounding box center [140, 166] width 220 height 18
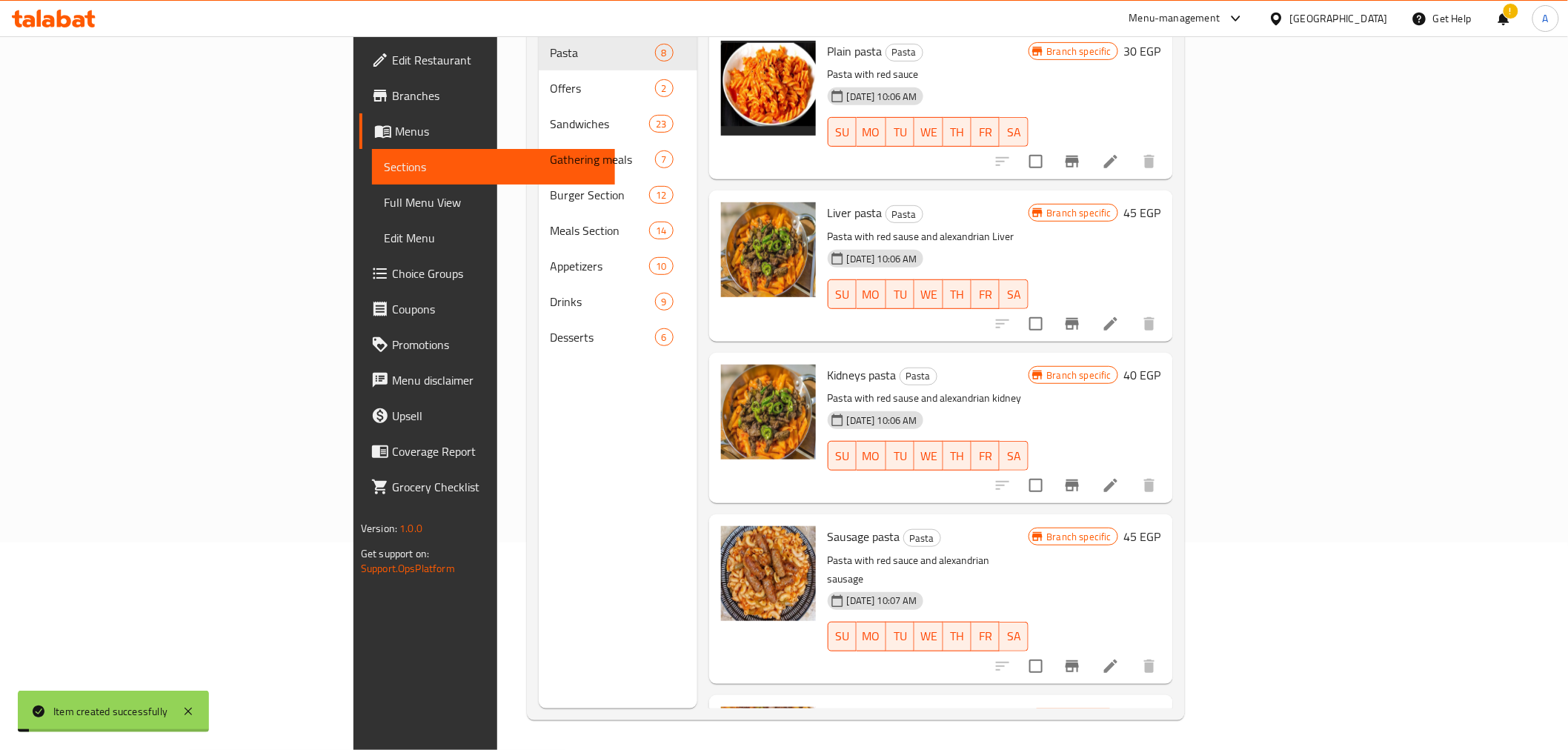
scroll to position [207, 0]
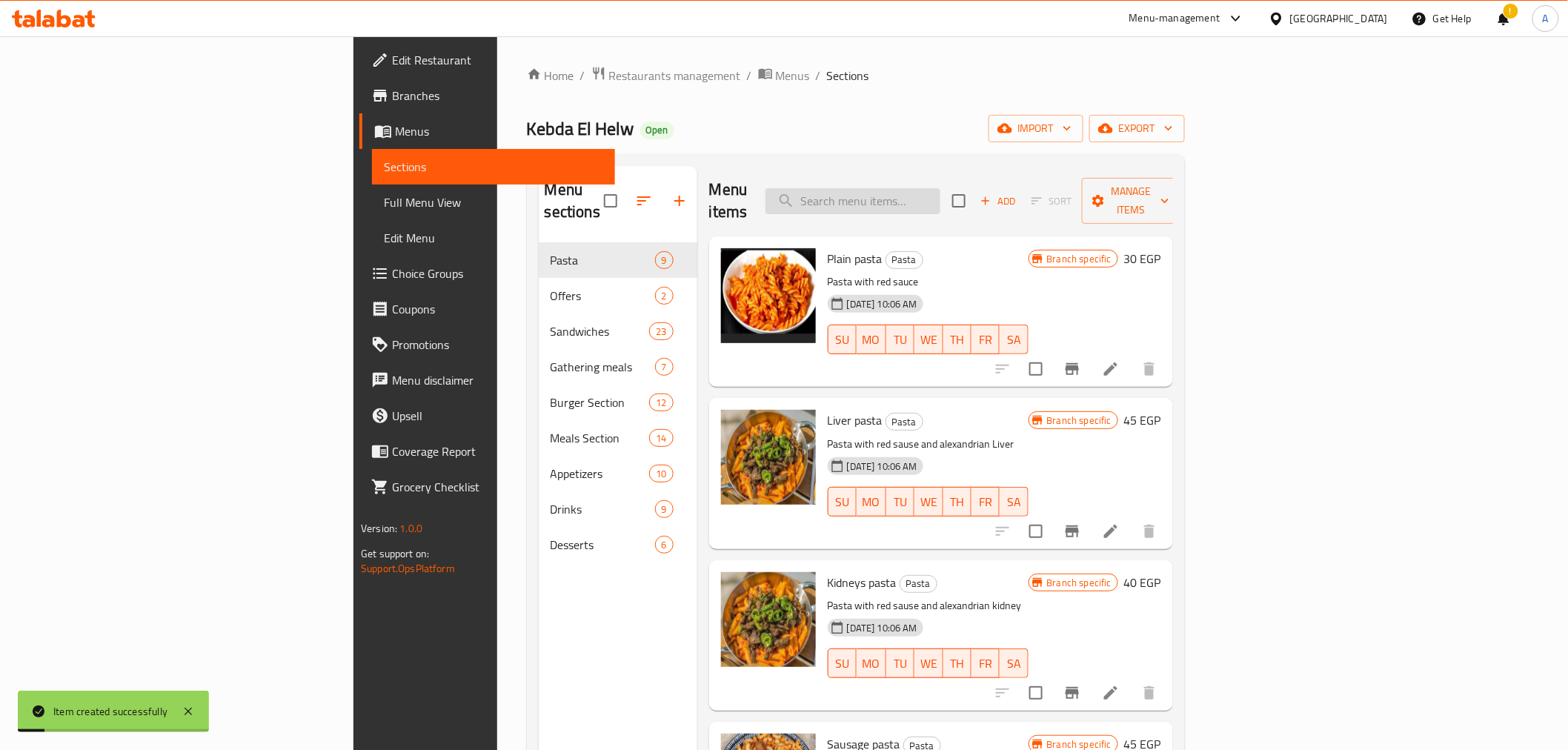
click at [940, 189] on input "search" at bounding box center [853, 201] width 175 height 26
paste input "Mozzarella kidney pasta"
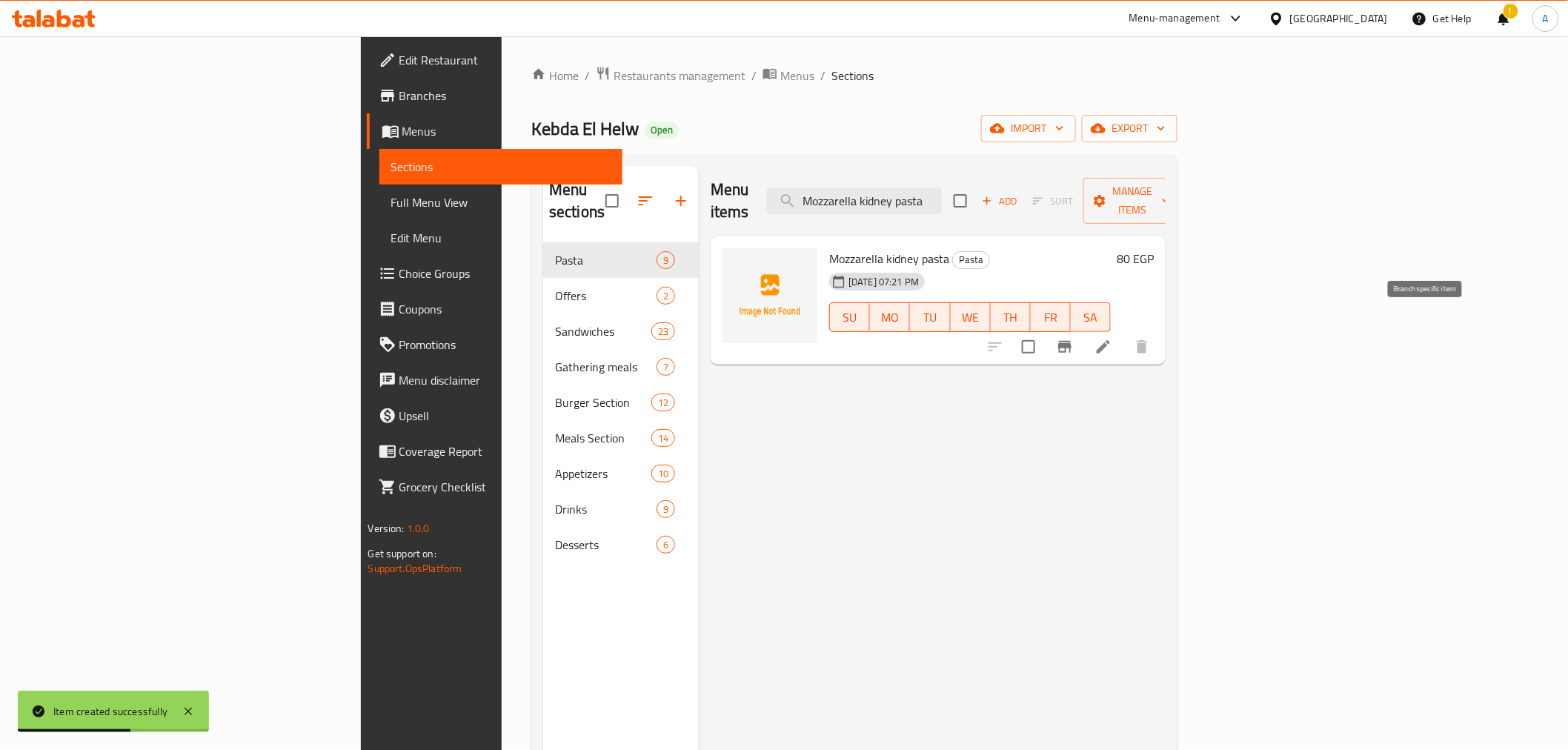
type input "Mozzarella kidney pasta"
click at [1071, 341] on icon "Branch-specific-item" at bounding box center [1065, 346] width 13 height 12
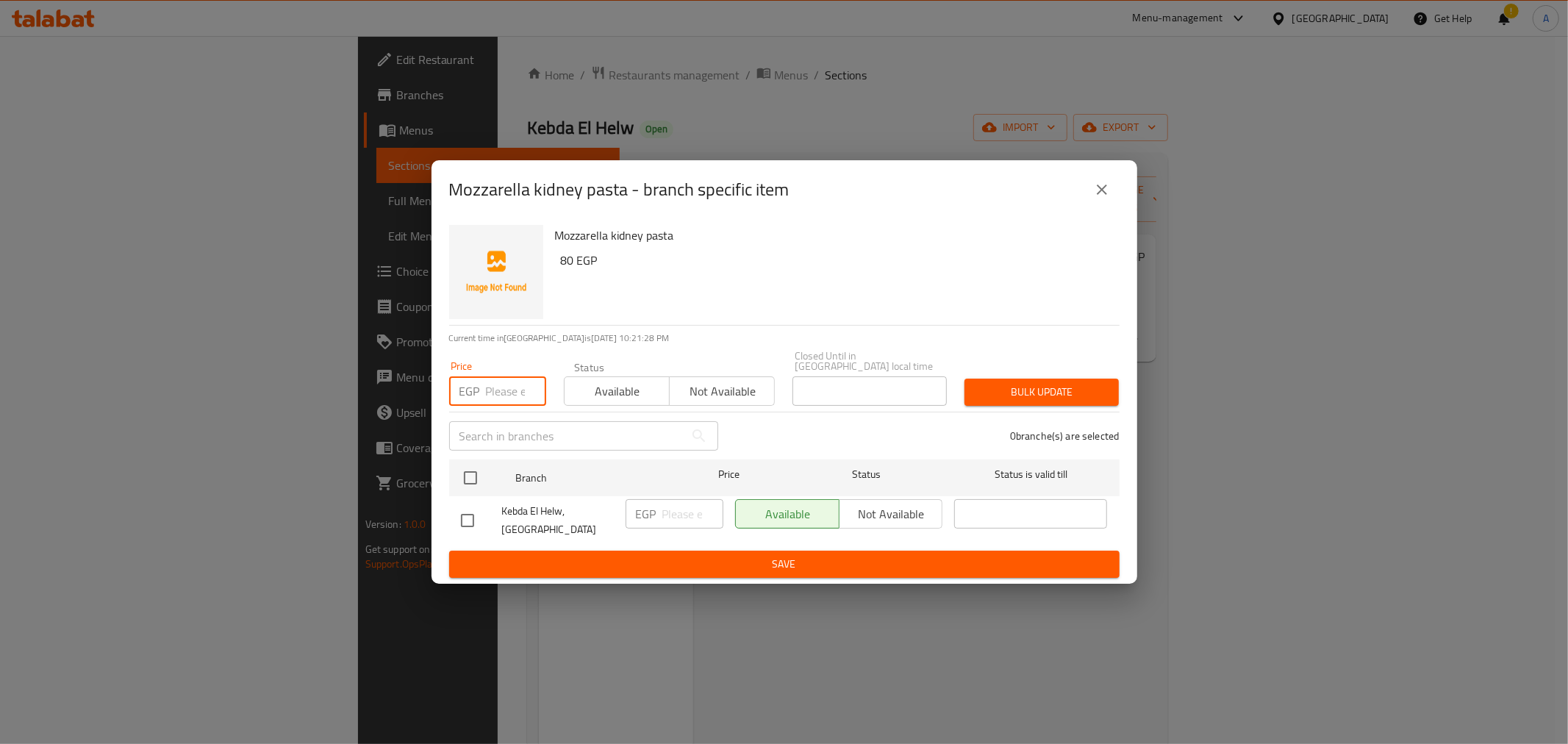
click at [506, 393] on input "number" at bounding box center [516, 391] width 61 height 30
type input "80"
click at [783, 430] on div "0 branche(s) are selected" at bounding box center [928, 436] width 402 height 53
click at [483, 472] on input "checkbox" at bounding box center [470, 477] width 31 height 31
checkbox input "true"
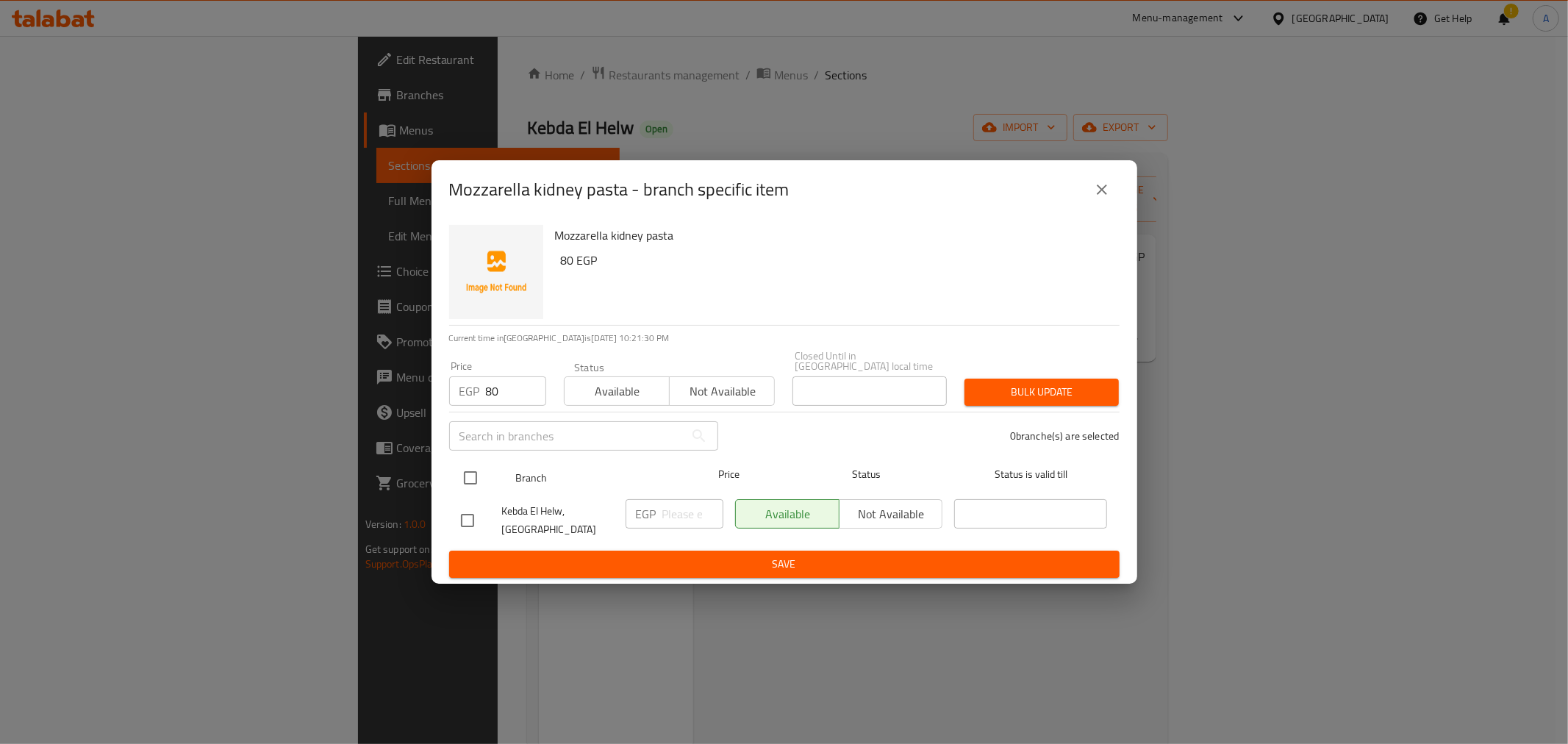
checkbox input "true"
click at [995, 383] on span "Bulk update" at bounding box center [1042, 392] width 130 height 19
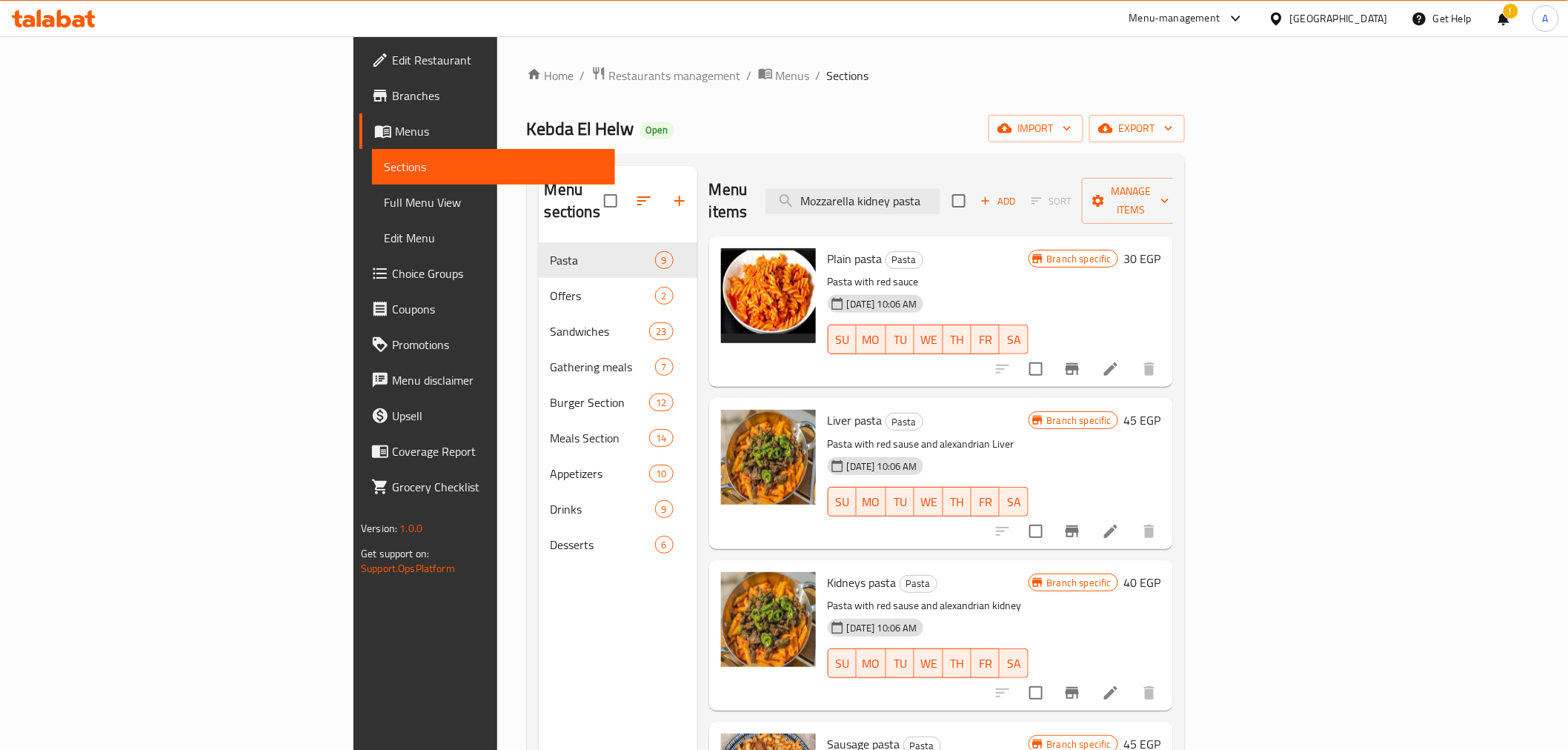
click at [1004, 398] on div "Liver pasta Pasta Pasta with red sause and alexandrian Liver 04-03-2025 10:06 A…" at bounding box center [941, 473] width 464 height 150
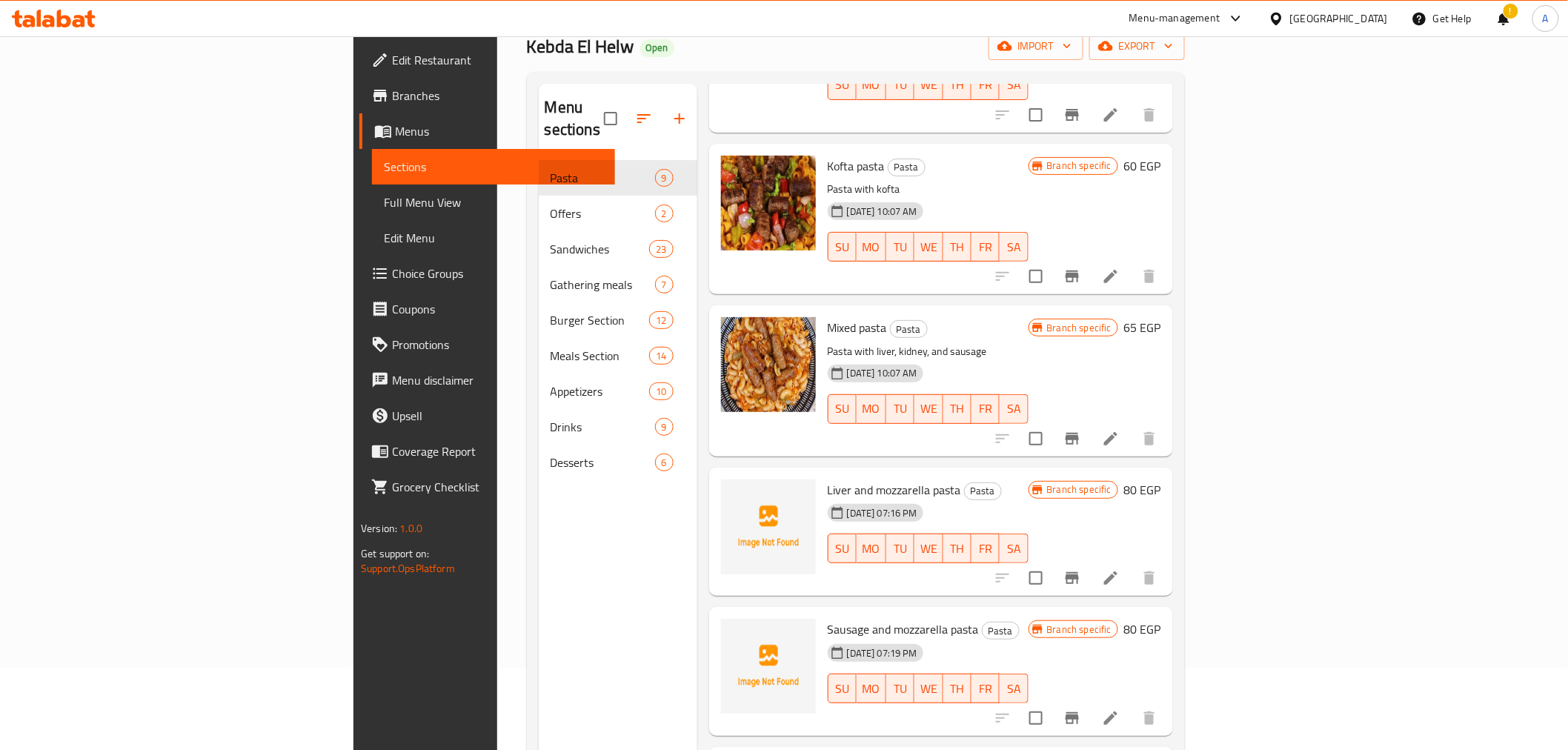
scroll to position [207, 0]
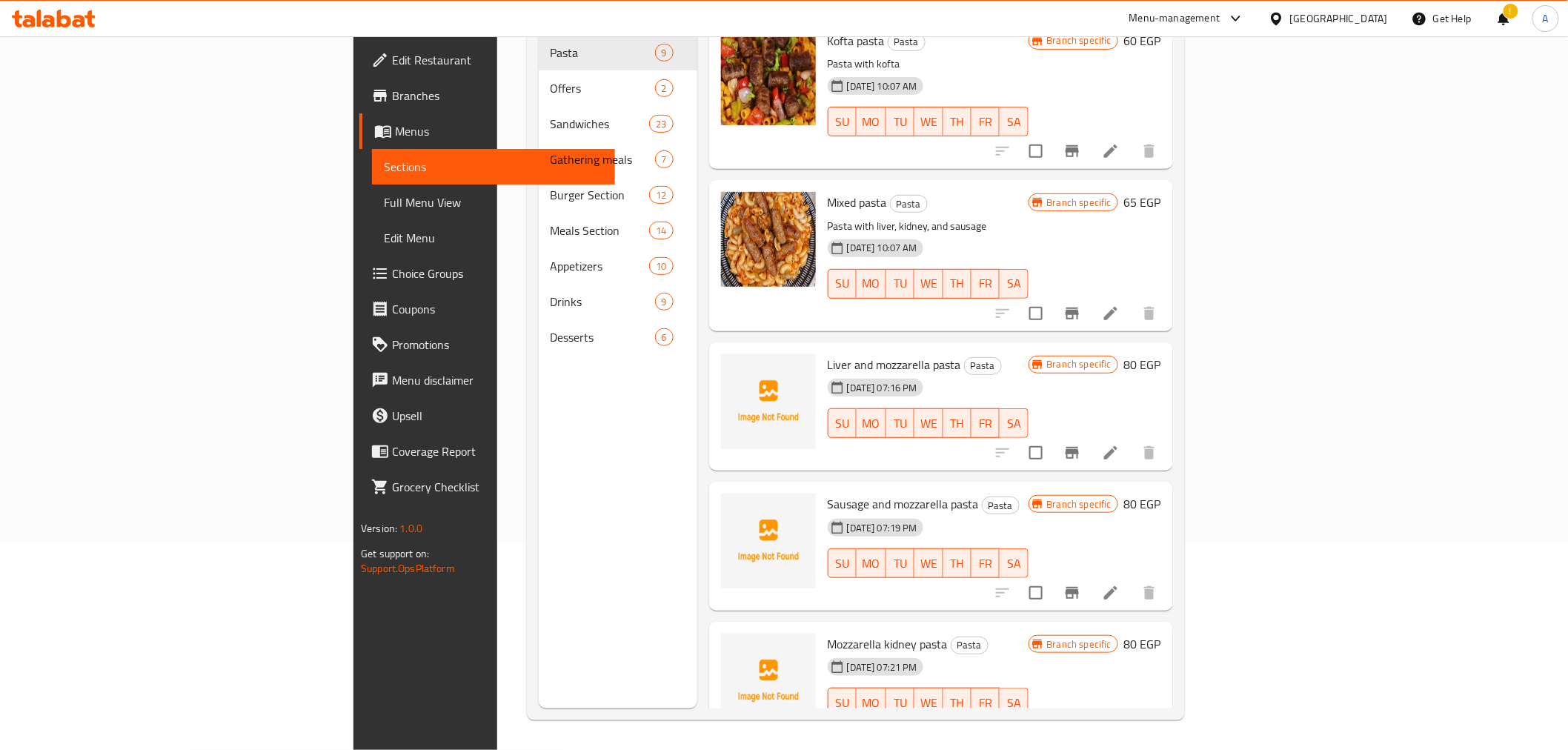
click at [976, 634] on h6 "Mozzarella kidney pasta Pasta" at bounding box center [929, 644] width 201 height 21
click at [822, 418] on div "Liver and mozzarella pasta Pasta 06-10-2025 07:16 PM SU MO TU WE TH FR SA" at bounding box center [928, 406] width 212 height 117
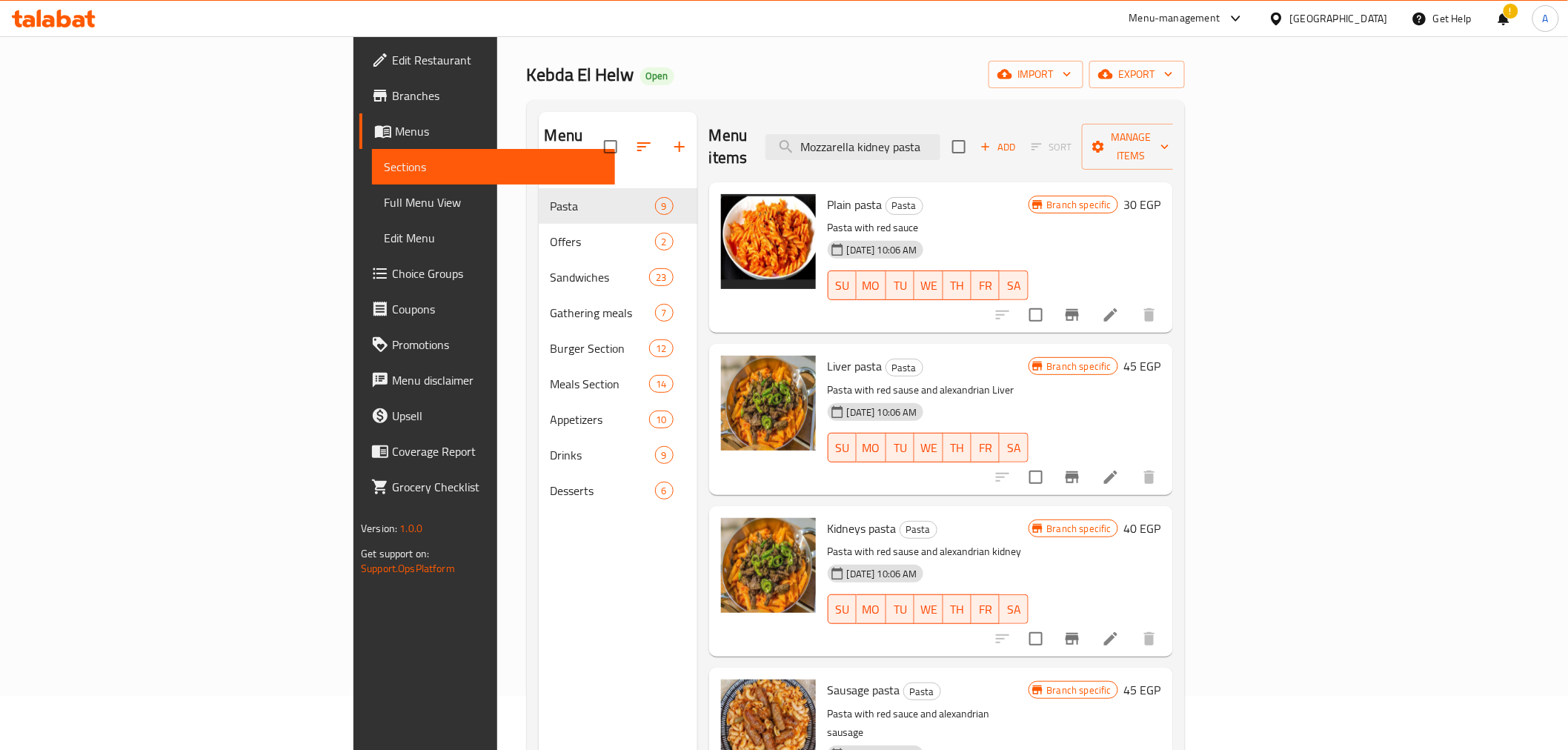
scroll to position [0, 0]
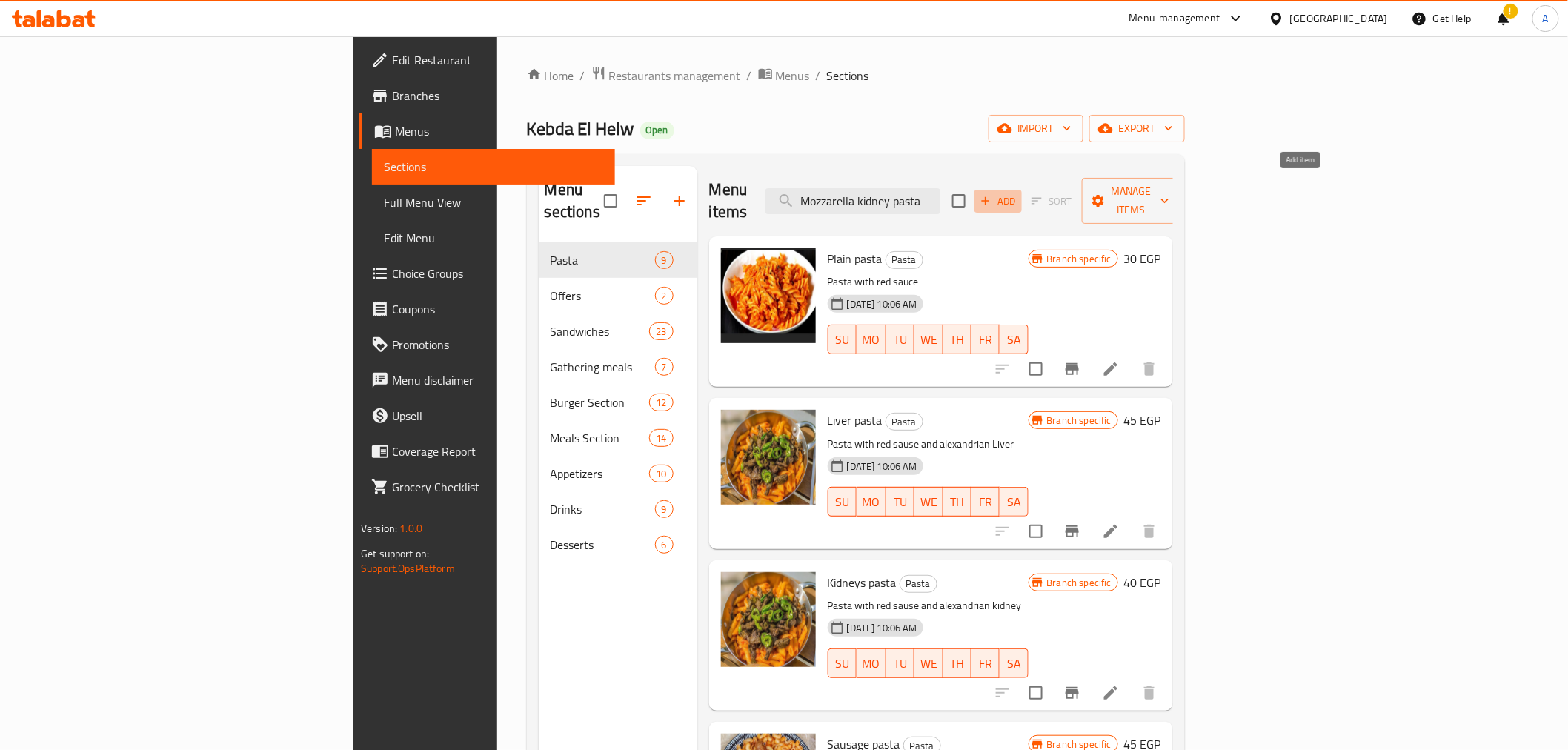
click at [992, 195] on icon "button" at bounding box center [986, 201] width 13 height 13
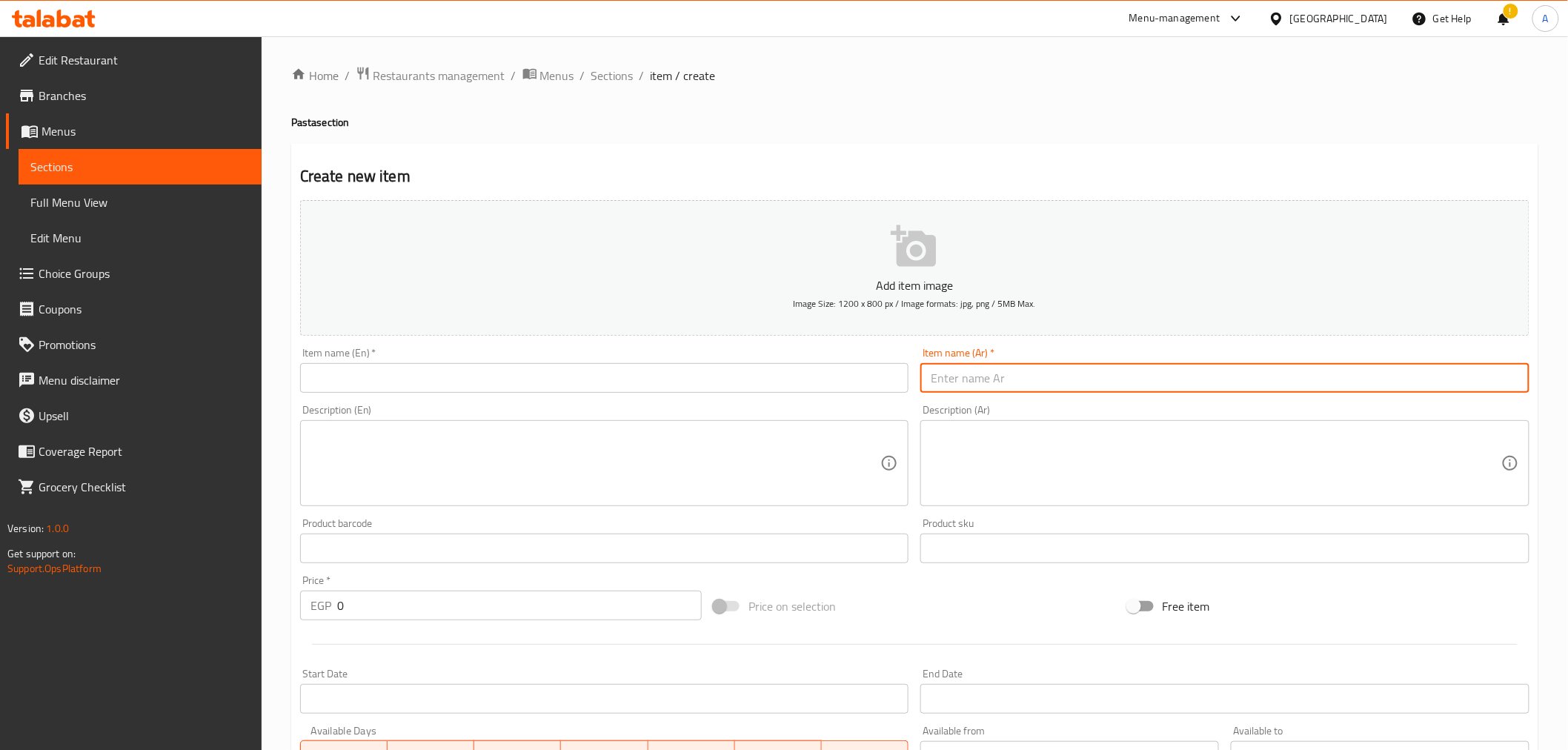
click at [1060, 372] on input "text" at bounding box center [1224, 378] width 609 height 30
paste input "مكرونه [PERSON_NAME]"
click at [1422, 388] on input "مكرونه [PERSON_NAME]" at bounding box center [1224, 378] width 609 height 30
paste input "text"
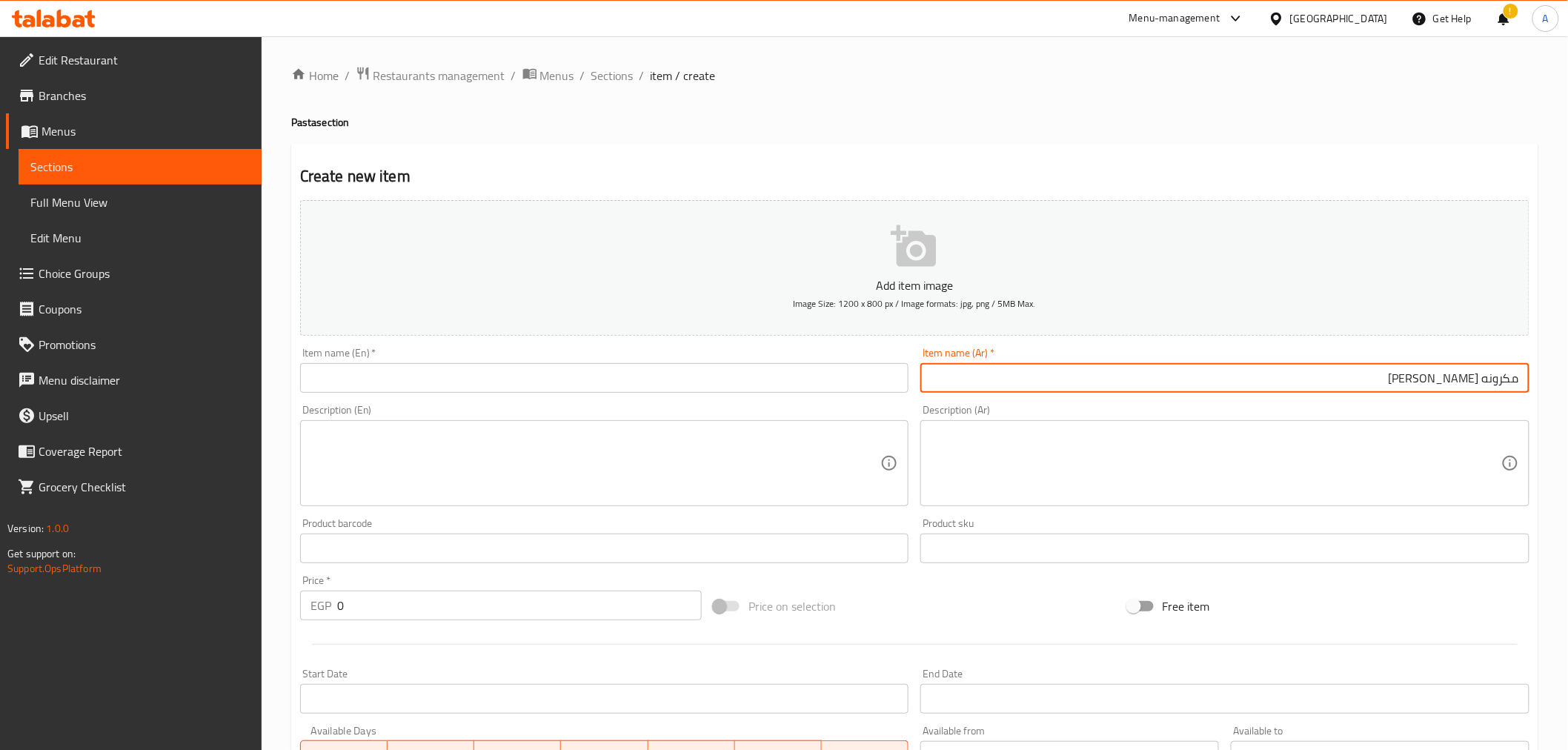
click at [1439, 377] on input "مكرونه كلاوي موتزاريلا" at bounding box center [1224, 378] width 609 height 30
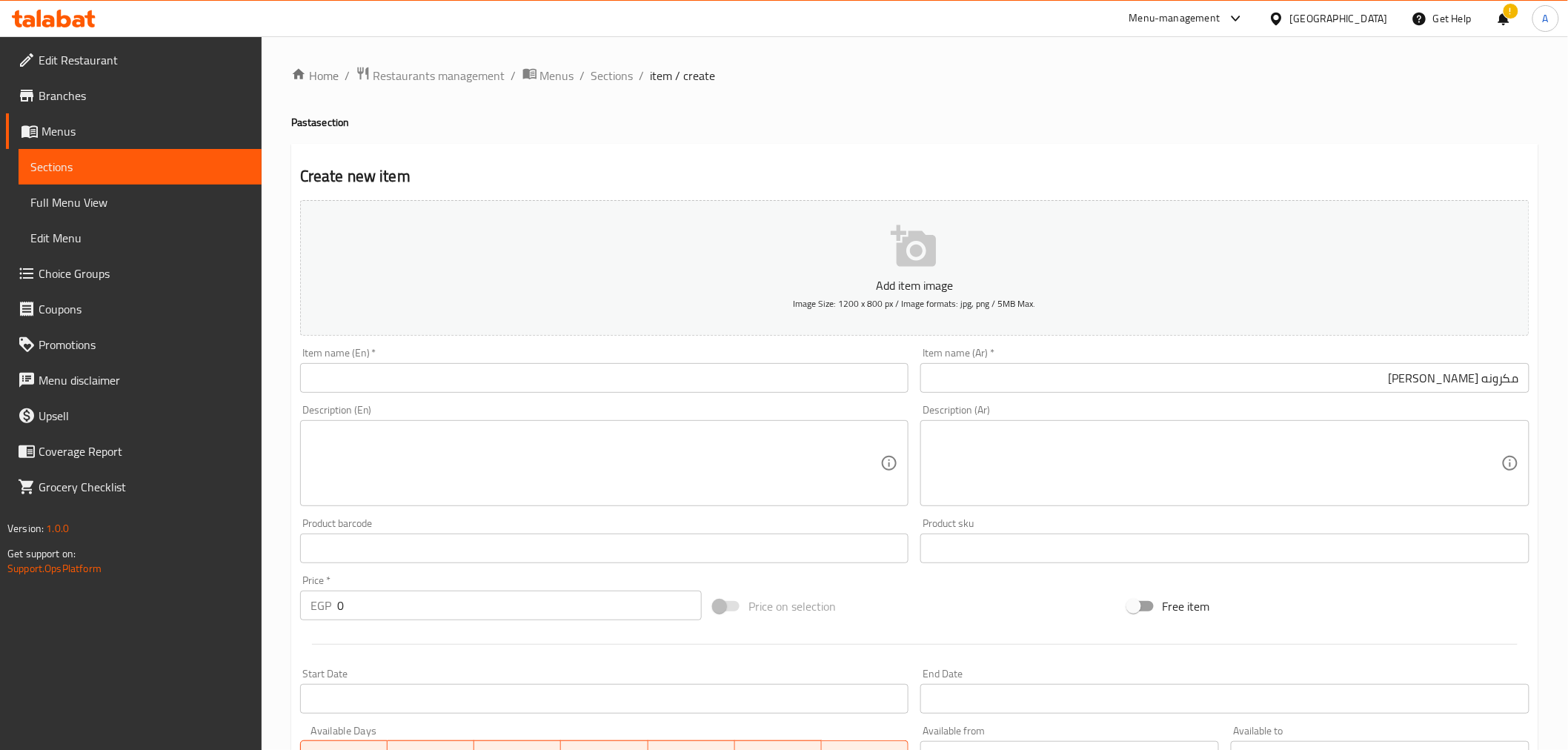
click at [1423, 573] on div "Add item image Image Size: 1200 x 800 px / Image formats: jpg, png / 5MB Max. I…" at bounding box center [915, 513] width 1241 height 638
click at [1464, 380] on input "مكرونه [PERSON_NAME]" at bounding box center [1224, 378] width 609 height 30
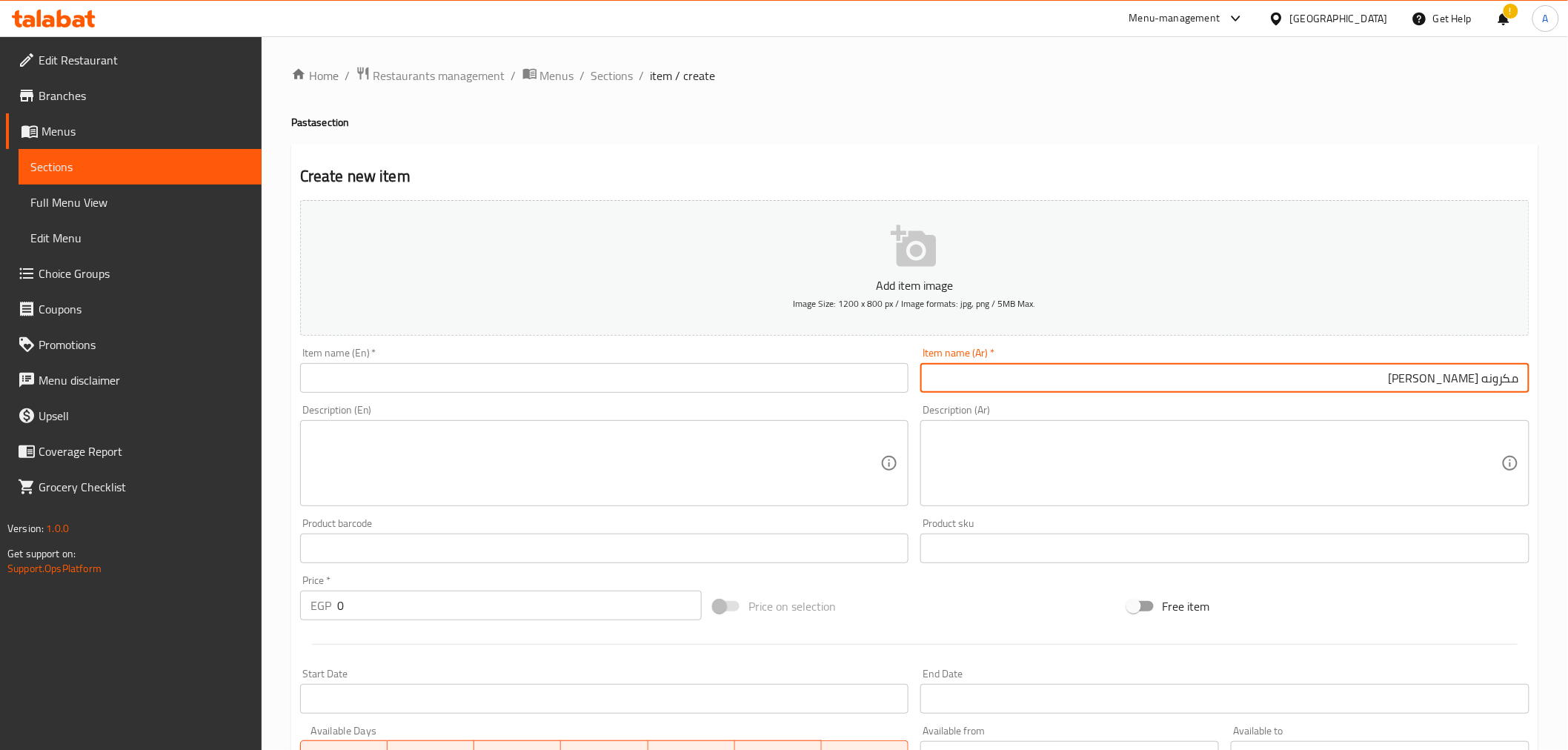
click at [1464, 380] on input "مكرونه [PERSON_NAME]" at bounding box center [1224, 378] width 609 height 30
type input "مكرونه [PERSON_NAME]"
click at [1346, 603] on div "Free item" at bounding box center [1329, 605] width 413 height 40
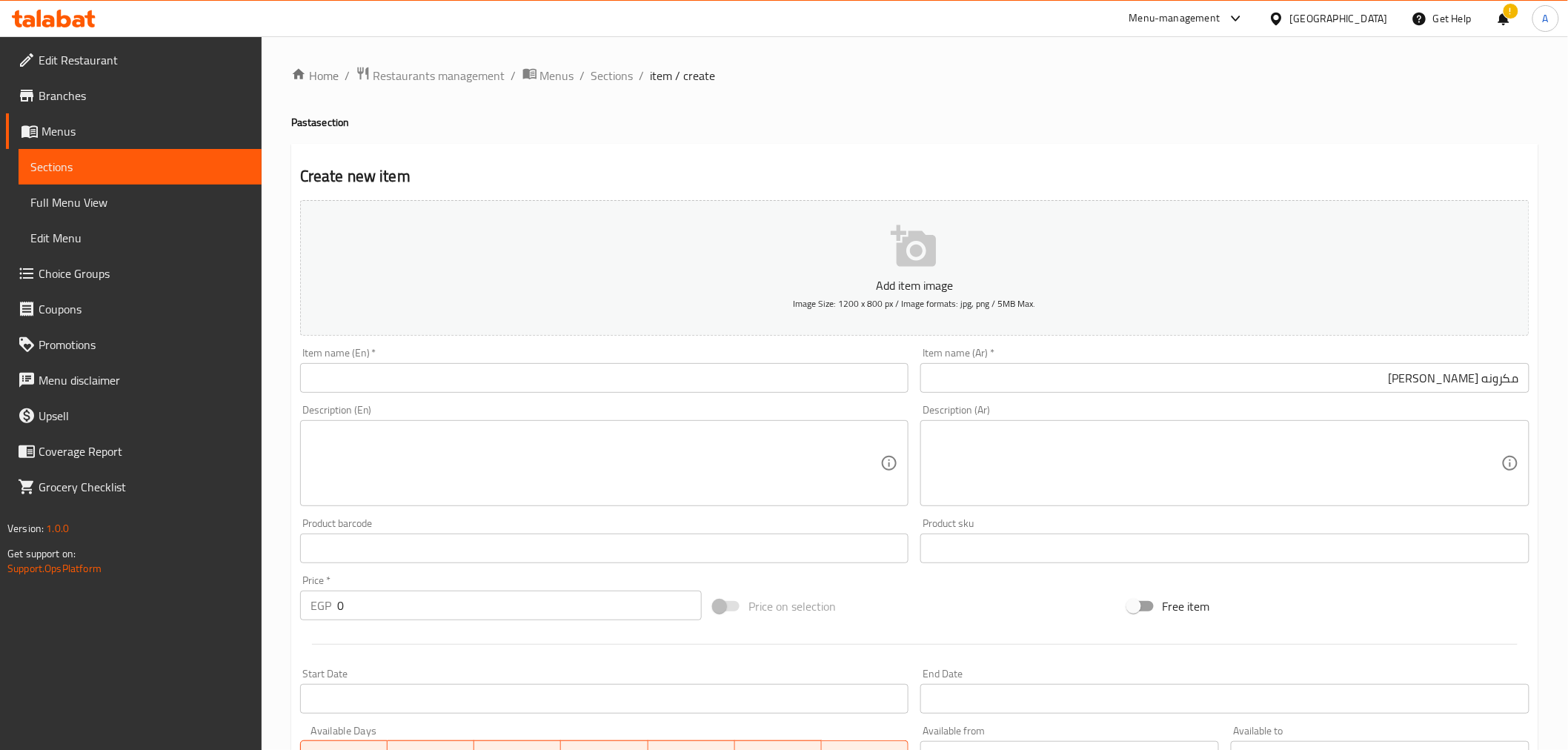
click at [1200, 376] on input "مكرونه [PERSON_NAME]" at bounding box center [1224, 378] width 609 height 30
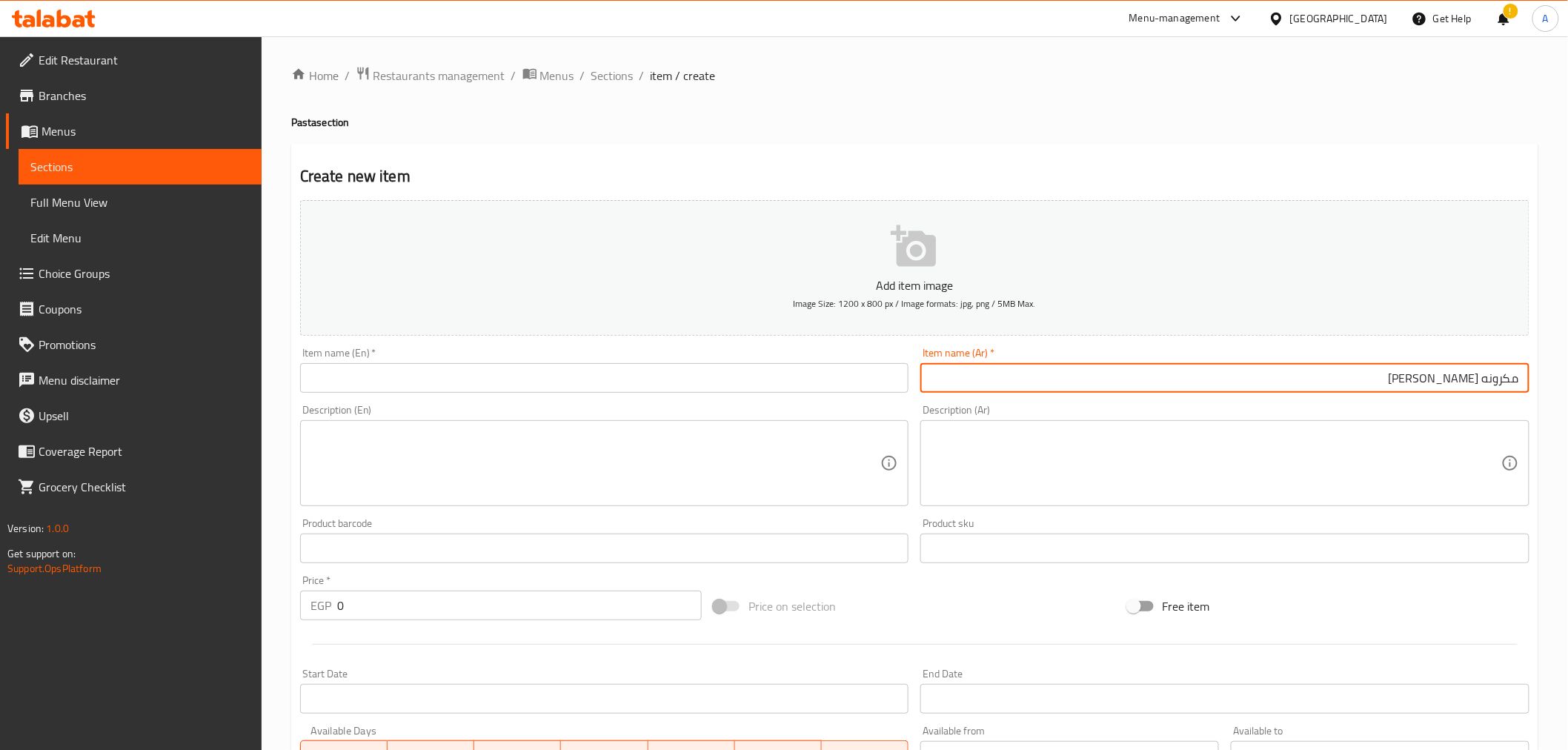
click at [1200, 376] on input "مكرونه [PERSON_NAME]" at bounding box center [1224, 378] width 609 height 30
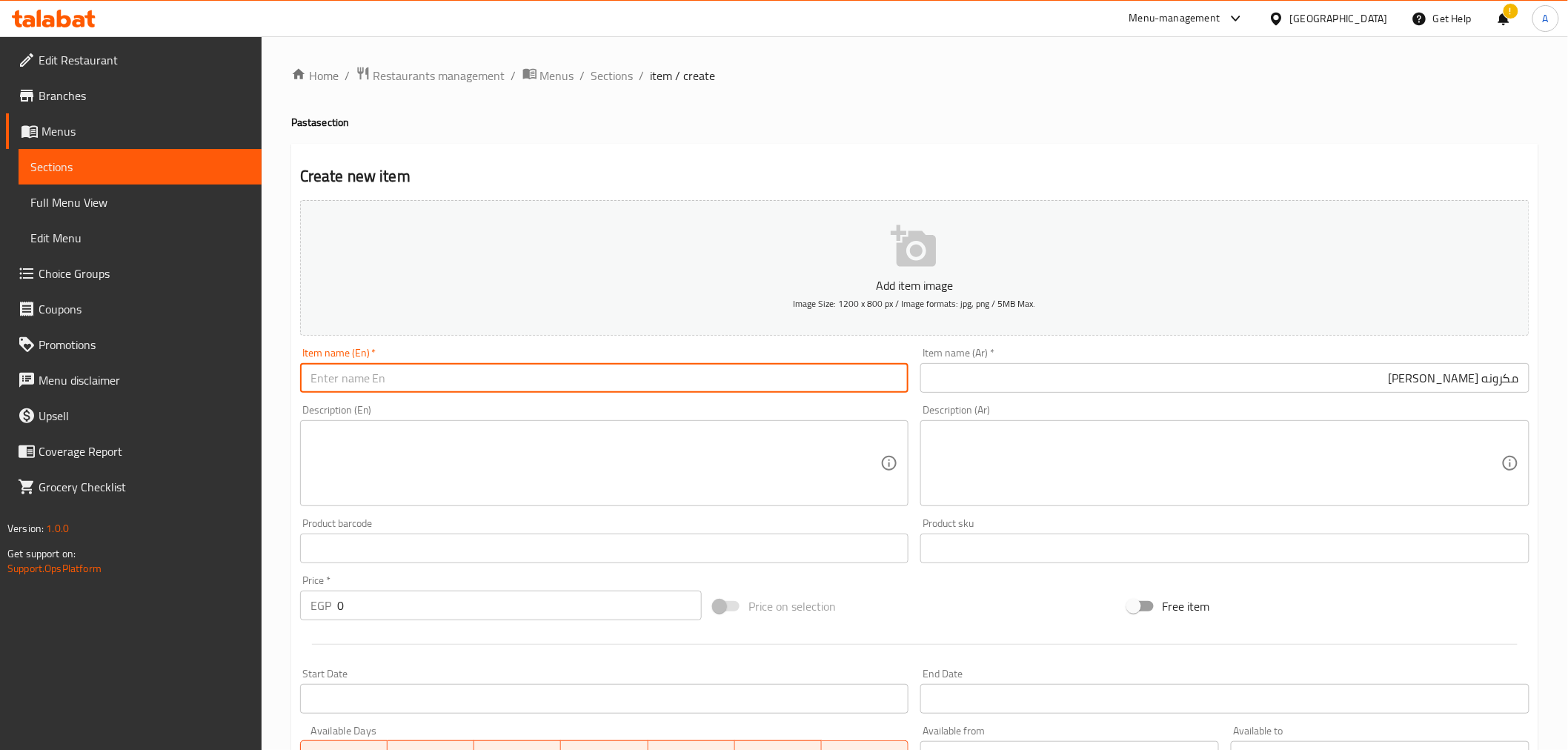
click at [654, 368] on input "text" at bounding box center [605, 378] width 609 height 30
paste input "Mix mozzarella pasta"
click at [467, 386] on input "Mix mozzarella pasta" at bounding box center [605, 378] width 609 height 30
type input "Mix mozzarella pasta"
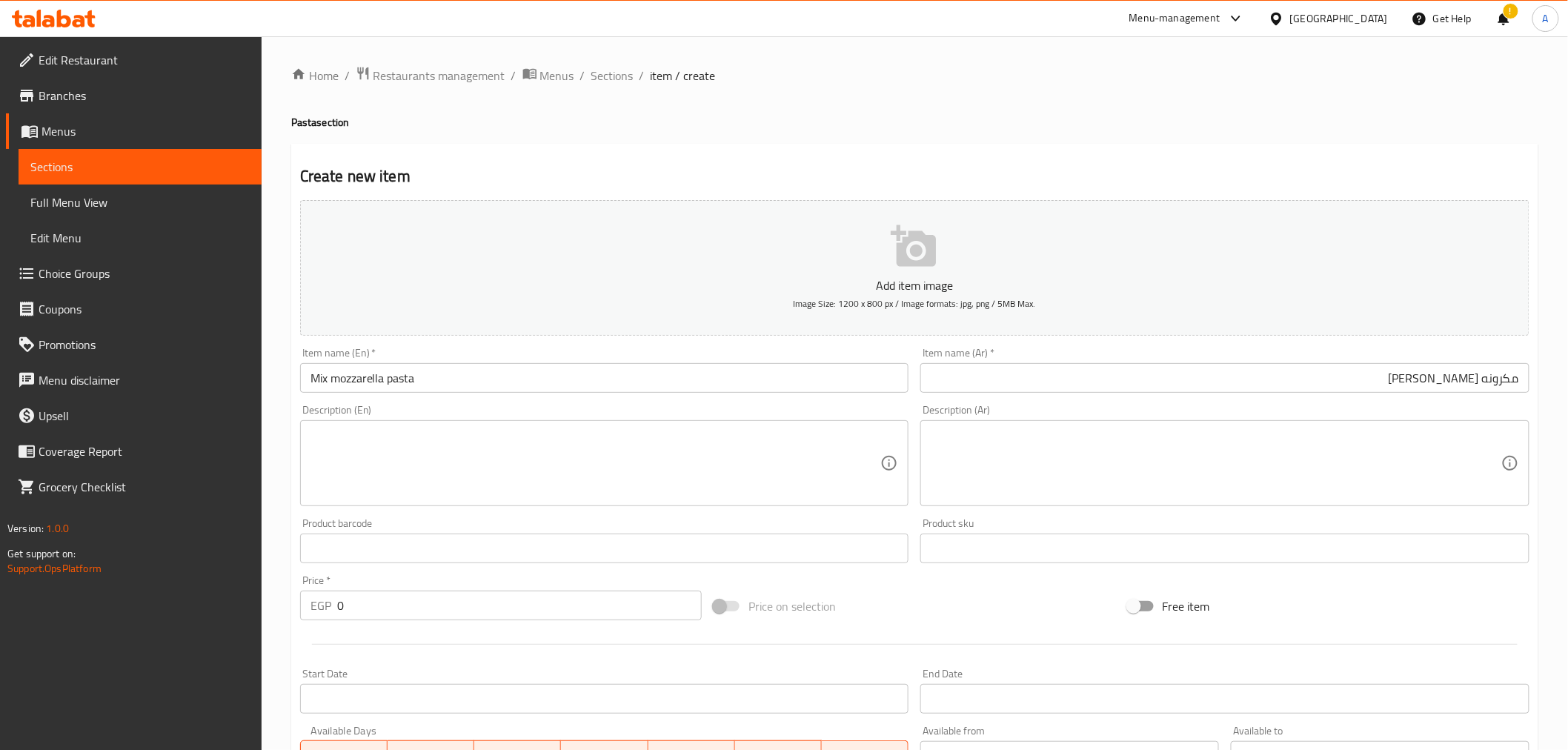
click at [406, 623] on div "Price   * EGP 0 Price *" at bounding box center [500, 597] width 413 height 57
click at [413, 610] on input "0" at bounding box center [519, 605] width 364 height 30
type input "95"
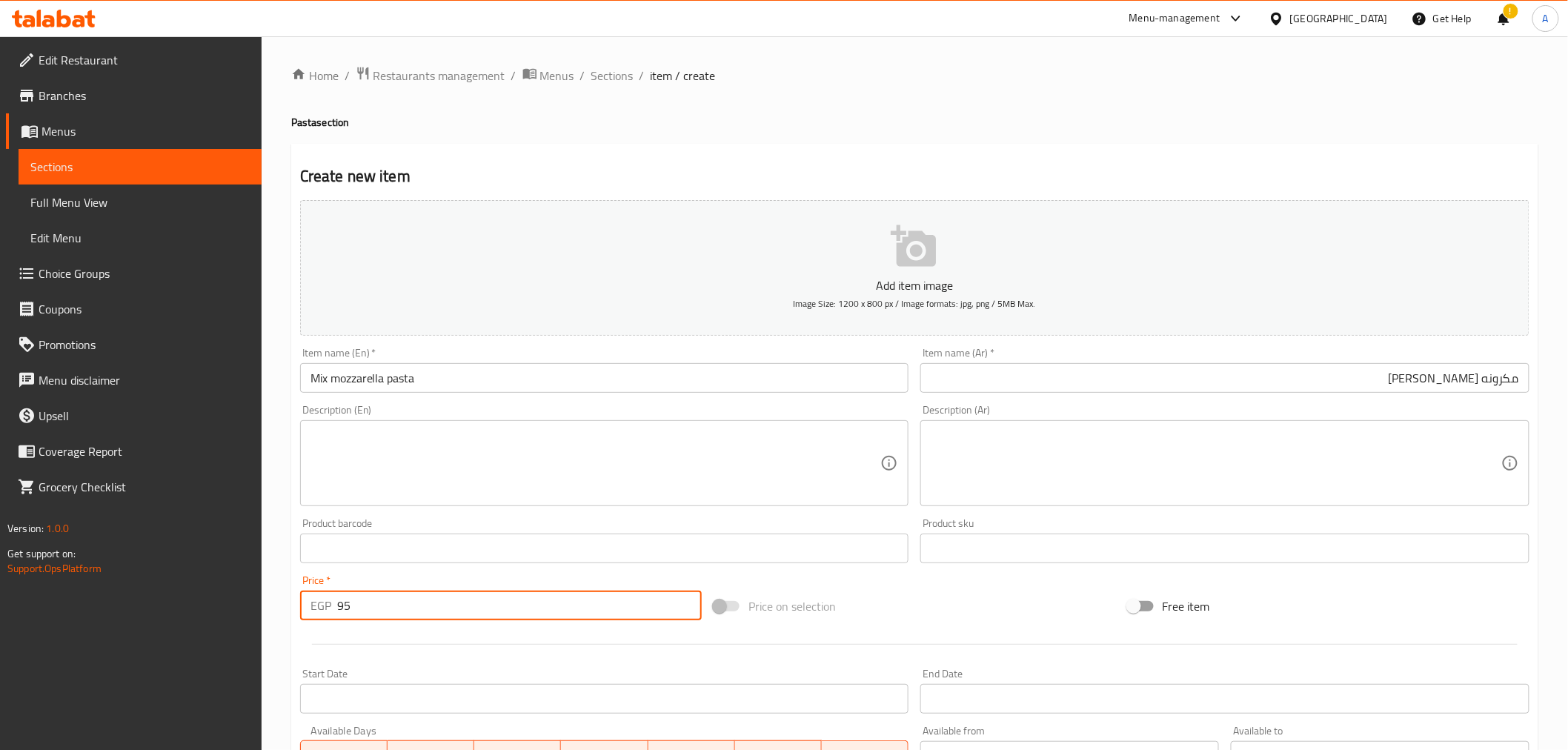
click at [431, 646] on div at bounding box center [915, 644] width 1241 height 37
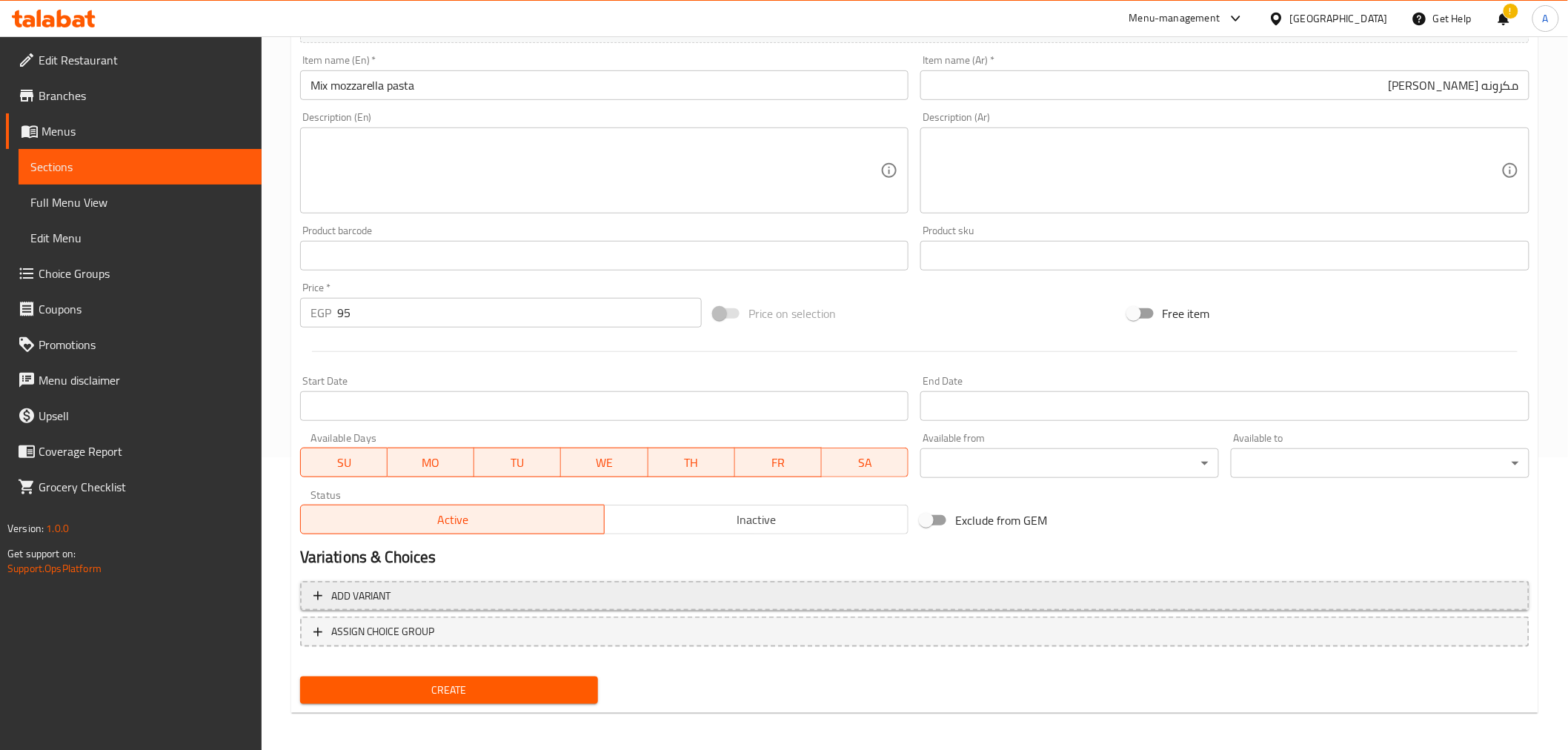
scroll to position [294, 0]
click at [432, 683] on span "Create" at bounding box center [449, 689] width 275 height 19
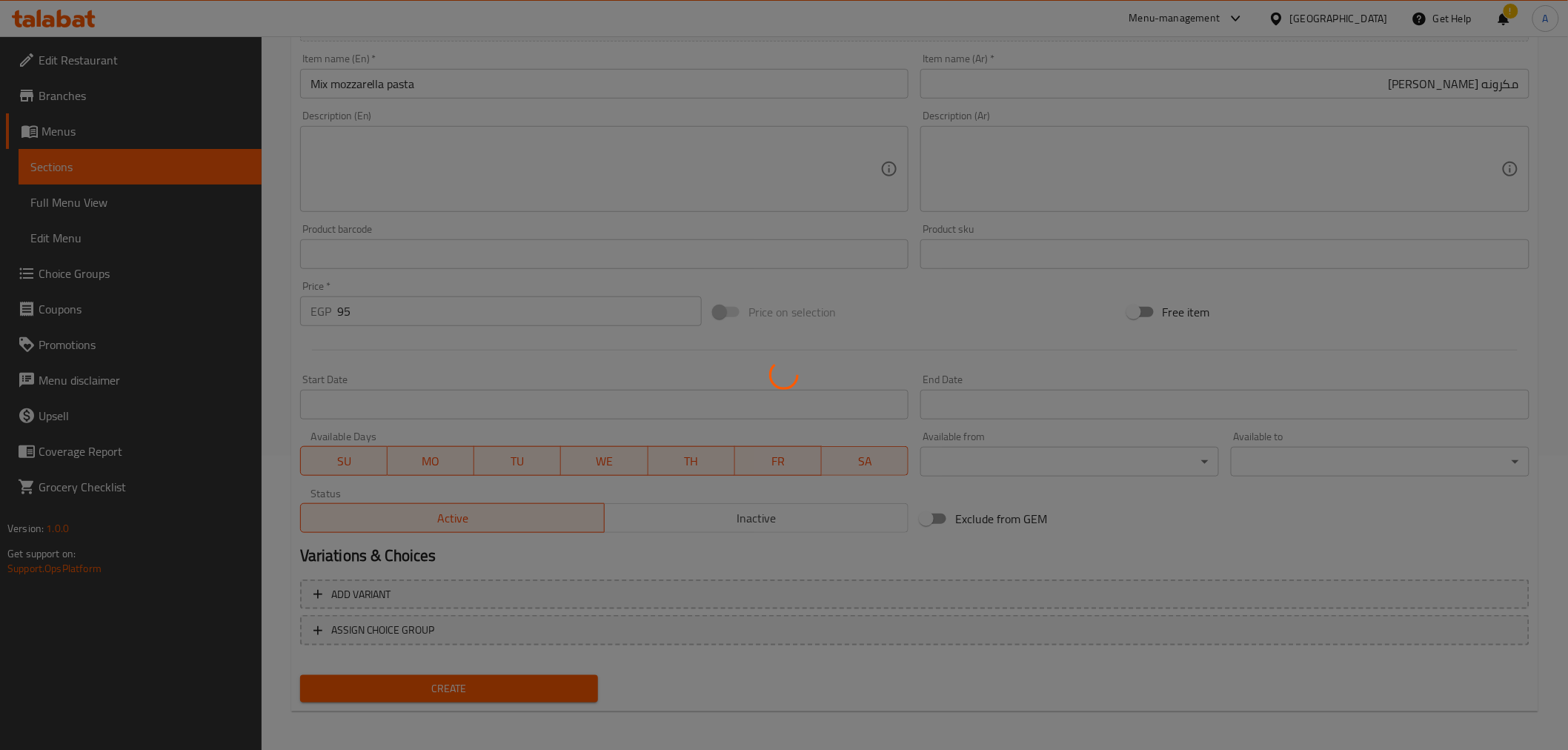
type input "0"
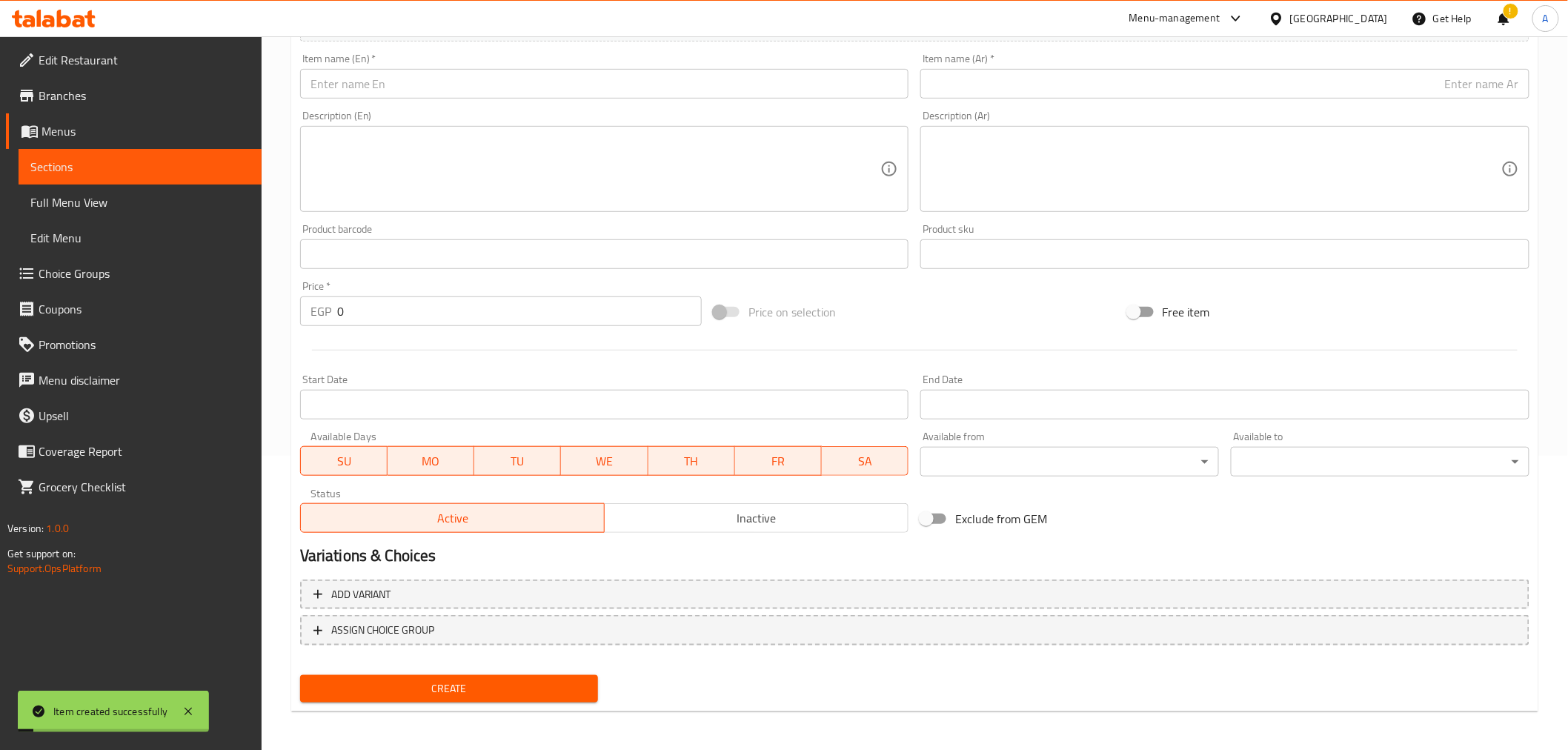
click at [158, 163] on span "Sections" at bounding box center [140, 166] width 220 height 18
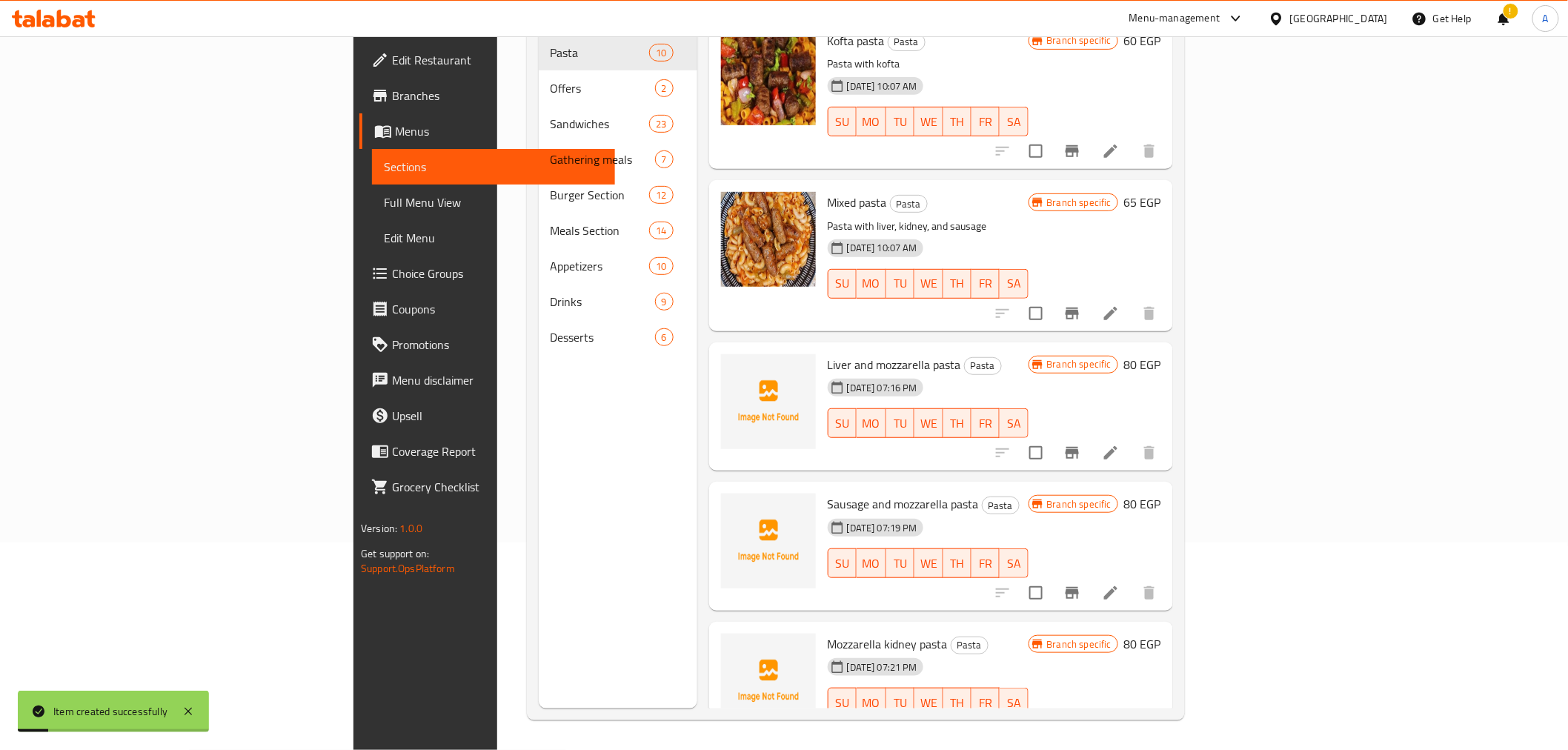
scroll to position [817, 0]
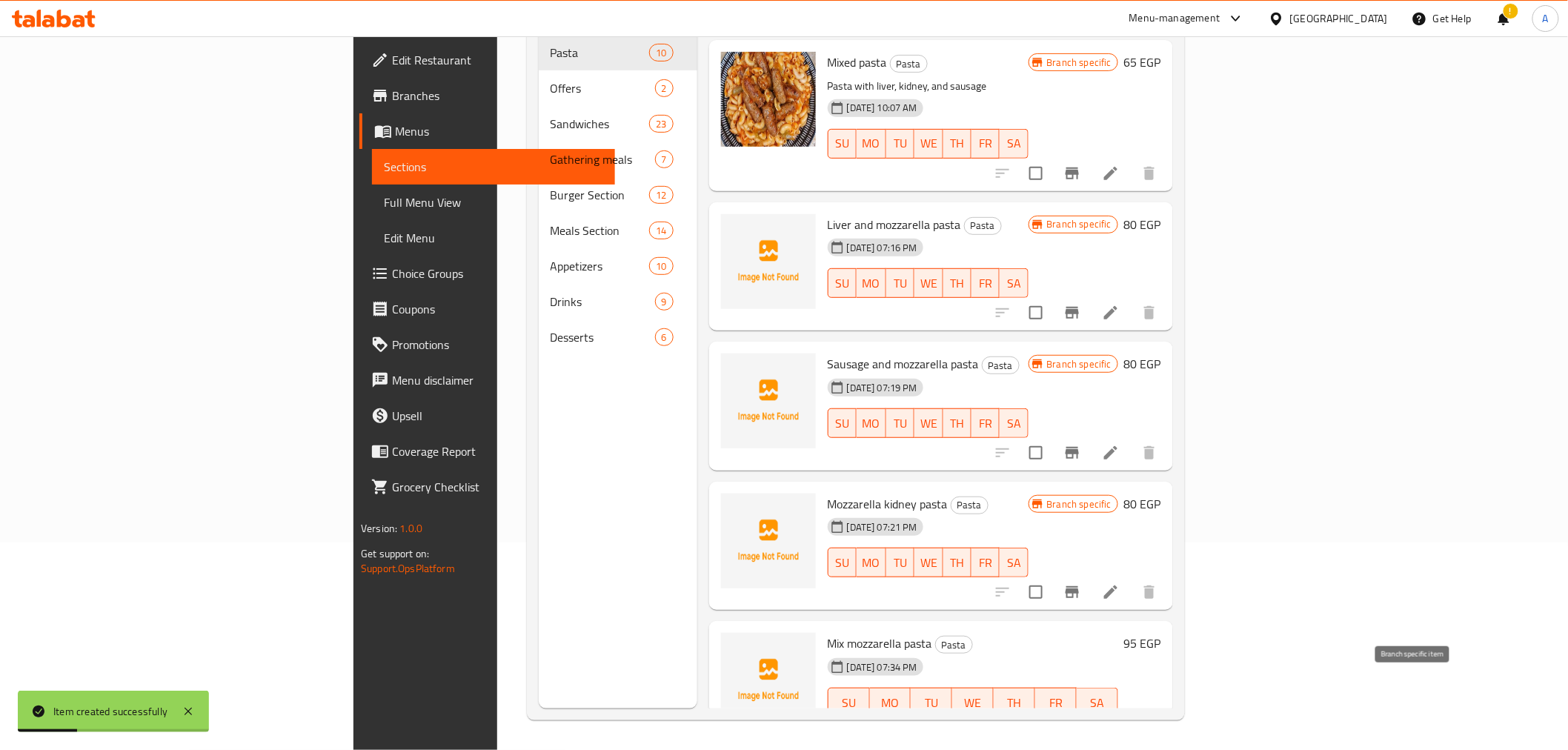
click at [1079, 726] on icon "Branch-specific-item" at bounding box center [1072, 731] width 13 height 12
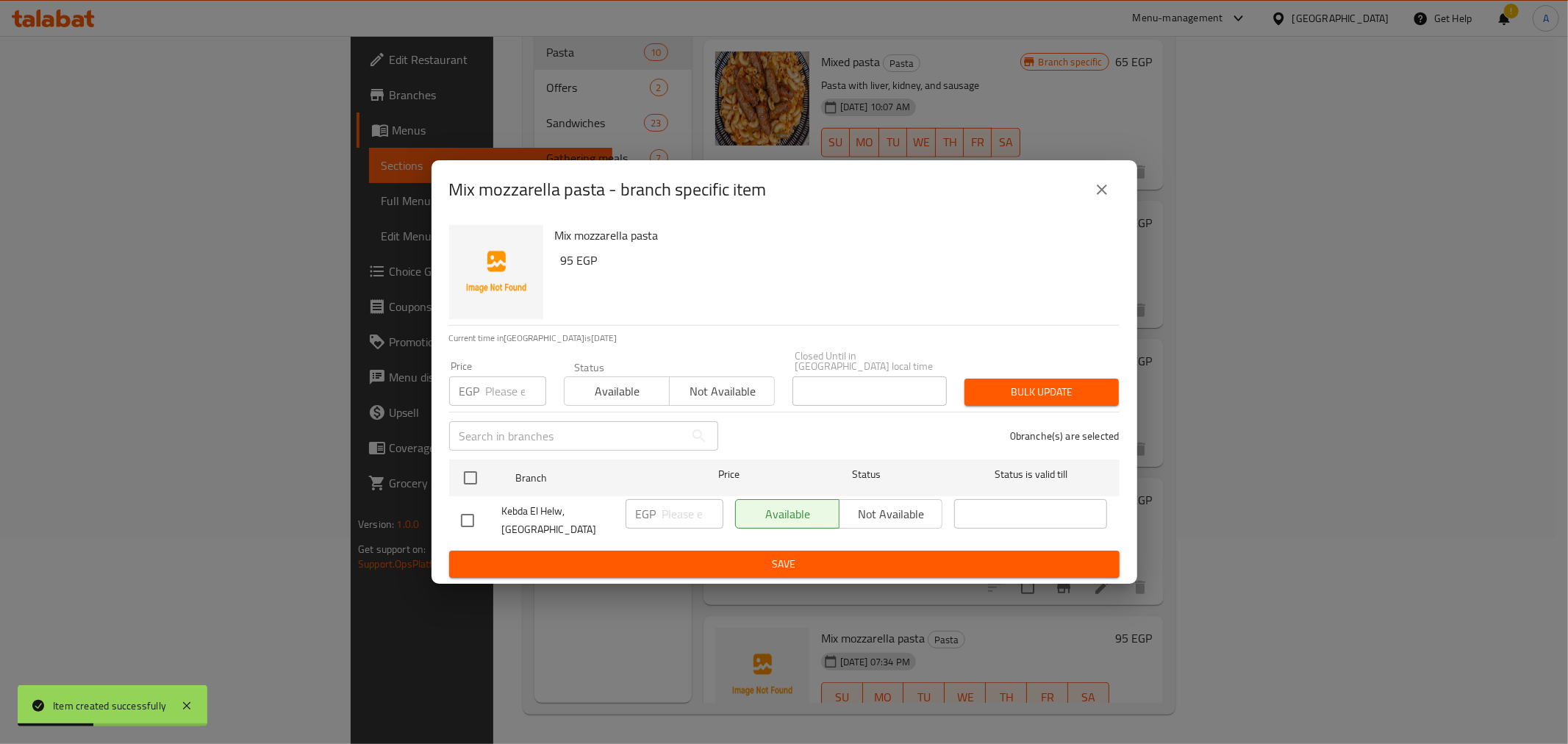
click at [490, 386] on input "number" at bounding box center [516, 391] width 61 height 30
type input "95"
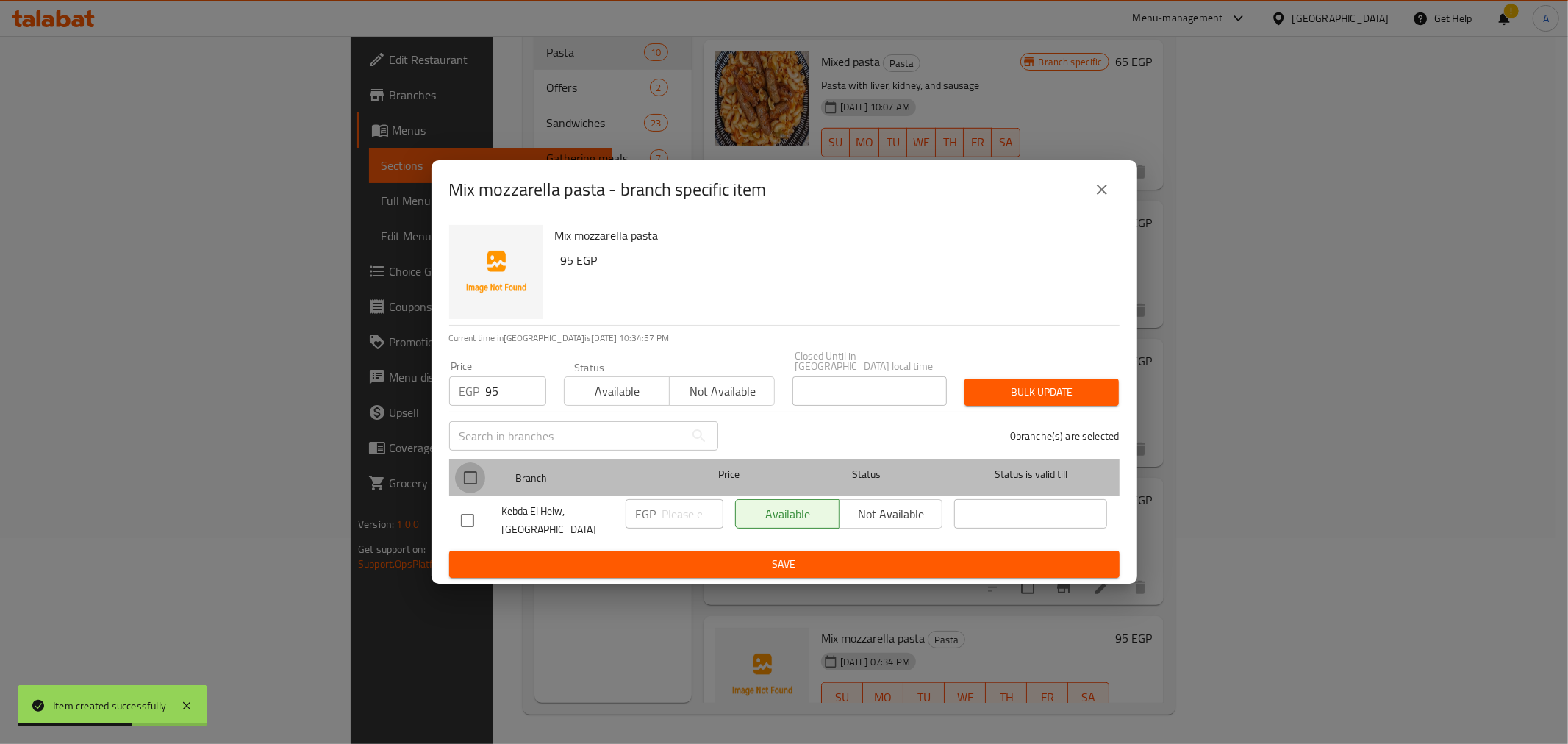
click at [476, 464] on input "checkbox" at bounding box center [470, 477] width 31 height 31
checkbox input "true"
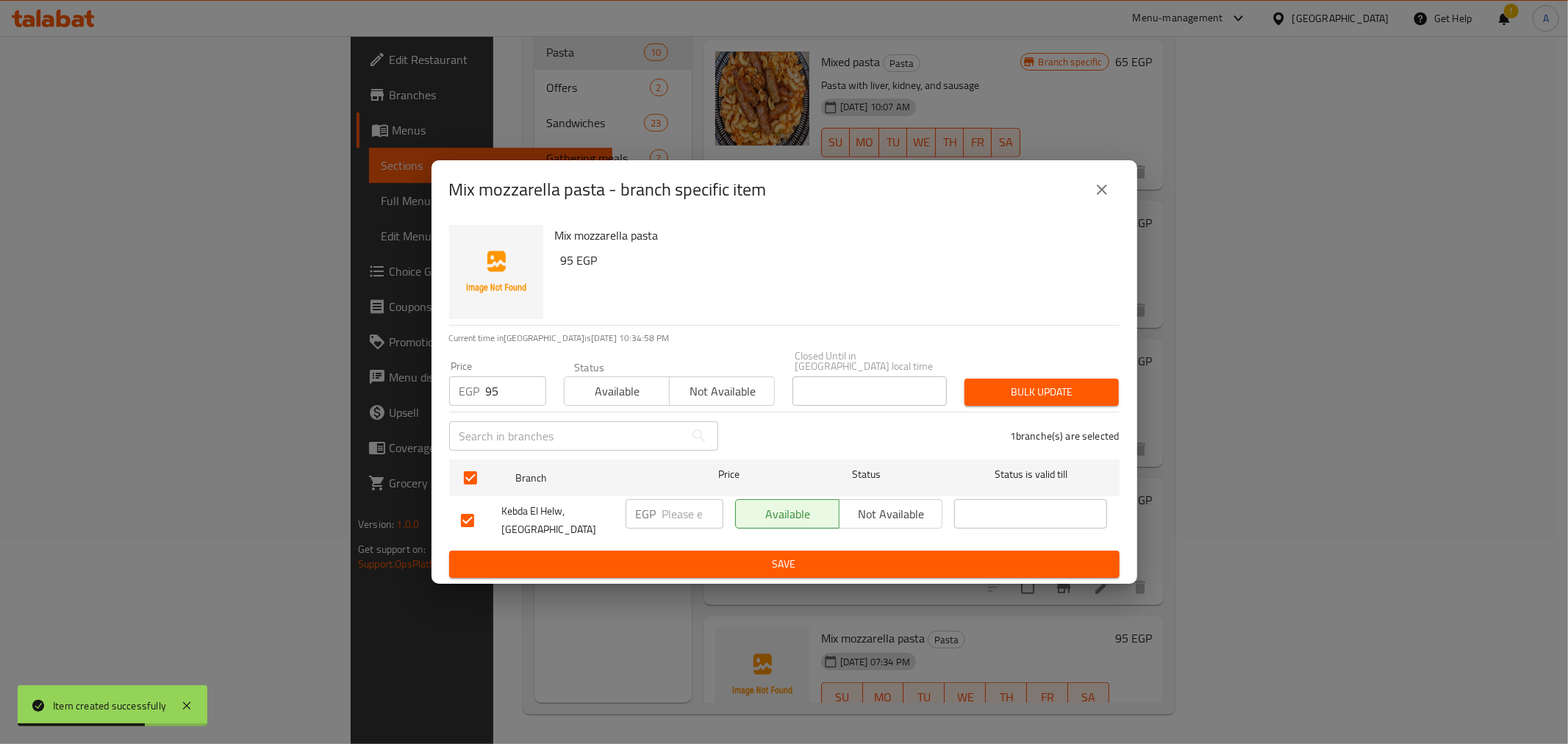
click at [835, 416] on div "1 branche(s) are selected" at bounding box center [928, 436] width 402 height 53
click at [1047, 383] on span "Bulk update" at bounding box center [1042, 392] width 130 height 19
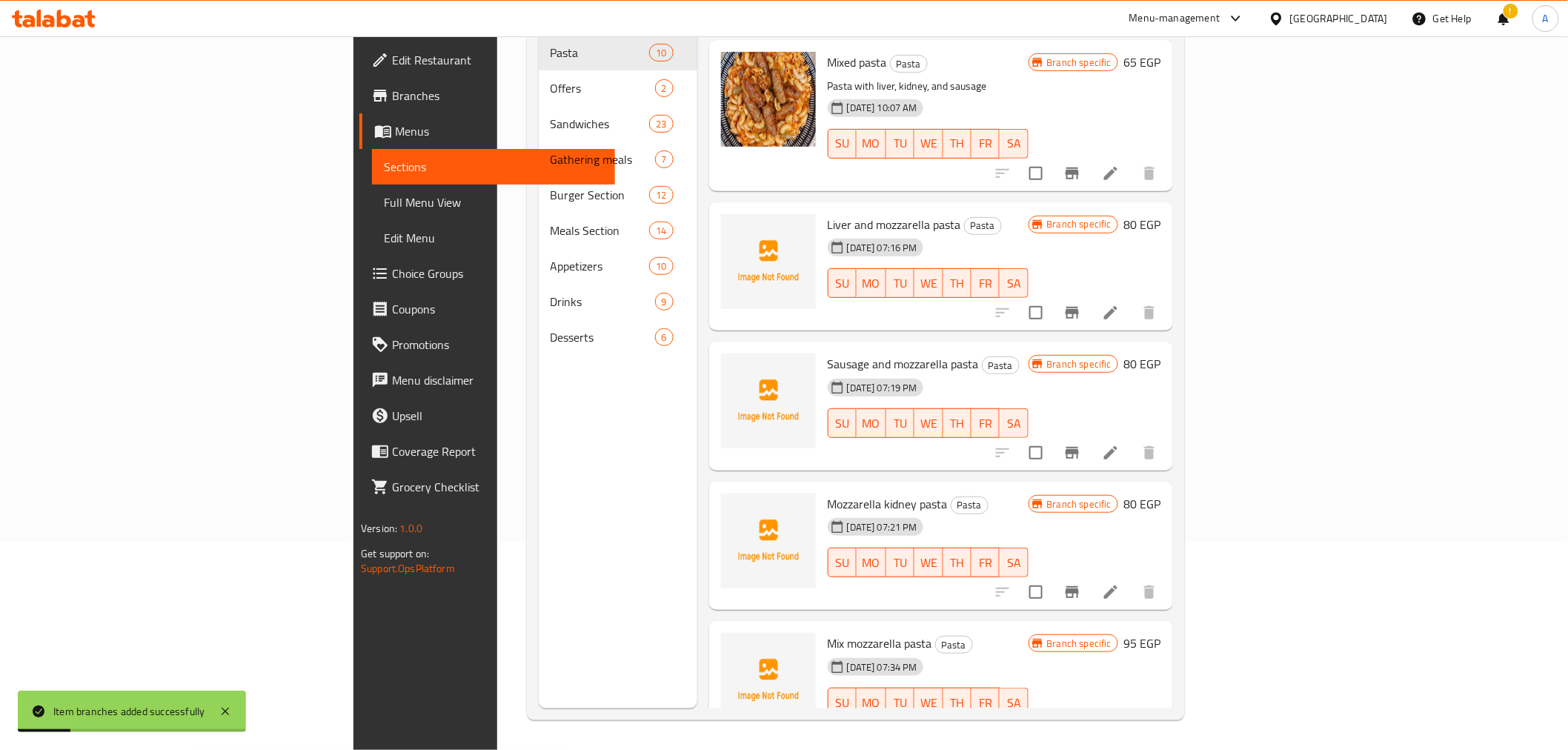
click at [539, 550] on div "Menu sections Pasta 10 Offers 2 Sandwiches 23 Gathering meals 7 Burger Section …" at bounding box center [618, 333] width 159 height 750
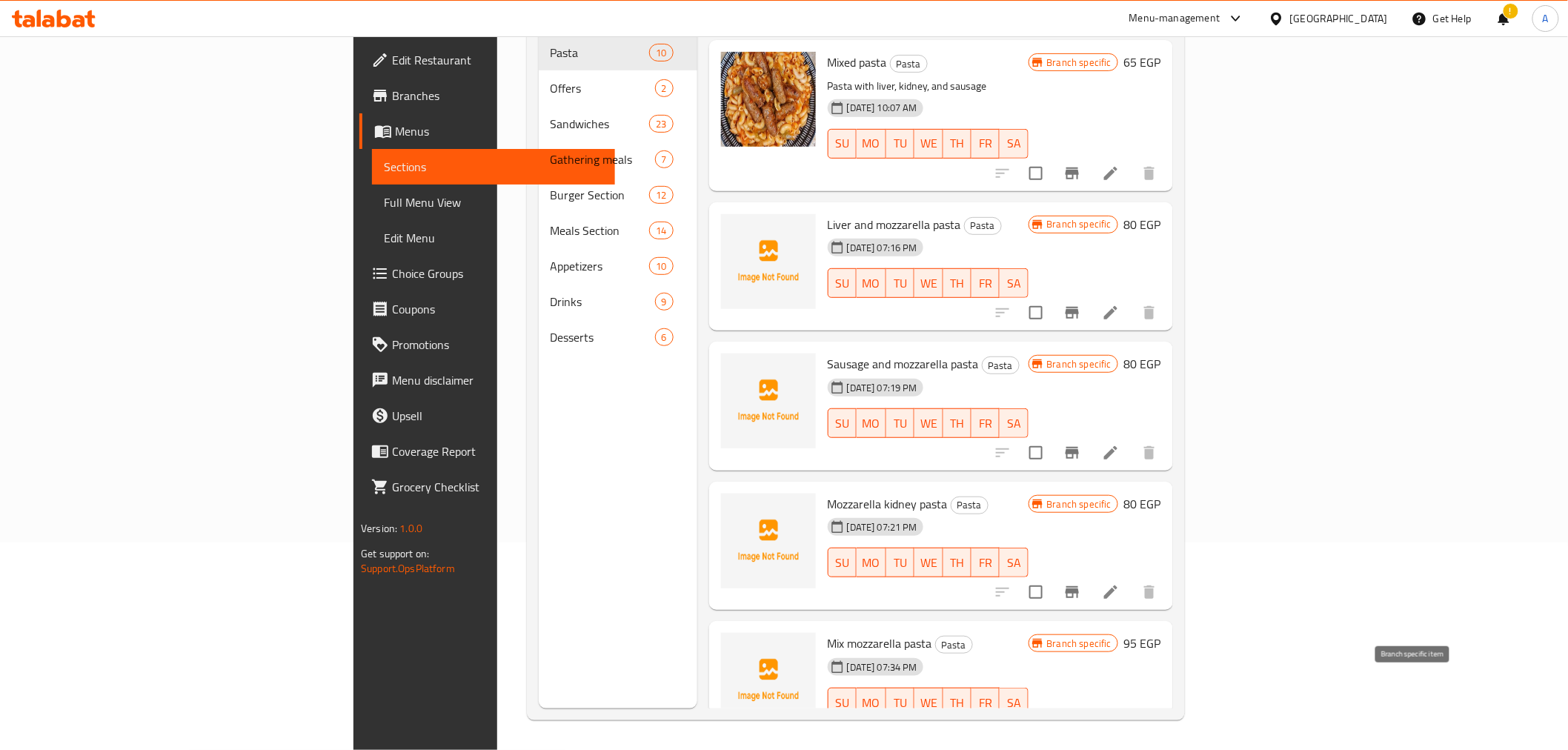
click at [1090, 714] on button "Branch-specific-item" at bounding box center [1072, 732] width 36 height 36
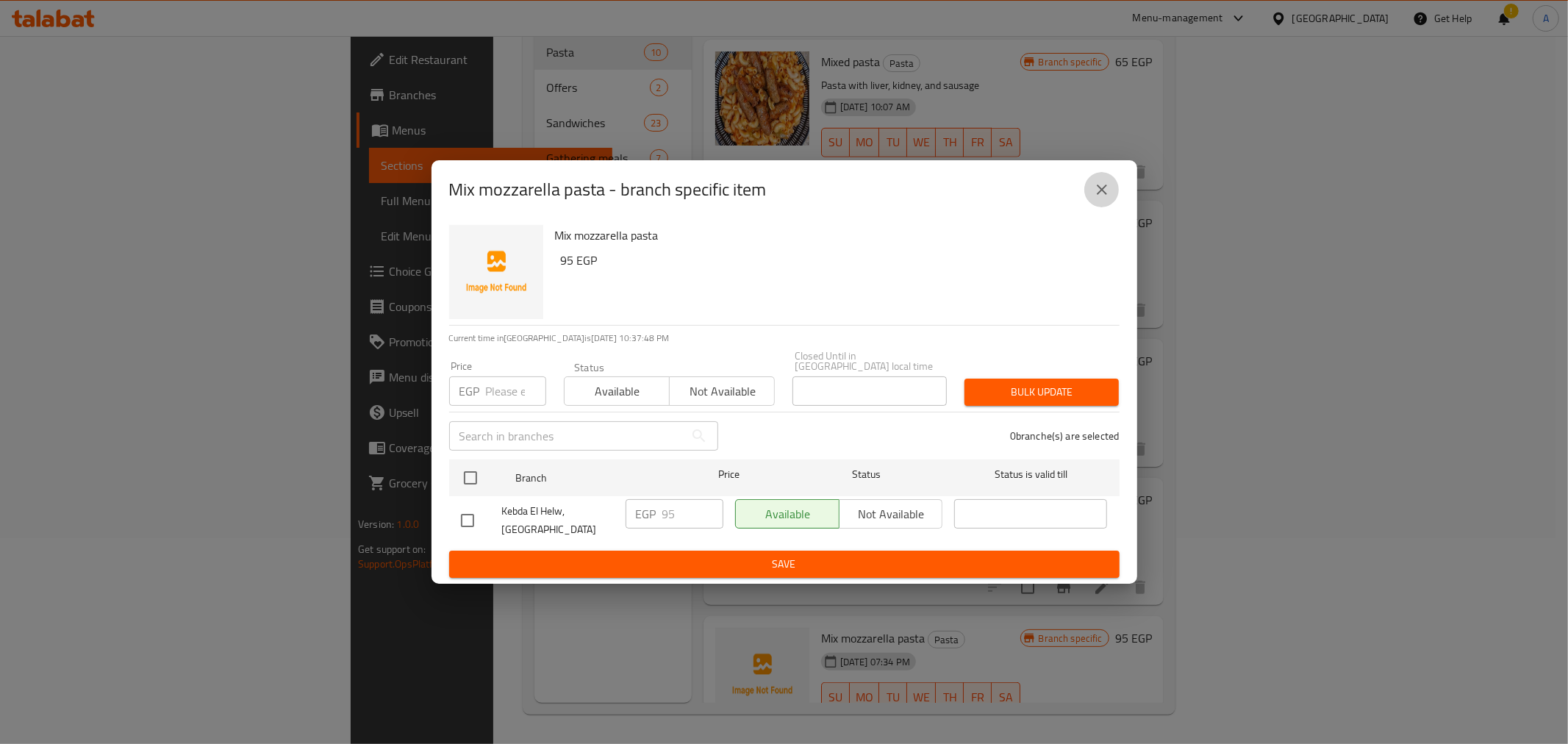
click at [1103, 195] on icon "close" at bounding box center [1101, 189] width 10 height 10
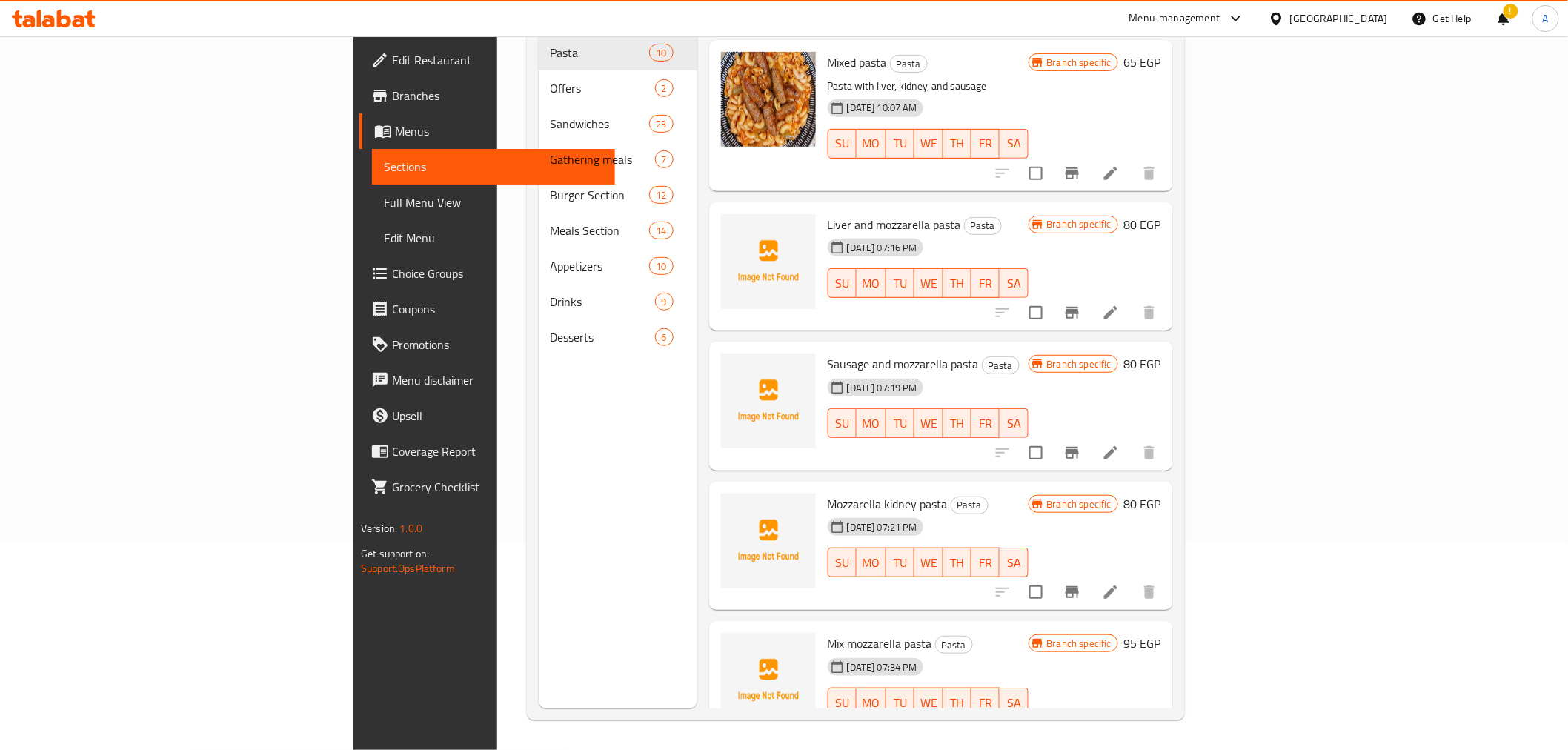
click at [828, 632] on span "Mix mozzarella pasta" at bounding box center [880, 643] width 104 height 23
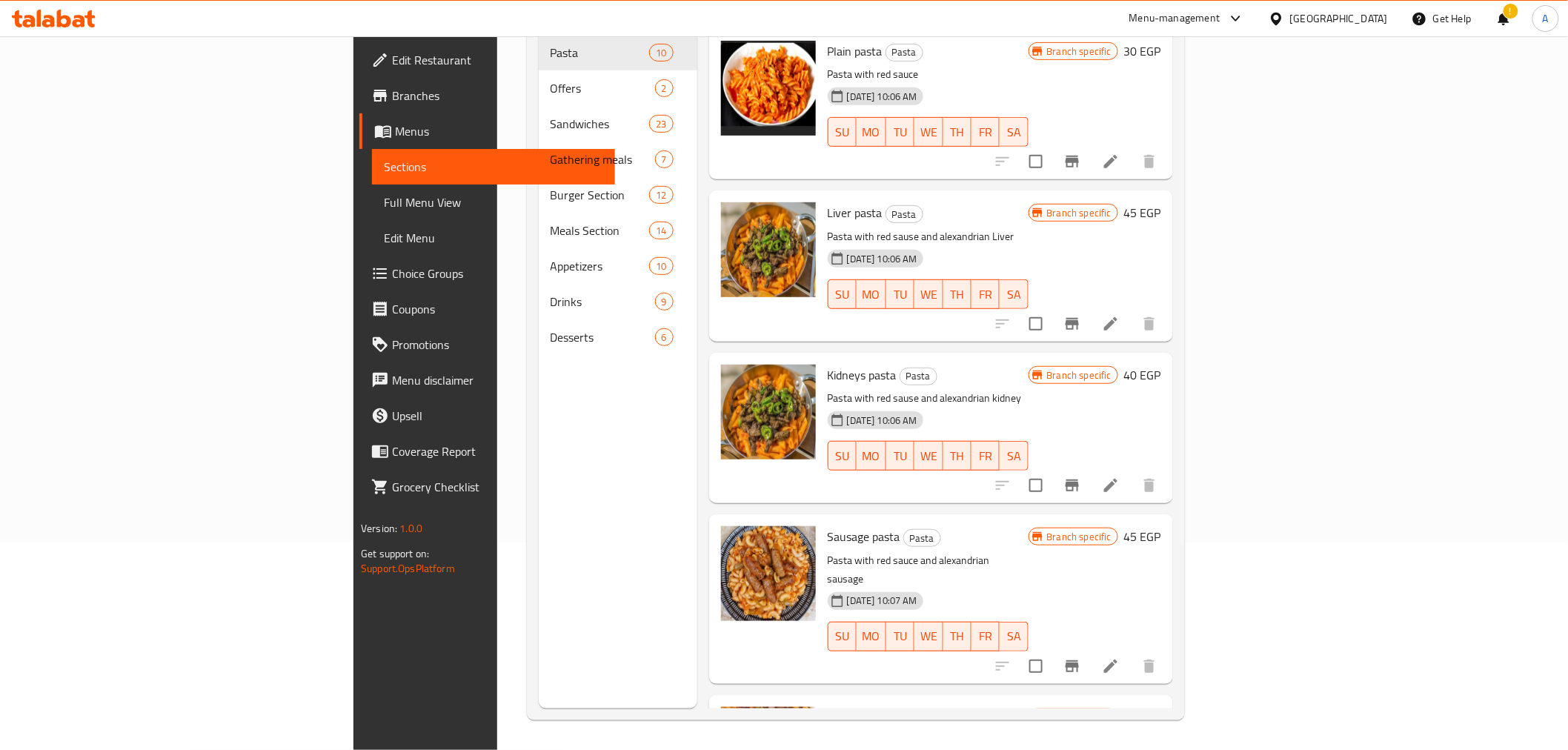
scroll to position [0, 0]
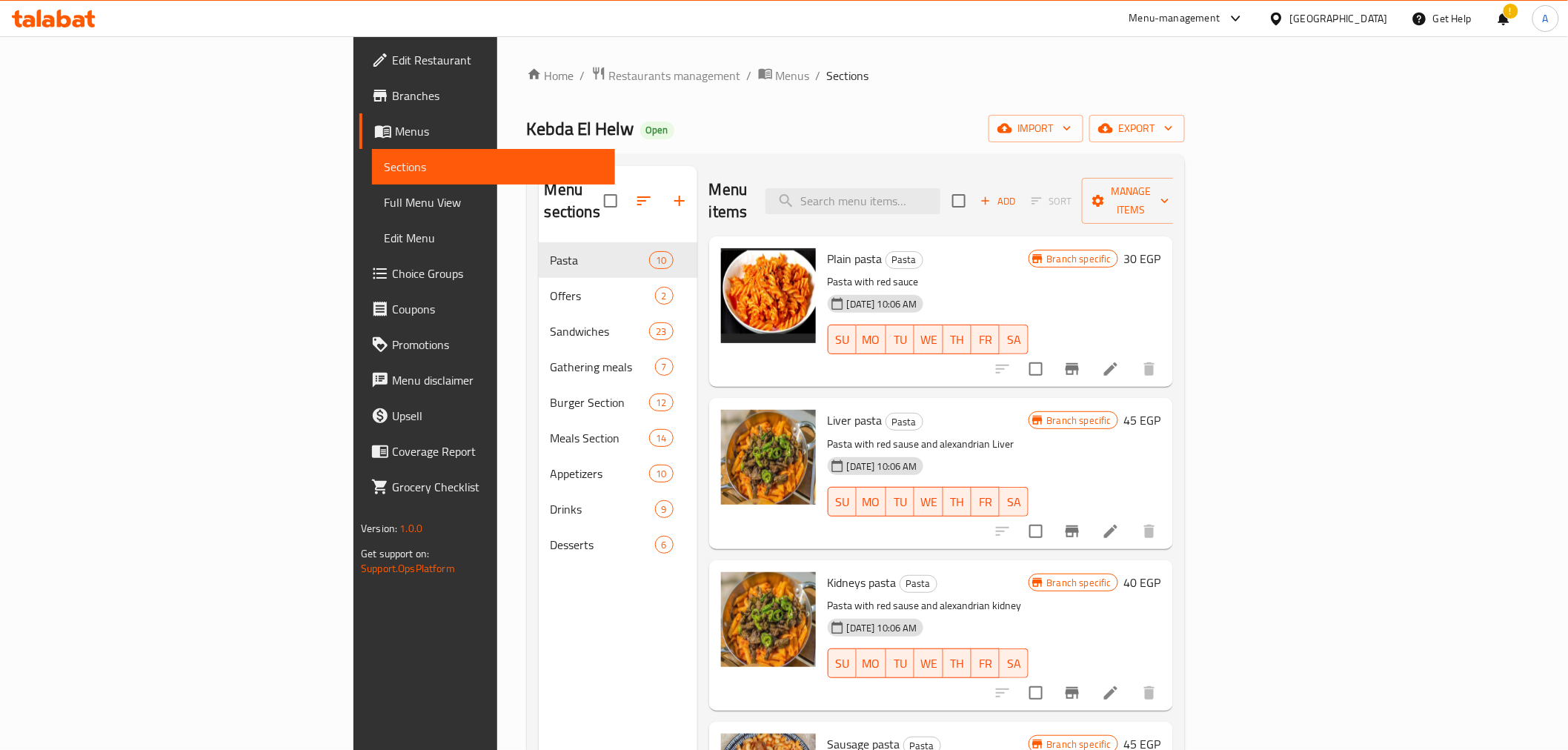
click at [992, 194] on icon "button" at bounding box center [986, 201] width 13 height 13
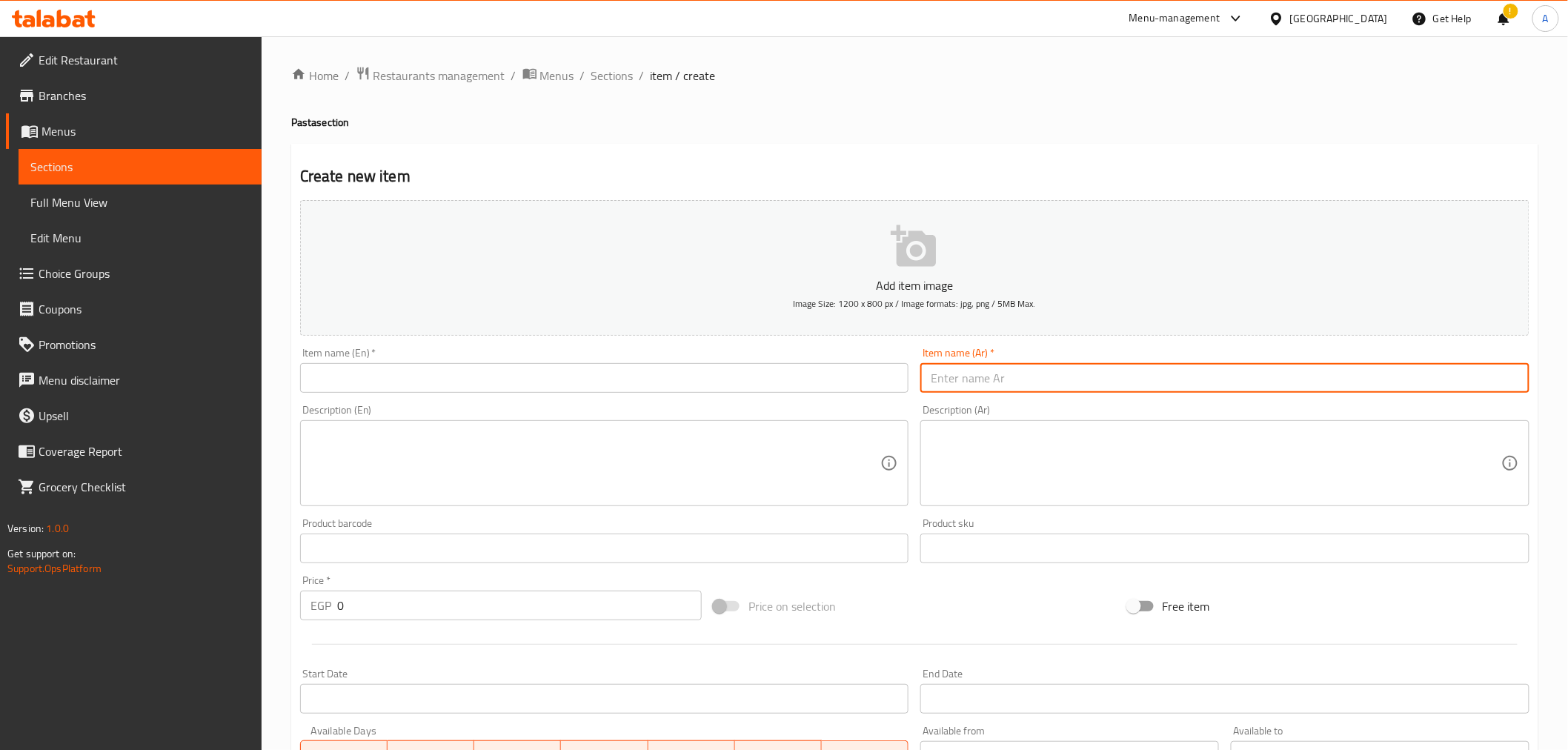
click at [1197, 374] on input "text" at bounding box center [1224, 378] width 609 height 30
drag, startPoint x: 1453, startPoint y: 374, endPoint x: 1473, endPoint y: 374, distance: 20.0
click at [1473, 374] on input "مكرونه كبده موتزاريلا" at bounding box center [1224, 378] width 609 height 30
click at [1089, 377] on input "مكرونه كفته [PERSON_NAME]" at bounding box center [1224, 378] width 609 height 30
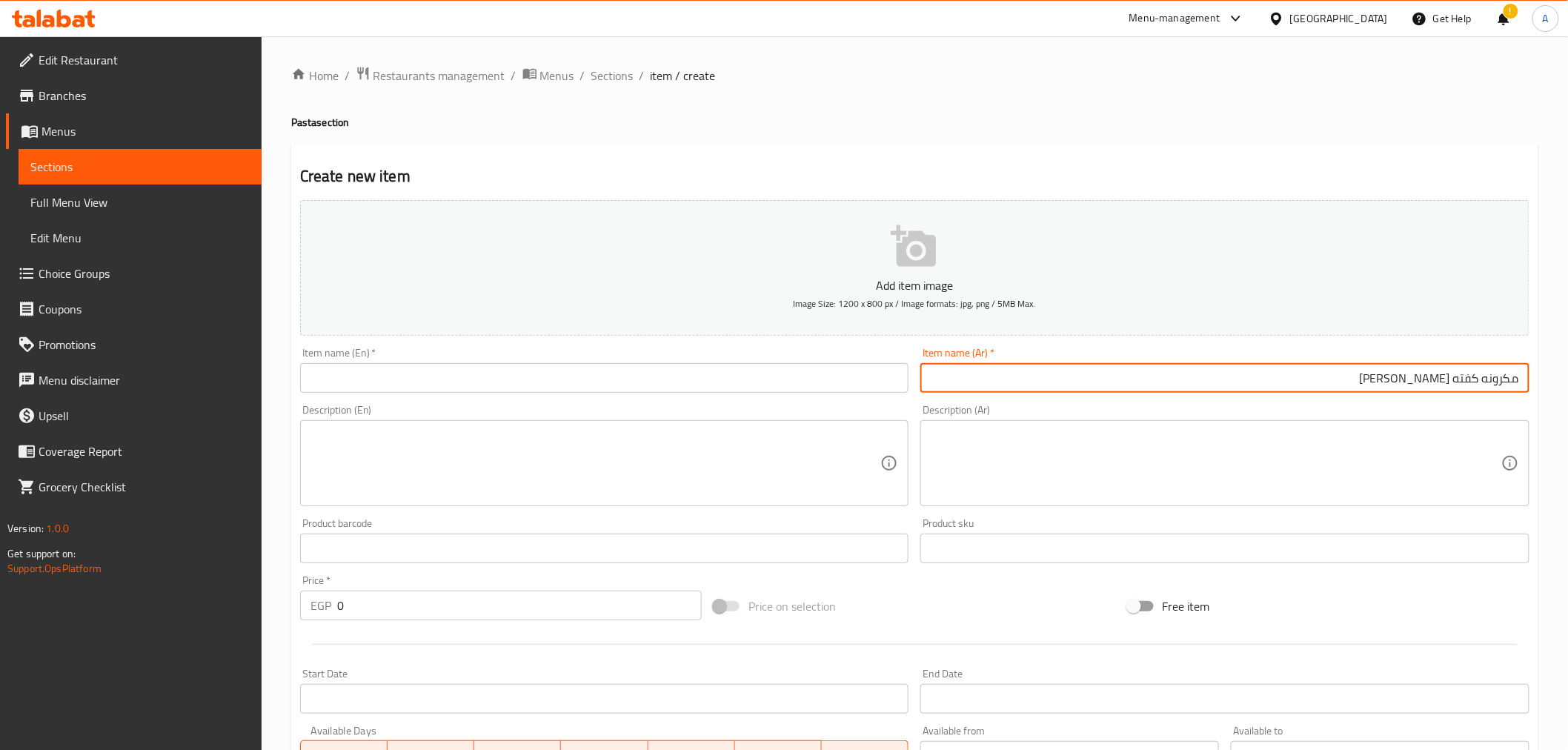
click at [1089, 377] on input "مكرونه كفته [PERSON_NAME]" at bounding box center [1224, 378] width 609 height 30
type input "مكرونه كفته [PERSON_NAME]"
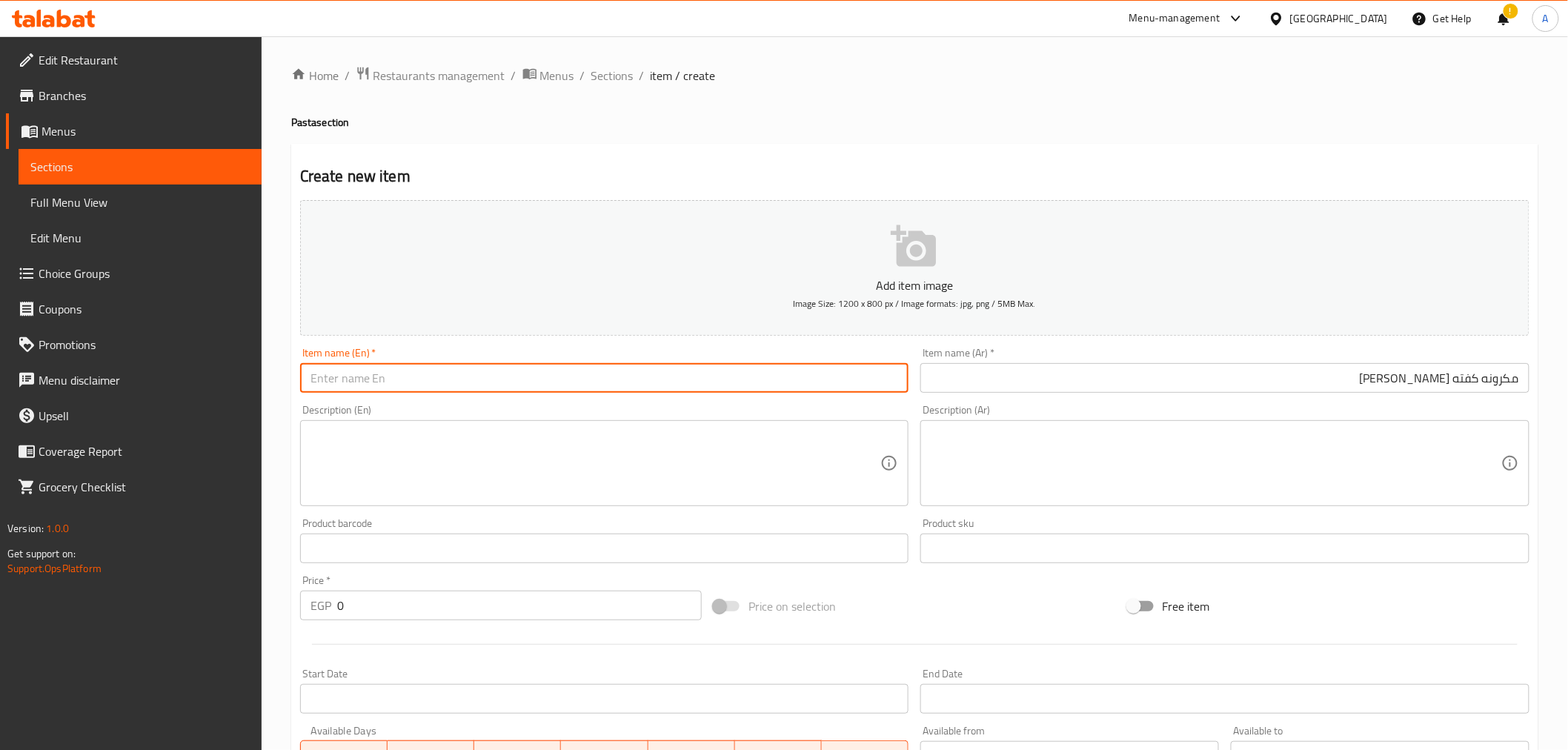
click at [402, 374] on input "text" at bounding box center [605, 378] width 609 height 30
paste input "Mozzarella kofta pasta"
click at [383, 383] on input "Mozzarella kofta pasta" at bounding box center [605, 378] width 609 height 30
click at [304, 381] on input "Mozzarella kofta pasta" at bounding box center [605, 378] width 609 height 30
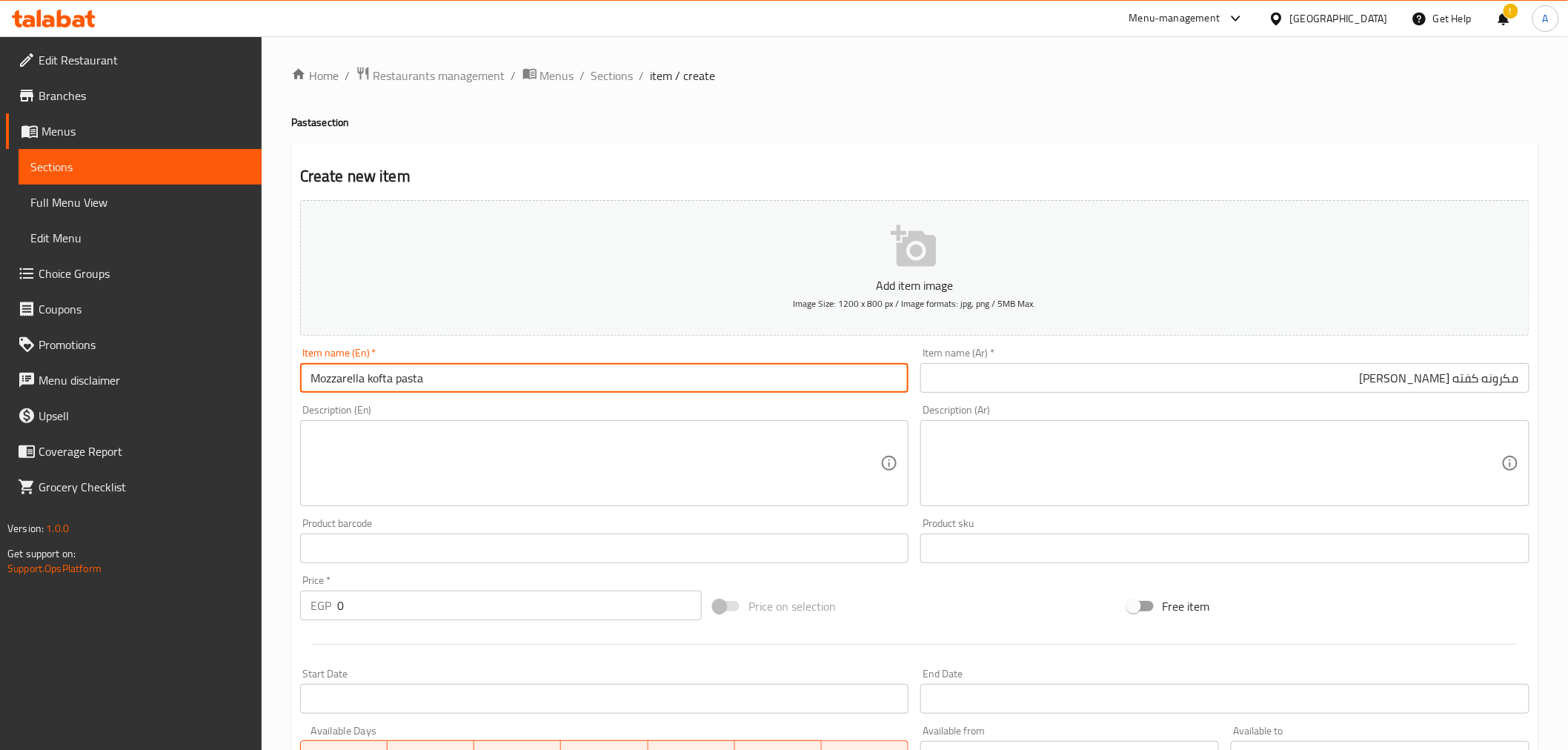
paste input "kofta"
click at [403, 381] on input "kofta Mozzarella kofta pasta" at bounding box center [605, 378] width 609 height 30
type input "kofta Mozzarella pasta"
click at [420, 409] on div "Description (En) Description (En)" at bounding box center [605, 455] width 609 height 101
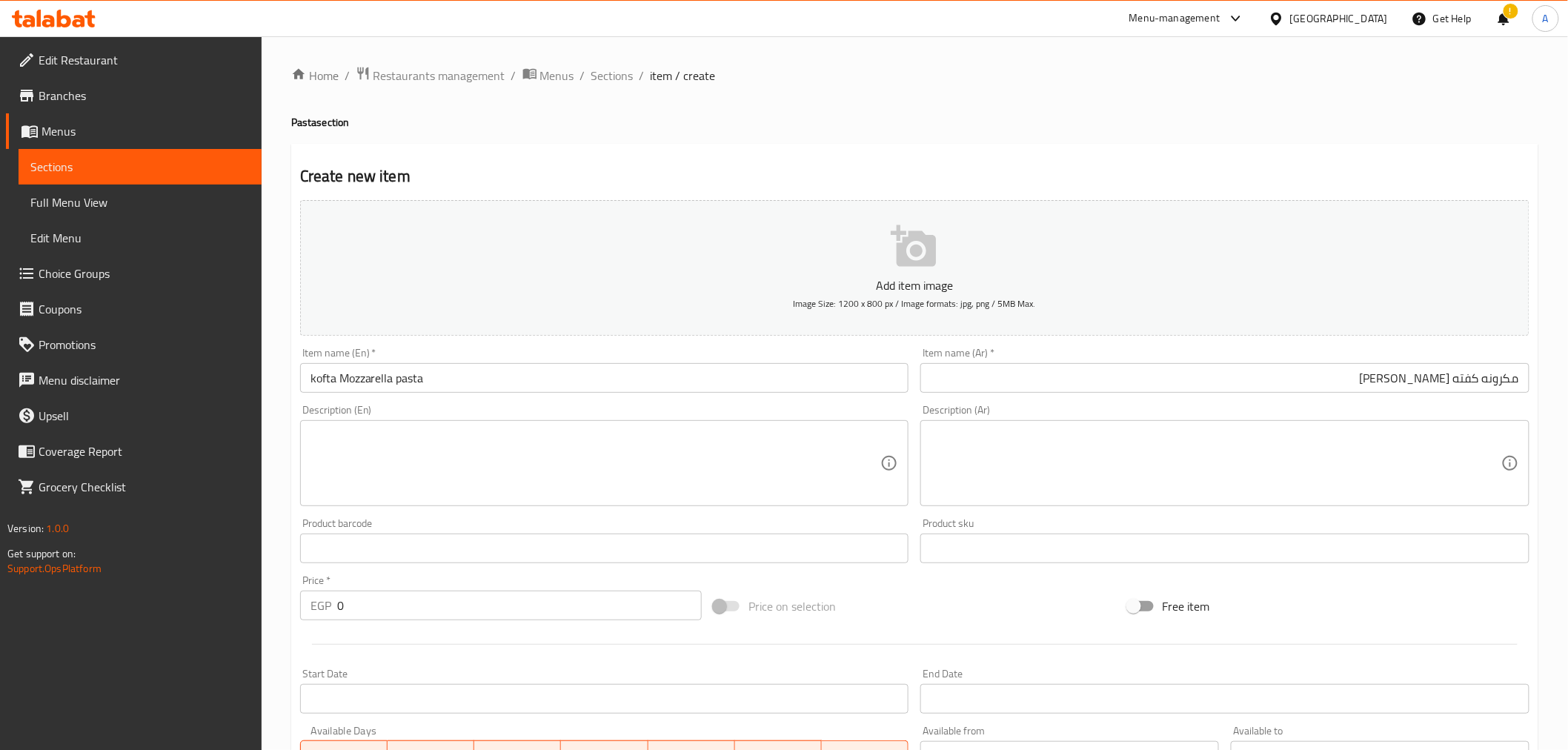
click at [417, 409] on div "Description (En) Description (En)" at bounding box center [605, 455] width 609 height 101
click at [408, 440] on textarea at bounding box center [596, 463] width 571 height 70
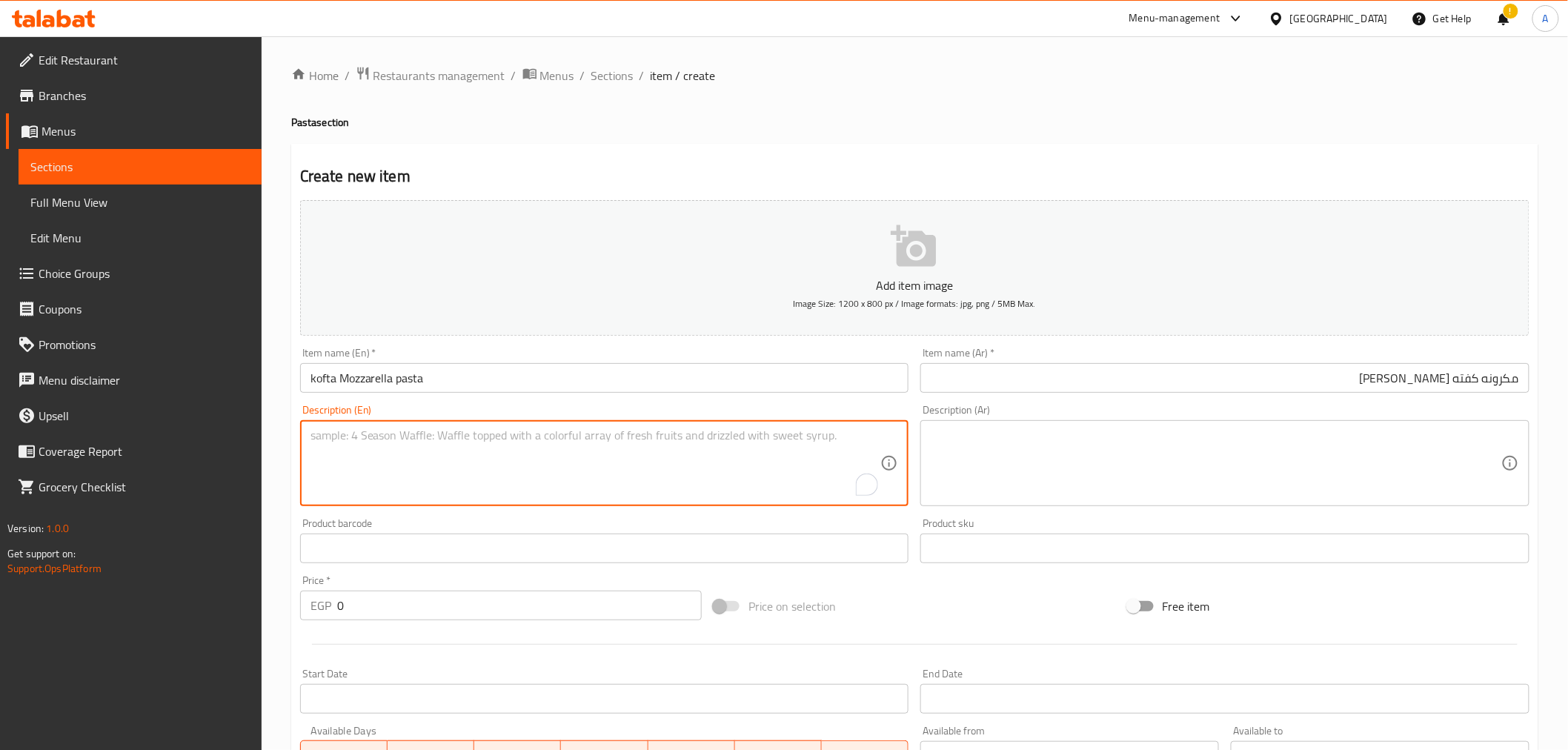
click at [417, 395] on div "Item name (En)   * kofta Mozzarella pasta Item name (En) *" at bounding box center [604, 370] width 621 height 57
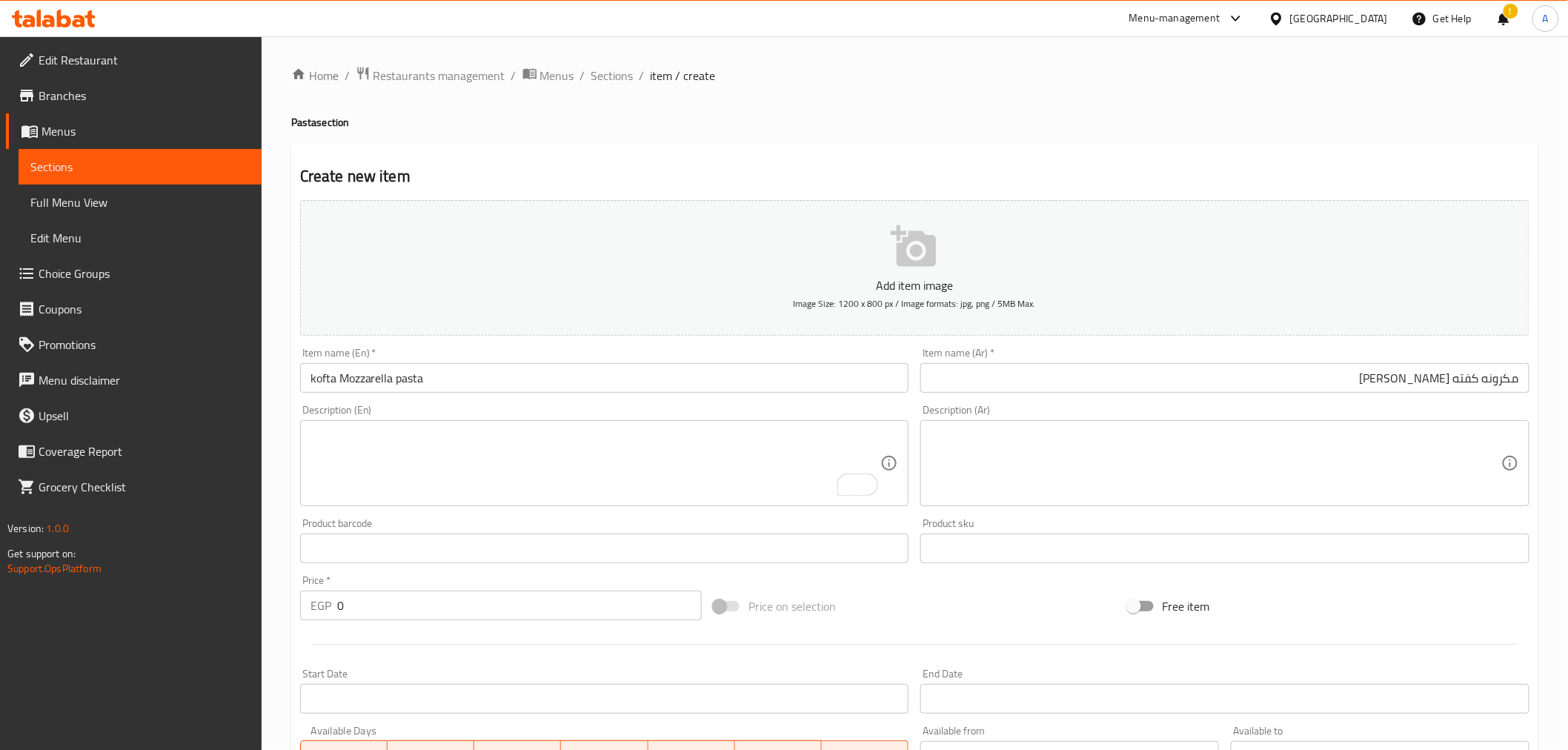
click at [358, 592] on input "0" at bounding box center [519, 605] width 364 height 30
type input "95"
click at [354, 626] on div at bounding box center [915, 644] width 1241 height 37
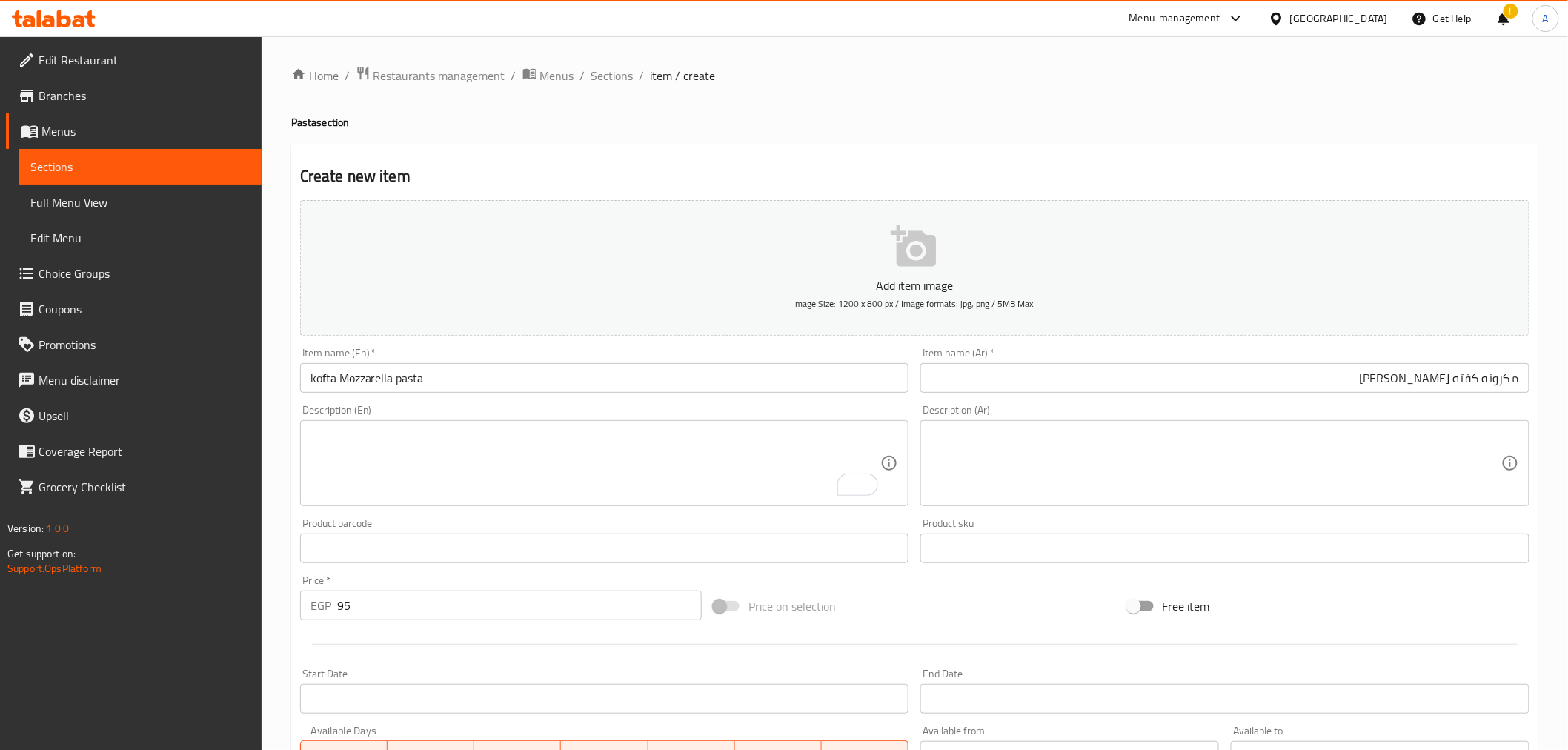
click at [380, 613] on input "95" at bounding box center [519, 605] width 364 height 30
click at [346, 651] on div at bounding box center [915, 644] width 1241 height 37
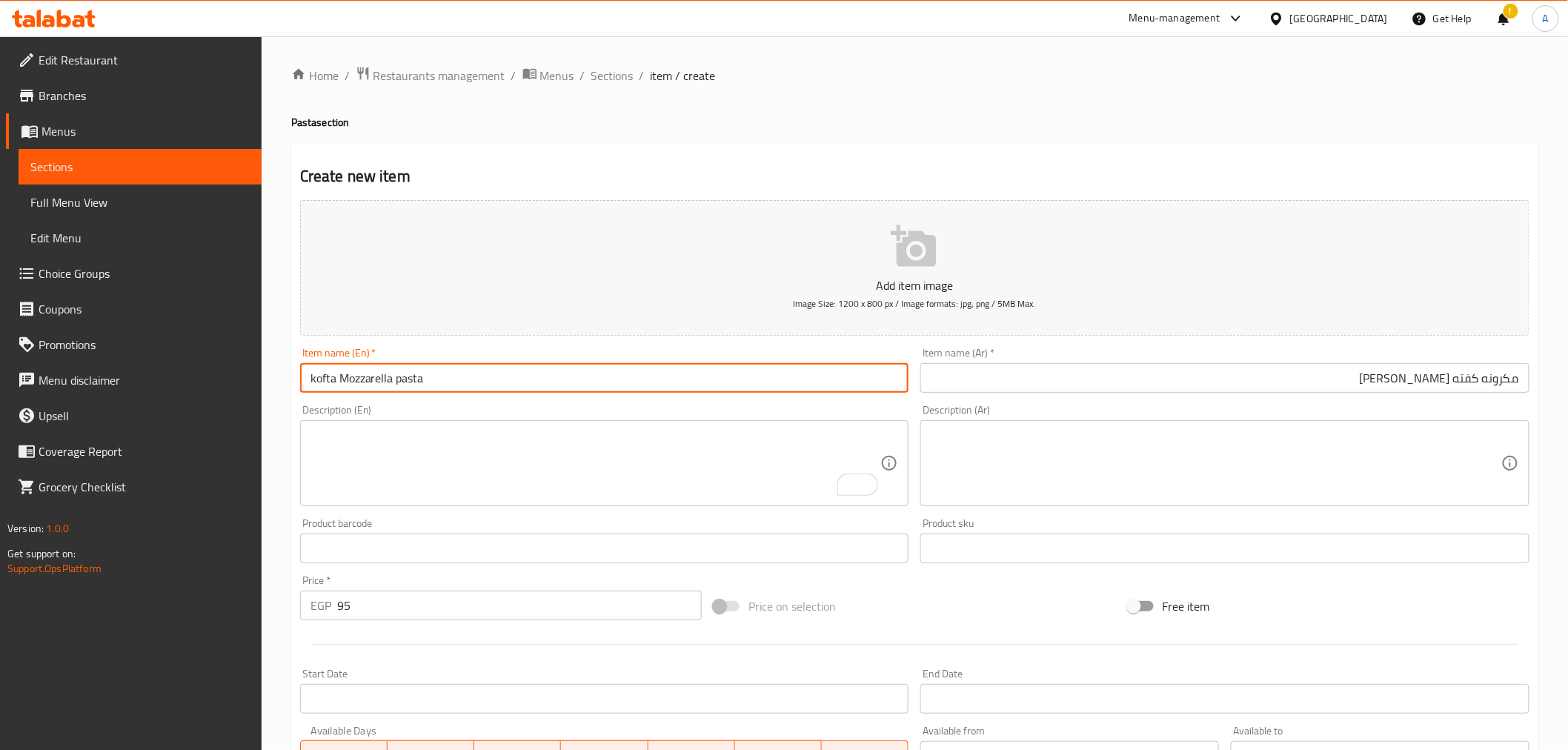
click at [436, 371] on input "kofta Mozzarella pasta" at bounding box center [605, 378] width 609 height 30
click at [377, 656] on div at bounding box center [915, 644] width 1241 height 37
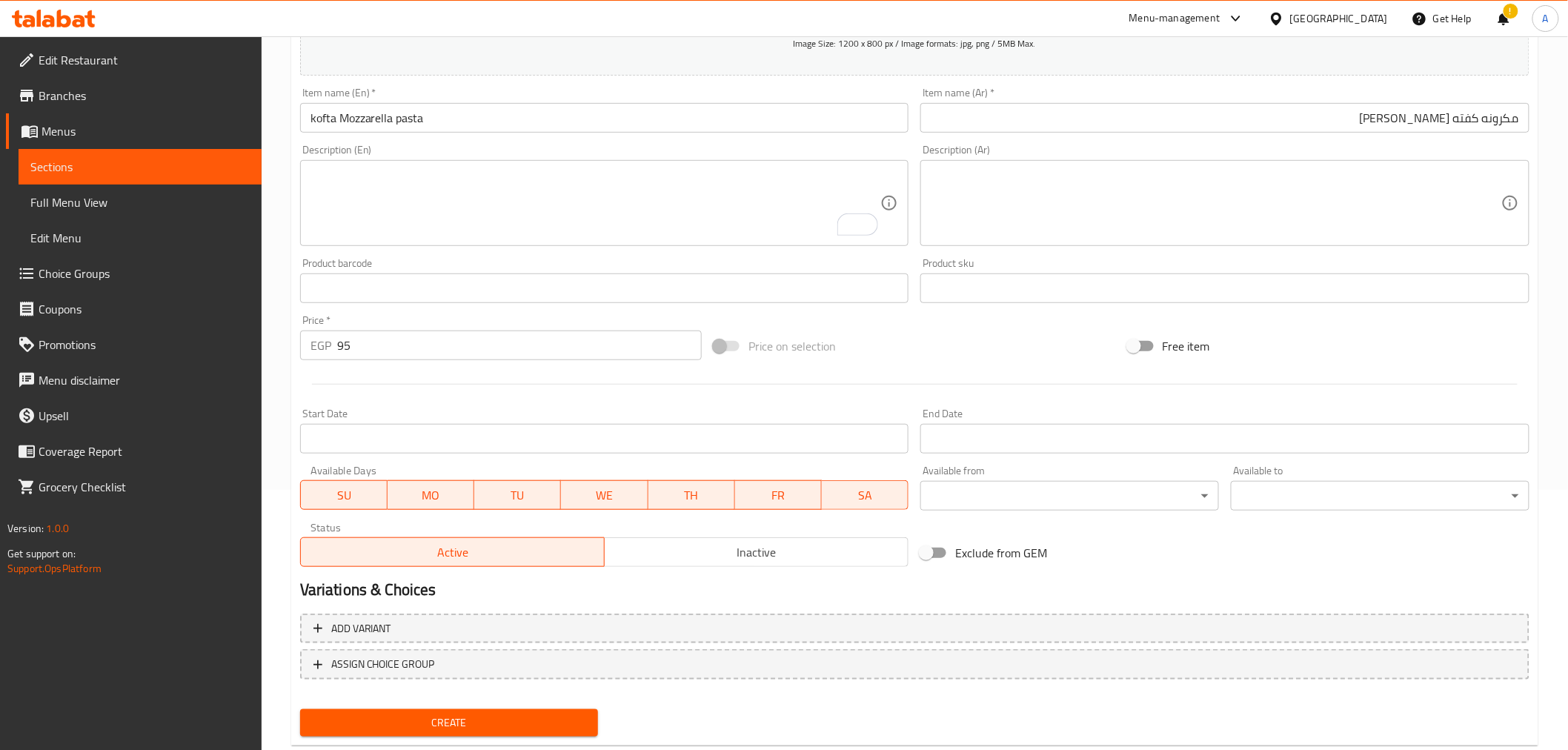
scroll to position [294, 0]
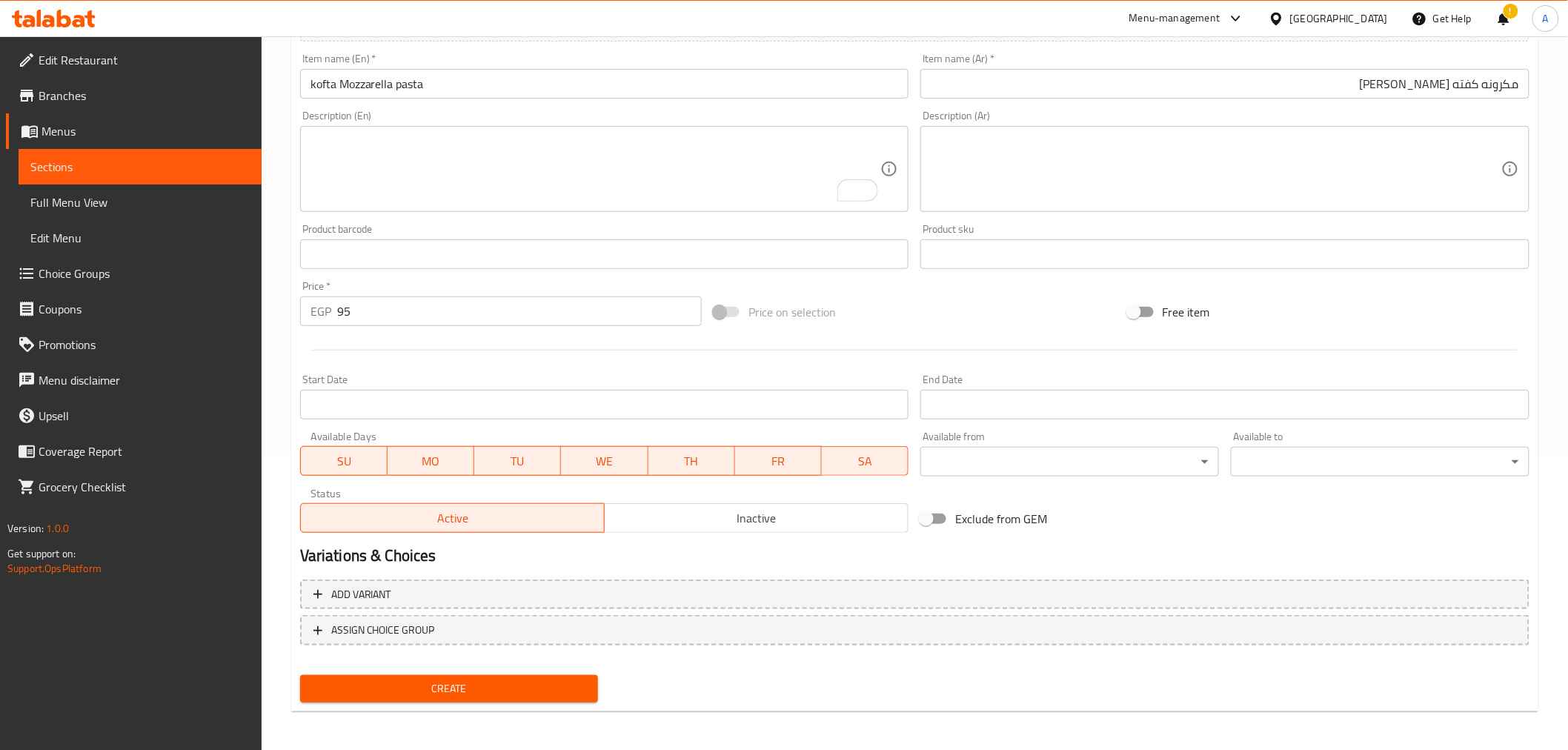
click at [357, 675] on button "Create" at bounding box center [450, 688] width 299 height 27
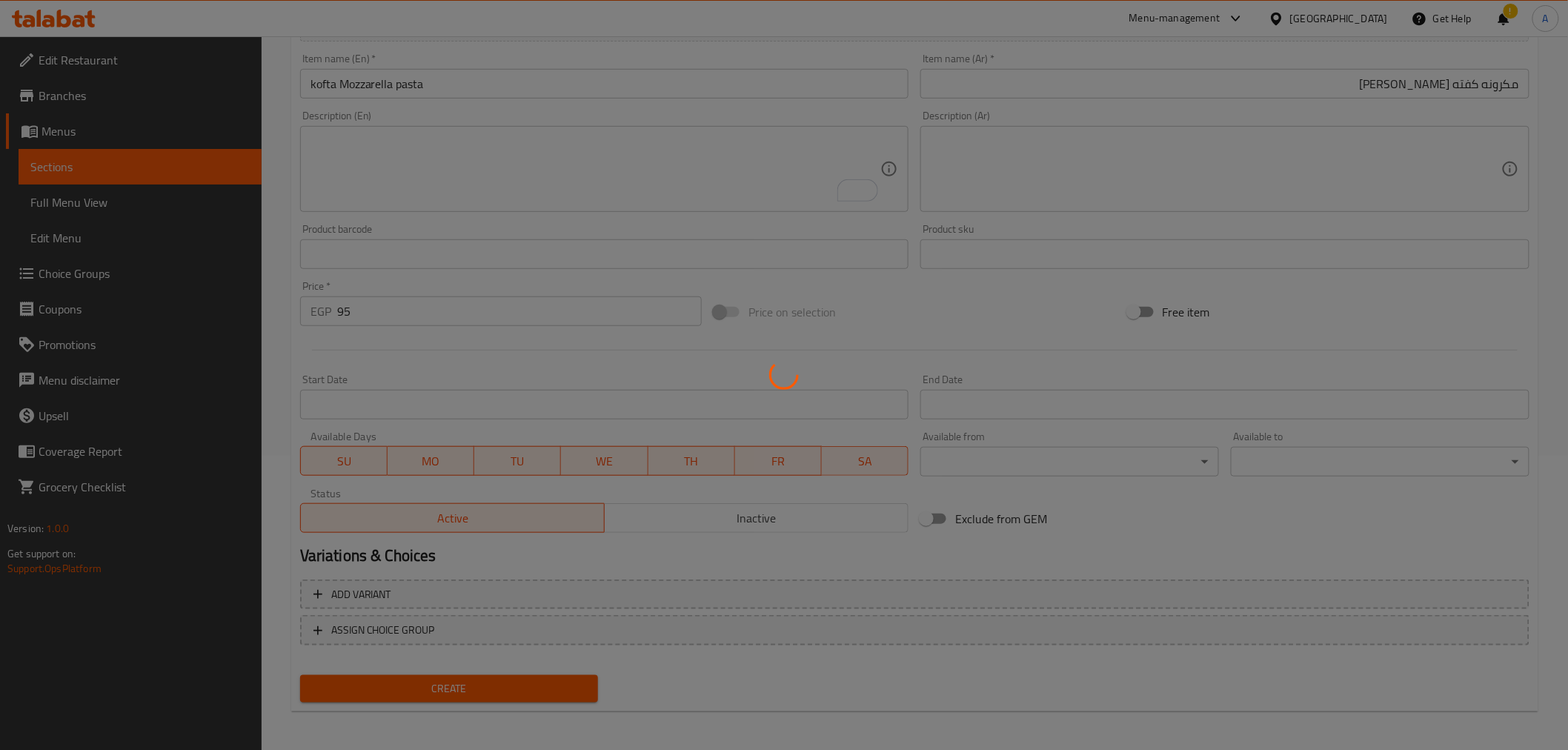
type input "0"
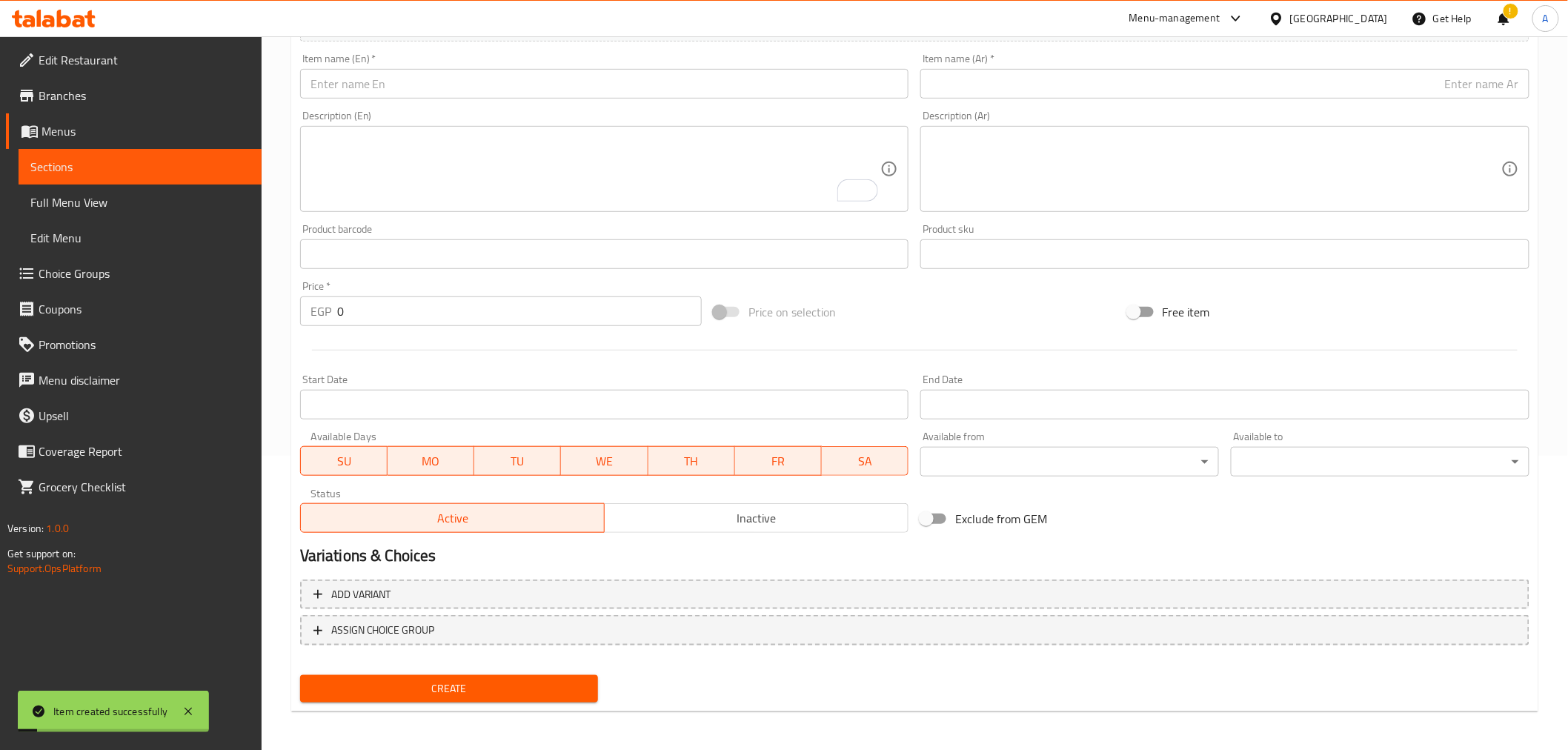
drag, startPoint x: 180, startPoint y: 174, endPoint x: 604, endPoint y: 20, distance: 451.1
click at [180, 174] on span "Sections" at bounding box center [140, 166] width 220 height 18
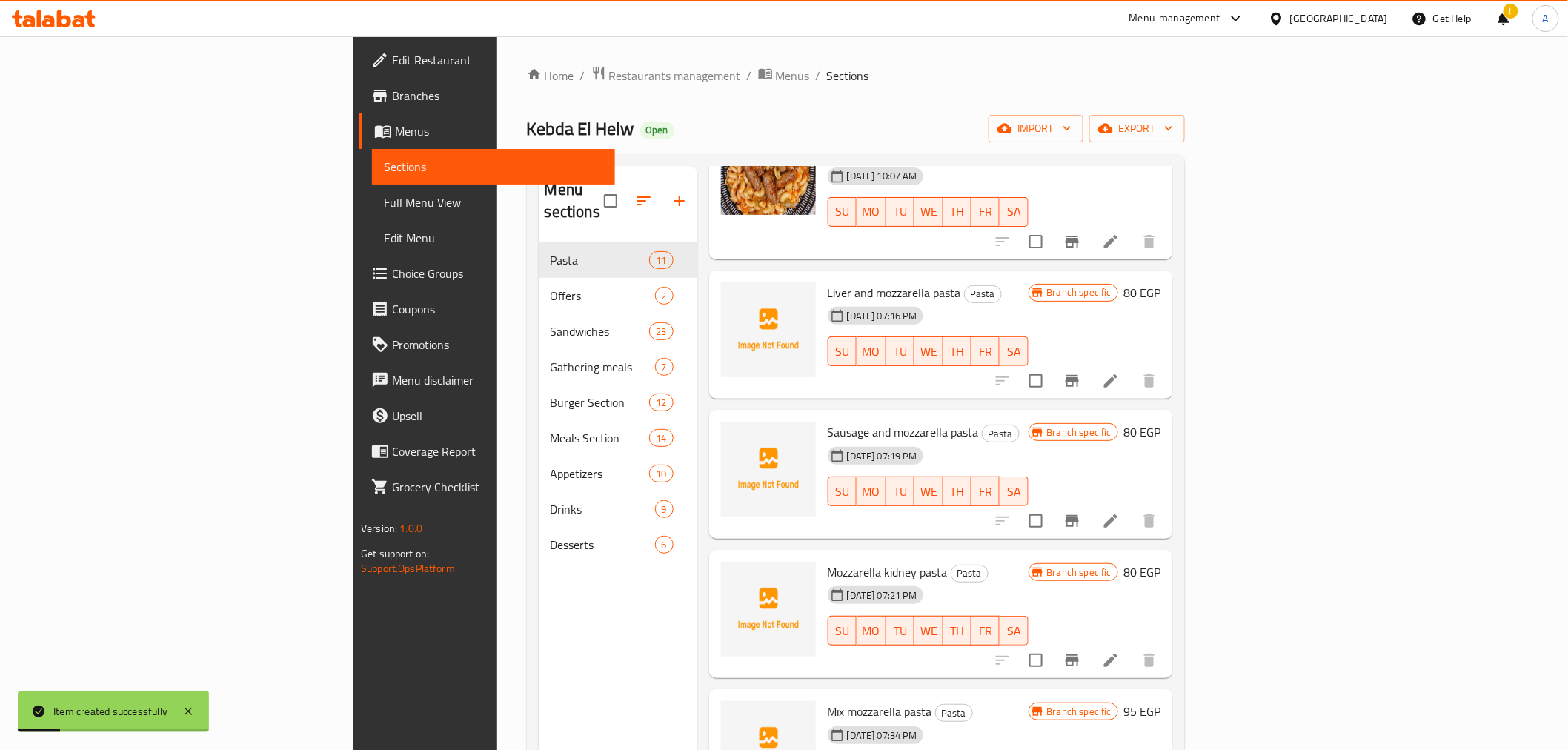
scroll to position [207, 0]
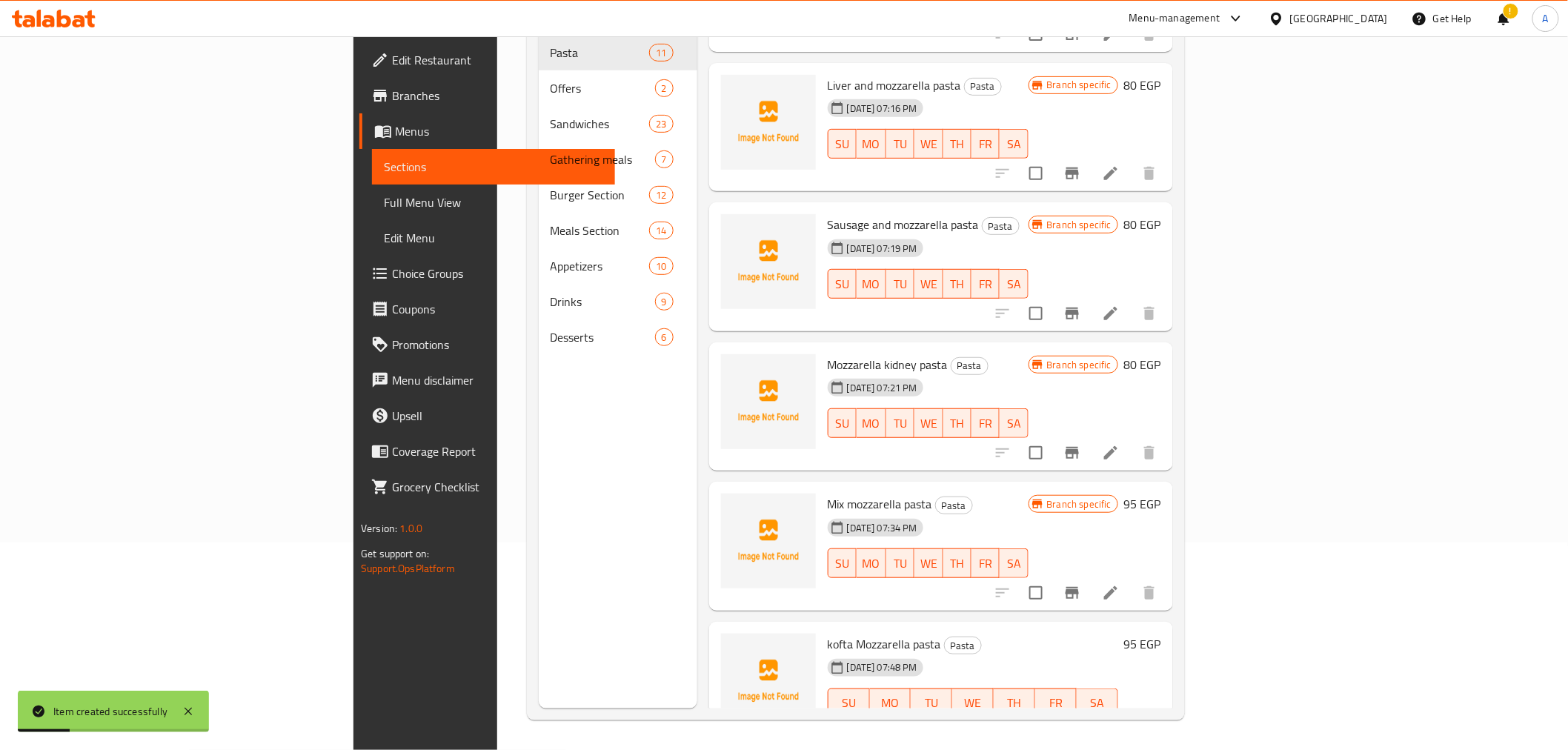
click at [938, 652] on div "06-10-2025 07:48 PM SU MO TU WE TH FR SA" at bounding box center [973, 692] width 302 height 80
click at [1081, 724] on icon "Branch-specific-item" at bounding box center [1071, 732] width 18 height 18
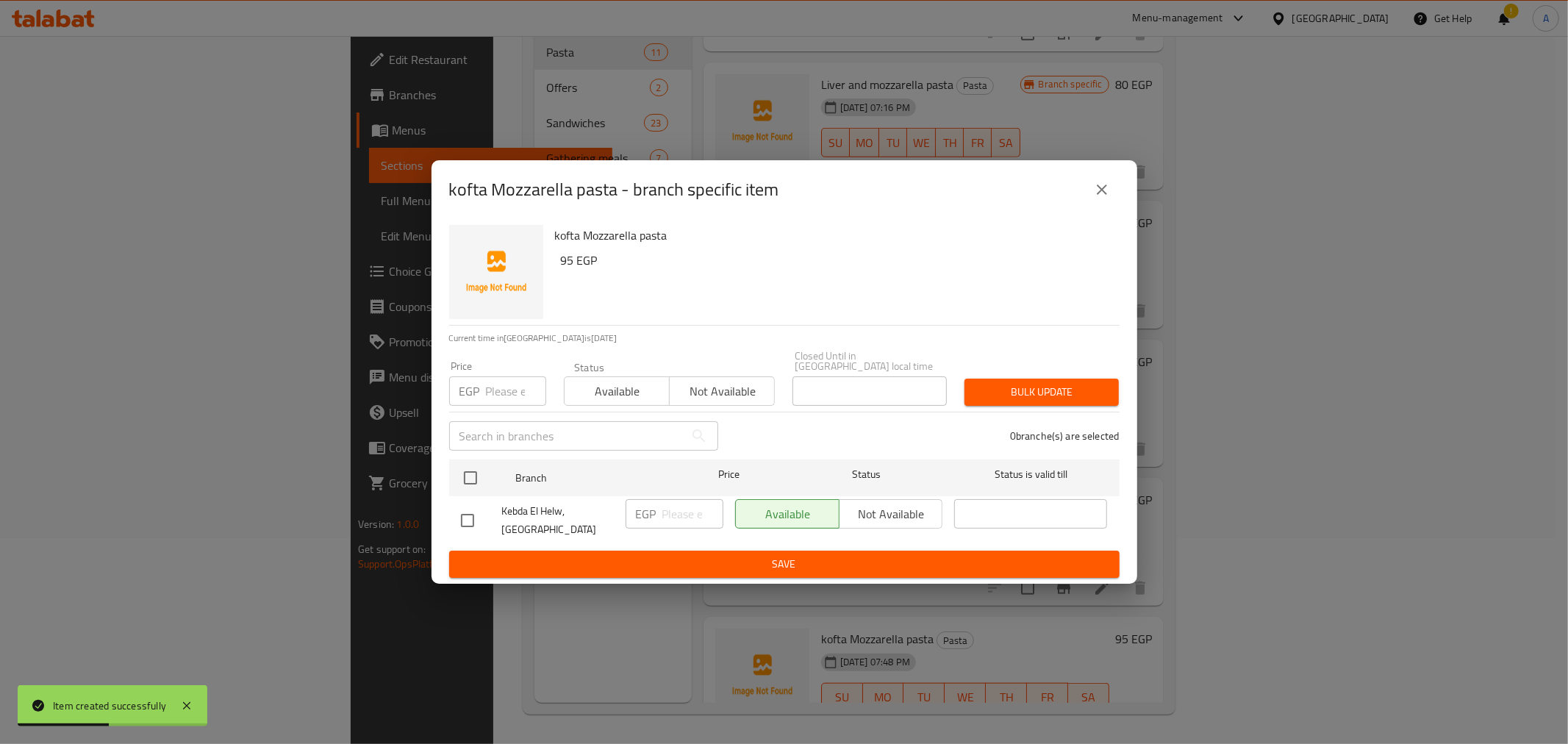
click at [503, 384] on input "number" at bounding box center [516, 391] width 61 height 30
click at [509, 395] on input "number" at bounding box center [516, 391] width 61 height 30
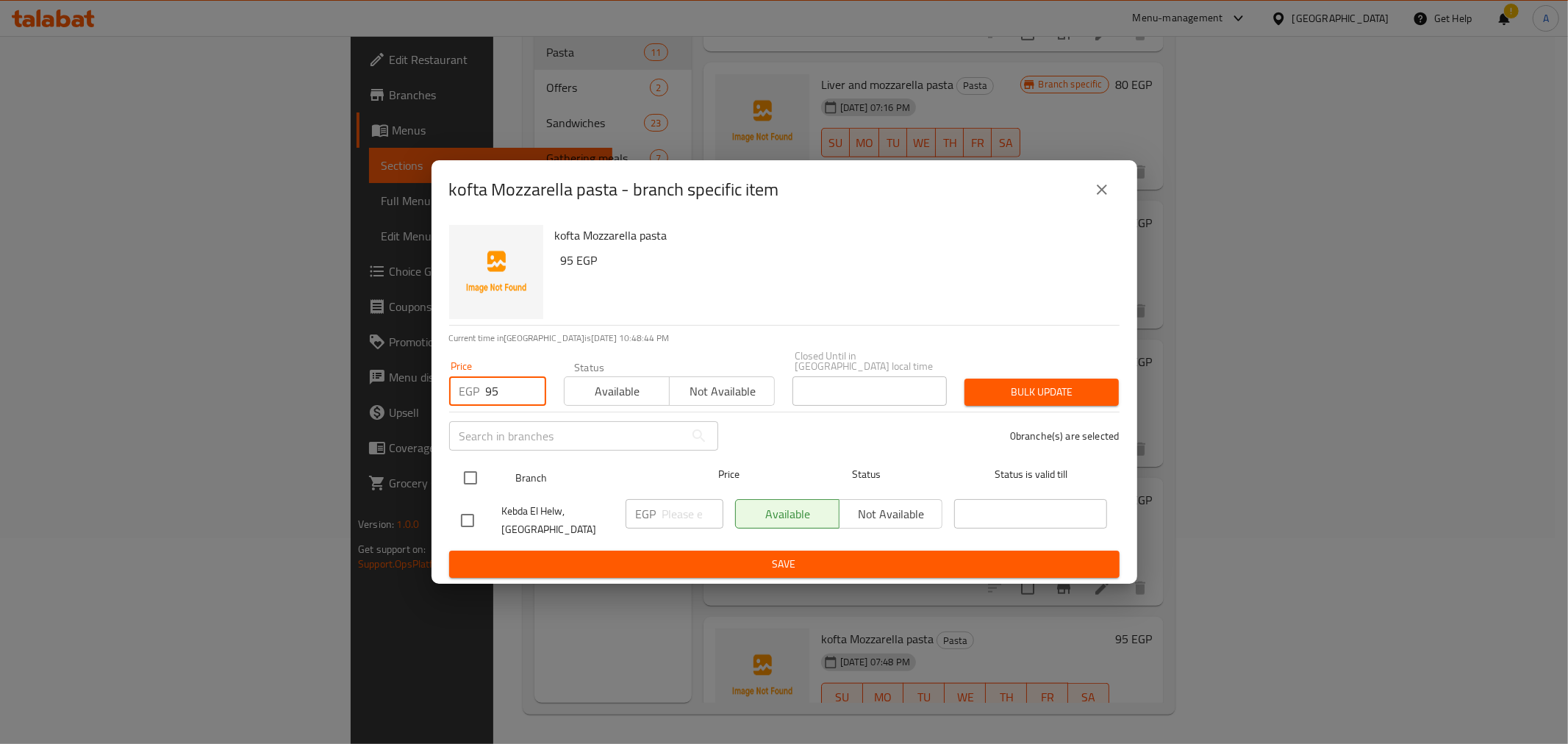
type input "95"
click at [474, 476] on input "checkbox" at bounding box center [470, 477] width 31 height 31
checkbox input "true"
click at [1013, 391] on span "Bulk update" at bounding box center [1042, 392] width 130 height 19
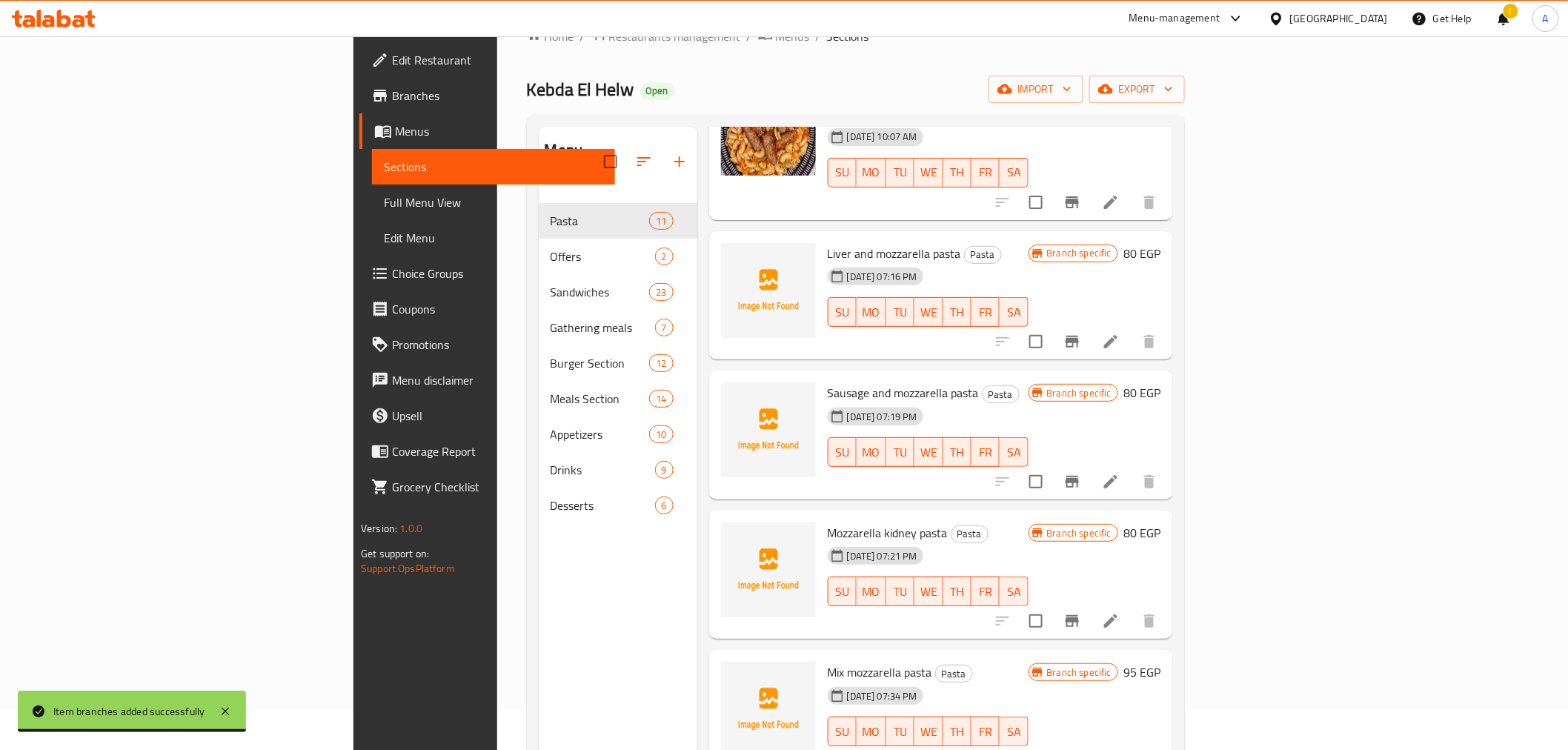
scroll to position [0, 0]
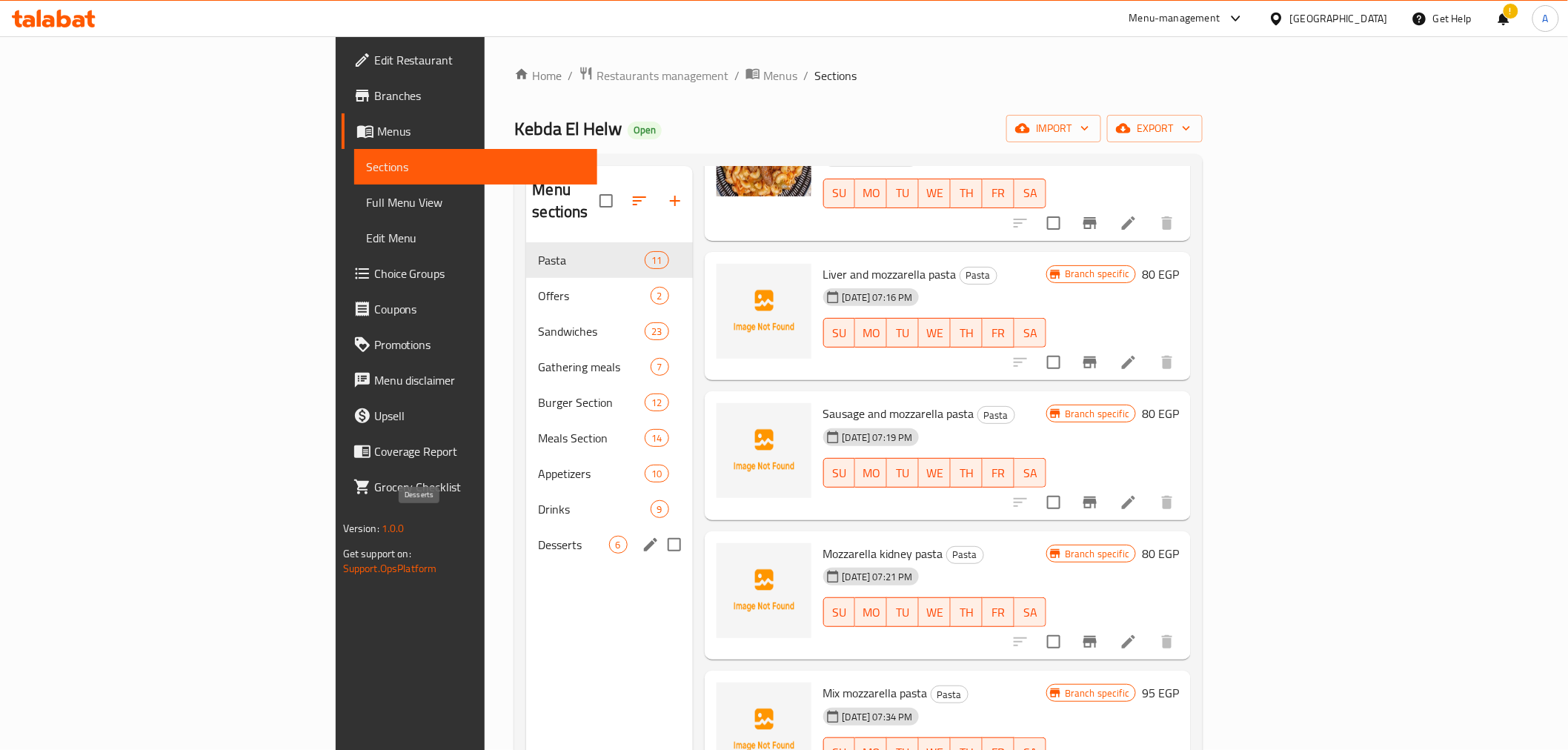
click at [538, 536] on span "Desserts" at bounding box center [573, 544] width 70 height 18
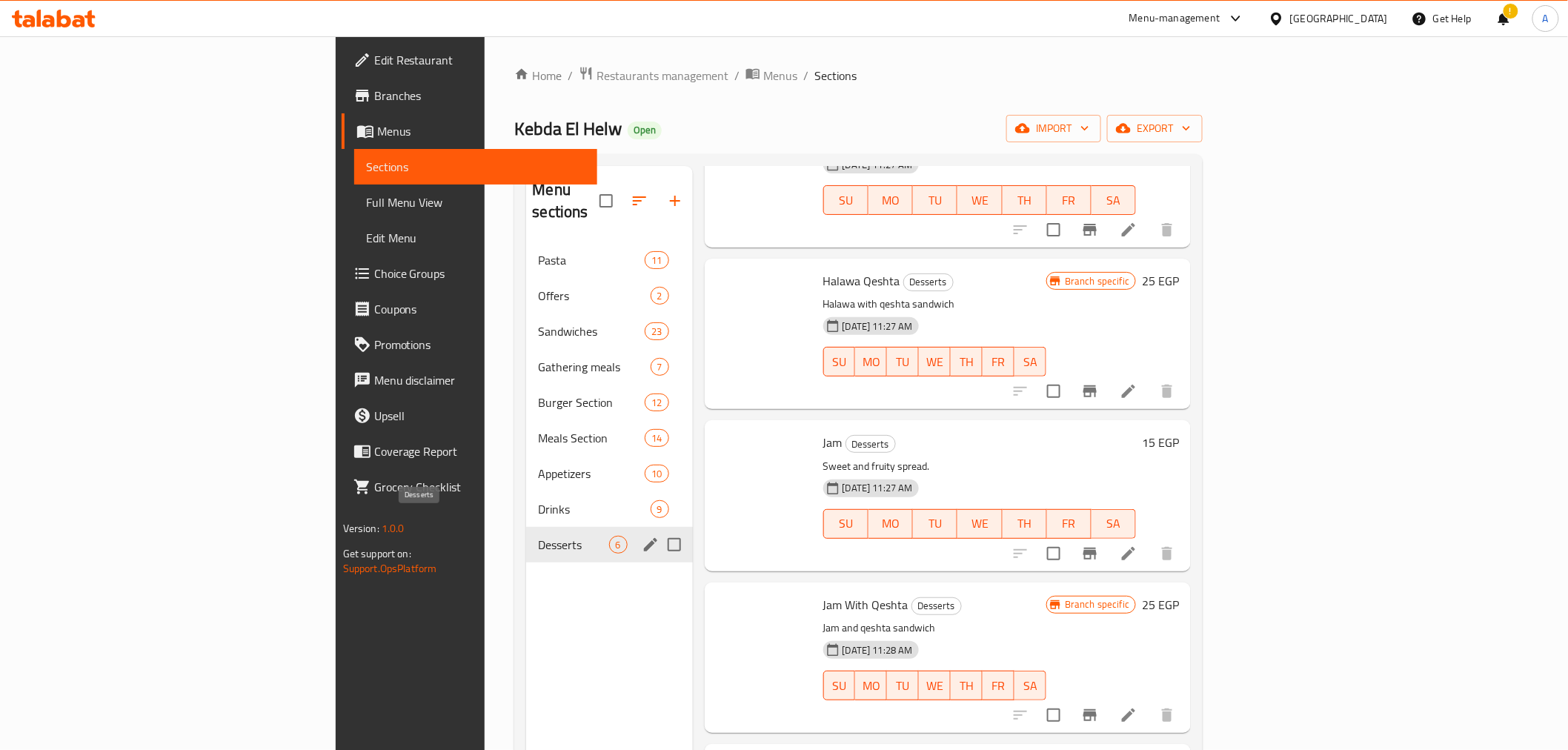
scroll to position [257, 0]
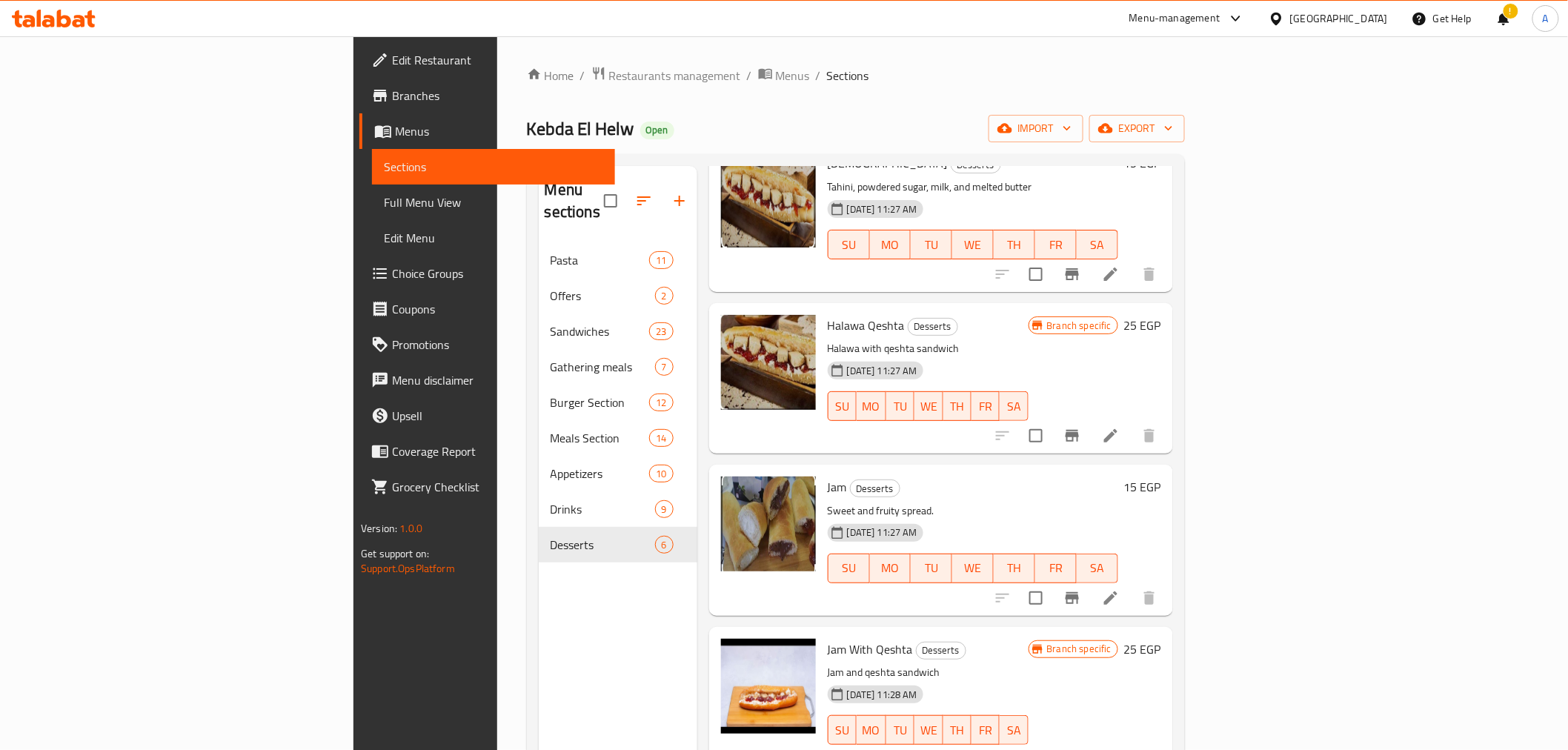
click at [539, 669] on div "Menu sections Pasta 11 Offers 2 Sandwiches 23 Gathering meals 7 Burger Section …" at bounding box center [618, 541] width 159 height 750
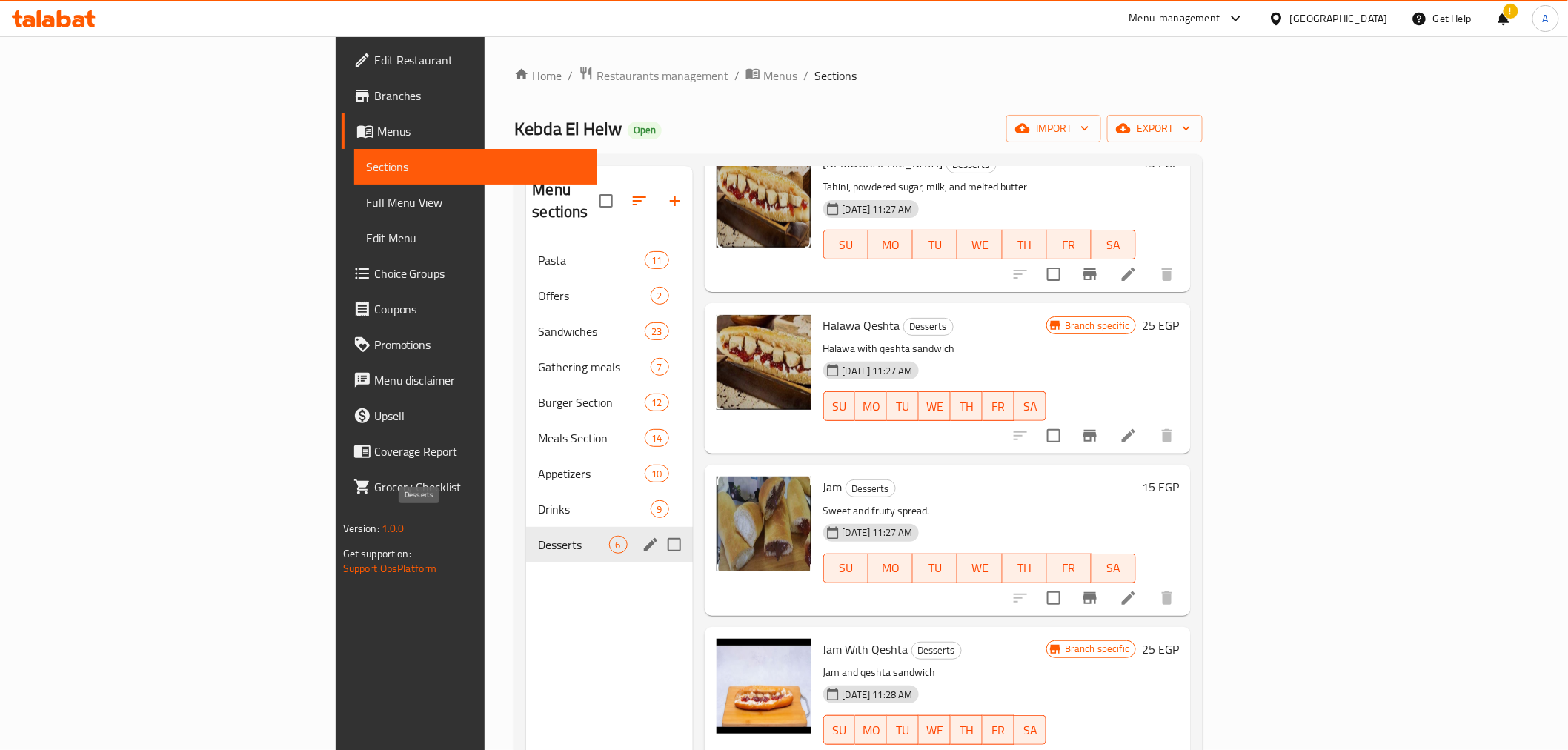
click at [538, 536] on span "Desserts" at bounding box center [573, 544] width 70 height 18
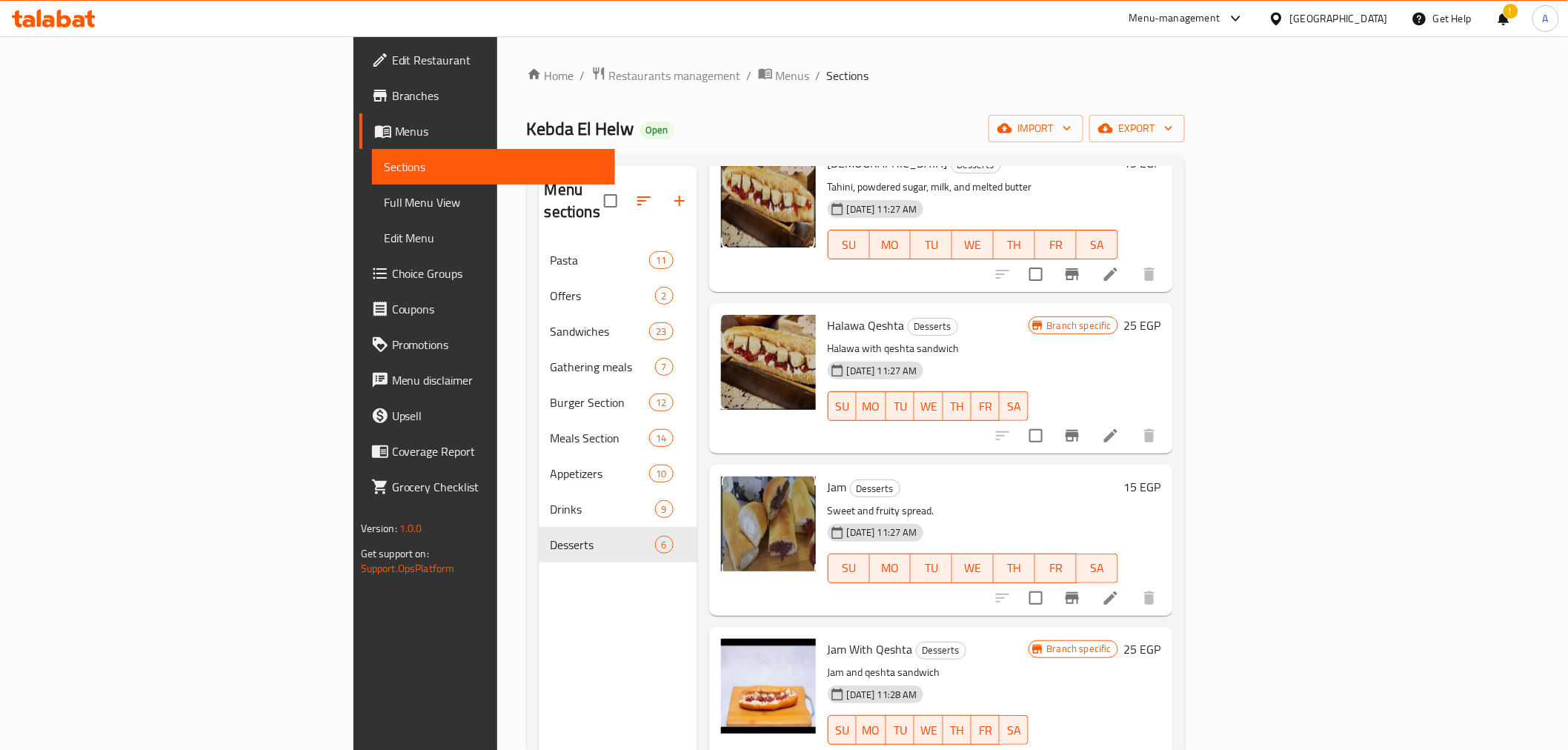
scroll to position [0, 0]
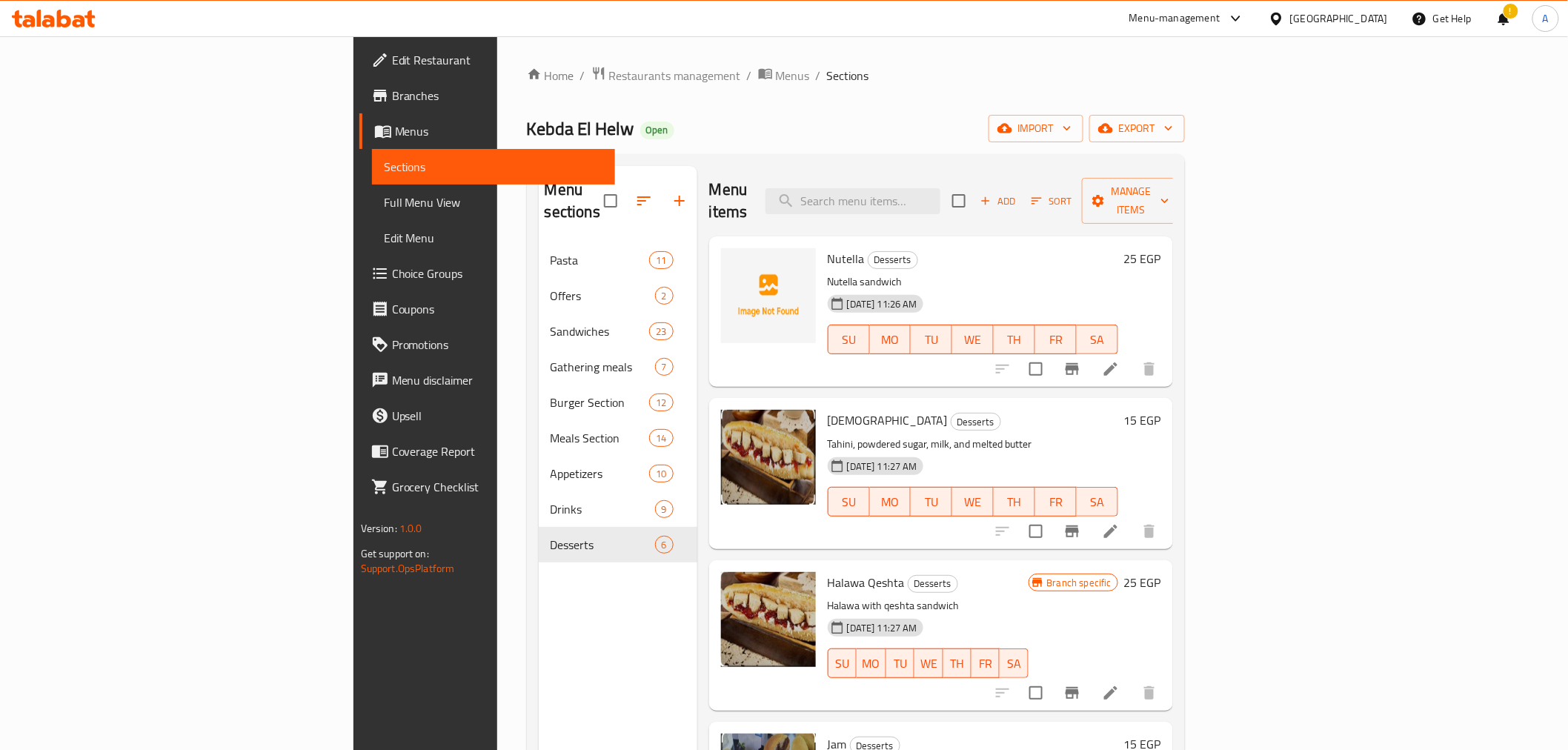
click at [1041, 409] on h6 "[DEMOGRAPHIC_DATA] Desserts" at bounding box center [973, 420] width 290 height 21
click at [948, 272] on p "Nutella sandwich" at bounding box center [973, 282] width 290 height 19
click at [539, 651] on div "Menu sections Pasta 11 Offers 2 Sandwiches 23 Gathering meals 7 Burger Section …" at bounding box center [618, 541] width 159 height 750
click at [539, 643] on div "Menu sections Pasta 11 Offers 2 Sandwiches 23 Gathering meals 7 Burger Section …" at bounding box center [618, 541] width 159 height 750
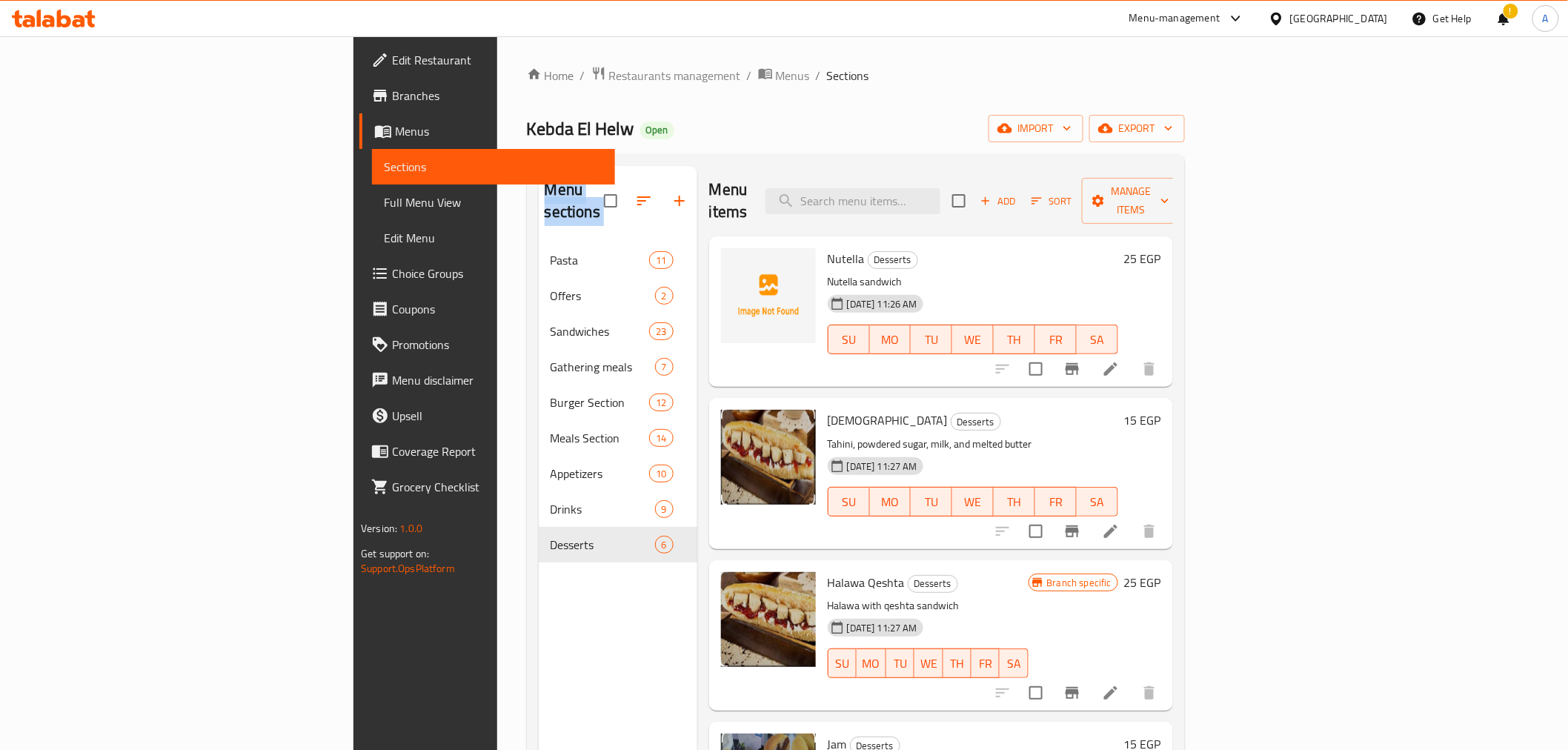
click at [539, 643] on div "Menu sections Pasta 11 Offers 2 Sandwiches 23 Gathering meals 7 Burger Section …" at bounding box center [618, 541] width 159 height 750
click at [539, 605] on div "Menu sections Pasta 11 Offers 2 Sandwiches 23 Gathering meals 7 Burger Section …" at bounding box center [618, 541] width 159 height 750
click at [539, 631] on div "Menu sections Pasta 11 Offers 2 Sandwiches 23 Gathering meals 7 Burger Section …" at bounding box center [618, 541] width 159 height 750
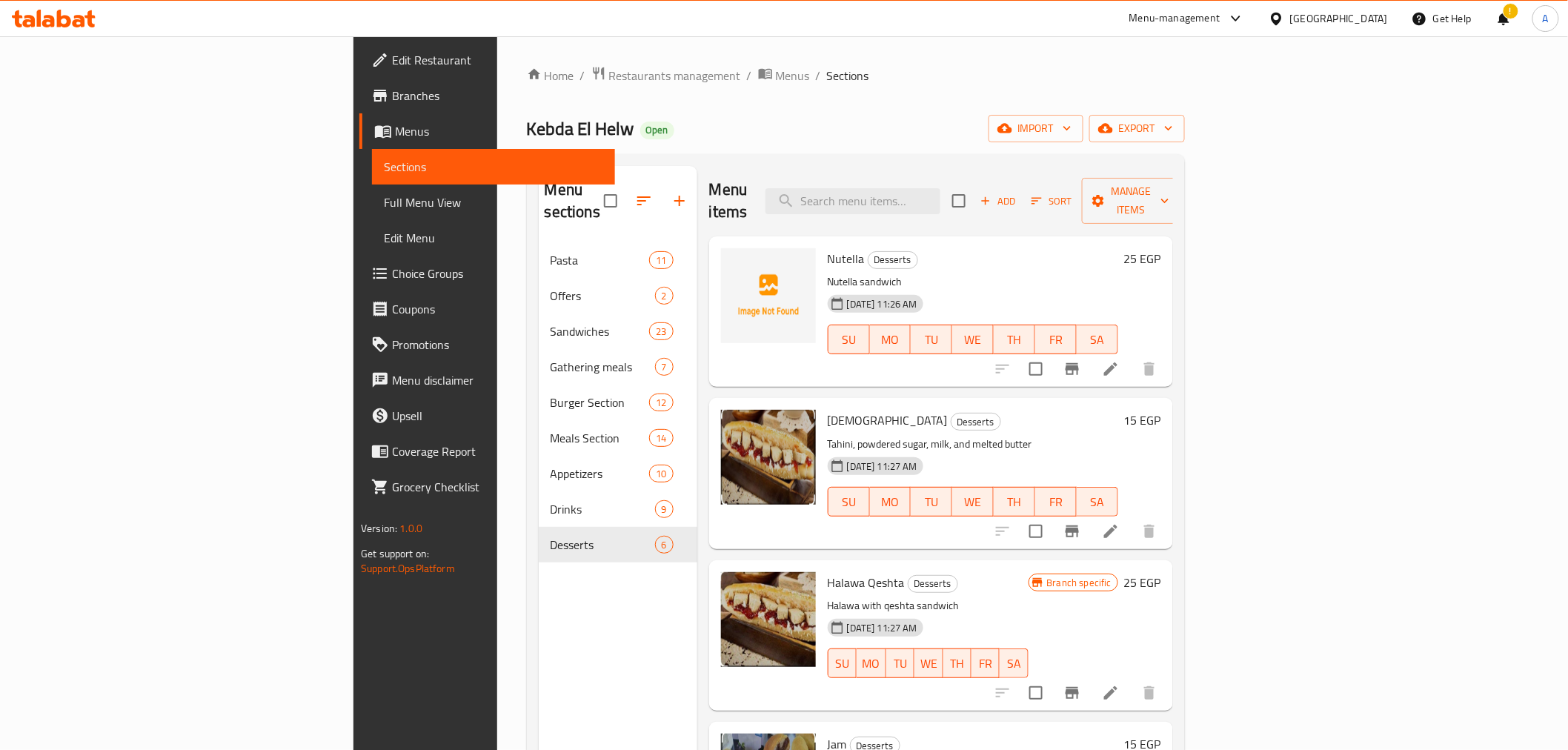
click at [539, 631] on div "Menu sections Pasta 11 Offers 2 Sandwiches 23 Gathering meals 7 Burger Section …" at bounding box center [618, 541] width 159 height 750
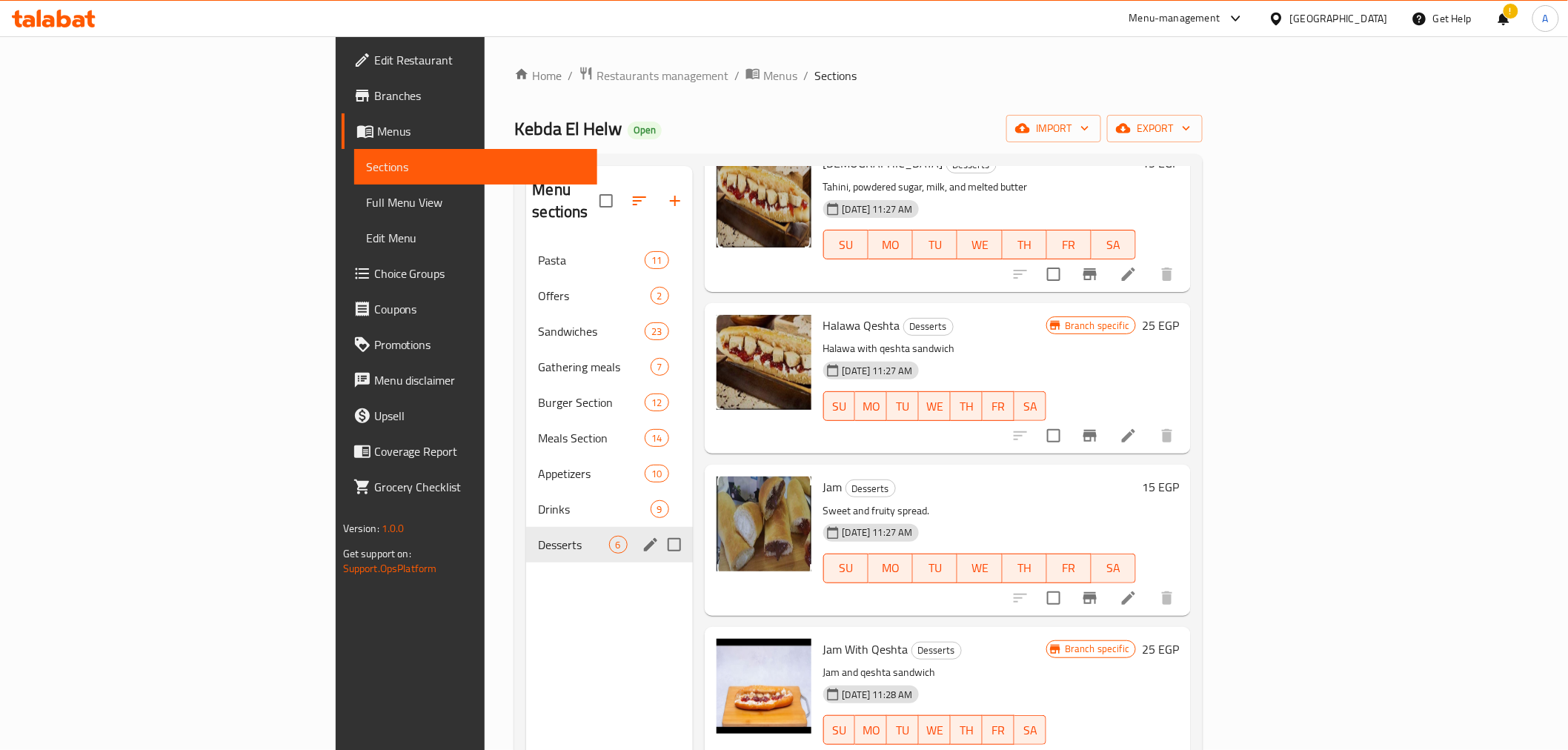
click at [538, 536] on span "Desserts" at bounding box center [573, 544] width 70 height 18
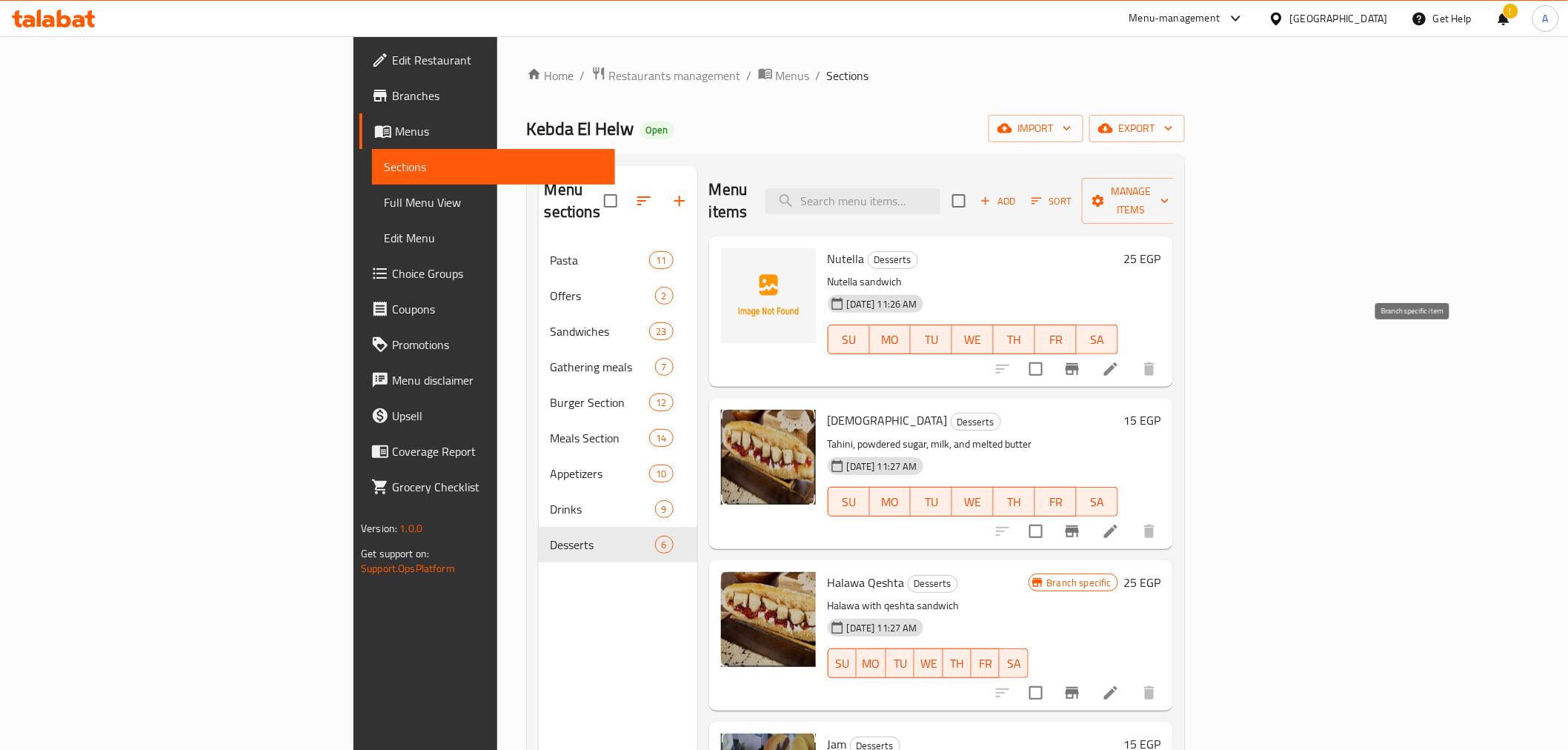
click at [1081, 360] on icon "Branch-specific-item" at bounding box center [1071, 369] width 18 height 18
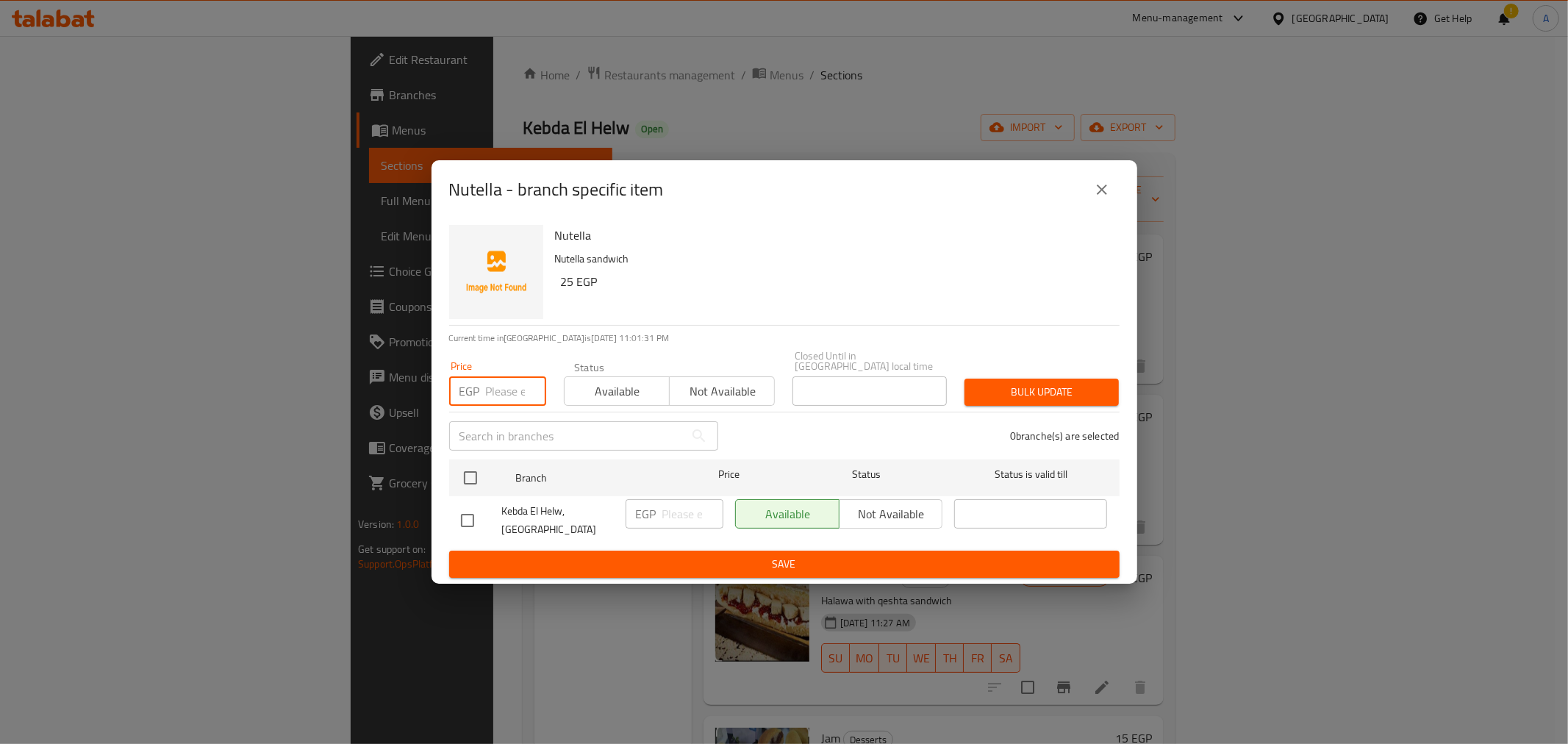
click at [495, 385] on input "number" at bounding box center [516, 391] width 61 height 30
type input "30"
click at [767, 424] on div "0 branche(s) are selected" at bounding box center [928, 436] width 402 height 53
click at [468, 466] on input "checkbox" at bounding box center [470, 477] width 31 height 31
click at [473, 481] on input "checkbox" at bounding box center [470, 477] width 31 height 31
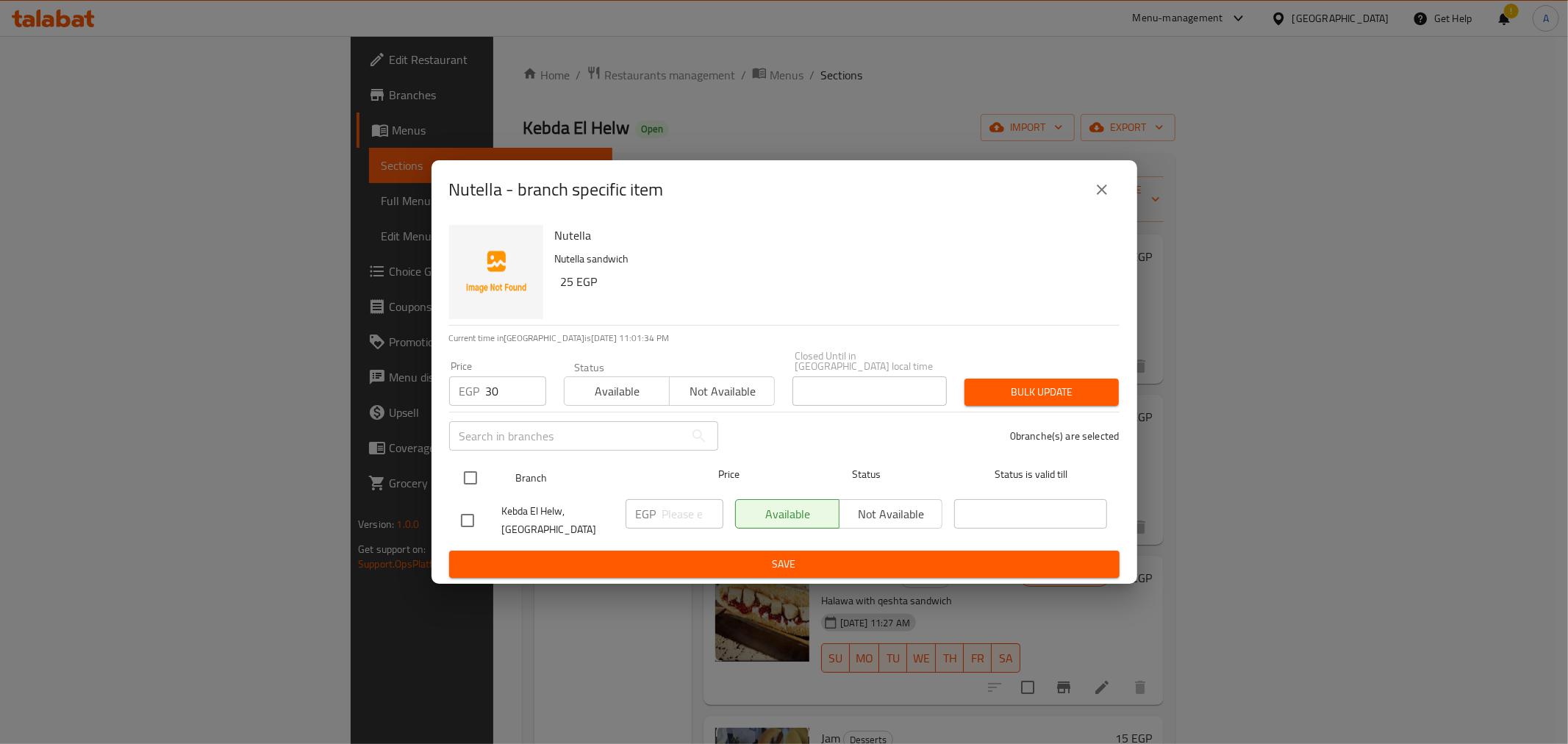
checkbox input "false"
click at [473, 480] on input "checkbox" at bounding box center [470, 477] width 31 height 31
checkbox input "true"
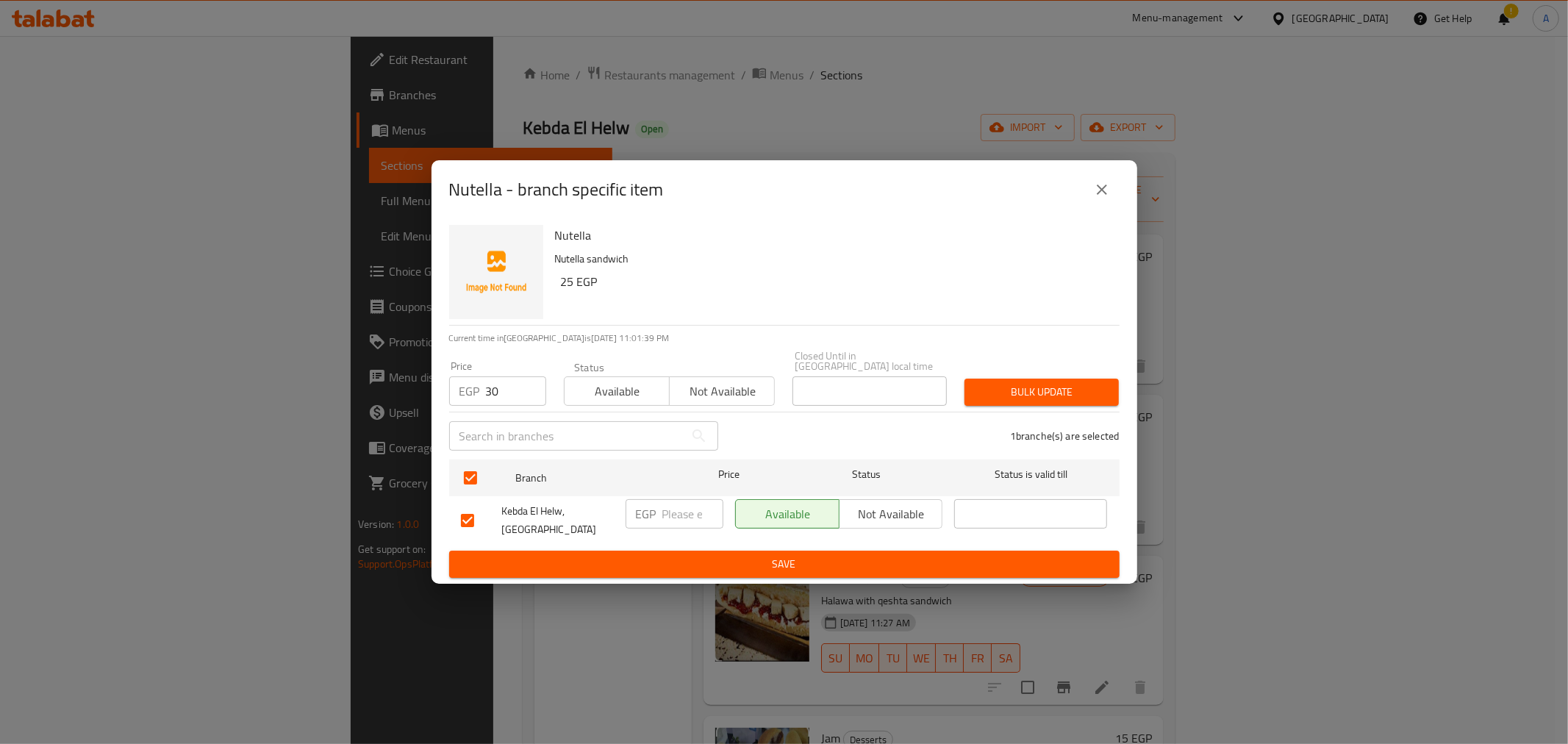
click at [757, 419] on div "1 branche(s) are selected" at bounding box center [928, 436] width 402 height 53
click at [1016, 395] on span "Bulk update" at bounding box center [1042, 392] width 130 height 19
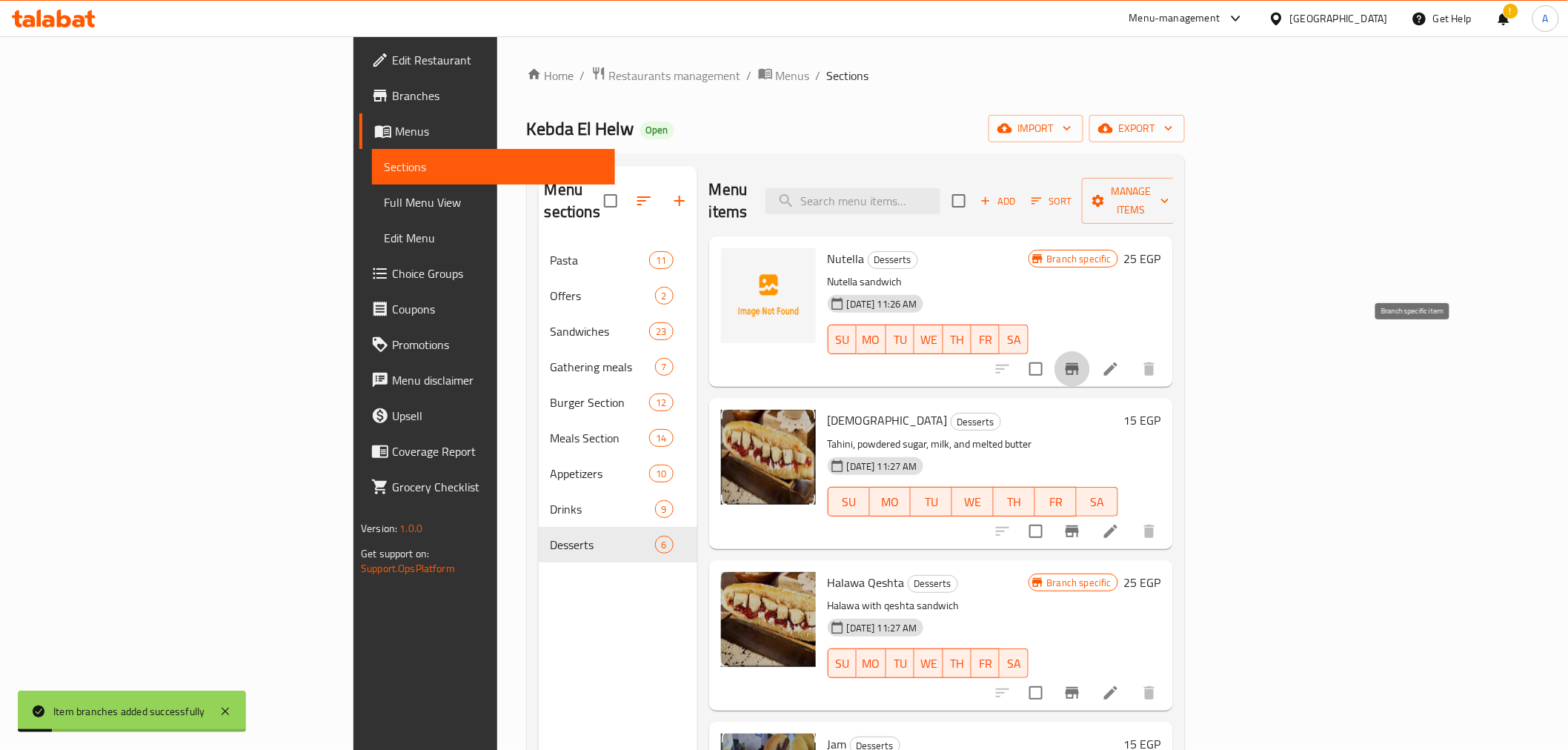
click at [1090, 351] on button "Branch-specific-item" at bounding box center [1072, 369] width 36 height 36
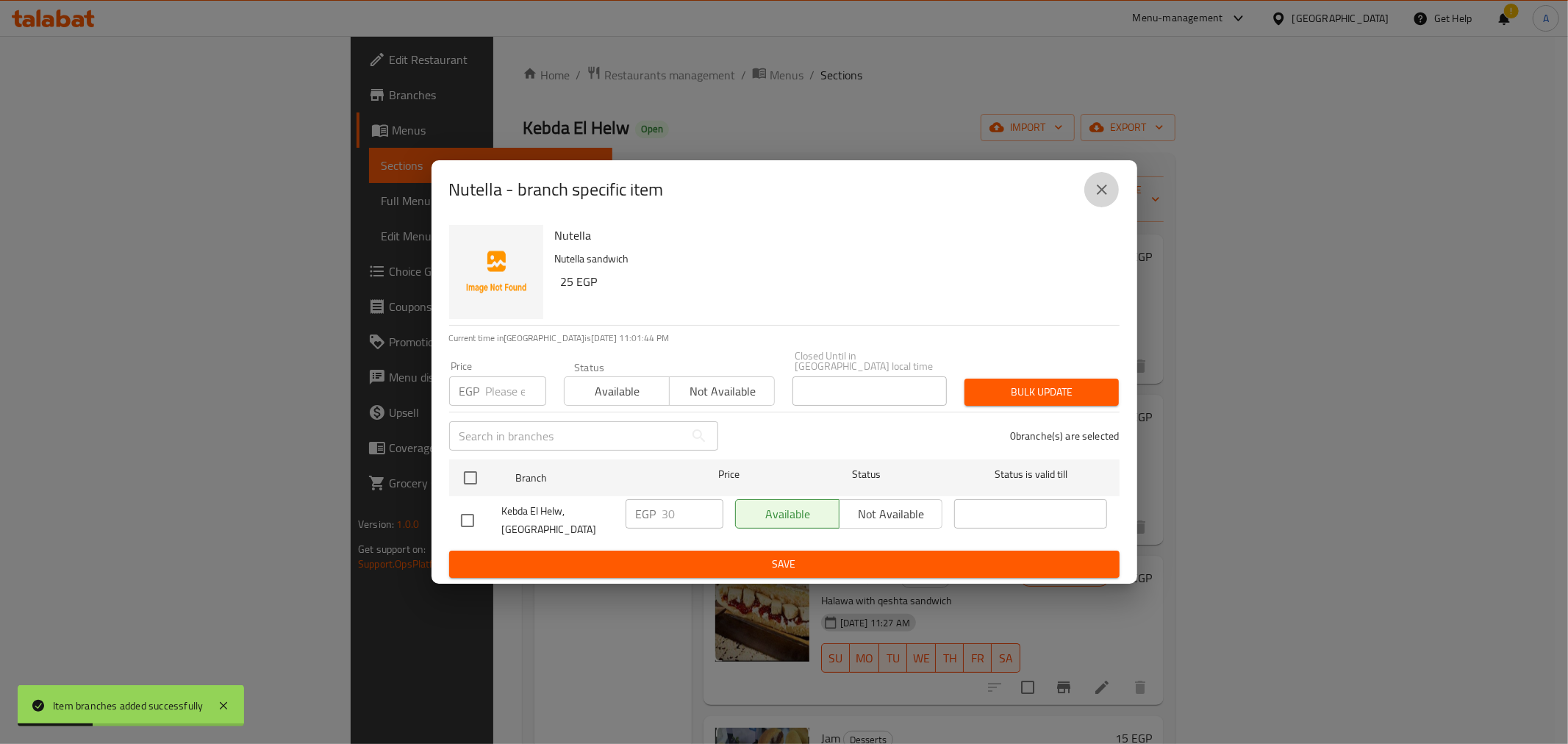
click at [1104, 198] on icon "close" at bounding box center [1102, 189] width 18 height 18
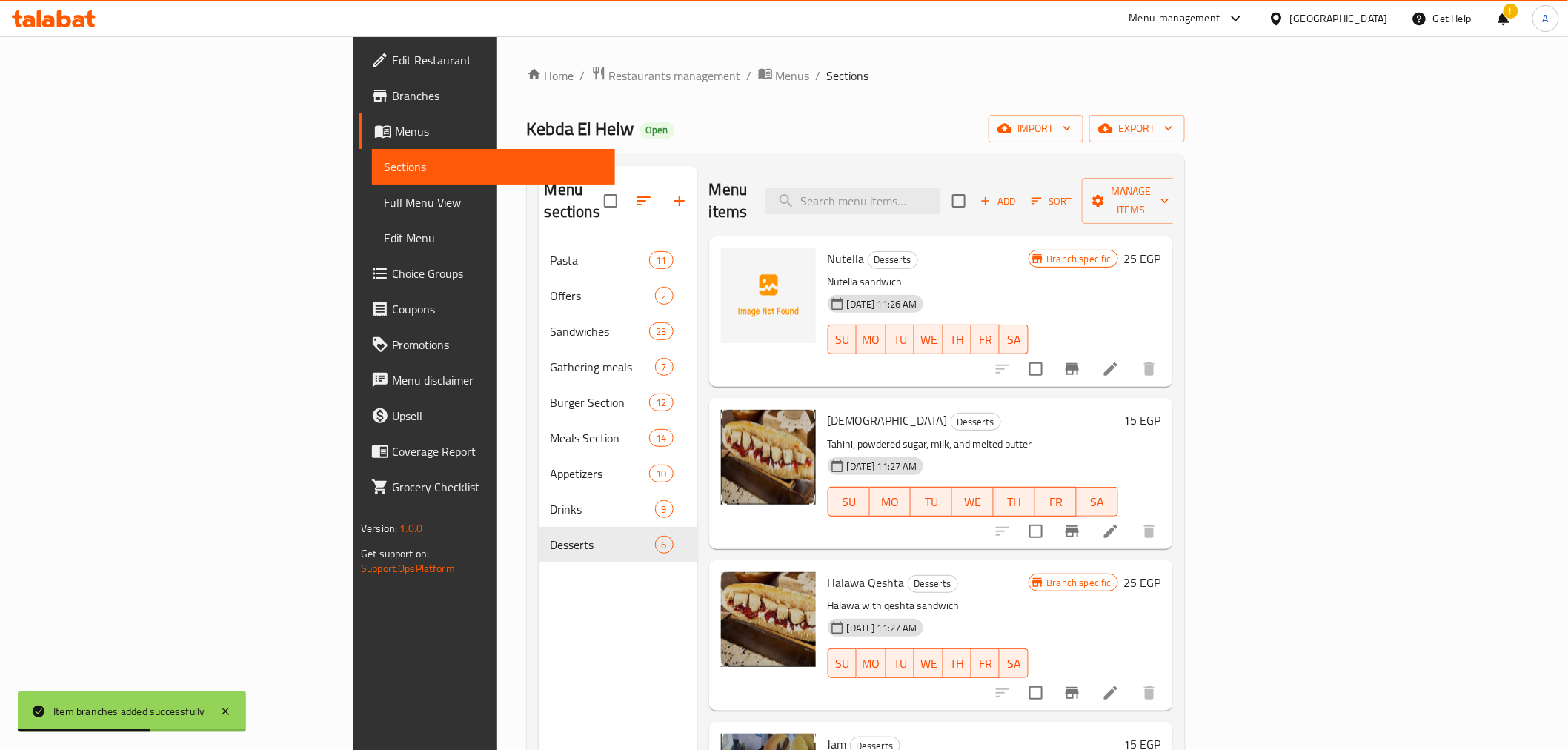
click at [539, 591] on div "Menu sections Pasta 11 Offers 2 Sandwiches 23 Gathering meals 7 Burger Section …" at bounding box center [618, 541] width 159 height 750
click at [1118, 409] on h6 "[DEMOGRAPHIC_DATA] Desserts" at bounding box center [973, 420] width 290 height 21
click at [1079, 526] on icon "Branch-specific-item" at bounding box center [1072, 531] width 13 height 12
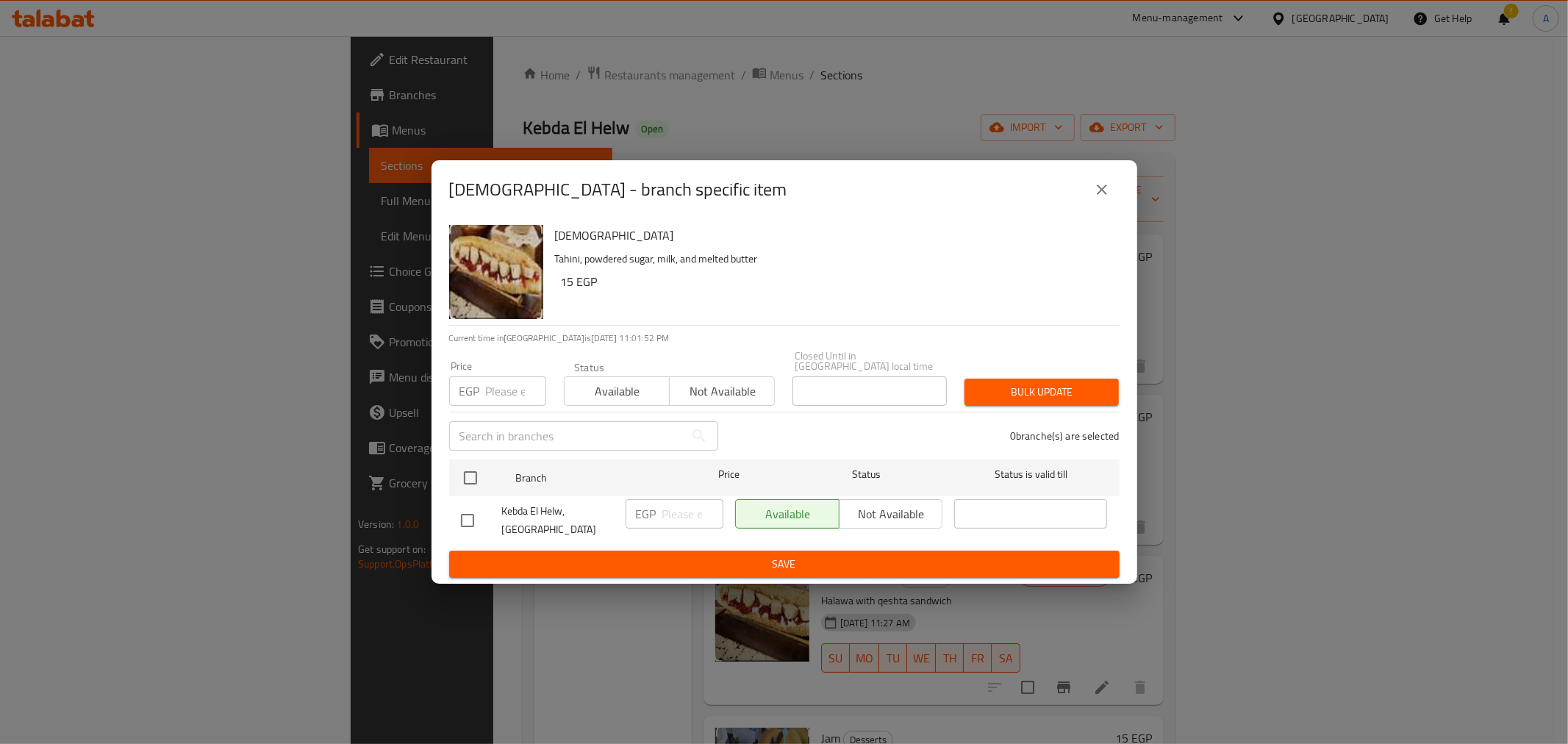
click at [505, 382] on input "number" at bounding box center [516, 391] width 61 height 30
type input "25"
click at [784, 416] on div "0 branche(s) are selected" at bounding box center [928, 436] width 402 height 53
click at [469, 472] on input "checkbox" at bounding box center [470, 477] width 31 height 31
checkbox input "true"
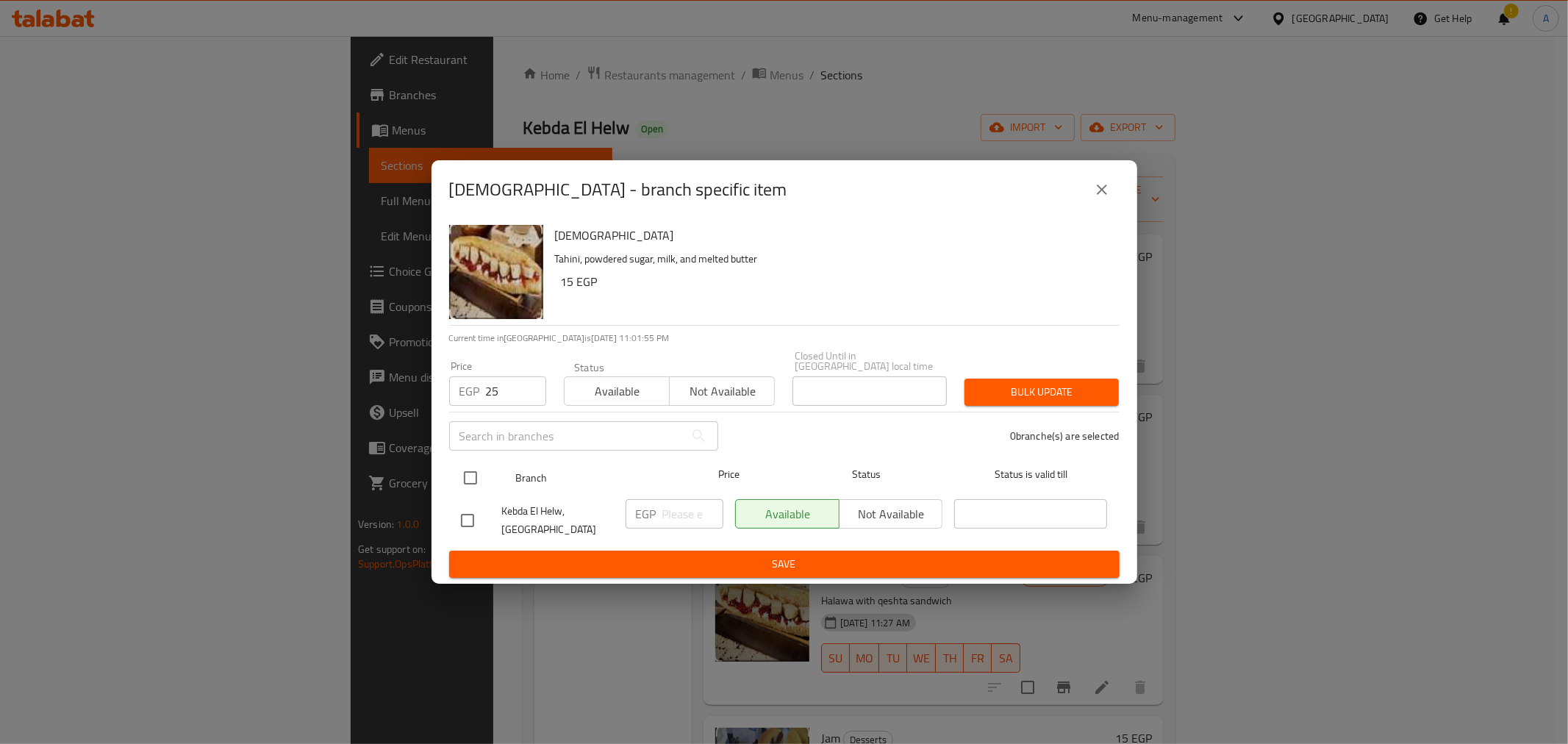
checkbox input "true"
click at [944, 438] on div "1 branche(s) are selected" at bounding box center [928, 436] width 402 height 53
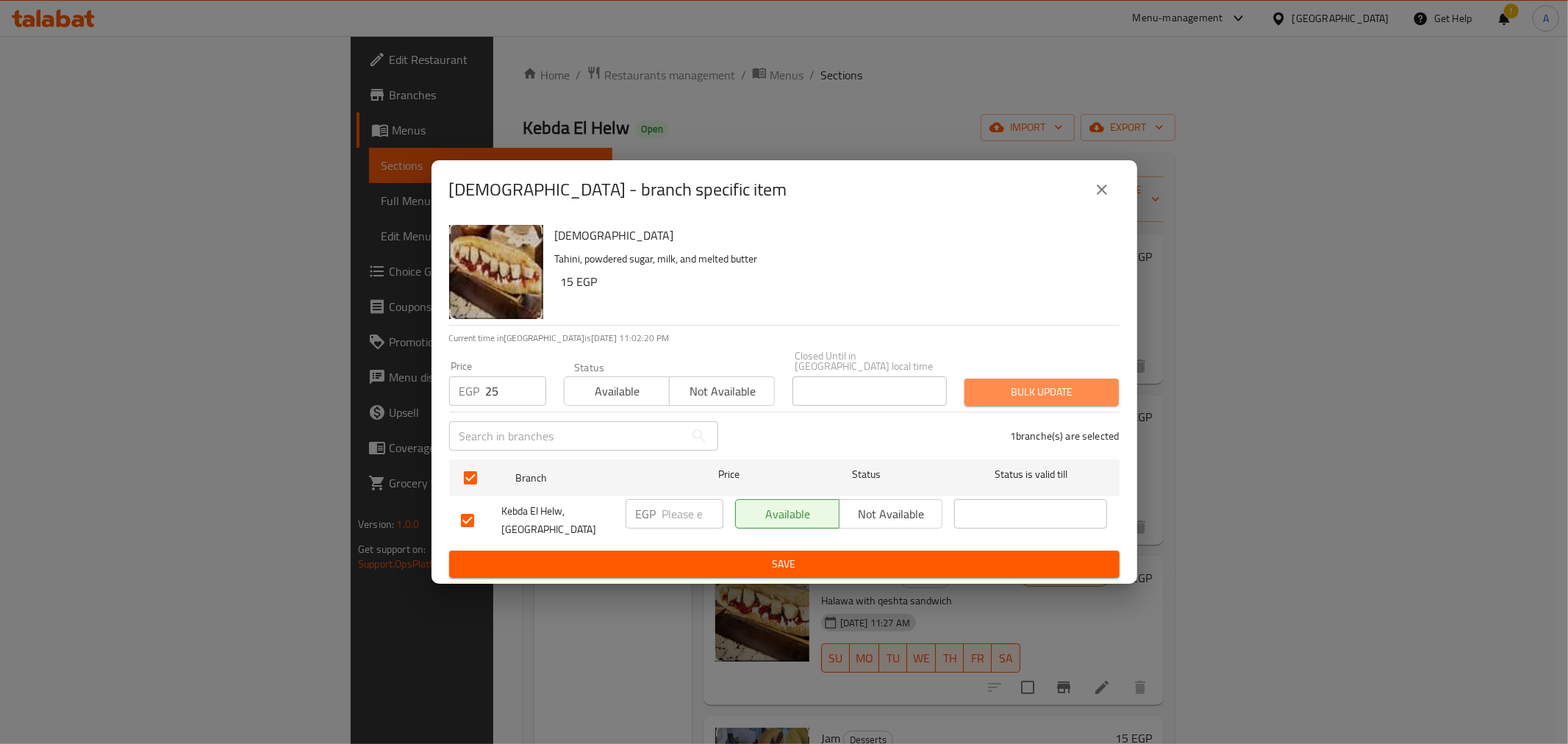
click at [1016, 383] on span "Bulk update" at bounding box center [1042, 392] width 130 height 19
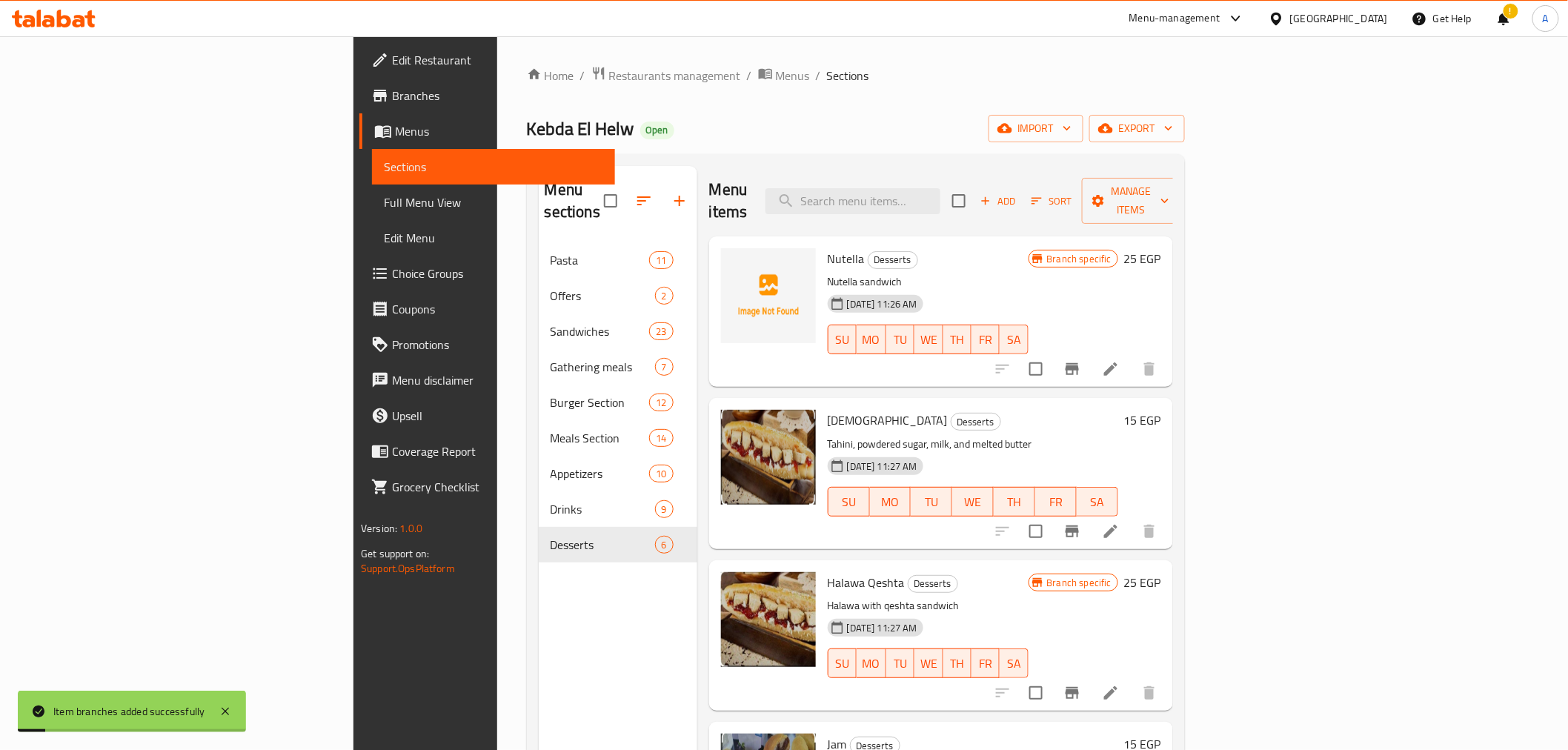
click at [1079, 526] on icon "Branch-specific-item" at bounding box center [1072, 531] width 13 height 12
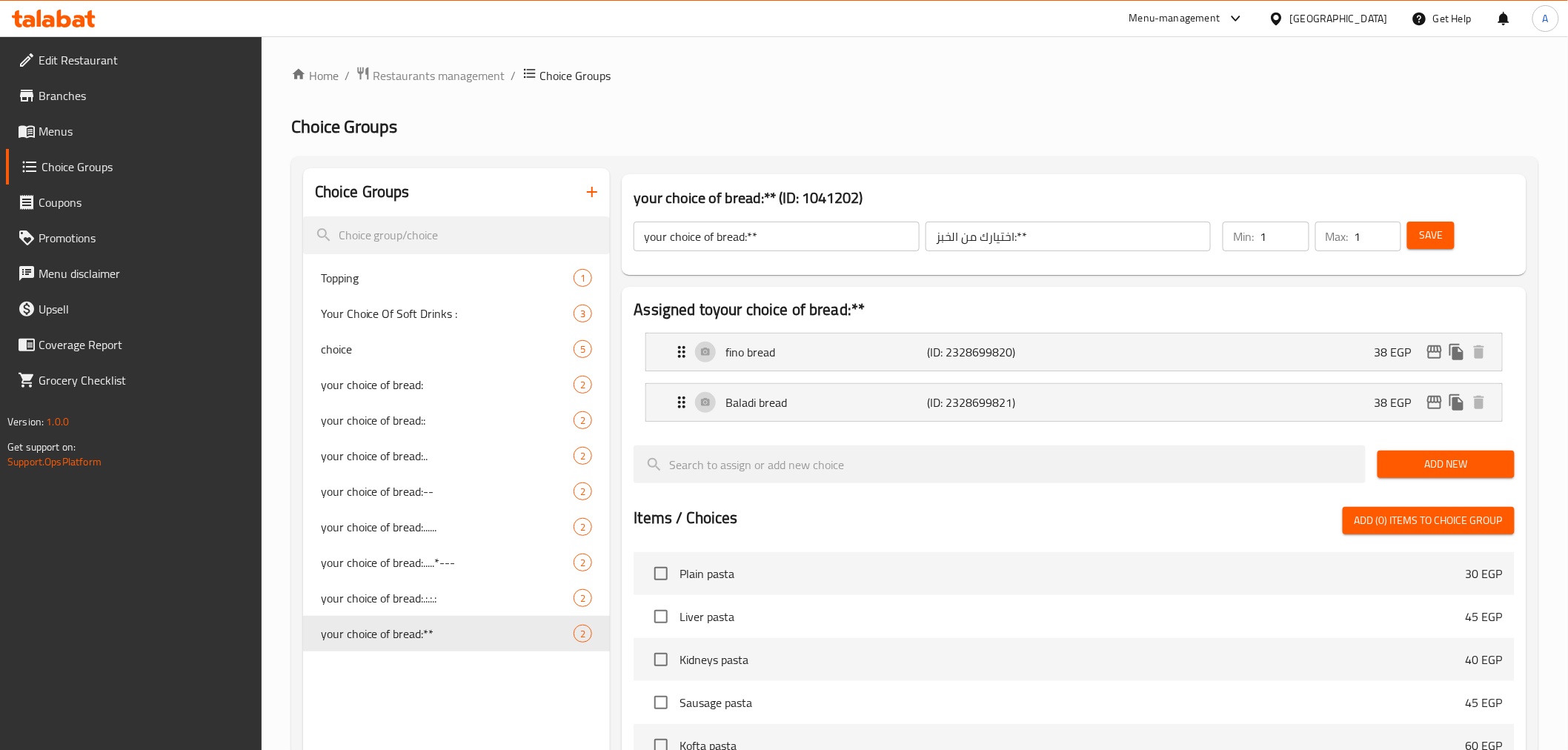
scroll to position [1316, 0]
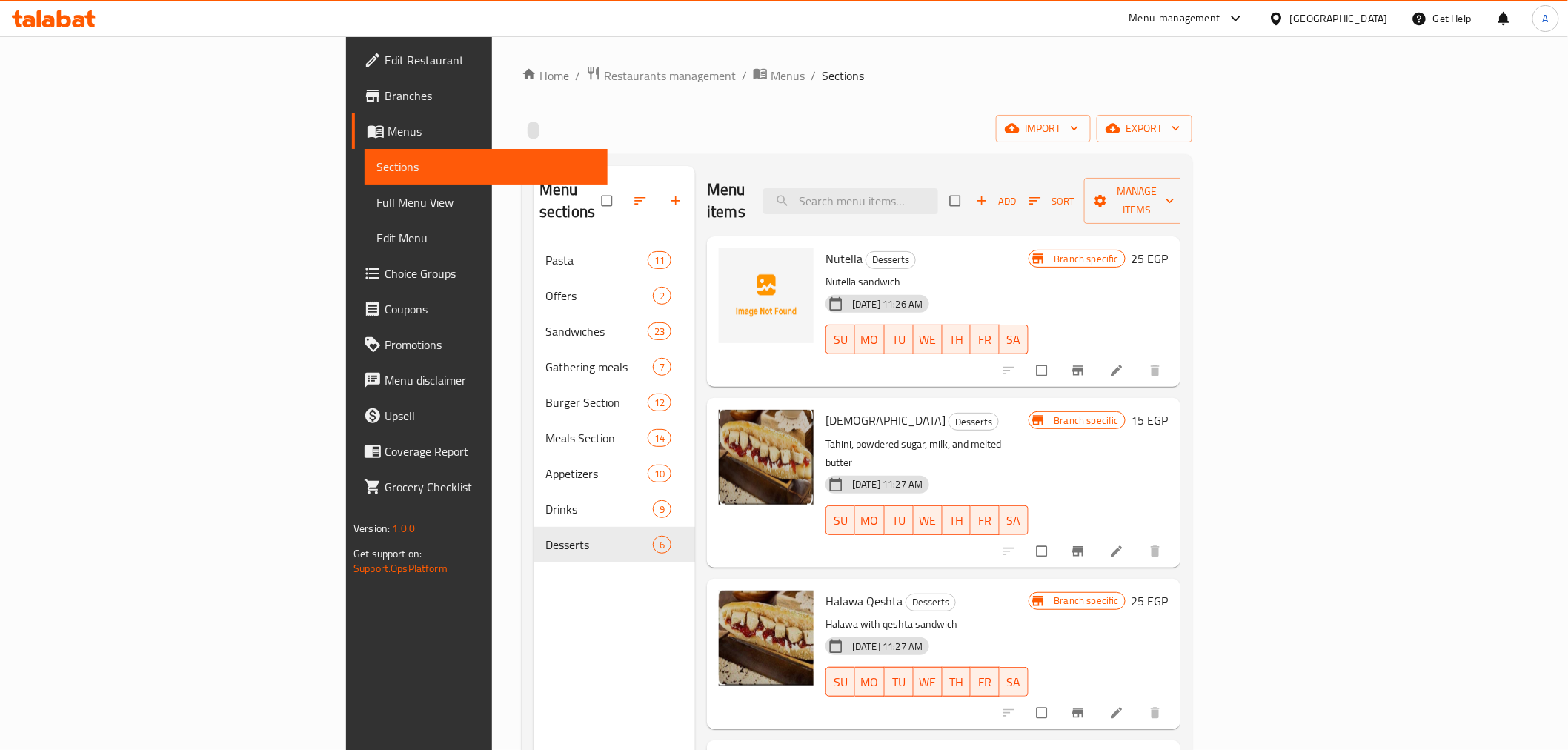
click at [1028, 435] on p "Tahini, powdered sugar, milk, and melted butter" at bounding box center [926, 452] width 202 height 37
drag, startPoint x: 410, startPoint y: 655, endPoint x: 270, endPoint y: 687, distance: 143.6
click at [533, 655] on div "Menu sections Pasta 11 Offers 2 Sandwiches 23 Gathering meals 7 Burger Section …" at bounding box center [614, 541] width 161 height 750
click at [1085, 543] on icon "Branch-specific-item" at bounding box center [1078, 551] width 15 height 15
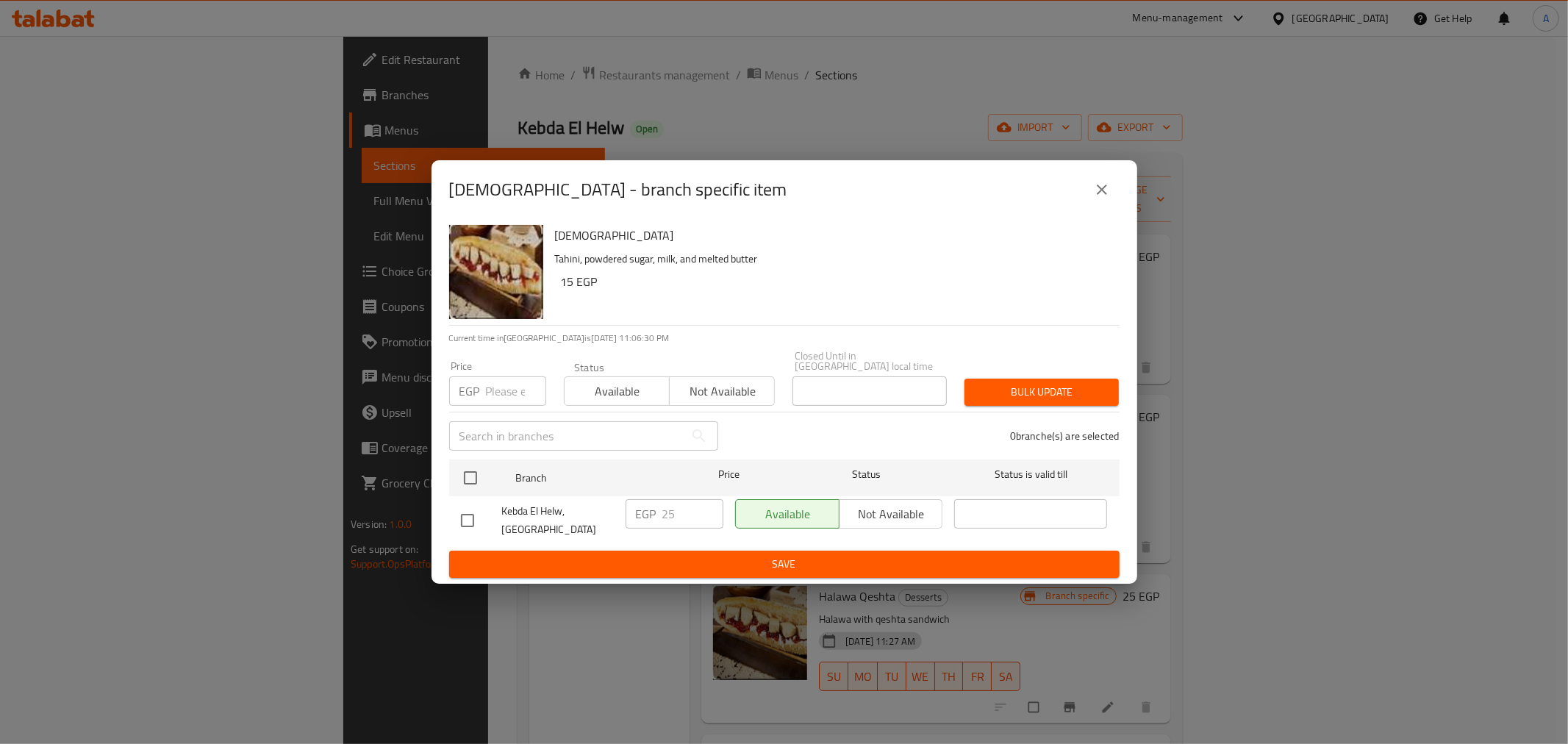
click at [1104, 194] on icon "close" at bounding box center [1101, 189] width 10 height 10
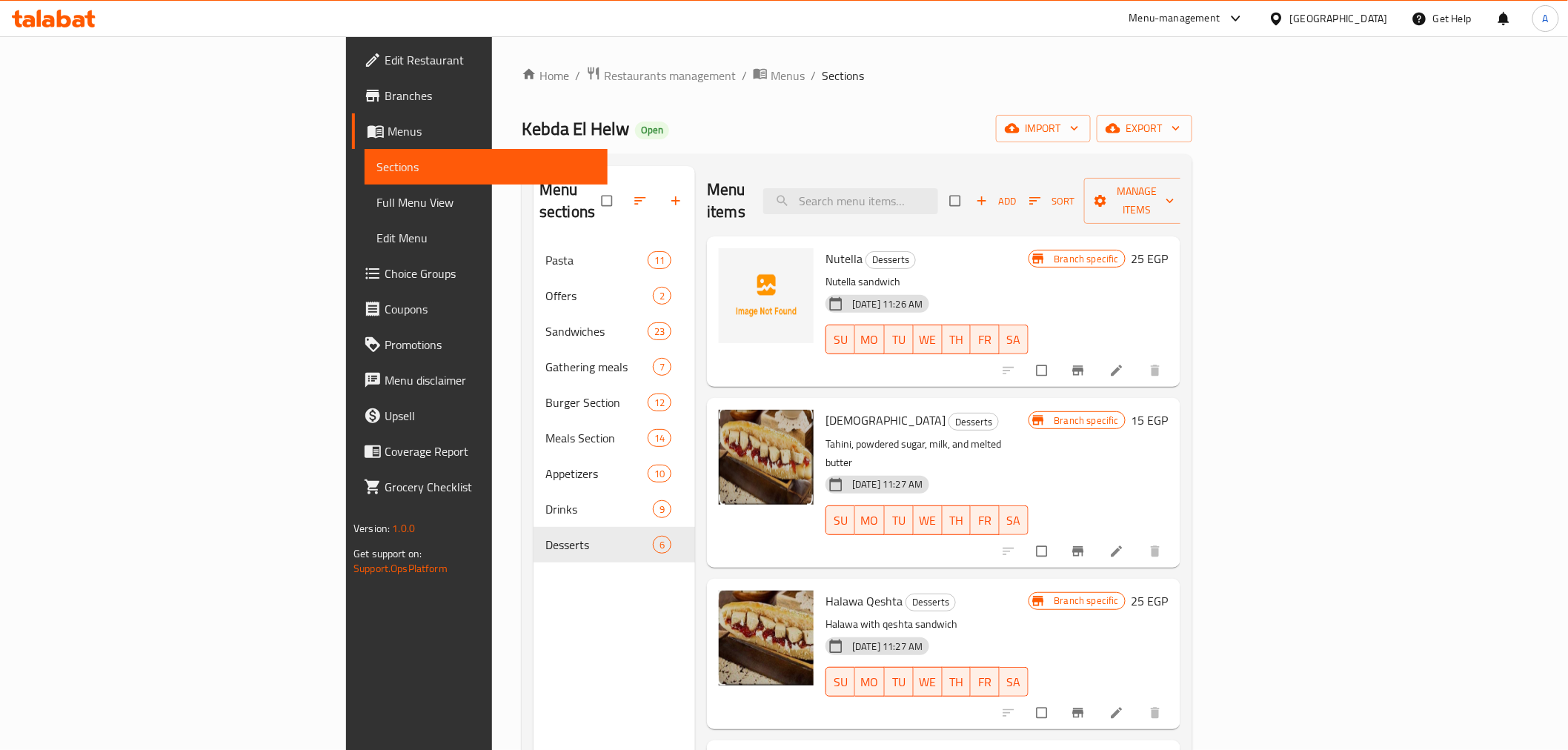
click at [972, 615] on p "Halawa with qeshta sandwich" at bounding box center [926, 624] width 202 height 19
click at [1098, 696] on button "Branch-specific-item" at bounding box center [1080, 712] width 36 height 33
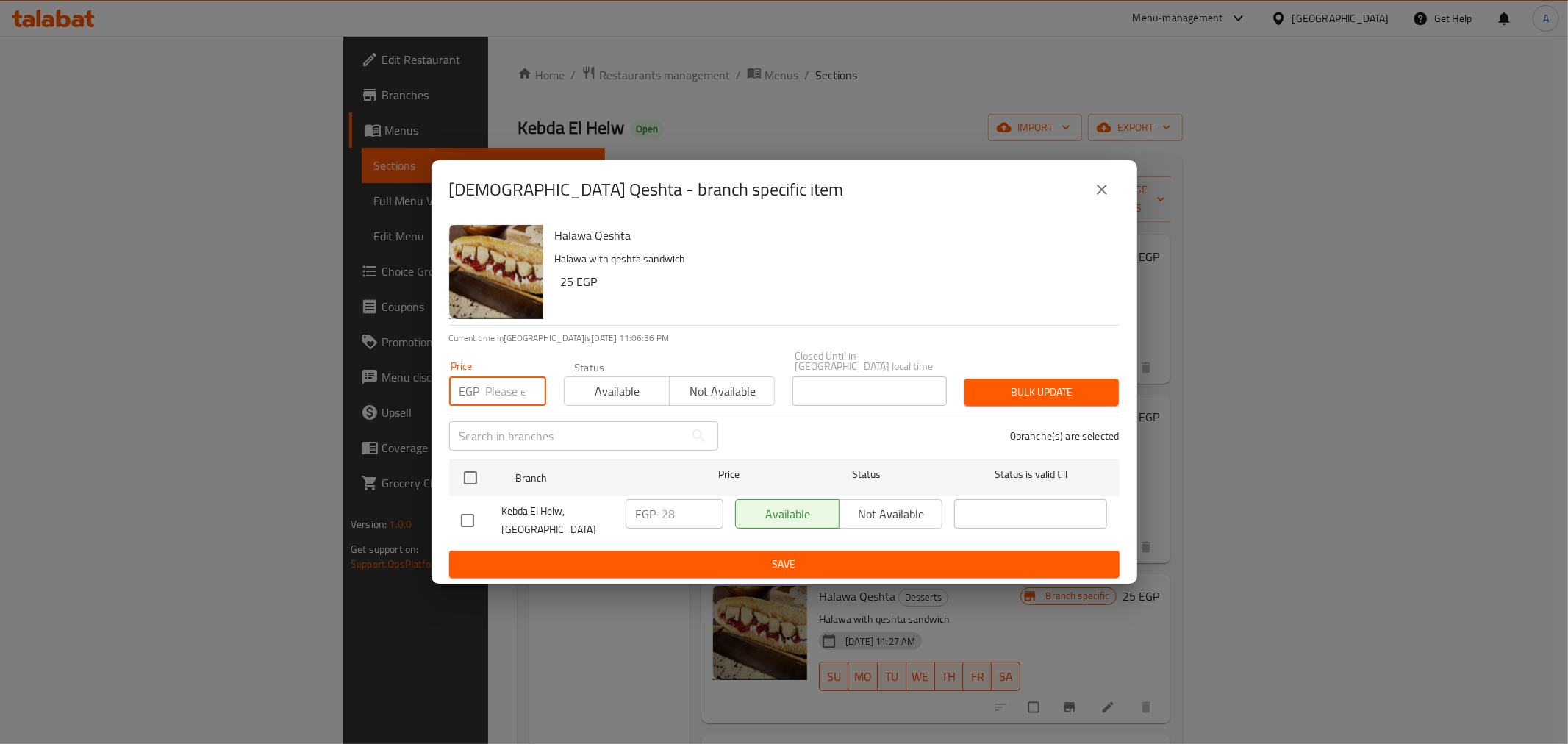
click at [497, 377] on input "number" at bounding box center [516, 391] width 61 height 30
type input "30"
click at [675, 281] on h6 "25 EGP" at bounding box center [834, 281] width 547 height 20
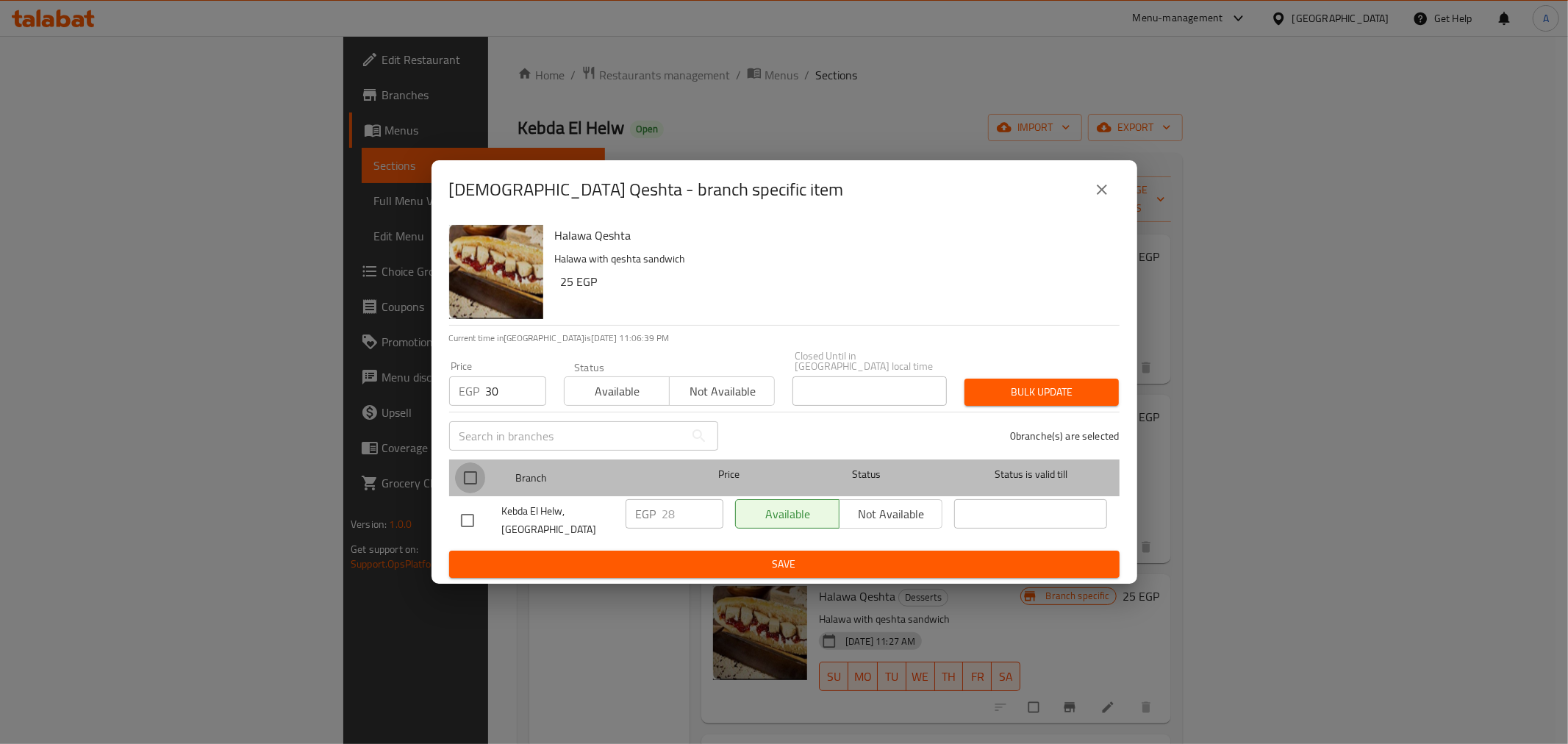
click at [456, 476] on input "checkbox" at bounding box center [470, 477] width 31 height 31
checkbox input "true"
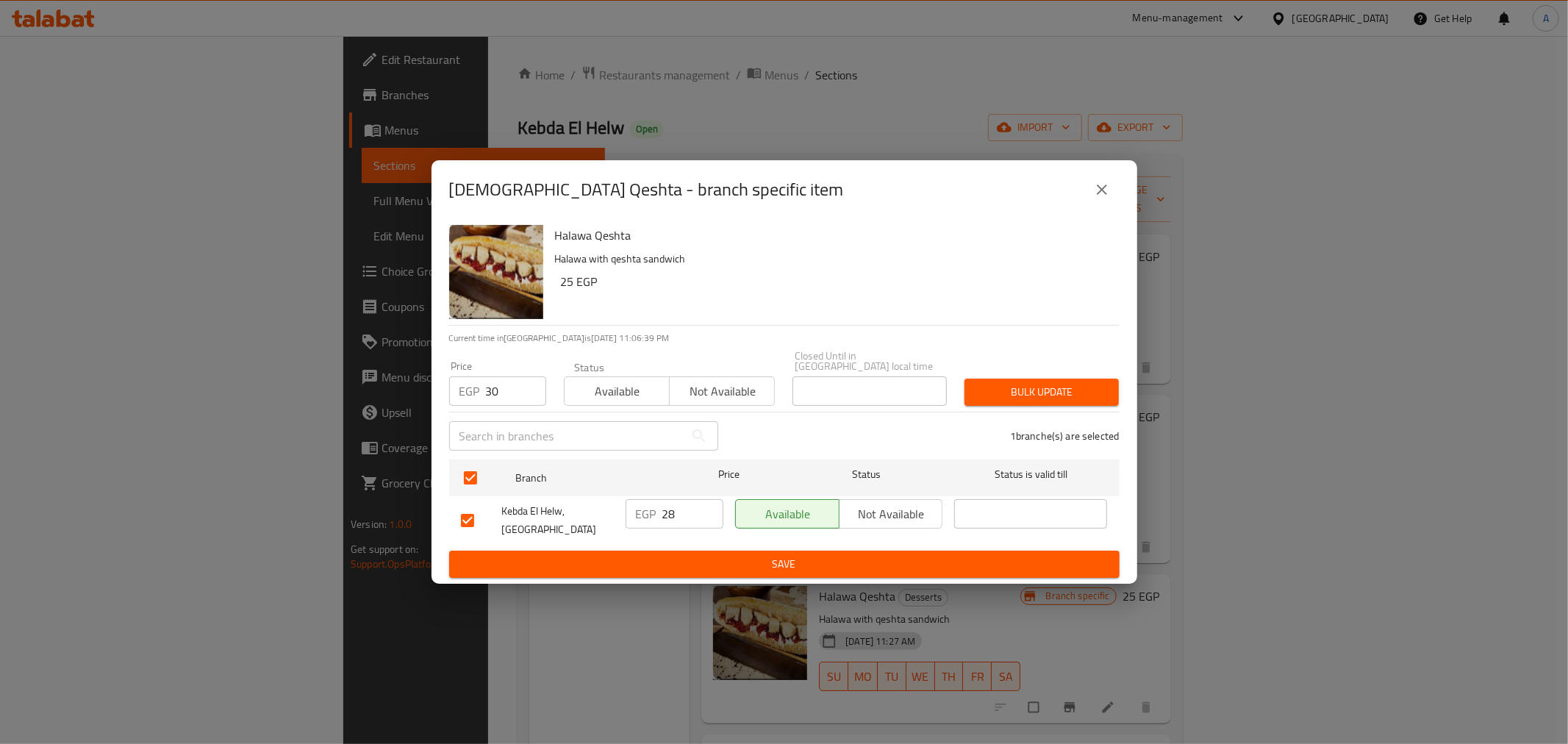
click at [998, 391] on span "Bulk update" at bounding box center [1042, 392] width 130 height 19
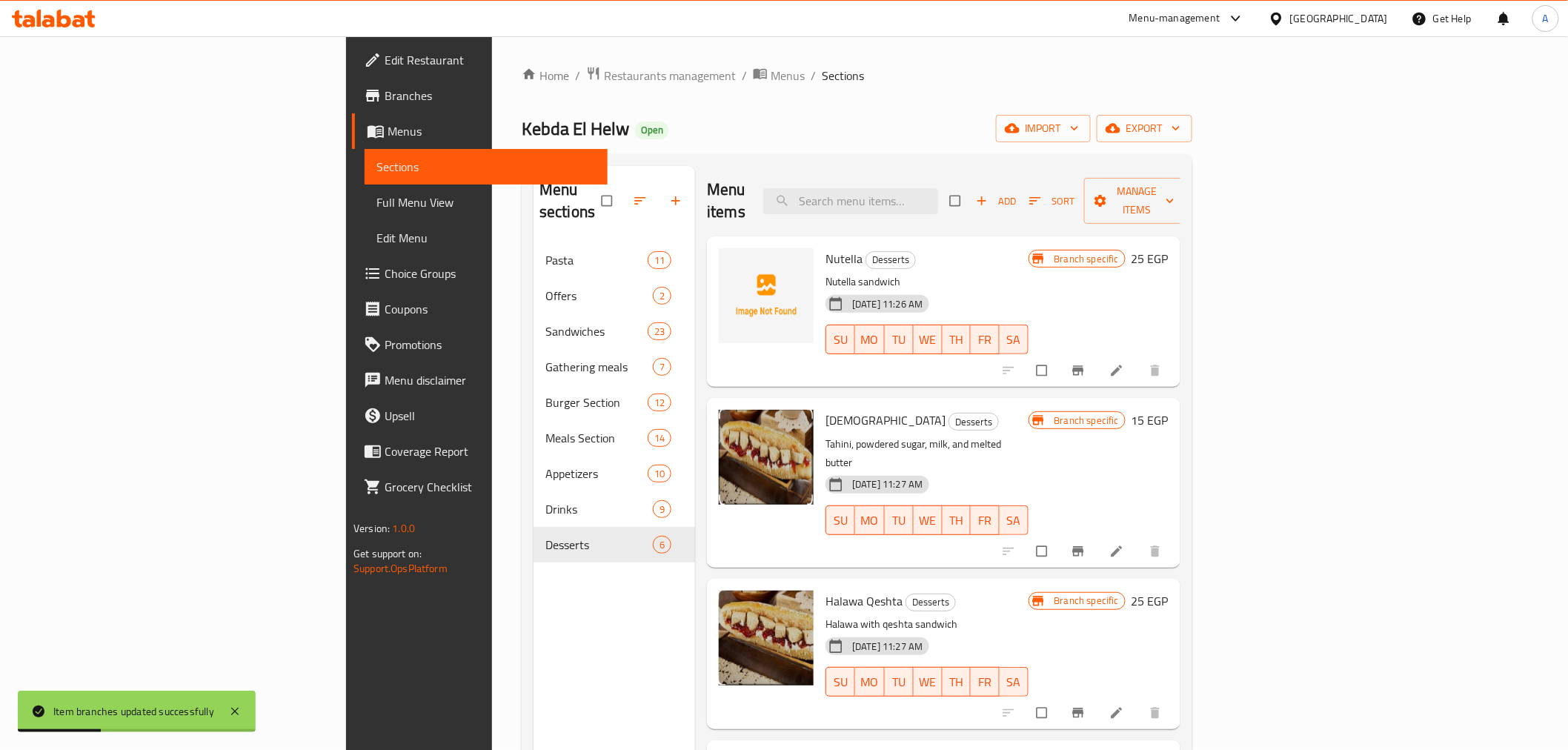
click at [1023, 409] on h6 "[DEMOGRAPHIC_DATA] Desserts" at bounding box center [926, 420] width 202 height 21
click at [1034, 585] on div "Halawa Qeshta Desserts Halawa with qeshta sandwich [DATE] 11:27 AM SU MO TU WE …" at bounding box center [927, 654] width 214 height 139
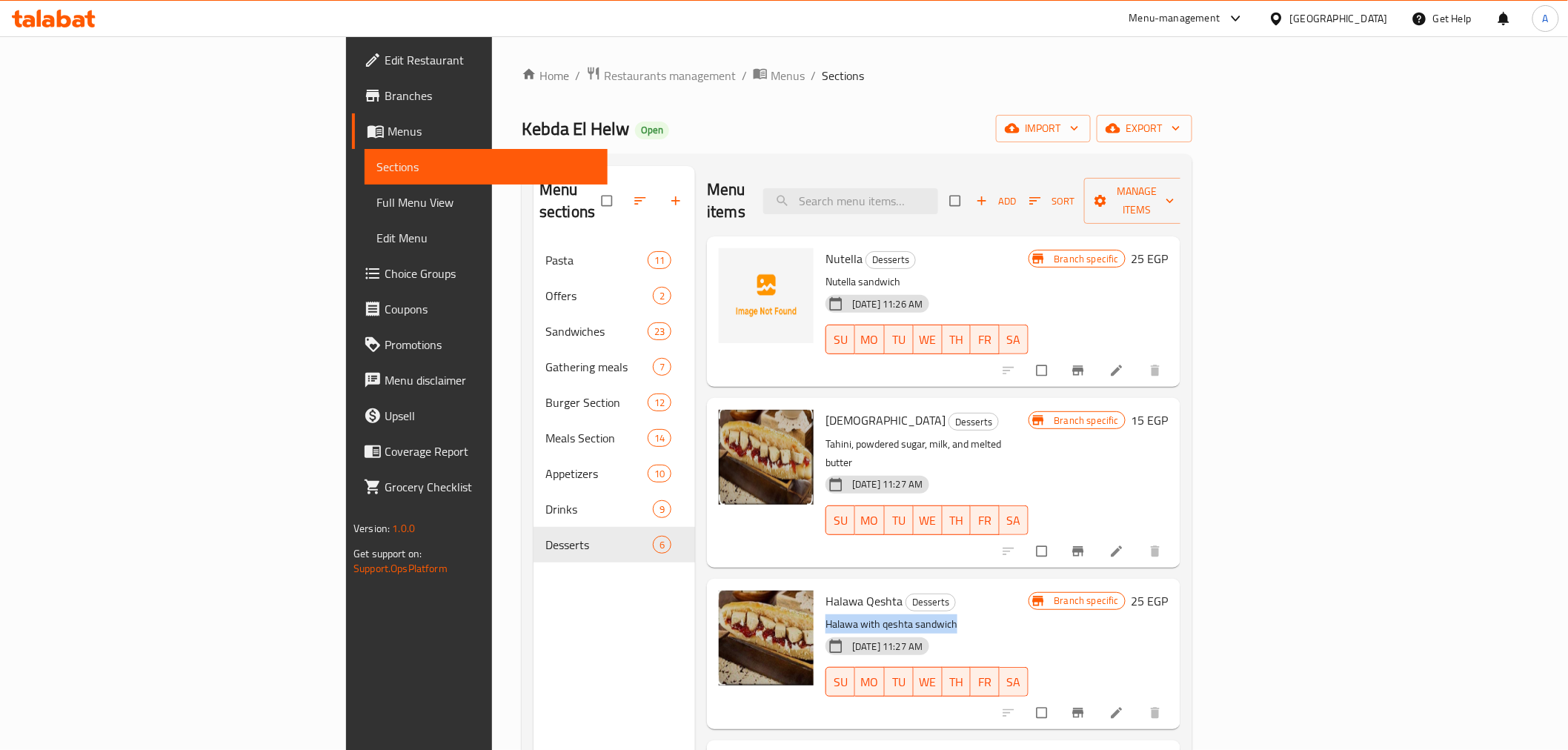
click at [1028, 590] on h6 "Halawa Qeshta Desserts" at bounding box center [926, 601] width 202 height 21
click at [1084, 546] on icon "Branch-specific-item" at bounding box center [1078, 551] width 11 height 9
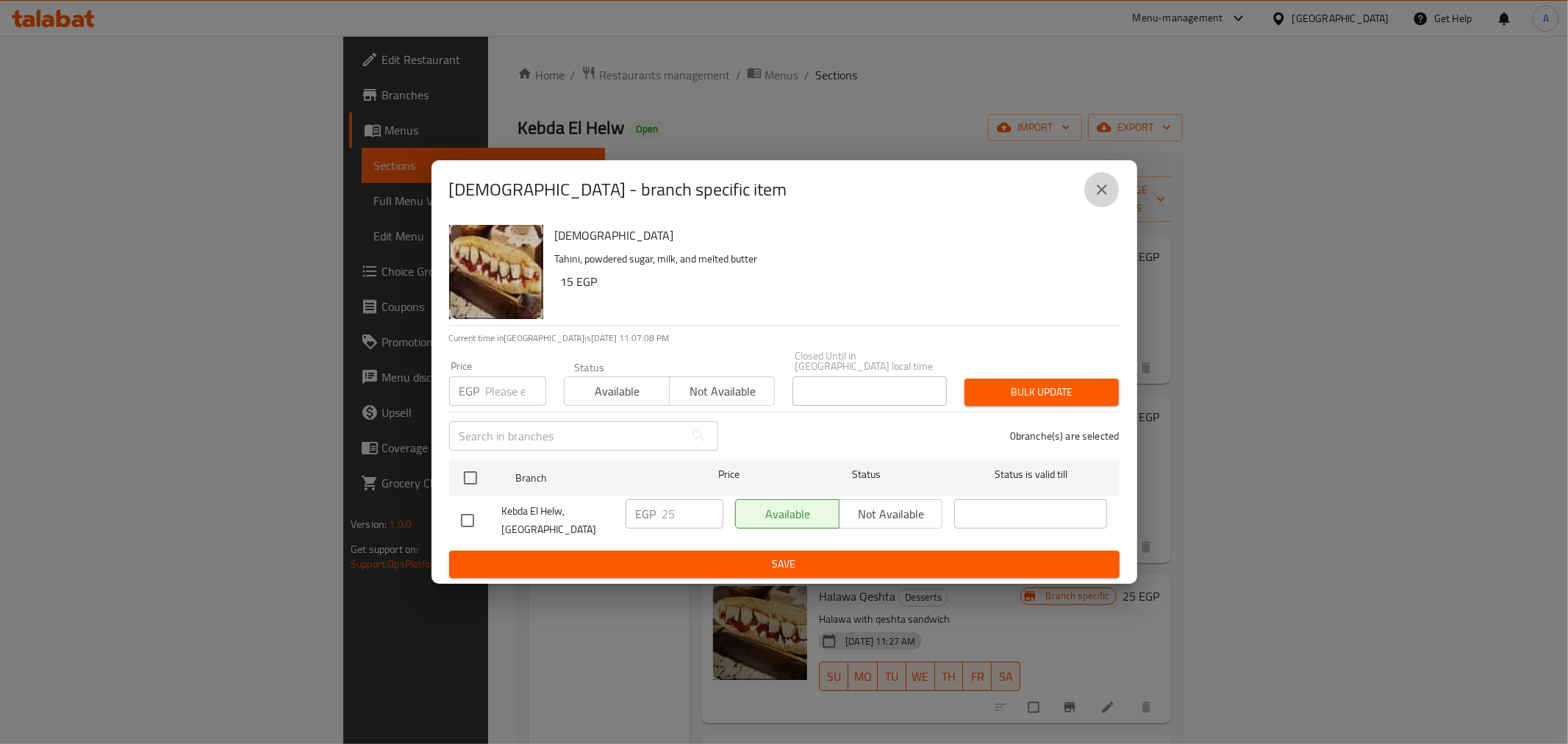
click at [1097, 184] on button "close" at bounding box center [1102, 190] width 35 height 35
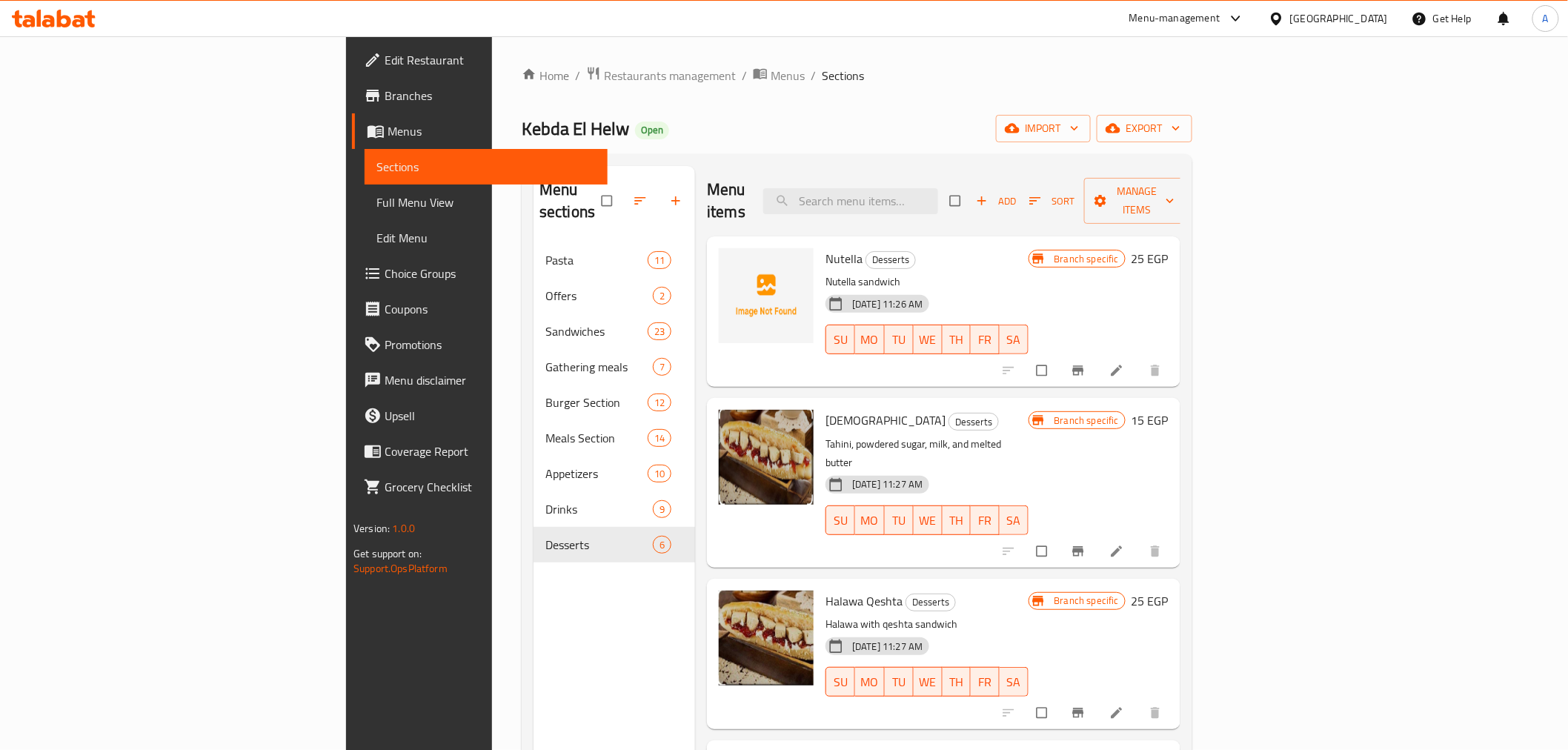
click at [991, 615] on p "Halawa with qeshta sandwich" at bounding box center [926, 624] width 202 height 19
click at [1098, 696] on button "Branch-specific-item" at bounding box center [1080, 712] width 36 height 33
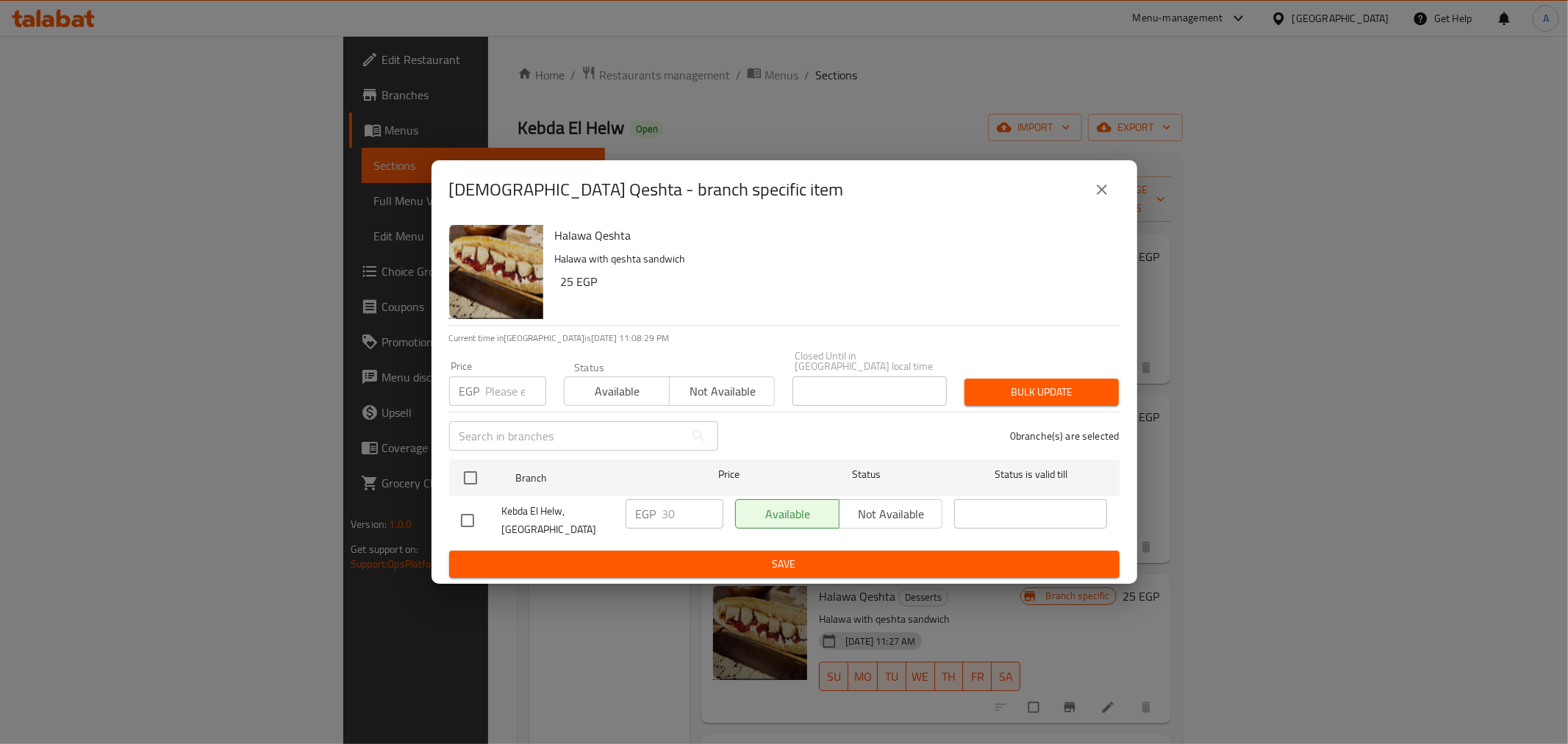
click at [1105, 194] on icon "close" at bounding box center [1102, 189] width 18 height 18
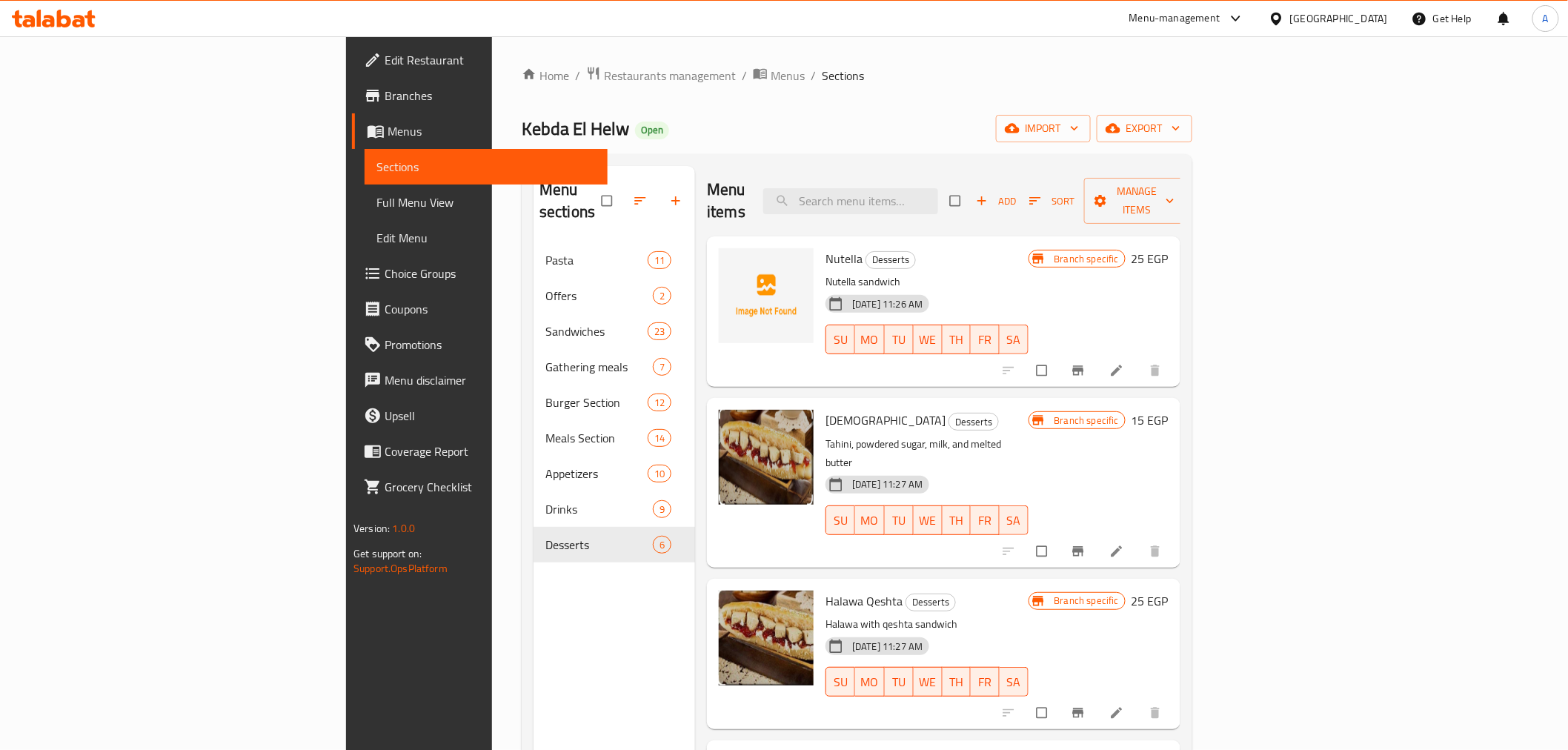
click at [1028, 590] on h6 "Halawa Qeshta Desserts" at bounding box center [926, 601] width 202 height 21
click at [1084, 708] on icon "Branch-specific-item" at bounding box center [1078, 712] width 11 height 9
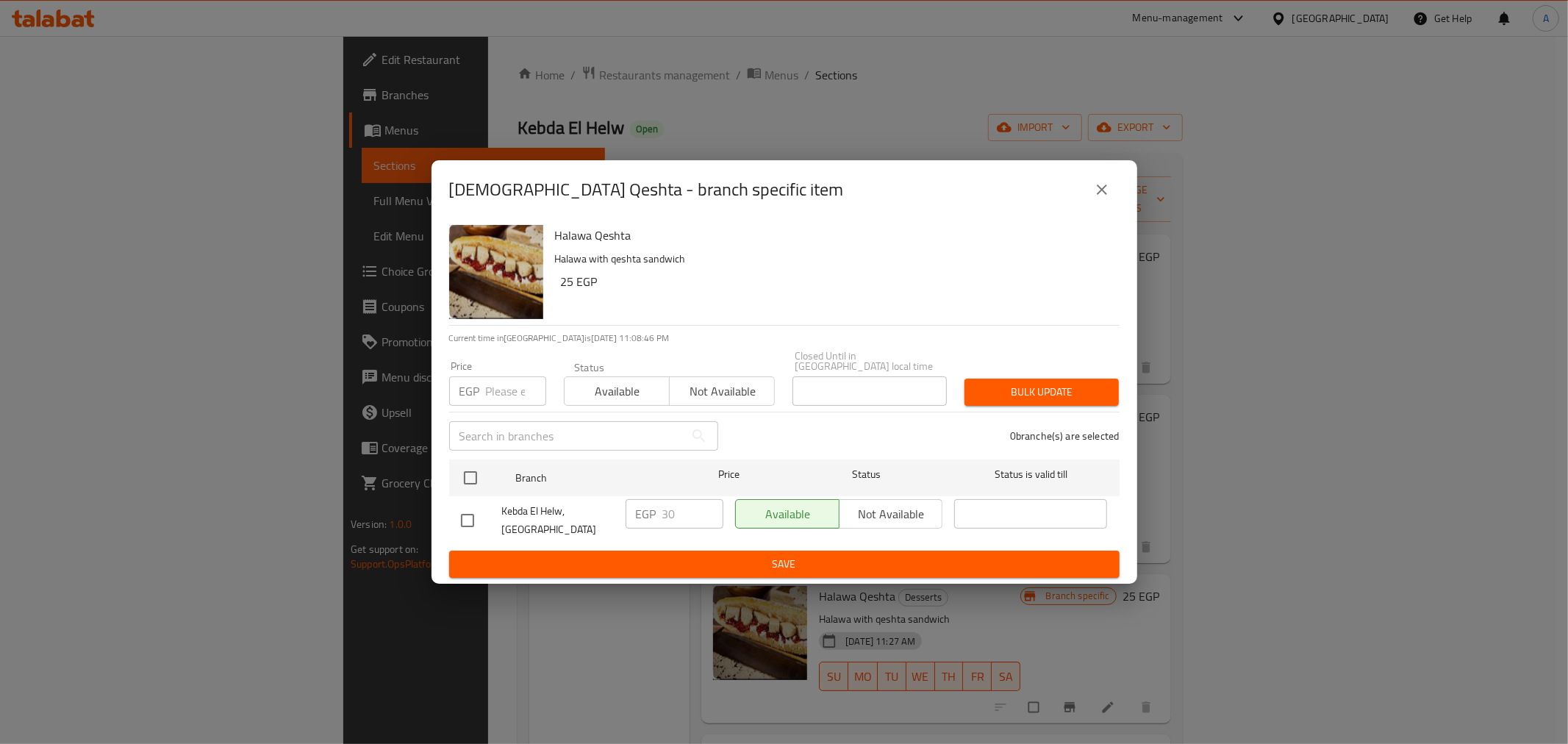
drag, startPoint x: 1506, startPoint y: 412, endPoint x: 1466, endPoint y: 364, distance: 62.5
click at [1501, 434] on div "Halawa Qeshta - branch specific item Halawa Qeshta Halawa with qeshta sandwich …" at bounding box center [784, 372] width 1568 height 744
click at [1099, 190] on icon "close" at bounding box center [1102, 189] width 18 height 18
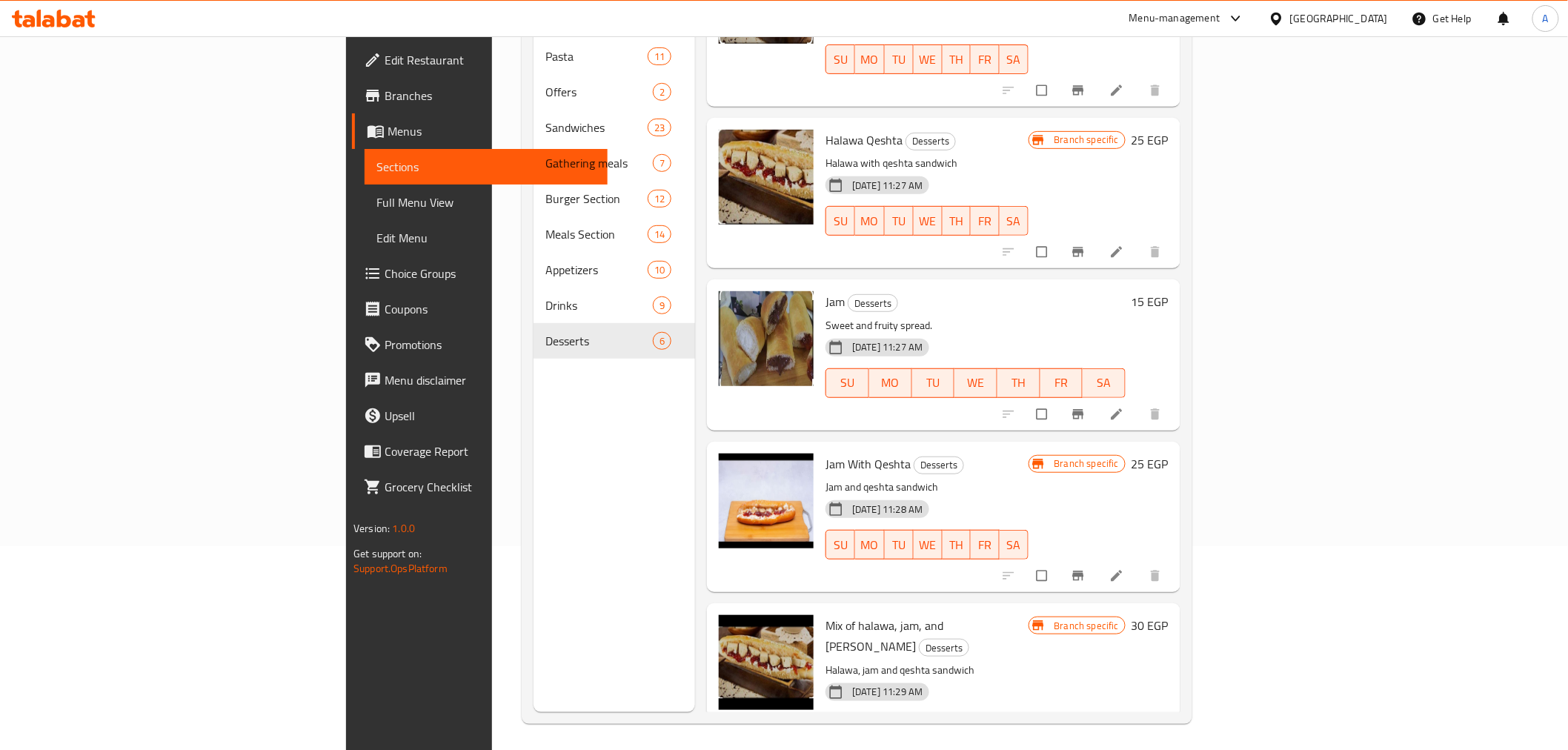
scroll to position [207, 0]
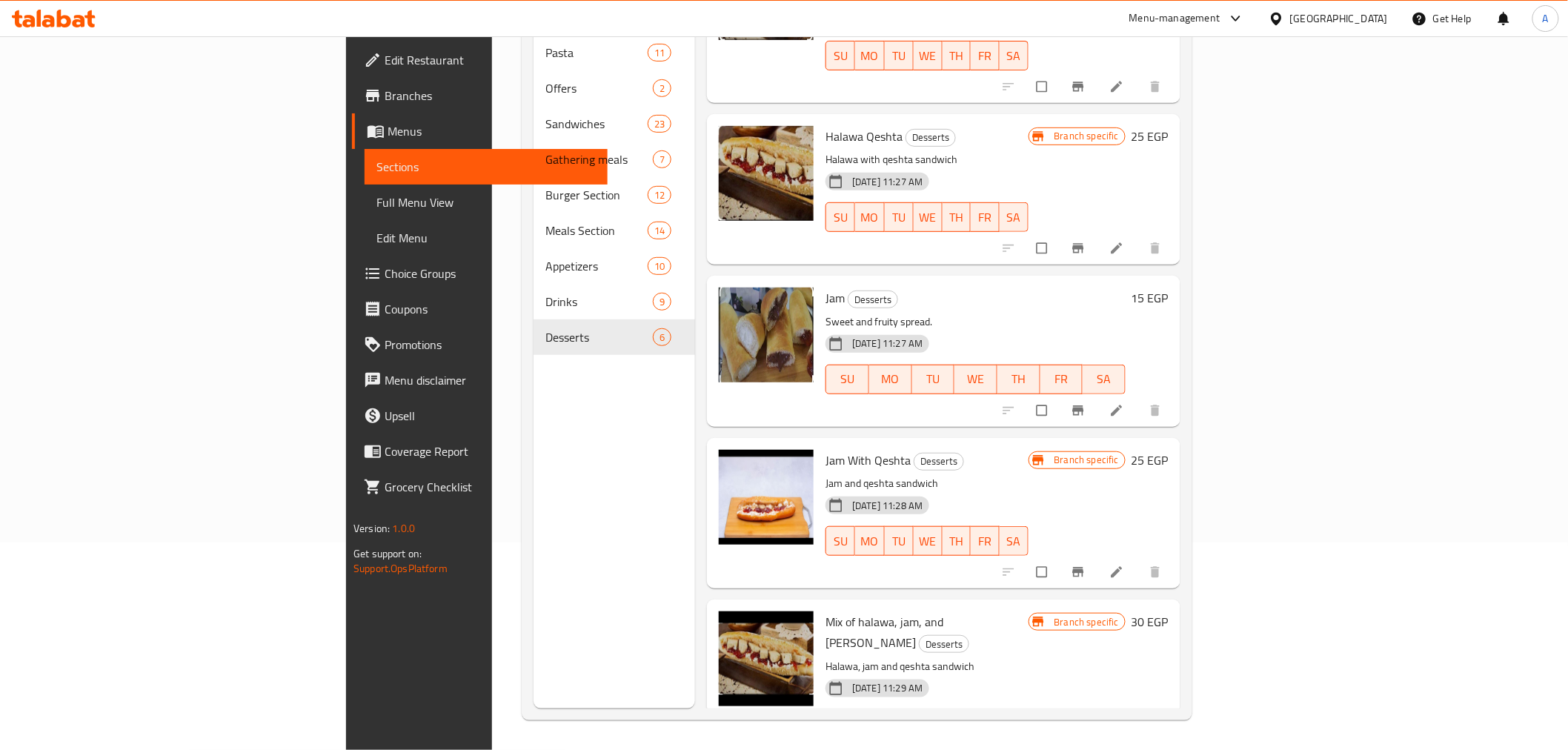
click at [825, 449] on span "Jam With Qeshta" at bounding box center [868, 460] width 85 height 23
copy h6 "Jam With Qeshta"
drag, startPoint x: 961, startPoint y: 441, endPoint x: 912, endPoint y: 505, distance: 80.6
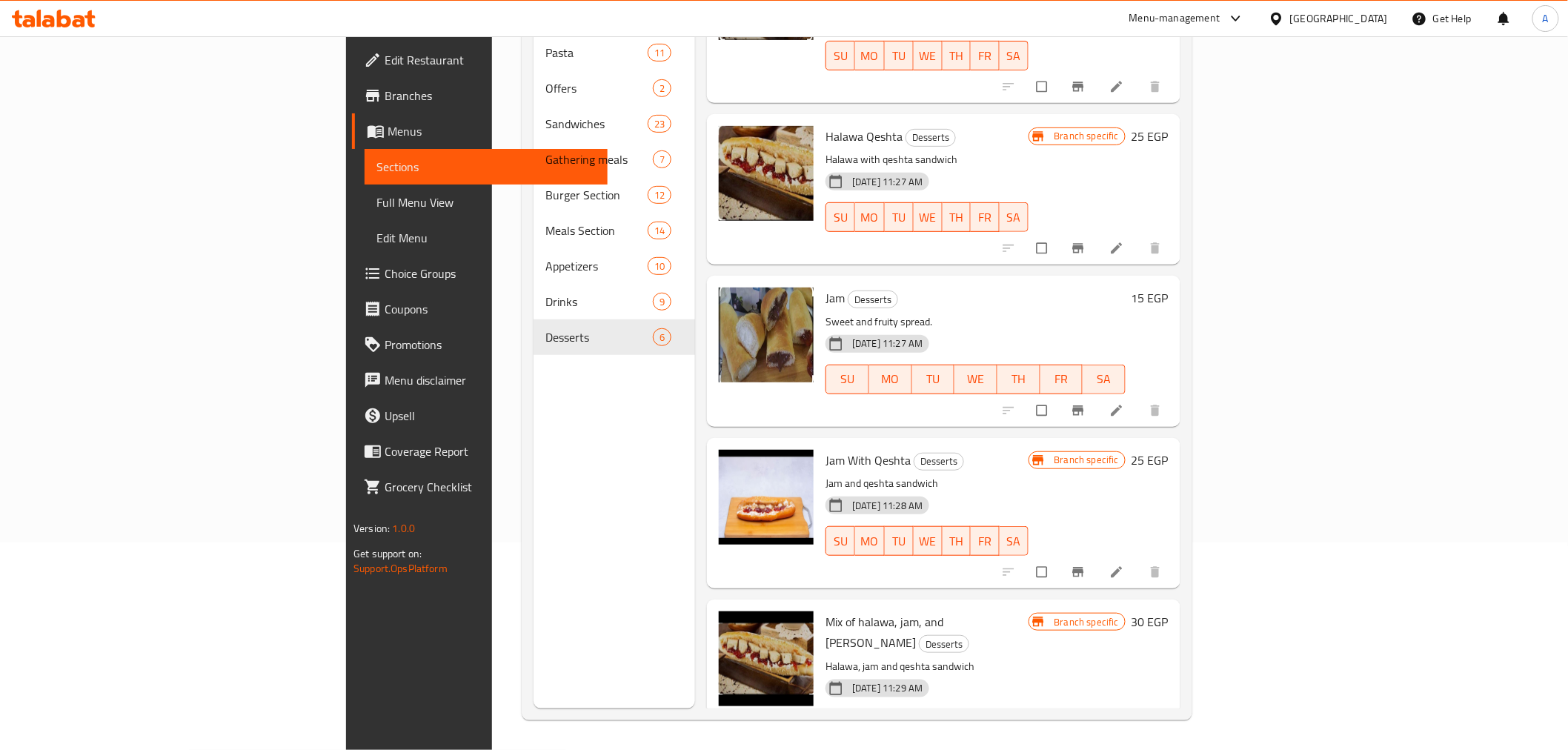
click at [961, 474] on p "Jam and qeshta sandwich" at bounding box center [926, 483] width 202 height 19
click at [825, 610] on span "Mix of halawa, jam, and [PERSON_NAME]" at bounding box center [884, 632] width 117 height 43
copy h6 "Mix of halawa, jam, and [PERSON_NAME]"
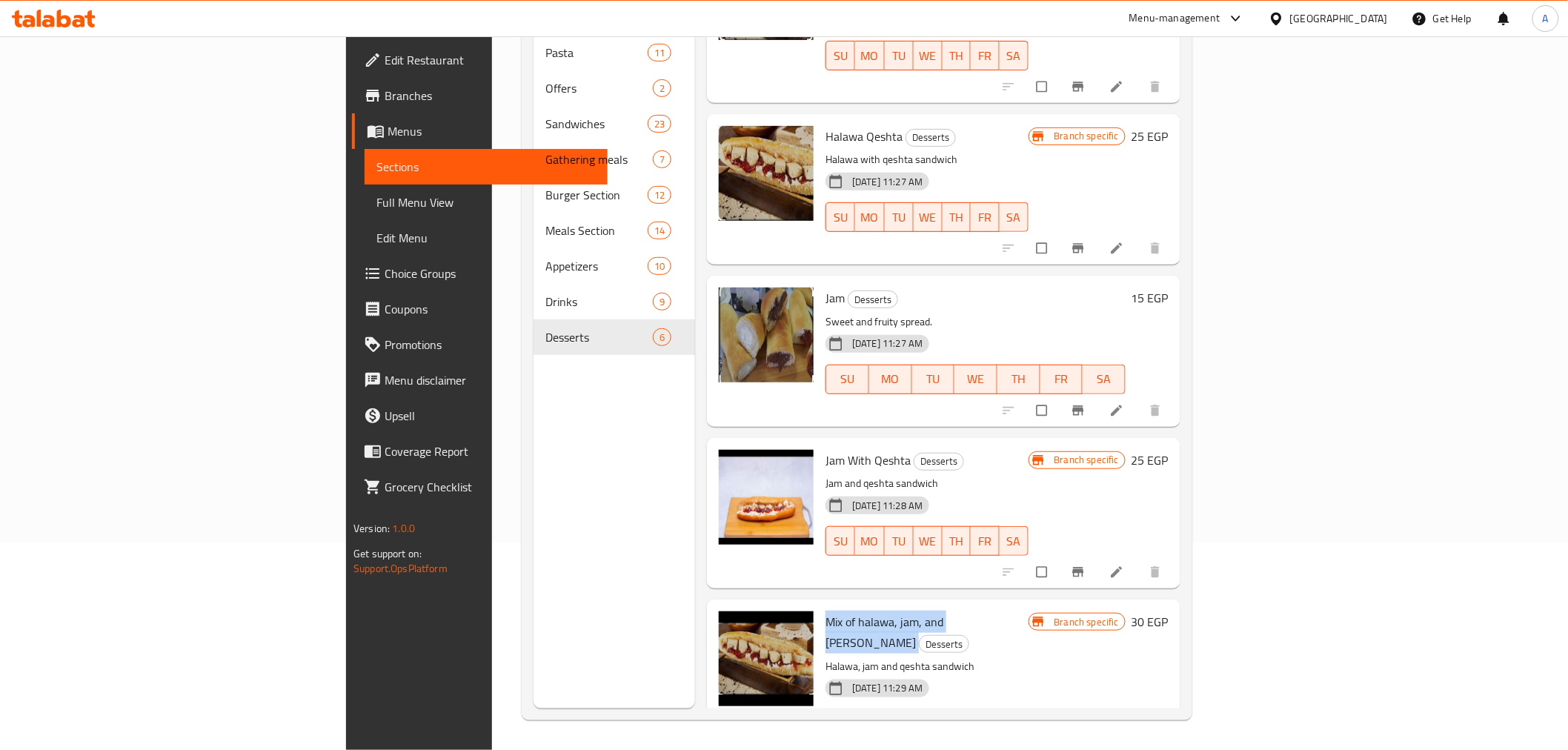
click at [1034, 490] on div "[DATE] 11:28 AM SU MO TU WE TH FR SA" at bounding box center [927, 529] width 214 height 80
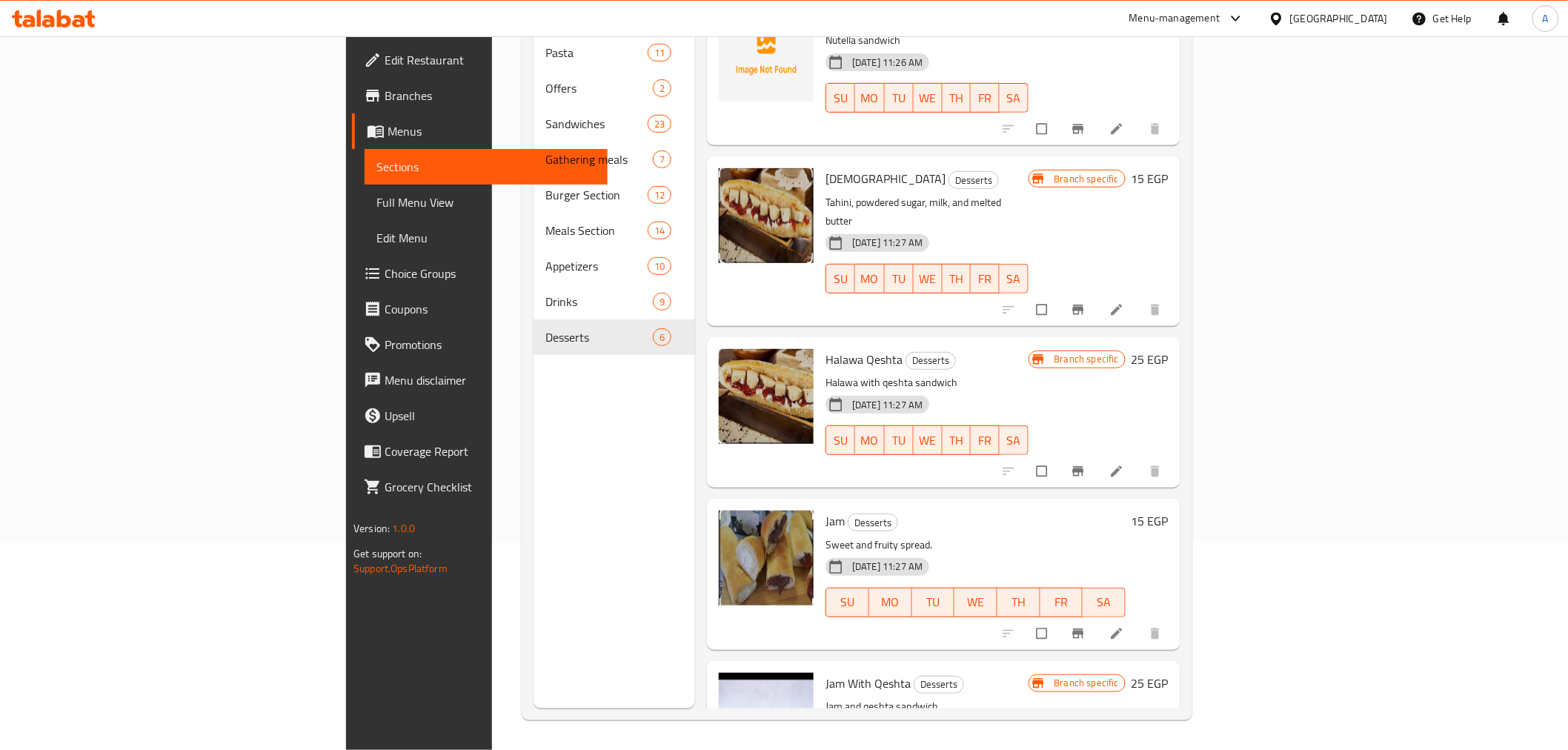
scroll to position [0, 0]
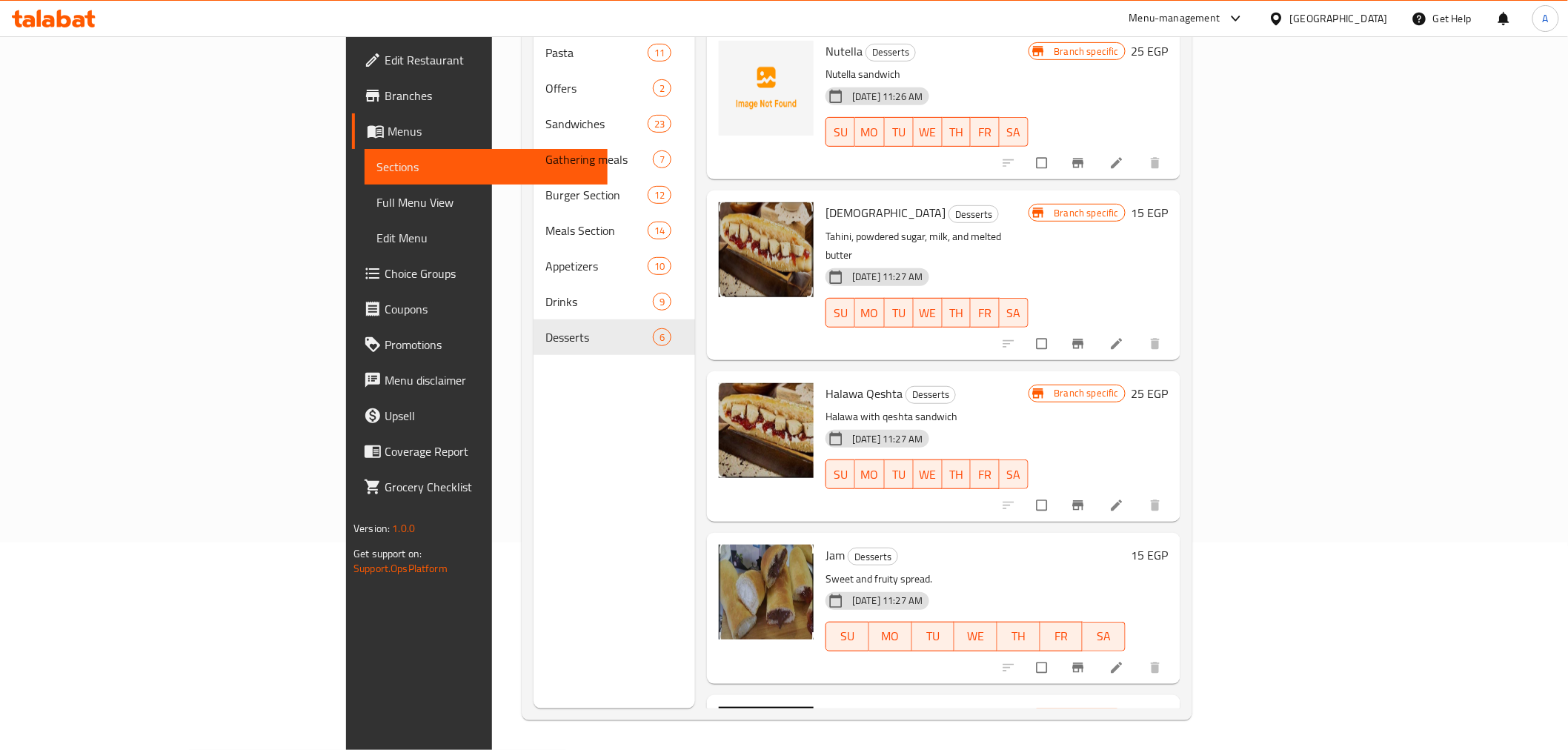
click at [865, 539] on div "Jam Desserts Sweet and fruity spread. [DATE] 11:27 AM SU MO TU WE TH FR SA" at bounding box center [976, 608] width 312 height 139
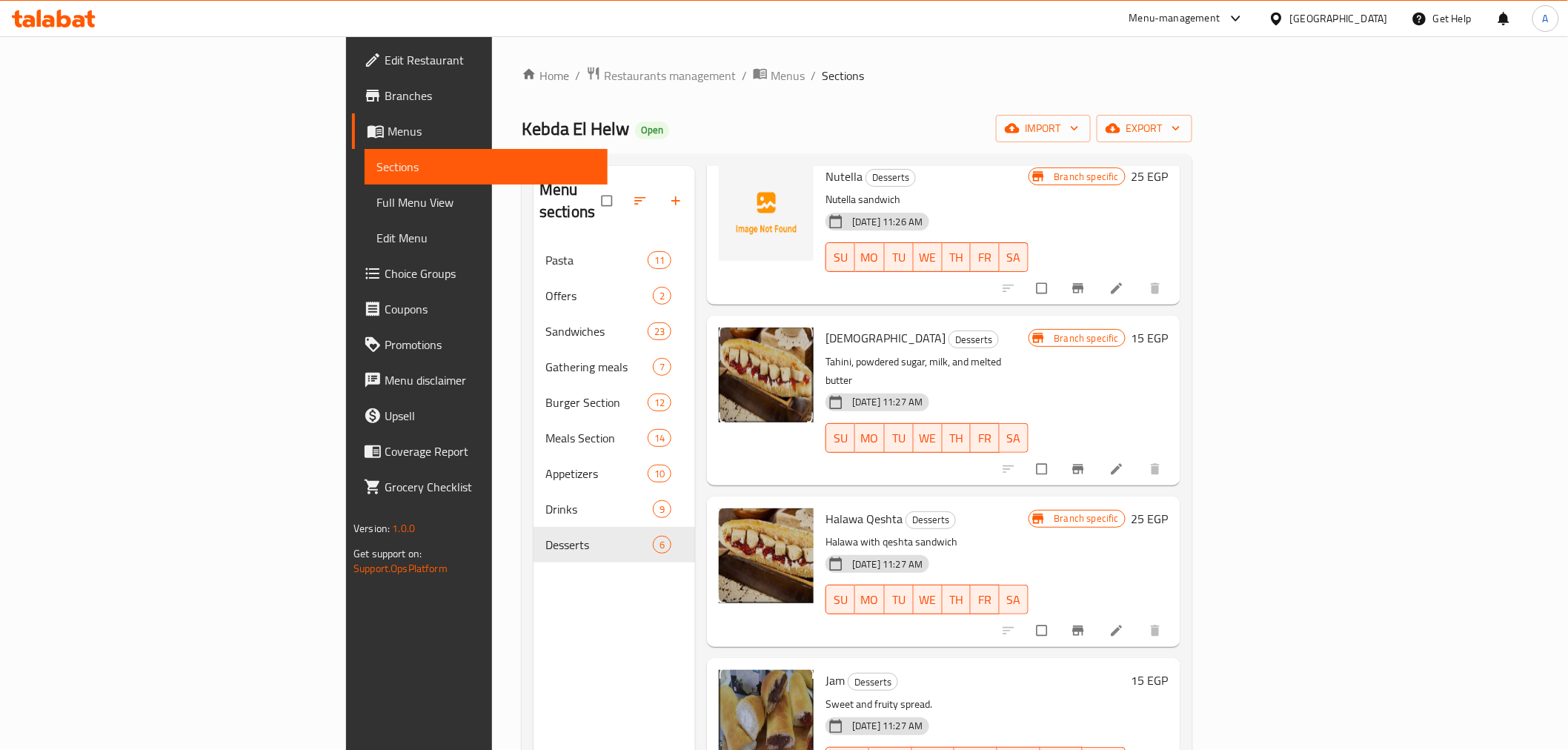
scroll to position [257, 0]
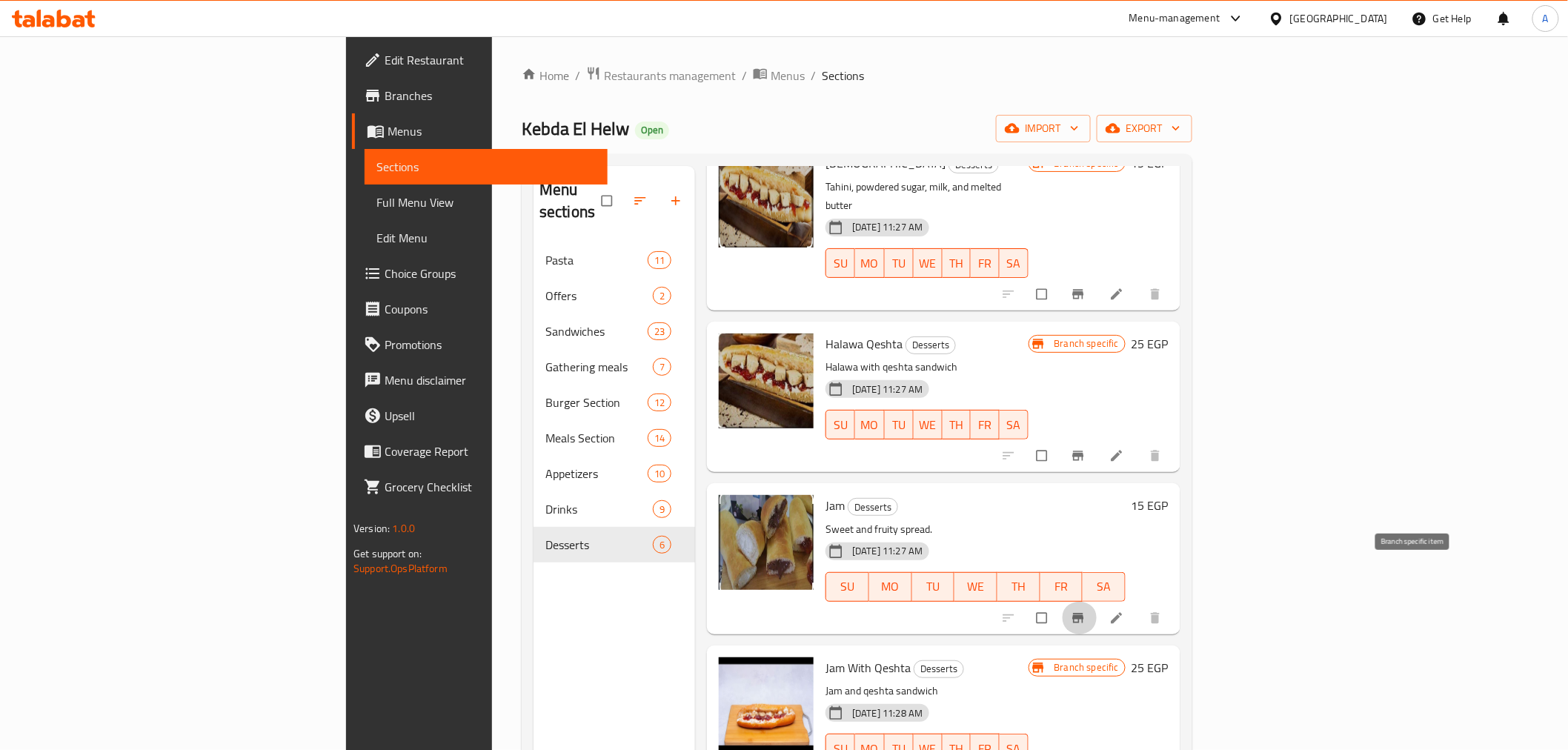
click at [1085, 610] on icon "Branch-specific-item" at bounding box center [1078, 618] width 15 height 15
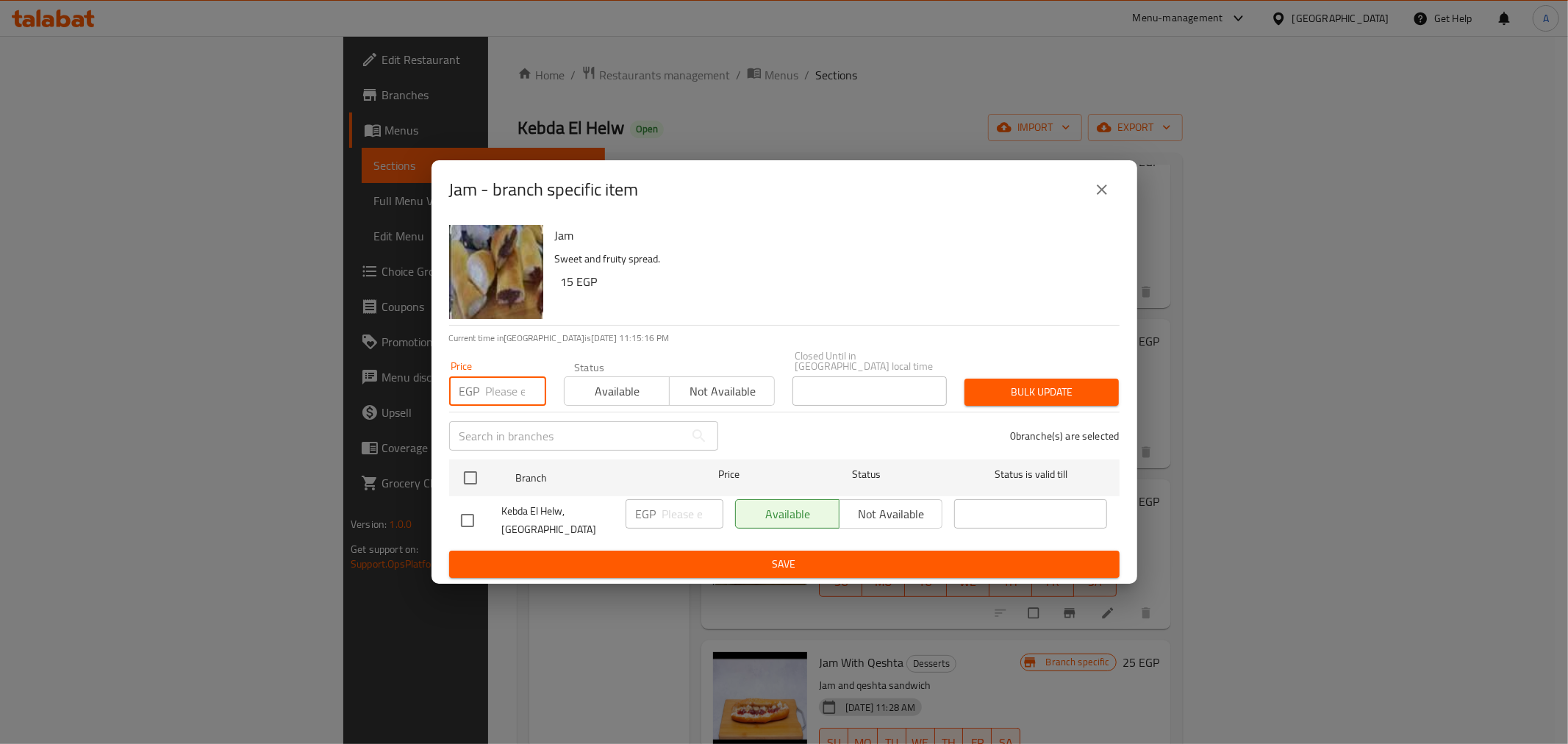
click at [498, 382] on input "number" at bounding box center [516, 391] width 61 height 30
type input "25"
click at [471, 467] on input "checkbox" at bounding box center [470, 477] width 31 height 31
checkbox input "true"
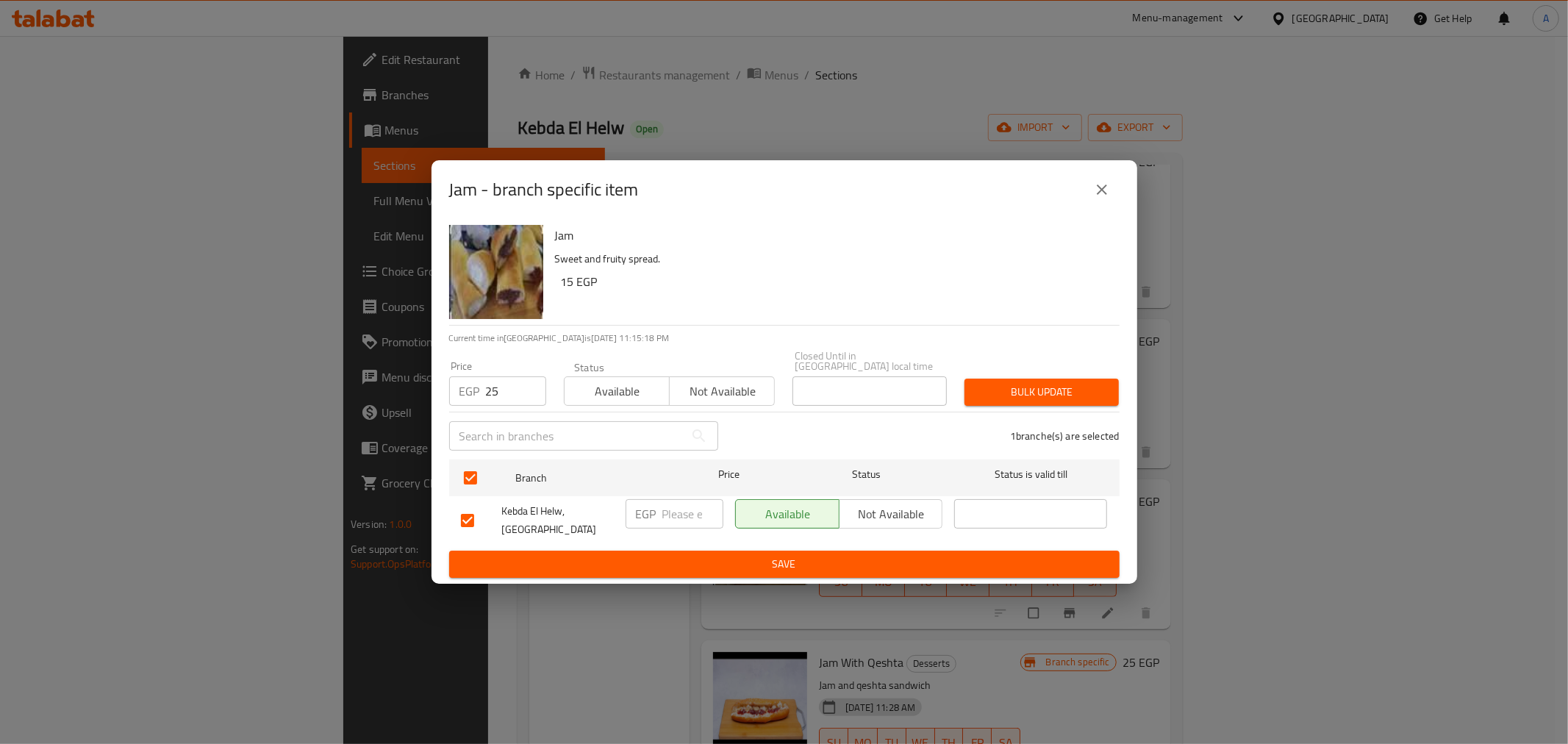
click at [887, 432] on div "1 branche(s) are selected" at bounding box center [928, 436] width 402 height 53
click at [1016, 391] on span "Bulk update" at bounding box center [1042, 392] width 130 height 19
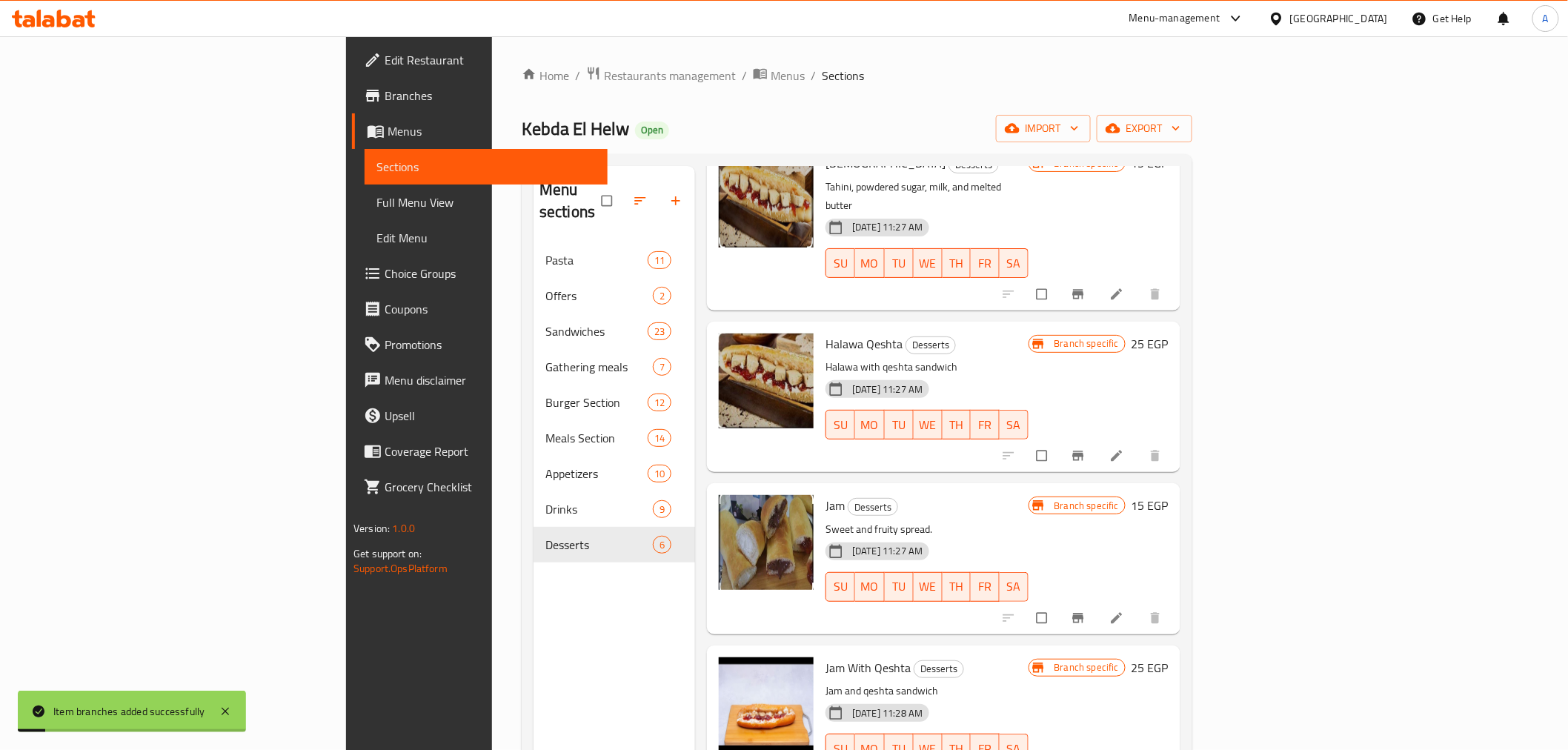
click at [1028, 495] on h6 "Jam Desserts" at bounding box center [926, 505] width 202 height 21
click at [1085, 448] on icon "Branch-specific-item" at bounding box center [1078, 455] width 15 height 15
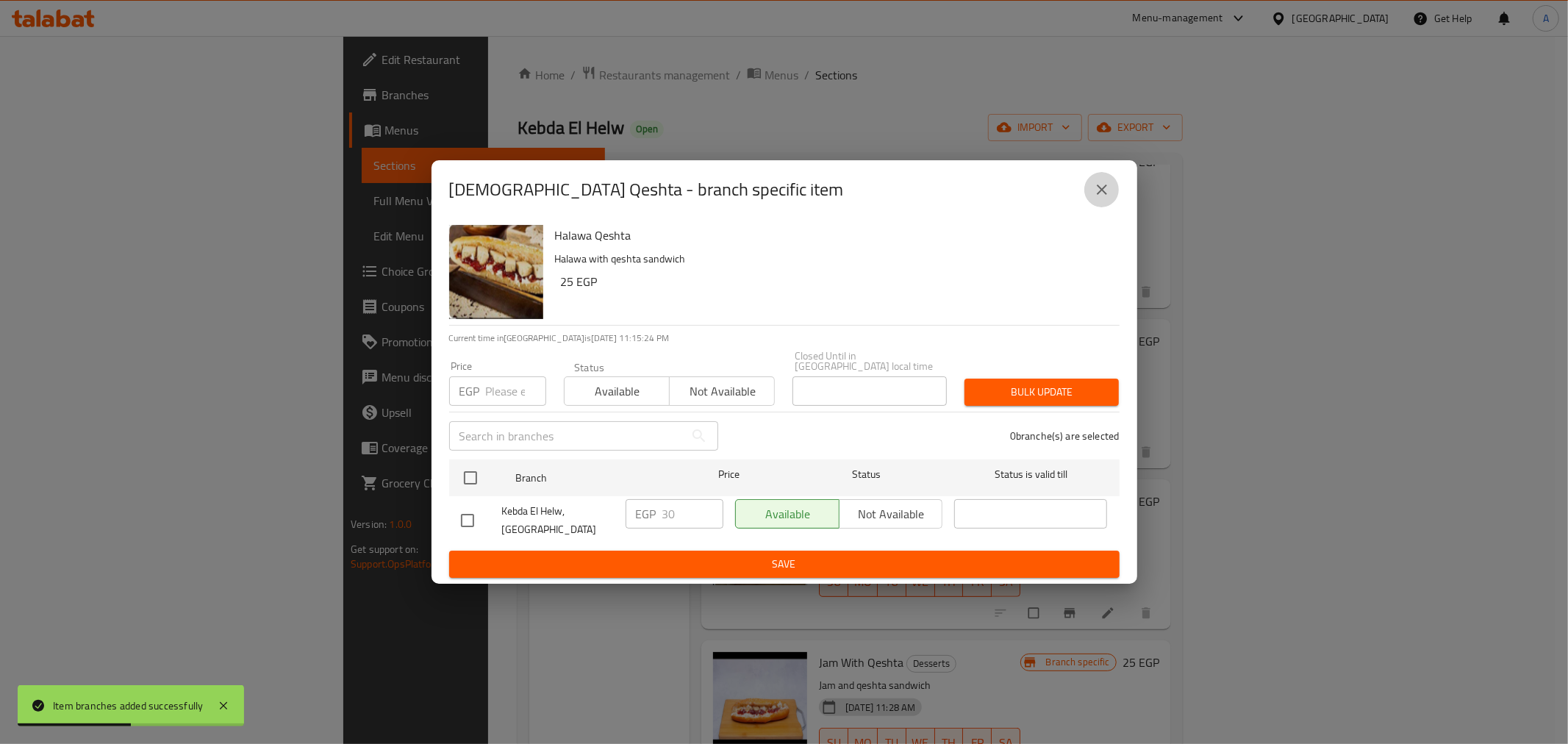
click at [1105, 195] on icon "close" at bounding box center [1102, 189] width 18 height 18
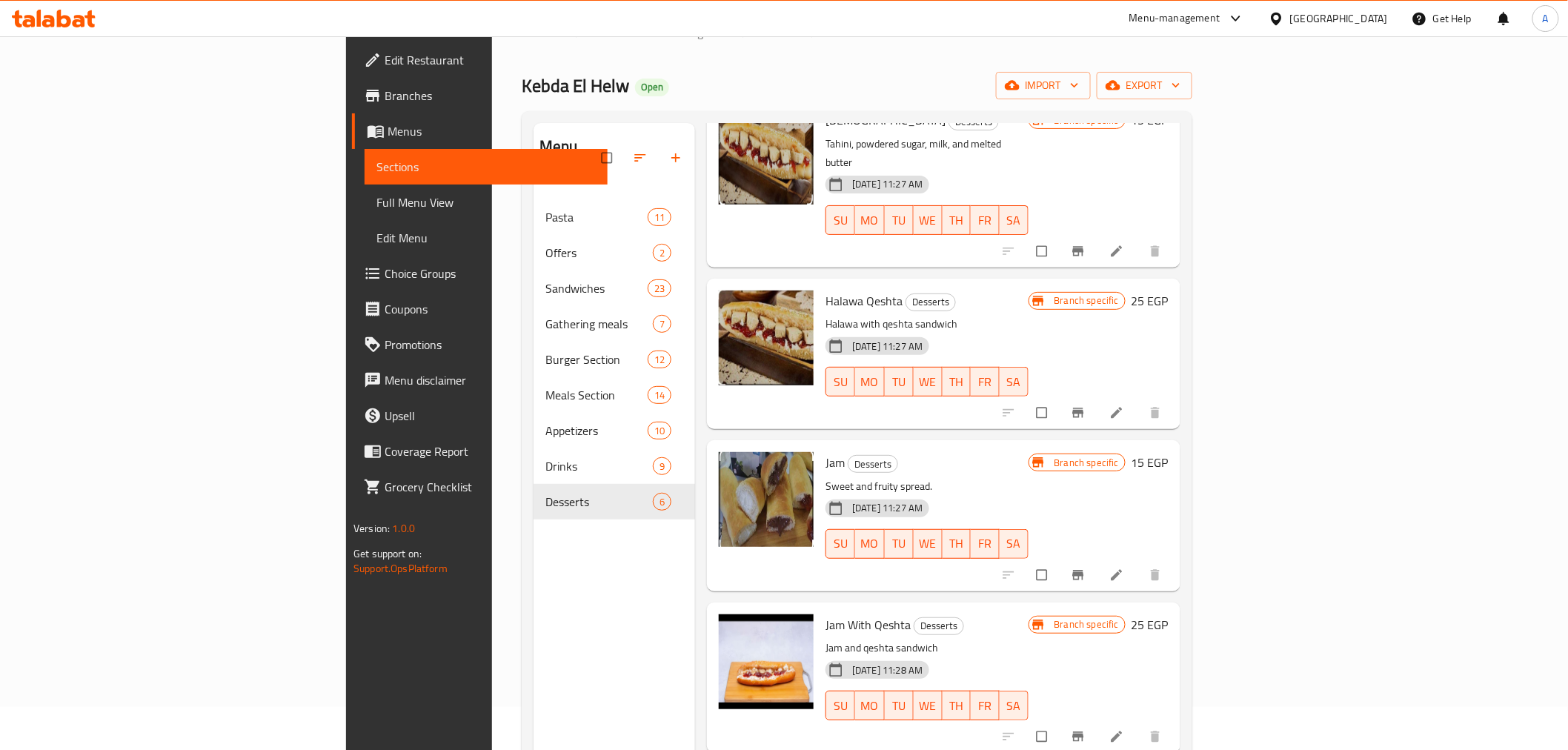
scroll to position [207, 0]
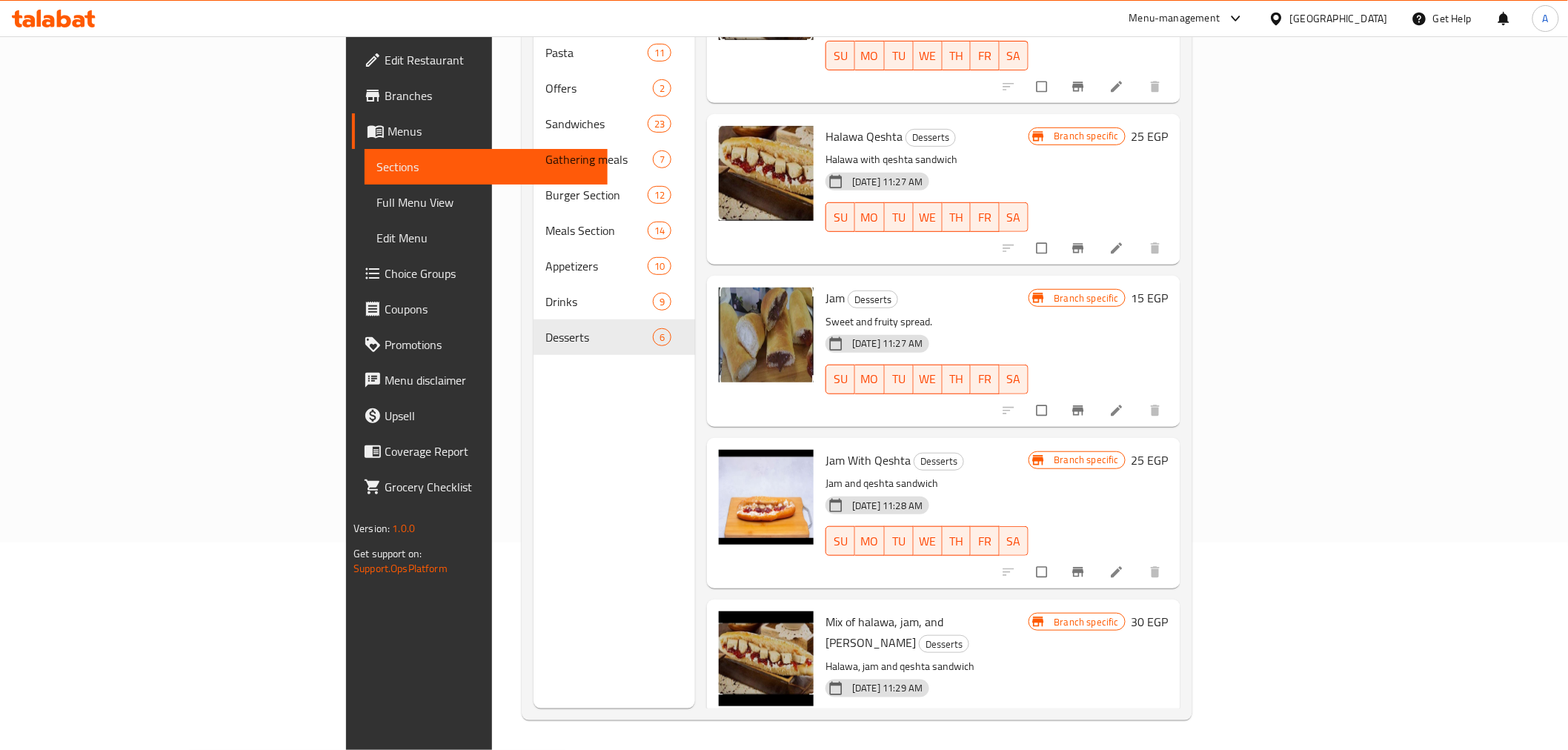
click at [1028, 611] on h6 "Mix of halawa, jam, and Qeshta Desserts" at bounding box center [926, 632] width 202 height 41
click at [1085, 747] on icon "Branch-specific-item" at bounding box center [1078, 755] width 15 height 15
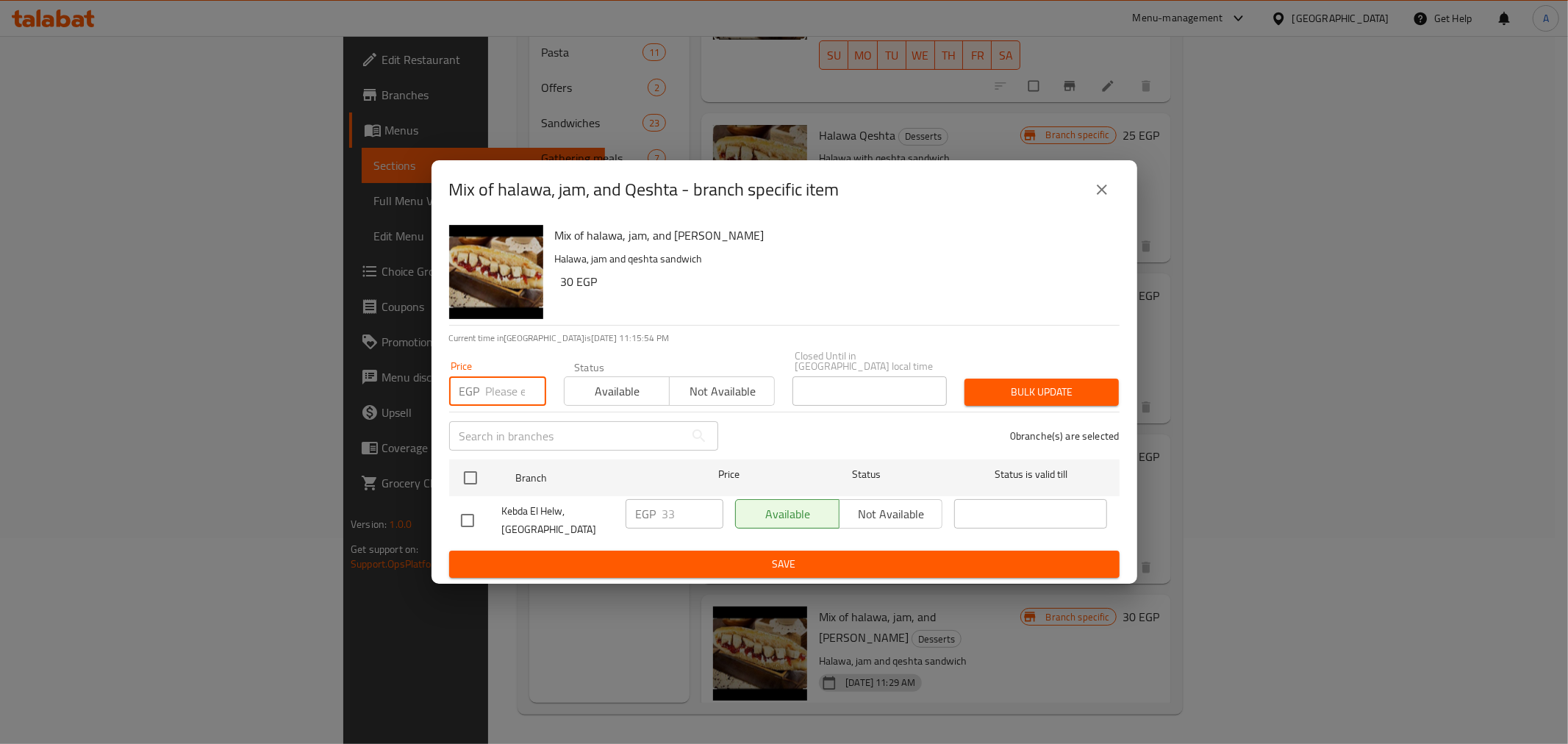
click at [493, 389] on input "number" at bounding box center [516, 391] width 61 height 30
type input "35"
click at [463, 483] on input "checkbox" at bounding box center [470, 477] width 31 height 31
checkbox input "true"
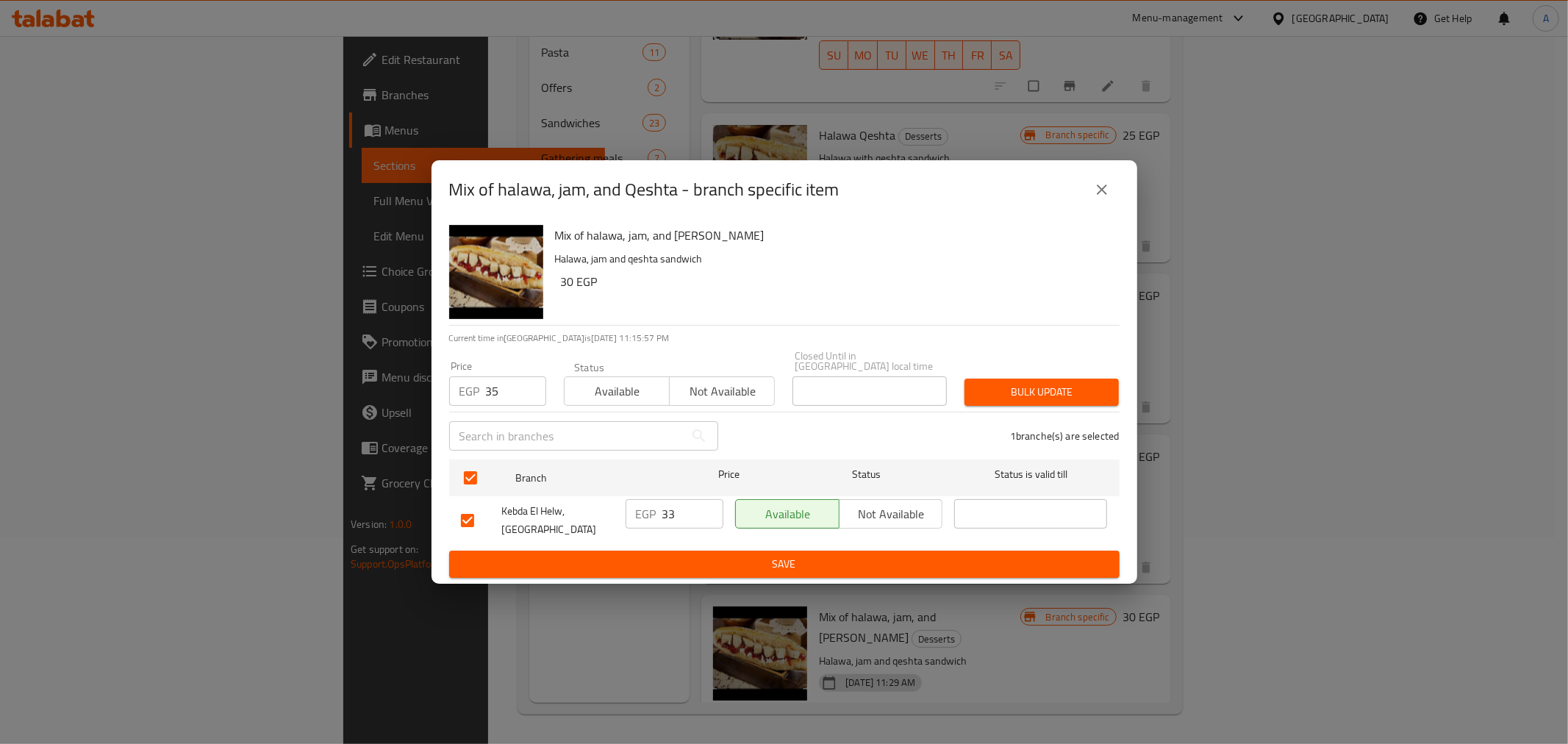
click at [990, 378] on button "Bulk update" at bounding box center [1042, 391] width 155 height 27
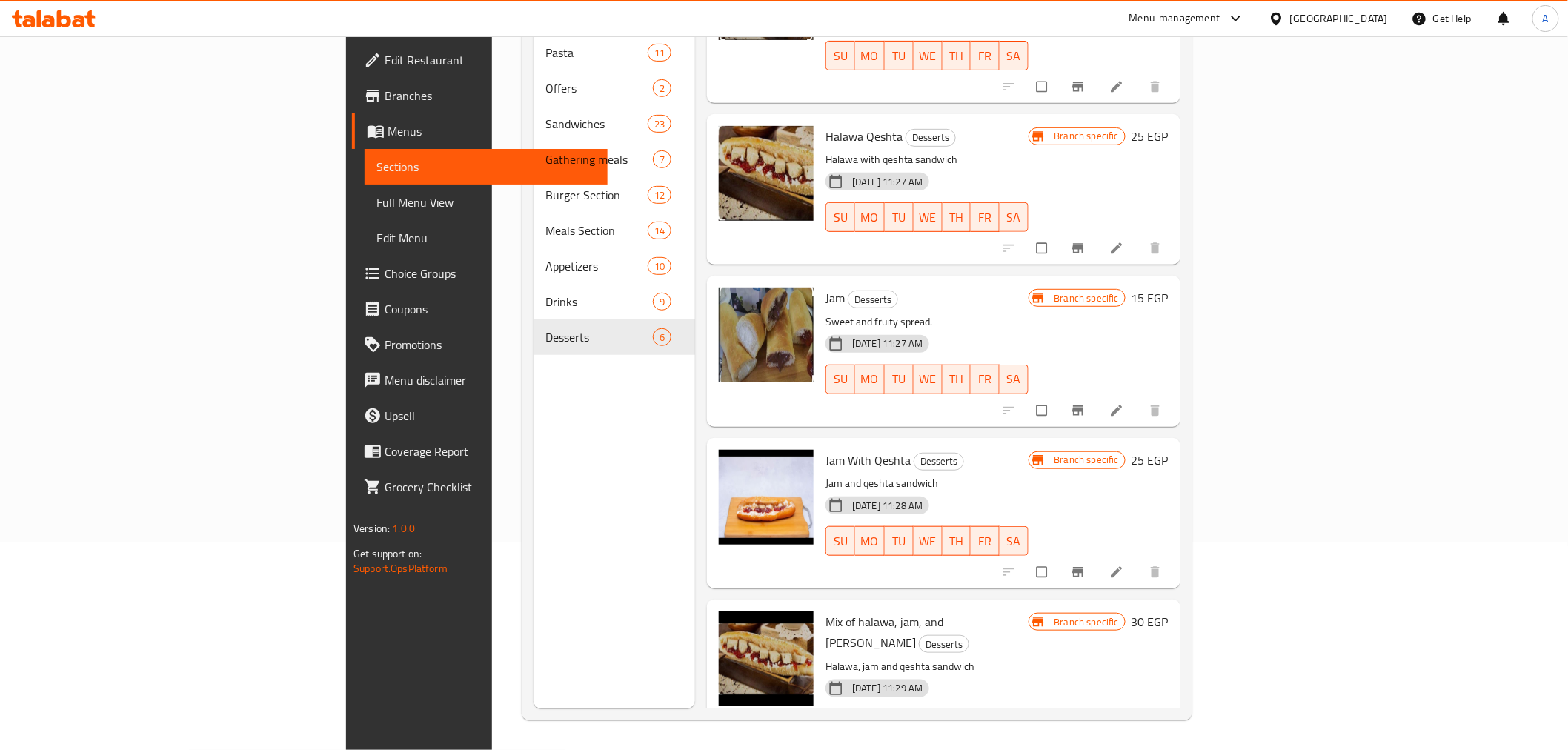
click at [825, 449] on span "Jam With Qeshta" at bounding box center [868, 460] width 85 height 23
copy h6 "Jam With Qeshta"
click at [533, 446] on div "Menu sections Pasta 11 Offers 2 Sandwiches 23 Gathering meals 7 Burger Section …" at bounding box center [614, 333] width 161 height 750
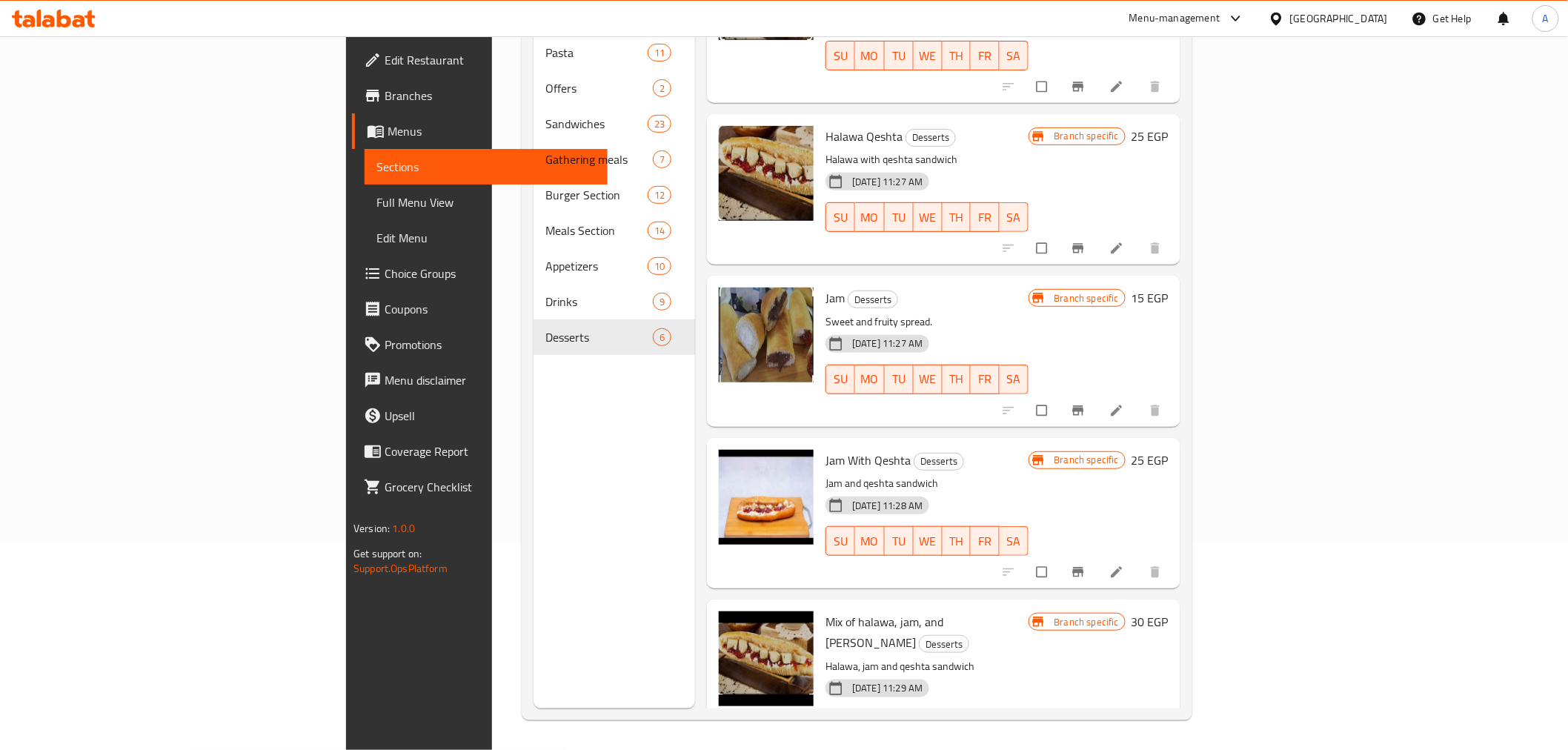
click at [533, 413] on div "Menu sections Pasta 11 Offers 2 Sandwiches 23 Gathering meals 7 Burger Section …" at bounding box center [614, 333] width 161 height 750
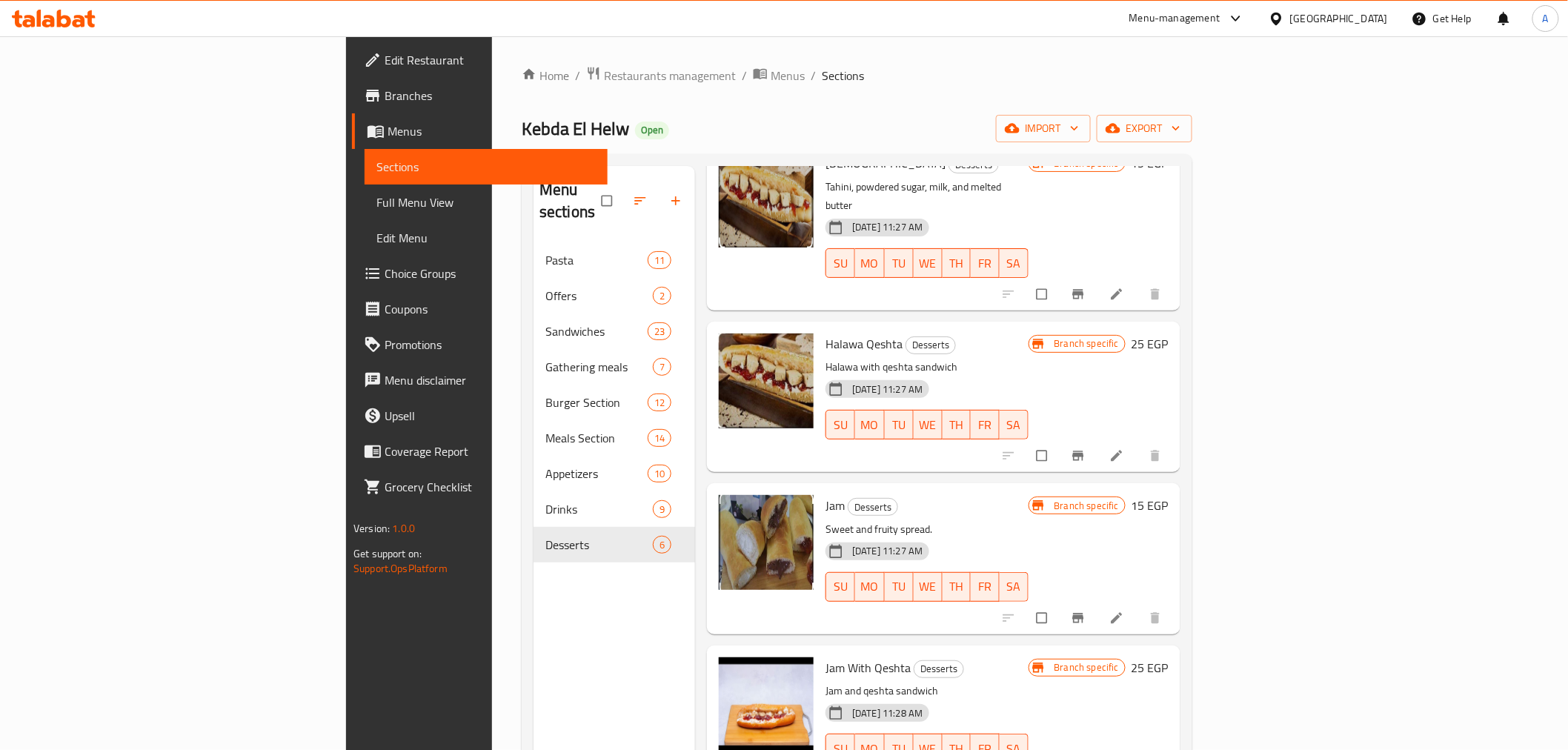
click at [533, 543] on nav "Pasta 11 Offers 2 Sandwiches 23 Gathering meals 7 Burger Section 12 Meals Secti…" at bounding box center [614, 403] width 161 height 332
click at [659, 202] on button "button" at bounding box center [677, 201] width 36 height 33
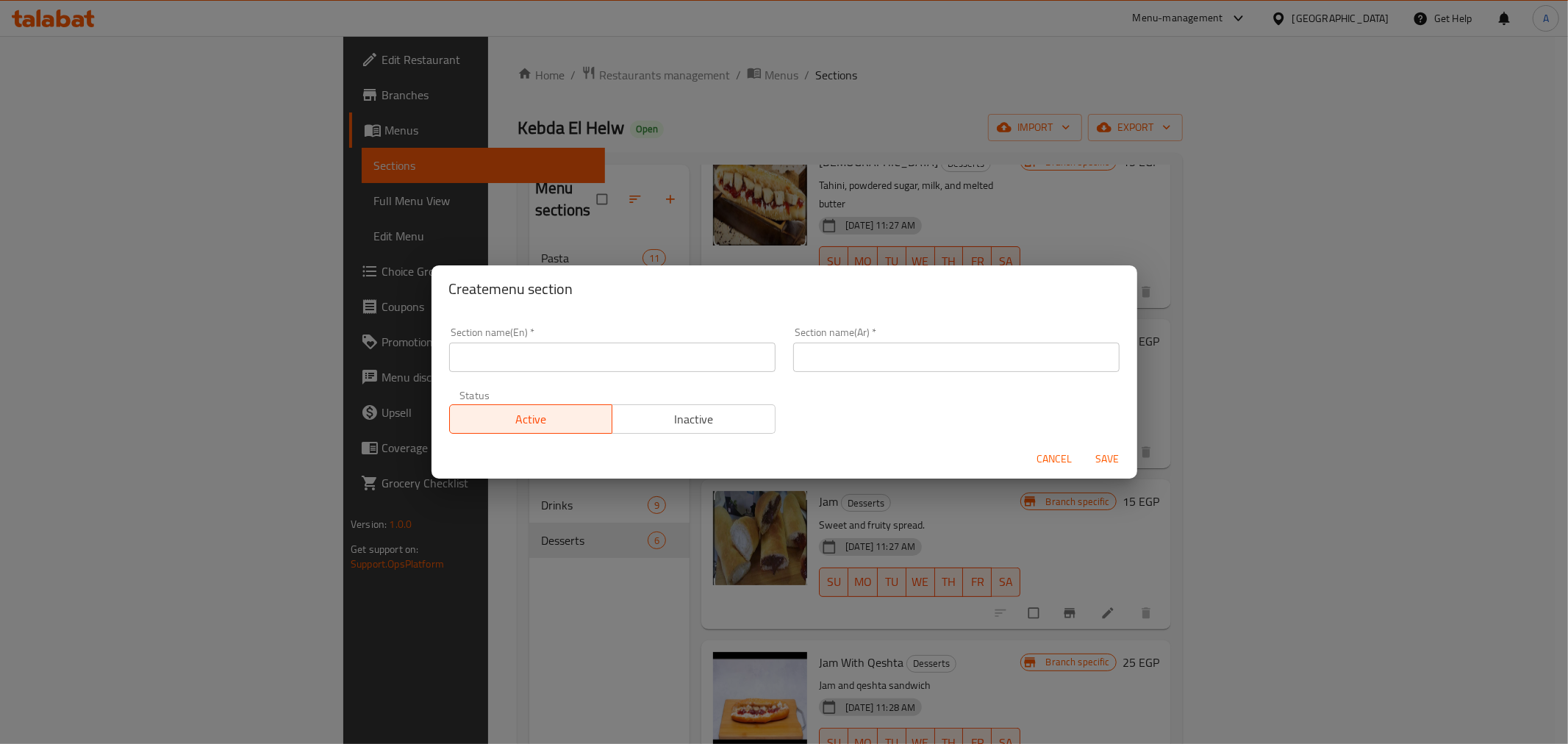
click at [835, 353] on input "text" at bounding box center [957, 358] width 326 height 30
type input "الني"
click at [879, 444] on div "Cancel Save" at bounding box center [784, 459] width 706 height 39
drag, startPoint x: 653, startPoint y: 415, endPoint x: 652, endPoint y: 394, distance: 21.0
click at [654, 415] on span "Inactive" at bounding box center [694, 419] width 152 height 21
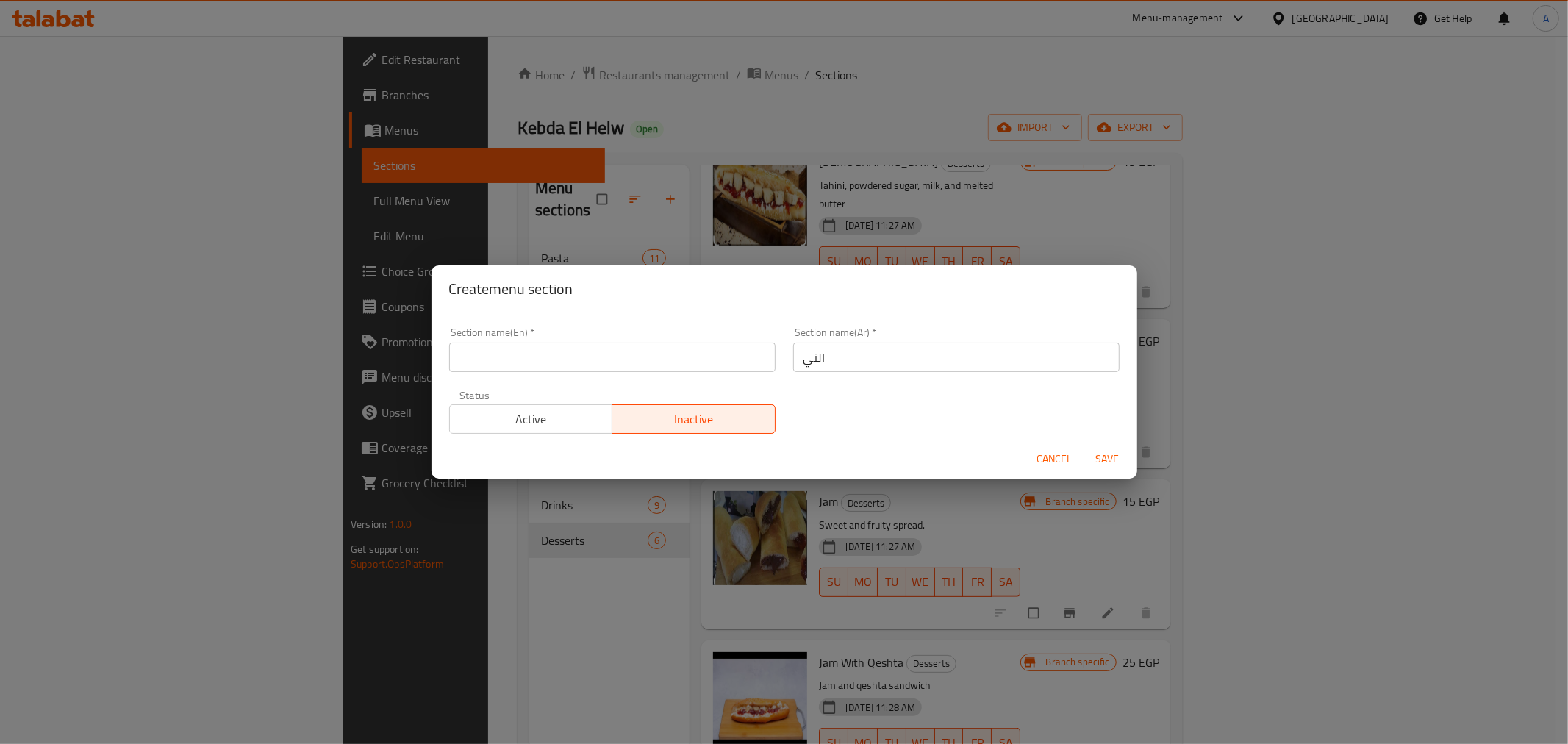
click at [641, 358] on input "text" at bounding box center [612, 358] width 326 height 30
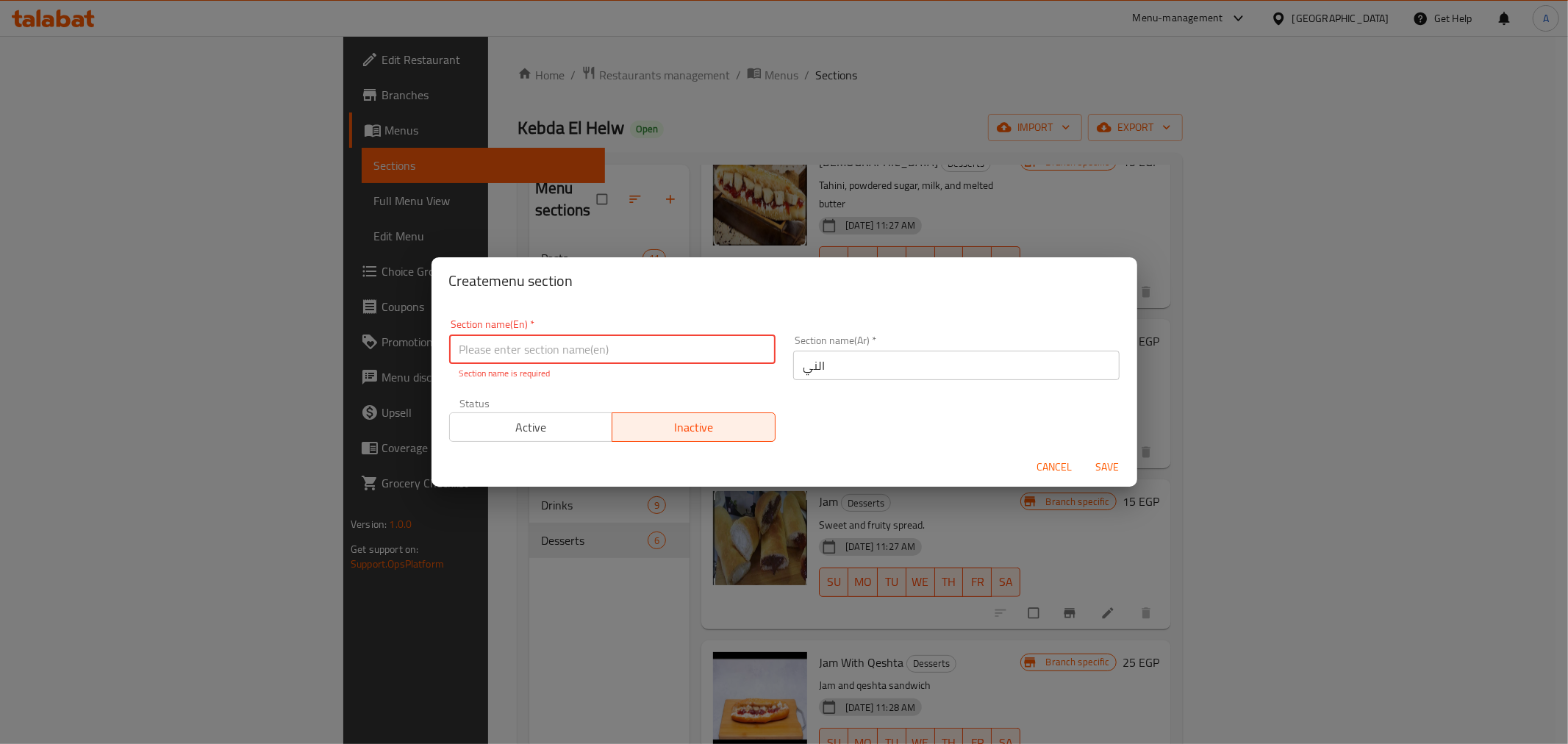
click at [702, 360] on input "text" at bounding box center [612, 349] width 326 height 30
paste input "Raw"
type input "Raw"
click at [860, 416] on div "Section name(En)   * Raw Section name(En) * Section name is required Section na…" at bounding box center [784, 380] width 689 height 141
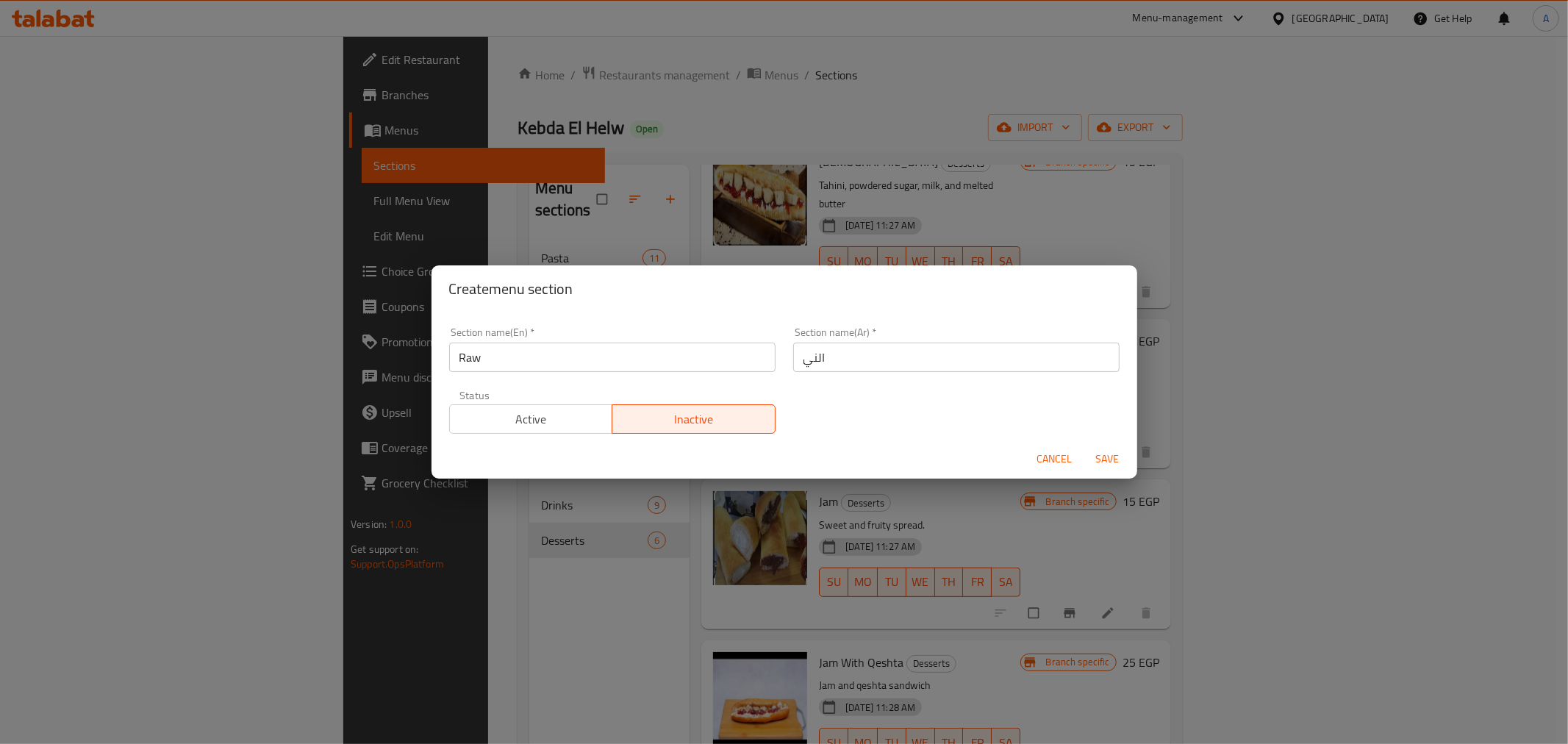
click at [1104, 465] on span "Save" at bounding box center [1108, 459] width 35 height 19
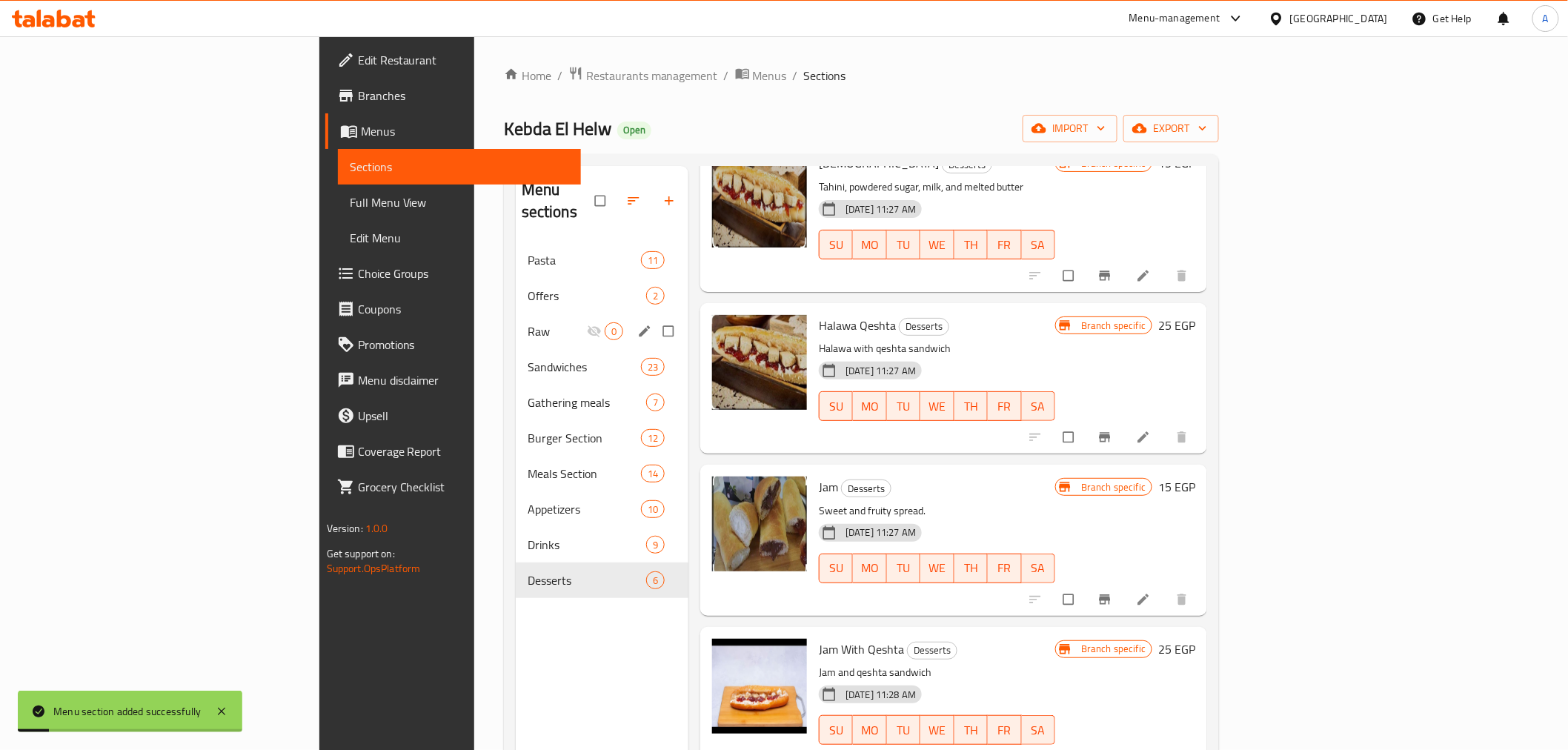
click at [528, 322] on span "Raw" at bounding box center [557, 330] width 59 height 18
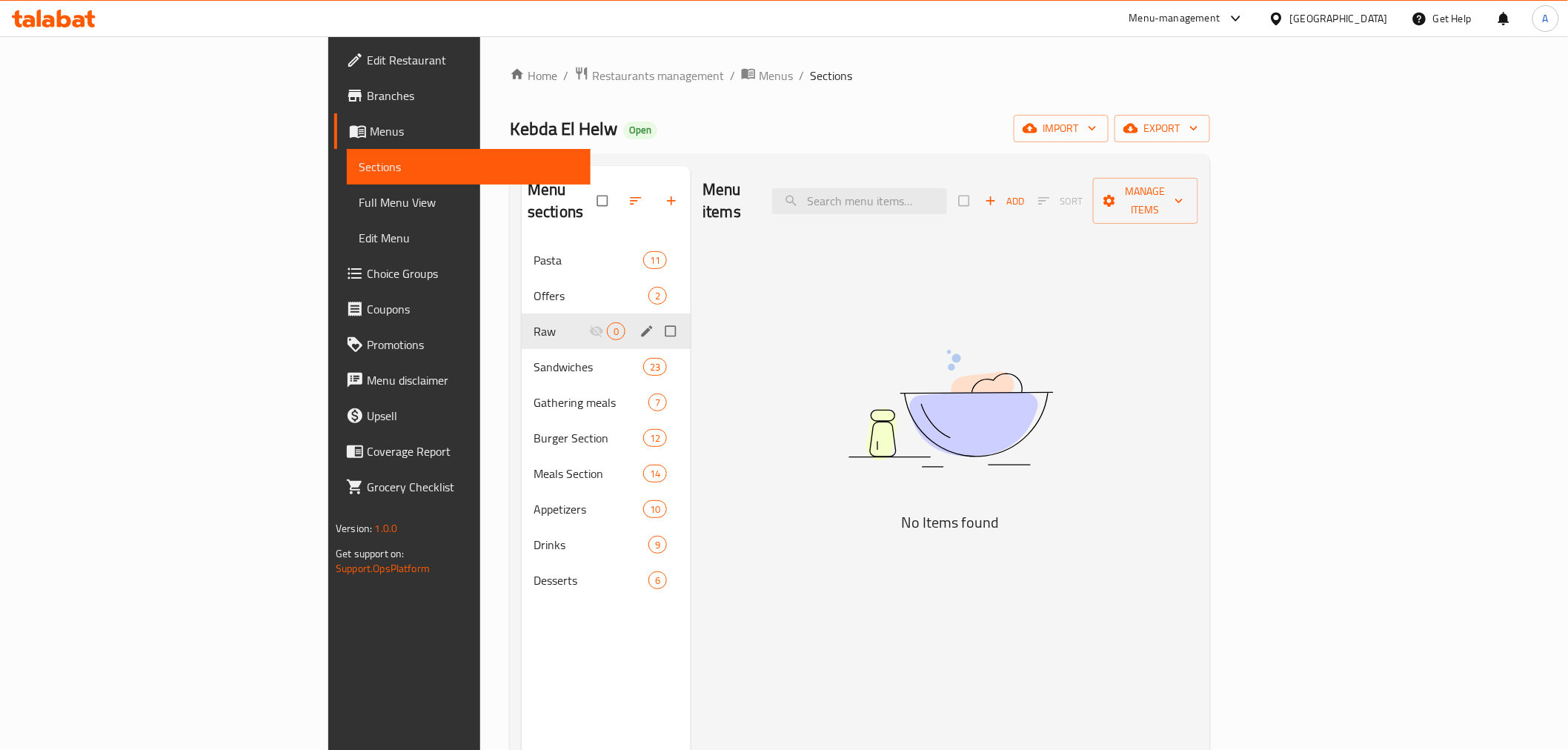
click at [522, 314] on div "Raw 0" at bounding box center [607, 331] width 169 height 36
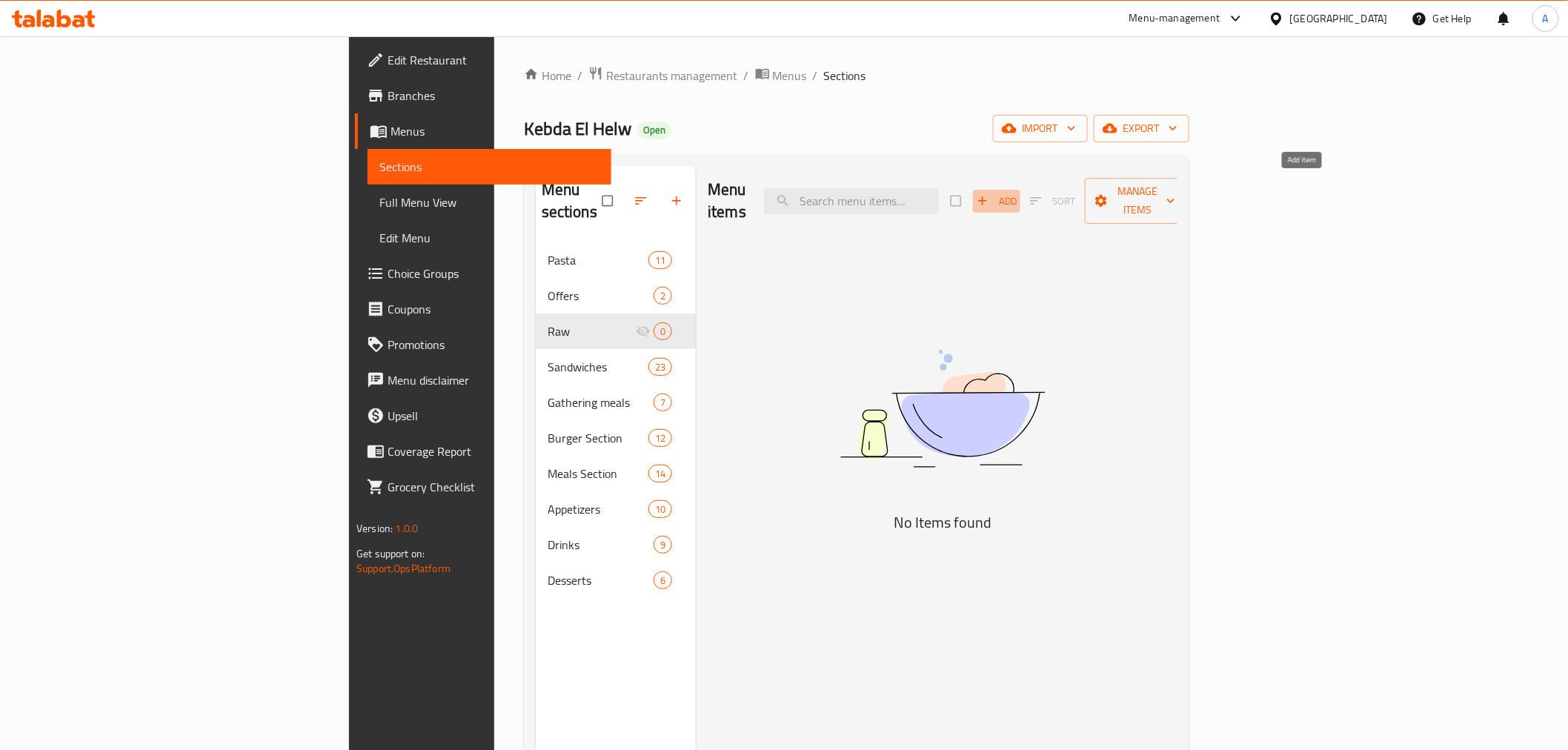
click at [990, 195] on icon "button" at bounding box center [983, 201] width 15 height 15
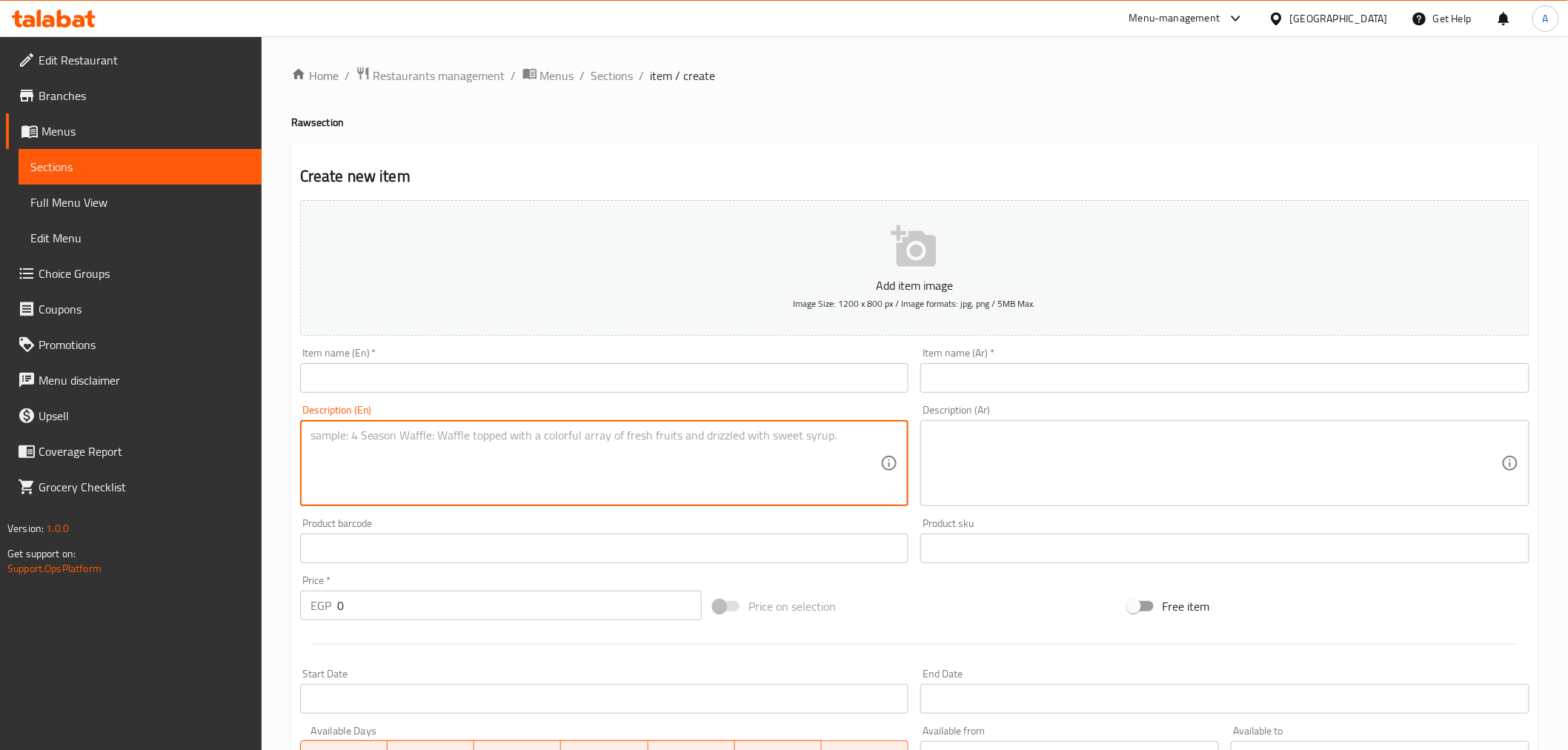
click at [387, 457] on textarea at bounding box center [596, 463] width 571 height 70
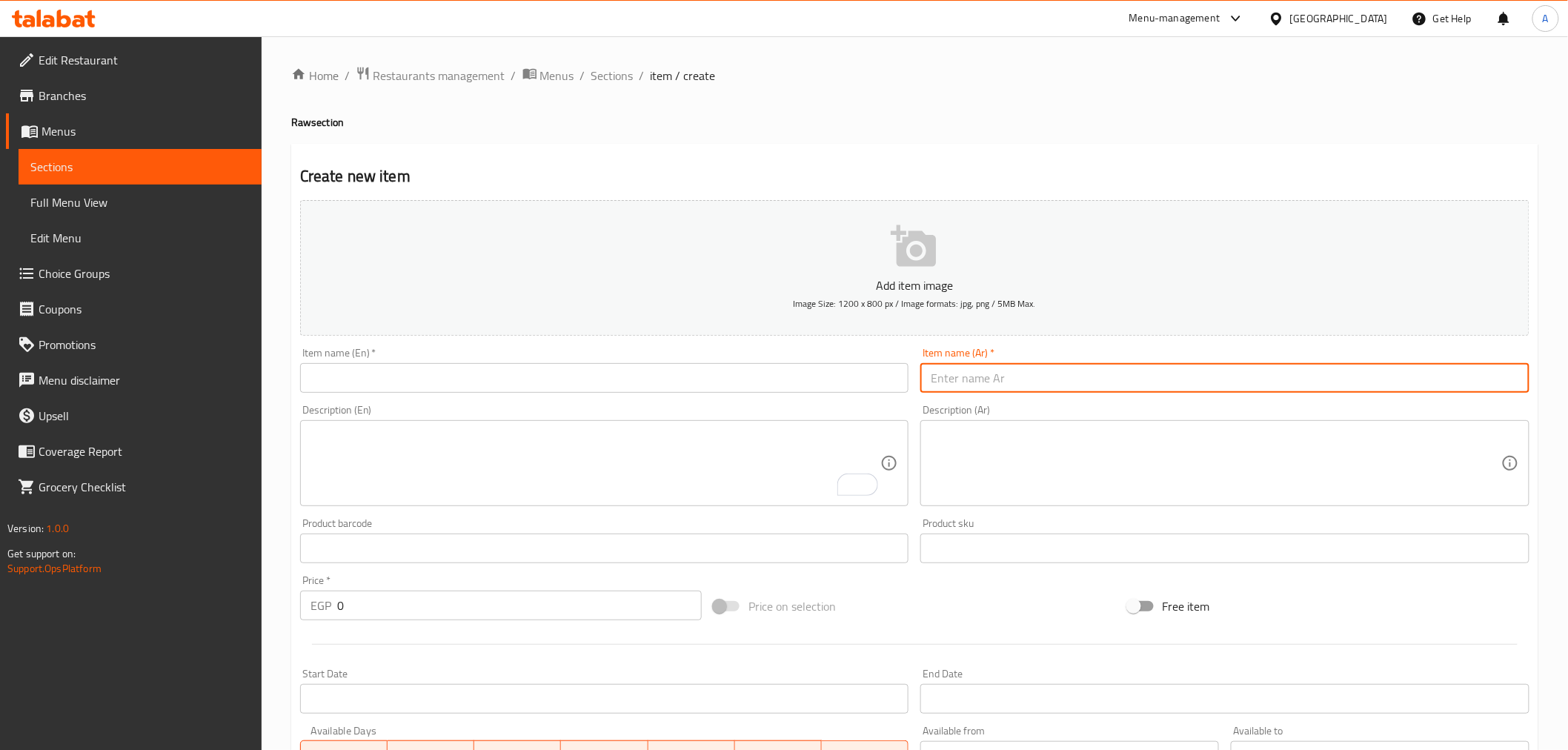
click at [1030, 369] on input "text" at bounding box center [1224, 378] width 609 height 30
type input "كيلو كبده بالحباش (التوابل)"
drag, startPoint x: 893, startPoint y: 586, endPoint x: 838, endPoint y: 603, distance: 57.6
click at [893, 587] on div "Price on selection" at bounding box center [915, 605] width 413 height 40
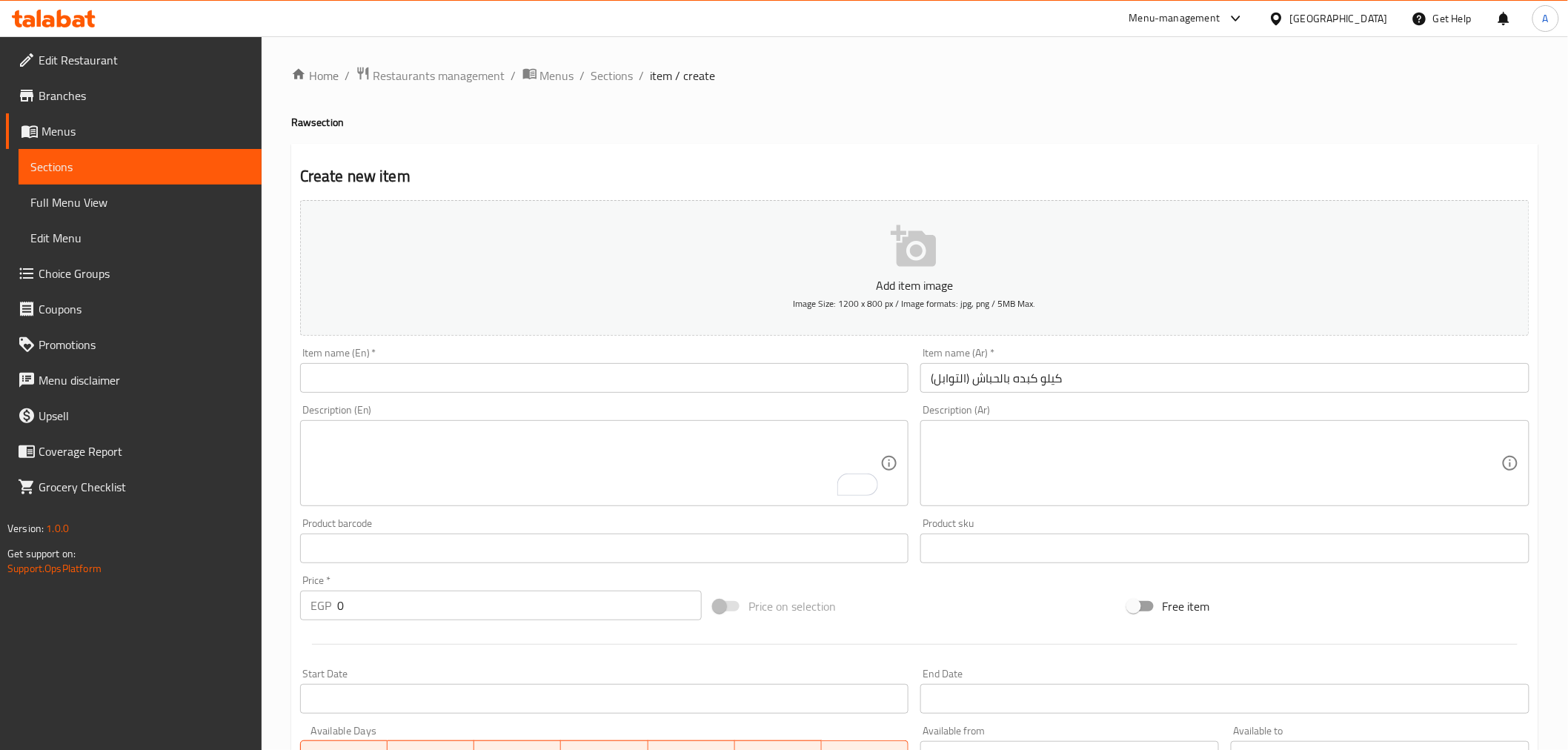
click at [435, 616] on input "0" at bounding box center [519, 605] width 364 height 30
type input "310"
click at [366, 649] on div at bounding box center [915, 644] width 1241 height 37
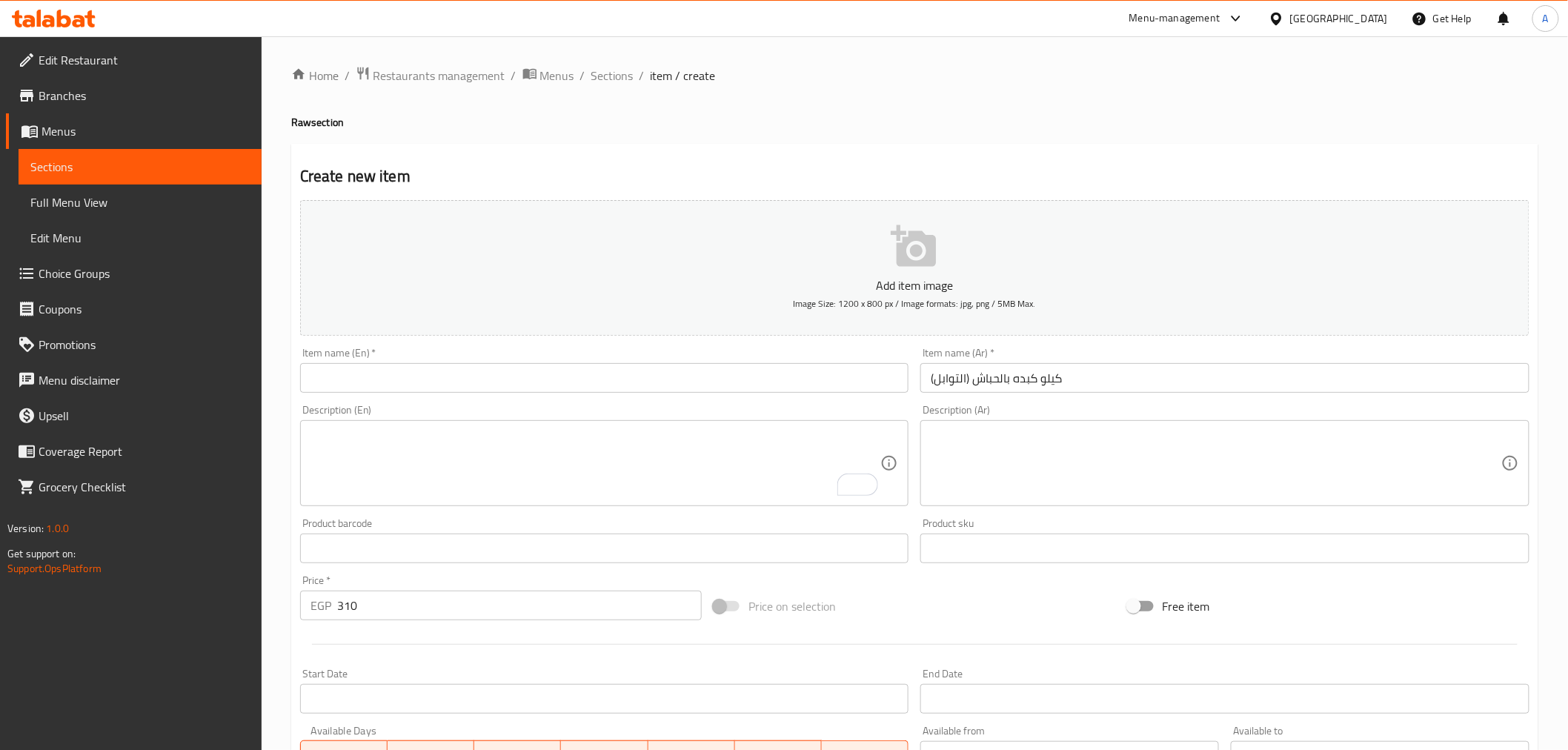
click at [1038, 380] on input "كيلو كبده بالحباش (التوابل)" at bounding box center [1224, 378] width 609 height 30
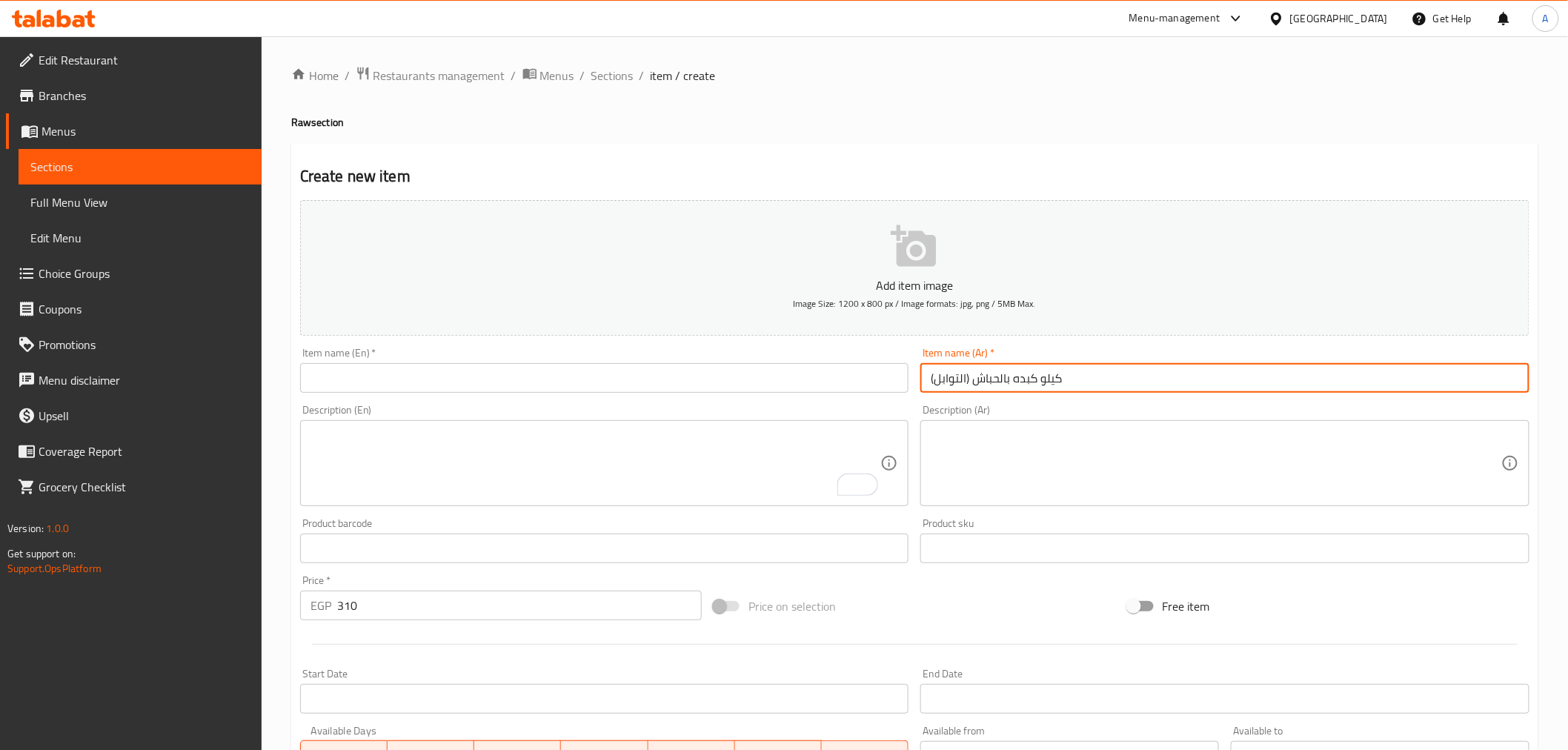
click at [1038, 380] on input "كيلو كبده بالحباش (التوابل)" at bounding box center [1224, 378] width 609 height 30
drag, startPoint x: 487, startPoint y: 395, endPoint x: 490, endPoint y: 376, distance: 19.2
click at [487, 395] on div "Item name (En)   * Item name (En) *" at bounding box center [604, 370] width 621 height 57
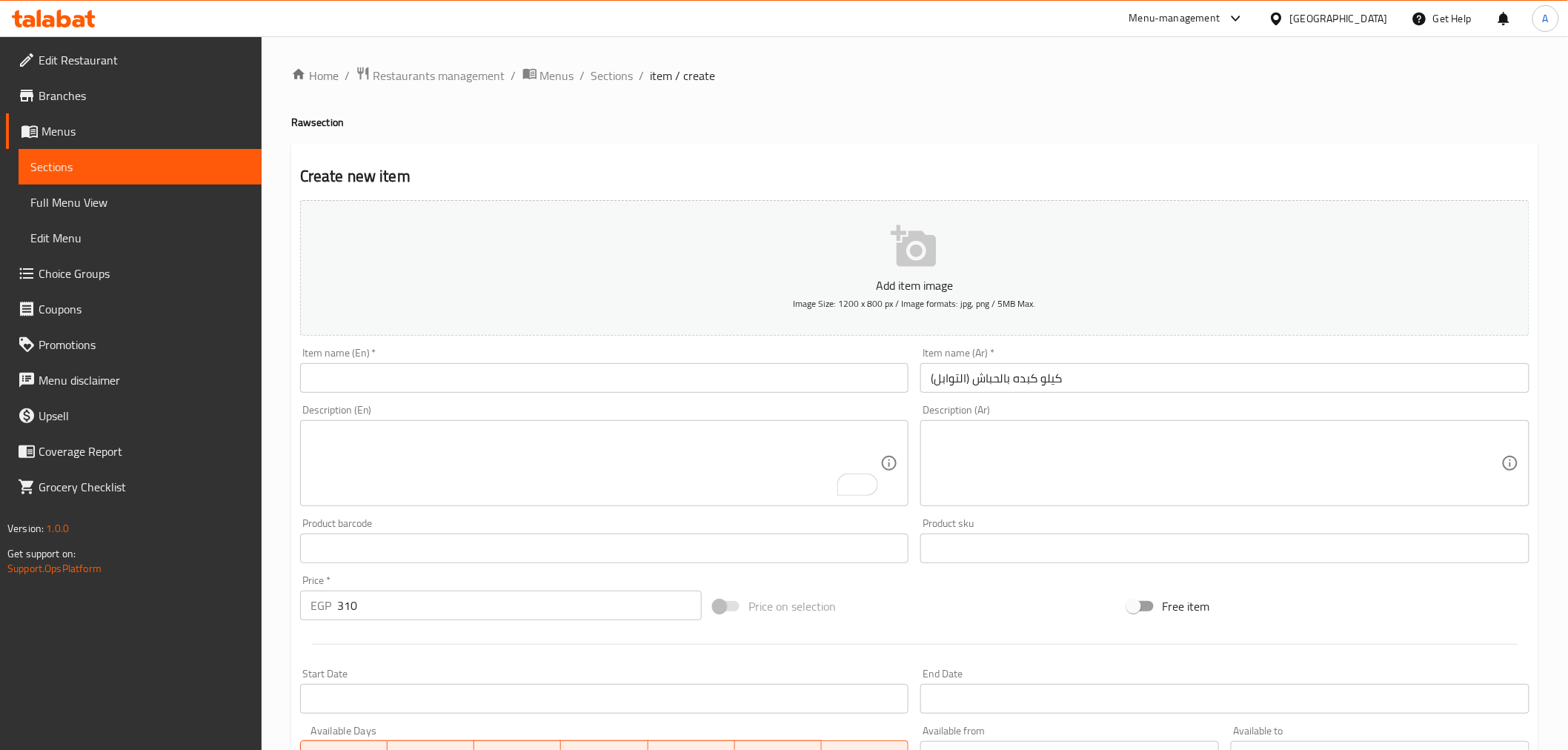
click at [493, 367] on input "text" at bounding box center [605, 378] width 609 height 30
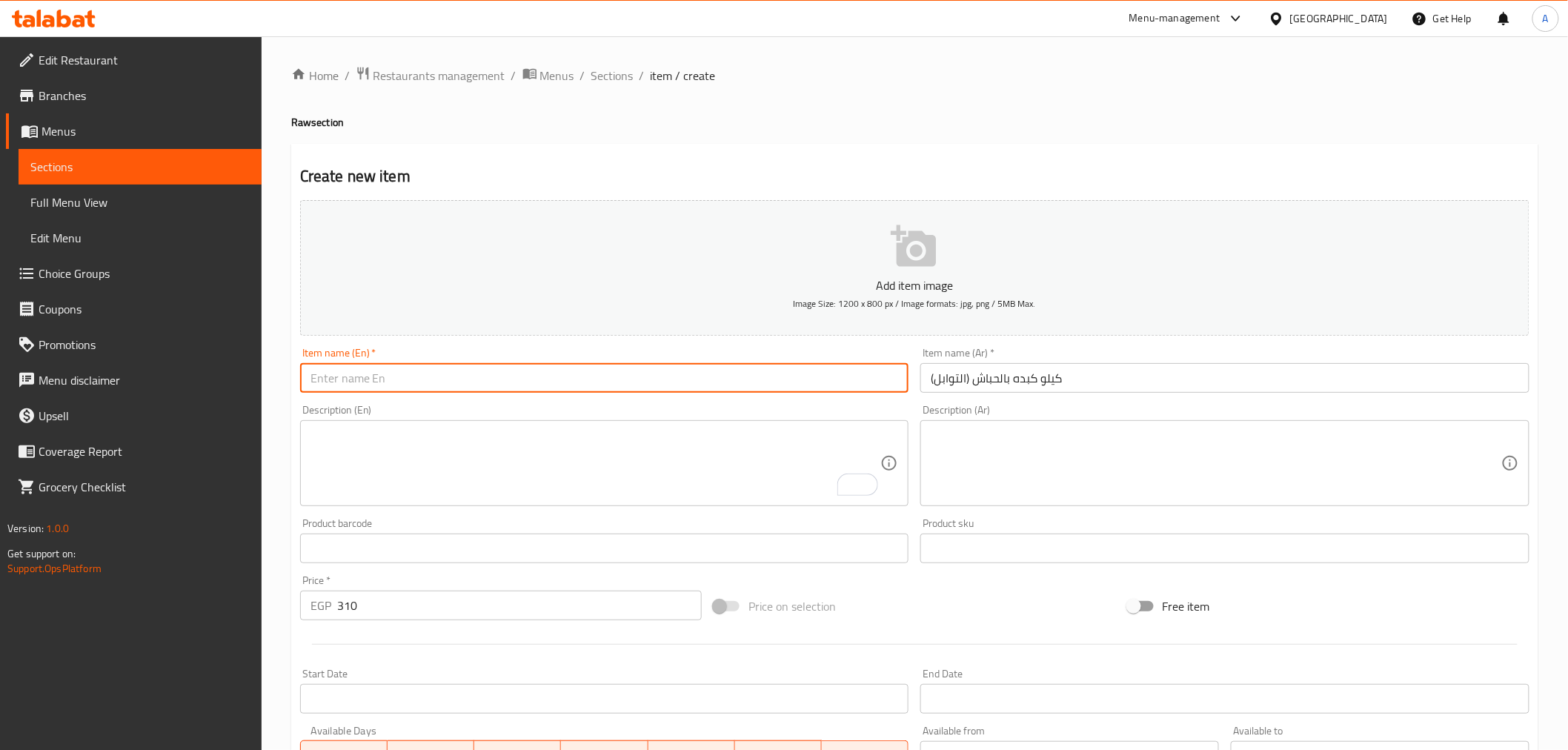
paste input "Kilo of liver with spices"
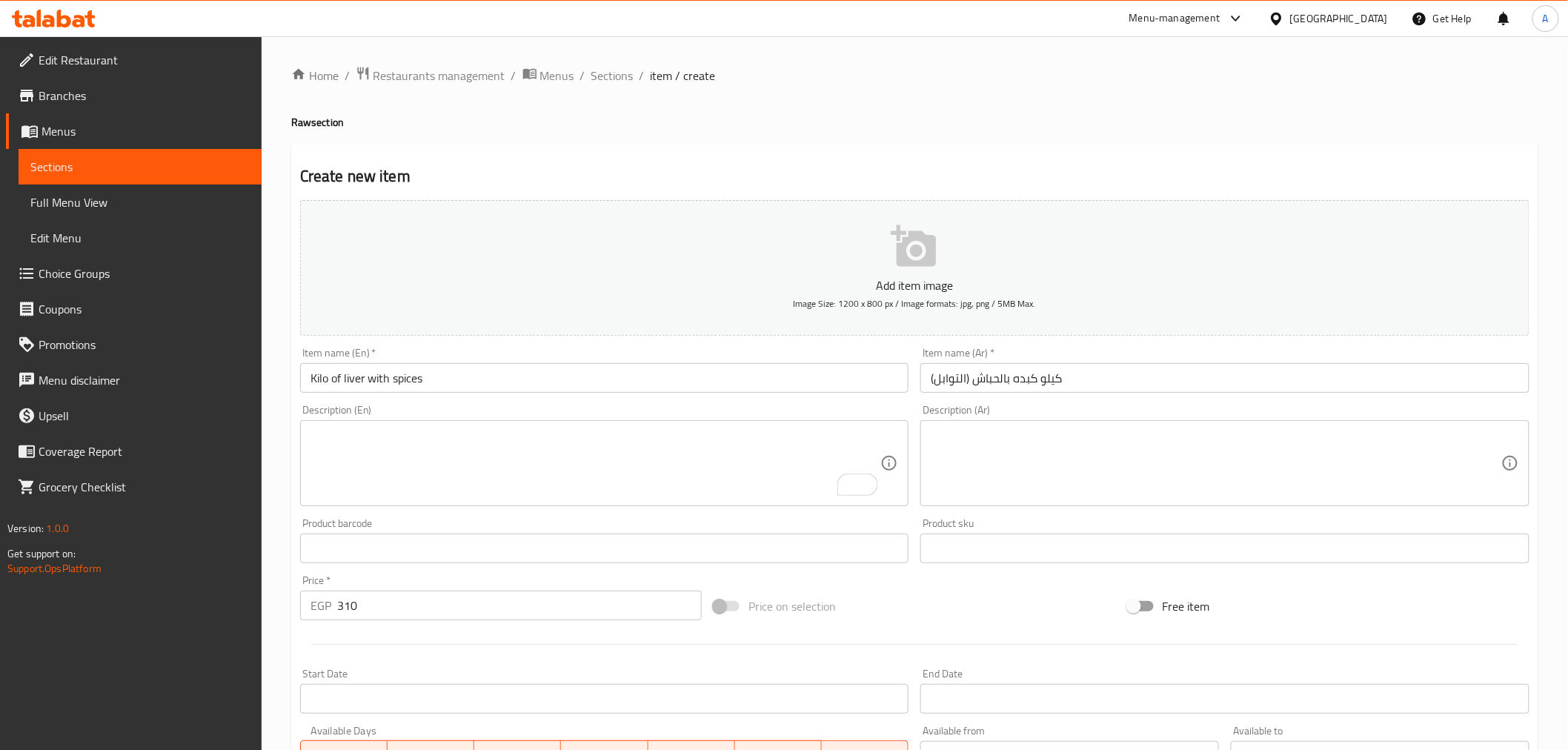
click at [470, 405] on div "Description (En) Description (En)" at bounding box center [605, 455] width 609 height 101
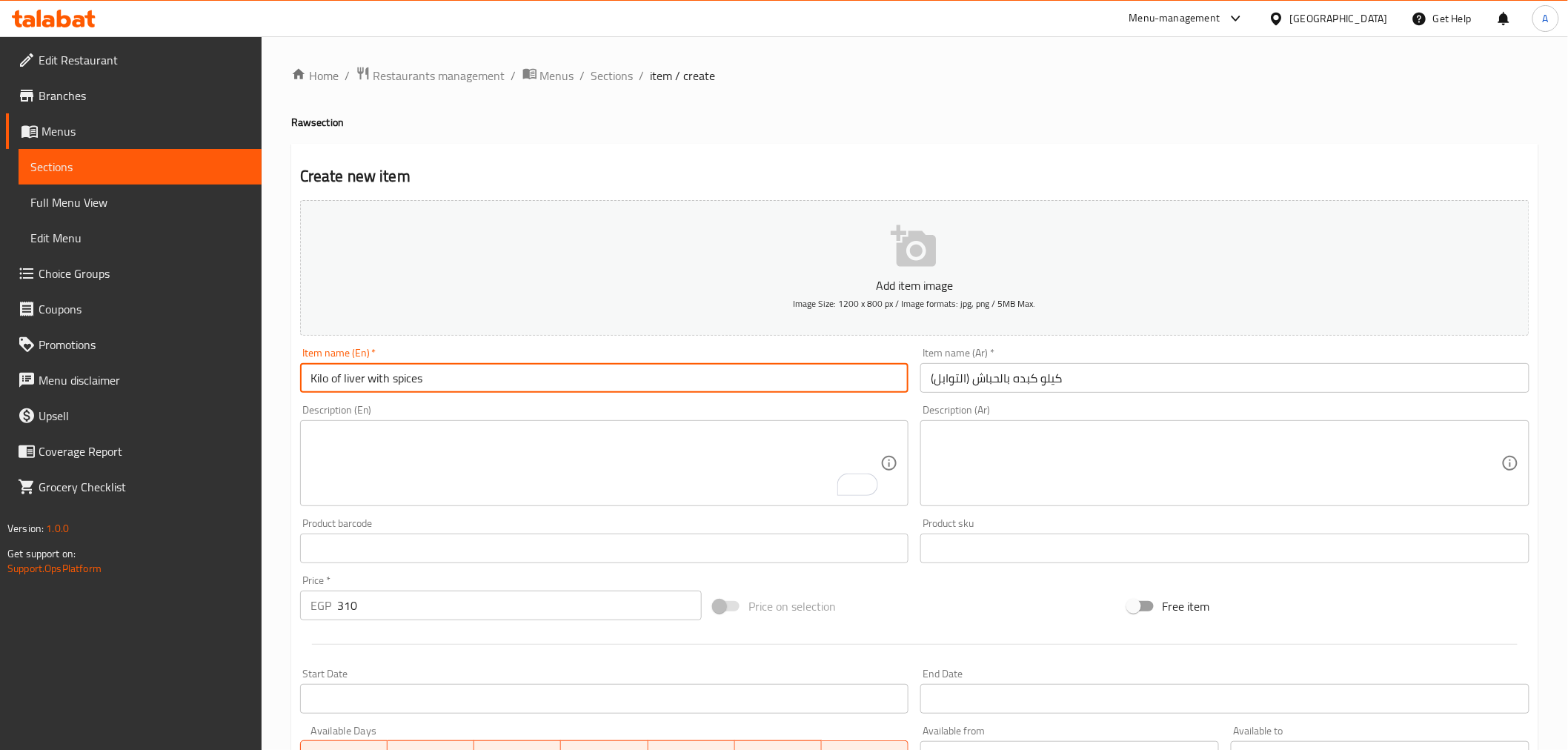
click at [390, 380] on input "Kilo of liver with spices" at bounding box center [605, 378] width 609 height 30
type input "Kilo of liver with habash (spices)"
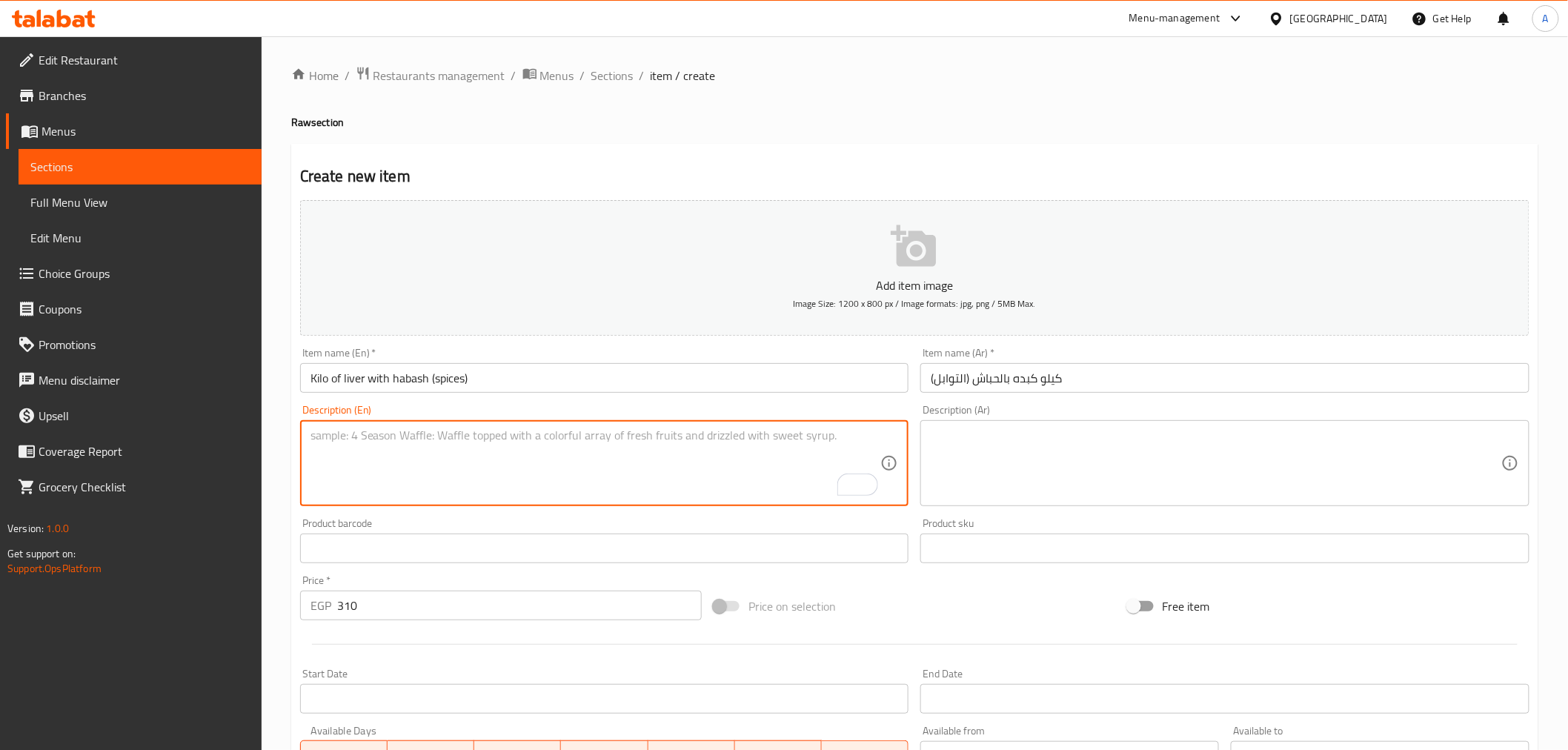
click at [469, 476] on textarea "To enrich screen reader interactions, please activate Accessibility in Grammarl…" at bounding box center [596, 463] width 571 height 70
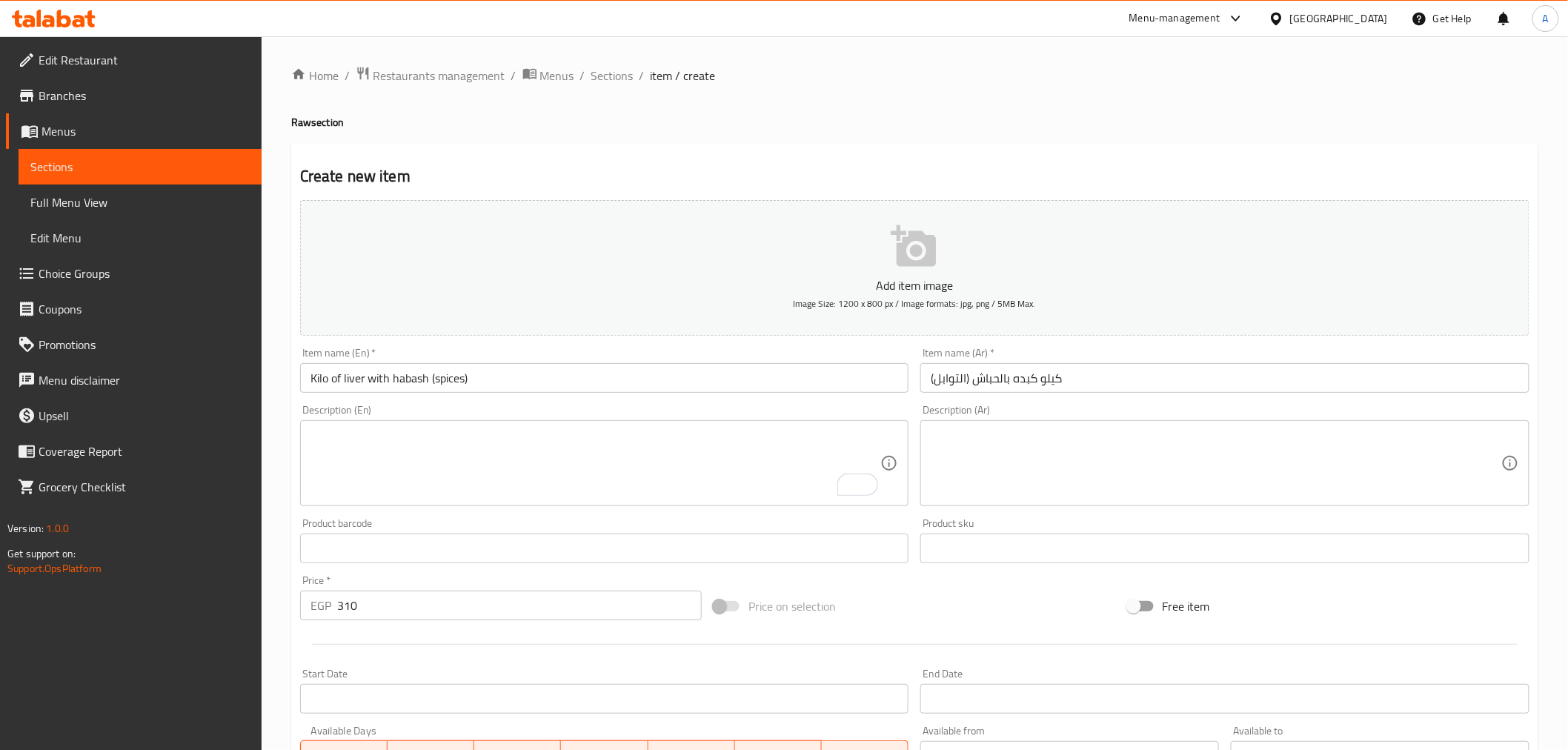
click at [760, 571] on div "Add item image Image Size: 1200 x 800 px / Image formats: jpg, png / 5MB Max. I…" at bounding box center [915, 513] width 1241 height 638
click at [930, 616] on div "Price on selection" at bounding box center [915, 605] width 413 height 40
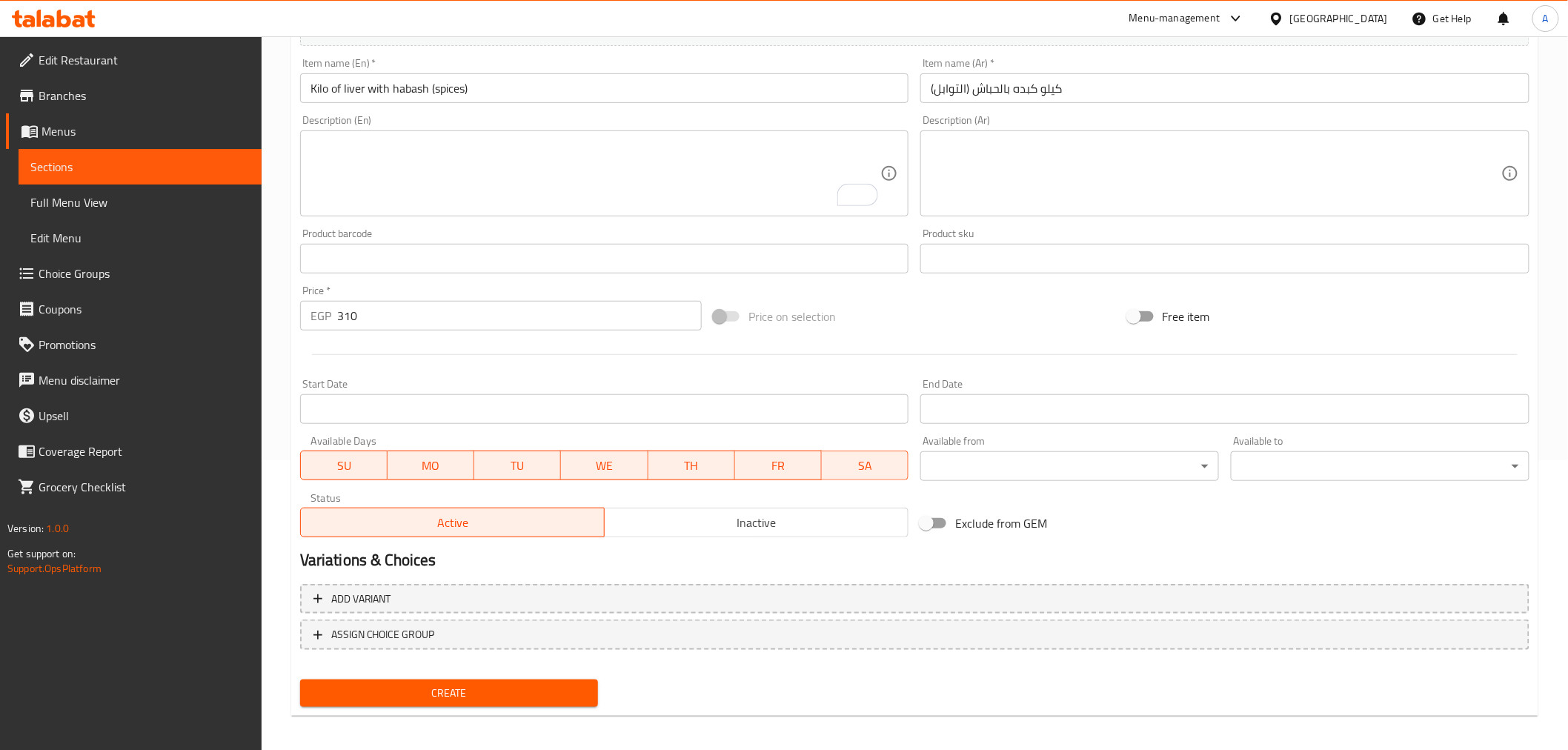
scroll to position [294, 0]
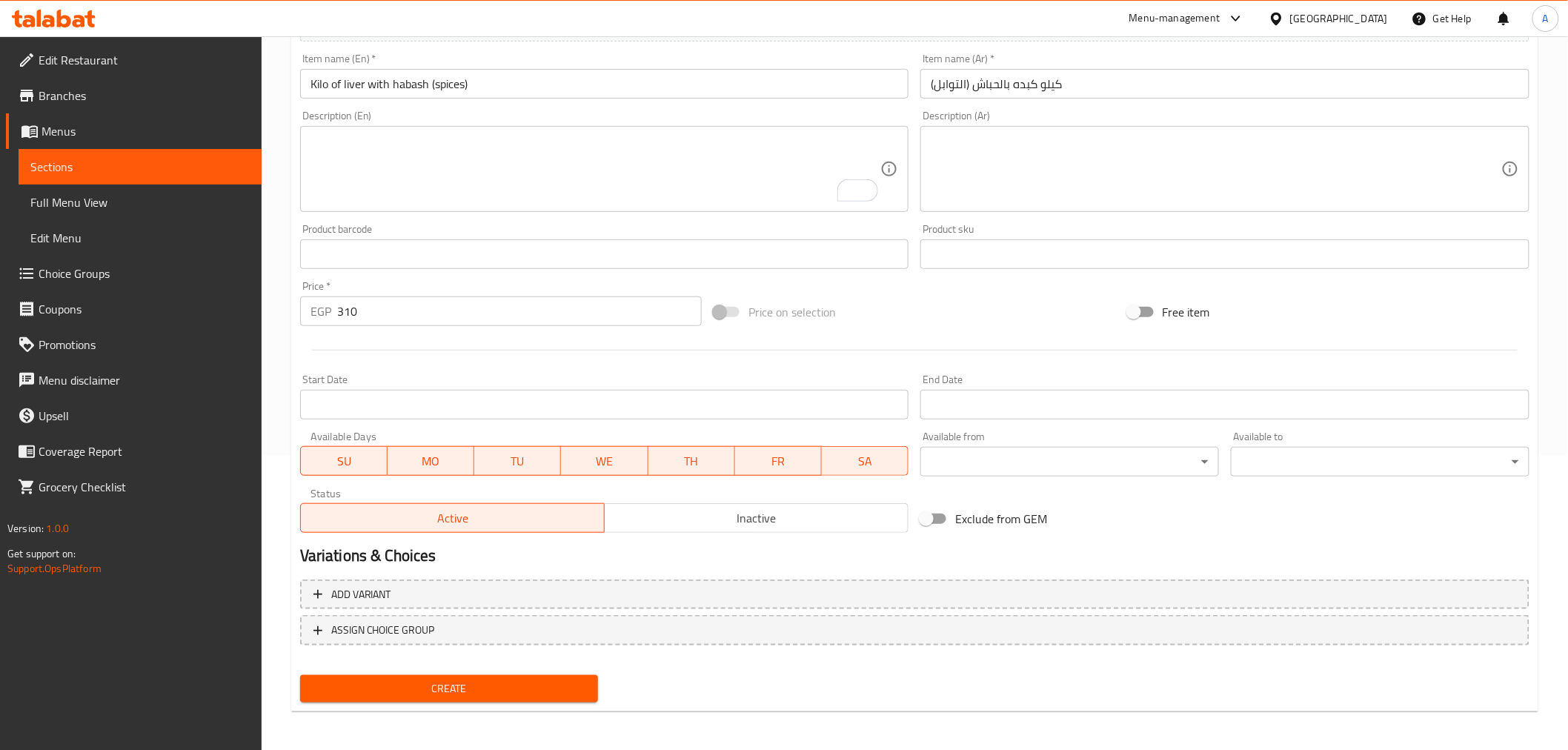
drag, startPoint x: 438, startPoint y: 692, endPoint x: 325, endPoint y: 392, distance: 320.6
click at [435, 693] on span "Create" at bounding box center [449, 689] width 275 height 19
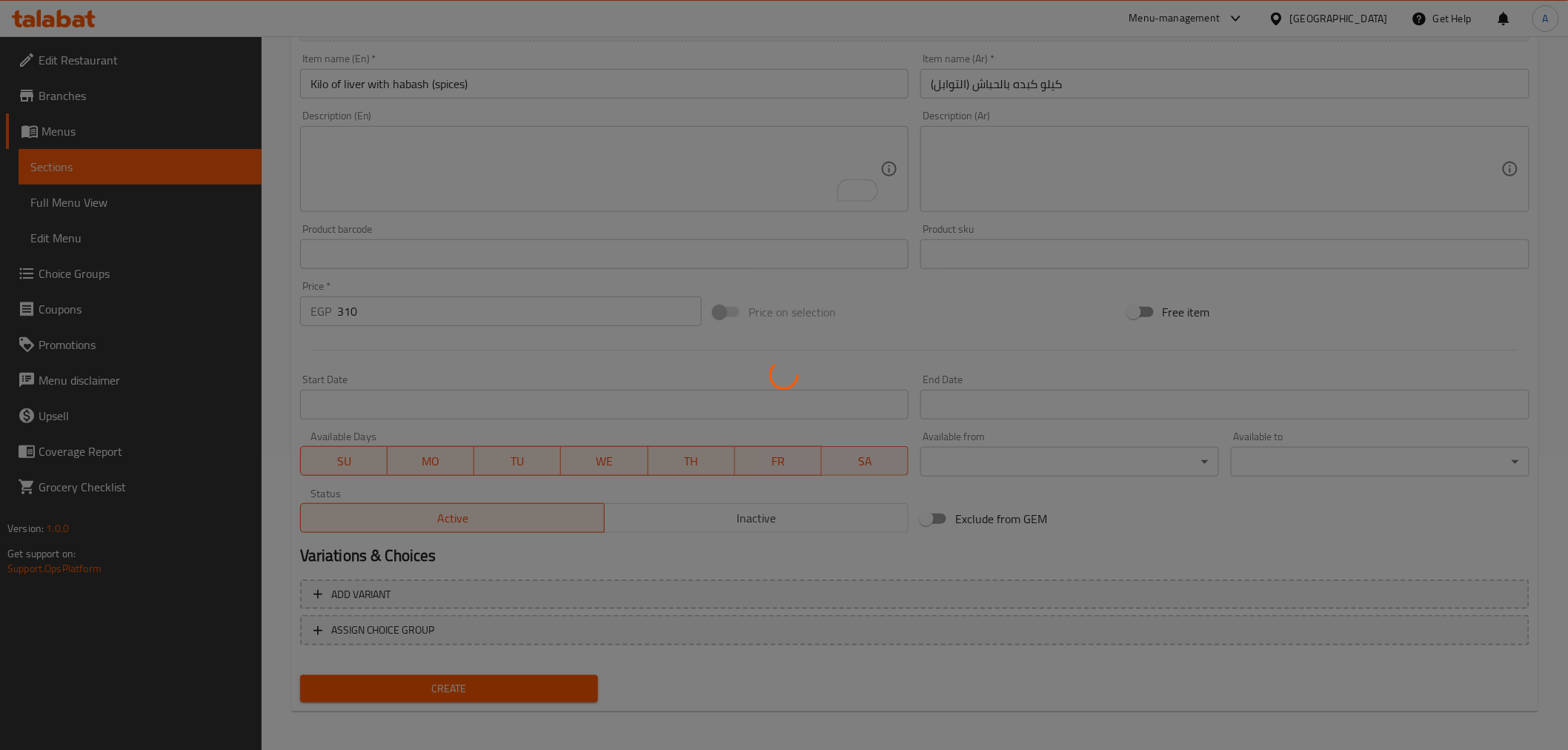
type input "0"
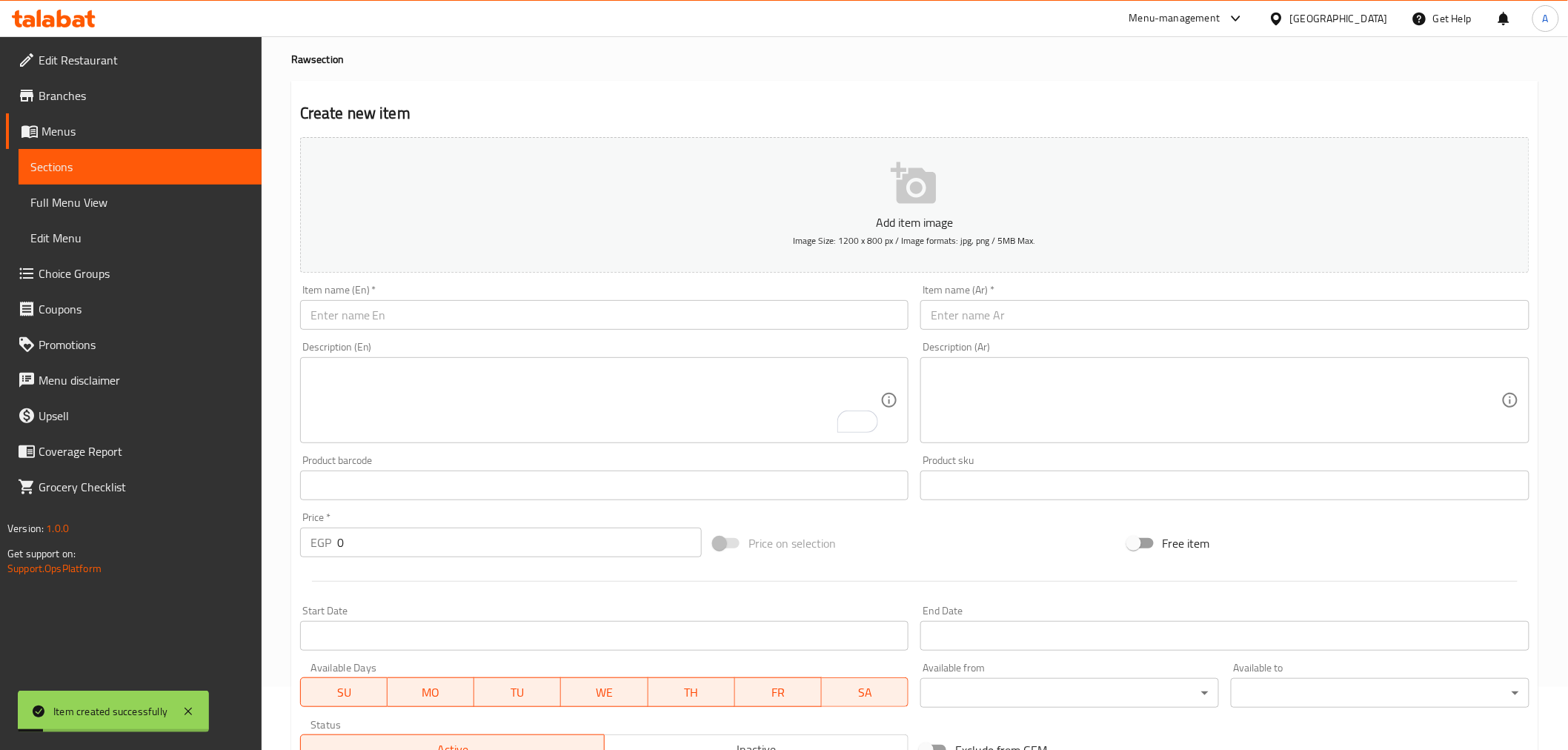
scroll to position [0, 0]
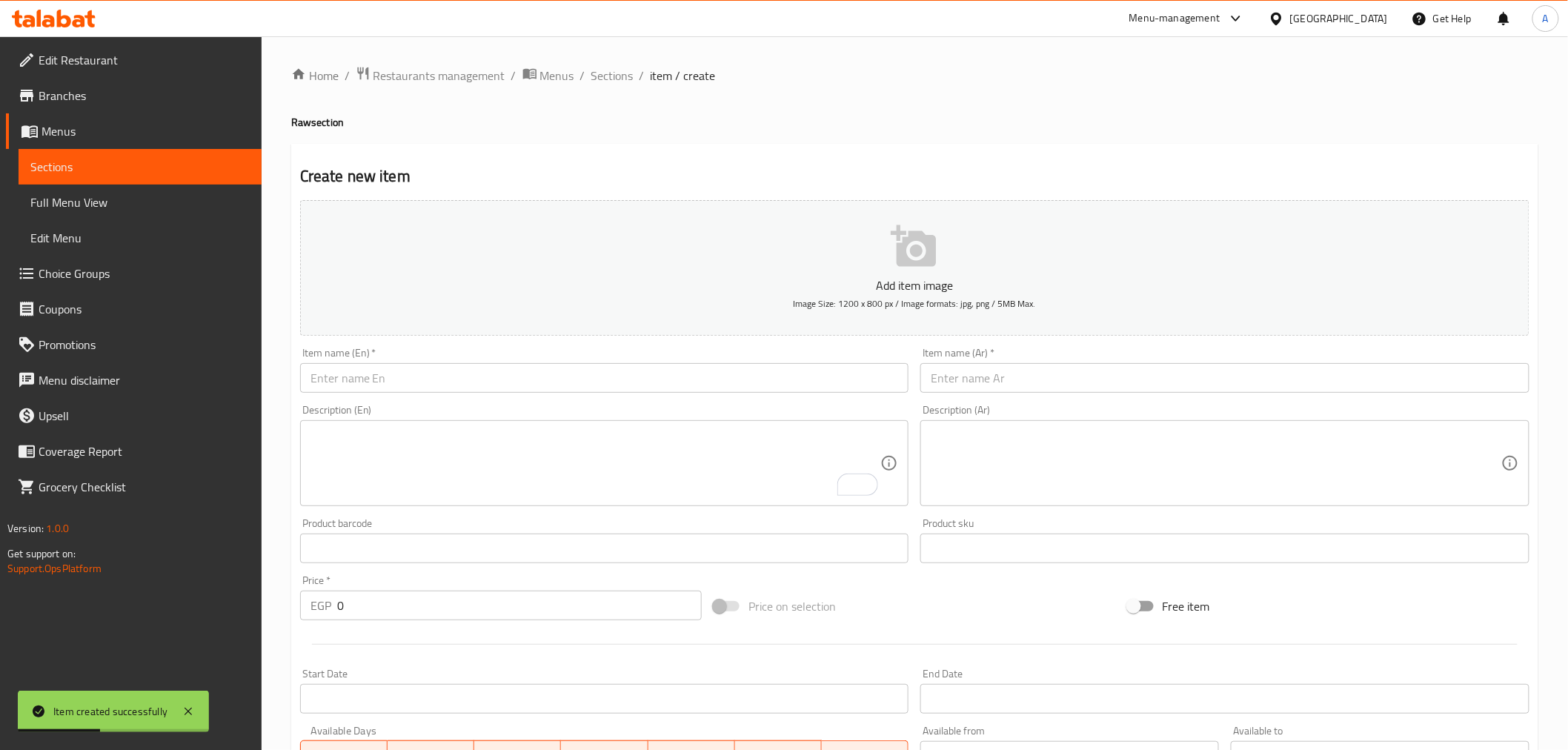
click at [1023, 382] on input "text" at bounding box center [1224, 378] width 609 height 30
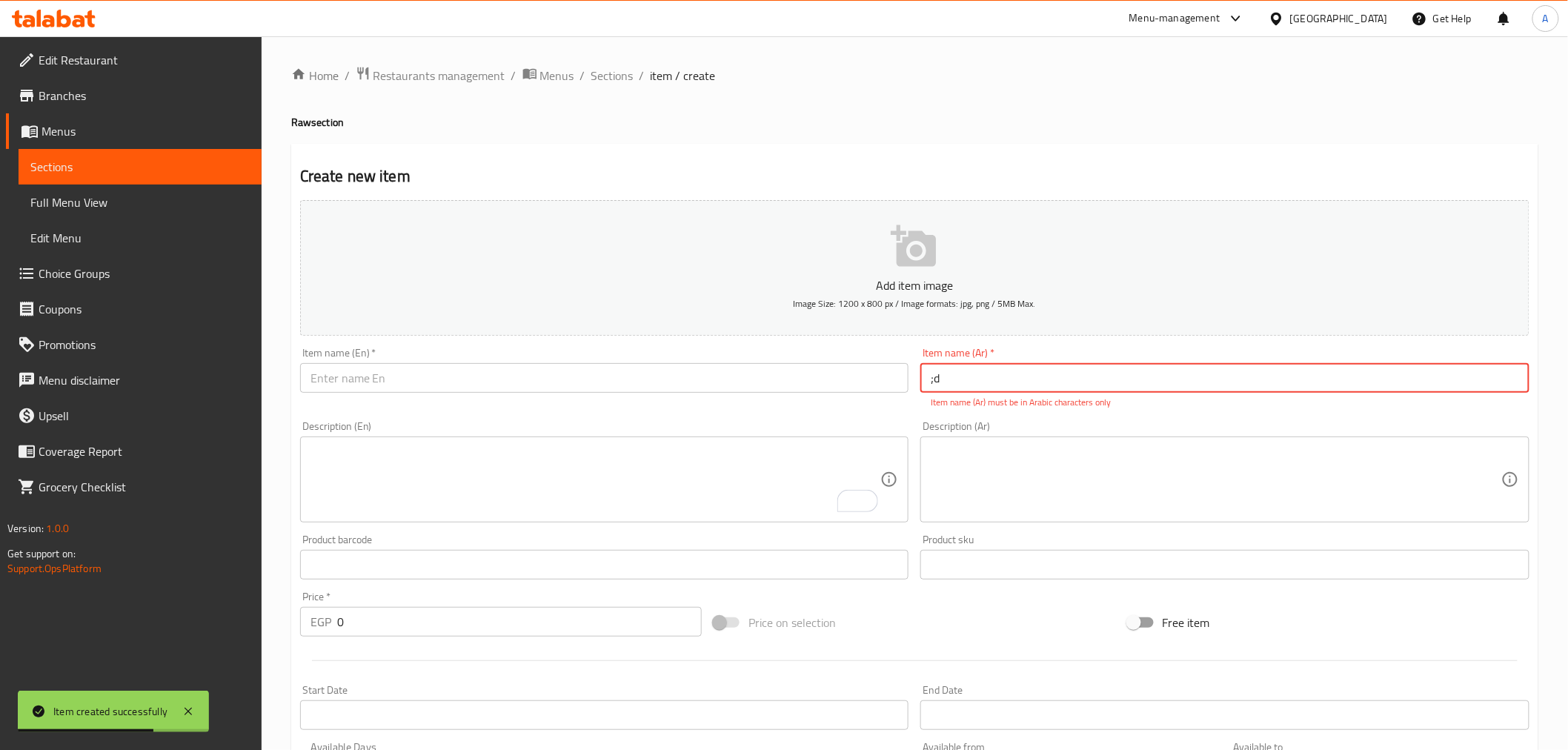
type input ";"
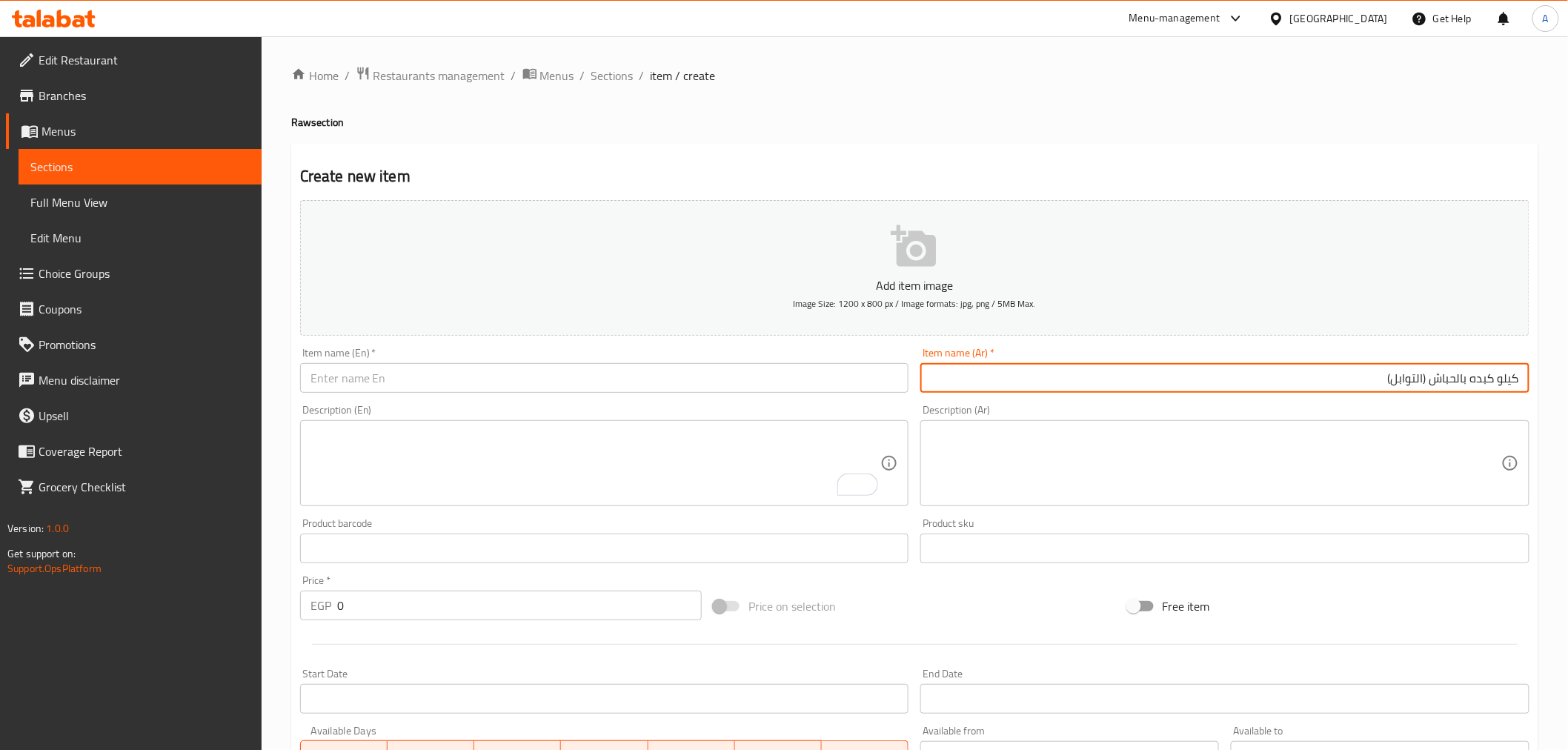
click at [1483, 375] on input "كيلو كبده بالحباش (التوابل)" at bounding box center [1224, 378] width 609 height 30
type input "كيلو كلاوي بالحباش (التوابل)"
click at [1454, 400] on div "Description (Ar) Description (Ar)" at bounding box center [1224, 455] width 621 height 114
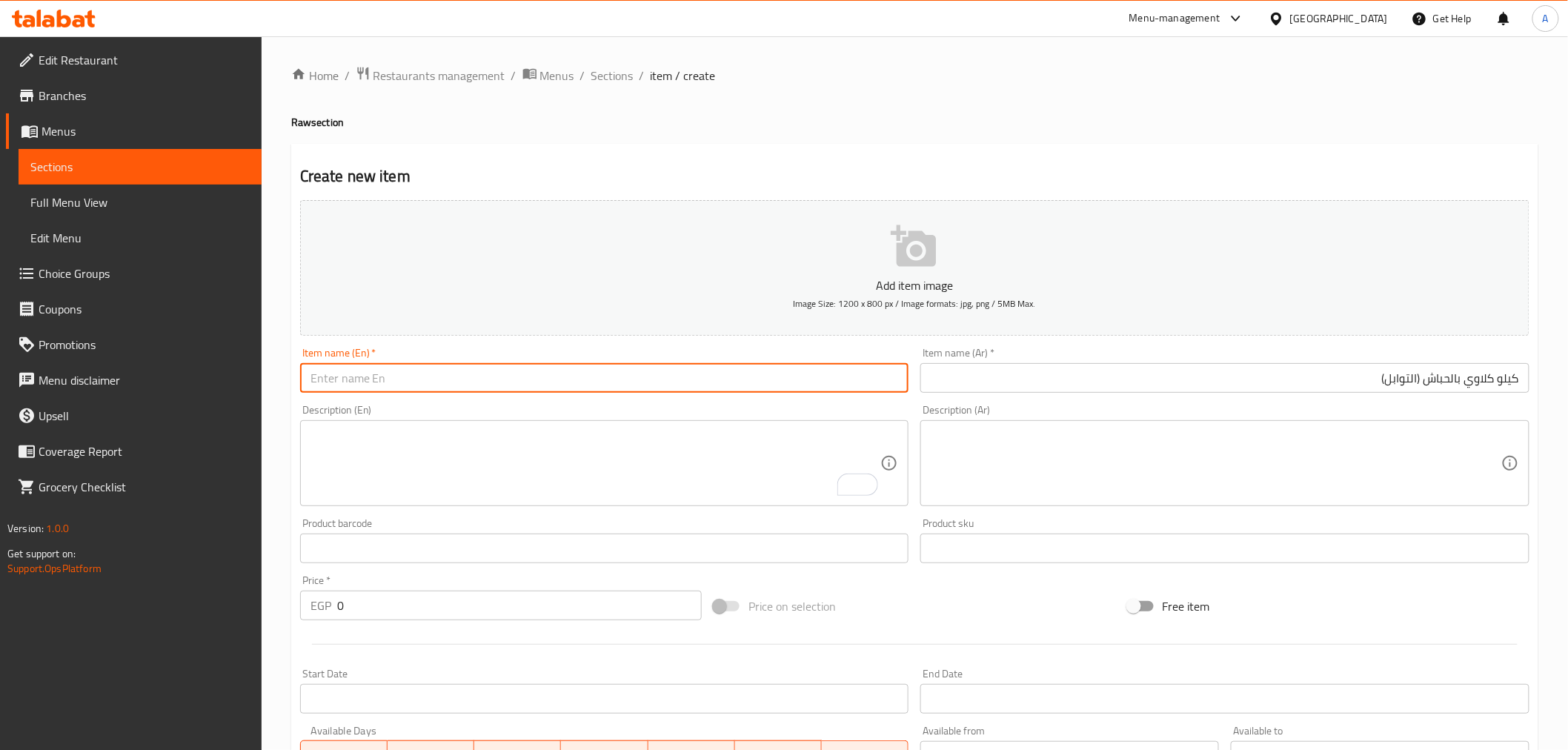
click at [469, 379] on input "text" at bounding box center [605, 378] width 609 height 30
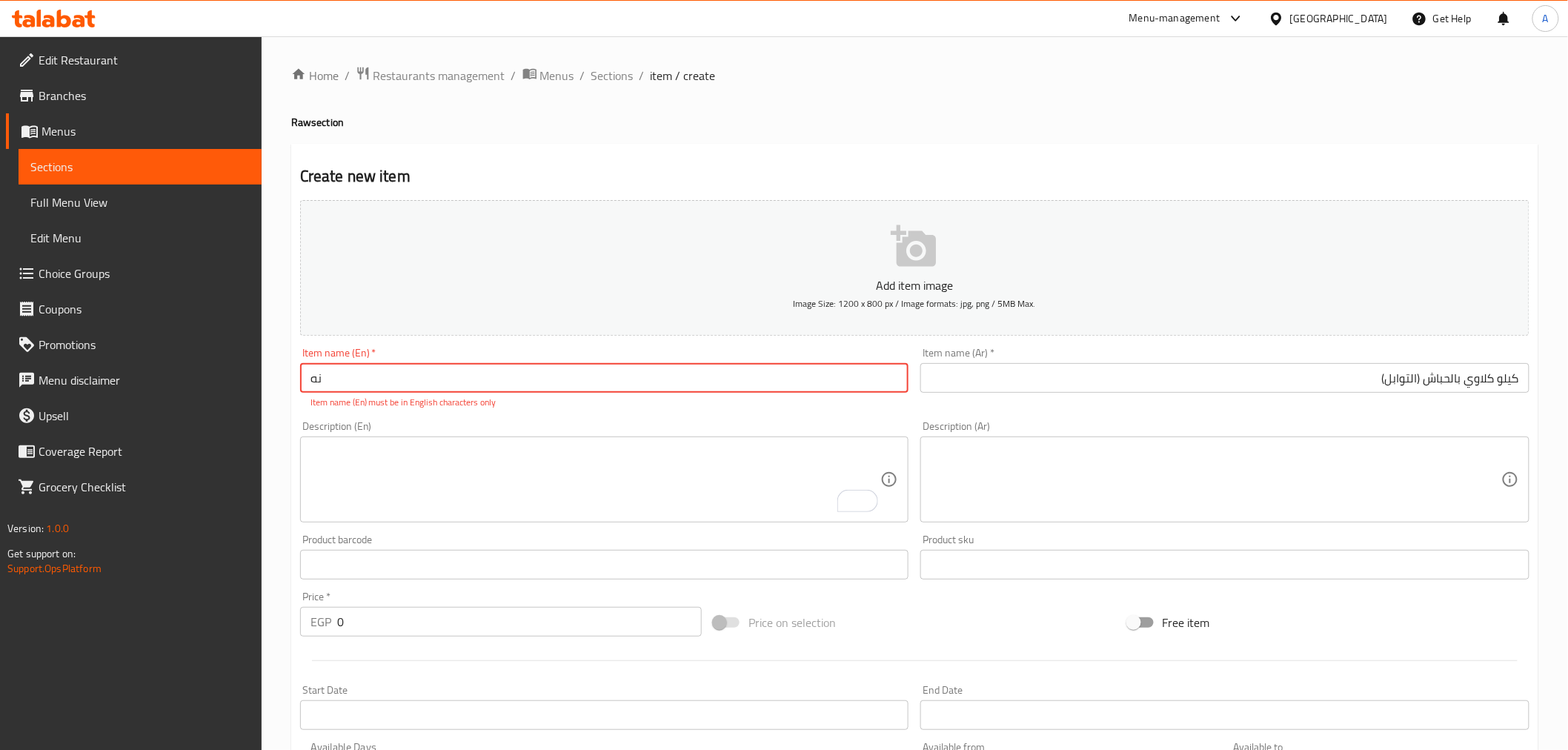
type input "ن"
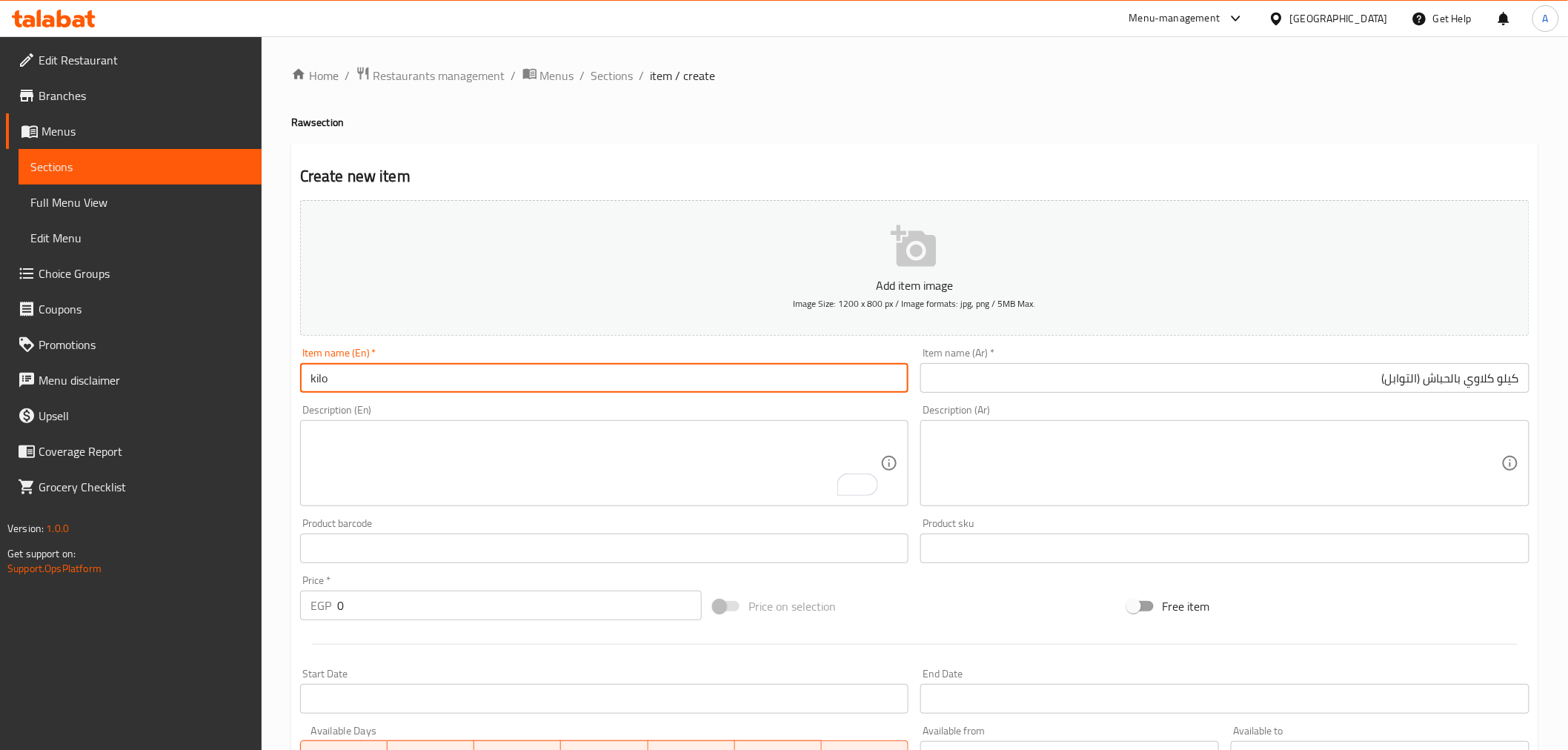
type input "Kilo of liver with habash (spices)"
click at [416, 405] on div "Description (En) Description (En)" at bounding box center [605, 455] width 609 height 101
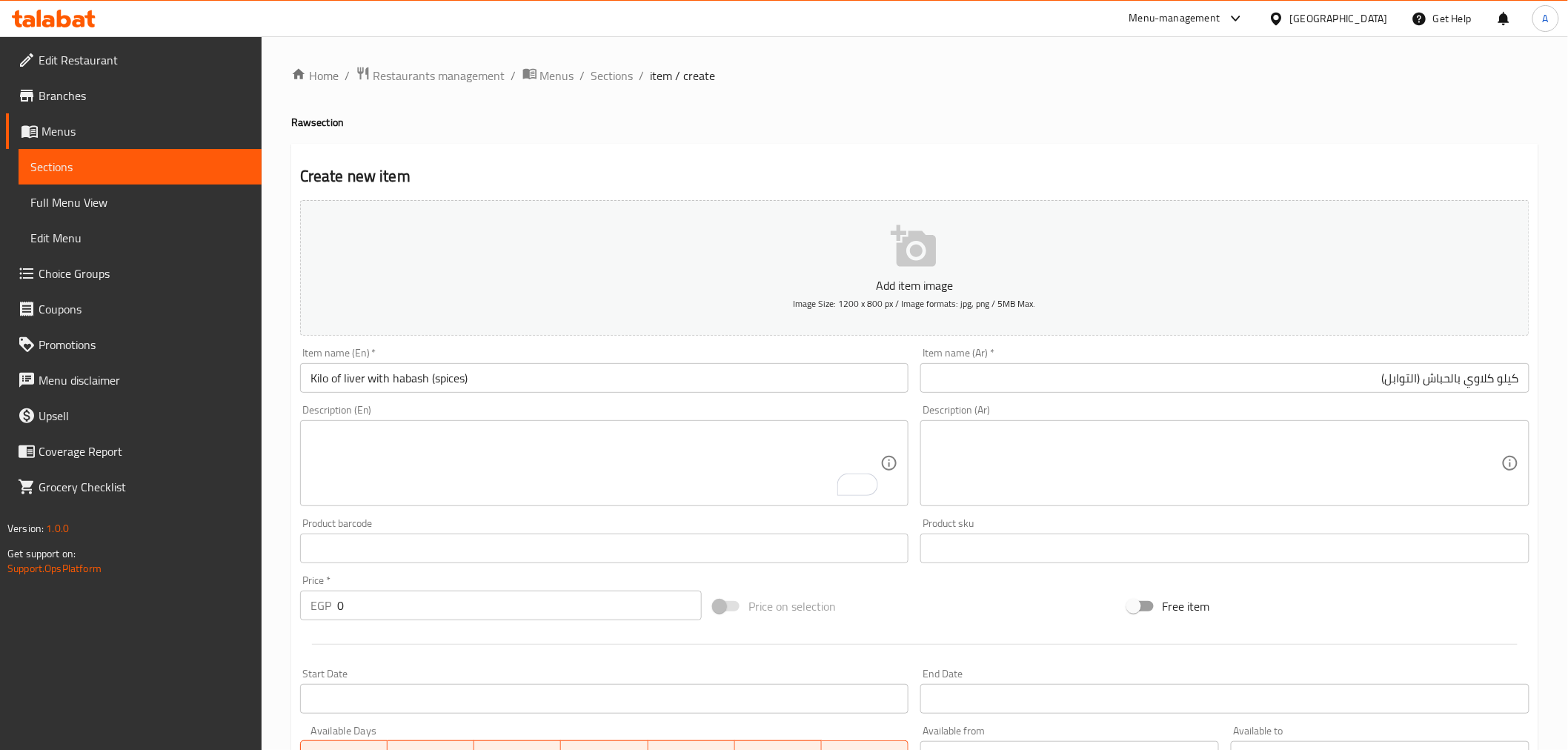
click at [415, 404] on div "Description (En) Description (En)" at bounding box center [604, 455] width 621 height 114
click at [393, 596] on input "0" at bounding box center [519, 605] width 364 height 30
type input "310"
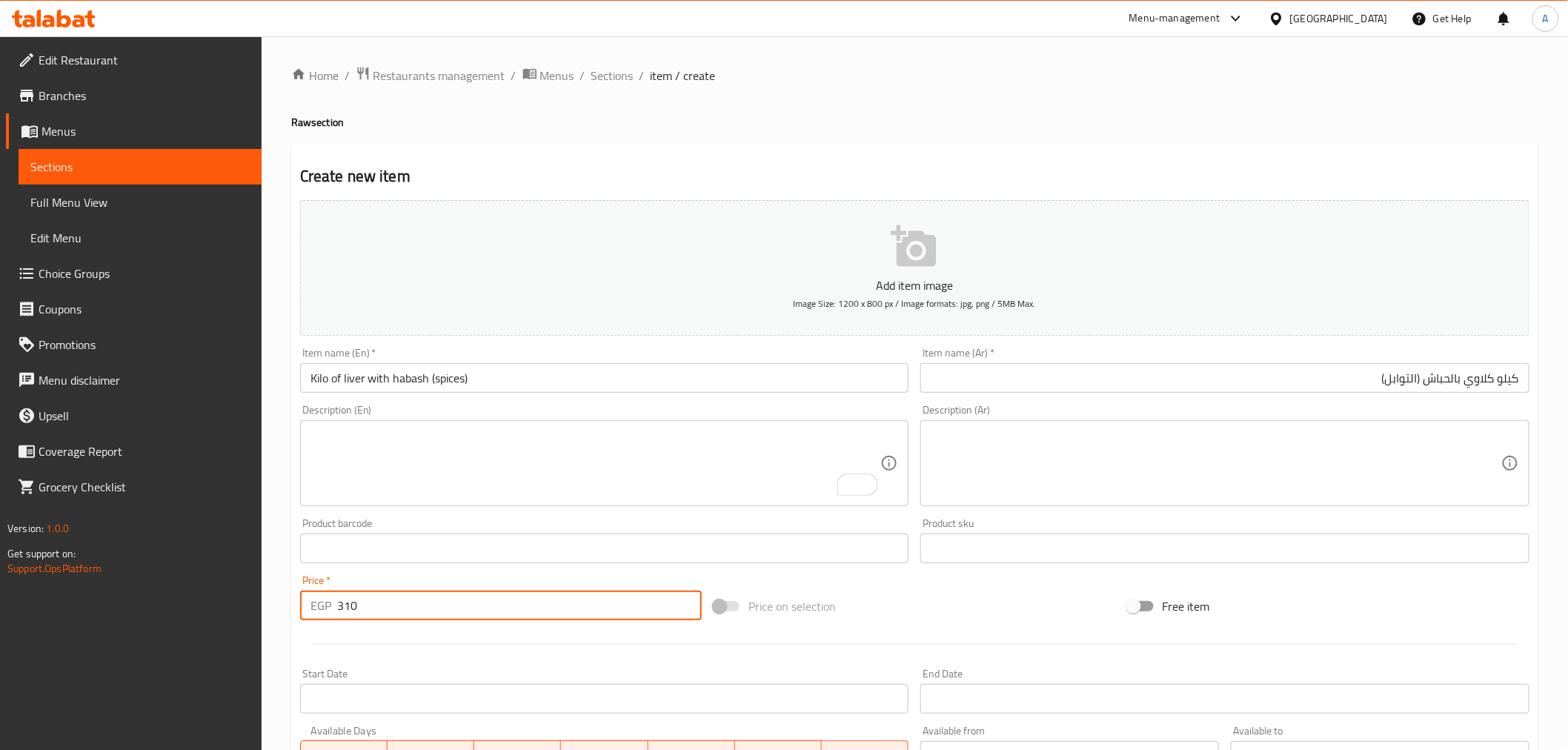
click at [390, 649] on div at bounding box center [915, 644] width 1241 height 37
click at [349, 381] on input "Kilo of liver with habash (spices)" at bounding box center [605, 378] width 609 height 30
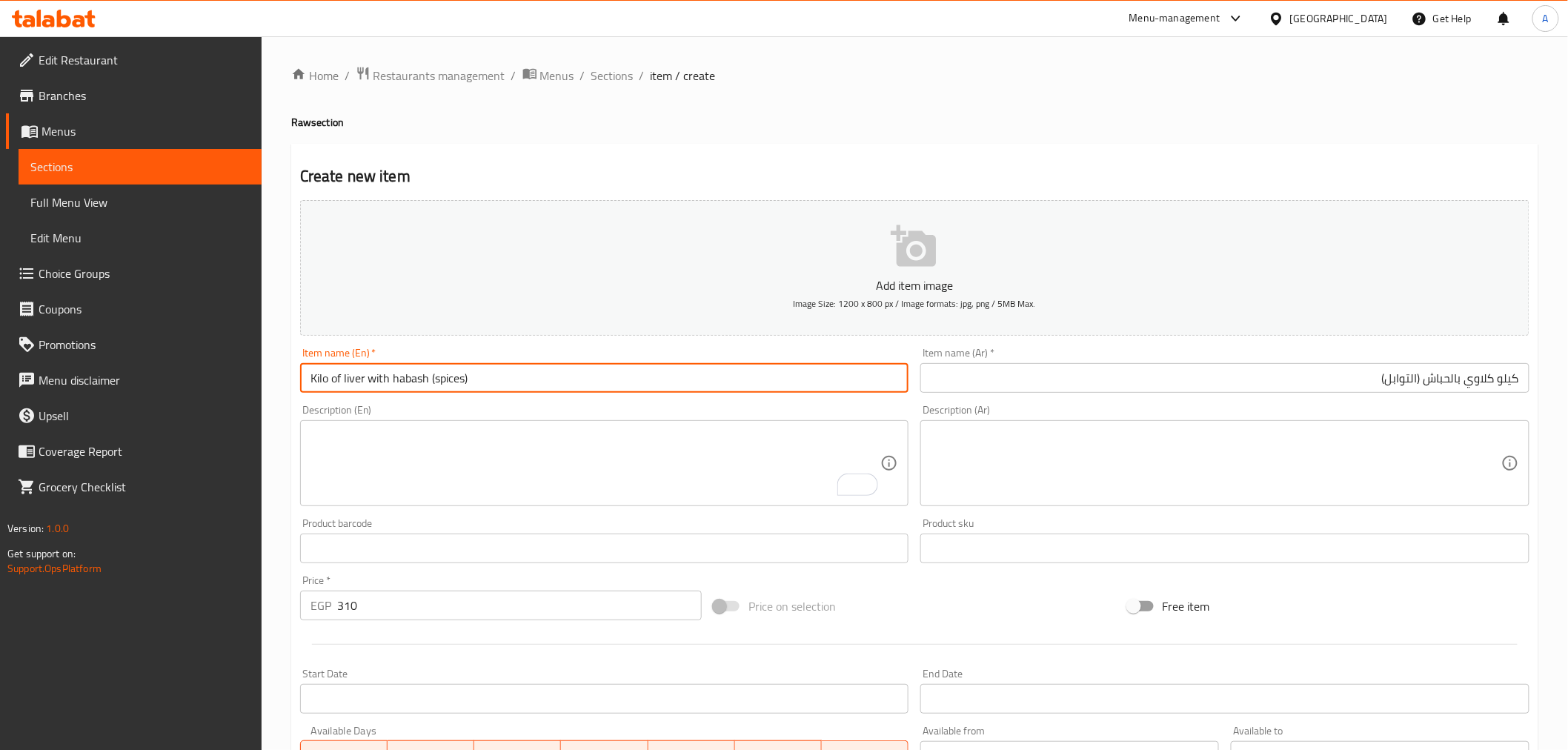
click at [349, 381] on input "Kilo of liver with habash (spices)" at bounding box center [605, 378] width 609 height 30
click at [368, 380] on input "Kilo of kidney with habash (spices)" at bounding box center [605, 378] width 609 height 30
paste input "Kidneys"
type input "Kilo of Kidneys with habash (spices)"
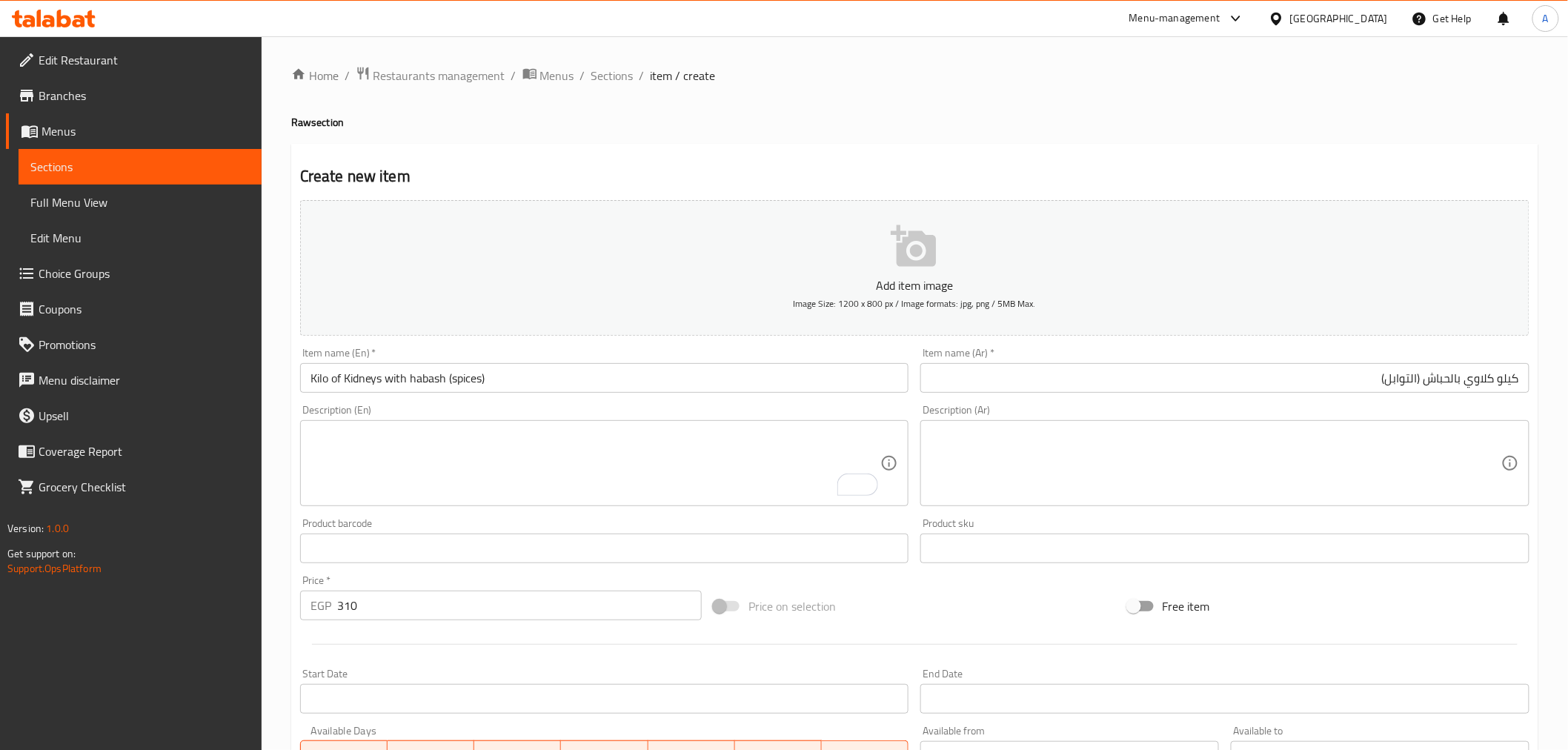
click at [451, 518] on div "Product barcode Product barcode" at bounding box center [605, 541] width 609 height 45
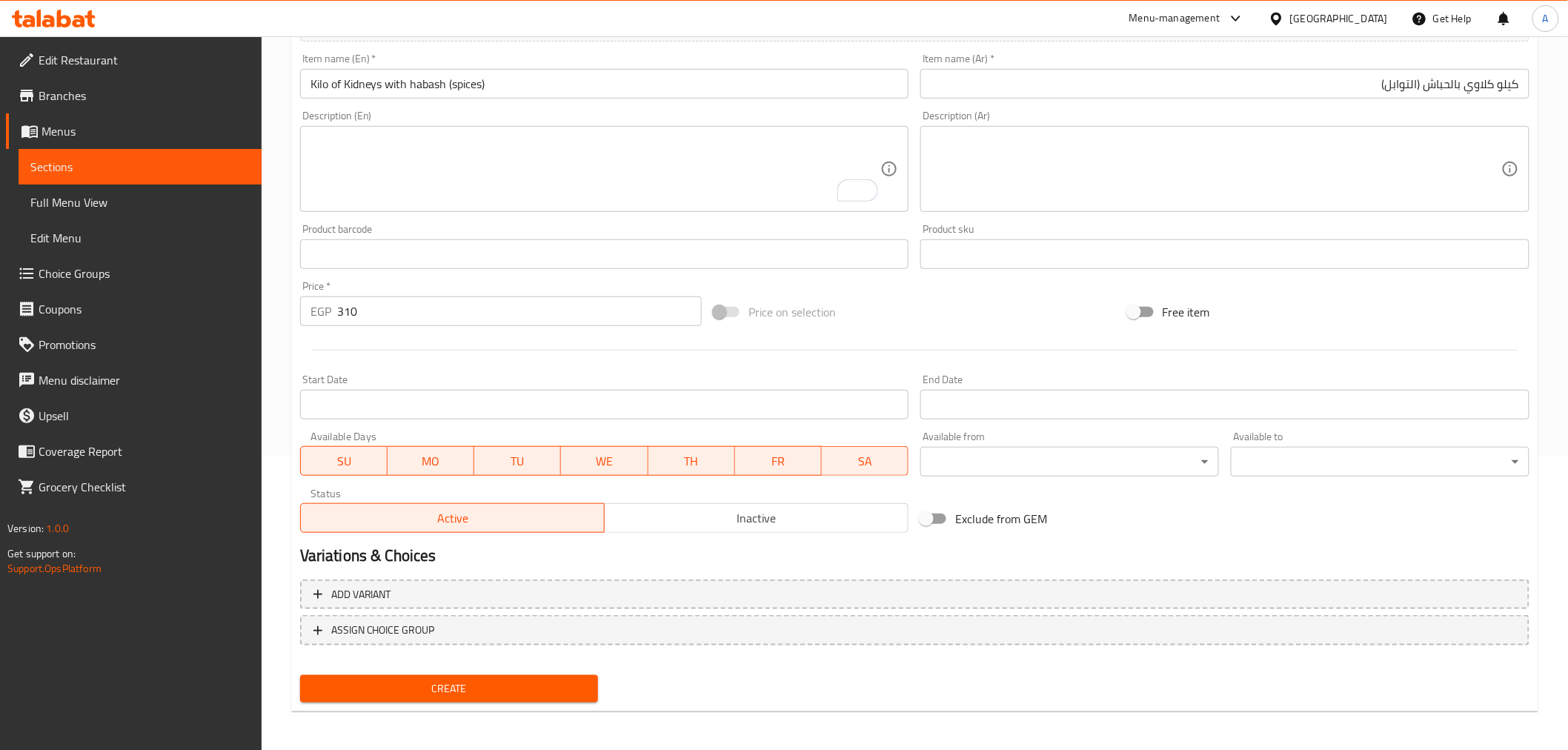
click at [412, 681] on span "Create" at bounding box center [449, 689] width 275 height 19
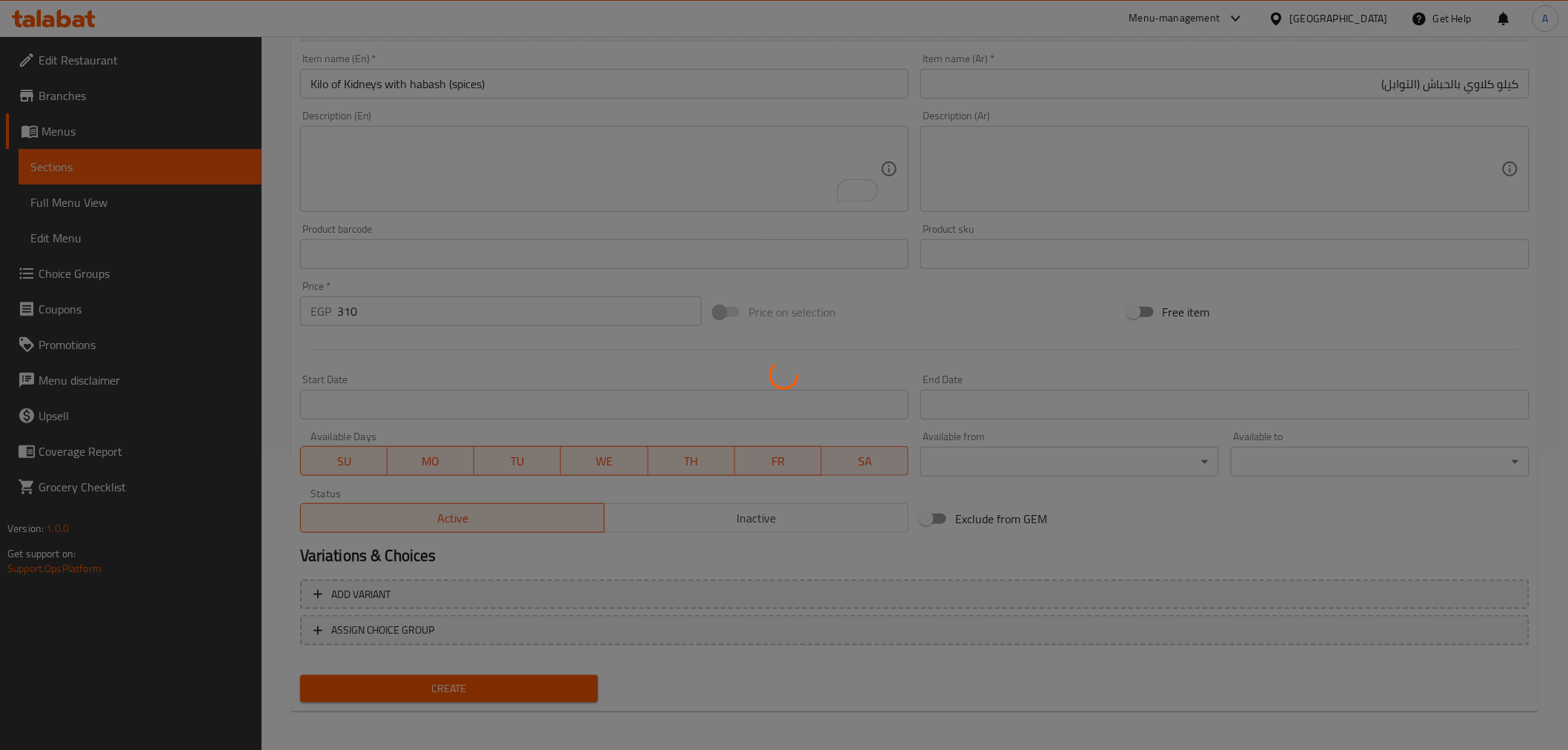
type input "0"
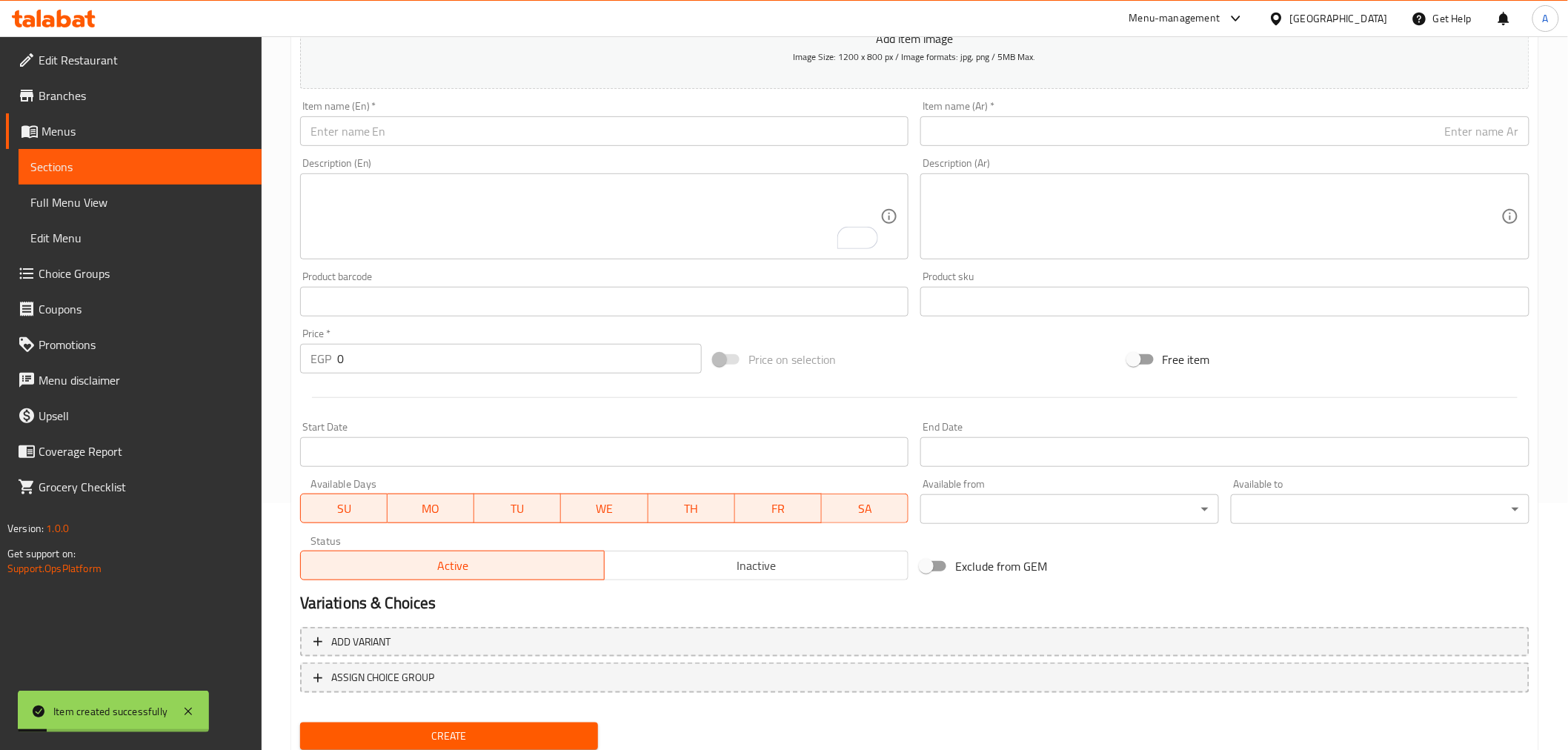
scroll to position [0, 0]
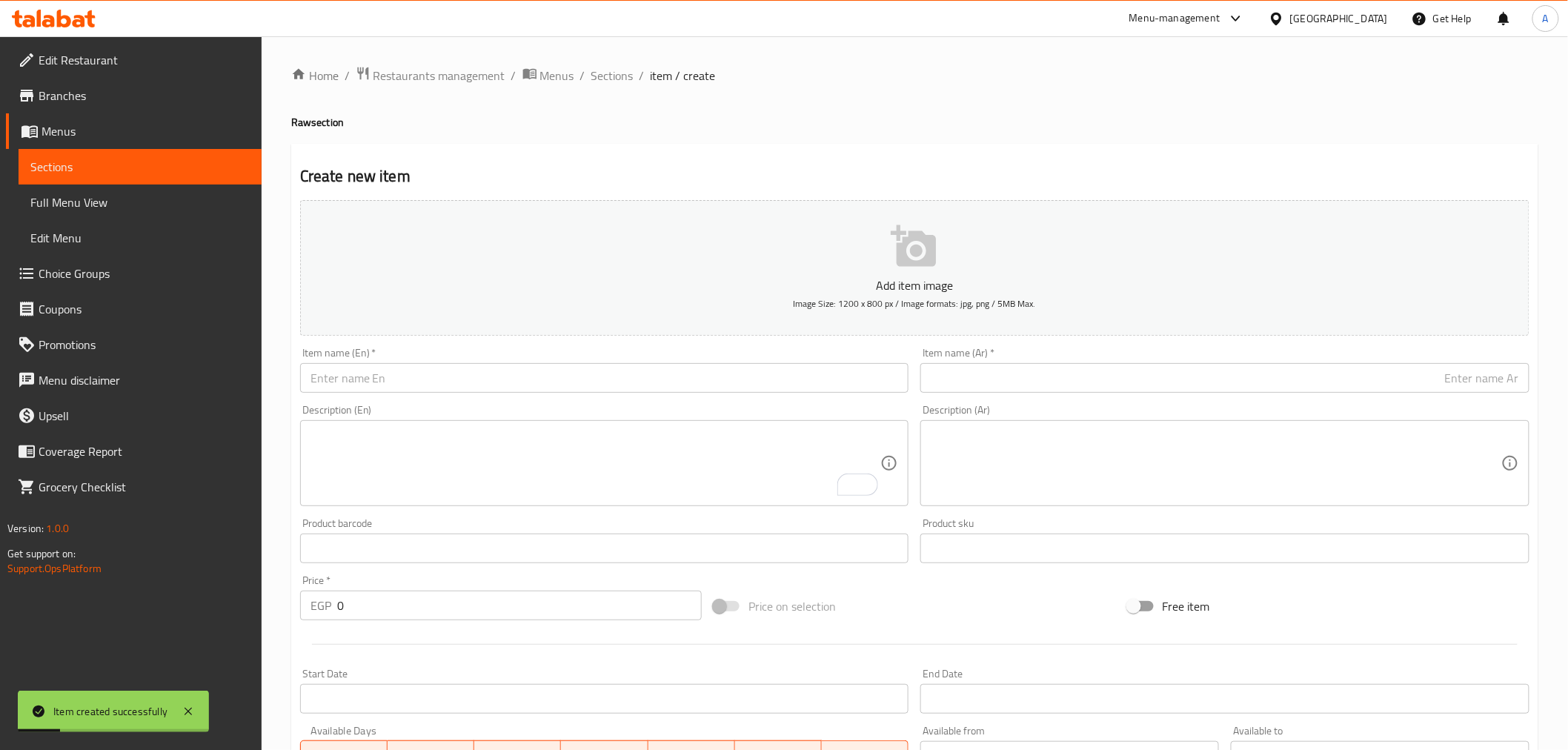
click at [1121, 375] on input "text" at bounding box center [1224, 378] width 609 height 30
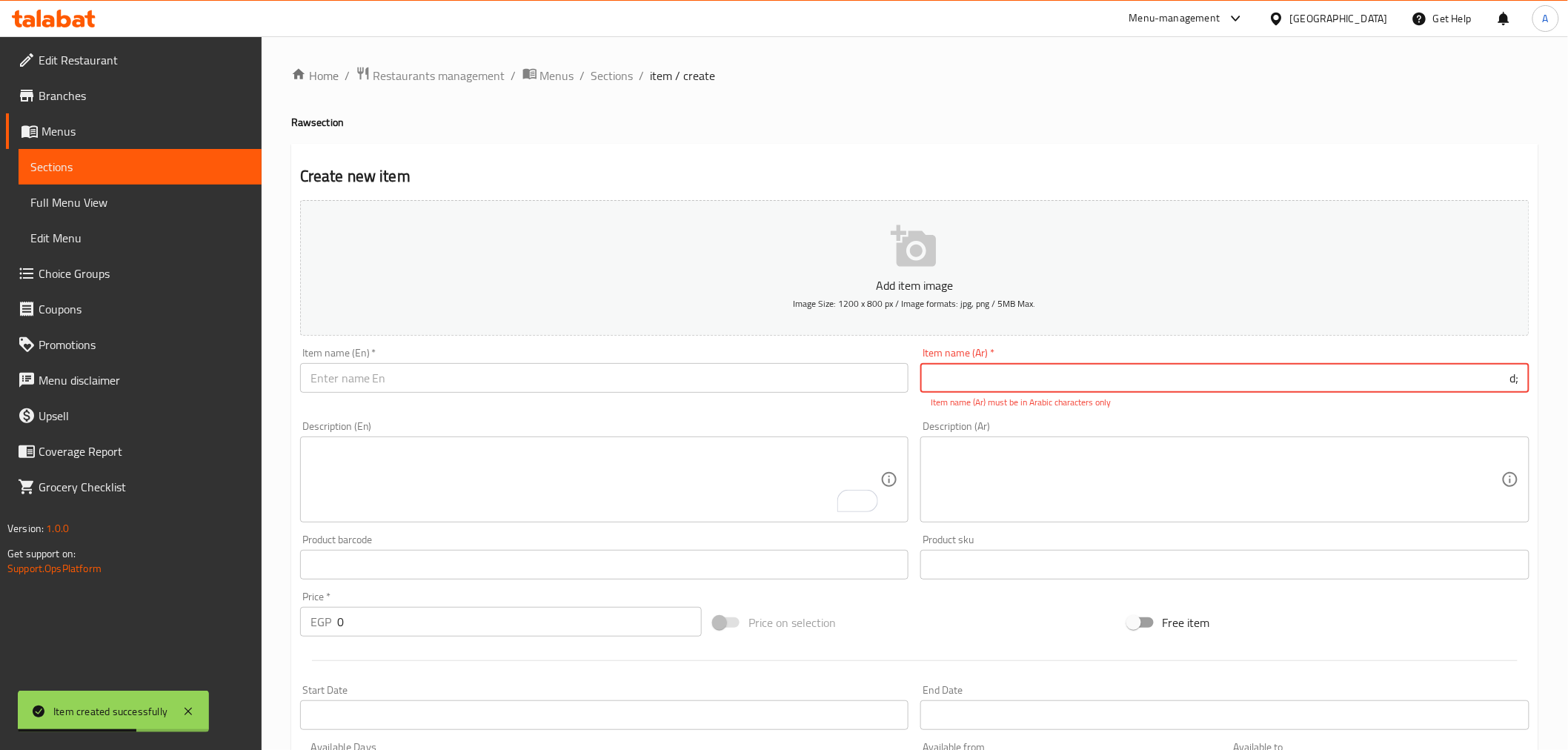
type input ";"
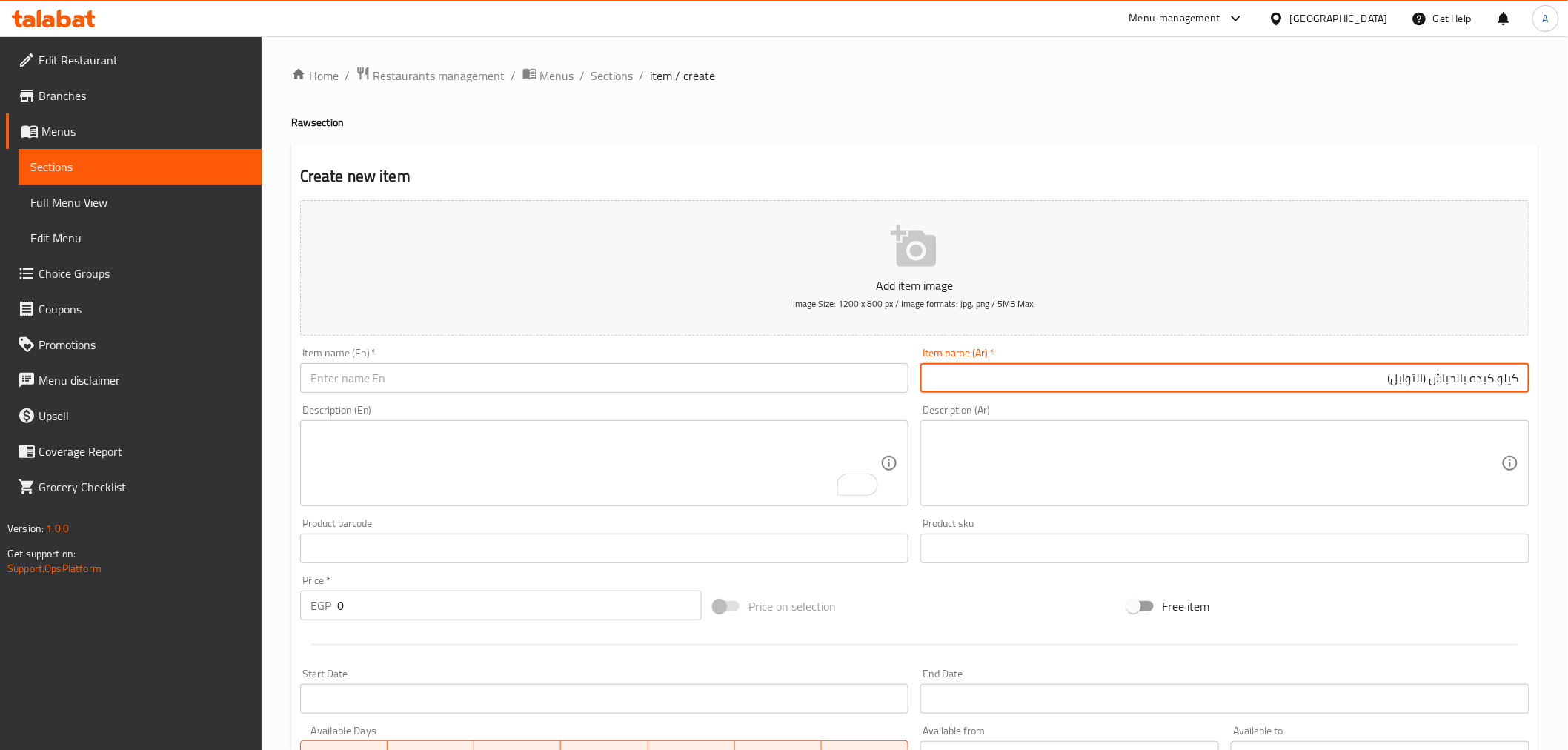
drag, startPoint x: 1487, startPoint y: 381, endPoint x: 1310, endPoint y: 381, distance: 177.0
click at [1310, 381] on input "كيلو كبده بالحباش (التوابل)" at bounding box center [1224, 378] width 609 height 30
click at [1292, 385] on input "كيلو سجق مخصوص" at bounding box center [1224, 378] width 609 height 30
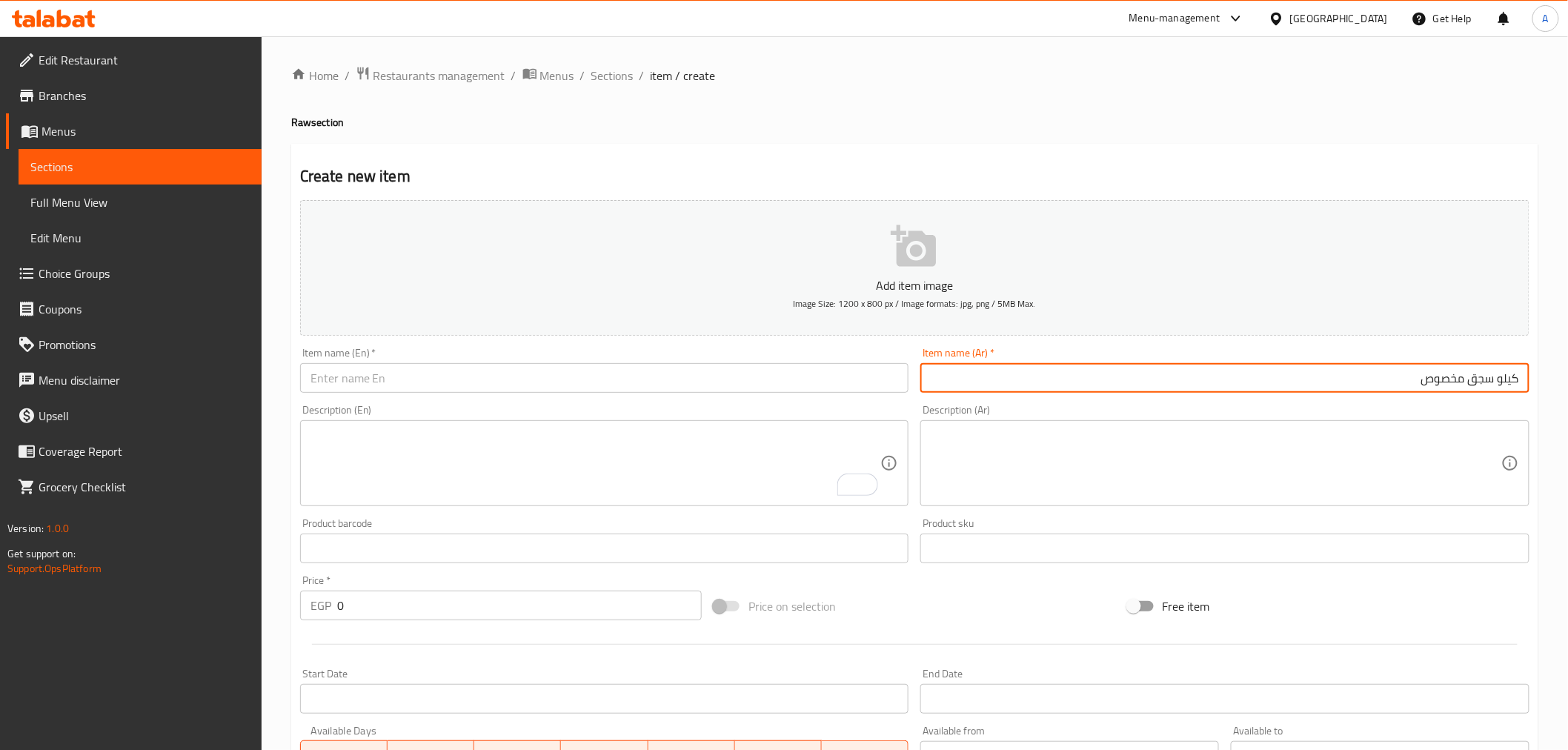
type input "كيلو سجق مخصوص"
click at [477, 373] on input "text" at bounding box center [605, 378] width 609 height 30
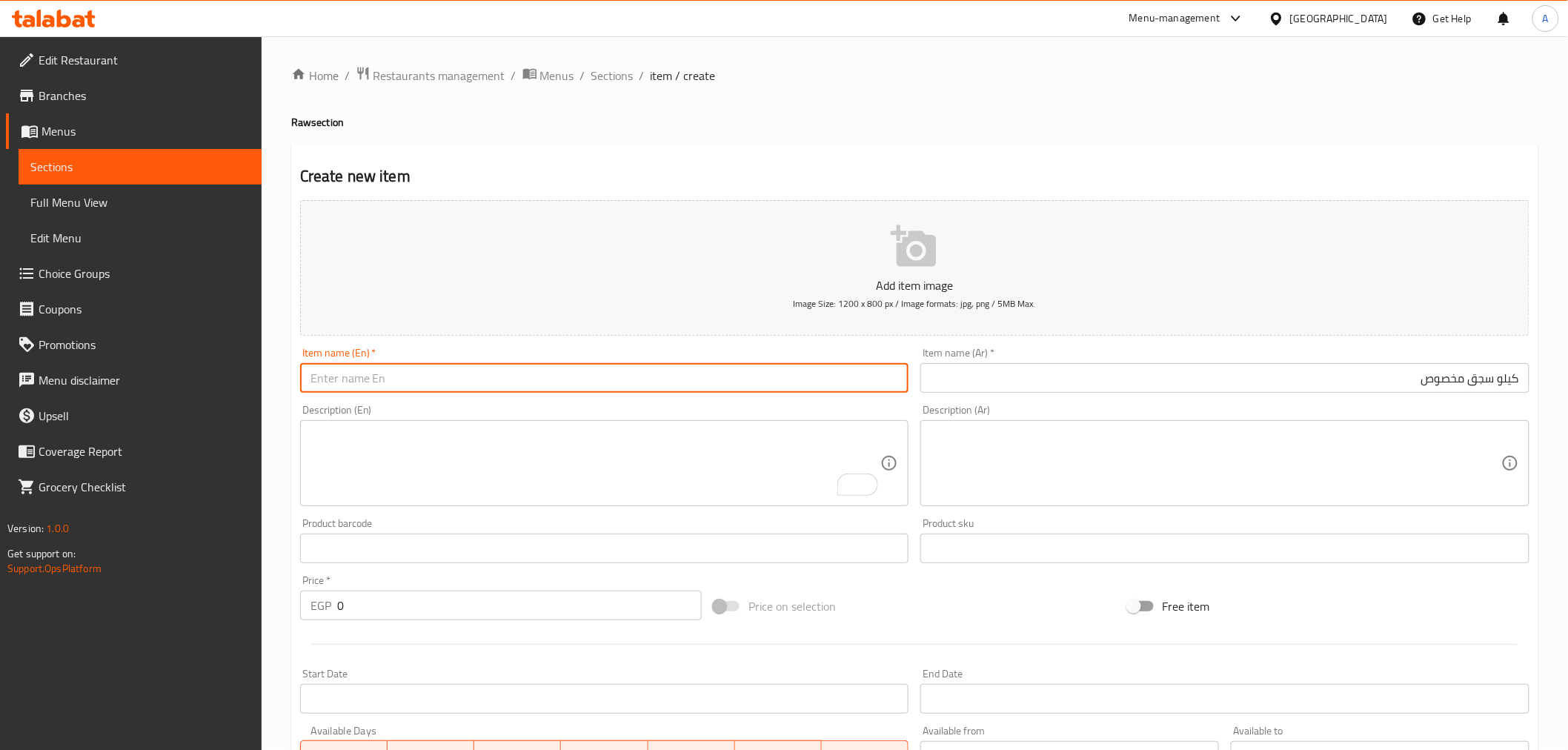
paste input "Kilo of special sausage"
type input "Kilo of special sausage"
click at [463, 411] on div "Description (En) Description (En)" at bounding box center [605, 455] width 609 height 101
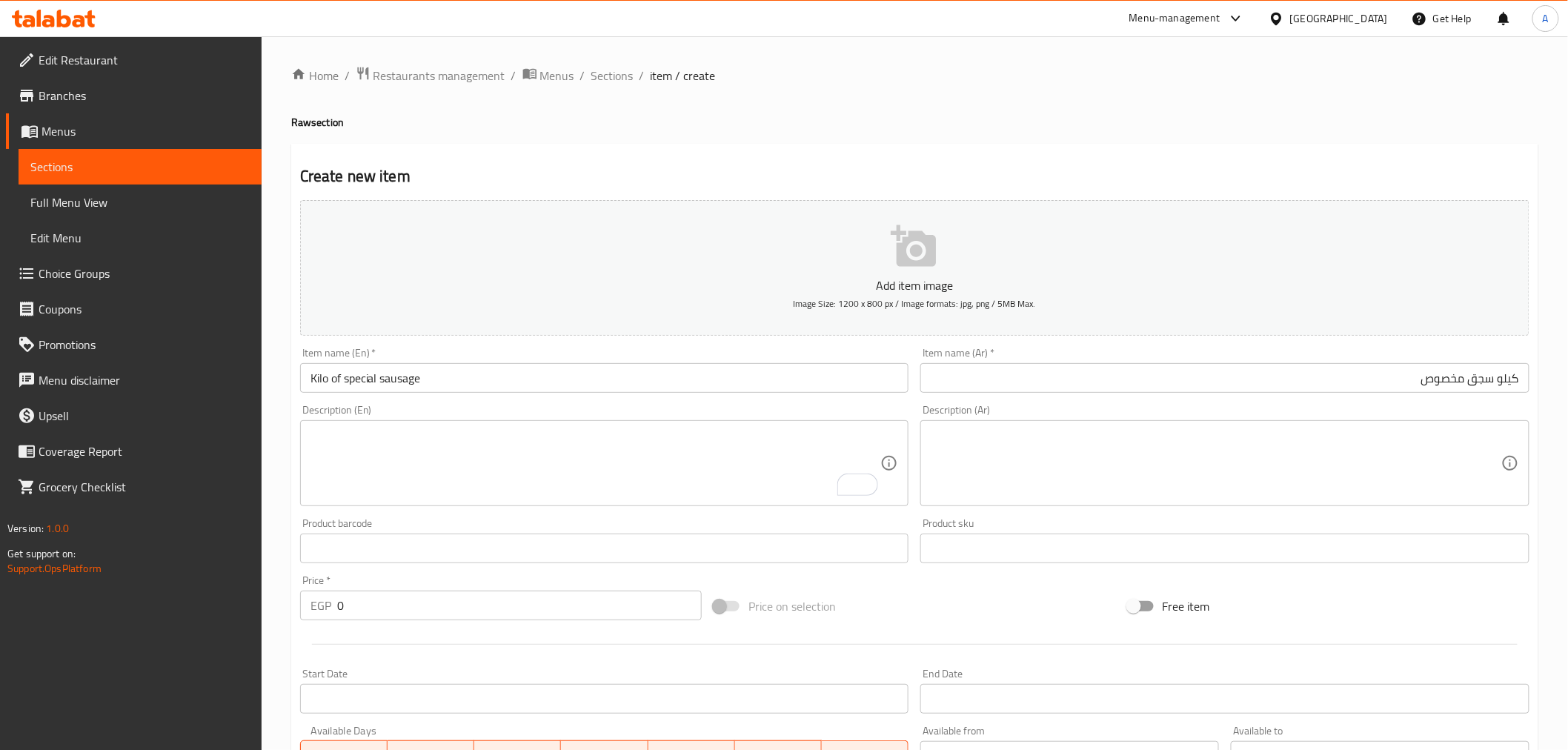
click at [463, 411] on div "Description (En) Description (En)" at bounding box center [605, 455] width 609 height 101
click at [416, 603] on input "0" at bounding box center [519, 605] width 364 height 30
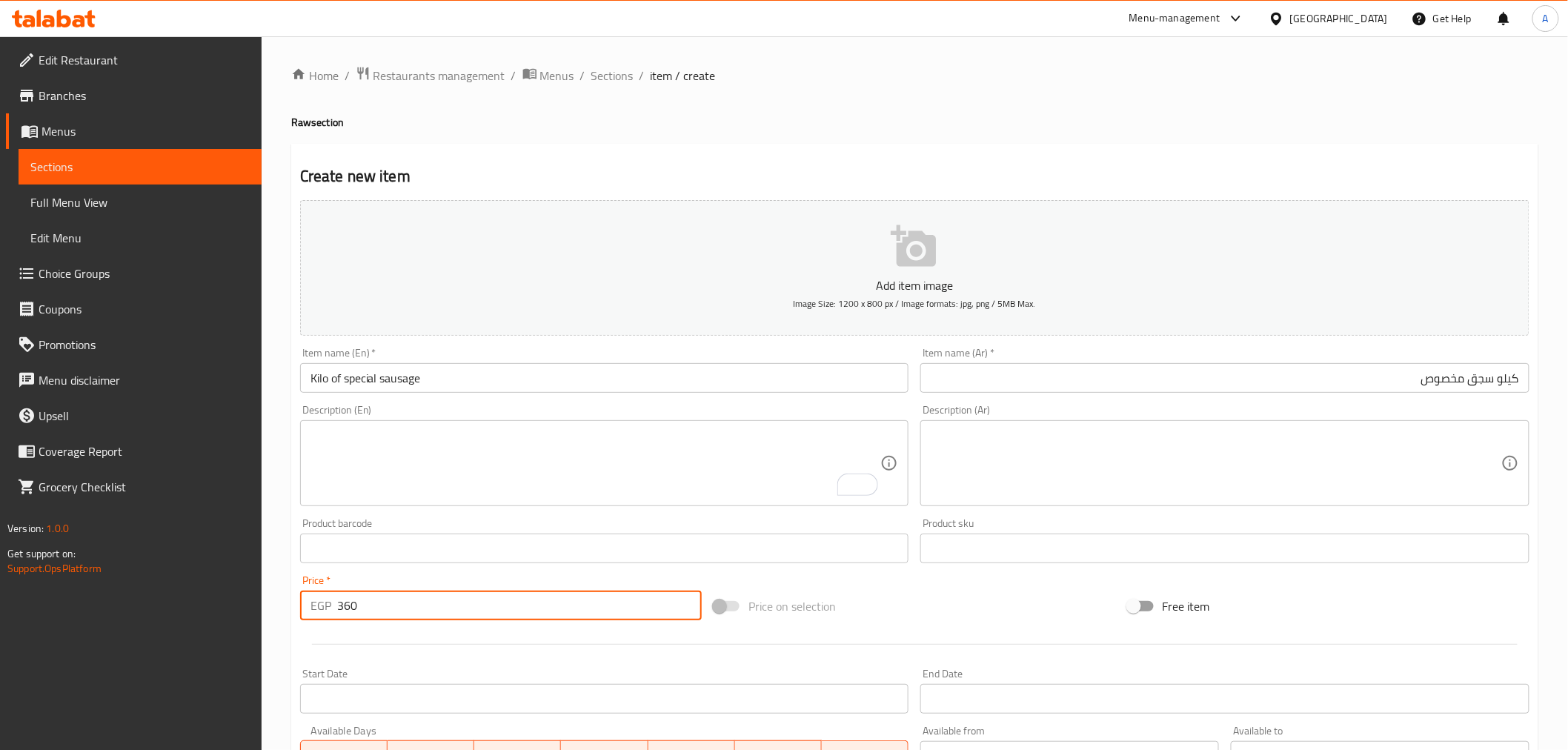
type input "360"
click at [455, 631] on div at bounding box center [915, 644] width 1241 height 37
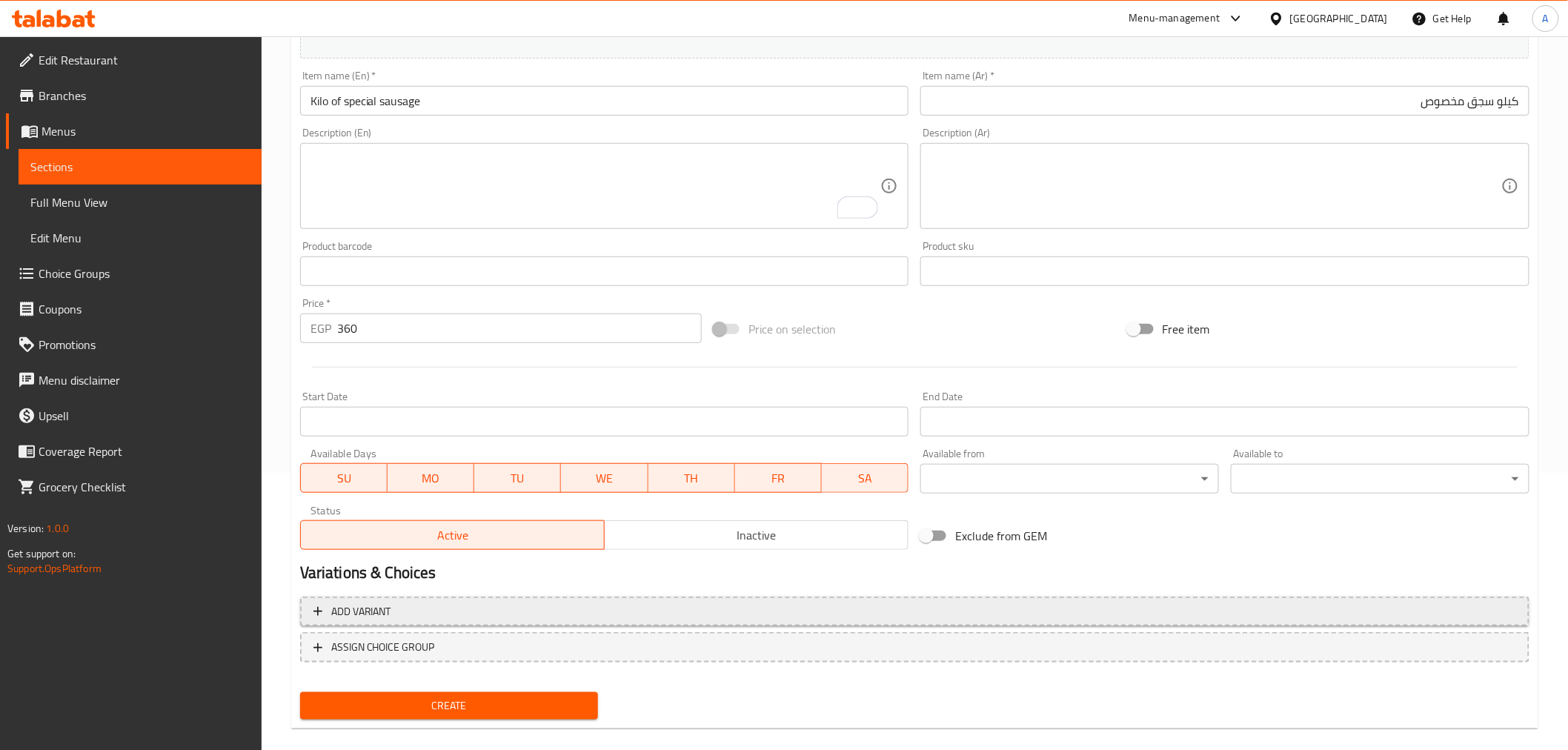
scroll to position [294, 0]
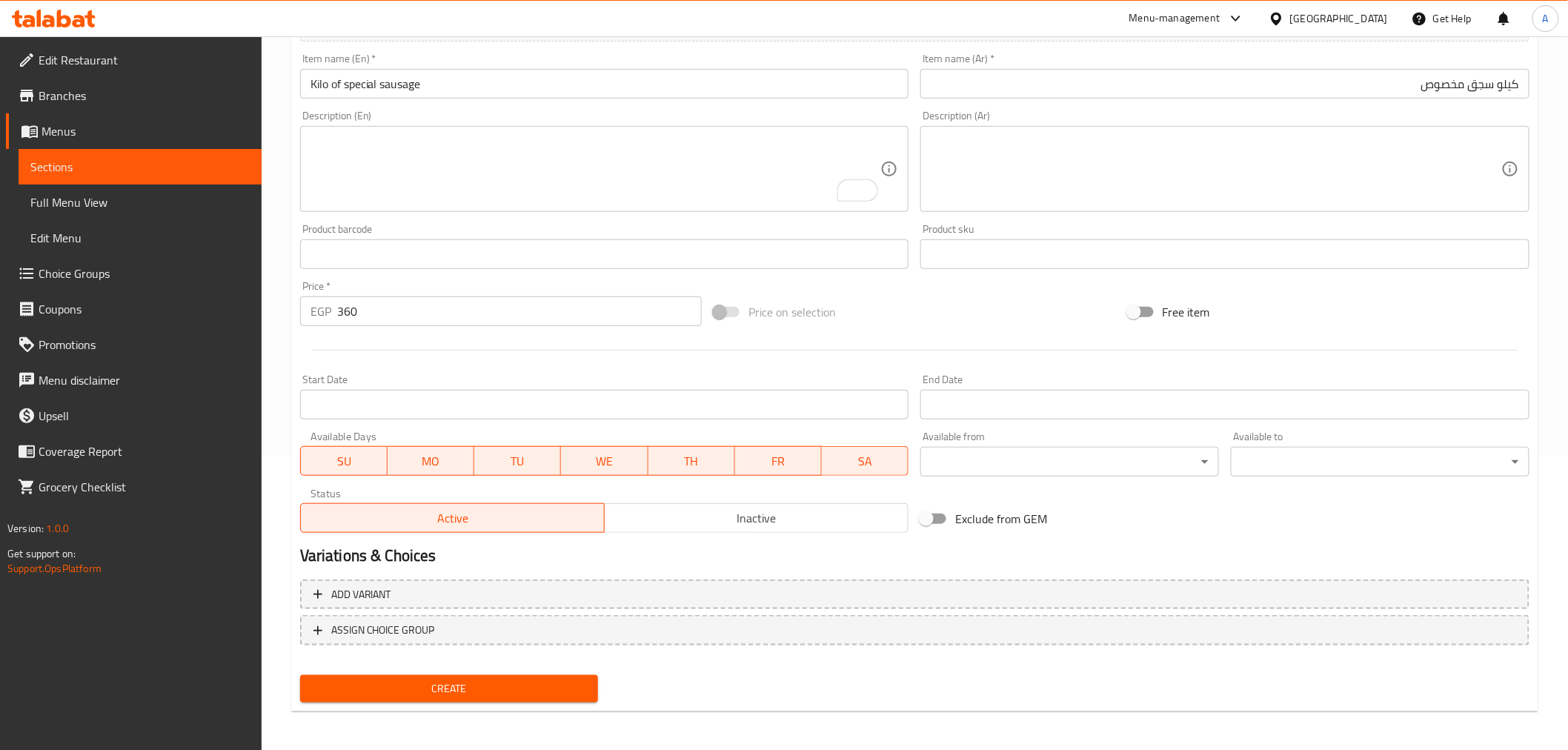
click at [569, 348] on div at bounding box center [915, 350] width 1241 height 37
click at [508, 689] on span "Create" at bounding box center [449, 689] width 275 height 19
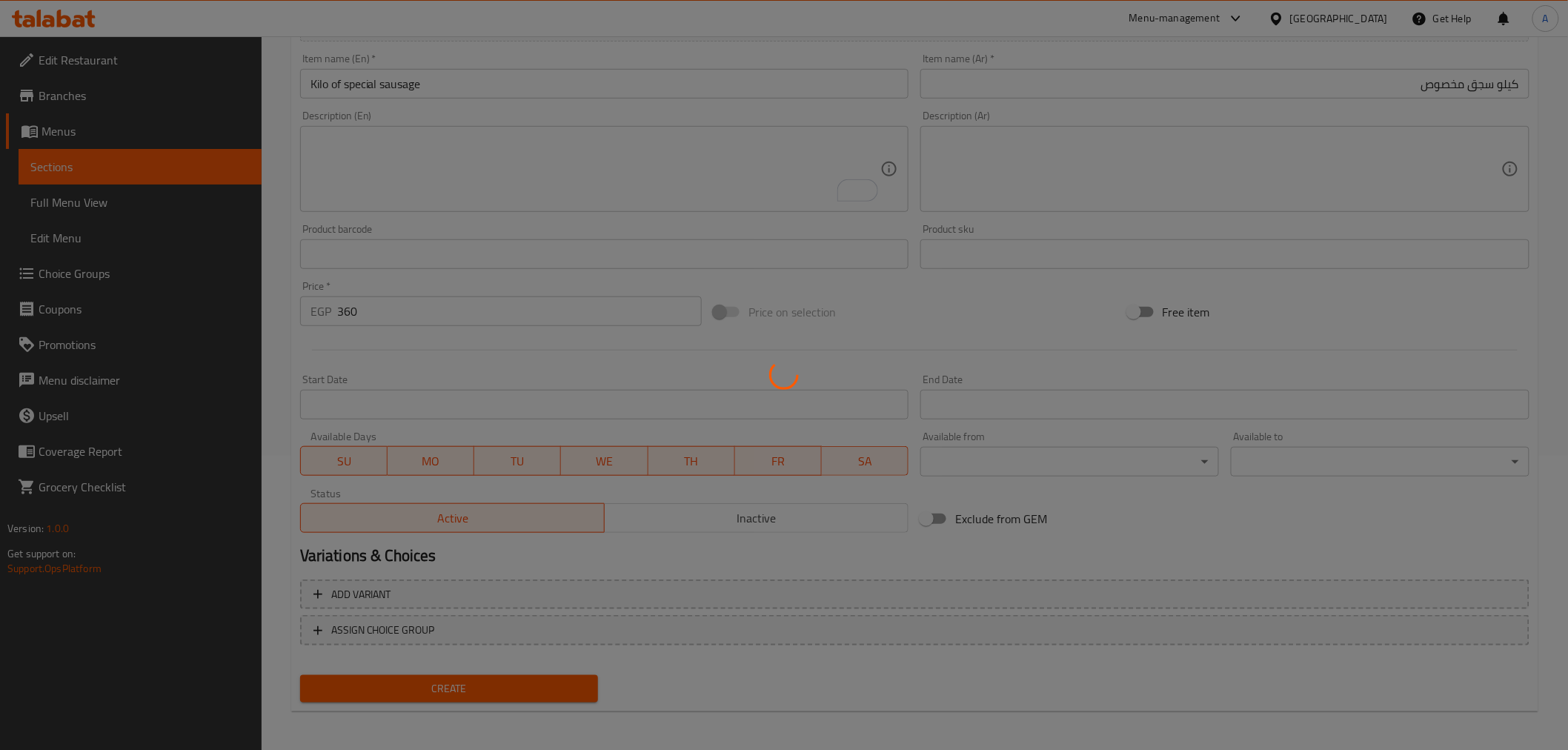
type input "0"
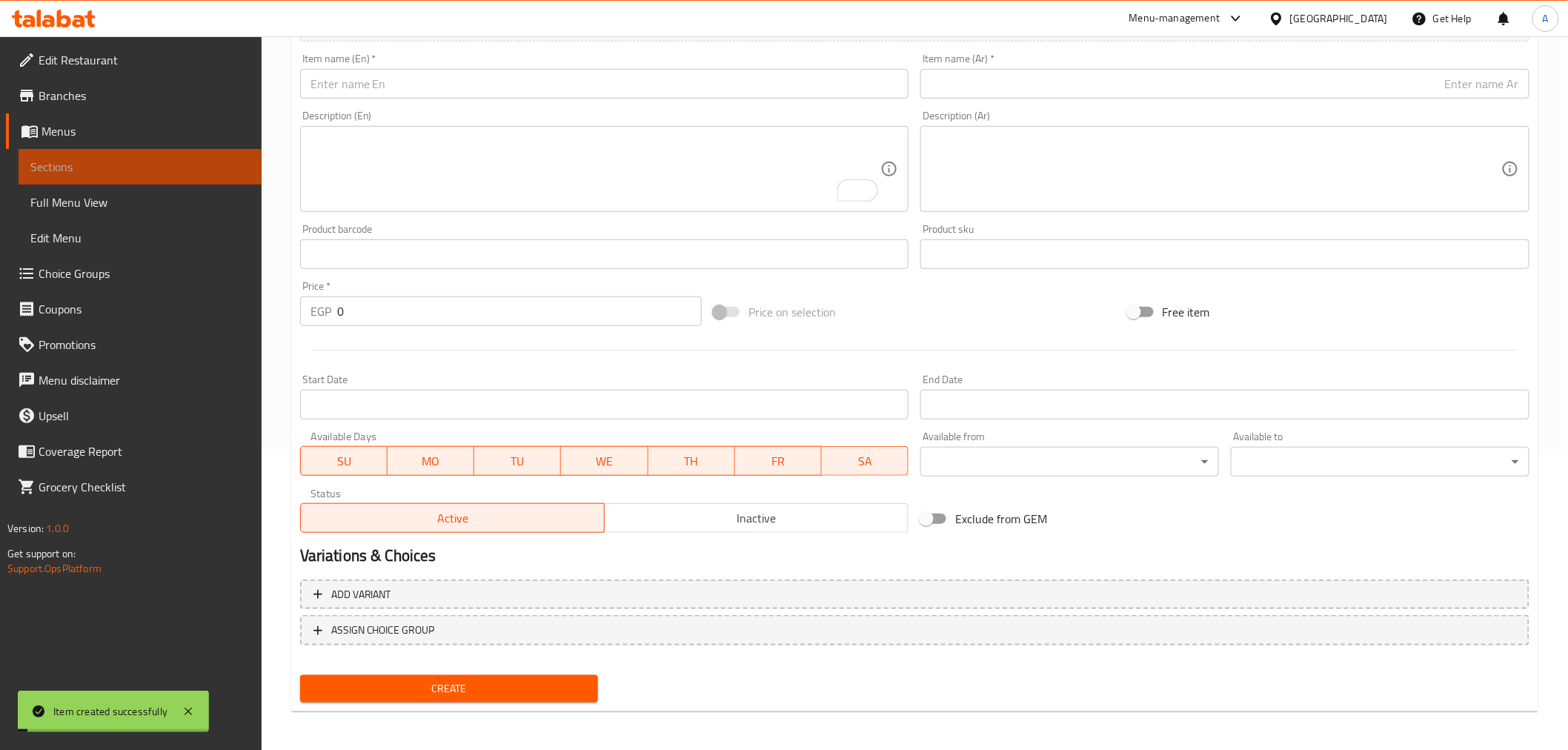
click at [126, 168] on span "Sections" at bounding box center [140, 166] width 220 height 18
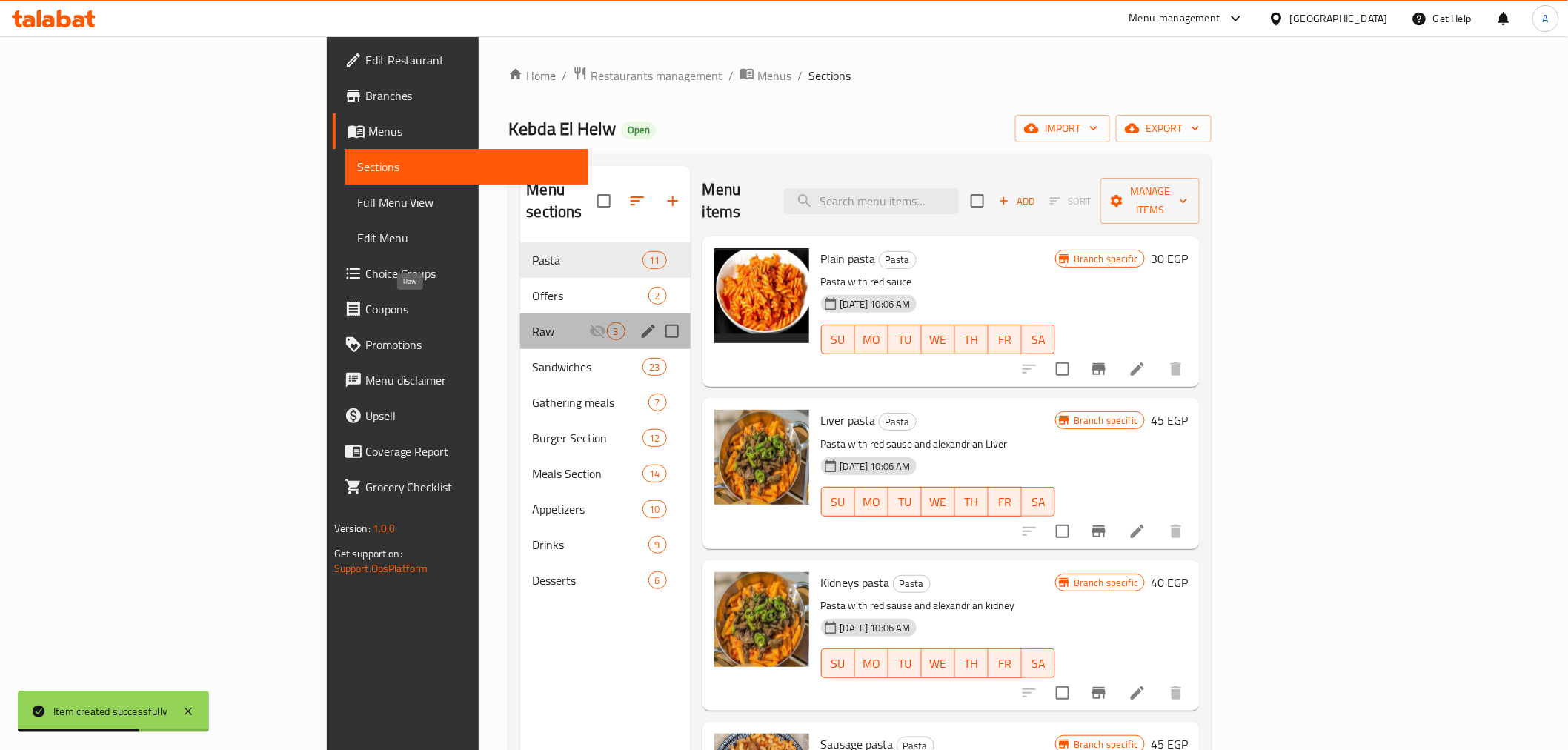
click at [532, 322] on span "Raw" at bounding box center [561, 330] width 56 height 18
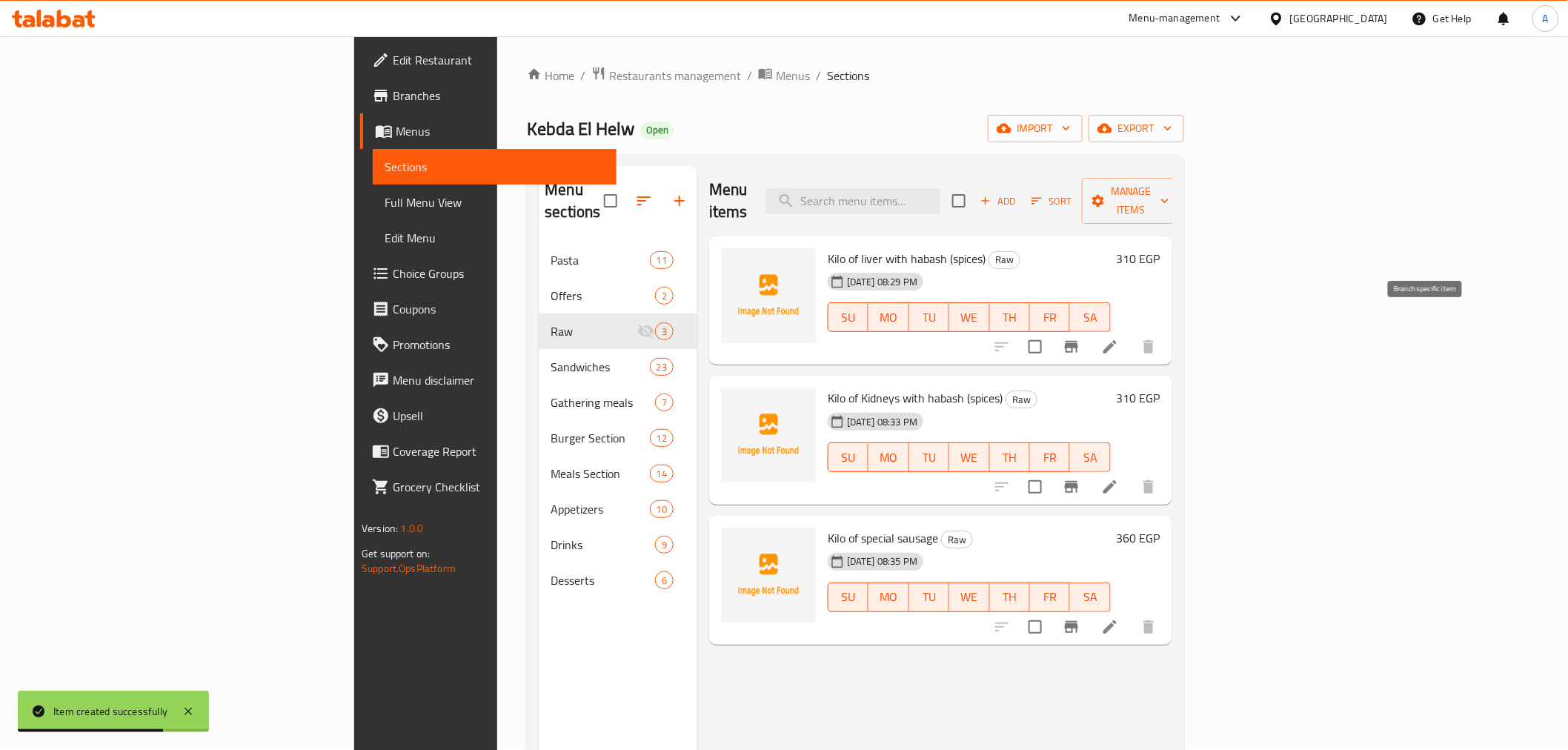
click at [1081, 338] on icon "Branch-specific-item" at bounding box center [1071, 346] width 18 height 18
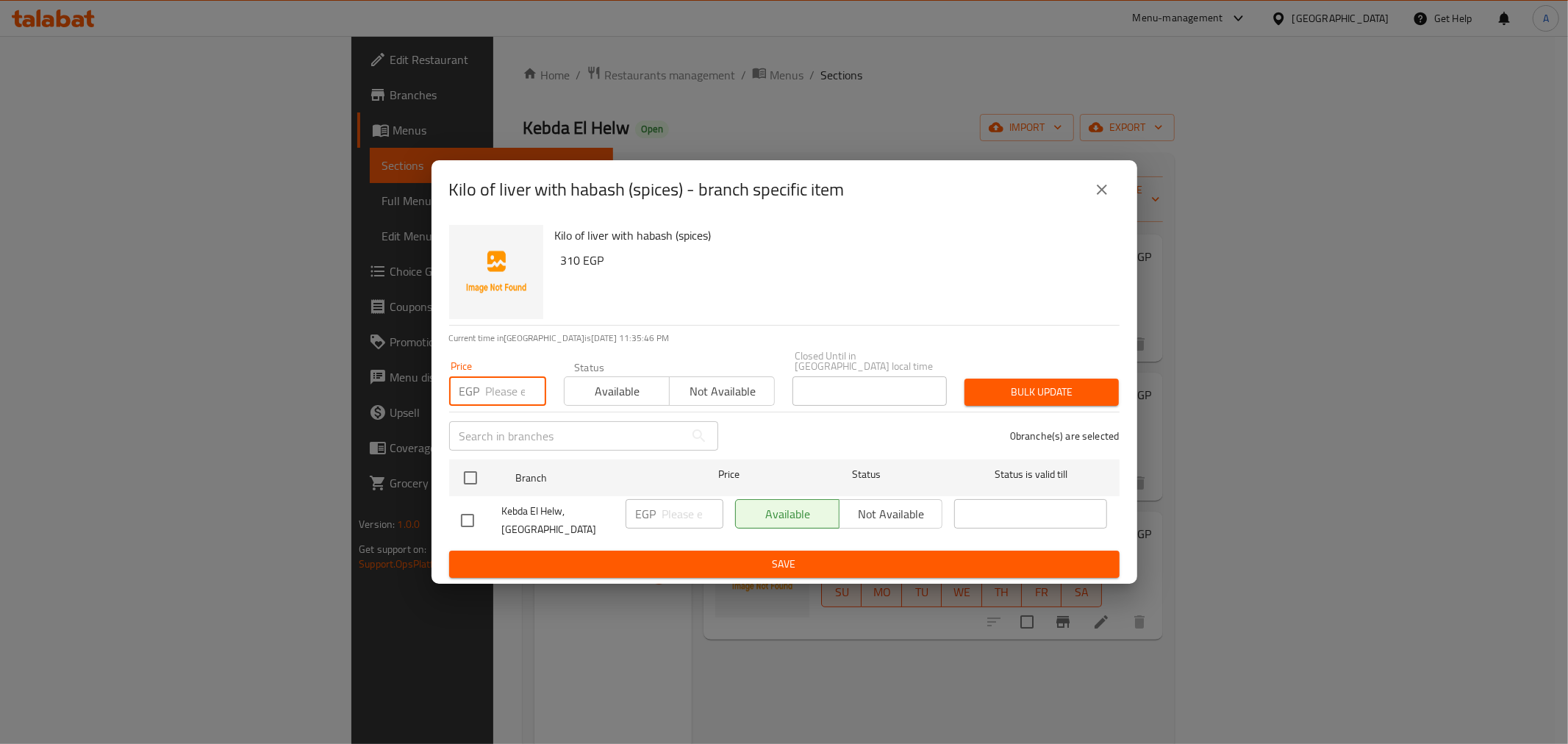
click at [511, 387] on input "number" at bounding box center [516, 391] width 61 height 30
type input "310"
click at [474, 468] on input "checkbox" at bounding box center [470, 477] width 31 height 31
checkbox input "true"
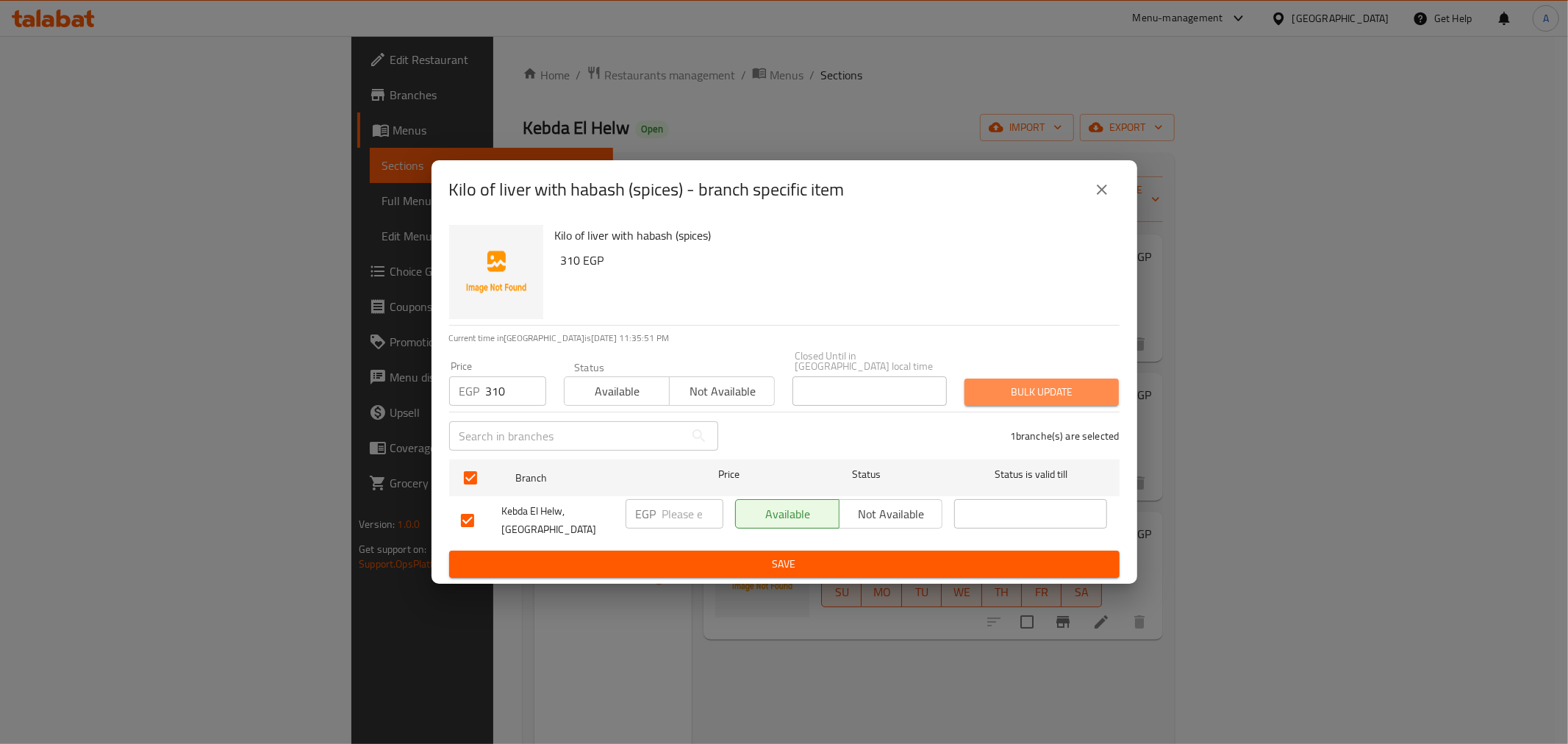
click at [978, 383] on span "Bulk update" at bounding box center [1042, 392] width 130 height 19
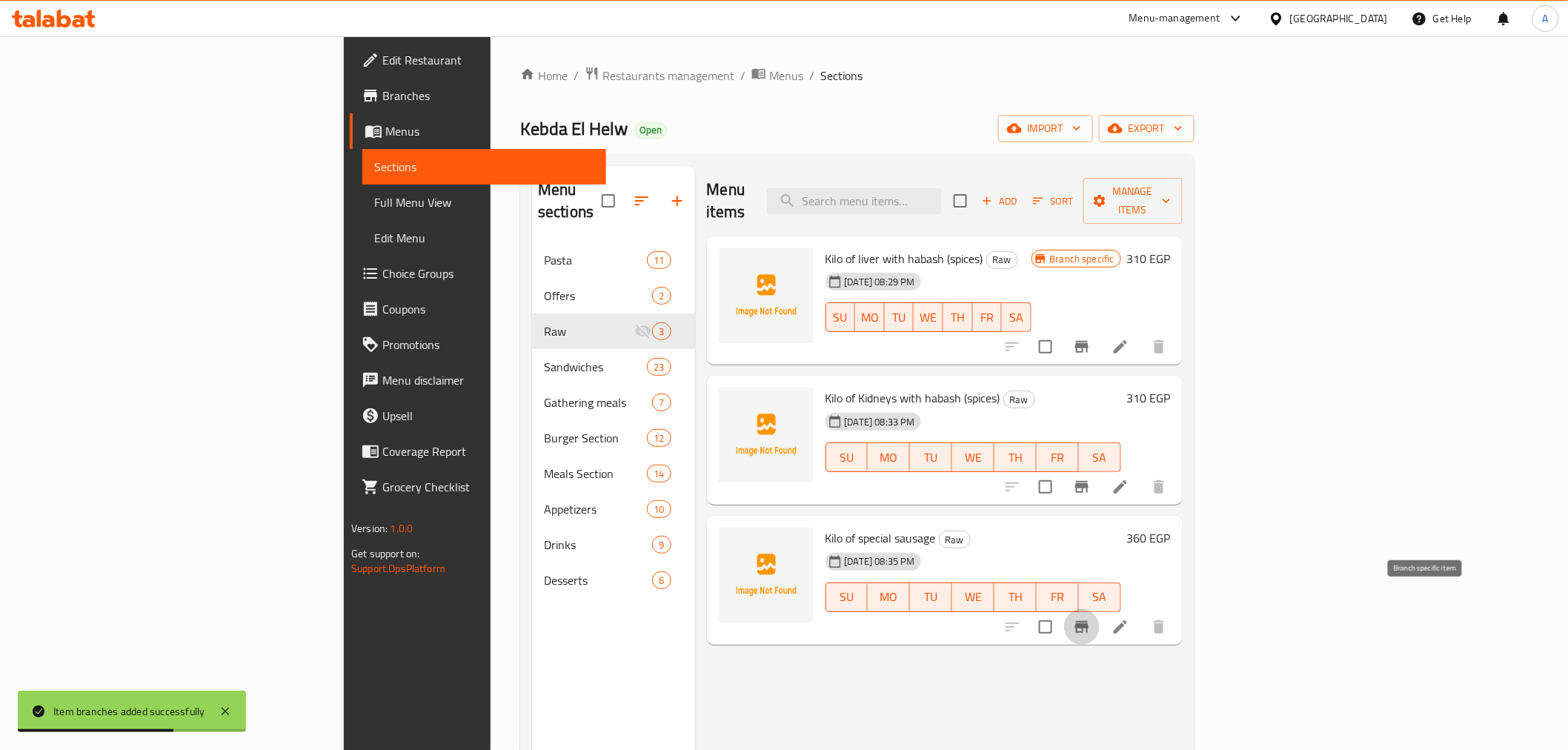
click at [1099, 609] on button "Branch-specific-item" at bounding box center [1082, 627] width 36 height 36
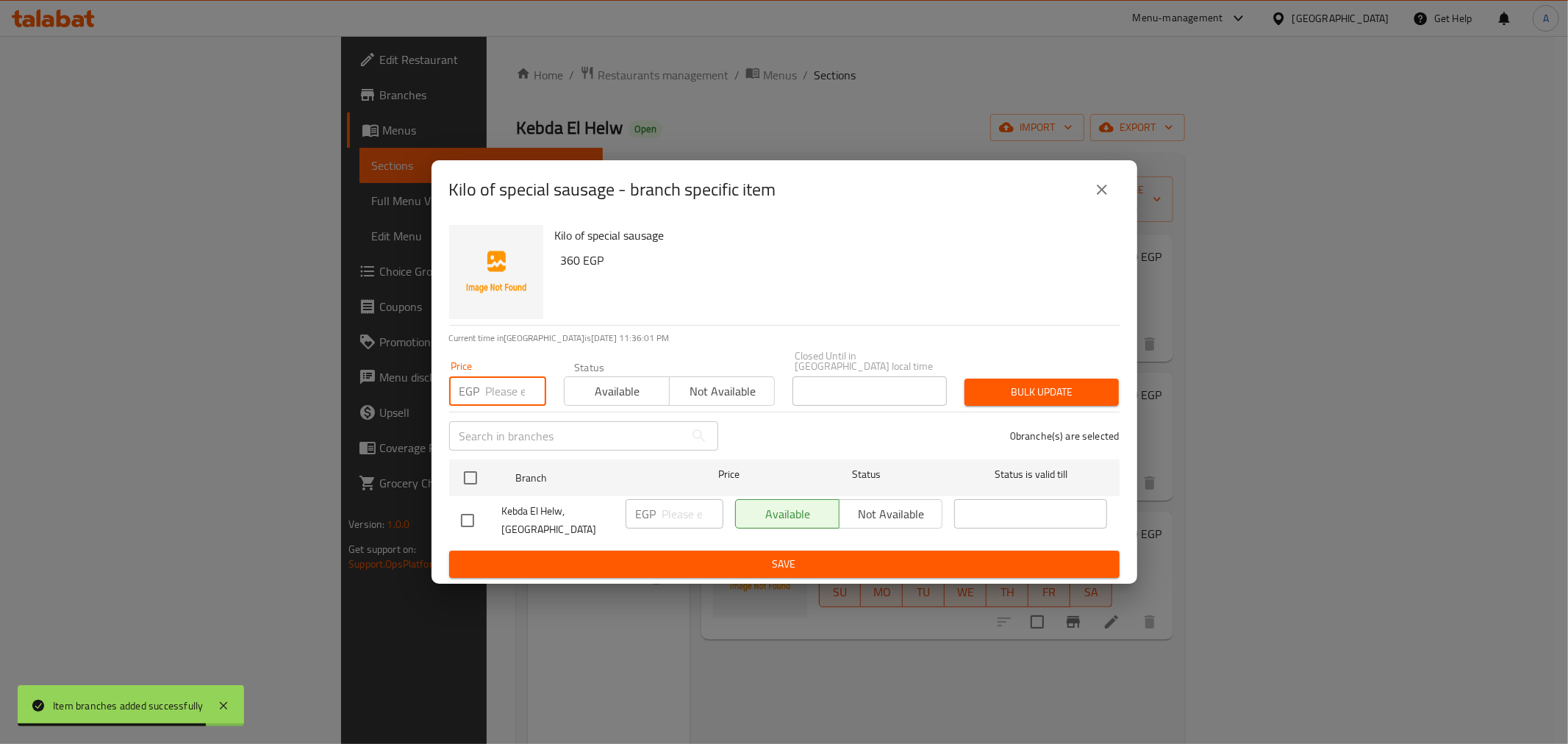
click at [509, 388] on input "number" at bounding box center [516, 391] width 61 height 30
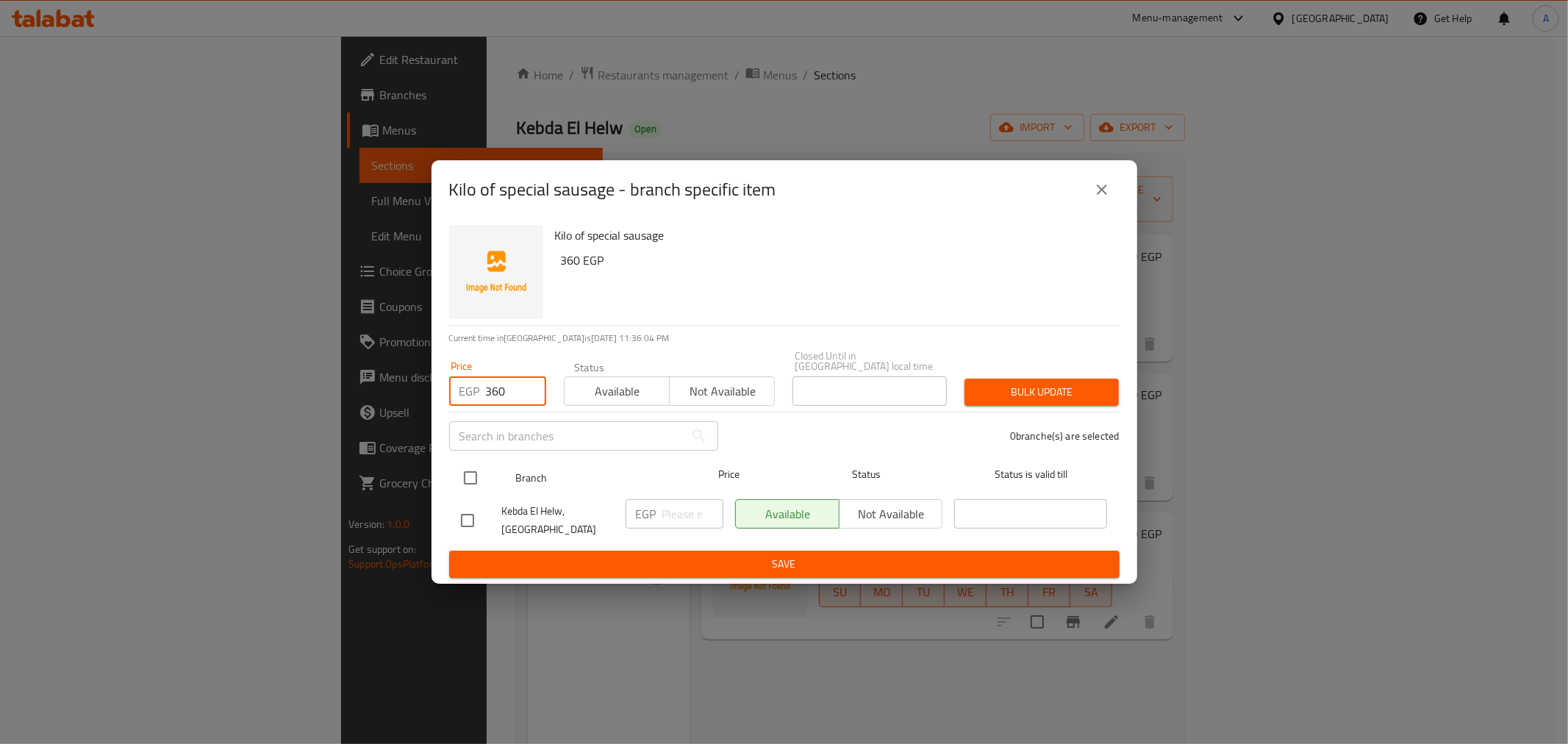
type input "360"
click at [472, 476] on input "checkbox" at bounding box center [470, 477] width 31 height 31
checkbox input "true"
click at [811, 423] on div "1 branche(s) are selected" at bounding box center [928, 436] width 402 height 53
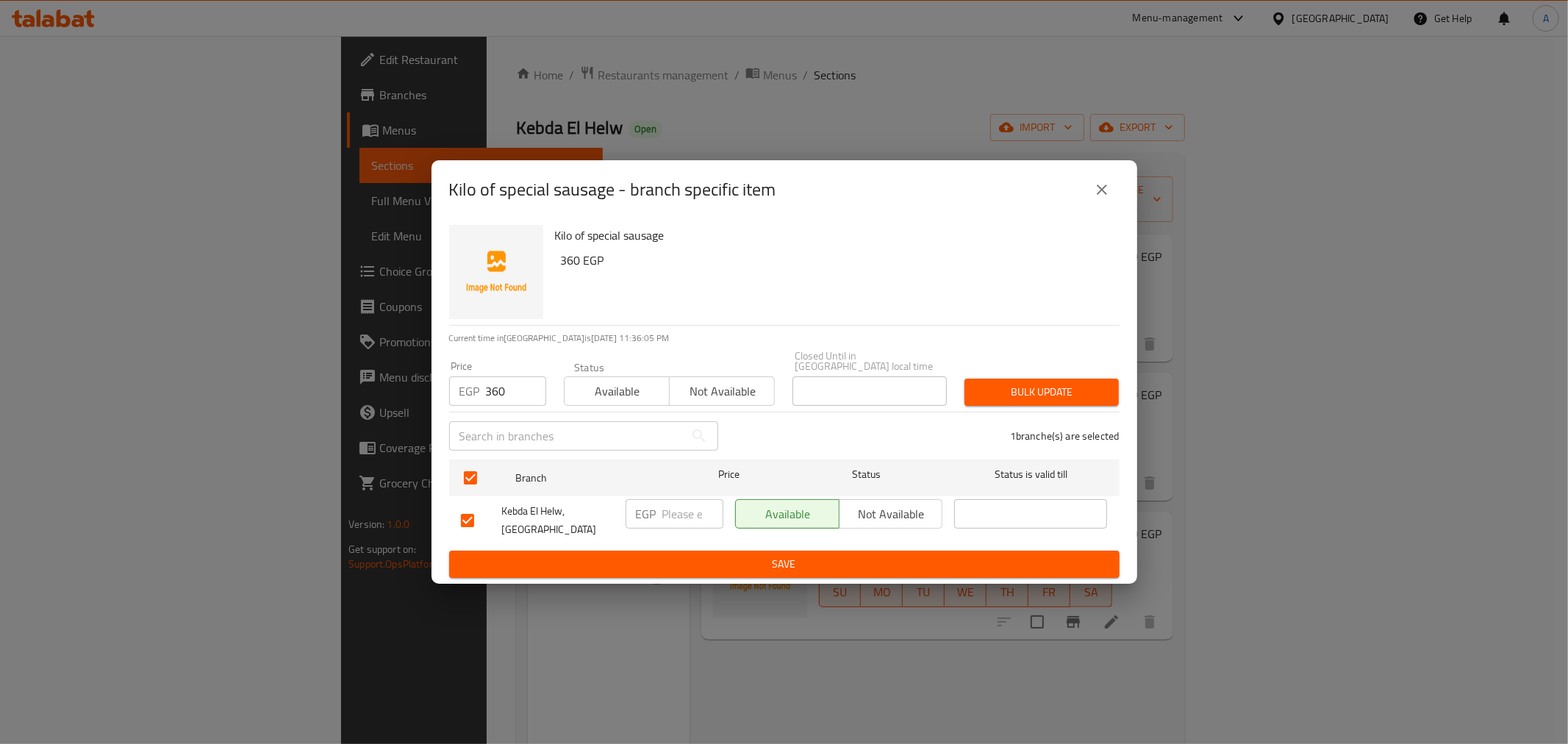
click at [987, 385] on span "Bulk update" at bounding box center [1042, 392] width 130 height 19
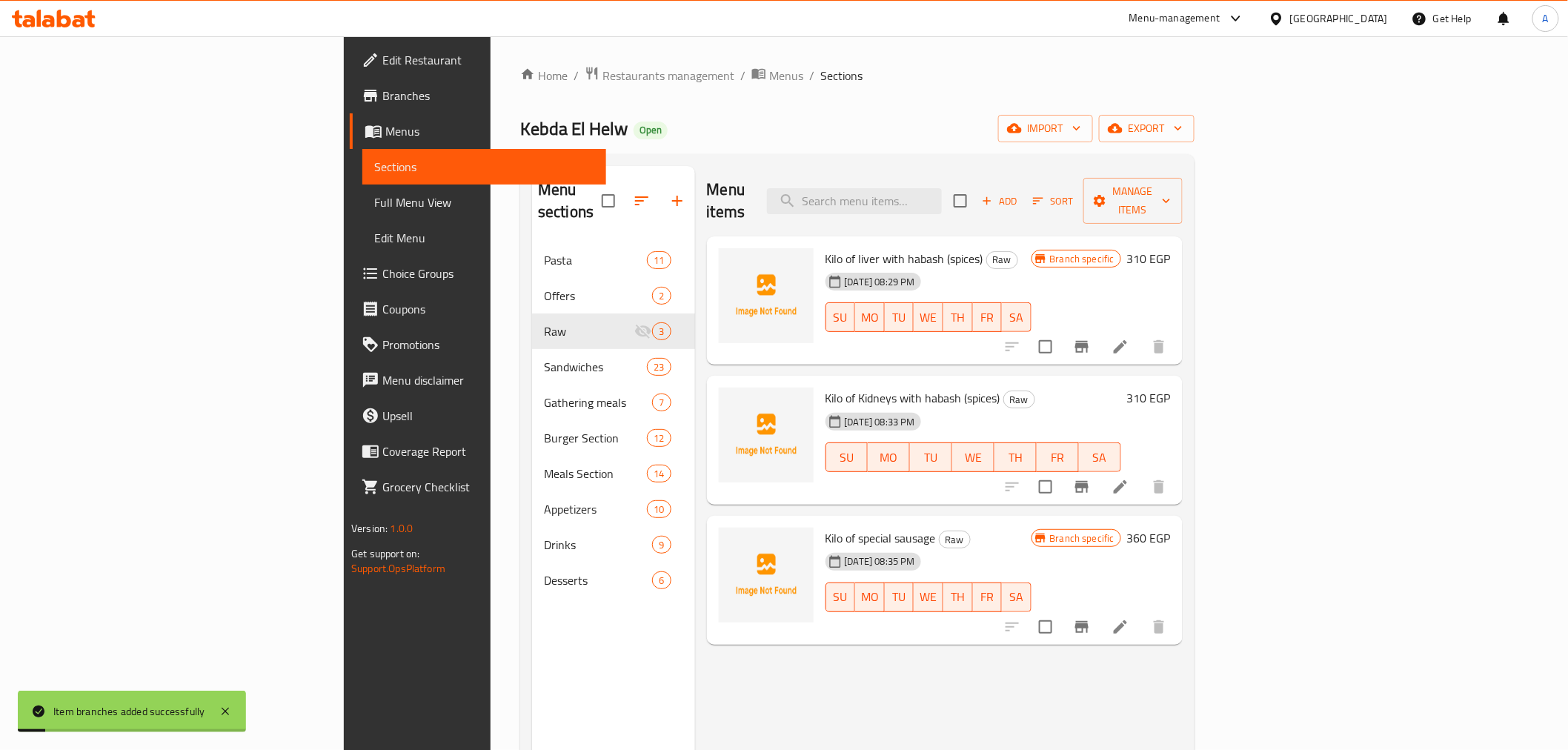
click at [1099, 469] on button "Branch-specific-item" at bounding box center [1082, 487] width 36 height 36
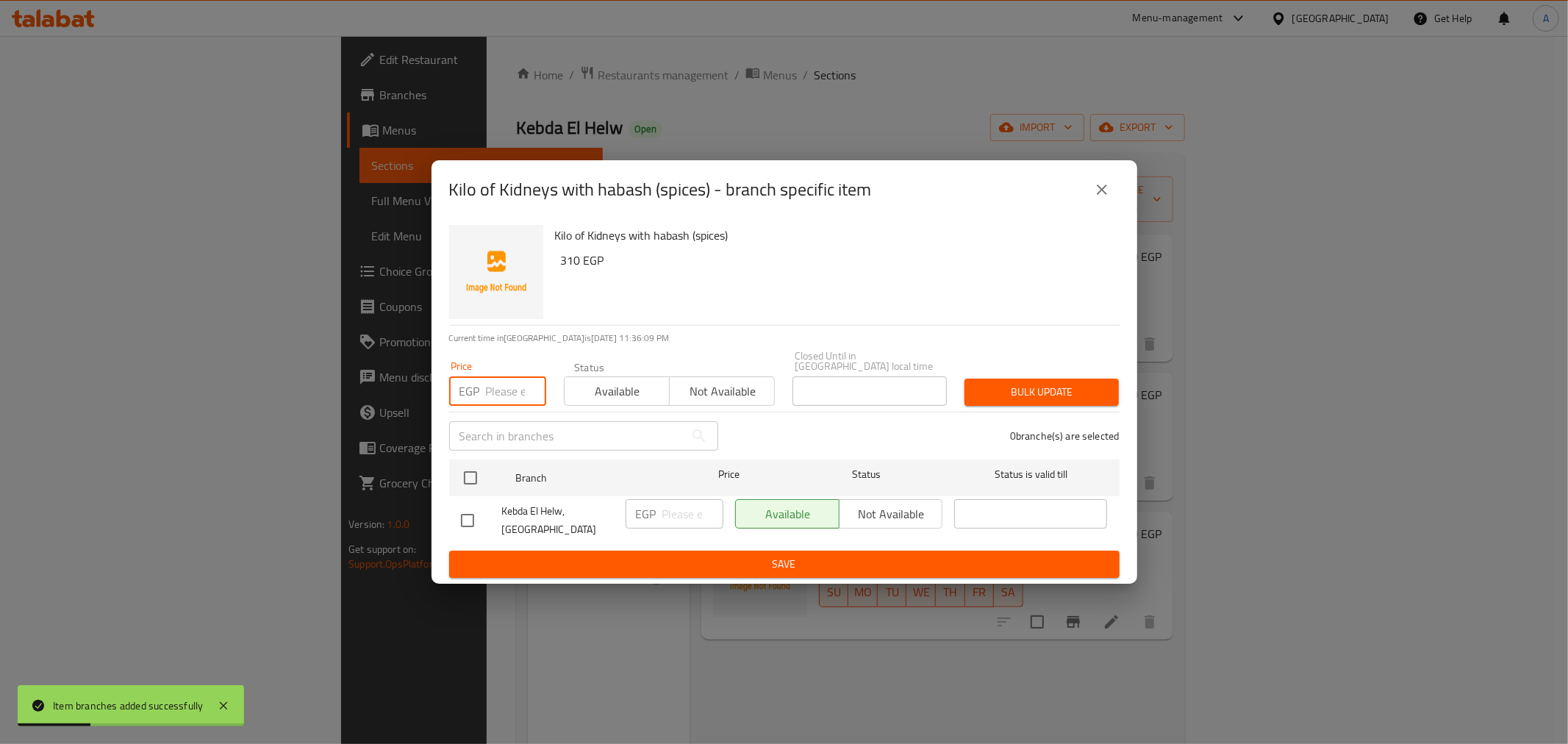
click at [486, 392] on input "number" at bounding box center [516, 391] width 61 height 30
type input "310"
click at [469, 474] on input "checkbox" at bounding box center [470, 477] width 31 height 31
checkbox input "true"
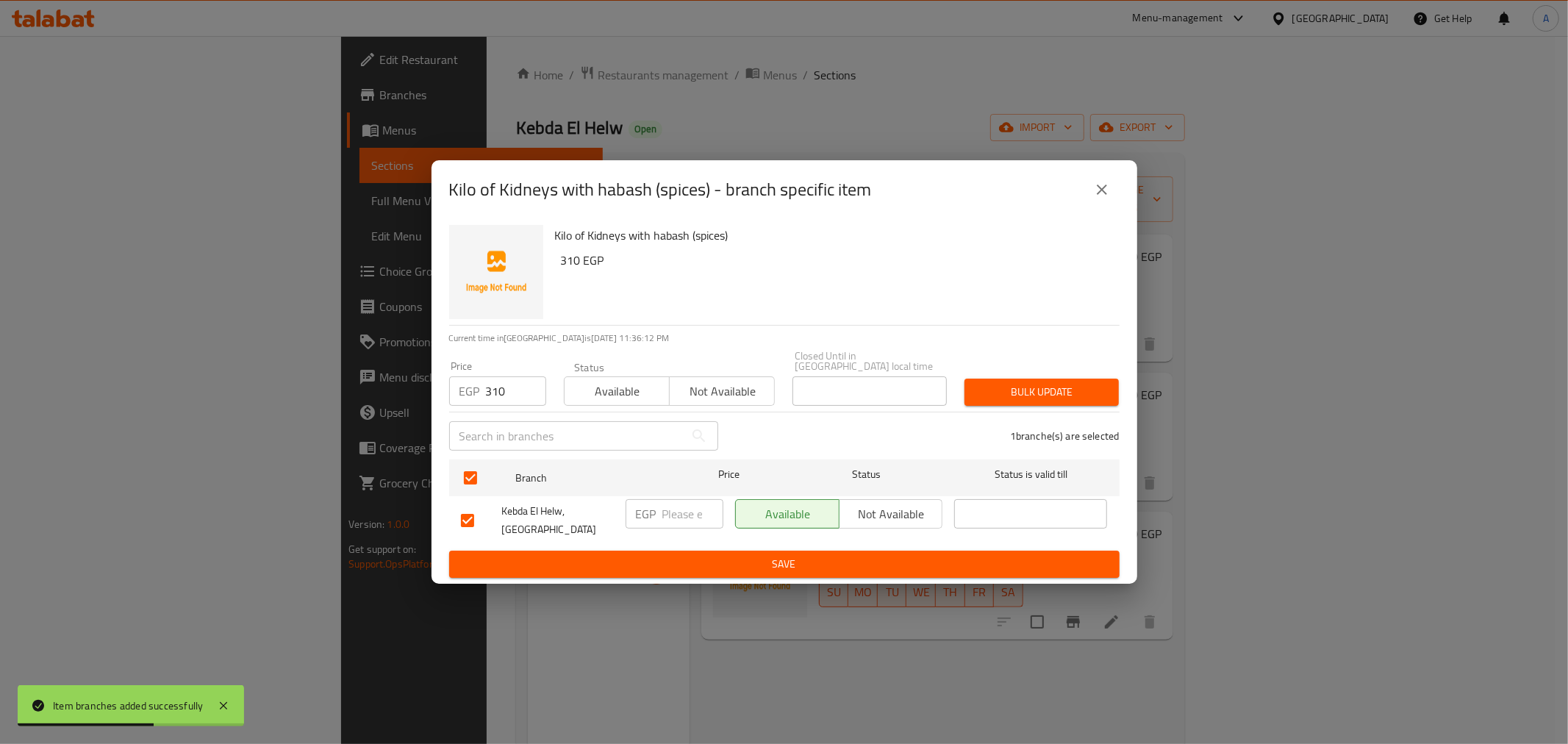
click at [780, 410] on div "1 branche(s) are selected" at bounding box center [928, 436] width 402 height 53
click at [989, 383] on span "Bulk update" at bounding box center [1042, 392] width 130 height 19
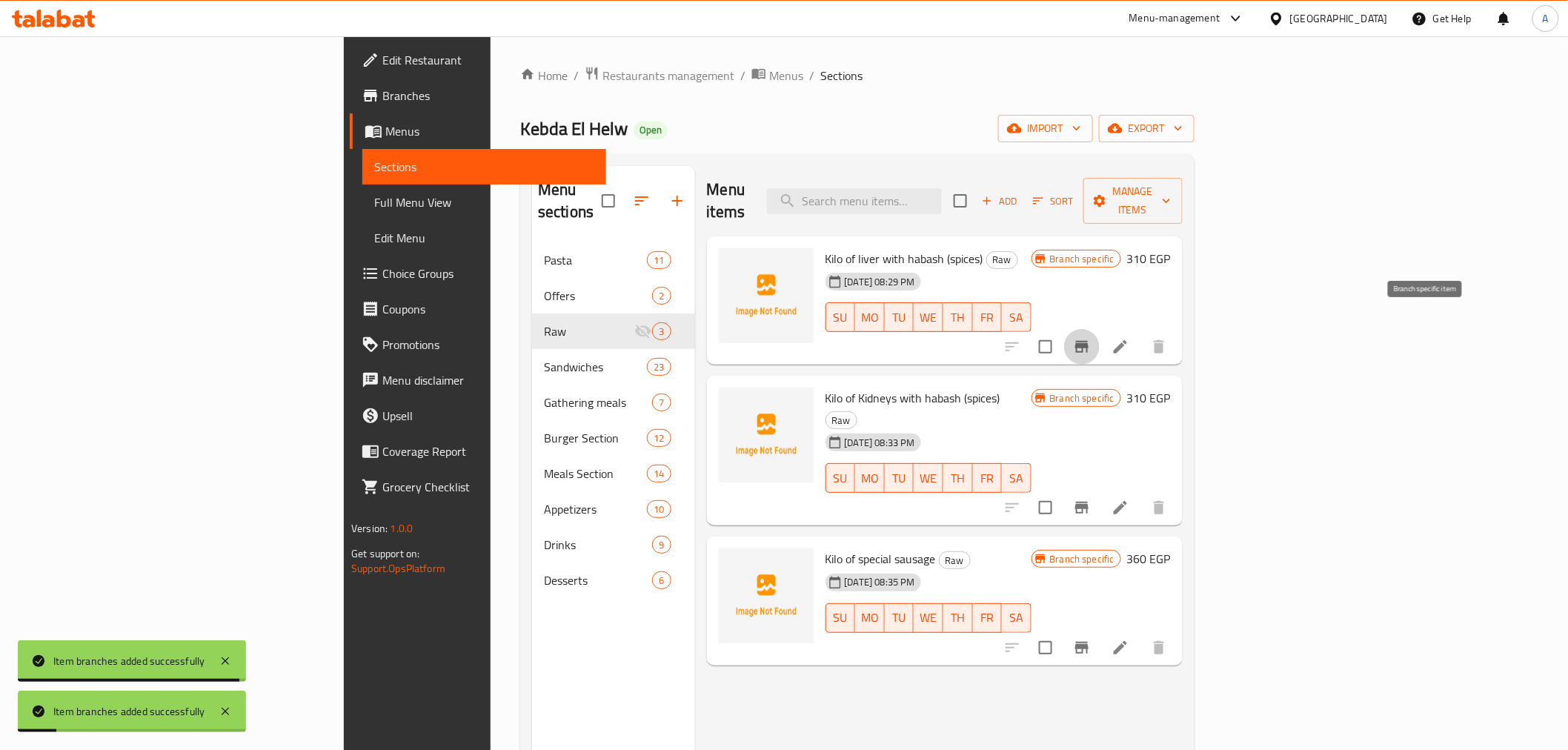
click at [1088, 341] on icon "Branch-specific-item" at bounding box center [1082, 346] width 13 height 12
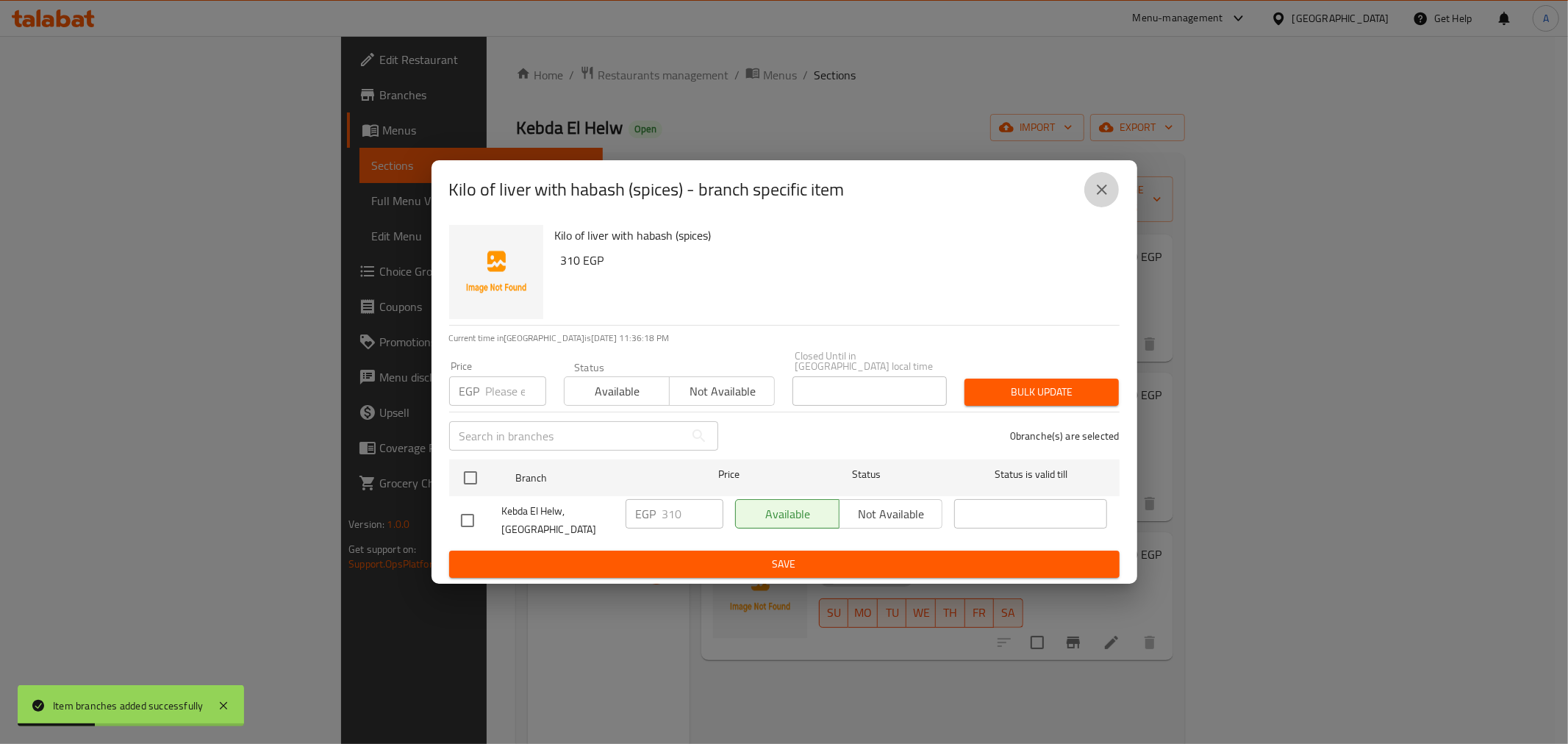
click at [1100, 198] on icon "close" at bounding box center [1102, 189] width 18 height 18
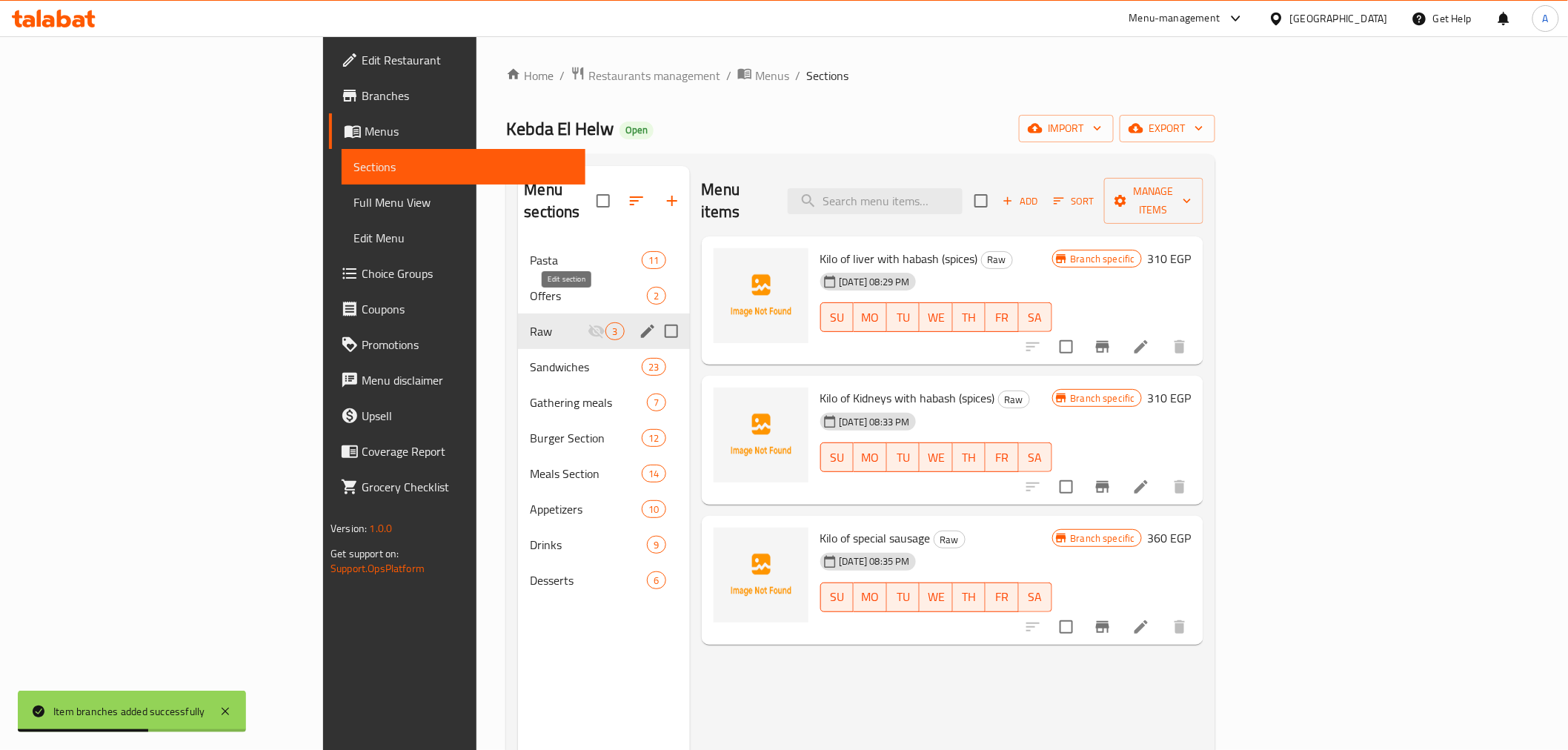
click at [641, 325] on icon "edit" at bounding box center [648, 331] width 13 height 13
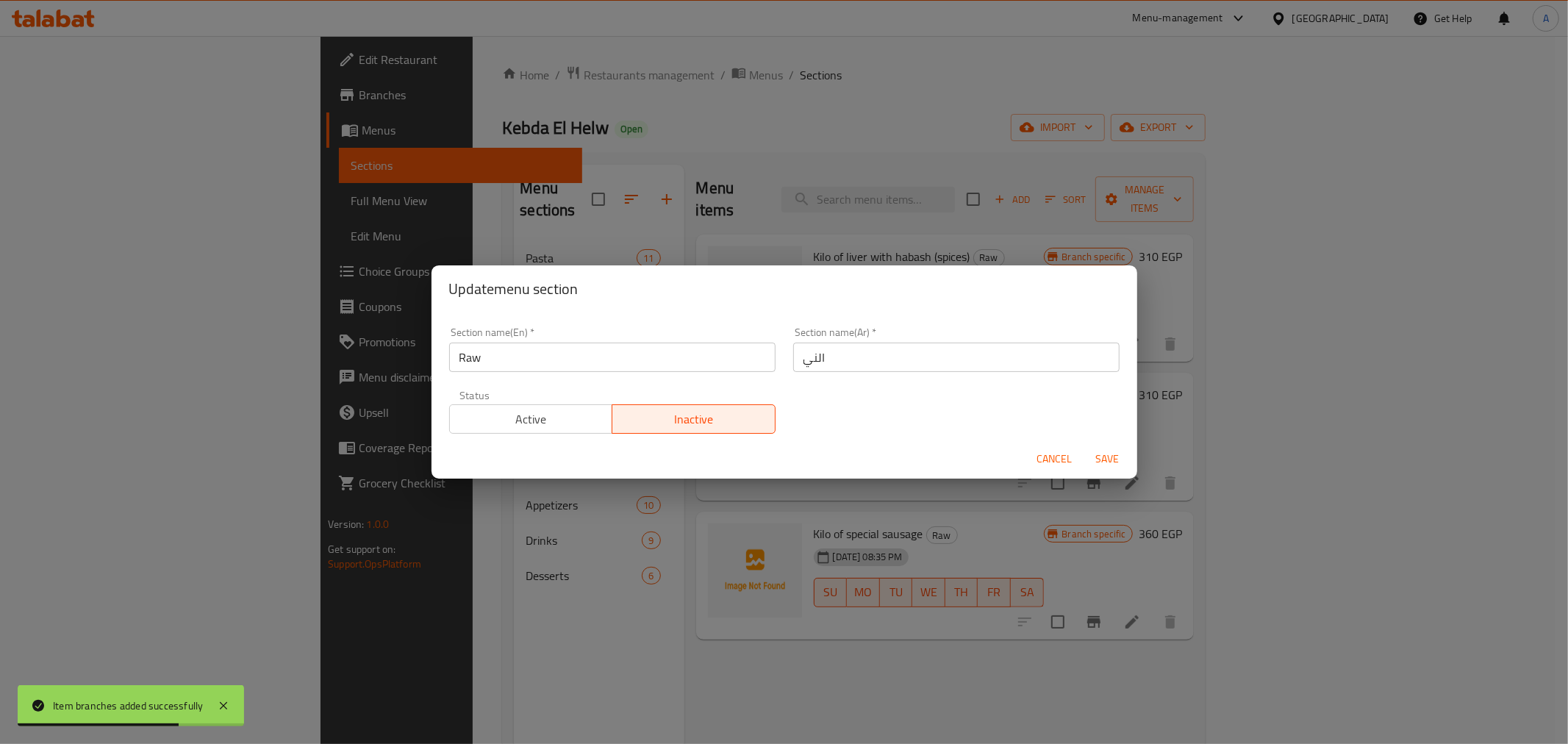
click at [578, 424] on span "Active" at bounding box center [531, 419] width 152 height 21
click at [1106, 461] on span "Save" at bounding box center [1108, 459] width 35 height 19
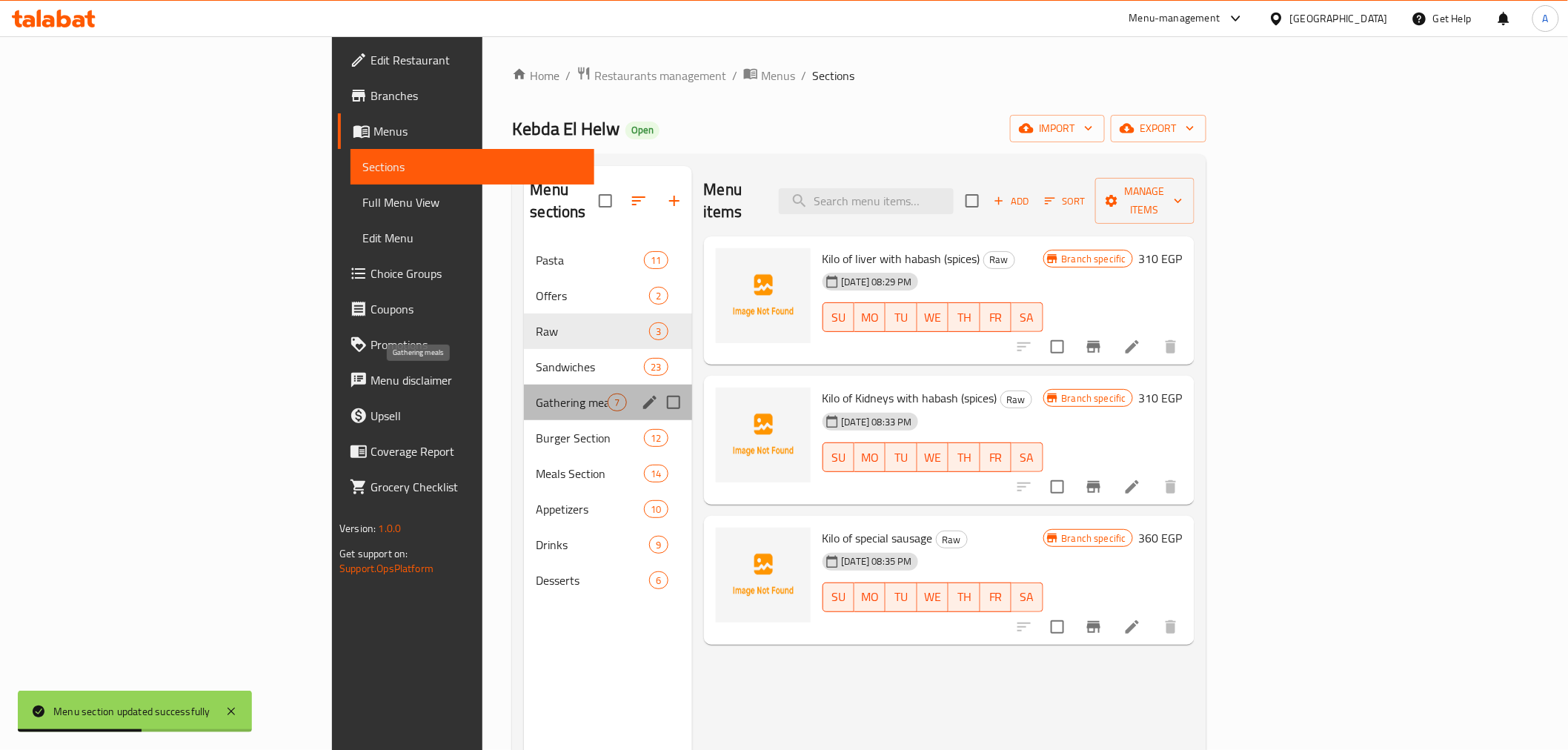
click at [536, 393] on span "Gathering meals" at bounding box center [572, 402] width 72 height 18
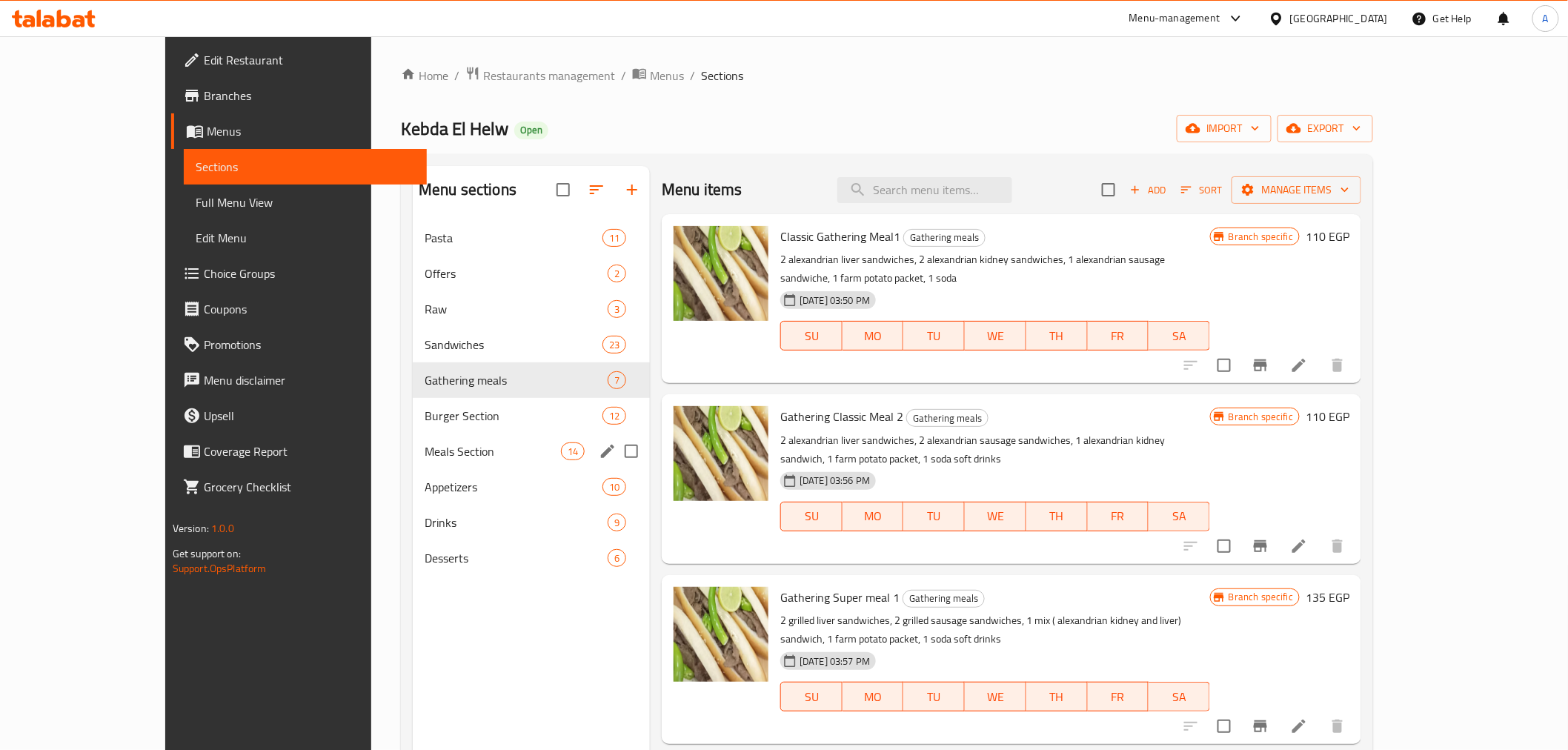
click at [413, 460] on div "Meals Section 14" at bounding box center [531, 452] width 238 height 36
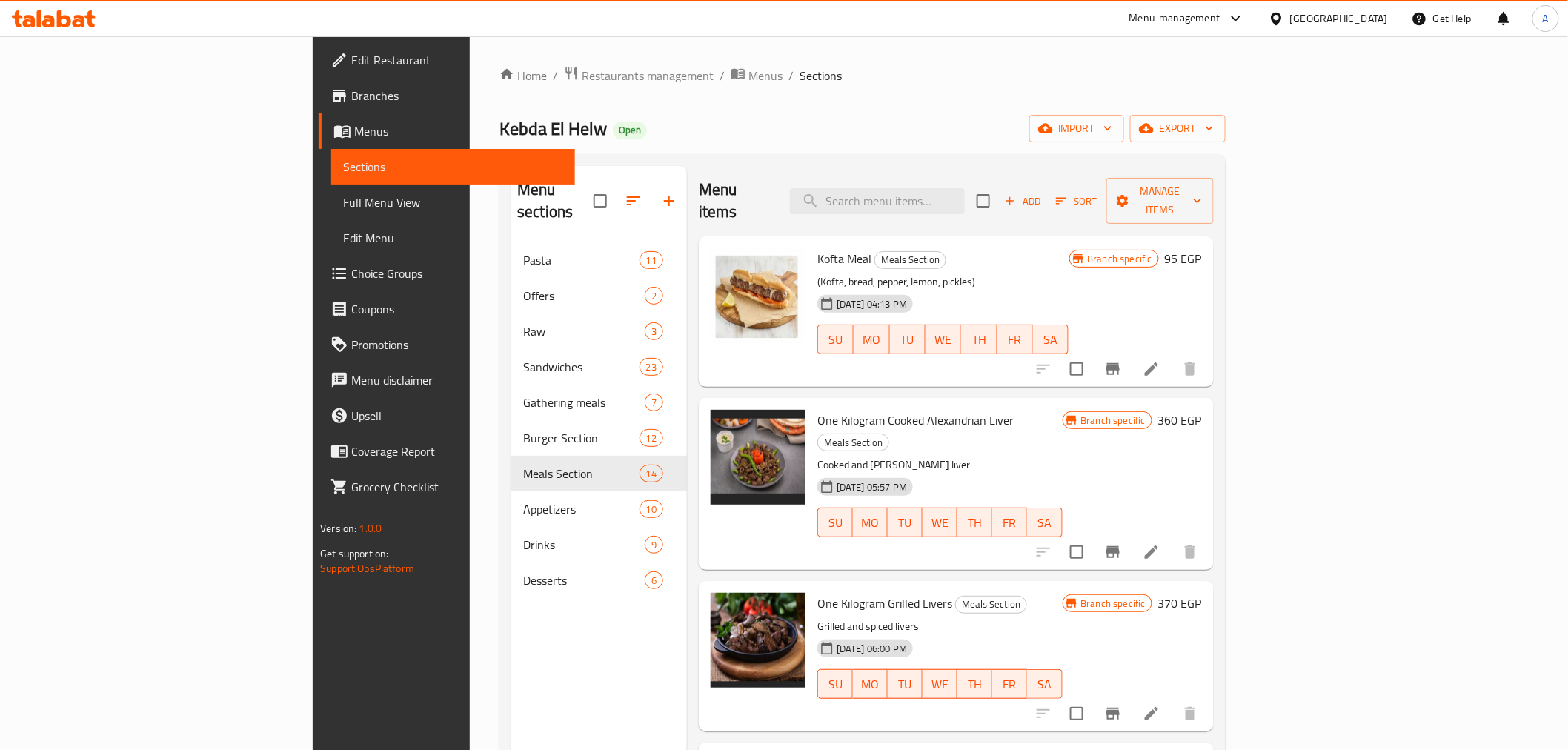
click at [1010, 242] on div "Kofta Meal Meals Section (Kofta, bread, pepper, lemon, pickles) [DATE] 04:13 PM…" at bounding box center [943, 312] width 263 height 139
click at [965, 188] on input "search" at bounding box center [877, 201] width 175 height 26
type input "ة"
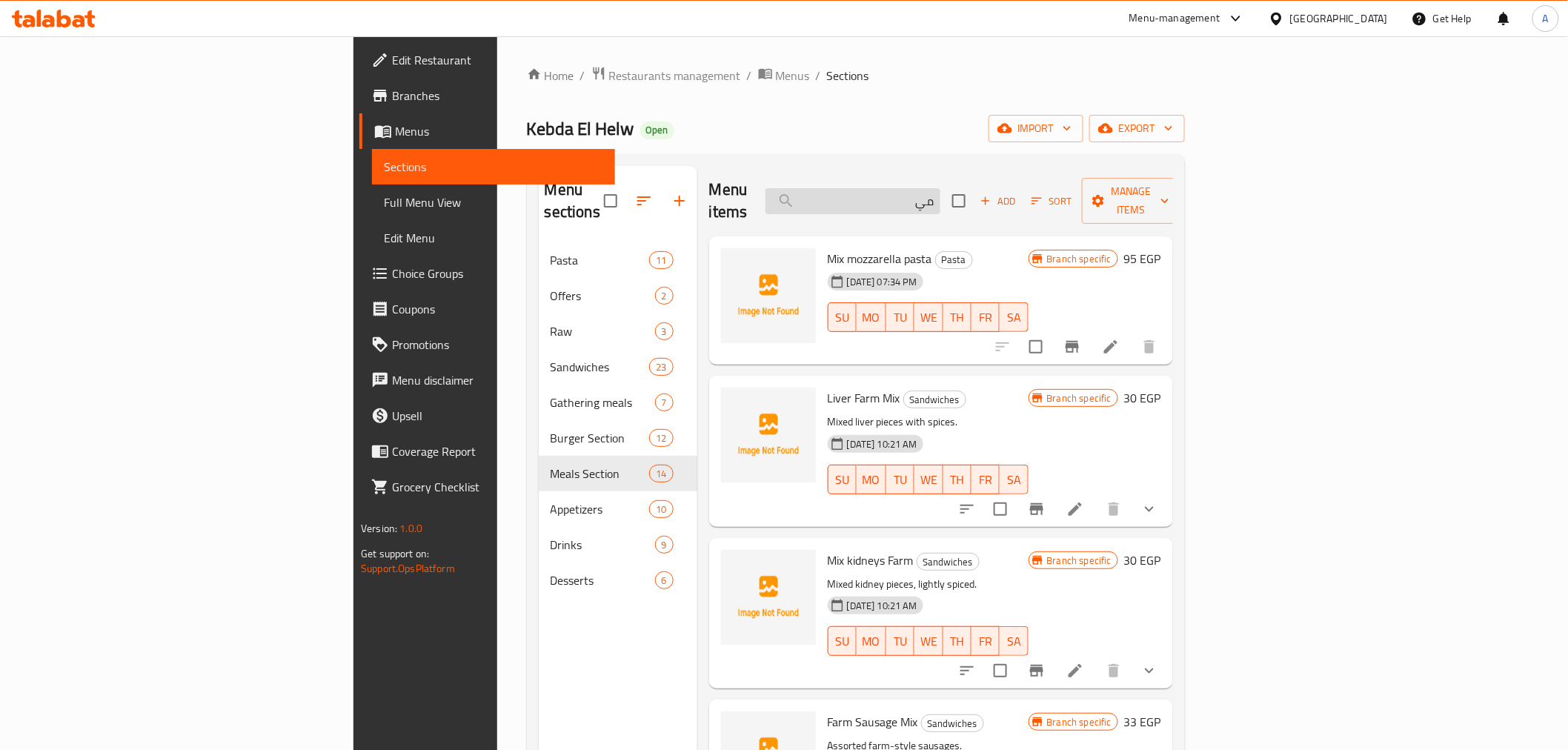
type input "م"
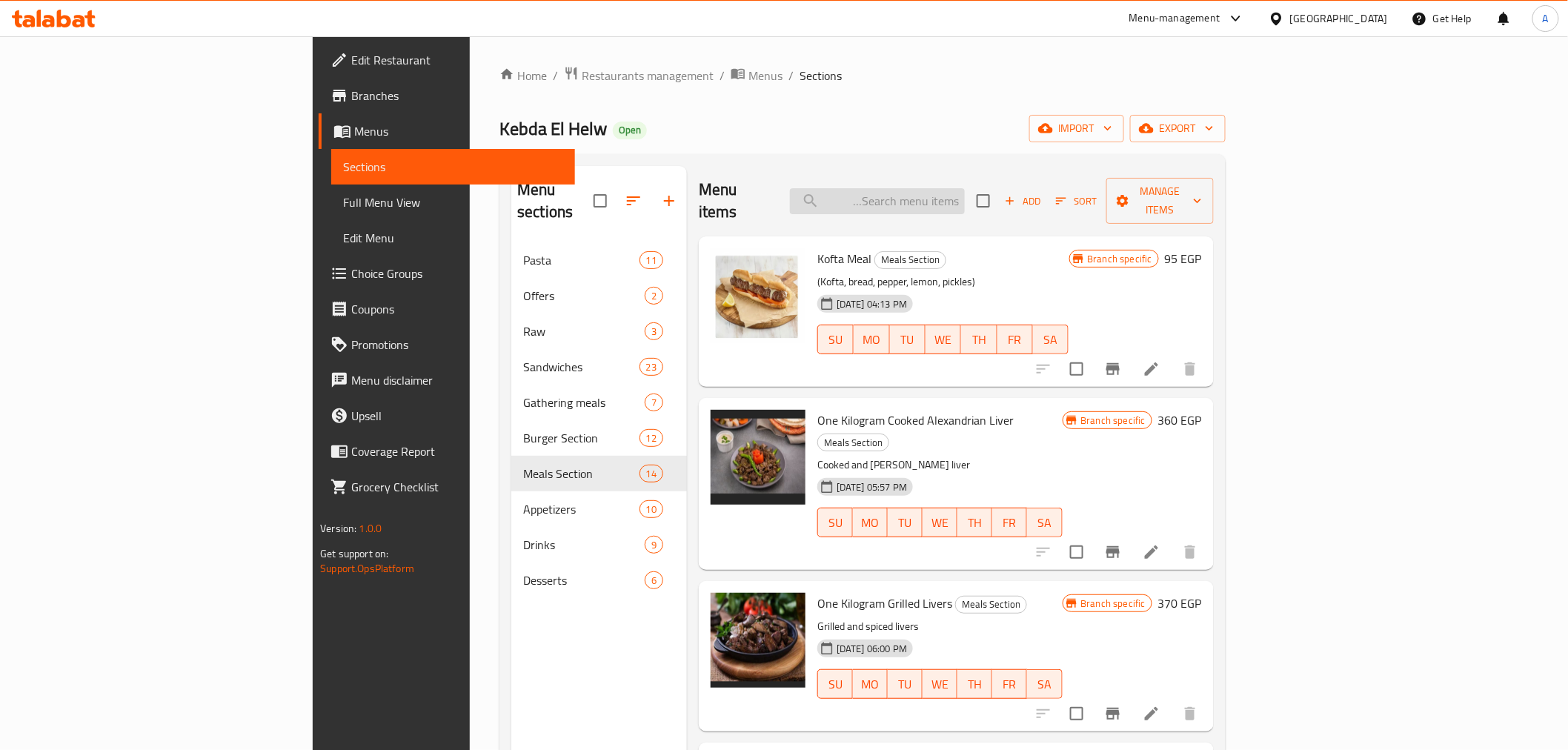
type input "="
click at [1062, 455] on p "Cooked and [PERSON_NAME] liver" at bounding box center [939, 465] width 244 height 19
click at [1038, 272] on p "(Kofta, bread, pepper, lemon, pickles)" at bounding box center [943, 282] width 252 height 19
click at [965, 190] on input "search" at bounding box center [877, 201] width 175 height 26
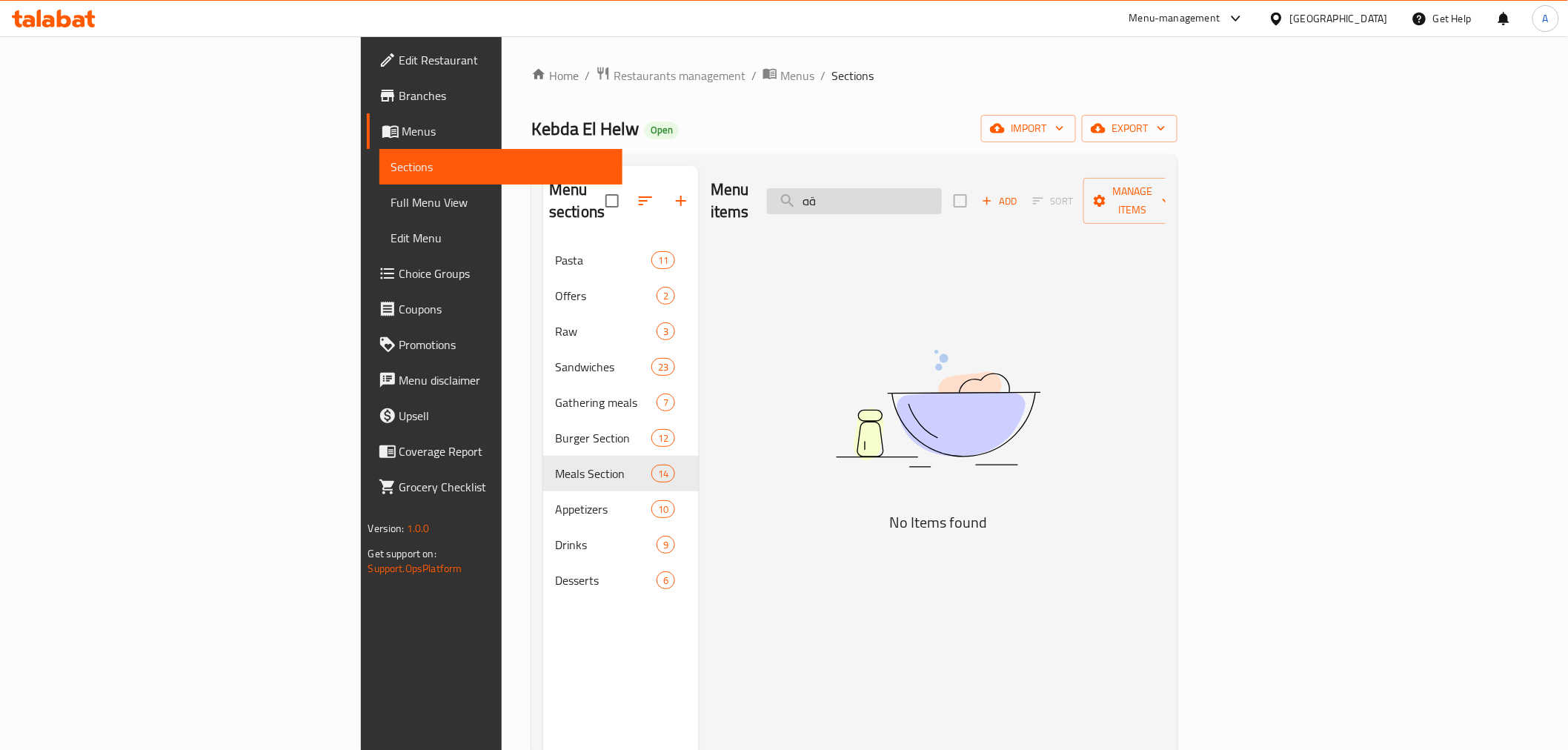
type input "ة"
type input "m"
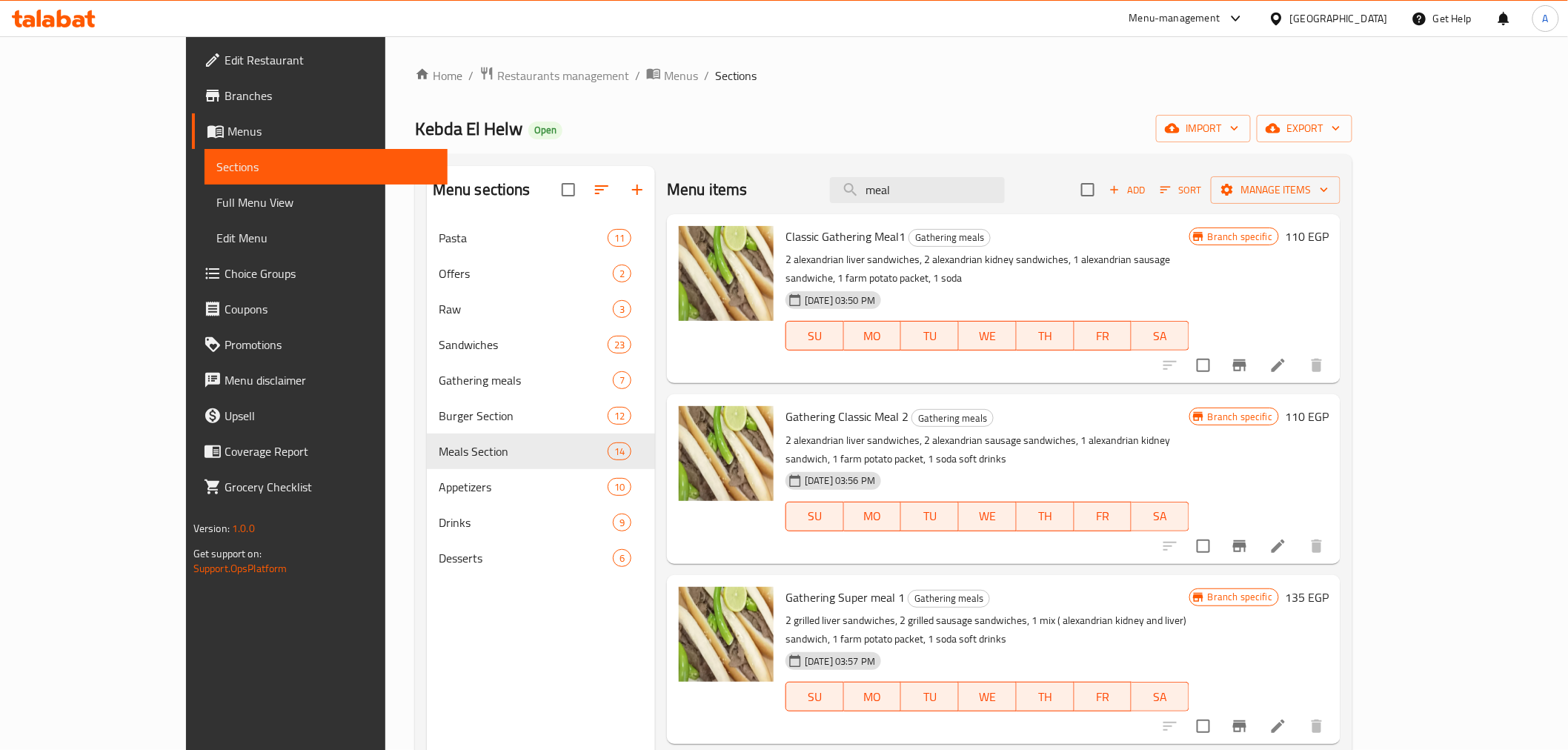
type input "meal"
click at [972, 268] on p "2 alexandrian liver sandwiches, 2 alexandrian kidney sandwiches, 1 alexandrian …" at bounding box center [988, 268] width 404 height 37
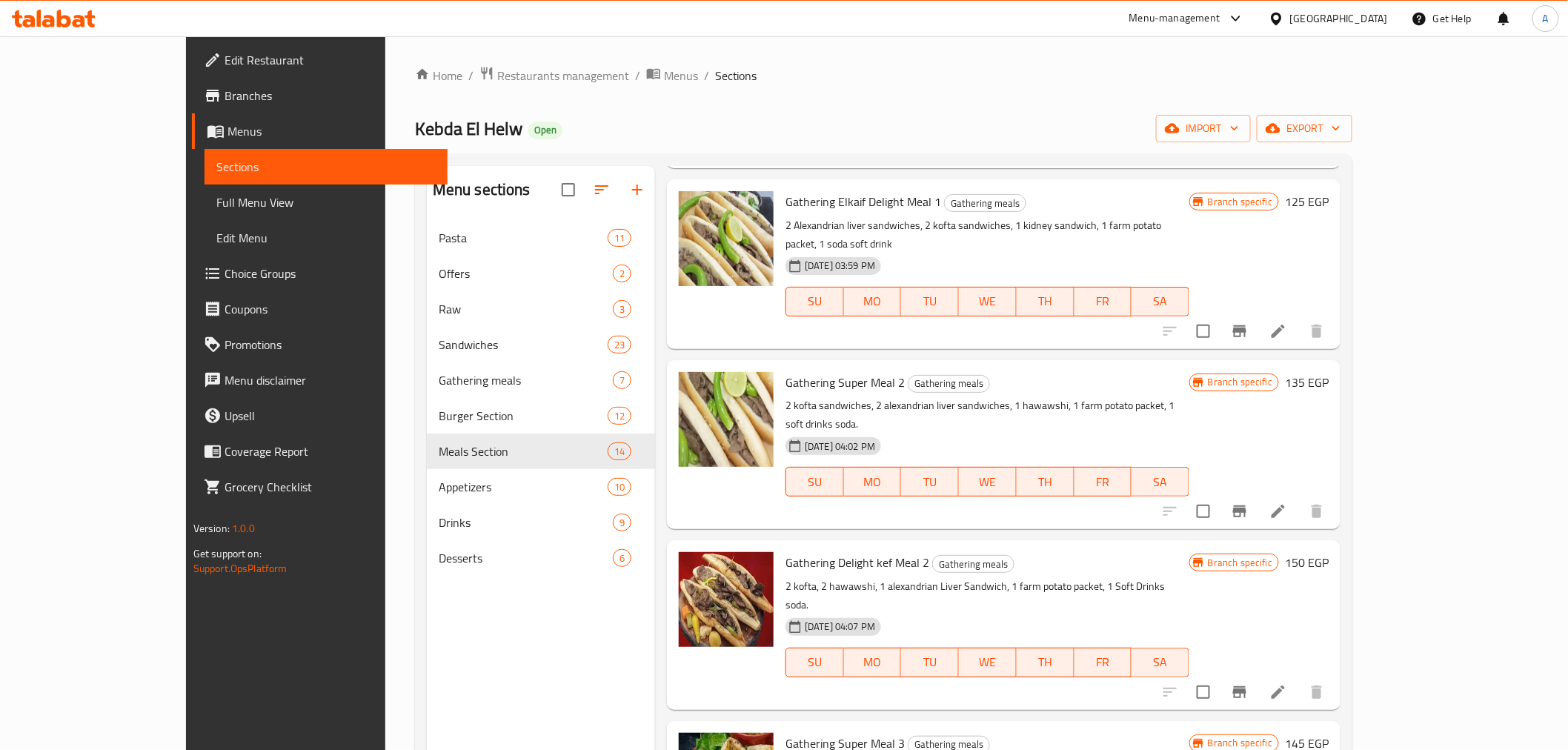
scroll to position [905, 0]
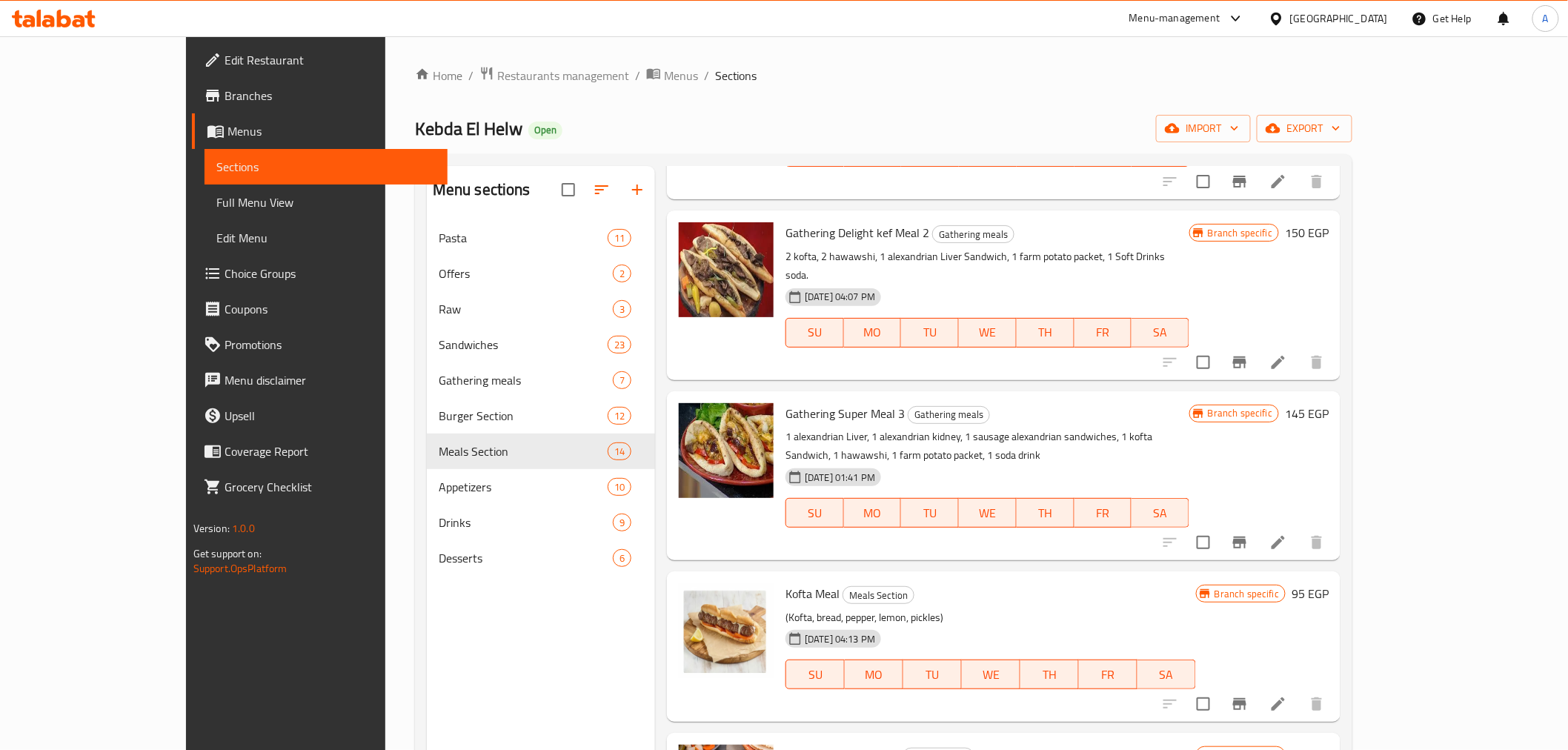
click at [1084, 608] on p "(Kofta, bread, pepper, lemon, pickles)" at bounding box center [991, 618] width 410 height 19
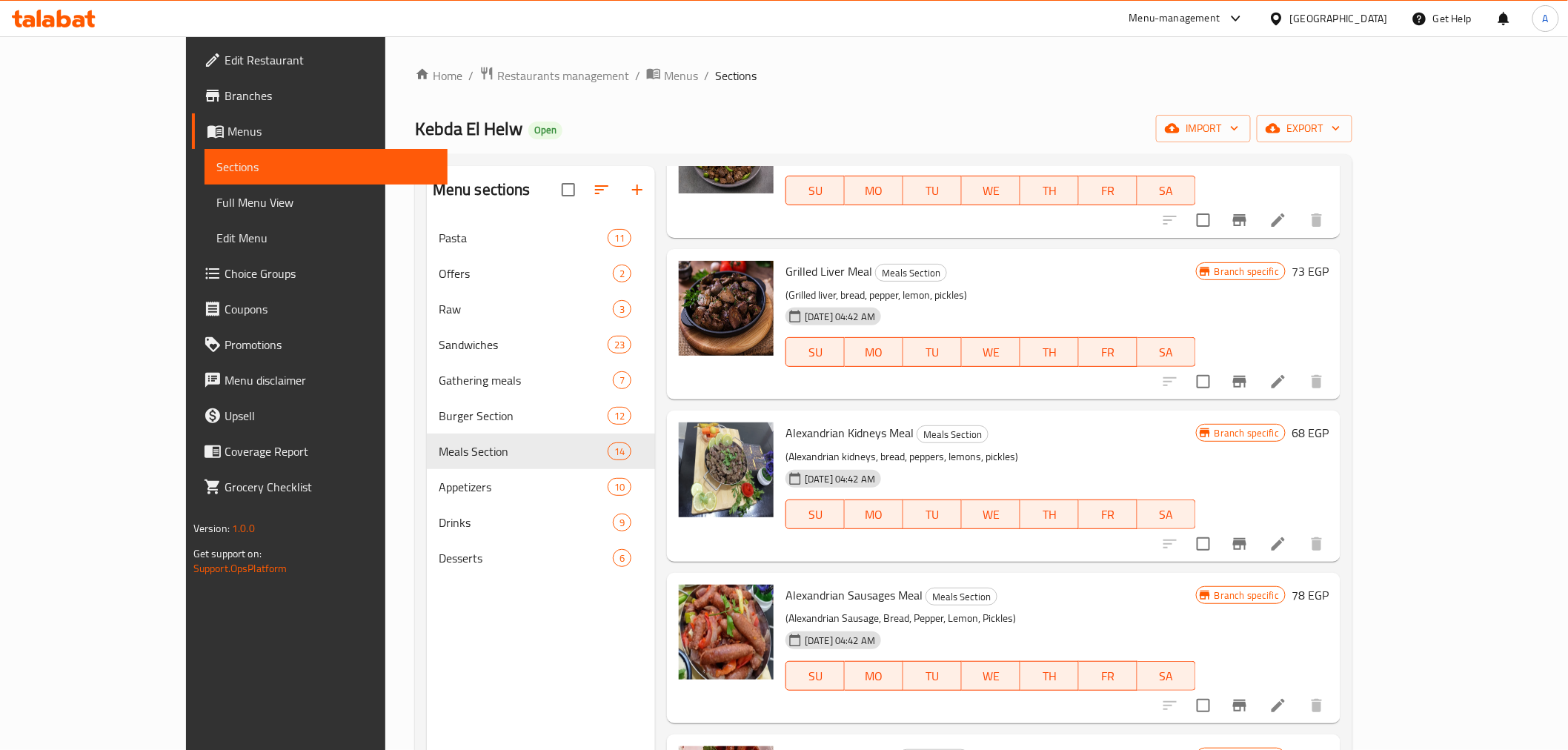
scroll to position [207, 0]
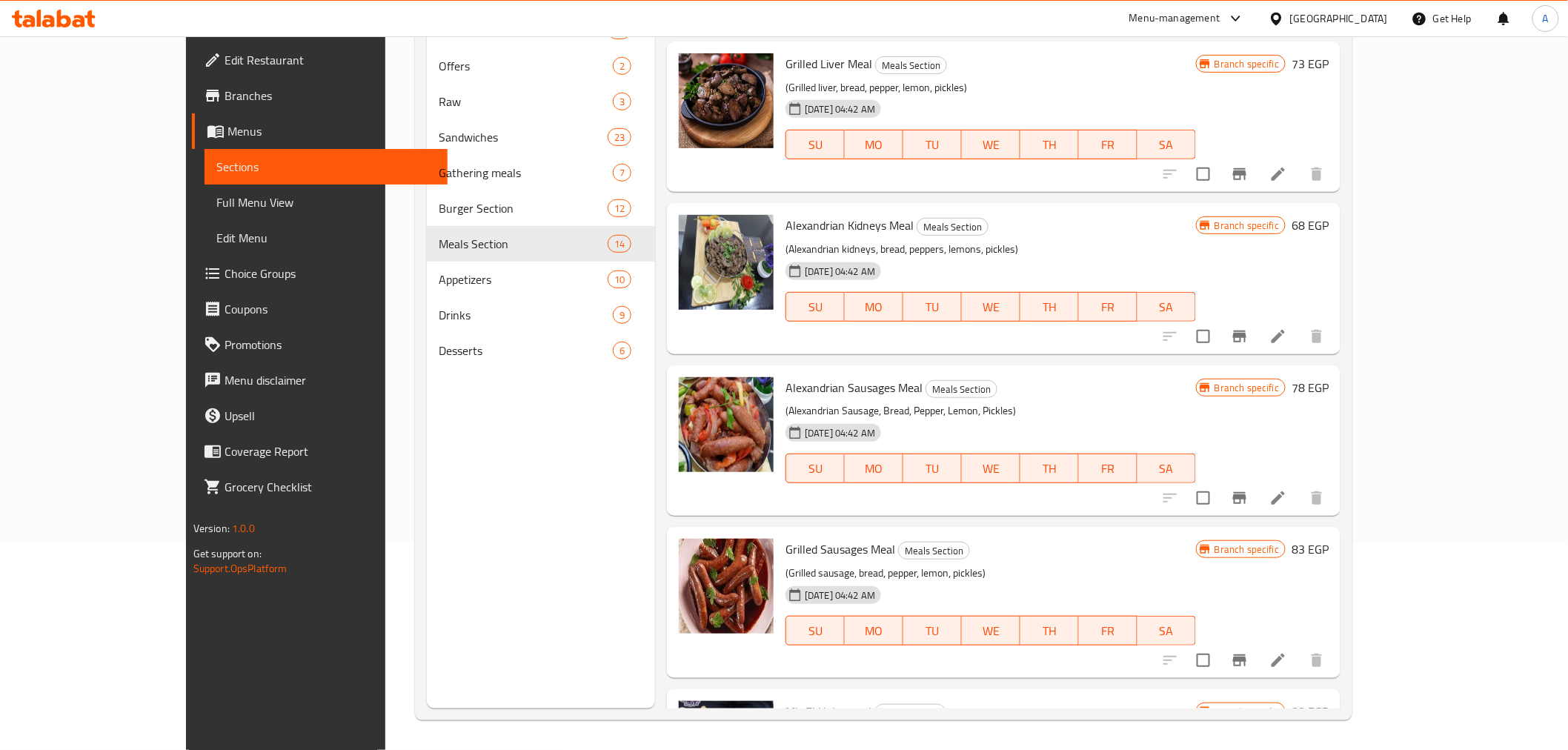
click at [484, 490] on div "Menu sections Pasta 11 Offers 2 Raw 3 Sandwiches 23 Gathering meals 7 Burger Se…" at bounding box center [541, 333] width 228 height 750
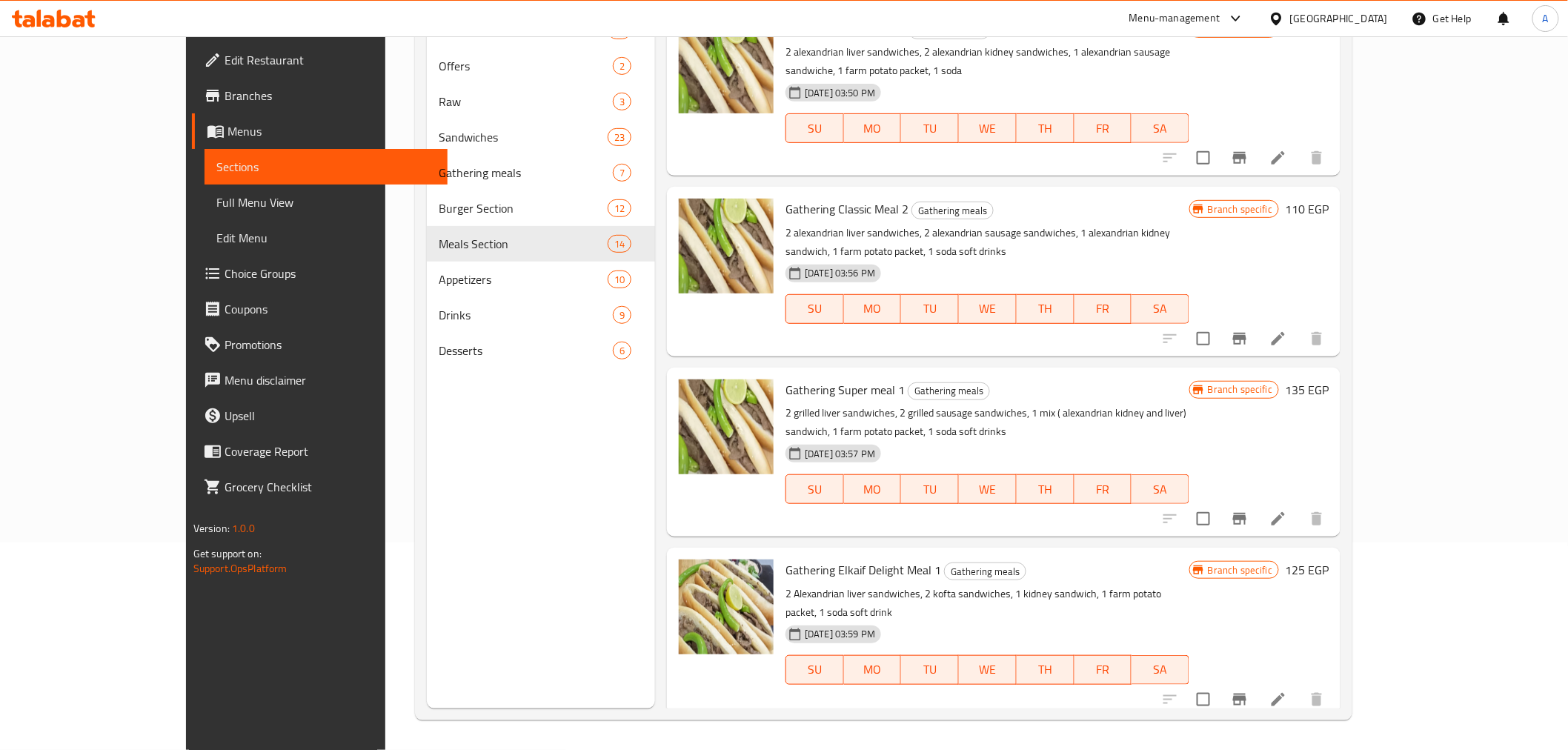
scroll to position [0, 0]
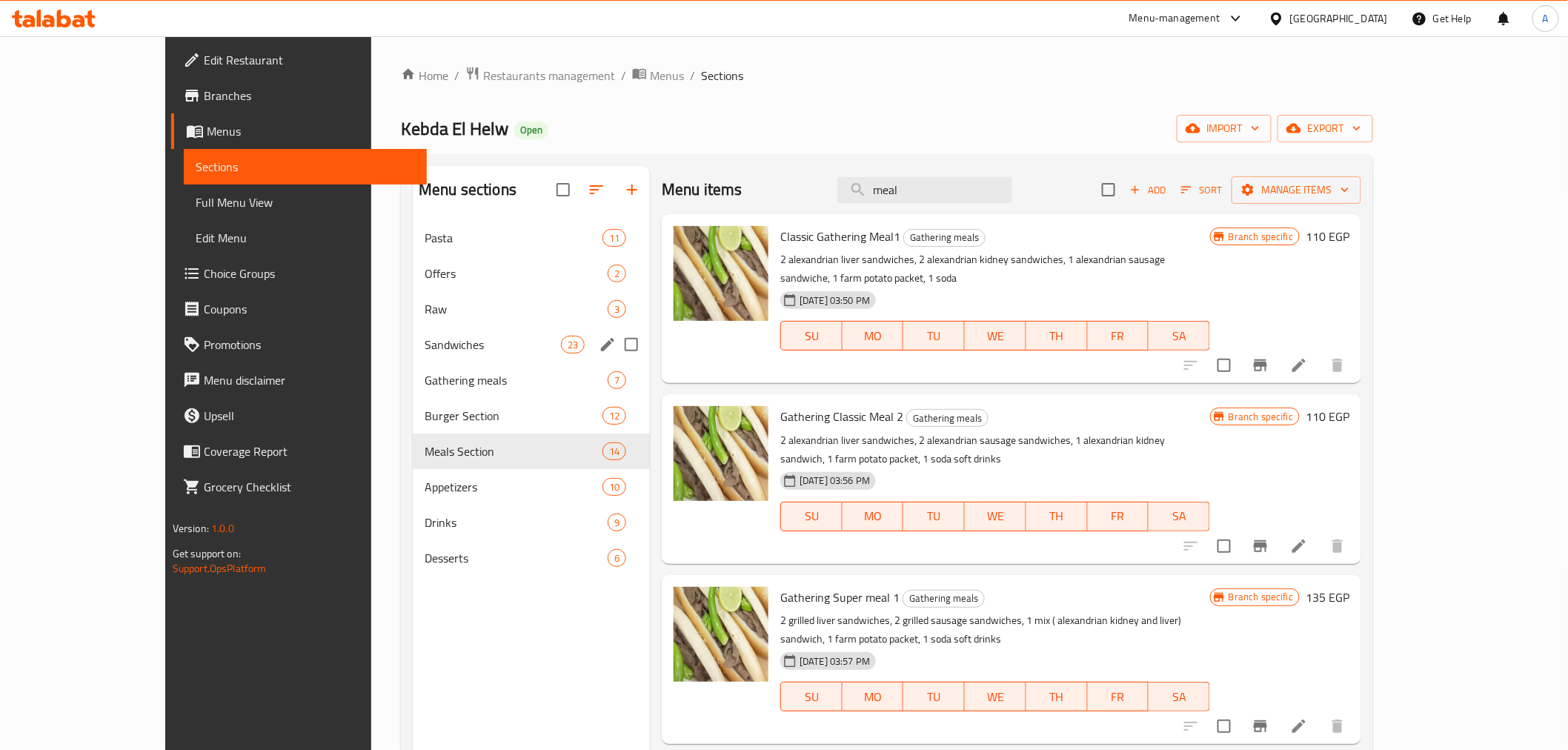
drag, startPoint x: 360, startPoint y: 348, endPoint x: 350, endPoint y: 312, distance: 37.4
click at [424, 348] on span "Sandwiches" at bounding box center [492, 344] width 136 height 18
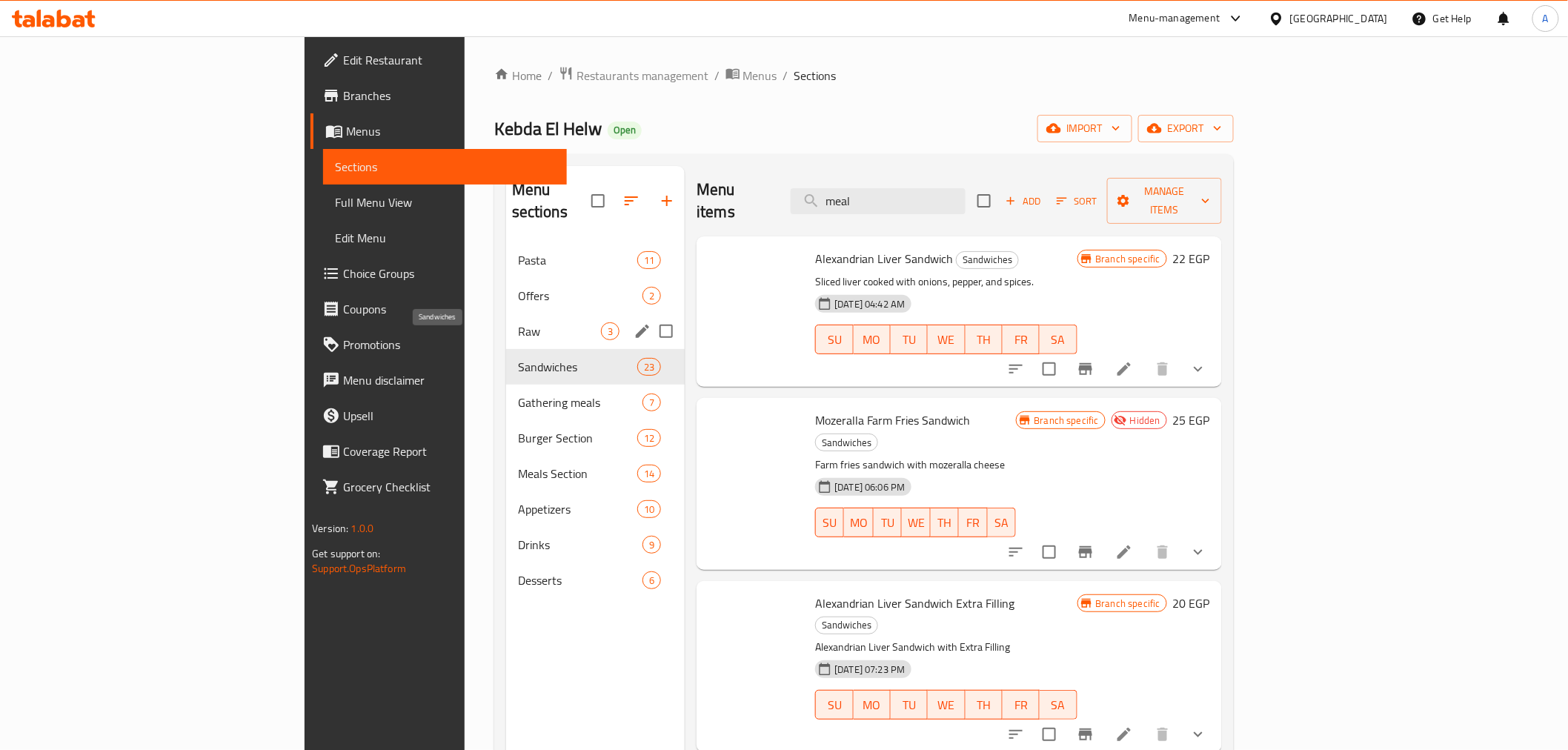
click at [518, 322] on span "Raw" at bounding box center [560, 330] width 83 height 18
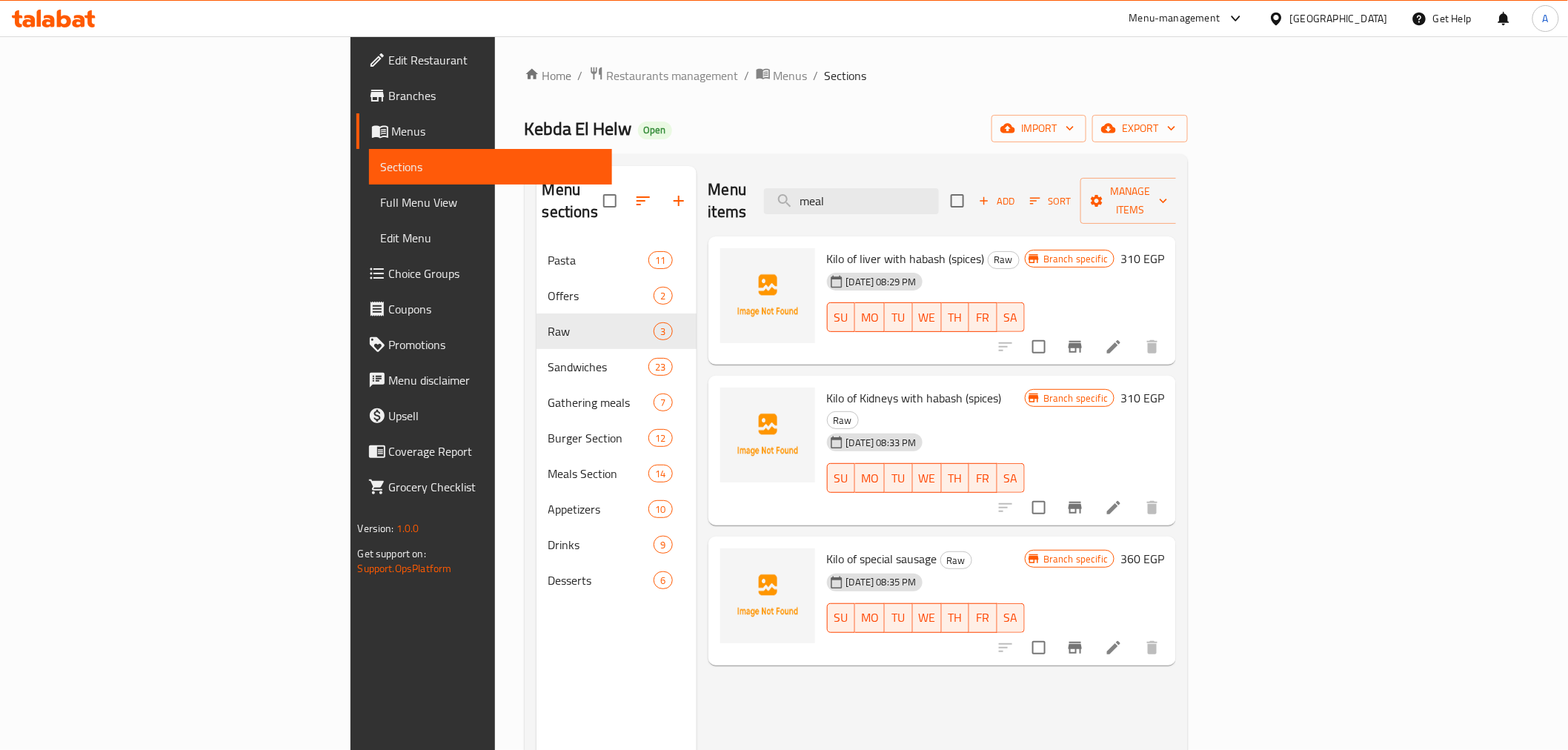
drag, startPoint x: 85, startPoint y: 209, endPoint x: 91, endPoint y: 687, distance: 478.0
click at [381, 209] on span "Full Menu View" at bounding box center [491, 202] width 220 height 18
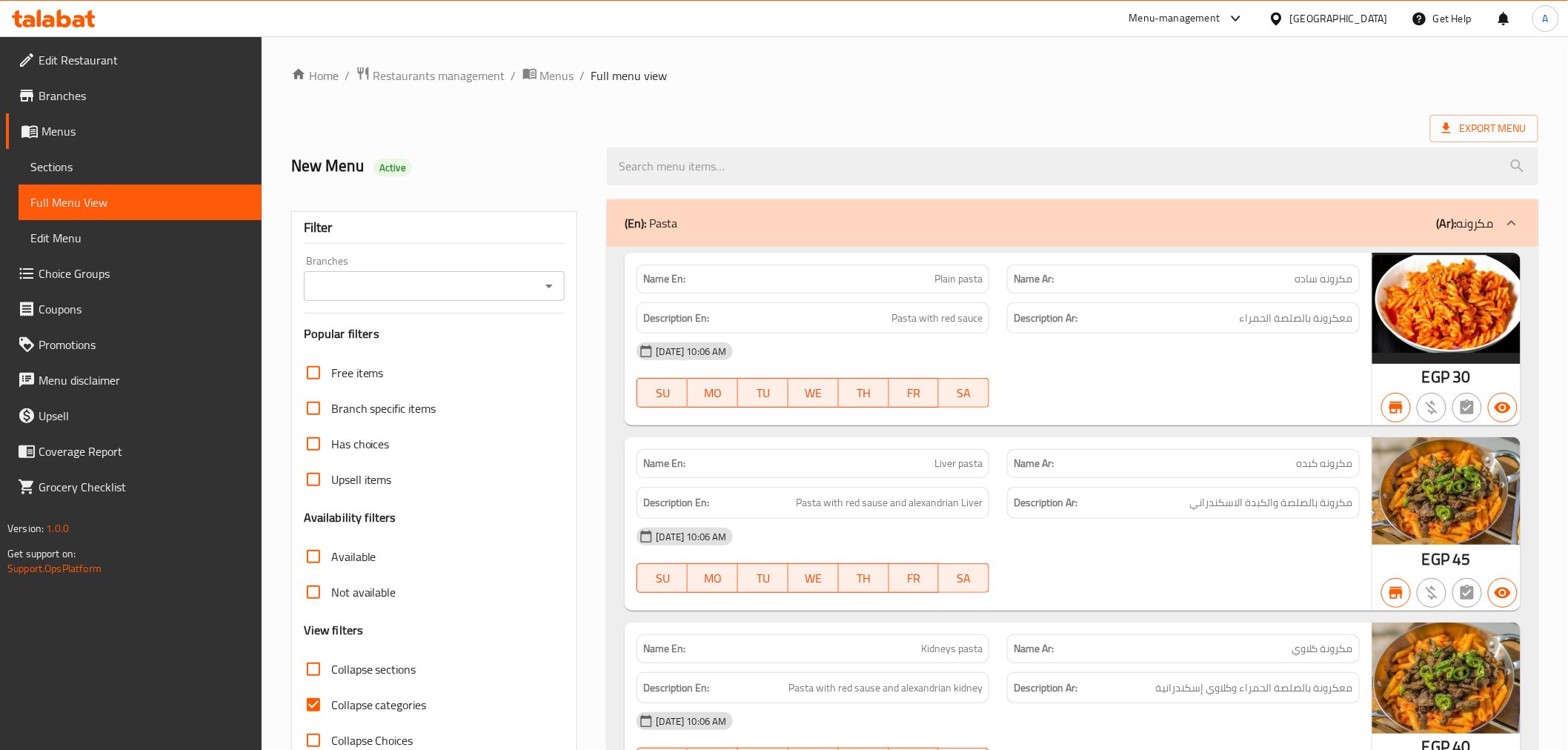
click at [544, 294] on icon "Open" at bounding box center [548, 285] width 18 height 18
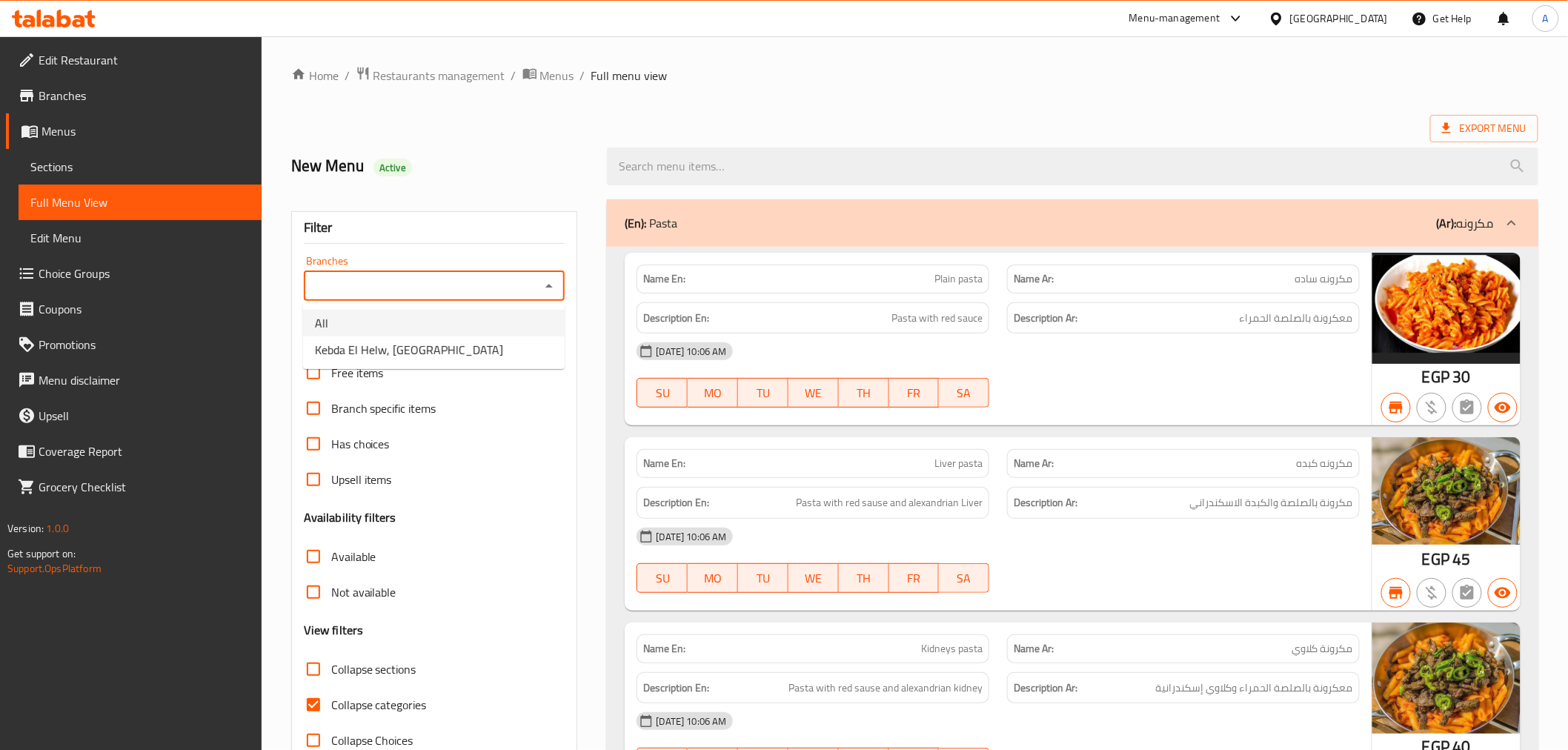
click at [527, 312] on li "All" at bounding box center [434, 323] width 262 height 26
type input "All"
click at [1468, 135] on span "Export Menu" at bounding box center [1484, 129] width 85 height 19
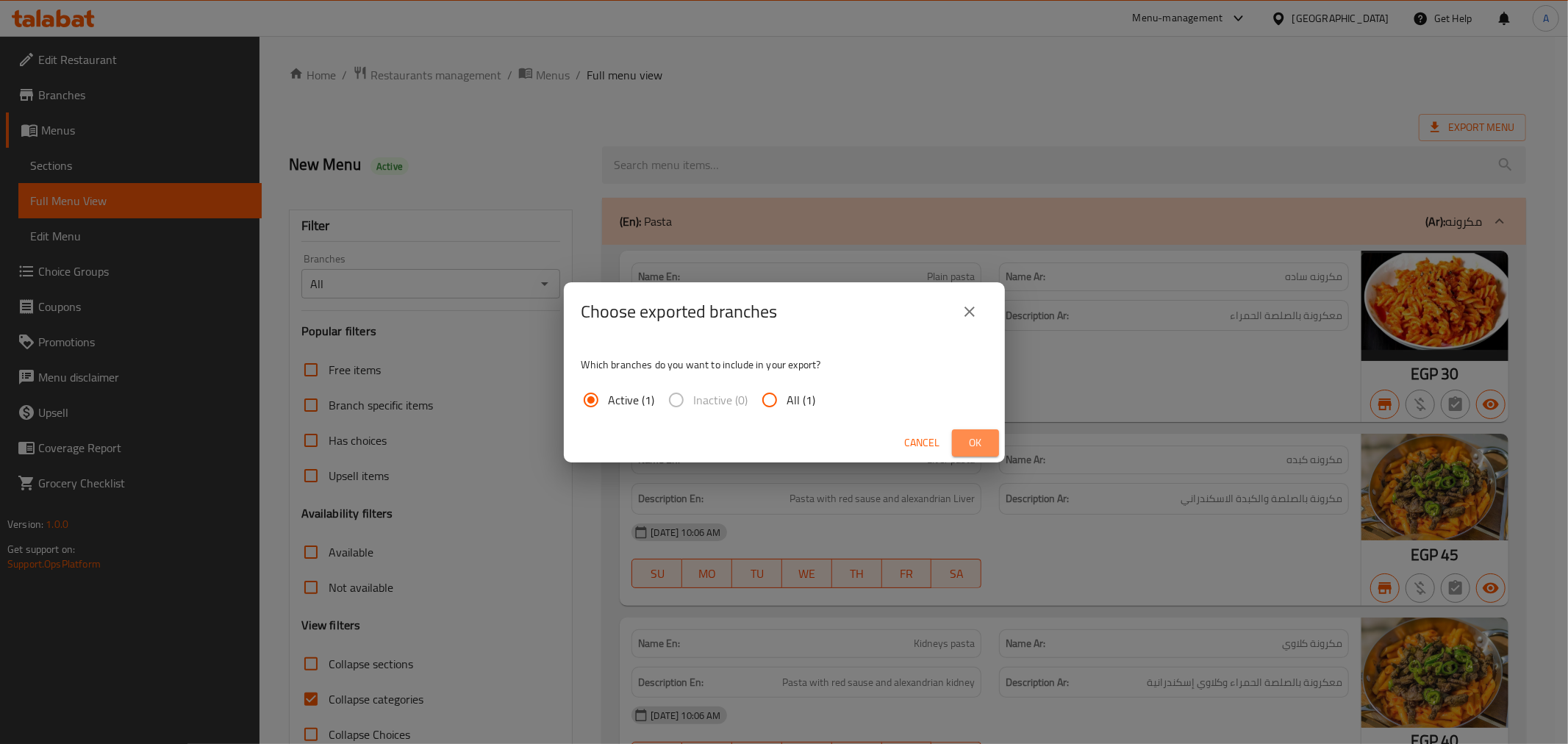
click at [972, 445] on span "Ok" at bounding box center [975, 443] width 23 height 19
